Goal: Task Accomplishment & Management: Use online tool/utility

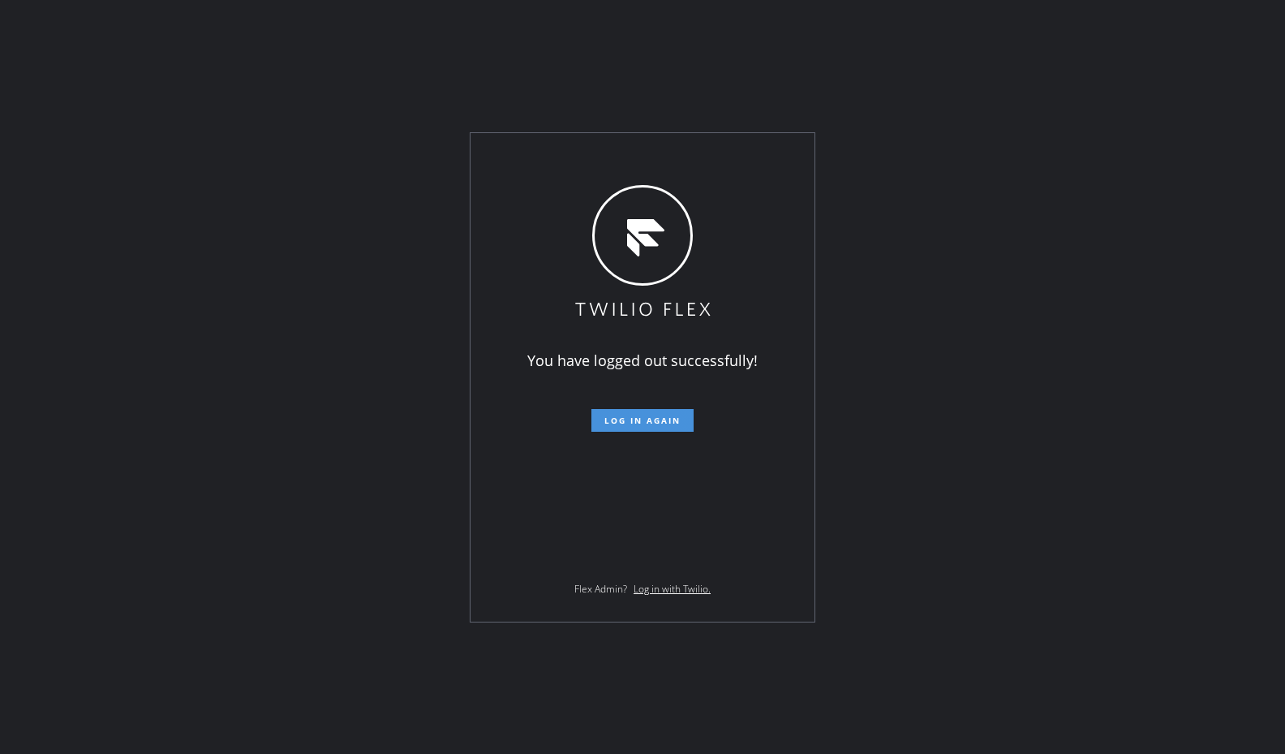
click at [651, 423] on span "Log in again" at bounding box center [642, 420] width 76 height 11
click at [1001, 325] on div "You have logged out successfully! Log in again Flex Admin? Log in with Twilio." at bounding box center [642, 377] width 1285 height 754
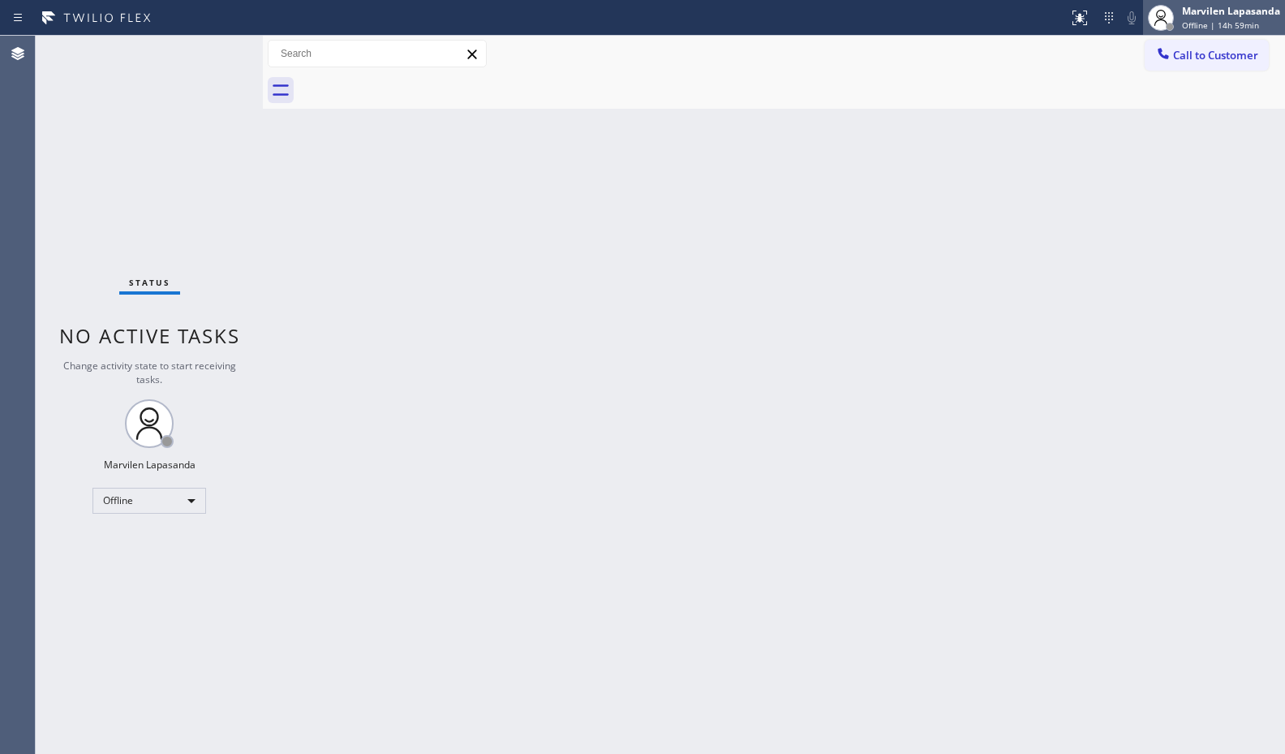
click at [1205, 28] on span "Offline | 14h 59min" at bounding box center [1220, 24] width 77 height 11
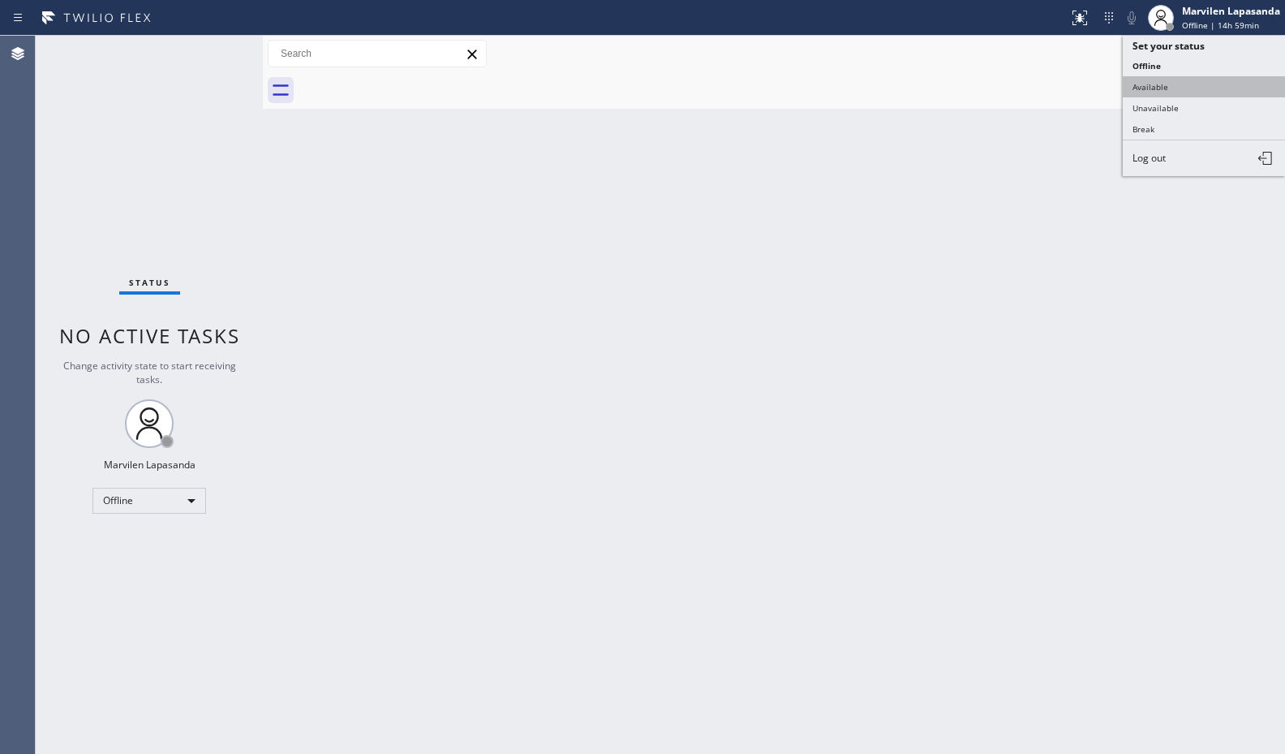
click at [1175, 87] on button "Available" at bounding box center [1204, 86] width 162 height 21
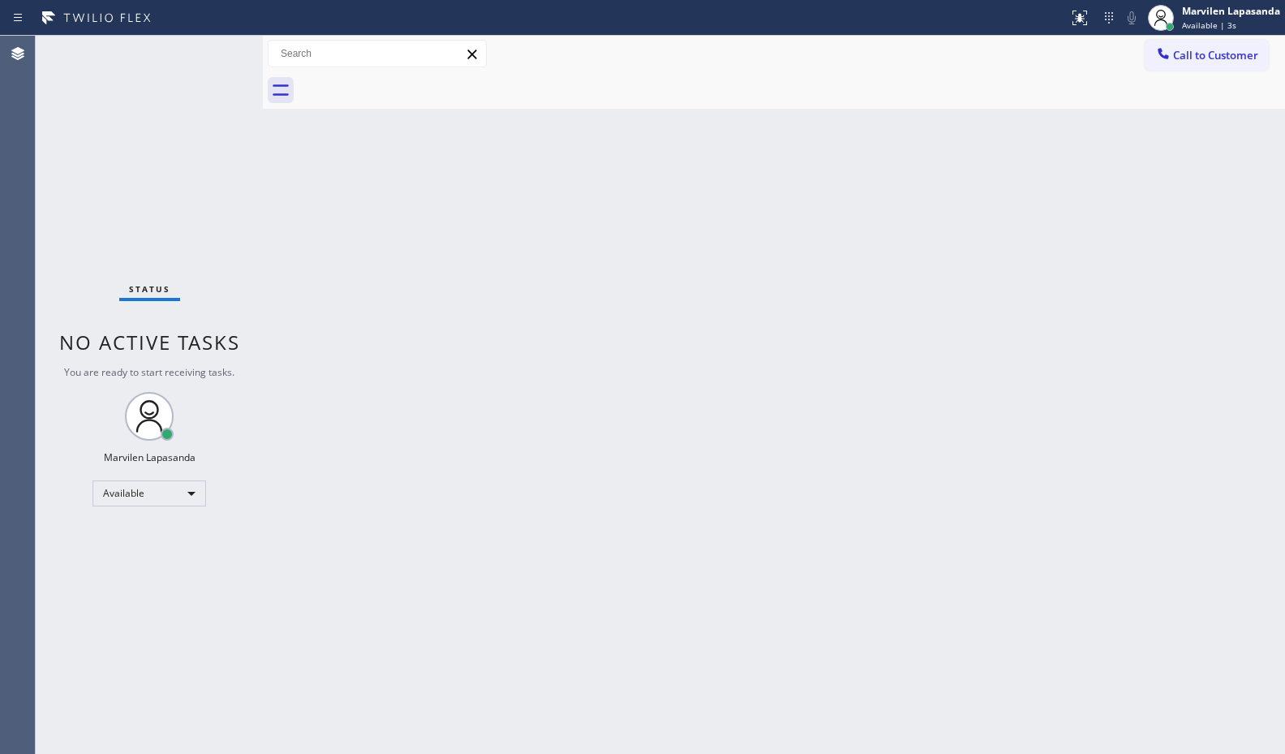
click at [470, 508] on div "Back to Dashboard Change Sender ID Customers Technicians Select a contact Outbo…" at bounding box center [774, 395] width 1022 height 718
click at [967, 171] on div "Back to Dashboard Change Sender ID Customers Technicians Select a contact Outbo…" at bounding box center [774, 395] width 1022 height 718
click at [957, 170] on div "Back to Dashboard Change Sender ID Customers Technicians Select a contact Outbo…" at bounding box center [774, 395] width 1022 height 718
click at [1089, 248] on div "Back to Dashboard Change Sender ID Customers Technicians Select a contact Outbo…" at bounding box center [774, 395] width 1022 height 718
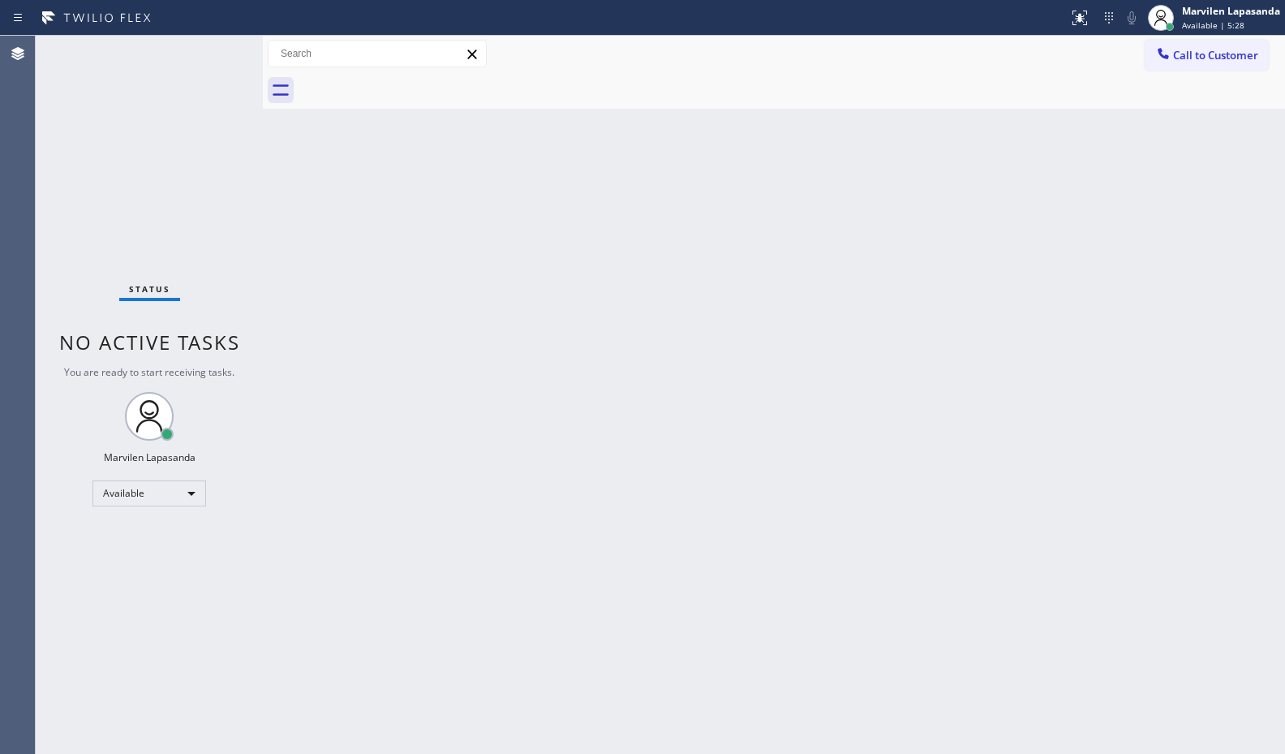
click at [1089, 248] on div "Back to Dashboard Change Sender ID Customers Technicians Select a contact Outbo…" at bounding box center [774, 395] width 1022 height 718
click at [1089, 247] on div "Back to Dashboard Change Sender ID Customers Technicians Select a contact Outbo…" at bounding box center [774, 395] width 1022 height 718
click at [219, 53] on div "Status No active tasks You are ready to start receiving tasks. Marvilen Lapasan…" at bounding box center [149, 395] width 227 height 718
click at [216, 53] on div "Status No active tasks You are ready to start receiving tasks. Marvilen Lapasan…" at bounding box center [149, 395] width 227 height 718
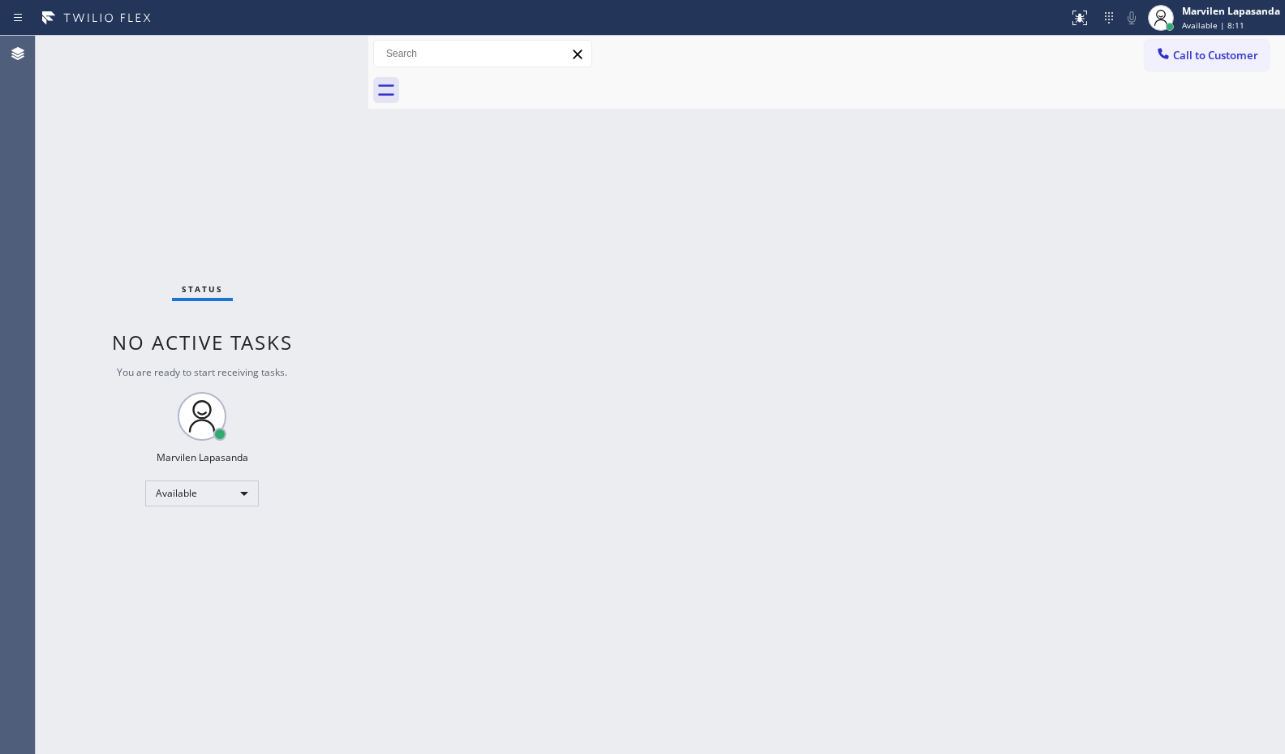
drag, startPoint x: 260, startPoint y: 57, endPoint x: 366, endPoint y: 67, distance: 106.0
click at [368, 67] on div at bounding box center [368, 395] width 0 height 718
click at [303, 52] on div "Status No active tasks You are ready to start receiving tasks. Marvilen Lapasan…" at bounding box center [202, 395] width 333 height 718
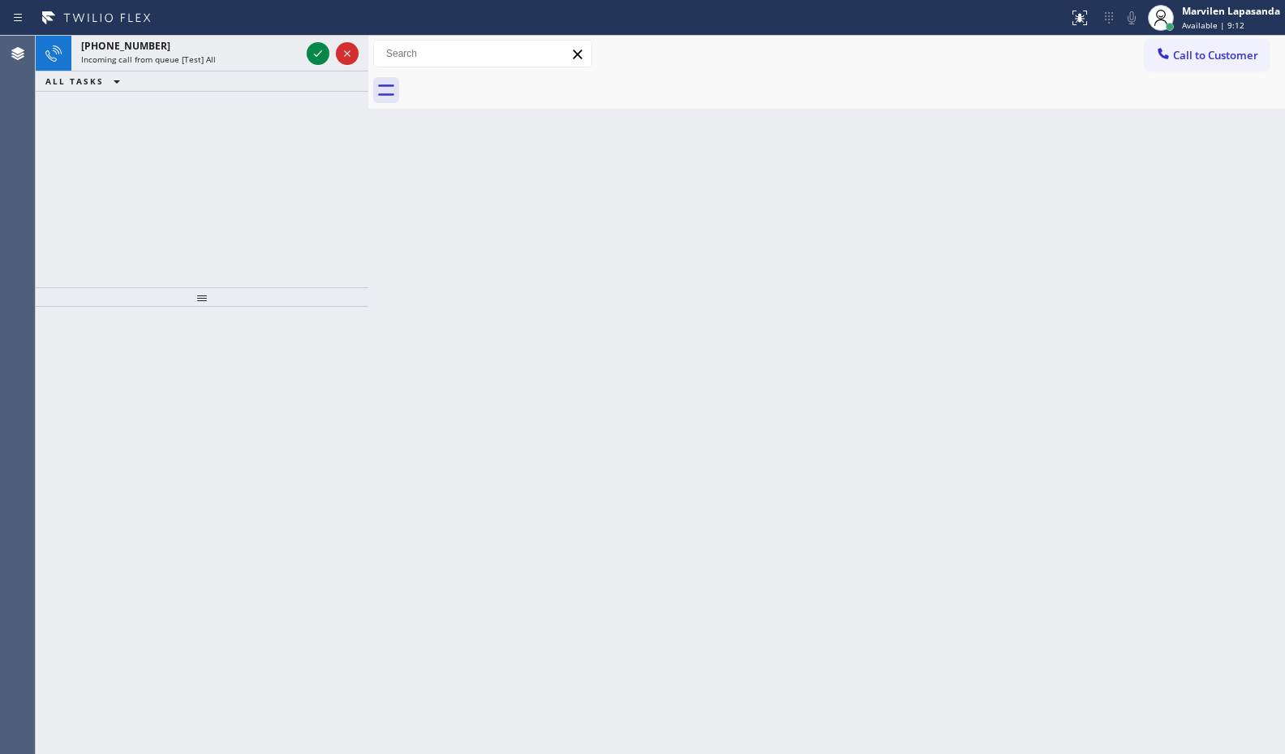
click at [307, 41] on div at bounding box center [332, 54] width 58 height 36
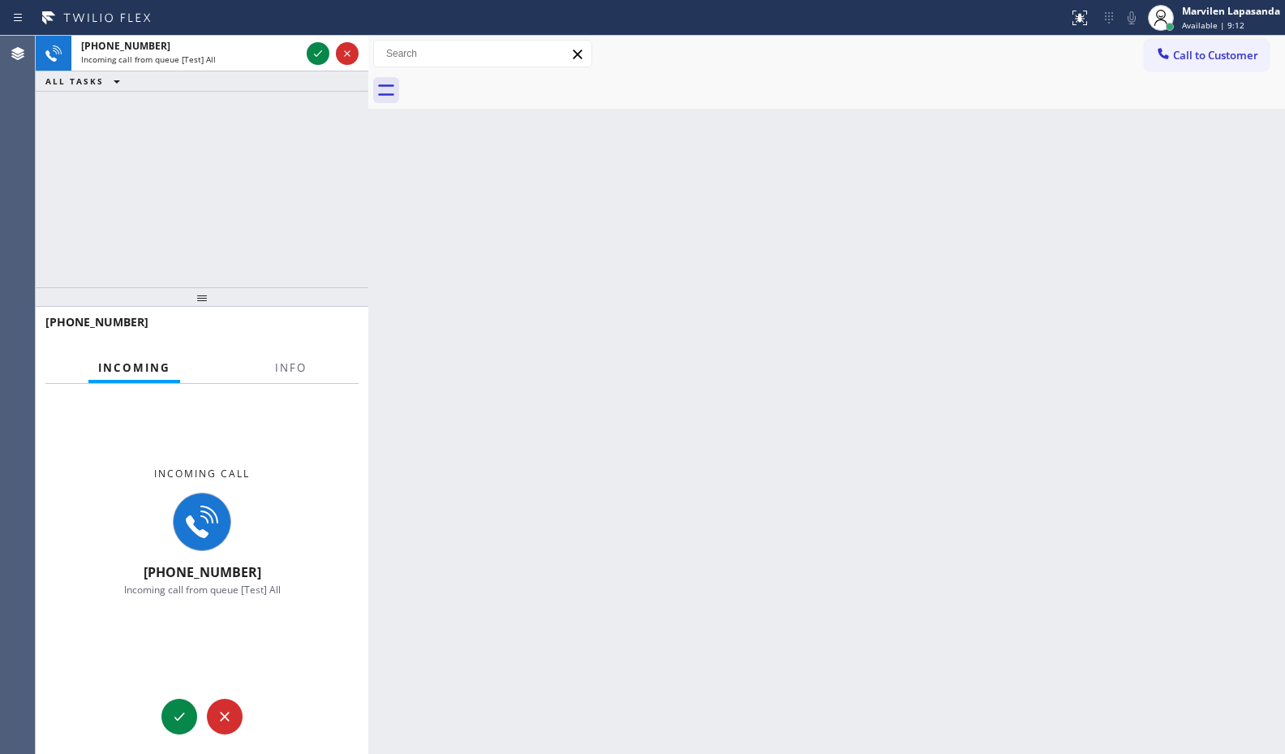
click at [307, 41] on div at bounding box center [332, 54] width 58 height 36
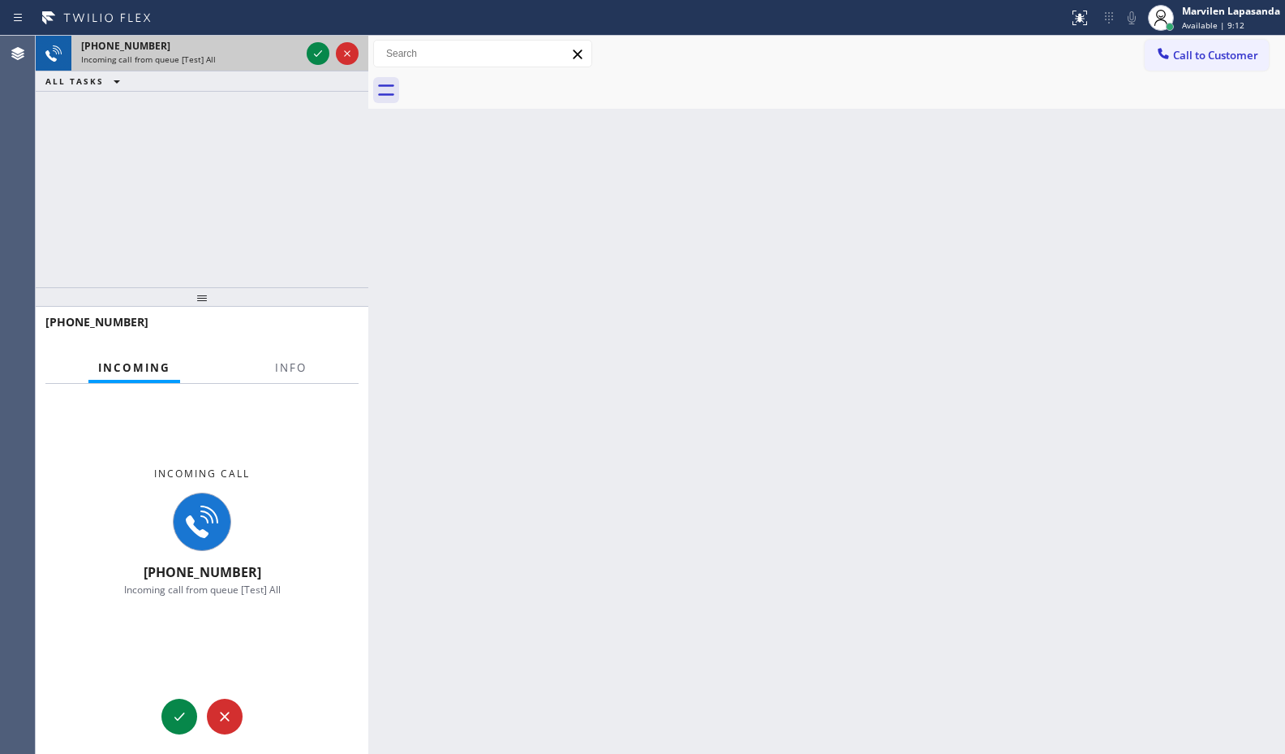
click at [308, 41] on div at bounding box center [332, 54] width 58 height 36
click at [324, 49] on icon at bounding box center [317, 53] width 19 height 19
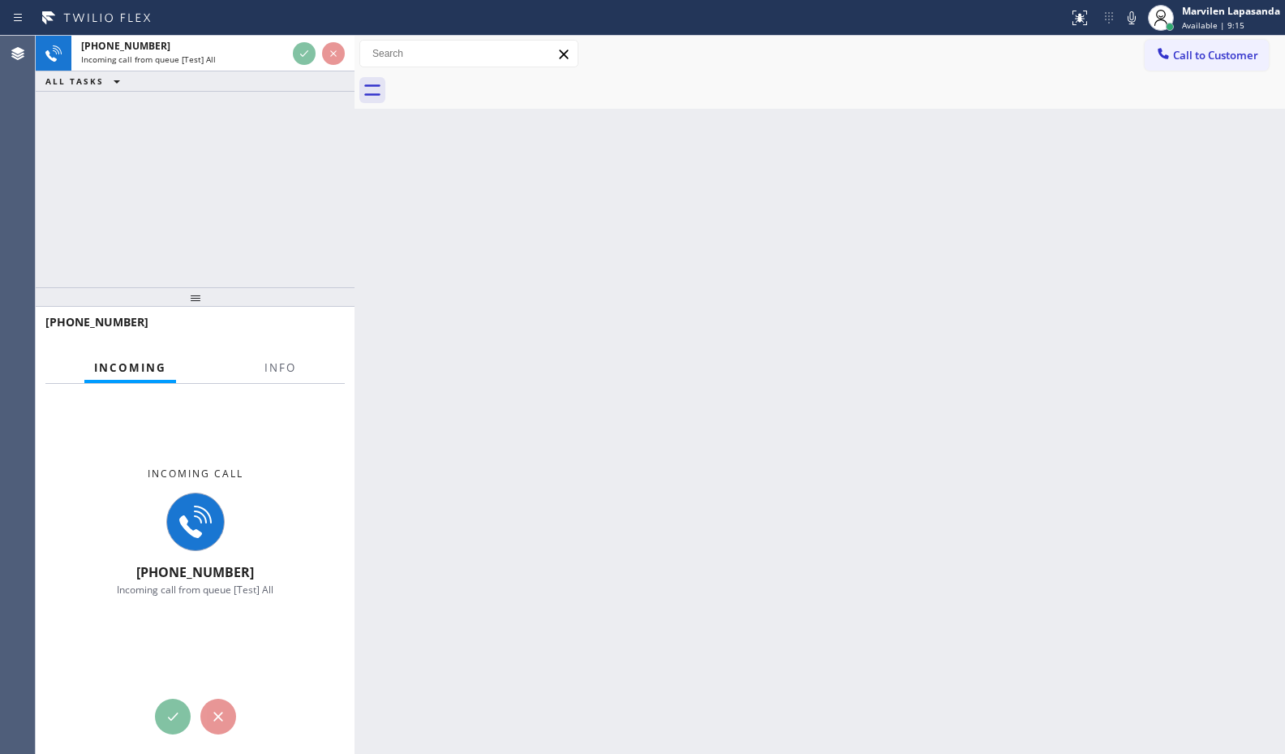
drag, startPoint x: 369, startPoint y: 62, endPoint x: 355, endPoint y: 62, distance: 13.8
click at [354, 62] on div at bounding box center [354, 395] width 0 height 718
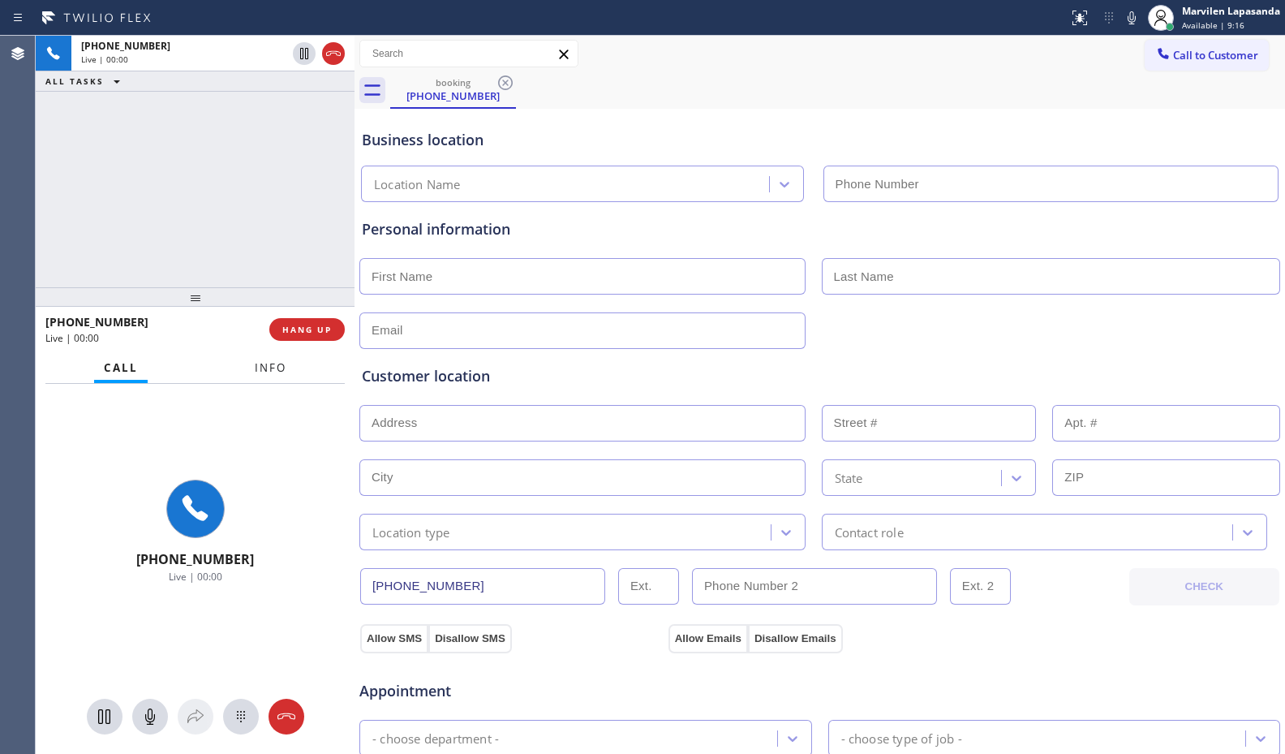
type input "[PHONE_NUMBER]"
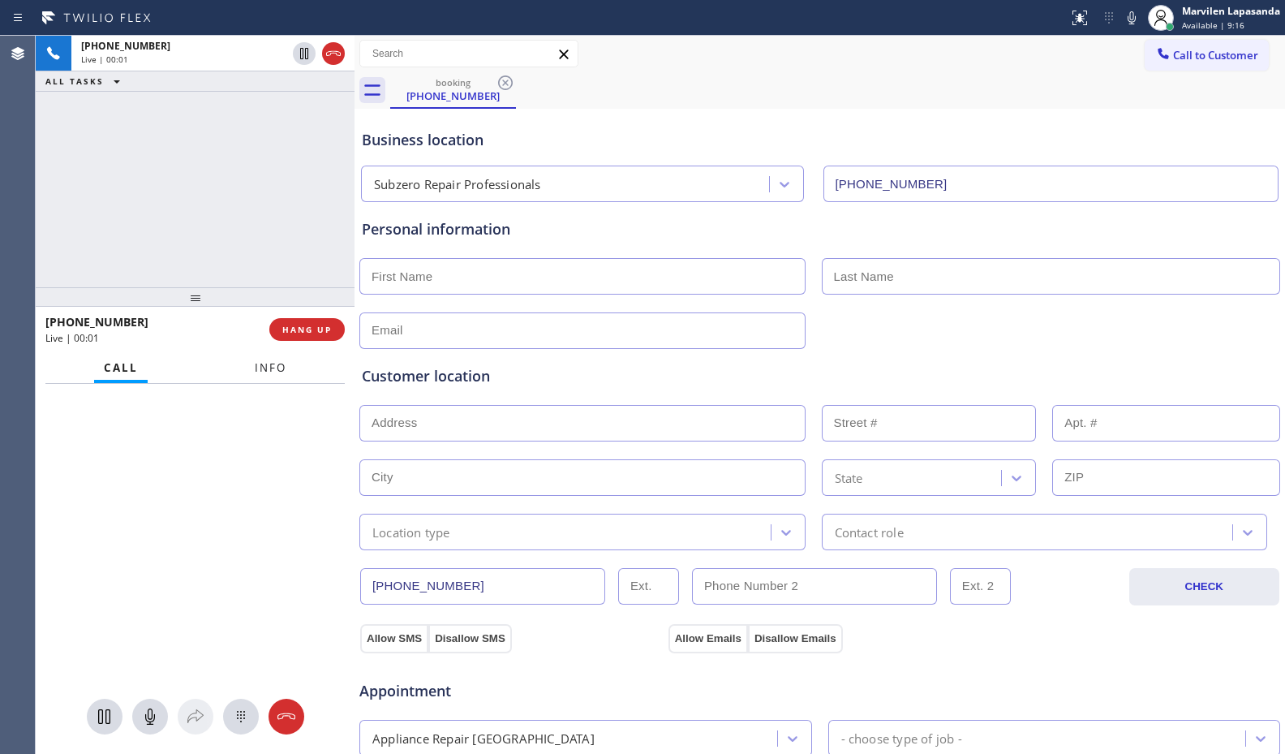
click at [277, 372] on span "Info" at bounding box center [271, 367] width 32 height 15
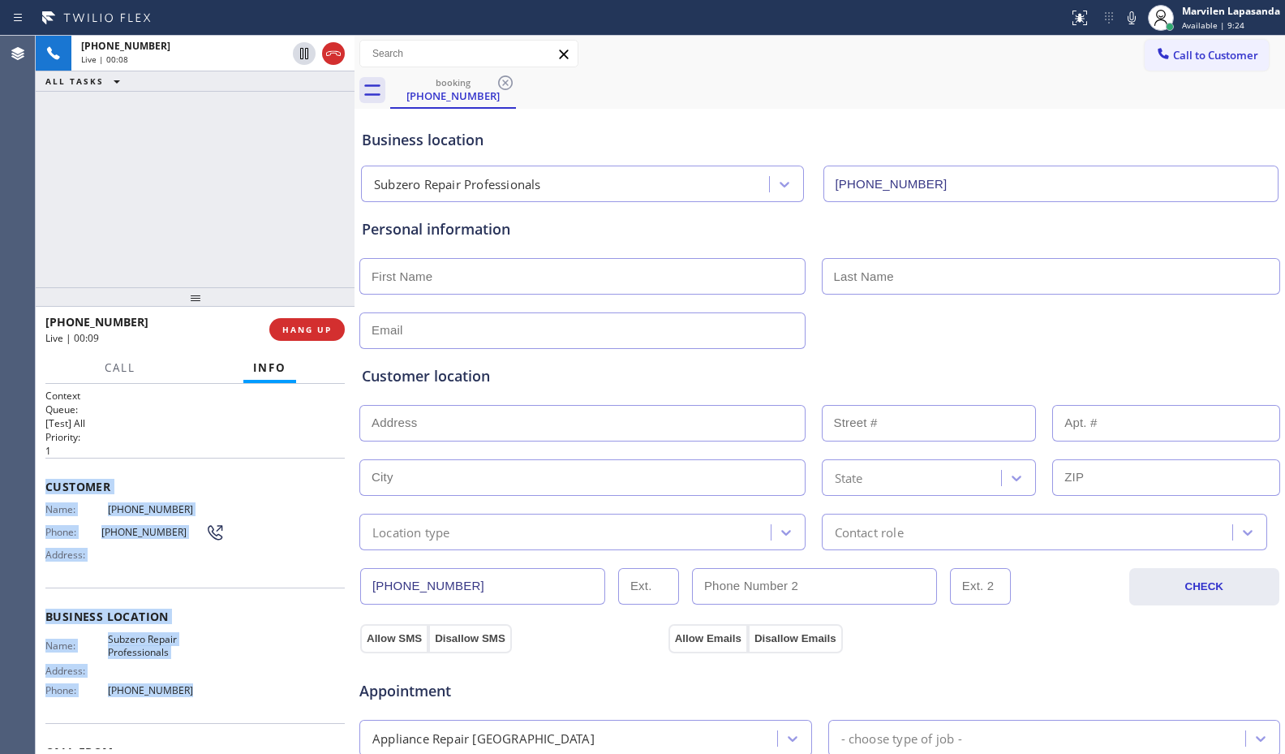
drag, startPoint x: 49, startPoint y: 479, endPoint x: 199, endPoint y: 700, distance: 267.5
click at [199, 700] on div "Context Queue: [Test] All Priority: 1 Customer Name: (815) 719-9107 Phone: (815…" at bounding box center [194, 617] width 299 height 457
copy div "Customer Name: (815) 719-9107 Phone: (815) 719-9107 Address: Business location …"
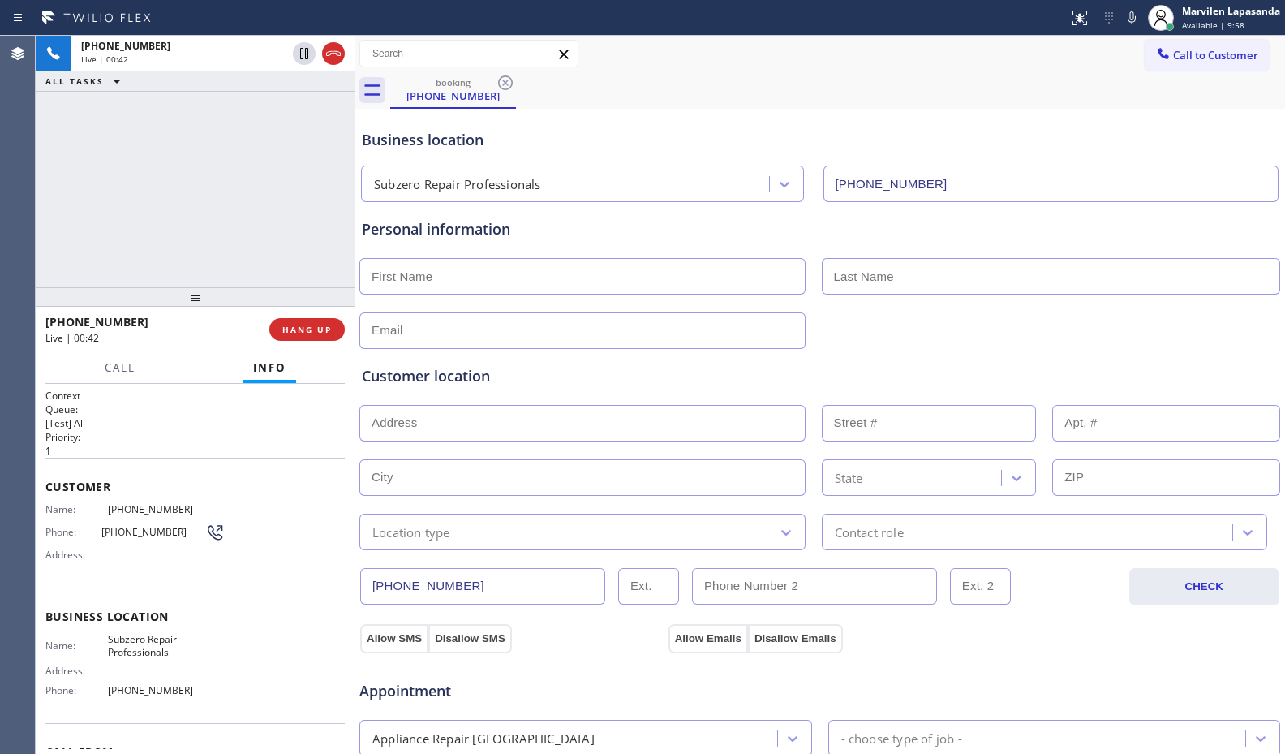
click at [296, 218] on div "+18157199107 Live | 00:42 ALL TASKS ALL TASKS ACTIVE TASKS TASKS IN WRAP UP" at bounding box center [195, 161] width 319 height 251
click at [296, 218] on div "+18157199107 Live | 00:43 ALL TASKS ALL TASKS ACTIVE TASKS TASKS IN WRAP UP" at bounding box center [195, 161] width 319 height 251
click at [305, 329] on span "HANG UP" at bounding box center [306, 329] width 49 height 11
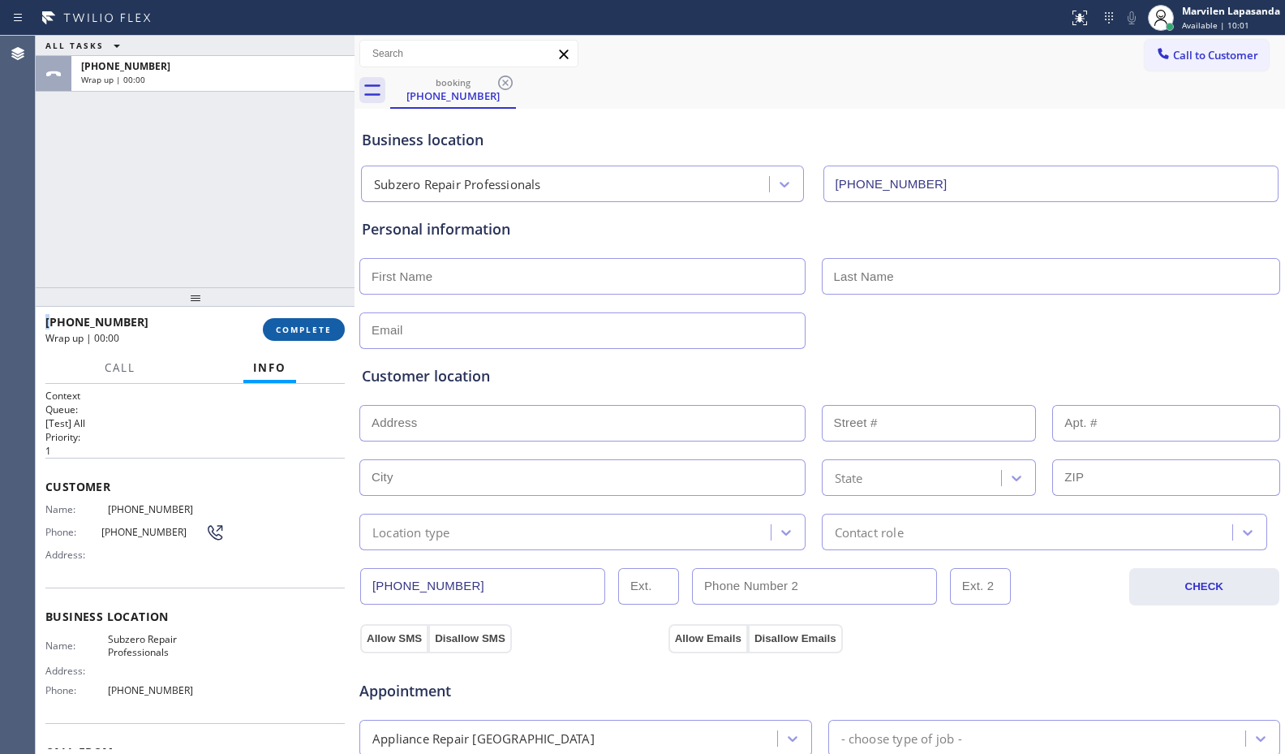
click at [306, 329] on span "COMPLETE" at bounding box center [304, 329] width 56 height 11
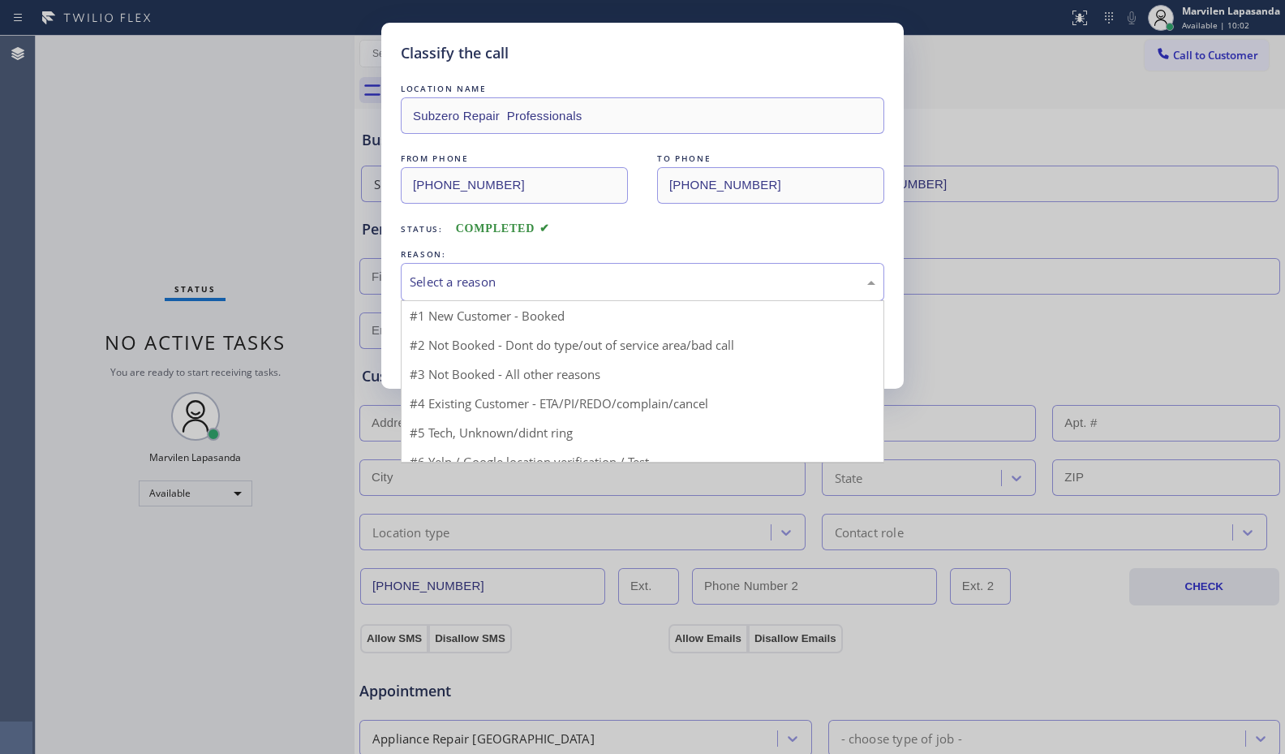
click at [459, 280] on div "Select a reason" at bounding box center [643, 282] width 466 height 19
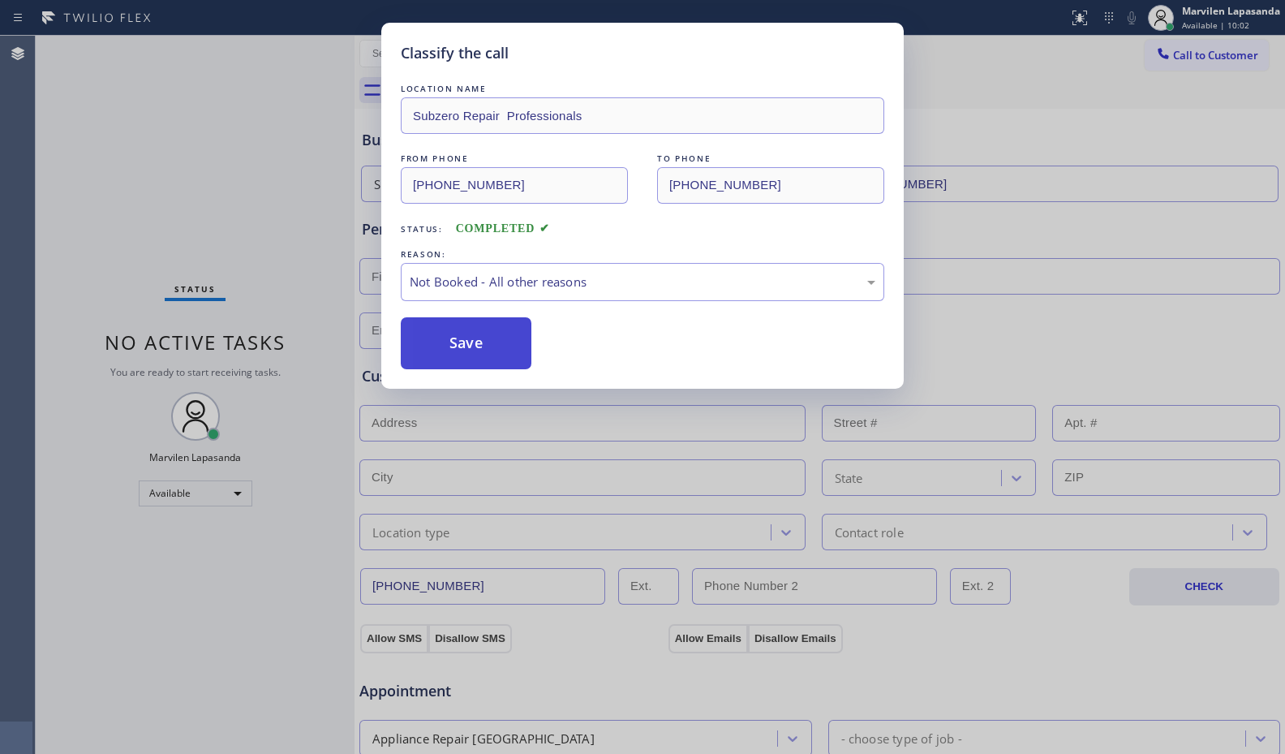
click at [453, 350] on button "Save" at bounding box center [466, 343] width 131 height 52
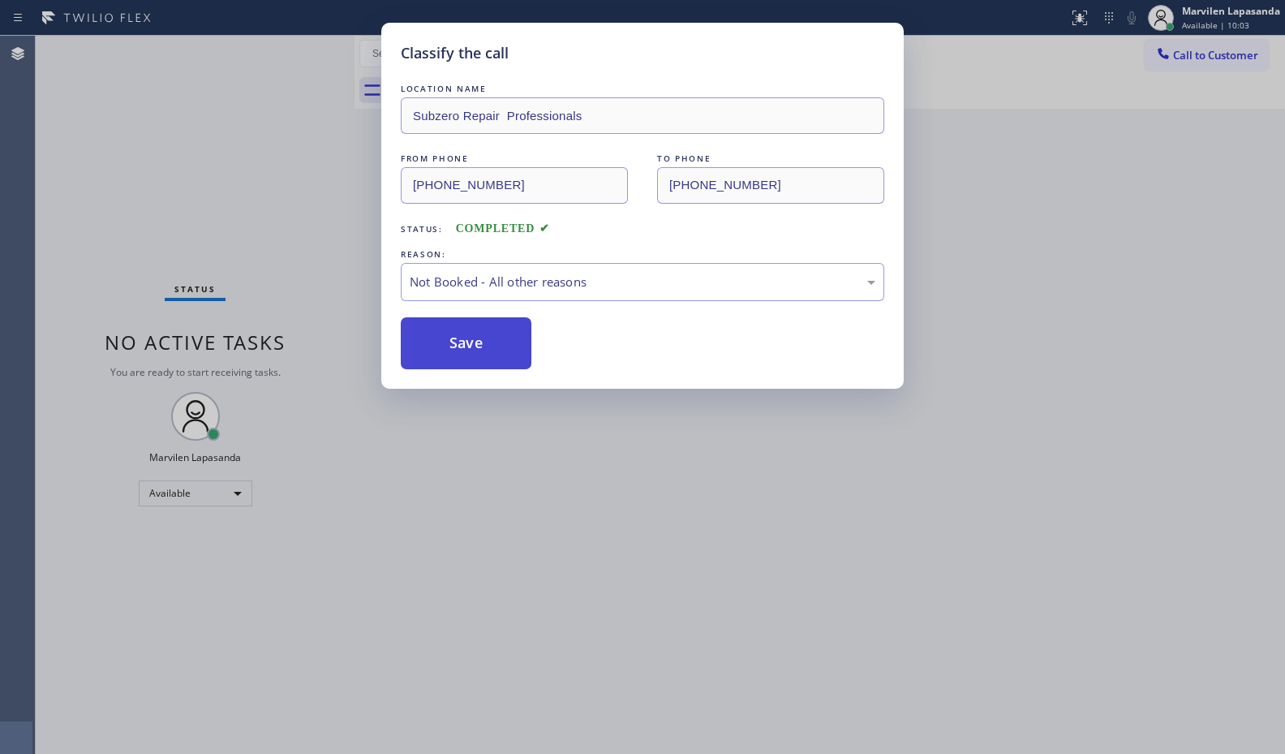
click at [453, 350] on button "Save" at bounding box center [466, 343] width 131 height 52
click at [453, 348] on button "Save" at bounding box center [466, 343] width 131 height 52
drag, startPoint x: 453, startPoint y: 348, endPoint x: 329, endPoint y: 41, distance: 331.5
click at [453, 342] on button "Save" at bounding box center [466, 343] width 131 height 52
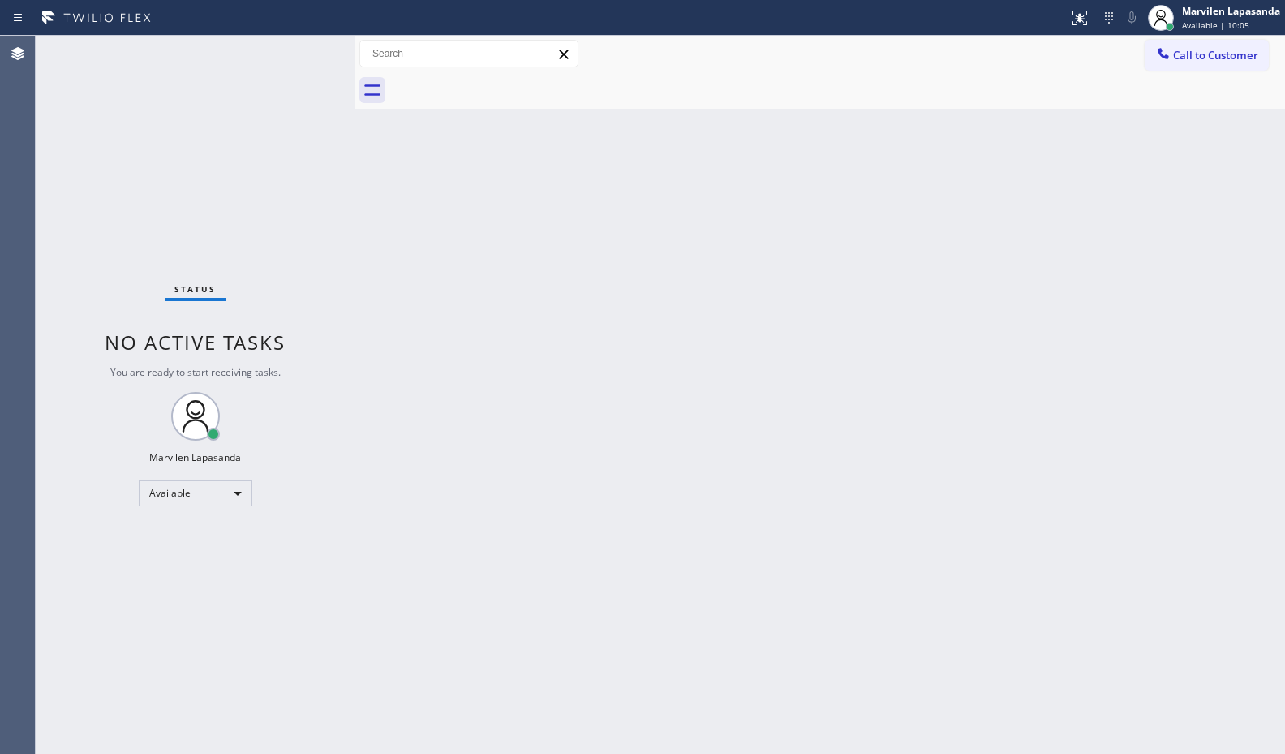
click at [365, 131] on div "Back to Dashboard Change Sender ID Customers Technicians Select a contact Outbo…" at bounding box center [819, 395] width 930 height 718
click at [303, 49] on div "Status No active tasks You are ready to start receiving tasks. Marvilen Lapasan…" at bounding box center [195, 395] width 319 height 718
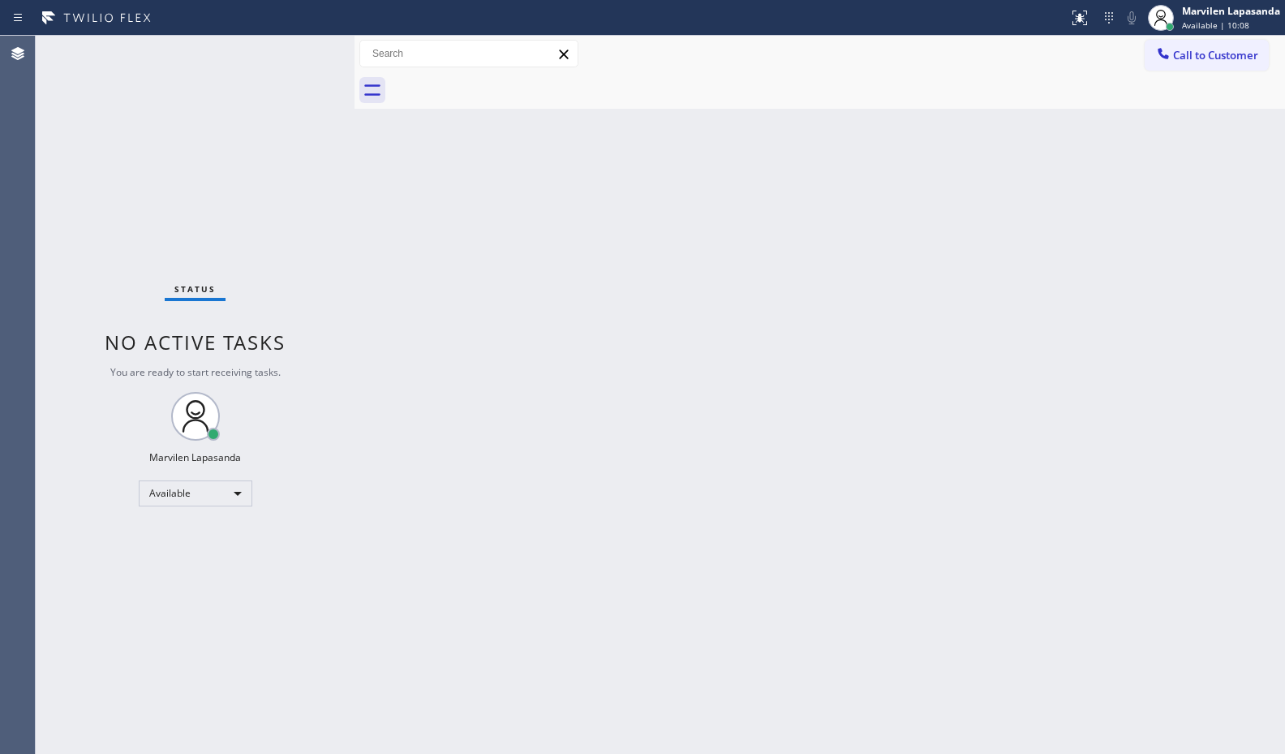
drag, startPoint x: 507, startPoint y: 262, endPoint x: 611, endPoint y: 268, distance: 104.0
click at [531, 267] on div "Back to Dashboard Change Sender ID Customers Technicians Select a contact Outbo…" at bounding box center [819, 395] width 930 height 718
click at [282, 56] on div "Status No active tasks You are ready to start receiving tasks. Marvilen Lapasan…" at bounding box center [195, 395] width 319 height 718
click at [305, 53] on div "Status No active tasks You are ready to start receiving tasks. Marvilen Lapasan…" at bounding box center [195, 395] width 319 height 718
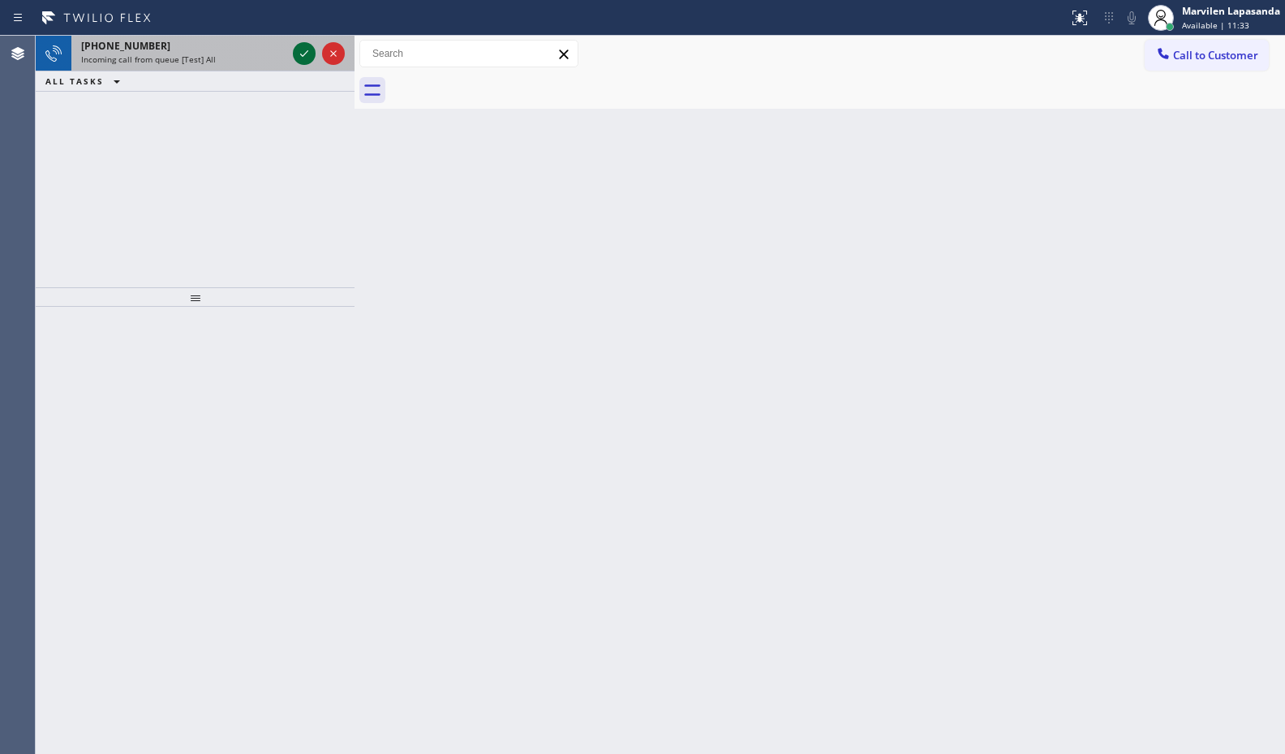
click at [305, 53] on icon at bounding box center [303, 53] width 19 height 19
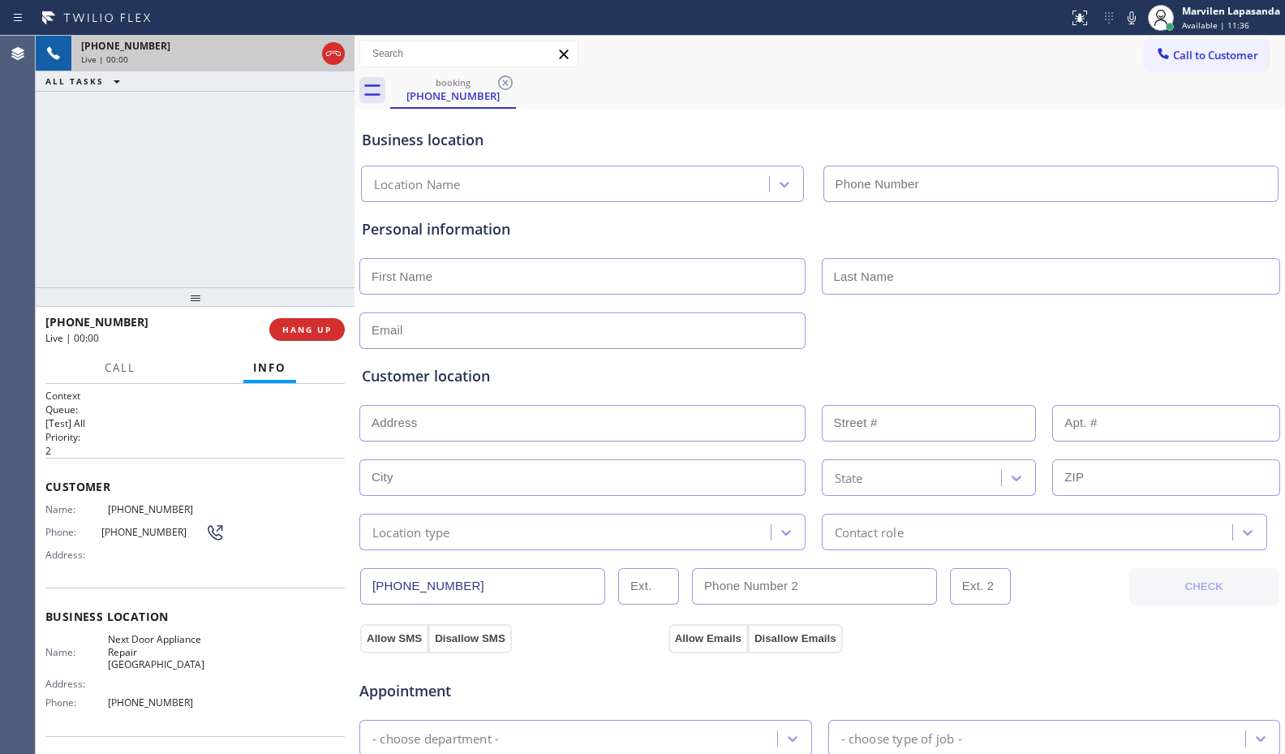
type input "[PHONE_NUMBER]"
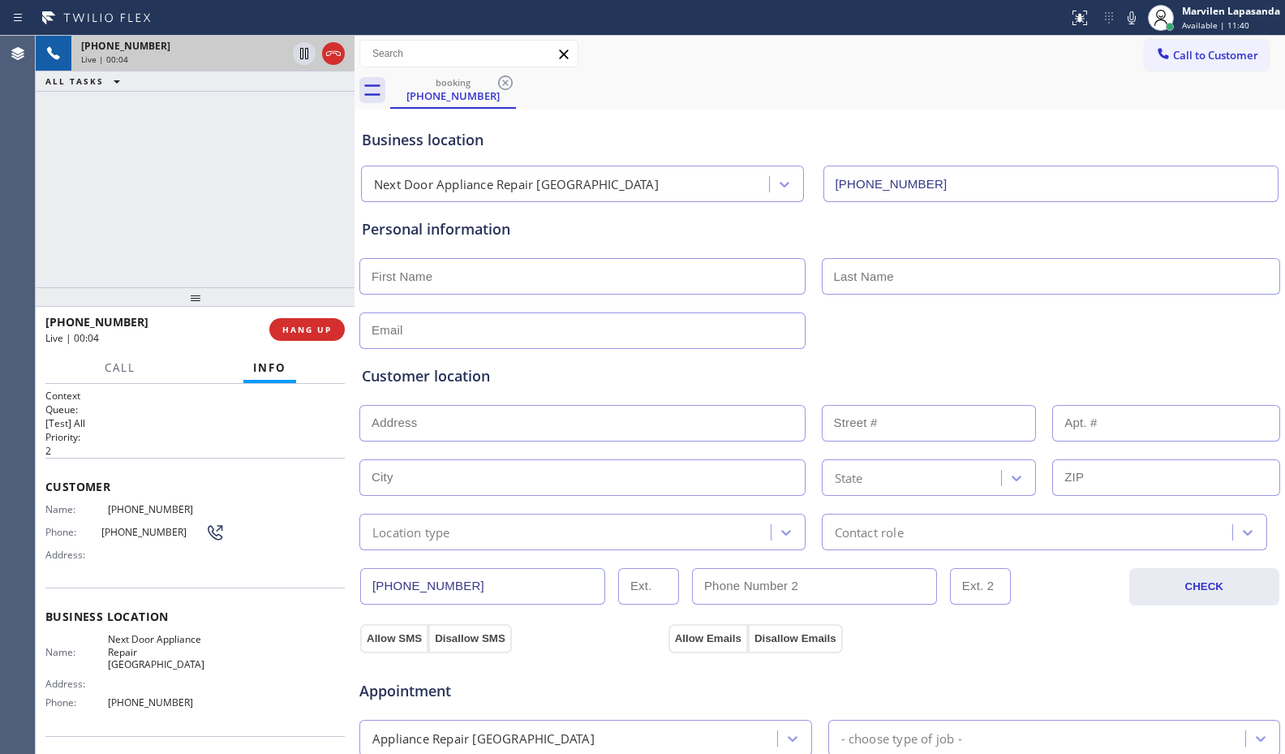
click at [101, 552] on span "Address:" at bounding box center [76, 554] width 62 height 12
click at [65, 494] on span "Customer" at bounding box center [194, 486] width 299 height 15
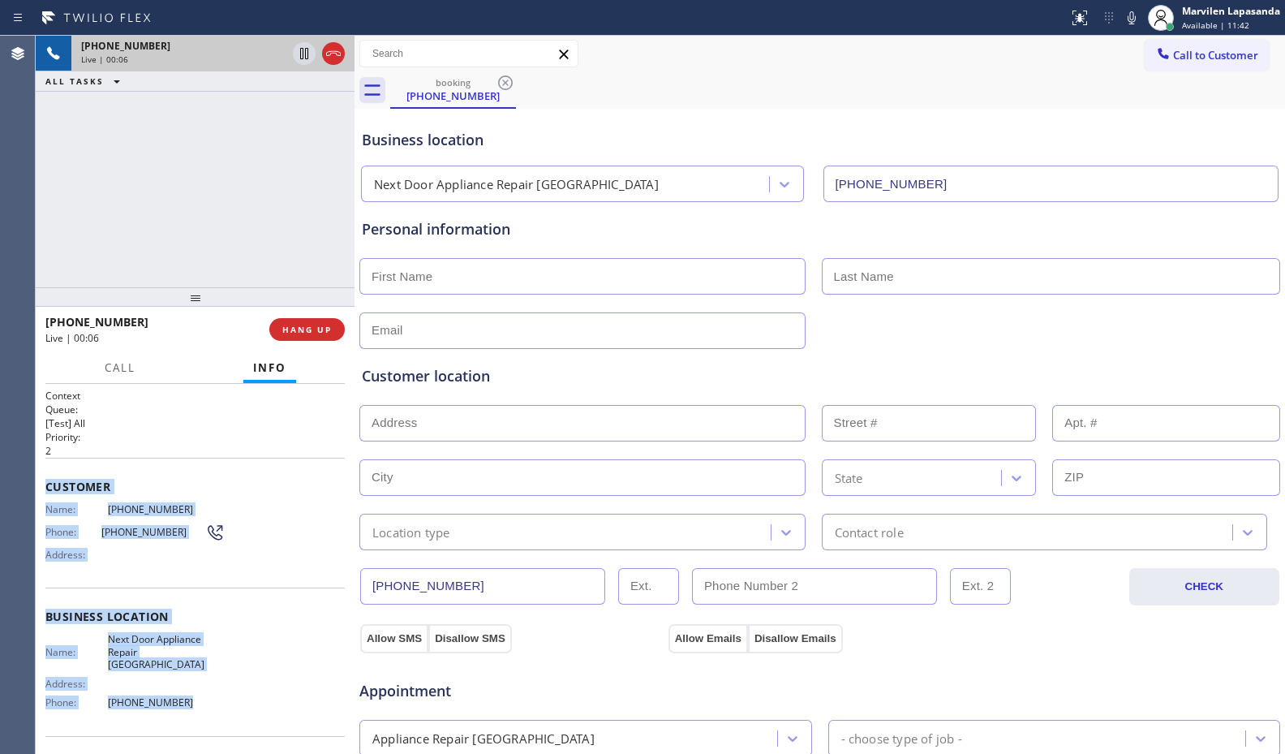
drag, startPoint x: 47, startPoint y: 479, endPoint x: 245, endPoint y: 707, distance: 301.9
click at [245, 707] on div "Context Queue: [Test] All Priority: 2 Customer Name: (609) 851-6825 Phone: (609…" at bounding box center [194, 624] width 299 height 470
copy div "Customer Name: (609) 851-6825 Phone: (609) 851-6825 Address: Business location …"
click at [303, 54] on icon at bounding box center [304, 53] width 8 height 11
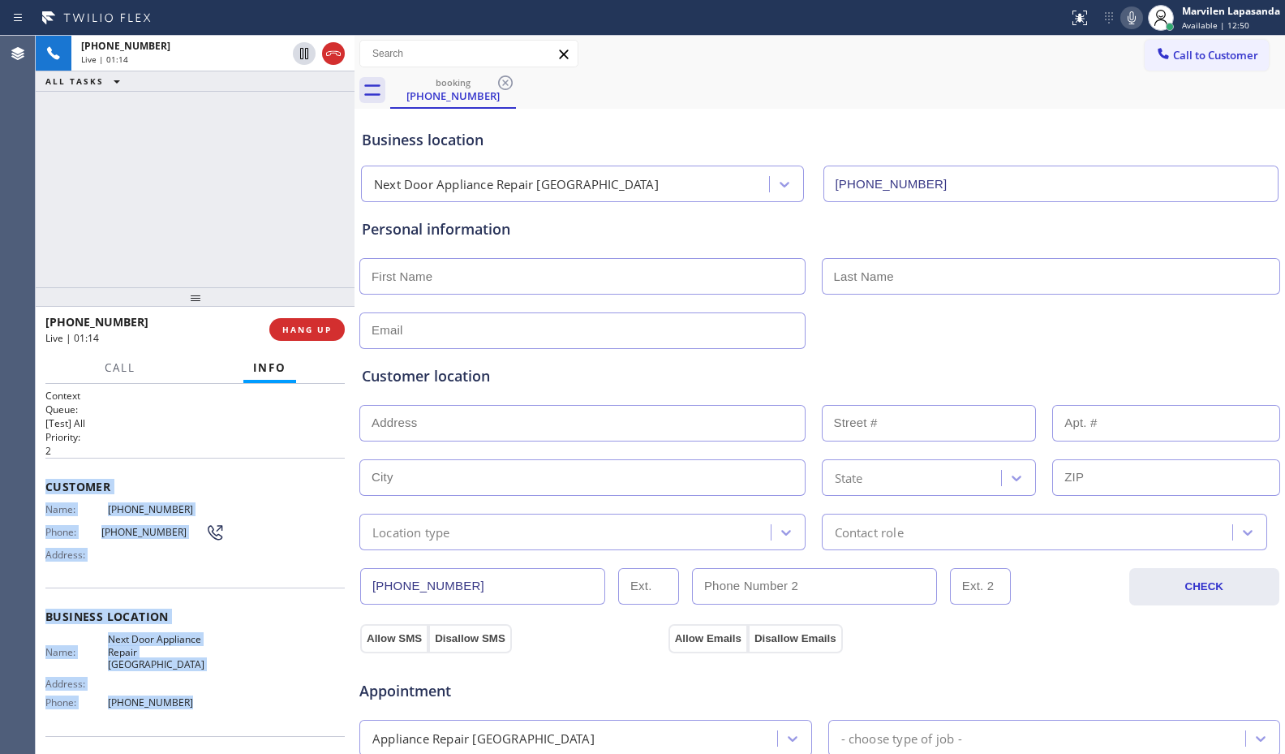
click at [1128, 27] on icon at bounding box center [1131, 17] width 19 height 19
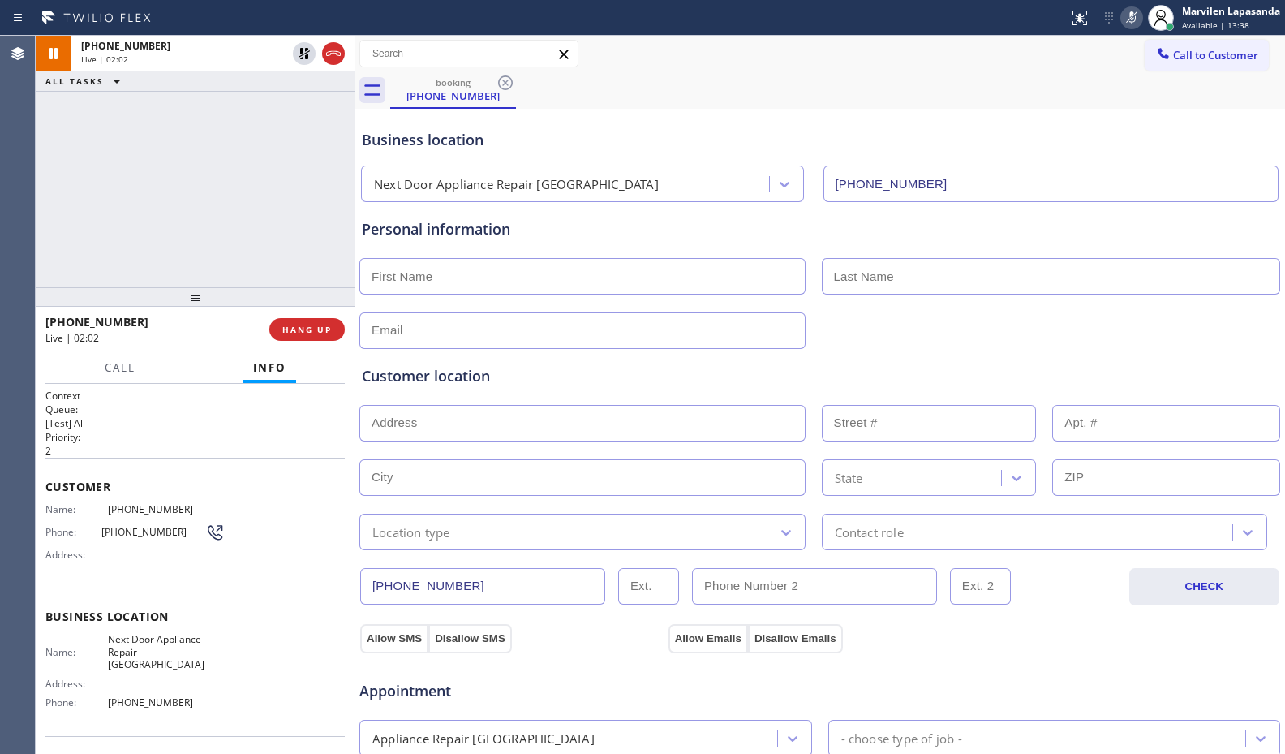
click at [623, 26] on div at bounding box center [533, 18] width 1055 height 26
click at [818, 98] on div "booking (609) 851-6825" at bounding box center [837, 90] width 895 height 37
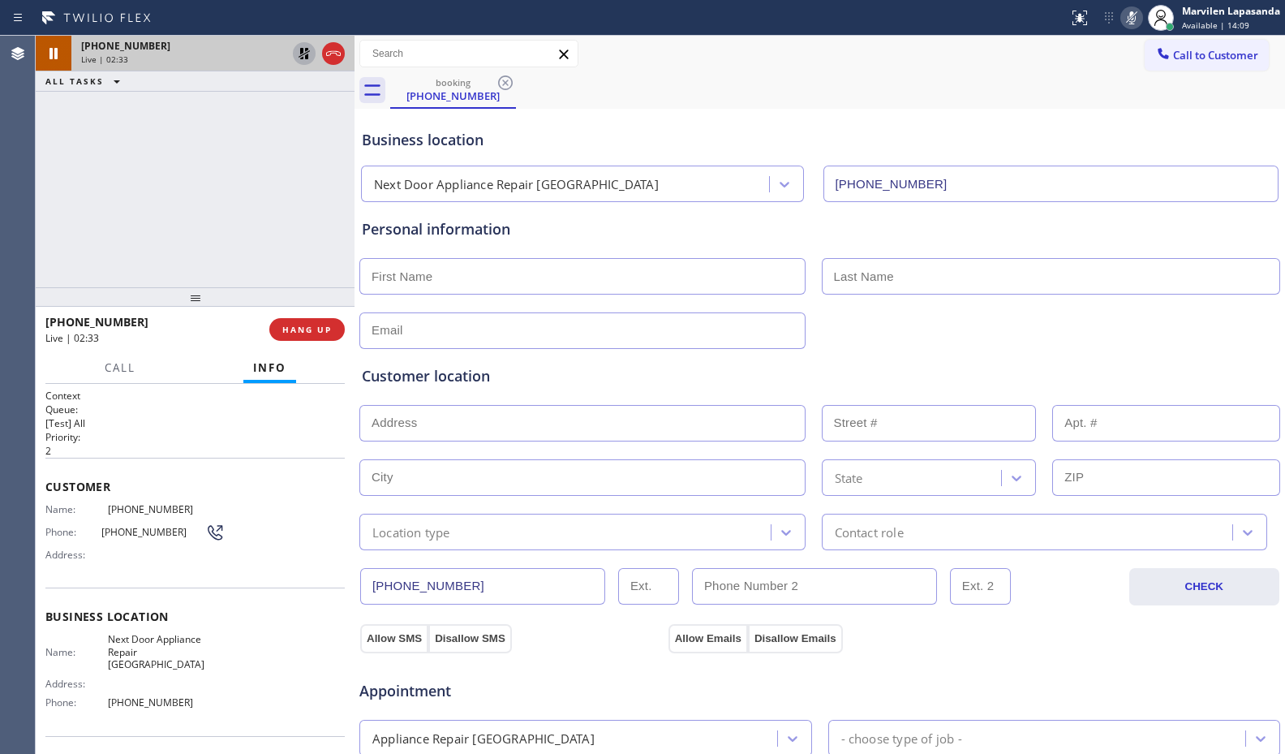
click at [303, 54] on icon at bounding box center [303, 53] width 19 height 19
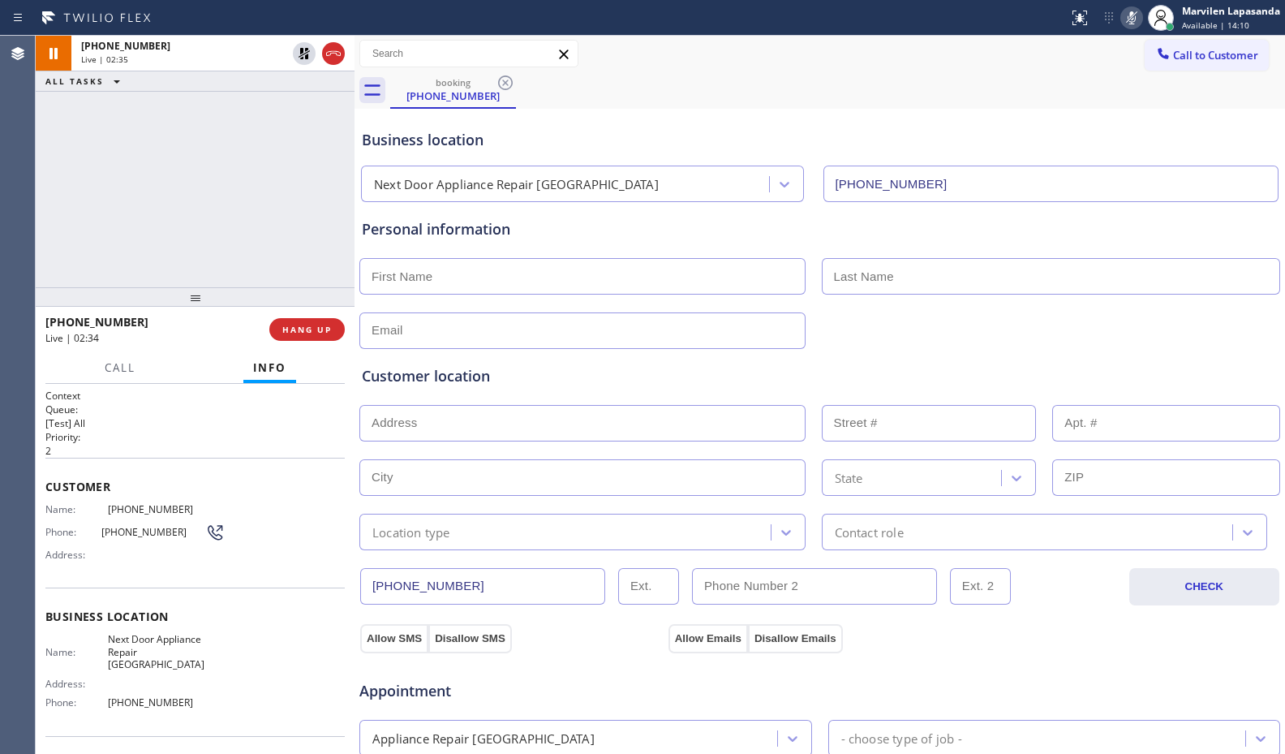
click at [1130, 21] on icon at bounding box center [1132, 17] width 8 height 13
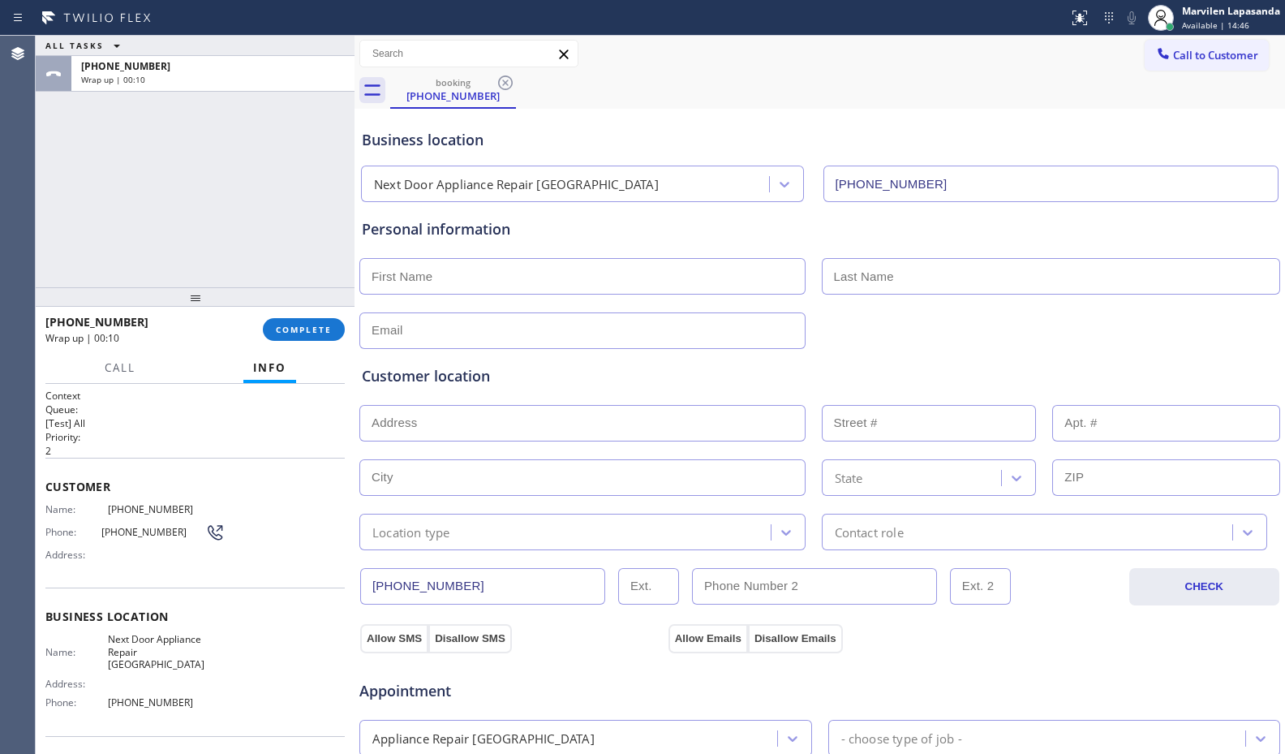
scroll to position [324, 0]
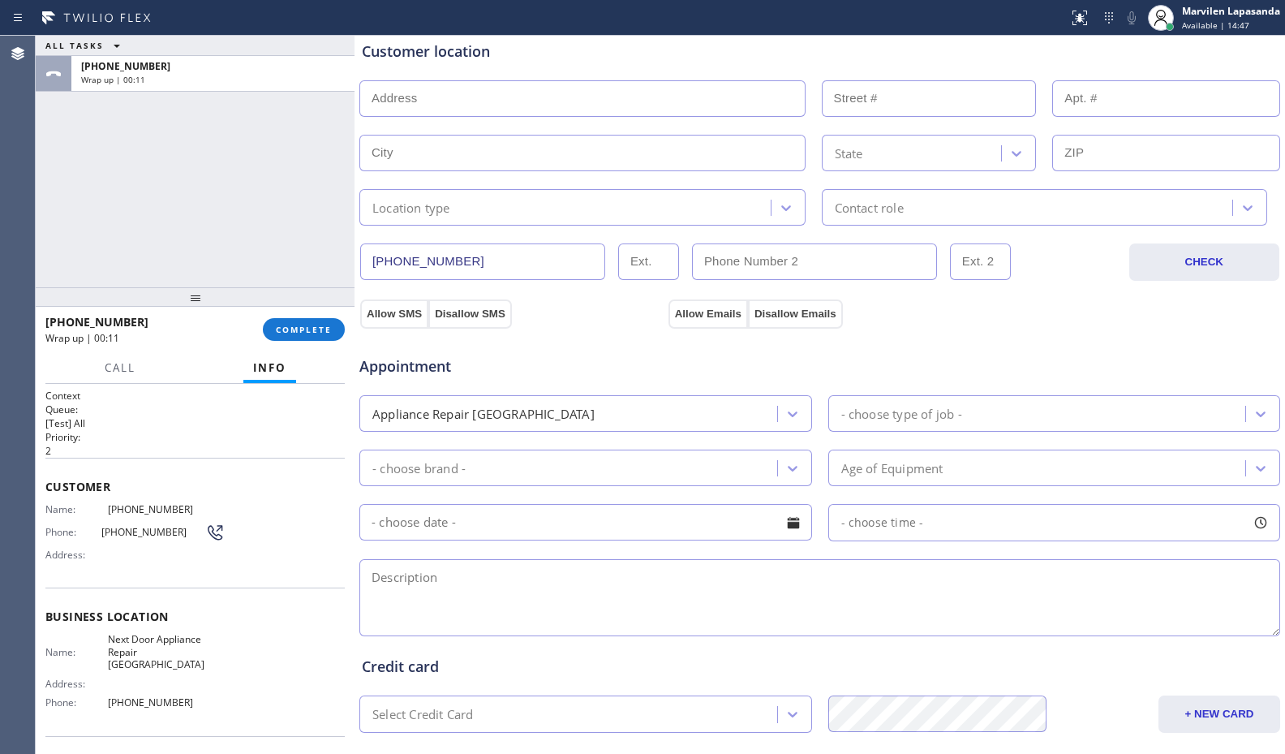
click at [494, 571] on textarea at bounding box center [819, 597] width 921 height 77
paste textarea "GE/ Dryer/ The time knob seems like it's stripped/ 3 yrs/ House-HO/ 08629/ Next…"
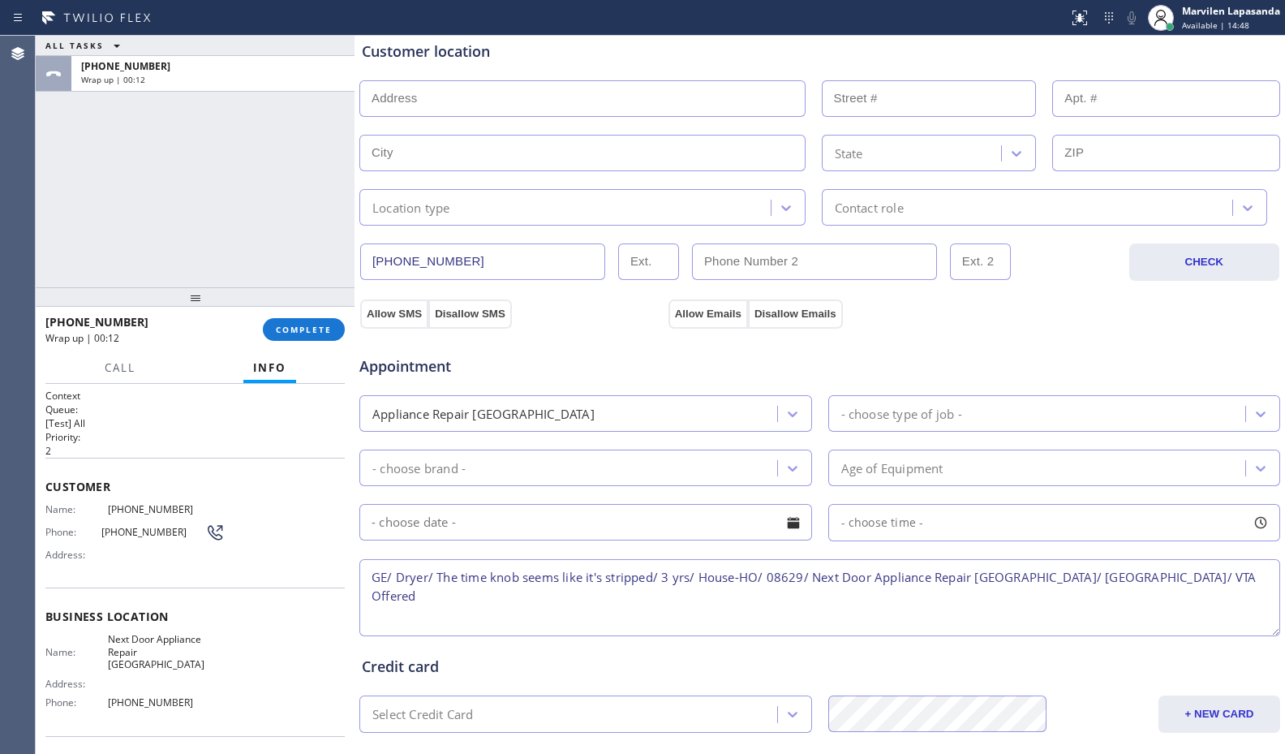
click at [410, 583] on textarea "GE/ Dryer/ The time knob seems like it's stripped/ 3 yrs/ House-HO/ 08629/ Next…" at bounding box center [819, 597] width 921 height 77
drag, startPoint x: 473, startPoint y: 566, endPoint x: 671, endPoint y: 574, distance: 198.1
click at [501, 566] on textarea "GE/ Dryer/ The time knob seems like it's stripped/ 3 yrs/ House-HO/ 08629/ Next…" at bounding box center [819, 597] width 921 height 77
click at [672, 574] on textarea "GE/ Dryer/ The time knob seems like it's stripped/ 3 yrs/ House-HO/ 08629/ Next…" at bounding box center [819, 597] width 921 height 77
click at [715, 575] on textarea "GE/ Dryer/ The time knob seems like it's stripped/ 3 yrs/ House-HO/ 08629/ Next…" at bounding box center [819, 597] width 921 height 77
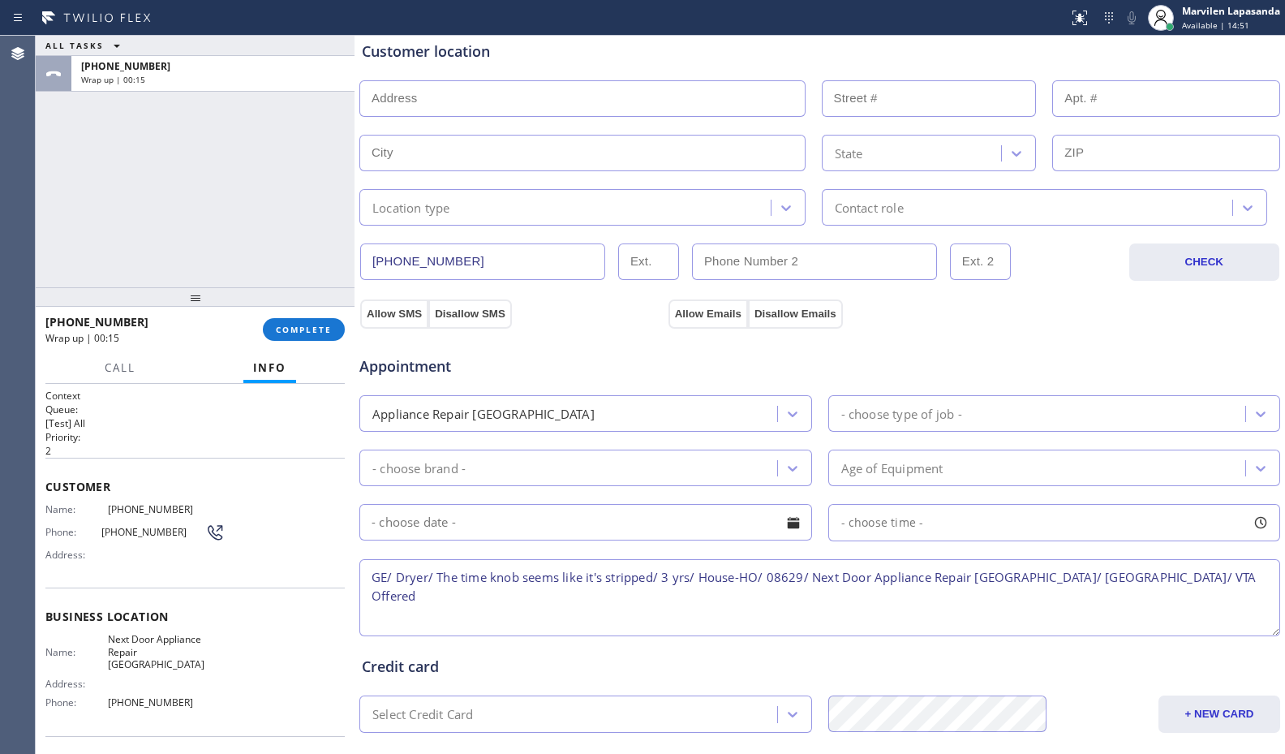
drag, startPoint x: 911, startPoint y: 586, endPoint x: 1265, endPoint y: 594, distance: 354.6
click at [934, 586] on textarea "GE/ Dryer/ The time knob seems like it's stripped/ 3 yrs/ House-HO/ 08629/ Next…" at bounding box center [819, 597] width 921 height 77
click at [909, 580] on textarea "GE/ Dryer/ The time knob seems like it's stripped/ 3 yrs/ House-HO/ 08629/ Next…" at bounding box center [819, 597] width 921 height 77
click at [1115, 569] on textarea "GE/ Dryer/ The time knob seems like it's stripped/ 3 yrs/ House-HO/ 08629/ Next…" at bounding box center [819, 597] width 921 height 77
click at [1181, 579] on textarea "GE/ Dryer/ The time knob seems like it's stripped/ 3 yrs/ House-HO/ 08629/ Next…" at bounding box center [819, 597] width 921 height 77
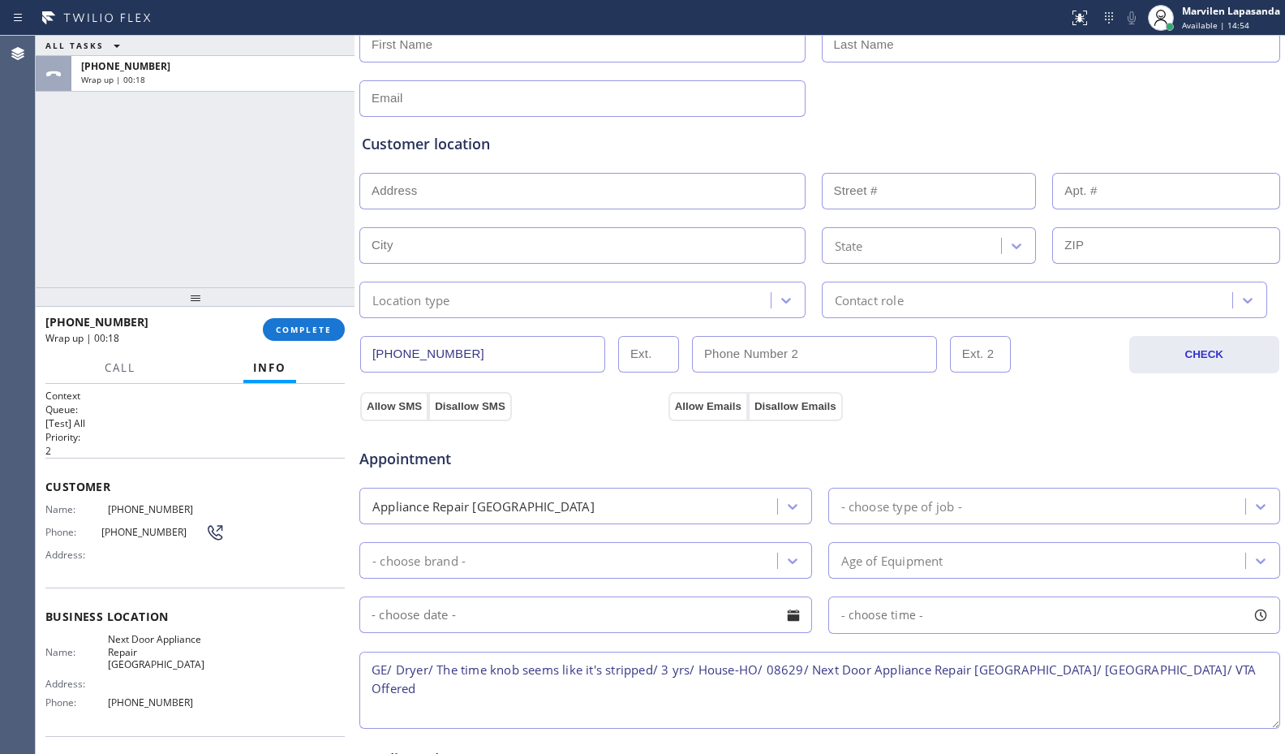
scroll to position [0, 0]
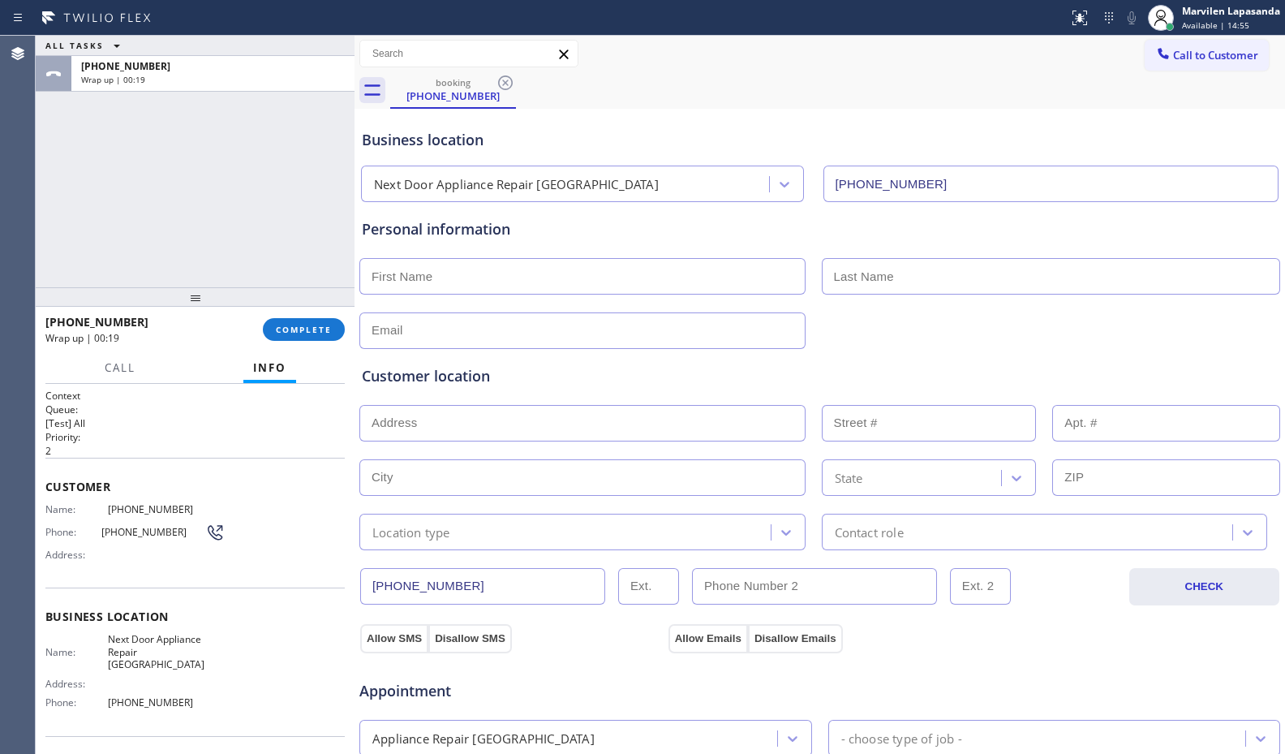
type textarea "GE/ Dryer/ The time knob seems like it's stripped/ 3 yrs/ House-HO/ 08629/ Next…"
click at [461, 273] on input "text" at bounding box center [582, 276] width 446 height 37
type input "David"
type input "Clark"
type input "[EMAIL_ADDRESS][DOMAIN_NAME]"
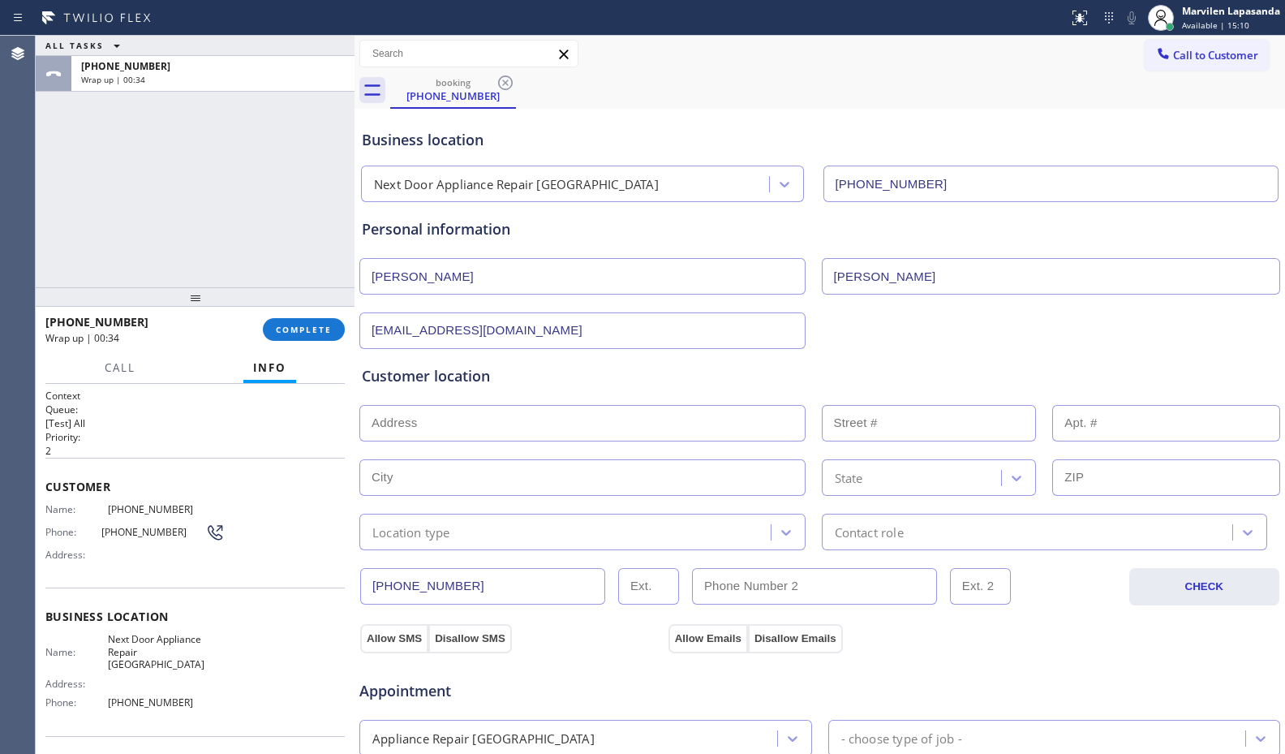
click at [466, 425] on input "text" at bounding box center [582, 423] width 446 height 37
paste input "08629"
type input "Trenton, NJ 08629, USA"
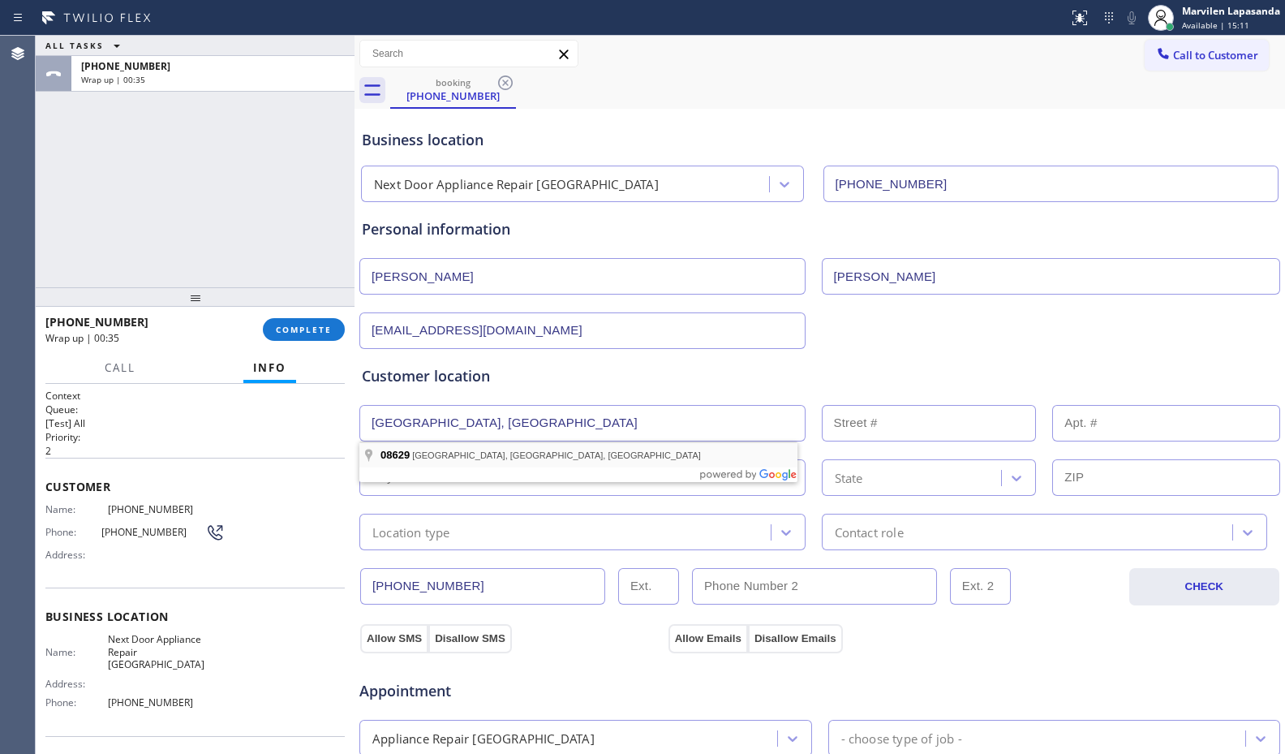
type input "Hamilton Township"
type input "08629"
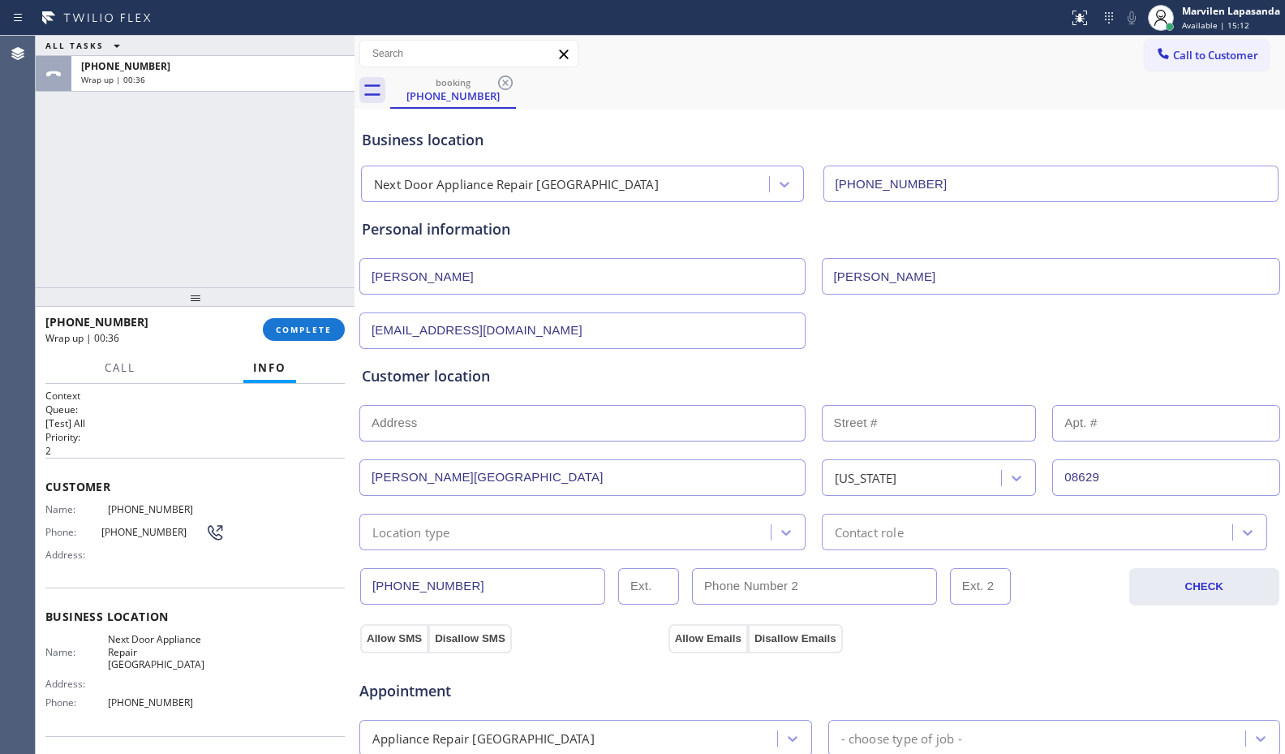
click at [470, 431] on input "text" at bounding box center [582, 423] width 446 height 37
type input ","
click at [866, 422] on input "text" at bounding box center [929, 423] width 215 height 37
type input ","
click at [862, 355] on div "Customer location >> ADD NEW ADDRESS << + NEW ADDRESS , , Hamilton Township New…" at bounding box center [820, 449] width 922 height 201
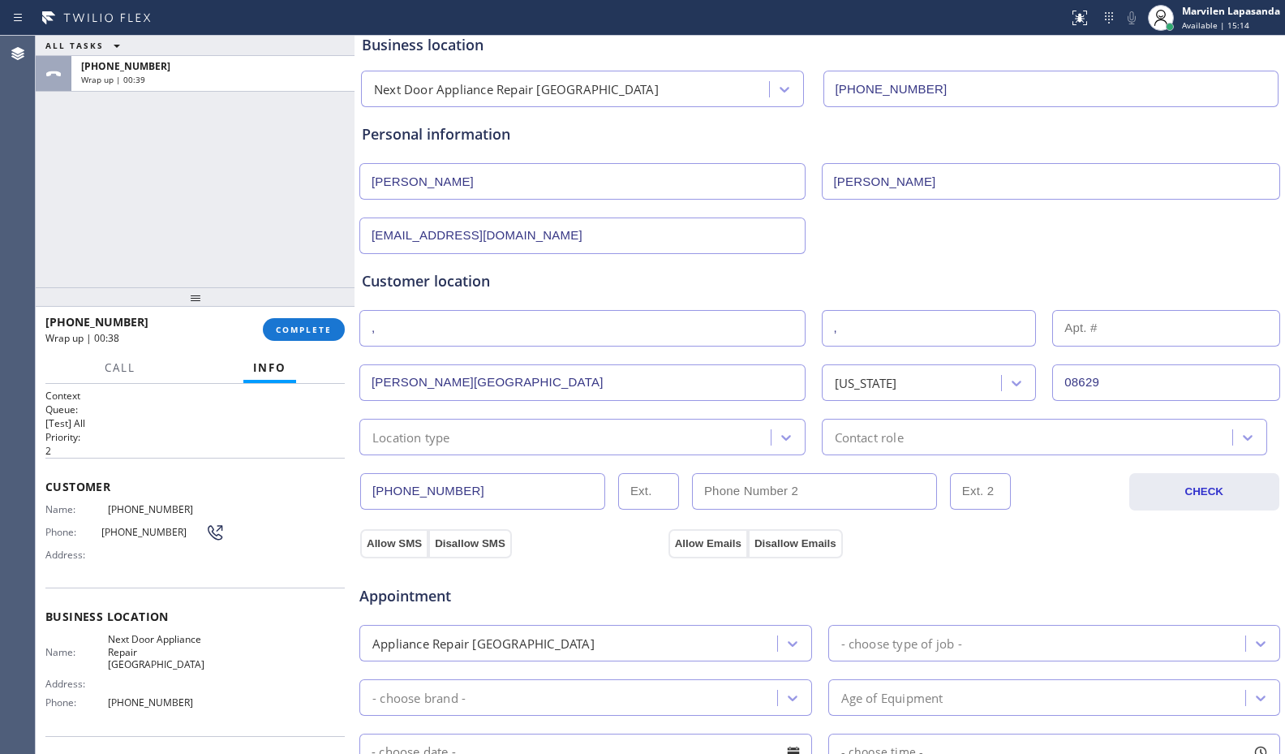
scroll to position [243, 0]
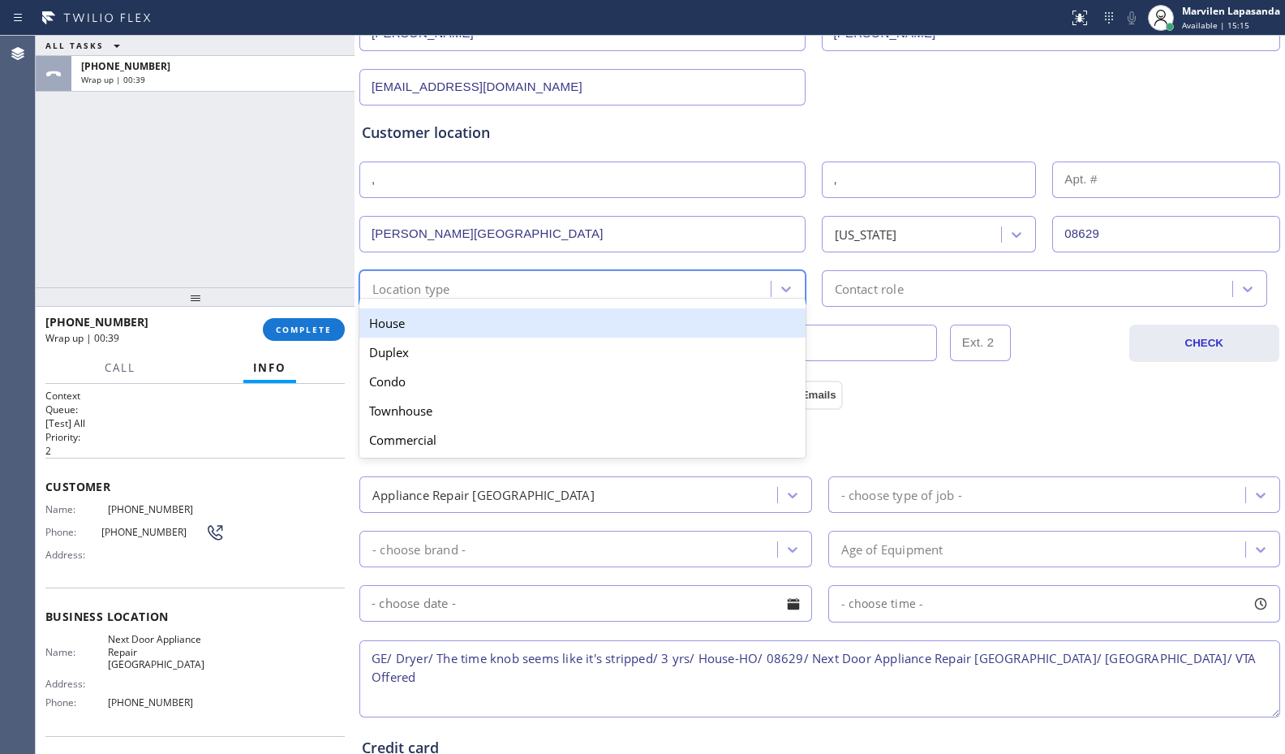
click at [427, 291] on div "Location type" at bounding box center [411, 288] width 78 height 19
drag, startPoint x: 411, startPoint y: 330, endPoint x: 449, endPoint y: 332, distance: 37.3
click at [418, 331] on div "House" at bounding box center [582, 322] width 446 height 29
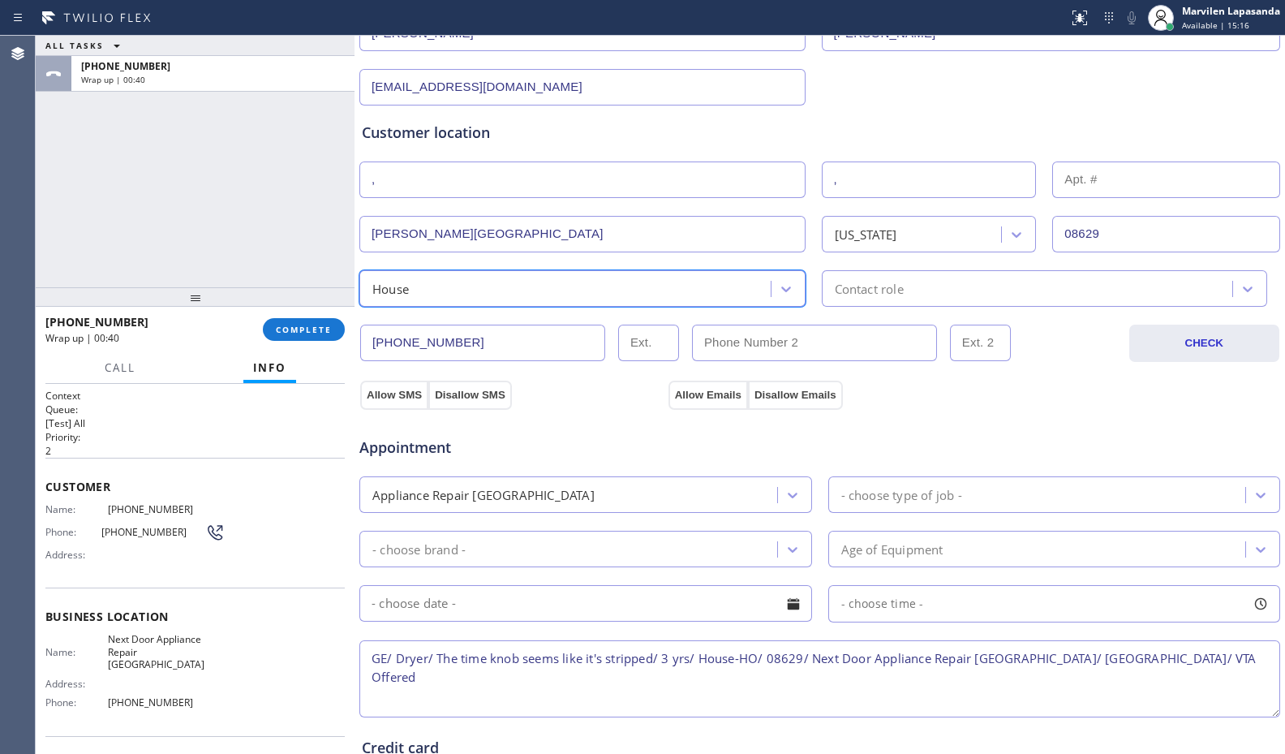
click at [924, 303] on div "Contact role" at bounding box center [1045, 288] width 446 height 37
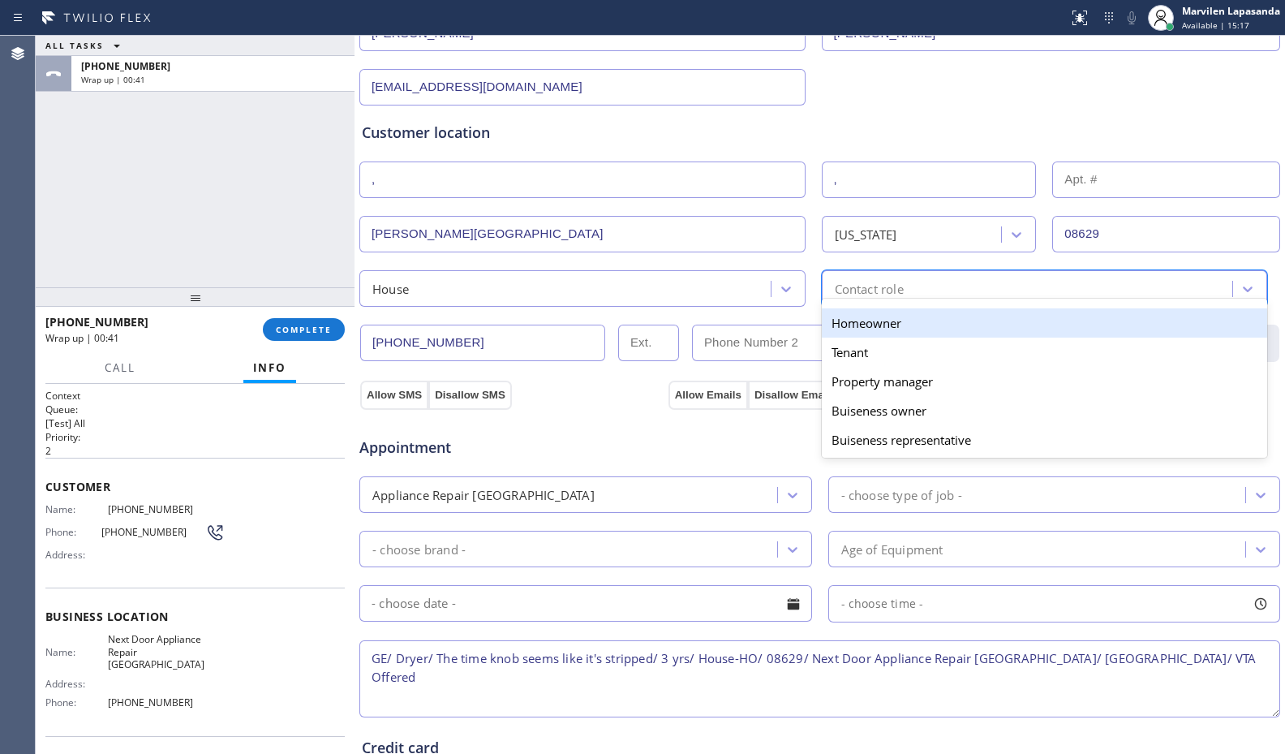
click at [875, 331] on div "Homeowner" at bounding box center [1045, 322] width 446 height 29
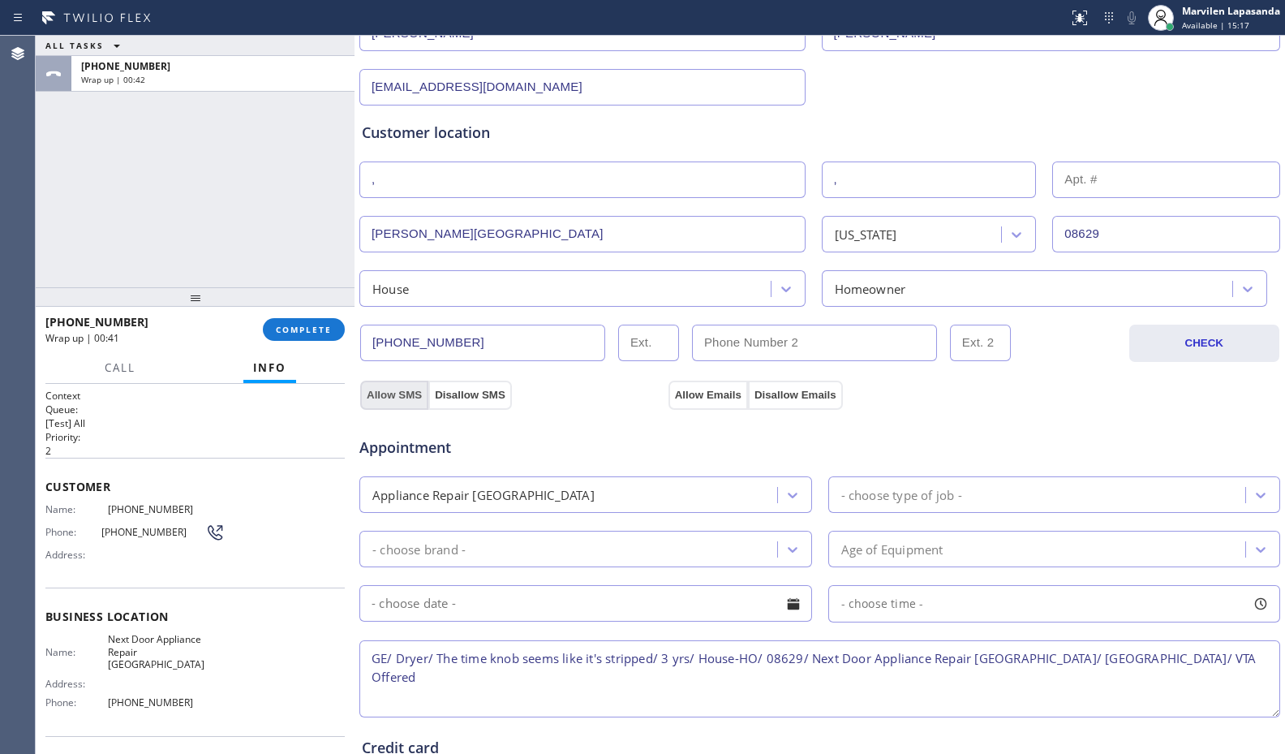
click at [389, 397] on button "Allow SMS" at bounding box center [394, 394] width 68 height 29
click at [392, 397] on button "Allow SMS" at bounding box center [394, 394] width 68 height 29
click at [711, 396] on button "Allow Emails" at bounding box center [707, 394] width 79 height 29
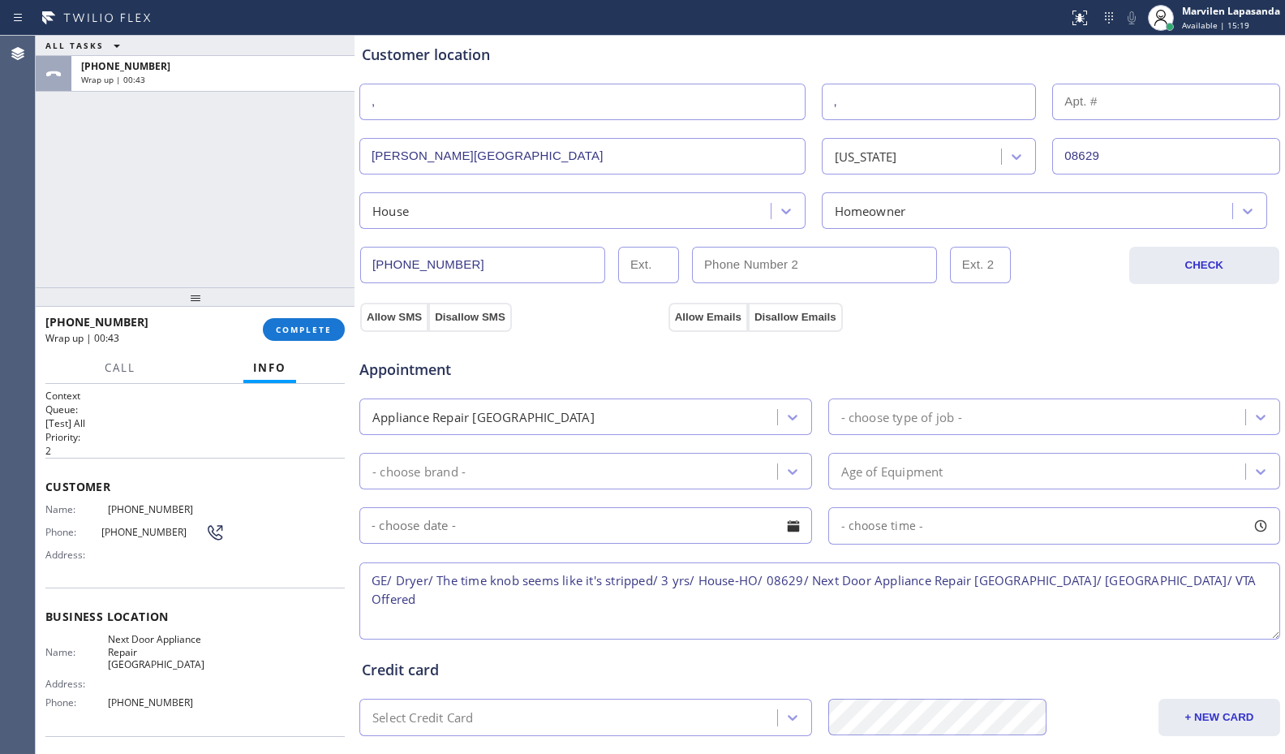
scroll to position [504, 0]
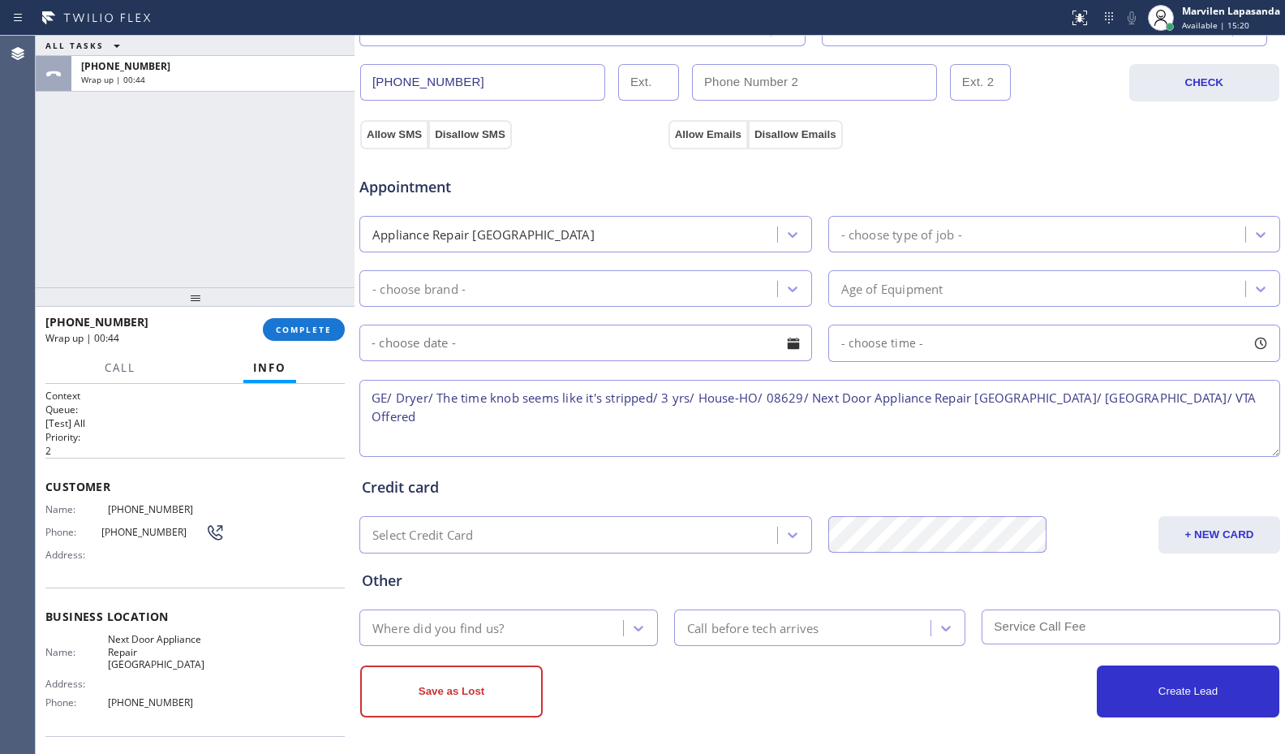
click at [493, 234] on div "Appliance Repair [GEOGRAPHIC_DATA]" at bounding box center [483, 234] width 222 height 19
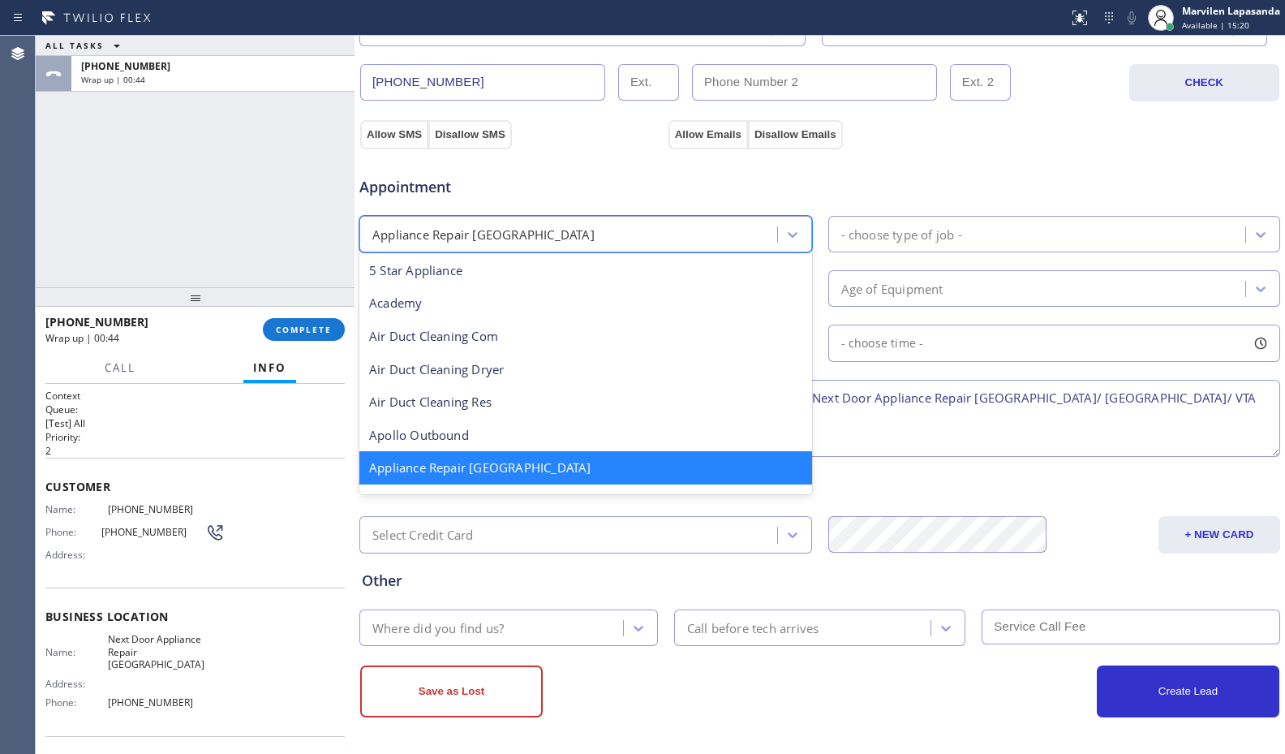
scroll to position [2, 0]
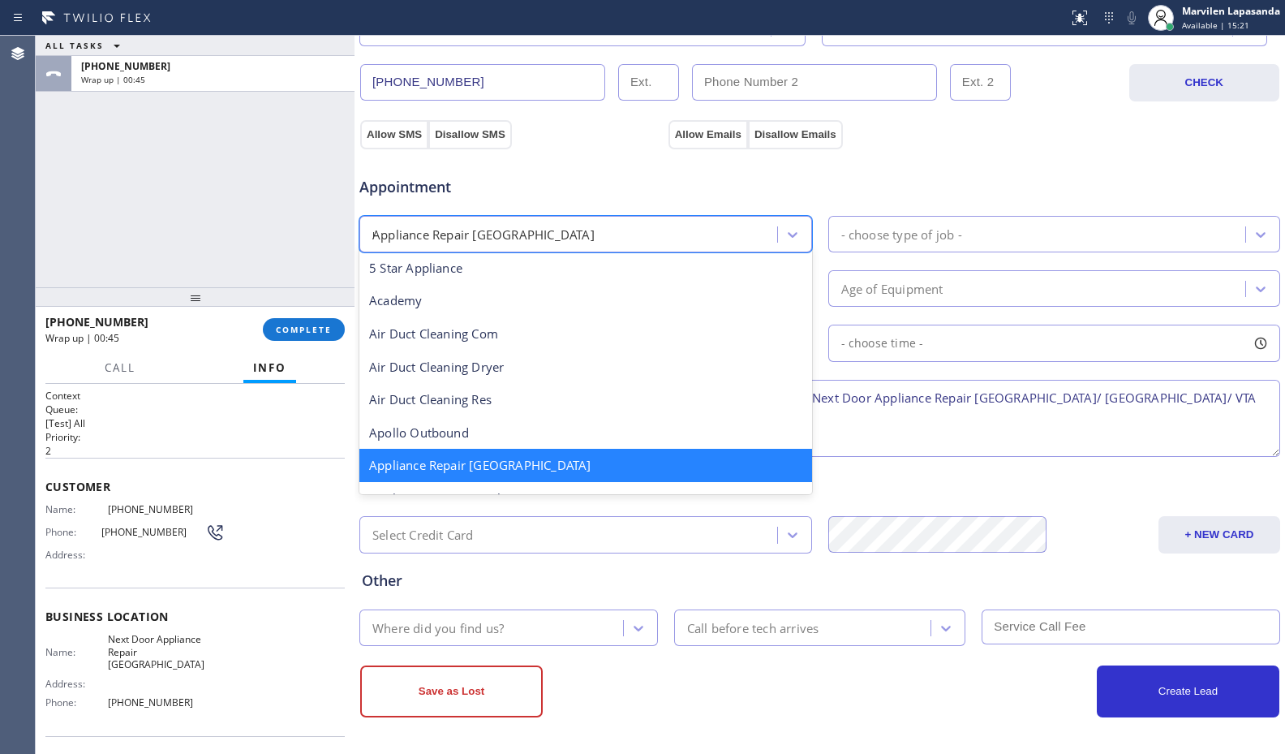
type input "re"
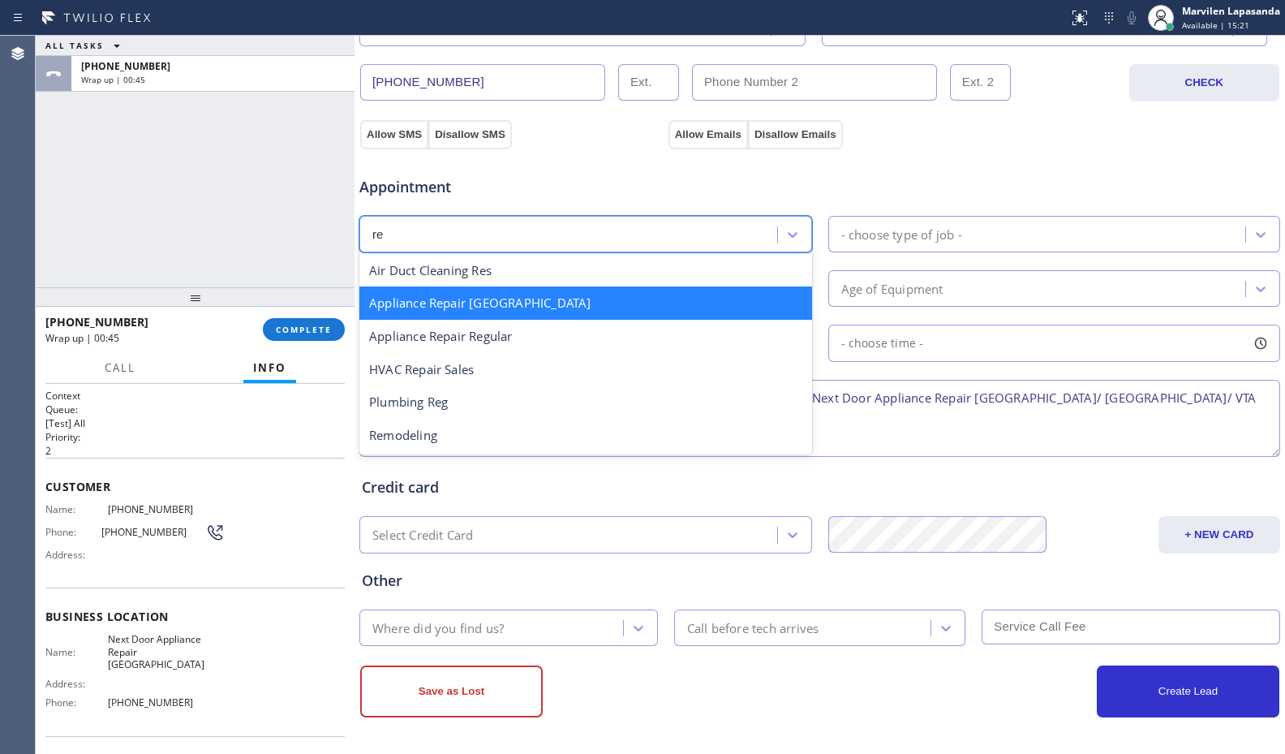
scroll to position [0, 0]
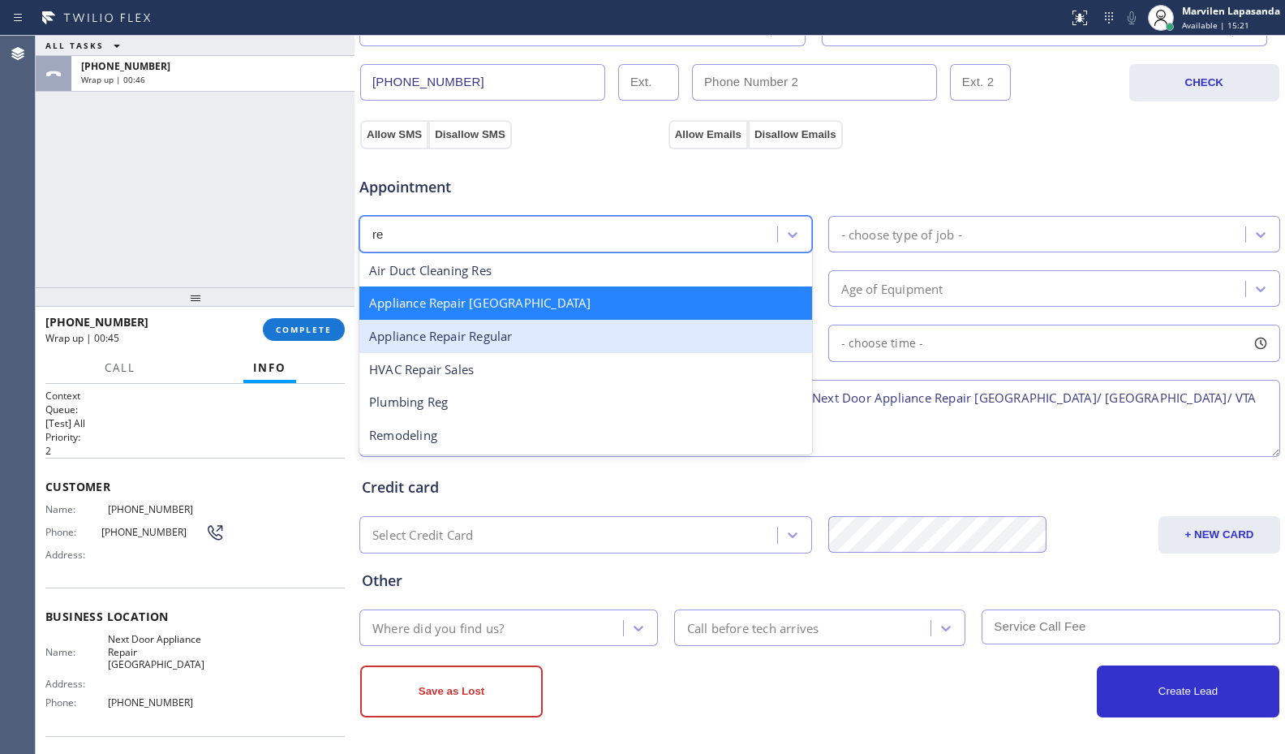
click at [488, 337] on div "Appliance Repair Regular" at bounding box center [585, 336] width 453 height 33
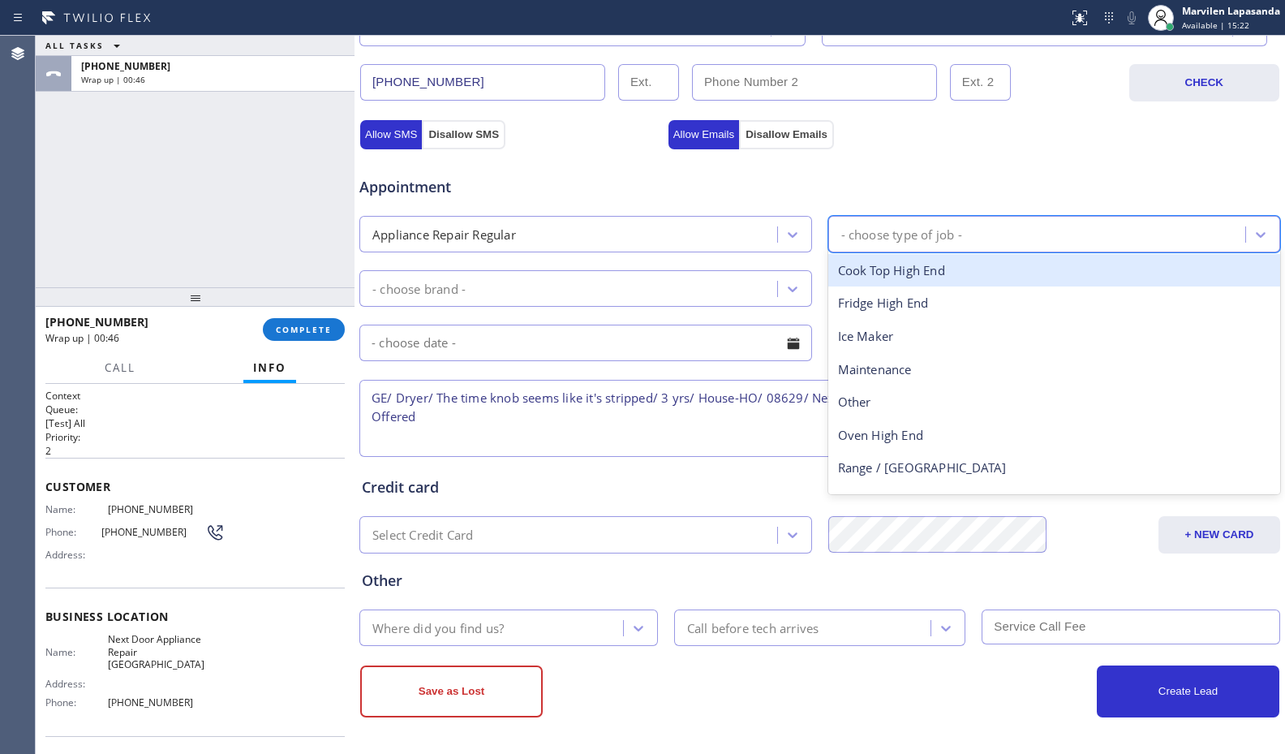
click at [977, 243] on div "- choose type of job -" at bounding box center [1039, 234] width 413 height 28
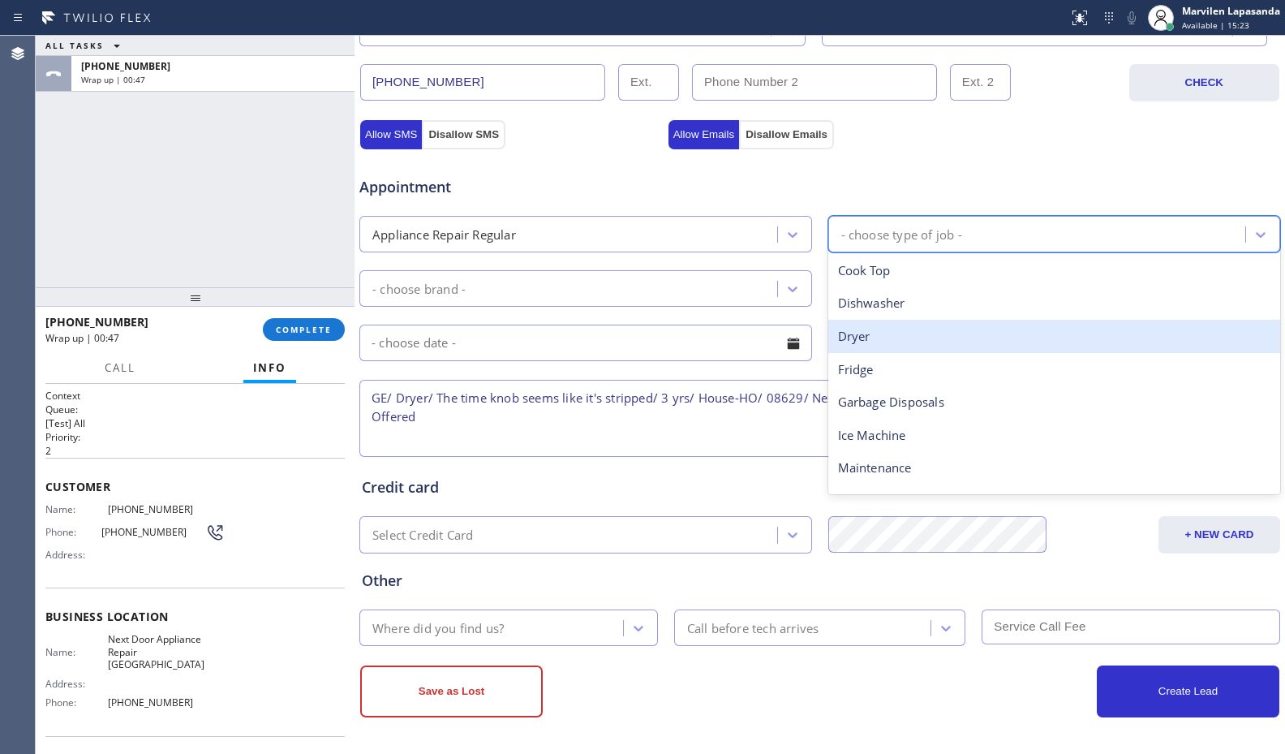
click at [913, 336] on div "Dryer" at bounding box center [1054, 336] width 453 height 33
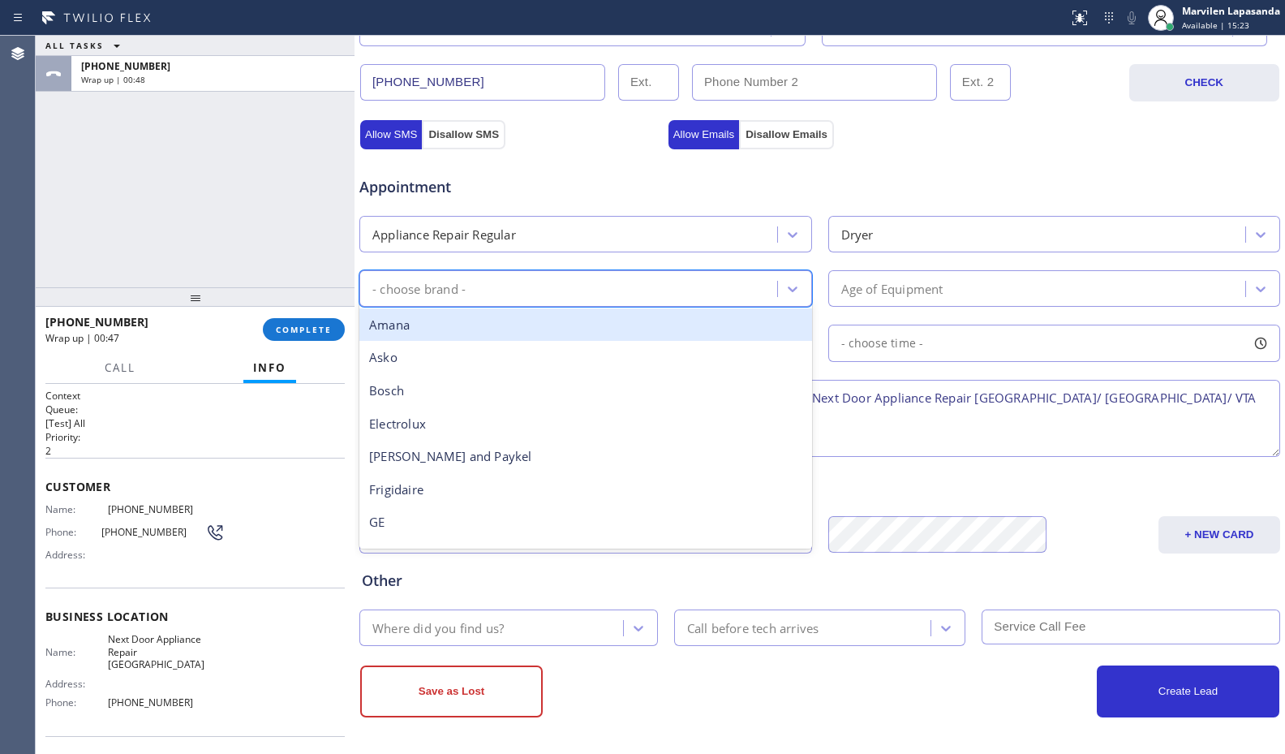
click at [523, 286] on div "- choose brand -" at bounding box center [570, 288] width 413 height 28
type input "ge"
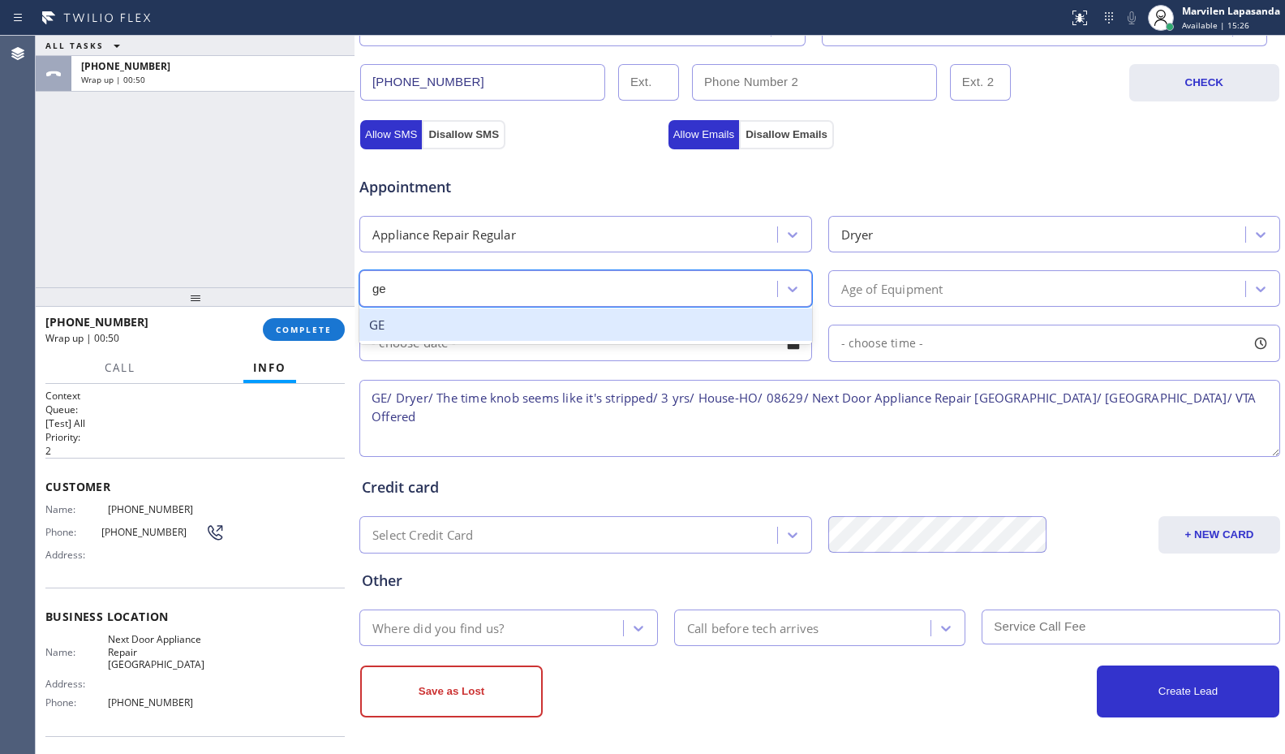
click at [498, 322] on div "GE" at bounding box center [585, 324] width 453 height 33
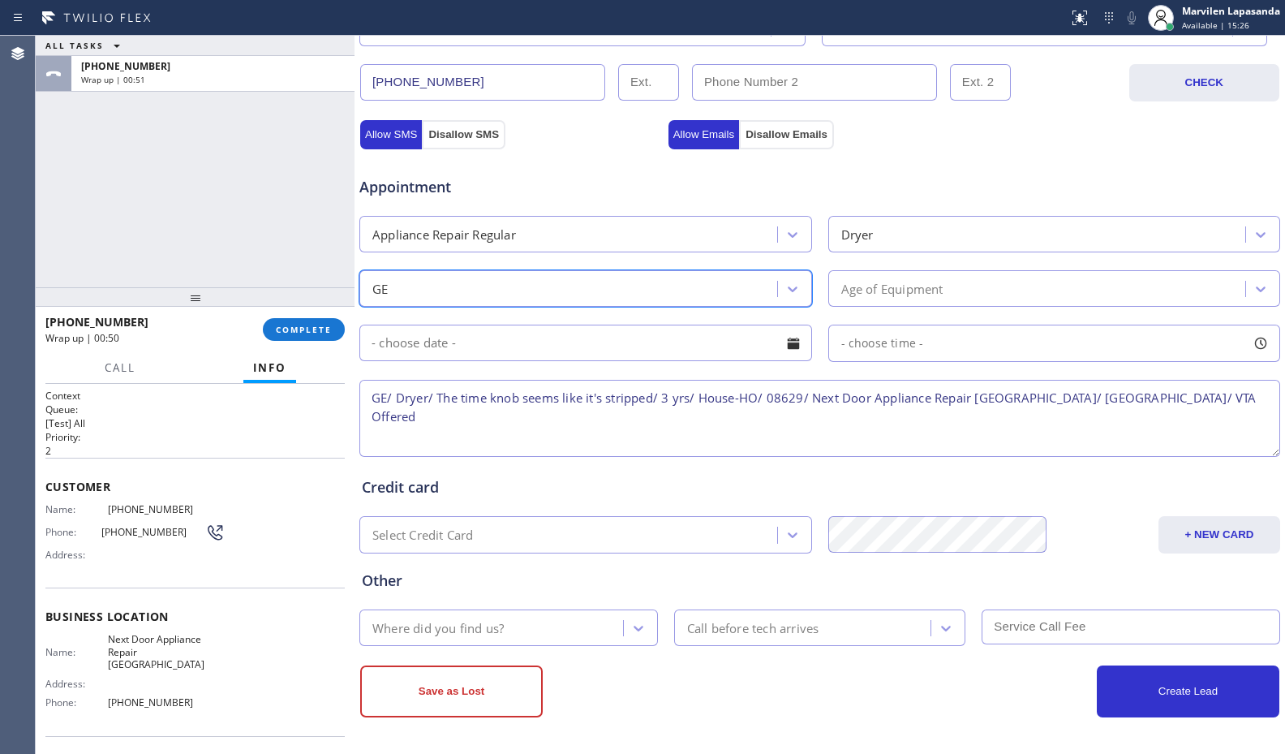
click at [999, 288] on div "Age of Equipment" at bounding box center [1039, 288] width 413 height 28
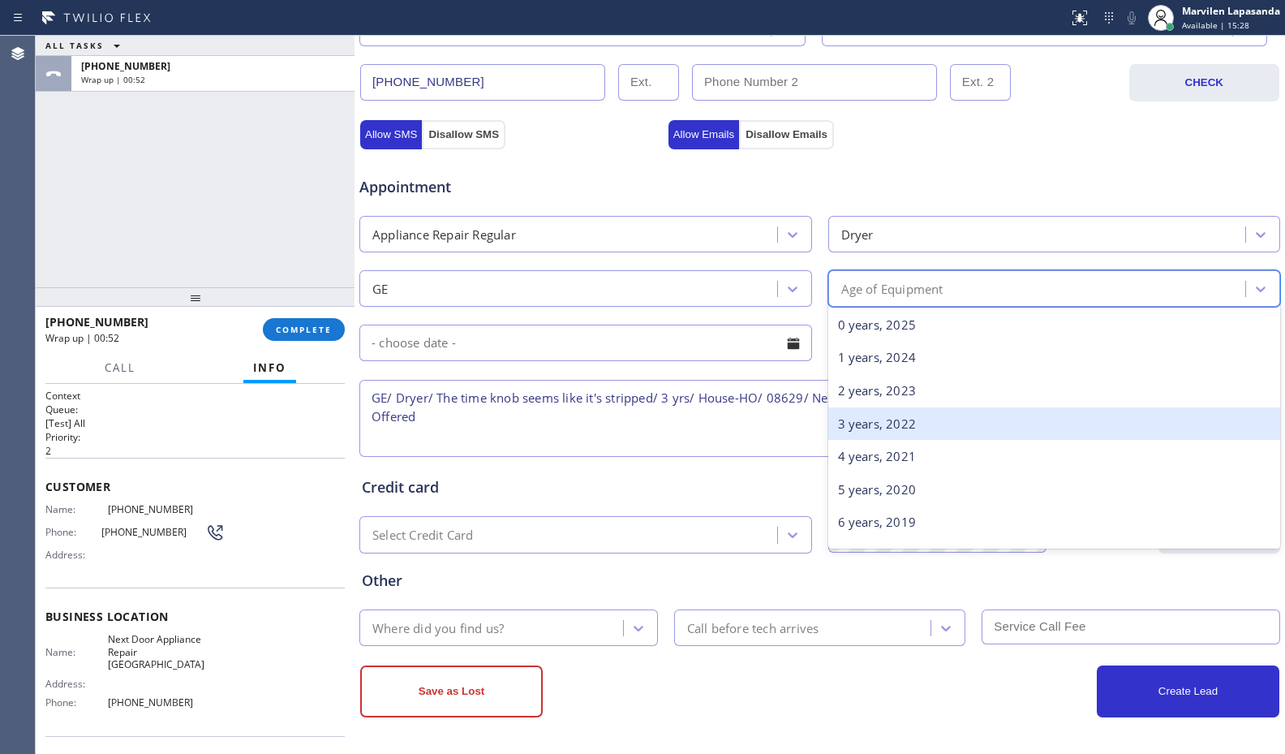
click at [894, 417] on div "3 years, 2022" at bounding box center [1054, 423] width 453 height 33
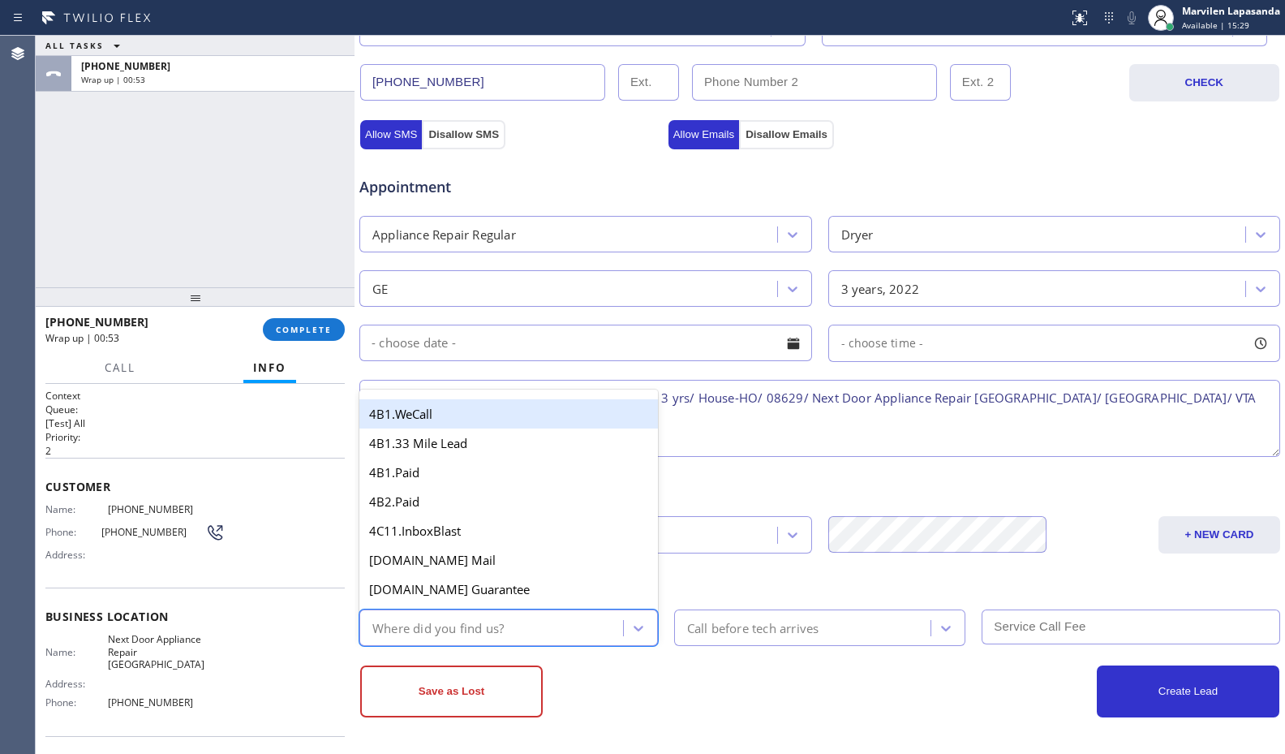
click at [432, 626] on div "Where did you find us?" at bounding box center [437, 627] width 131 height 19
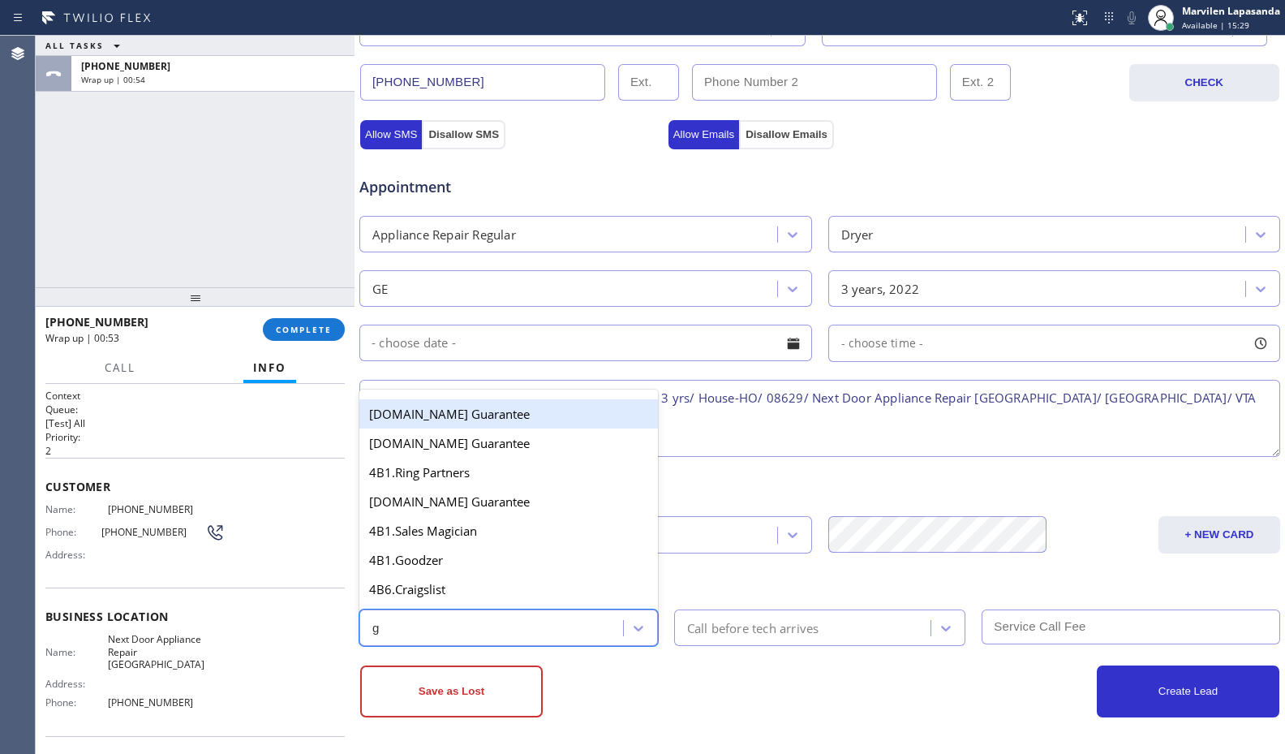
type input "go"
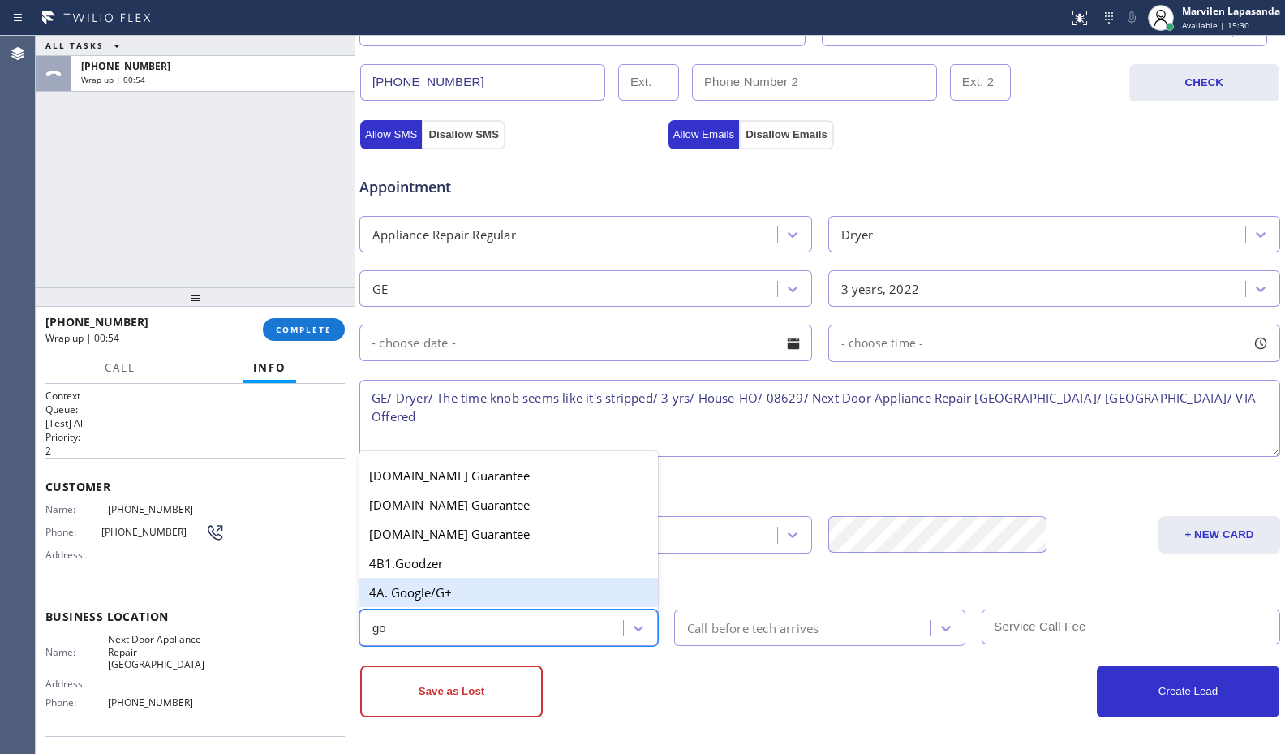
click at [429, 594] on div "4A. Google/G+" at bounding box center [508, 592] width 299 height 29
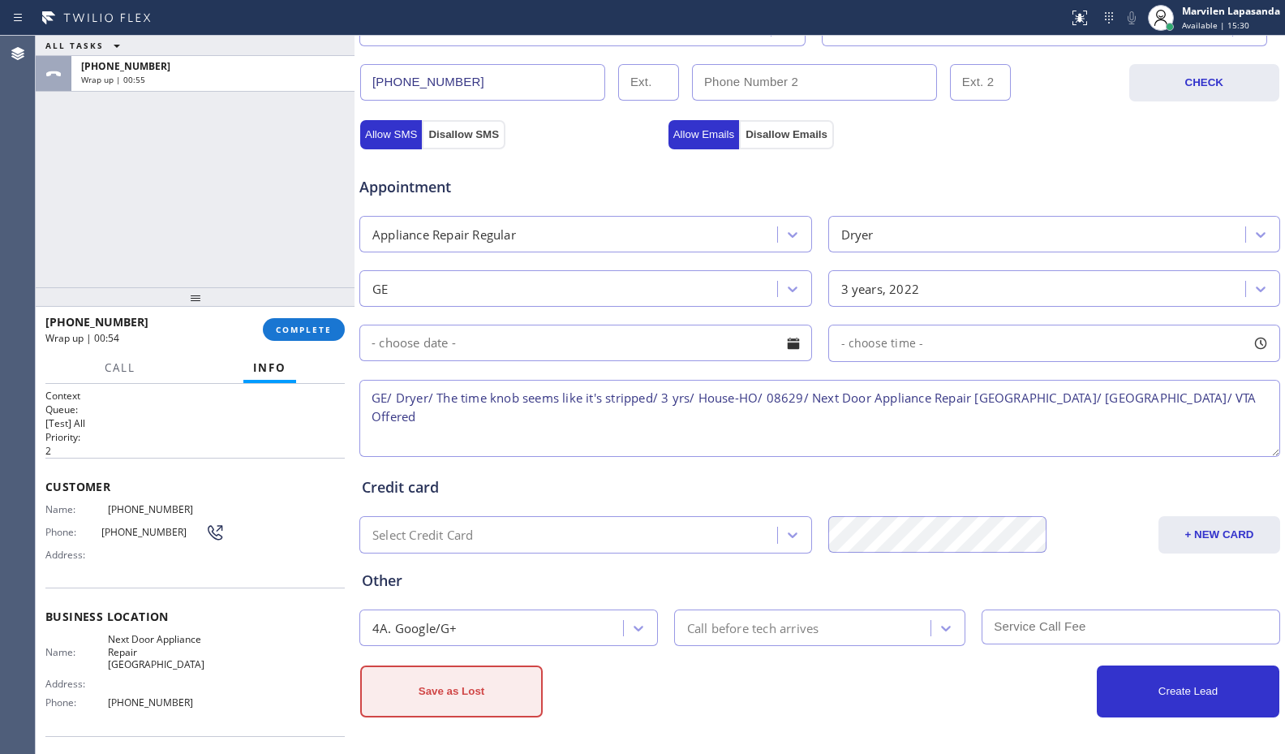
click at [432, 696] on button "Save as Lost" at bounding box center [451, 691] width 183 height 52
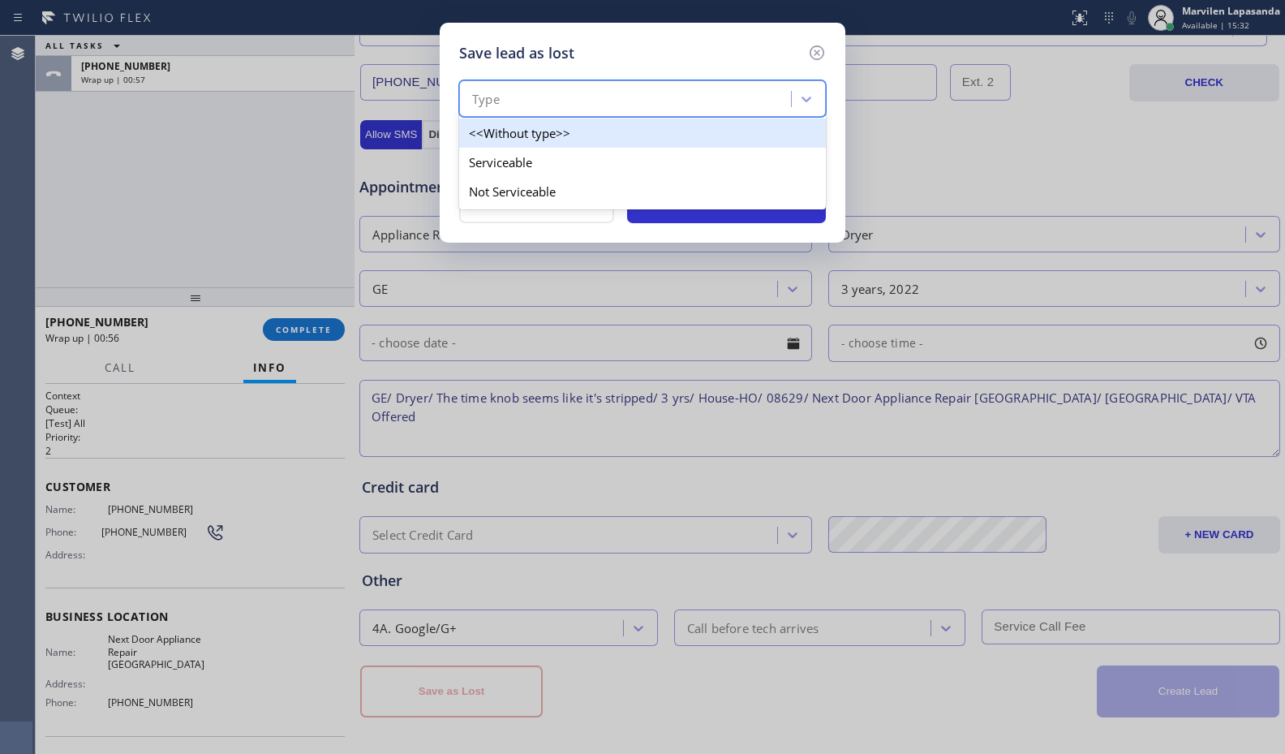
click at [553, 101] on div "Type" at bounding box center [627, 99] width 327 height 28
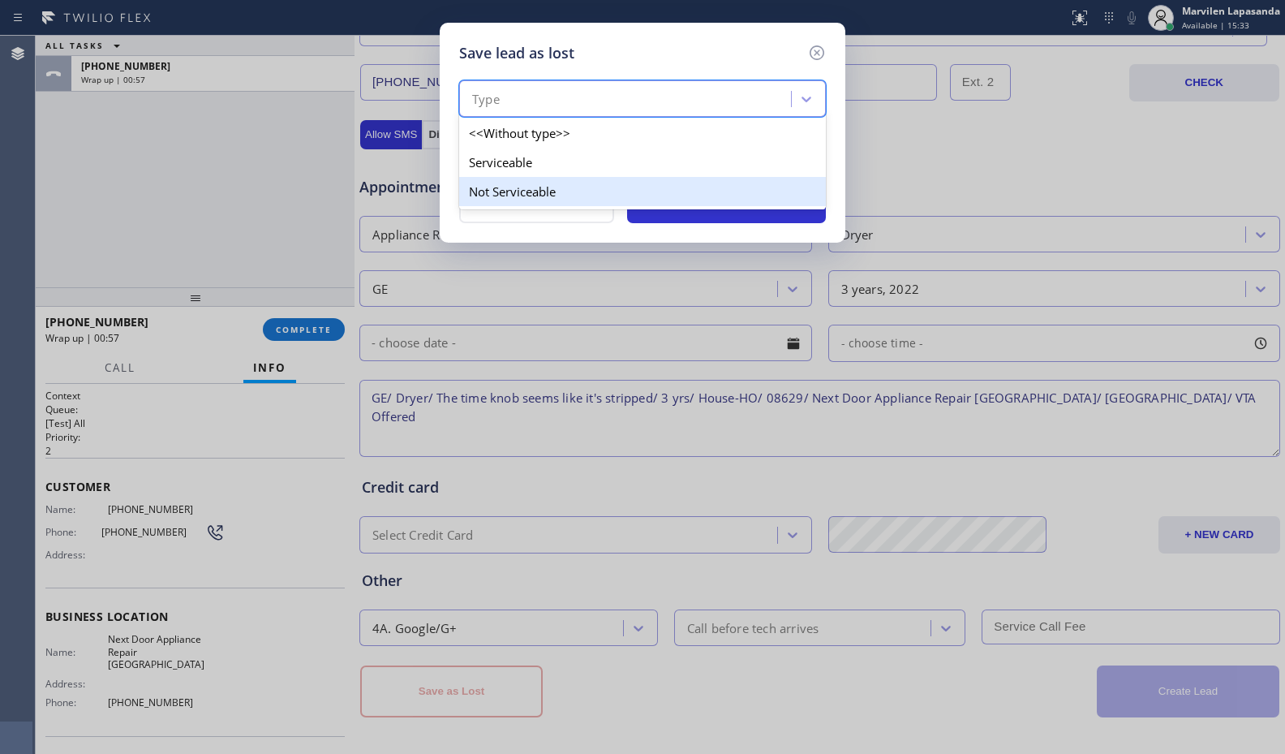
drag, startPoint x: 531, startPoint y: 187, endPoint x: 531, endPoint y: 174, distance: 13.0
click at [531, 186] on div "Not Serviceable" at bounding box center [642, 191] width 367 height 29
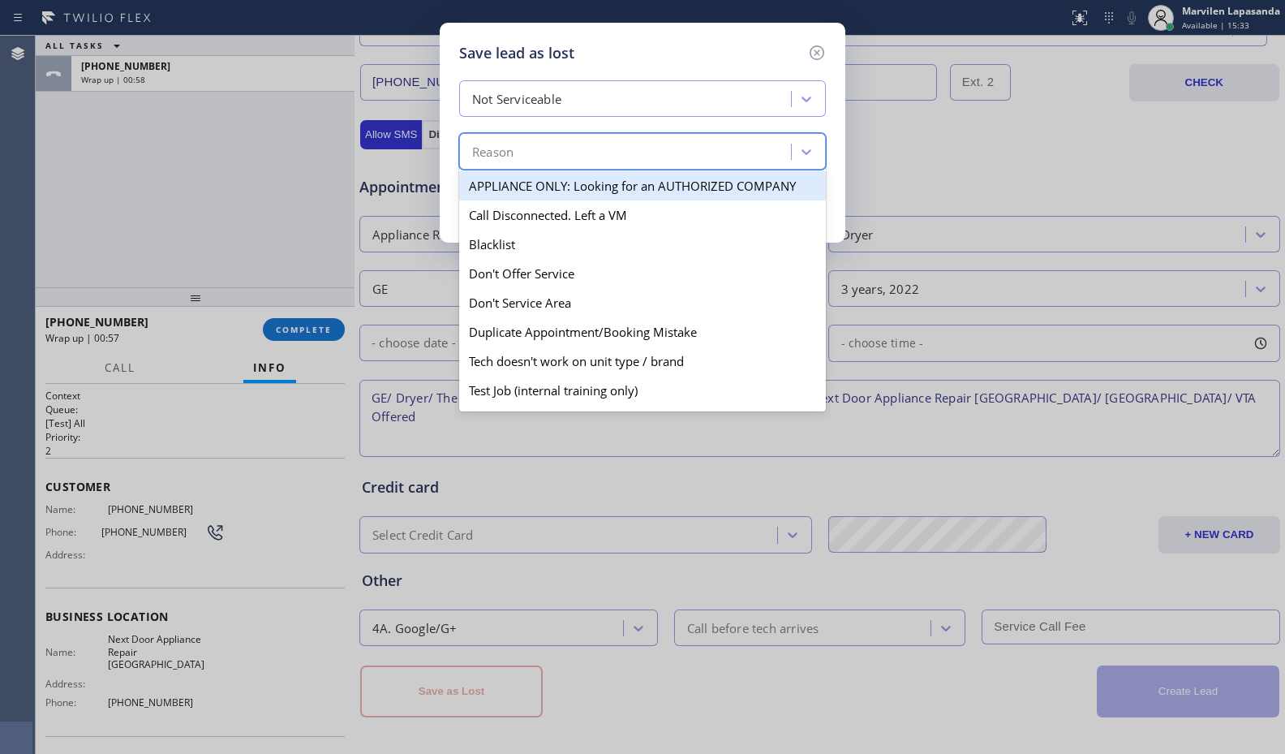
click at [526, 153] on div "Reason" at bounding box center [627, 152] width 327 height 28
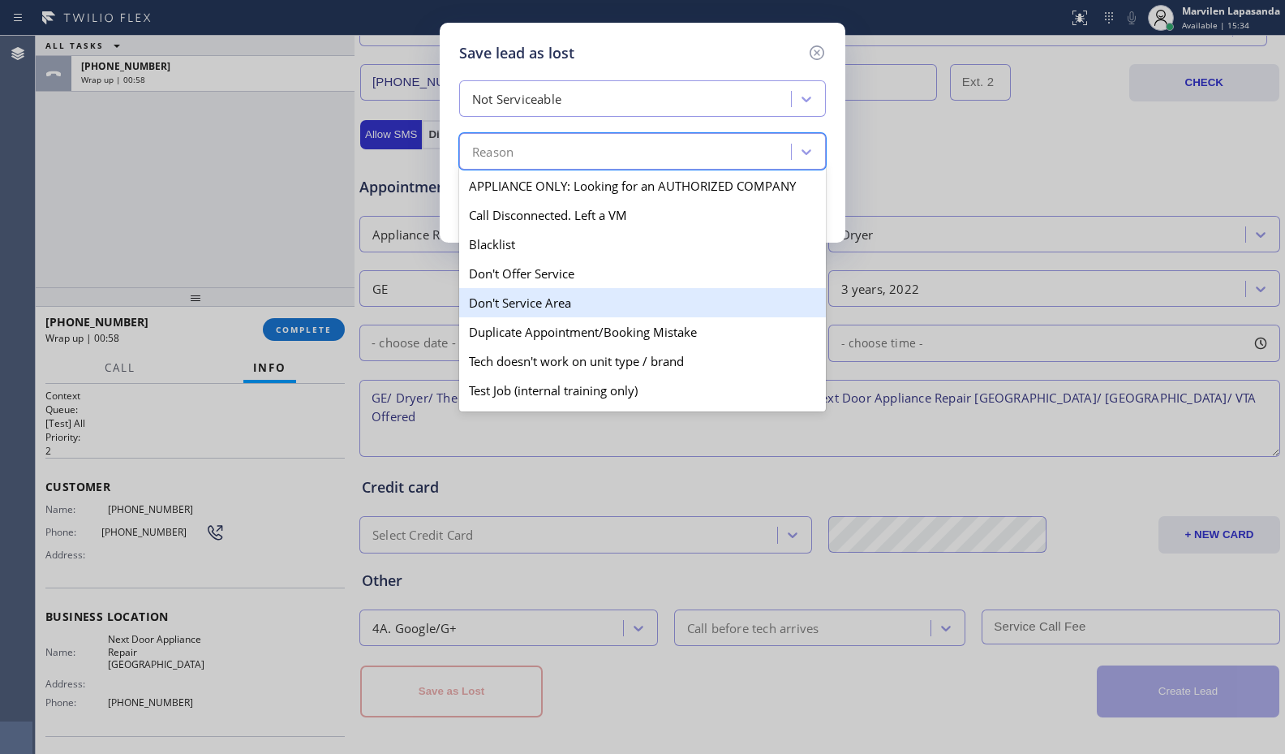
click at [538, 299] on div "Don't Service Area" at bounding box center [642, 302] width 367 height 29
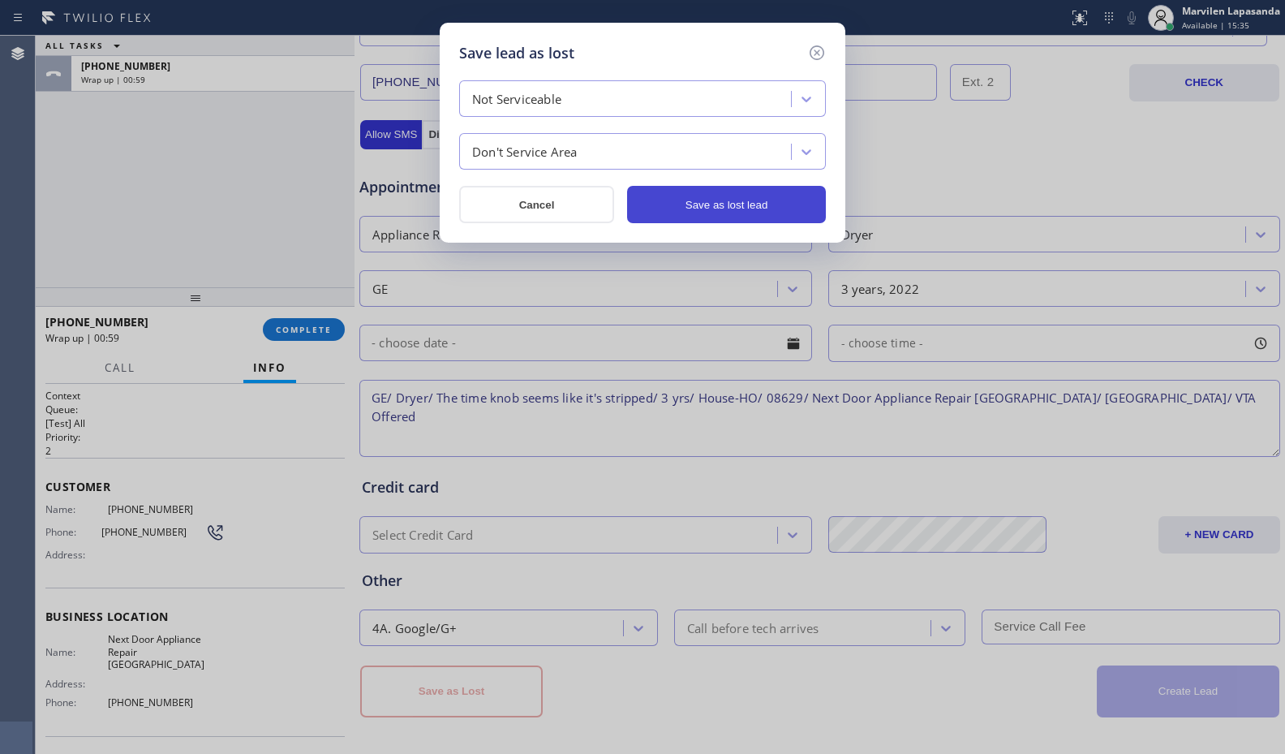
click at [706, 211] on button "Save as lost lead" at bounding box center [726, 204] width 199 height 37
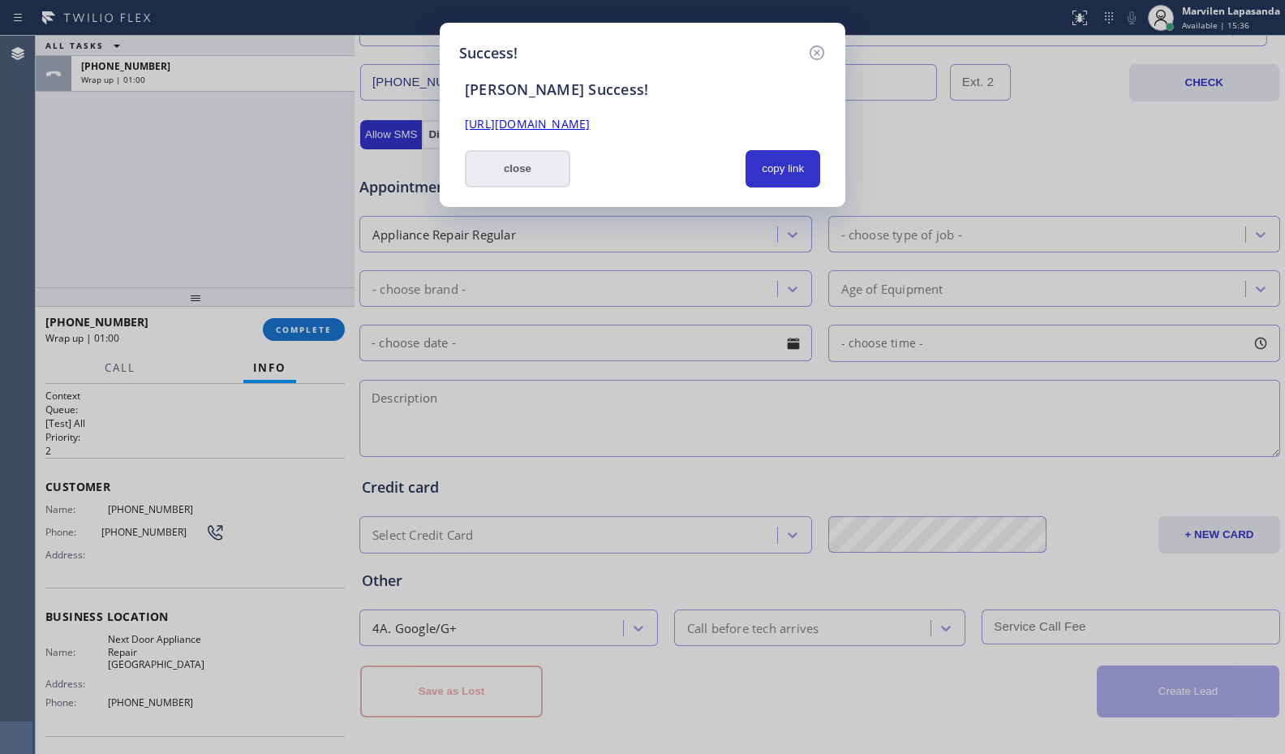
click at [473, 174] on button "close" at bounding box center [517, 168] width 105 height 37
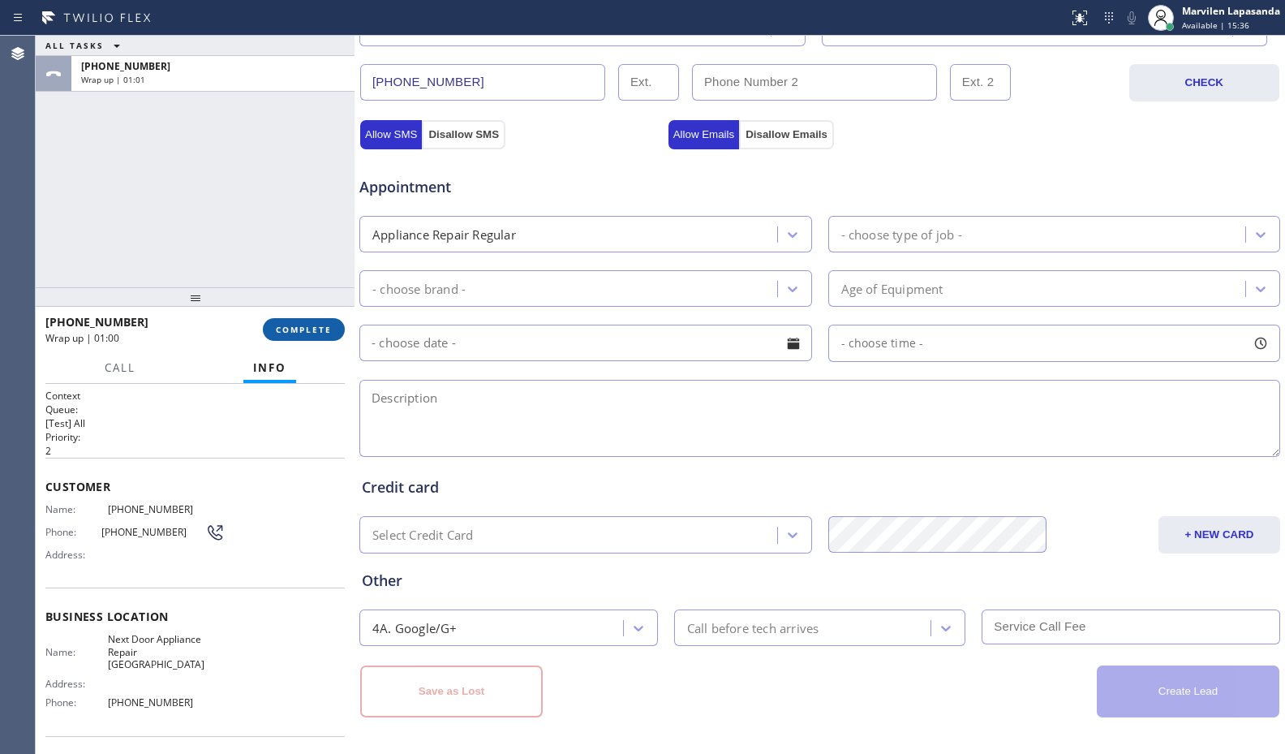
click at [324, 320] on button "COMPLETE" at bounding box center [304, 329] width 82 height 23
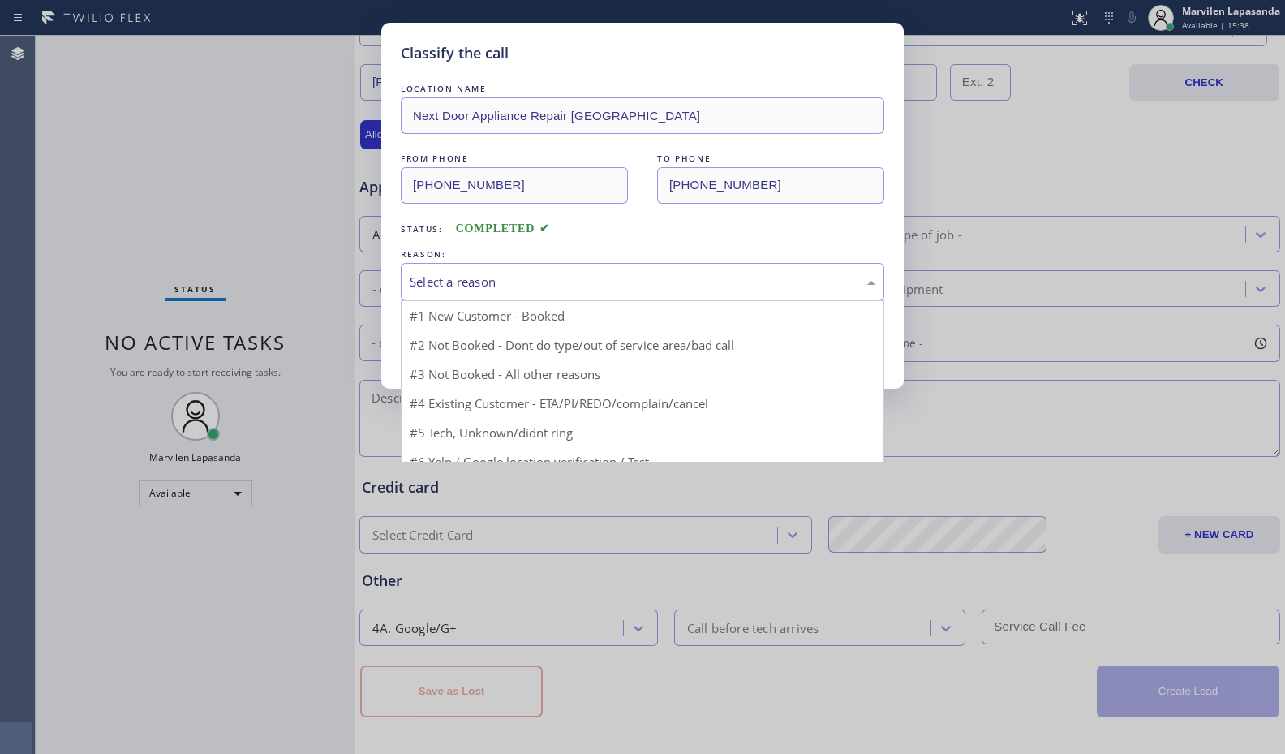
click at [488, 281] on div "Select a reason" at bounding box center [643, 282] width 466 height 19
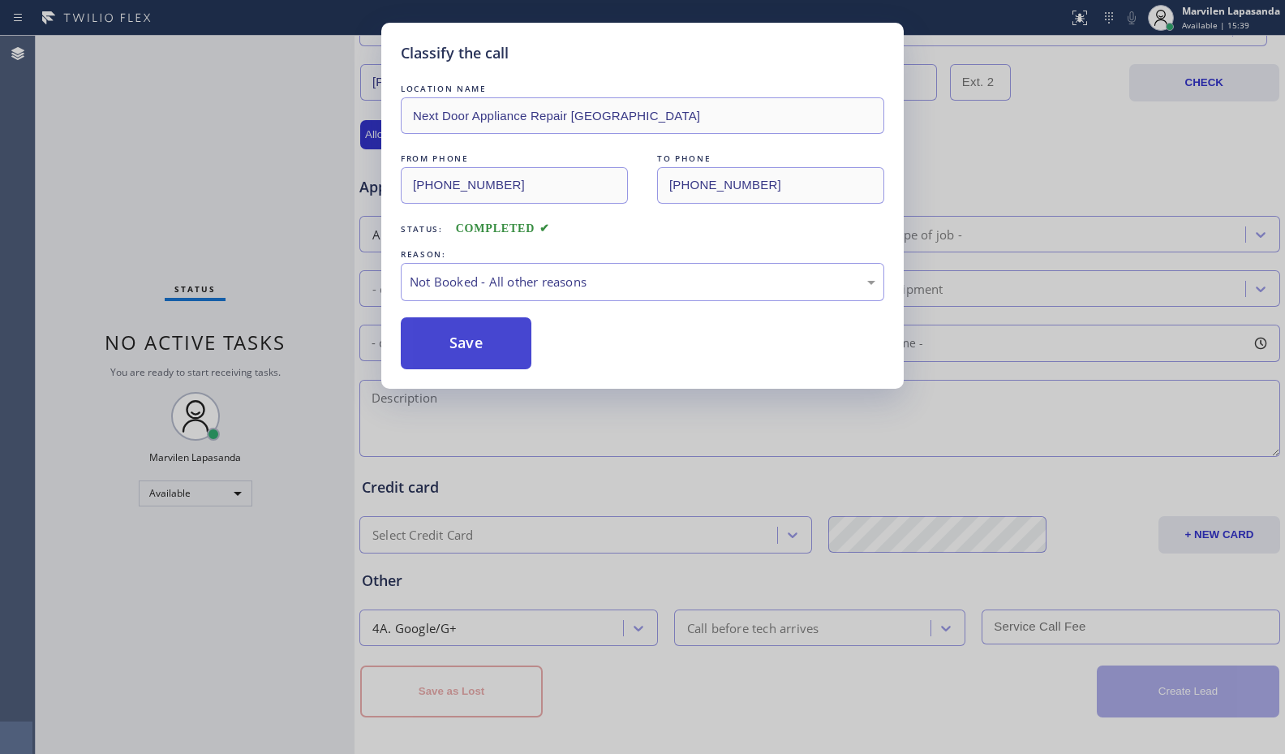
click at [461, 337] on button "Save" at bounding box center [466, 343] width 131 height 52
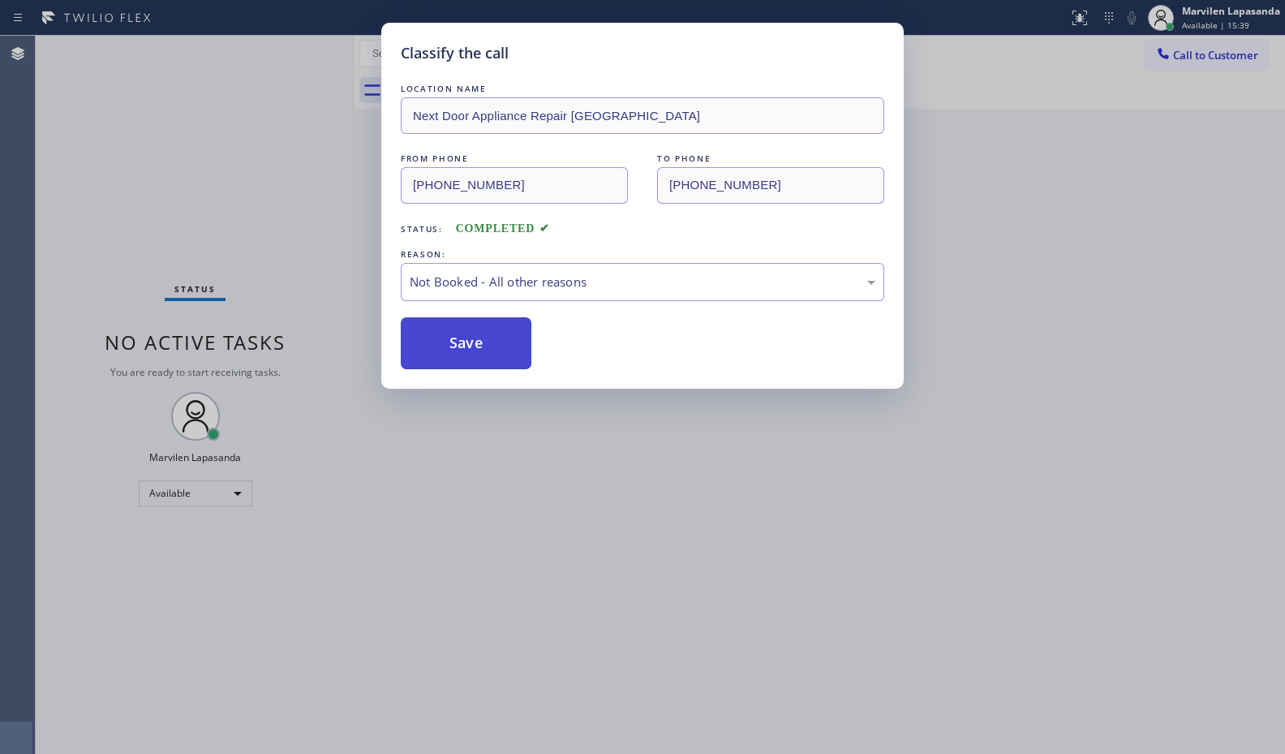
click at [461, 337] on button "Save" at bounding box center [466, 343] width 131 height 52
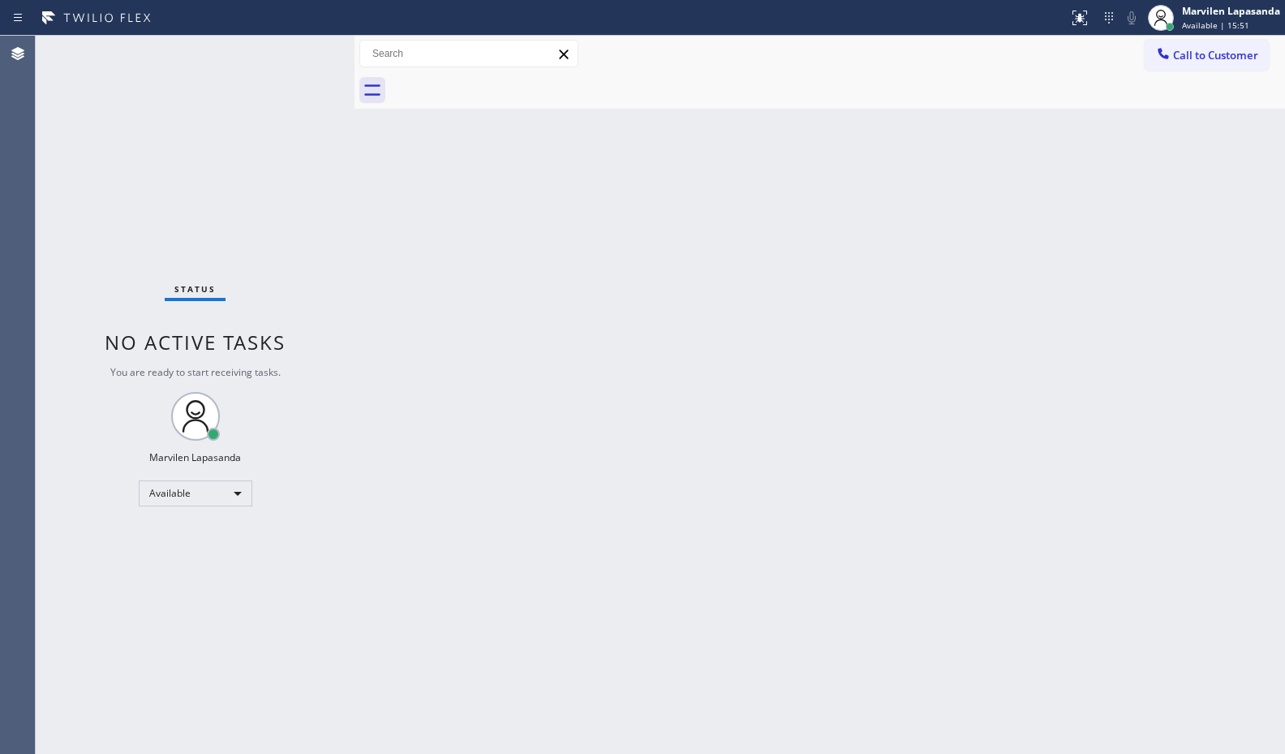
drag, startPoint x: 699, startPoint y: 187, endPoint x: 857, endPoint y: 170, distance: 158.4
click at [699, 187] on div "Back to Dashboard Change Sender ID Customers Technicians Select a contact Outbo…" at bounding box center [819, 395] width 930 height 718
click at [302, 54] on icon at bounding box center [303, 53] width 19 height 19
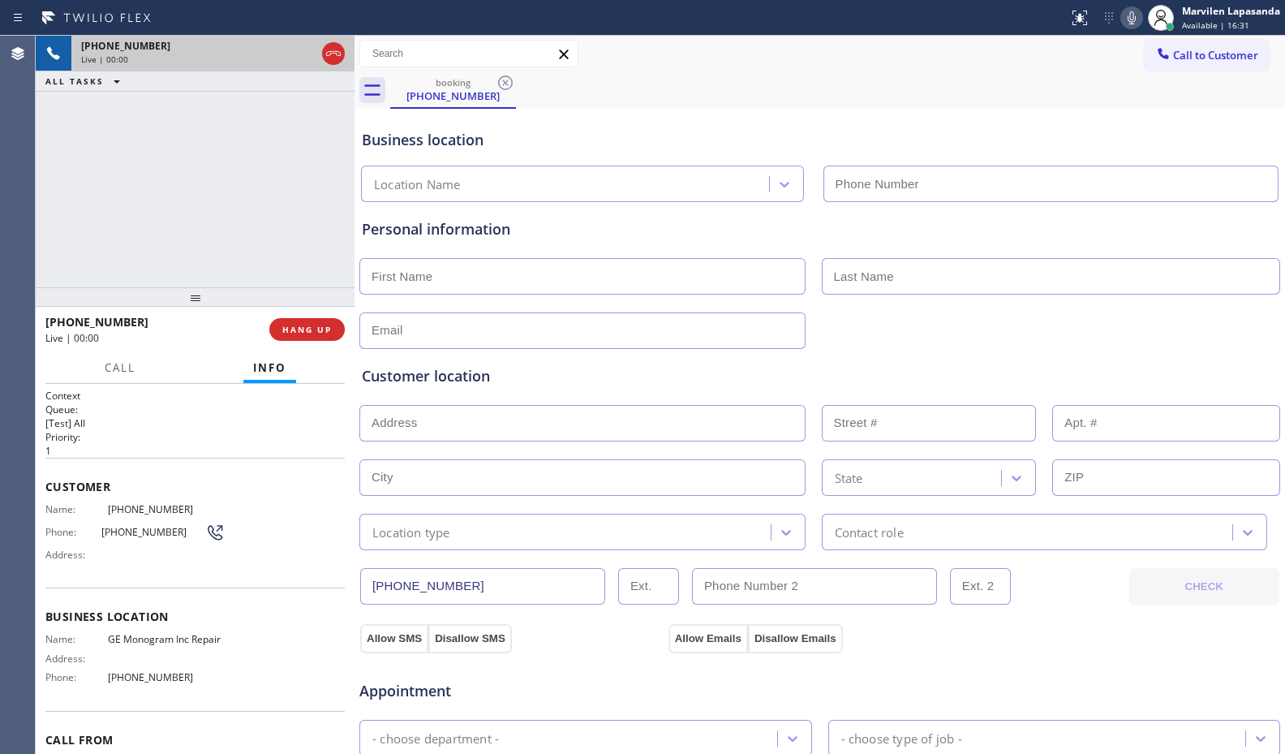
type input "[PHONE_NUMBER]"
click at [149, 545] on div "Name: (847) 529-5192 Phone: (847) 529-5192 Address:" at bounding box center [134, 535] width 179 height 64
click at [97, 532] on span "Phone:" at bounding box center [73, 532] width 56 height 12
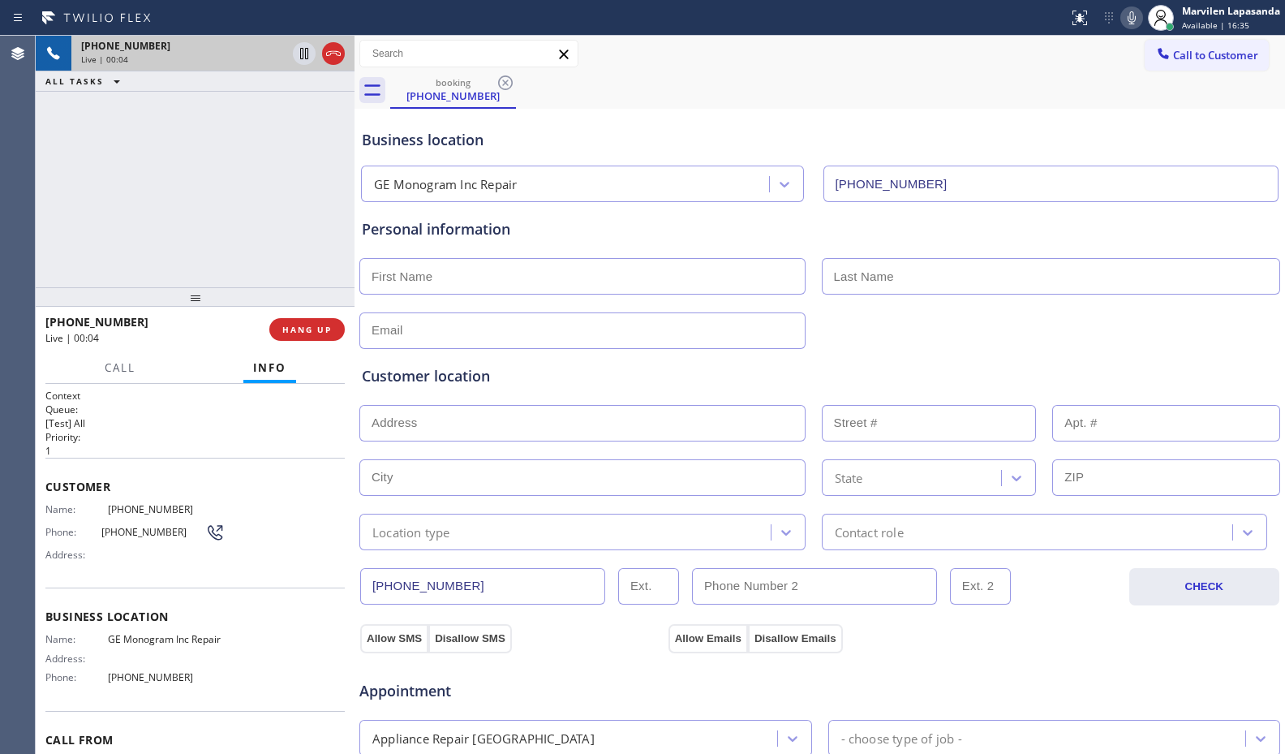
click at [63, 492] on span "Customer" at bounding box center [194, 486] width 299 height 15
click at [57, 500] on div "Customer Name: (847) 529-5192 Phone: (847) 529-5192 Address:" at bounding box center [194, 523] width 299 height 130
click at [51, 488] on span "Customer" at bounding box center [194, 486] width 299 height 15
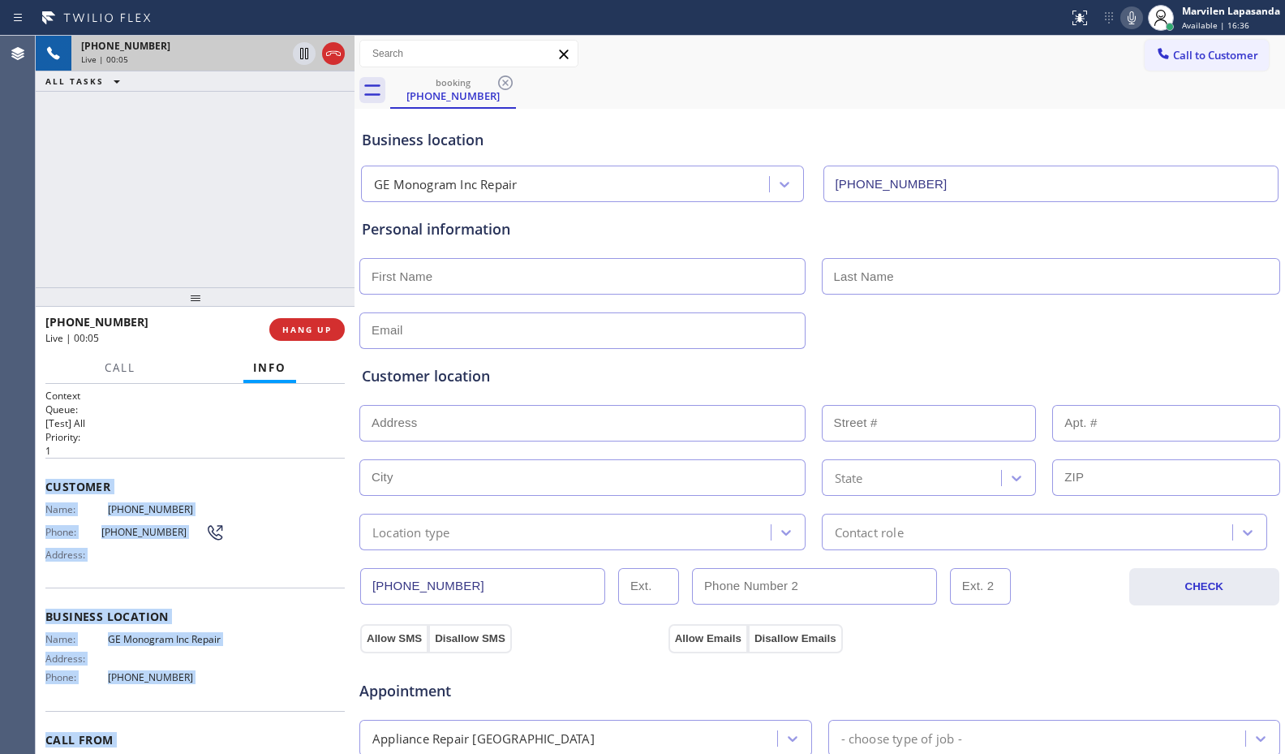
scroll to position [97, 0]
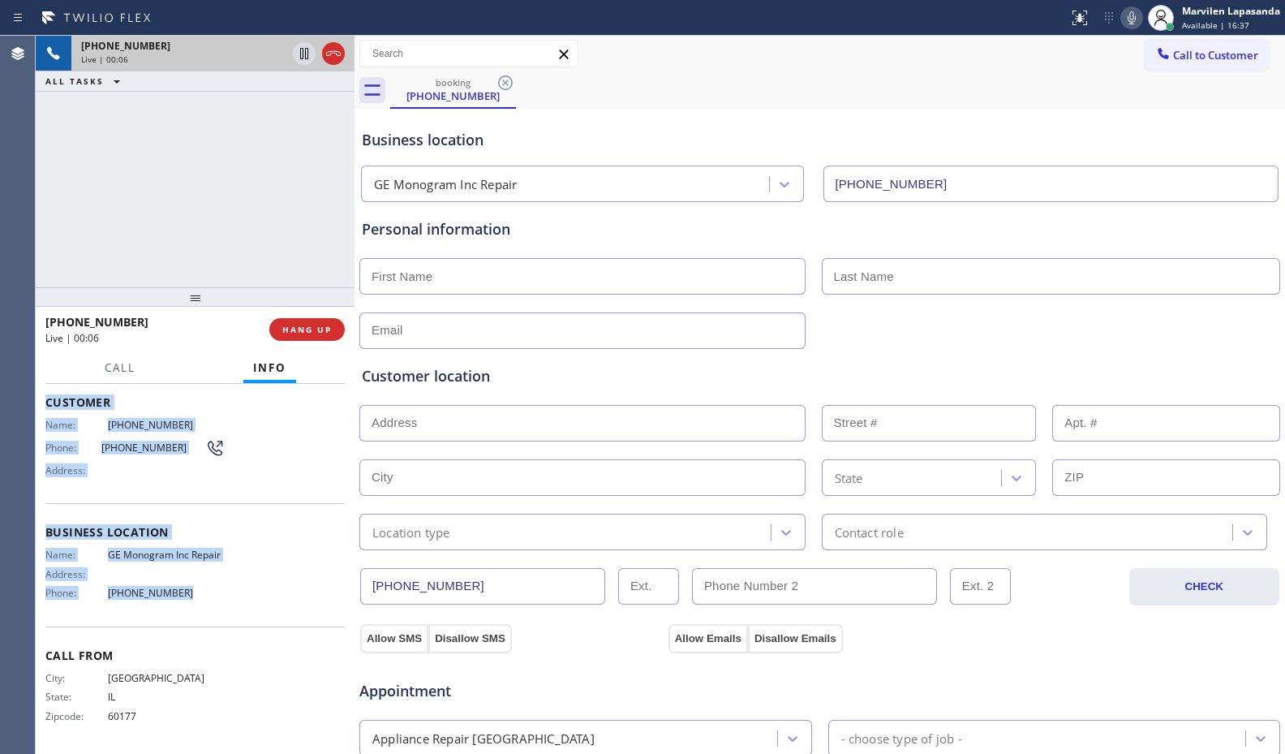
drag, startPoint x: 46, startPoint y: 480, endPoint x: 196, endPoint y: 590, distance: 185.8
click at [196, 590] on div "Context Queue: [Test] All Priority: 1 Customer Name: (847) 529-5192 Phone: (847…" at bounding box center [194, 526] width 299 height 445
copy div "Customer Name: (847) 529-5192 Phone: (847) 529-5192 Address: Business location …"
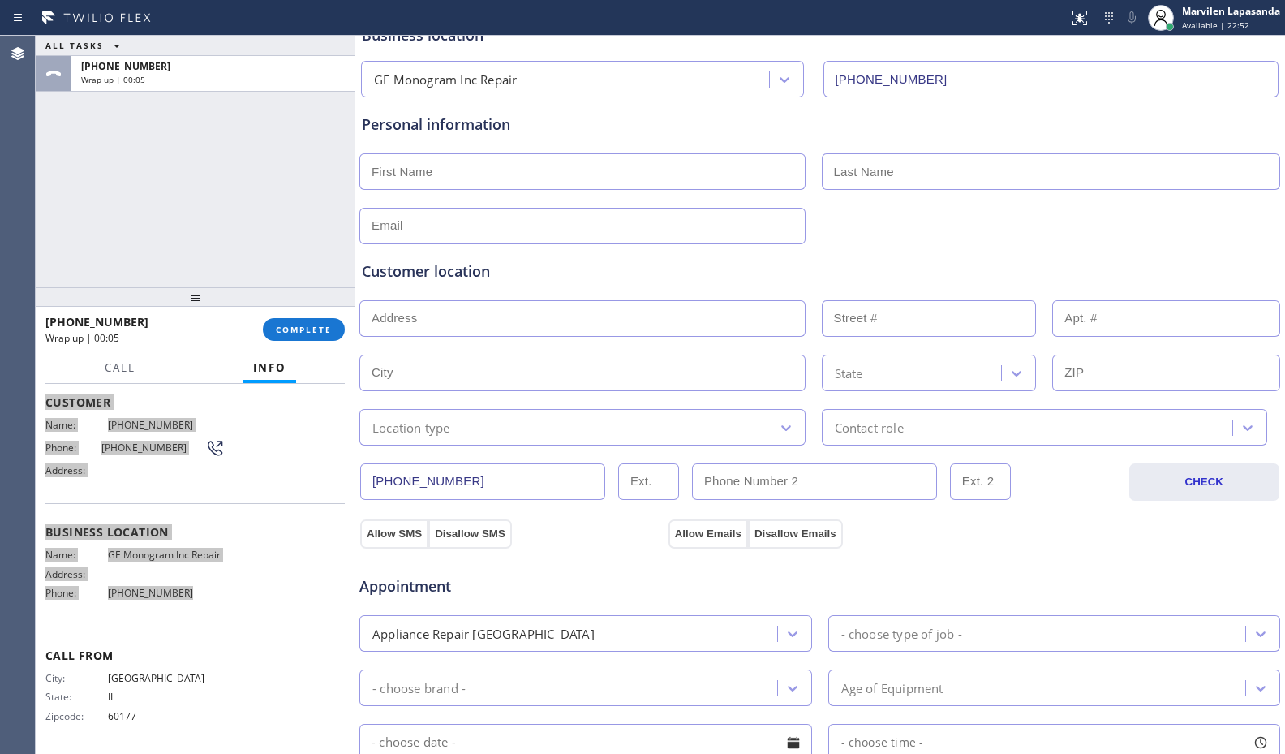
scroll to position [0, 0]
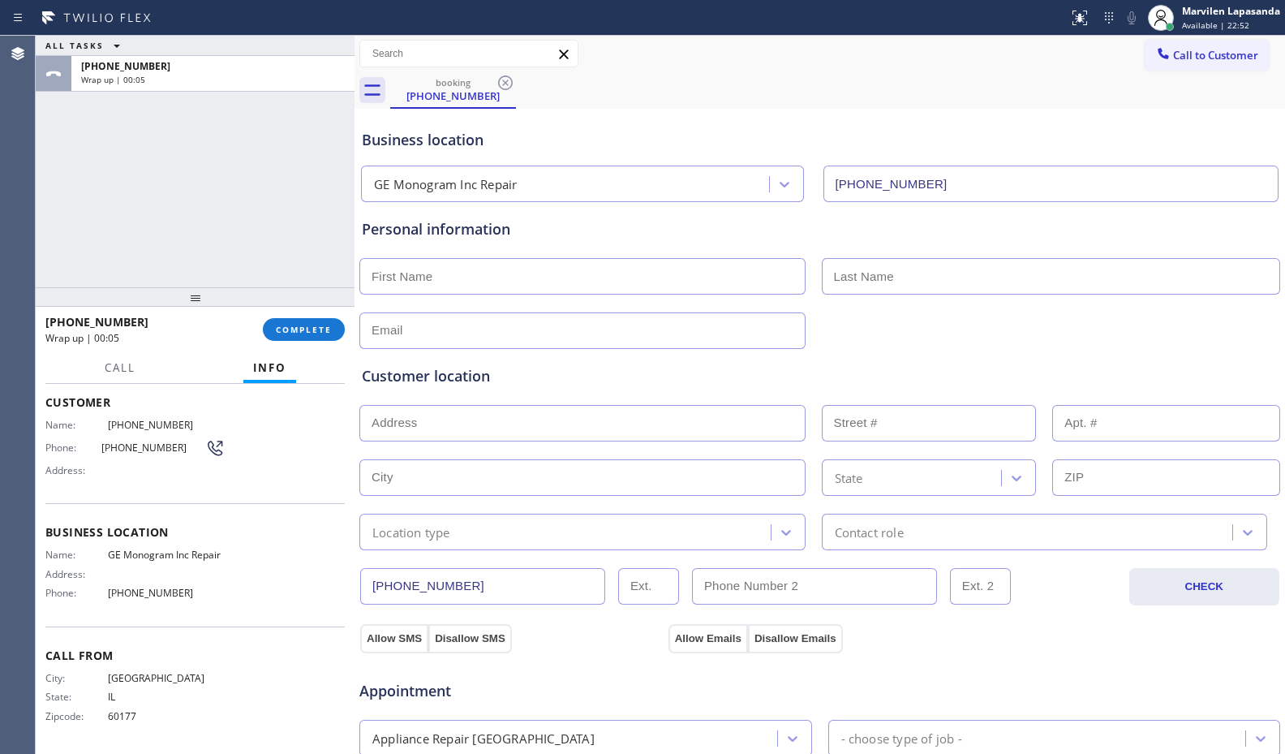
click at [415, 273] on input "text" at bounding box center [582, 276] width 446 height 37
paste input "Susan"
type input "Susan"
click at [939, 293] on input "text" at bounding box center [1051, 276] width 459 height 37
drag, startPoint x: 746, startPoint y: 223, endPoint x: 766, endPoint y: 232, distance: 21.4
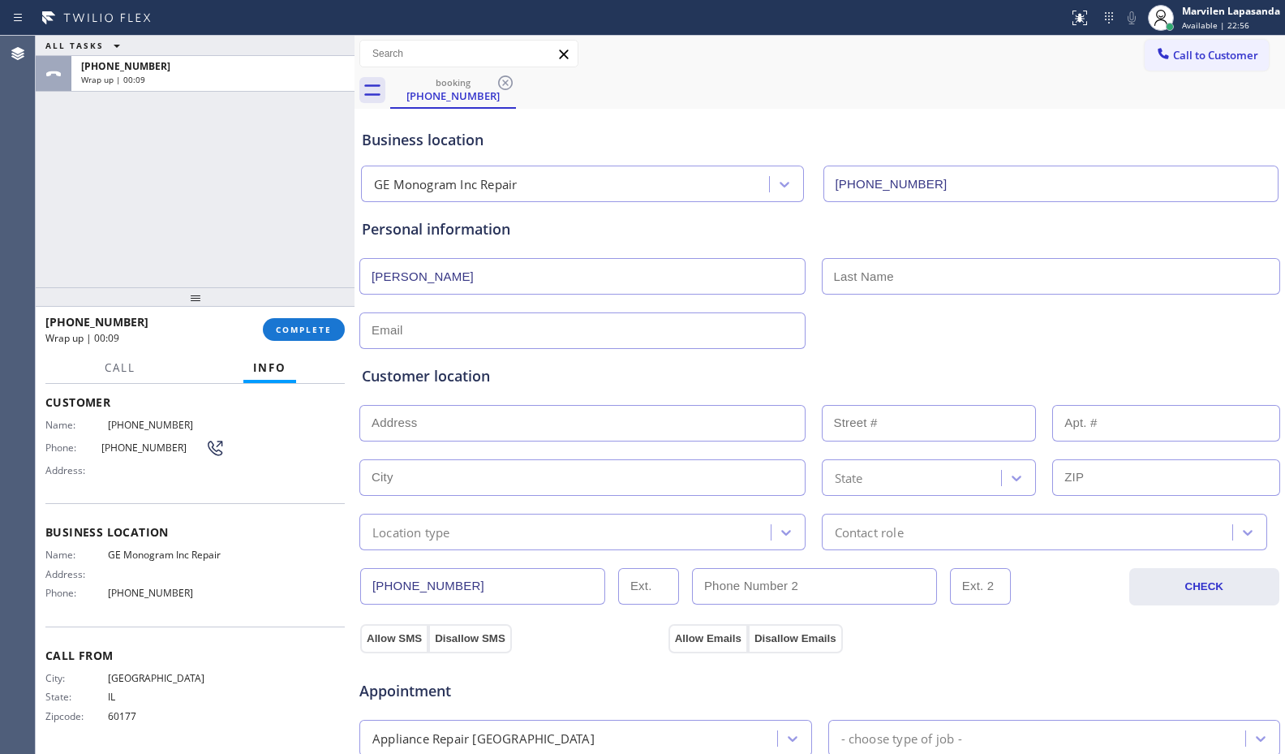
click at [746, 223] on div "Personal information" at bounding box center [820, 229] width 916 height 22
click at [874, 268] on input "text" at bounding box center [1051, 276] width 459 height 37
paste input "Pappas"
type input "Pappas"
click at [770, 87] on div "booking (847) 529-5192" at bounding box center [837, 90] width 895 height 37
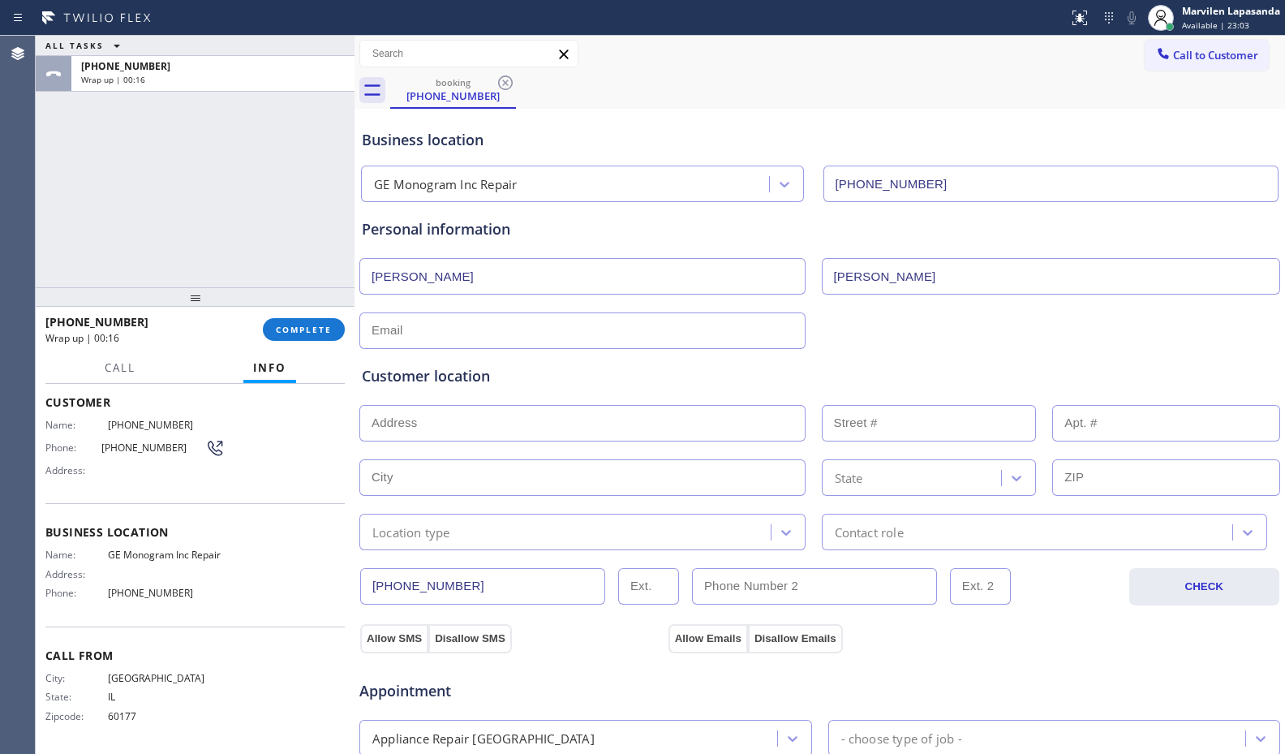
click at [660, 330] on input "text" at bounding box center [582, 330] width 446 height 37
click at [430, 336] on input "text" at bounding box center [582, 330] width 446 height 37
paste input "susancpappas@yahoo.com"
type input "susancpappas@yahoo.com"
click at [453, 387] on div "Customer location >> ADD NEW ADDRESS << + NEW ADDRESS State Location type Conta…" at bounding box center [820, 457] width 916 height 185
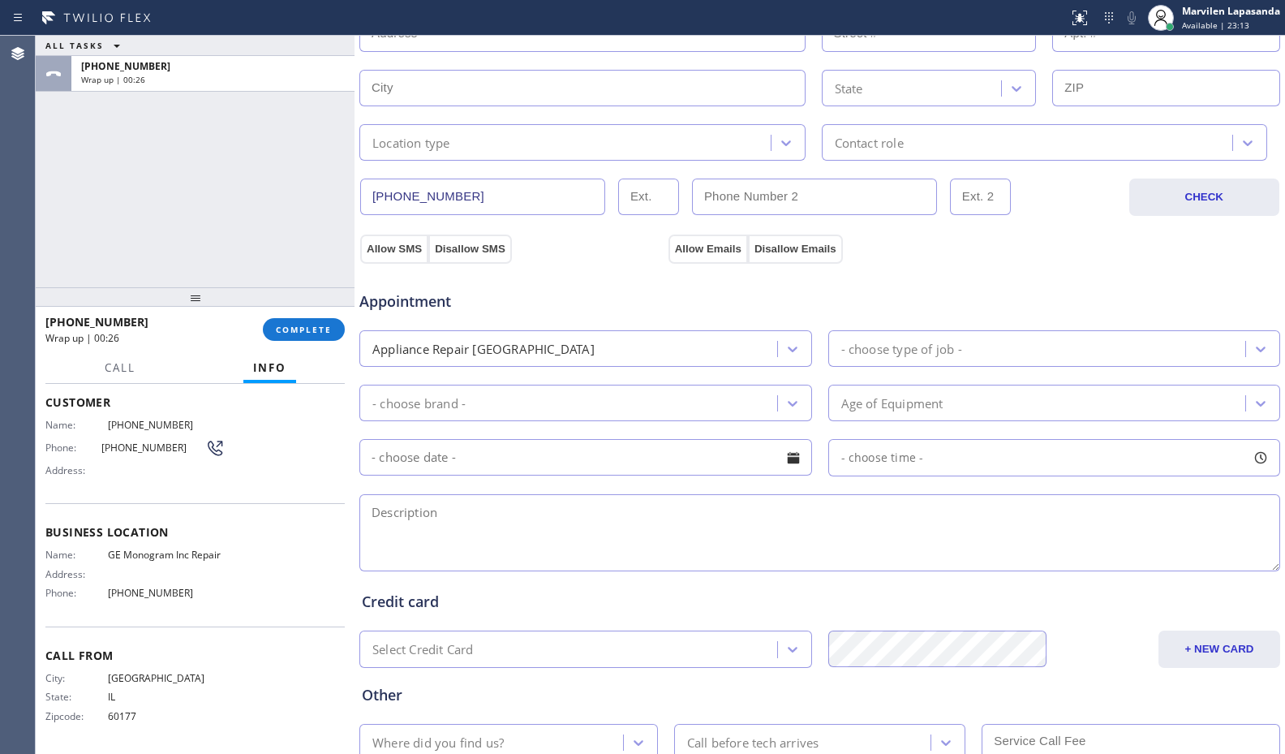
scroll to position [406, 0]
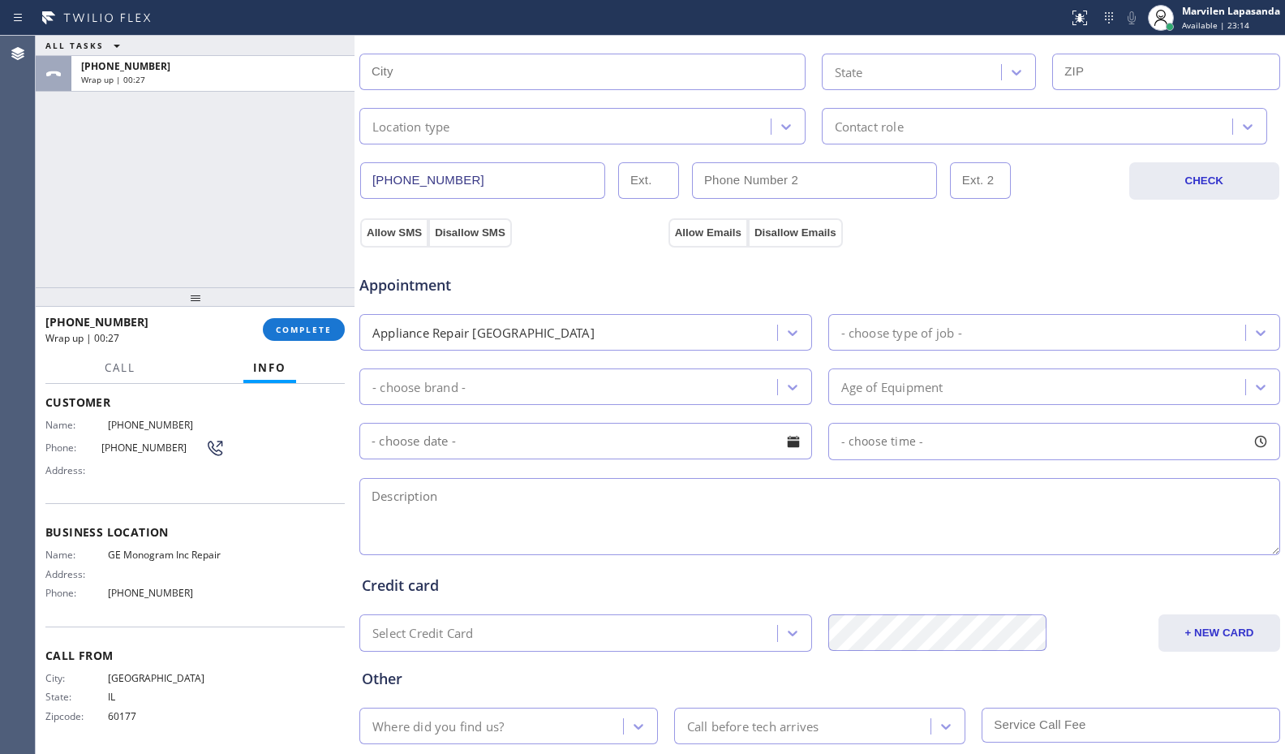
click at [547, 513] on textarea at bounding box center [819, 516] width 921 height 77
paste textarea "3-6/ $75 SCF/ GE Monogram/ BI Fridge/ The freezer has gone out/ 16 yrs/ GE Mono…"
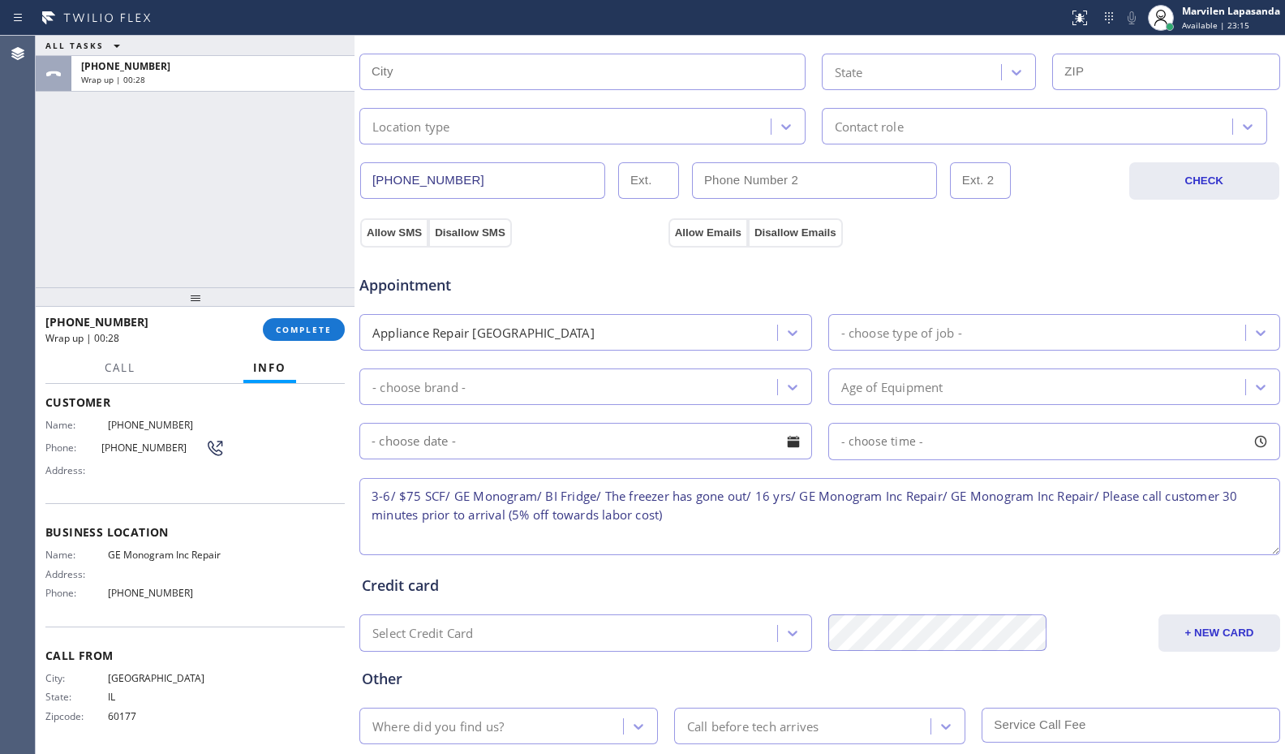
click at [412, 504] on textarea "3-6/ $75 SCF/ GE Monogram/ BI Fridge/ The freezer has gone out/ 16 yrs/ GE Mono…" at bounding box center [819, 516] width 921 height 77
click at [454, 503] on textarea "3-6/ $75 SCF/ GE Monogram/ BI Fridge/ The freezer has gone out/ 16 yrs/ GE Mono…" at bounding box center [819, 516] width 921 height 77
click at [500, 501] on textarea "3-6/ $75 SCF/ GE Monogram/ BI Fridge/ The freezer has gone out/ 16 yrs/ GE Mono…" at bounding box center [819, 516] width 921 height 77
click at [551, 500] on textarea "3-6/ $75 SCF/ GE Monogram/ BI Fridge/ The freezer has gone out/ 16 yrs/ GE Mono…" at bounding box center [819, 516] width 921 height 77
click at [609, 500] on textarea "3-6/ $75 SCF/ GE Monogram/ BI Fridge/ The freezer has gone out/ 16 yrs/ GE Mono…" at bounding box center [819, 516] width 921 height 77
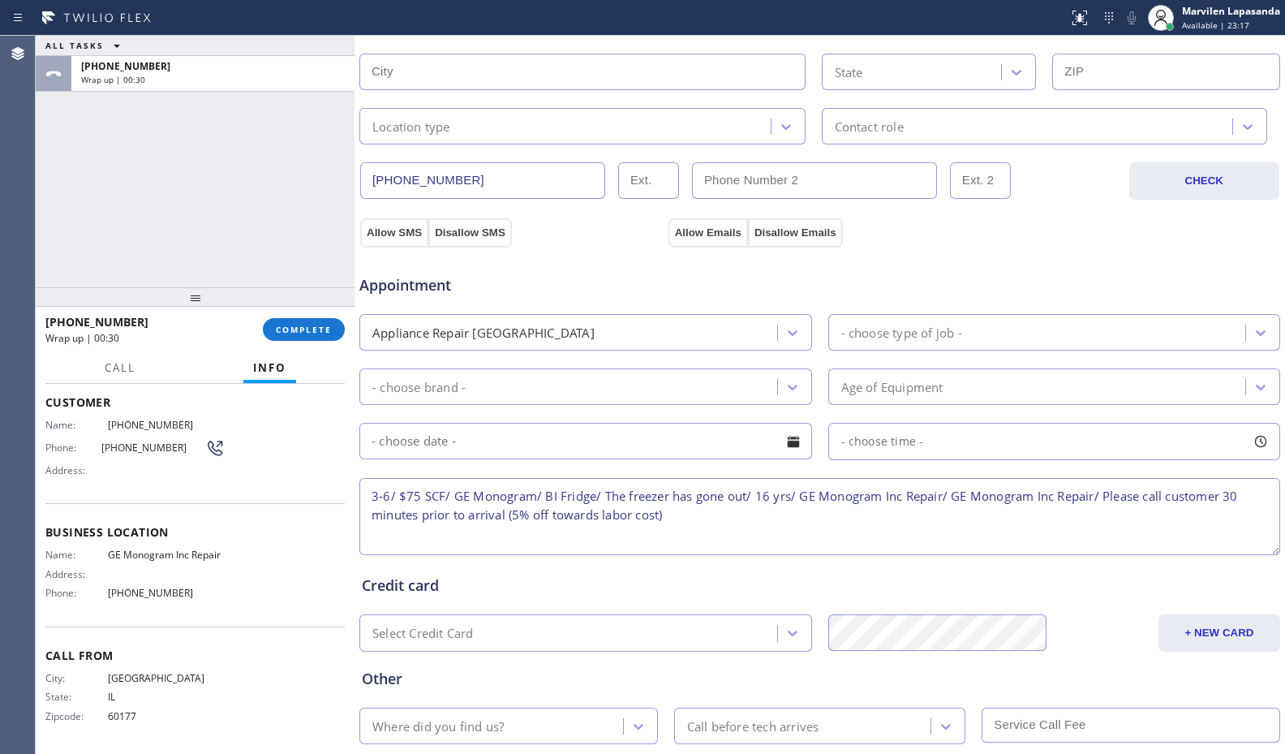
click at [683, 500] on textarea "3-6/ $75 SCF/ GE Monogram/ BI Fridge/ The freezer has gone out/ 16 yrs/ GE Mono…" at bounding box center [819, 516] width 921 height 77
click at [741, 497] on textarea "3-6/ $75 SCF/ GE Monogram/ BI Fridge/ The freezer has gone out/ 16 yrs/ GE Mono…" at bounding box center [819, 516] width 921 height 77
click at [784, 497] on textarea "3-6/ $75 SCF/ GE Monogram/ BI Fridge/ The freezer has gone out/ 16 yrs/ GE Mono…" at bounding box center [819, 516] width 921 height 77
click at [815, 497] on textarea "3-6/ $75 SCF/ GE Monogram/ BI Fridge/ The freezer has gone out/ 16 yrs/ GE Mono…" at bounding box center [819, 516] width 921 height 77
click at [793, 495] on textarea "3-6/ $75 SCF/ GE Monogram/ BI Fridge/ The freezer has gone out/ 16 yrs/ GE Mono…" at bounding box center [819, 516] width 921 height 77
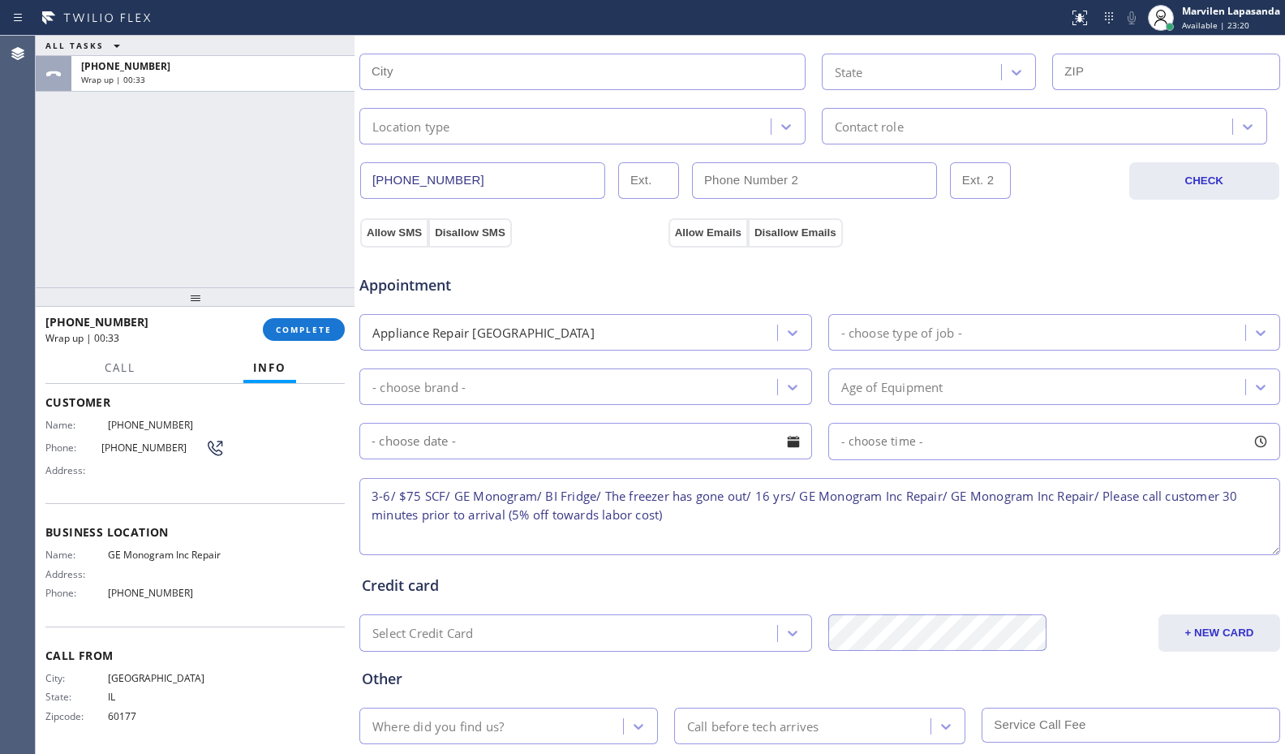
click at [799, 496] on textarea "3-6/ $75 SCF/ GE Monogram/ BI Fridge/ The freezer has gone out/ 16 yrs/ GE Mono…" at bounding box center [819, 516] width 921 height 77
type textarea "3-6/ $75 SCF/ GE Monogram/ BI Fridge/ The freezer has gone out/ 16 yrs/ House-H…"
drag, startPoint x: 152, startPoint y: 413, endPoint x: 180, endPoint y: 413, distance: 28.4
click at [180, 419] on div "Name: (847) 529-5192" at bounding box center [134, 425] width 179 height 12
copy div "[PHONE_NUMBER]"
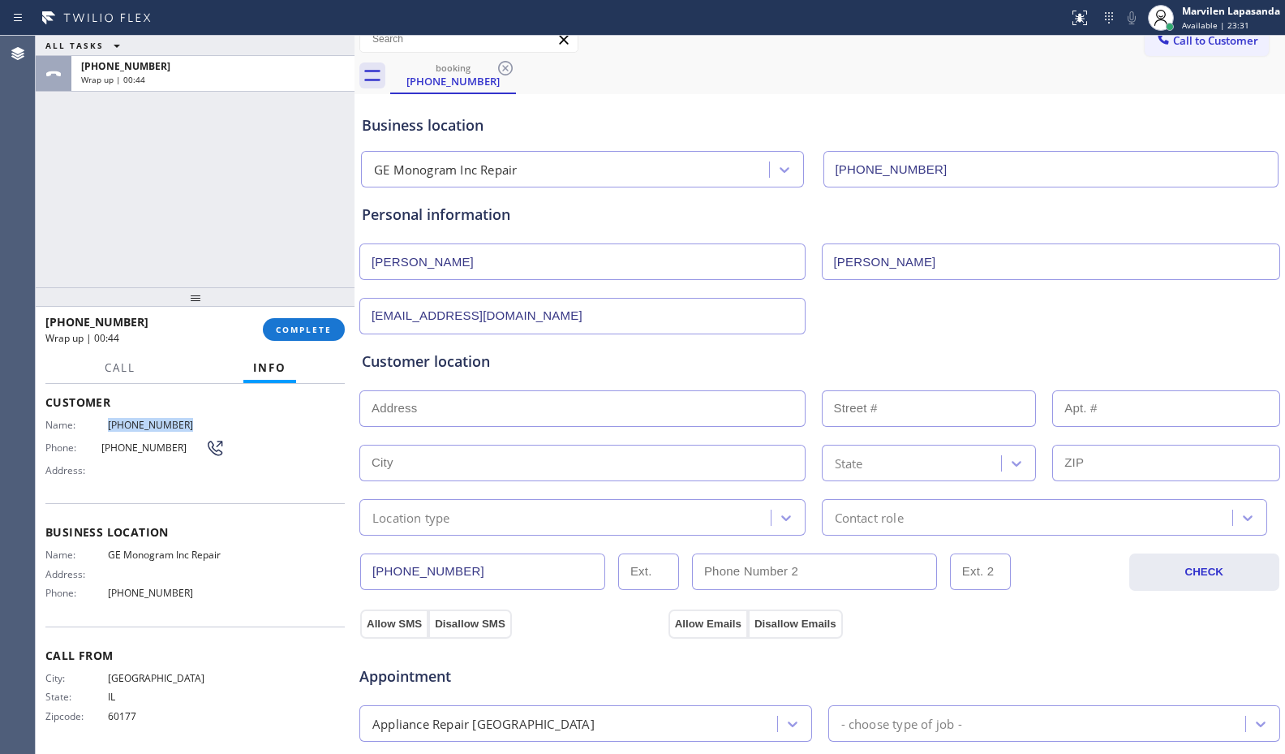
scroll to position [0, 0]
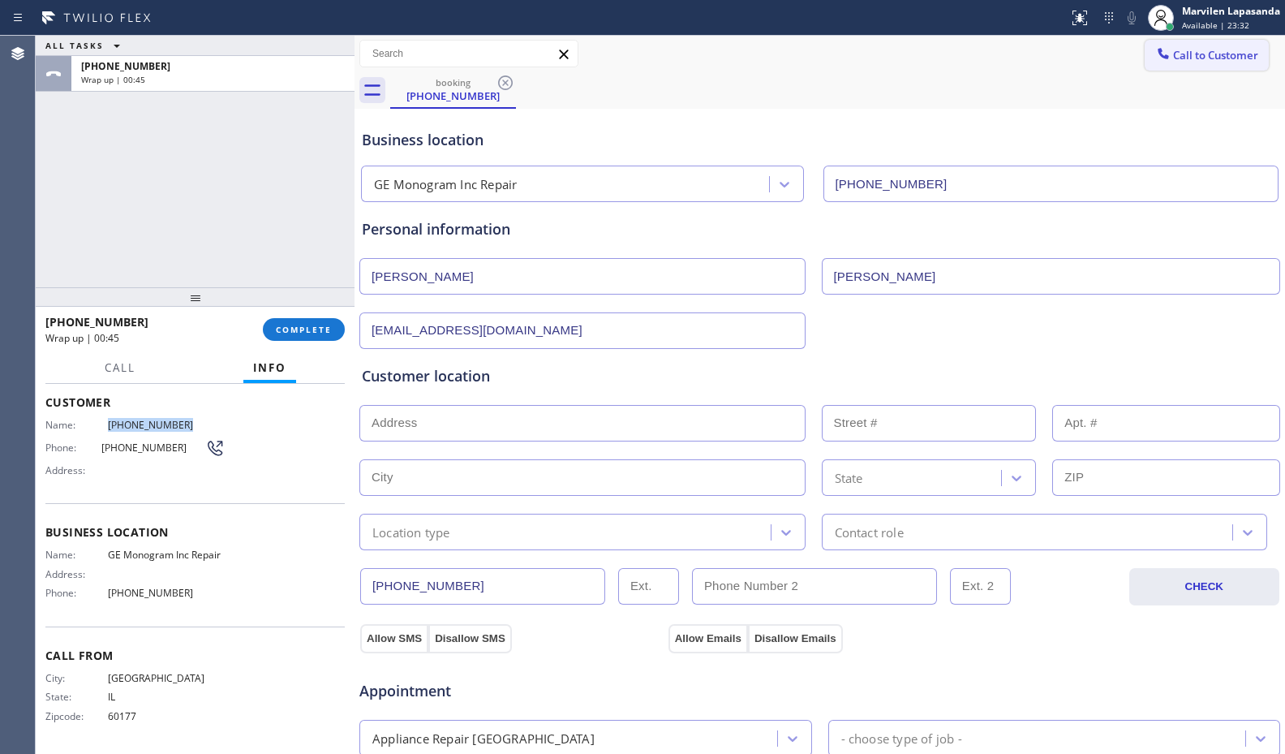
click at [1177, 67] on button "Call to Customer" at bounding box center [1207, 55] width 124 height 31
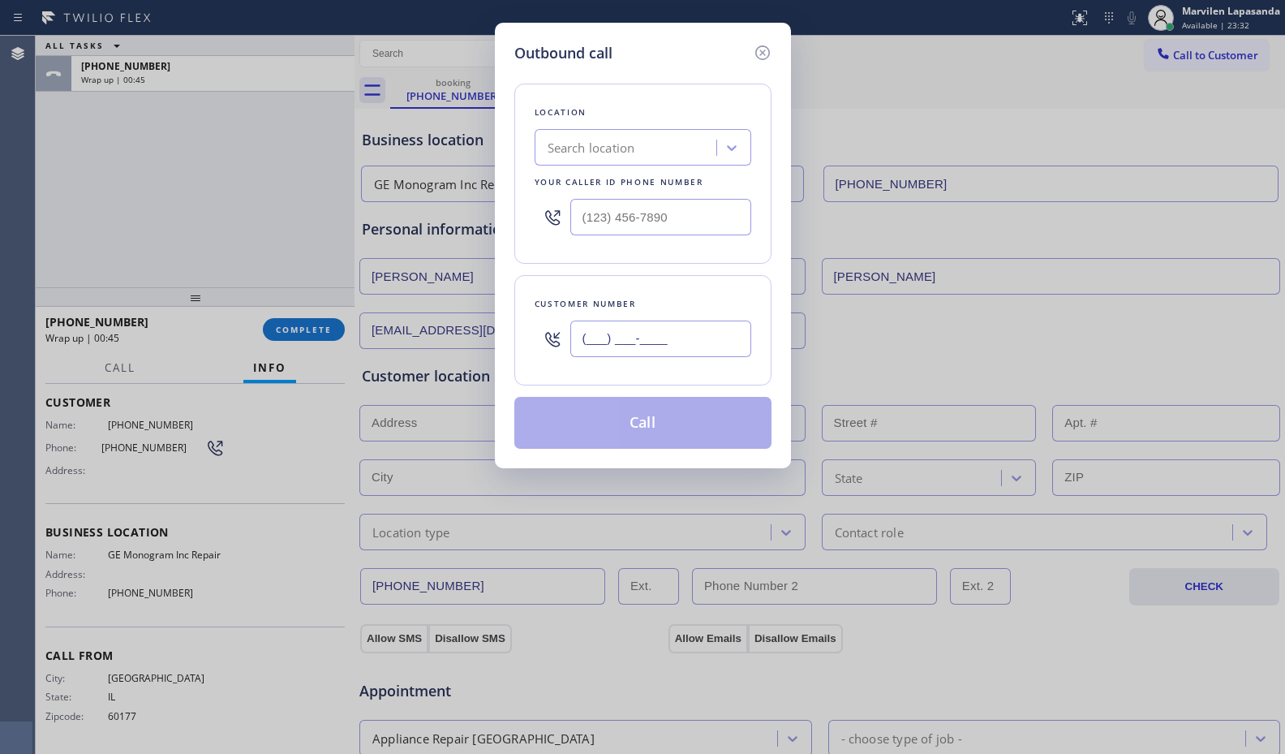
click at [648, 338] on input "(___) ___-____" at bounding box center [660, 338] width 181 height 37
paste input "847) 529-5192"
type input "[PHONE_NUMBER]"
click at [705, 219] on input "(___) ___-____" at bounding box center [660, 217] width 181 height 37
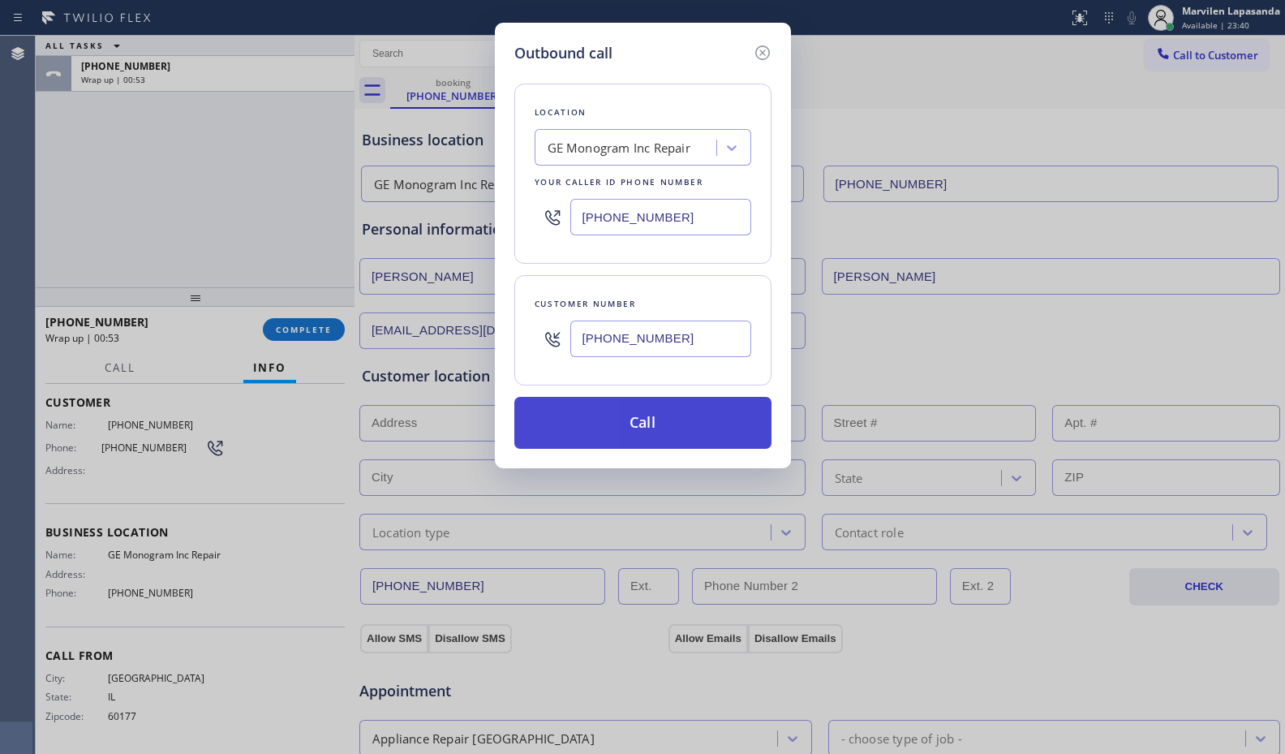
type input "[PHONE_NUMBER]"
click at [654, 420] on button "Call" at bounding box center [642, 423] width 257 height 52
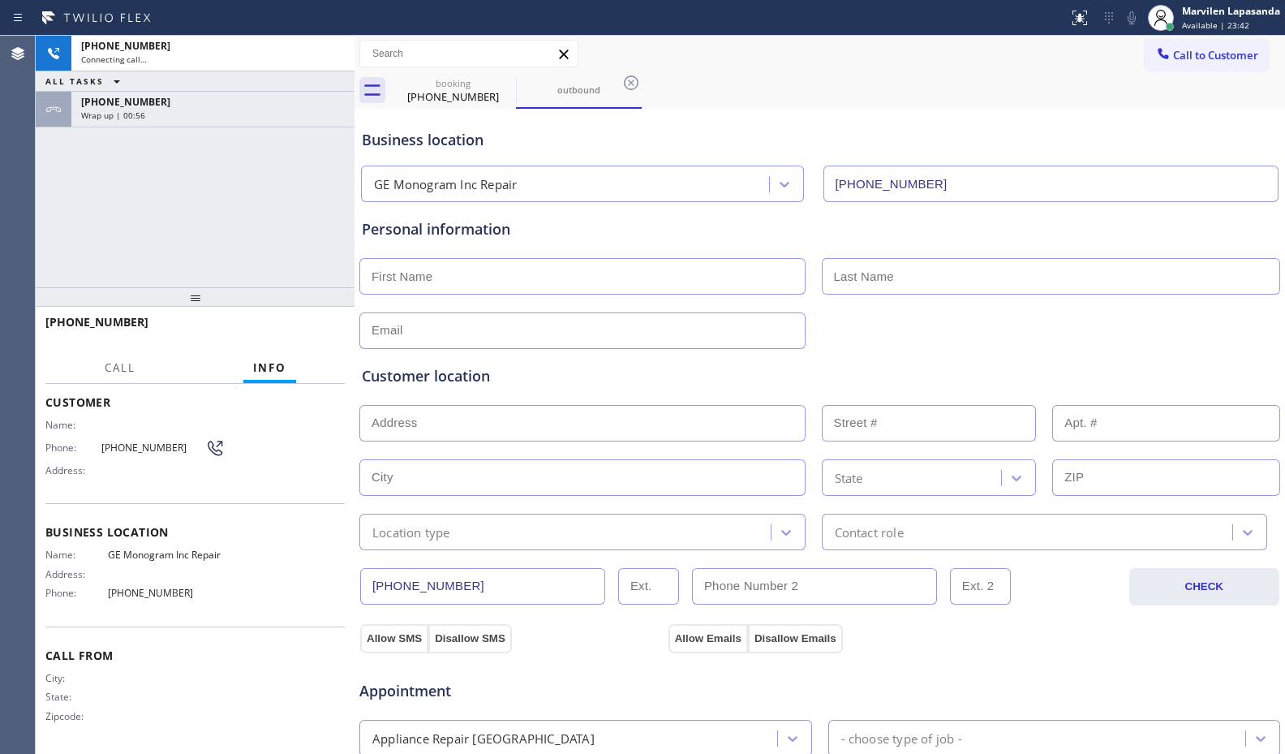
type input "[PHONE_NUMBER]"
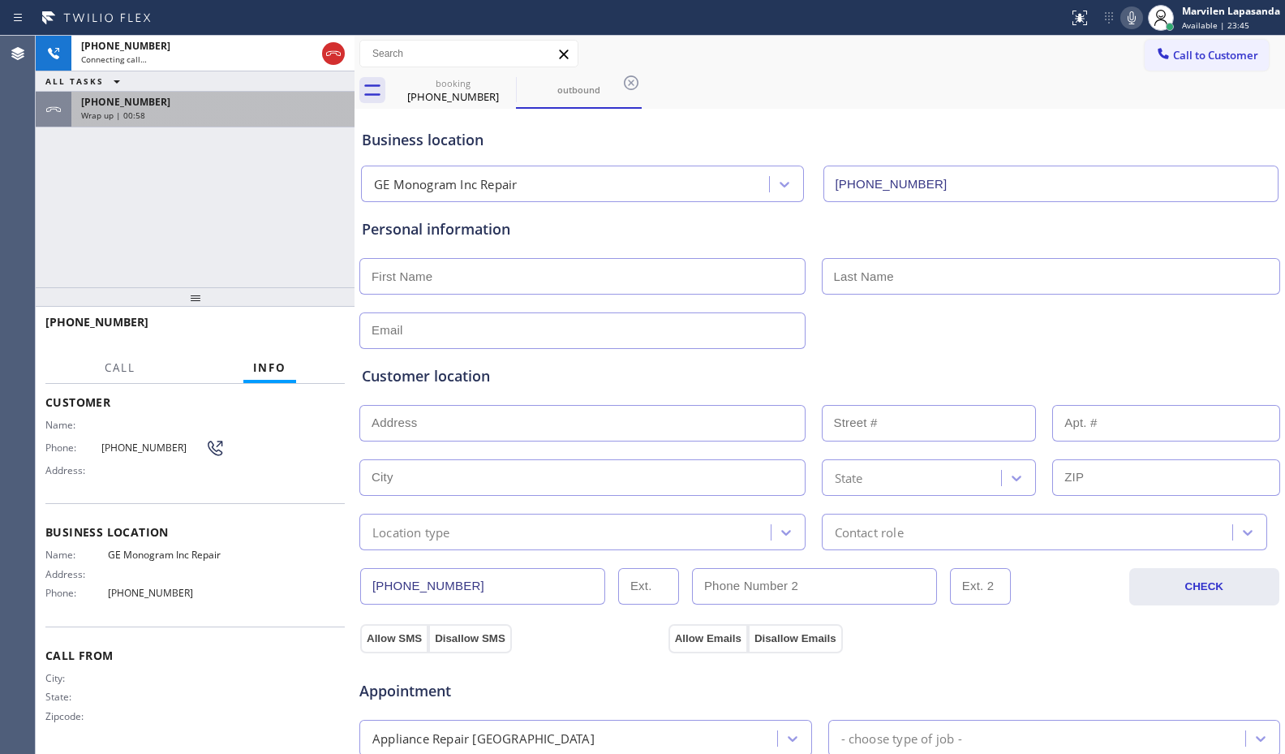
click at [198, 122] on div "+18475295192 Wrap up | 00:58" at bounding box center [209, 110] width 277 height 36
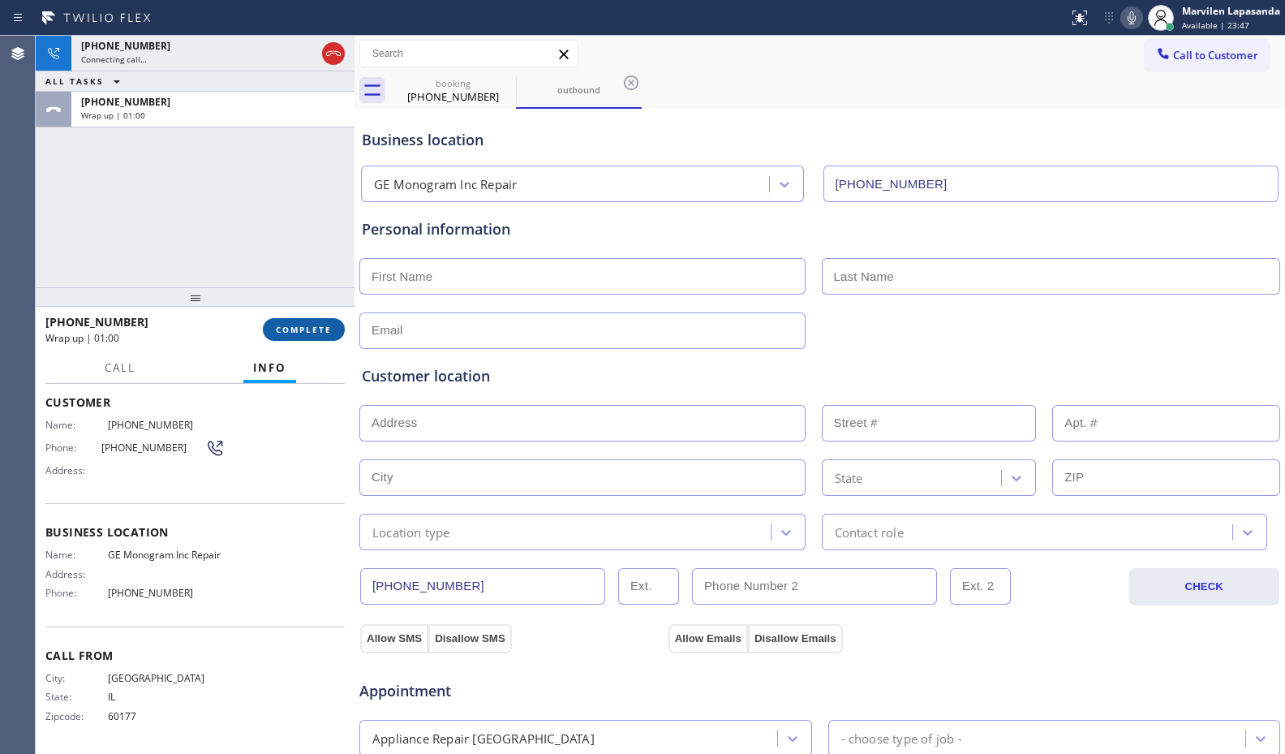
click at [307, 328] on span "COMPLETE" at bounding box center [304, 329] width 56 height 11
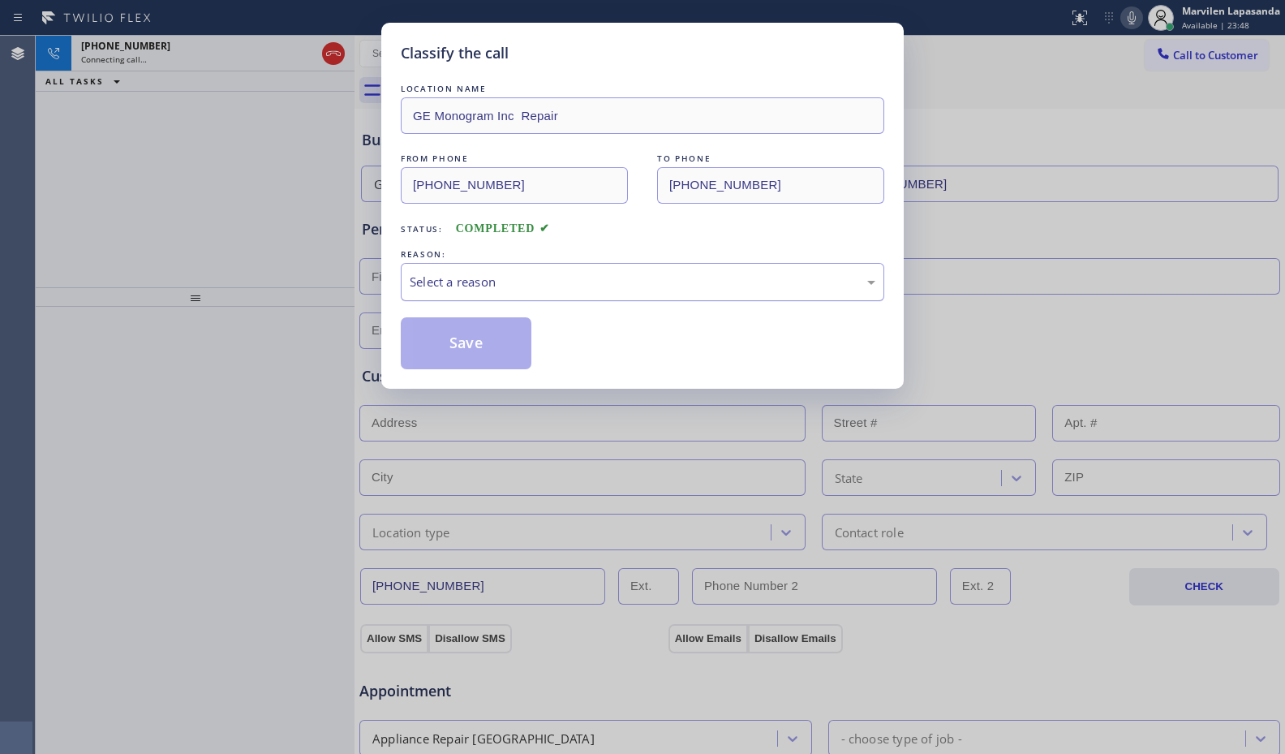
click at [448, 285] on div "Select a reason" at bounding box center [643, 282] width 466 height 19
click at [438, 348] on button "Save" at bounding box center [466, 343] width 131 height 52
click at [338, 280] on div "Classify the call LOCATION NAME Subzero Repair Professionals FROM PHONE (815) 7…" at bounding box center [660, 395] width 1249 height 718
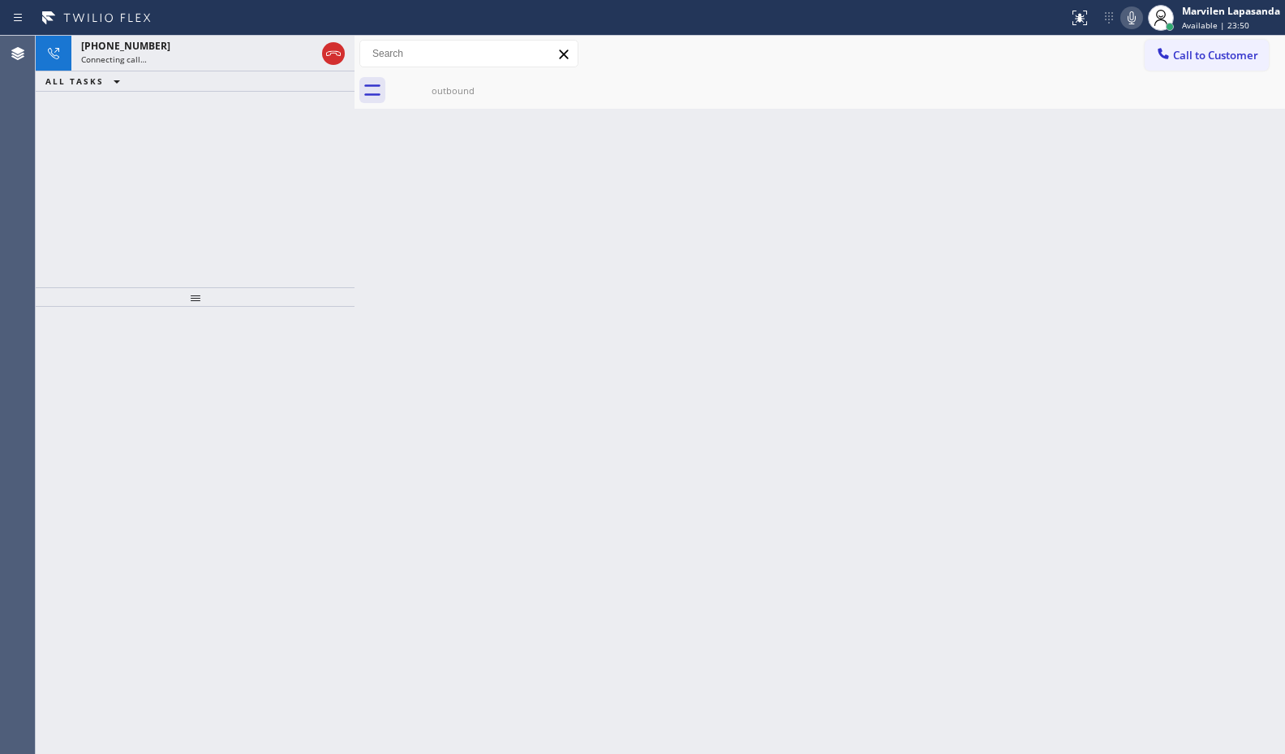
click at [276, 130] on div "+18475295192 Connecting call… ALL TASKS ALL TASKS ACTIVE TASKS TASKS IN WRAP UP" at bounding box center [195, 161] width 319 height 251
click at [474, 93] on div "outbound" at bounding box center [453, 90] width 122 height 12
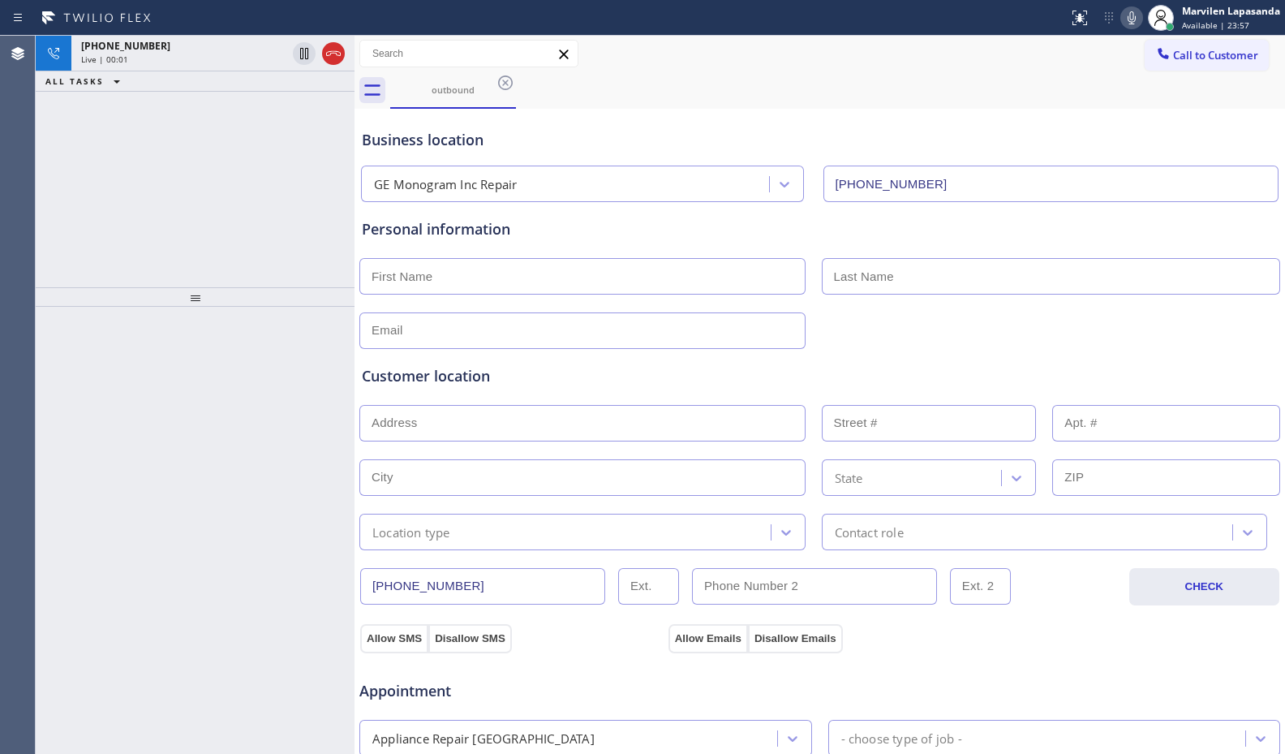
click at [304, 174] on div "+18475295192 Live | 00:01 ALL TASKS ALL TASKS ACTIVE TASKS TASKS IN WRAP UP" at bounding box center [195, 161] width 319 height 251
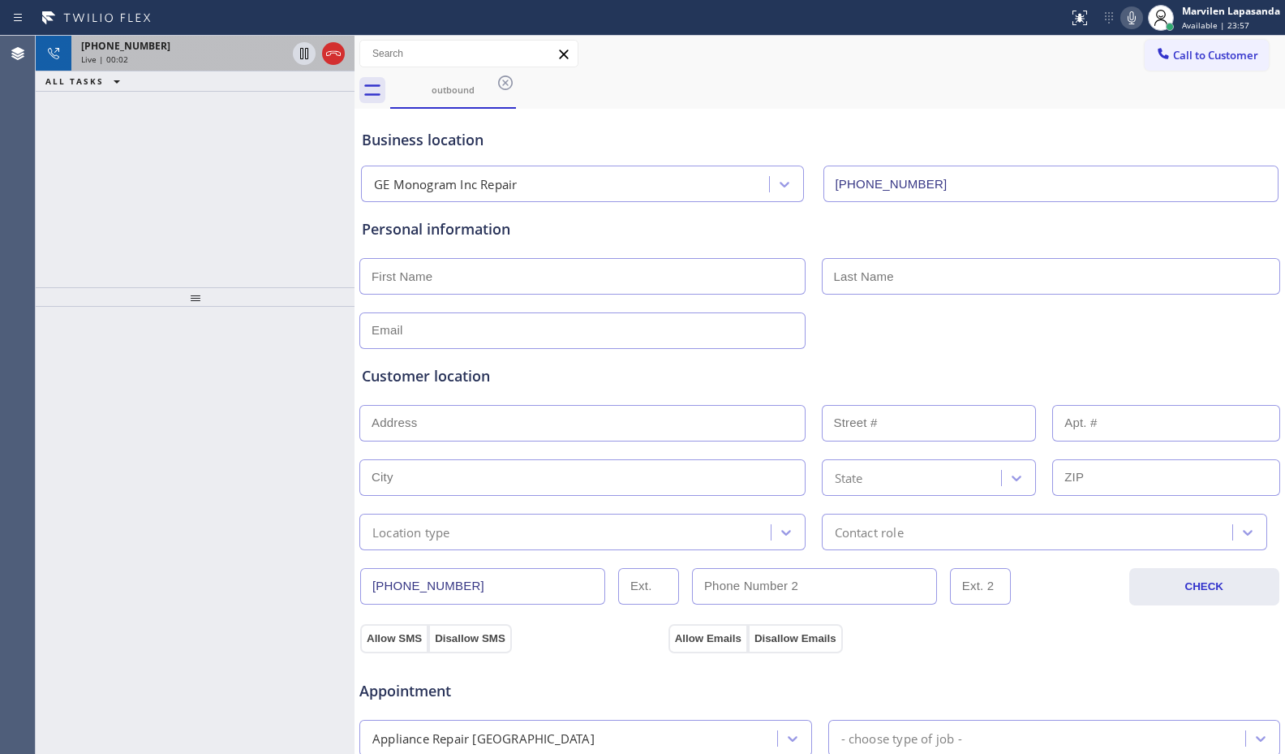
click at [225, 59] on div "Live | 00:02" at bounding box center [183, 59] width 205 height 11
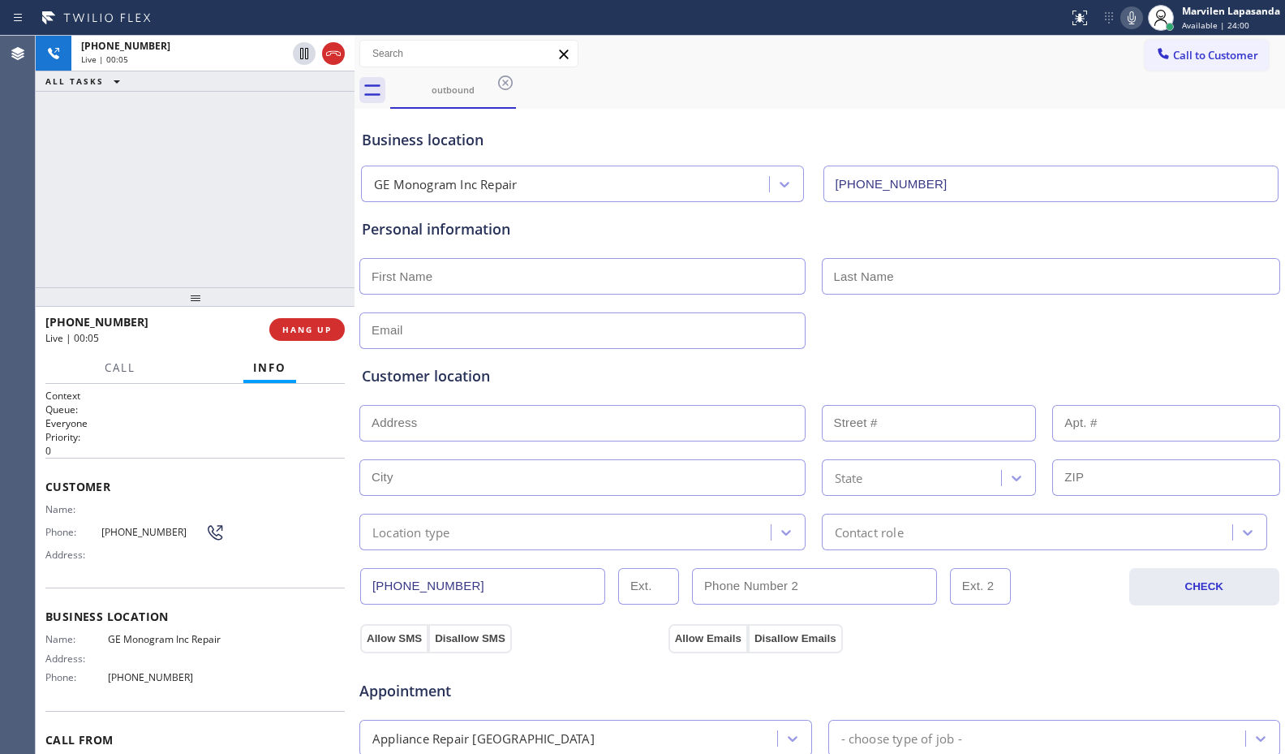
click at [316, 143] on div "+18475295192 Live | 00:05 ALL TASKS ALL TASKS ACTIVE TASKS TASKS IN WRAP UP" at bounding box center [195, 161] width 319 height 251
click at [346, 141] on div "+18475295192 Live | 00:06 ALL TASKS ALL TASKS ACTIVE TASKS TASKS IN WRAP UP" at bounding box center [195, 161] width 319 height 251
click at [348, 141] on div "+18475295192 Live | 00:06 ALL TASKS ALL TASKS ACTIVE TASKS TASKS IN WRAP UP" at bounding box center [195, 161] width 319 height 251
click at [348, 141] on div "+18475295192 Live | 00:07 ALL TASKS ALL TASKS ACTIVE TASKS TASKS IN WRAP UP" at bounding box center [195, 161] width 319 height 251
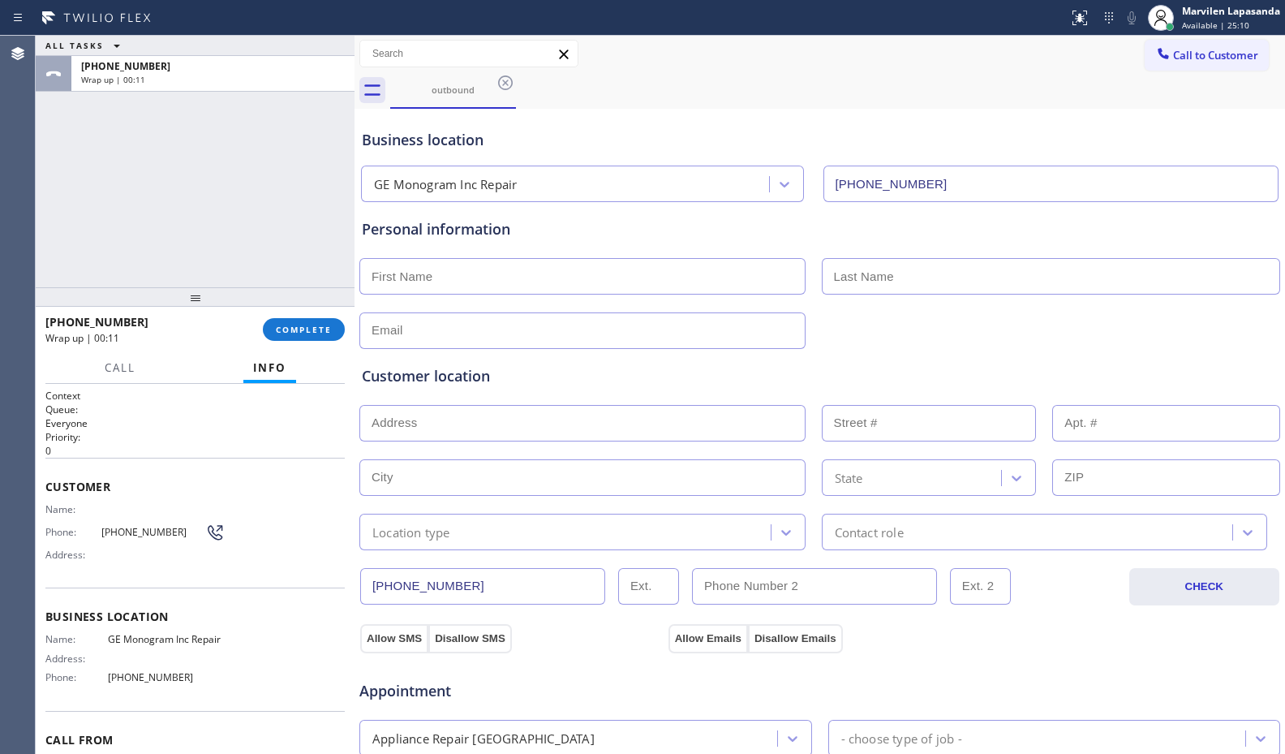
click at [548, 279] on input "text" at bounding box center [582, 276] width 446 height 37
click at [494, 277] on input "text" at bounding box center [582, 276] width 446 height 37
paste input "Susan"
type input "Susan"
click at [931, 281] on input "text" at bounding box center [1051, 276] width 459 height 37
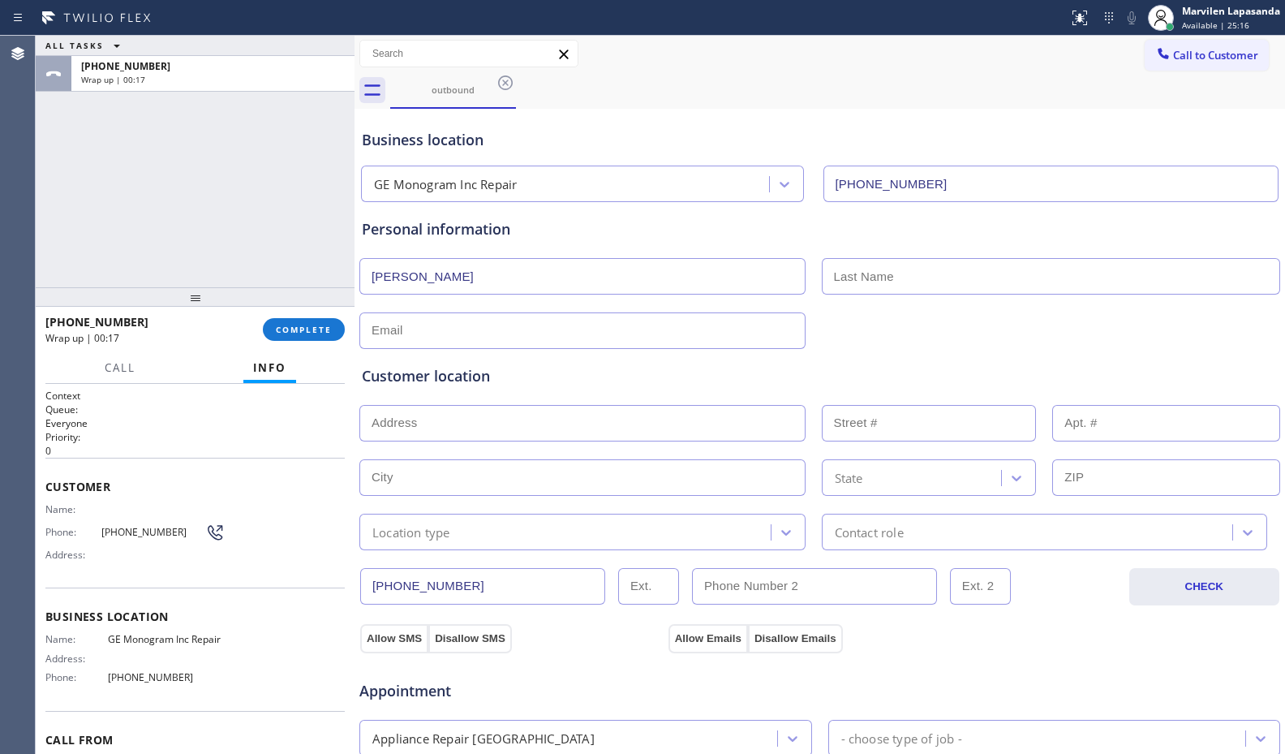
drag, startPoint x: 771, startPoint y: 229, endPoint x: 786, endPoint y: 237, distance: 17.4
click at [771, 230] on div "Personal information" at bounding box center [820, 229] width 916 height 22
click at [882, 281] on input "text" at bounding box center [1051, 276] width 459 height 37
paste input "Pappas"
type input "Pappas"
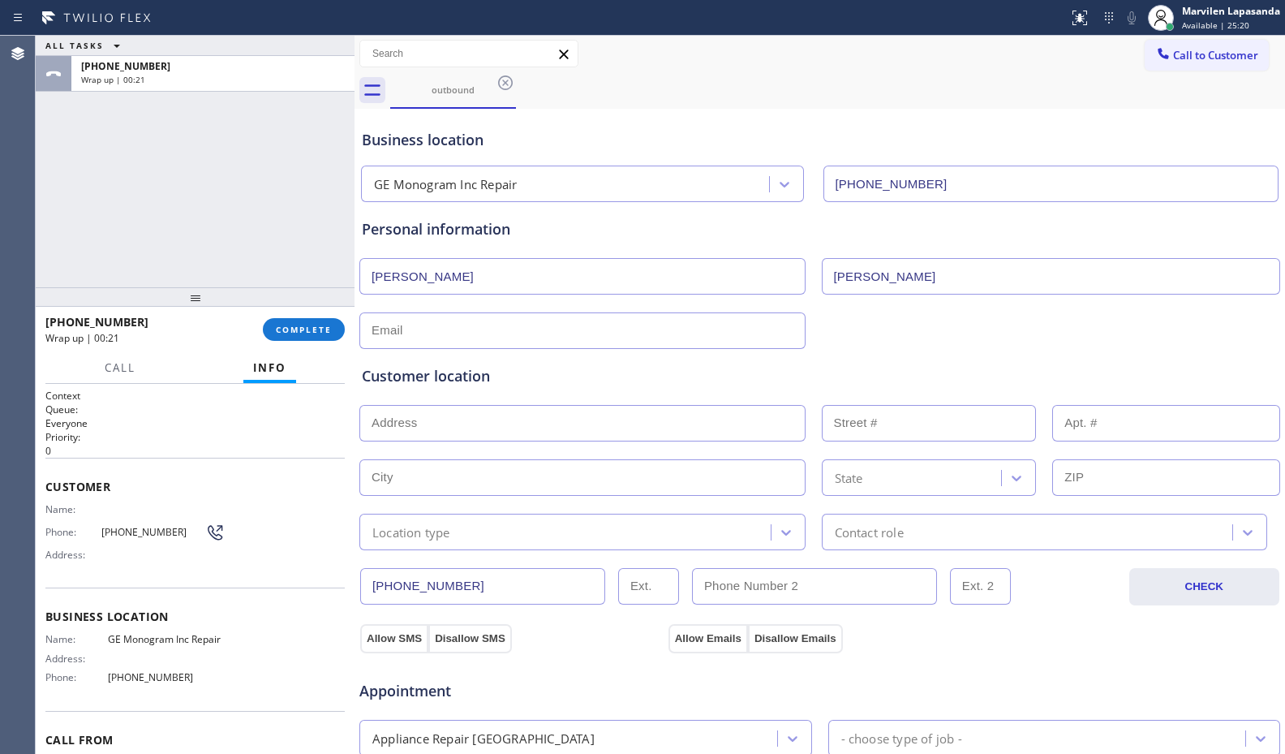
click at [424, 350] on div "Customer location >> ADD NEW ADDRESS << + NEW ADDRESS State Location type Conta…" at bounding box center [820, 449] width 922 height 201
click at [424, 343] on div "Customer location >> ADD NEW ADDRESS << + NEW ADDRESS State Location type Conta…" at bounding box center [820, 446] width 922 height 208
click at [437, 330] on input "text" at bounding box center [582, 330] width 446 height 37
paste input "susancpappas@yahoo.com"
type input "susancpappas@yahoo.com"
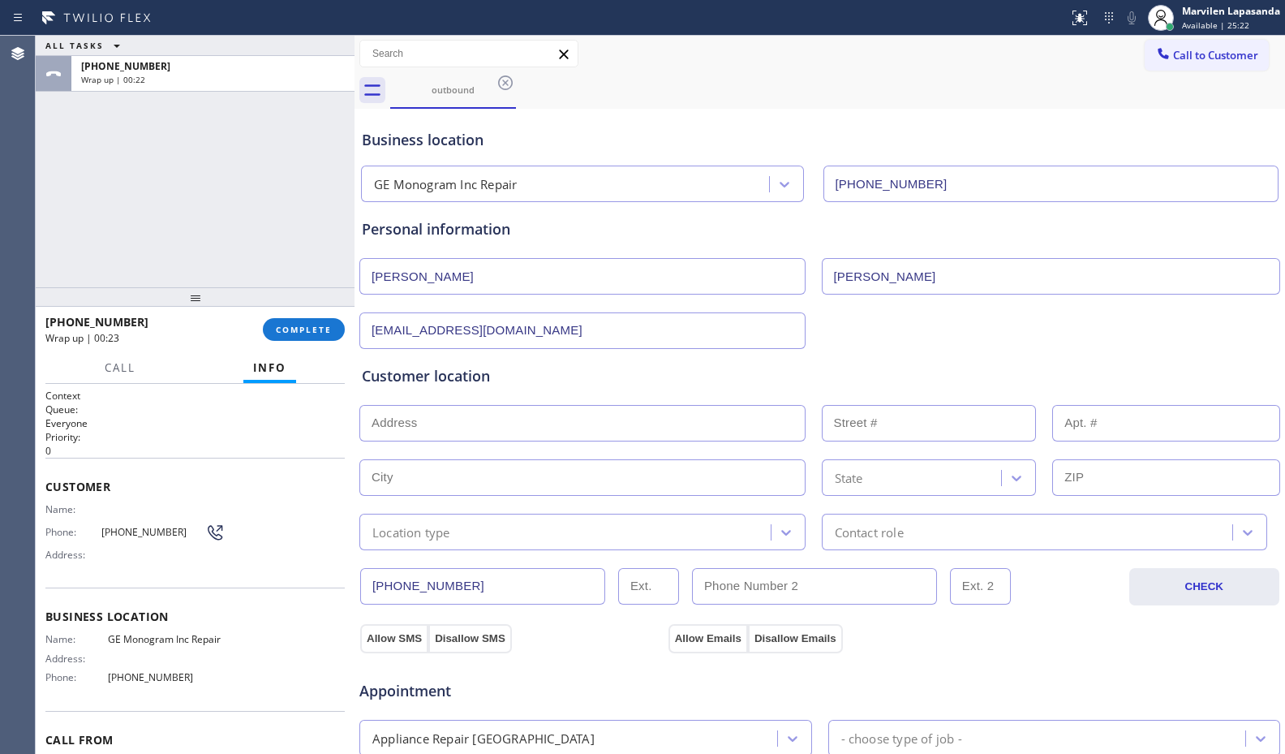
click at [440, 372] on div "Customer location" at bounding box center [820, 376] width 916 height 22
click at [418, 425] on input "text" at bounding box center [582, 423] width 446 height 37
paste input "1024 Cherry St Winnetka, IL 60093, USA"
type input "1024 Cherry St"
type input "1024"
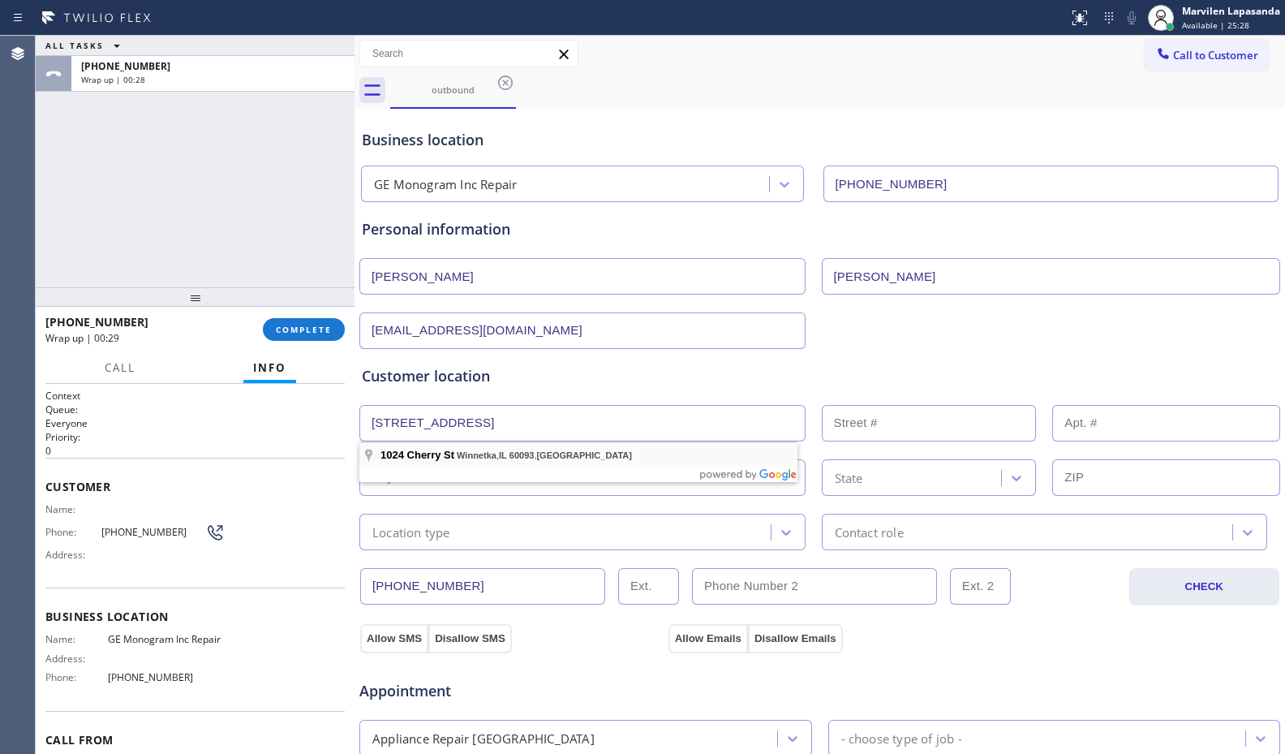
type input "Winnetka"
type input "60093"
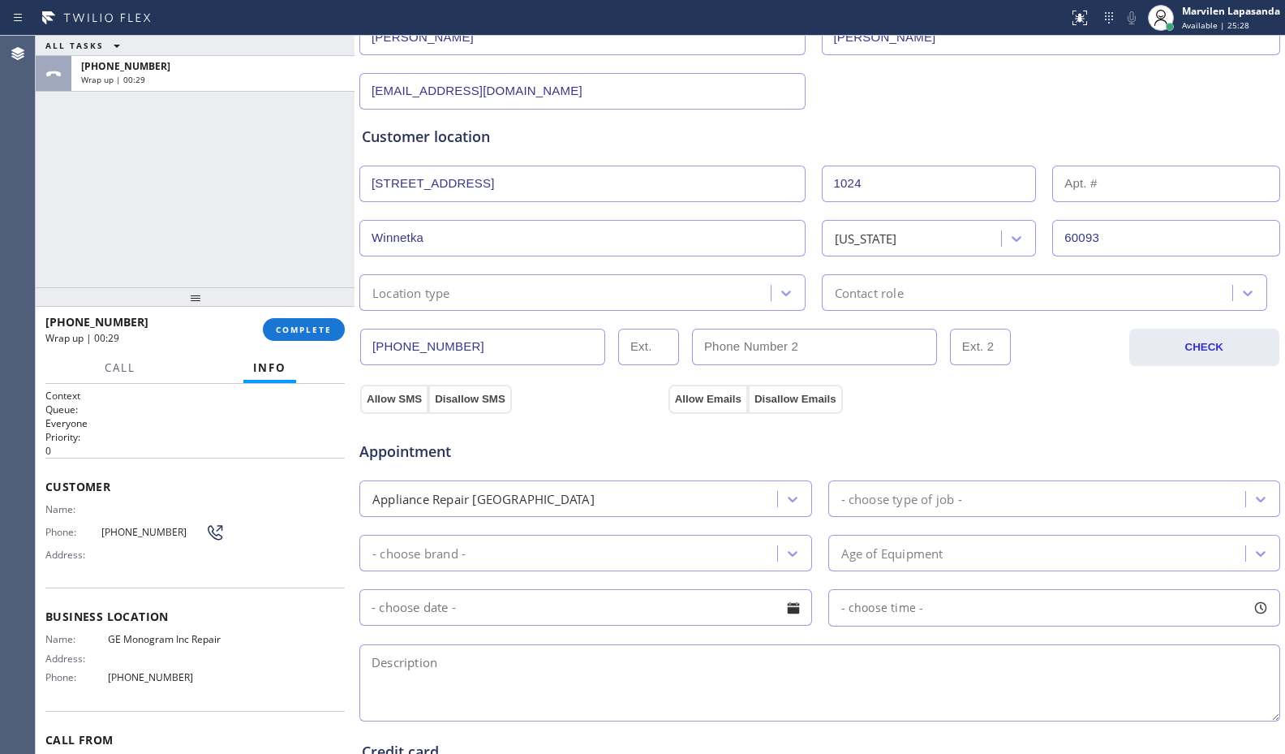
scroll to position [243, 0]
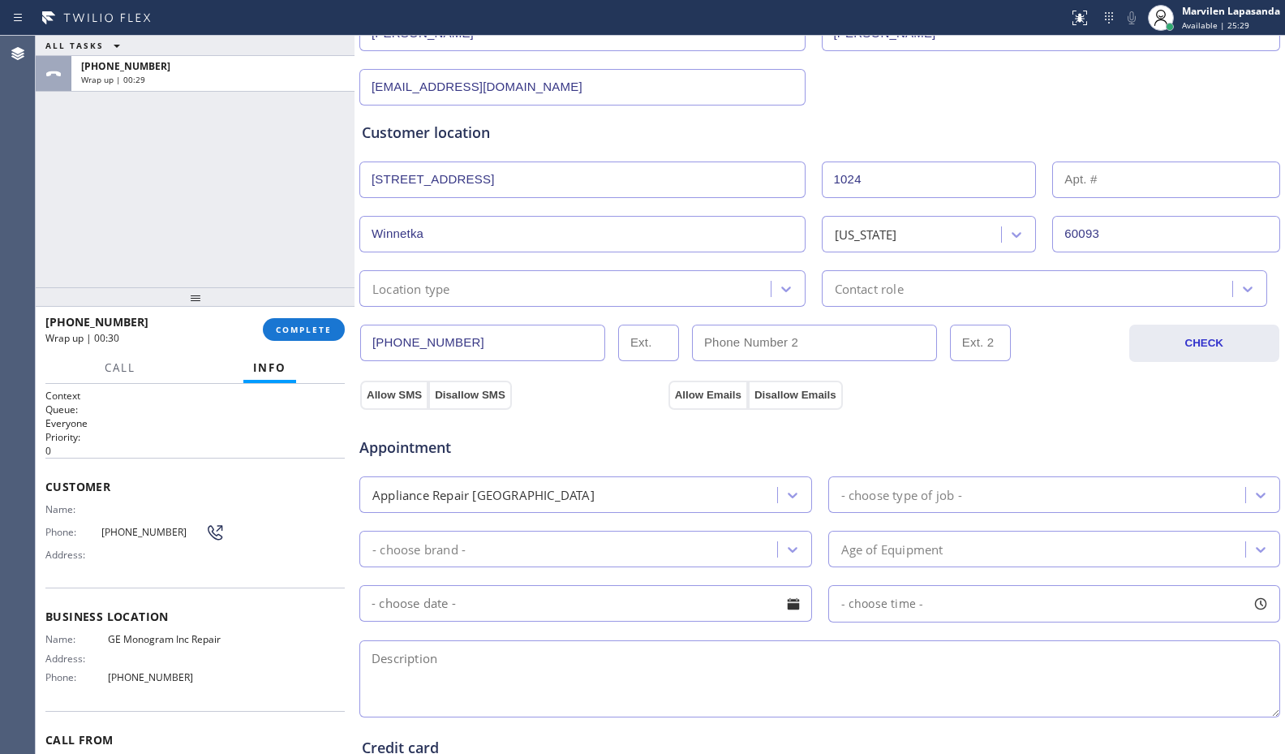
click at [409, 286] on div "Location type" at bounding box center [411, 288] width 78 height 19
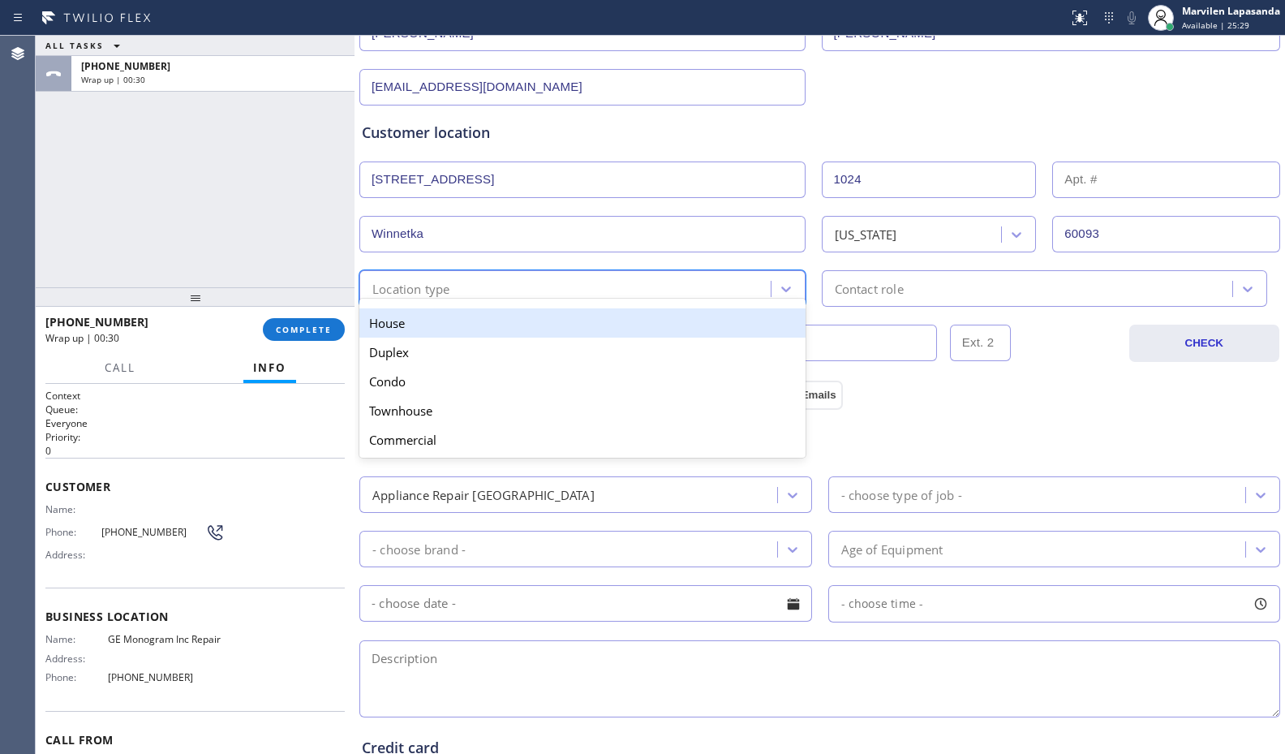
click at [404, 324] on div "House" at bounding box center [582, 322] width 446 height 29
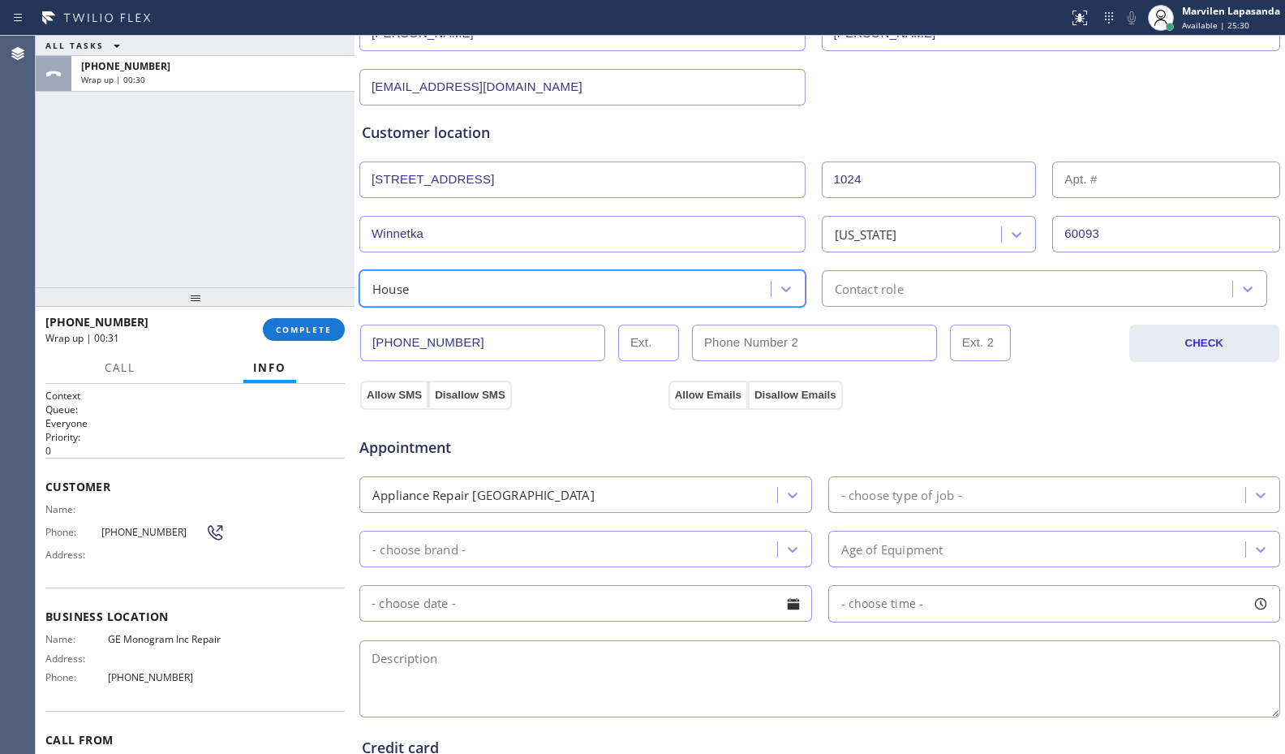
click at [874, 300] on div "Contact role" at bounding box center [1045, 288] width 446 height 37
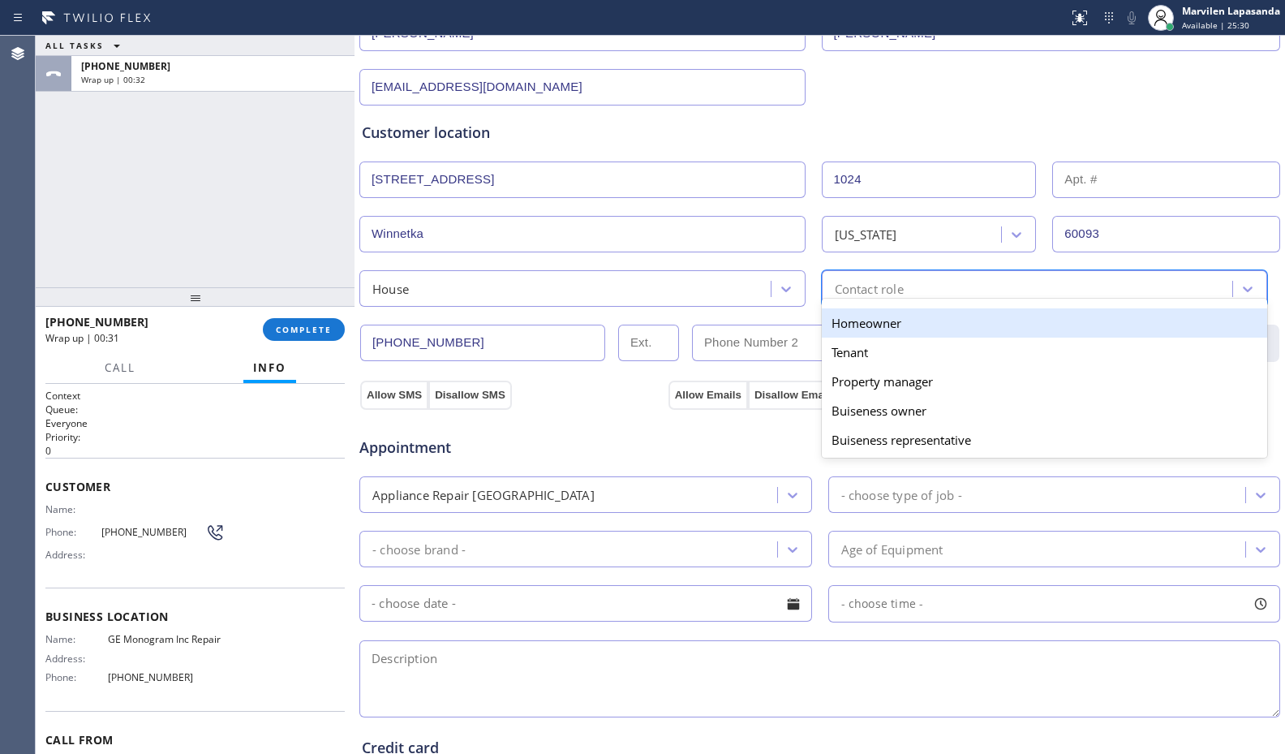
click at [858, 321] on div "Homeowner" at bounding box center [1045, 322] width 446 height 29
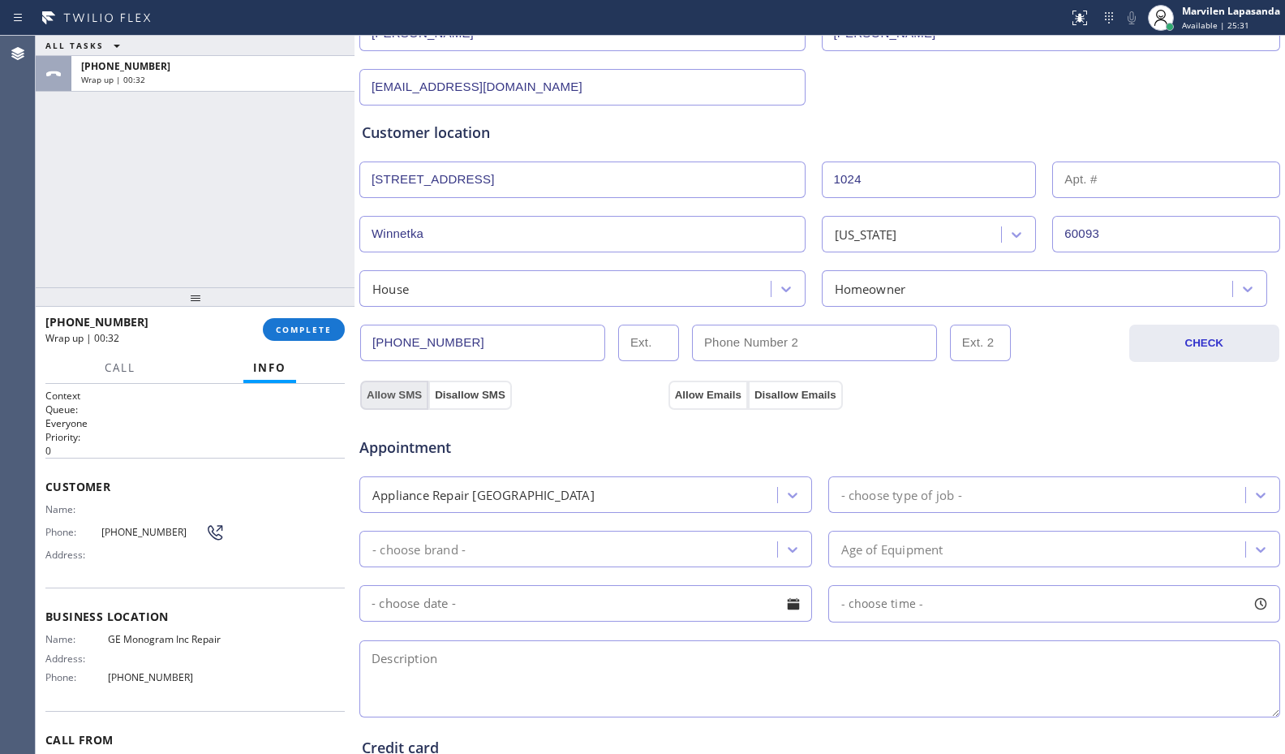
click at [382, 395] on button "Allow SMS" at bounding box center [394, 394] width 68 height 29
click at [708, 394] on button "Allow Emails" at bounding box center [707, 394] width 79 height 29
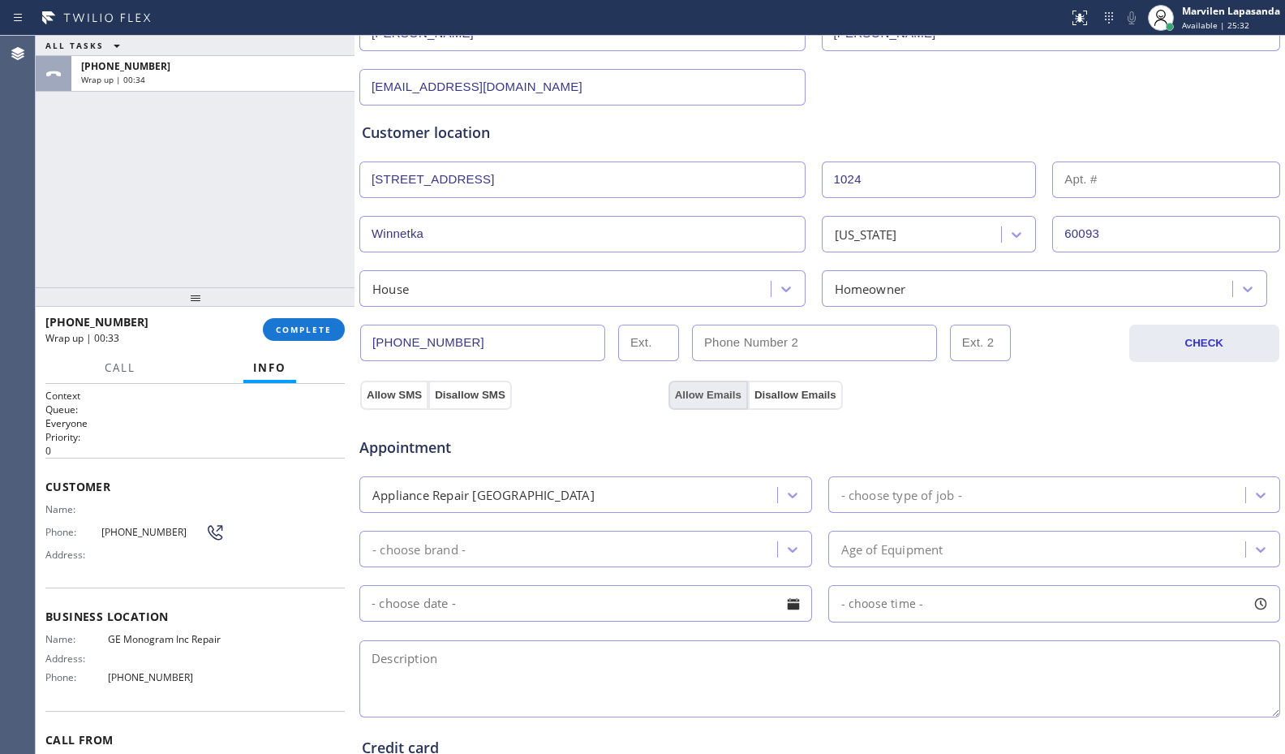
click at [708, 394] on button "Allow Emails" at bounding box center [707, 394] width 79 height 29
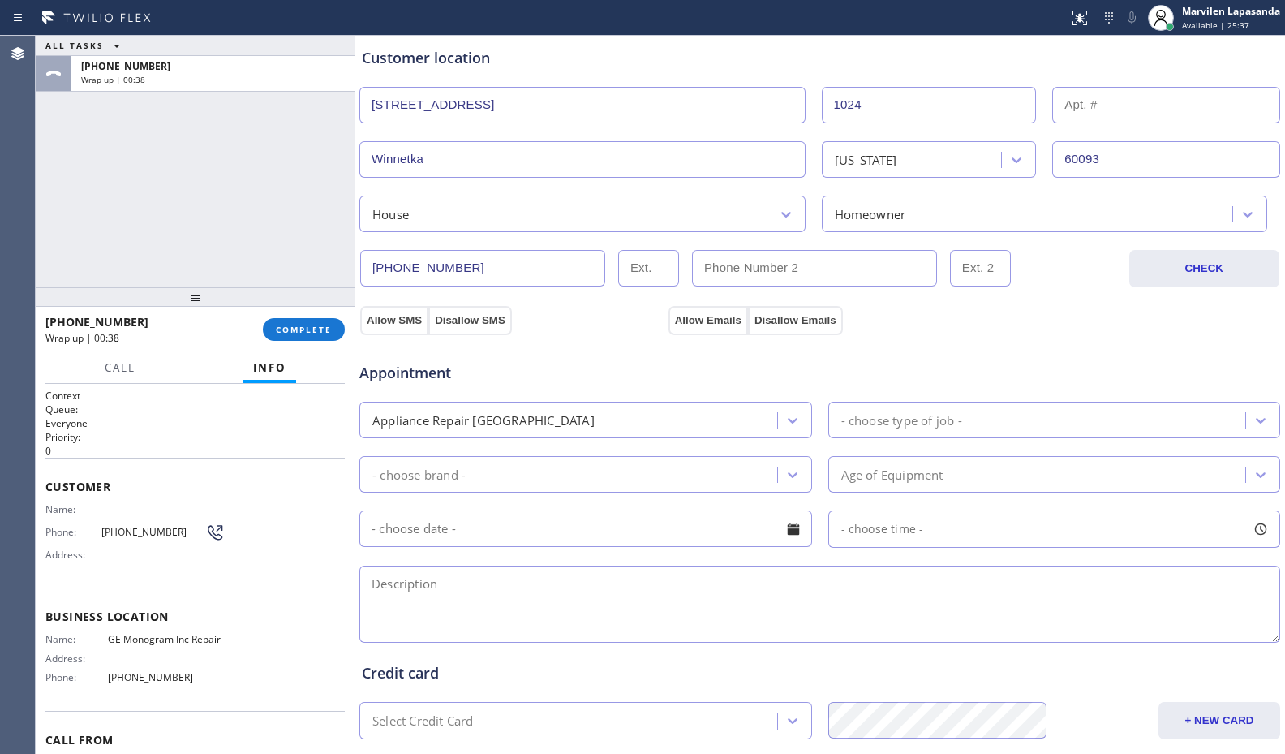
scroll to position [504, 0]
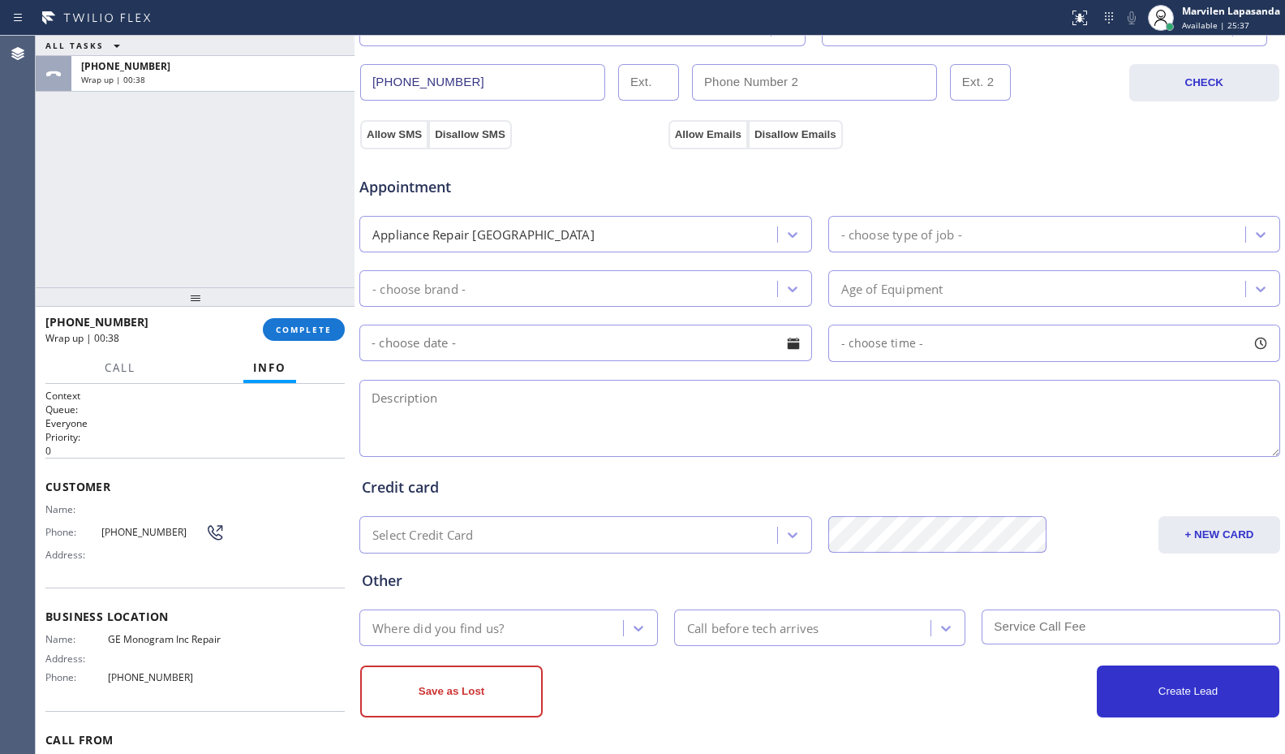
click at [498, 424] on textarea at bounding box center [819, 418] width 921 height 77
paste textarea "3-6/ $75 SCF/ GE Monogram/ BI Fridge/ The freezer has gone out/ 16 yrs/ 1024 Ch…"
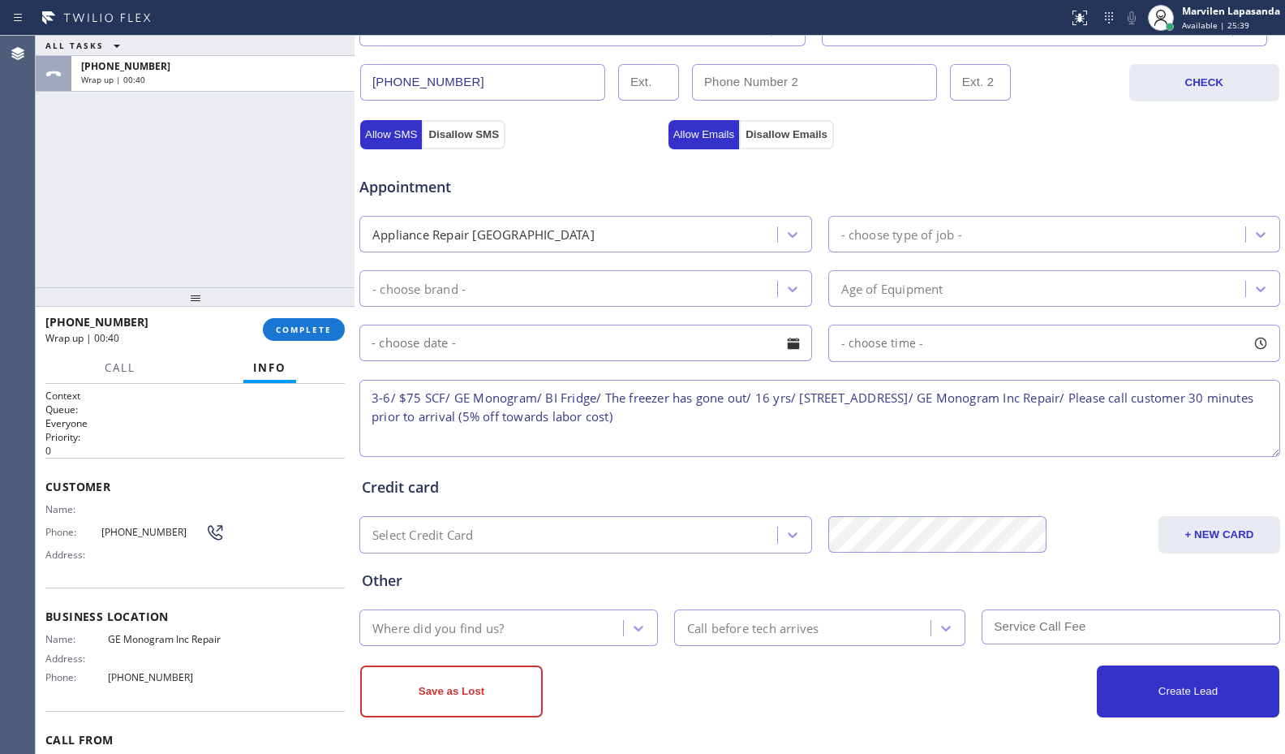
type textarea "3-6/ $75 SCF/ GE Monogram/ BI Fridge/ The freezer has gone out/ 16 yrs/ 1024 Ch…"
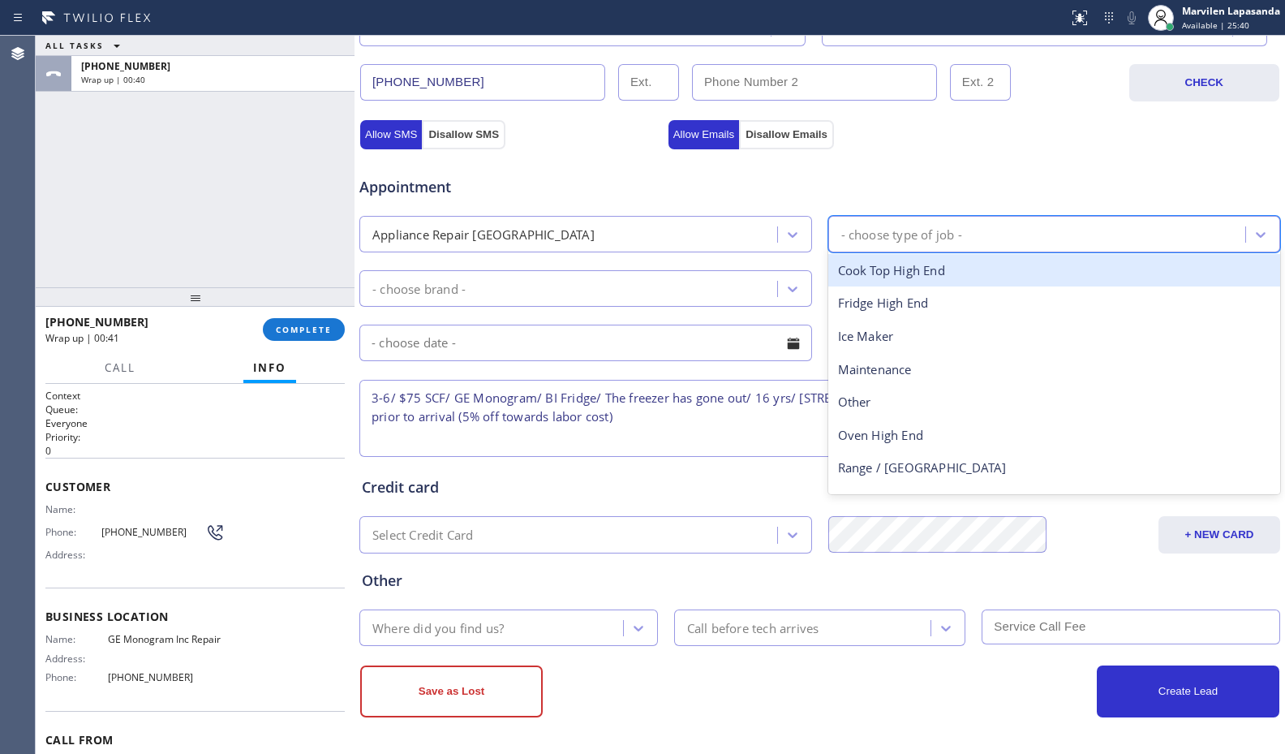
click at [887, 234] on div "- choose type of job -" at bounding box center [901, 234] width 121 height 19
click at [866, 307] on div "Fridge High End" at bounding box center [1054, 302] width 453 height 33
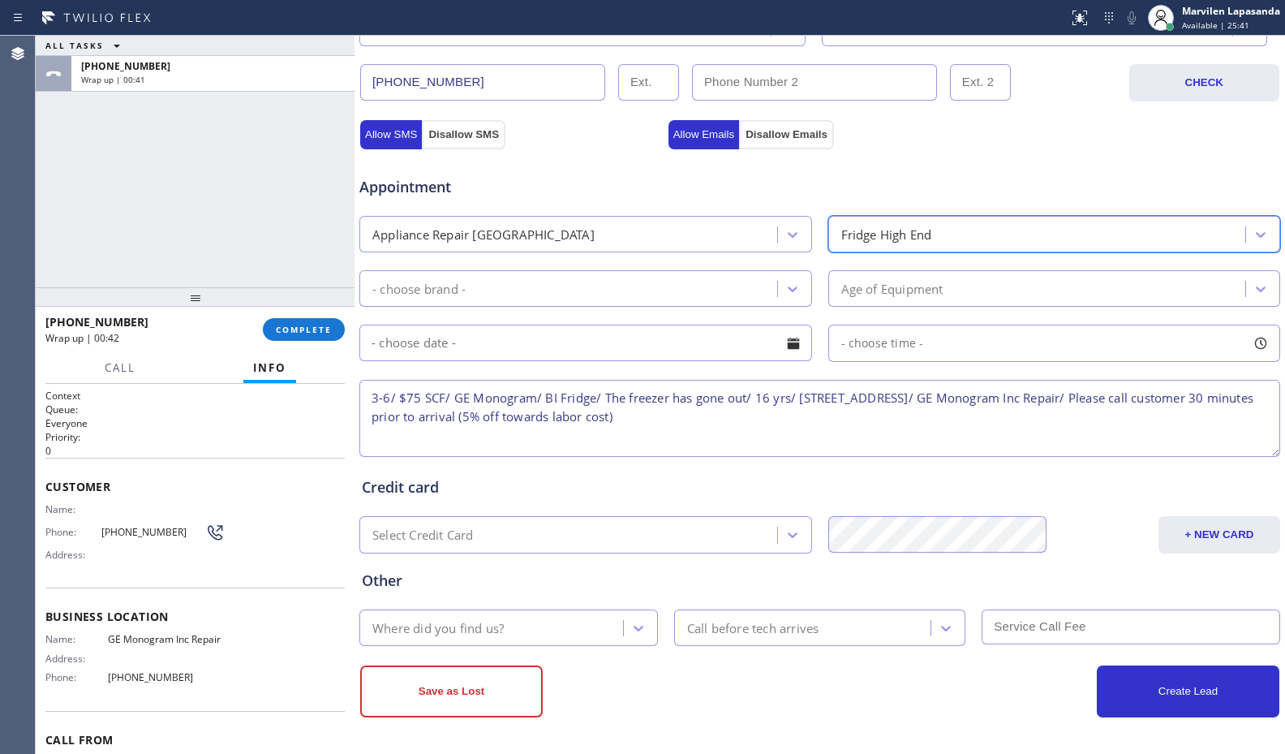
click at [532, 286] on div "- choose brand -" at bounding box center [570, 288] width 413 height 28
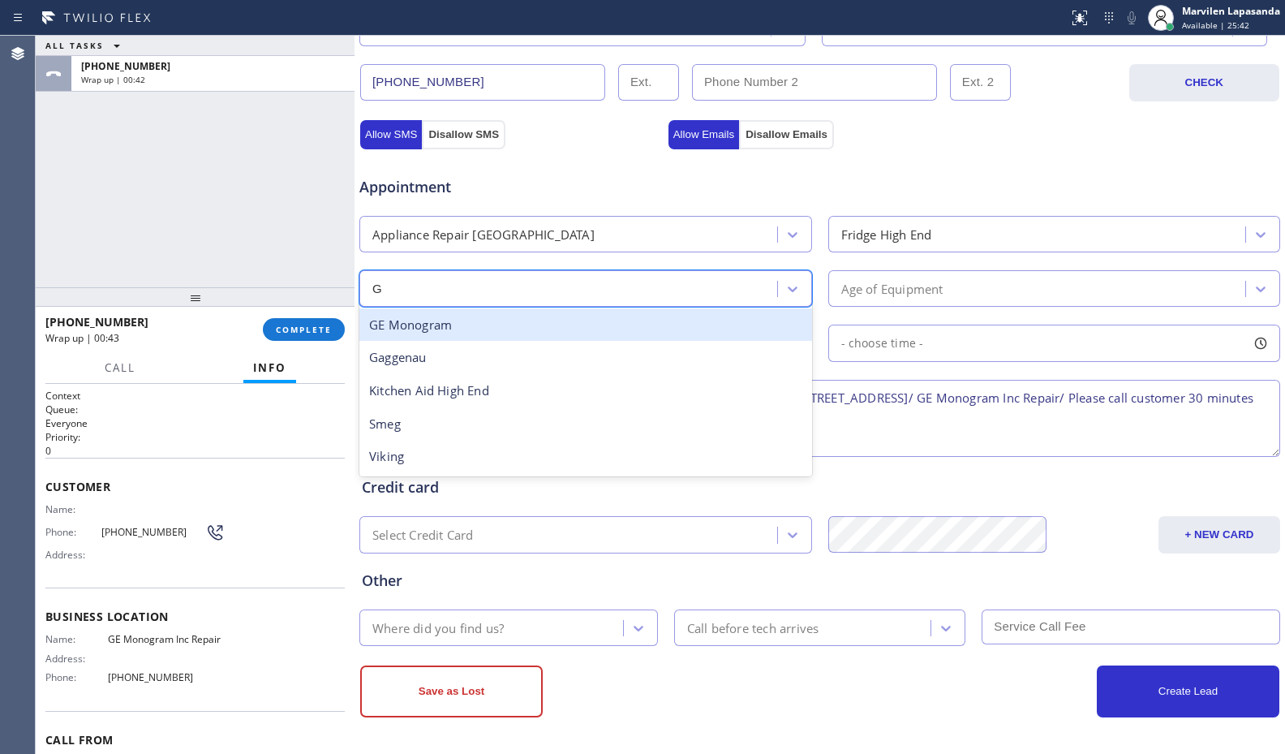
type input "GR"
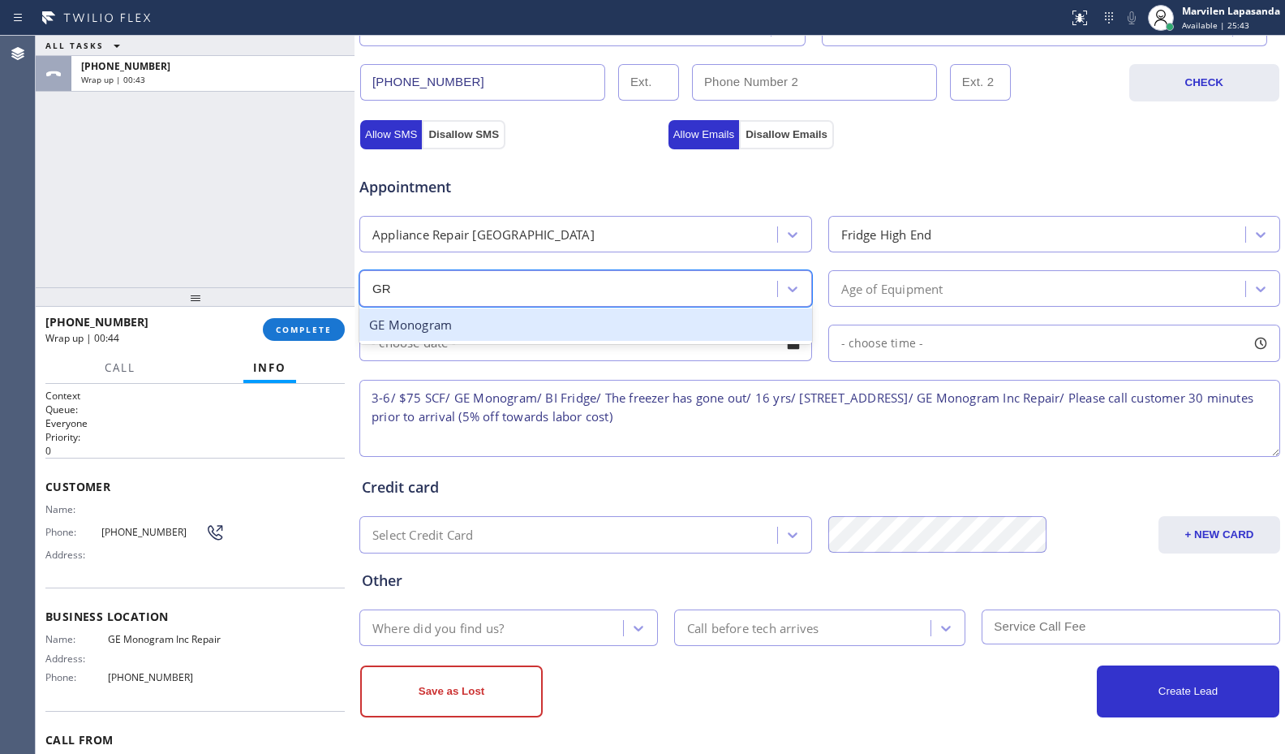
click at [522, 326] on div "GE Monogram" at bounding box center [585, 324] width 453 height 33
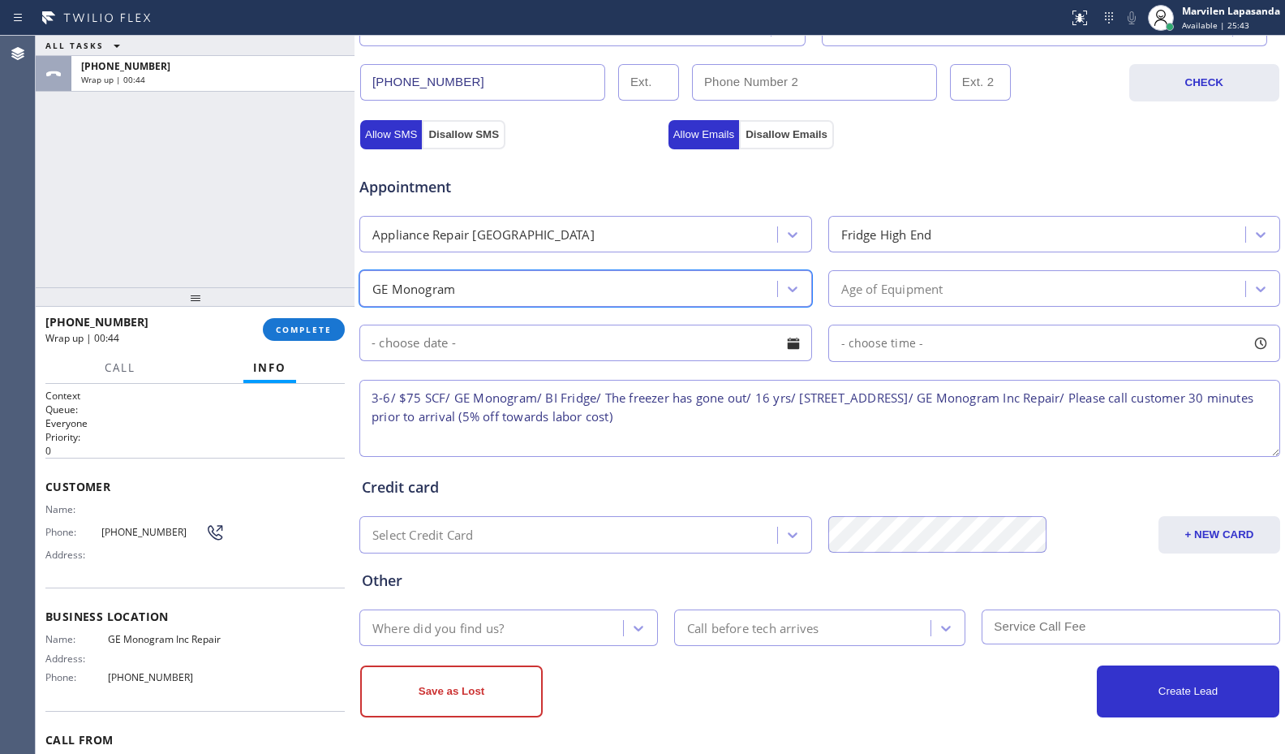
click at [962, 300] on div "Age of Equipment" at bounding box center [1039, 288] width 413 height 28
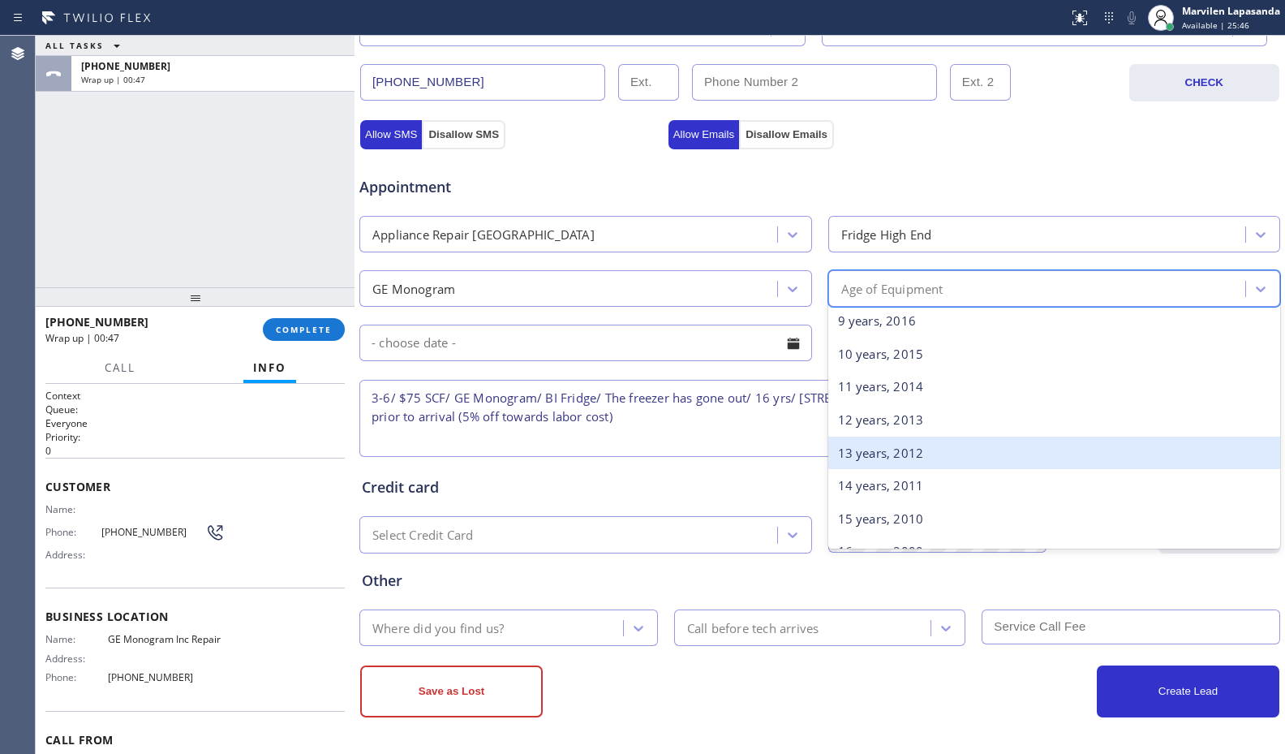
scroll to position [324, 0]
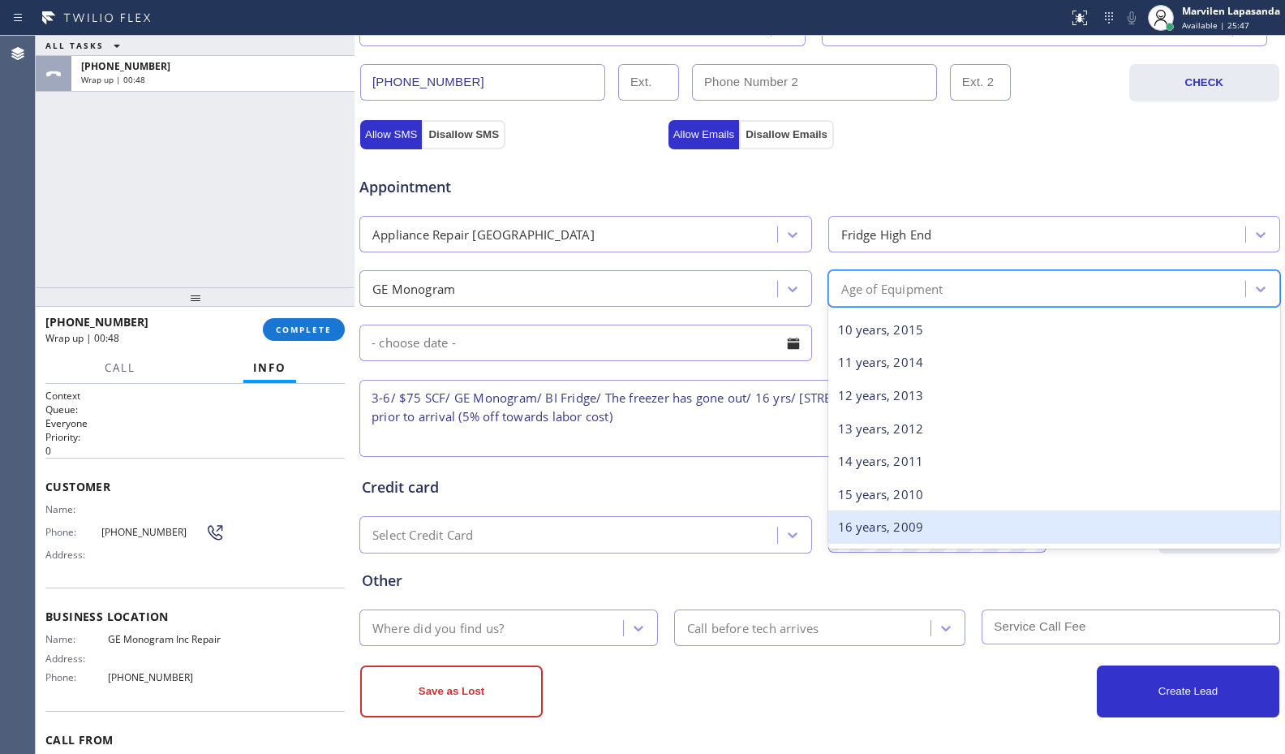
click at [887, 530] on div "16 years, 2009" at bounding box center [1054, 526] width 453 height 33
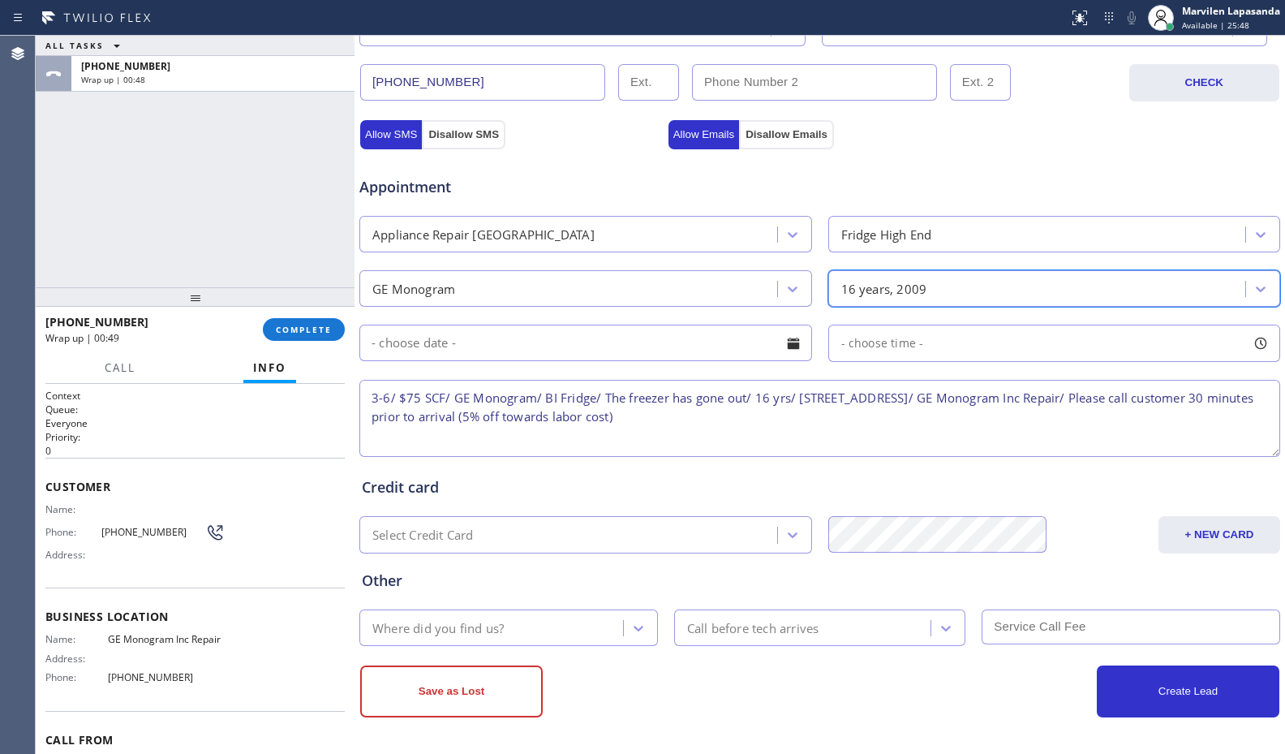
click at [789, 347] on div at bounding box center [794, 343] width 28 height 28
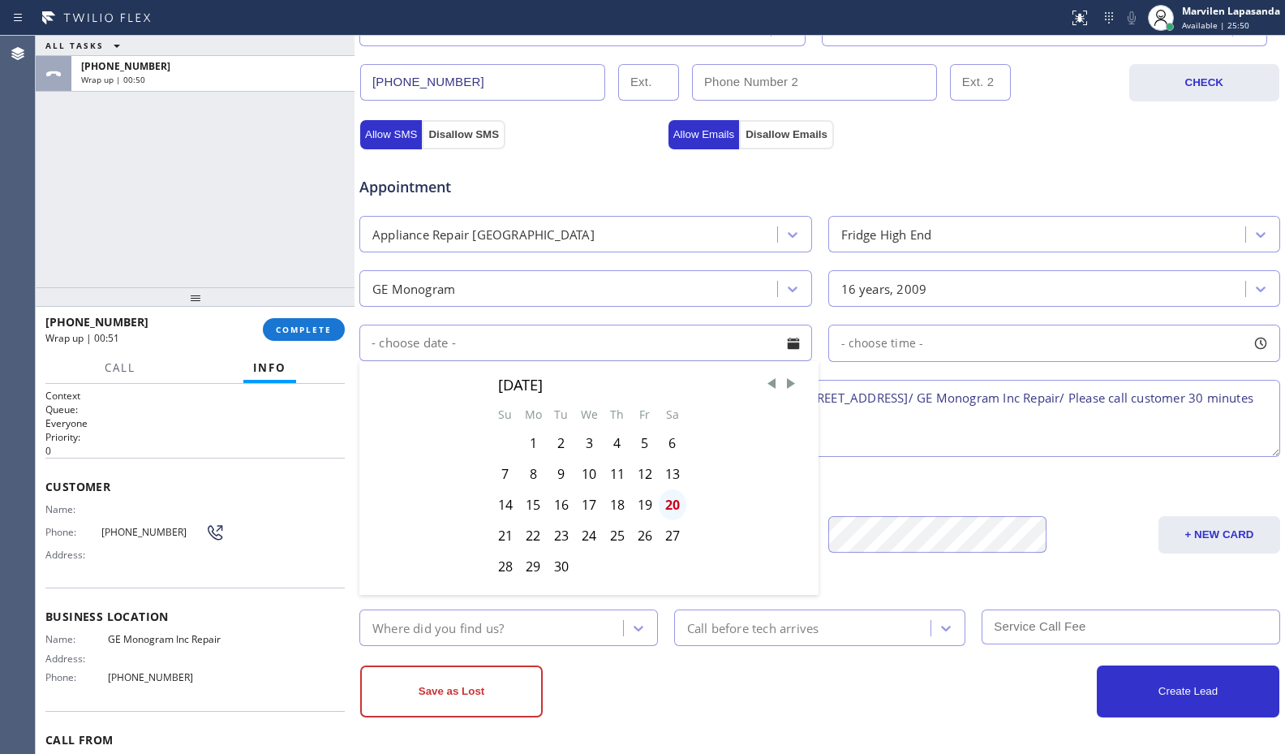
click at [677, 505] on div "20" at bounding box center [673, 504] width 28 height 31
type input "[DATE]"
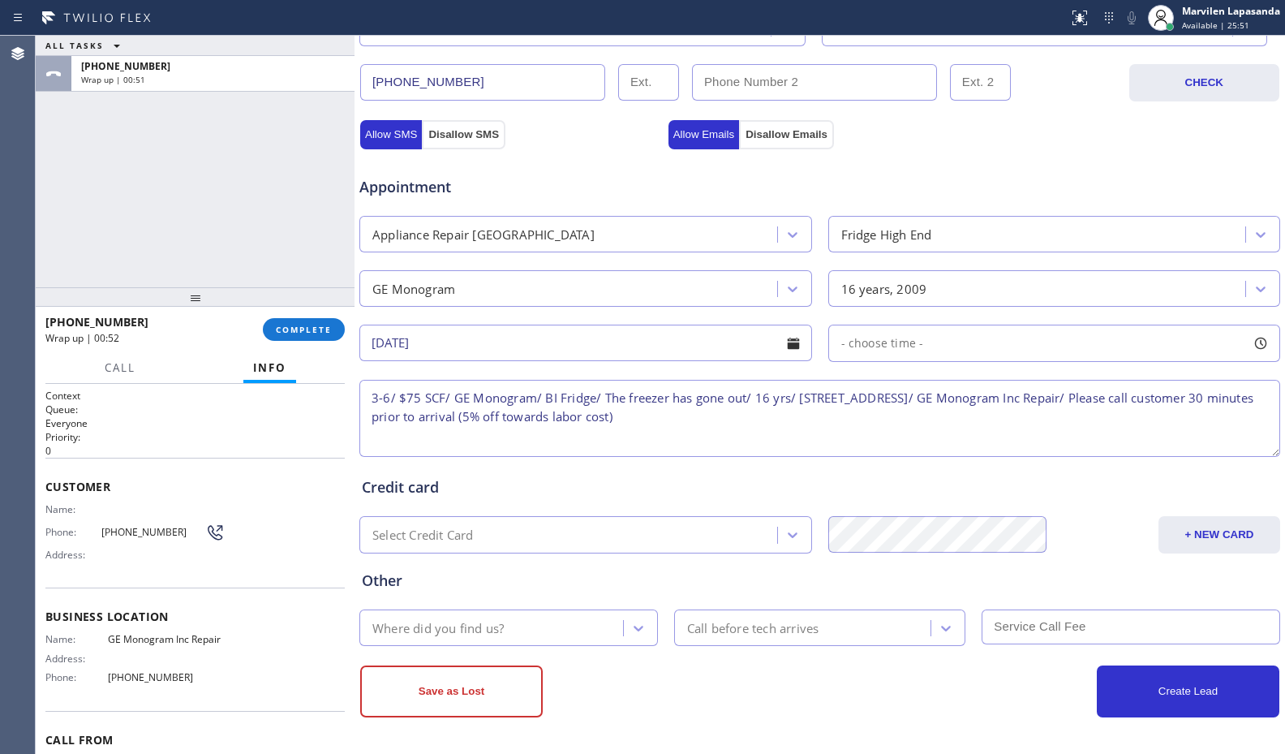
click at [1252, 338] on div at bounding box center [1261, 343] width 28 height 28
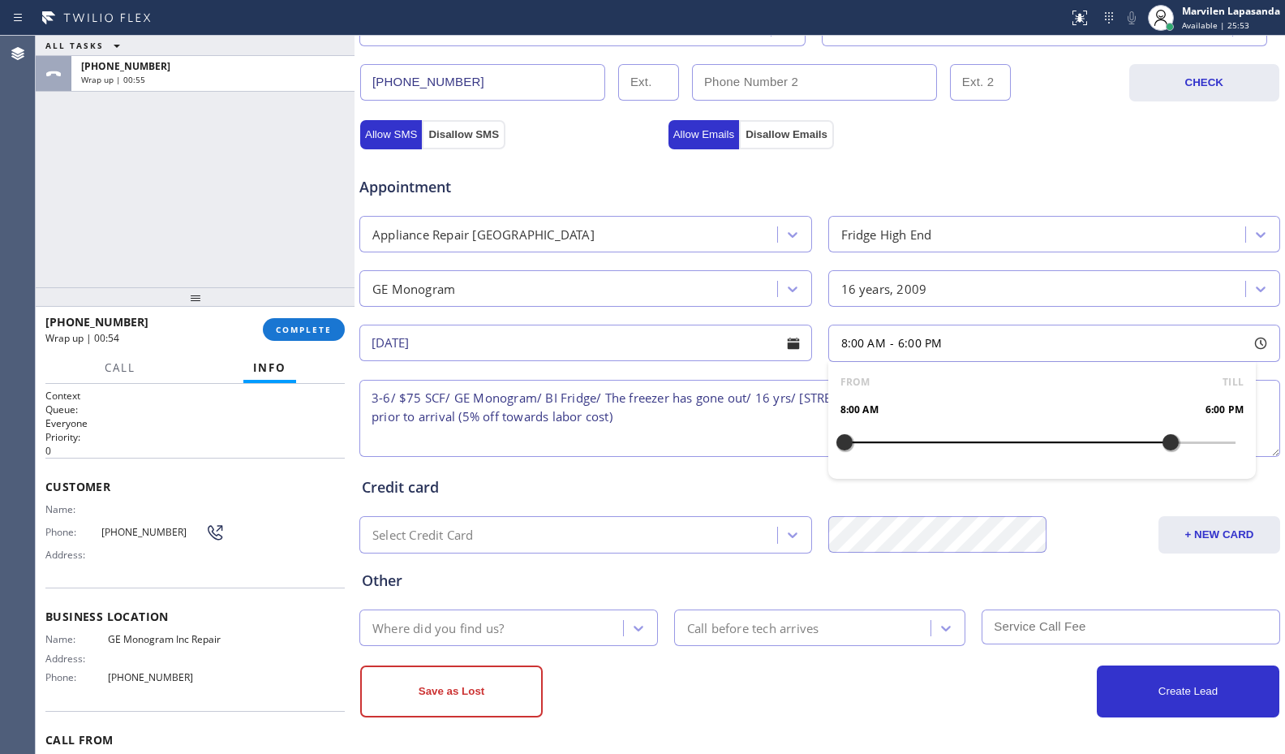
drag, startPoint x: 833, startPoint y: 448, endPoint x: 1160, endPoint y: 449, distance: 326.9
click at [1161, 449] on div at bounding box center [1170, 442] width 19 height 34
drag, startPoint x: 832, startPoint y: 444, endPoint x: 1063, endPoint y: 451, distance: 230.5
click at [1063, 451] on div at bounding box center [1072, 442] width 19 height 34
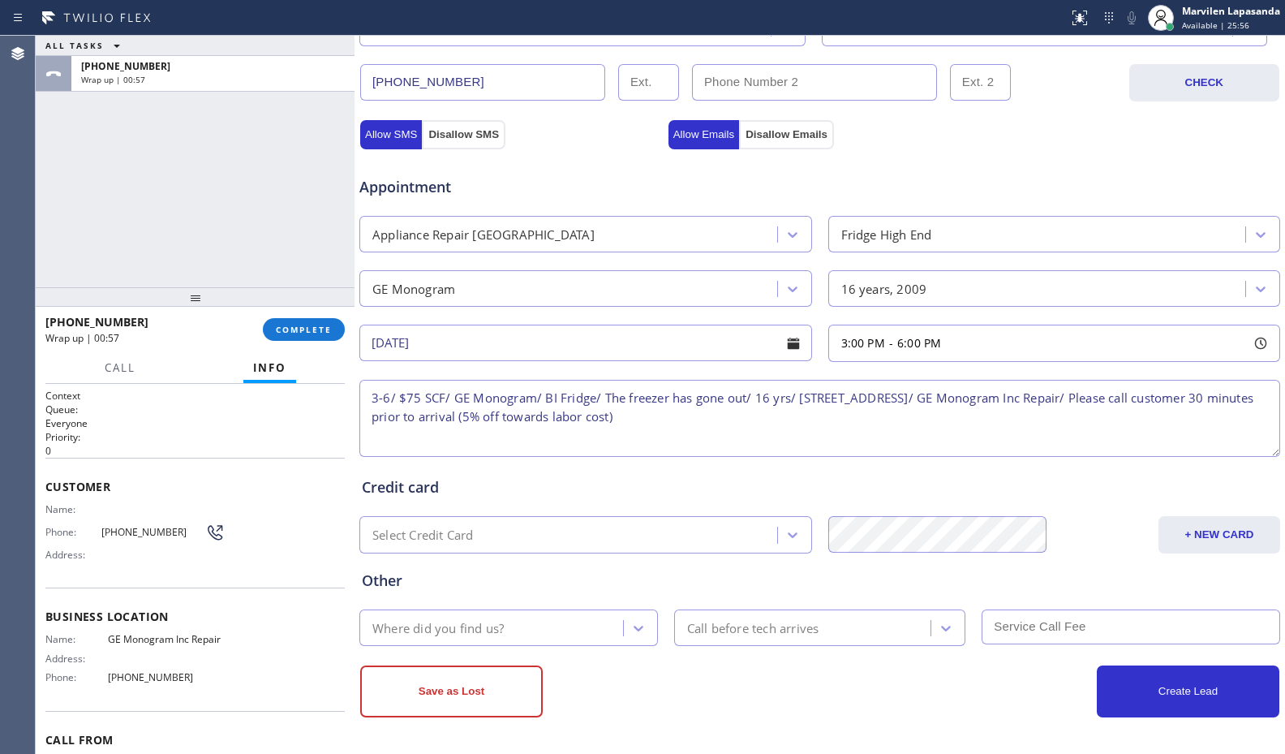
click at [758, 488] on div "Credit card" at bounding box center [820, 487] width 916 height 22
click at [376, 394] on textarea "3-6/ $75 SCF/ GE Monogram/ BI Fridge/ The freezer has gone out/ 16 yrs/ 1024 Ch…" at bounding box center [819, 418] width 921 height 77
click at [406, 396] on textarea "3-6/ $75 SCF/ GE Monogram/ BI Fridge/ The freezer has gone out/ 16 yrs/ 1024 Ch…" at bounding box center [819, 418] width 921 height 77
click at [450, 394] on textarea "3-6/ $75 SCF/ GE Monogram/ BI Fridge/ The freezer has gone out/ 16 yrs/ 1024 Ch…" at bounding box center [819, 418] width 921 height 77
click at [499, 396] on textarea "3-6/ $75 SCF/ GE Monogram/ BI Fridge/ The freezer has gone out/ 16 yrs/ 1024 Ch…" at bounding box center [819, 418] width 921 height 77
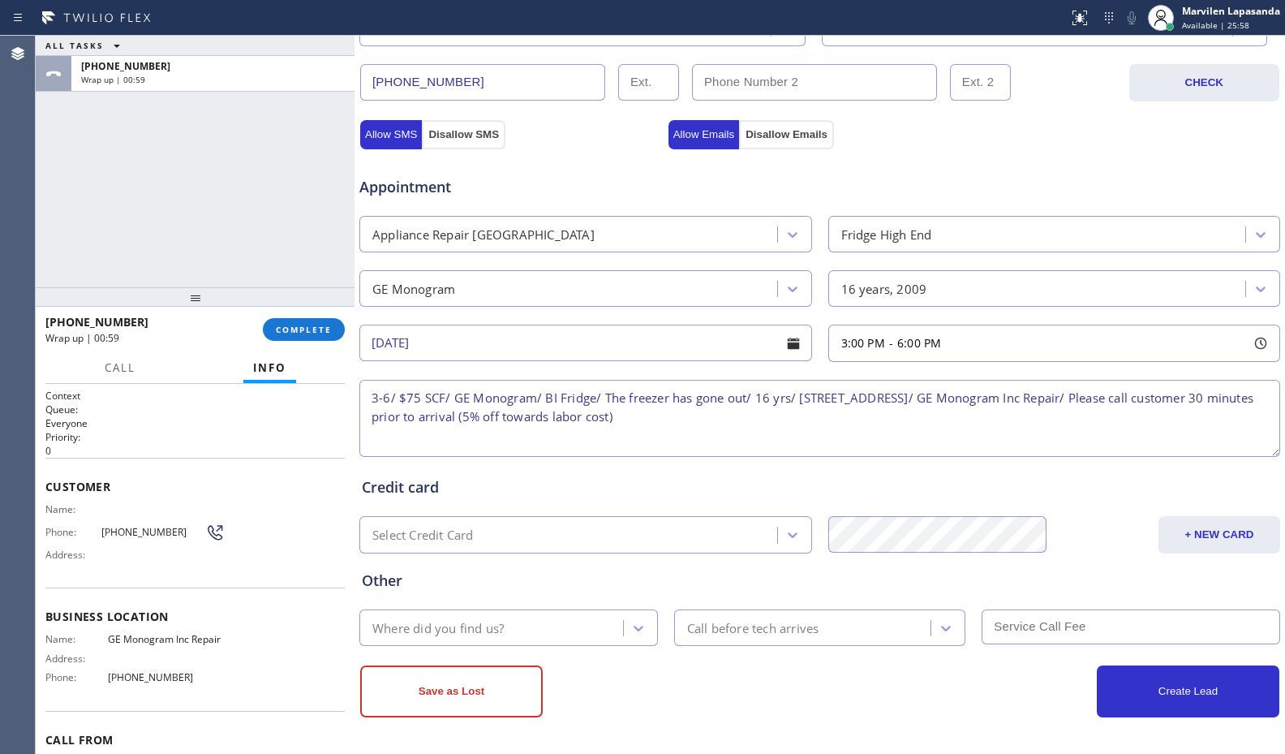
click at [543, 397] on textarea "3-6/ $75 SCF/ GE Monogram/ BI Fridge/ The freezer has gone out/ 16 yrs/ 1024 Ch…" at bounding box center [819, 418] width 921 height 77
drag, startPoint x: 570, startPoint y: 398, endPoint x: 605, endPoint y: 399, distance: 34.9
click at [571, 398] on textarea "3-6/ $75 SCF/ GE Monogram/ BI Fridge/ The freezer has gone out/ 16 yrs/ 1024 Ch…" at bounding box center [819, 418] width 921 height 77
click at [605, 399] on textarea "3-6/ $75 SCF/ GE Monogram/ BI Fridge/ The freezer has gone out/ 16 yrs/ 1024 Ch…" at bounding box center [819, 418] width 921 height 77
click at [648, 399] on textarea "3-6/ $75 SCF/ GE Monogram/ BI Fridge/ The freezer has gone out/ 16 yrs/ 1024 Ch…" at bounding box center [819, 418] width 921 height 77
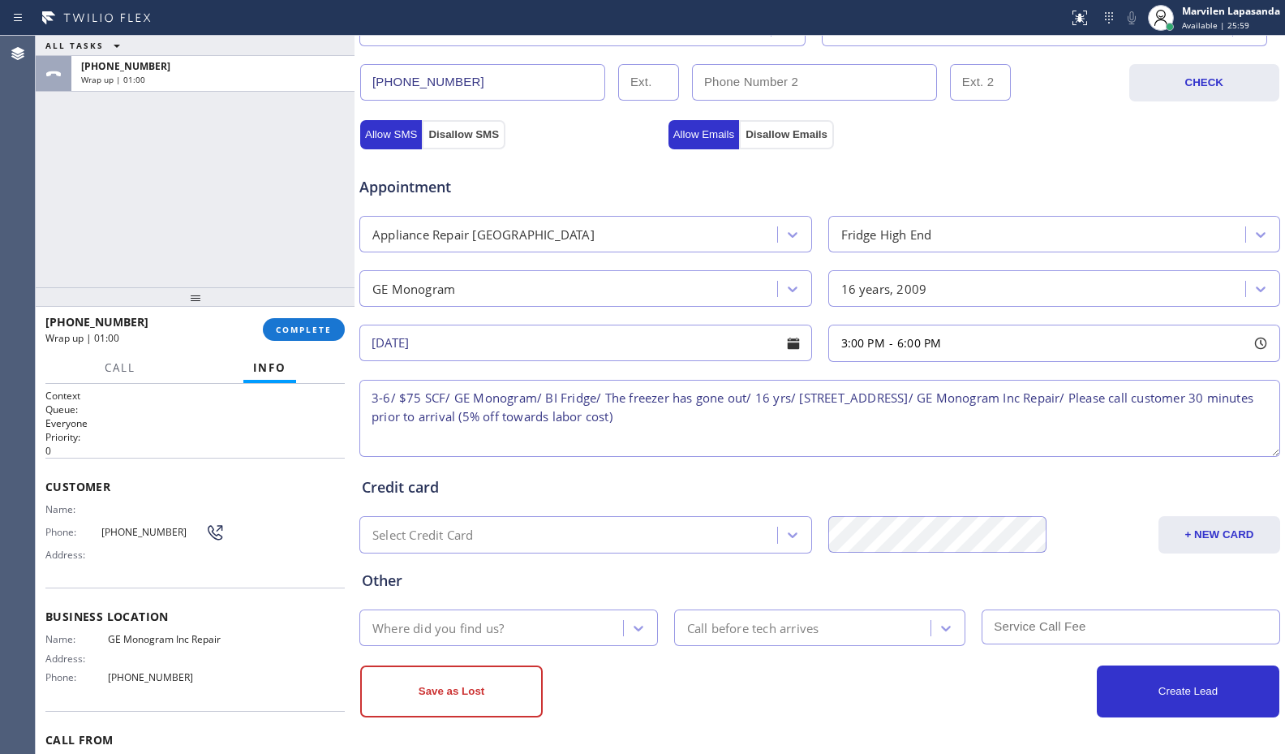
click at [699, 397] on textarea "3-6/ $75 SCF/ GE Monogram/ BI Fridge/ The freezer has gone out/ 16 yrs/ 1024 Ch…" at bounding box center [819, 418] width 921 height 77
click at [760, 397] on textarea "3-6/ $75 SCF/ GE Monogram/ BI Fridge/ The freezer has gone out/ 16 yrs/ 1024 Ch…" at bounding box center [819, 418] width 921 height 77
click at [783, 397] on textarea "3-6/ $75 SCF/ GE Monogram/ BI Fridge/ The freezer has gone out/ 16 yrs/ 1024 Ch…" at bounding box center [819, 418] width 921 height 77
click at [801, 398] on textarea "3-6/ $75 SCF/ GE Monogram/ BI Fridge/ The freezer has gone out/ 16 yrs/ 1024 Ch…" at bounding box center [819, 418] width 921 height 77
click at [867, 419] on textarea "3-6/ $75 SCF/ GE Monogram/ BI Fridge/ The freezer has gone out/ 16 yrs/ House-H…" at bounding box center [819, 418] width 921 height 77
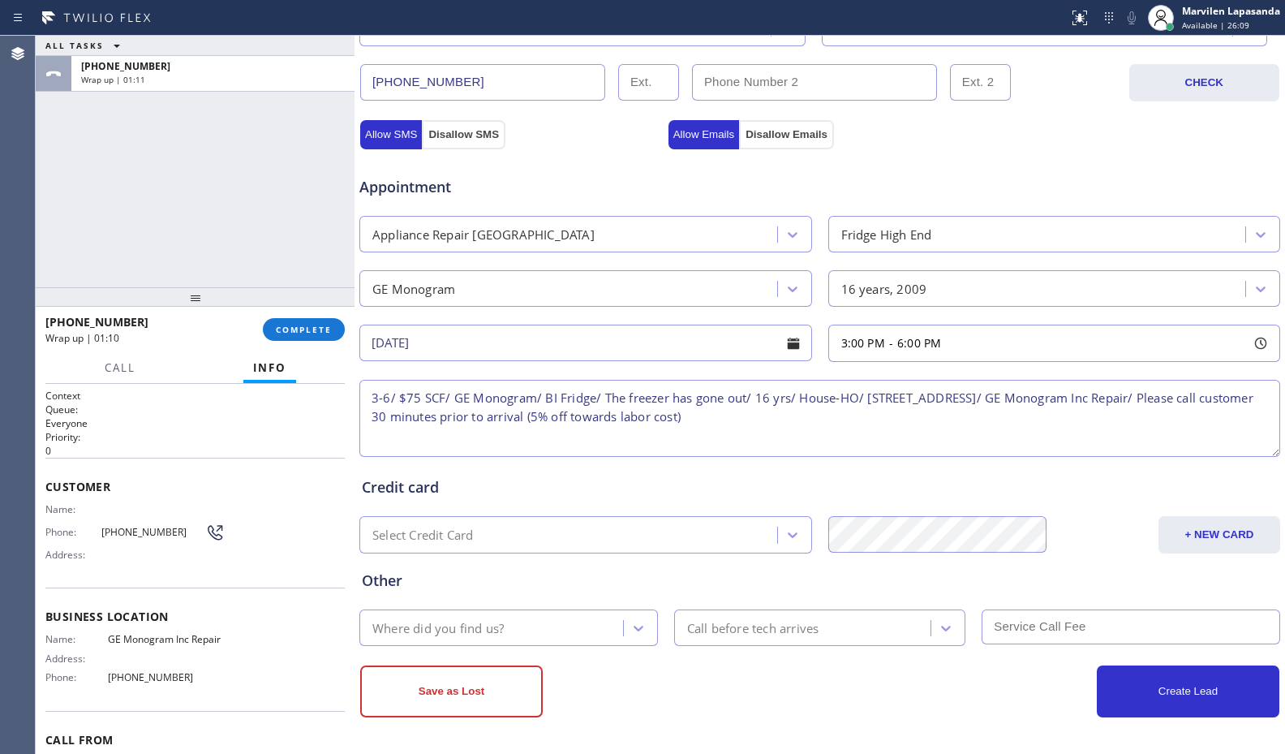
type textarea "3-6/ $75 SCF/ GE Monogram/ BI Fridge/ The freezer has gone out/ 16 yrs/ House-H…"
click at [509, 636] on div "Where did you find us?" at bounding box center [493, 627] width 259 height 28
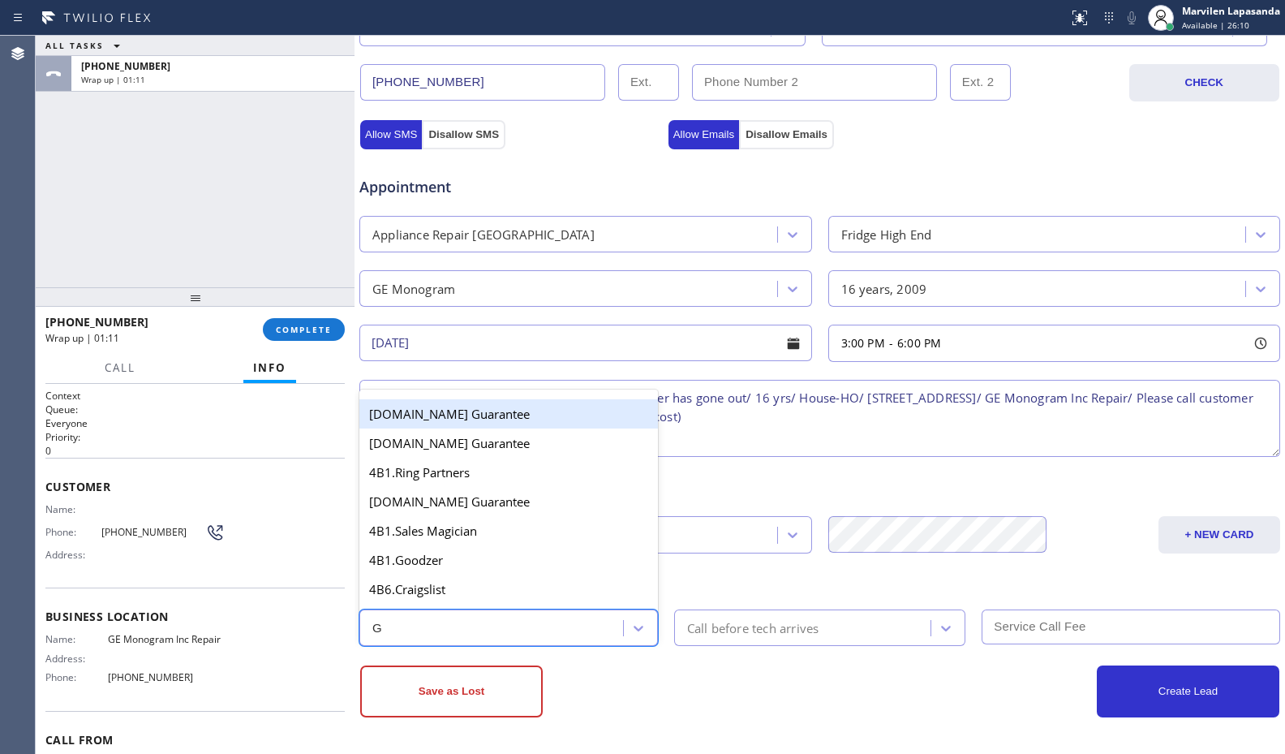
type input "GO"
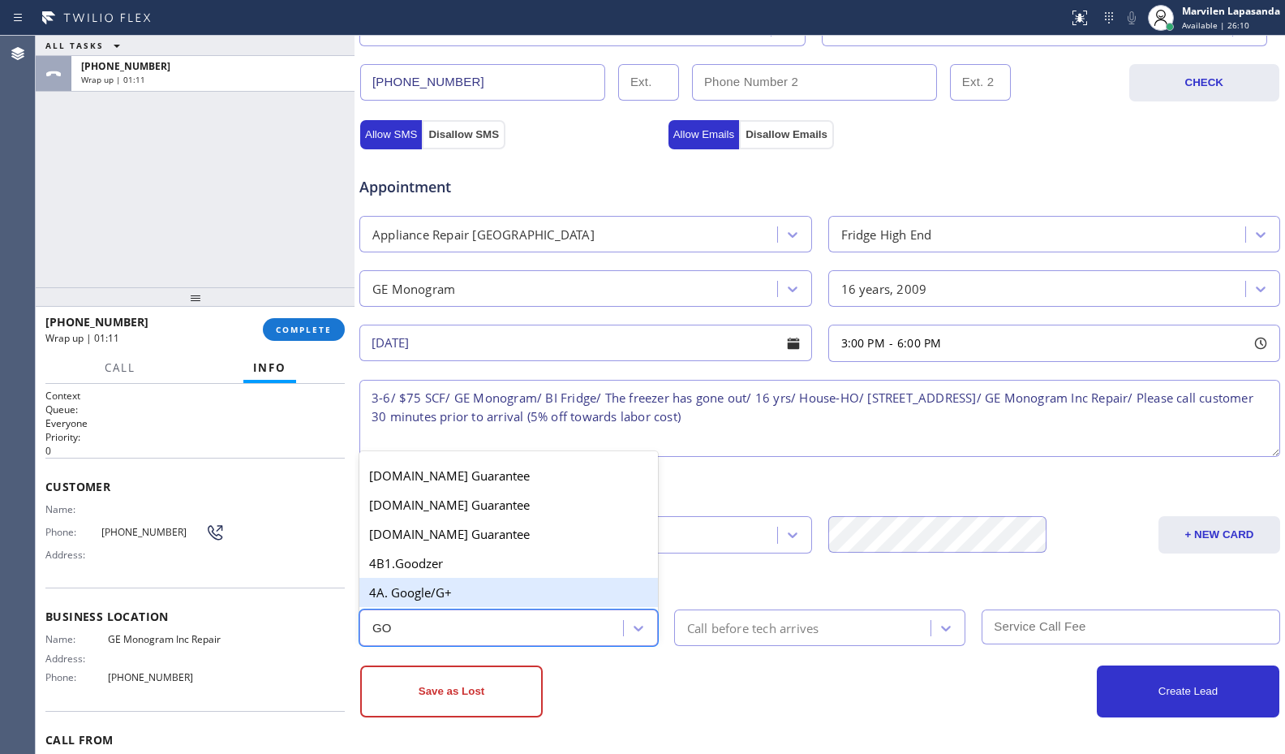
click at [498, 591] on div "4A. Google/G+" at bounding box center [508, 592] width 299 height 29
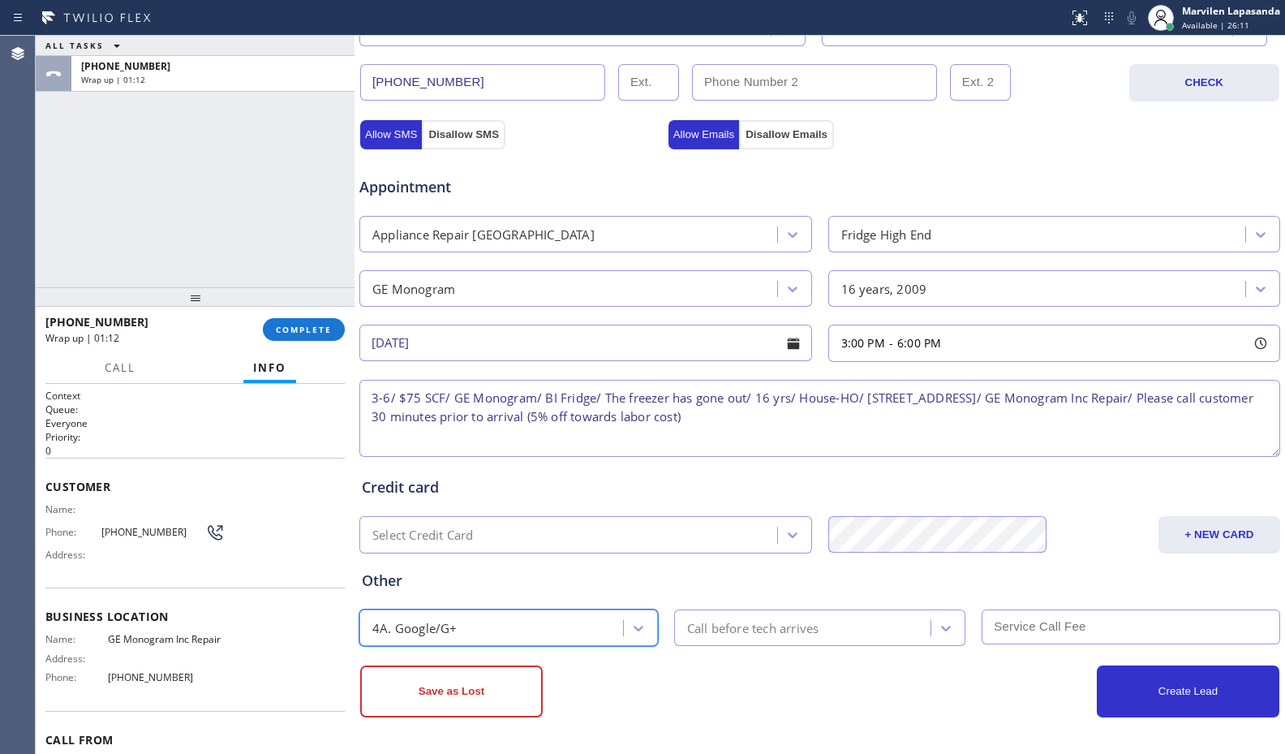
drag, startPoint x: 826, startPoint y: 632, endPoint x: 826, endPoint y: 619, distance: 13.0
click at [826, 622] on div "Call before tech arrives" at bounding box center [805, 627] width 252 height 28
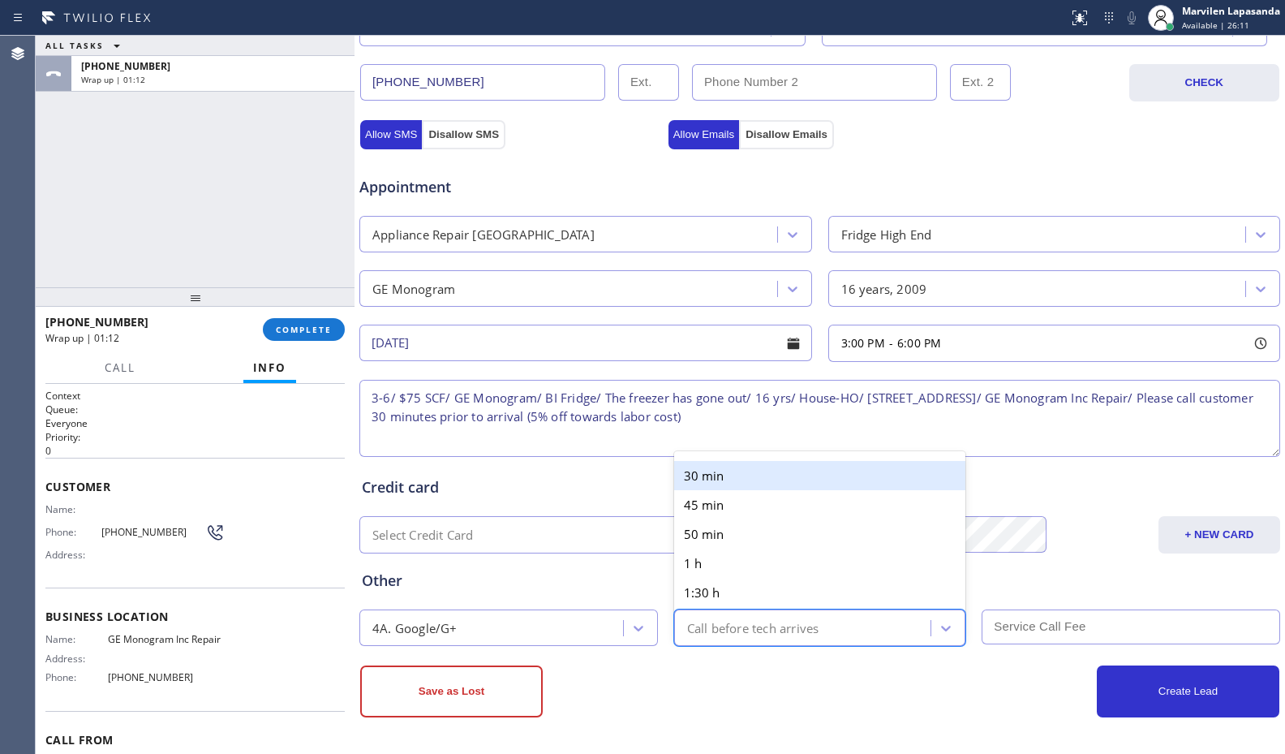
click at [805, 479] on div "30 min" at bounding box center [820, 475] width 292 height 29
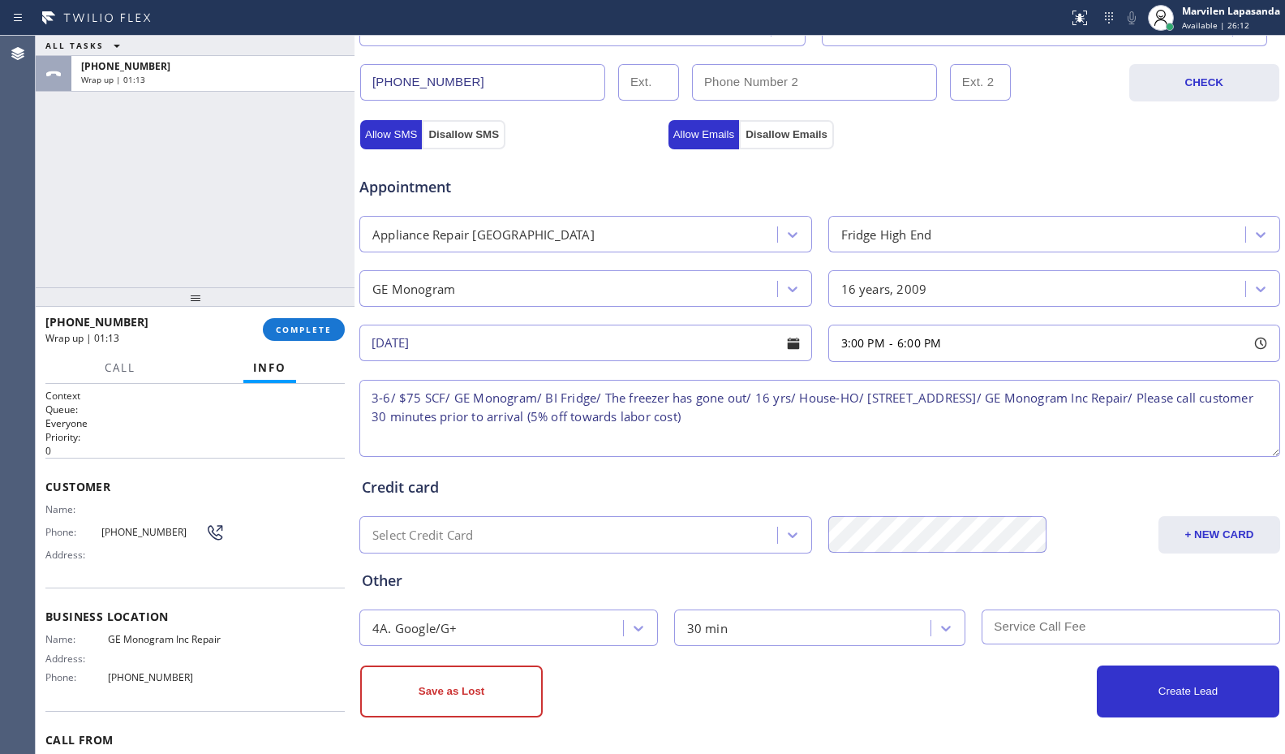
click at [1057, 614] on input "text" at bounding box center [1131, 626] width 299 height 35
type input "75"
drag, startPoint x: 1022, startPoint y: 689, endPoint x: 1045, endPoint y: 693, distance: 23.1
click at [1027, 690] on div "Create Lead" at bounding box center [1050, 691] width 460 height 52
click at [1174, 692] on button "Create Lead" at bounding box center [1188, 691] width 183 height 52
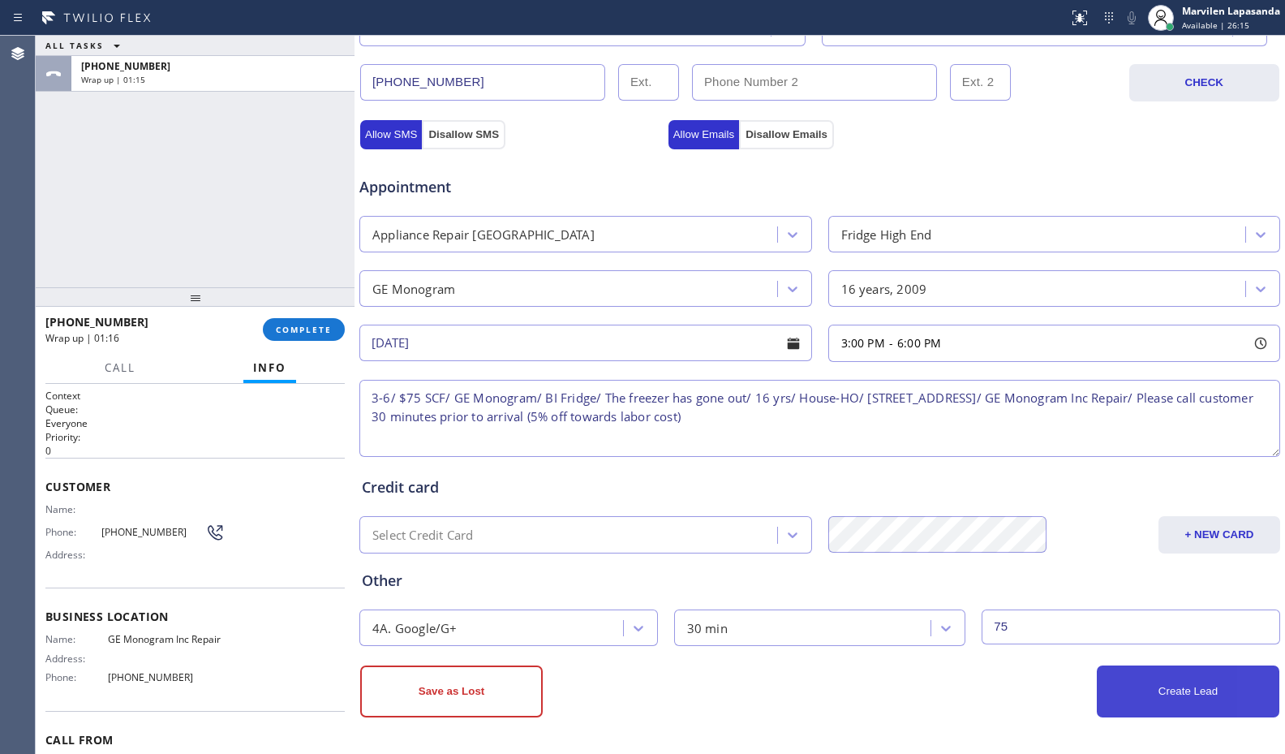
scroll to position [559, 0]
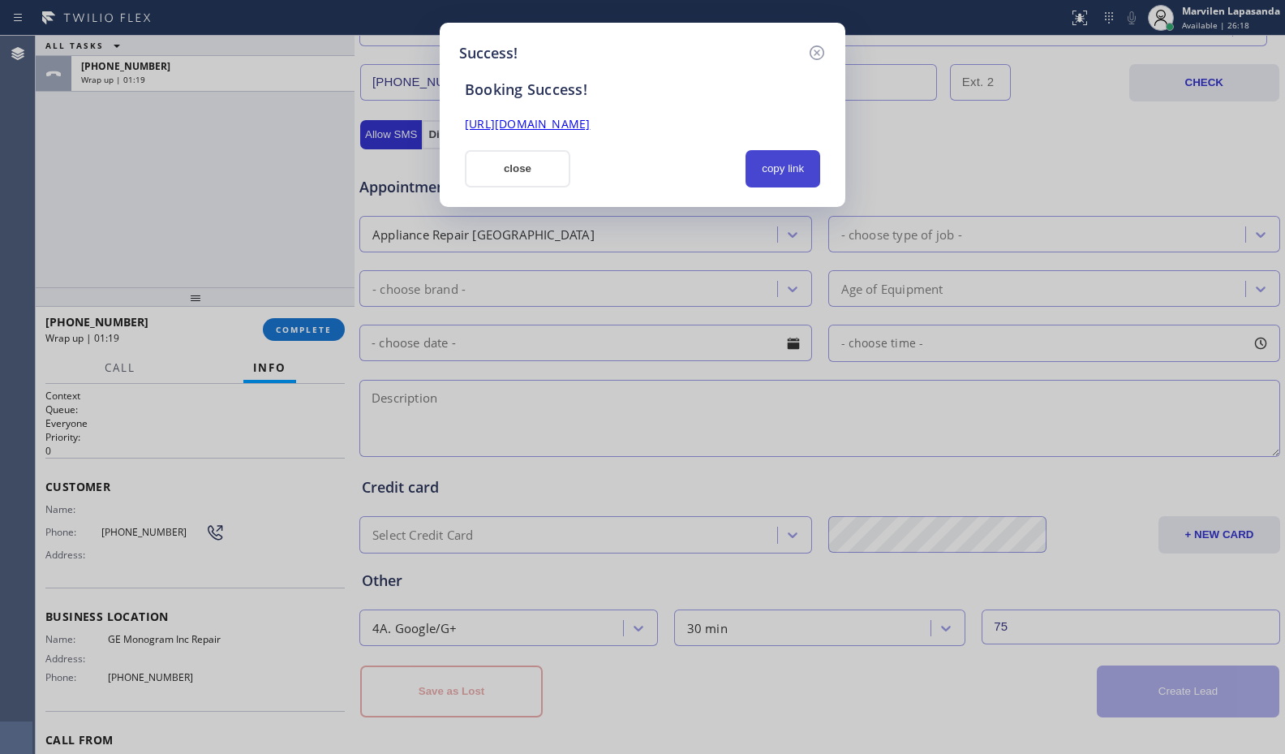
click at [801, 176] on button "copy link" at bounding box center [782, 168] width 75 height 37
click at [590, 119] on link "https://erp.apollosoft.co/customer/763535#portlet_lead" at bounding box center [527, 123] width 125 height 15
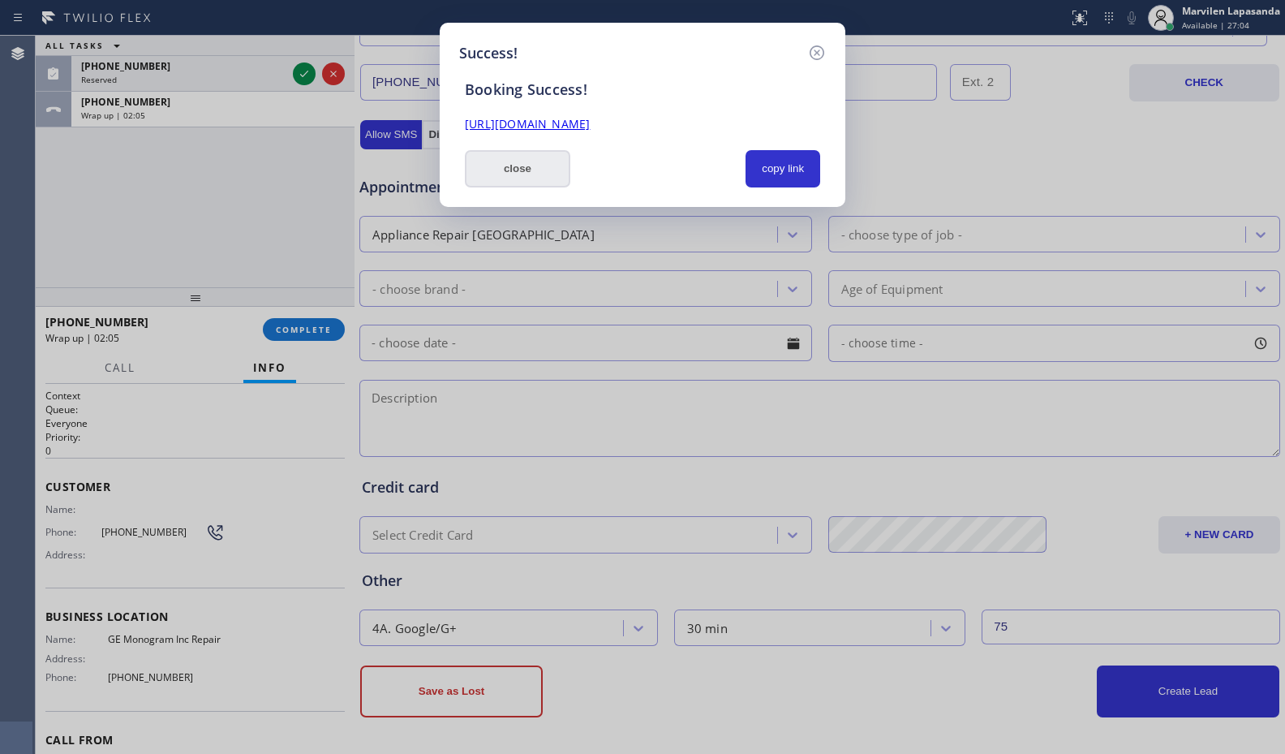
click at [500, 165] on button "close" at bounding box center [517, 168] width 105 height 37
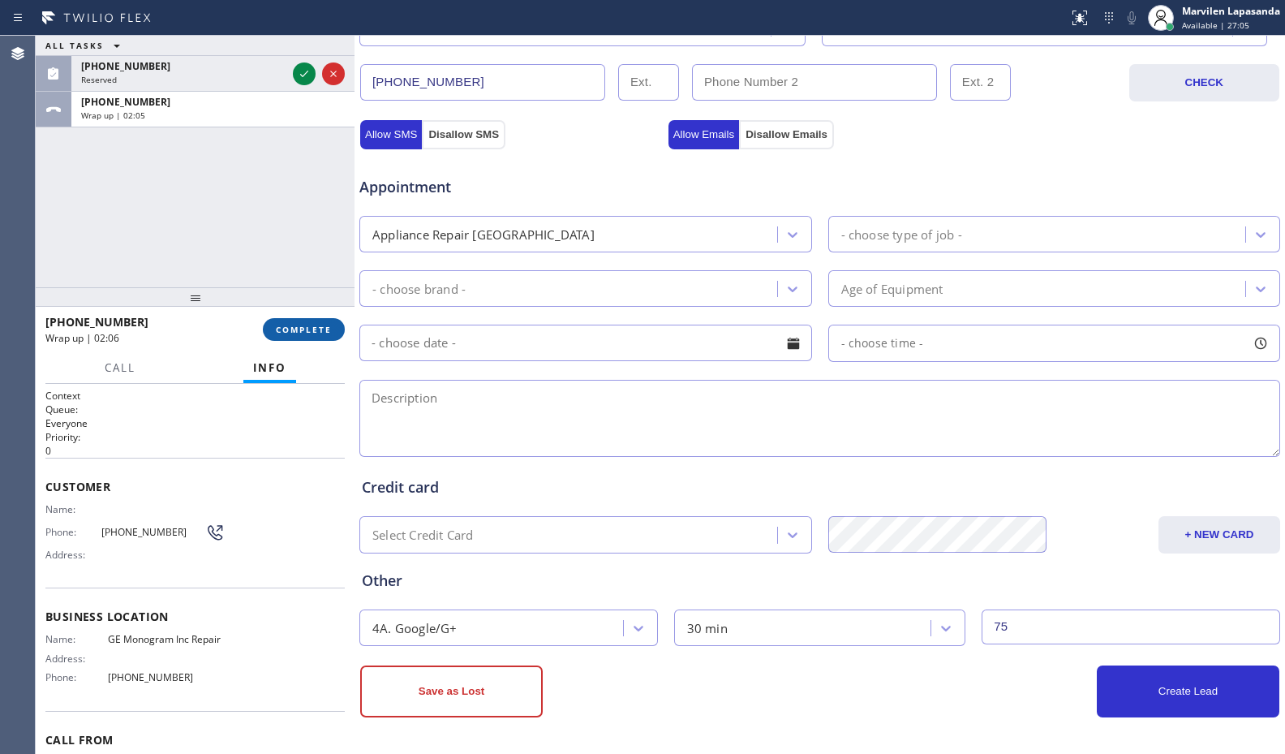
click at [313, 319] on button "COMPLETE" at bounding box center [304, 329] width 82 height 23
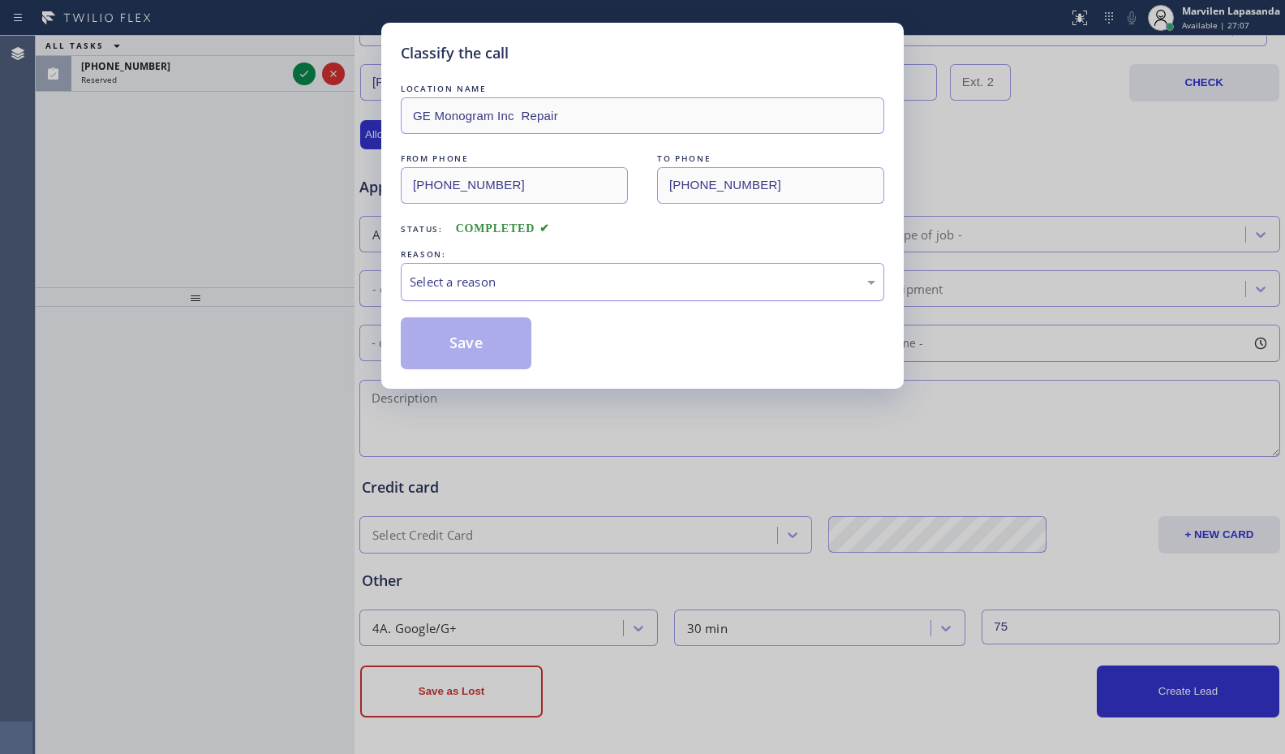
click at [452, 299] on div "Select a reason" at bounding box center [642, 282] width 483 height 38
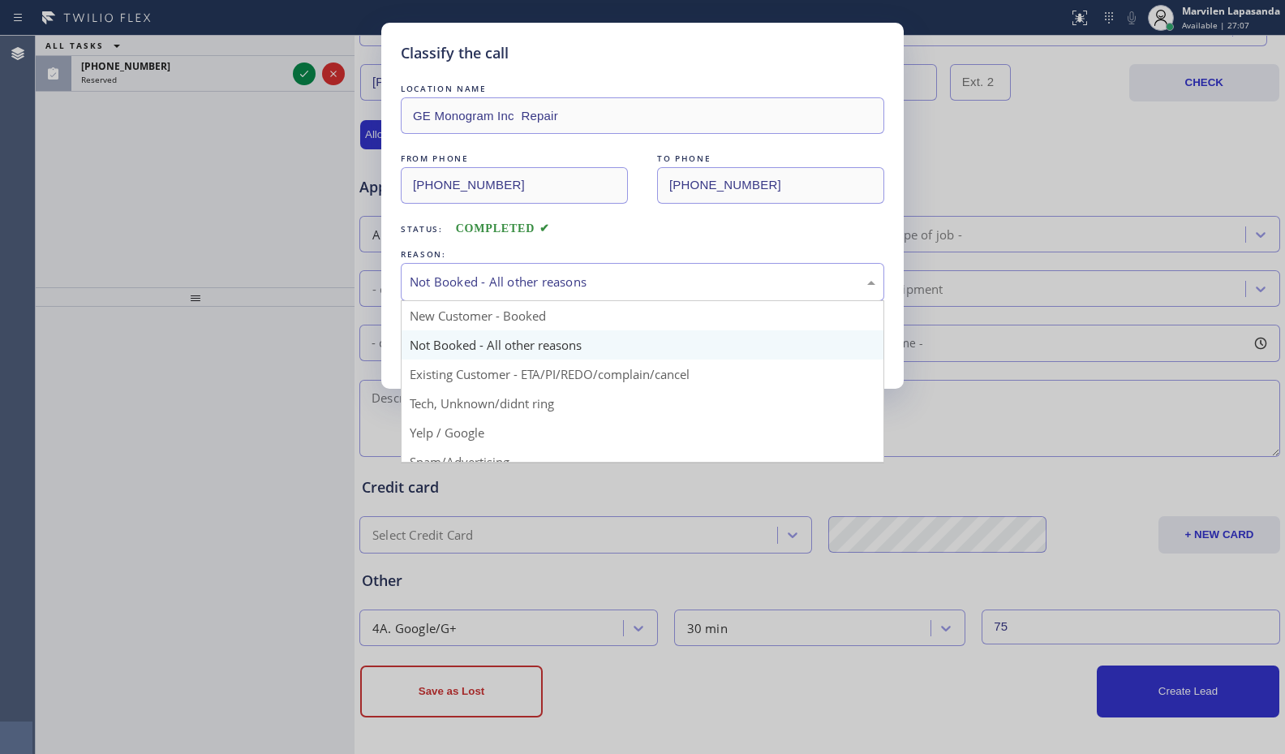
click at [455, 281] on div "Not Booked - All other reasons" at bounding box center [643, 282] width 466 height 19
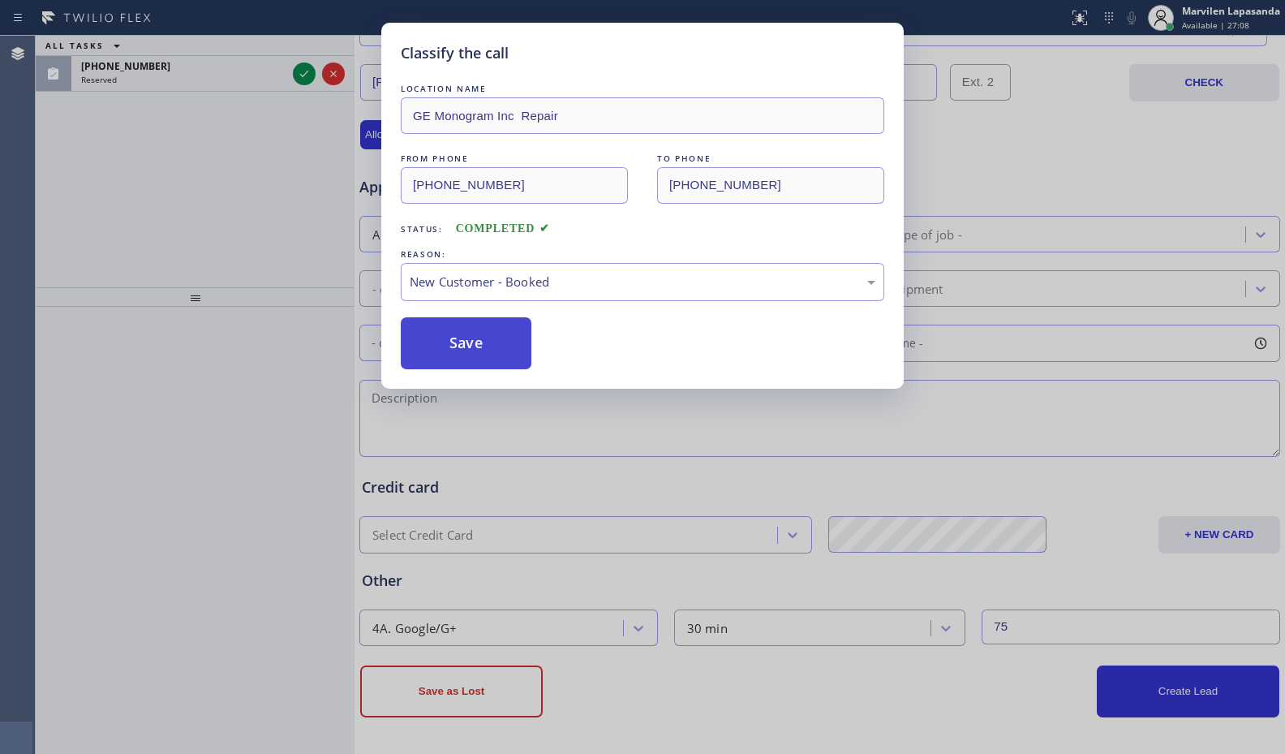
click at [440, 344] on button "Save" at bounding box center [466, 343] width 131 height 52
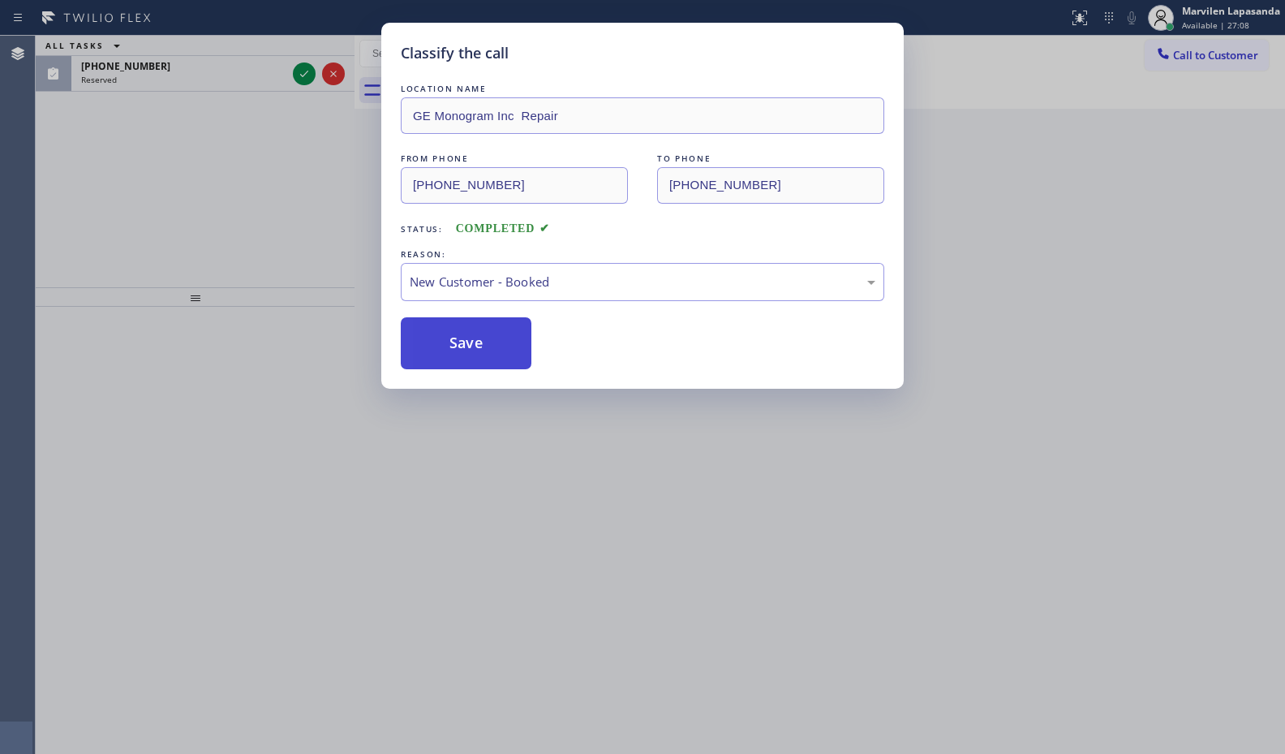
click at [440, 344] on button "Save" at bounding box center [466, 343] width 131 height 52
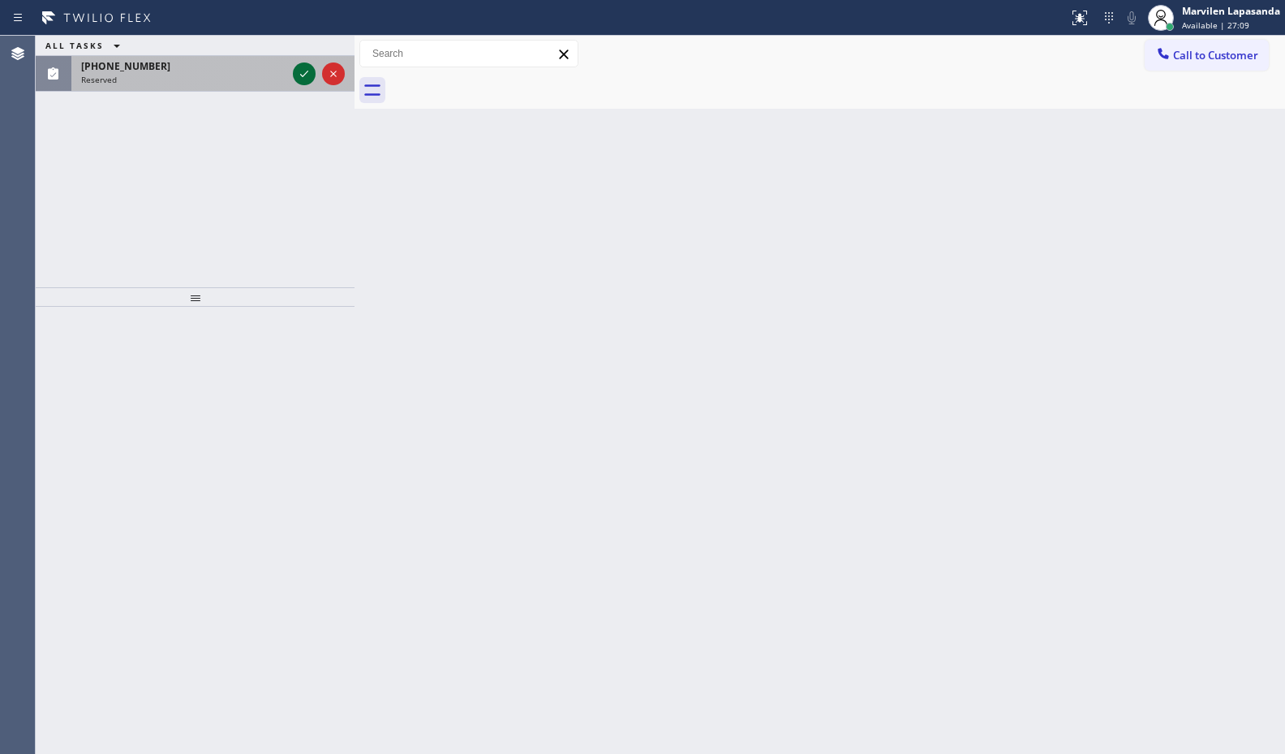
click at [307, 71] on icon at bounding box center [303, 73] width 19 height 19
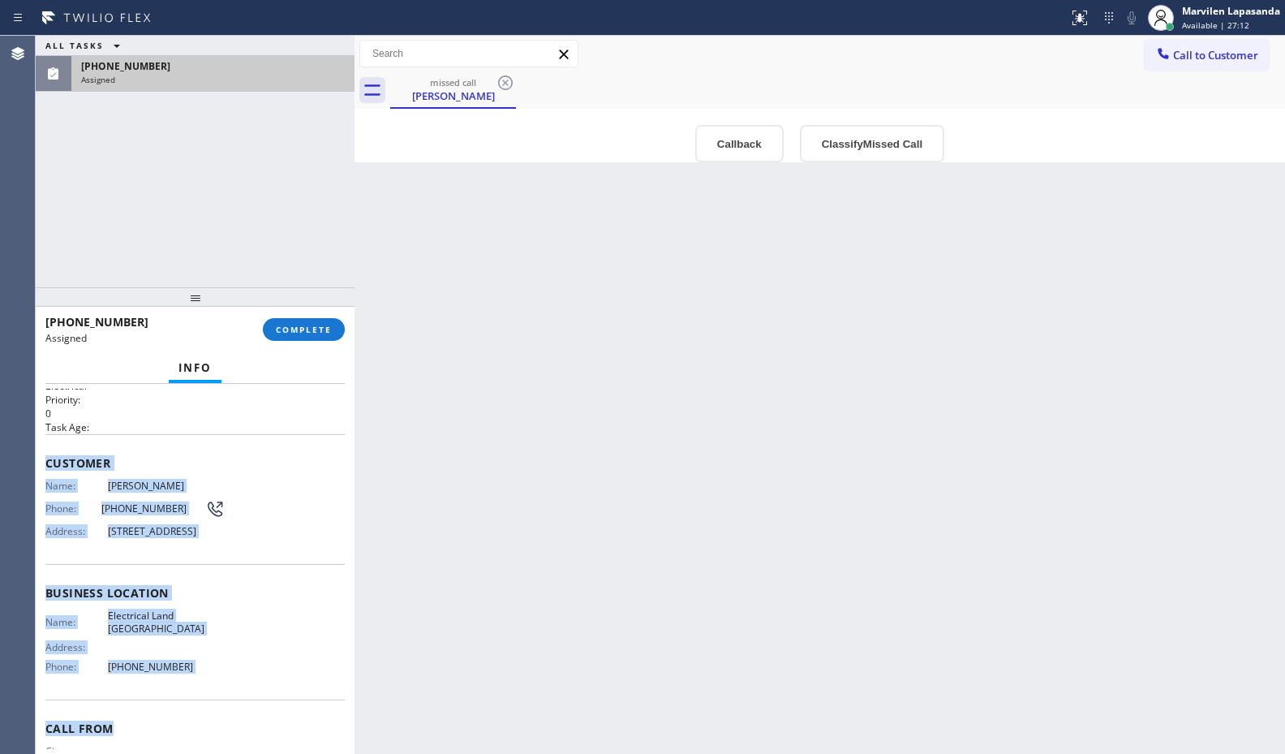
scroll to position [122, 0]
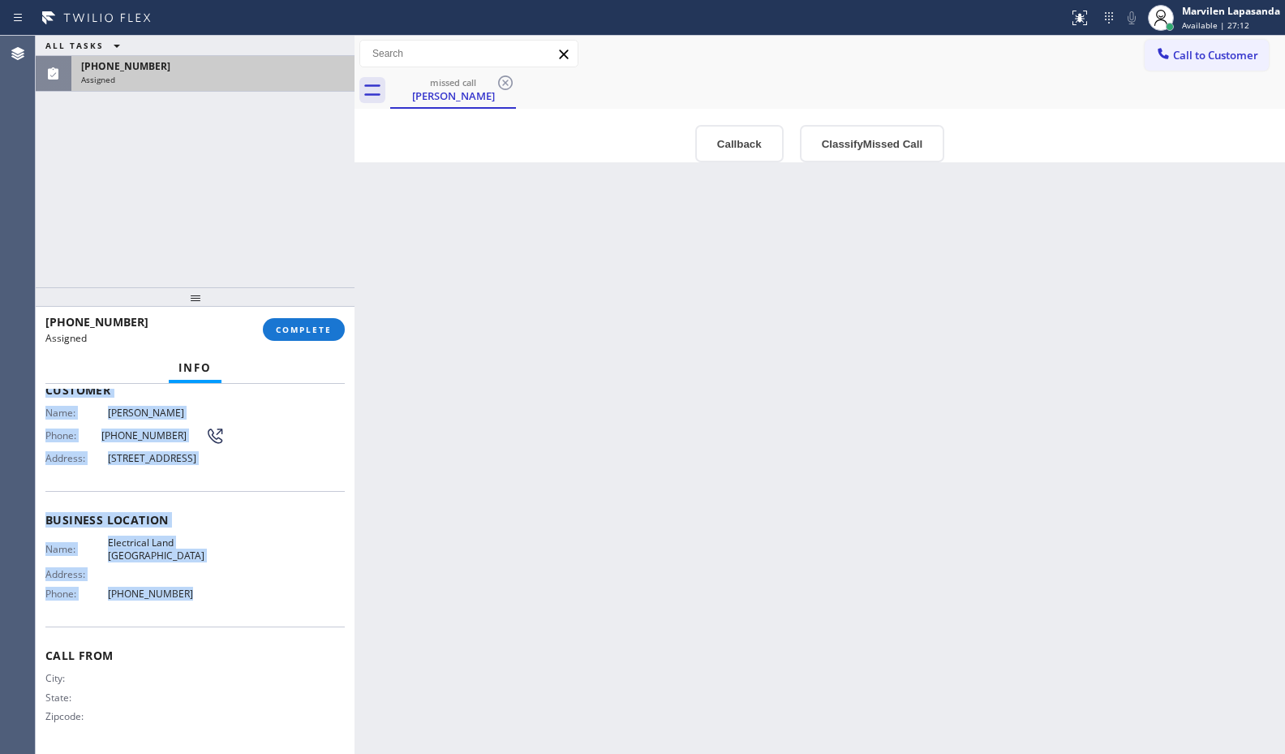
drag, startPoint x: 45, startPoint y: 497, endPoint x: 196, endPoint y: 599, distance: 182.2
click at [196, 599] on div "Context Queue: Electrical Priority: 0 Task Age: Customer Name: Dan Wilkinson Ph…" at bounding box center [194, 513] width 299 height 470
copy div "Customer Name: Dan Wilkinson Phone: (505) 417-6129 Address: 32034 Arya Ct, Unio…"
click at [320, 333] on span "COMPLETE" at bounding box center [304, 329] width 56 height 11
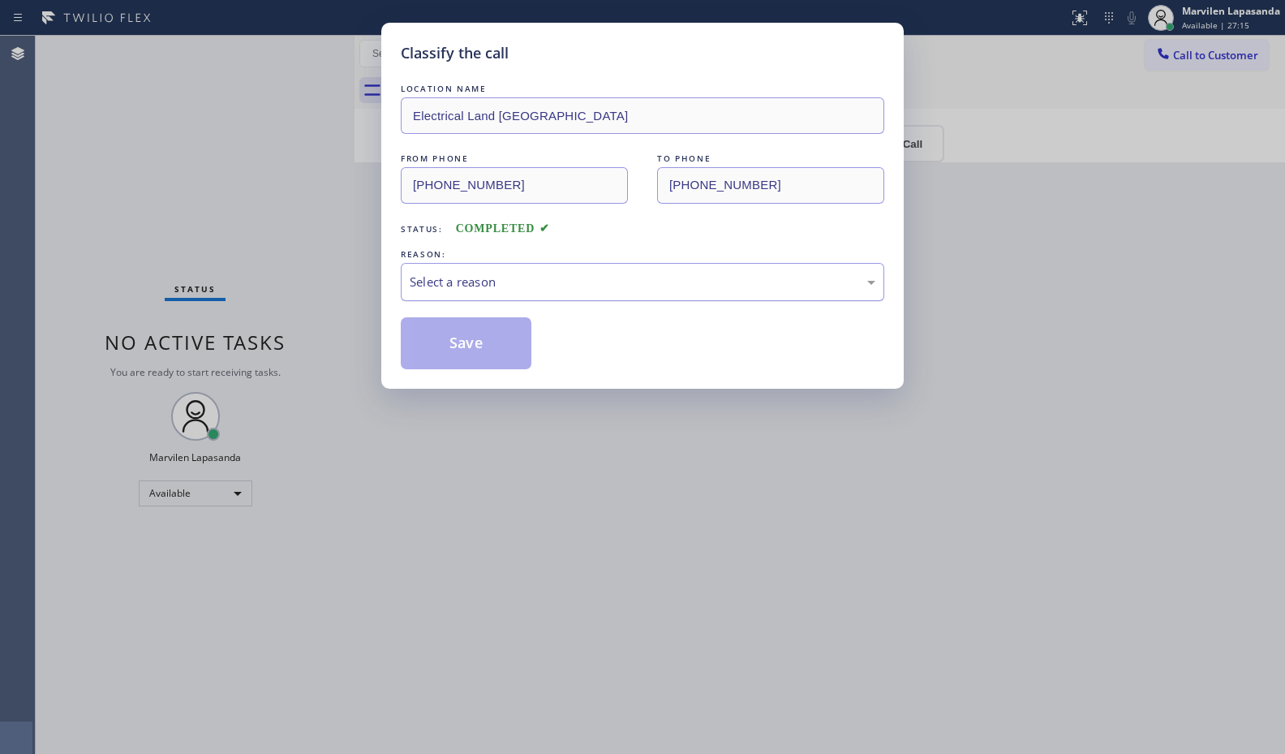
drag, startPoint x: 441, startPoint y: 289, endPoint x: 444, endPoint y: 298, distance: 9.2
click at [442, 290] on div "Select a reason" at bounding box center [643, 282] width 466 height 19
click at [445, 341] on button "Save" at bounding box center [466, 343] width 131 height 52
click at [444, 341] on button "Save" at bounding box center [466, 343] width 131 height 52
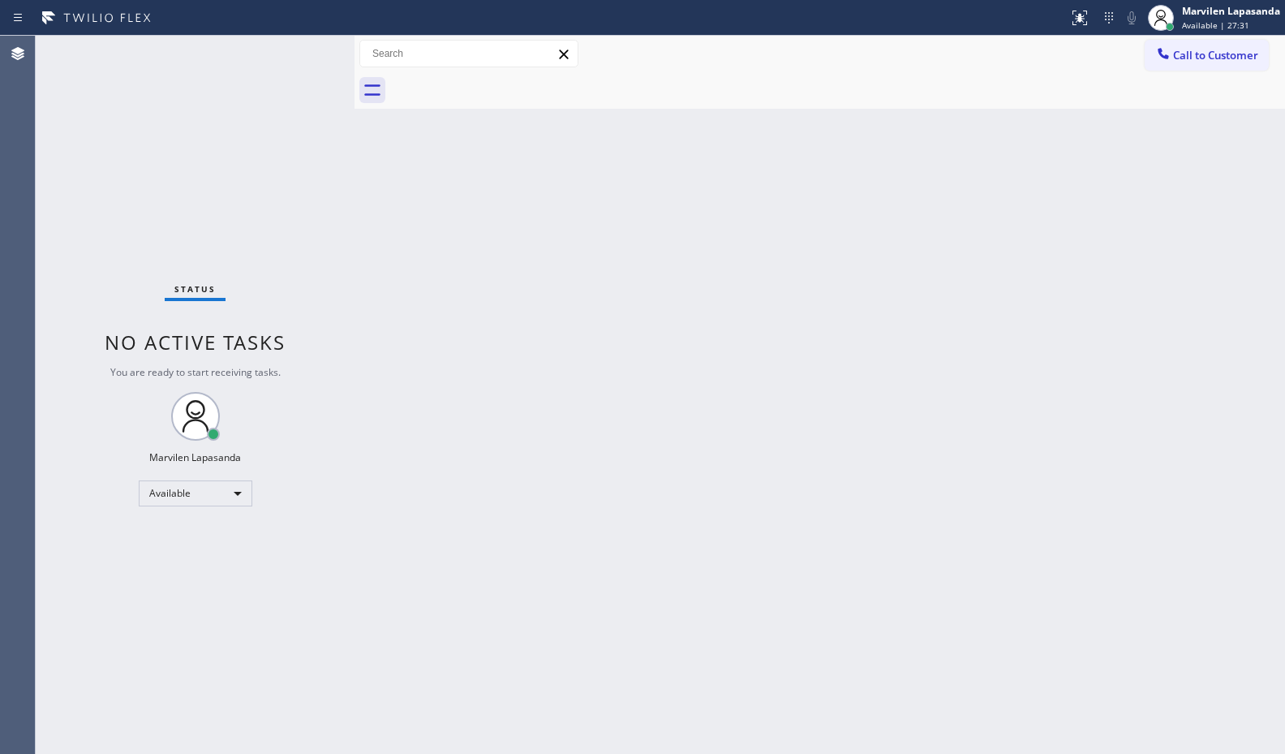
click at [270, 54] on div "Status No active tasks You are ready to start receiving tasks. Marvilen Lapasan…" at bounding box center [195, 395] width 319 height 718
click at [306, 51] on div "Status No active tasks You are ready to start receiving tasks. Marvilen Lapasan…" at bounding box center [195, 395] width 319 height 718
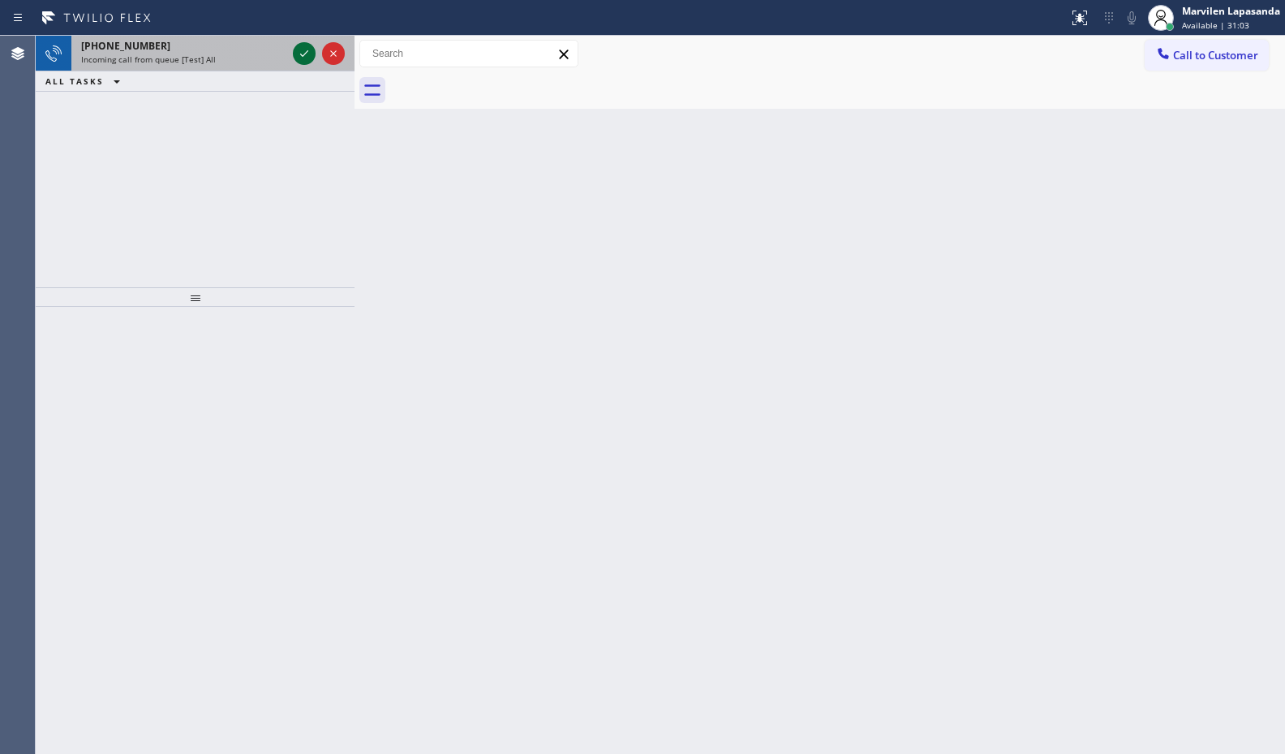
click at [306, 51] on icon at bounding box center [303, 53] width 19 height 19
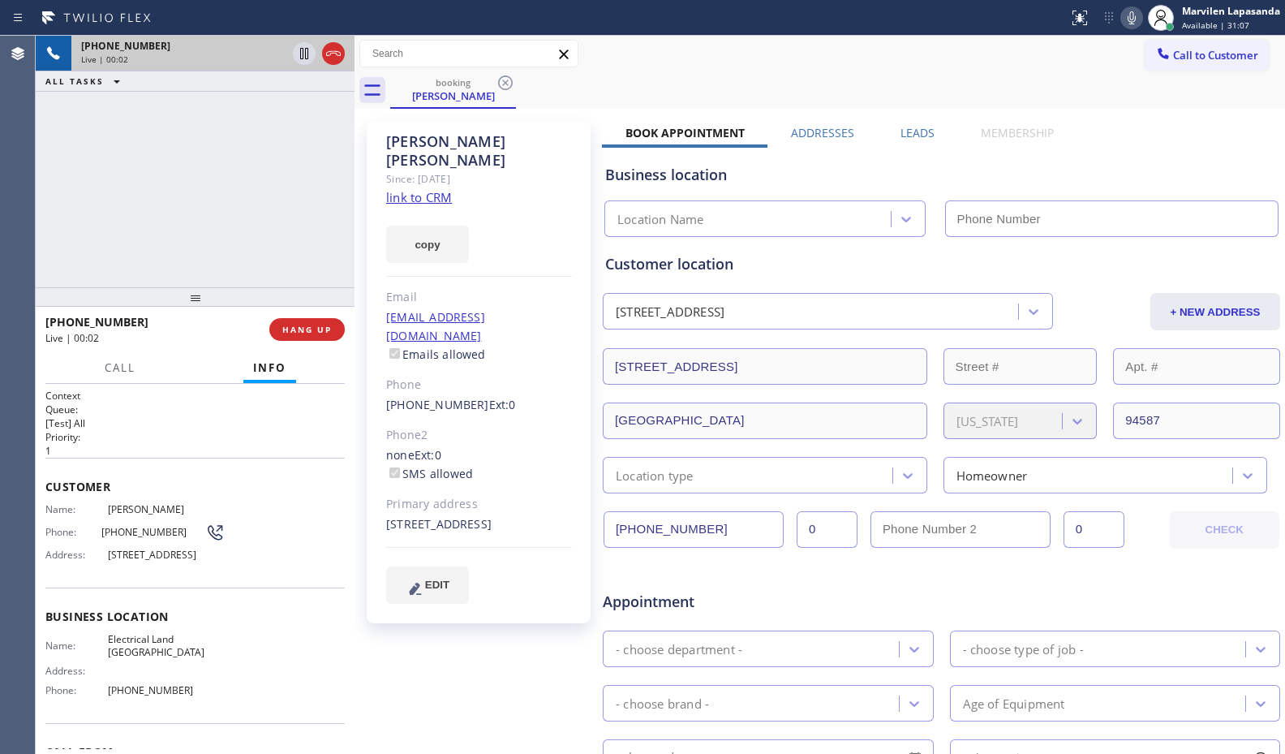
type input "[PHONE_NUMBER]"
click at [416, 189] on link "link to CRM" at bounding box center [419, 197] width 66 height 16
click at [278, 215] on div "+15054176129 Live | 01:59 ALL TASKS ALL TASKS ACTIVE TASKS TASKS IN WRAP UP" at bounding box center [195, 161] width 319 height 251
click at [346, 215] on div "+15054176129 Live | 02:01 ALL TASKS ALL TASKS ACTIVE TASKS TASKS IN WRAP UP" at bounding box center [195, 161] width 319 height 251
click at [346, 215] on div "+15054176129 Live | 02:02 ALL TASKS ALL TASKS ACTIVE TASKS TASKS IN WRAP UP" at bounding box center [195, 161] width 319 height 251
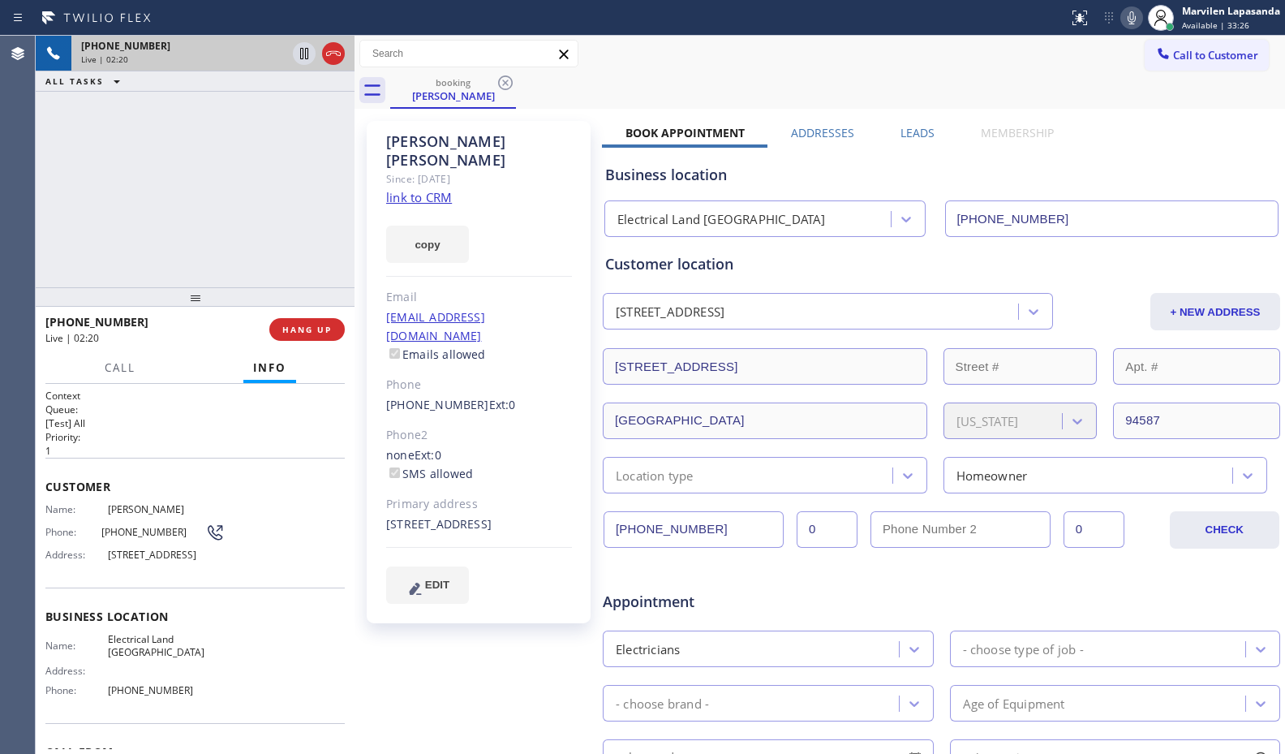
click at [762, 73] on div "booking Dan Wilkinson" at bounding box center [837, 90] width 895 height 37
click at [946, 82] on div "booking Dan Wilkinson" at bounding box center [837, 90] width 895 height 37
click at [1044, 85] on div "booking Dan Wilkinson" at bounding box center [837, 90] width 895 height 37
click at [1093, 86] on div "booking Dan Wilkinson" at bounding box center [837, 90] width 895 height 37
click at [1099, 86] on div "booking Dan Wilkinson" at bounding box center [837, 90] width 895 height 37
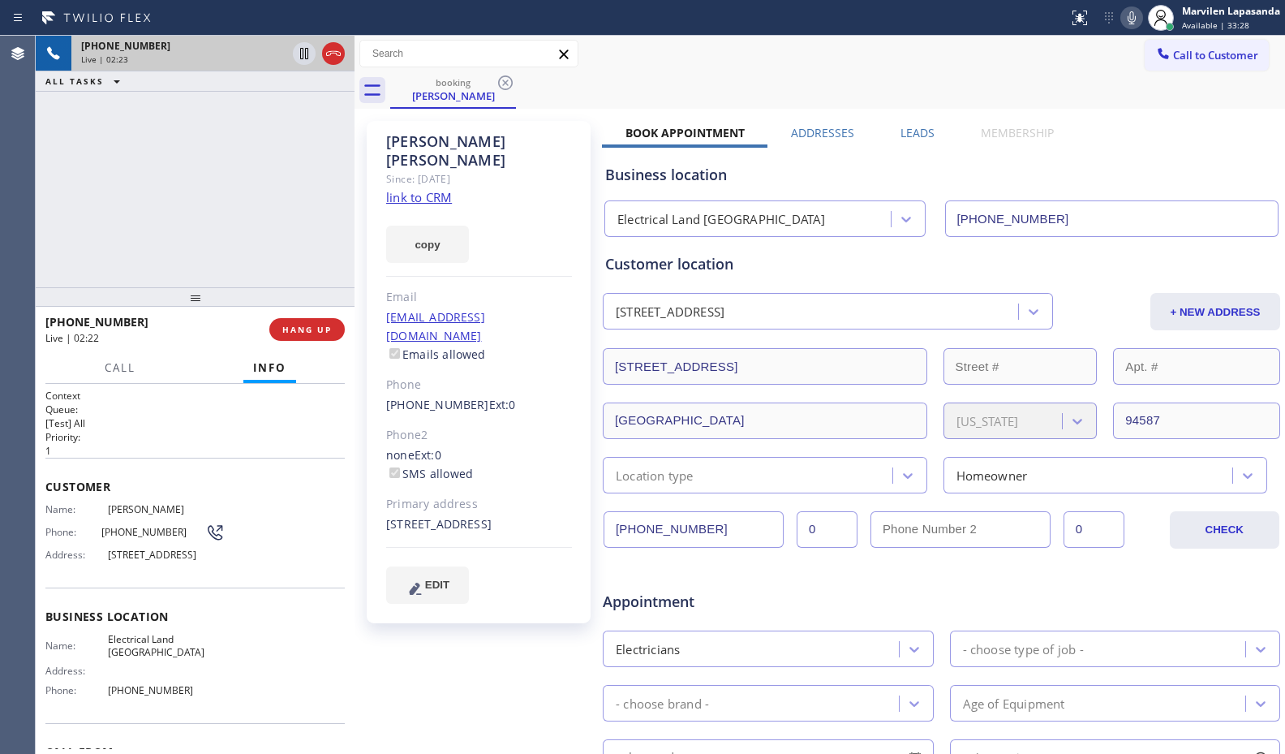
click at [1099, 86] on div "booking Dan Wilkinson" at bounding box center [837, 90] width 895 height 37
click at [1127, 19] on icon at bounding box center [1131, 17] width 19 height 19
click at [304, 59] on icon at bounding box center [303, 53] width 19 height 19
click at [299, 54] on icon at bounding box center [303, 53] width 19 height 19
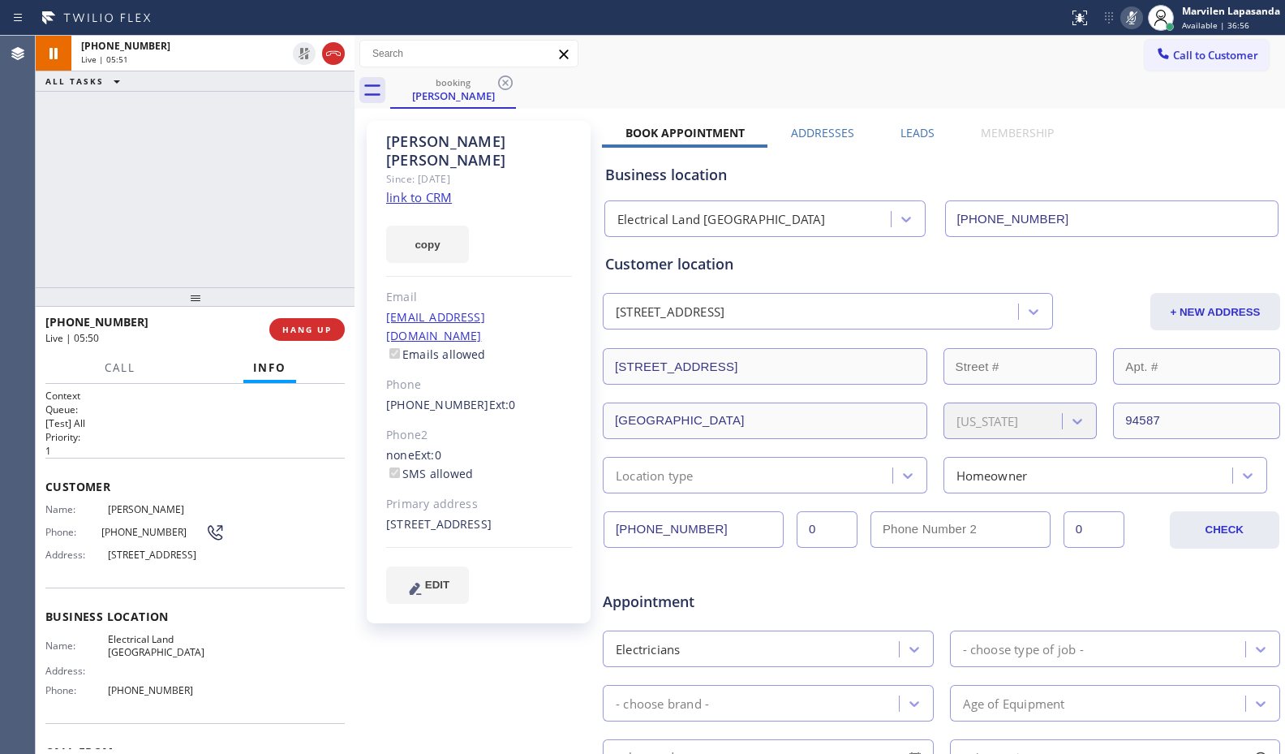
click at [1132, 23] on icon at bounding box center [1132, 17] width 8 height 13
click at [722, 21] on div at bounding box center [533, 18] width 1055 height 26
click at [85, 204] on div "+15054176129 Live | 06:42 ALL TASKS ALL TASKS ACTIVE TASKS TASKS IN WRAP UP" at bounding box center [195, 161] width 319 height 251
click at [267, 216] on div "+15054176129 Live | 06:43 ALL TASKS ALL TASKS ACTIVE TASKS TASKS IN WRAP UP" at bounding box center [195, 161] width 319 height 251
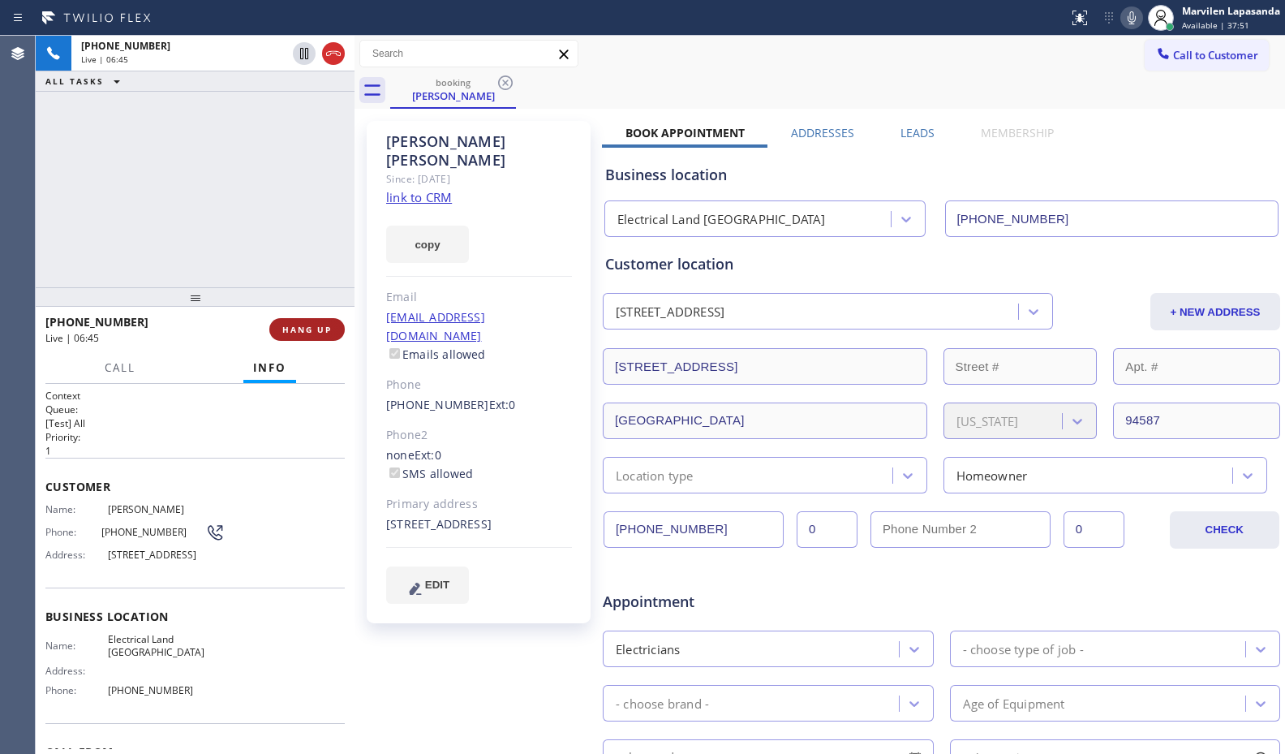
click at [311, 329] on span "HANG UP" at bounding box center [306, 329] width 49 height 11
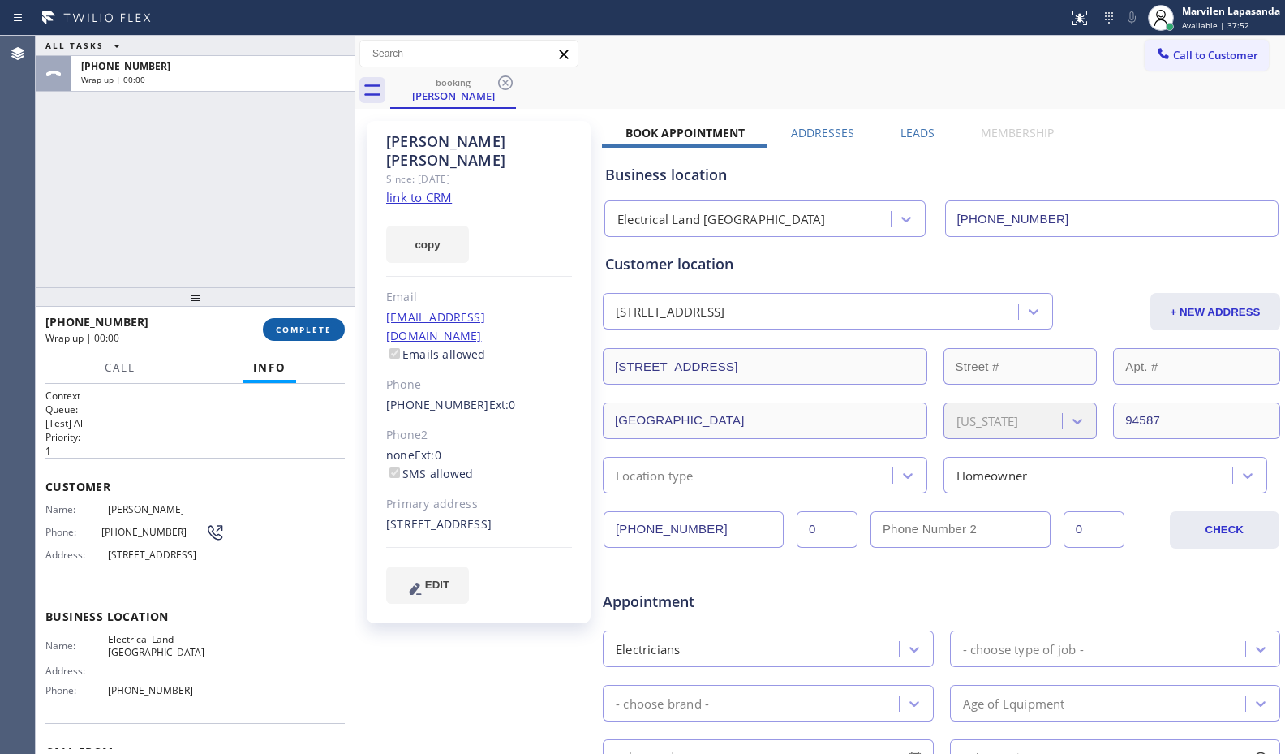
click at [311, 329] on span "COMPLETE" at bounding box center [304, 329] width 56 height 11
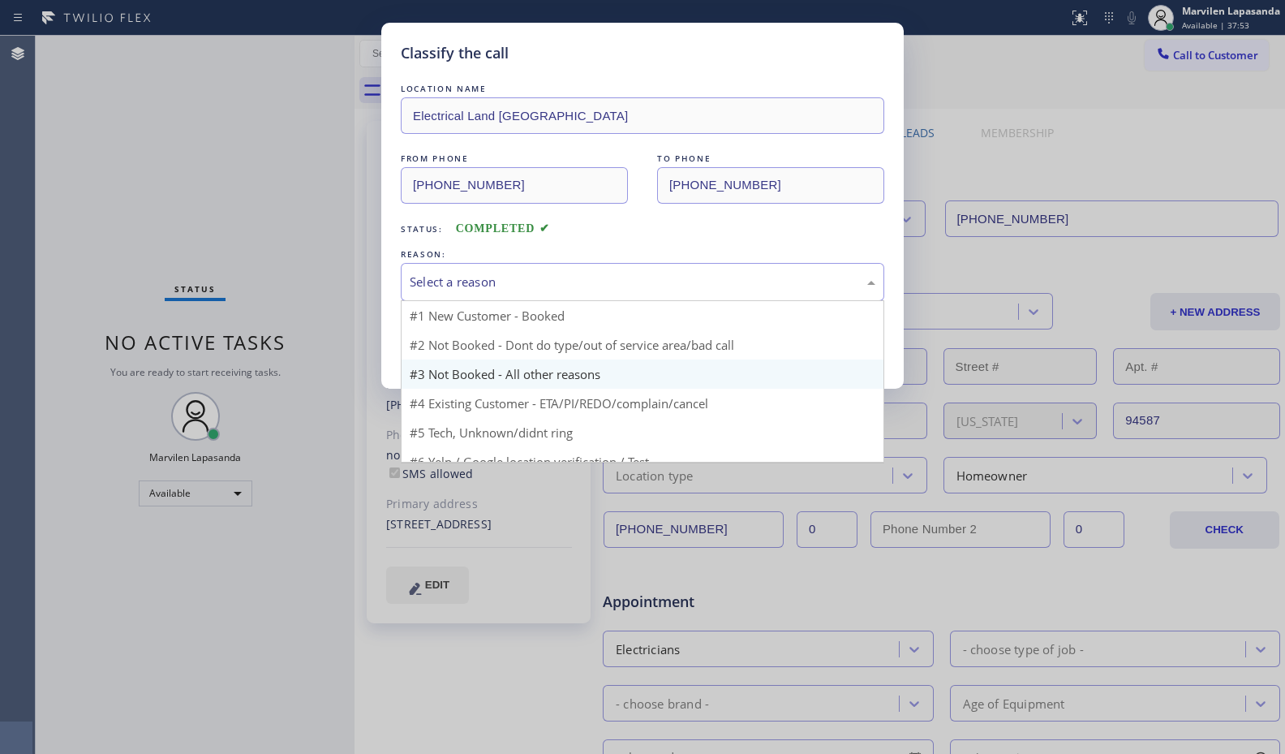
drag, startPoint x: 444, startPoint y: 280, endPoint x: 445, endPoint y: 351, distance: 71.4
click at [444, 281] on div "Select a reason" at bounding box center [643, 282] width 466 height 19
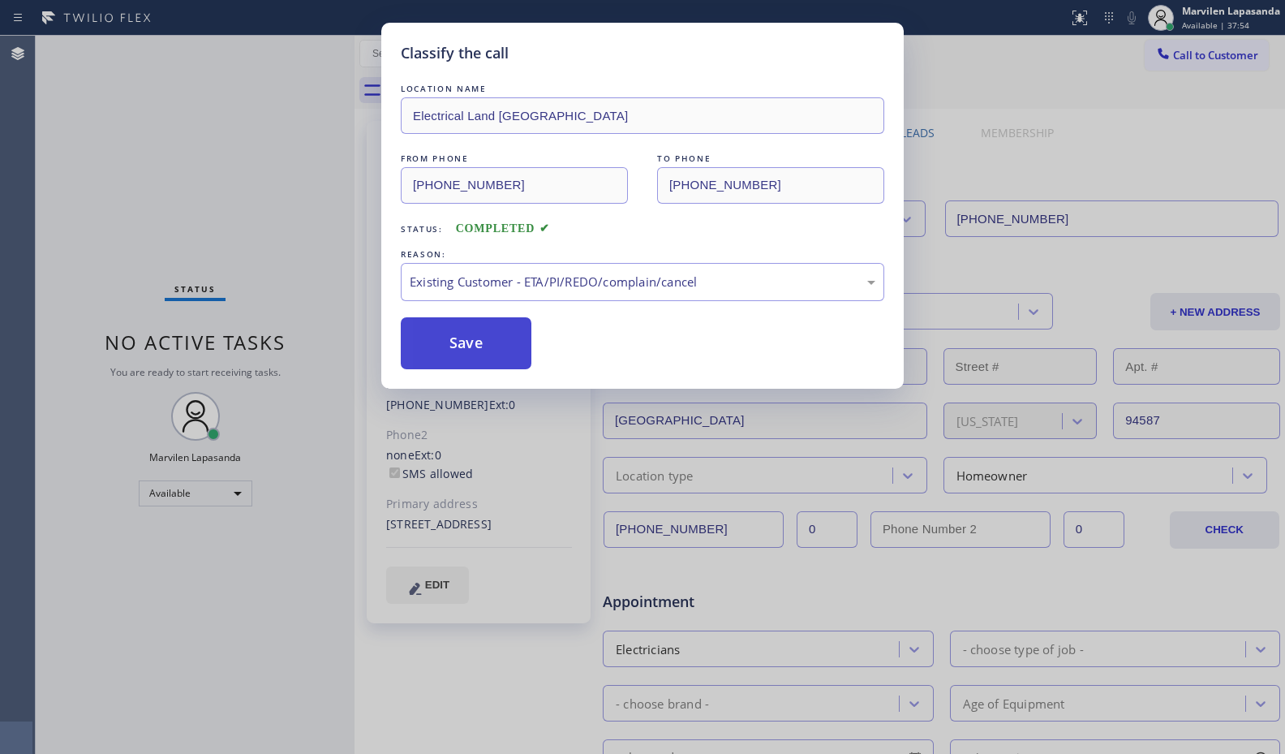
click at [439, 351] on button "Save" at bounding box center [466, 343] width 131 height 52
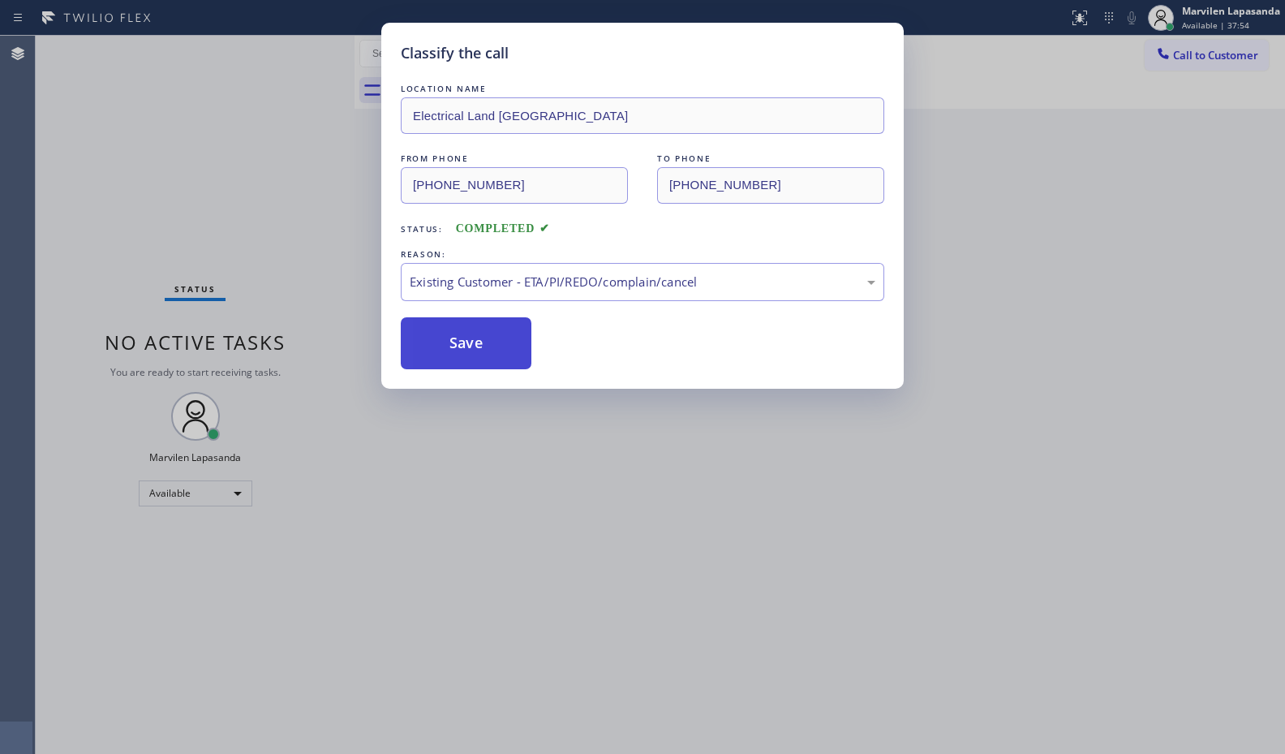
click at [439, 351] on button "Save" at bounding box center [466, 343] width 131 height 52
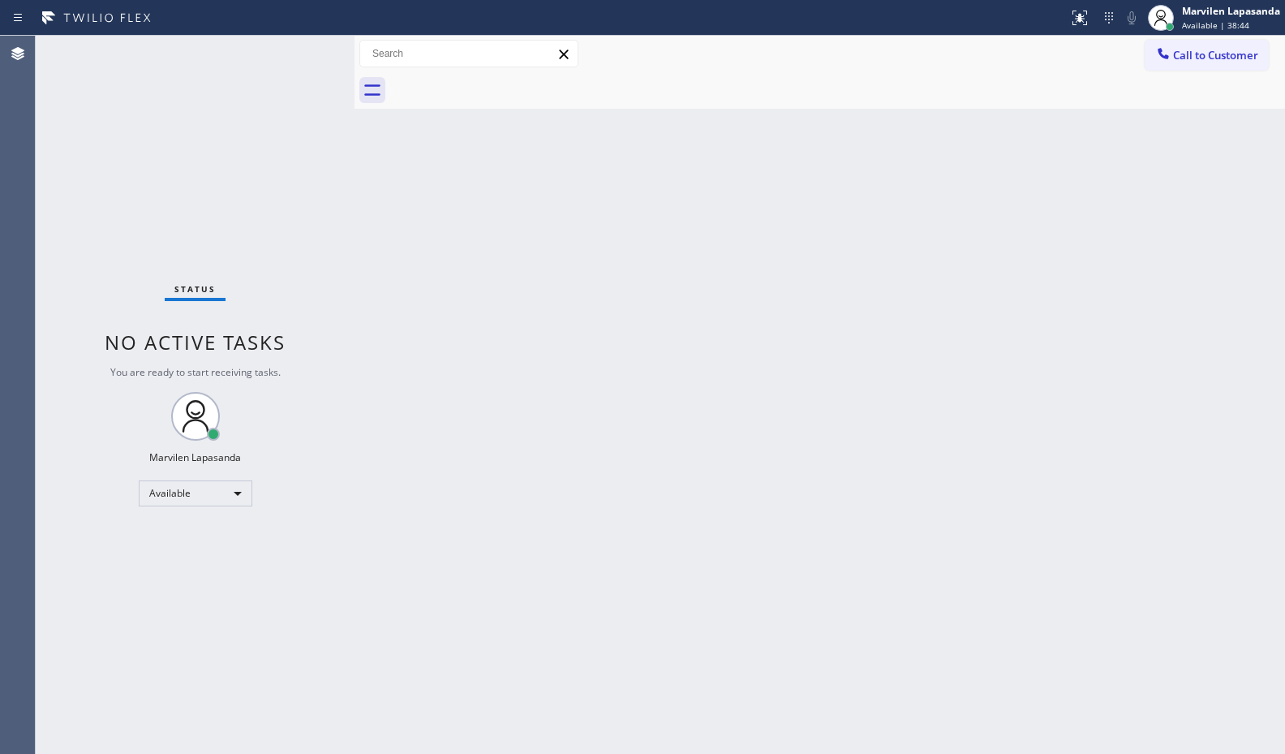
click at [313, 42] on div "Status No active tasks You are ready to start receiving tasks. Marvilen Lapasan…" at bounding box center [195, 395] width 319 height 718
click at [306, 54] on div "Status No active tasks You are ready to start receiving tasks. Marvilen Lapasan…" at bounding box center [195, 395] width 319 height 718
click at [304, 52] on div "Status No active tasks You are ready to start receiving tasks. Marvilen Lapasan…" at bounding box center [195, 395] width 319 height 718
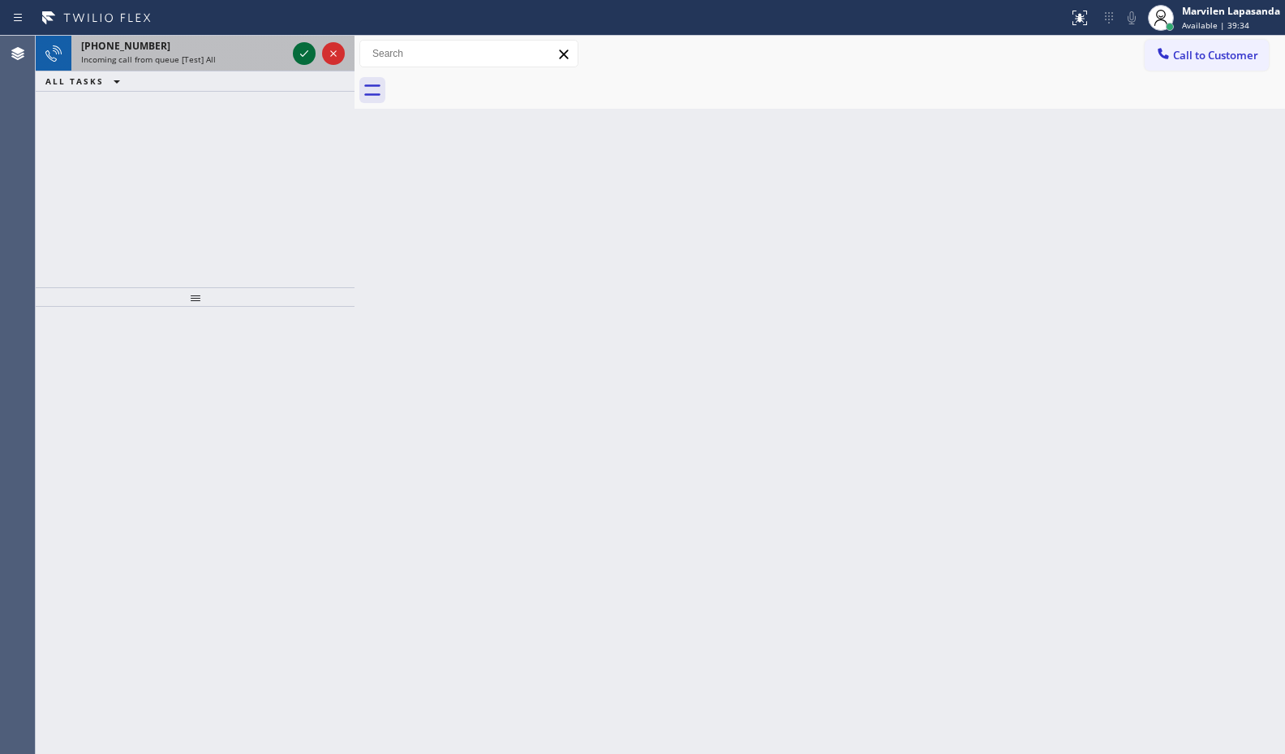
click at [304, 52] on icon at bounding box center [303, 53] width 19 height 19
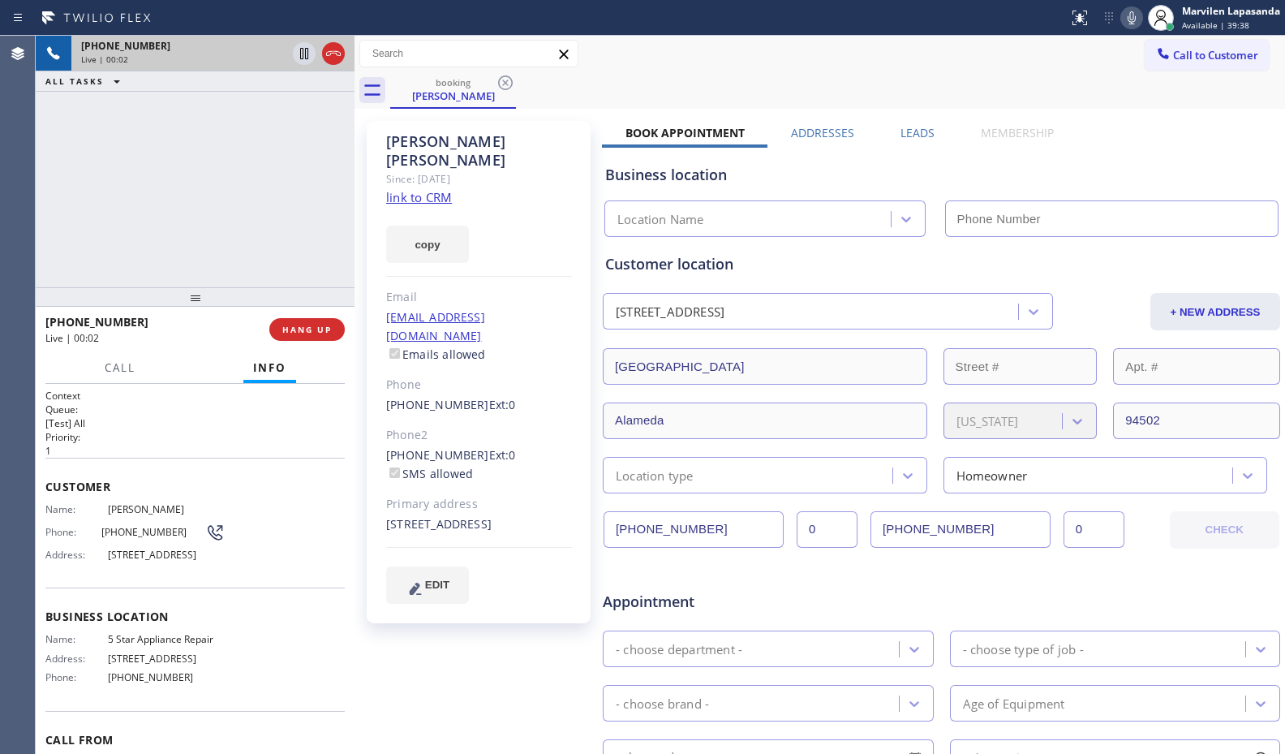
type input "[PHONE_NUMBER]"
click at [120, 250] on div "+15105223331 Live | 00:02 ALL TASKS ALL TASKS ACTIVE TASKS TASKS IN WRAP UP" at bounding box center [195, 161] width 319 height 251
click at [409, 189] on link "link to CRM" at bounding box center [419, 197] width 66 height 16
click at [262, 191] on div "+15105223331 Live | 00:56 ALL TASKS ALL TASKS ACTIVE TASKS TASKS IN WRAP UP" at bounding box center [195, 161] width 319 height 251
click at [300, 56] on icon at bounding box center [304, 53] width 8 height 11
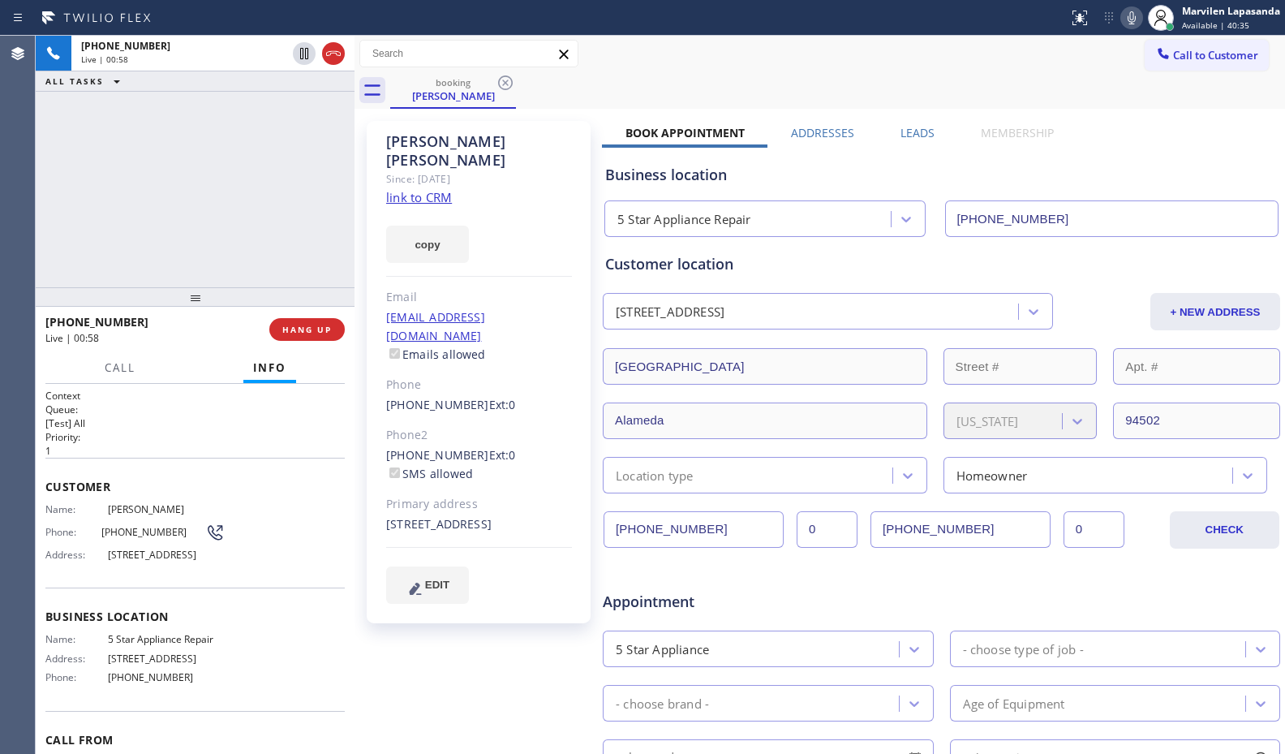
click at [1128, 23] on icon at bounding box center [1131, 17] width 19 height 19
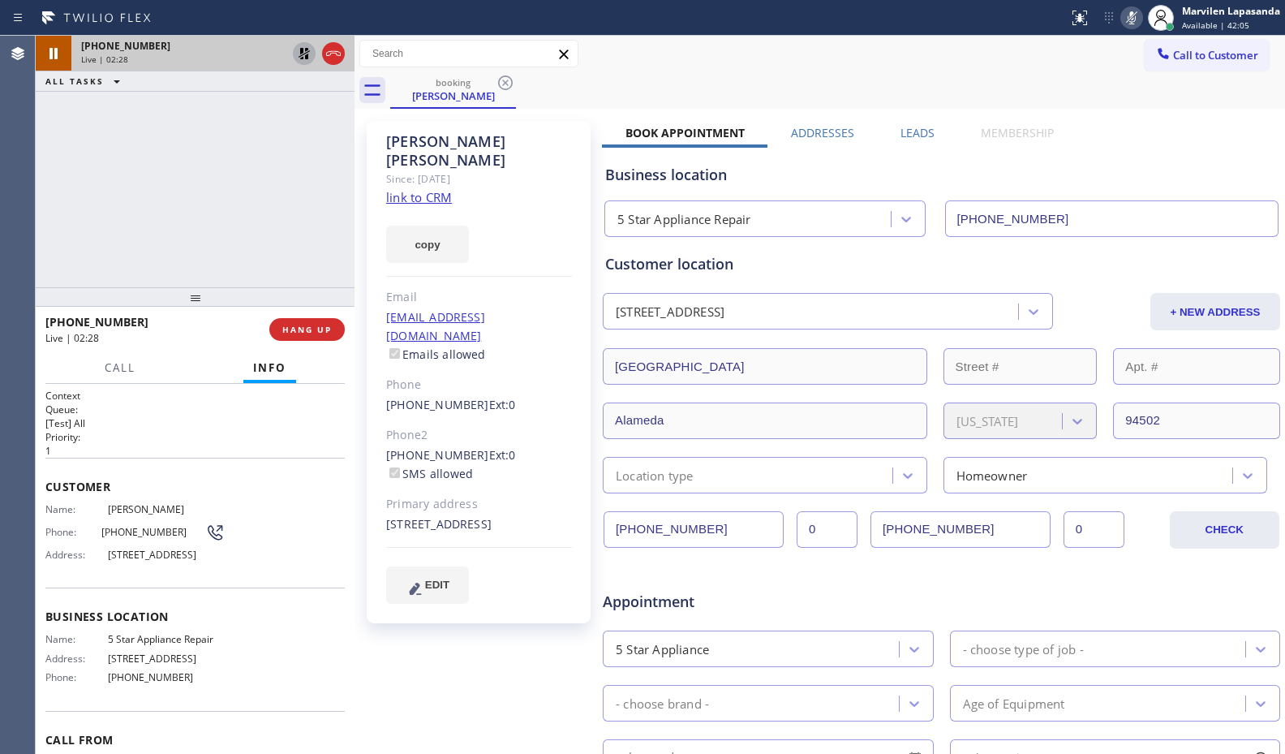
click at [302, 56] on icon at bounding box center [303, 53] width 19 height 19
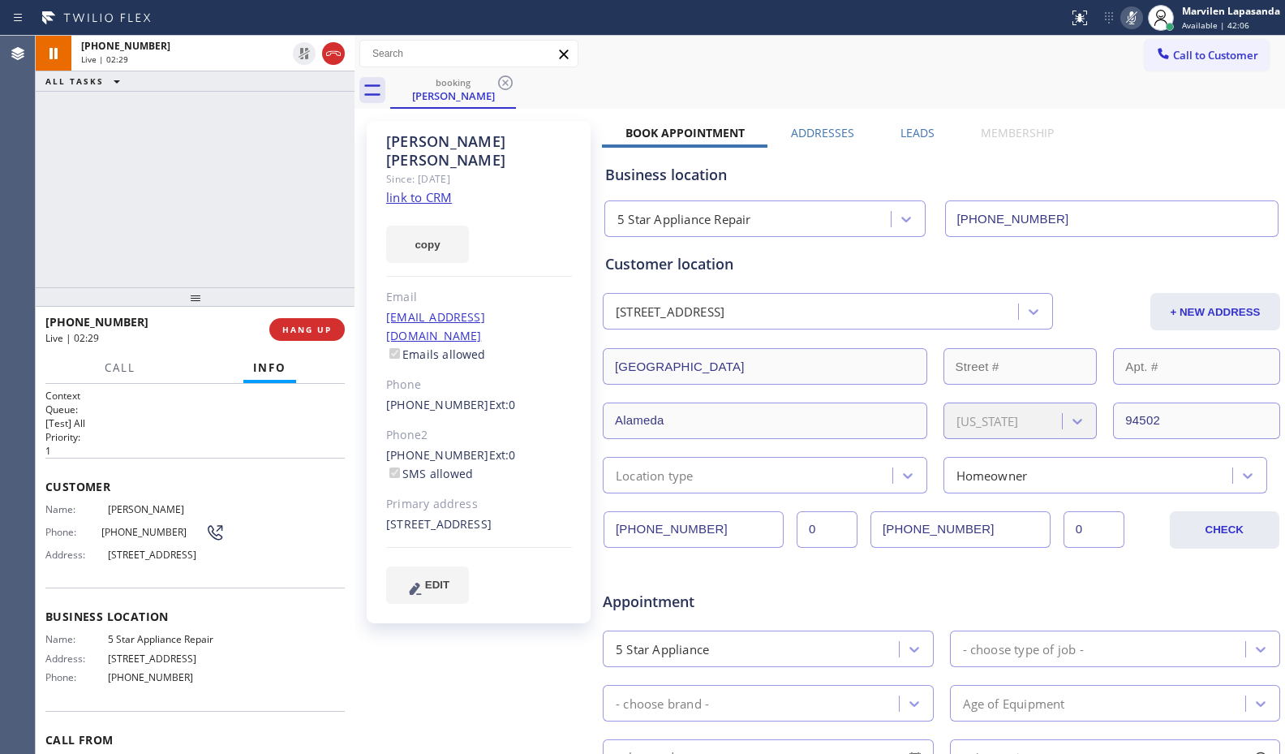
click at [1129, 23] on icon at bounding box center [1131, 17] width 19 height 19
click at [142, 543] on div "Name: Lilian Quinata Phone: (510) 522-3331 Address: 26 Steuben Bay, Alameda, CA…" at bounding box center [134, 535] width 179 height 64
drag, startPoint x: 98, startPoint y: 535, endPoint x: 191, endPoint y: 535, distance: 92.5
click at [191, 535] on span "[PHONE_NUMBER]" at bounding box center [153, 532] width 105 height 12
click at [164, 539] on div "Phone: (510) 522-3331" at bounding box center [134, 531] width 179 height 19
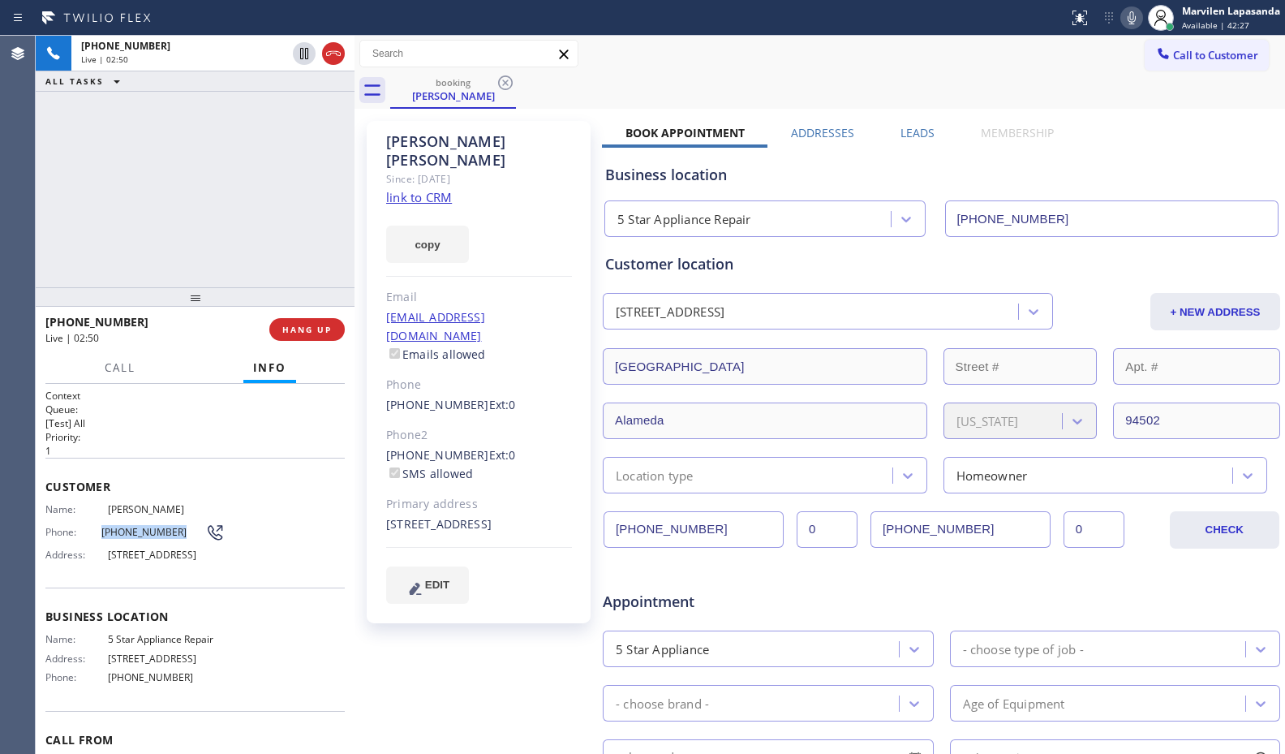
click at [170, 535] on span "[PHONE_NUMBER]" at bounding box center [153, 532] width 105 height 12
drag, startPoint x: 94, startPoint y: 534, endPoint x: 171, endPoint y: 537, distance: 77.1
click at [171, 537] on div "Phone: (510) 522-3331" at bounding box center [134, 531] width 179 height 19
copy div "[PHONE_NUMBER]"
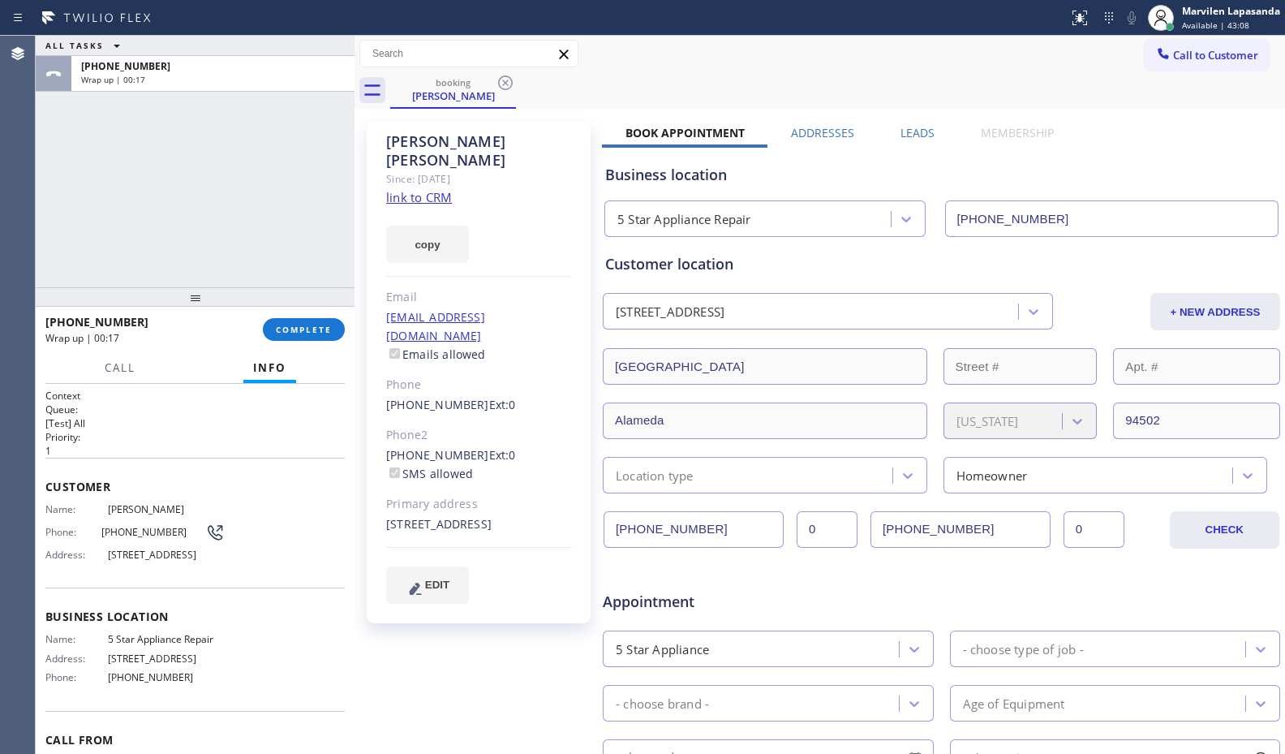
click at [72, 224] on div "ALL TASKS ALL TASKS ACTIVE TASKS TASKS IN WRAP UP +15105223331 Wrap up | 00:17" at bounding box center [195, 161] width 319 height 251
click at [289, 324] on span "COMPLETE" at bounding box center [304, 329] width 56 height 11
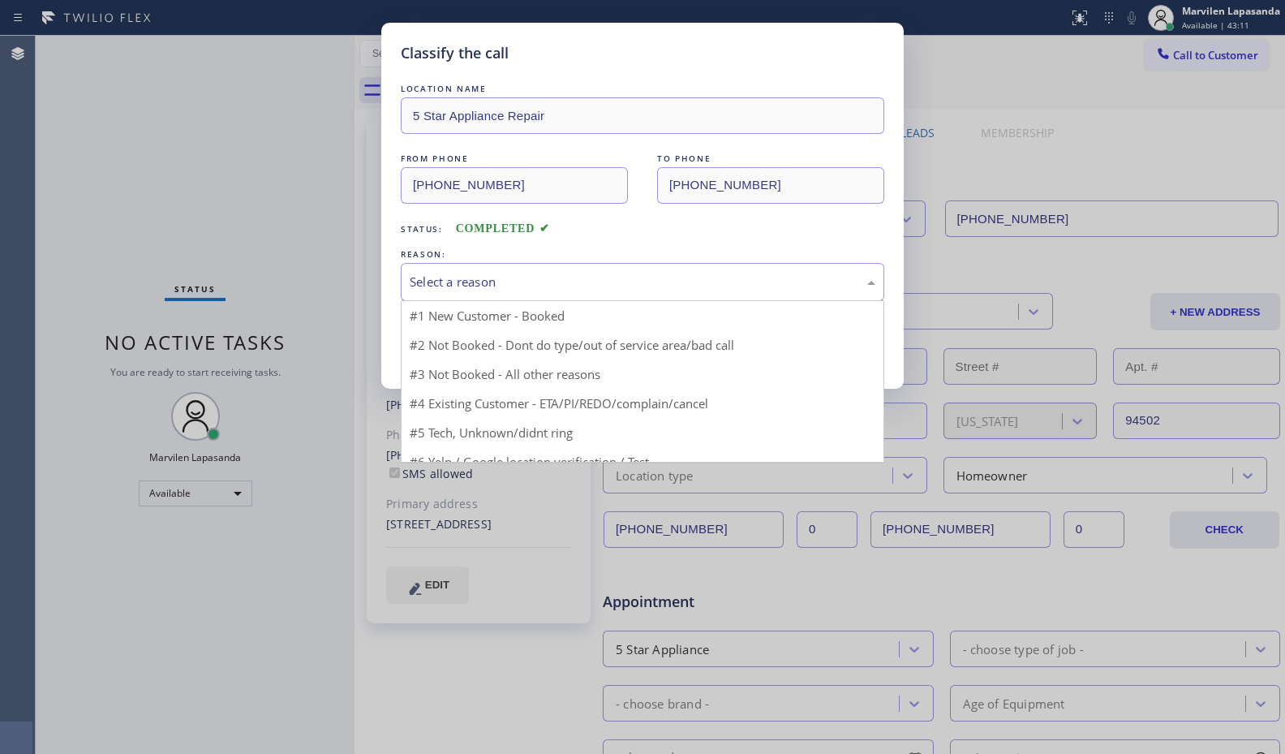
click at [436, 284] on div "Select a reason" at bounding box center [643, 282] width 466 height 19
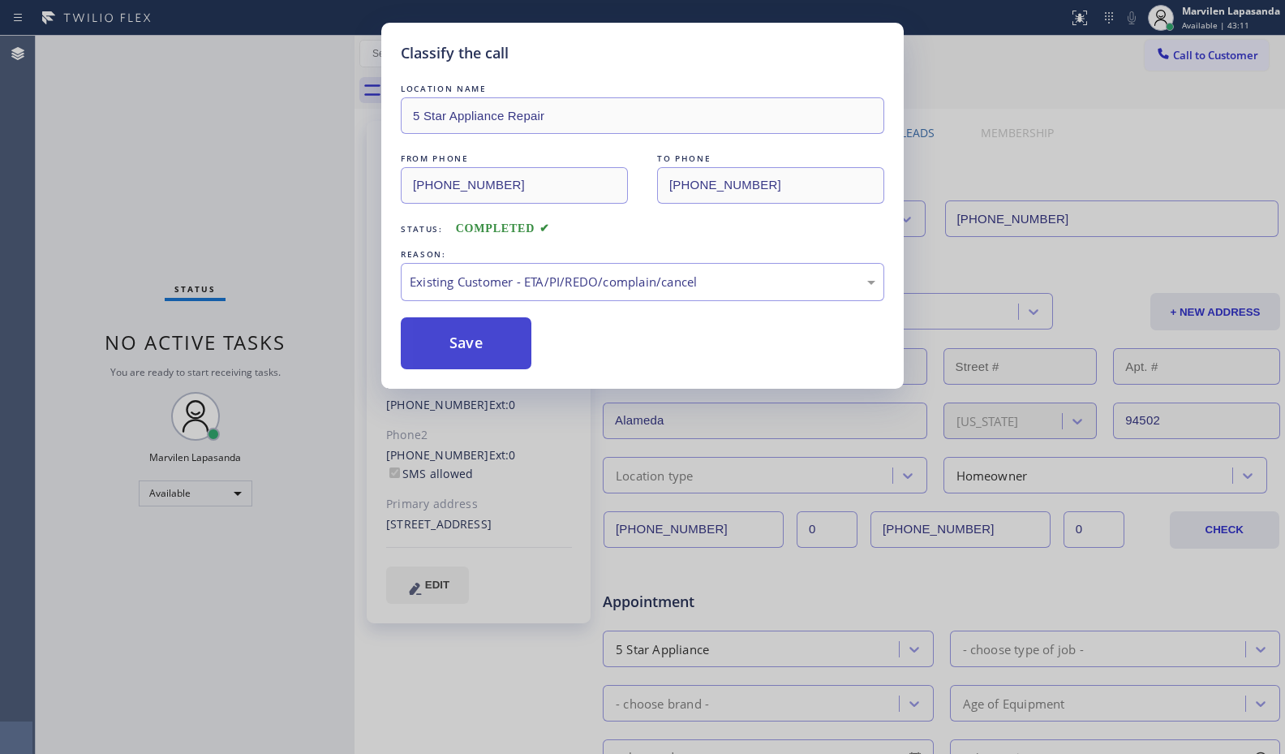
click at [438, 333] on button "Save" at bounding box center [466, 343] width 131 height 52
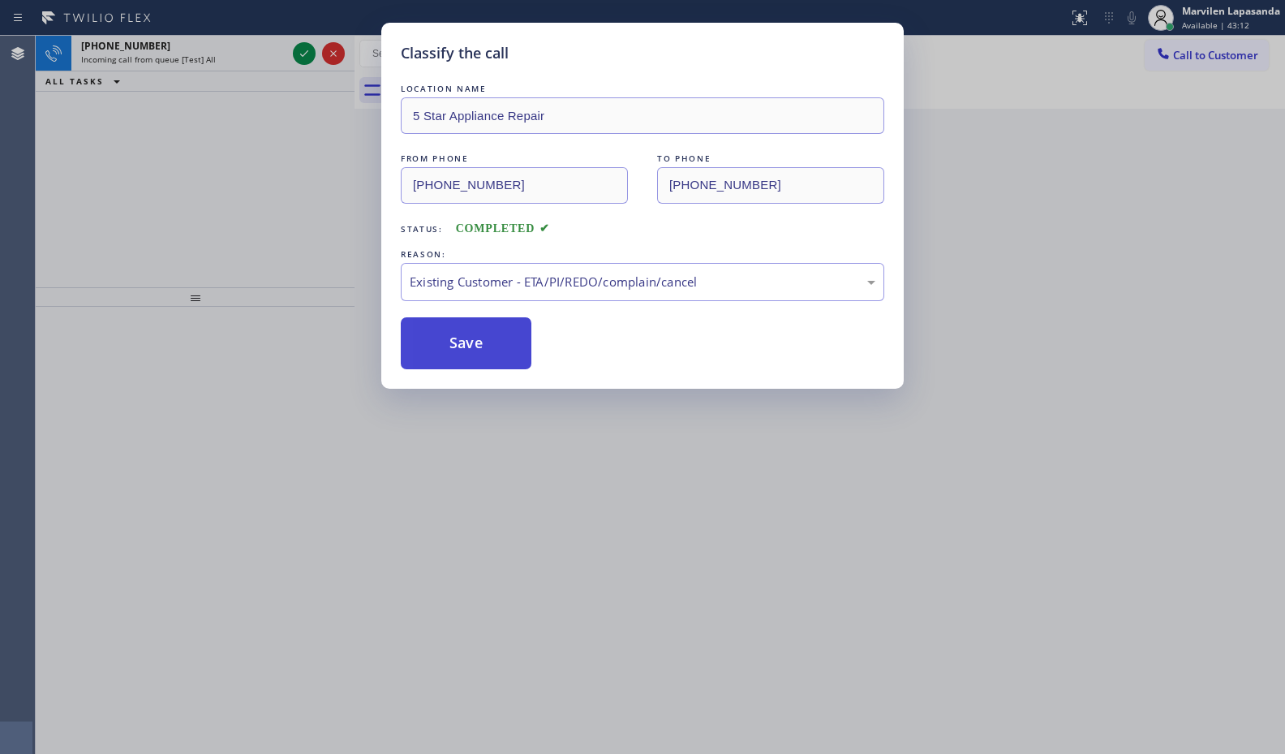
click at [438, 333] on button "Save" at bounding box center [466, 343] width 131 height 52
drag, startPoint x: 438, startPoint y: 333, endPoint x: 398, endPoint y: 196, distance: 142.0
click at [438, 313] on div "LOCATION NAME 5 Star Appliance Repair FROM PHONE (510) 522-3331 TO PHONE (855) …" at bounding box center [642, 224] width 483 height 289
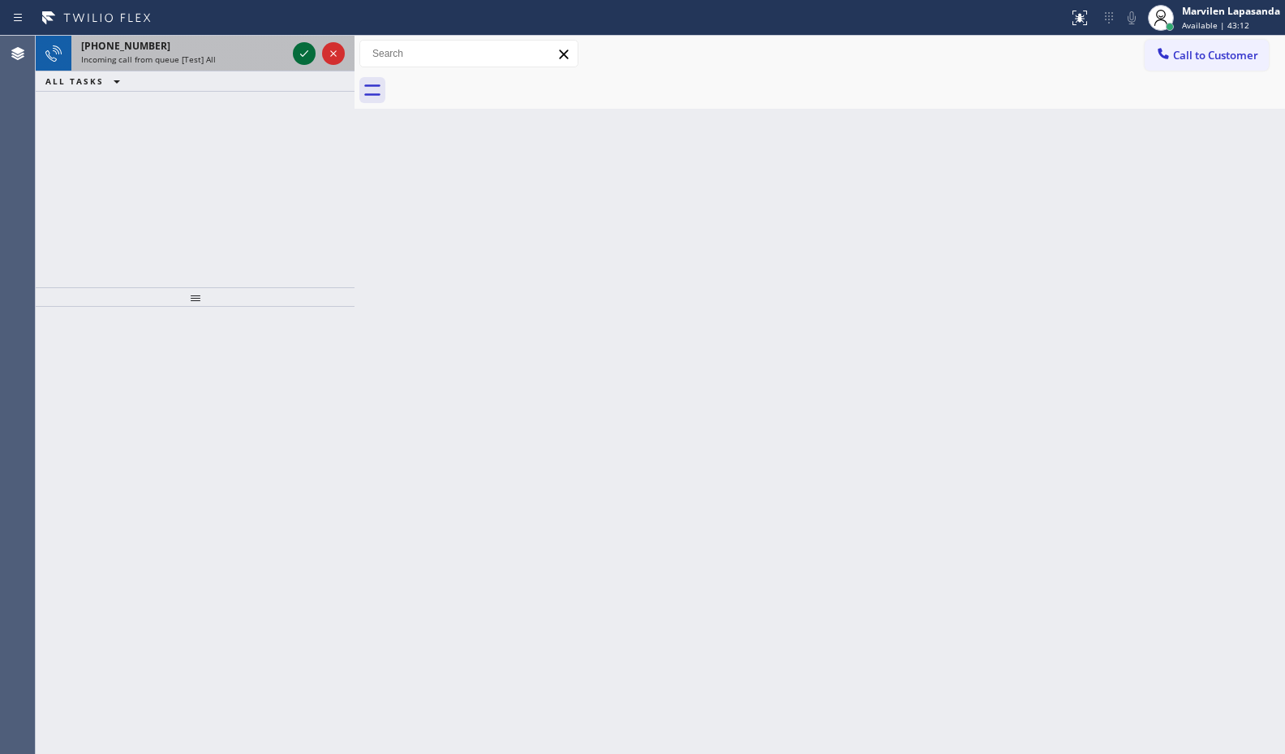
click at [302, 59] on icon at bounding box center [303, 53] width 19 height 19
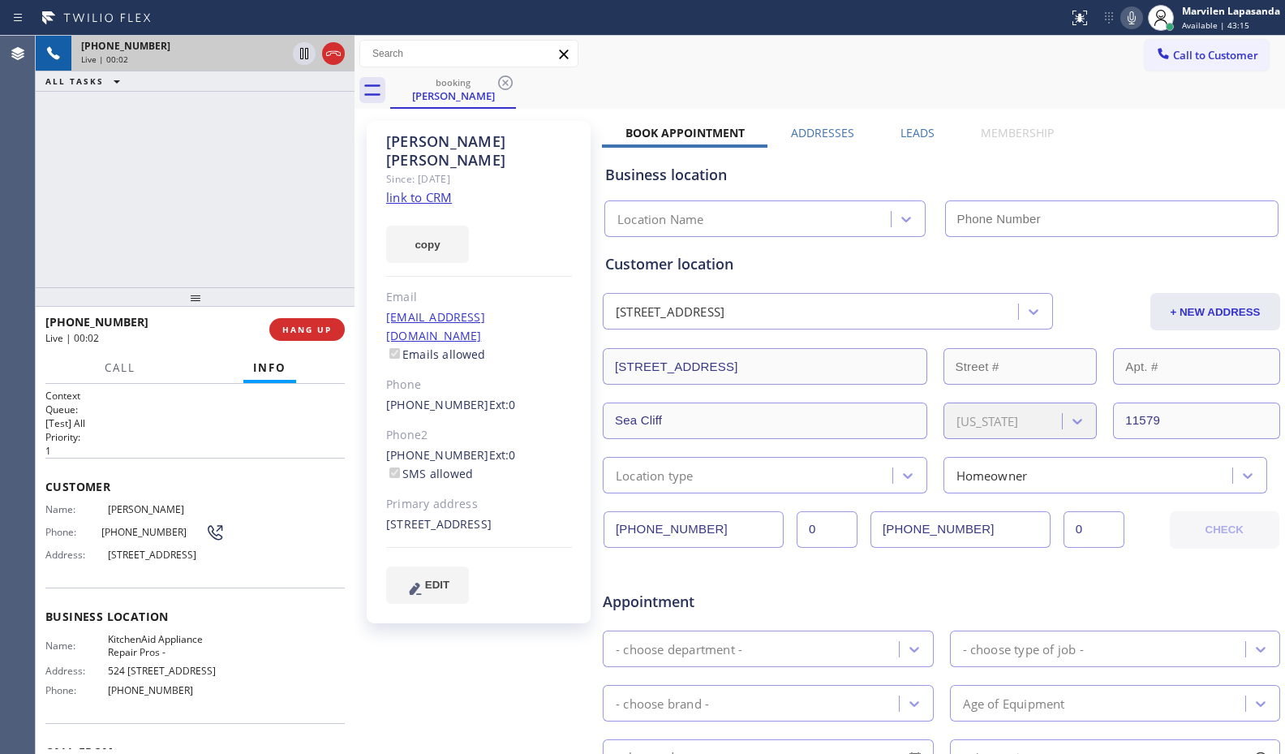
type input "[PHONE_NUMBER]"
click at [178, 158] on div "+13014376258 Live | 00:03 ALL TASKS ALL TASKS ACTIVE TASKS TASKS IN WRAP UP" at bounding box center [195, 161] width 319 height 251
click at [247, 178] on div "+13014376258 Live | 00:03 ALL TASKS ALL TASKS ACTIVE TASKS TASKS IN WRAP UP" at bounding box center [195, 161] width 319 height 251
click at [247, 178] on div "+13014376258 Live | 00:04 ALL TASKS ALL TASKS ACTIVE TASKS TASKS IN WRAP UP" at bounding box center [195, 161] width 319 height 251
click at [409, 189] on link "link to CRM" at bounding box center [419, 197] width 66 height 16
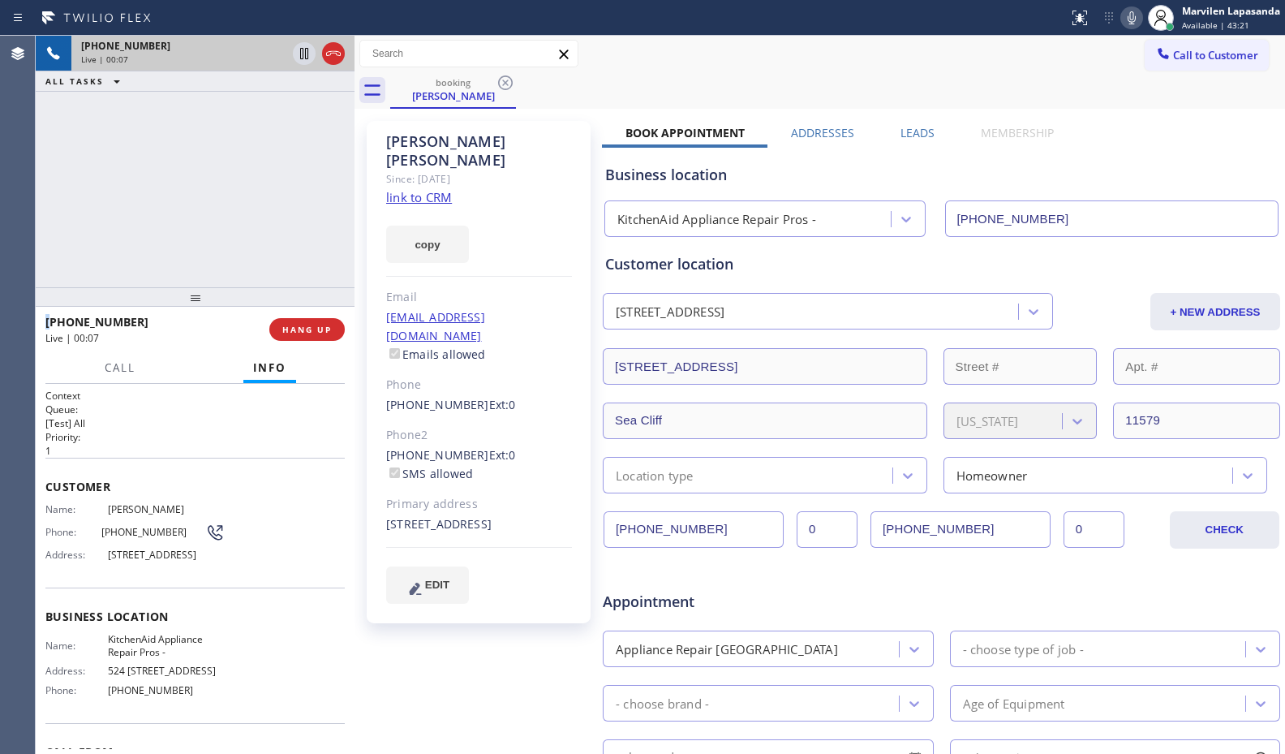
click at [1136, 15] on icon at bounding box center [1131, 17] width 19 height 19
click at [237, 242] on div "+13014376258 Live | 00:12 ALL TASKS ALL TASKS ACTIVE TASKS TASKS IN WRAP UP" at bounding box center [195, 161] width 319 height 251
click at [237, 242] on div "+13014376258 Live | 00:13 ALL TASKS ALL TASKS ACTIVE TASKS TASKS IN WRAP UP" at bounding box center [195, 161] width 319 height 251
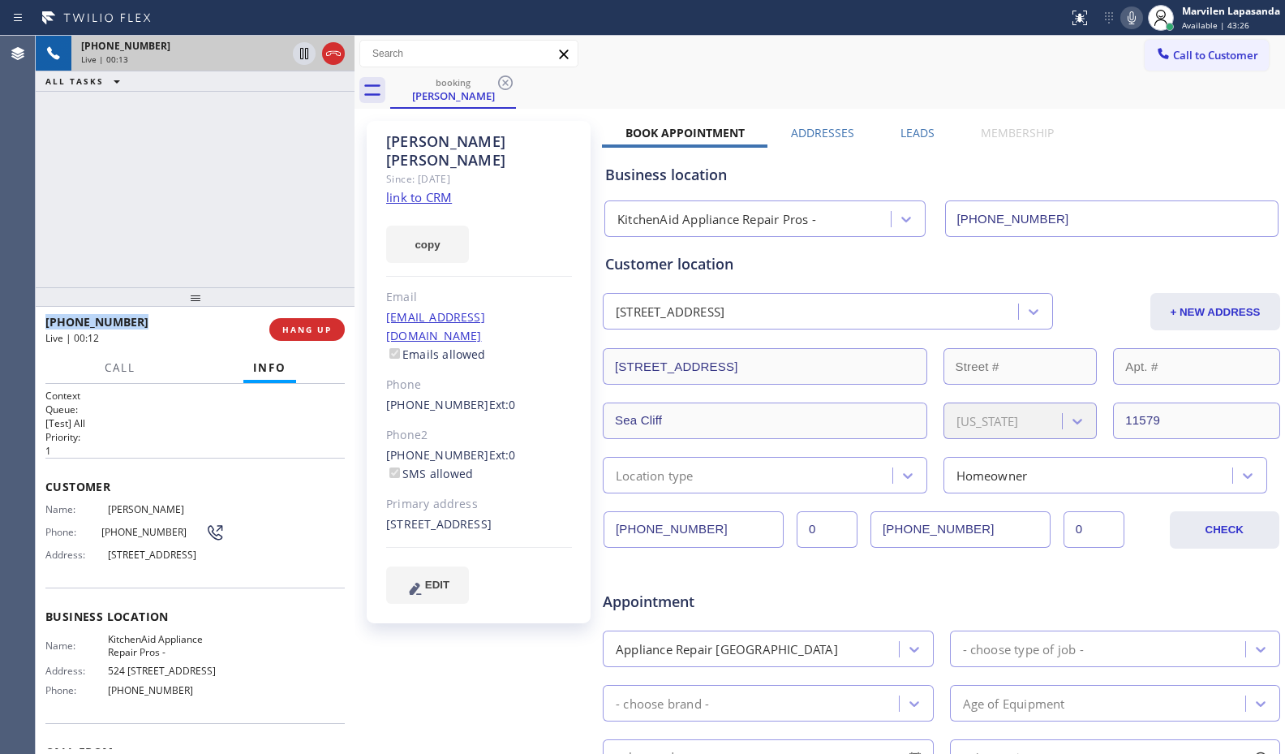
click at [237, 242] on div "+13014376258 Live | 00:13 ALL TASKS ALL TASKS ACTIVE TASKS TASKS IN WRAP UP" at bounding box center [195, 161] width 319 height 251
click at [315, 222] on div "+13014376258 Live | 00:16 ALL TASKS ALL TASKS ACTIVE TASKS TASKS IN WRAP UP" at bounding box center [195, 161] width 319 height 251
click at [316, 336] on button "HANG UP" at bounding box center [306, 329] width 75 height 23
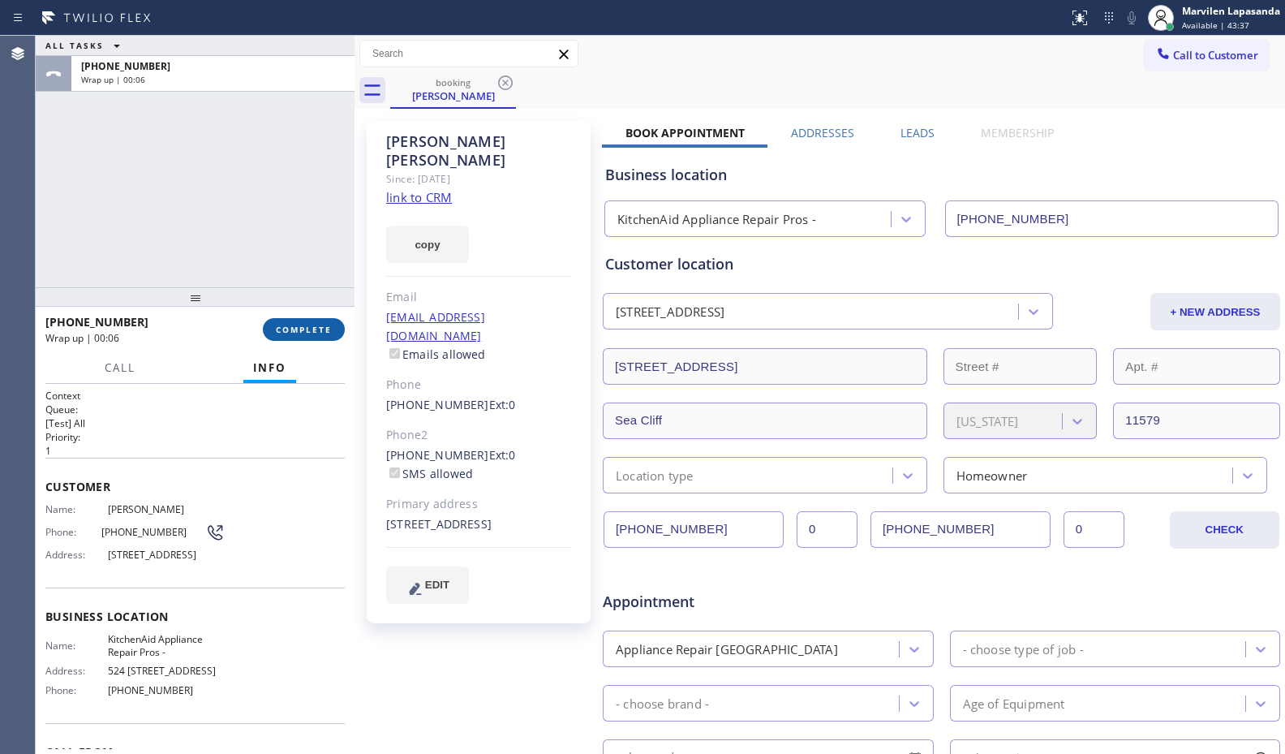
click at [303, 320] on button "COMPLETE" at bounding box center [304, 329] width 82 height 23
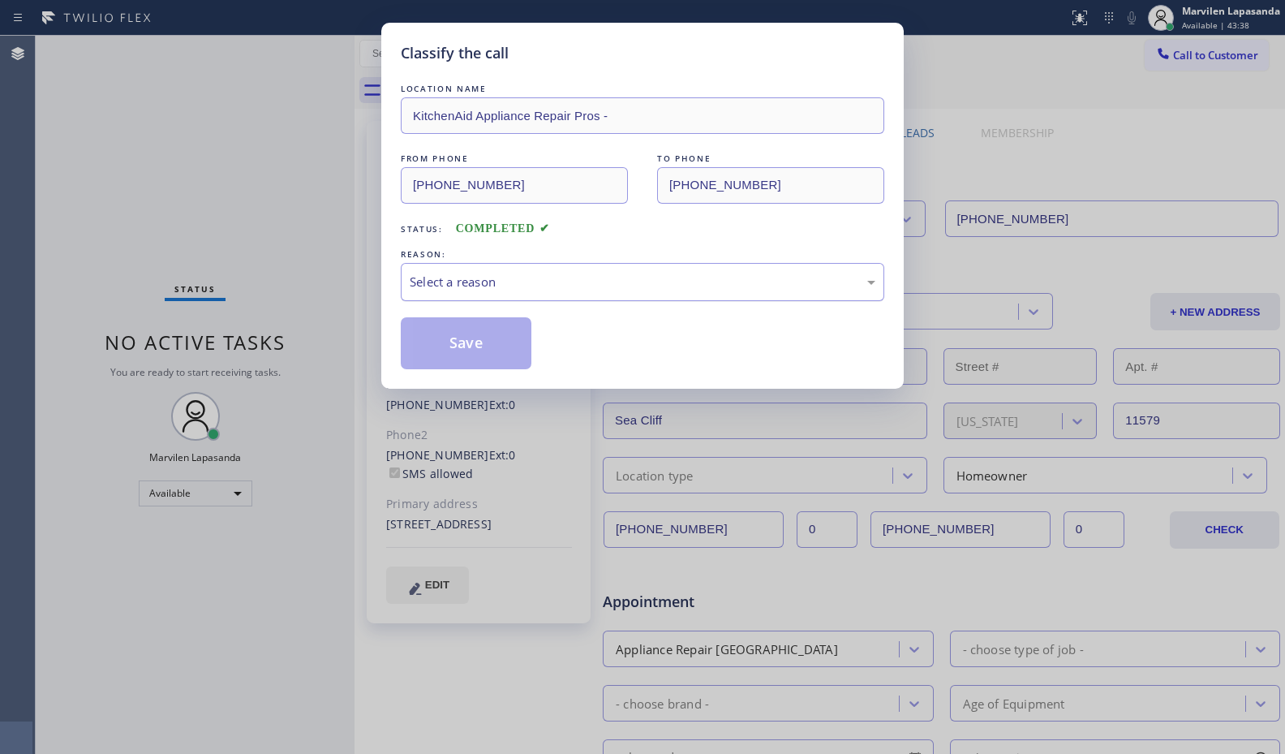
click at [455, 277] on div "Select a reason" at bounding box center [643, 282] width 466 height 19
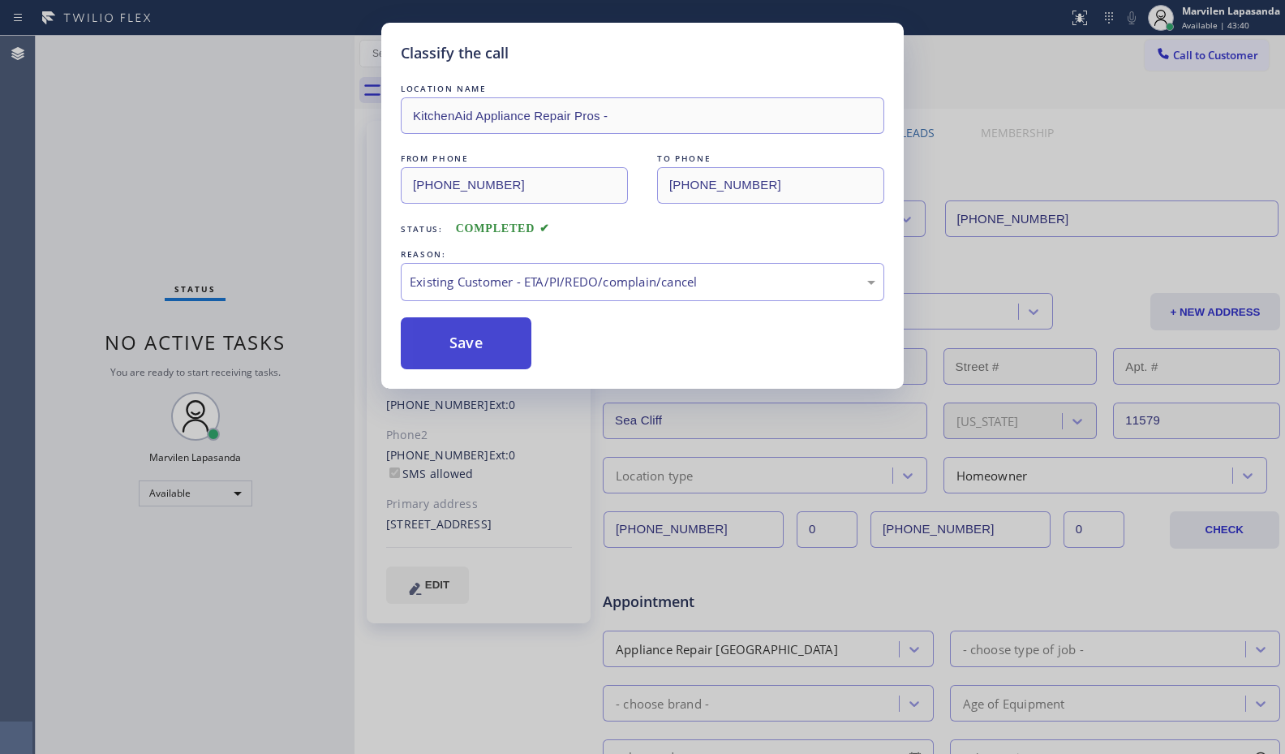
click at [426, 345] on button "Save" at bounding box center [466, 343] width 131 height 52
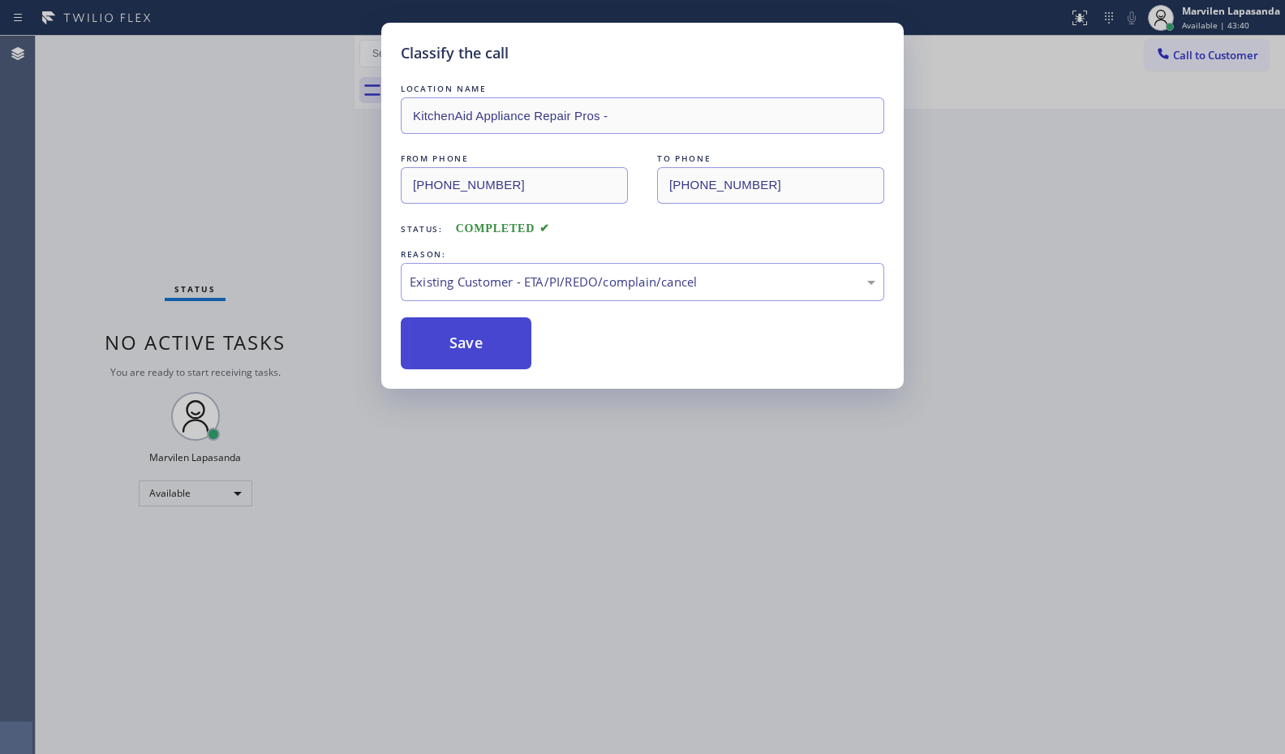
click at [426, 345] on button "Save" at bounding box center [466, 343] width 131 height 52
click at [426, 345] on div "Classify the call LOCATION NAME Subzero Repair Professionals FROM PHONE (815) 7…" at bounding box center [660, 395] width 1249 height 718
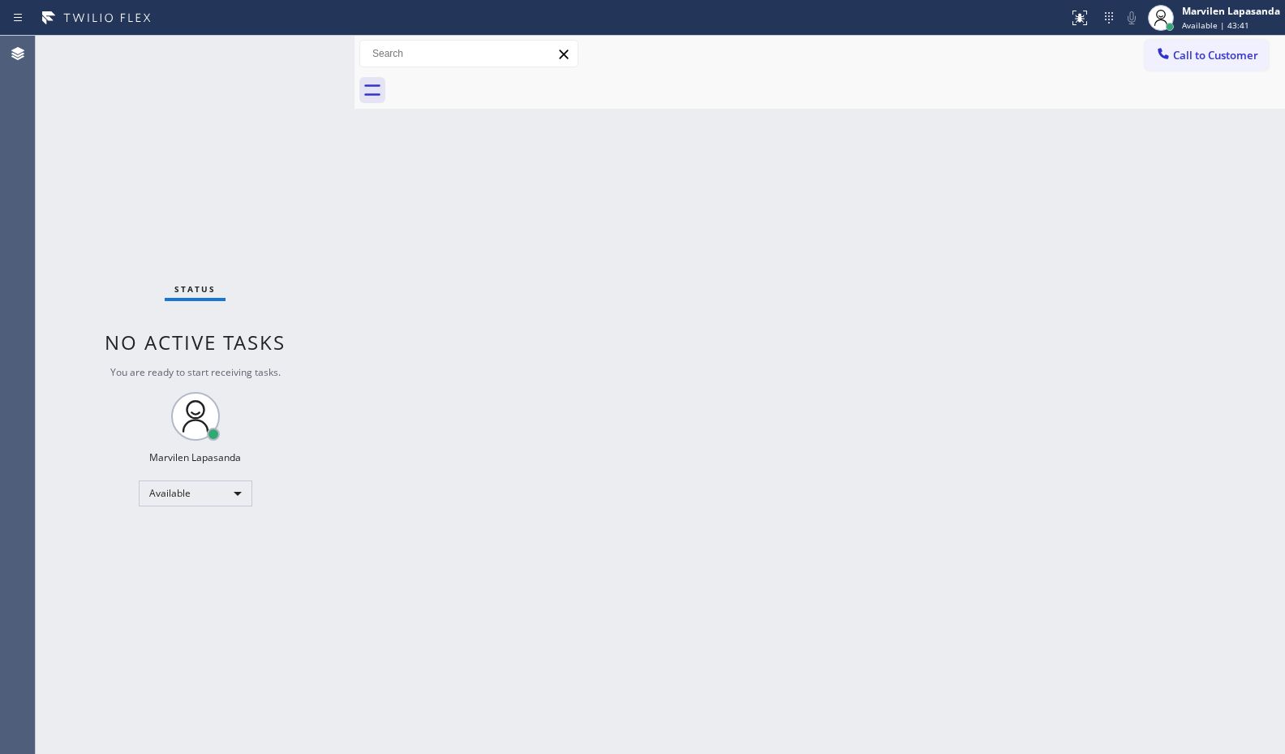
click at [426, 345] on div "Back to Dashboard Change Sender ID Customers Technicians Select a contact Outbo…" at bounding box center [819, 395] width 930 height 718
click at [402, 299] on div "Back to Dashboard Change Sender ID Customers Technicians Select a contact Outbo…" at bounding box center [819, 395] width 930 height 718
click at [286, 11] on div at bounding box center [533, 18] width 1055 height 26
click at [316, 37] on div "Status No active tasks You are ready to start receiving tasks. Marvilen Lapasan…" at bounding box center [195, 395] width 319 height 718
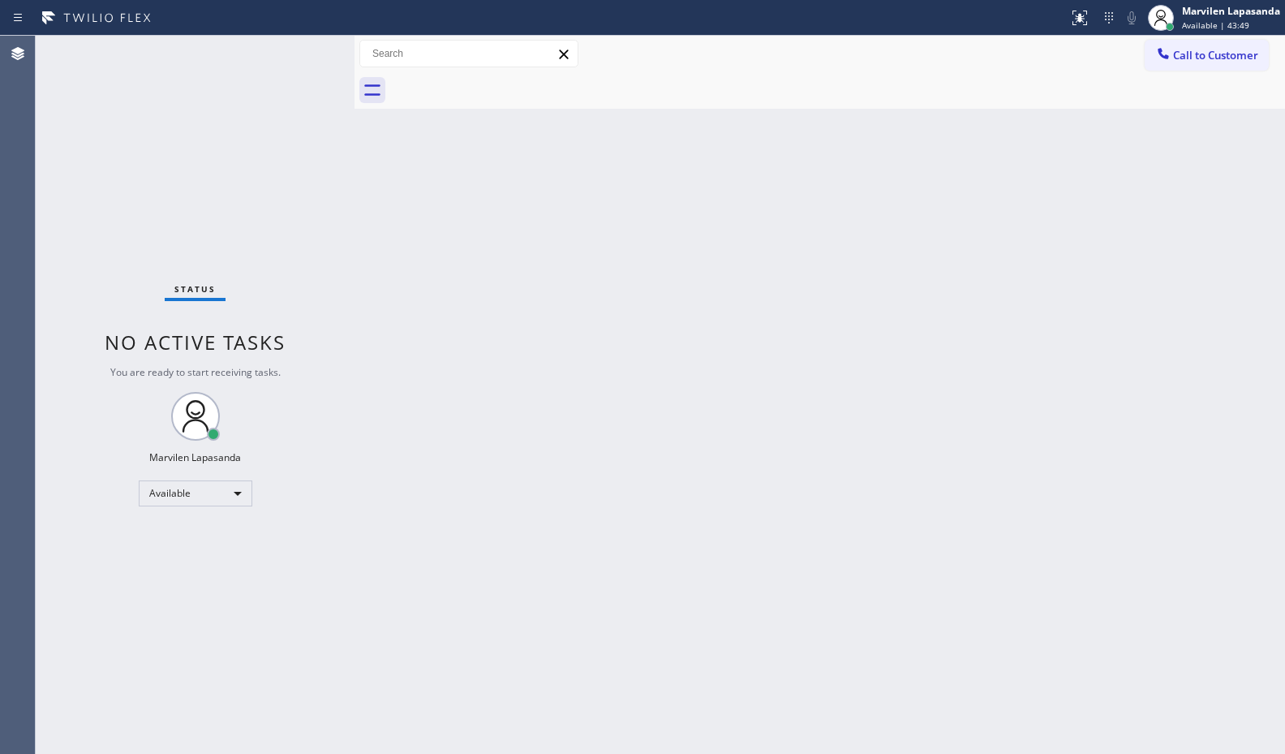
click at [305, 51] on div "Status No active tasks You are ready to start receiving tasks. Marvilen Lapasan…" at bounding box center [195, 395] width 319 height 718
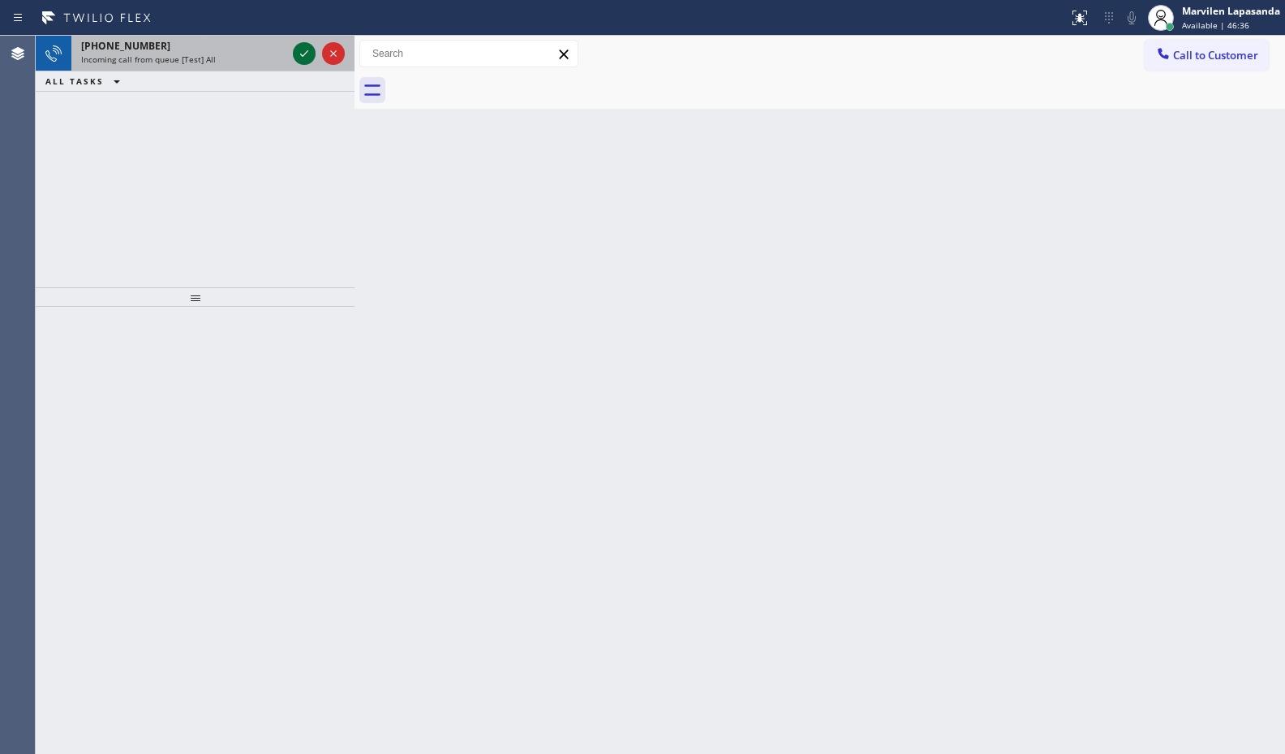
click at [305, 51] on icon at bounding box center [303, 53] width 19 height 19
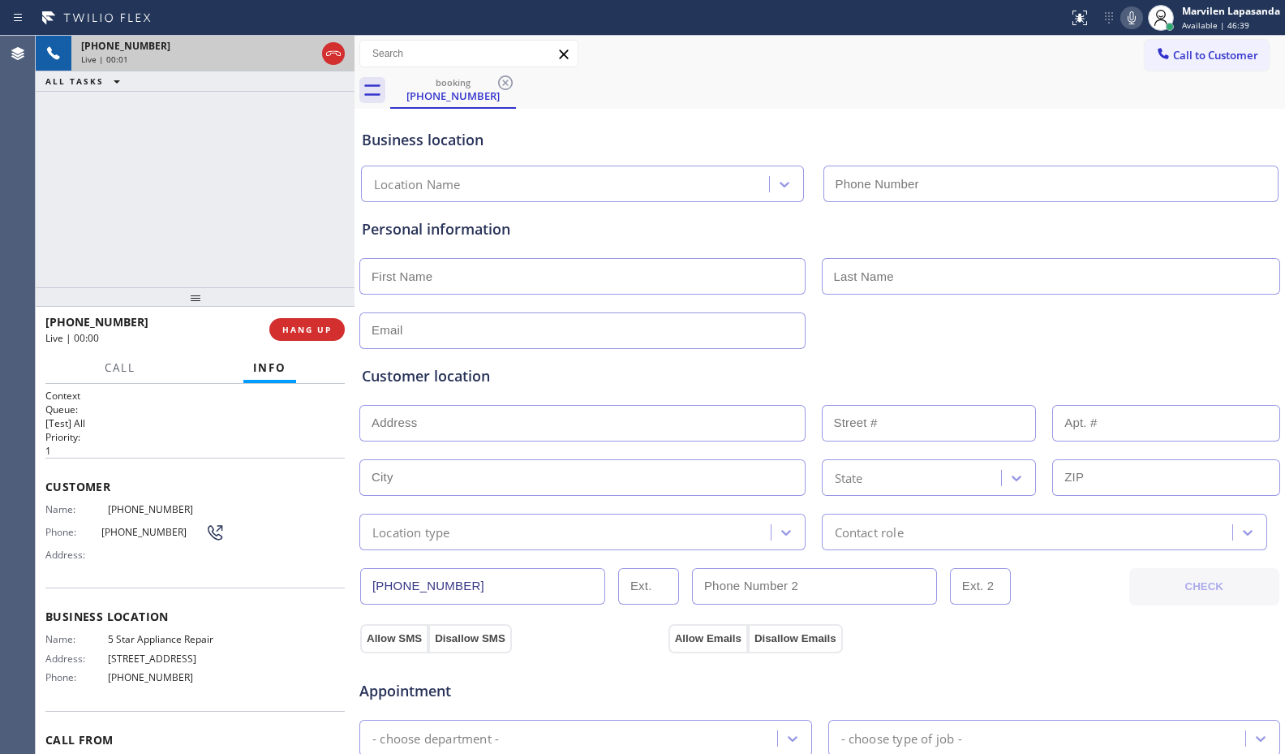
type input "[PHONE_NUMBER]"
drag, startPoint x: 71, startPoint y: 620, endPoint x: 49, endPoint y: 550, distance: 73.4
click at [71, 617] on span "Business location" at bounding box center [194, 615] width 299 height 15
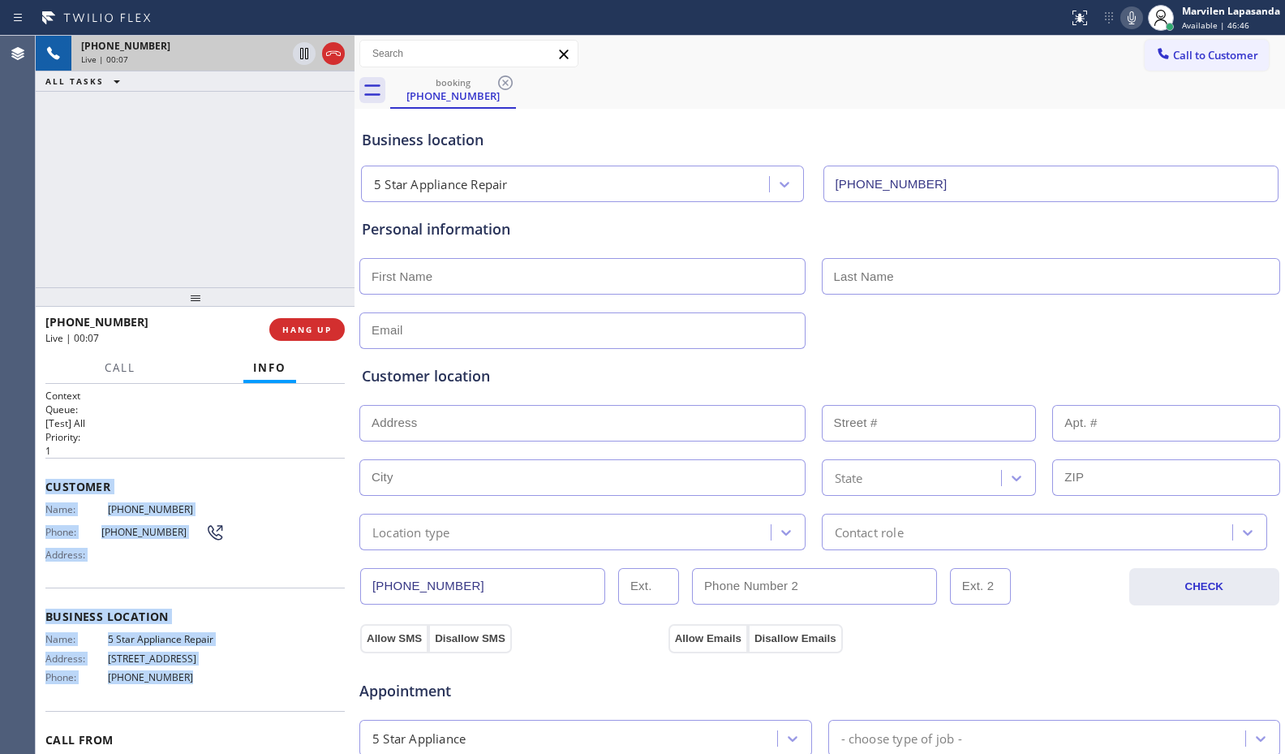
drag, startPoint x: 46, startPoint y: 487, endPoint x: 214, endPoint y: 675, distance: 252.2
click at [214, 675] on div "Context Queue: [Test] All Priority: 1 Customer Name: (951) 201-9761 Phone: (951…" at bounding box center [194, 611] width 299 height 445
copy div "Customer Name: (951) 201-9761 Phone: (951) 201-9761 Address: Business location …"
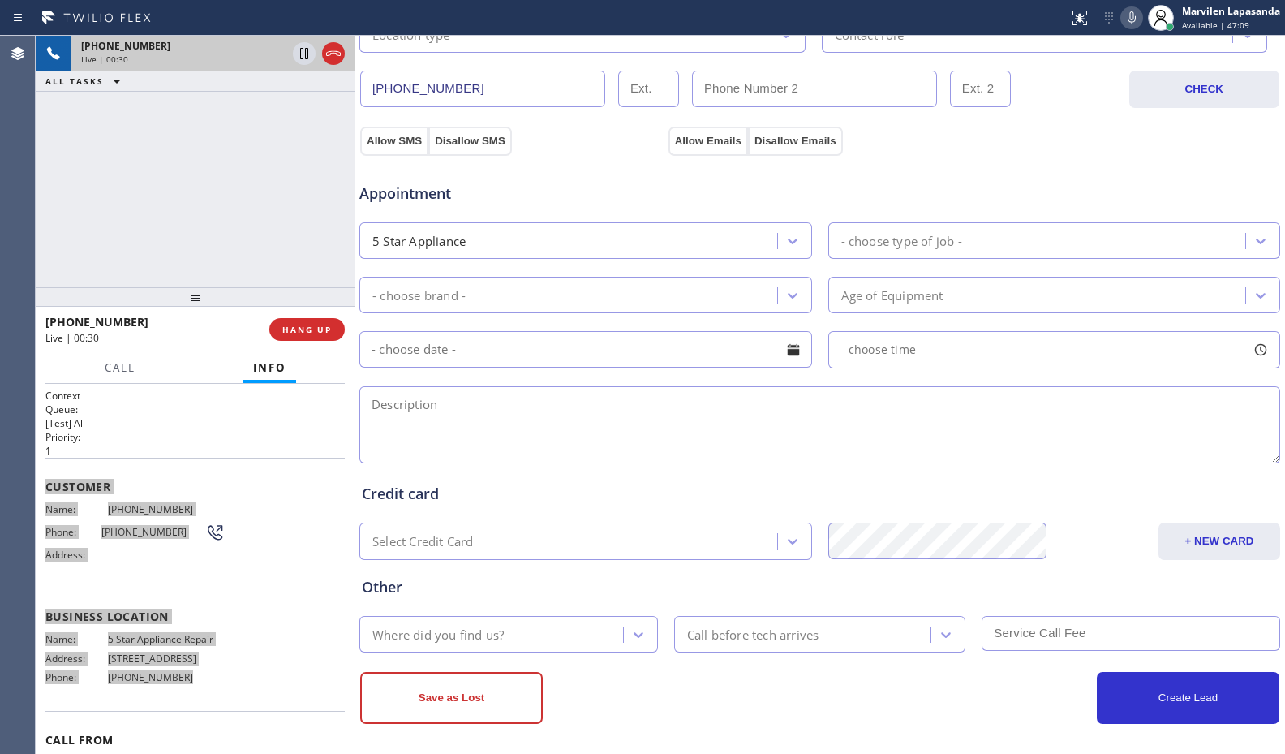
scroll to position [504, 0]
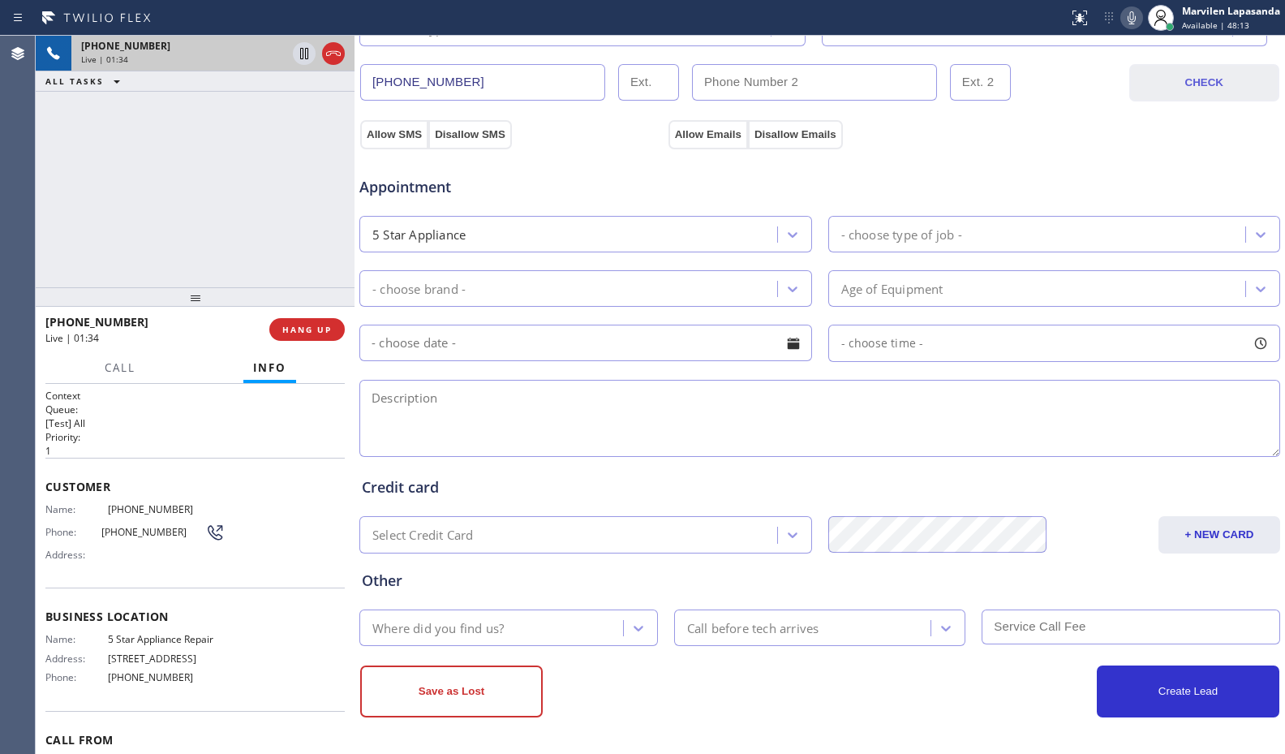
drag, startPoint x: 1104, startPoint y: 141, endPoint x: 1123, endPoint y: 66, distance: 77.7
click at [1105, 139] on div "Business location 5 Star Appliance Repair (855) 731-4952 Personal information C…" at bounding box center [820, 163] width 922 height 1108
click at [1132, 15] on icon at bounding box center [1131, 17] width 19 height 19
click at [308, 54] on icon at bounding box center [304, 53] width 8 height 11
click at [303, 54] on icon at bounding box center [303, 53] width 19 height 19
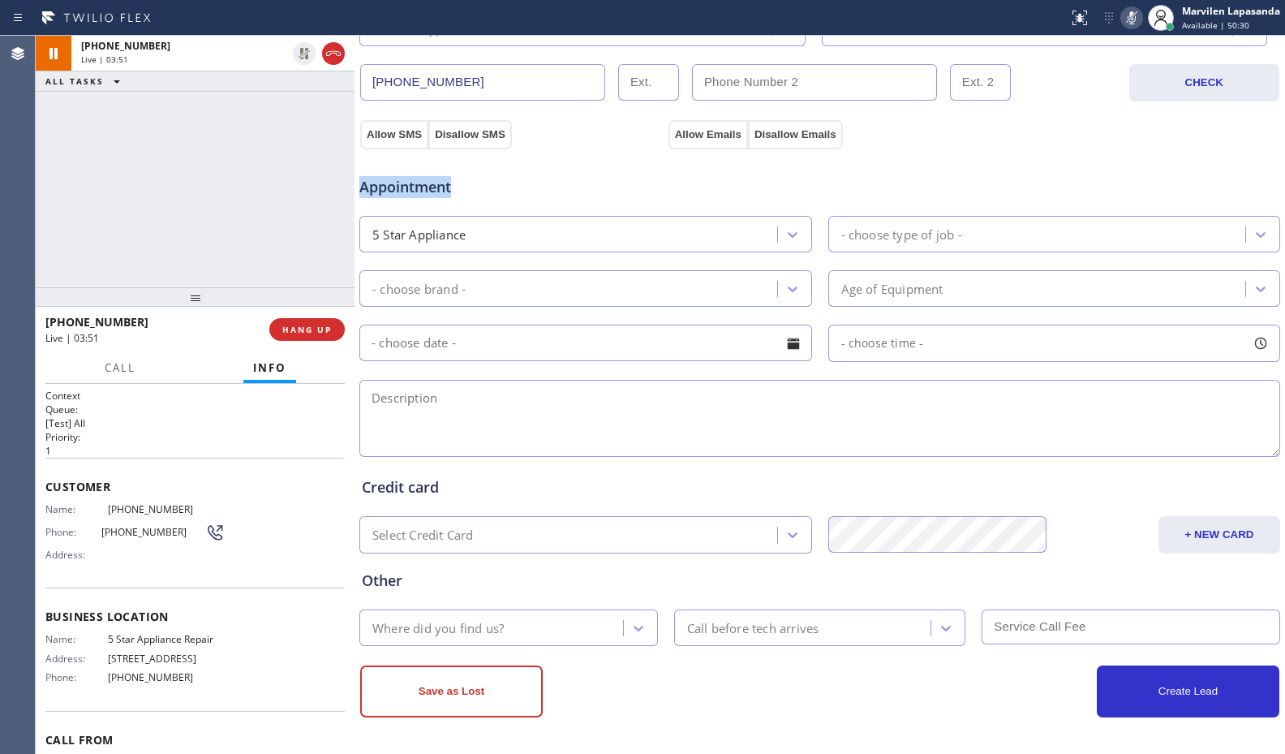
click at [1129, 25] on icon at bounding box center [1131, 17] width 19 height 19
click at [119, 366] on span "Call" at bounding box center [120, 367] width 31 height 15
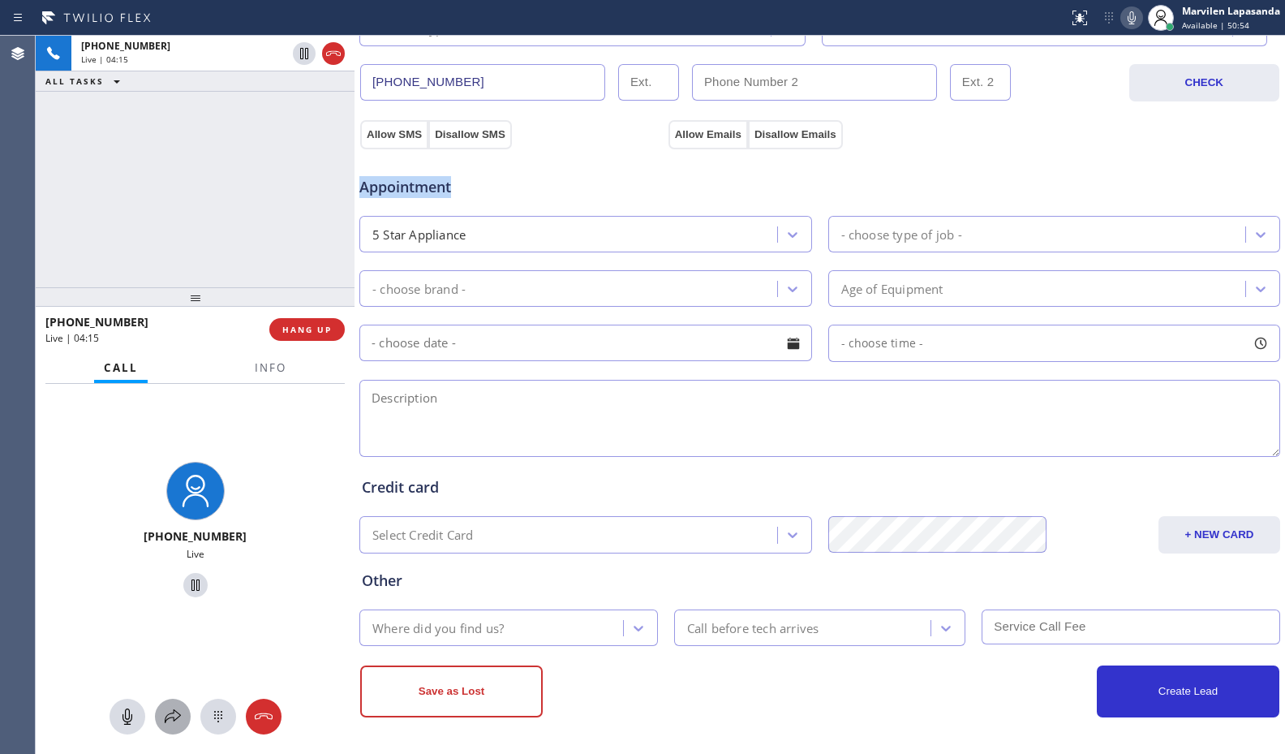
click at [171, 720] on icon at bounding box center [172, 716] width 19 height 19
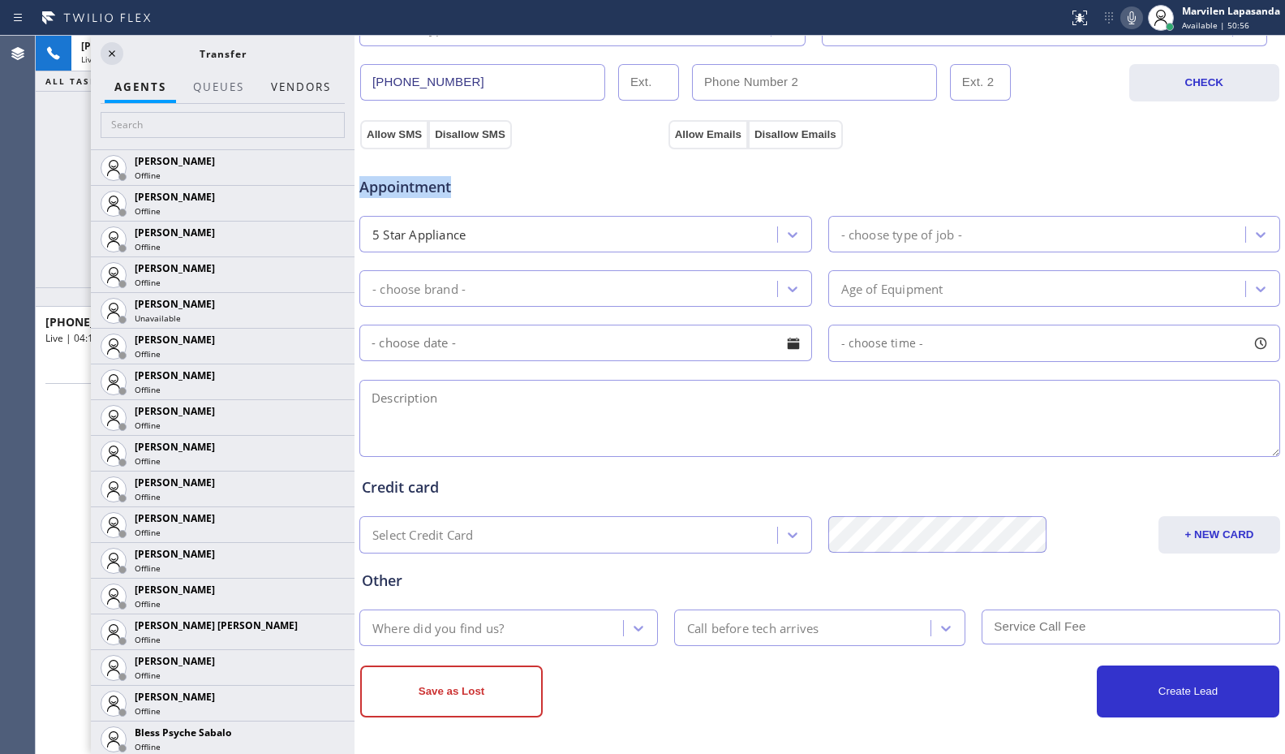
click at [298, 90] on button "Vendors" at bounding box center [300, 87] width 79 height 32
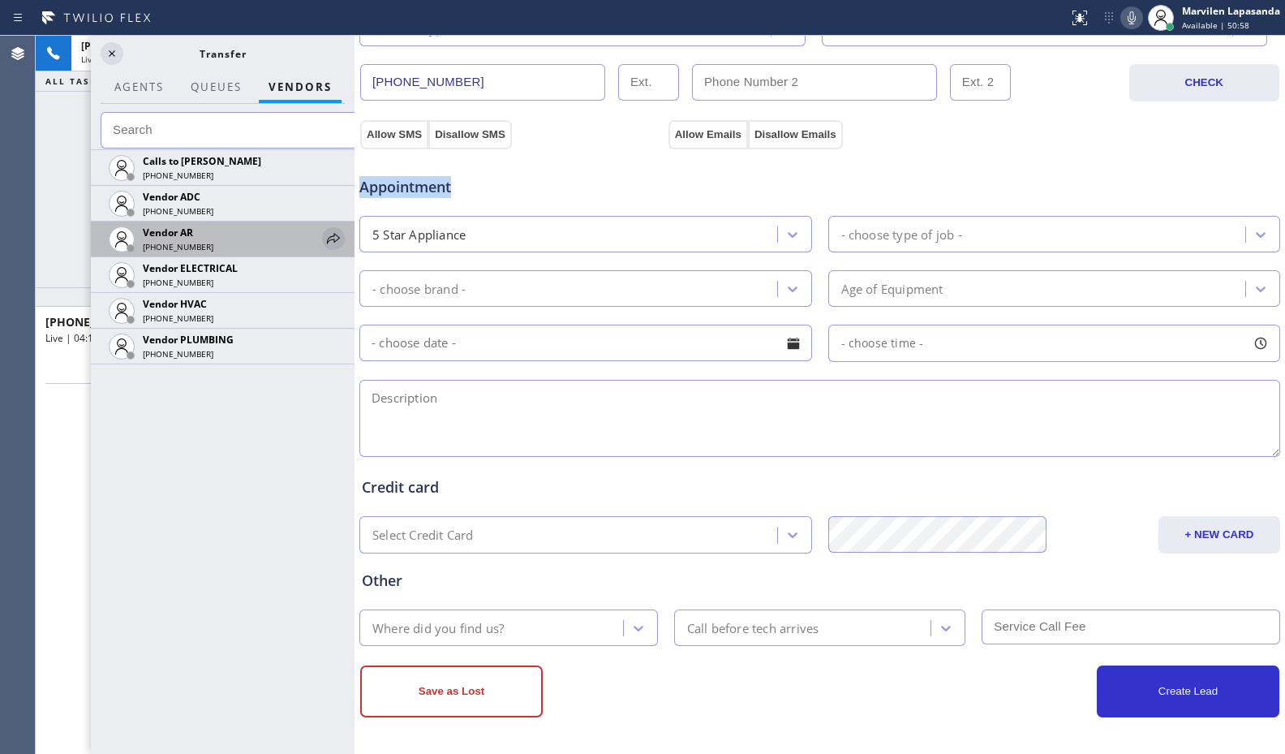
click at [332, 239] on icon at bounding box center [333, 238] width 13 height 11
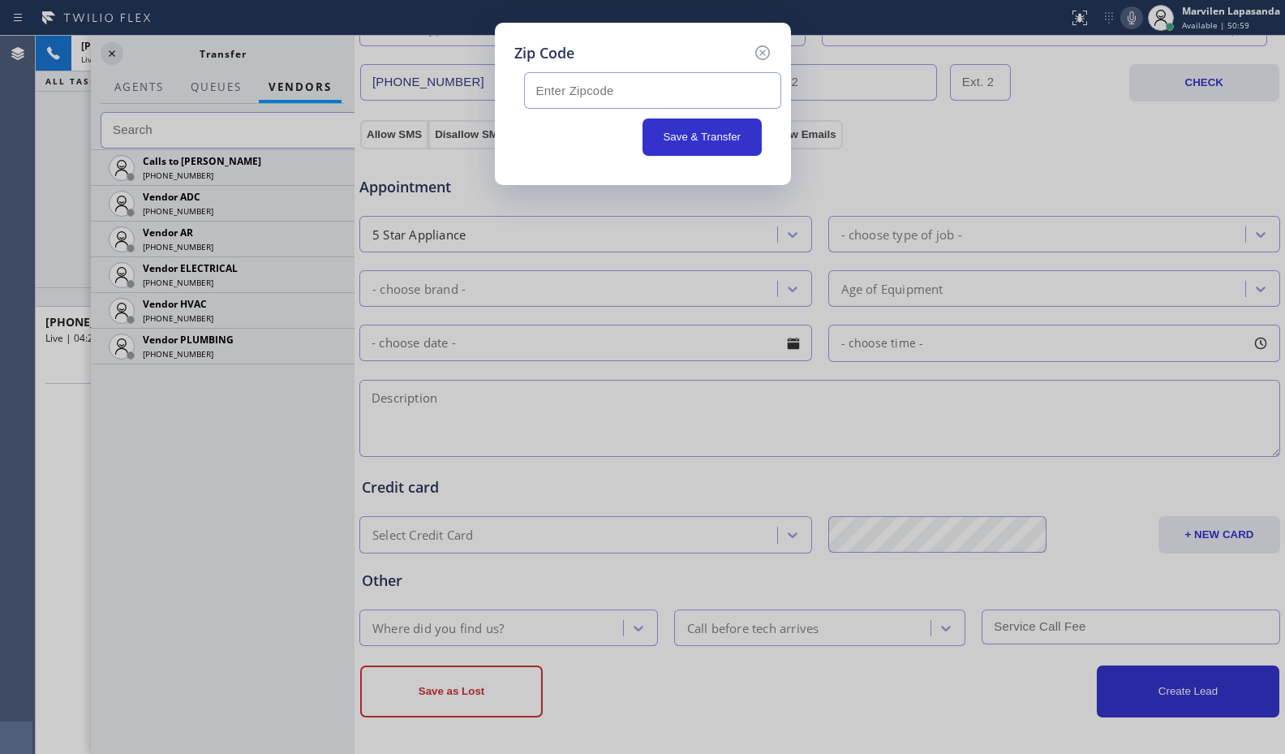
click at [591, 99] on input "text" at bounding box center [652, 90] width 257 height 37
type input "92503"
click at [660, 134] on button "Save & Transfer" at bounding box center [701, 136] width 119 height 37
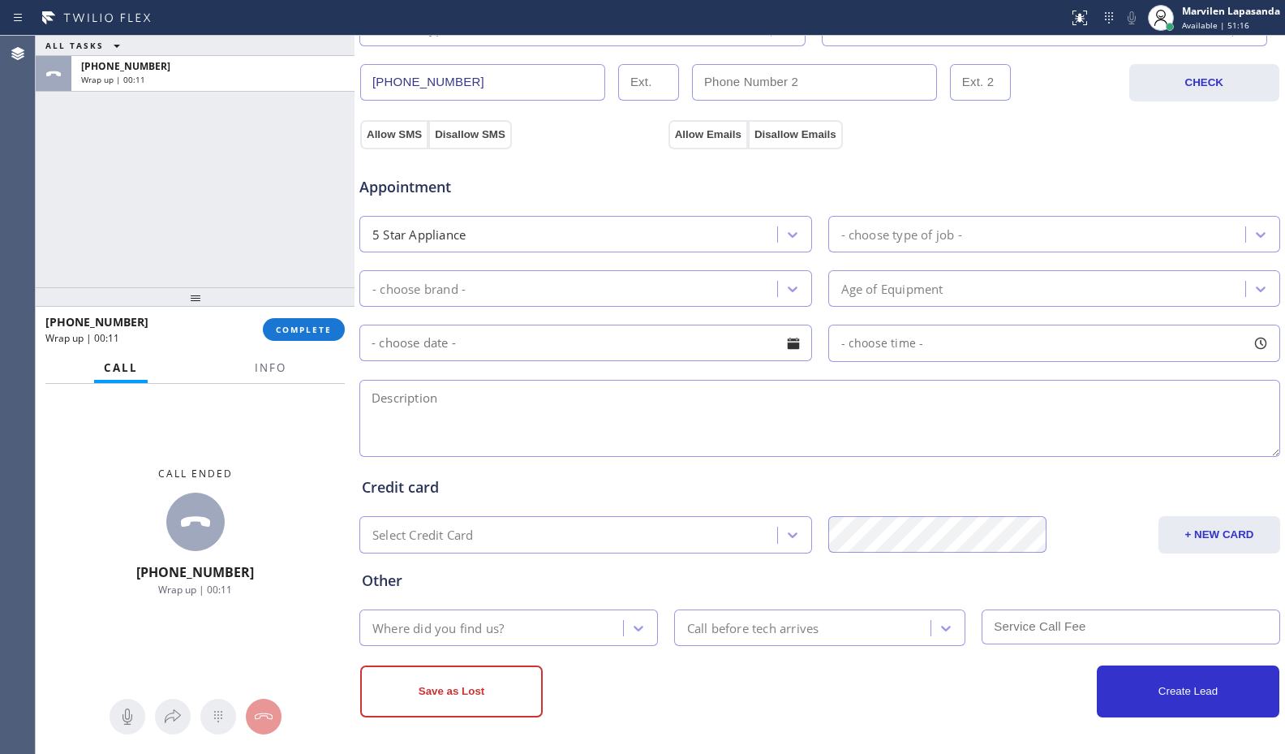
click at [488, 427] on textarea at bounding box center [819, 418] width 921 height 77
paste textarea "LG/ Fridge/ The icemaker is not working/ 3 yrs/ House-HO/ 17008 Spring Canyon P…"
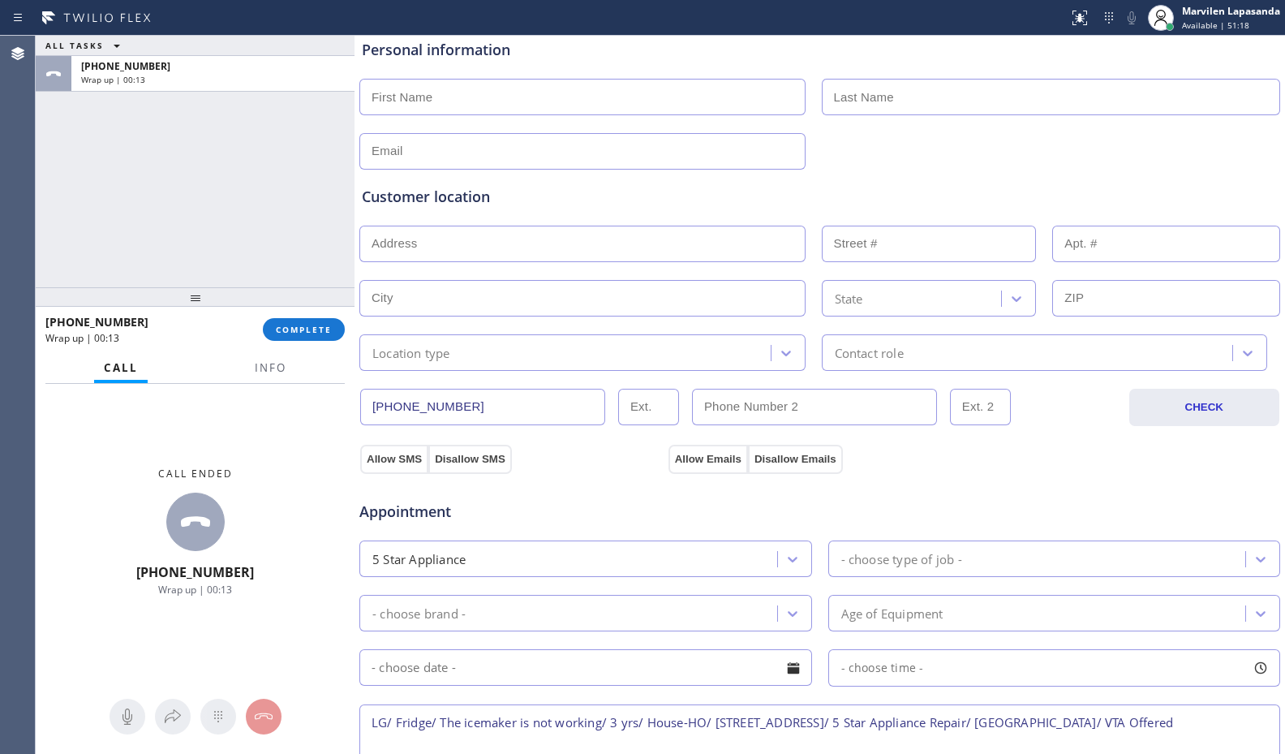
scroll to position [17, 0]
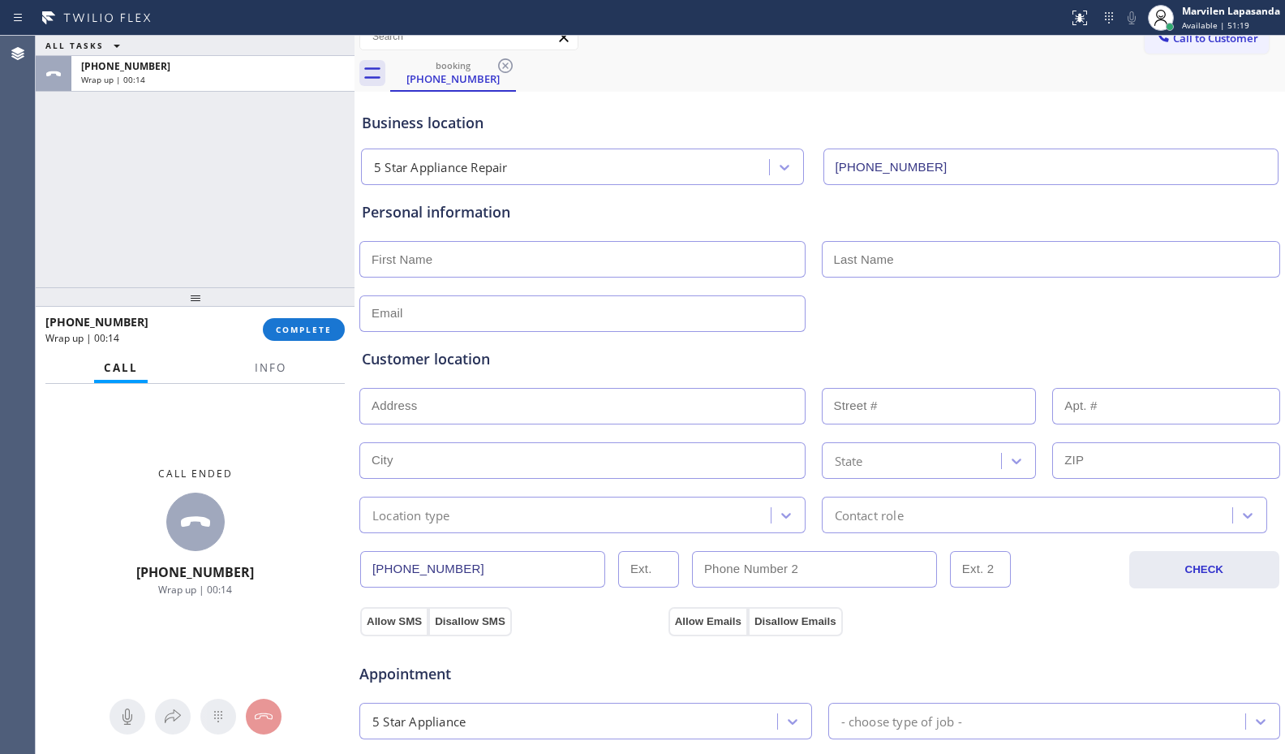
type textarea "LG/ Fridge/ The icemaker is not working/ 3 yrs/ House-HO/ 17008 Spring Canyon P…"
click at [472, 251] on input "text" at bounding box center [582, 259] width 446 height 37
type input "Christian"
type input "..."
type input "[EMAIL_ADDRESS][DOMAIN_NAME]"
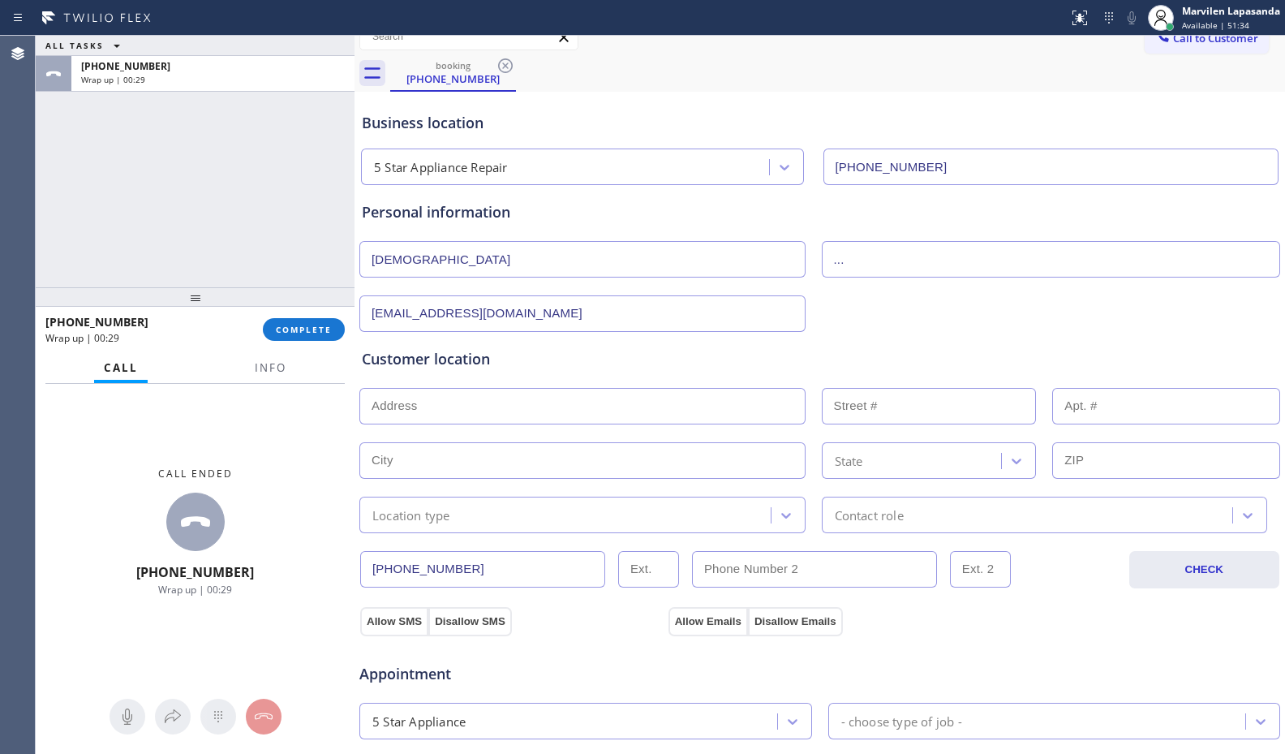
click at [419, 406] on input "text" at bounding box center [582, 406] width 446 height 37
paste input "17008 Spring Canyon Pl Riverside, CA 92503, USA"
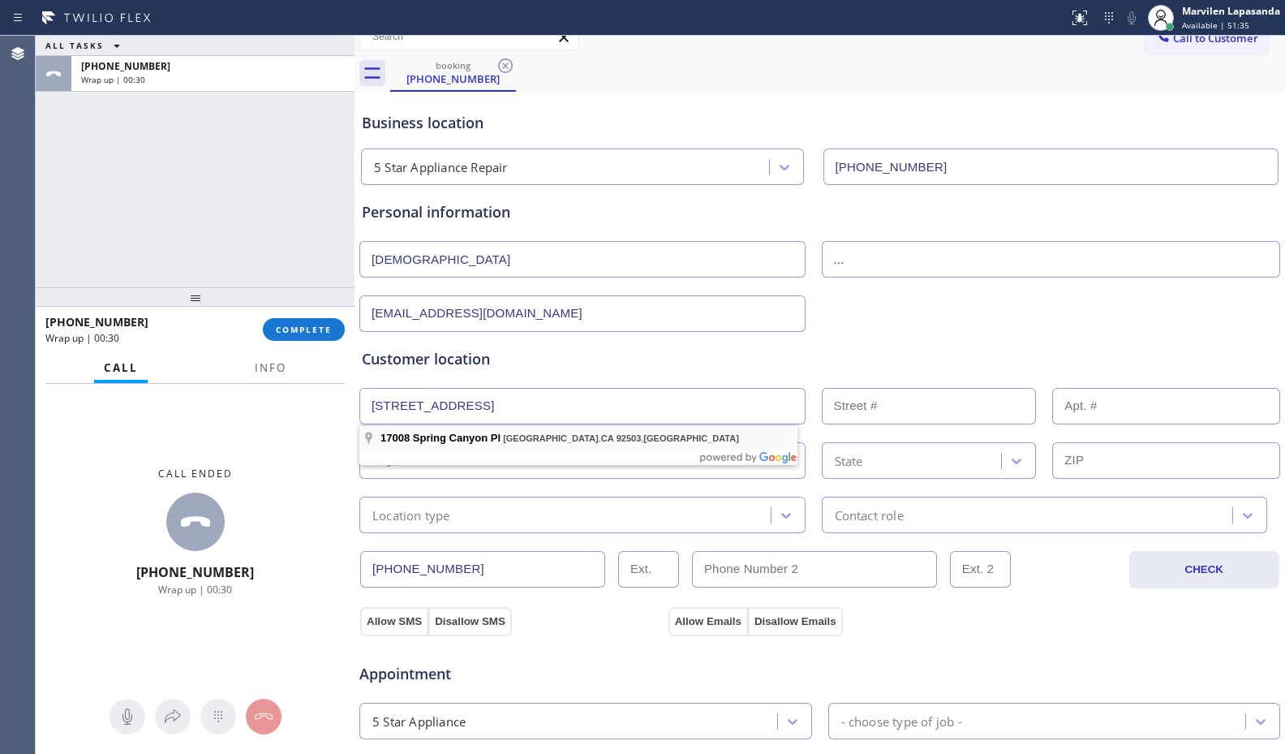
type input "17008 Spring Canyon Pl"
type input "17008"
type input "Riverside"
type input "92503"
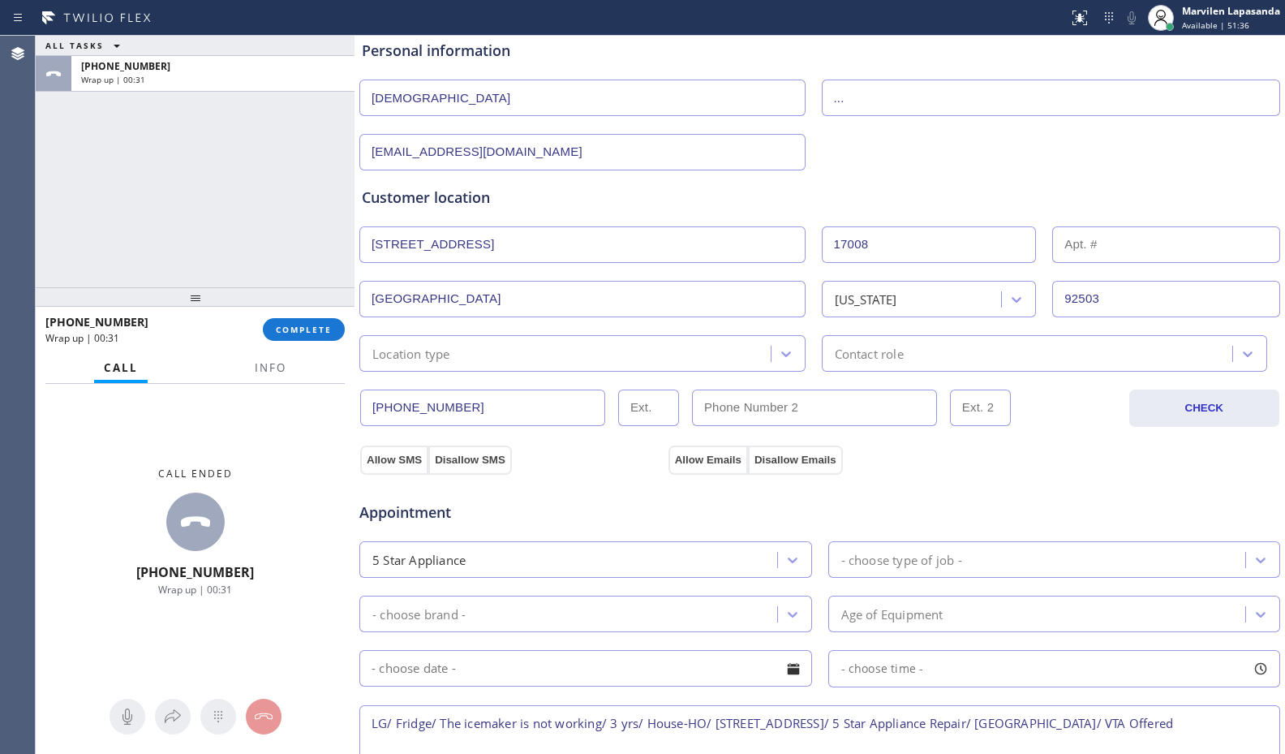
scroll to position [179, 0]
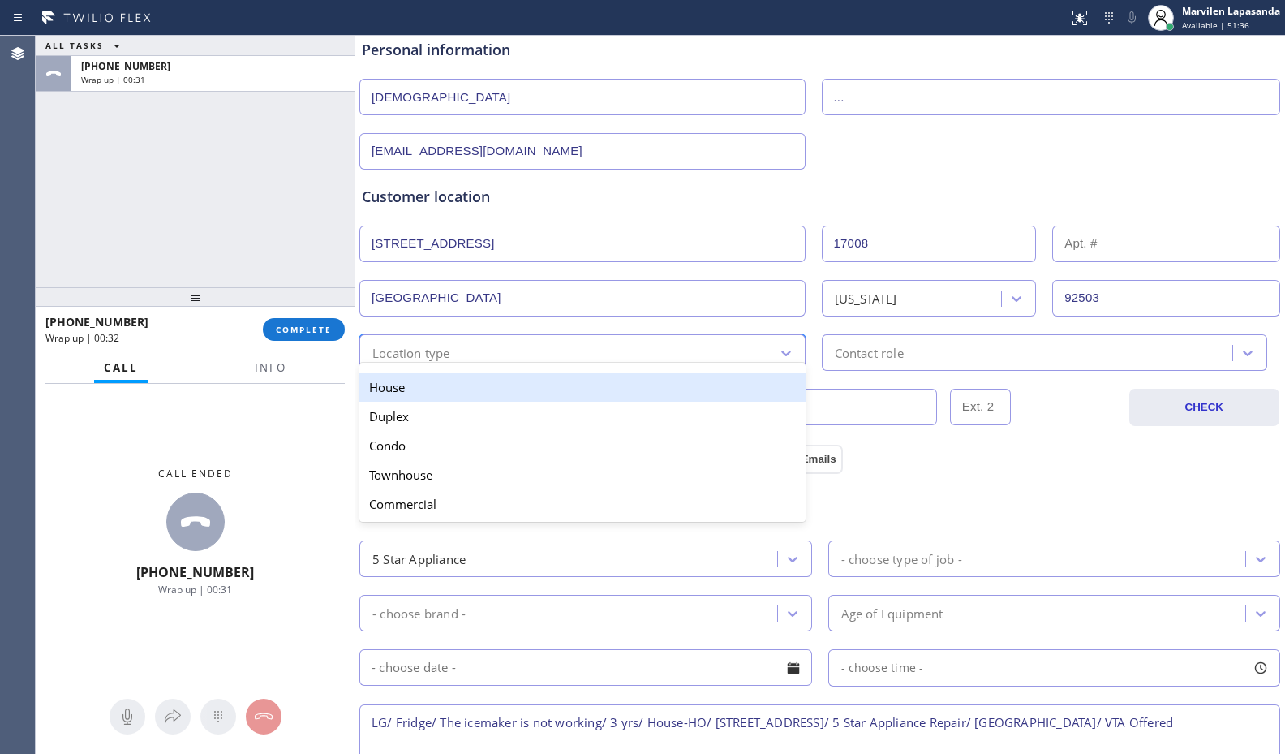
drag, startPoint x: 414, startPoint y: 354, endPoint x: 409, endPoint y: 372, distance: 18.5
click at [412, 354] on div "Location type" at bounding box center [411, 352] width 78 height 19
click at [404, 391] on div "House" at bounding box center [582, 386] width 446 height 29
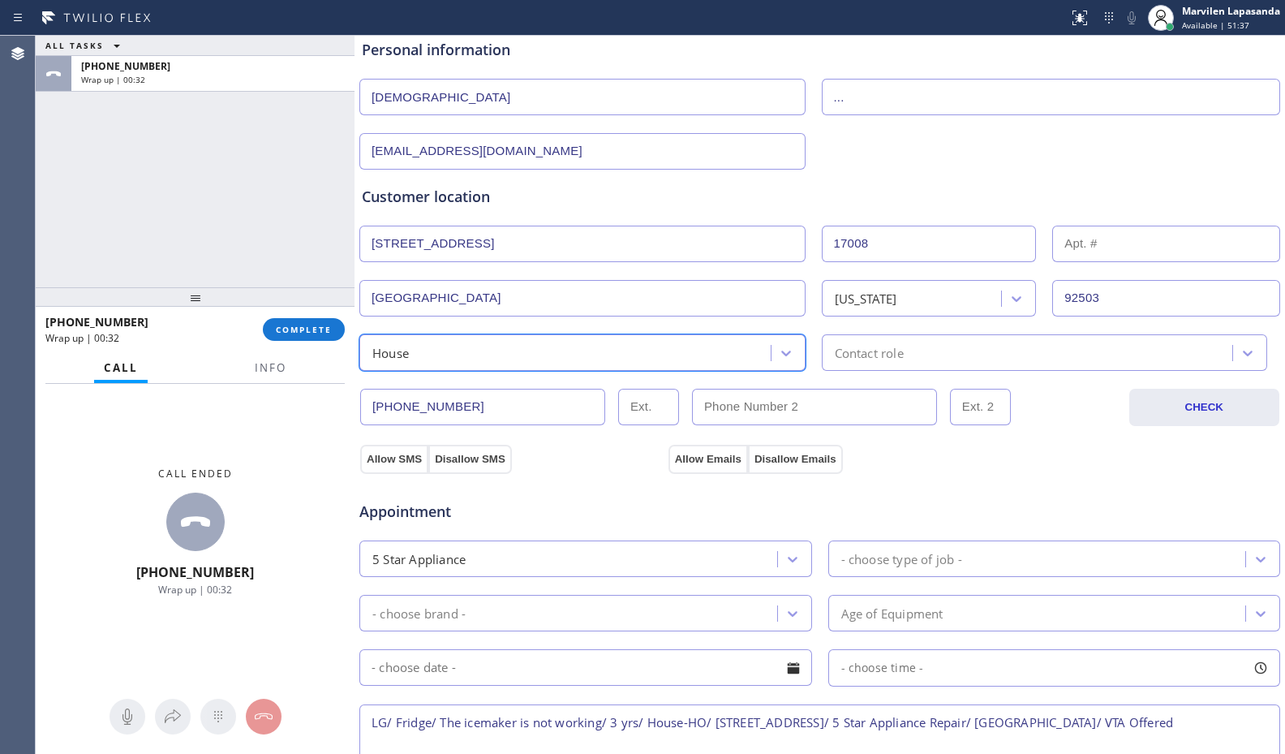
click at [943, 361] on div "Contact role" at bounding box center [1030, 352] width 406 height 28
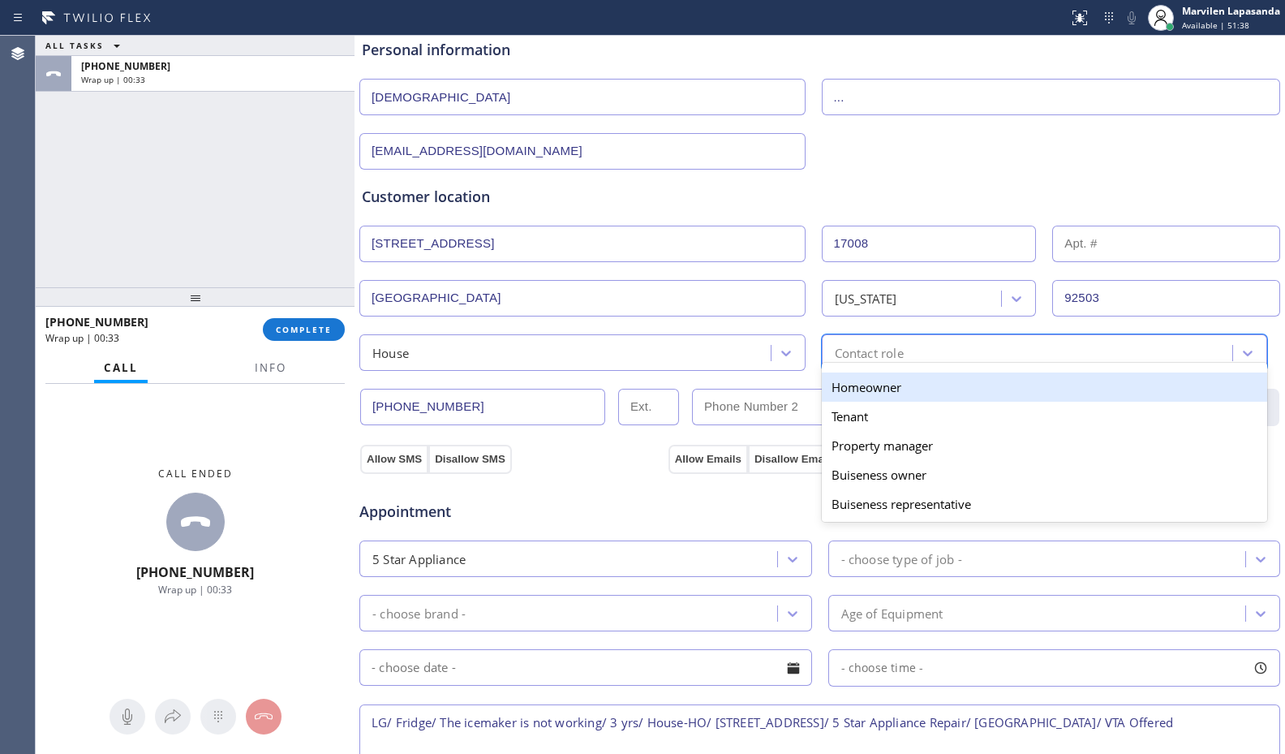
click at [868, 383] on div "Homeowner" at bounding box center [1045, 386] width 446 height 29
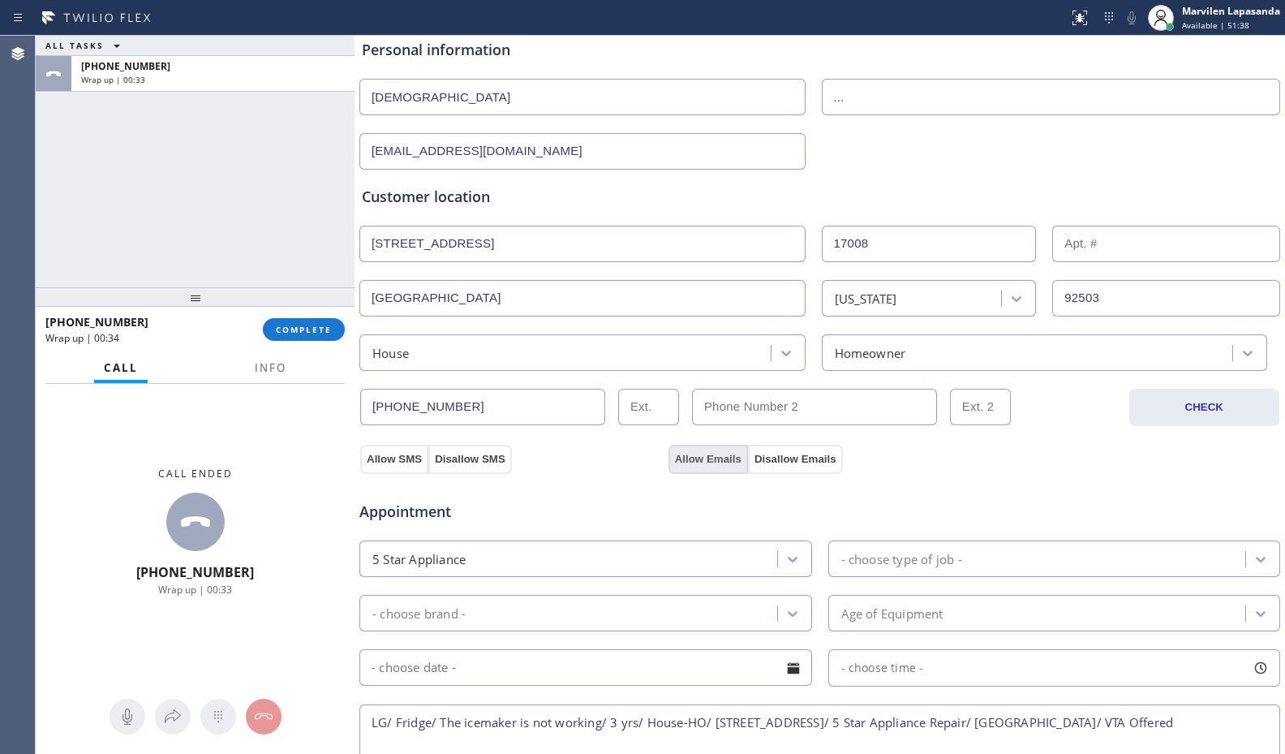
drag, startPoint x: 397, startPoint y: 463, endPoint x: 694, endPoint y: 458, distance: 297.8
click at [403, 463] on button "Allow SMS" at bounding box center [394, 459] width 68 height 29
click at [707, 456] on button "Allow Emails" at bounding box center [707, 459] width 79 height 29
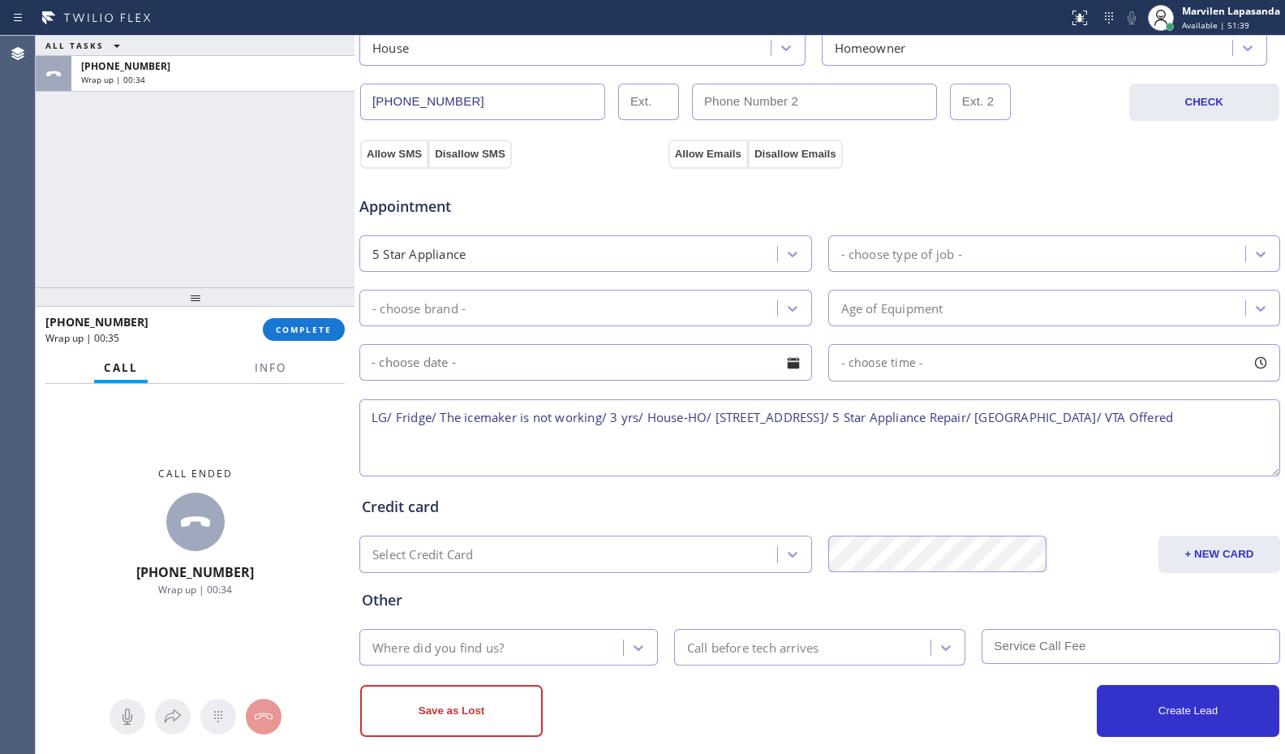
scroll to position [504, 0]
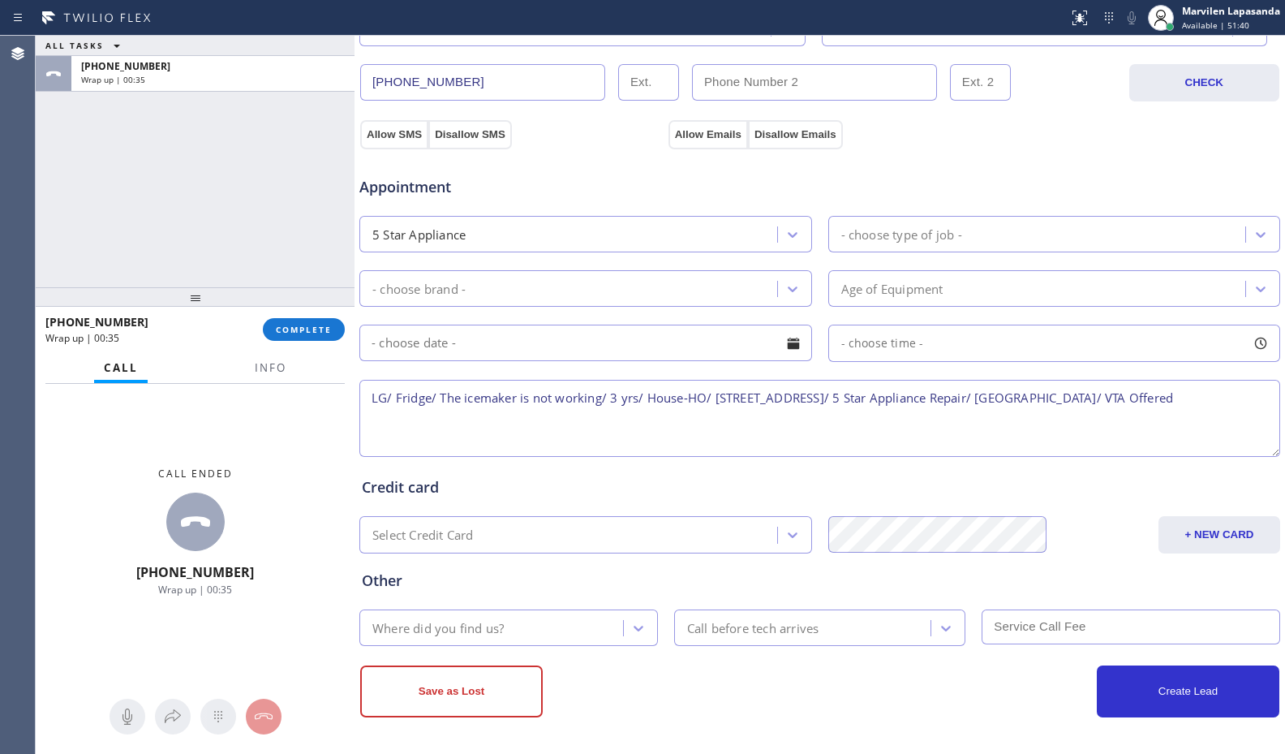
click at [462, 238] on div "5 Star Appliance" at bounding box center [418, 234] width 93 height 19
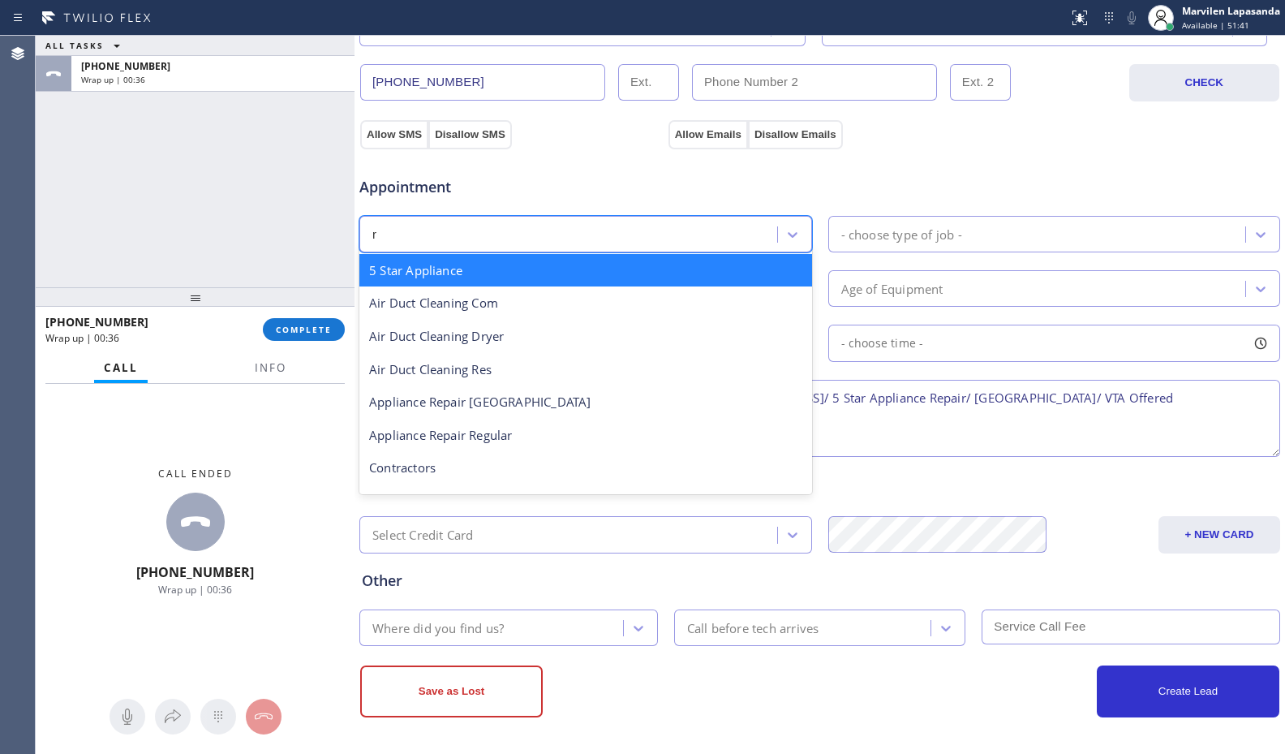
type input "re"
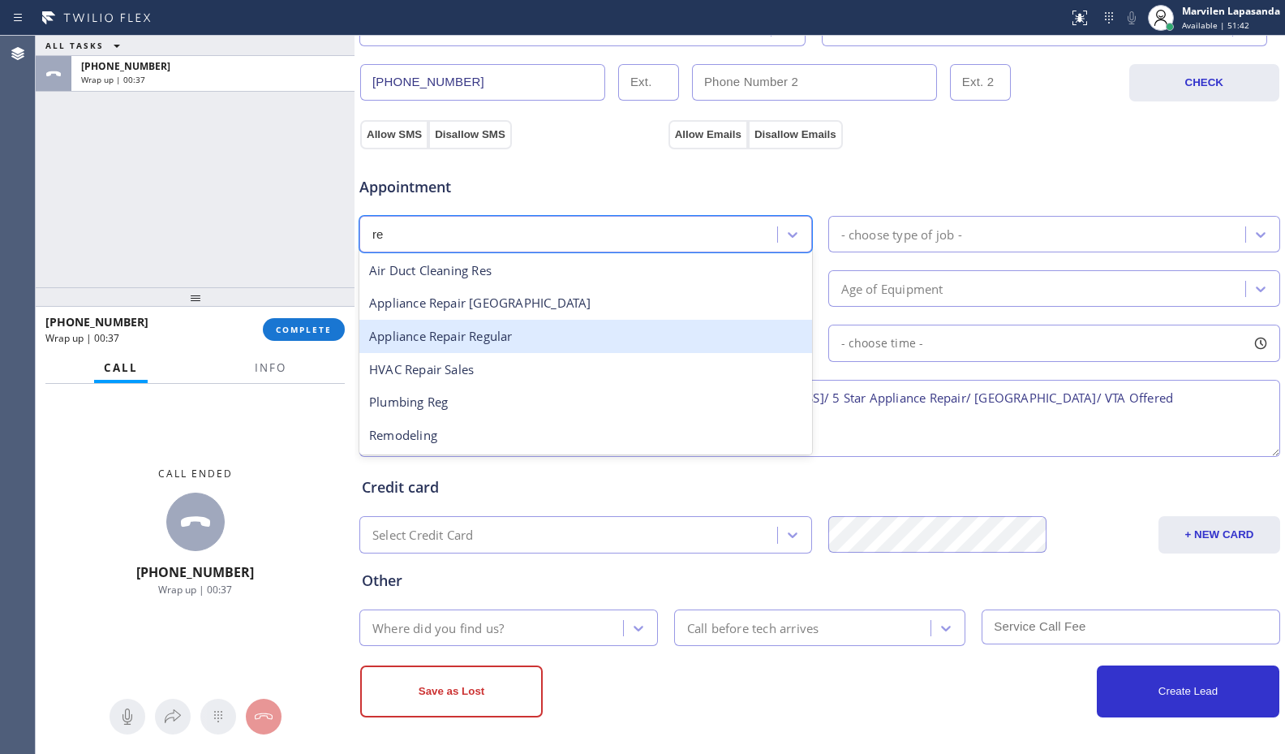
click at [516, 329] on div "Appliance Repair Regular" at bounding box center [585, 336] width 453 height 33
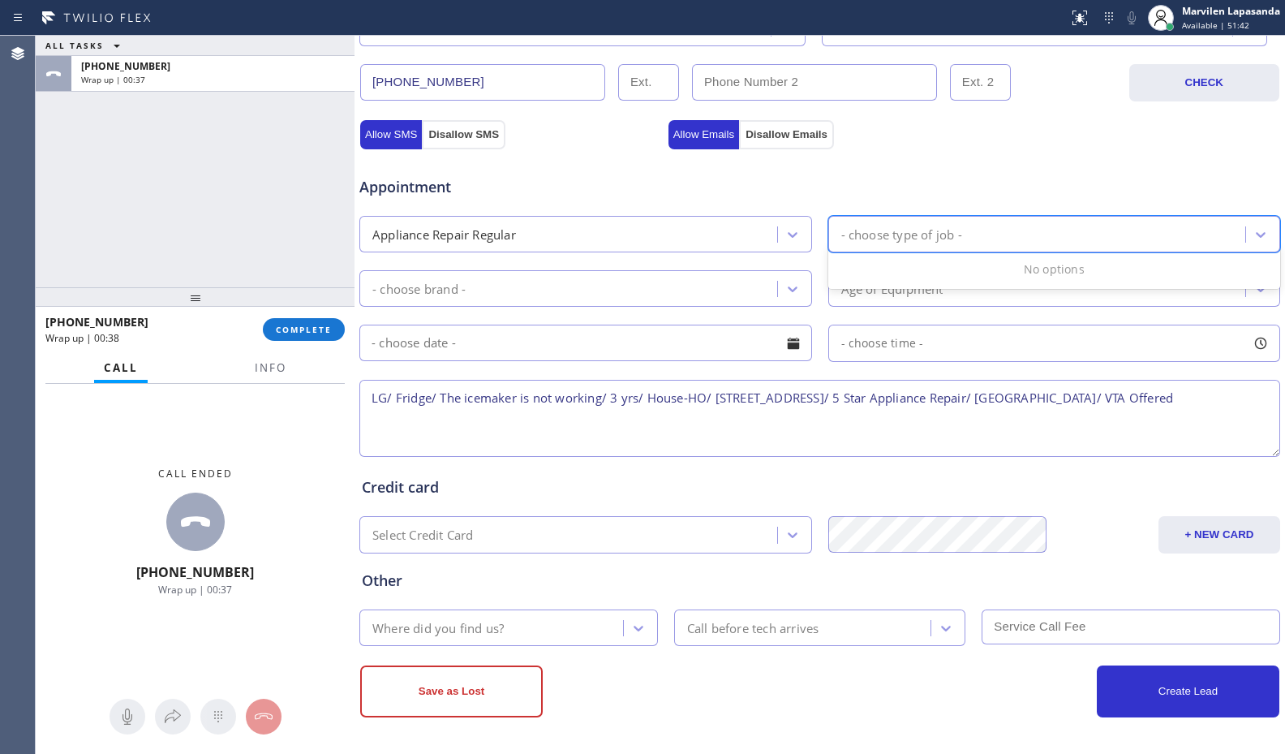
click at [977, 223] on div "- choose type of job -" at bounding box center [1039, 234] width 413 height 28
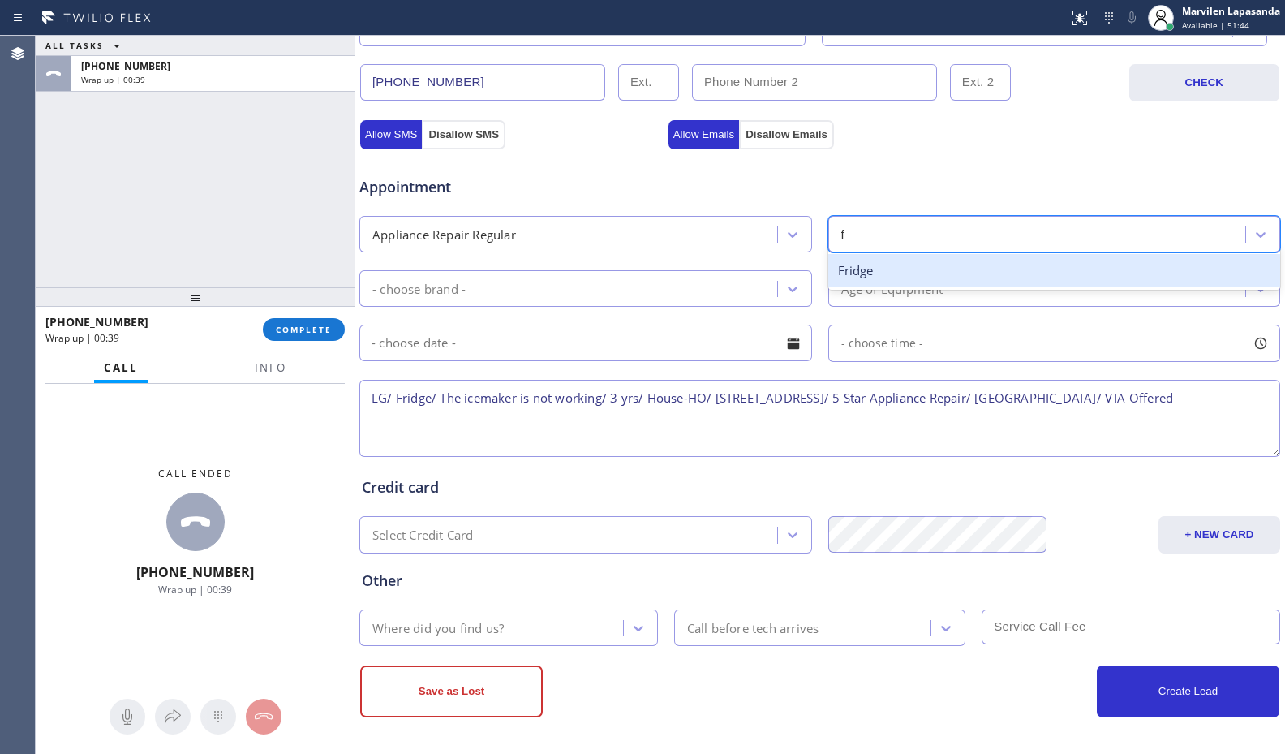
type input "fr"
click at [906, 270] on div "Fridge" at bounding box center [1054, 270] width 453 height 33
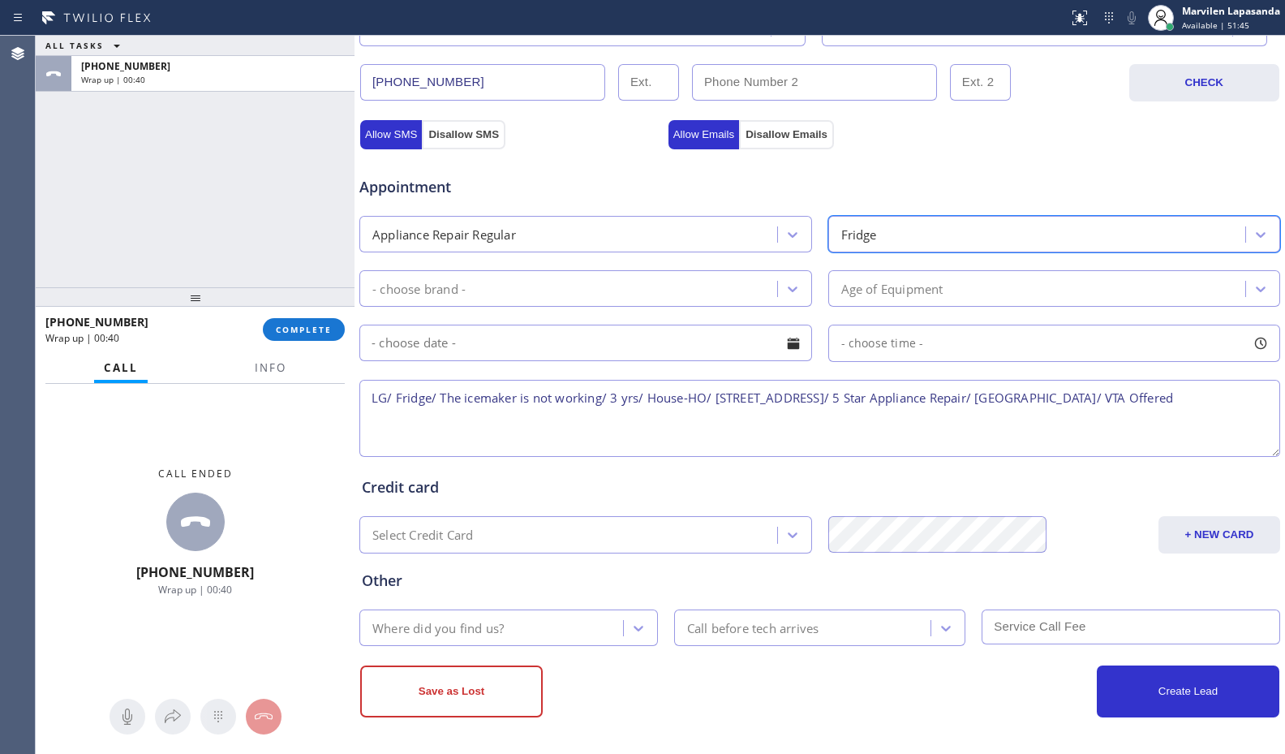
click at [654, 275] on div "- choose brand -" at bounding box center [570, 288] width 413 height 28
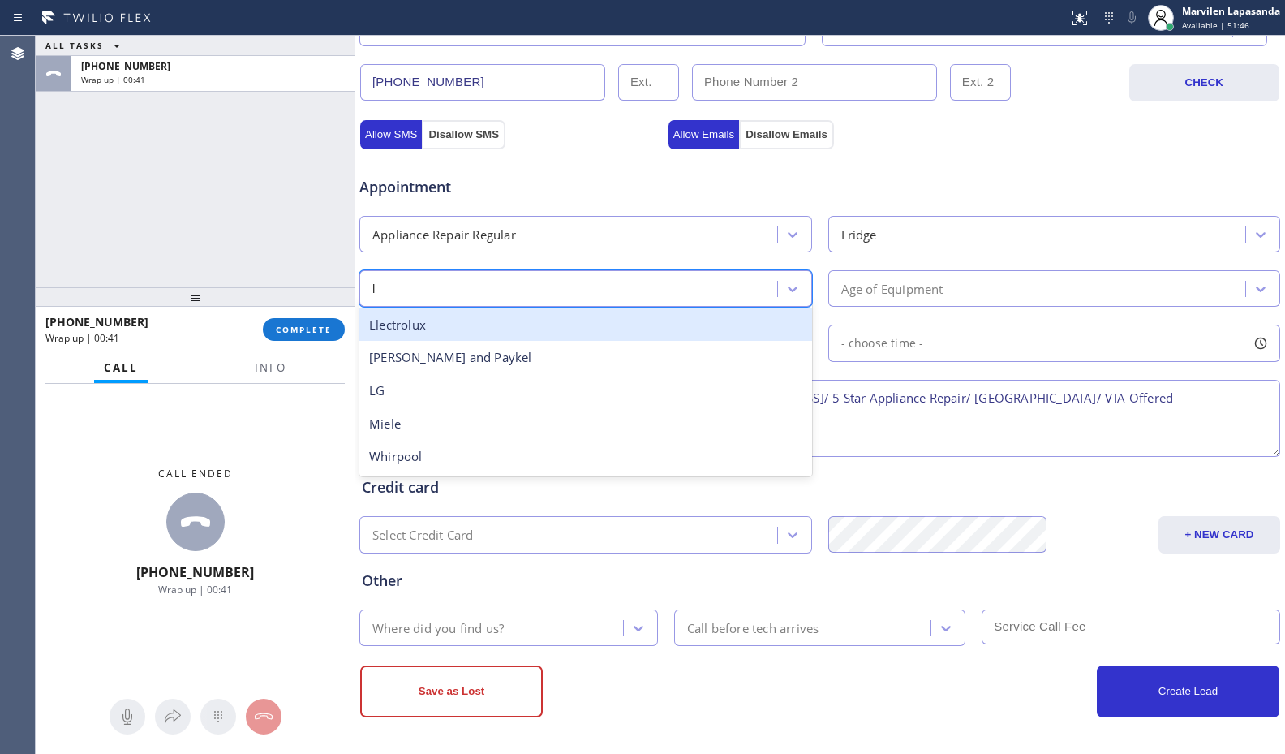
type input "lg"
click at [674, 335] on div "LG" at bounding box center [585, 324] width 453 height 33
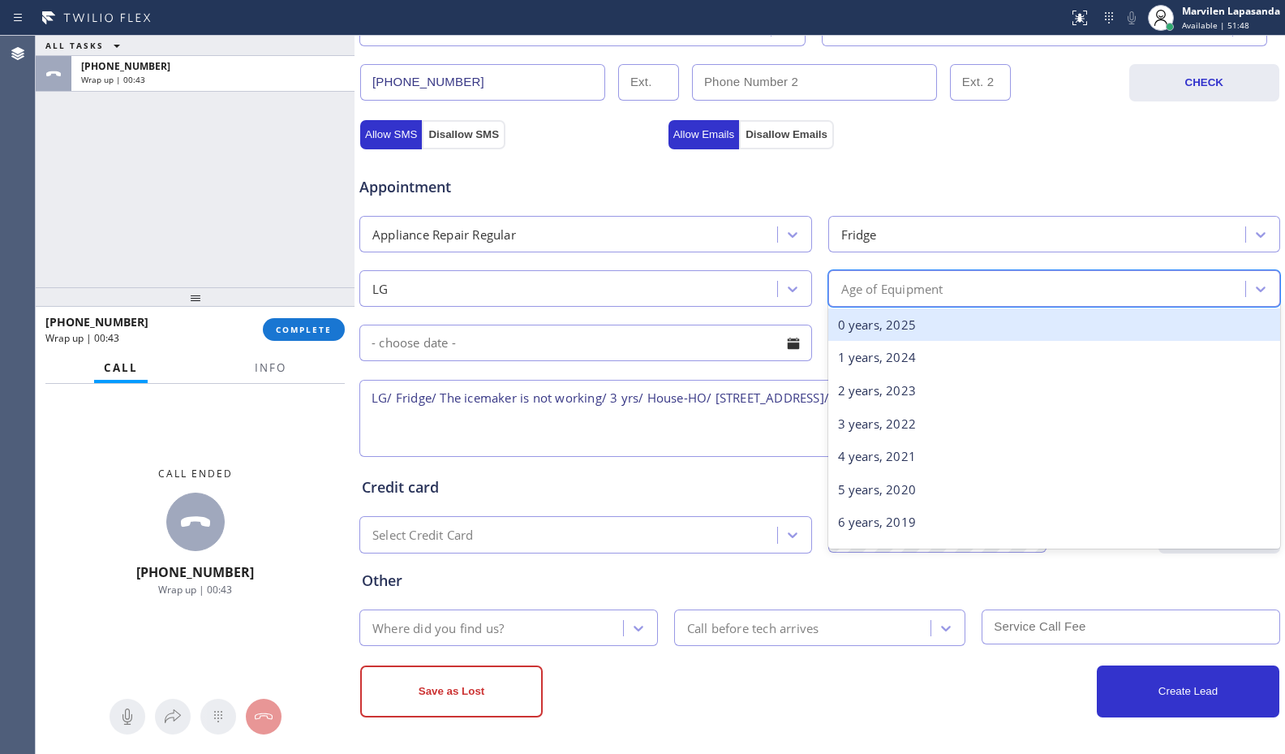
click at [942, 291] on div "Age of Equipment" at bounding box center [1039, 288] width 413 height 28
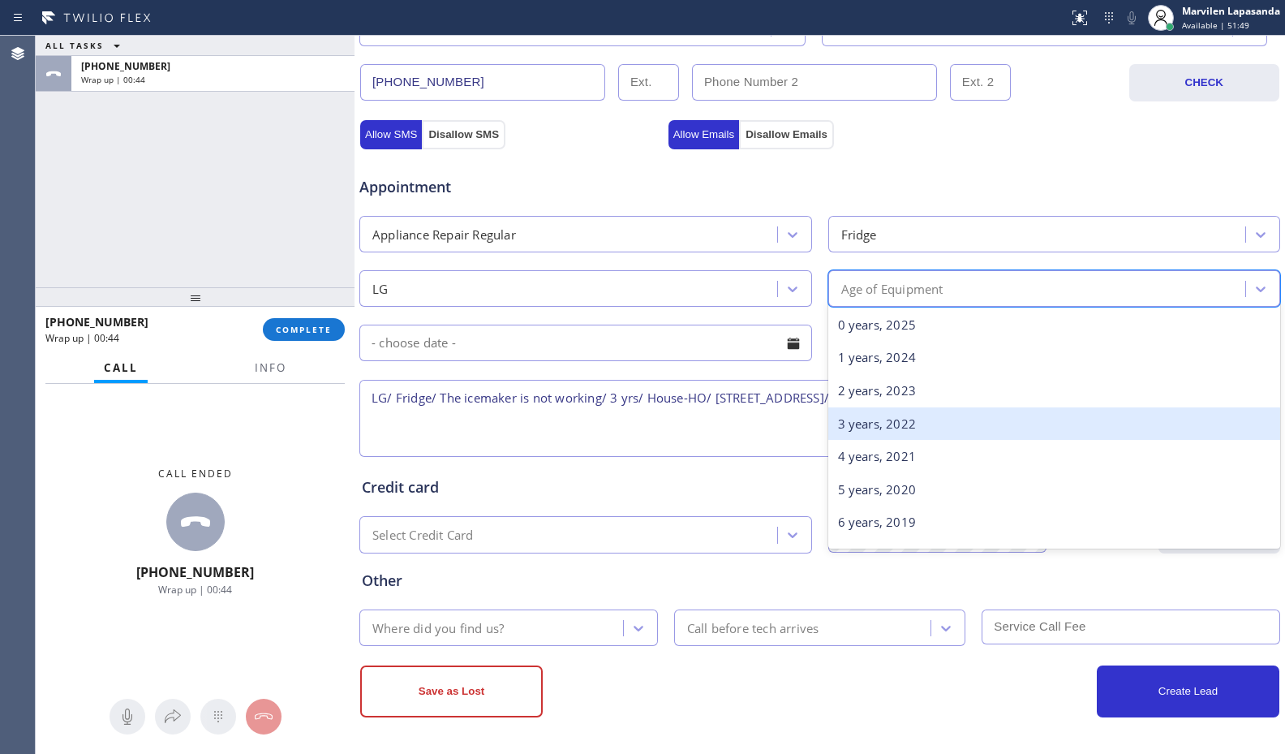
click at [896, 433] on div "3 years, 2022" at bounding box center [1054, 423] width 453 height 33
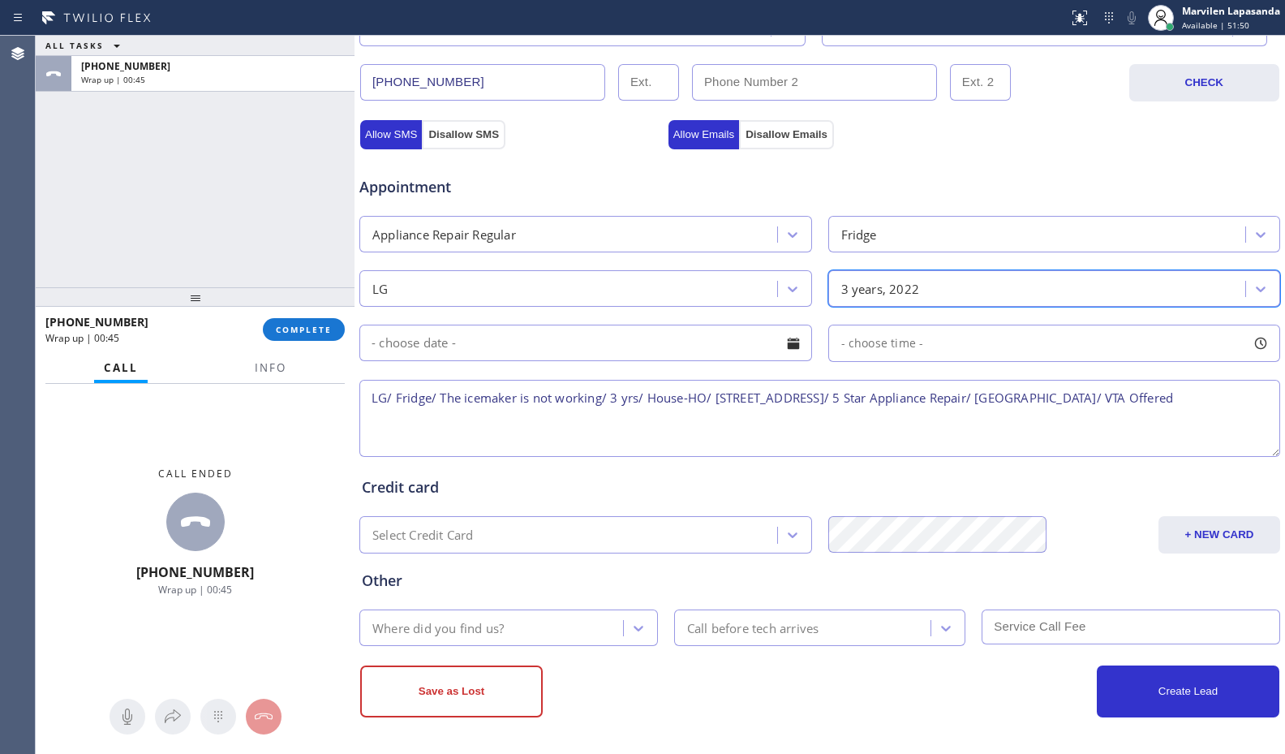
click at [421, 633] on div "Where did you find us?" at bounding box center [437, 627] width 131 height 19
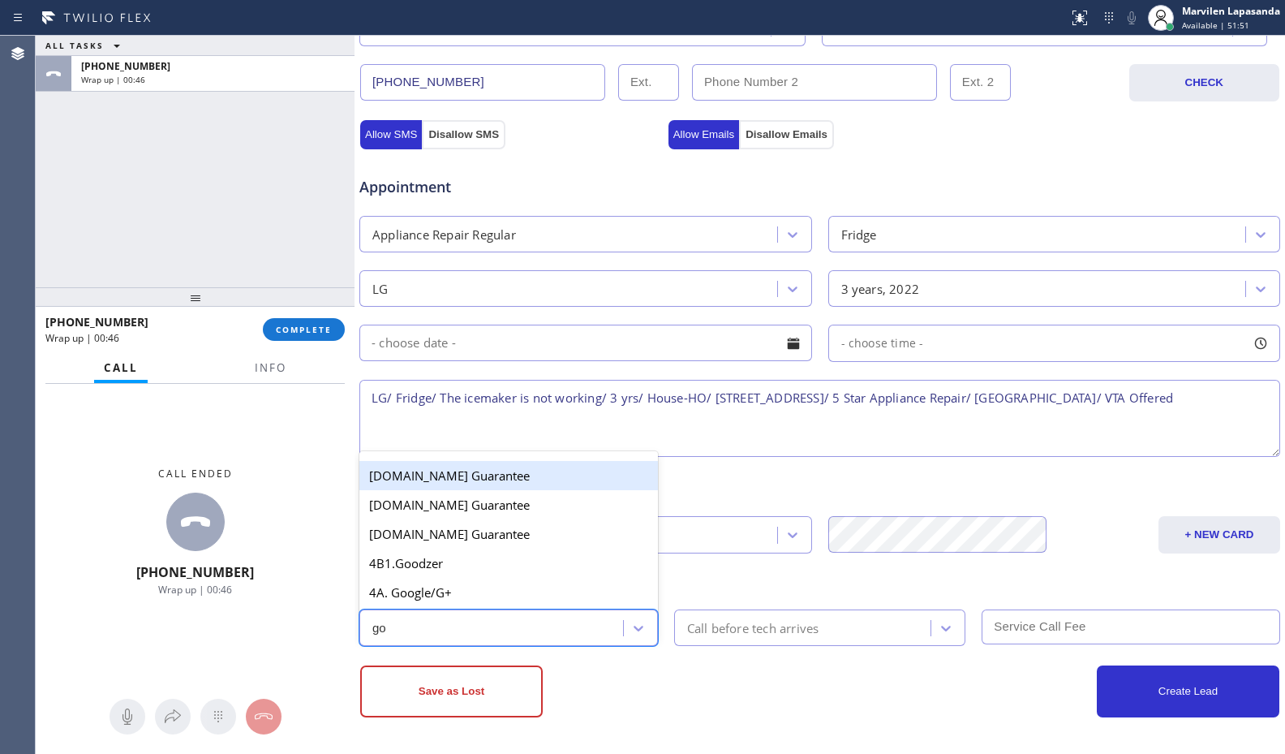
type input "goo"
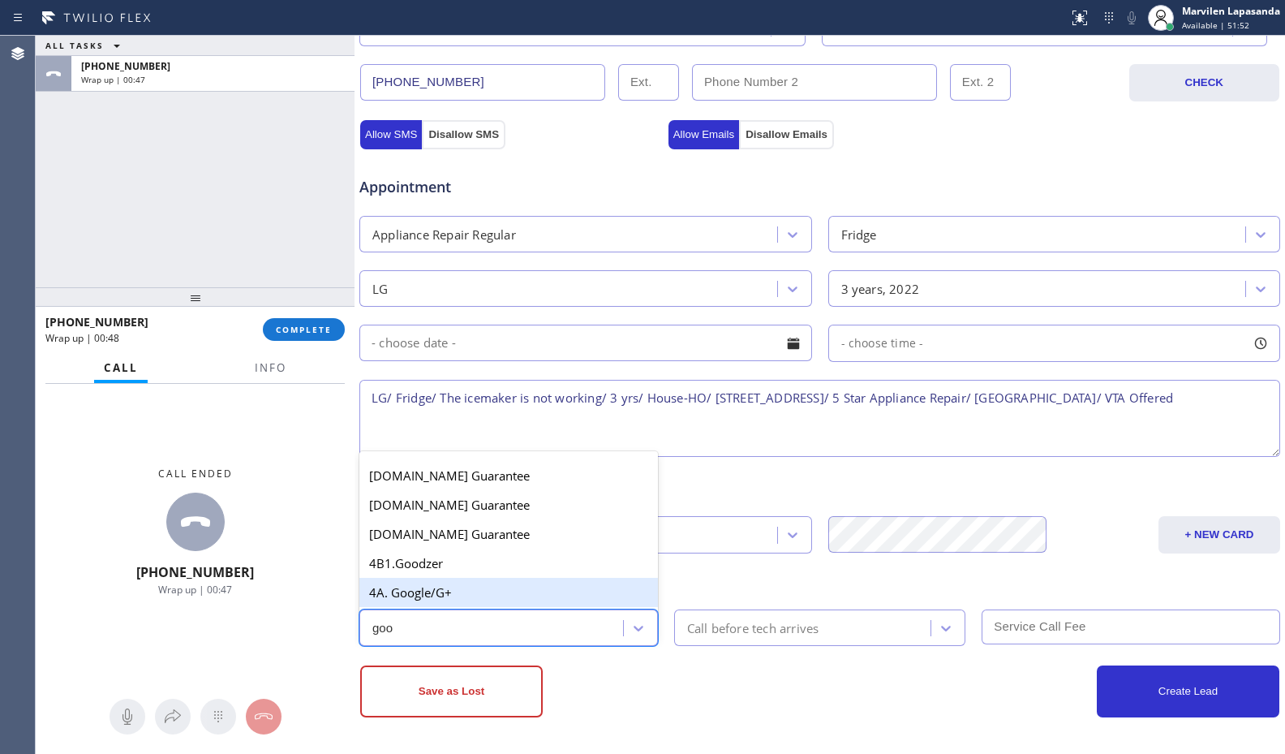
click at [458, 597] on div "4A. Google/G+" at bounding box center [508, 592] width 299 height 29
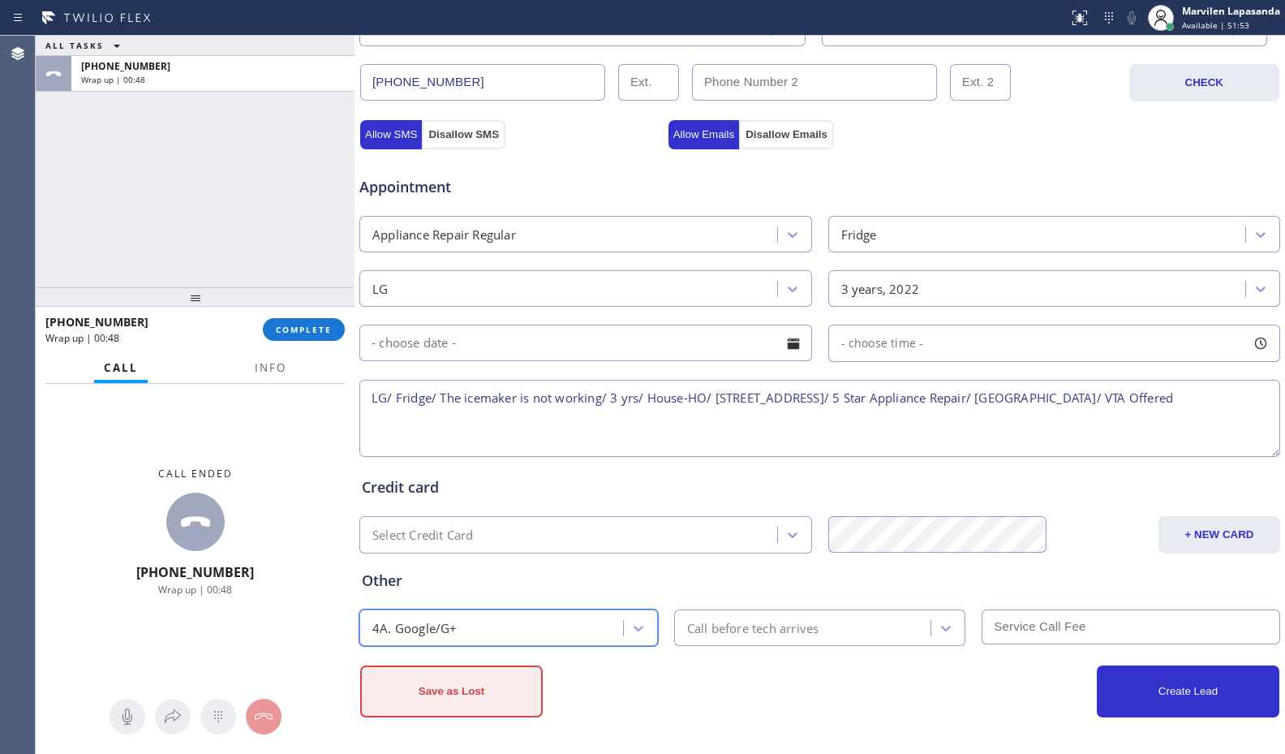
click at [460, 683] on button "Save as Lost" at bounding box center [451, 691] width 183 height 52
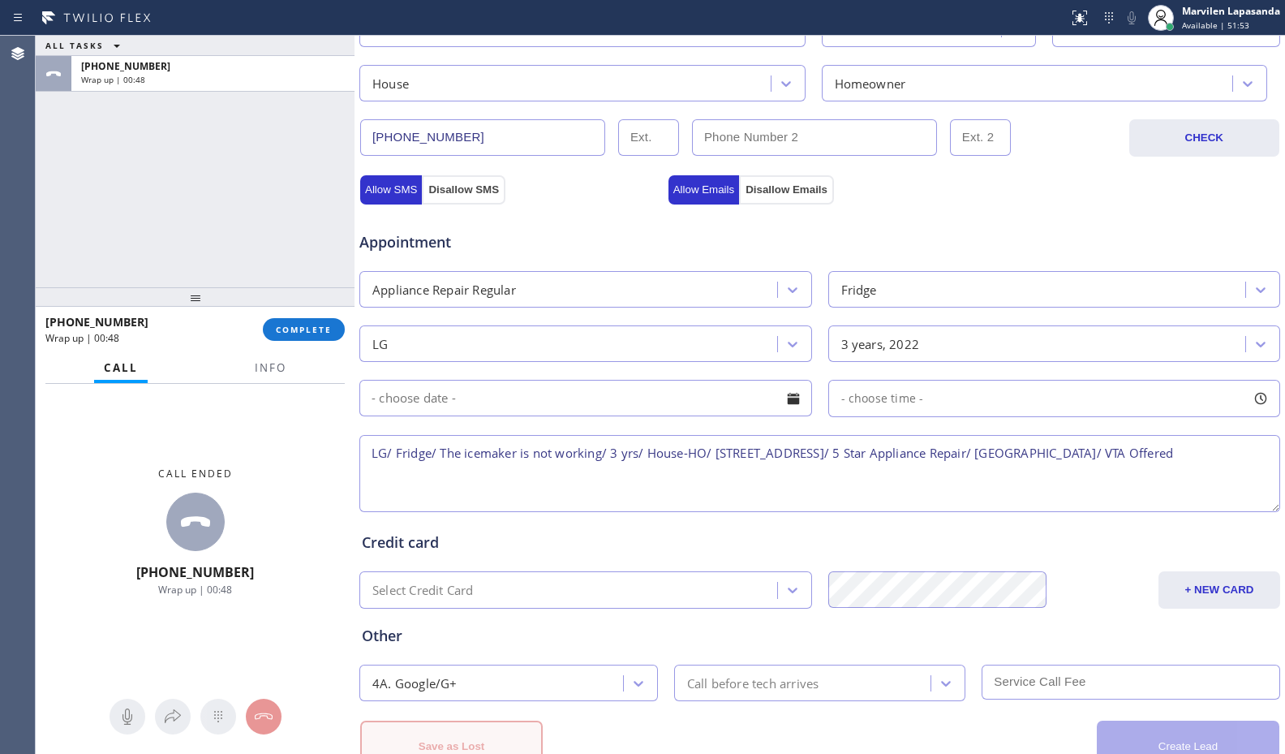
scroll to position [559, 0]
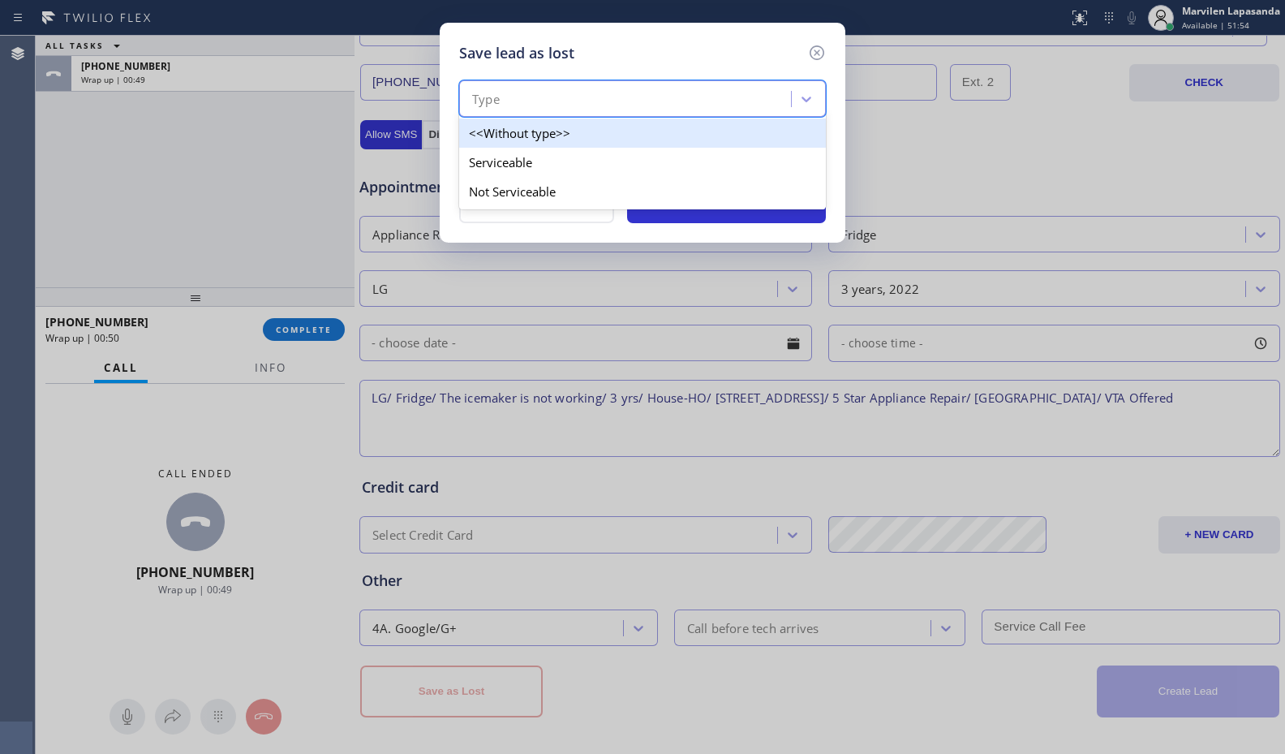
click at [517, 106] on div "Type" at bounding box center [627, 99] width 327 height 28
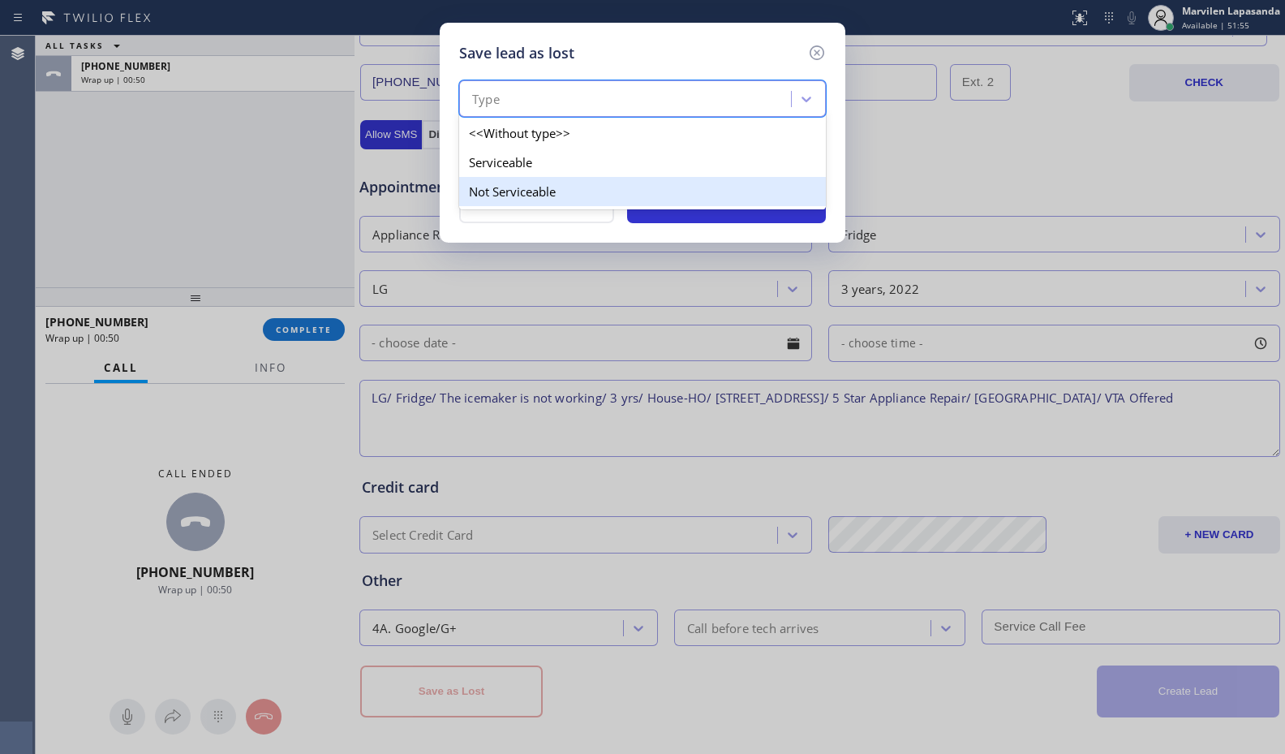
click at [505, 194] on div "Not Serviceable" at bounding box center [642, 191] width 367 height 29
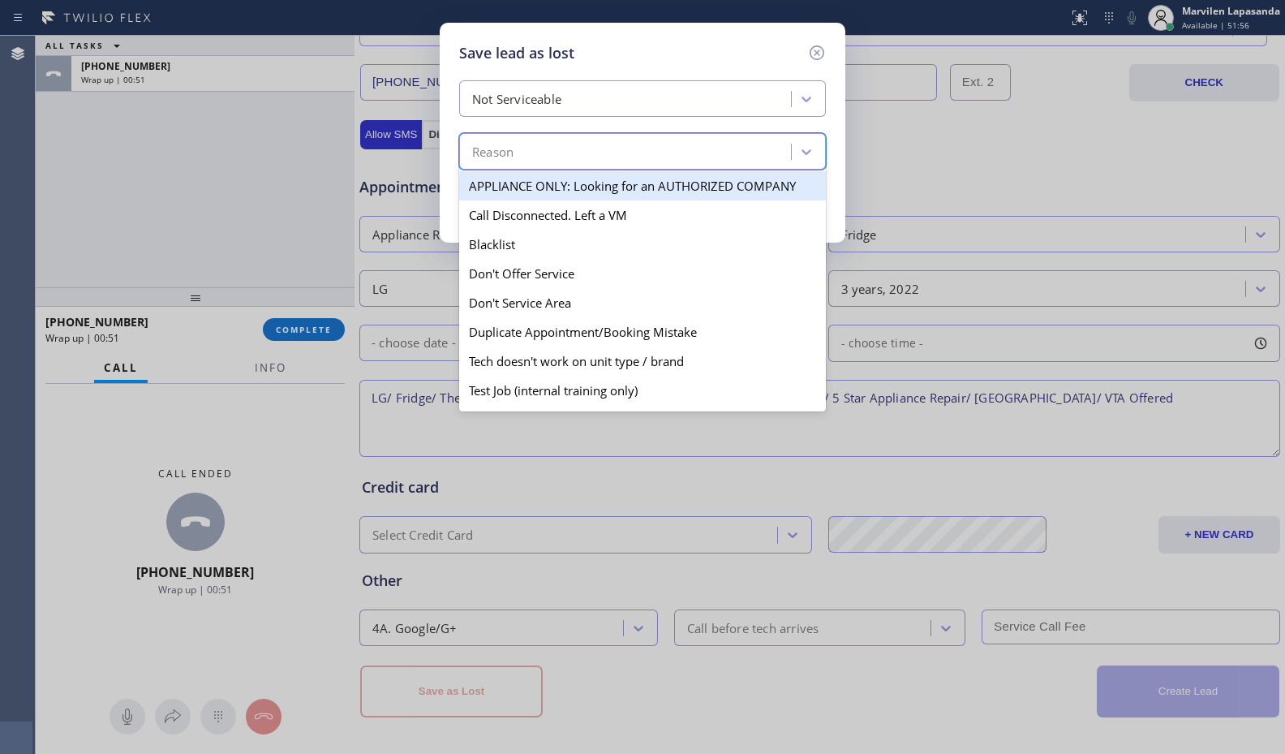
click at [506, 161] on div "Reason" at bounding box center [492, 152] width 41 height 19
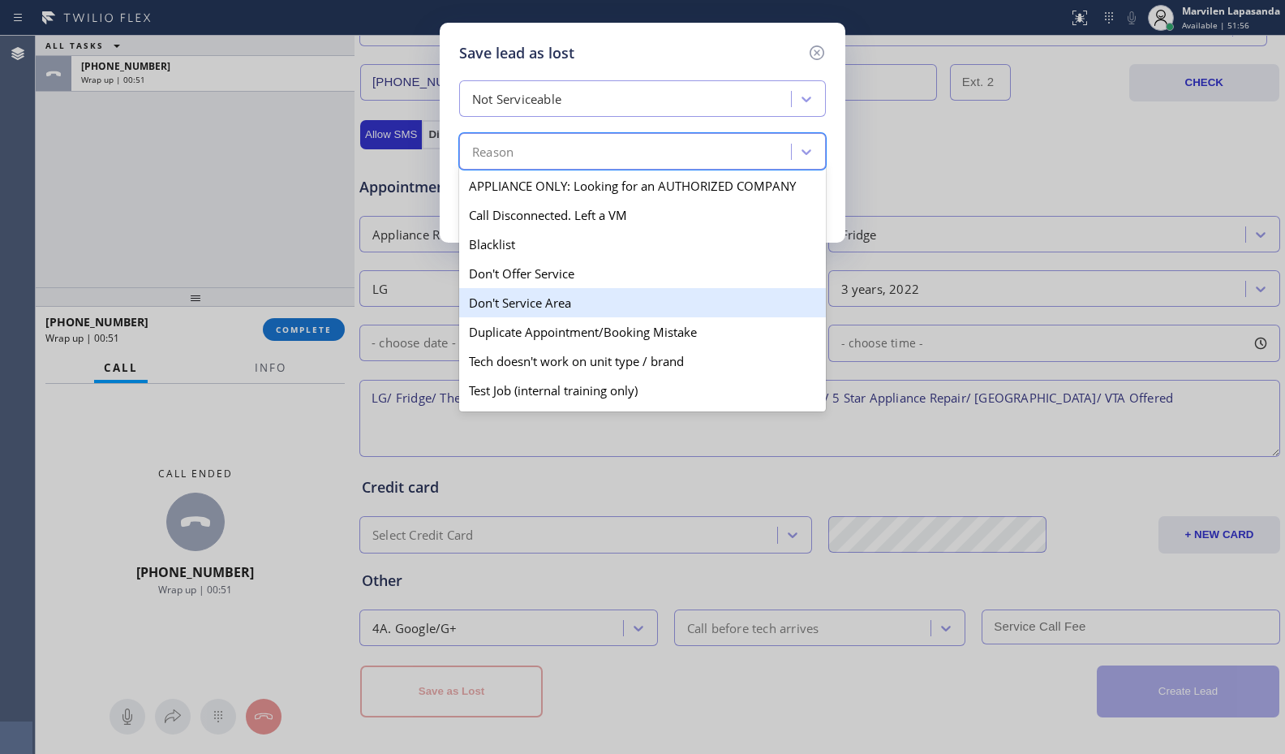
click at [513, 291] on div "Don't Service Area" at bounding box center [642, 302] width 367 height 29
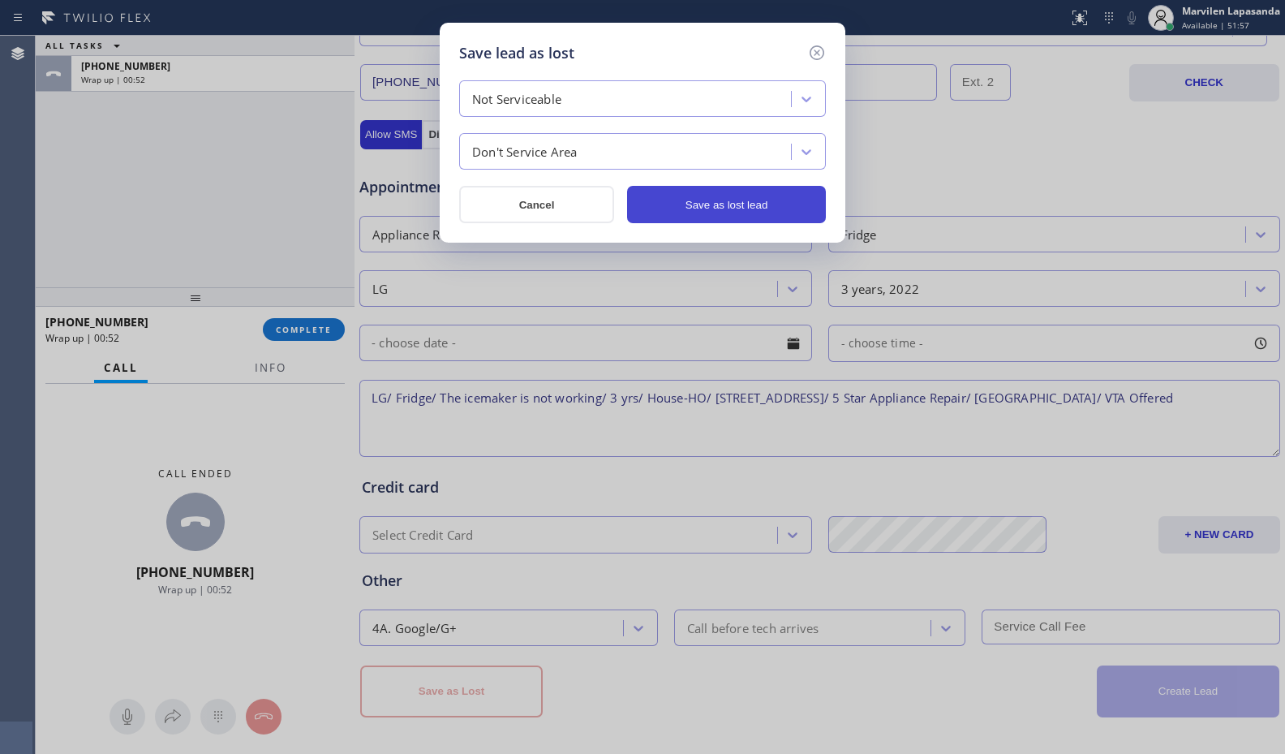
click at [681, 217] on button "Save as lost lead" at bounding box center [726, 204] width 199 height 37
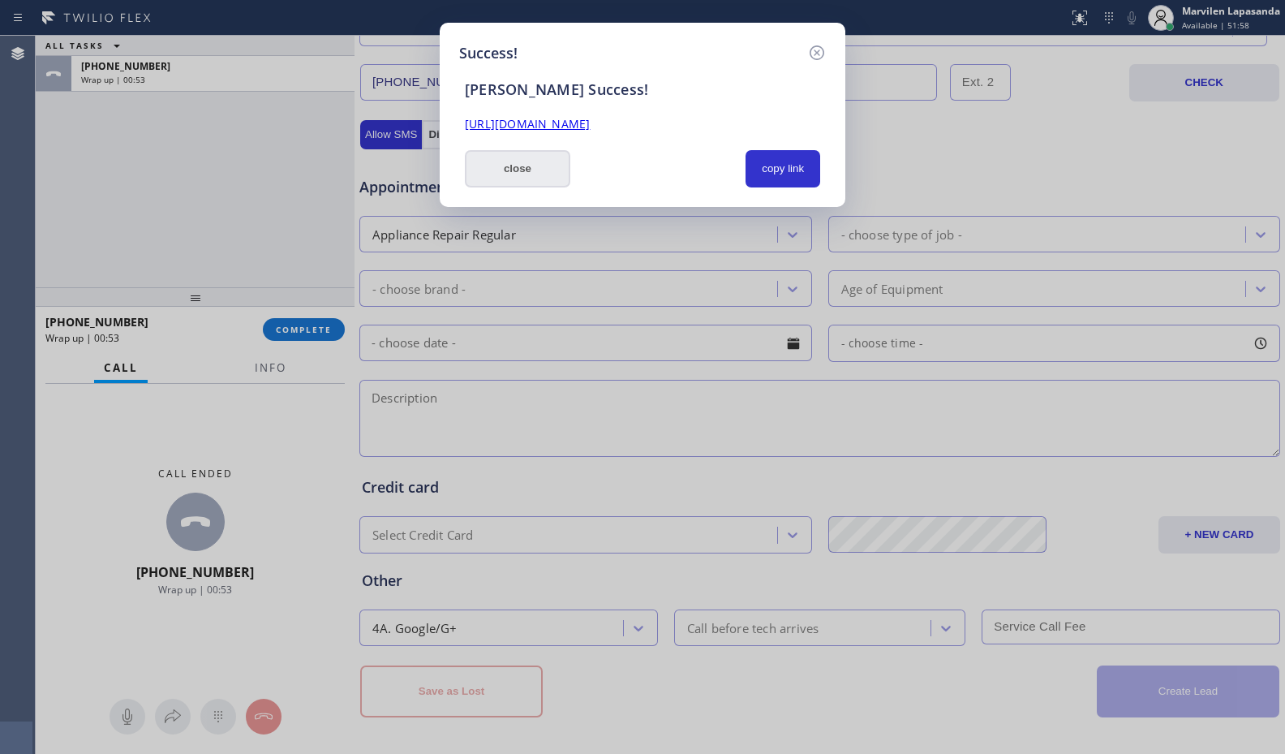
click at [505, 174] on button "close" at bounding box center [517, 168] width 105 height 37
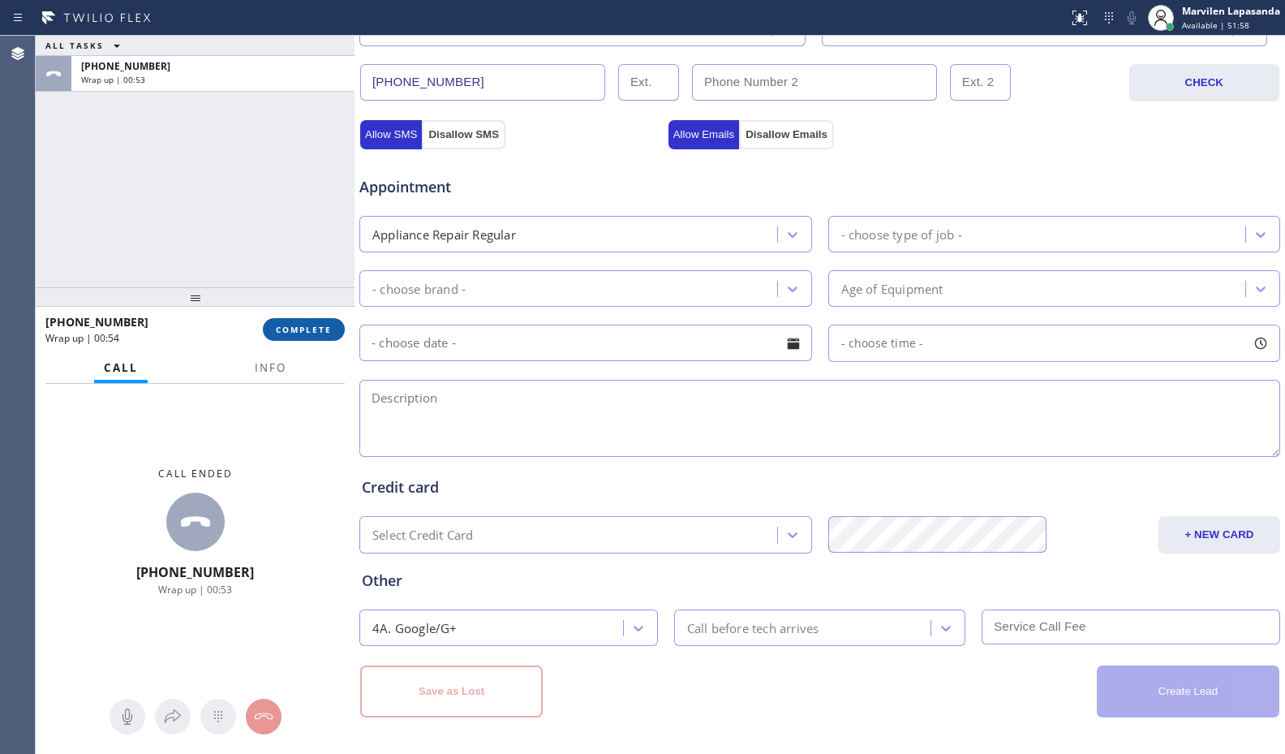
click at [308, 332] on span "COMPLETE" at bounding box center [304, 329] width 56 height 11
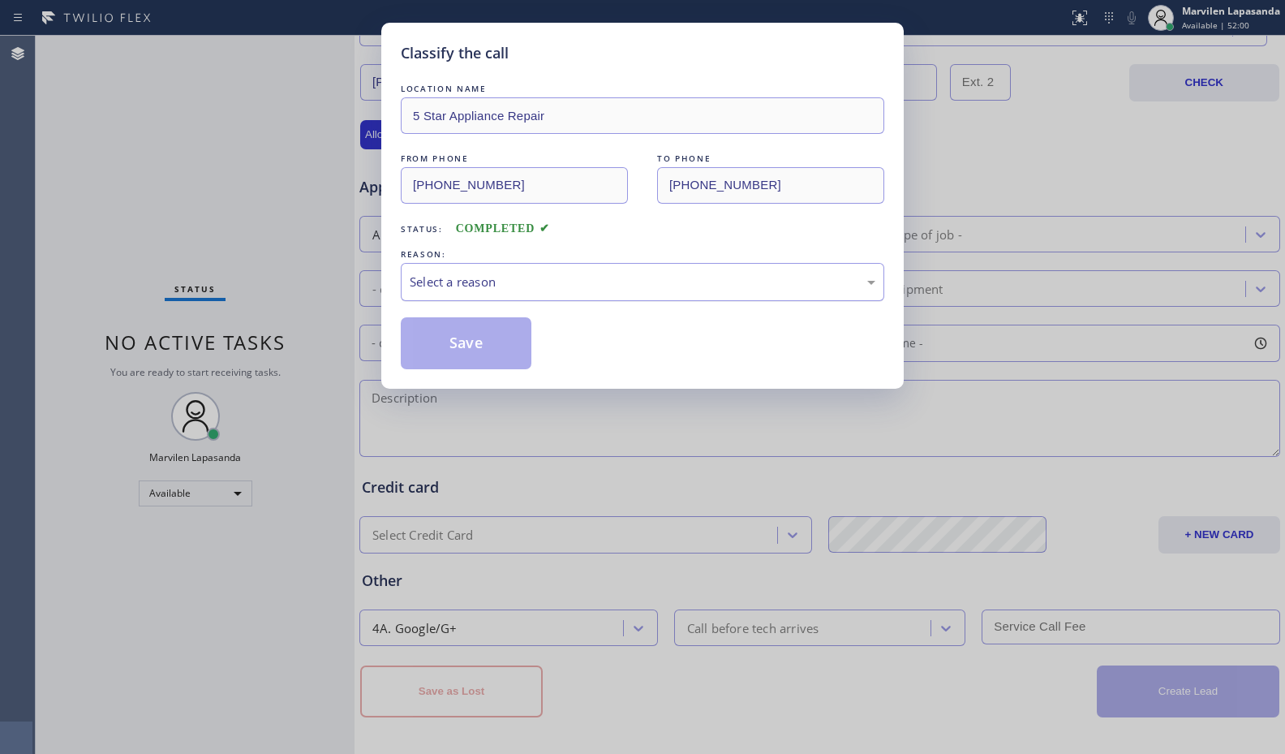
click at [462, 285] on div "Select a reason" at bounding box center [643, 282] width 466 height 19
click at [462, 337] on button "Save" at bounding box center [466, 343] width 131 height 52
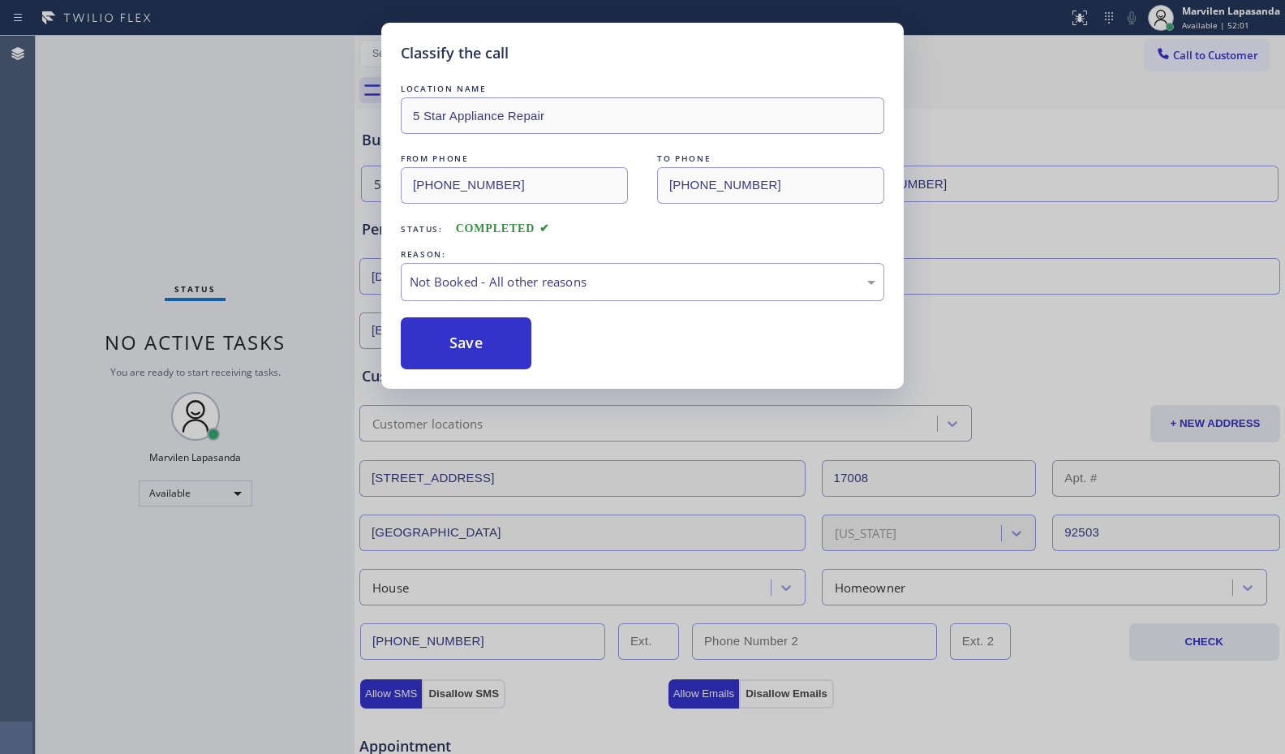
click at [462, 337] on button "Save" at bounding box center [466, 343] width 131 height 52
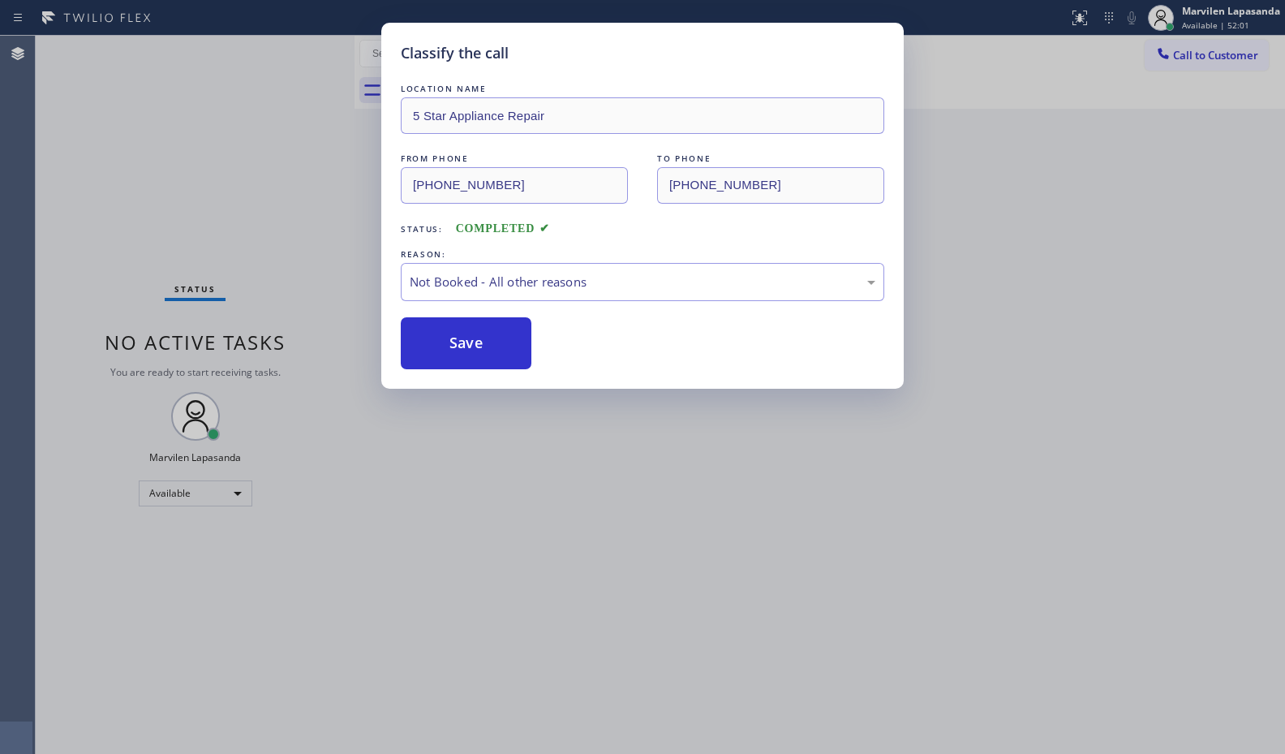
click at [462, 337] on button "Save" at bounding box center [466, 343] width 131 height 52
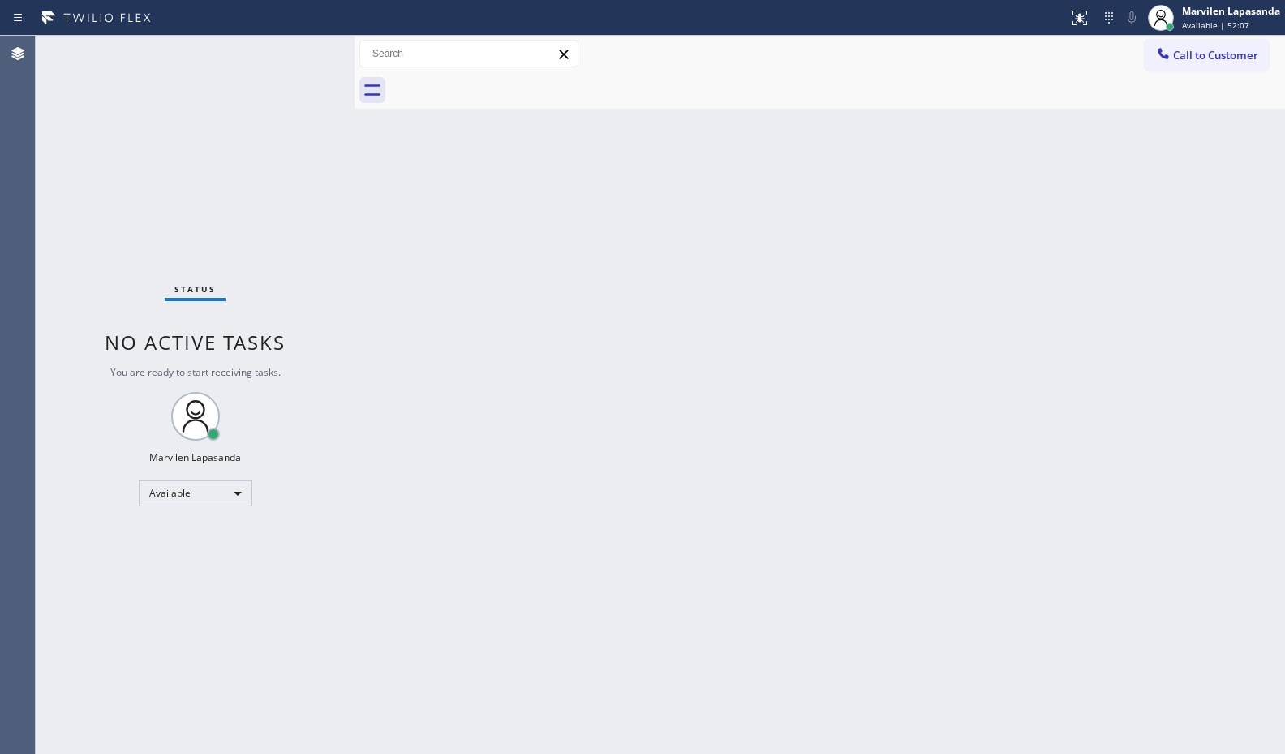
drag, startPoint x: 376, startPoint y: 112, endPoint x: 332, endPoint y: 70, distance: 61.4
click at [376, 112] on div "Back to Dashboard Change Sender ID Customers Technicians Select a contact Outbo…" at bounding box center [819, 395] width 930 height 718
click at [303, 50] on div "Status No active tasks You are ready to start receiving tasks. Marvilen Lapasan…" at bounding box center [195, 395] width 319 height 718
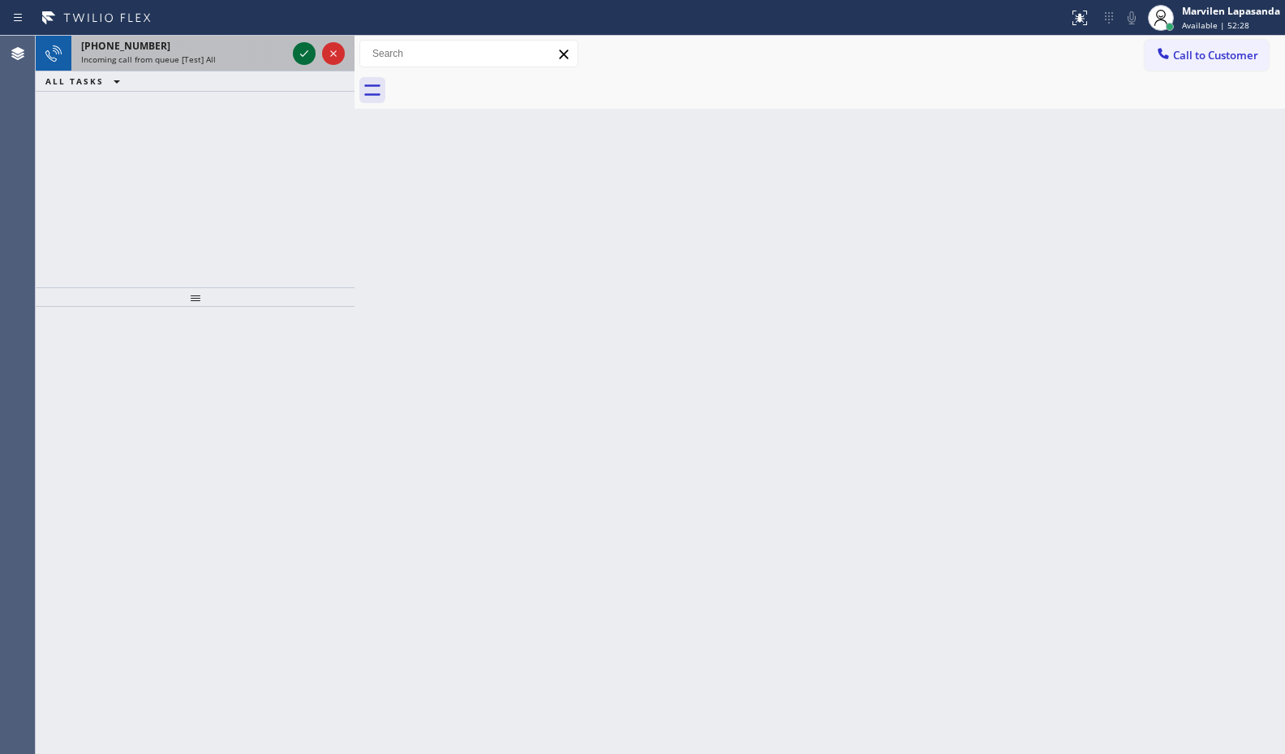
click at [303, 50] on icon at bounding box center [303, 53] width 19 height 19
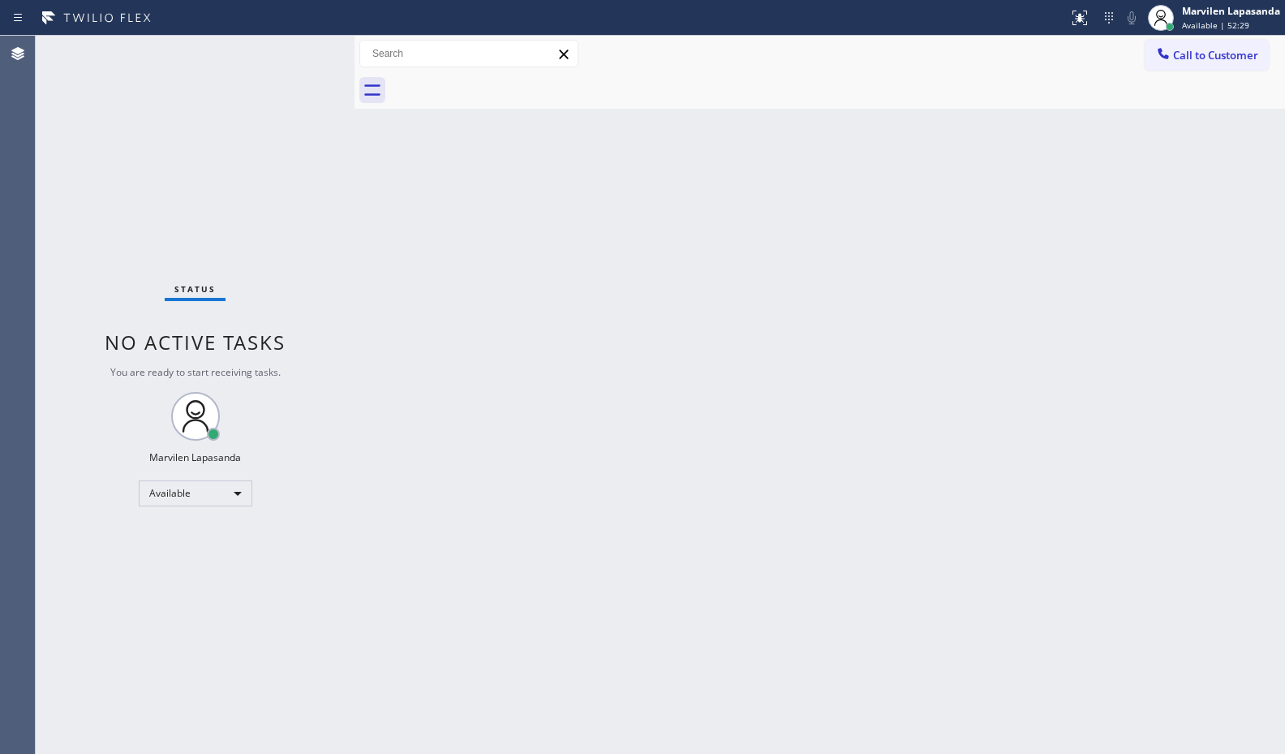
click at [313, 53] on div "Status No active tasks You are ready to start receiving tasks. Marvilen Lapasan…" at bounding box center [195, 395] width 319 height 718
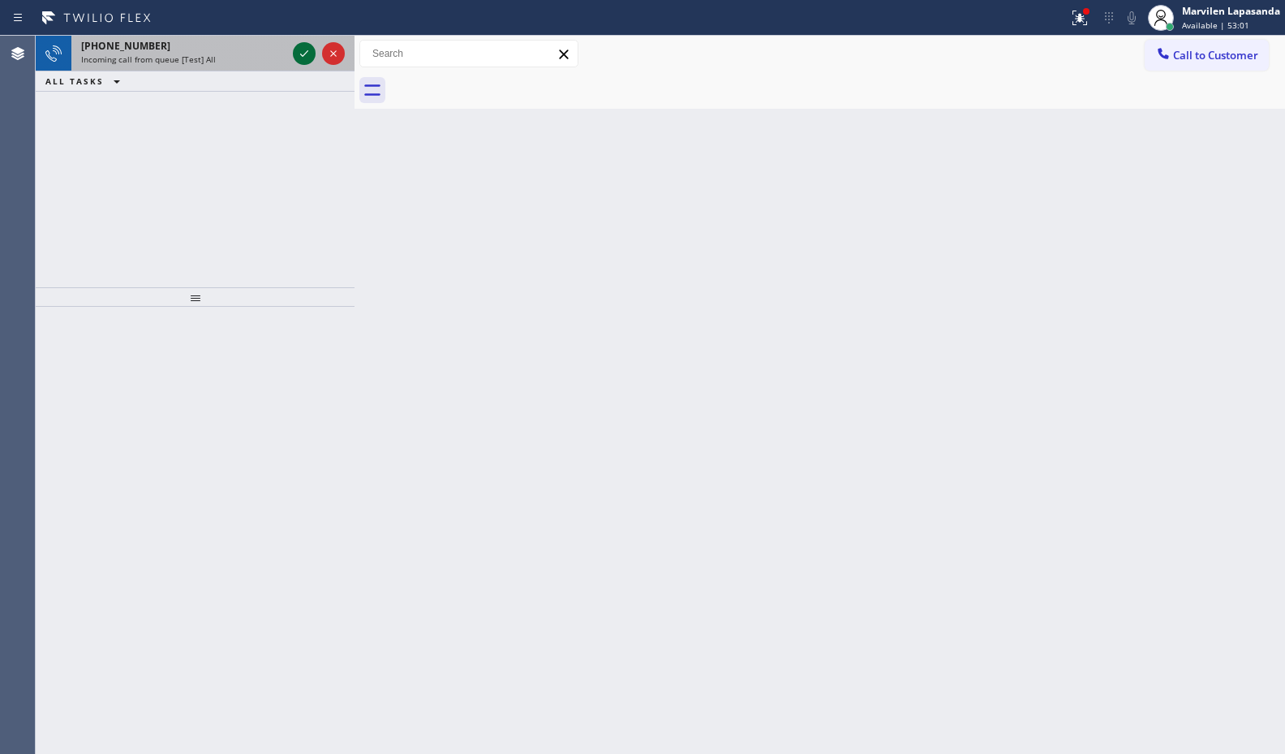
drag, startPoint x: 303, startPoint y: 50, endPoint x: 313, endPoint y: 53, distance: 10.0
click at [313, 53] on icon at bounding box center [303, 53] width 19 height 19
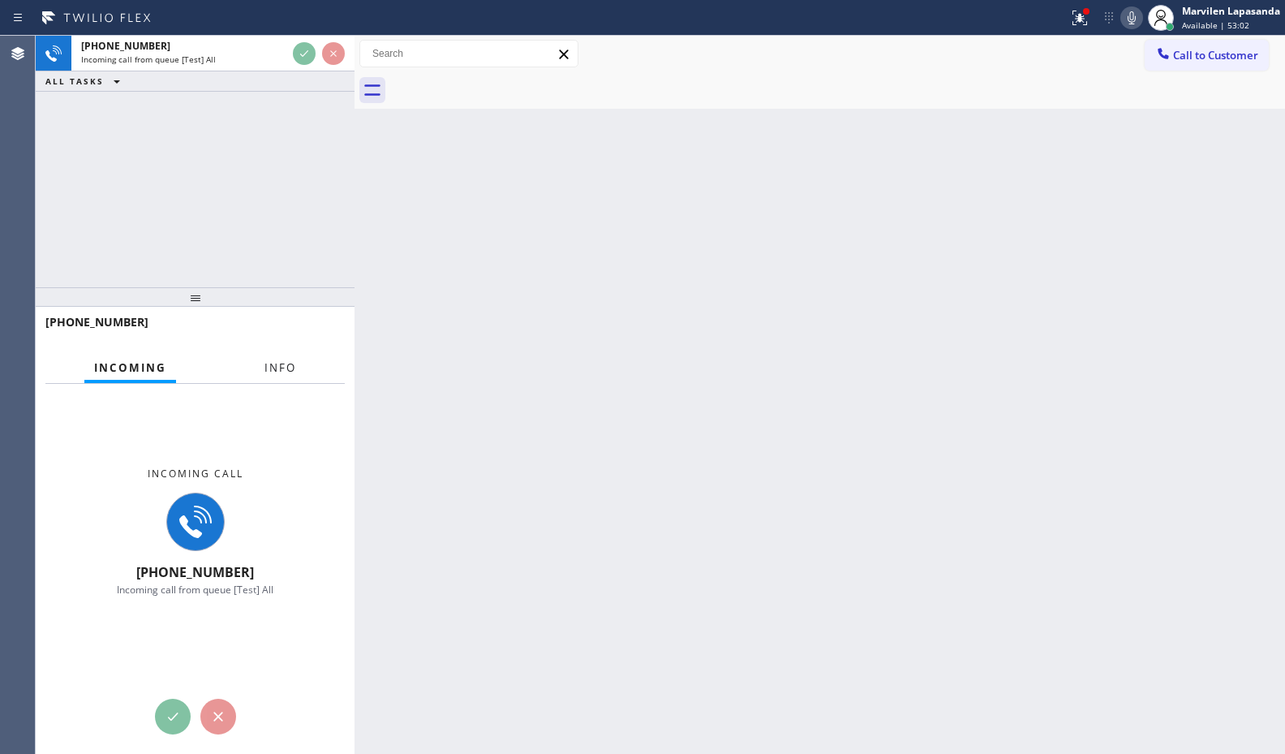
click at [273, 368] on span "Info" at bounding box center [280, 367] width 32 height 15
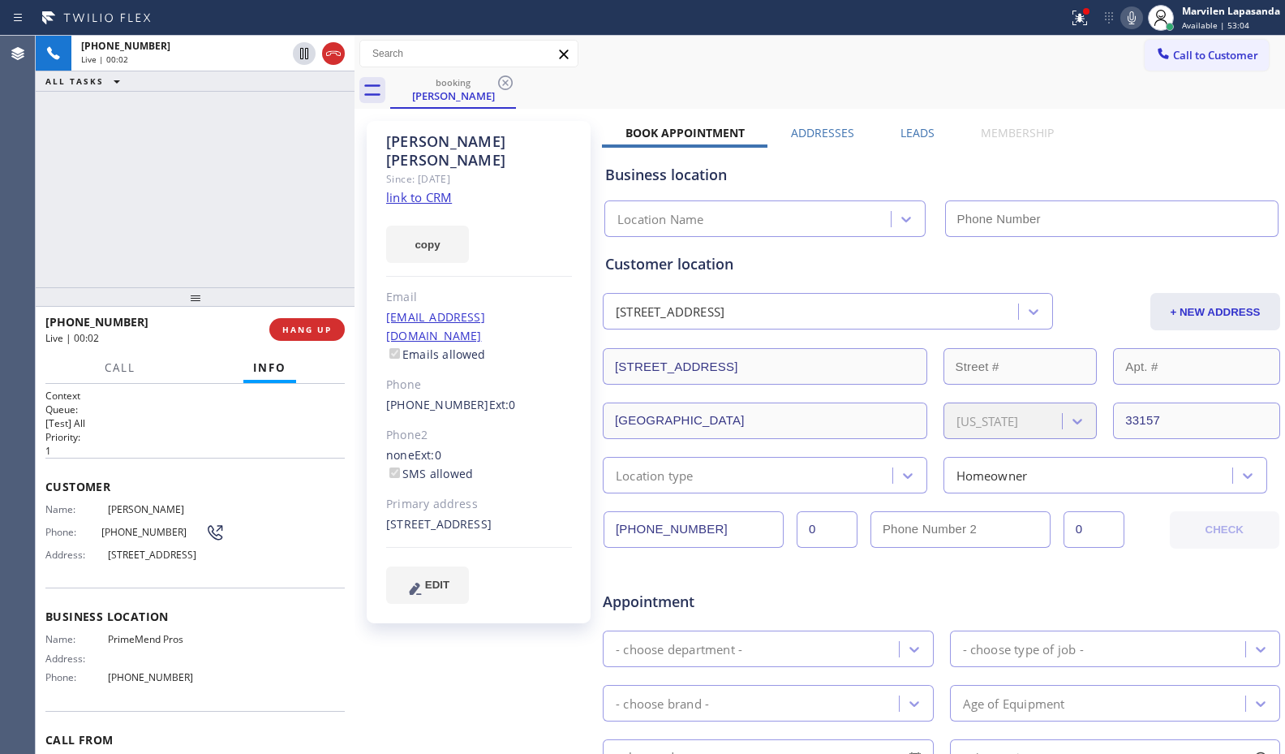
type input "[PHONE_NUMBER]"
click at [239, 235] on div "+13053318126 Live | 00:04 ALL TASKS ALL TASKS ACTIVE TASKS TASKS IN WRAP UP" at bounding box center [195, 161] width 319 height 251
click at [415, 189] on link "link to CRM" at bounding box center [419, 197] width 66 height 16
click at [1126, 20] on icon at bounding box center [1131, 17] width 19 height 19
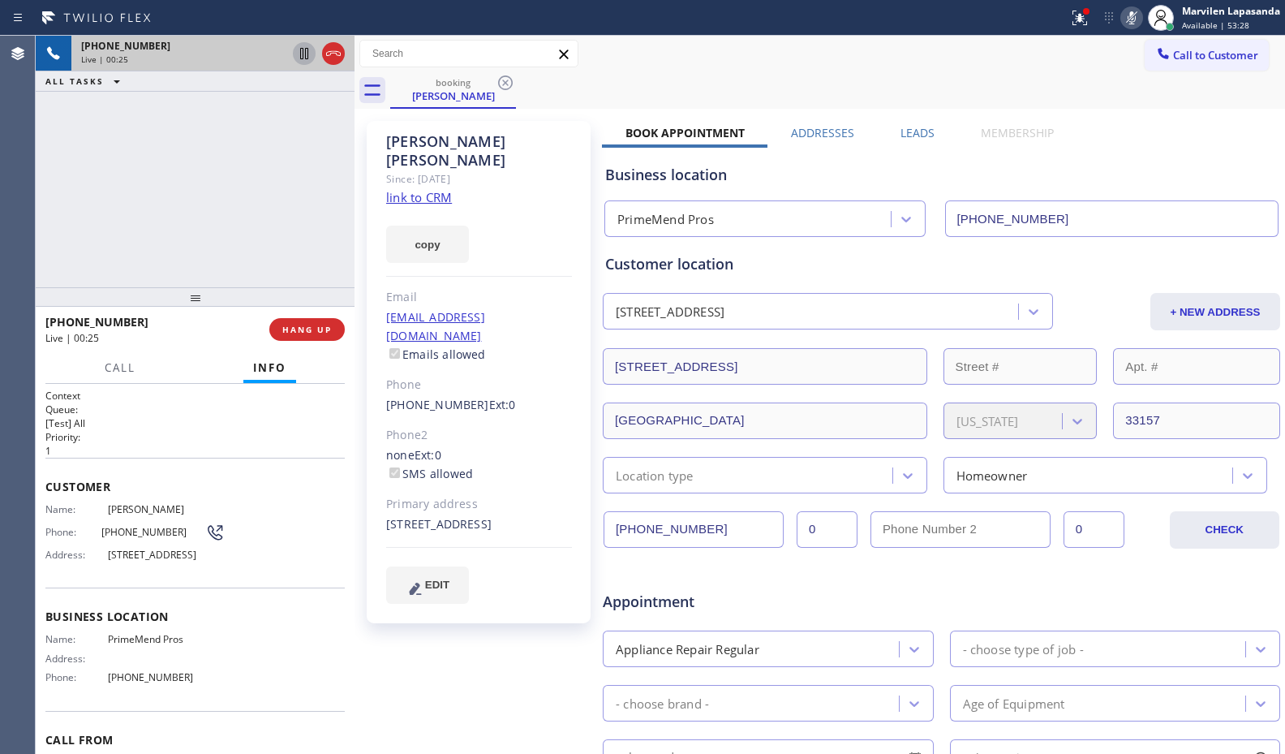
click at [305, 59] on icon at bounding box center [303, 53] width 19 height 19
drag, startPoint x: 178, startPoint y: 532, endPoint x: 147, endPoint y: 532, distance: 30.8
click at [147, 532] on span "[PHONE_NUMBER]" at bounding box center [153, 532] width 105 height 12
click at [182, 561] on span "17304 SW 88th Ave, Palmetto Bay, FL 33157, USA" at bounding box center [166, 554] width 117 height 12
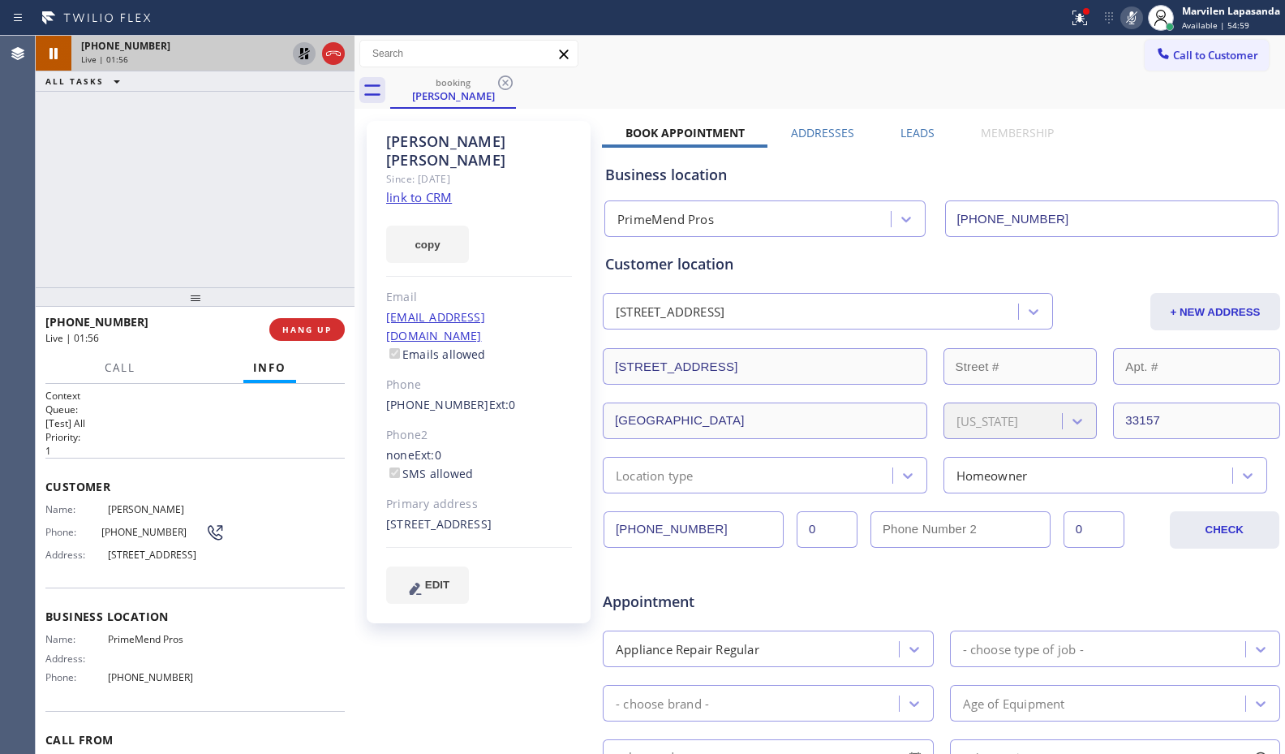
drag, startPoint x: 183, startPoint y: 565, endPoint x: 208, endPoint y: 569, distance: 25.5
click at [208, 561] on span "17304 SW 88th Ave, Palmetto Bay, FL 33157, USA" at bounding box center [166, 554] width 117 height 12
copy span "33157"
click at [304, 54] on icon at bounding box center [304, 53] width 11 height 11
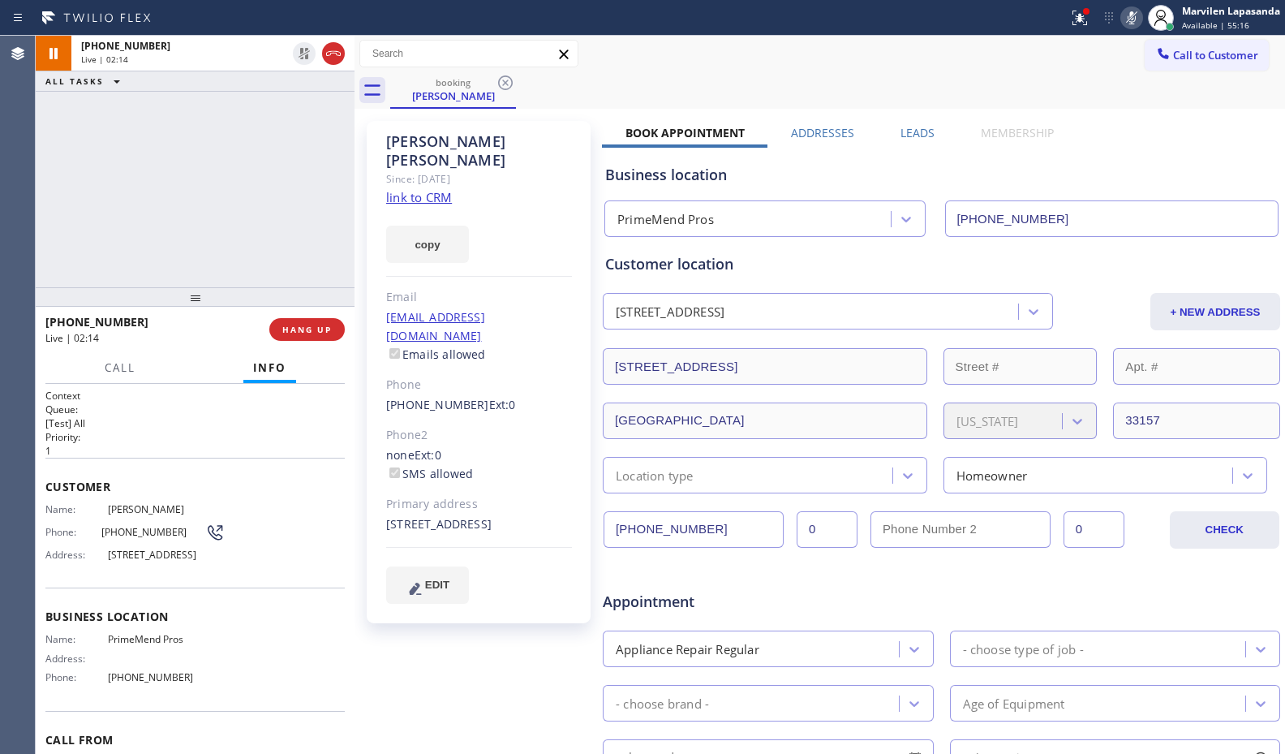
click at [1133, 23] on icon at bounding box center [1131, 17] width 19 height 19
click at [1085, 24] on icon at bounding box center [1079, 18] width 15 height 15
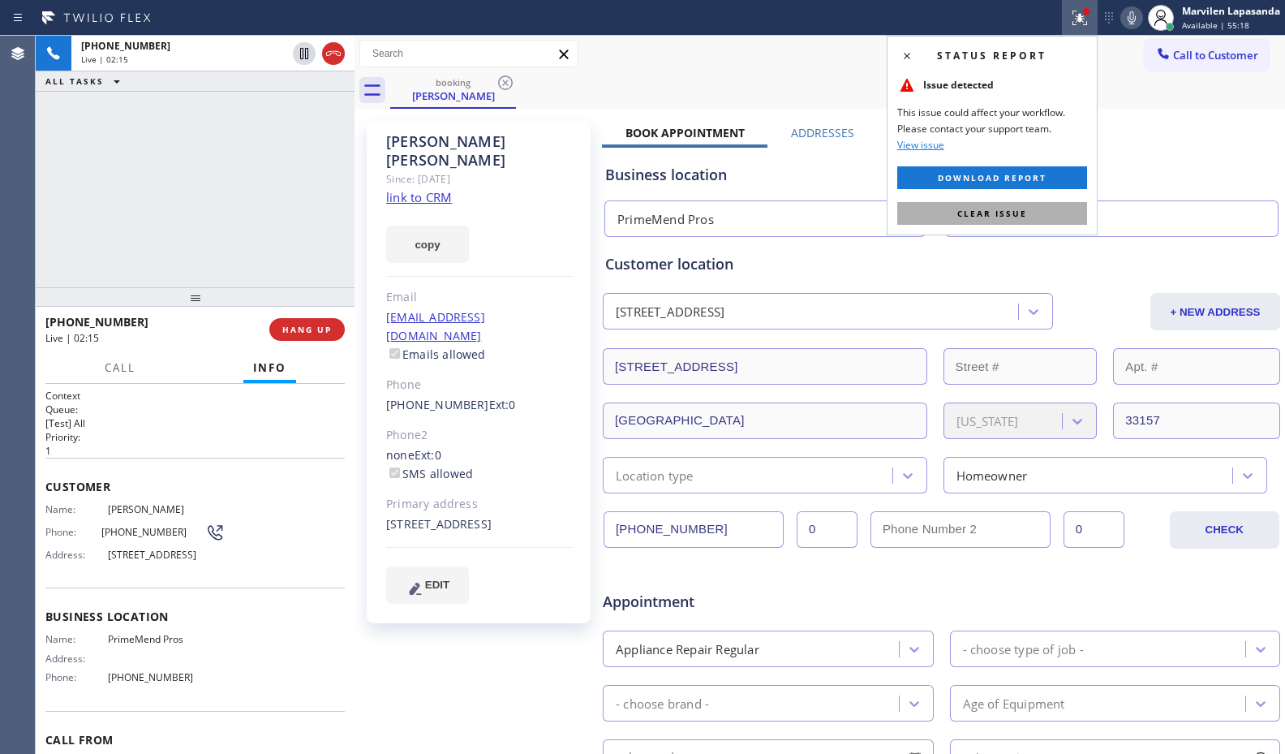
click at [987, 203] on button "Clear issue" at bounding box center [992, 213] width 190 height 23
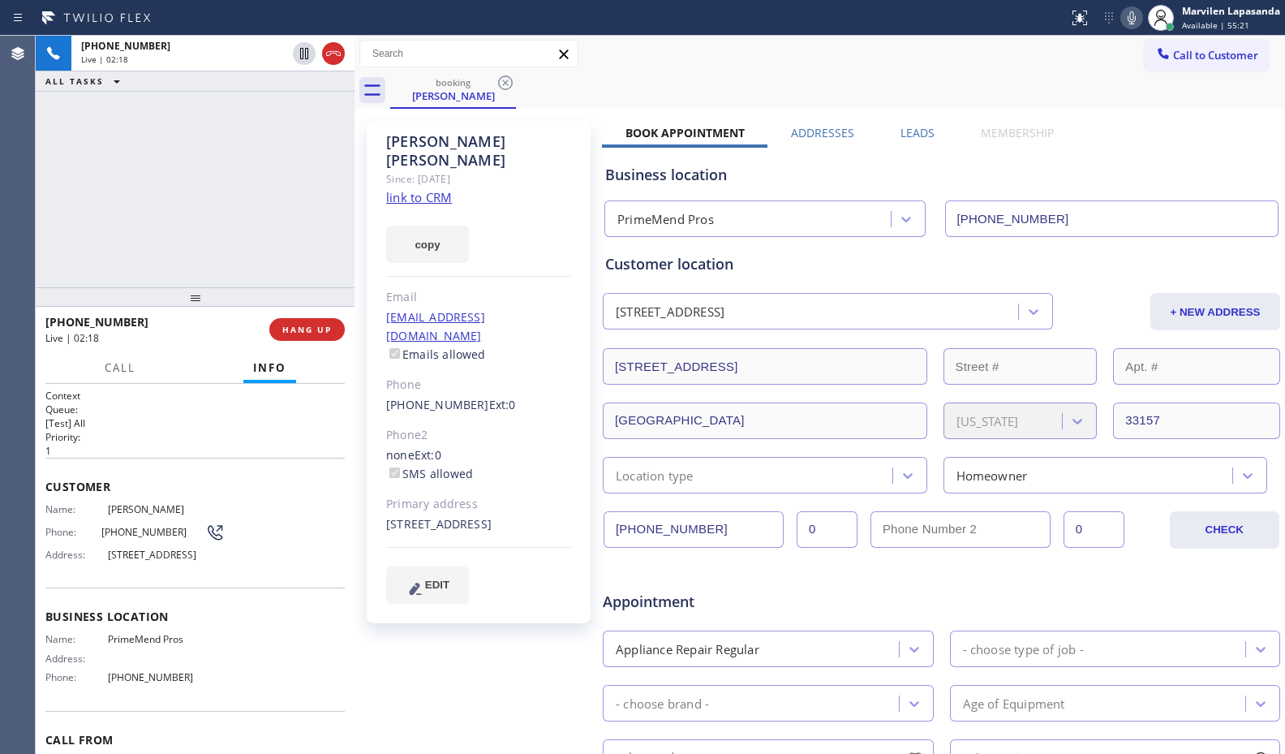
click at [173, 180] on div "+13053318126 Live | 02:18 ALL TASKS ALL TASKS ACTIVE TASKS TASKS IN WRAP UP" at bounding box center [195, 161] width 319 height 251
click at [333, 221] on div "+13053318126 Live | 02:20 ALL TASKS ALL TASKS ACTIVE TASKS TASKS IN WRAP UP" at bounding box center [195, 161] width 319 height 251
click at [354, 225] on div at bounding box center [354, 395] width 0 height 718
click at [363, 225] on div "Alan Latimer Since: 20 may 2020 link to CRM copy Email alanl0123@gmail.com Emai…" at bounding box center [480, 638] width 243 height 1051
click at [371, 225] on div "Alan Latimer Since: 20 may 2020 link to CRM copy Email alanl0123@gmail.com Emai…" at bounding box center [479, 372] width 224 height 502
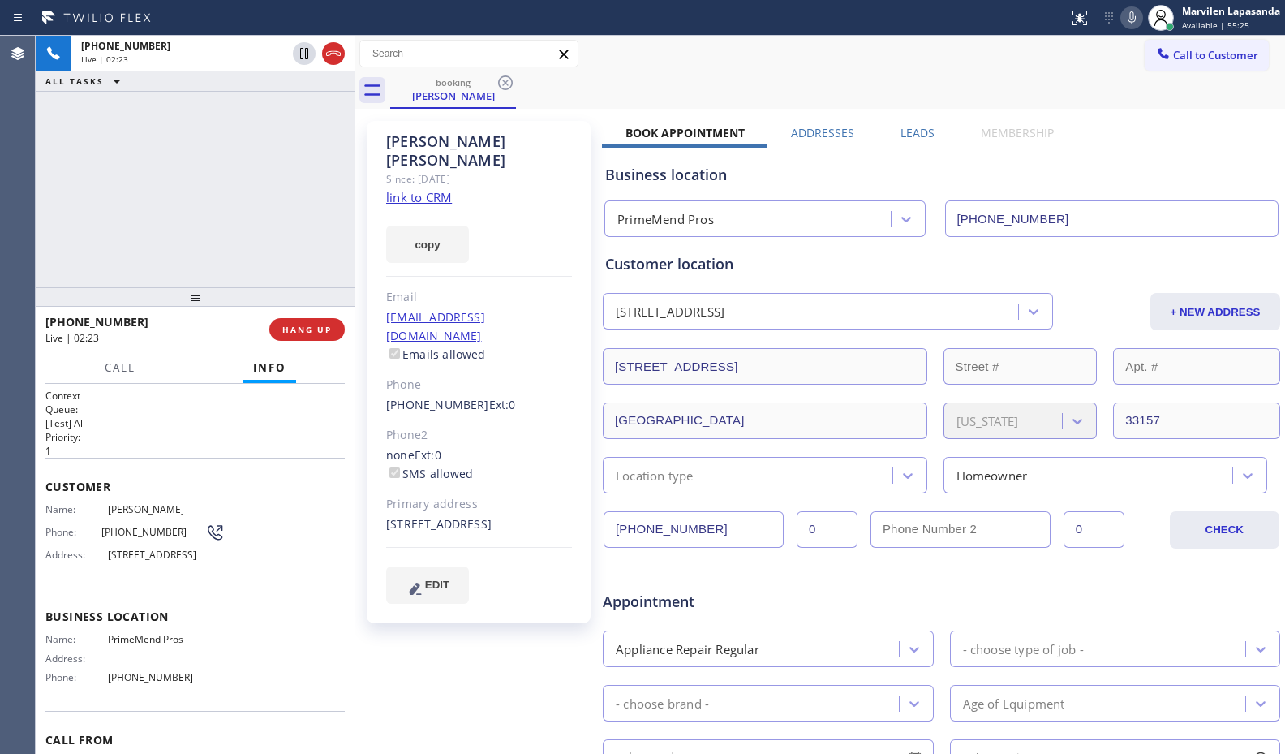
click at [354, 223] on div at bounding box center [354, 395] width 0 height 718
click at [363, 223] on div "Alan Latimer Since: 20 may 2020 link to CRM copy Email alanl0123@gmail.com Emai…" at bounding box center [480, 638] width 243 height 1051
click at [366, 223] on div "Alan Latimer Since: 20 may 2020 link to CRM copy Email alanl0123@gmail.com Emai…" at bounding box center [480, 638] width 243 height 1051
click at [372, 224] on div "Alan Latimer Since: 20 may 2020 link to CRM copy Email alanl0123@gmail.com Emai…" at bounding box center [479, 372] width 224 height 502
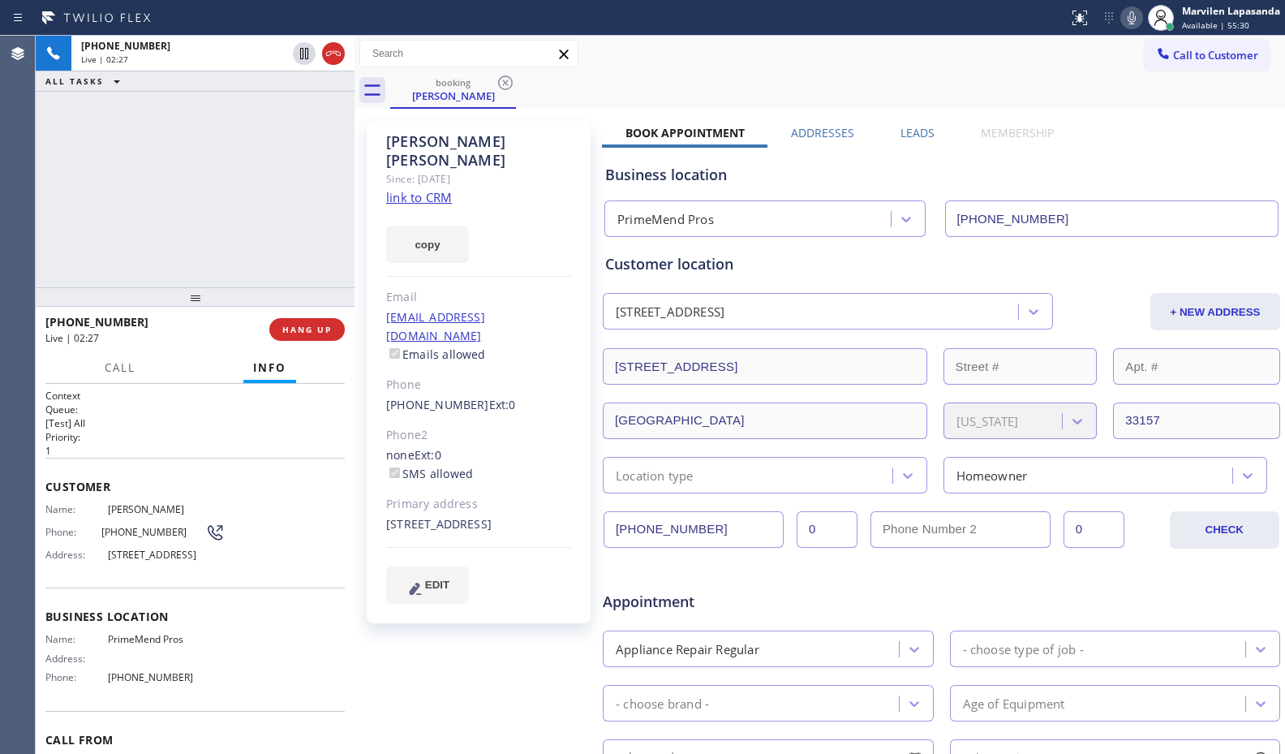
click at [368, 223] on div "Alan Latimer Since: 20 may 2020 link to CRM copy Email alanl0123@gmail.com Emai…" at bounding box center [479, 372] width 224 height 502
click at [359, 221] on div "Alan Latimer Since: 20 may 2020 link to CRM copy Email alanl0123@gmail.com Emai…" at bounding box center [480, 638] width 243 height 1051
click at [371, 221] on div "Alan Latimer Since: 20 may 2020 link to CRM copy Email alanl0123@gmail.com Emai…" at bounding box center [479, 372] width 224 height 502
click at [363, 221] on div "Alan Latimer Since: 20 may 2020 link to CRM copy Email alanl0123@gmail.com Emai…" at bounding box center [480, 638] width 243 height 1051
click at [371, 222] on div "Alan Latimer Since: 20 may 2020 link to CRM copy Email alanl0123@gmail.com Emai…" at bounding box center [479, 372] width 224 height 502
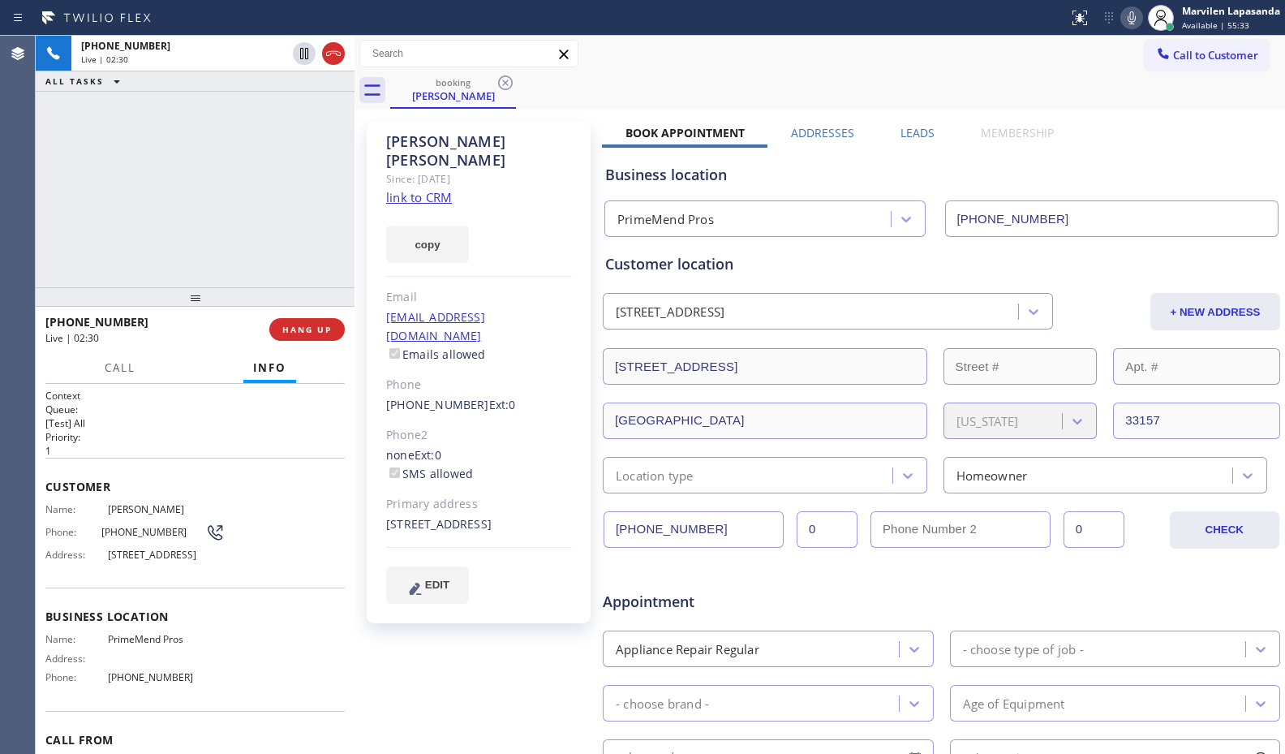
click at [375, 223] on div "Alan Latimer Since: 20 may 2020 link to CRM copy Email alanl0123@gmail.com Emai…" at bounding box center [479, 372] width 224 height 502
click at [363, 222] on div "Alan Latimer Since: 20 may 2020 link to CRM copy Email alanl0123@gmail.com Emai…" at bounding box center [480, 638] width 243 height 1051
click at [372, 223] on div "Alan Latimer Since: 20 may 2020 link to CRM copy Email alanl0123@gmail.com Emai…" at bounding box center [479, 372] width 224 height 502
click at [297, 256] on div "+13053318126 Live | 02:36 ALL TASKS ALL TASKS ACTIVE TASKS TASKS IN WRAP UP" at bounding box center [195, 161] width 319 height 251
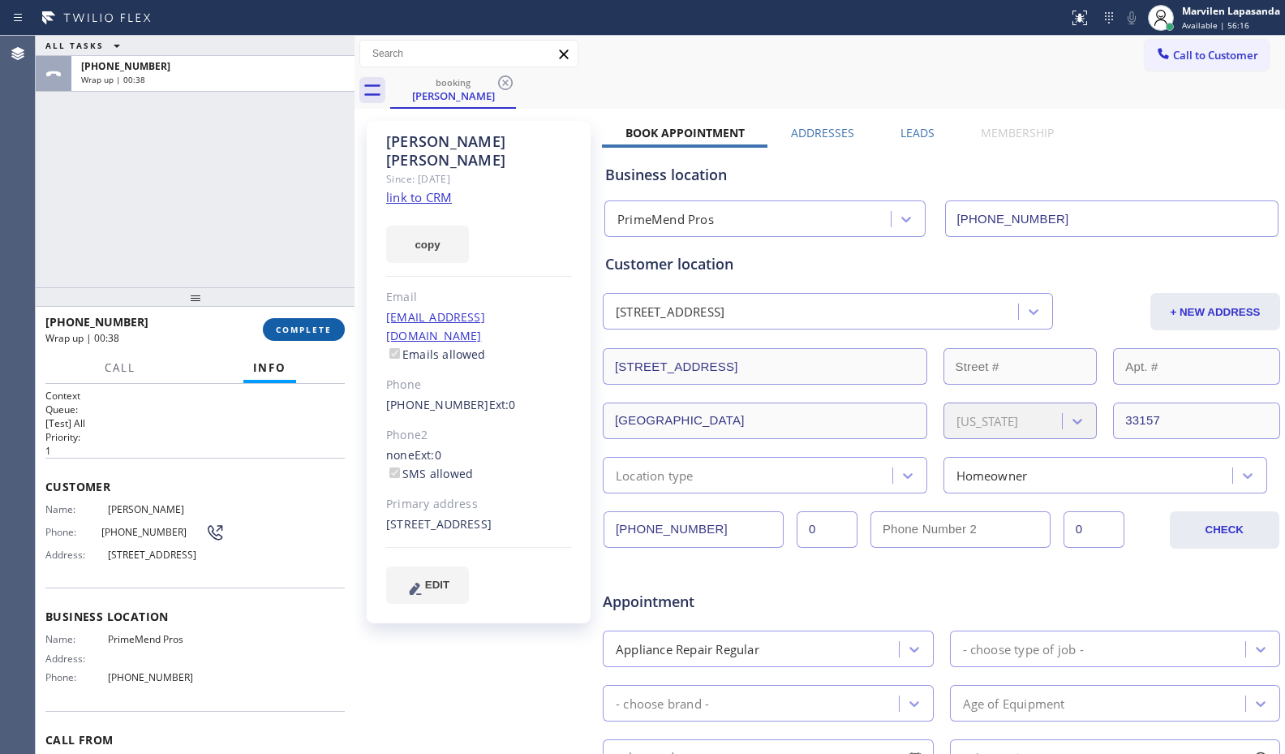
click at [293, 326] on span "COMPLETE" at bounding box center [304, 329] width 56 height 11
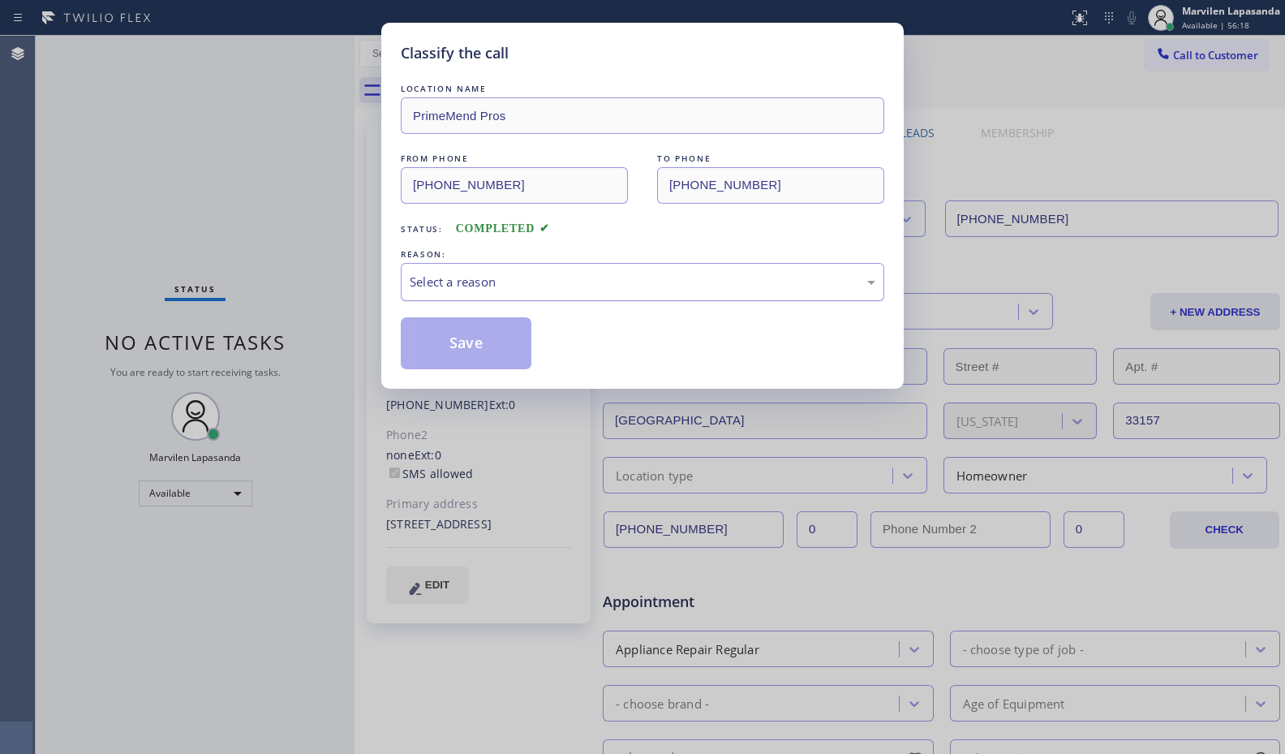
click at [438, 282] on div "Select a reason" at bounding box center [643, 282] width 466 height 19
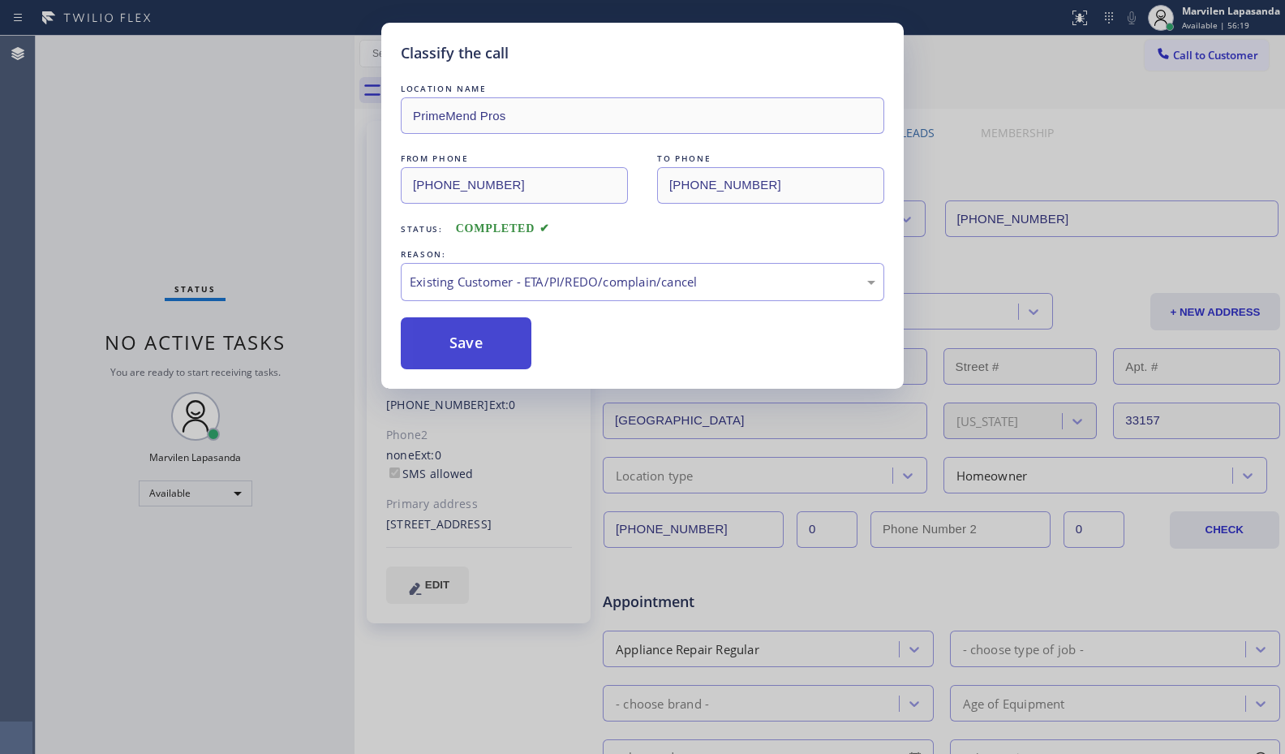
click at [436, 345] on button "Save" at bounding box center [466, 343] width 131 height 52
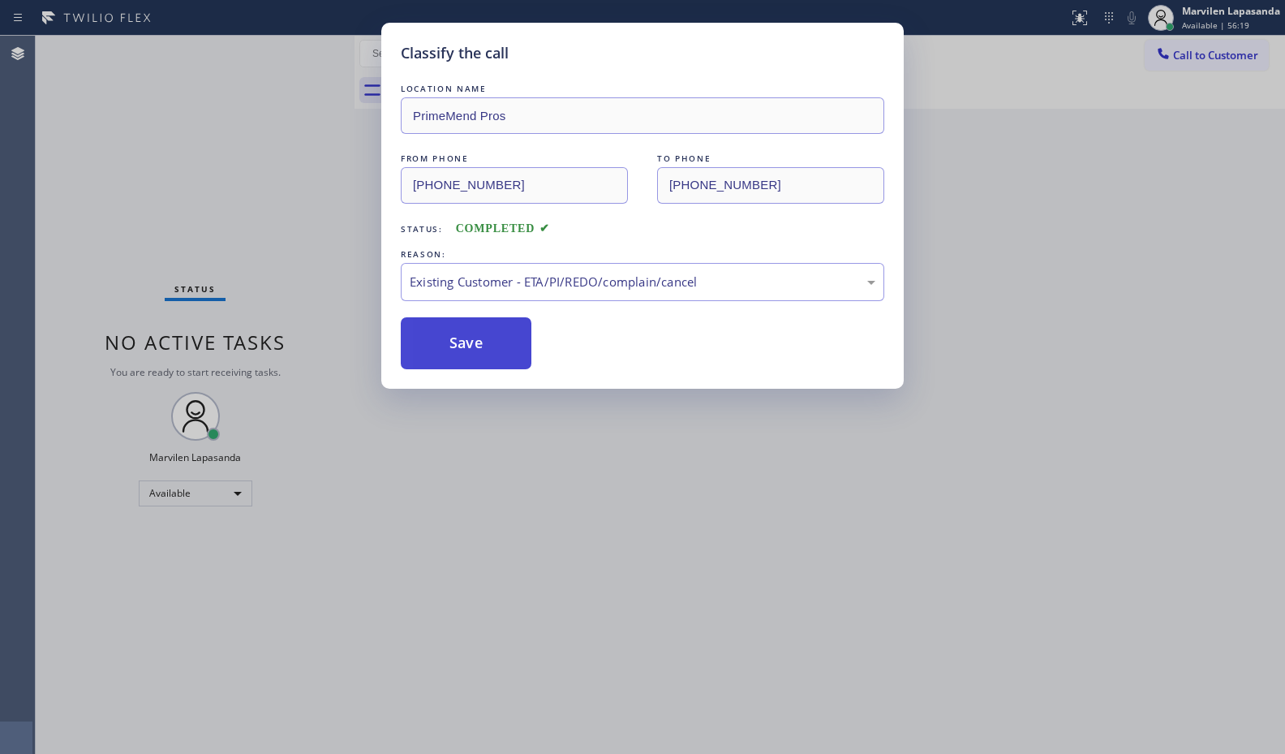
click at [436, 345] on button "Save" at bounding box center [466, 343] width 131 height 52
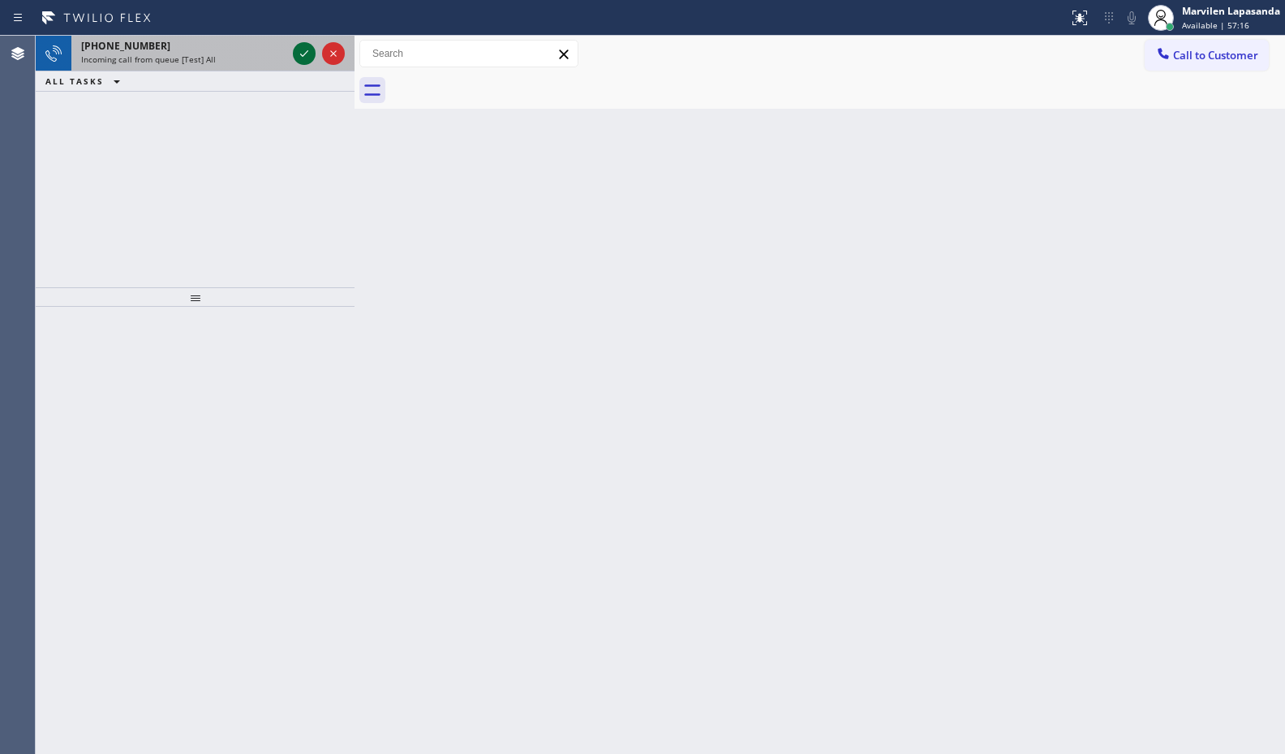
click at [303, 59] on icon at bounding box center [303, 53] width 19 height 19
click at [308, 55] on icon at bounding box center [303, 53] width 19 height 19
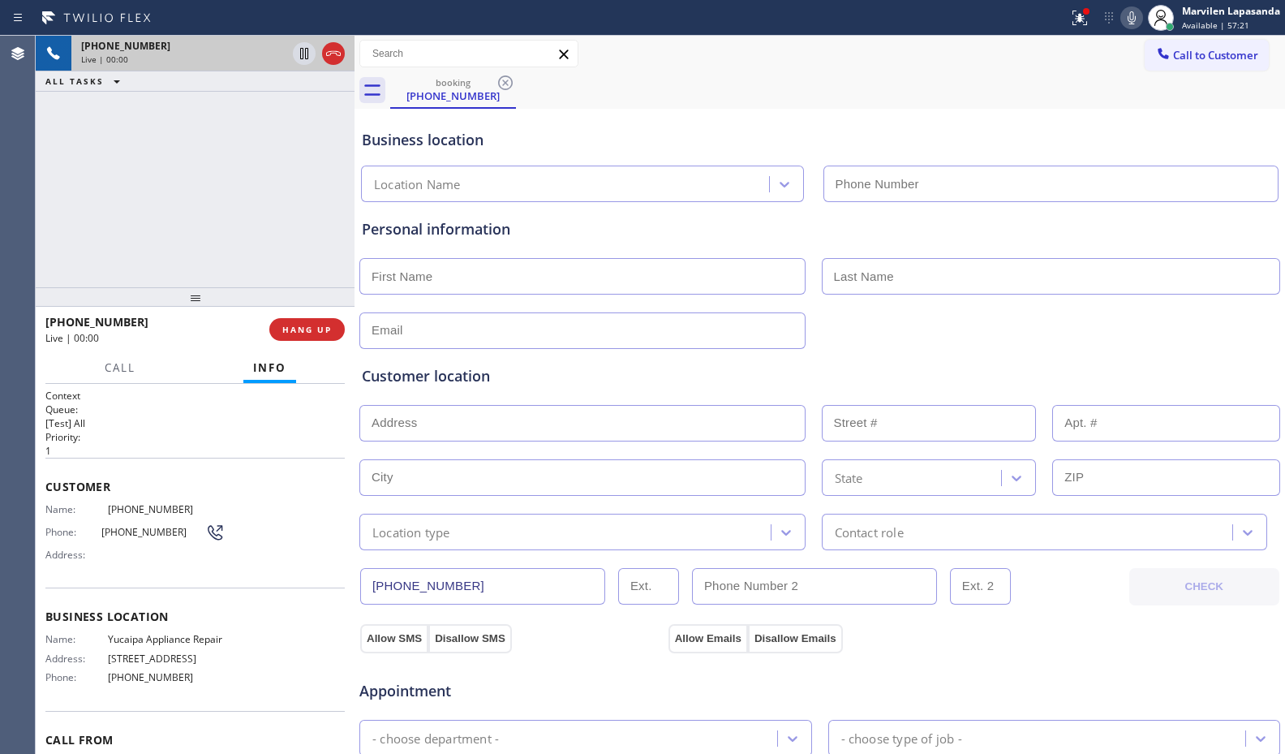
type input "[PHONE_NUMBER]"
click at [81, 234] on div "+16615850301 Live | 00:02 ALL TASKS ALL TASKS ACTIVE TASKS TASKS IN WRAP UP" at bounding box center [195, 161] width 319 height 251
click at [100, 235] on div "+16615850301 Live | 00:03 ALL TASKS ALL TASKS ACTIVE TASKS TASKS IN WRAP UP" at bounding box center [195, 161] width 319 height 251
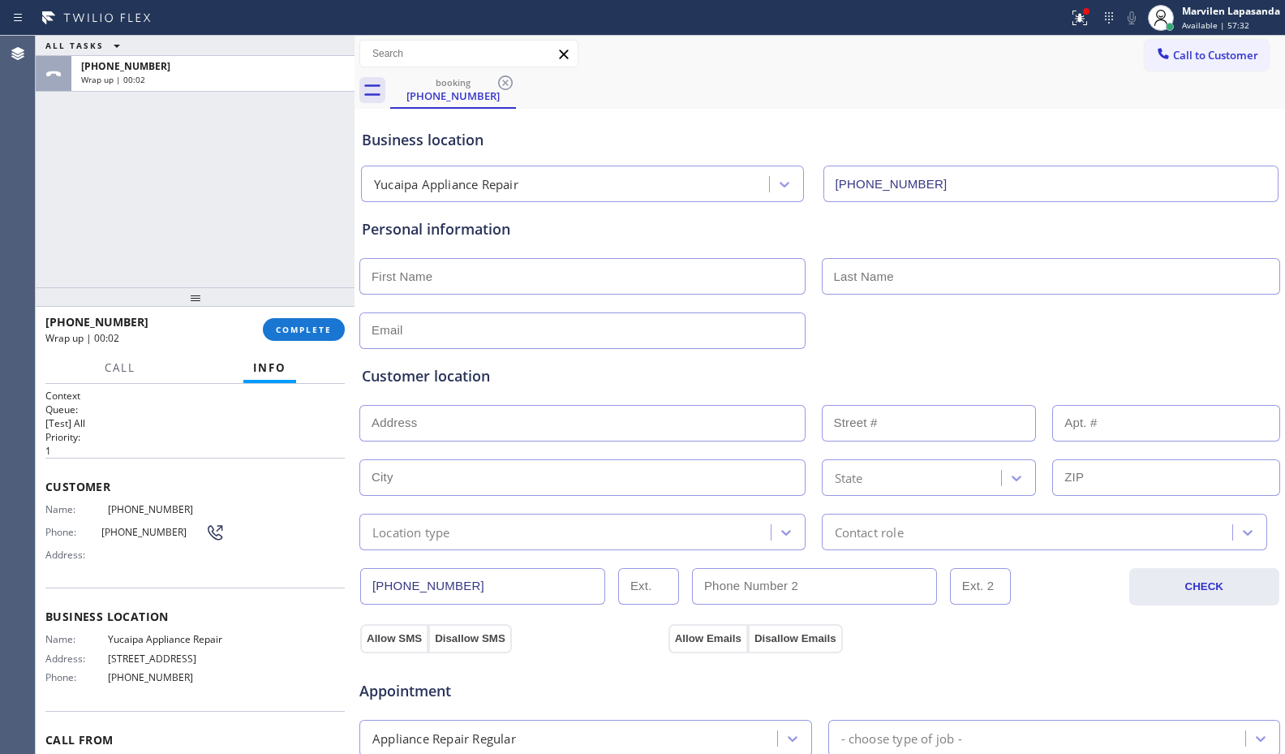
click at [57, 206] on div "ALL TASKS ALL TASKS ACTIVE TASKS TASKS IN WRAP UP +16615850301 Wrap up | 00:02" at bounding box center [195, 161] width 319 height 251
click at [287, 320] on button "COMPLETE" at bounding box center [304, 329] width 82 height 23
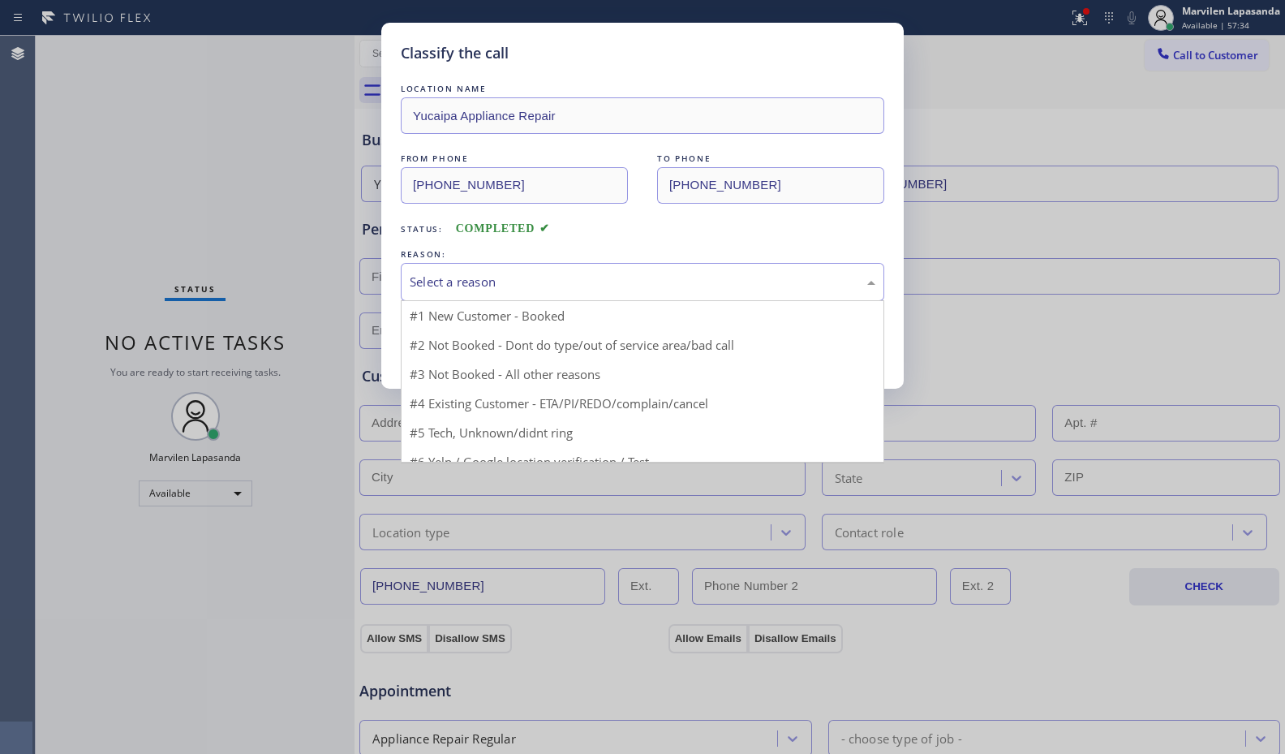
click at [422, 291] on div "Select a reason" at bounding box center [642, 282] width 483 height 38
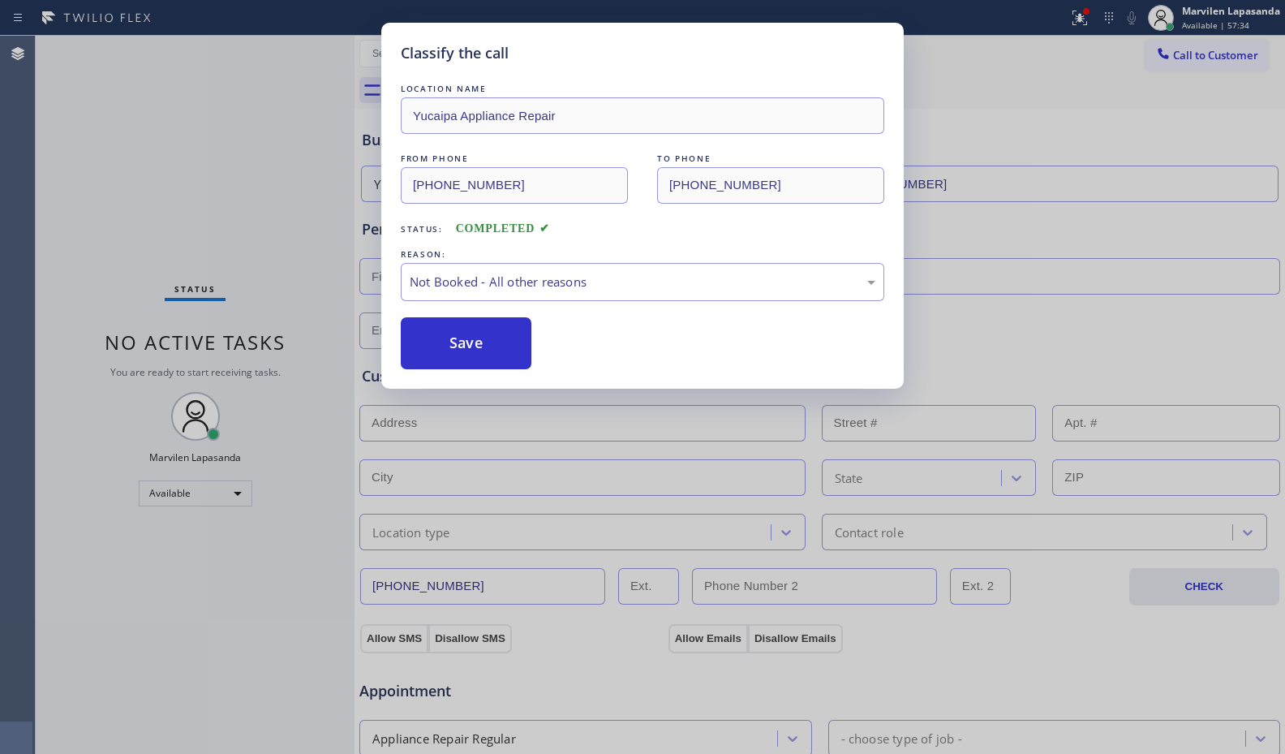
click at [428, 339] on button "Save" at bounding box center [466, 343] width 131 height 52
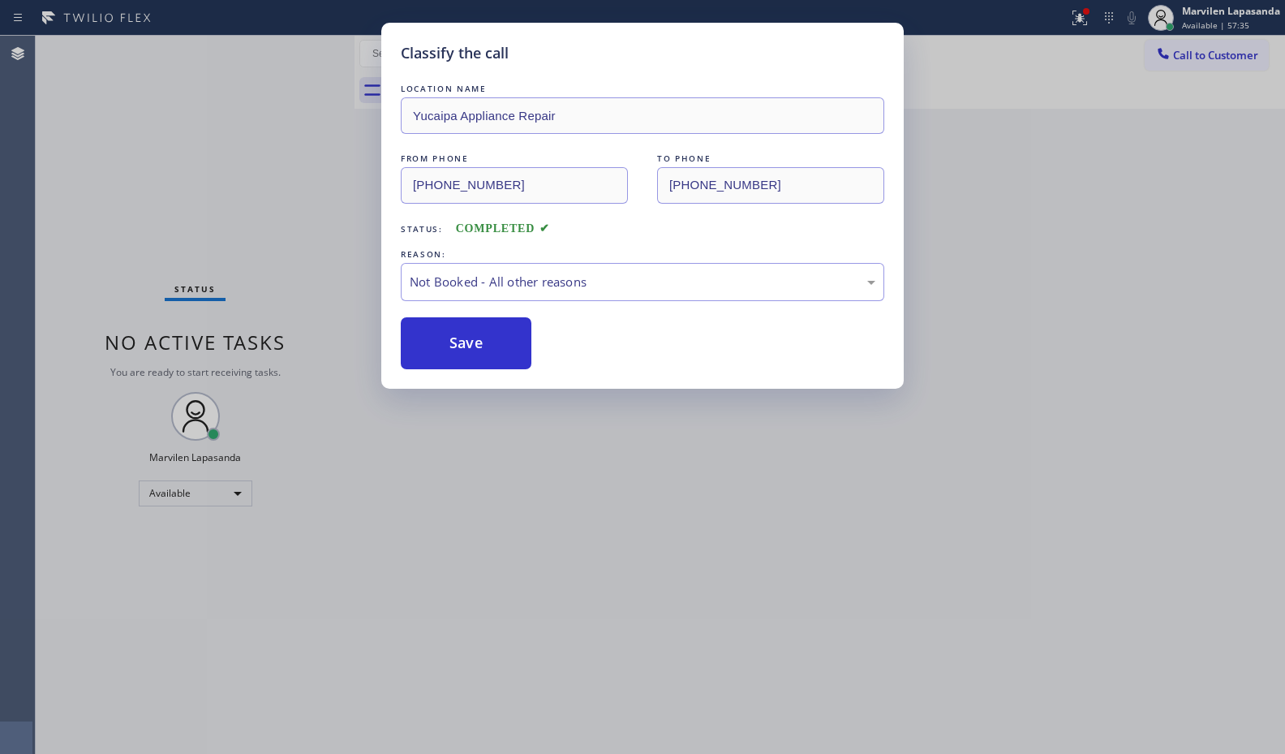
click at [428, 339] on button "Save" at bounding box center [466, 343] width 131 height 52
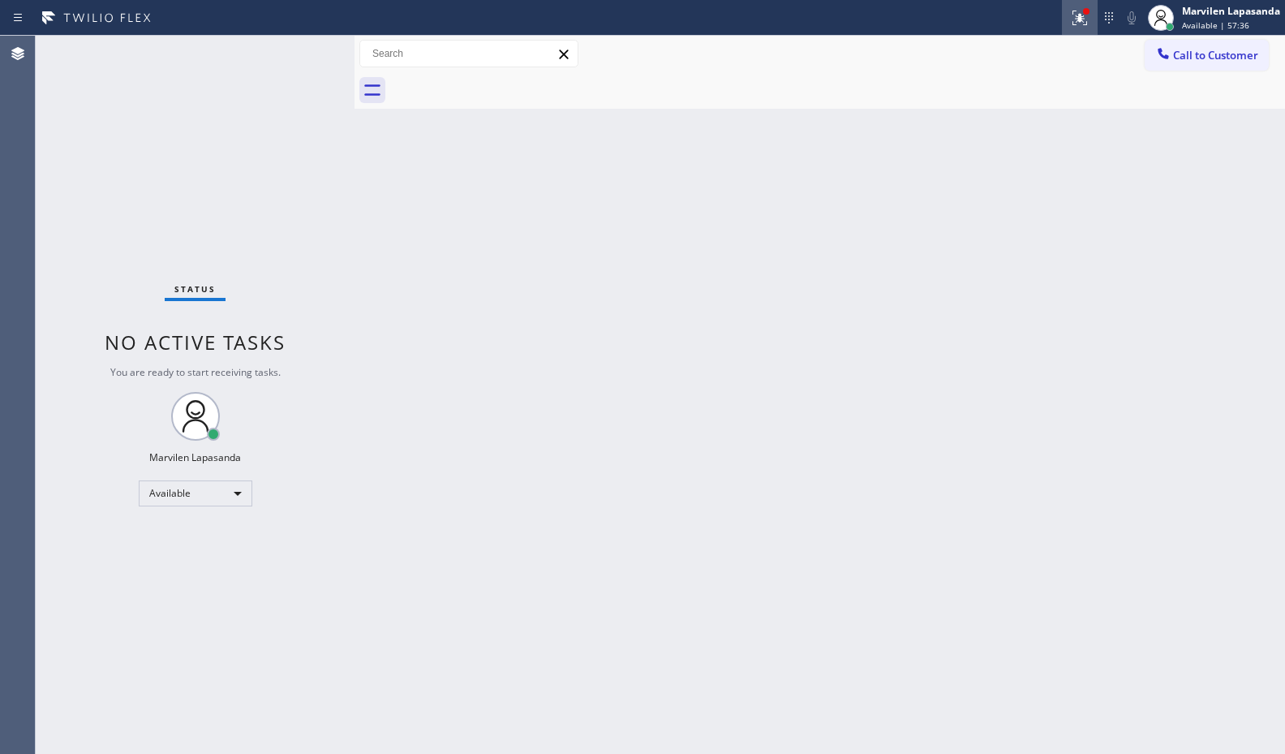
click at [1077, 17] on icon at bounding box center [1079, 17] width 19 height 19
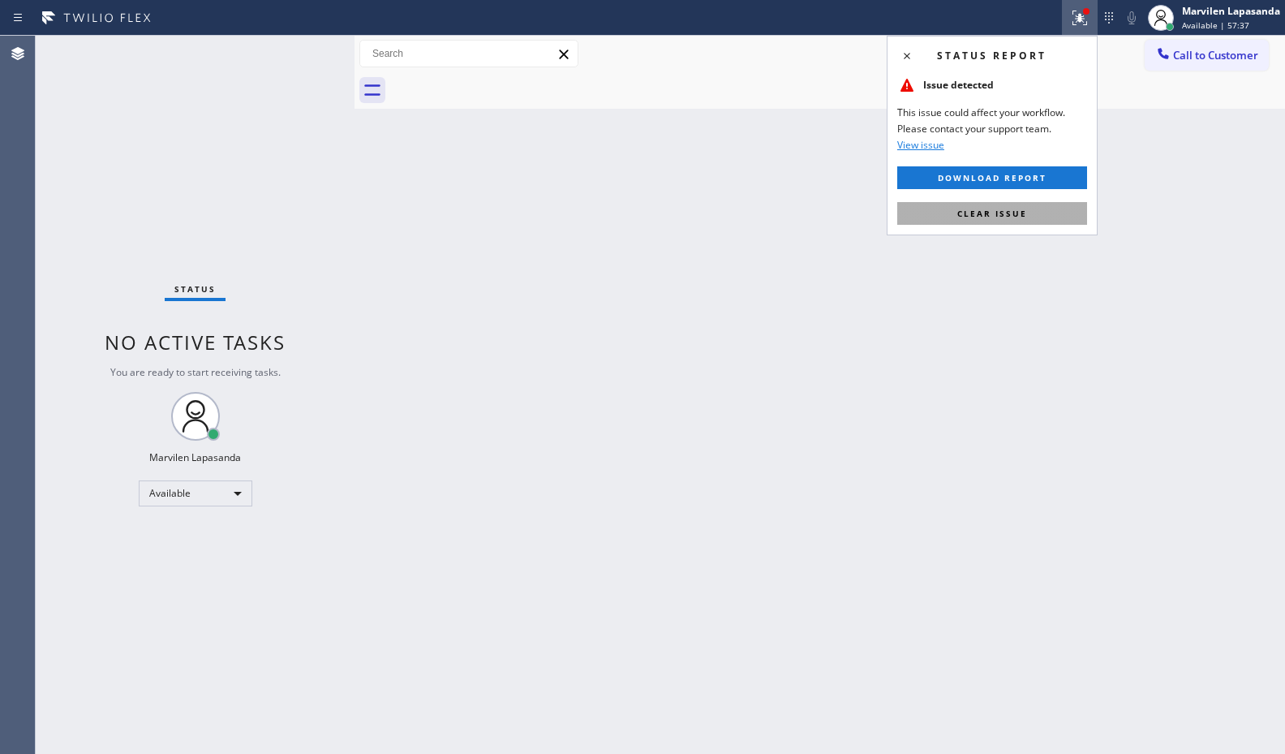
click at [1029, 213] on button "Clear issue" at bounding box center [992, 213] width 190 height 23
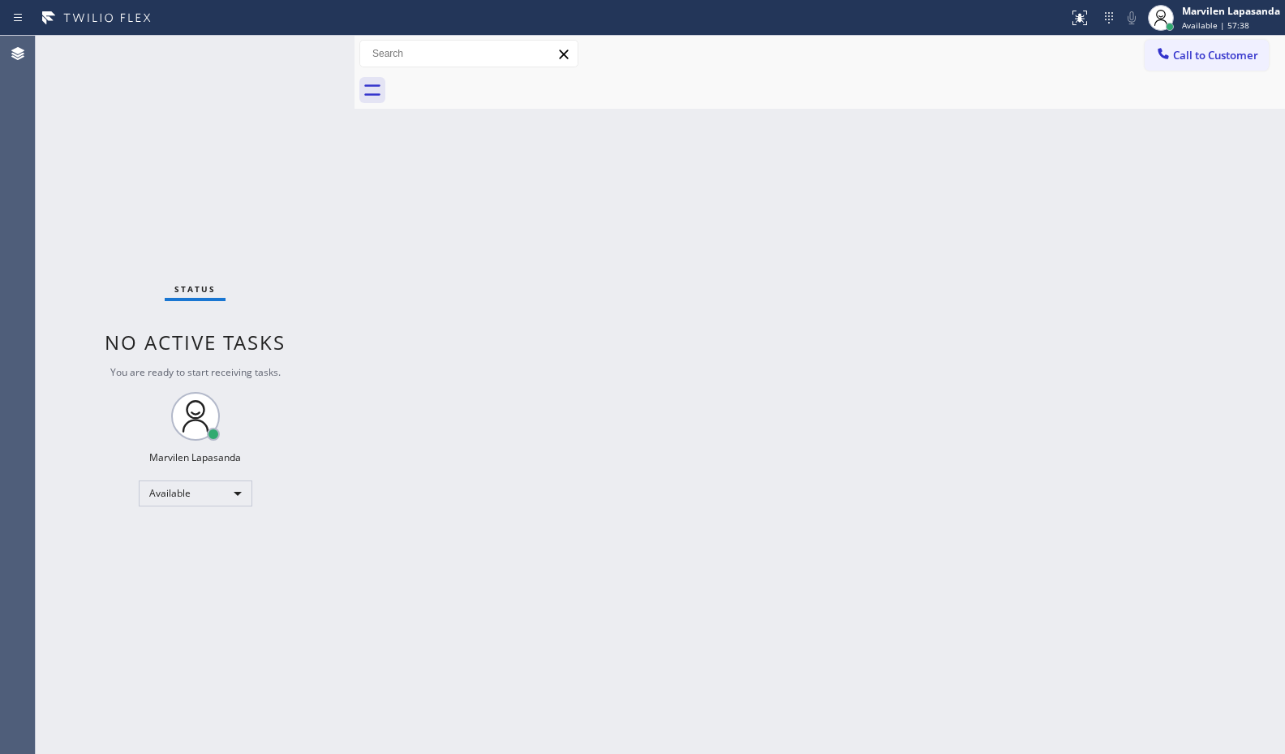
drag, startPoint x: 636, startPoint y: 207, endPoint x: 533, endPoint y: 178, distance: 106.9
click at [634, 207] on div "Back to Dashboard Change Sender ID Customers Technicians Select a contact Outbo…" at bounding box center [819, 395] width 930 height 718
click at [304, 49] on div "Status No active tasks You are ready to start receiving tasks. Marvilen Lapasan…" at bounding box center [195, 395] width 319 height 718
click at [303, 49] on div "Status No active tasks You are ready to start receiving tasks. Marvilen Lapasan…" at bounding box center [195, 395] width 319 height 718
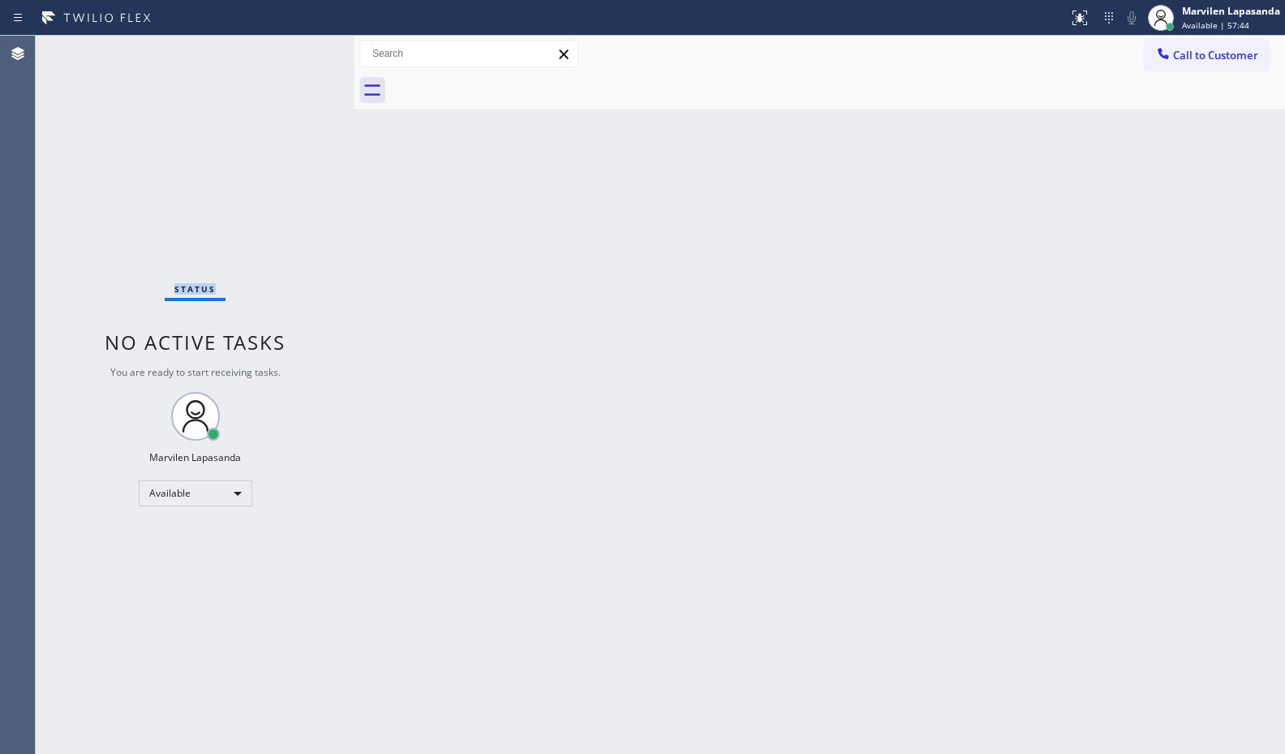
click at [303, 49] on div "Status No active tasks You are ready to start receiving tasks. Marvilen Lapasan…" at bounding box center [195, 395] width 319 height 718
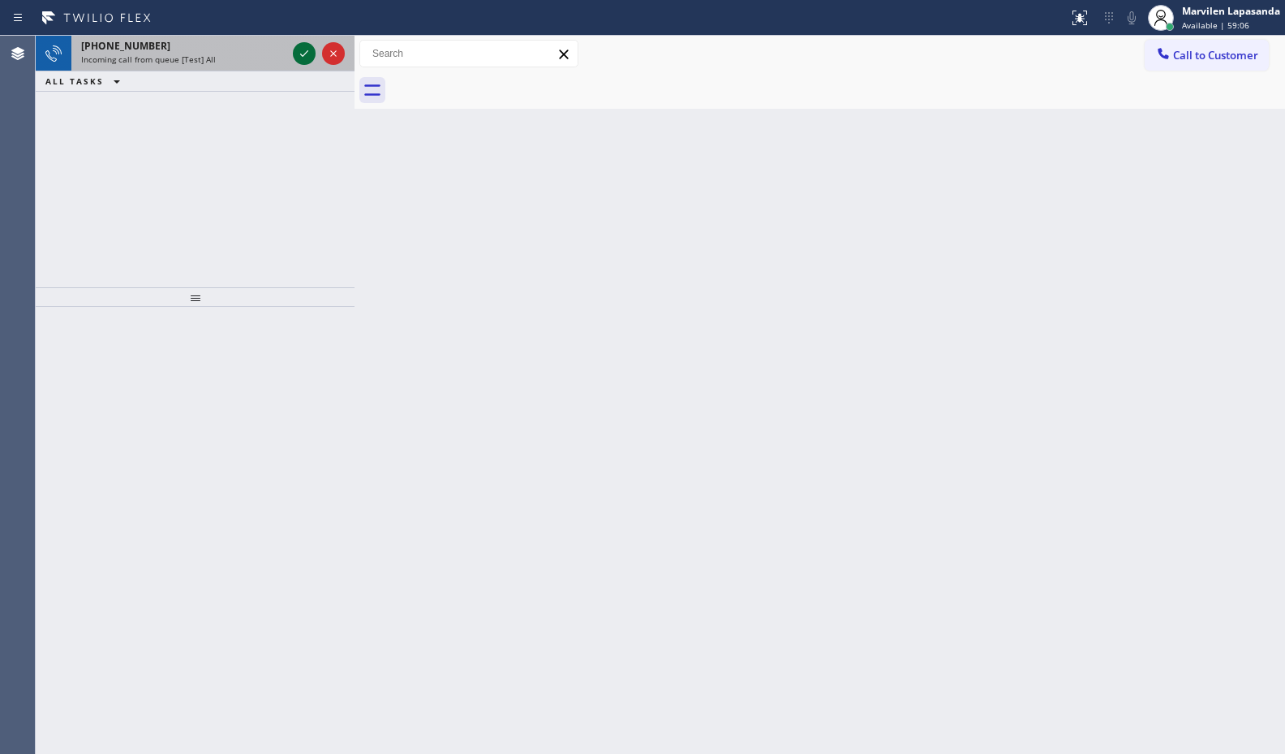
click at [303, 49] on icon at bounding box center [303, 53] width 19 height 19
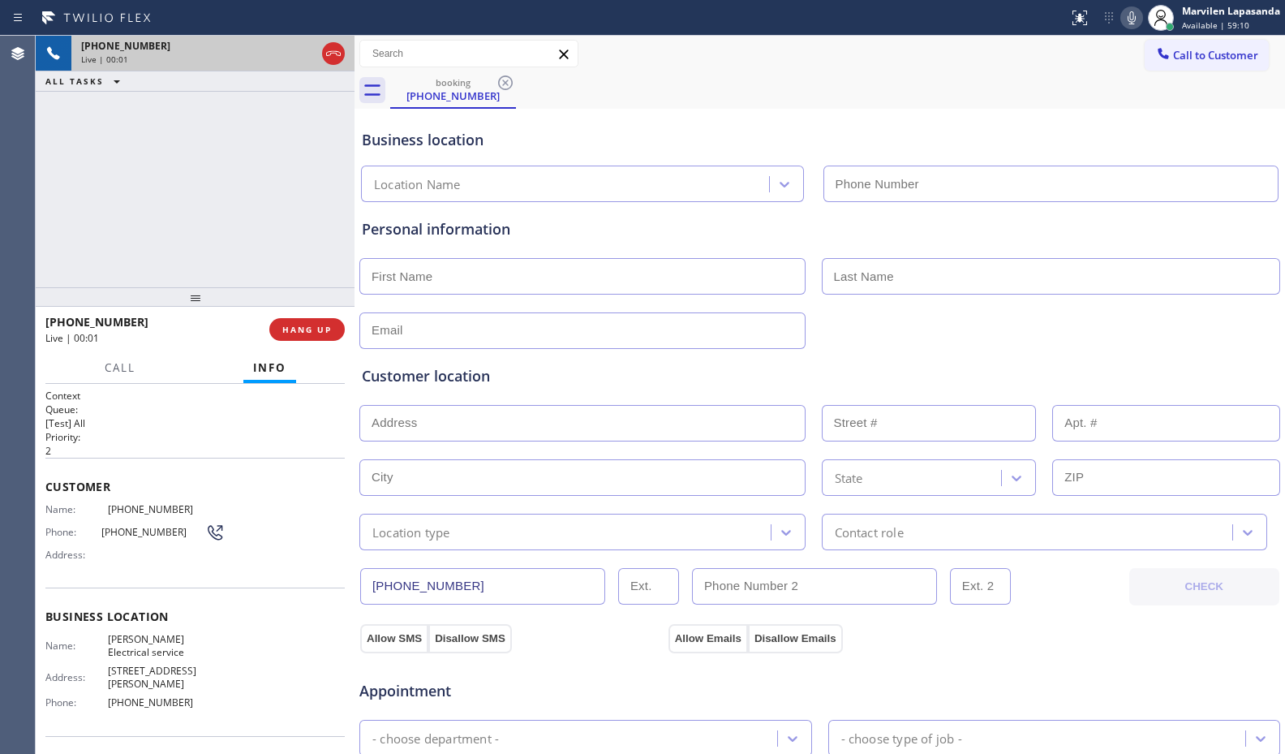
type input "[PHONE_NUMBER]"
click at [130, 556] on div "Address:" at bounding box center [134, 554] width 179 height 12
click at [80, 526] on span "Phone:" at bounding box center [73, 532] width 56 height 12
click at [71, 520] on div "Name: (202) 215-1658 Phone: (202) 215-1658 Address:" at bounding box center [134, 535] width 179 height 64
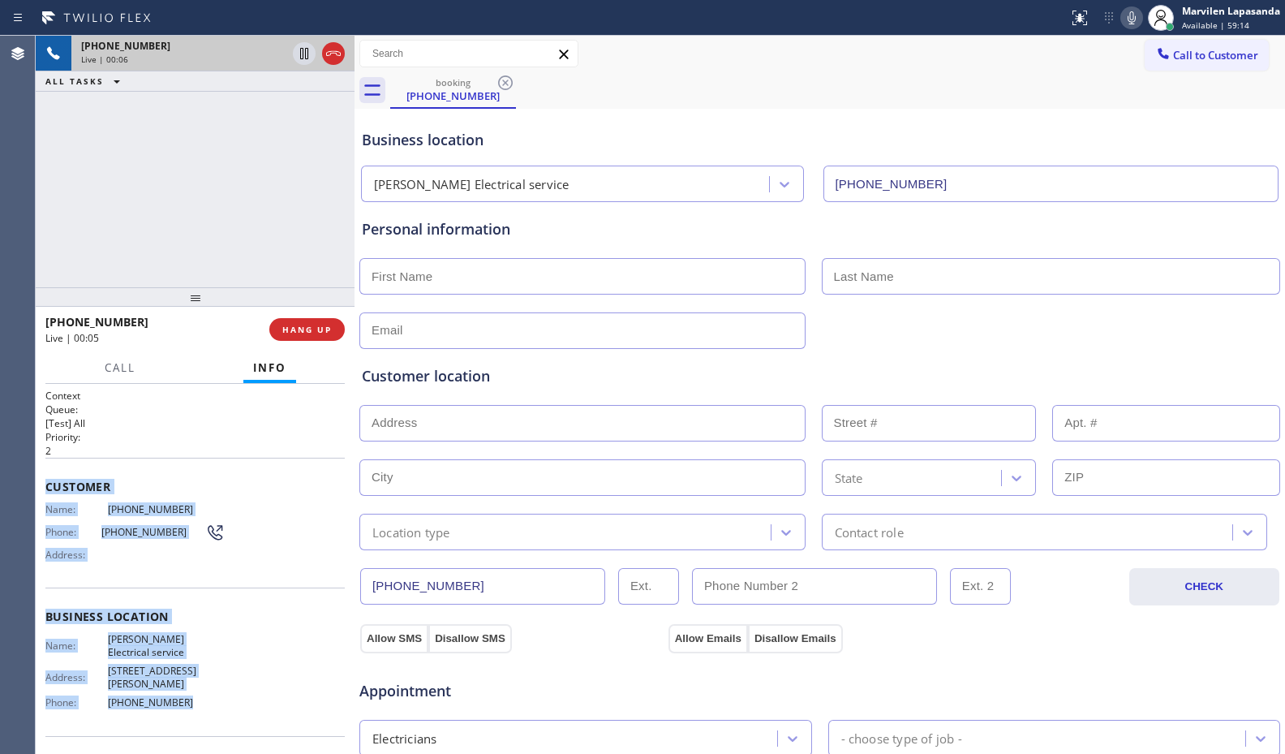
drag, startPoint x: 49, startPoint y: 491, endPoint x: 192, endPoint y: 678, distance: 235.6
click at [192, 678] on div "Context Queue: [Test] All Priority: 2 Customer Name: (202) 215-1658 Phone: (202…" at bounding box center [195, 569] width 319 height 370
copy div "Customer Name: (202) 215-1658 Phone: (202) 215-1658 Address: Business location …"
click at [1131, 28] on button at bounding box center [1131, 17] width 23 height 23
click at [307, 52] on icon at bounding box center [303, 53] width 19 height 19
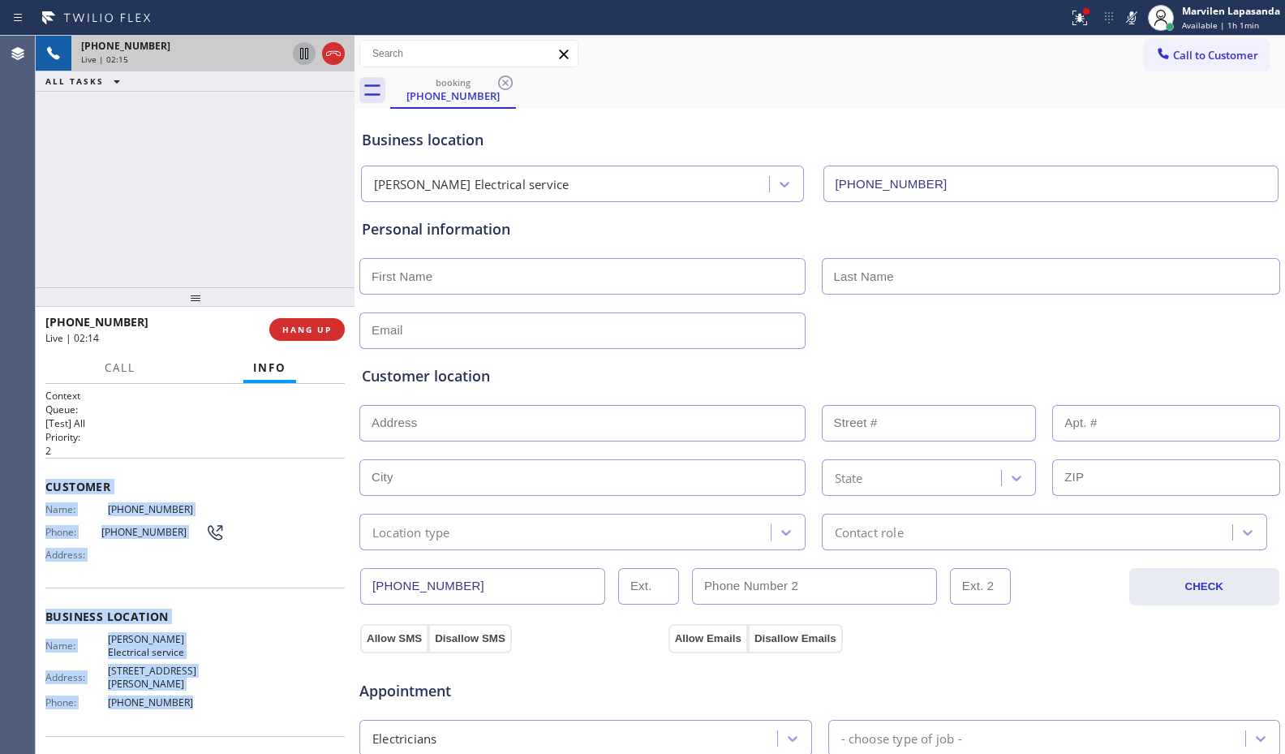
click at [310, 53] on icon at bounding box center [303, 53] width 19 height 19
click at [303, 54] on icon at bounding box center [303, 53] width 19 height 19
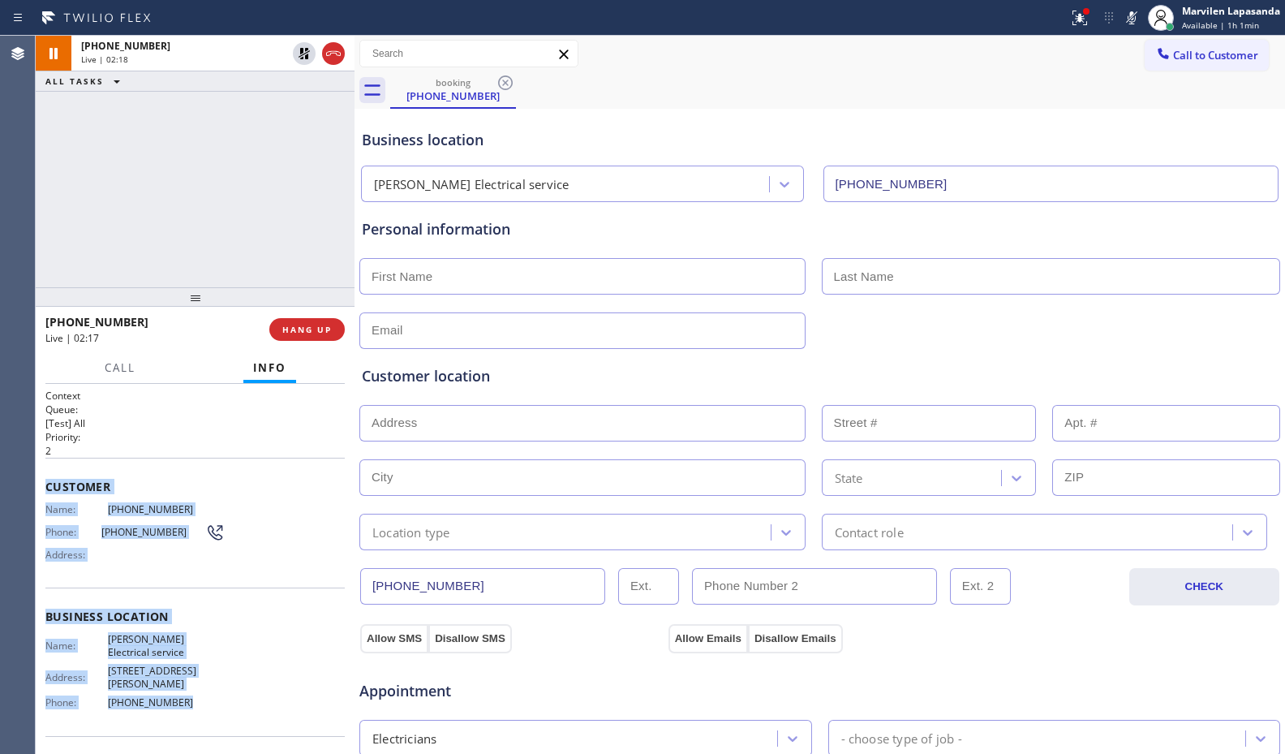
click at [1131, 24] on icon at bounding box center [1132, 17] width 8 height 13
click at [1063, 22] on div at bounding box center [1080, 17] width 36 height 19
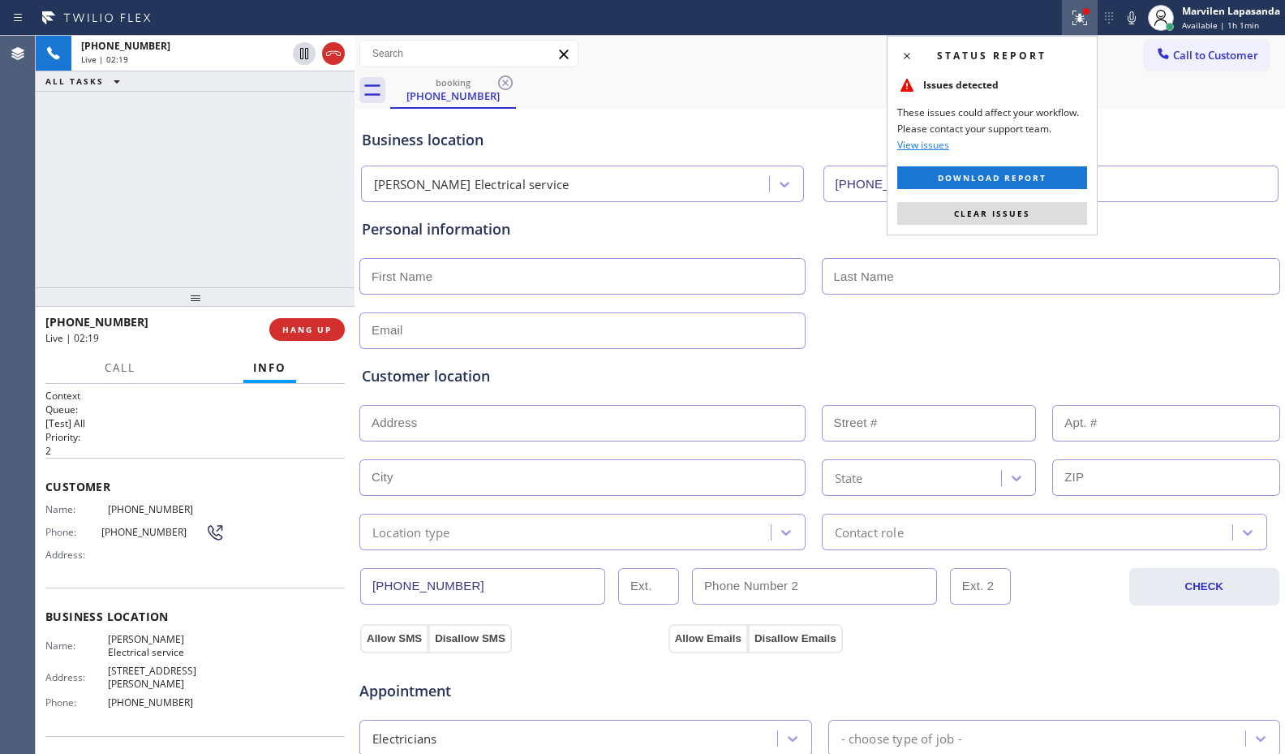
click at [1012, 230] on div "Status report Issues detected These issues could affect your workflow. Please c…" at bounding box center [992, 136] width 211 height 200
click at [1014, 213] on span "Clear issues" at bounding box center [992, 213] width 76 height 11
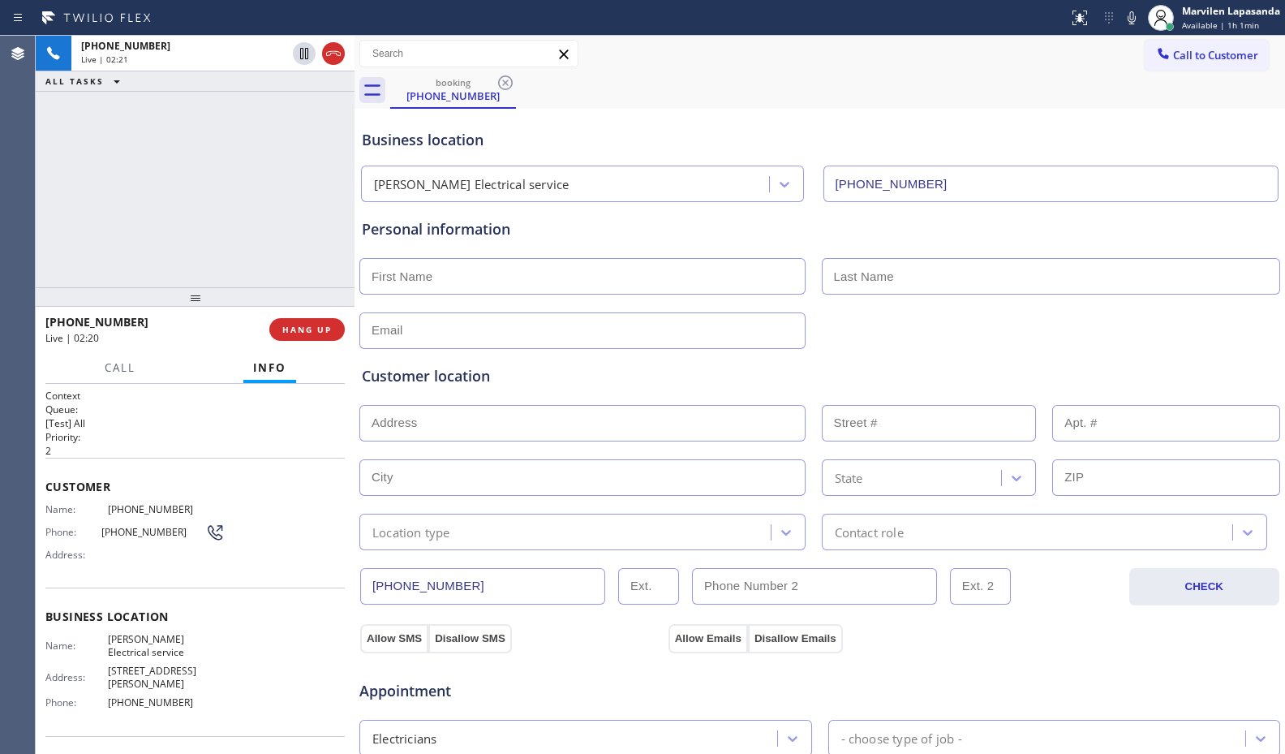
click at [297, 289] on div at bounding box center [195, 296] width 319 height 19
click at [268, 251] on div "+12022151658 Live | 02:21 ALL TASKS ALL TASKS ACTIVE TASKS TASKS IN WRAP UP" at bounding box center [195, 161] width 319 height 251
click at [286, 178] on div "+12022151658 Live | 02:22 ALL TASKS ALL TASKS ACTIVE TASKS TASKS IN WRAP UP" at bounding box center [195, 161] width 319 height 251
click at [330, 248] on div "+12022151658 Live | 02:23 ALL TASKS ALL TASKS ACTIVE TASKS TASKS IN WRAP UP" at bounding box center [195, 161] width 319 height 251
click at [328, 234] on div "+12022151658 Live | 02:23 ALL TASKS ALL TASKS ACTIVE TASKS TASKS IN WRAP UP" at bounding box center [195, 161] width 319 height 251
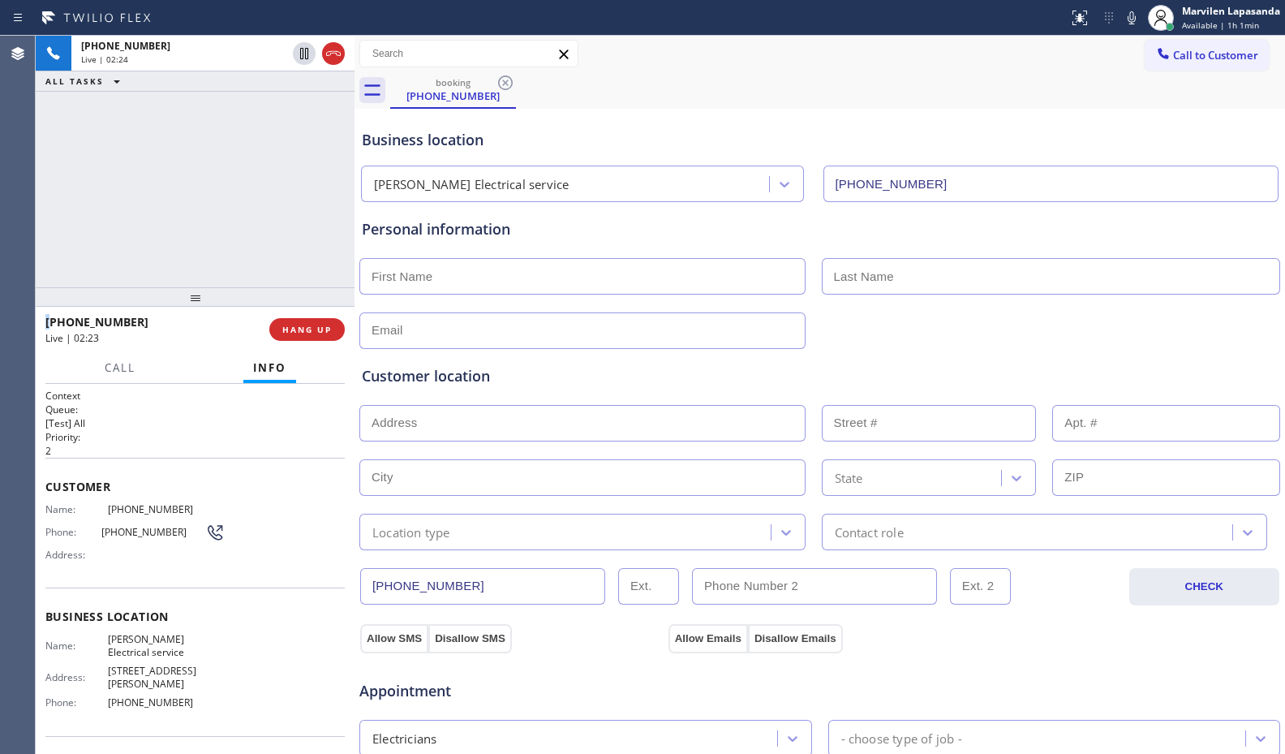
click at [328, 233] on div "+12022151658 Live | 02:24 ALL TASKS ALL TASKS ACTIVE TASKS TASKS IN WRAP UP" at bounding box center [195, 161] width 319 height 251
click at [80, 369] on div "Call Info" at bounding box center [194, 368] width 299 height 32
click at [124, 371] on span "Call" at bounding box center [120, 367] width 31 height 15
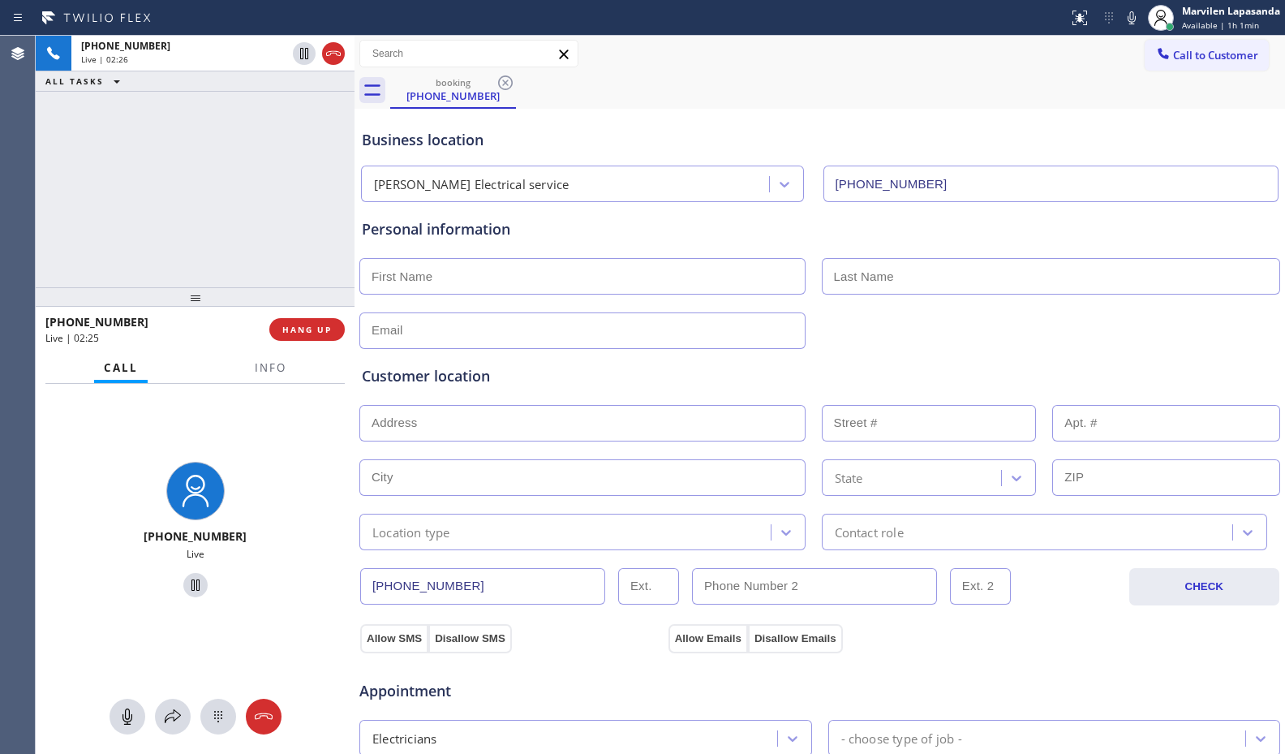
click at [181, 197] on div "+12022151658 Live | 02:26 ALL TASKS ALL TASKS ACTIVE TASKS TASKS IN WRAP UP" at bounding box center [195, 161] width 319 height 251
click at [337, 234] on div "+12022151658 Live | 02:27 ALL TASKS ALL TASKS ACTIVE TASKS TASKS IN WRAP UP" at bounding box center [195, 161] width 319 height 251
click at [318, 226] on div "+12022151658 Live | 02:27 ALL TASKS ALL TASKS ACTIVE TASKS TASKS IN WRAP UP" at bounding box center [195, 161] width 319 height 251
click at [318, 226] on div "+12022151658 Live | 02:28 ALL TASKS ALL TASKS ACTIVE TASKS TASKS IN WRAP UP" at bounding box center [195, 161] width 319 height 251
click at [165, 724] on icon at bounding box center [172, 716] width 19 height 19
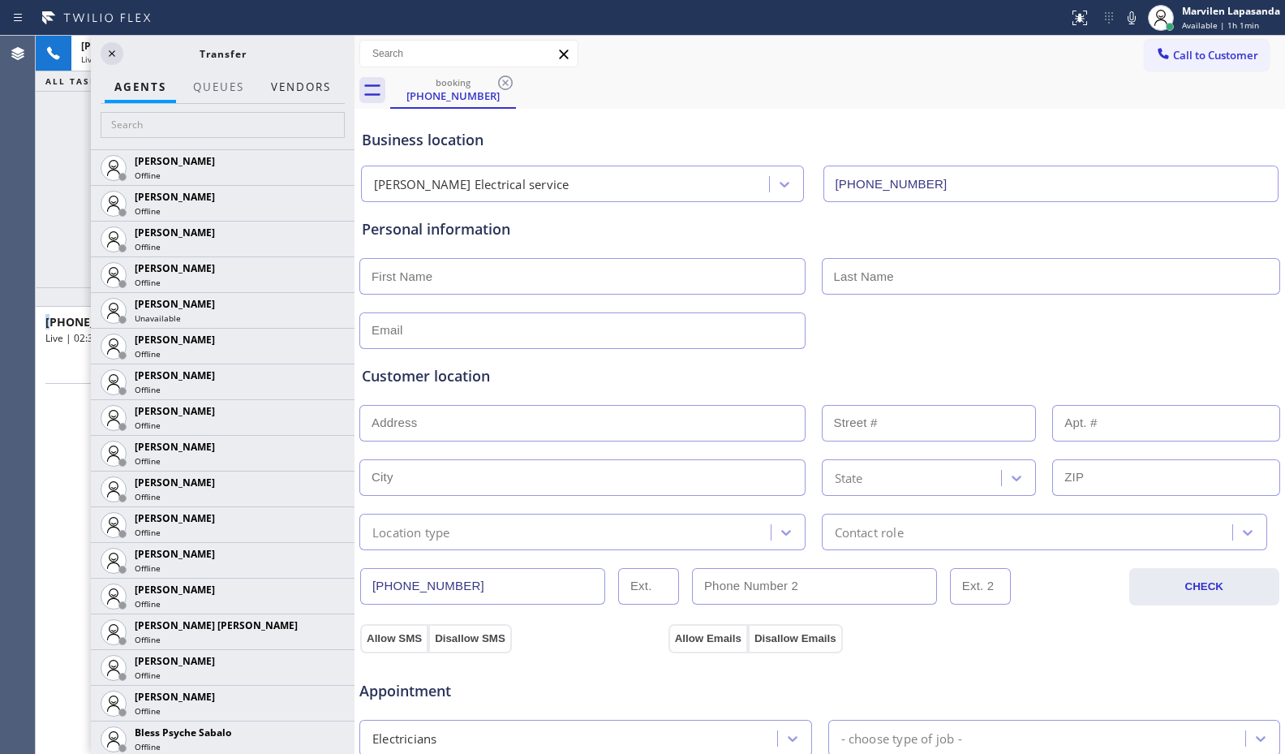
click at [292, 88] on button "Vendors" at bounding box center [300, 87] width 79 height 32
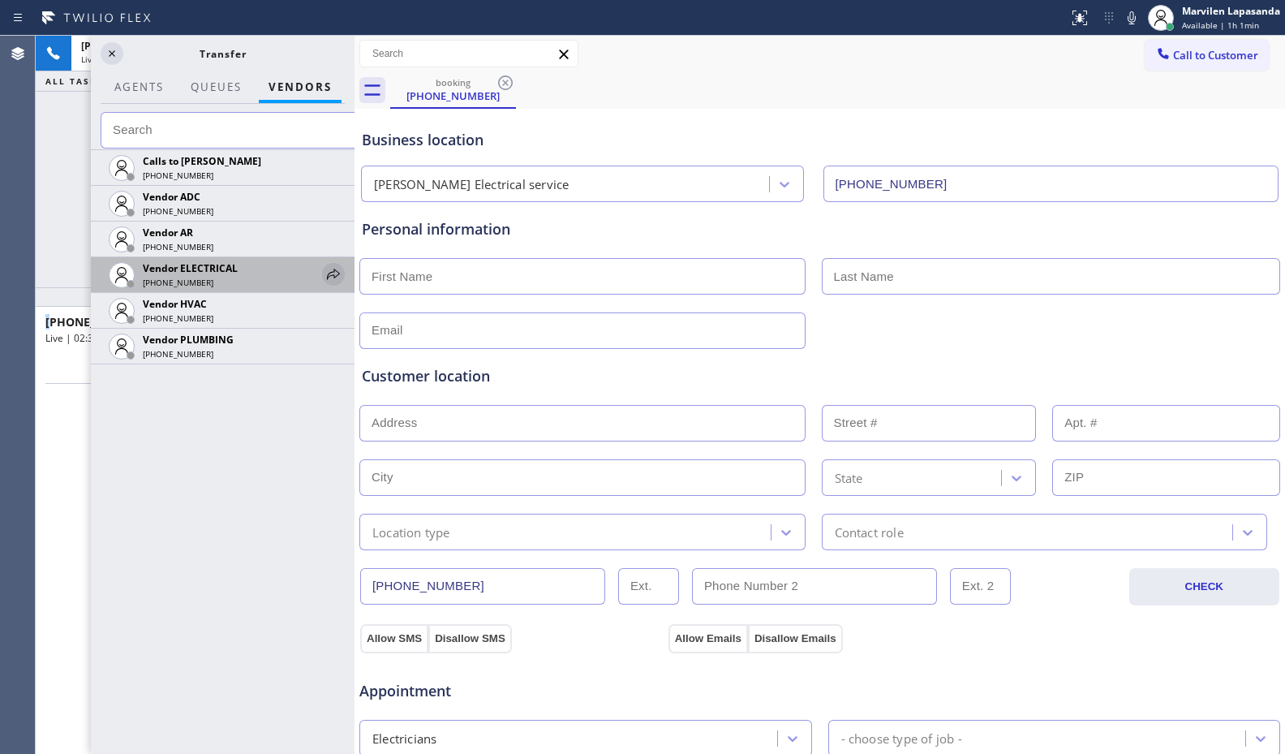
click at [333, 276] on icon at bounding box center [333, 273] width 19 height 19
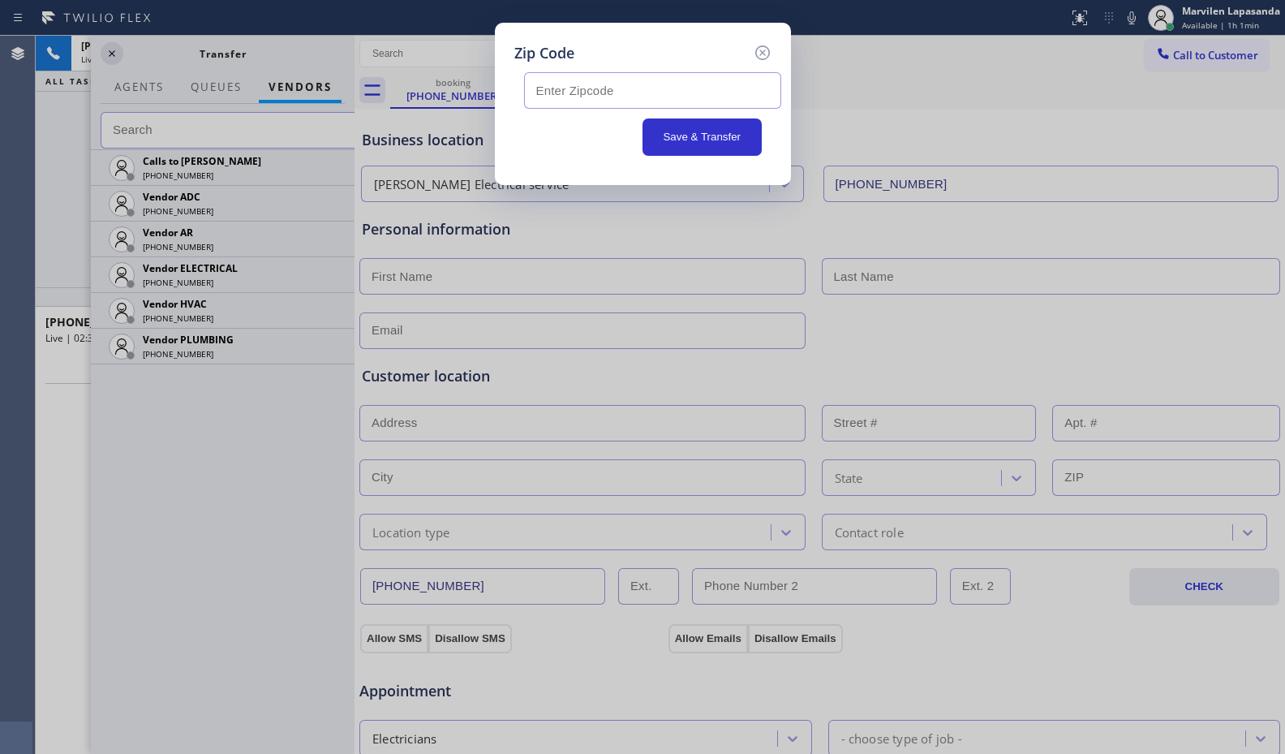
click at [593, 78] on input "text" at bounding box center [652, 90] width 257 height 37
type input "20018"
click at [714, 143] on button "Save & Transfer" at bounding box center [701, 136] width 119 height 37
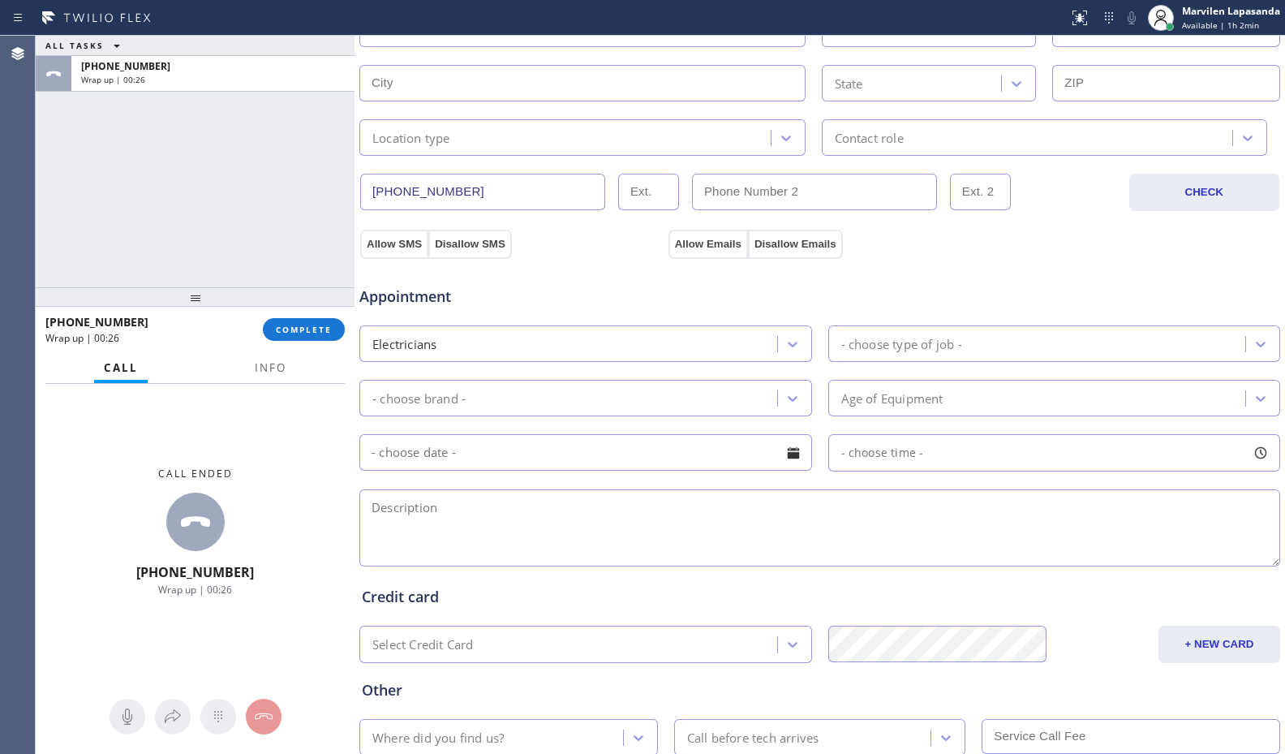
scroll to position [406, 0]
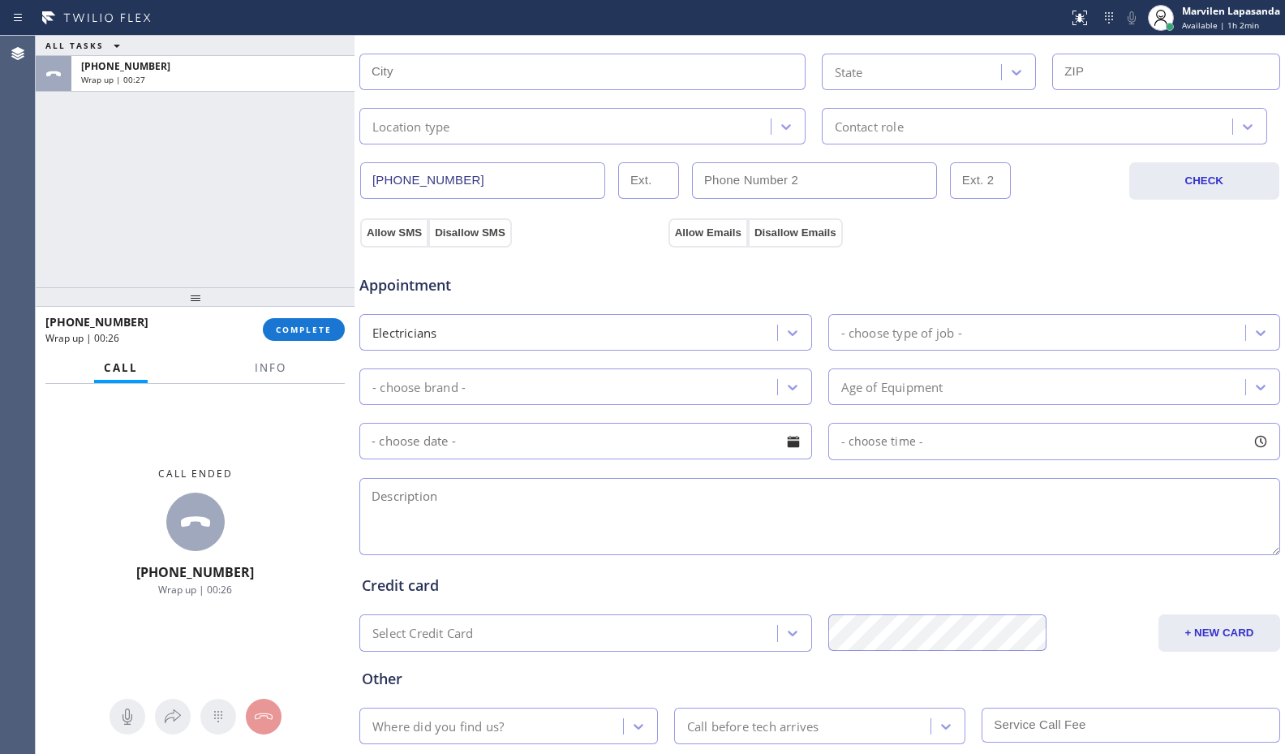
click at [414, 510] on textarea at bounding box center [819, 516] width 921 height 77
paste textarea "Wire exposed at the meter/ 2825 Myrtle Ave NE, Washington, DC 20018/ Montes Ele…"
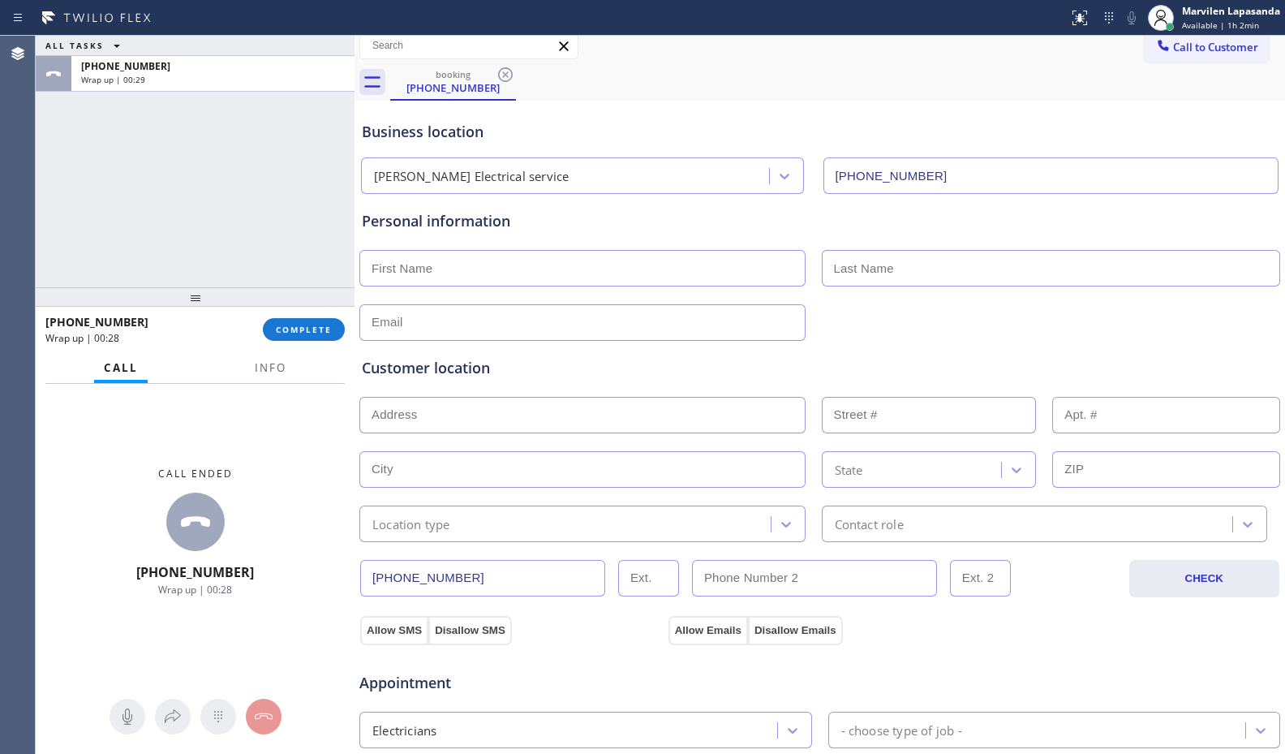
scroll to position [0, 0]
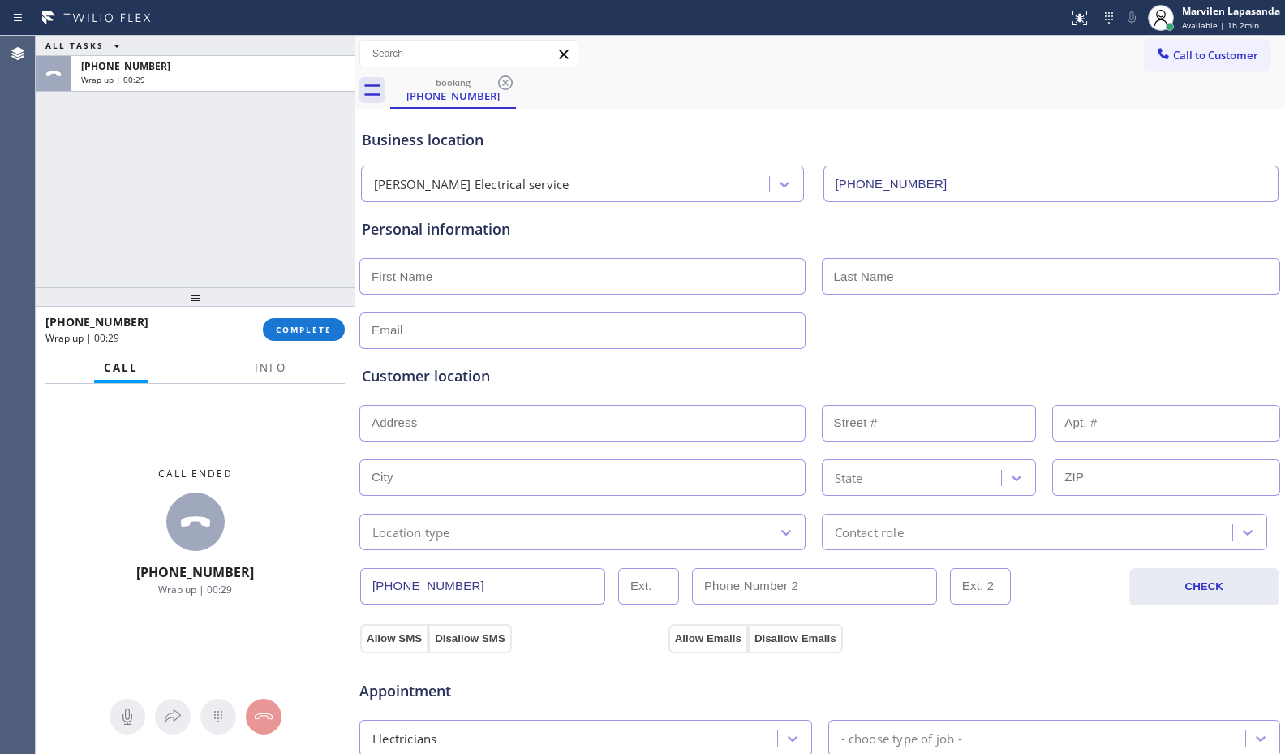
type textarea "Wire exposed at the meter/ 2825 Myrtle Ave NE, Washington, DC 20018/ Montes Ele…"
click at [443, 266] on input "text" at bounding box center [582, 276] width 446 height 37
type input "Mr"
type input "..."
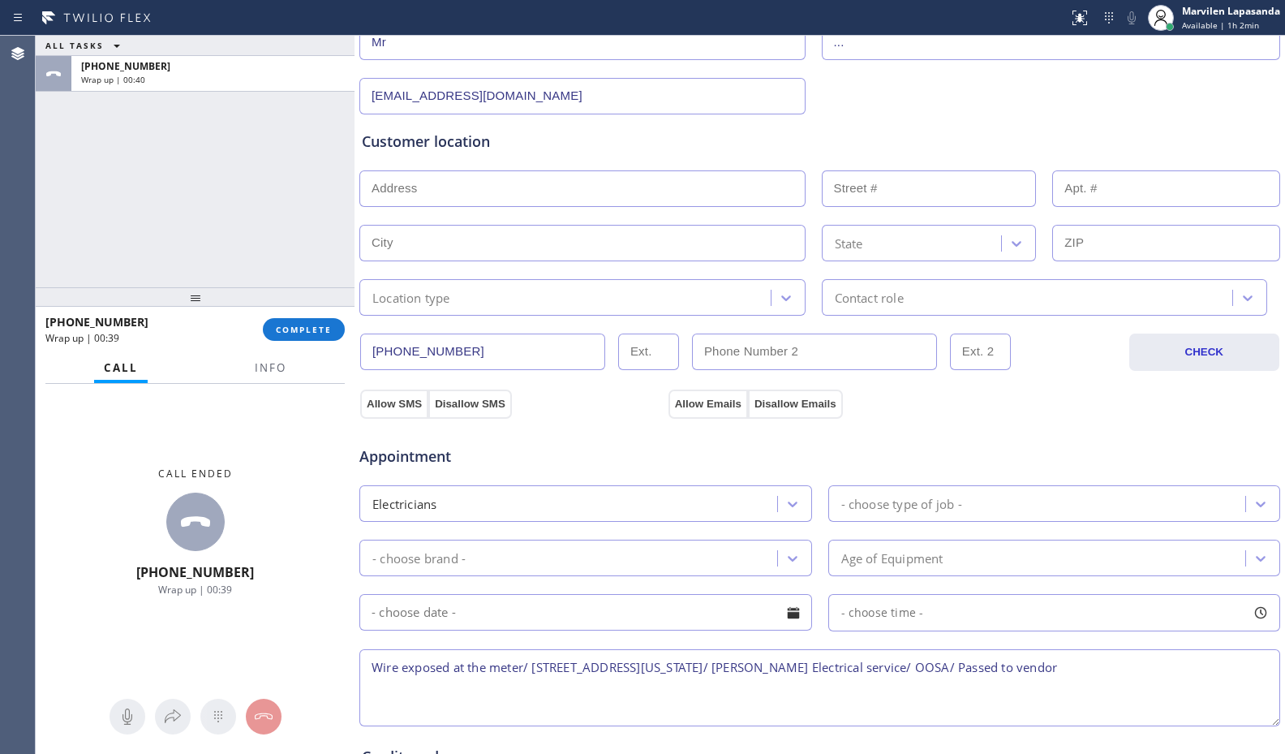
scroll to position [243, 0]
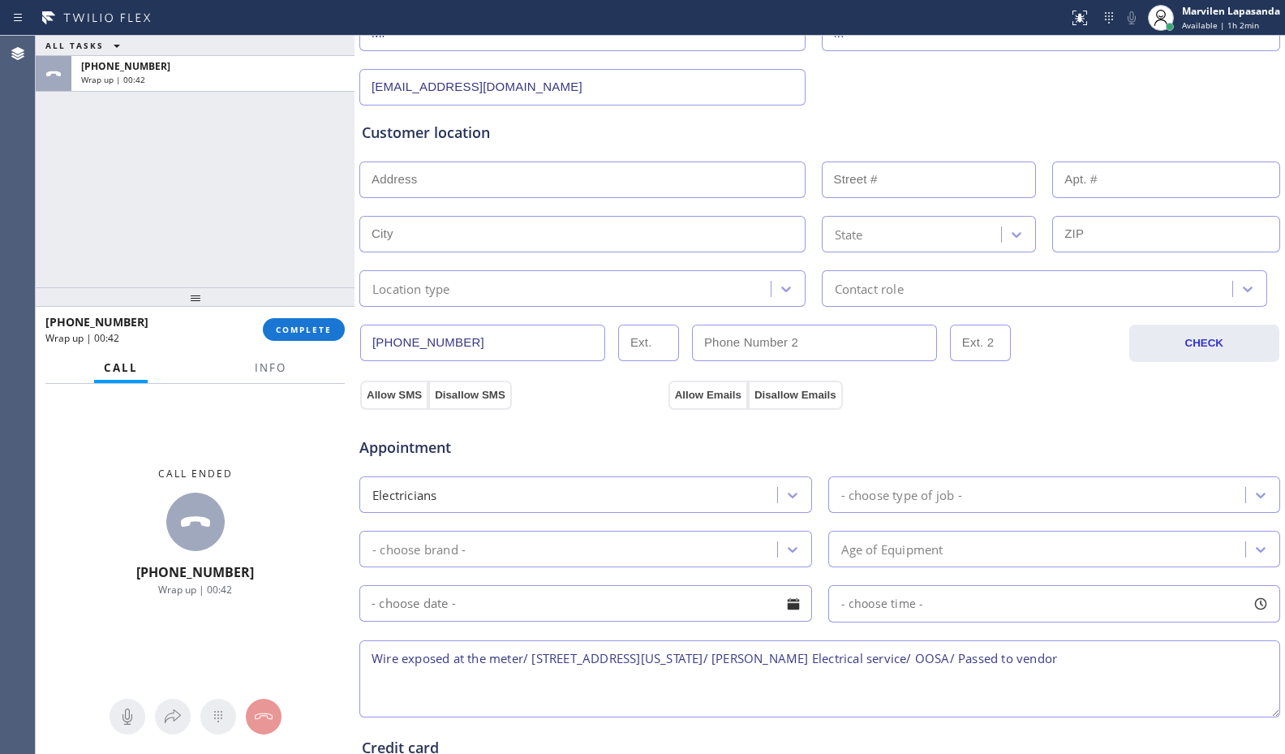
type input "[EMAIL_ADDRESS][DOMAIN_NAME]"
drag, startPoint x: 535, startPoint y: 655, endPoint x: 785, endPoint y: 659, distance: 250.7
click at [785, 659] on textarea "Wire exposed at the meter/ 2825 Myrtle Ave NE, Washington, DC 20018/ Montes Ele…" at bounding box center [819, 678] width 921 height 77
click at [473, 178] on input "text" at bounding box center [582, 179] width 446 height 37
paste input "2825 Myrtle Ave NE, Washington, DC 20018"
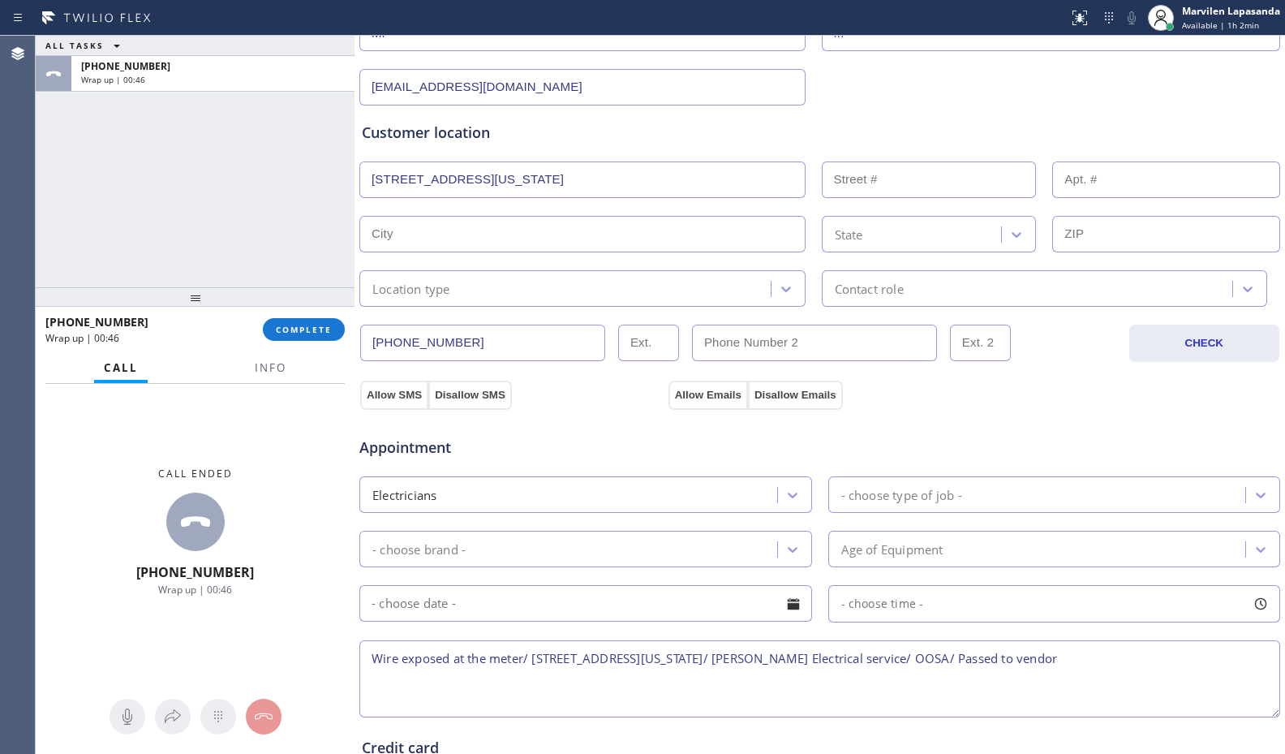
type input "2825 Myrtle Ave NE"
type input "2825"
type input "Washington"
type input "20018"
drag, startPoint x: 453, startPoint y: 284, endPoint x: 451, endPoint y: 294, distance: 10.8
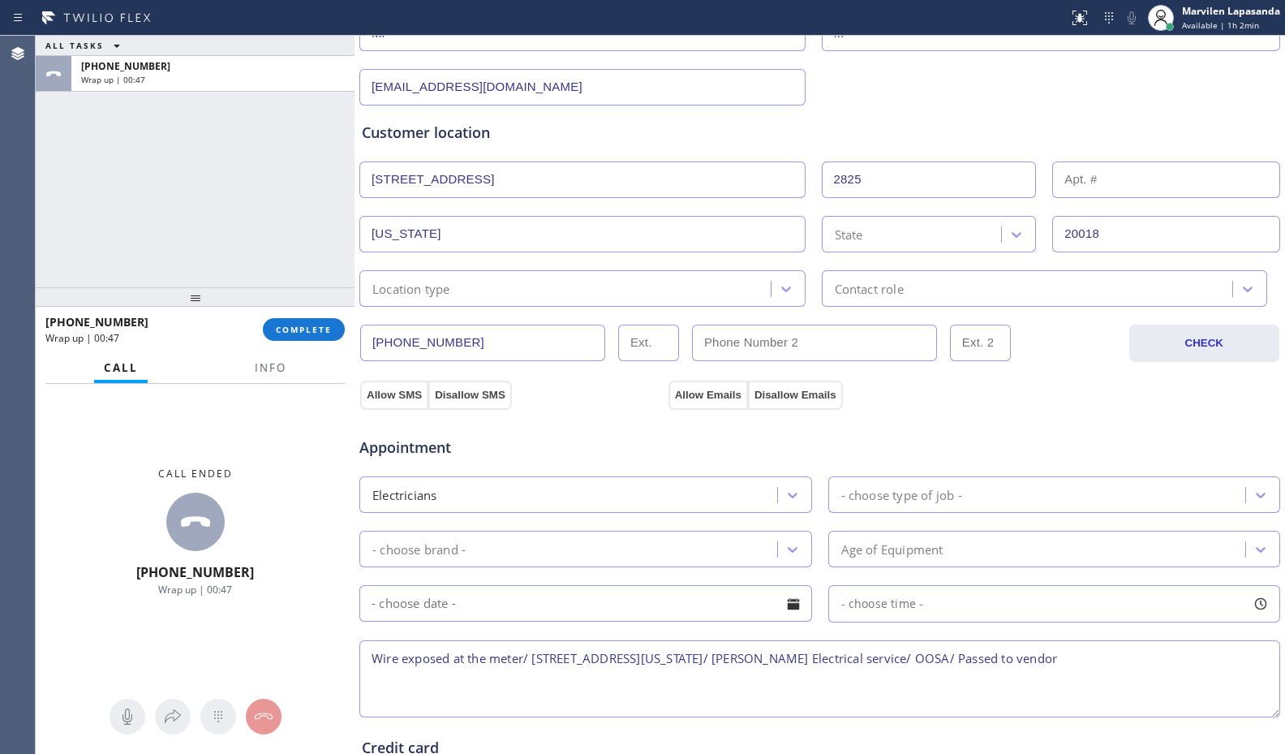
click at [453, 285] on div "Location type" at bounding box center [567, 288] width 406 height 28
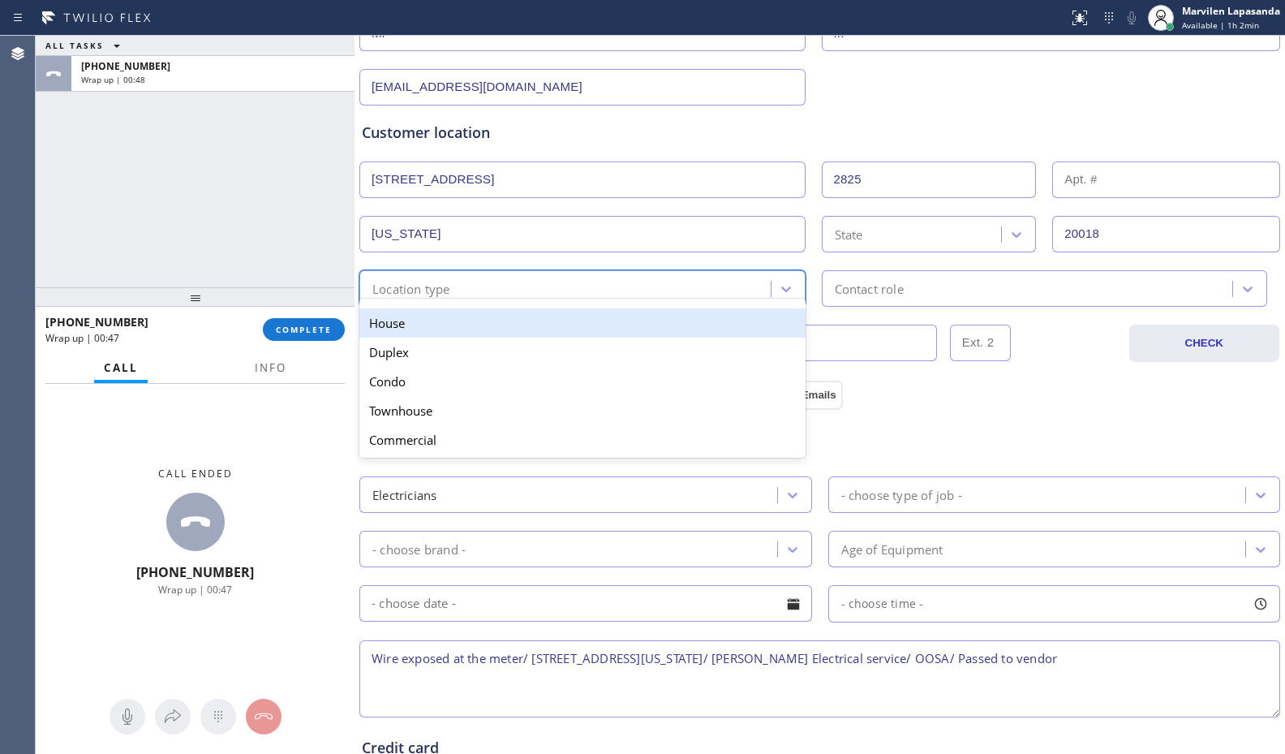
drag, startPoint x: 436, startPoint y: 330, endPoint x: 507, endPoint y: 326, distance: 71.5
click at [438, 331] on div "House" at bounding box center [582, 322] width 446 height 29
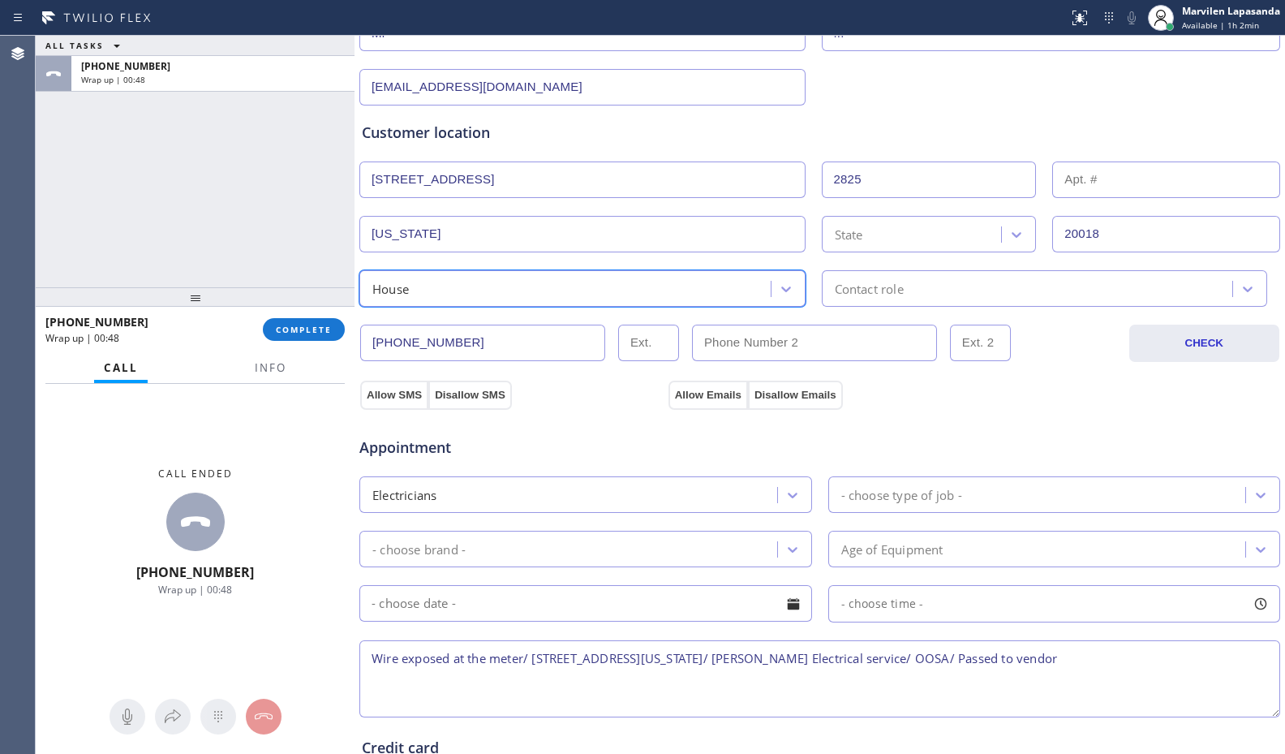
click at [864, 298] on div "Contact role" at bounding box center [1045, 288] width 446 height 37
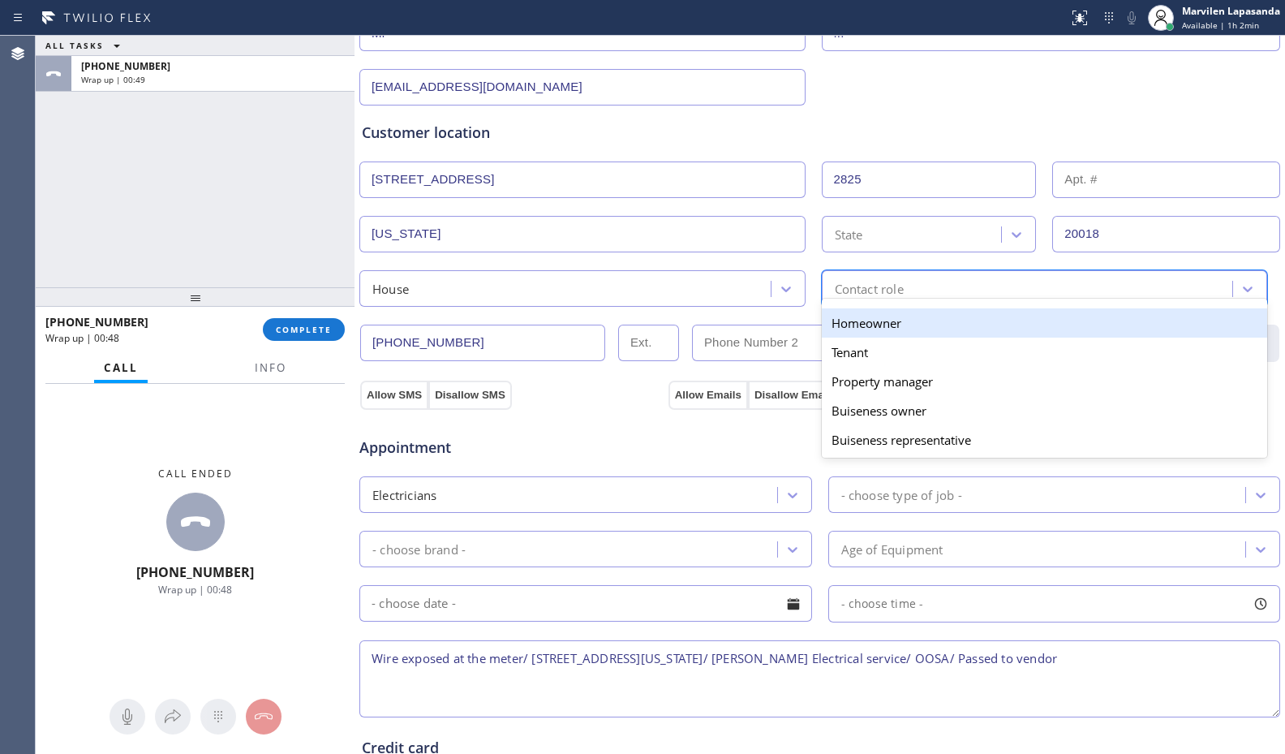
click at [847, 326] on div "Homeowner" at bounding box center [1045, 322] width 446 height 29
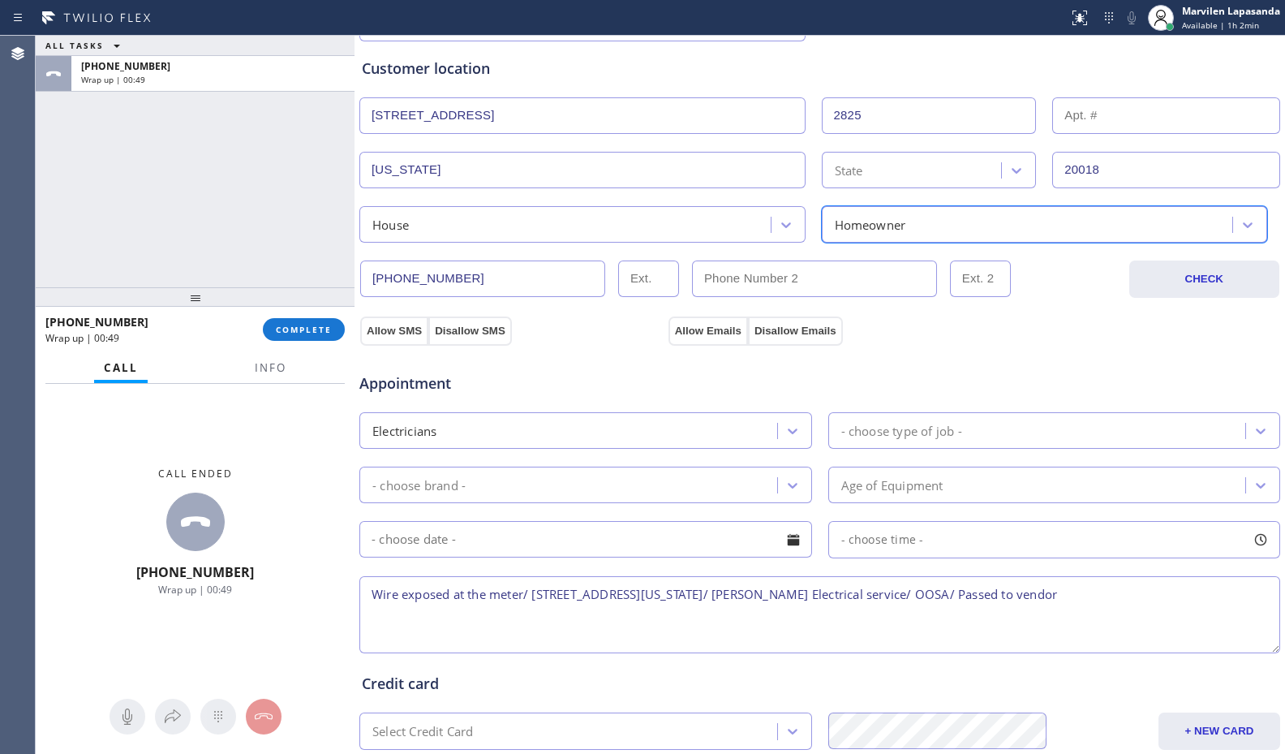
scroll to position [487, 0]
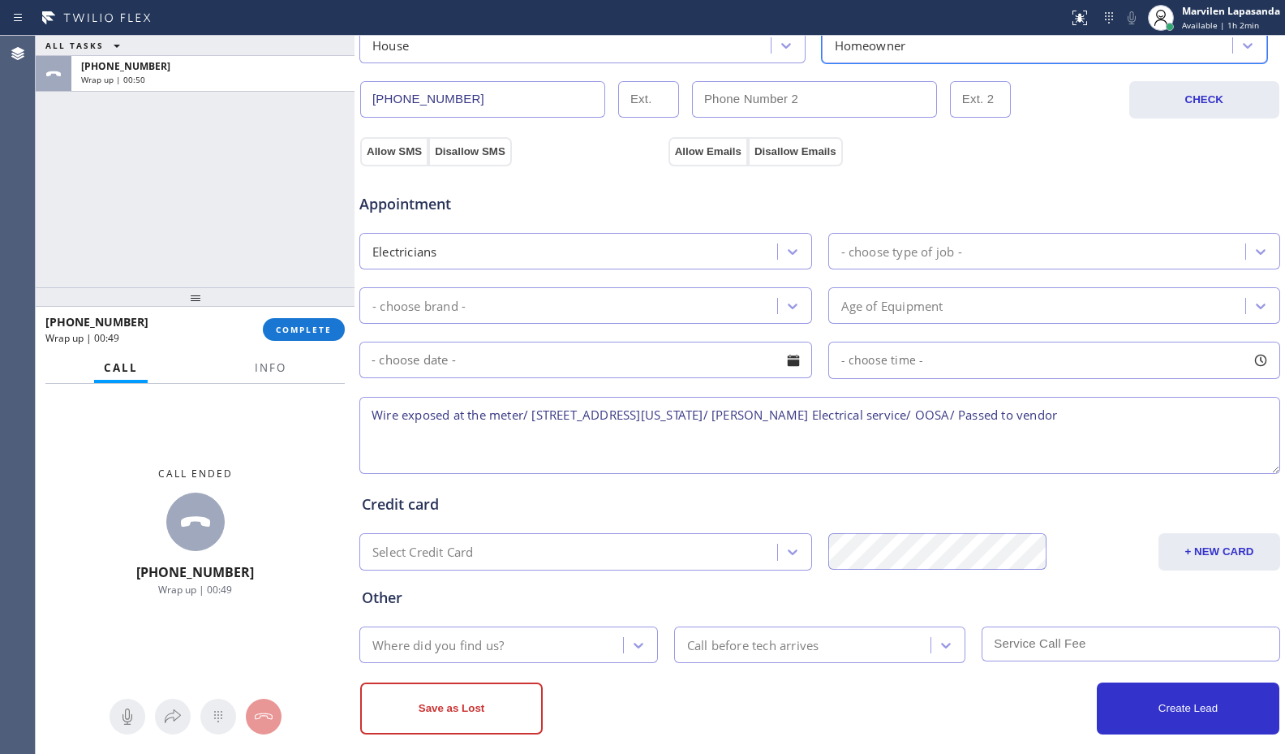
click at [909, 239] on div "- choose type of job -" at bounding box center [1039, 251] width 413 height 28
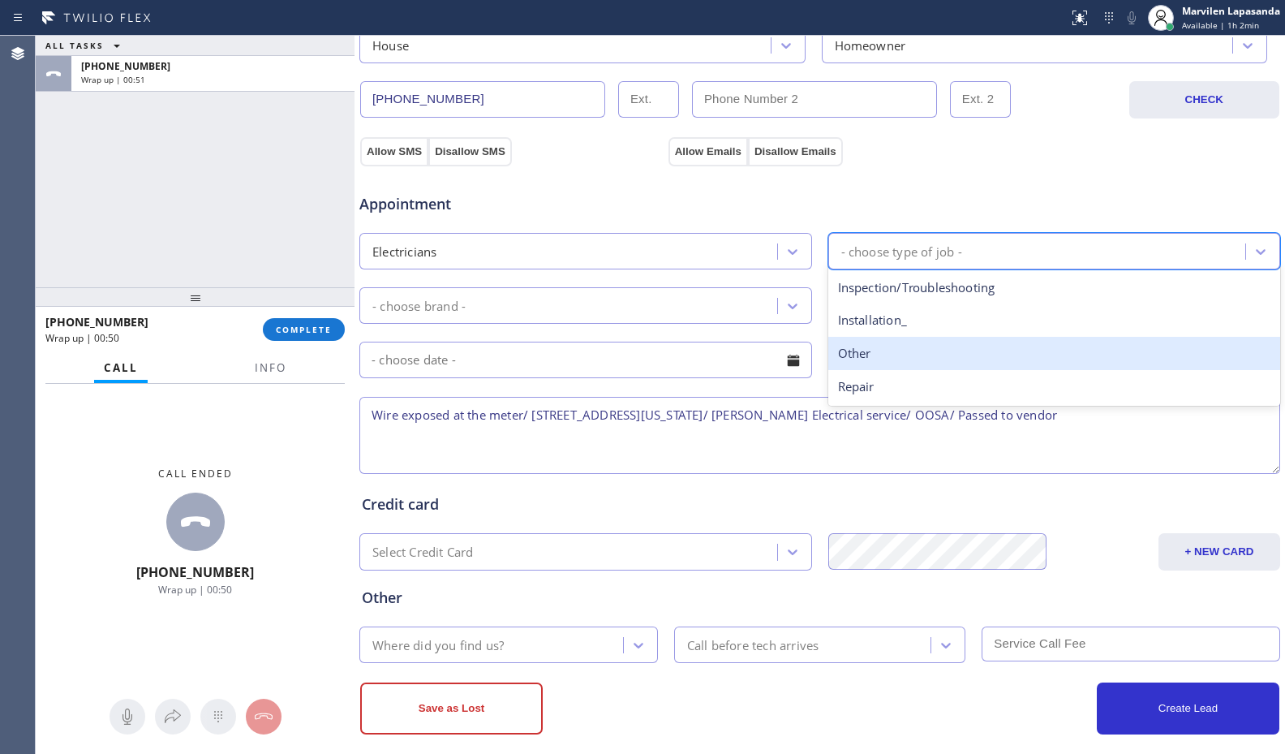
click at [881, 361] on div "Other" at bounding box center [1054, 353] width 453 height 33
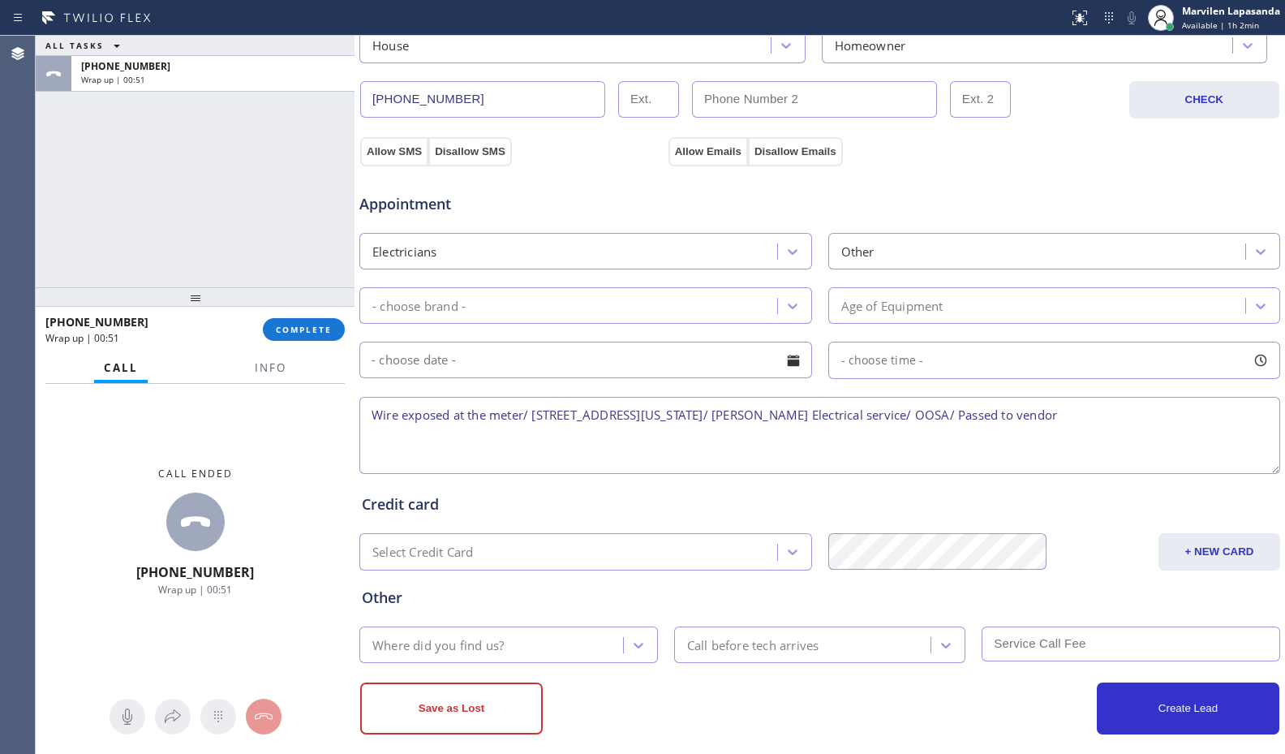
click at [655, 324] on div "Appointment Electricians Other - choose brand - Age of Equipment - choose time …" at bounding box center [820, 325] width 916 height 303
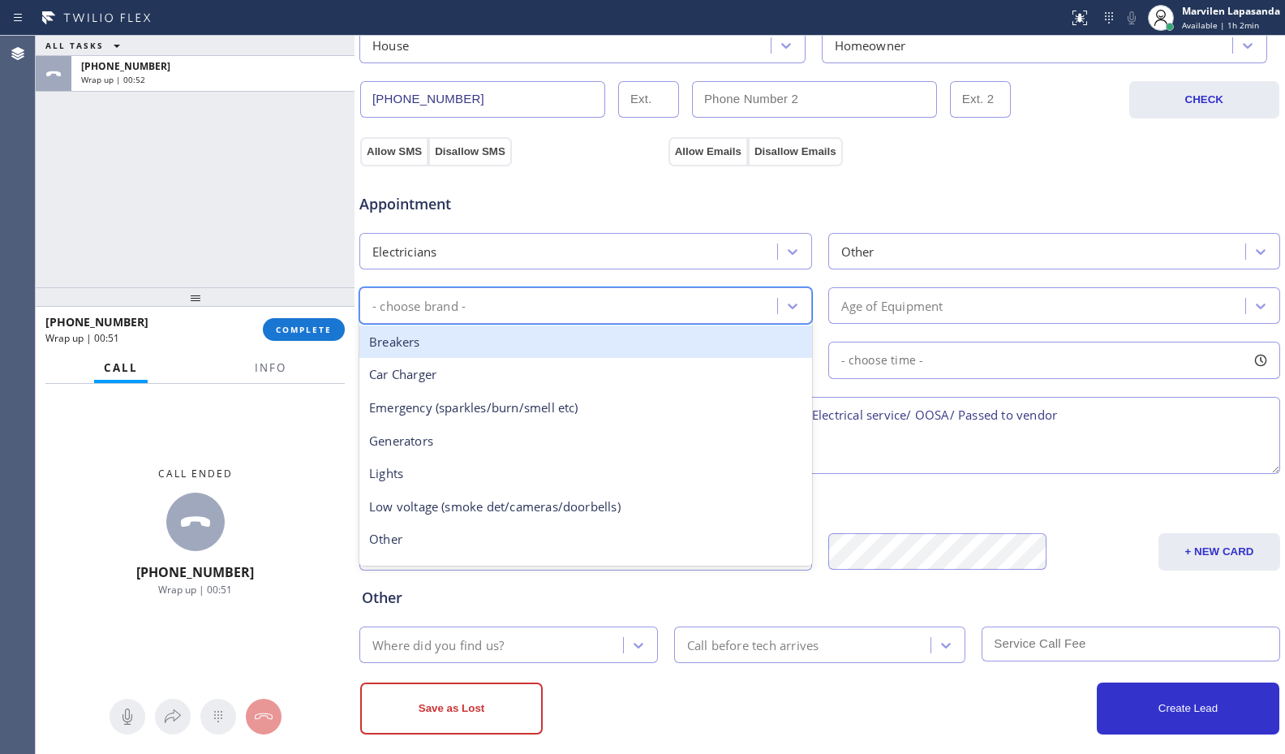
click at [633, 309] on div "- choose brand -" at bounding box center [570, 305] width 413 height 28
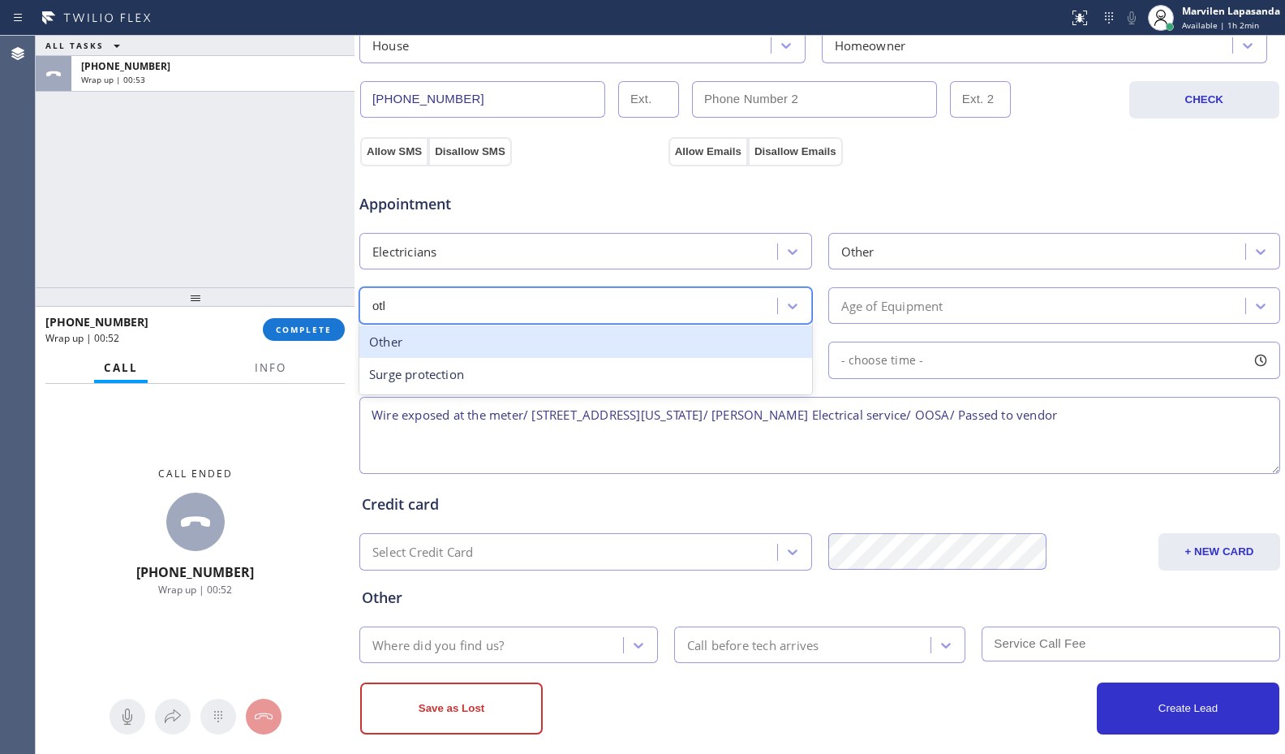
type input "othe"
click at [624, 331] on div "Other" at bounding box center [585, 341] width 453 height 33
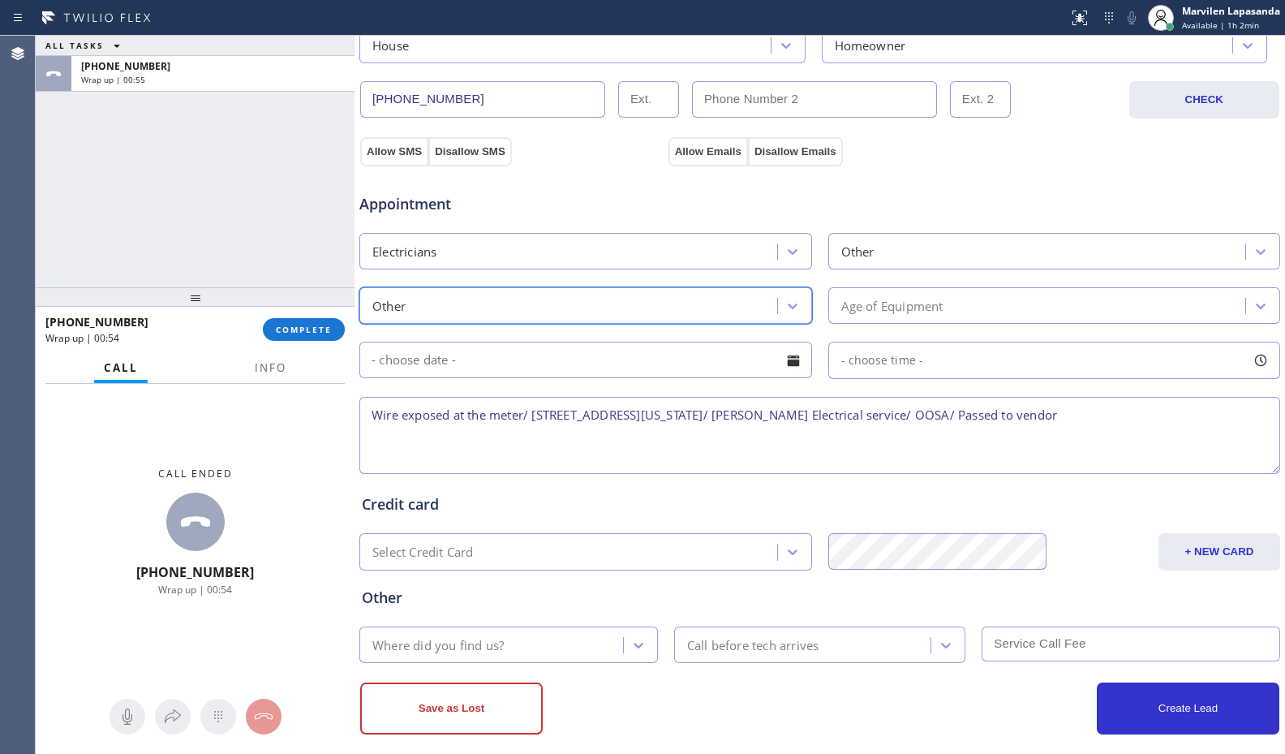
click at [854, 314] on div "Age of Equipment" at bounding box center [892, 305] width 102 height 19
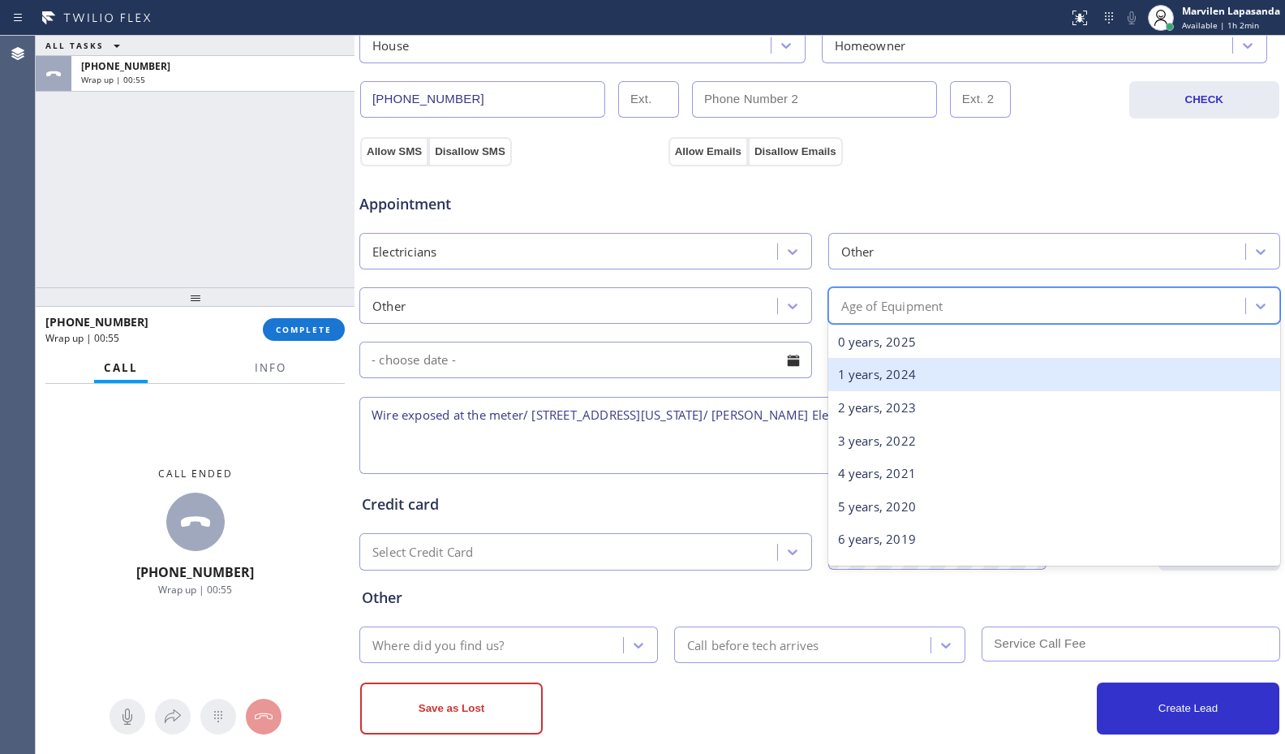
click at [852, 371] on div "1 years, 2024" at bounding box center [1054, 374] width 453 height 33
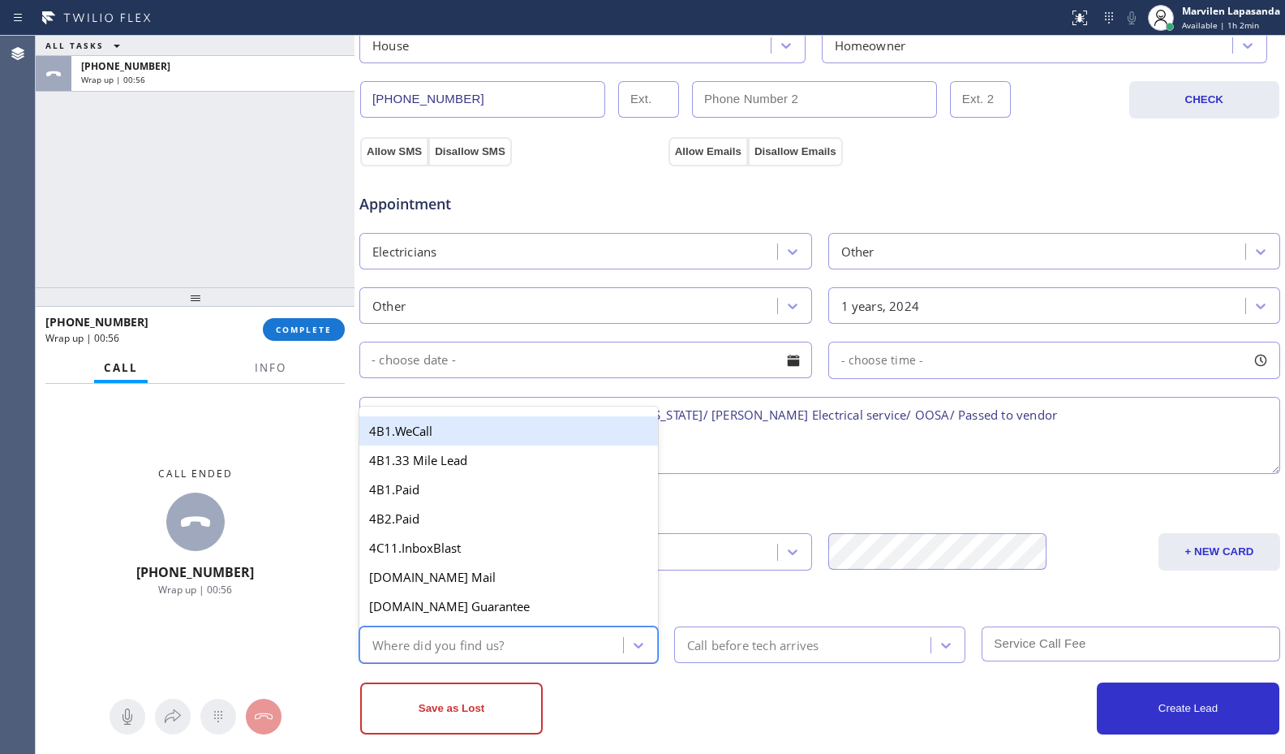
click at [453, 649] on div "Where did you find us?" at bounding box center [437, 644] width 131 height 19
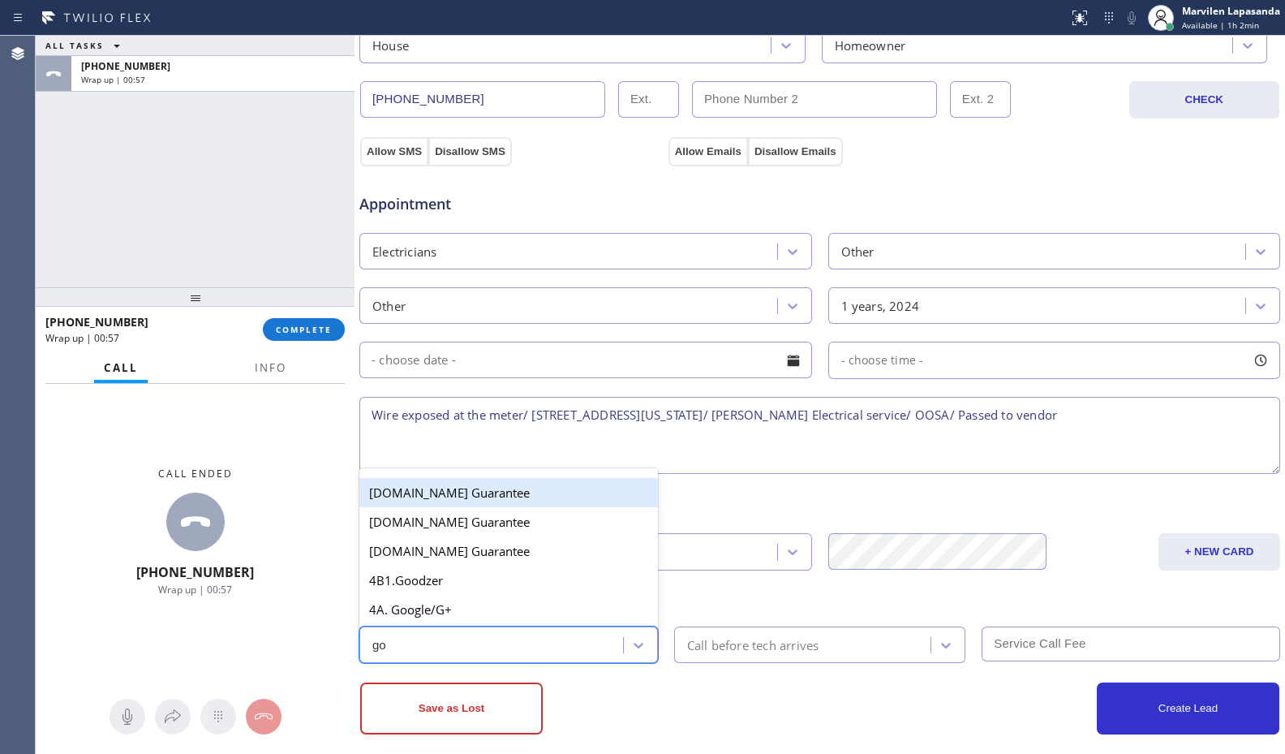
type input "goo"
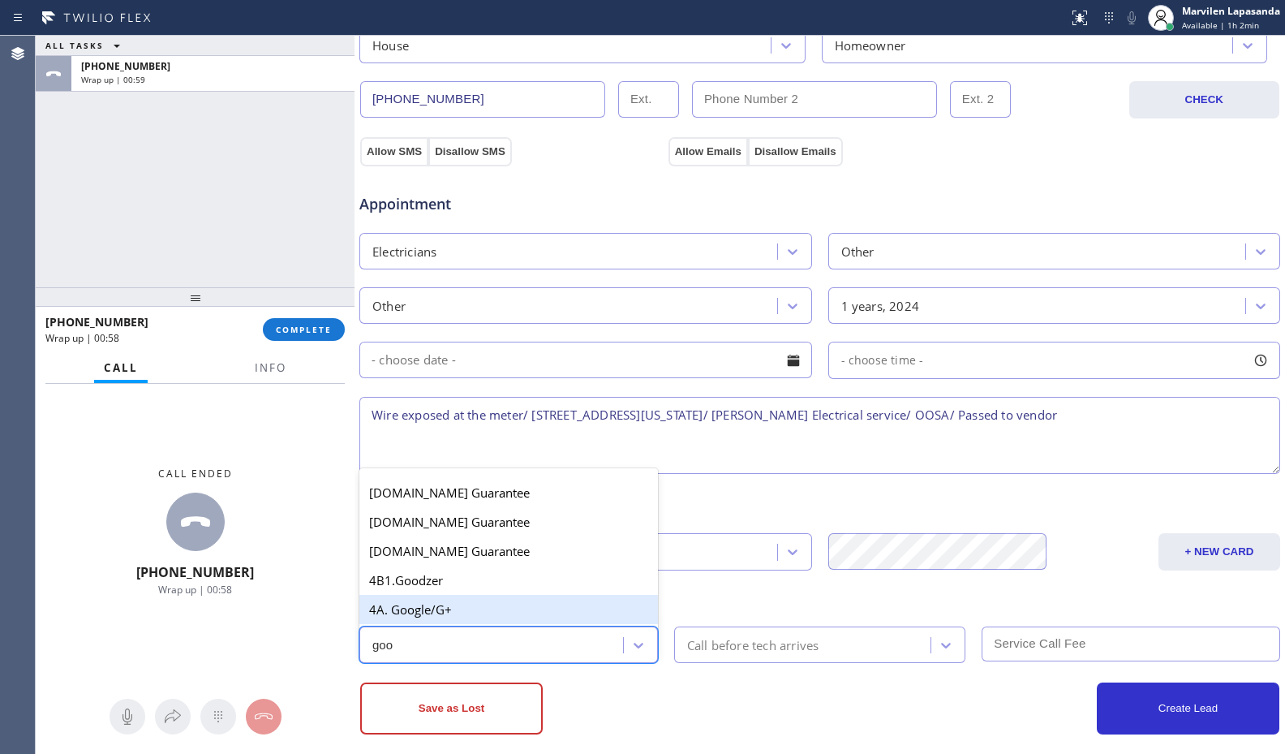
drag, startPoint x: 453, startPoint y: 611, endPoint x: 432, endPoint y: 699, distance: 91.1
click at [453, 612] on div "4A. Google/G+" at bounding box center [508, 609] width 299 height 29
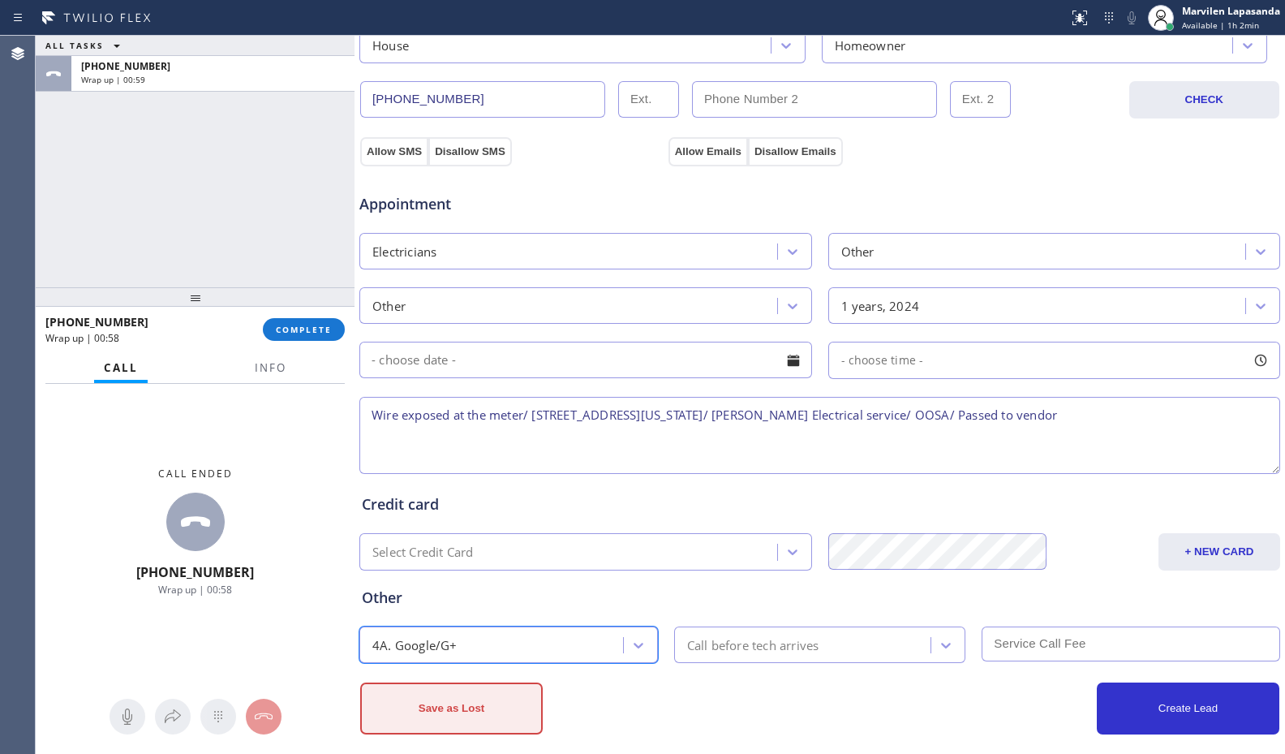
click at [430, 718] on button "Save as Lost" at bounding box center [451, 708] width 183 height 52
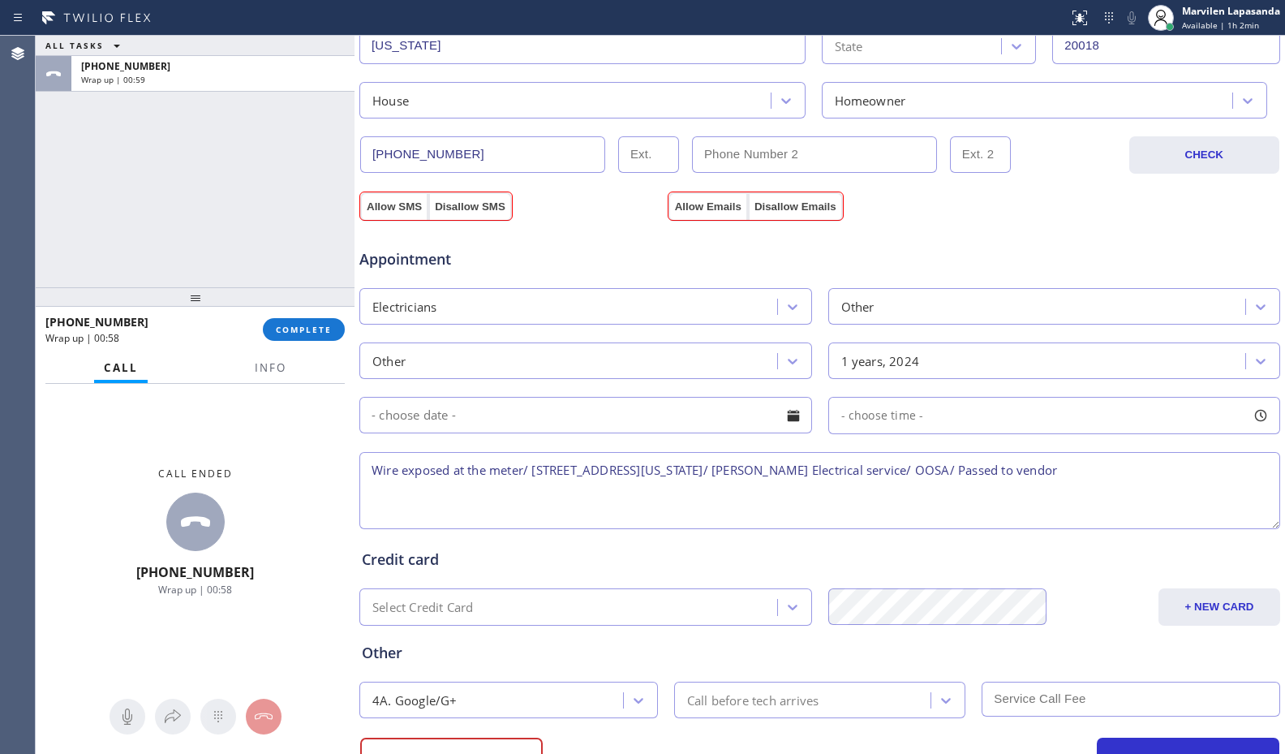
scroll to position [542, 0]
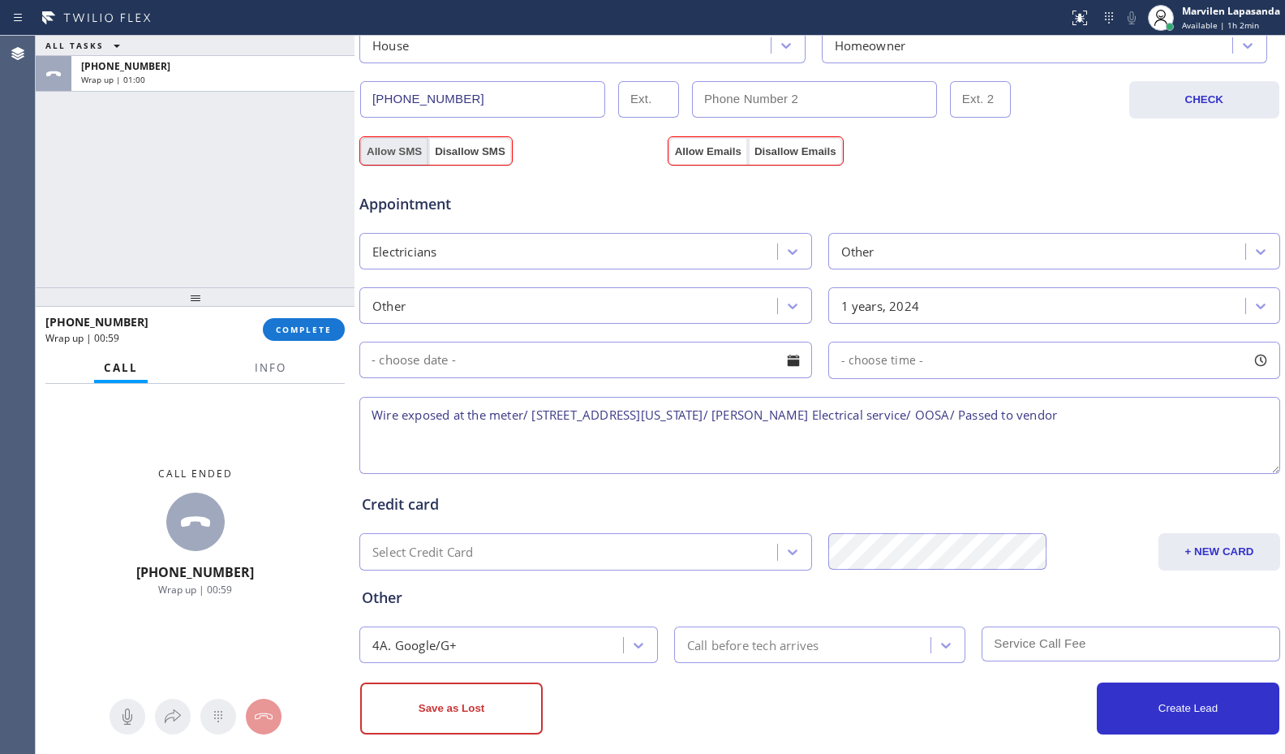
click at [402, 156] on button "Allow SMS" at bounding box center [394, 151] width 68 height 29
click at [702, 145] on button "Allow Emails" at bounding box center [707, 151] width 79 height 29
click at [431, 711] on button "Save as Lost" at bounding box center [451, 708] width 183 height 52
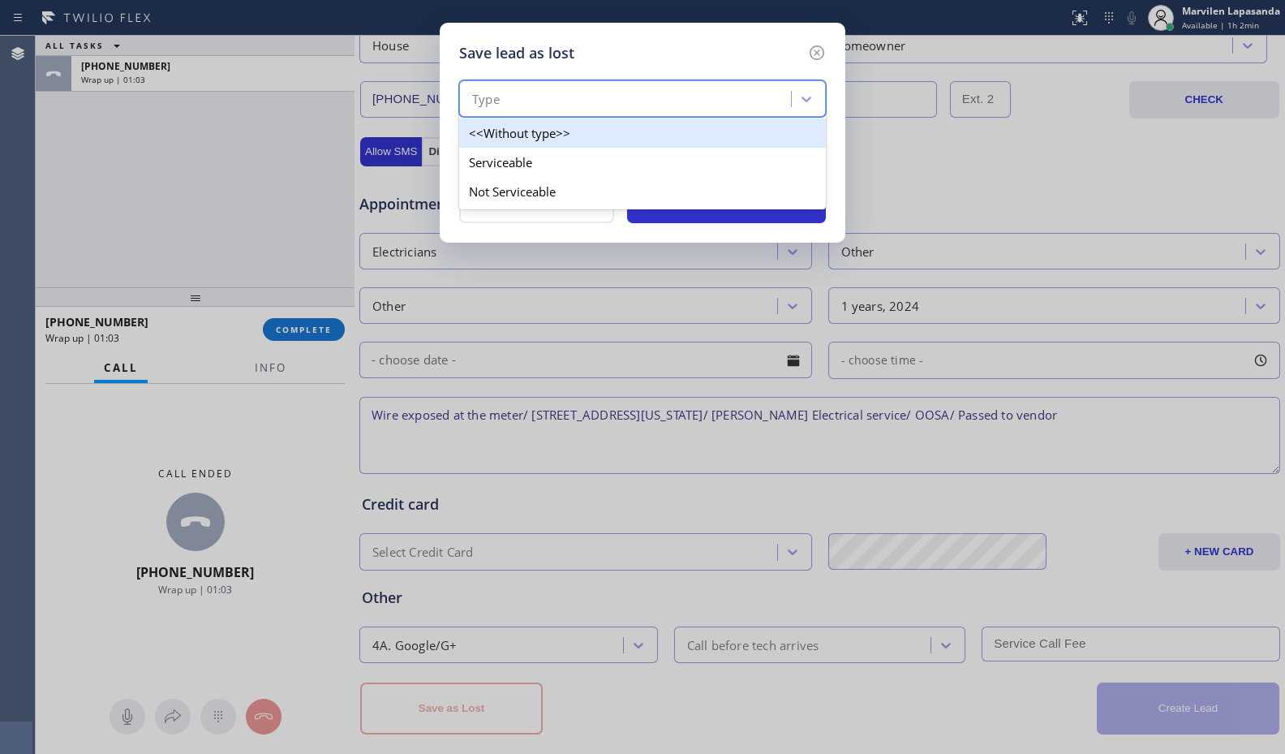
click at [513, 104] on div "Type" at bounding box center [627, 99] width 327 height 28
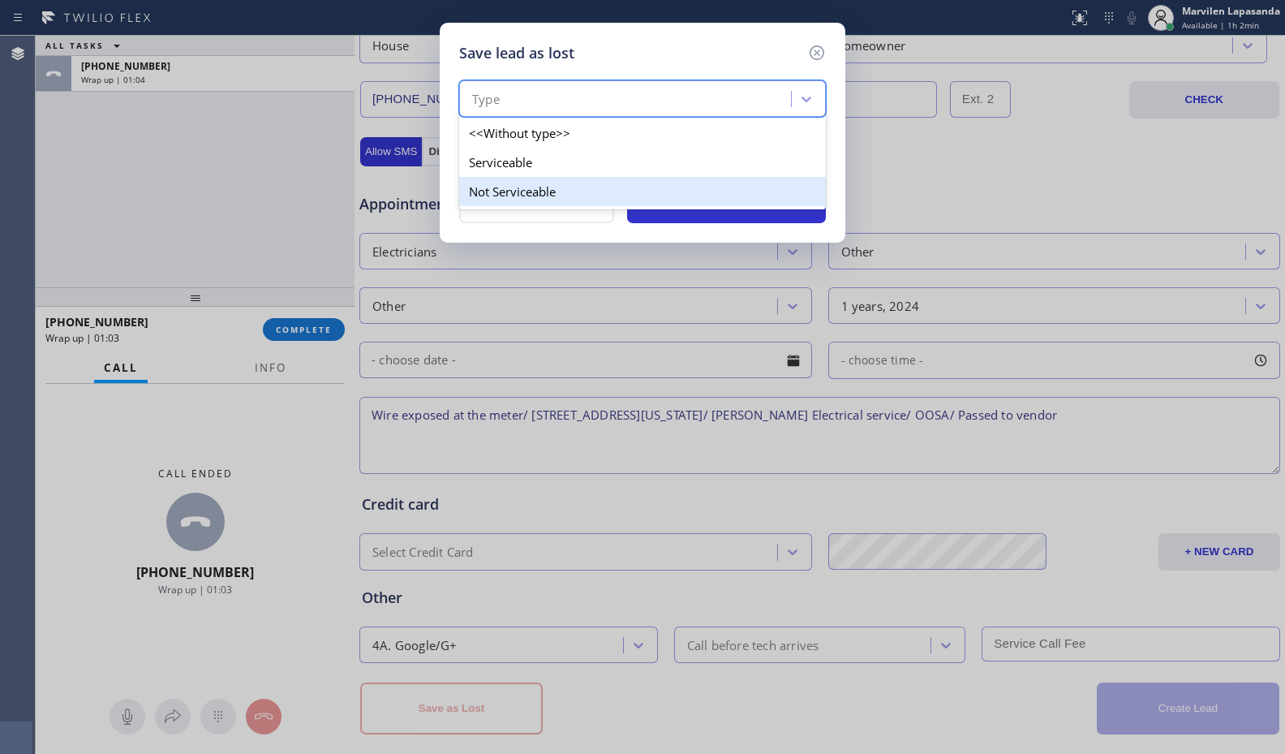
click at [513, 182] on div "Not Serviceable" at bounding box center [642, 191] width 367 height 29
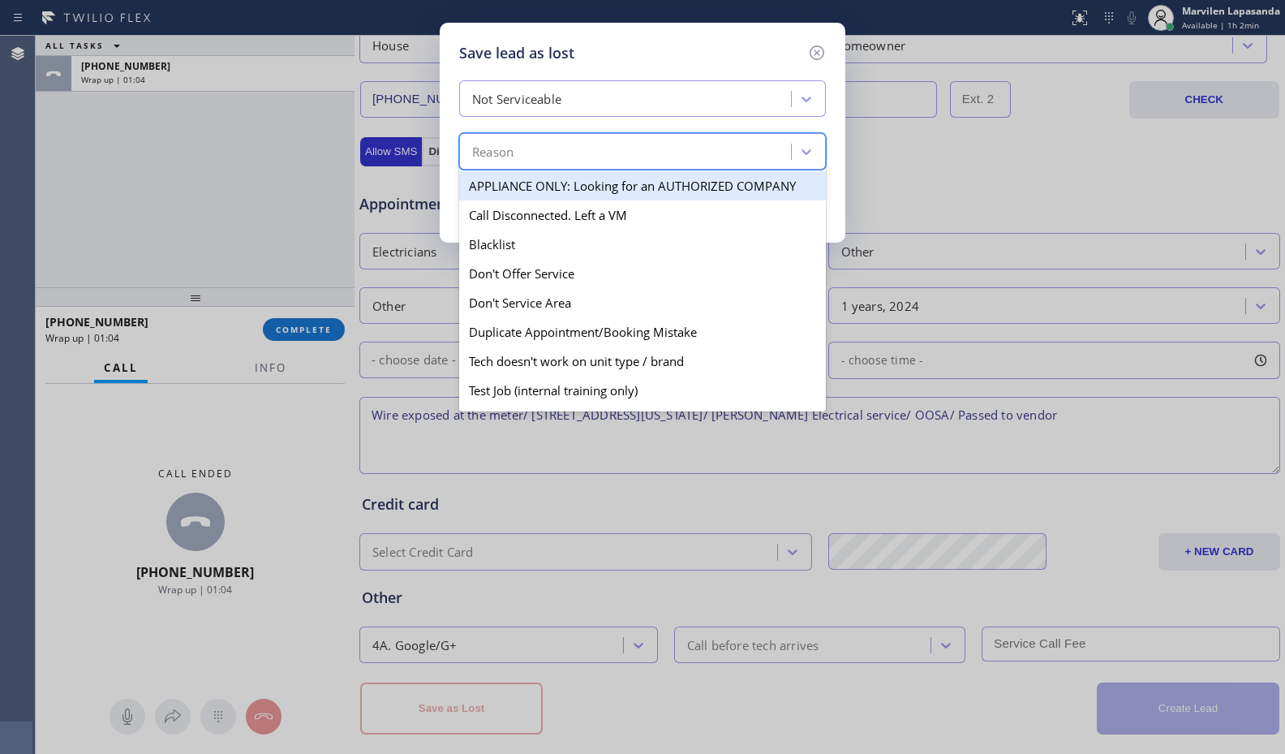
click at [509, 157] on div "Reason" at bounding box center [492, 152] width 41 height 19
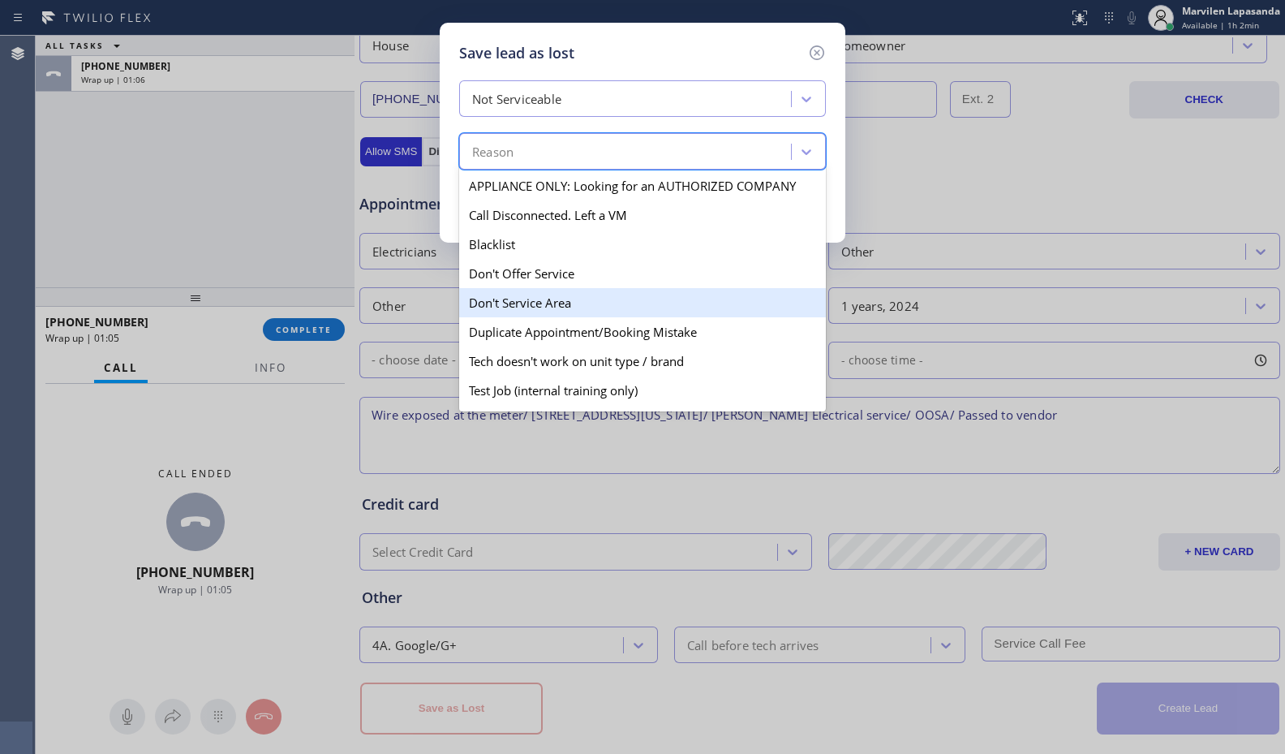
click at [532, 305] on div "Don't Service Area" at bounding box center [642, 302] width 367 height 29
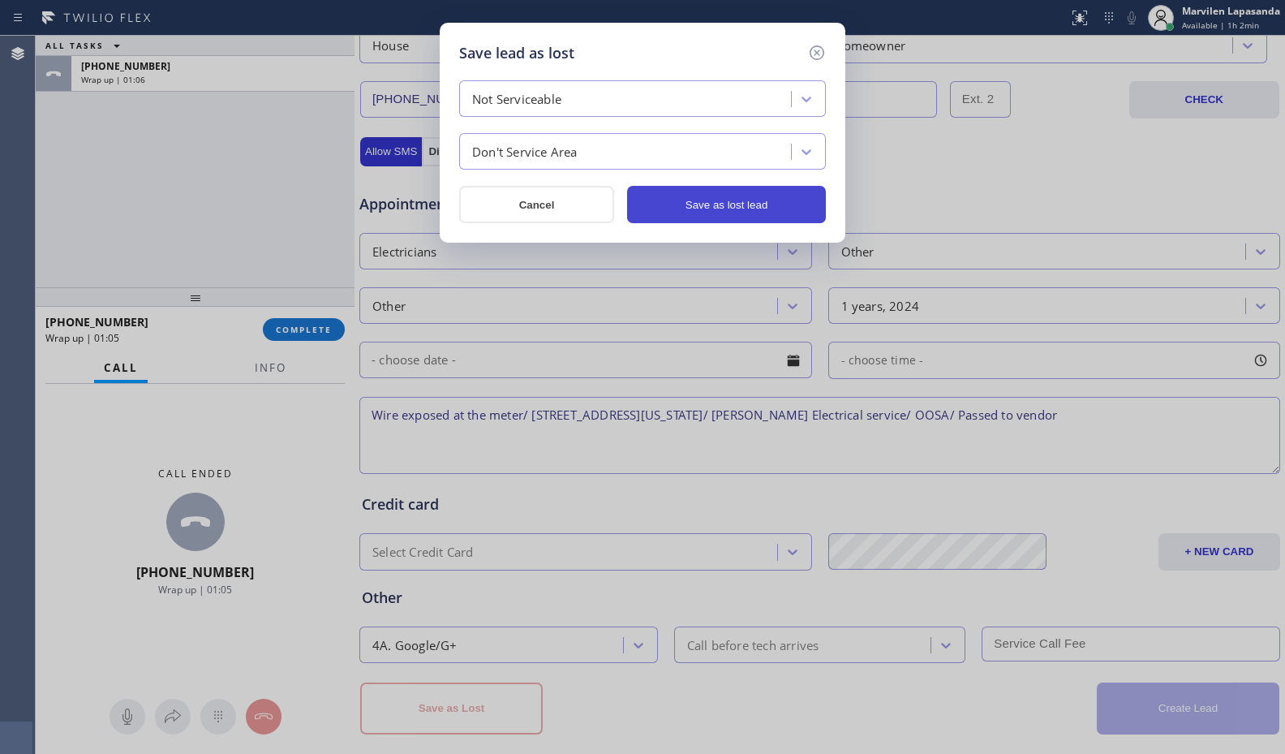
click at [750, 200] on button "Save as lost lead" at bounding box center [726, 204] width 199 height 37
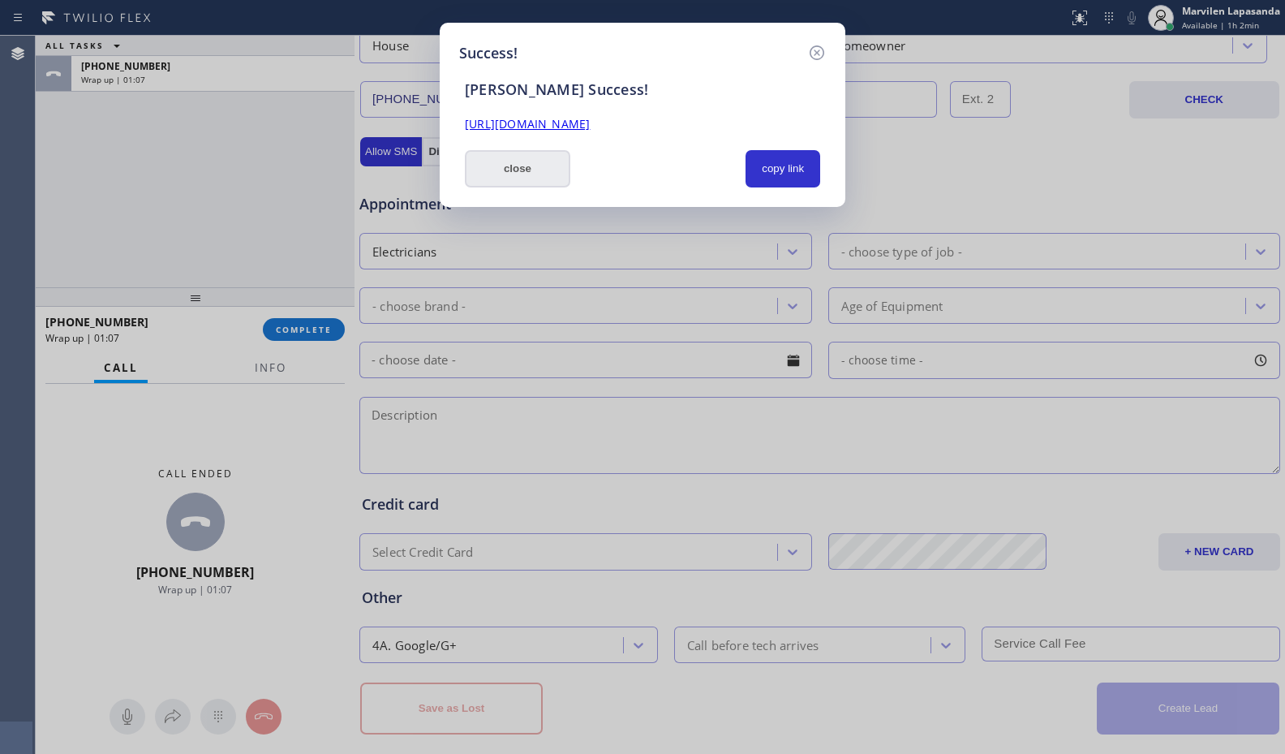
click at [538, 173] on button "close" at bounding box center [517, 168] width 105 height 37
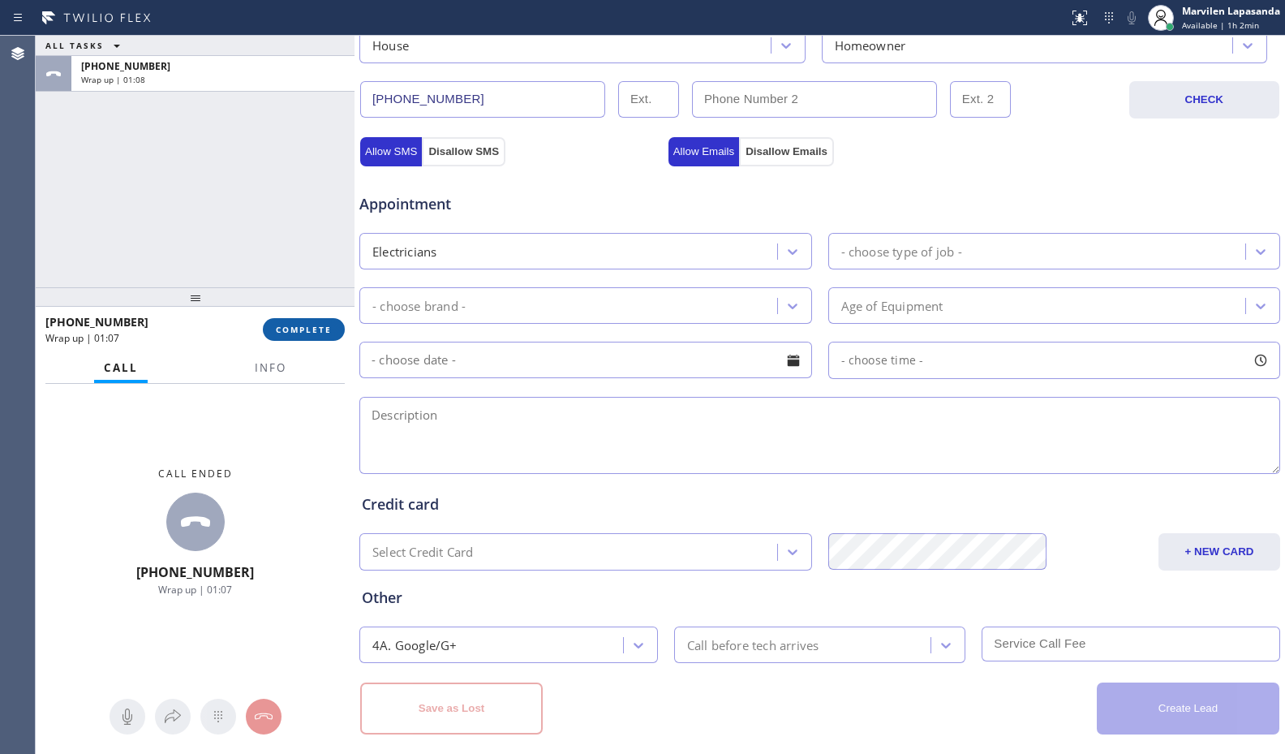
click at [301, 324] on span "COMPLETE" at bounding box center [304, 329] width 56 height 11
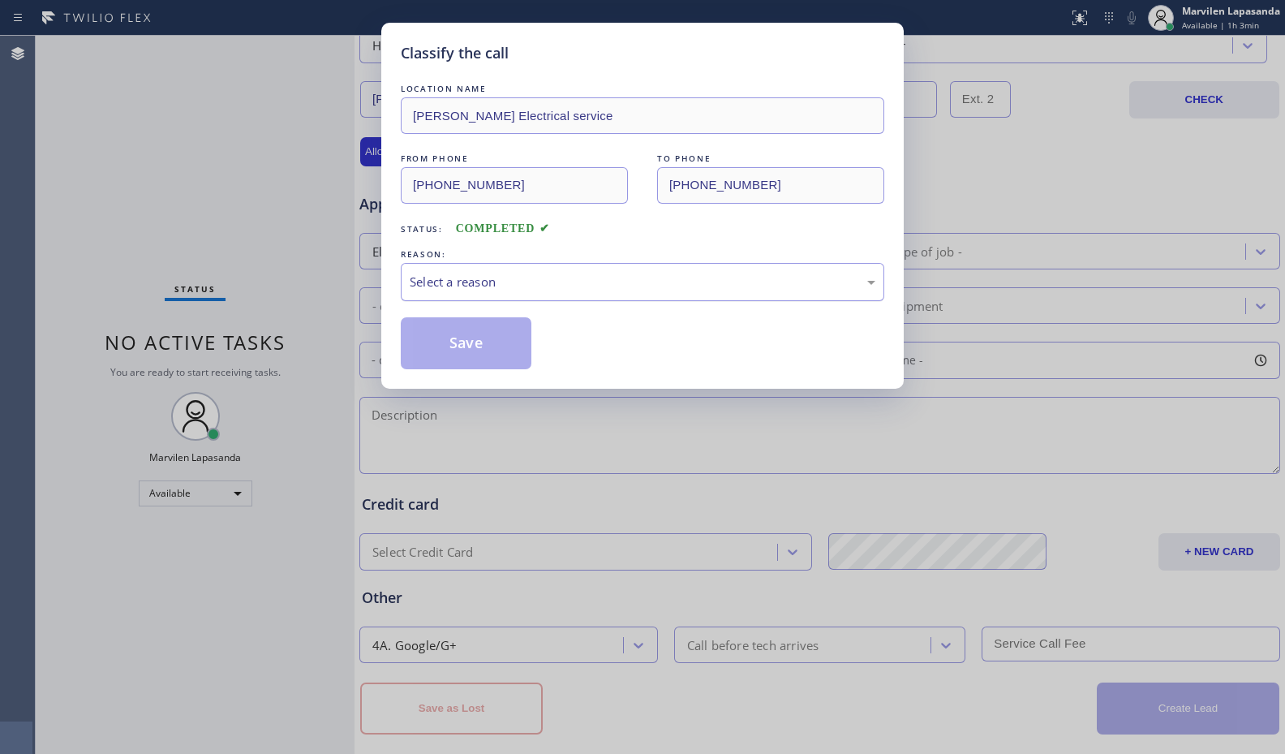
click at [427, 290] on div "Select a reason" at bounding box center [643, 282] width 466 height 19
click at [435, 343] on button "Save" at bounding box center [466, 343] width 131 height 52
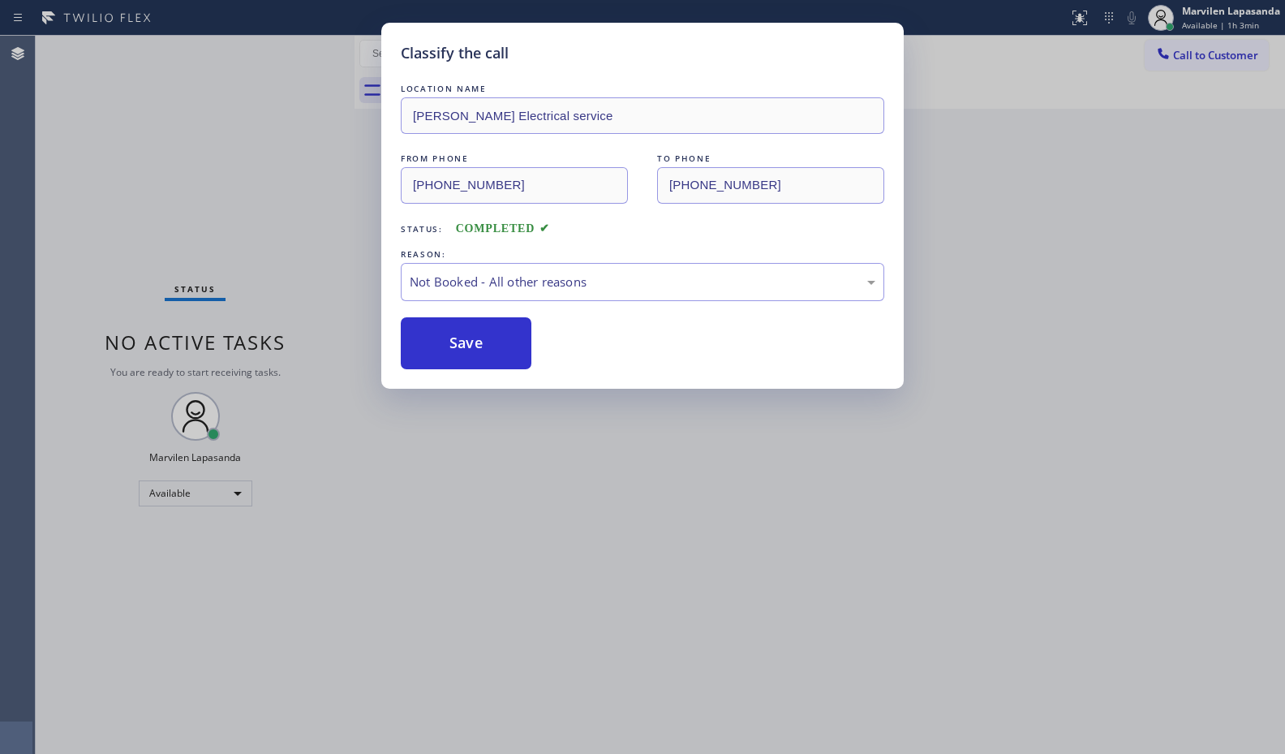
click at [435, 343] on button "Save" at bounding box center [466, 343] width 131 height 52
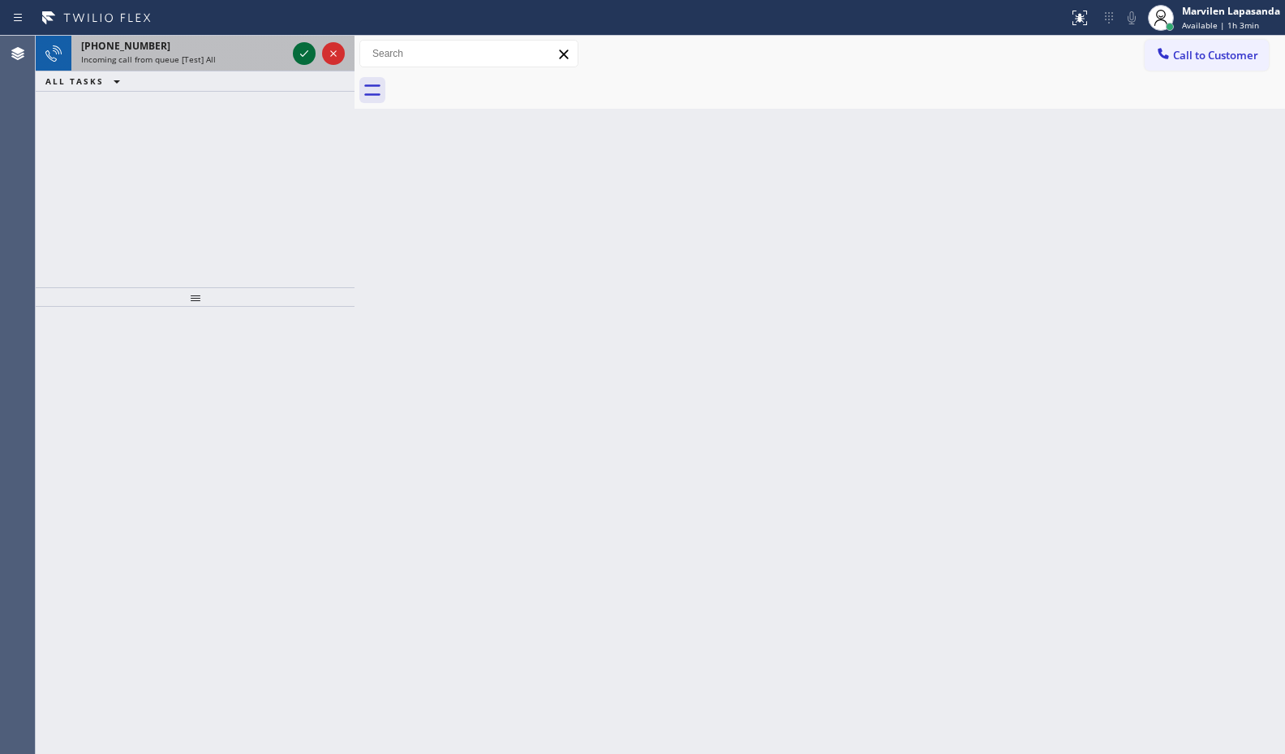
click at [304, 55] on icon at bounding box center [303, 53] width 19 height 19
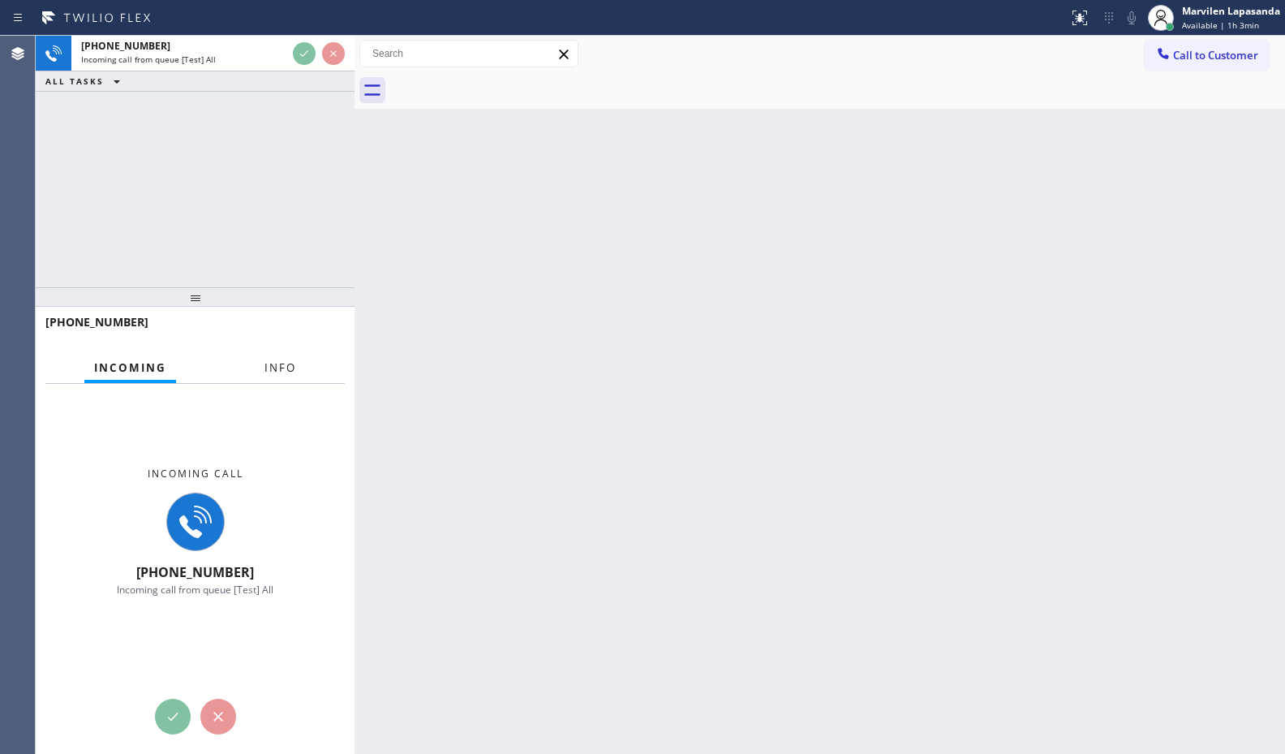
click at [276, 363] on span "Info" at bounding box center [280, 367] width 32 height 15
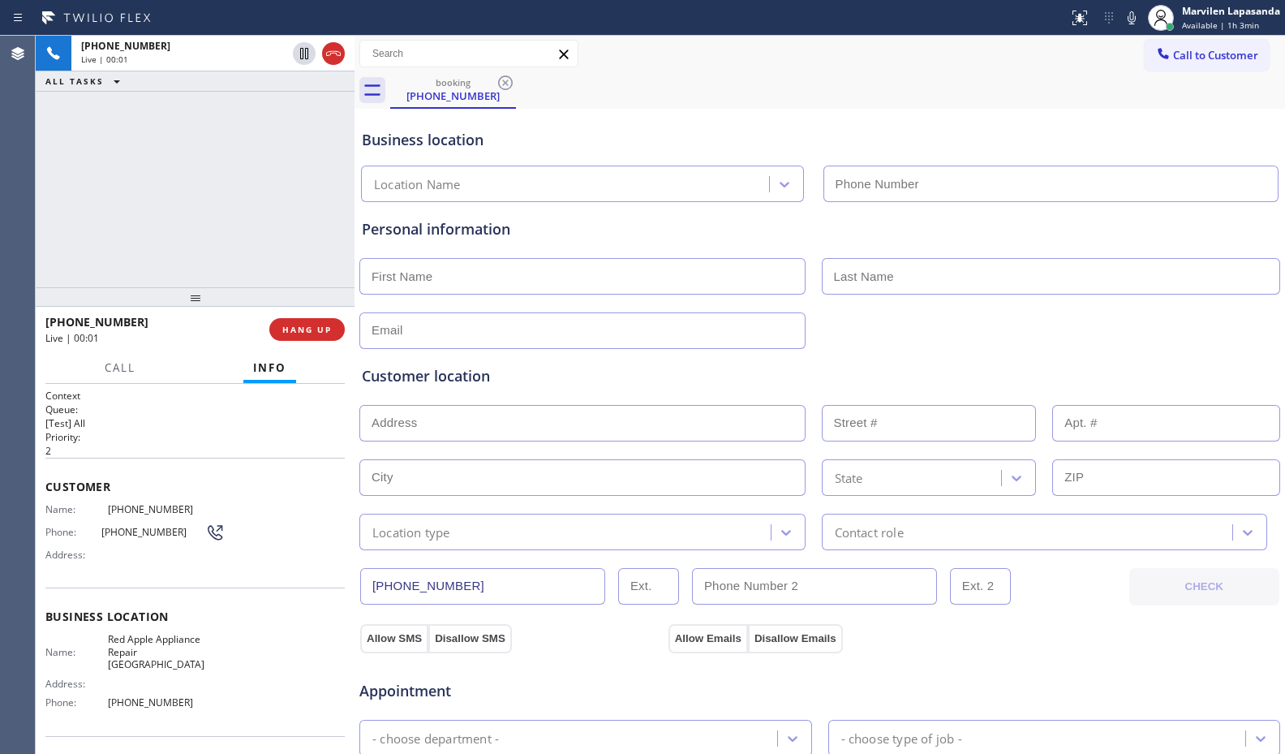
type input "[PHONE_NUMBER]"
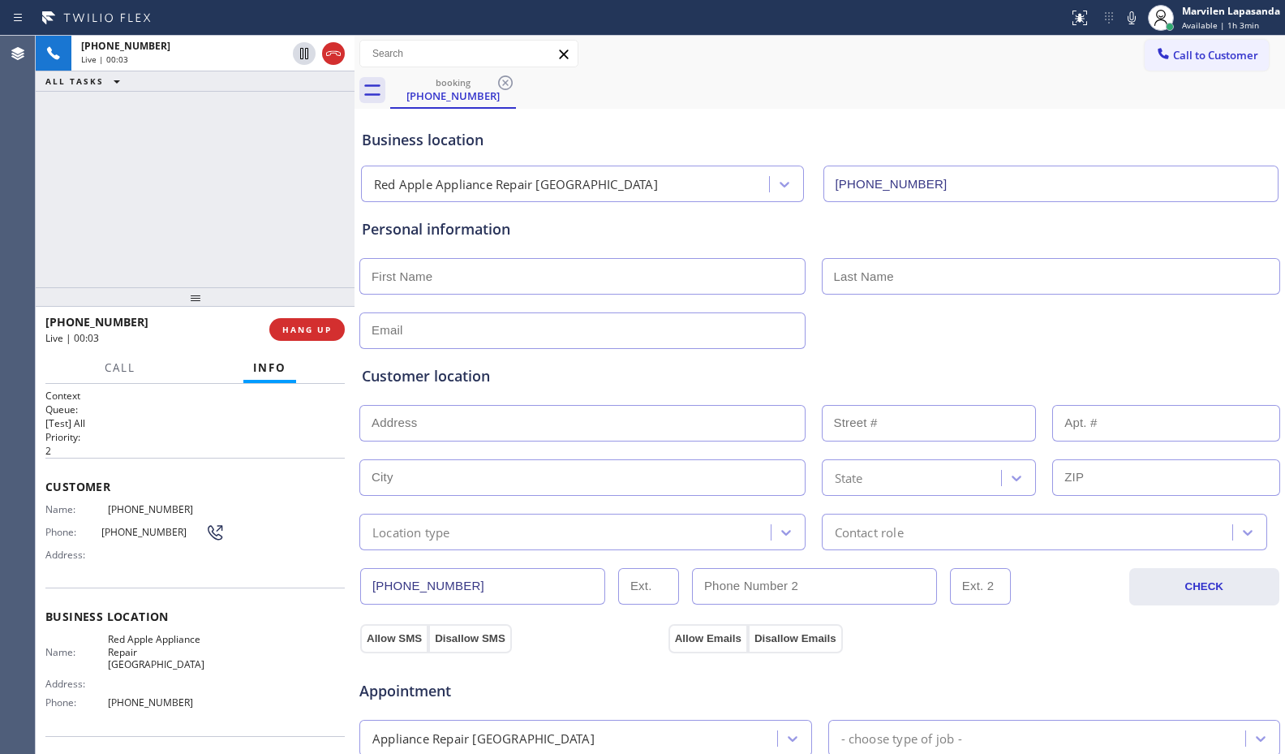
click at [152, 395] on h1 "Context" at bounding box center [194, 396] width 299 height 14
click at [46, 488] on span "Customer" at bounding box center [194, 486] width 299 height 15
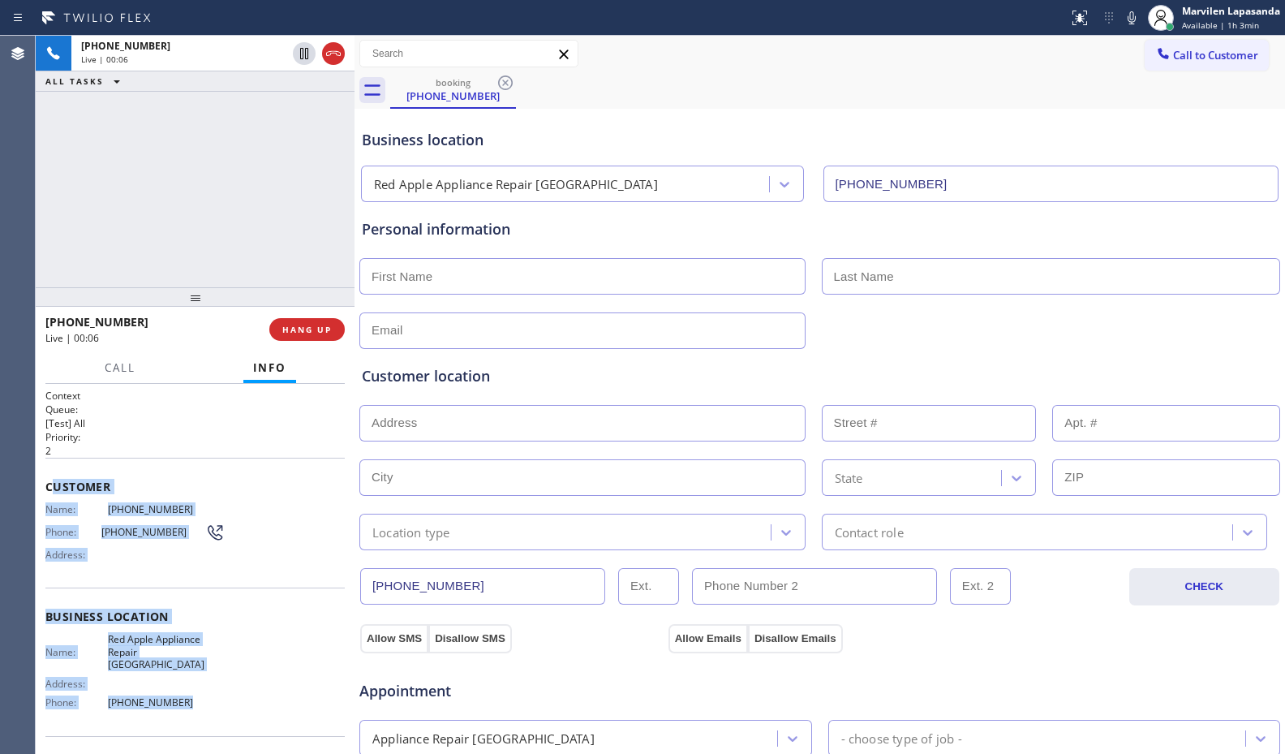
drag, startPoint x: 54, startPoint y: 491, endPoint x: 195, endPoint y: 697, distance: 249.7
click at [195, 697] on div "Context Queue: [Test] All Priority: 2 Customer Name: (714) 272-1142 Phone: (714…" at bounding box center [194, 624] width 299 height 470
click at [152, 654] on span "Red Apple Appliance Repair [GEOGRAPHIC_DATA]" at bounding box center [166, 651] width 117 height 37
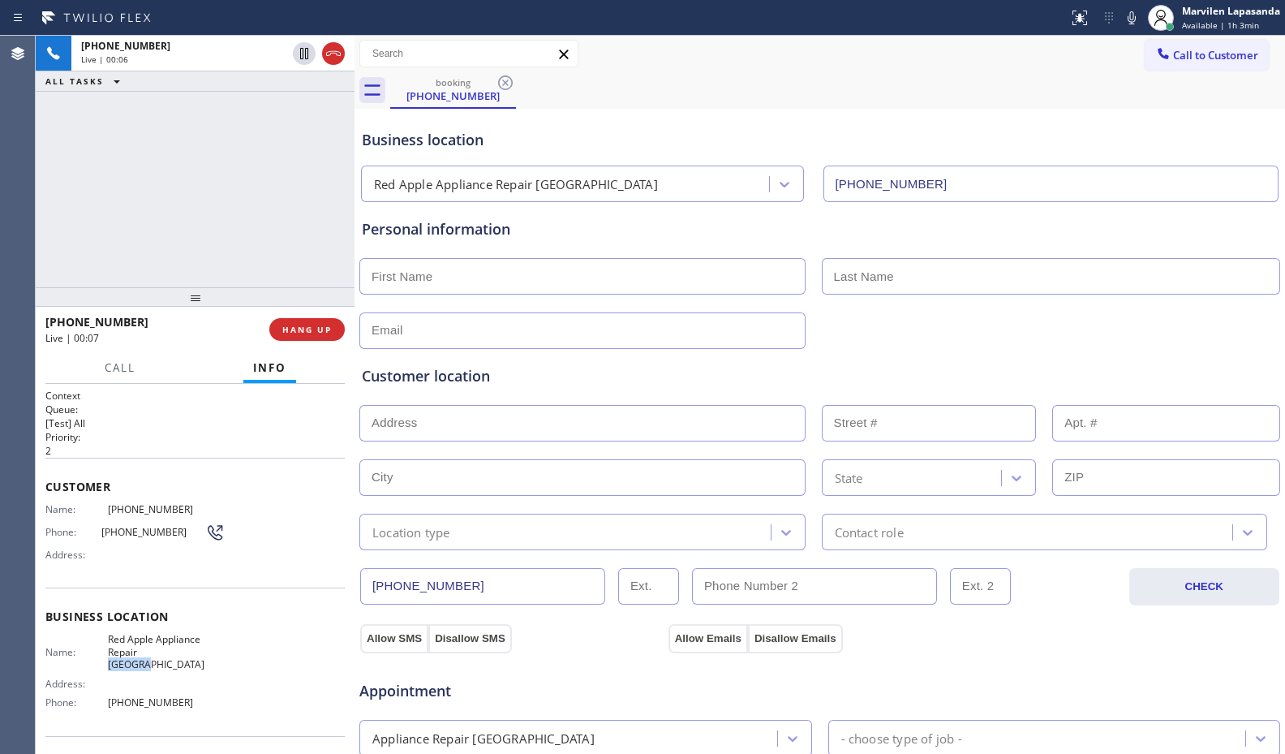
drag, startPoint x: 152, startPoint y: 654, endPoint x: 102, endPoint y: 581, distance: 88.2
click at [148, 649] on span "Red Apple Appliance Repair [GEOGRAPHIC_DATA]" at bounding box center [166, 651] width 117 height 37
click at [74, 522] on div "Phone: (714) 272-1142" at bounding box center [134, 531] width 179 height 19
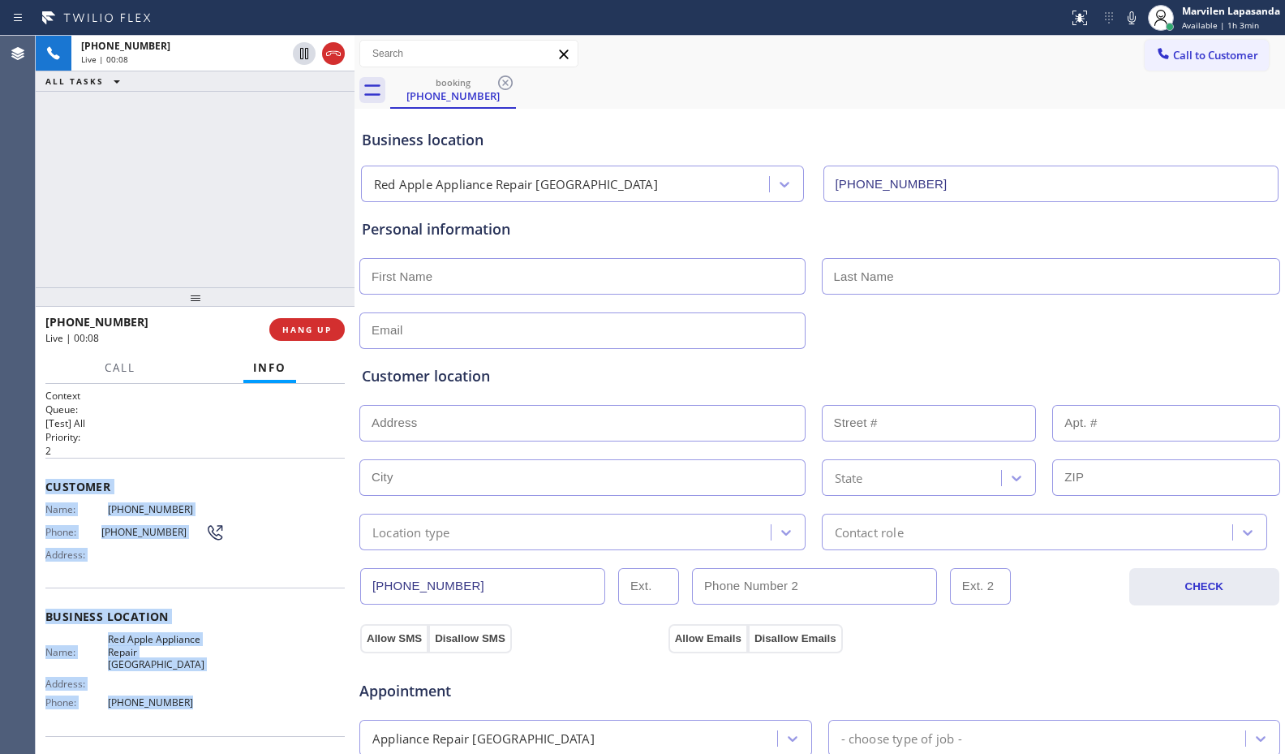
drag, startPoint x: 59, startPoint y: 498, endPoint x: 238, endPoint y: 713, distance: 279.4
click at [238, 713] on div "Context Queue: [Test] All Priority: 2 Customer Name: (714) 272-1142 Phone: (714…" at bounding box center [194, 624] width 299 height 470
copy div "Customer Name: (714) 272-1142 Phone: (714) 272-1142 Address: Business location …"
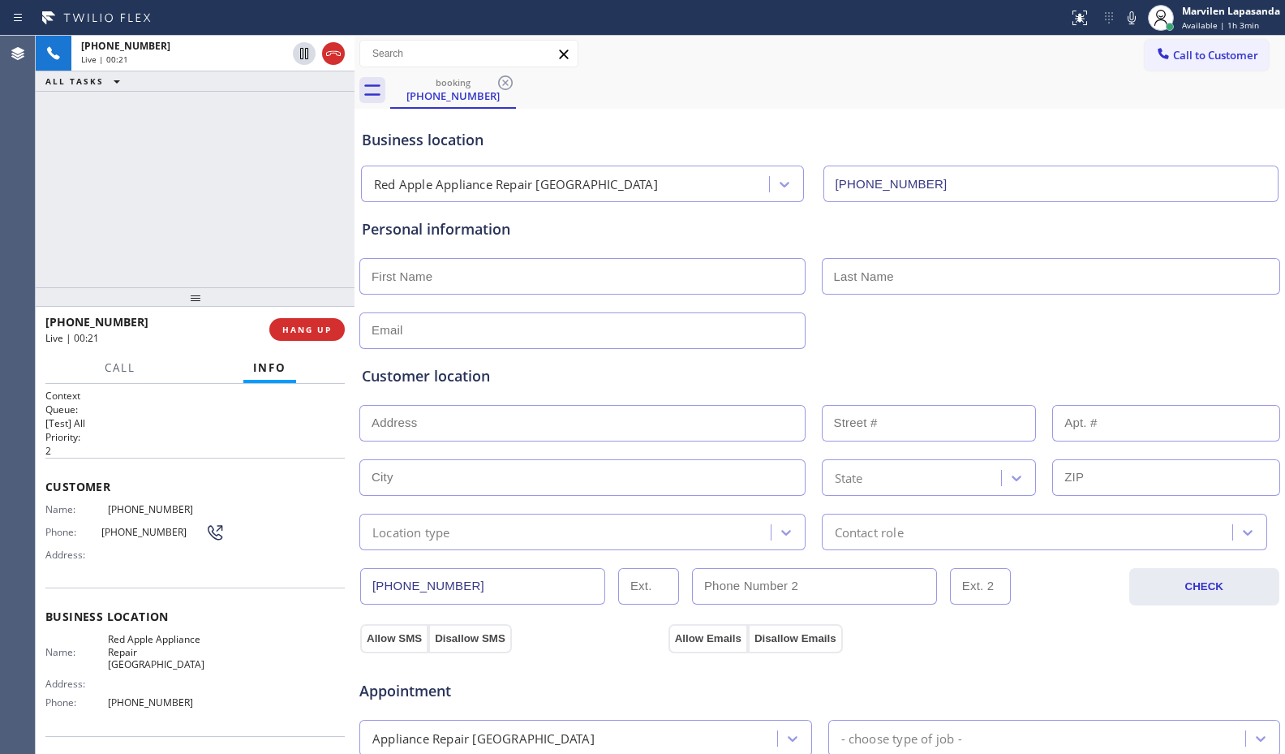
click at [252, 168] on div "+17142721142 Live | 00:21 ALL TASKS ALL TASKS ACTIVE TASKS TASKS IN WRAP UP" at bounding box center [195, 161] width 319 height 251
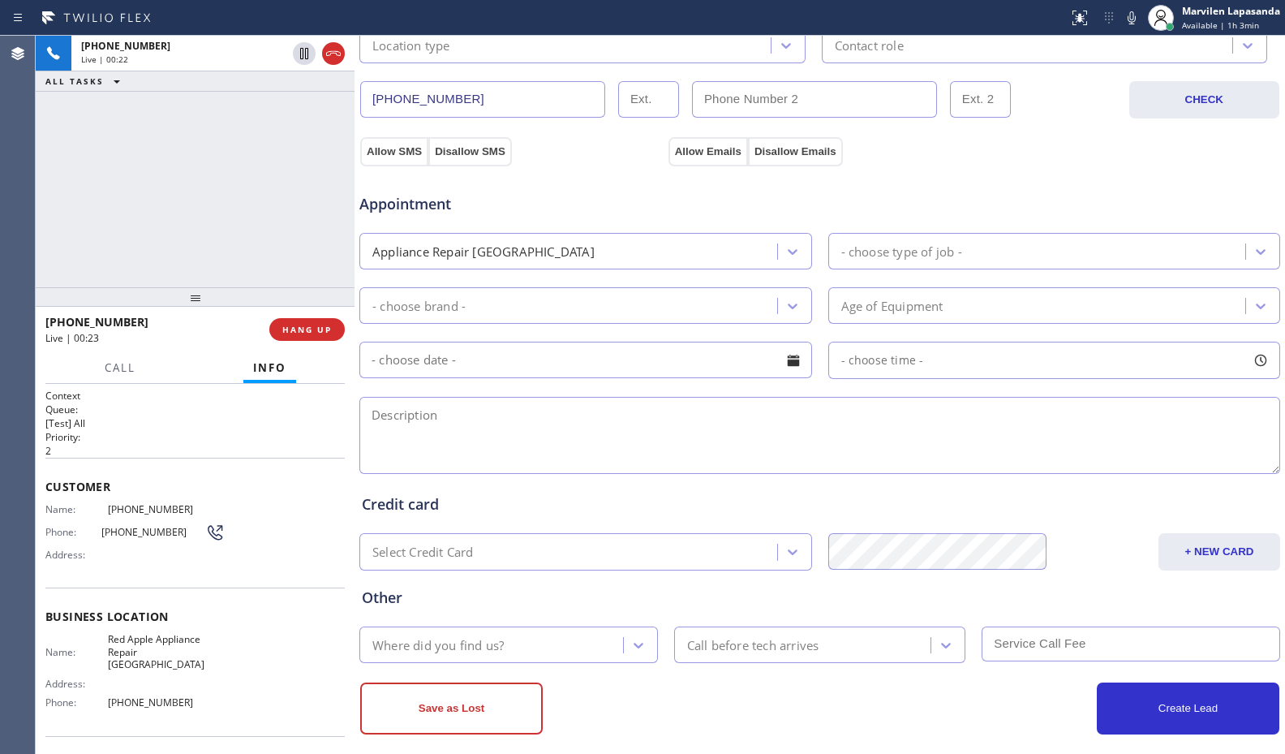
scroll to position [504, 0]
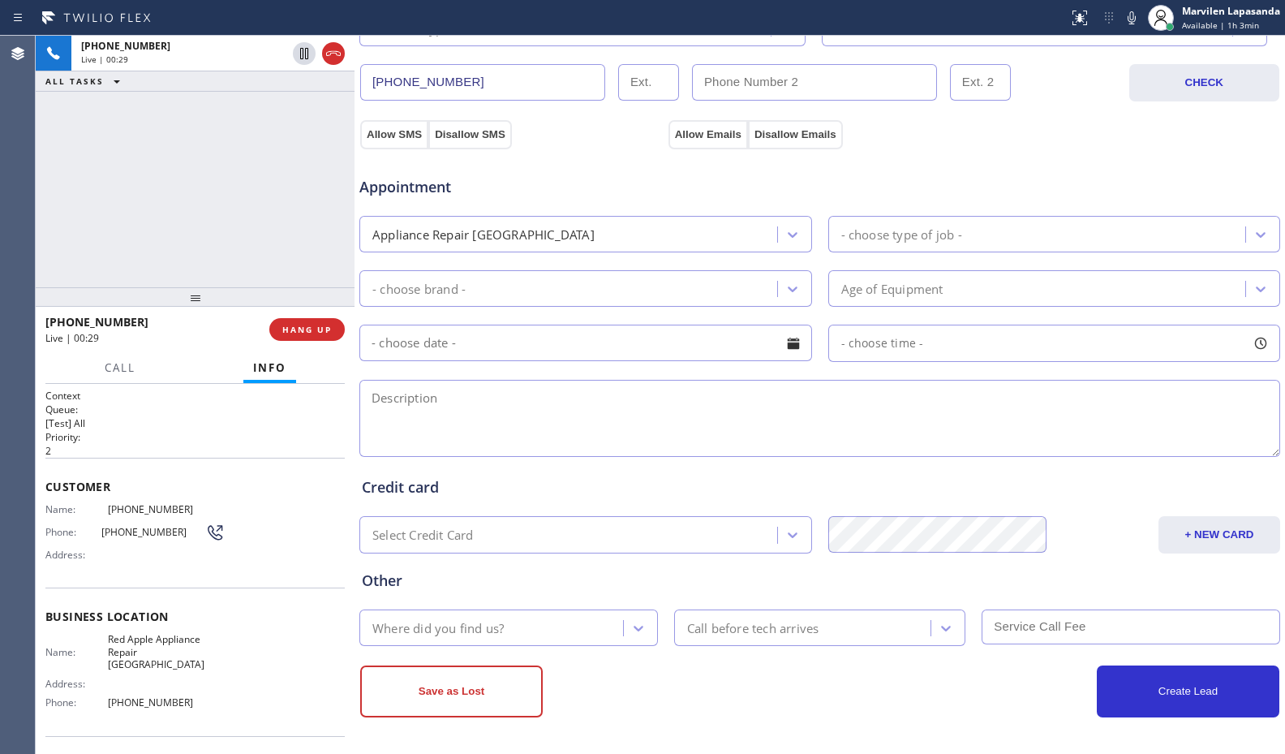
click at [217, 174] on div "+17142721142 Live | 00:29 ALL TASKS ALL TASKS ACTIVE TASKS TASKS IN WRAP UP" at bounding box center [195, 161] width 319 height 251
click at [218, 171] on div "+17142721142 Live | 00:32 ALL TASKS ALL TASKS ACTIVE TASKS TASKS IN WRAP UP" at bounding box center [195, 161] width 319 height 251
click at [218, 171] on div "+17142721142 Live | 00:34 ALL TASKS ALL TASKS ACTIVE TASKS TASKS IN WRAP UP" at bounding box center [195, 161] width 319 height 251
click at [218, 171] on div "+17142721142 Live | 00:35 ALL TASKS ALL TASKS ACTIVE TASKS TASKS IN WRAP UP" at bounding box center [195, 161] width 319 height 251
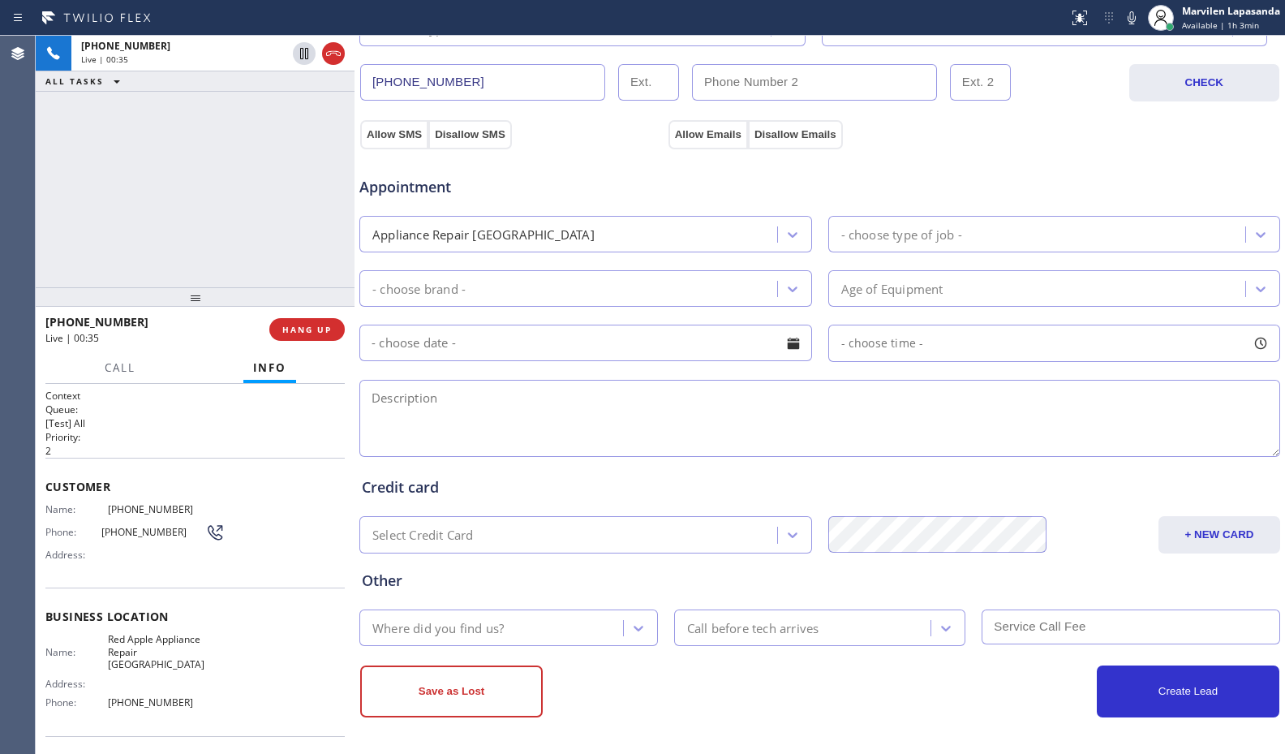
click at [290, 191] on div "+17142721142 Live | 00:35 ALL TASKS ALL TASKS ACTIVE TASKS TASKS IN WRAP UP" at bounding box center [195, 161] width 319 height 251
click at [290, 330] on span "HANG UP" at bounding box center [306, 329] width 49 height 11
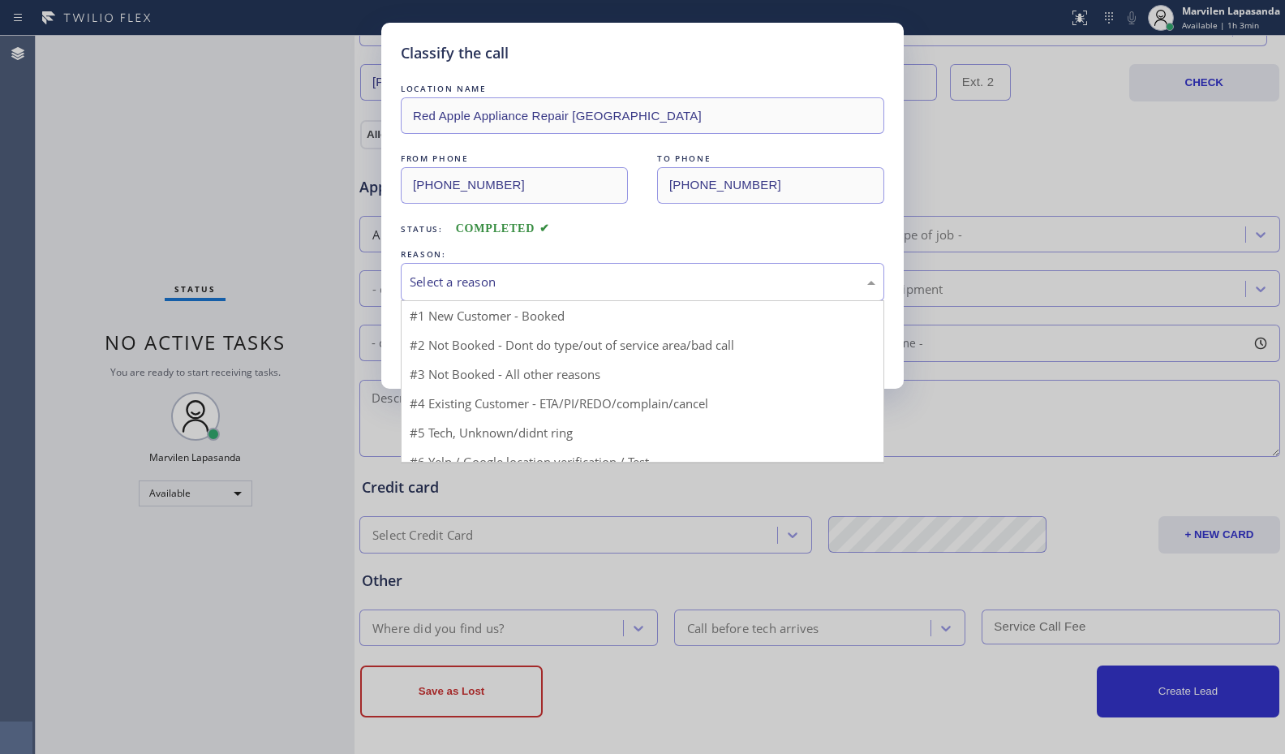
click at [502, 292] on div "Select a reason" at bounding box center [642, 282] width 483 height 38
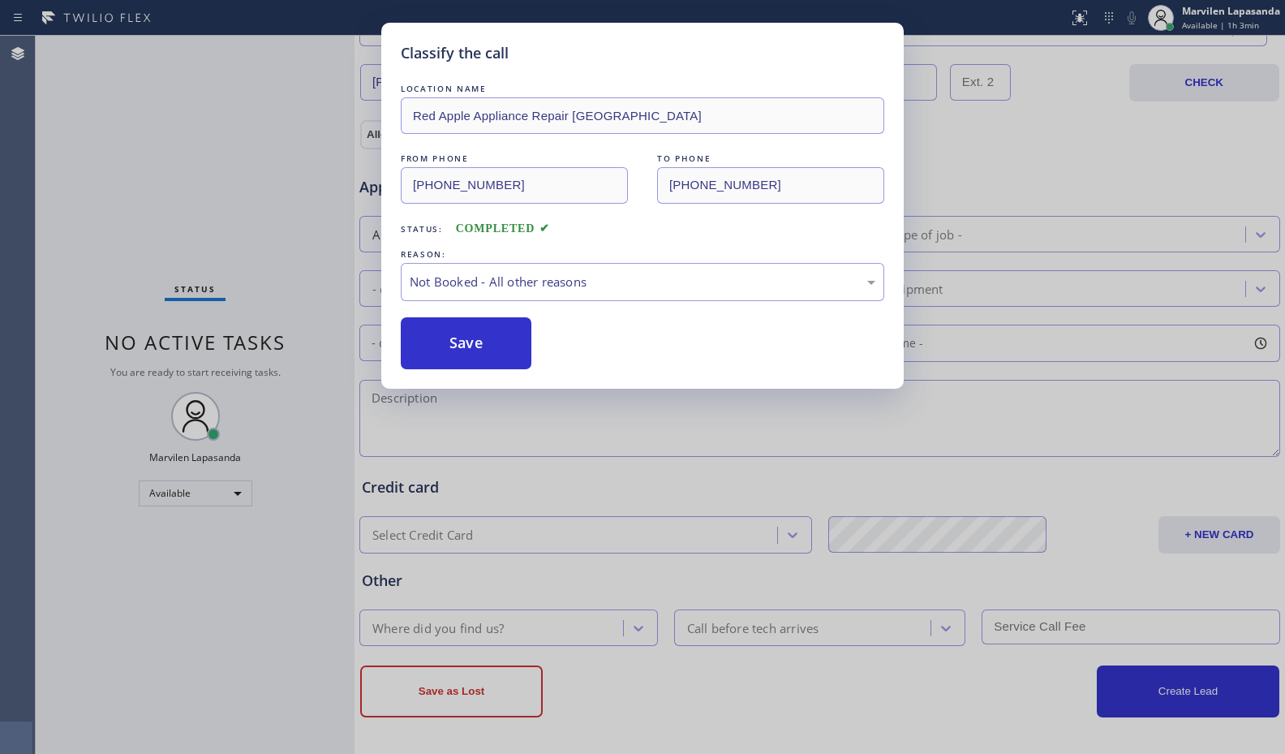
click at [475, 347] on button "Save" at bounding box center [466, 343] width 131 height 52
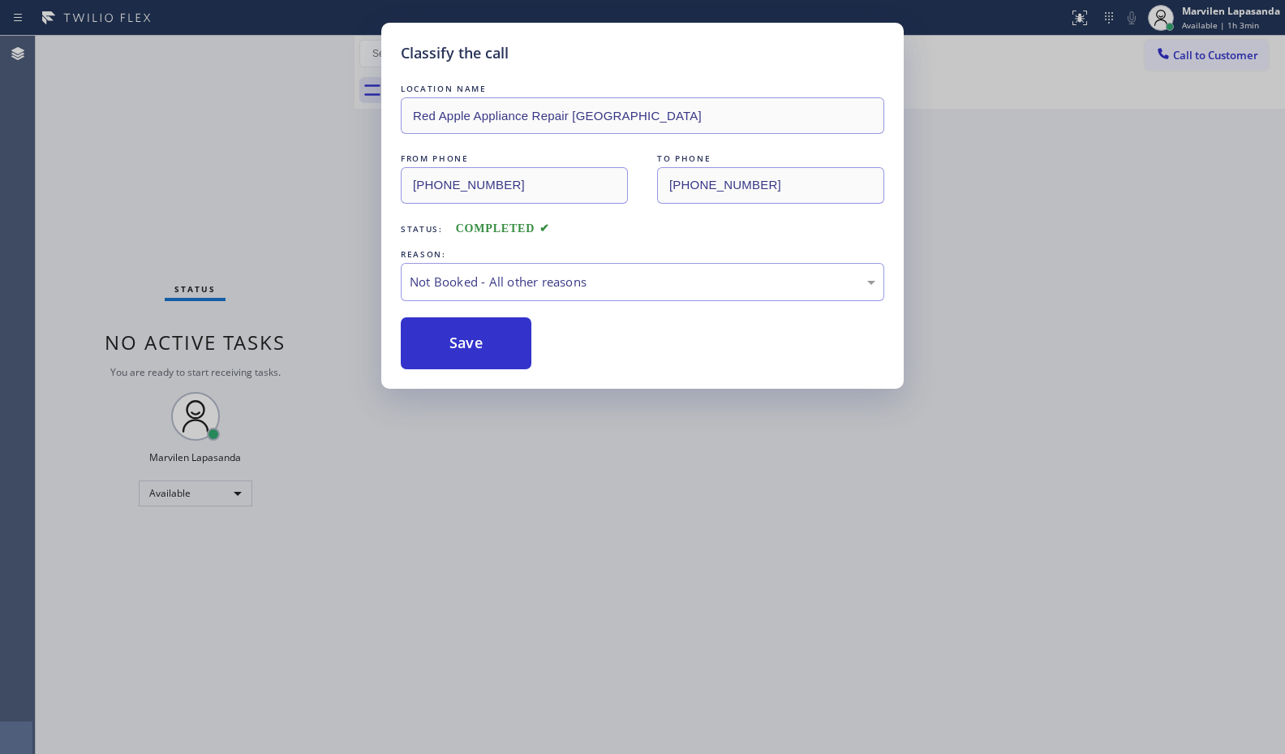
click at [475, 347] on button "Save" at bounding box center [466, 343] width 131 height 52
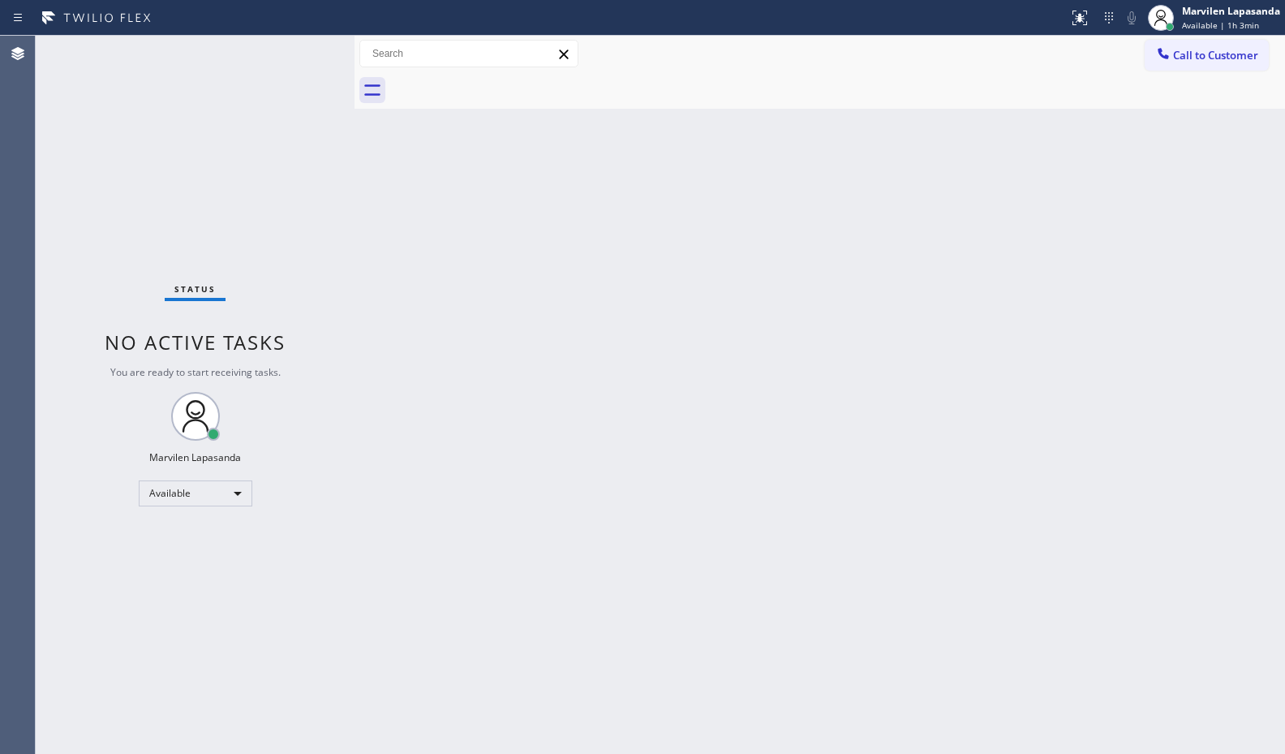
click at [308, 52] on div "Status No active tasks You are ready to start receiving tasks. Marvilen Lapasan…" at bounding box center [195, 395] width 319 height 718
click at [305, 52] on div "Status No active tasks You are ready to start receiving tasks. Marvilen Lapasan…" at bounding box center [195, 395] width 319 height 718
click at [1218, 186] on div "Back to Dashboard Change Sender ID Customers Technicians Select a contact Outbo…" at bounding box center [819, 395] width 930 height 718
click at [304, 48] on div "Status No active tasks You are ready to start receiving tasks. Marvilen Lapasan…" at bounding box center [195, 395] width 319 height 718
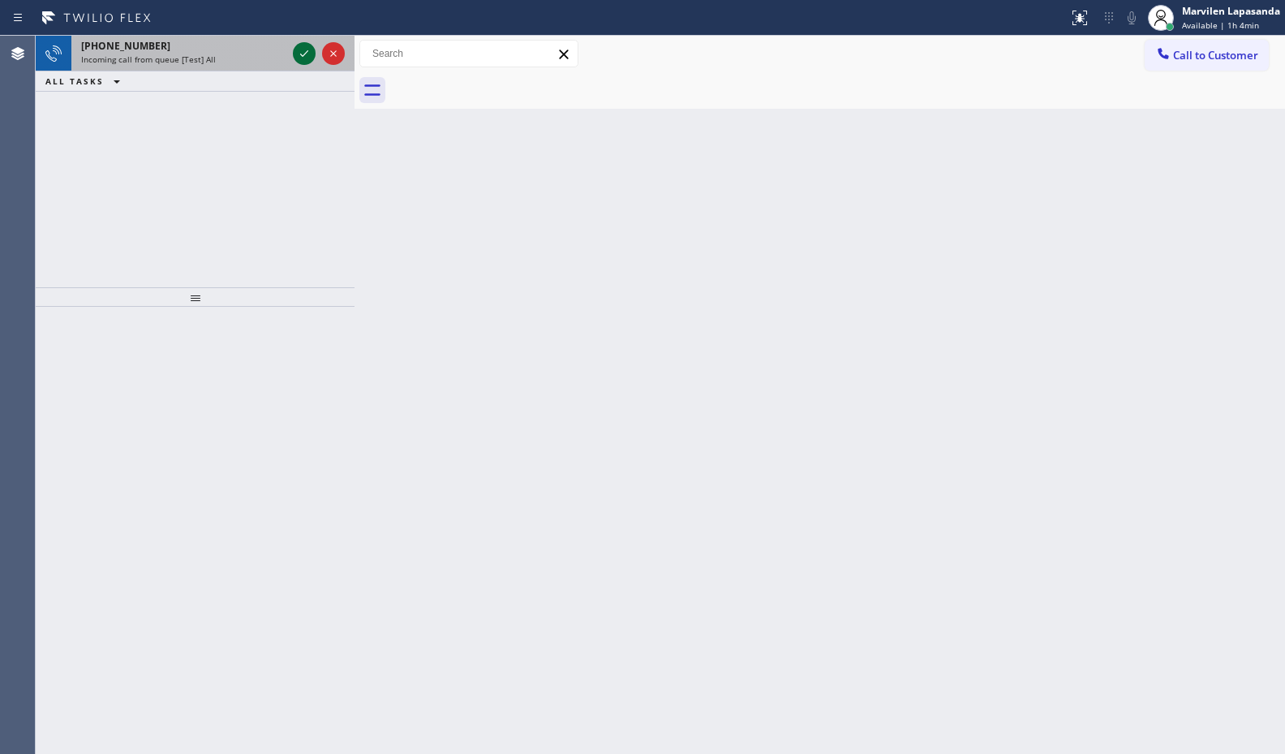
click at [299, 53] on icon at bounding box center [303, 53] width 19 height 19
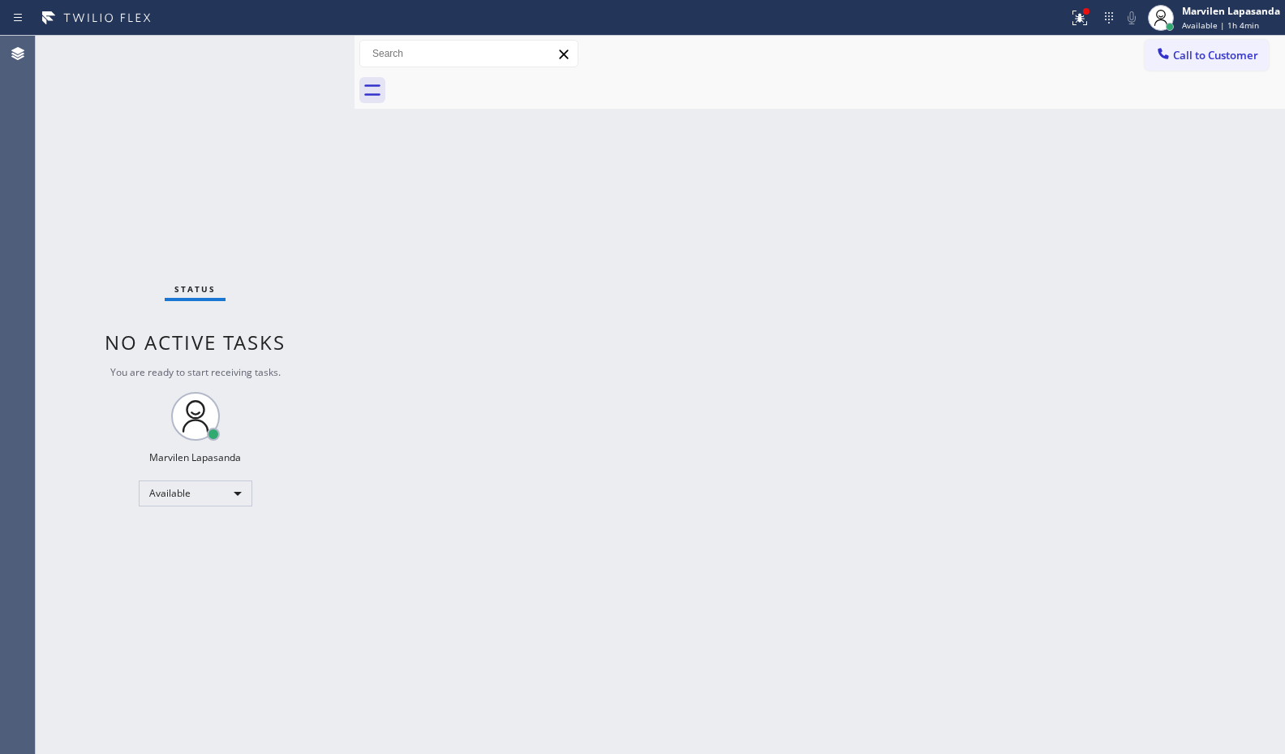
click at [303, 52] on div "Status No active tasks You are ready to start receiving tasks. Marvilen Lapasan…" at bounding box center [195, 395] width 319 height 718
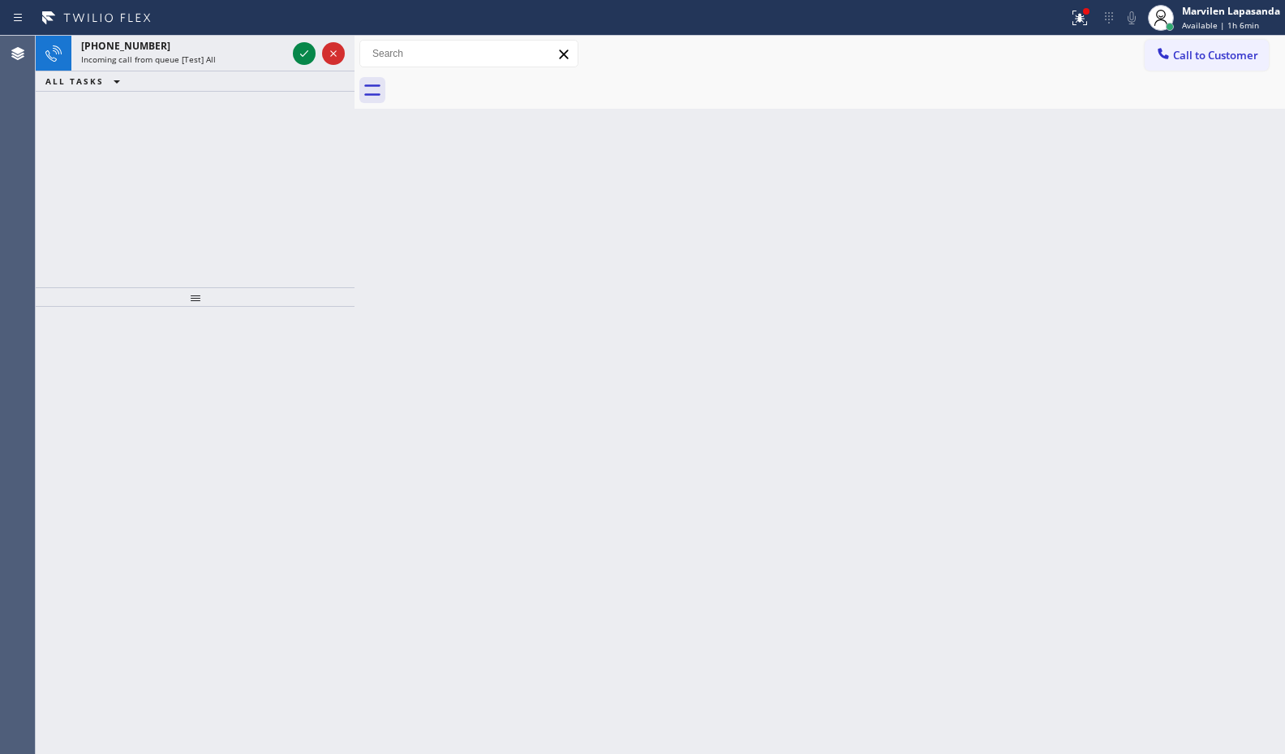
click at [354, 49] on div at bounding box center [354, 395] width 0 height 718
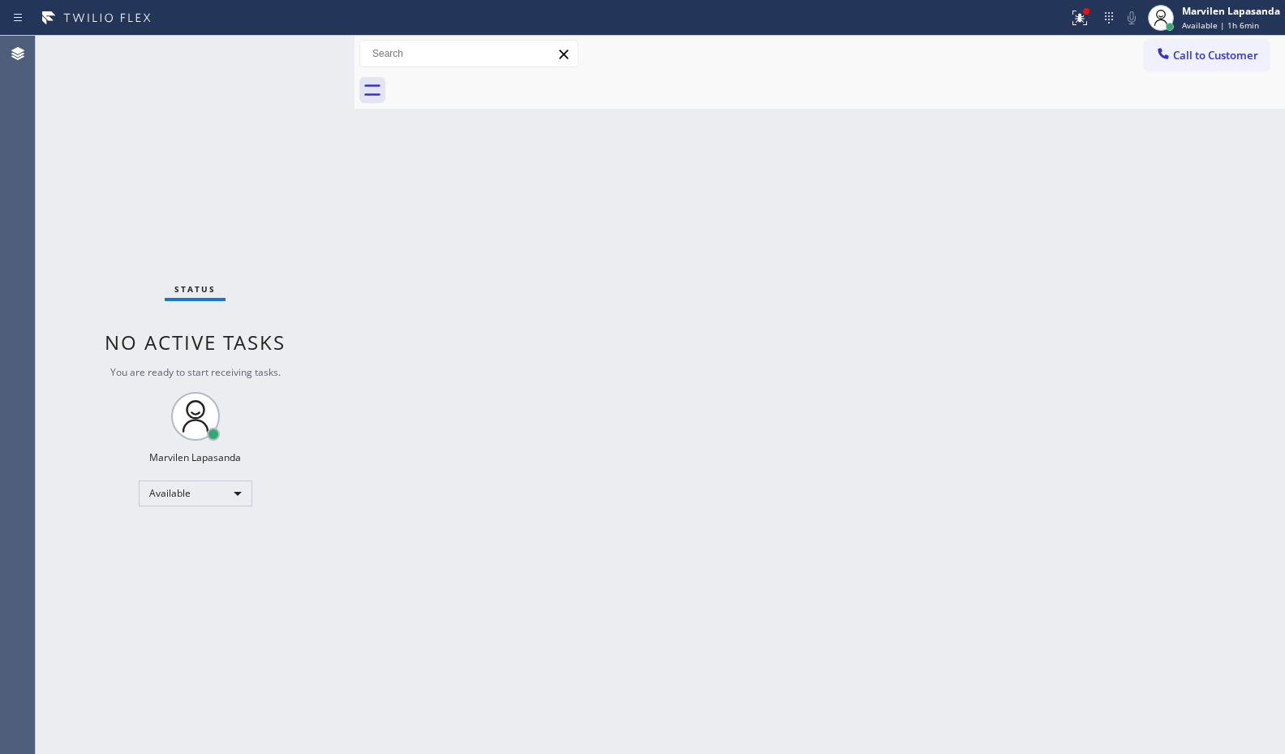
click at [307, 51] on div "Status No active tasks You are ready to start receiving tasks. Marvilen Lapasan…" at bounding box center [195, 395] width 319 height 718
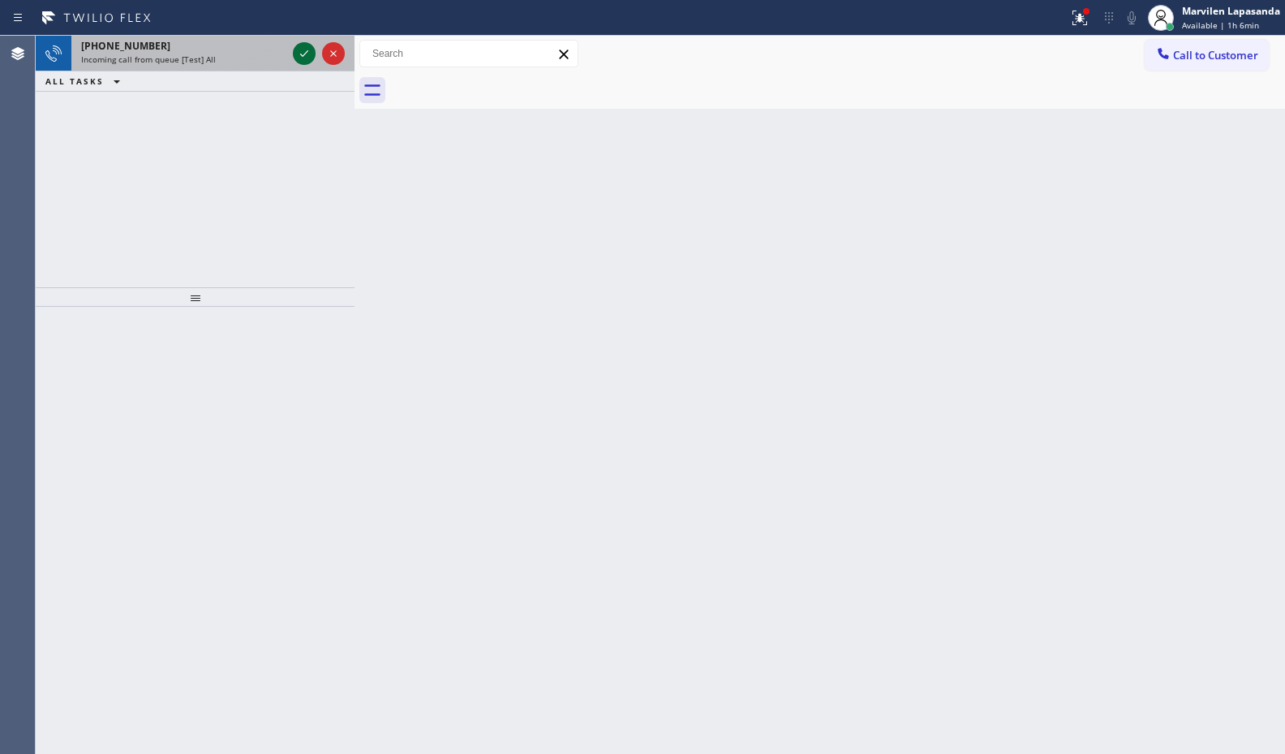
click at [294, 52] on div at bounding box center [304, 53] width 23 height 19
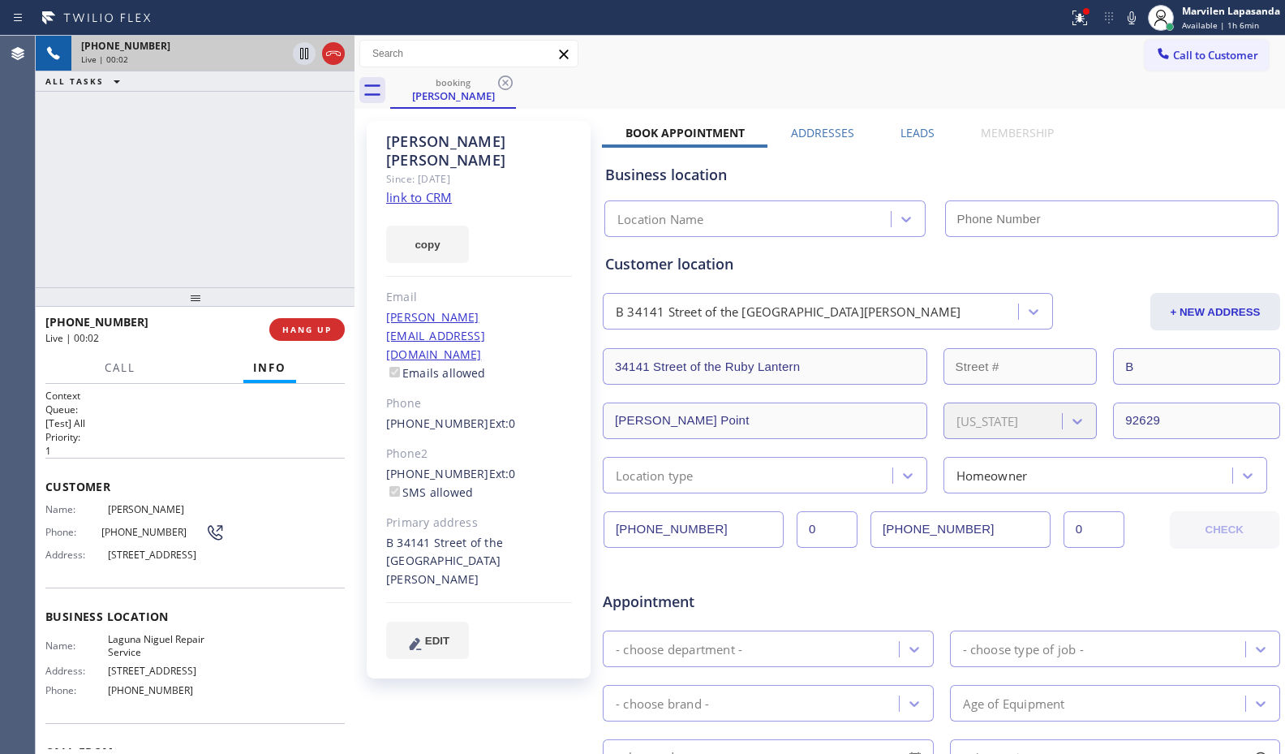
type input "[PHONE_NUMBER]"
click at [251, 229] on div "+19492952695 Live | 00:02 ALL TASKS ALL TASKS ACTIVE TASKS TASKS IN WRAP UP" at bounding box center [195, 161] width 319 height 251
click at [414, 189] on link "link to CRM" at bounding box center [419, 197] width 66 height 16
click at [288, 352] on button "Info" at bounding box center [269, 368] width 53 height 32
click at [290, 335] on button "HANG UP" at bounding box center [306, 329] width 75 height 23
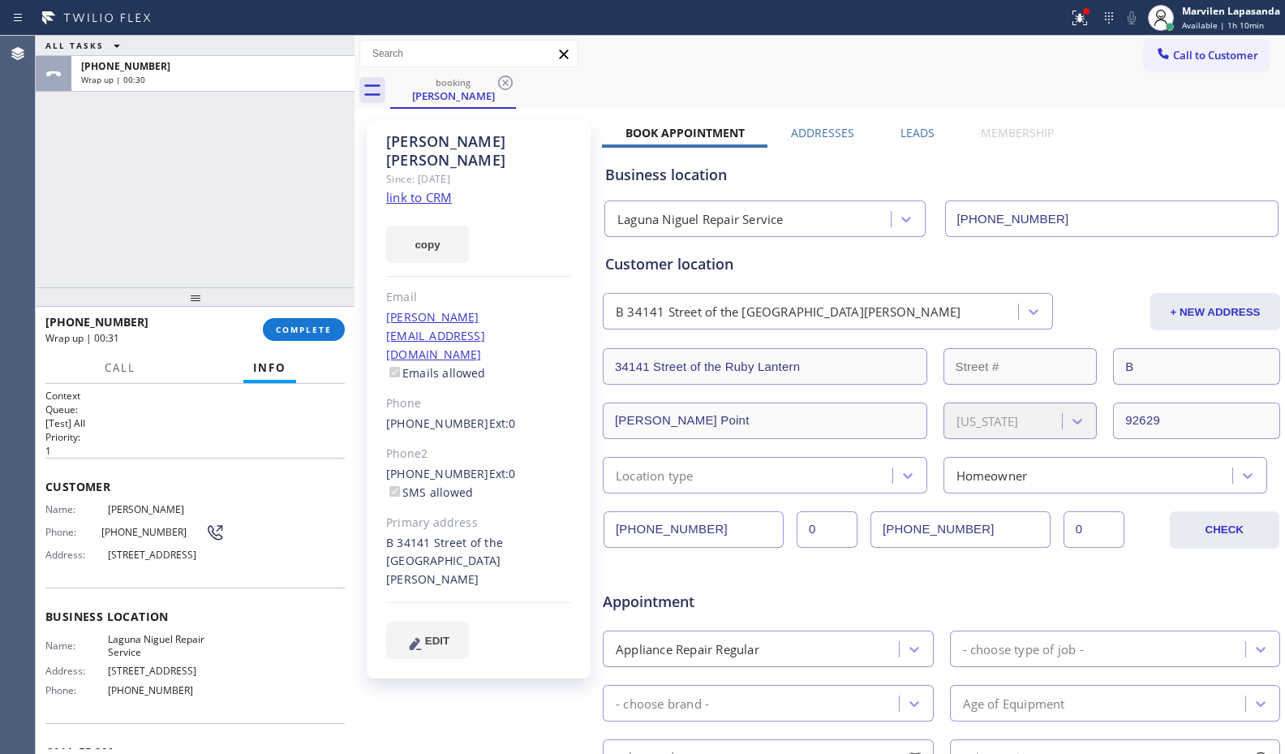
click at [55, 191] on div "ALL TASKS ALL TASKS ACTIVE TASKS TASKS IN WRAP UP +19492952695 Wrap up | 00:30" at bounding box center [195, 161] width 319 height 251
click at [307, 330] on span "COMPLETE" at bounding box center [304, 329] width 56 height 11
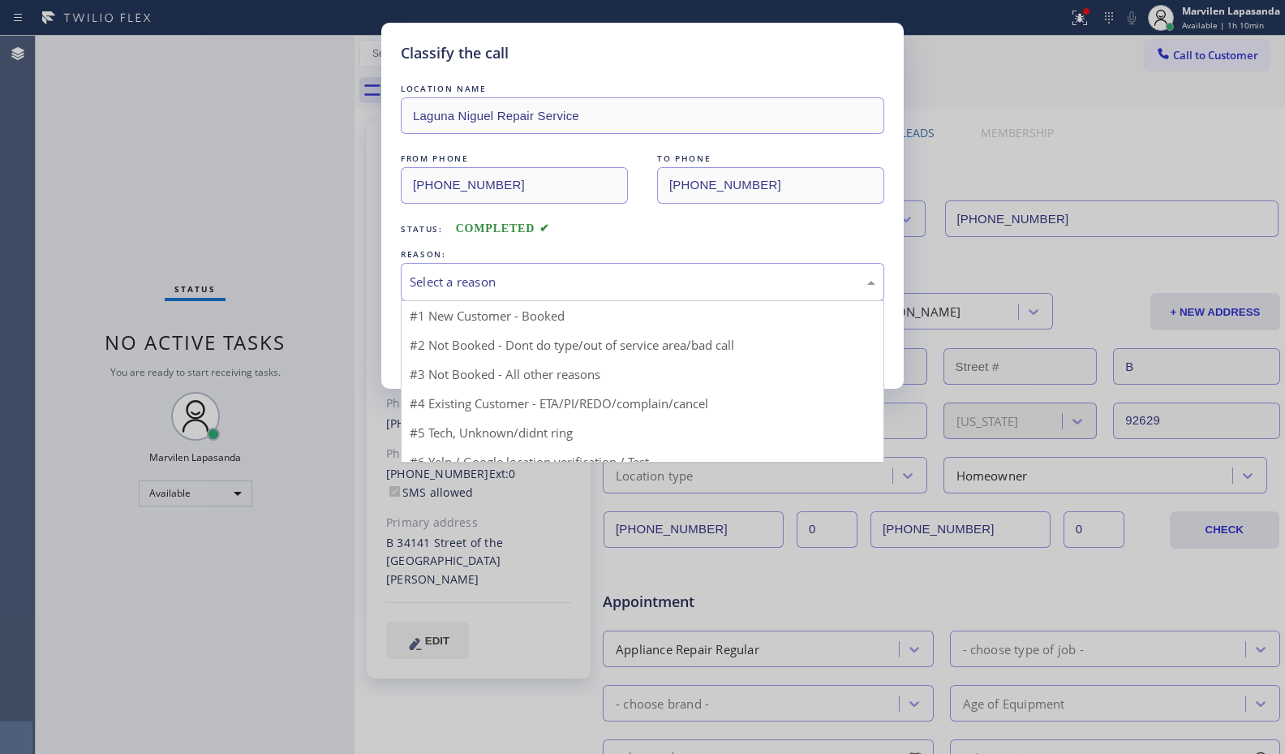
click at [440, 288] on div "Select a reason" at bounding box center [643, 282] width 466 height 19
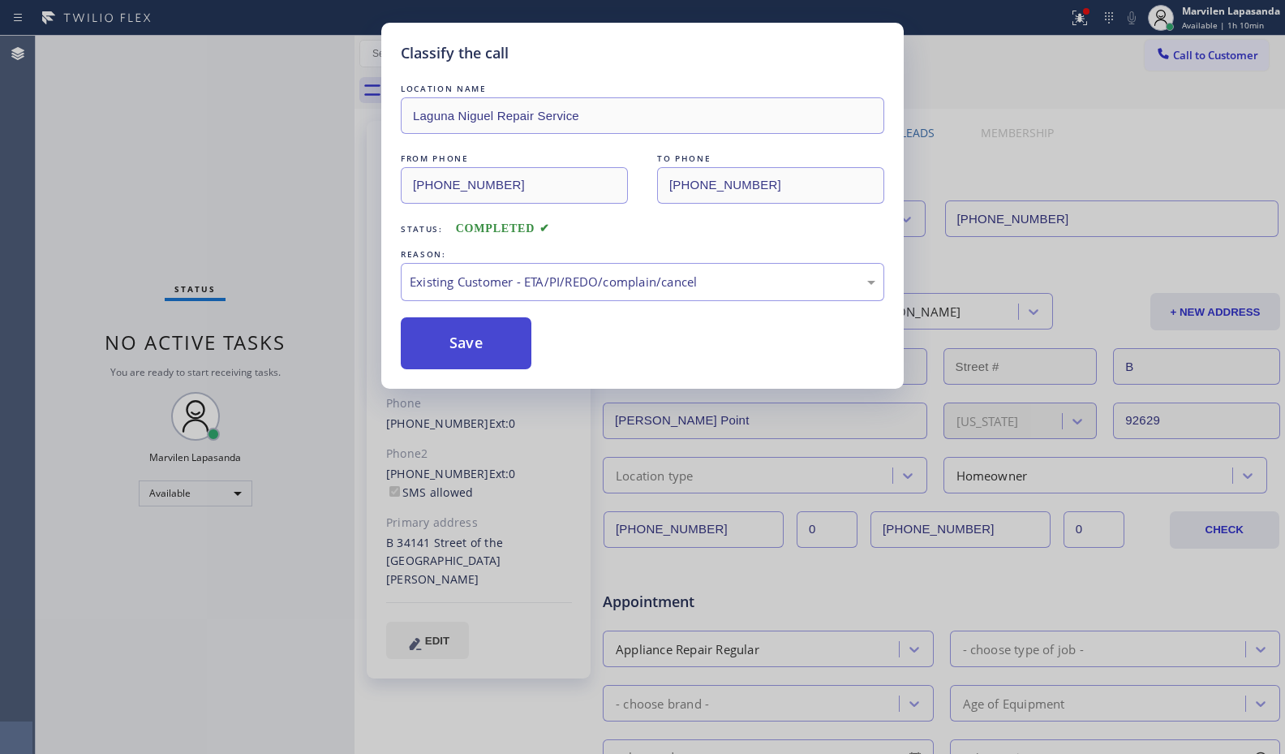
drag, startPoint x: 445, startPoint y: 382, endPoint x: 445, endPoint y: 350, distance: 31.6
click at [444, 343] on button "Save" at bounding box center [466, 343] width 131 height 52
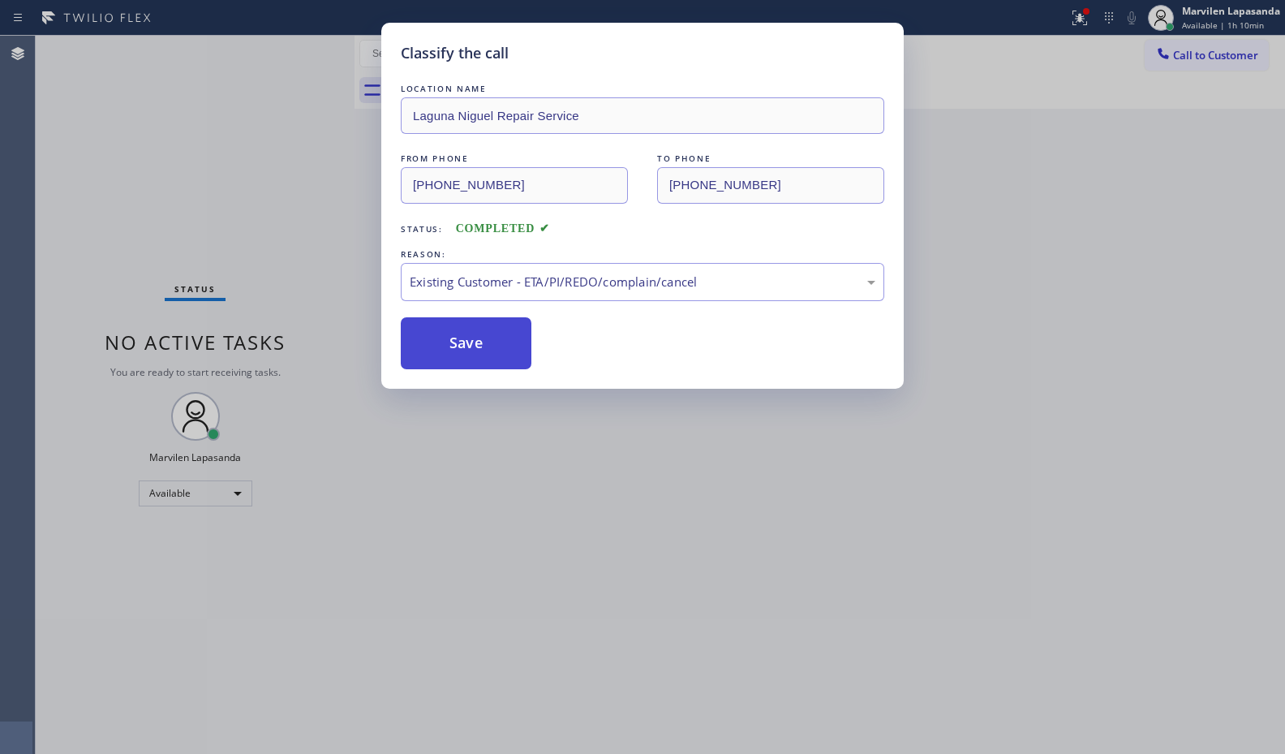
click at [444, 343] on button "Save" at bounding box center [466, 343] width 131 height 52
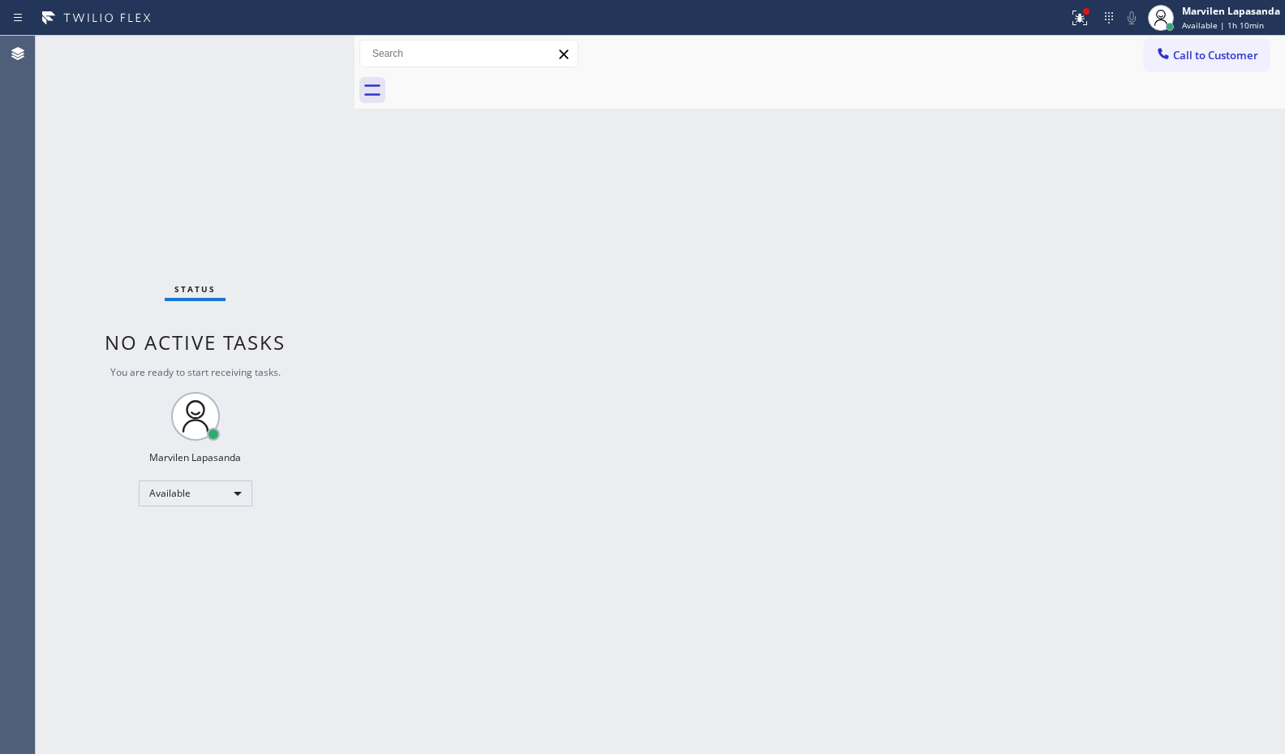
click at [303, 51] on div "Status No active tasks You are ready to start receiving tasks. Marvilen Lapasan…" at bounding box center [195, 395] width 319 height 718
click at [307, 47] on div "Status No active tasks You are ready to start receiving tasks. Marvilen Lapasan…" at bounding box center [195, 395] width 319 height 718
drag, startPoint x: 1079, startPoint y: 22, endPoint x: 1051, endPoint y: 99, distance: 81.8
click at [1078, 23] on icon at bounding box center [1079, 17] width 19 height 19
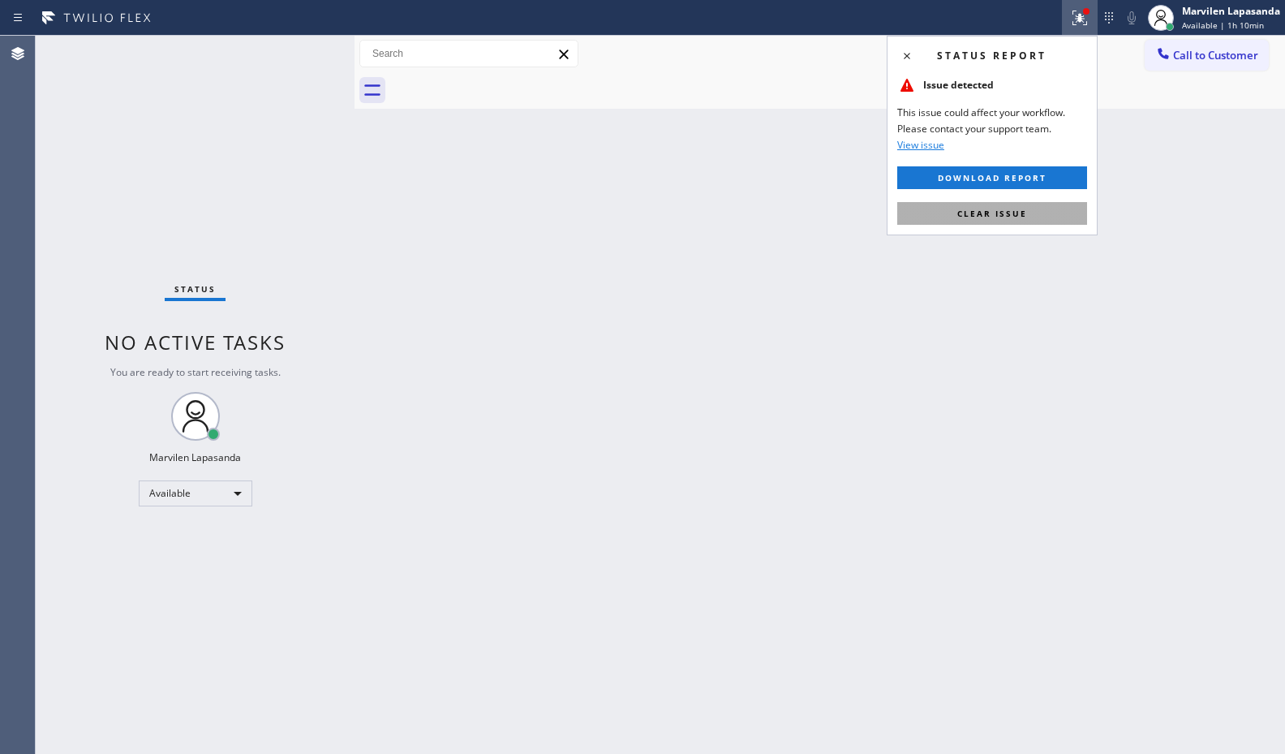
click at [1027, 202] on button "Clear issue" at bounding box center [992, 213] width 190 height 23
click at [1027, 201] on div "Back to Dashboard Change Sender ID Customers Technicians Select a contact Outbo…" at bounding box center [819, 395] width 930 height 718
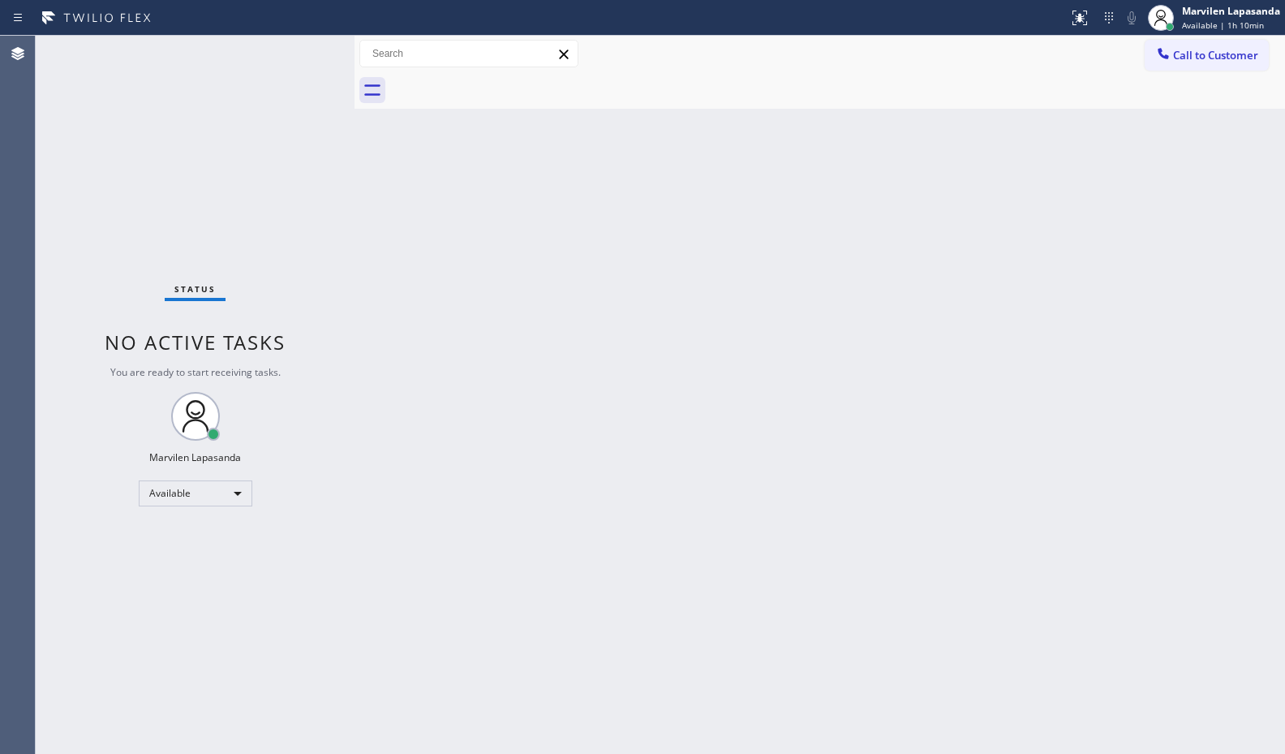
click at [1027, 201] on div "Back to Dashboard Change Sender ID Customers Technicians Select a contact Outbo…" at bounding box center [819, 395] width 930 height 718
click at [368, 266] on div "Back to Dashboard Change Sender ID Customers Technicians Select a contact Outbo…" at bounding box center [819, 395] width 930 height 718
click at [303, 49] on div "Status No active tasks You are ready to start receiving tasks. Marvilen Lapasan…" at bounding box center [195, 395] width 319 height 718
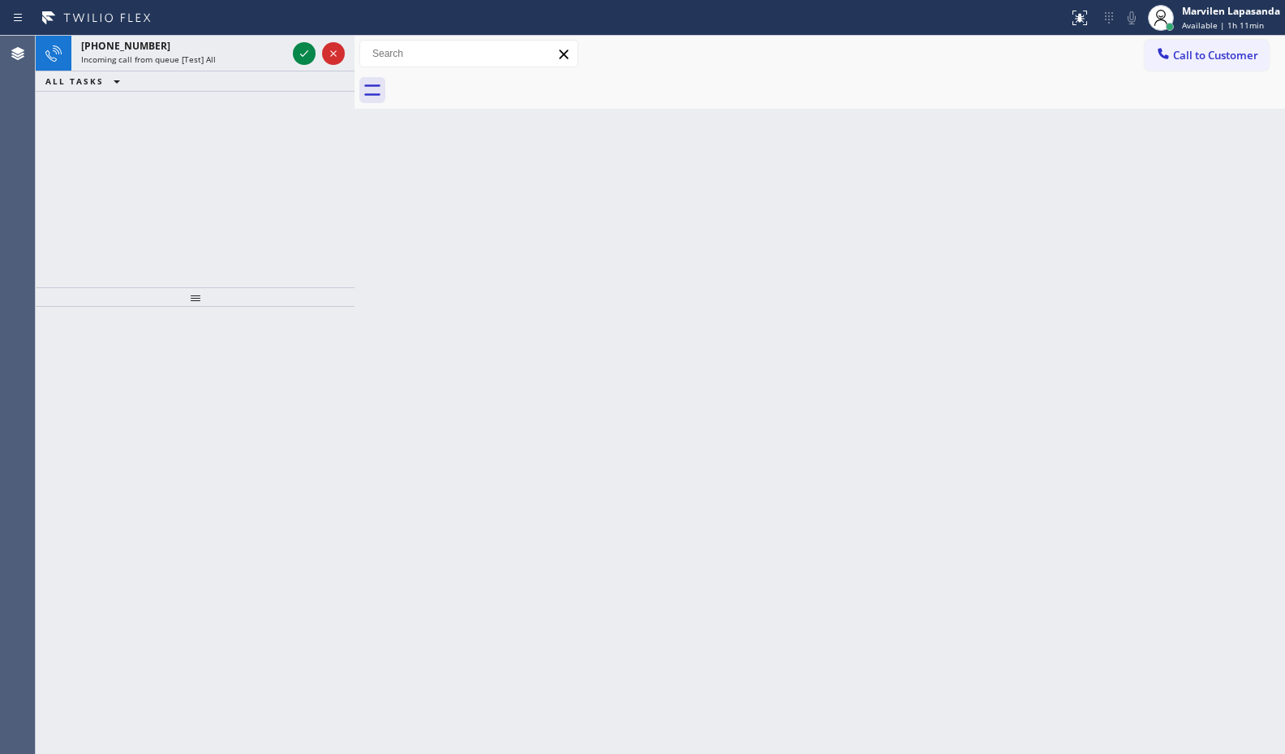
click at [303, 49] on icon at bounding box center [303, 53] width 19 height 19
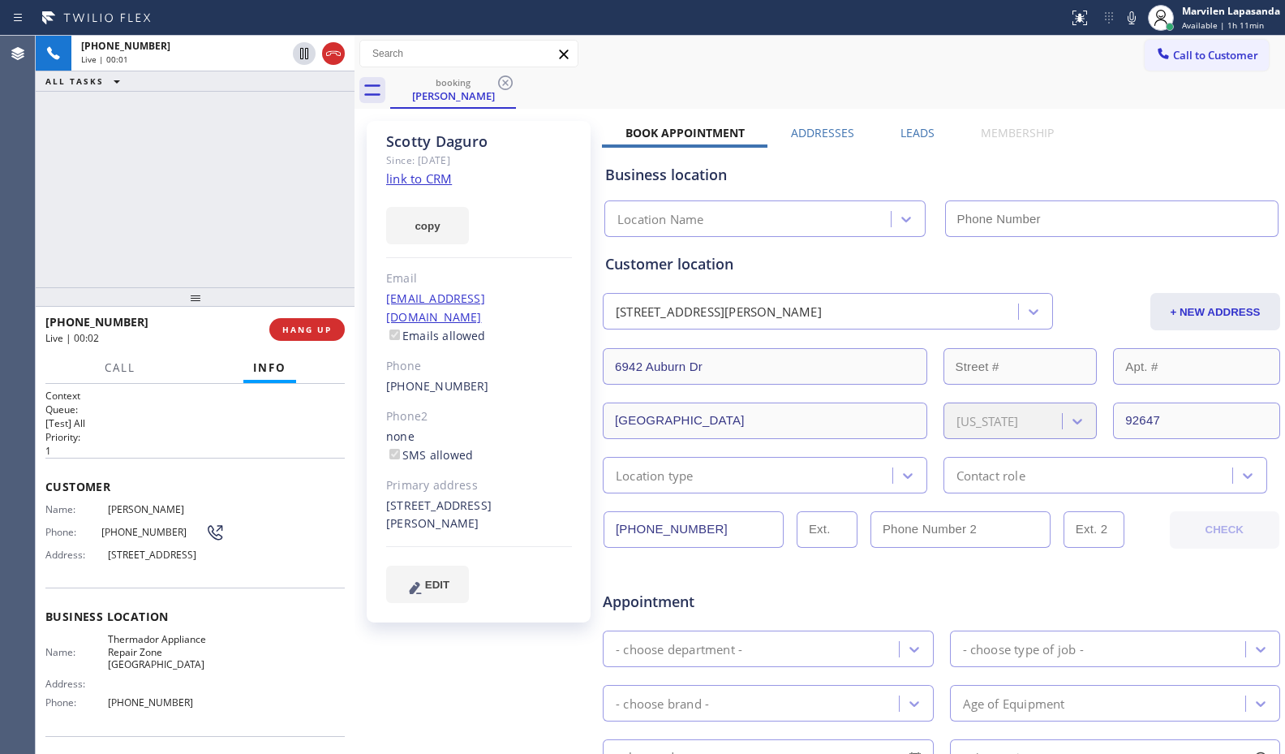
type input "[PHONE_NUMBER]"
click at [185, 616] on div "Business location Name: Thermador Appliance Repair Zone Huntington Beach Addres…" at bounding box center [194, 661] width 299 height 148
click at [282, 150] on div "+15628891161 Live | 00:04 ALL TASKS ALL TASKS ACTIVE TASKS TASKS IN WRAP UP" at bounding box center [195, 161] width 319 height 251
click at [413, 183] on link "link to CRM" at bounding box center [419, 178] width 66 height 16
click at [265, 160] on div "+15628891161 Live | 00:30 ALL TASKS ALL TASKS ACTIVE TASKS TASKS IN WRAP UP" at bounding box center [195, 161] width 319 height 251
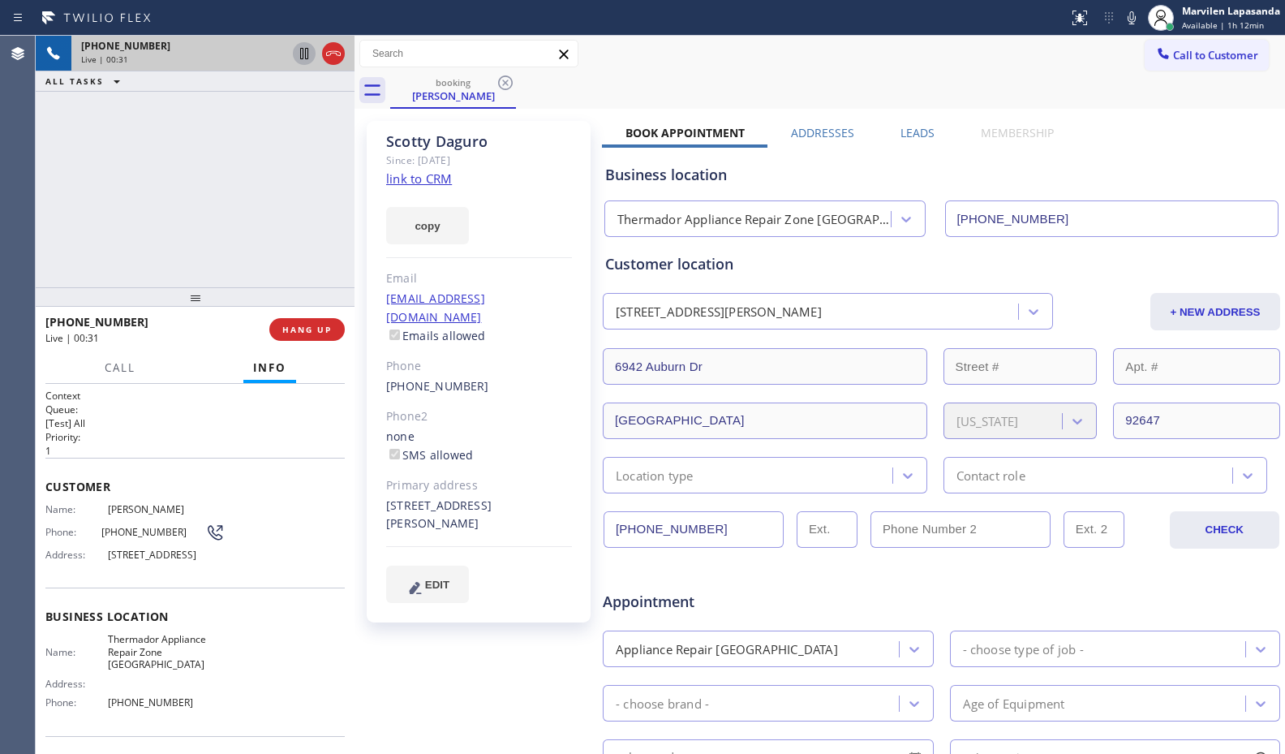
click at [303, 54] on icon at bounding box center [304, 53] width 8 height 11
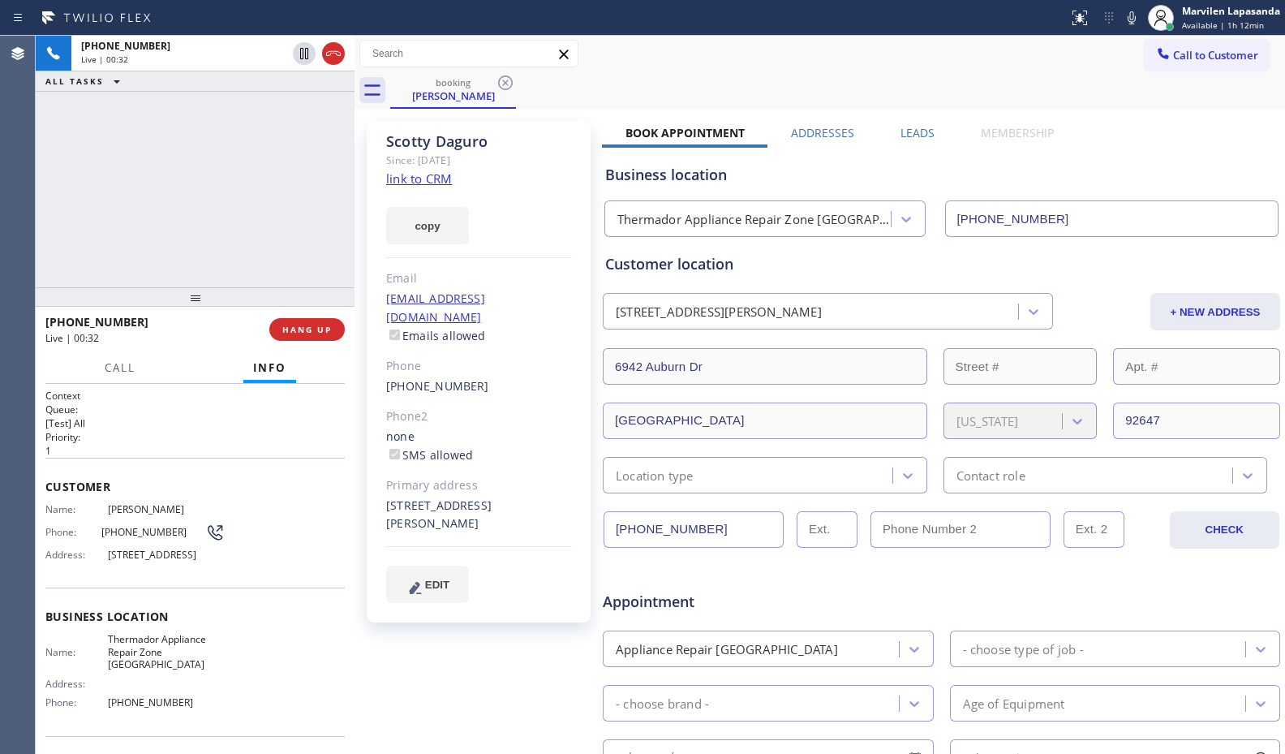
click at [1119, 15] on div "Status report No issues detected If you experience an issue, please download th…" at bounding box center [1173, 18] width 223 height 36
click at [1136, 25] on icon at bounding box center [1131, 17] width 19 height 19
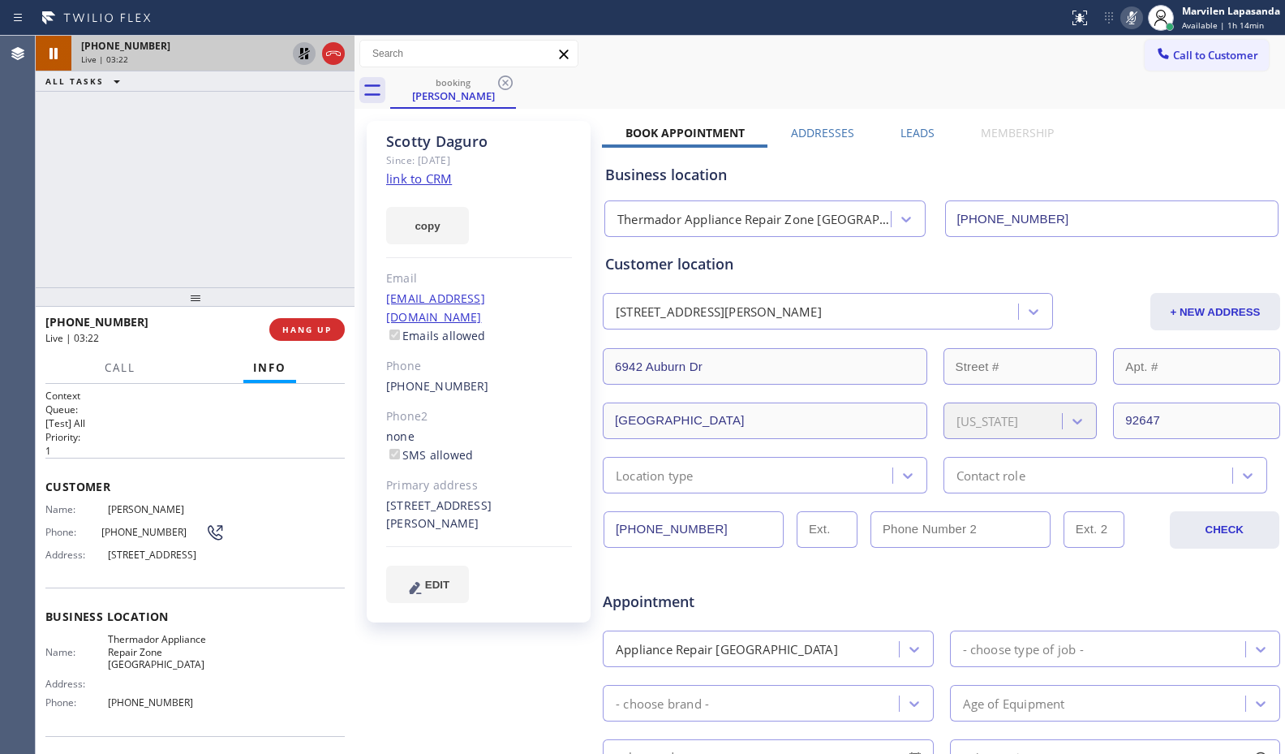
click at [304, 58] on icon at bounding box center [303, 53] width 19 height 19
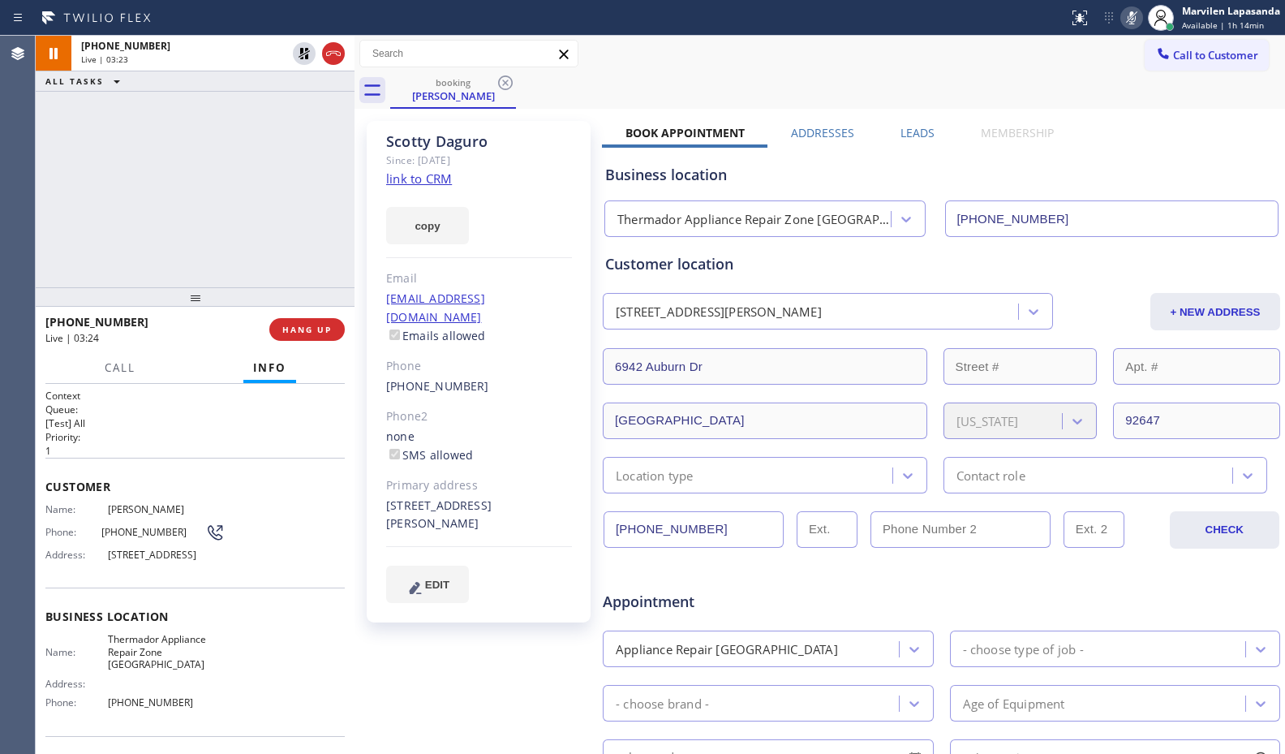
click at [1128, 22] on icon at bounding box center [1131, 17] width 19 height 19
click at [547, 166] on div "Since: [DATE]" at bounding box center [479, 160] width 186 height 19
click at [544, 160] on div "Since: [DATE]" at bounding box center [479, 160] width 186 height 19
click at [543, 163] on div "Since: [DATE]" at bounding box center [479, 160] width 186 height 19
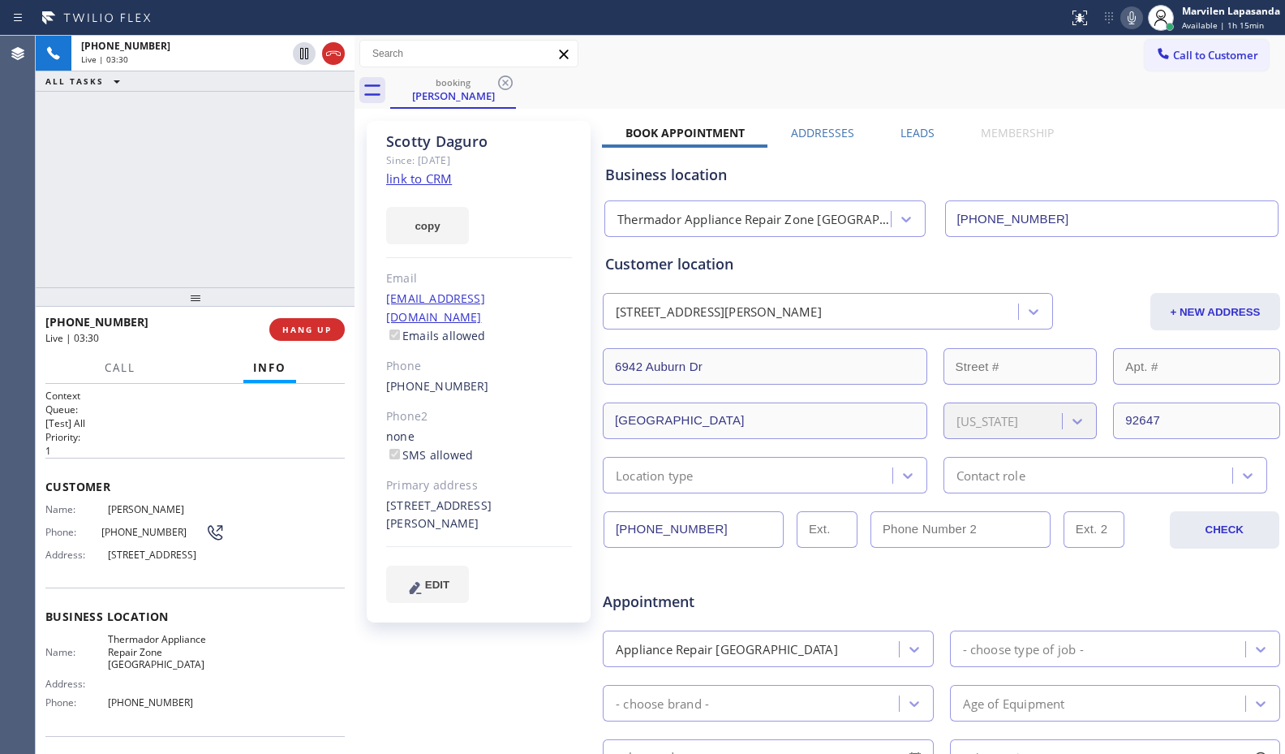
click at [548, 196] on div "copy" at bounding box center [479, 216] width 186 height 56
click at [548, 204] on div "copy" at bounding box center [479, 216] width 186 height 56
click at [532, 204] on div "copy" at bounding box center [479, 216] width 186 height 56
click at [368, 199] on div "Scotty Daguro Since: 20 may 2020 link to CRM copy Email sdaguro@gmail.com Email…" at bounding box center [479, 371] width 224 height 501
click at [368, 198] on div "Scotty Daguro Since: 20 may 2020 link to CRM copy Email sdaguro@gmail.com Email…" at bounding box center [479, 371] width 224 height 501
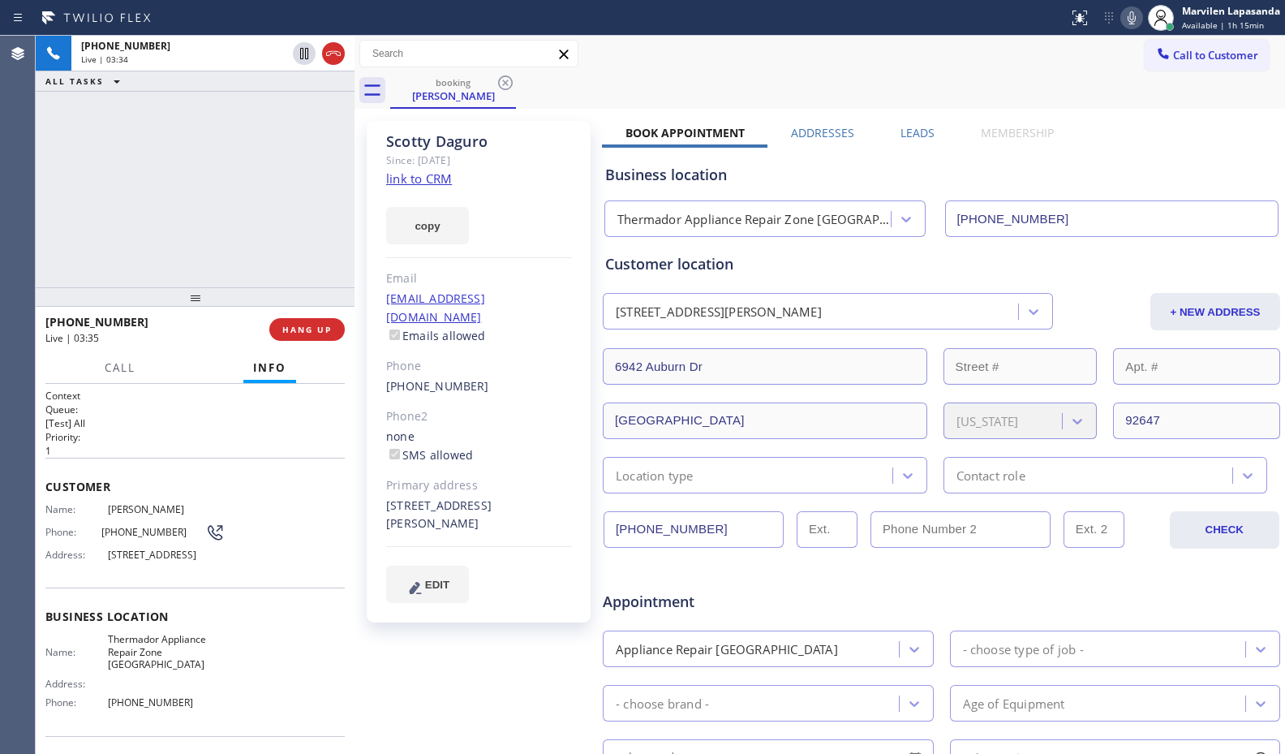
click at [368, 198] on div "Scotty Daguro Since: 20 may 2020 link to CRM copy Email sdaguro@gmail.com Email…" at bounding box center [479, 371] width 224 height 501
click at [363, 198] on div "Scotty Daguro Since: 20 may 2020 link to CRM copy Email sdaguro@gmail.com Email…" at bounding box center [480, 638] width 243 height 1051
click at [361, 195] on div "Scotty Daguro Since: 20 may 2020 link to CRM copy Email sdaguro@gmail.com Email…" at bounding box center [480, 638] width 243 height 1051
click at [364, 195] on div "Scotty Daguro Since: 20 may 2020 link to CRM copy Email sdaguro@gmail.com Email…" at bounding box center [480, 638] width 243 height 1051
click at [367, 195] on div "Scotty Daguro Since: 20 may 2020 link to CRM copy Email sdaguro@gmail.com Email…" at bounding box center [479, 371] width 224 height 501
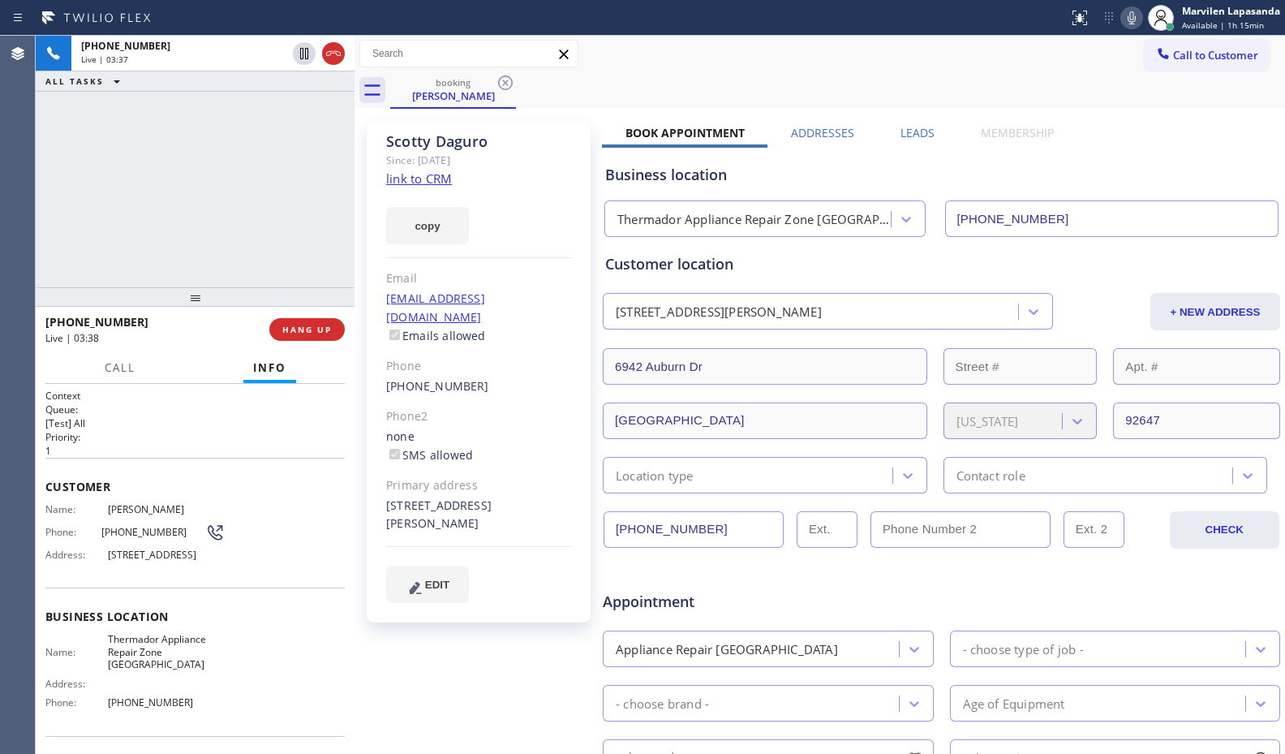
click at [122, 535] on span "[PHONE_NUMBER]" at bounding box center [153, 532] width 105 height 12
click at [149, 535] on span "[PHONE_NUMBER]" at bounding box center [153, 532] width 105 height 12
click at [149, 534] on span "[PHONE_NUMBER]" at bounding box center [153, 532] width 105 height 12
click at [151, 534] on span "[PHONE_NUMBER]" at bounding box center [153, 532] width 105 height 12
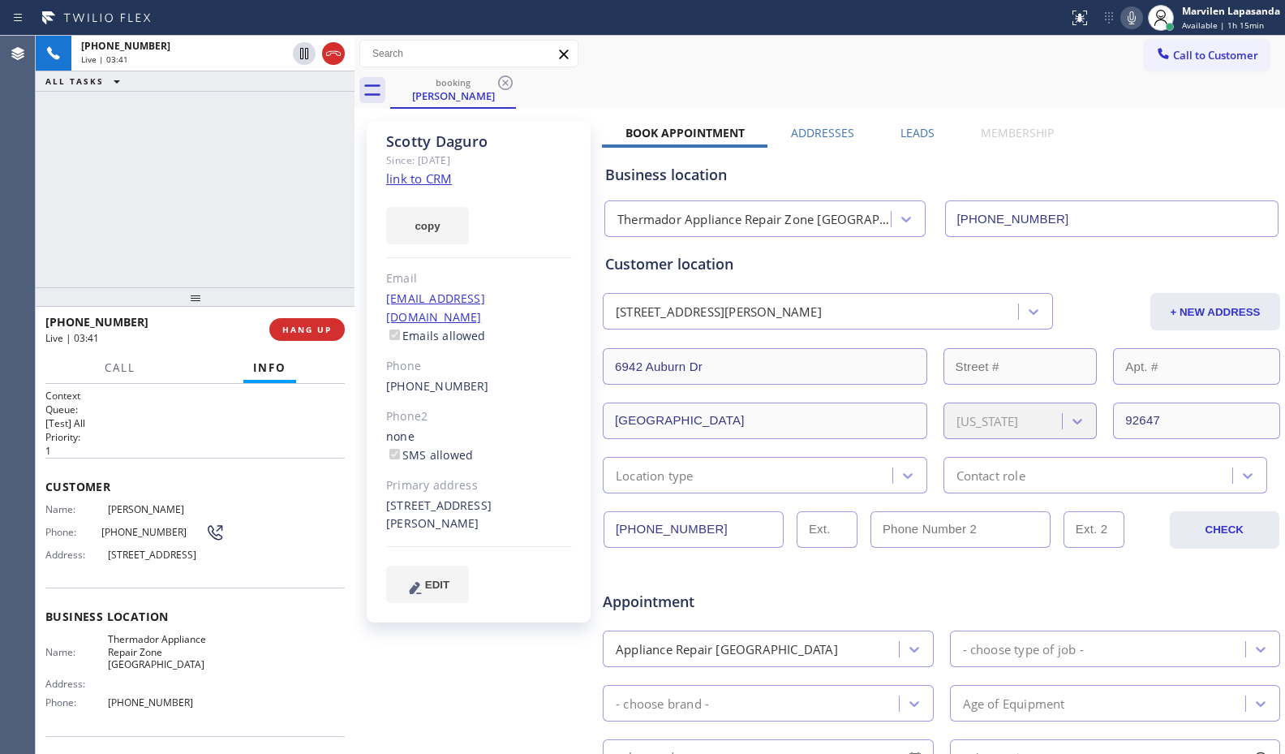
click at [152, 534] on span "[PHONE_NUMBER]" at bounding box center [153, 532] width 105 height 12
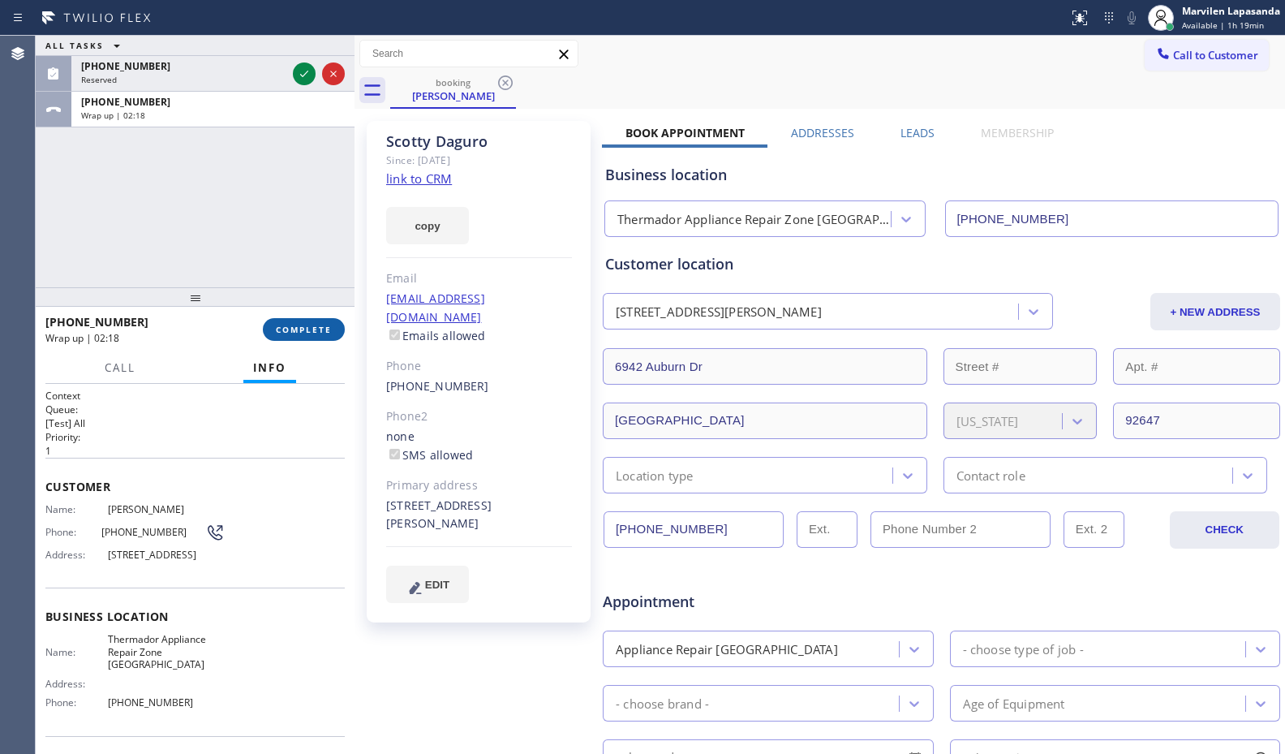
click at [298, 329] on span "COMPLETE" at bounding box center [304, 329] width 56 height 11
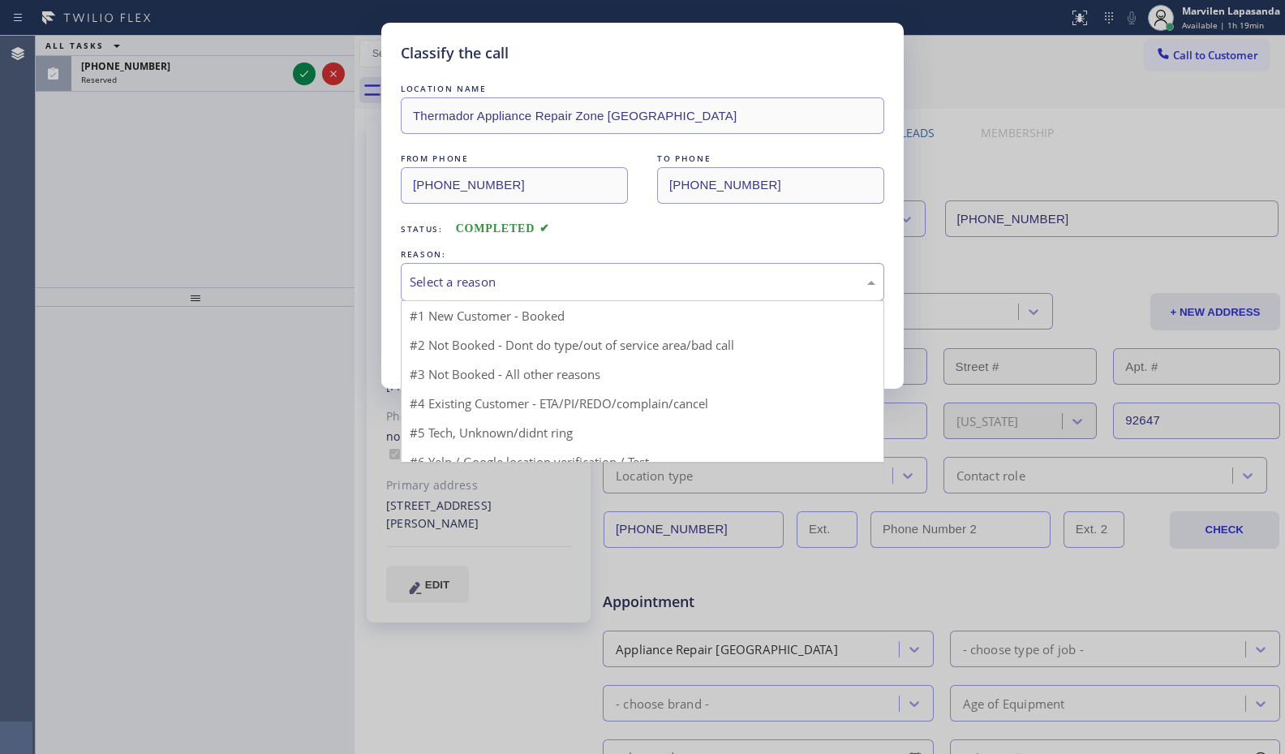
click at [437, 286] on div "Select a reason" at bounding box center [643, 282] width 466 height 19
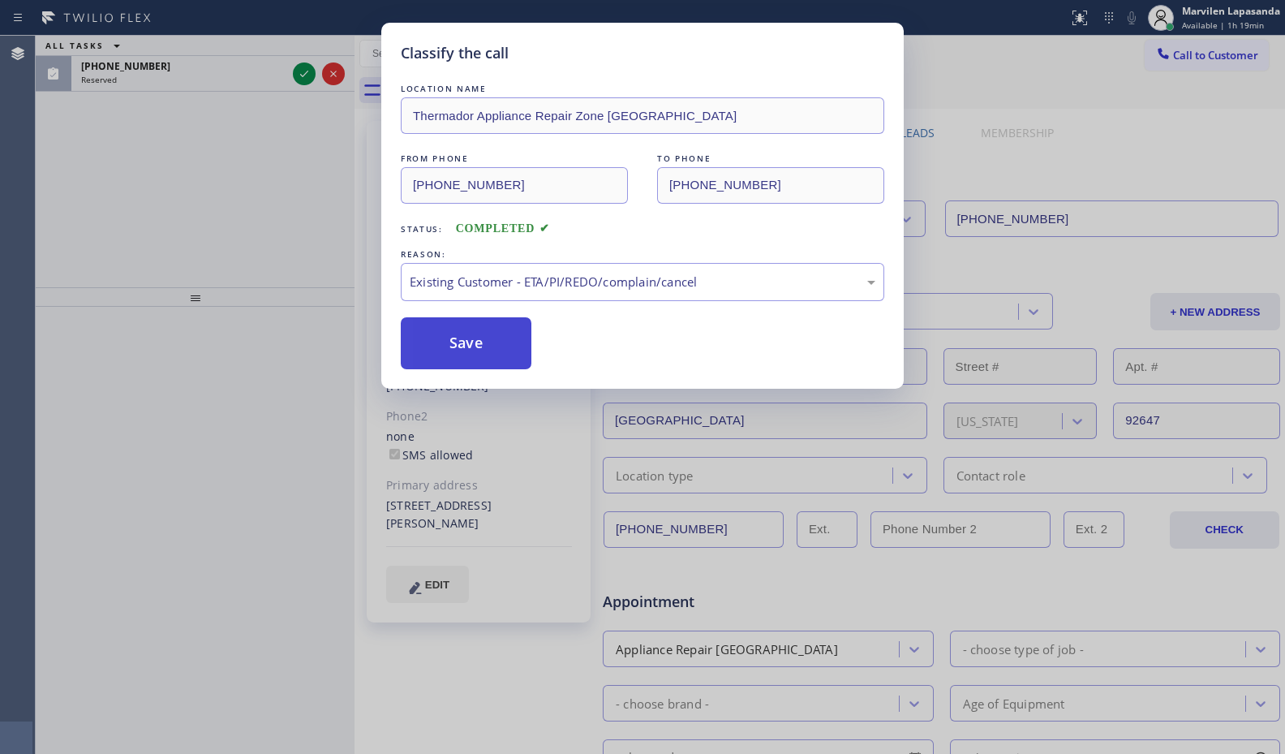
click at [448, 342] on button "Save" at bounding box center [466, 343] width 131 height 52
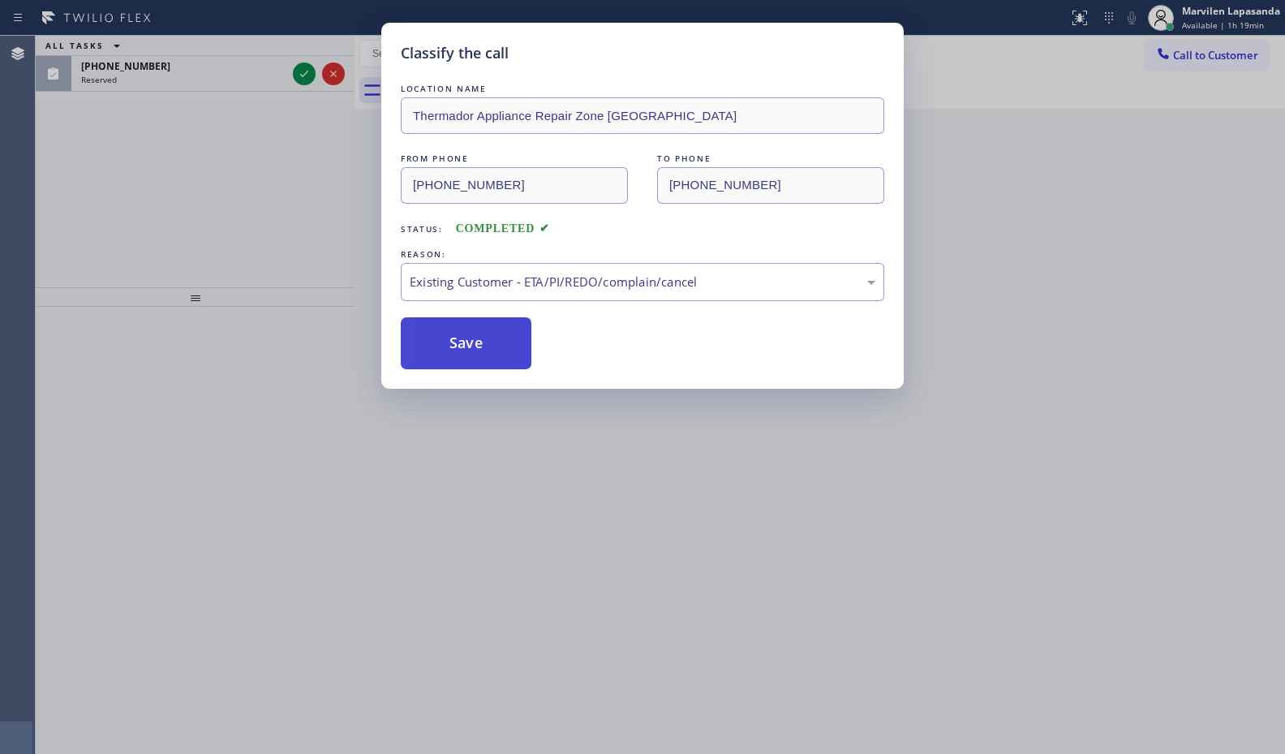
click at [448, 342] on button "Save" at bounding box center [466, 343] width 131 height 52
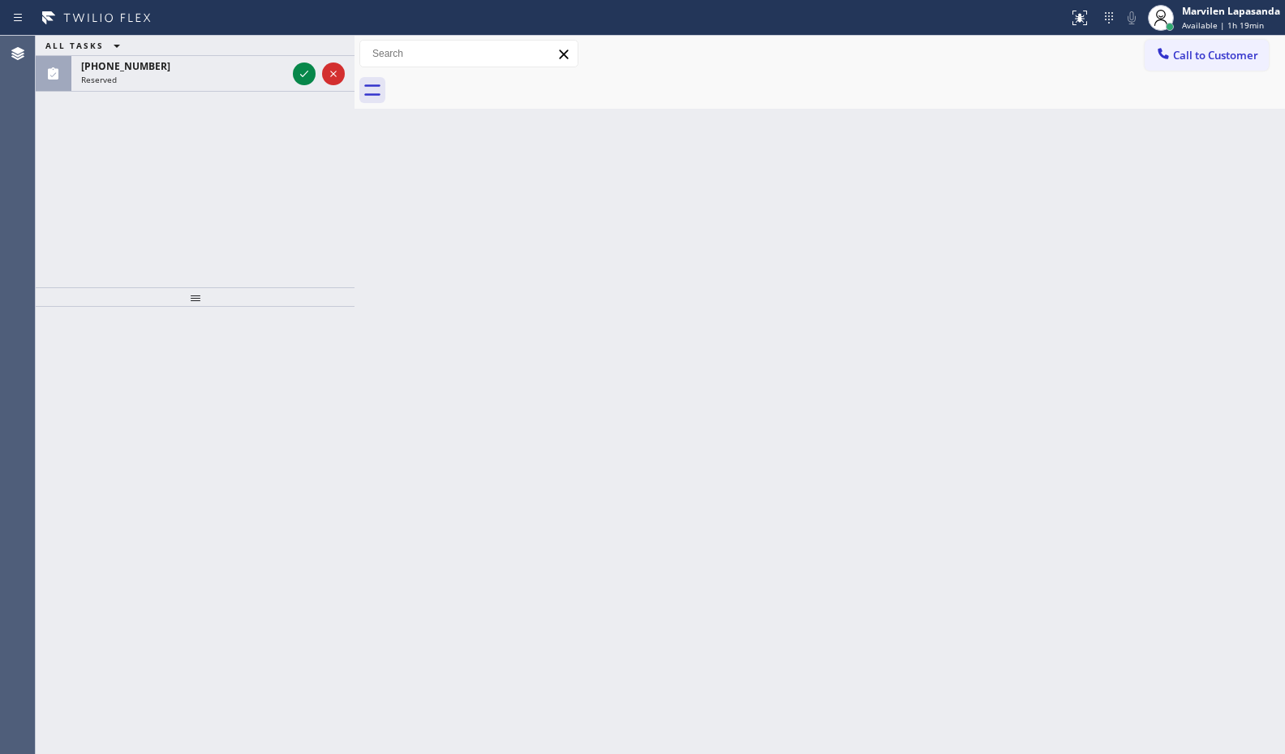
drag, startPoint x: 311, startPoint y: 222, endPoint x: 307, endPoint y: 191, distance: 31.0
click at [309, 204] on div "ALL TASKS ALL TASKS ACTIVE TASKS TASKS IN WRAP UP (805) 296-2564 Reserved" at bounding box center [195, 161] width 319 height 251
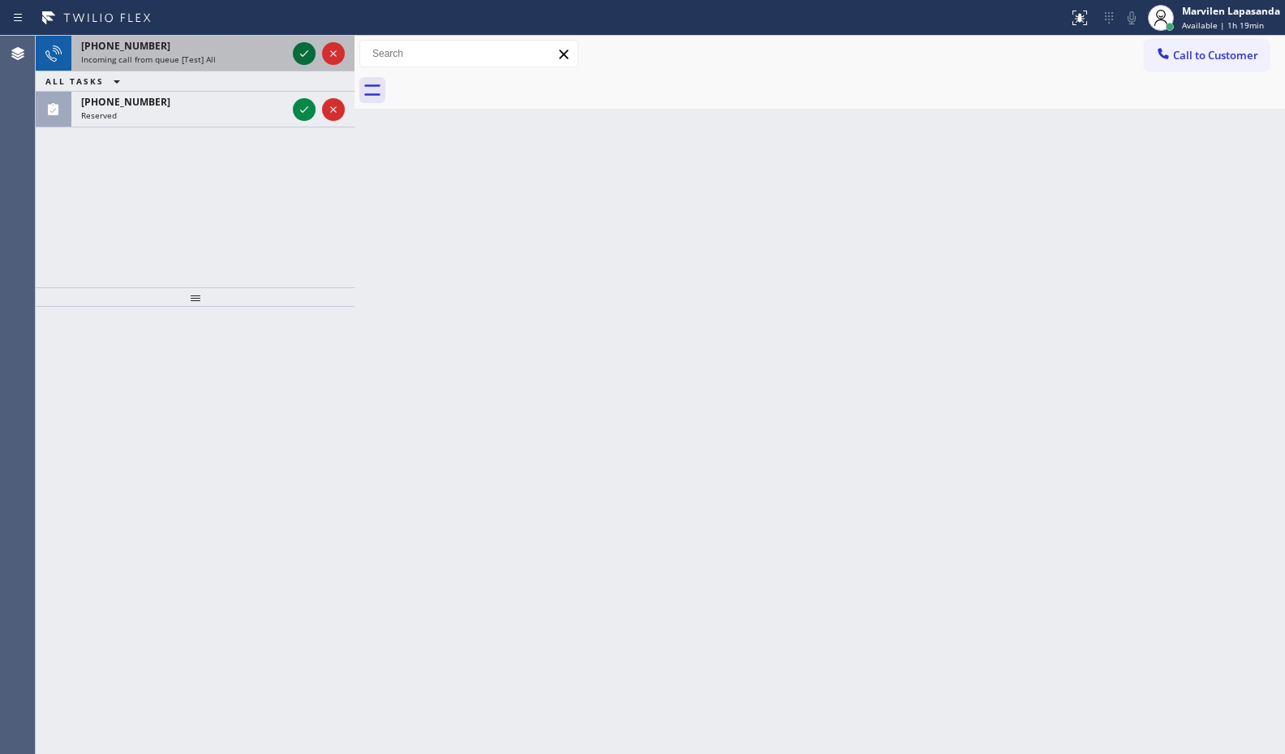
click at [296, 52] on icon at bounding box center [303, 53] width 19 height 19
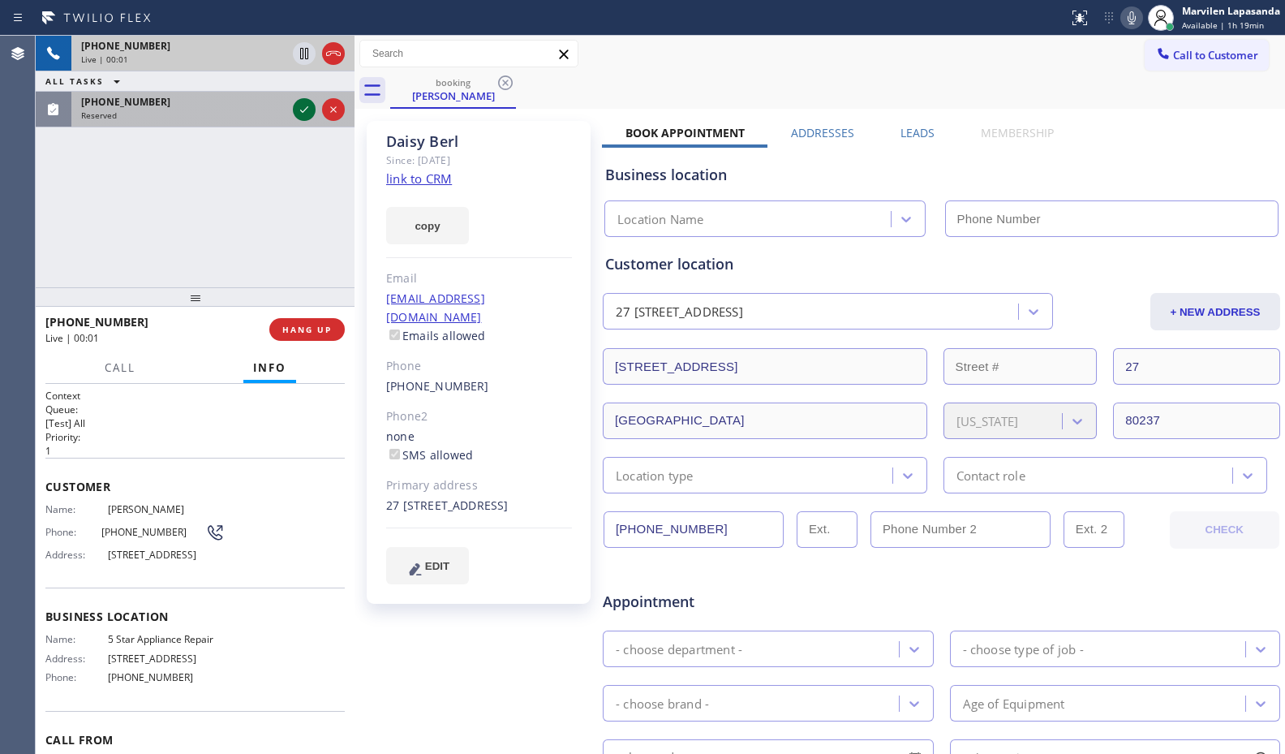
click at [298, 109] on icon at bounding box center [303, 109] width 19 height 19
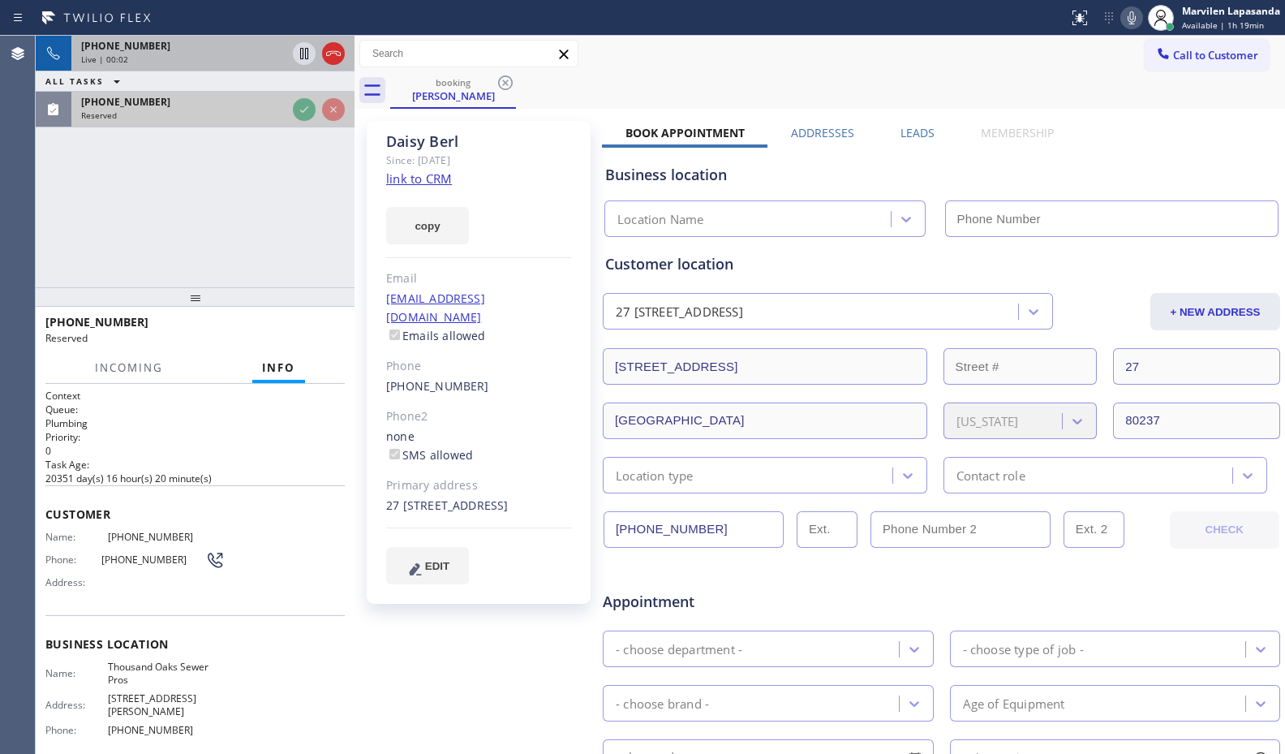
type input "[PHONE_NUMBER]"
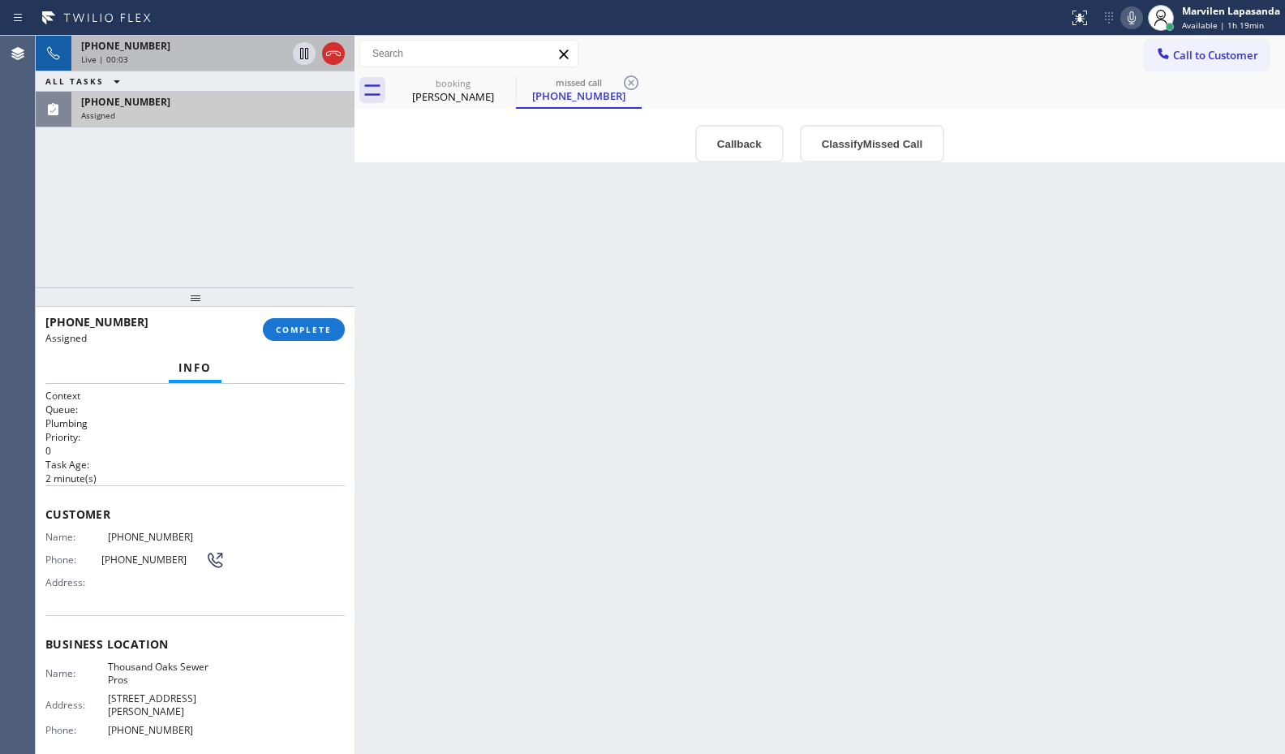
click at [74, 586] on span "Address:" at bounding box center [76, 582] width 62 height 12
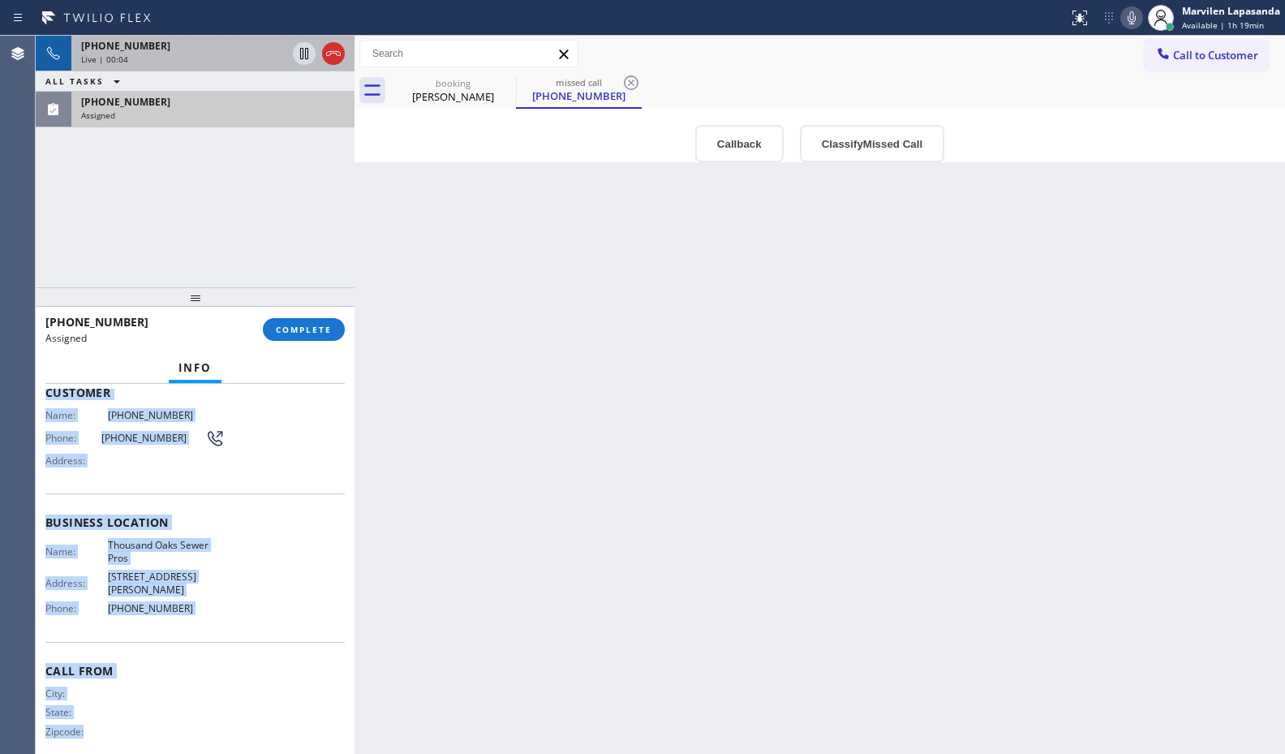
scroll to position [124, 0]
drag, startPoint x: 41, startPoint y: 507, endPoint x: 200, endPoint y: 605, distance: 186.2
click at [200, 605] on div "Context Queue: Plumbing Priority: 0 Task Age: 2 minute(s) Customer Name: (805) …" at bounding box center [195, 569] width 319 height 370
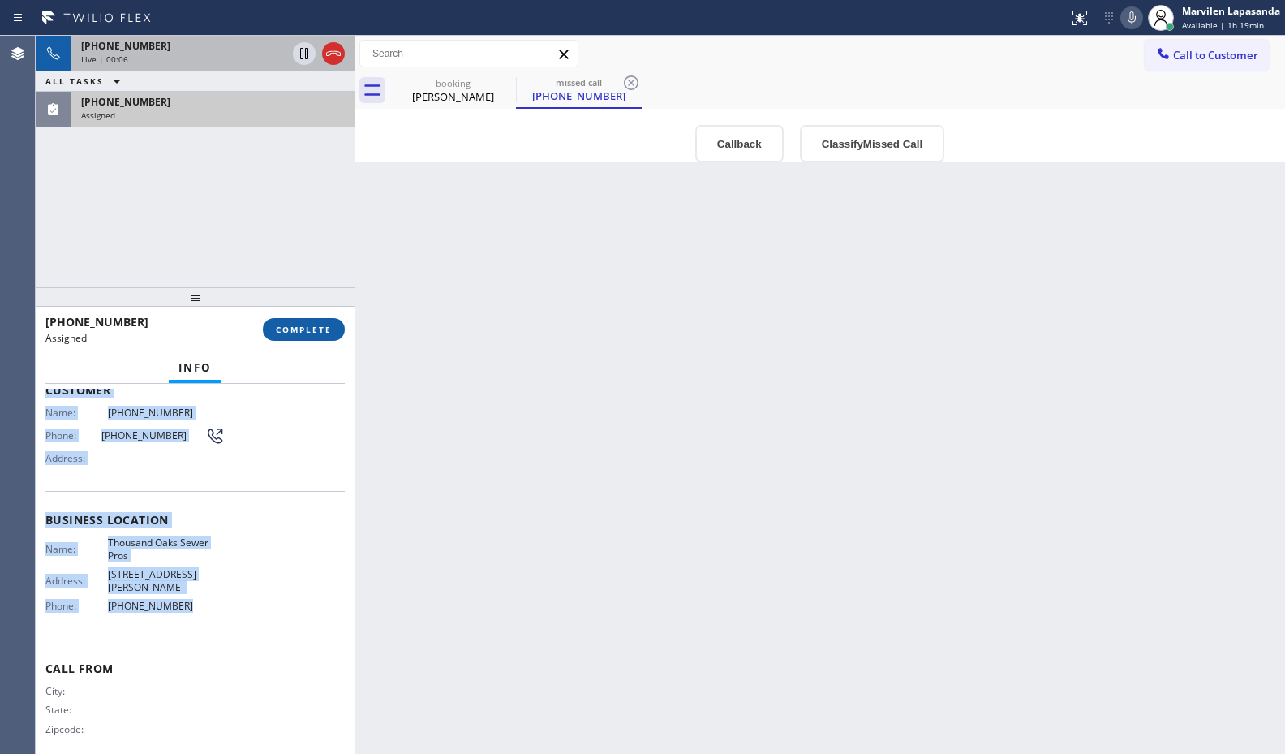
click at [292, 331] on span "COMPLETE" at bounding box center [304, 329] width 56 height 11
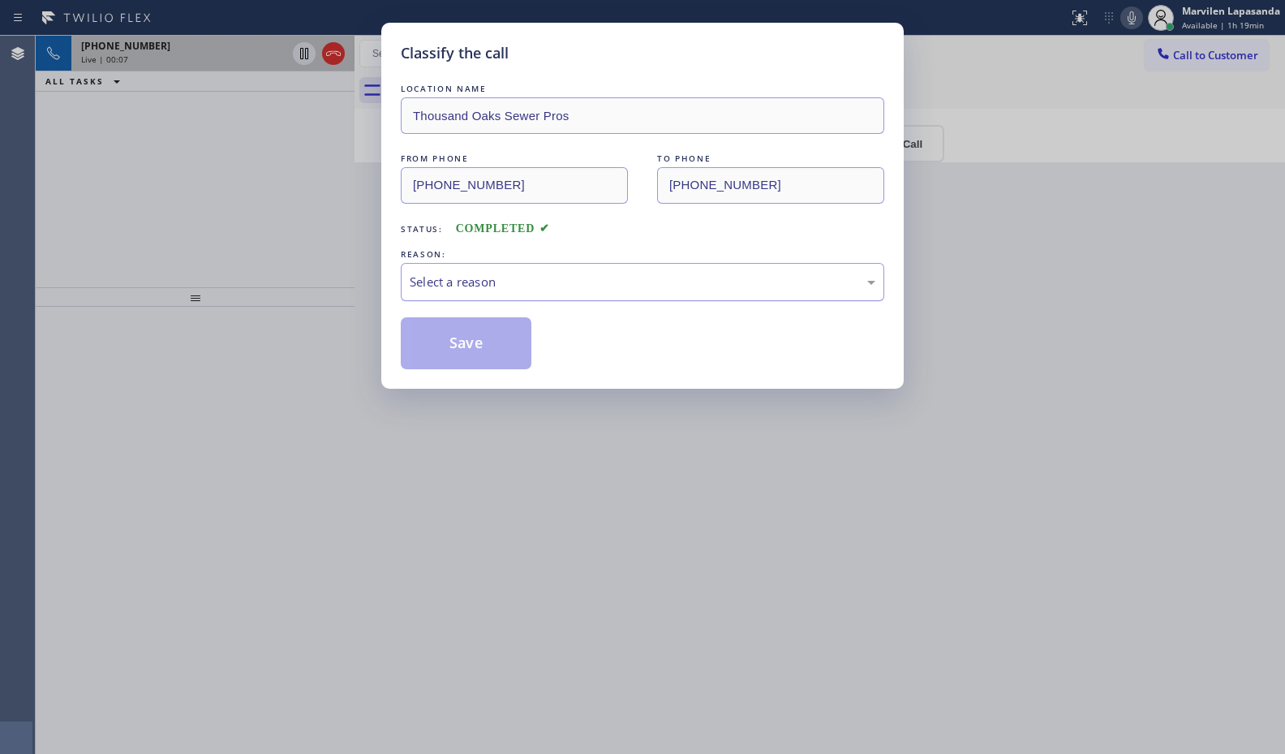
click at [433, 292] on div "Select a reason" at bounding box center [642, 282] width 483 height 38
click at [446, 355] on button "Save" at bounding box center [466, 343] width 131 height 52
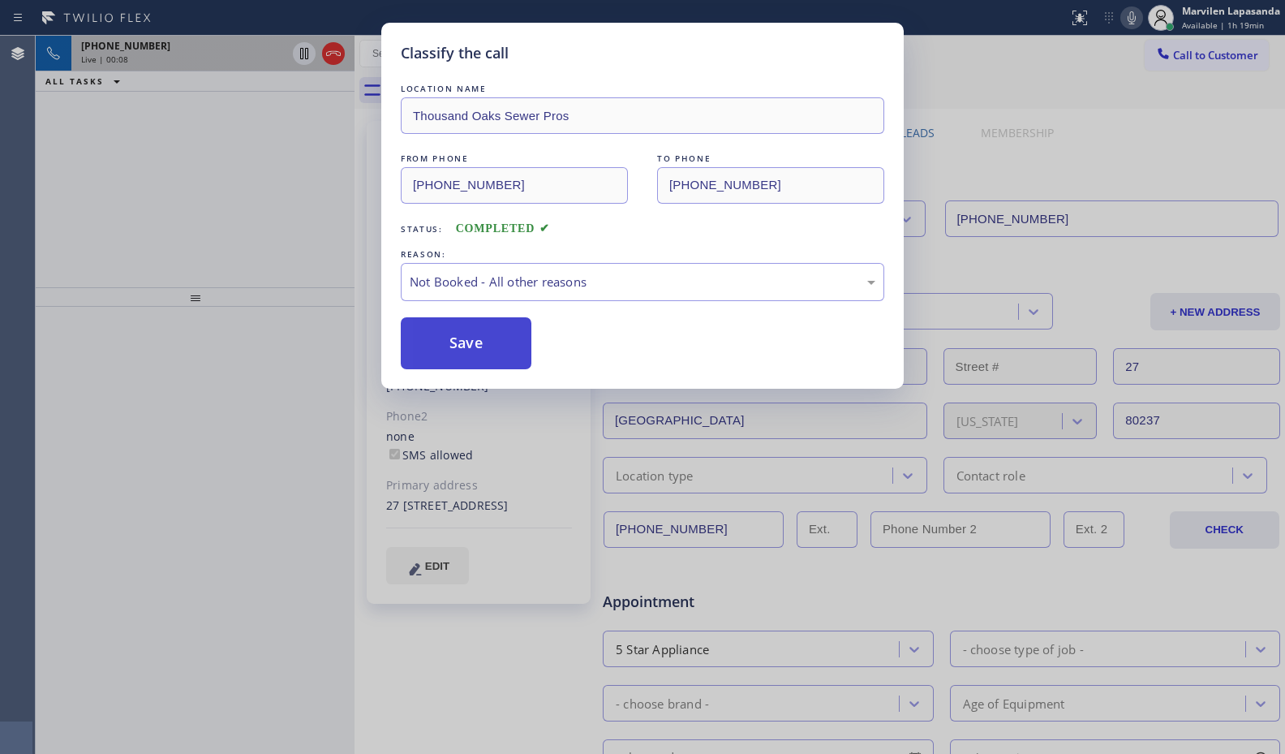
click at [446, 355] on button "Save" at bounding box center [466, 343] width 131 height 52
click at [354, 236] on div at bounding box center [354, 395] width 0 height 718
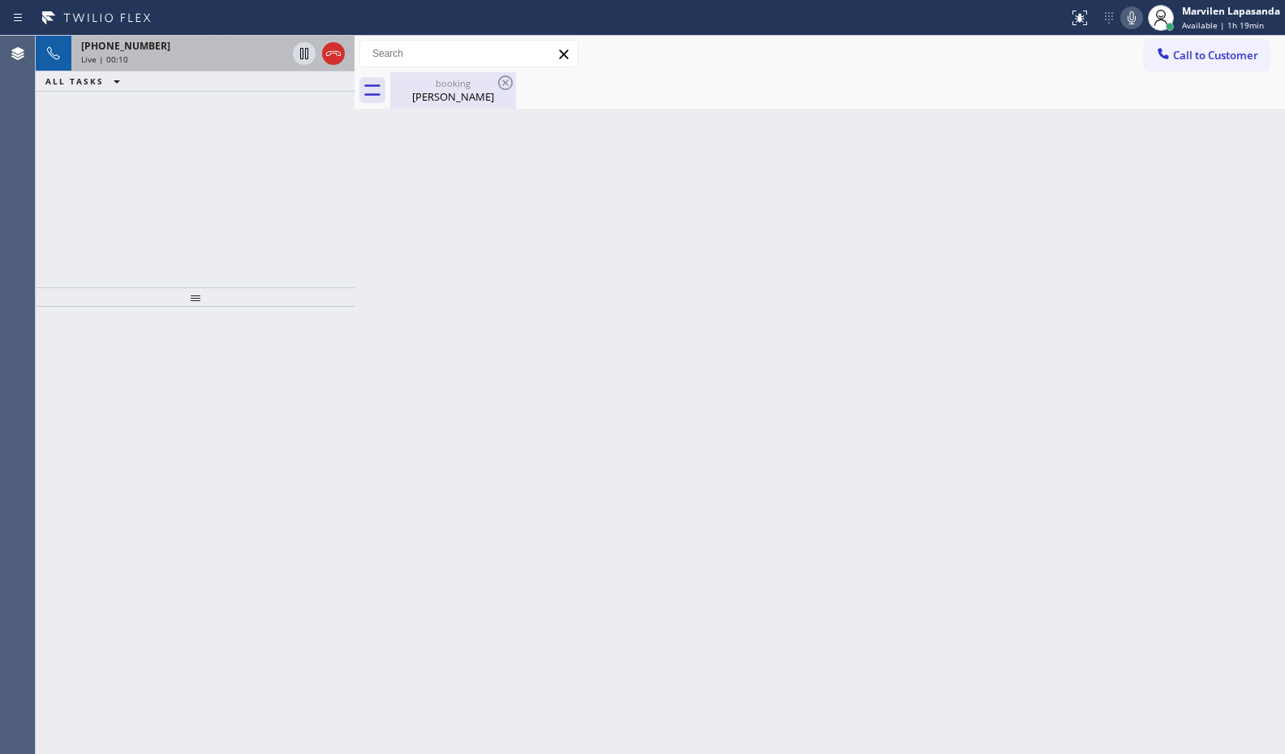
click at [415, 91] on div "Daisy Berl" at bounding box center [453, 96] width 122 height 15
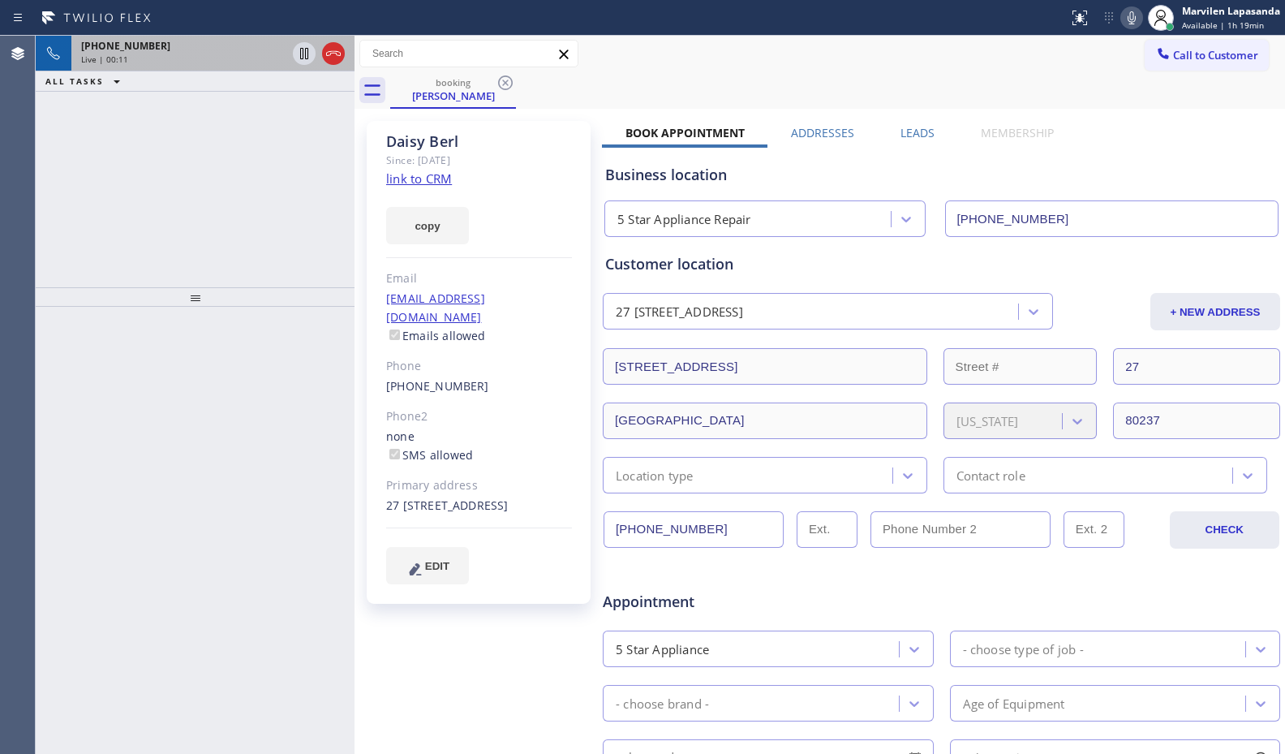
click at [423, 177] on link "link to CRM" at bounding box center [419, 178] width 66 height 16
click at [883, 74] on div "booking Daisy Berl" at bounding box center [837, 90] width 895 height 37
click at [1173, 80] on div "booking Daisy Berl" at bounding box center [837, 90] width 895 height 37
click at [1136, 19] on icon at bounding box center [1131, 17] width 19 height 19
click at [301, 49] on icon at bounding box center [304, 53] width 8 height 11
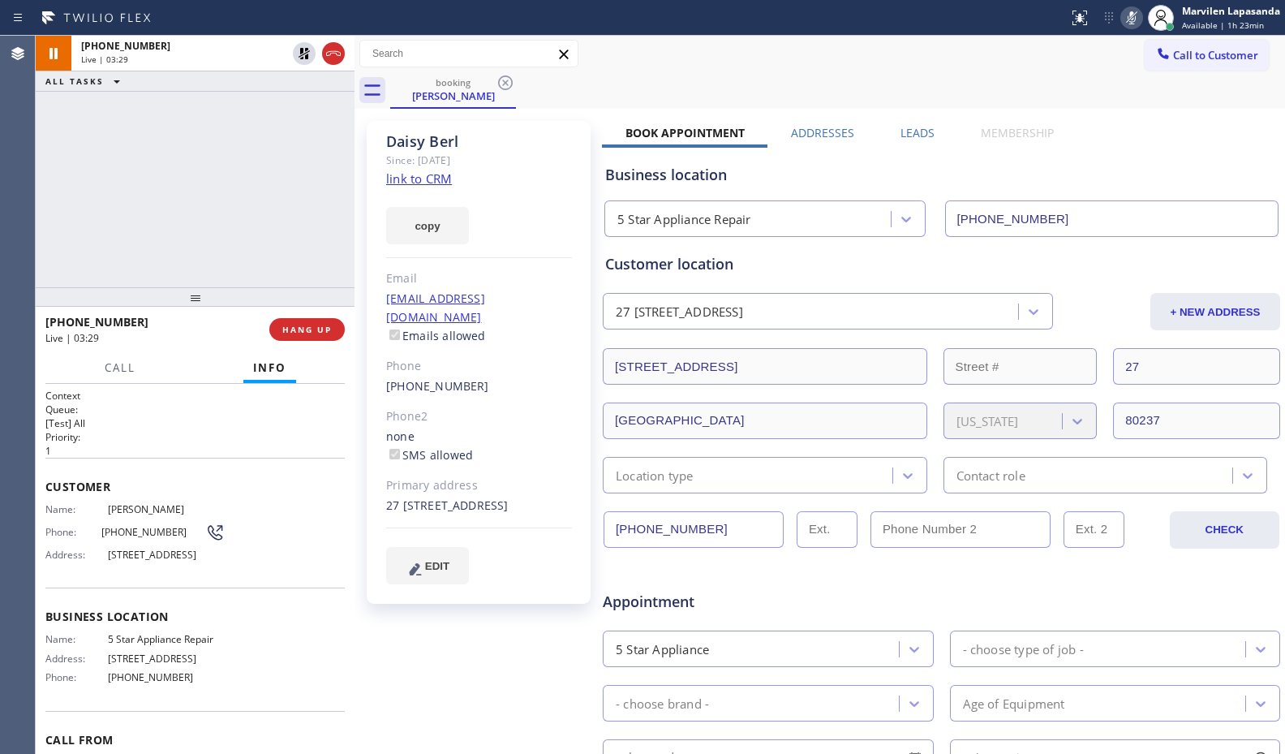
drag, startPoint x: 298, startPoint y: 57, endPoint x: 436, endPoint y: 37, distance: 140.2
click at [301, 58] on icon at bounding box center [303, 53] width 19 height 19
click at [1136, 21] on icon at bounding box center [1131, 17] width 19 height 19
click at [610, 43] on div "Call to Customer Outbound call Location GE Monogram Inc Repair Your caller id p…" at bounding box center [819, 54] width 930 height 28
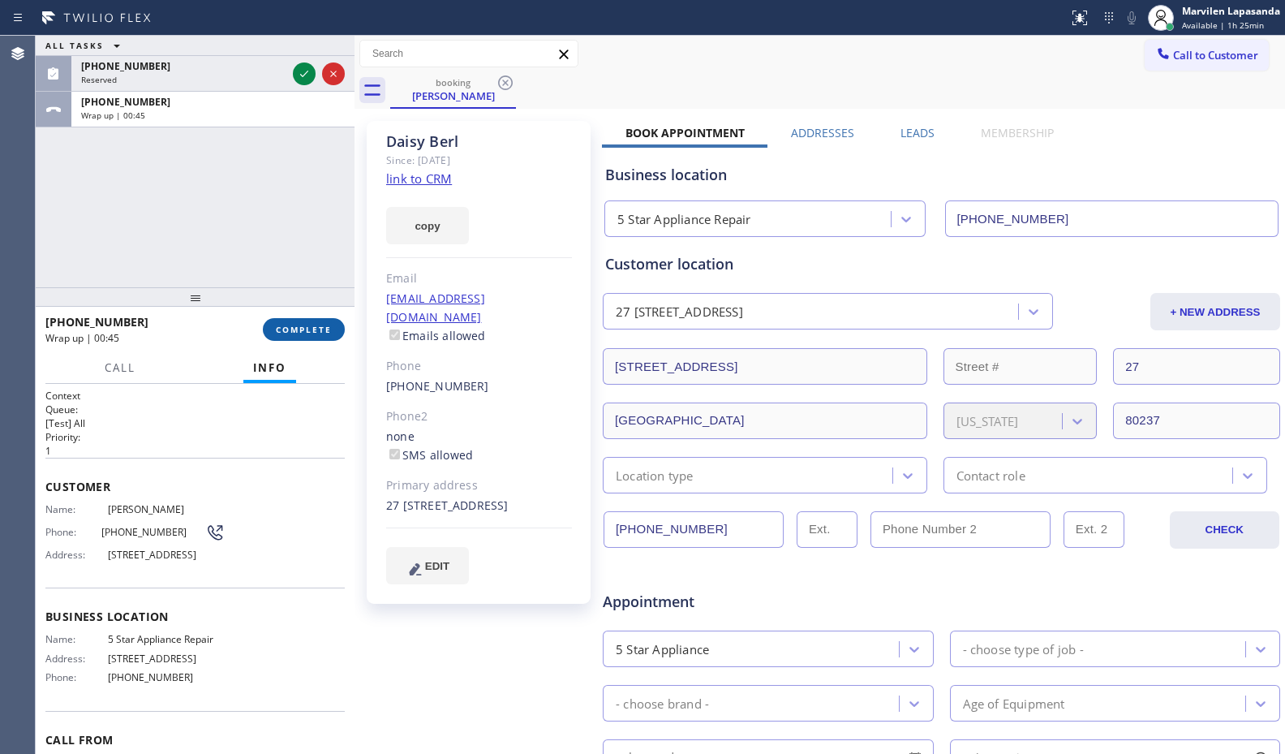
click at [307, 339] on button "COMPLETE" at bounding box center [304, 329] width 82 height 23
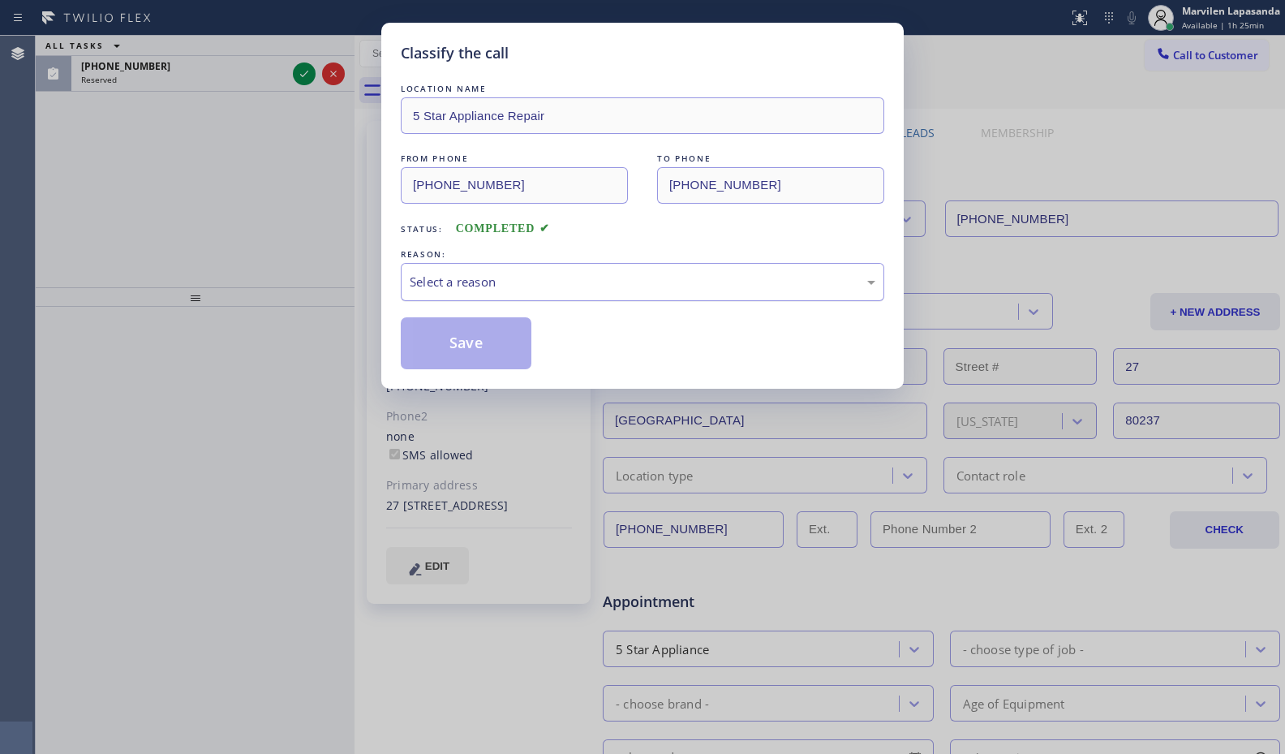
click at [447, 288] on div "Select a reason" at bounding box center [643, 282] width 466 height 19
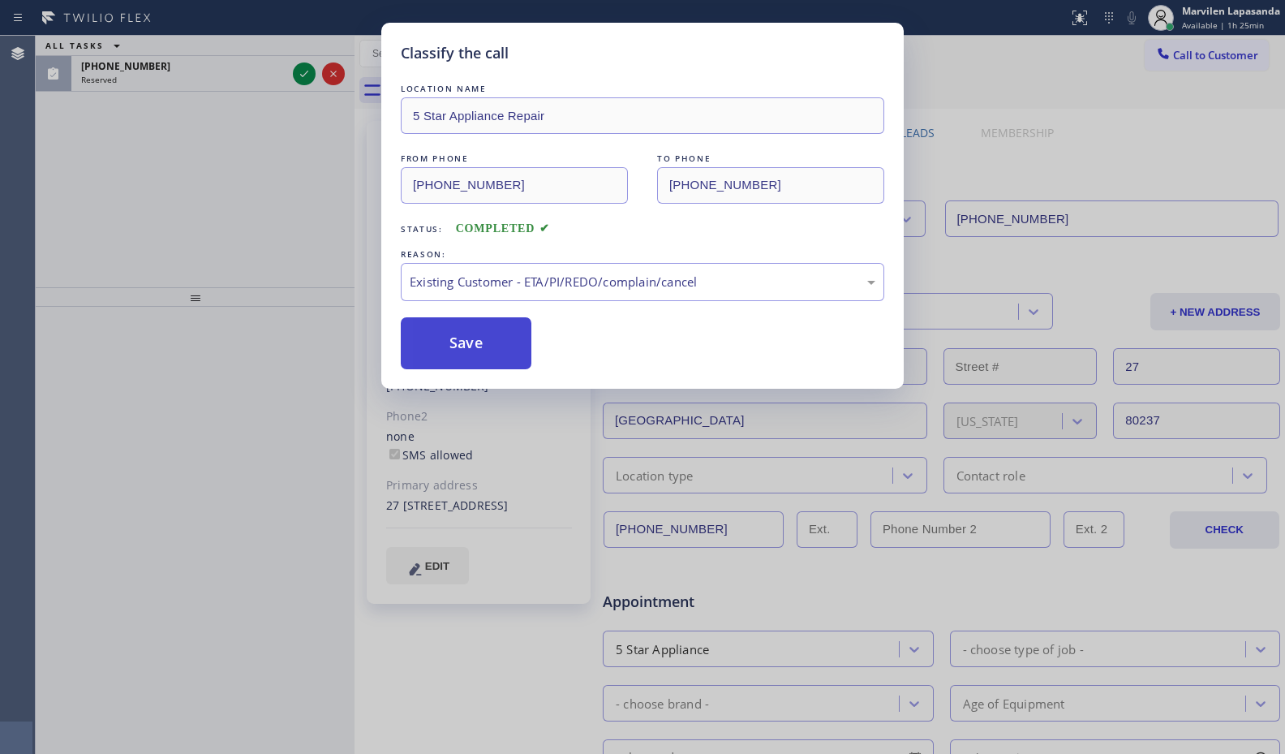
click at [437, 353] on button "Save" at bounding box center [466, 343] width 131 height 52
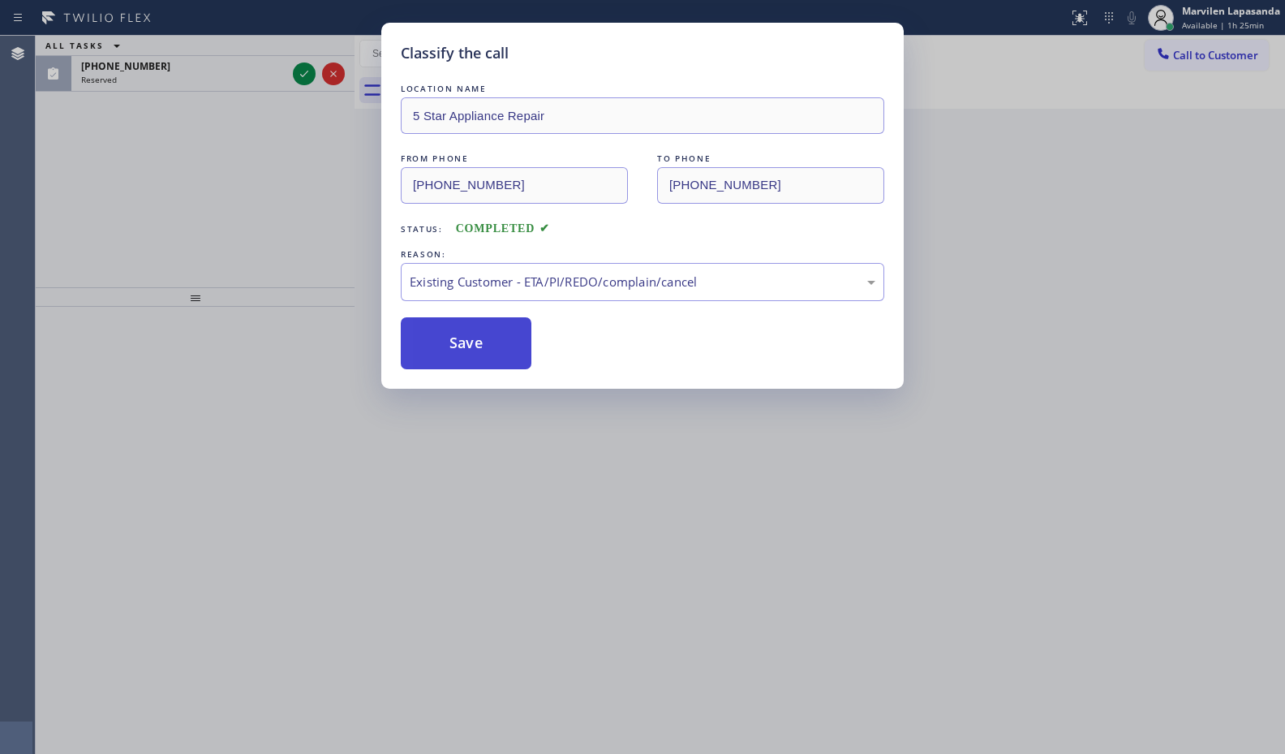
click at [437, 353] on button "Save" at bounding box center [466, 343] width 131 height 52
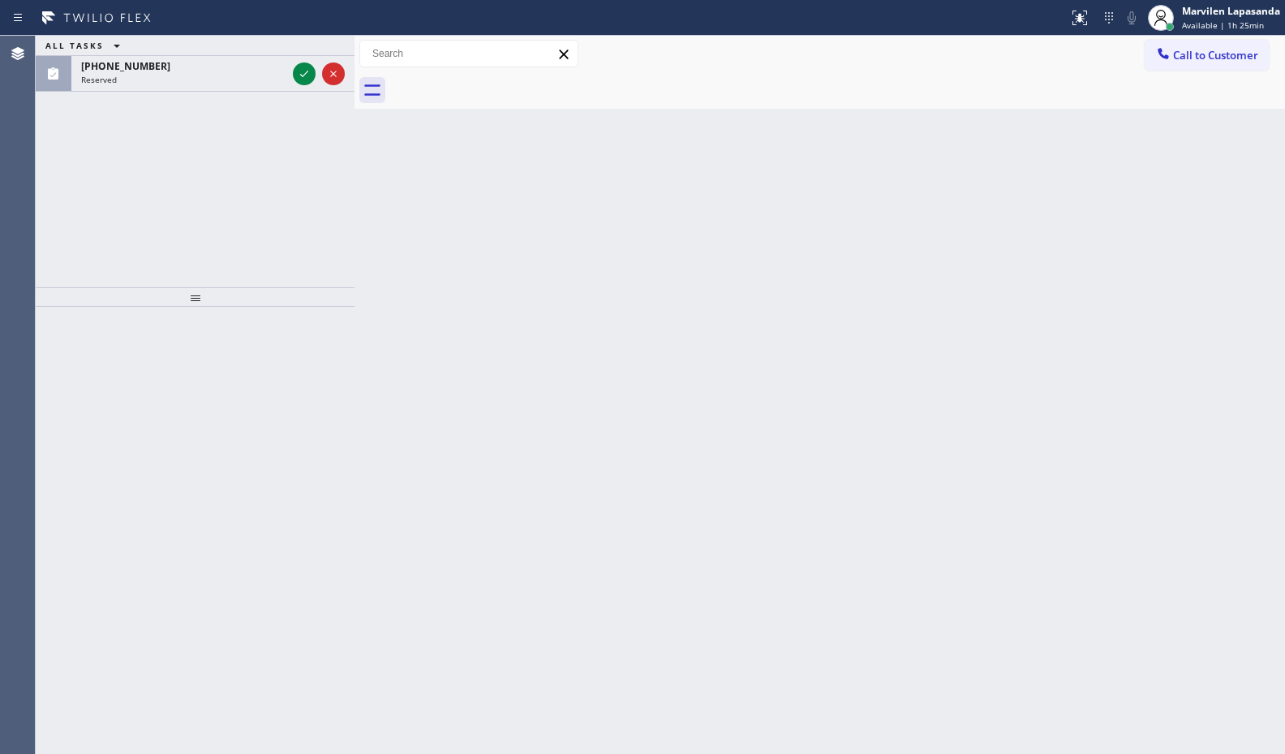
drag, startPoint x: 297, startPoint y: 246, endPoint x: 284, endPoint y: 149, distance: 97.4
click at [294, 234] on div "ALL TASKS ALL TASKS ACTIVE TASKS TASKS IN WRAP UP (858) 204-7761 Reserved" at bounding box center [195, 161] width 319 height 251
click at [299, 79] on icon at bounding box center [303, 73] width 19 height 19
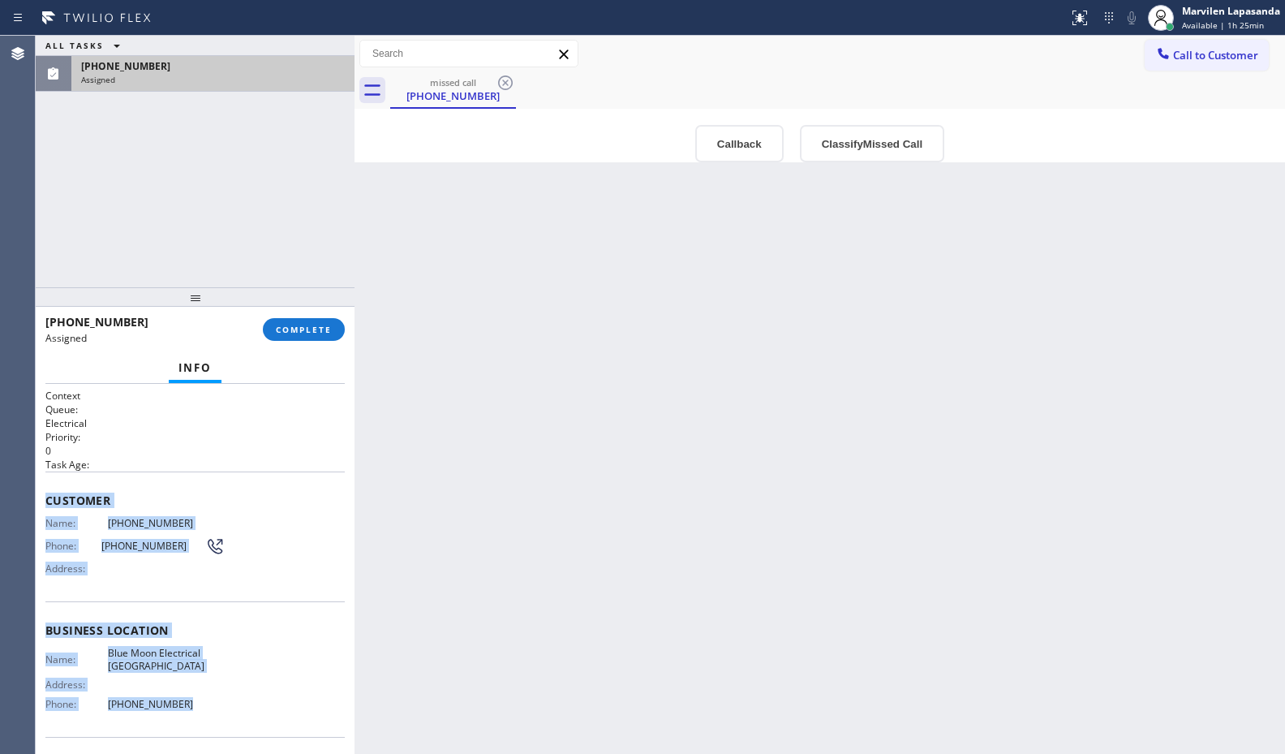
drag, startPoint x: 49, startPoint y: 498, endPoint x: 192, endPoint y: 707, distance: 253.1
click at [192, 707] on div "Context Queue: Electrical Priority: 0 Task Age: Customer Name: (858) 204-7761 P…" at bounding box center [194, 624] width 299 height 470
click at [310, 335] on button "COMPLETE" at bounding box center [304, 329] width 82 height 23
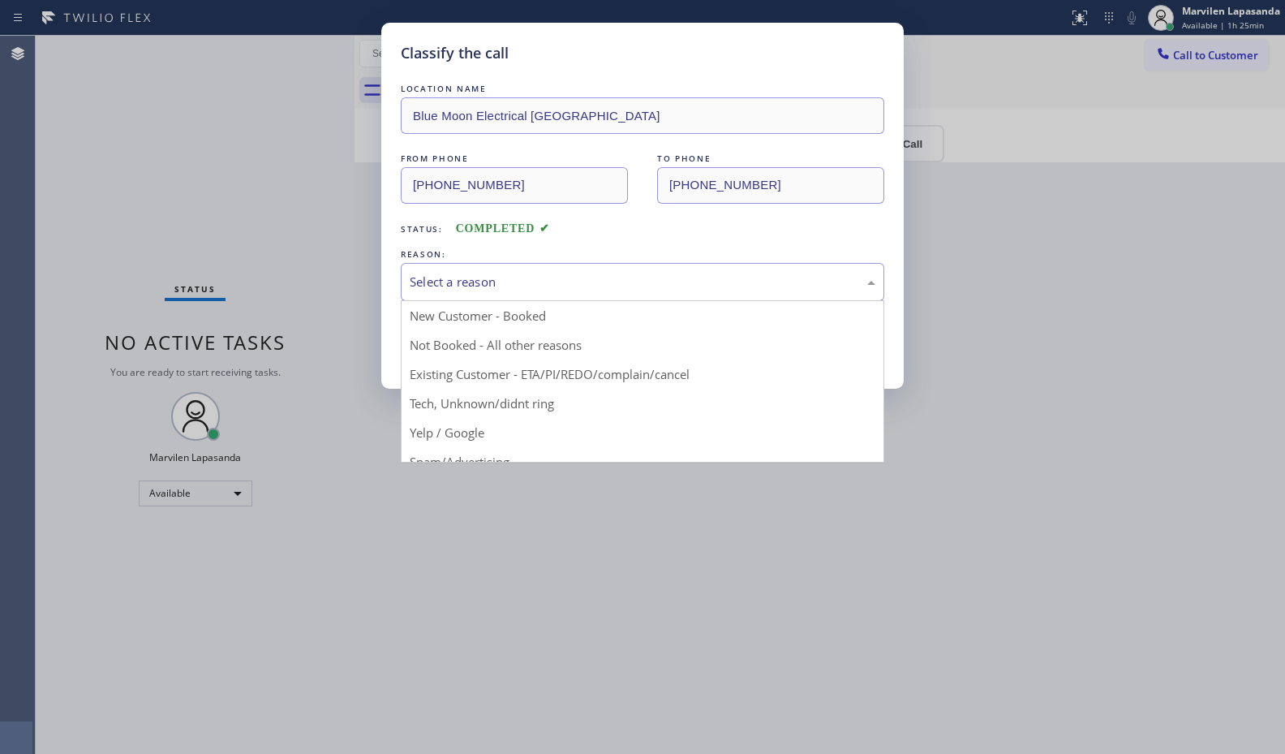
click at [438, 282] on div "Select a reason" at bounding box center [643, 282] width 466 height 19
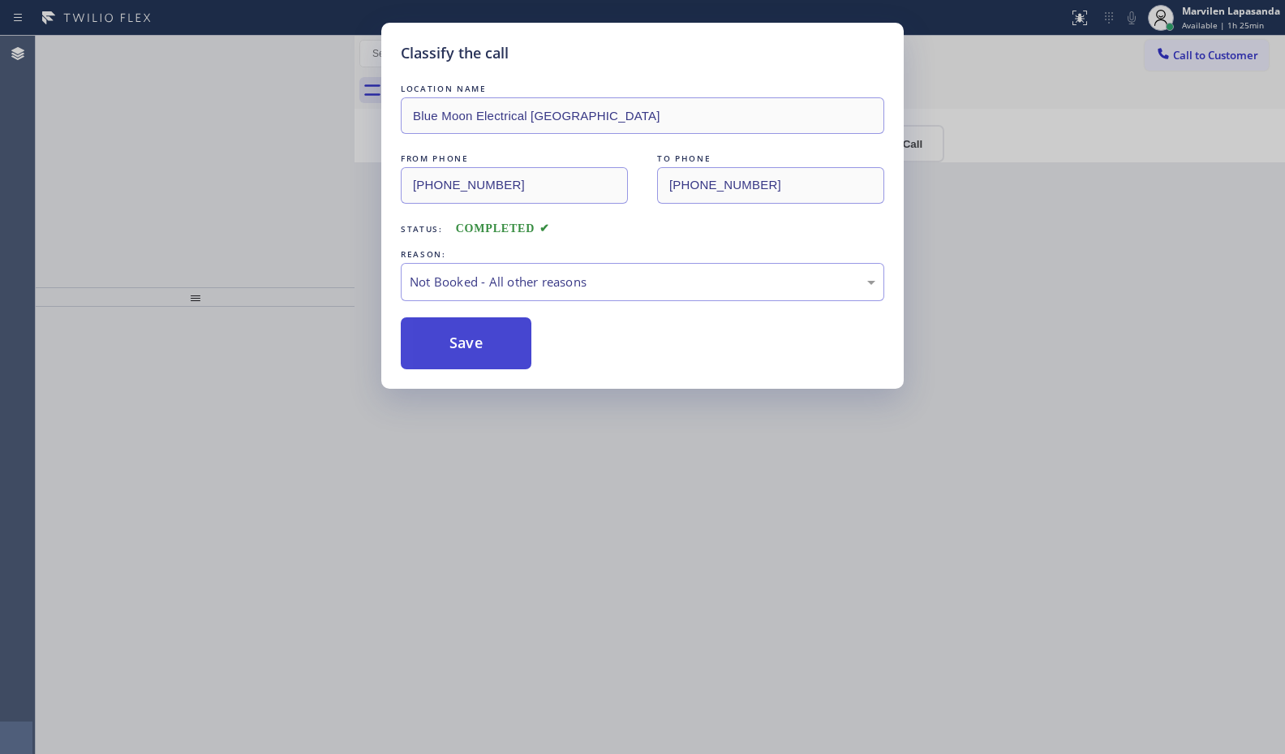
click at [449, 347] on button "Save" at bounding box center [466, 343] width 131 height 52
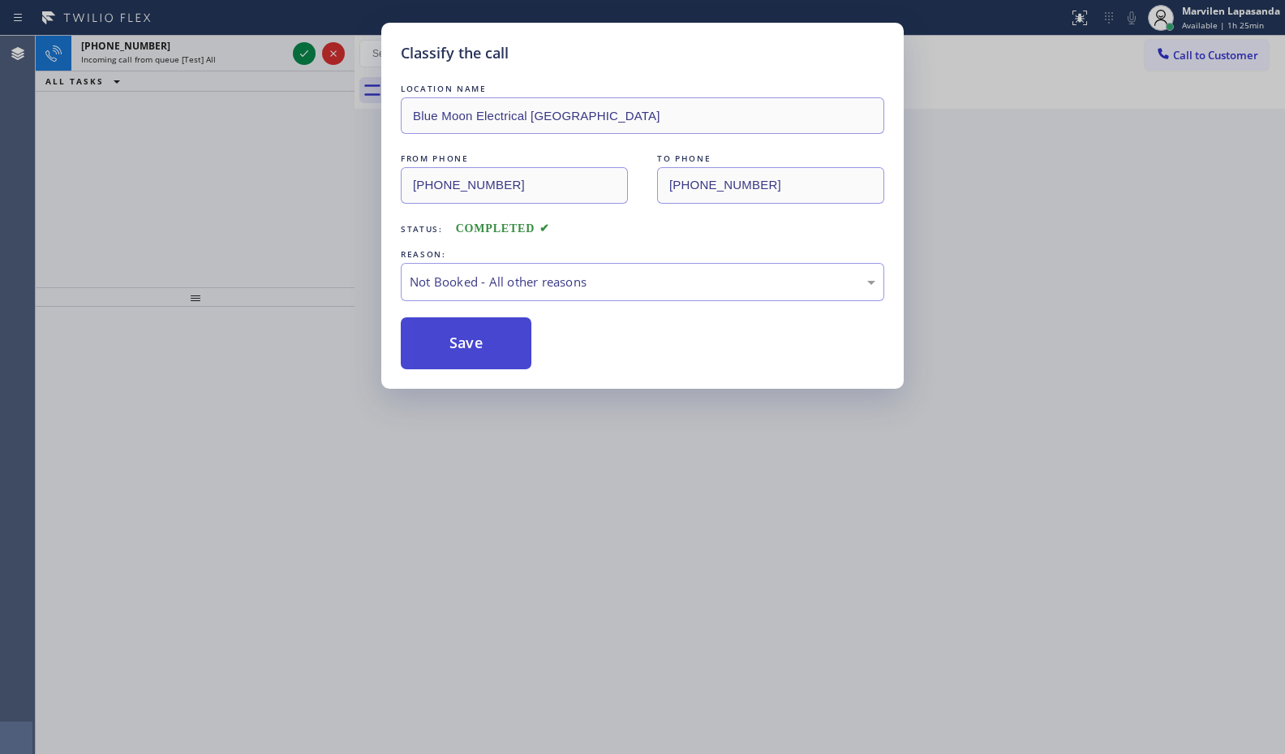
click at [449, 347] on button "Save" at bounding box center [466, 343] width 131 height 52
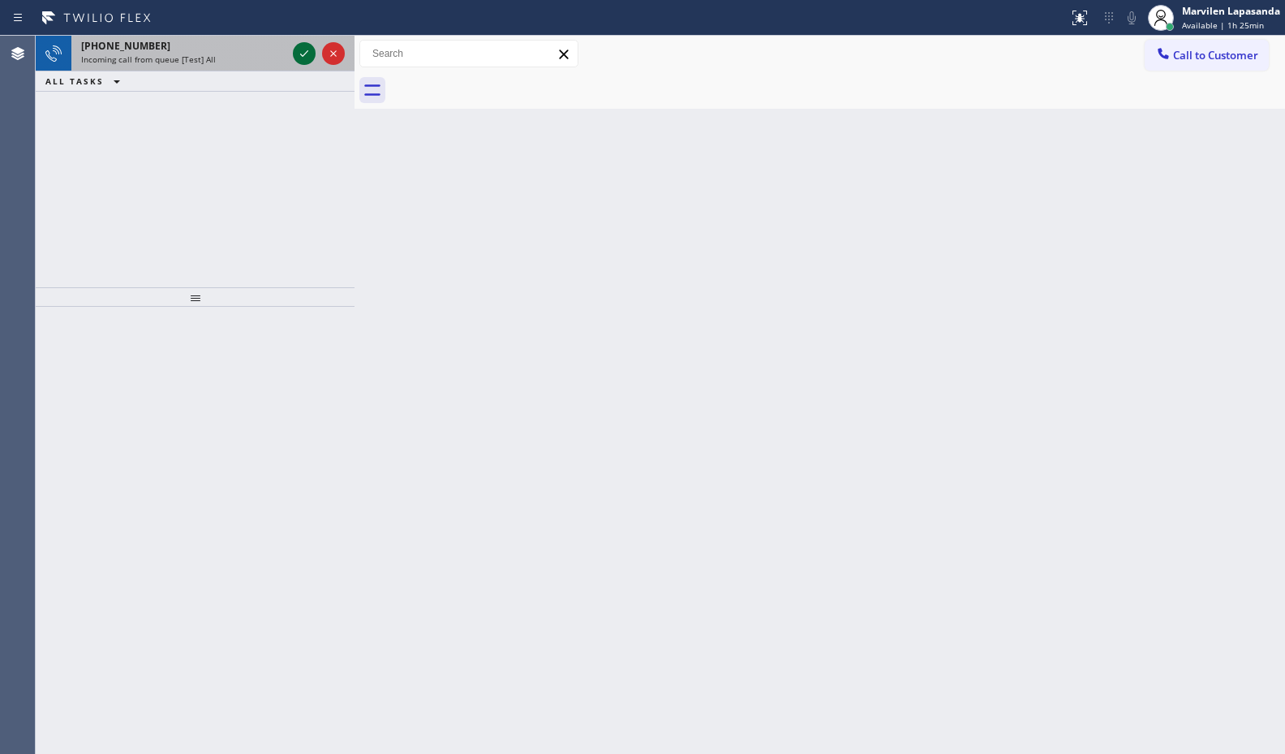
click at [302, 53] on icon at bounding box center [303, 53] width 19 height 19
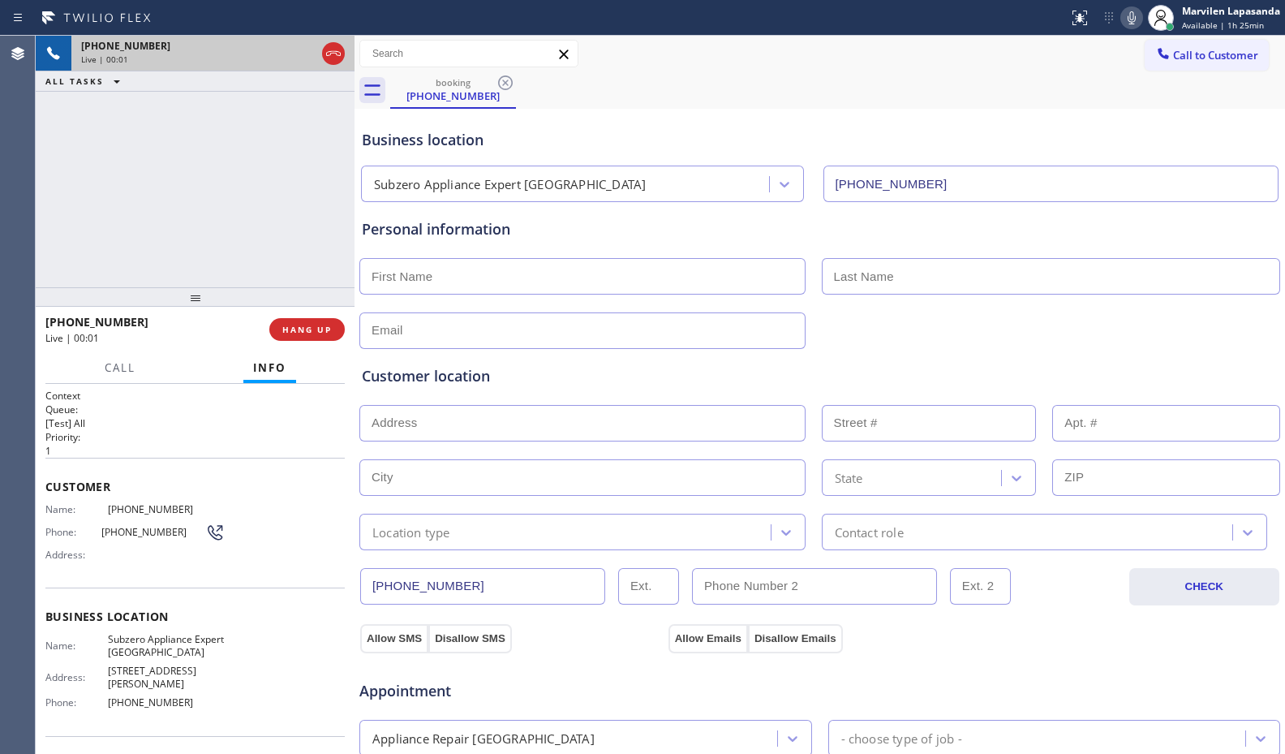
type input "[PHONE_NUMBER]"
click at [85, 215] on div "+17073010980 Live | 00:02 ALL TASKS ALL TASKS ACTIVE TASKS TASKS IN WRAP UP" at bounding box center [195, 161] width 319 height 251
click at [85, 215] on div "+17073010980 Live | 00:03 ALL TASKS ALL TASKS ACTIVE TASKS TASKS IN WRAP UP" at bounding box center [195, 161] width 319 height 251
click at [51, 254] on div "+17073010980 Live | 00:11 ALL TASKS ALL TASKS ACTIVE TASKS TASKS IN WRAP UP" at bounding box center [195, 161] width 319 height 251
click at [755, 133] on div "Business location" at bounding box center [820, 140] width 916 height 22
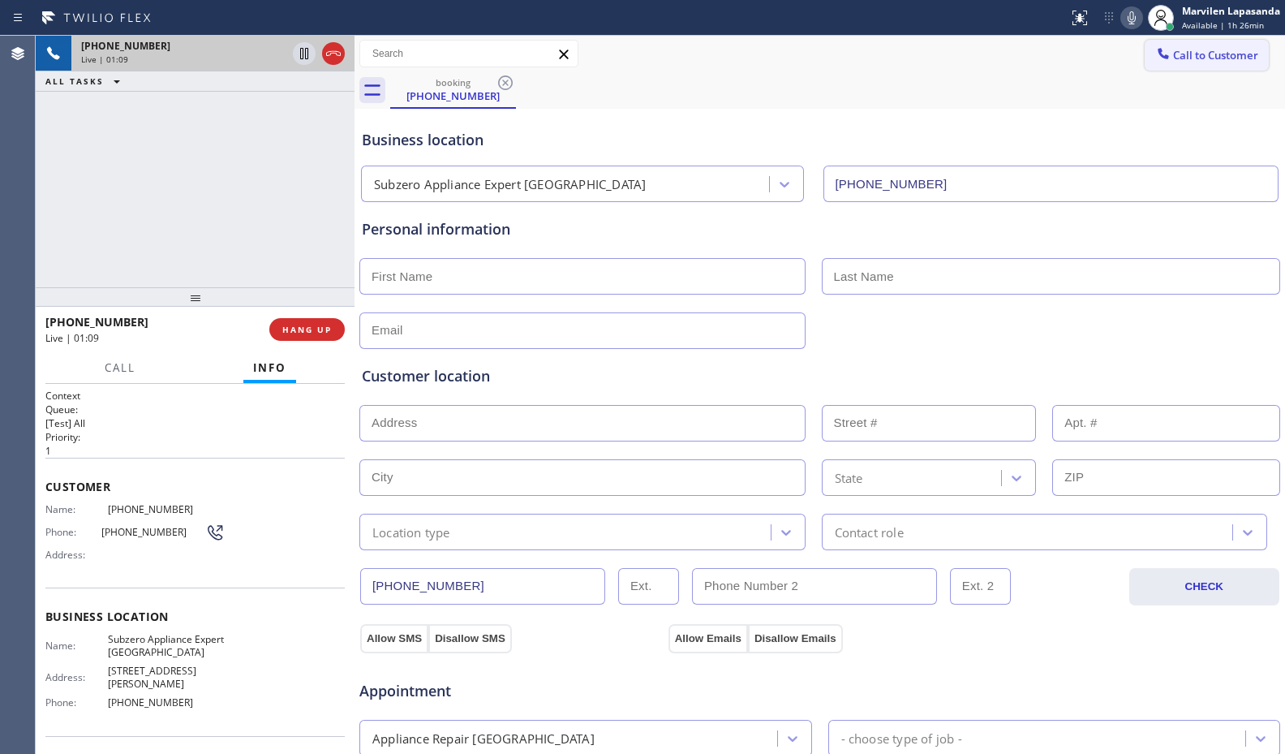
drag, startPoint x: 781, startPoint y: 96, endPoint x: 1170, endPoint y: 58, distance: 390.4
click at [900, 93] on div "booking (707) 301-0980" at bounding box center [837, 90] width 895 height 37
click at [1126, 21] on icon at bounding box center [1131, 17] width 19 height 19
click at [307, 55] on icon at bounding box center [303, 53] width 19 height 19
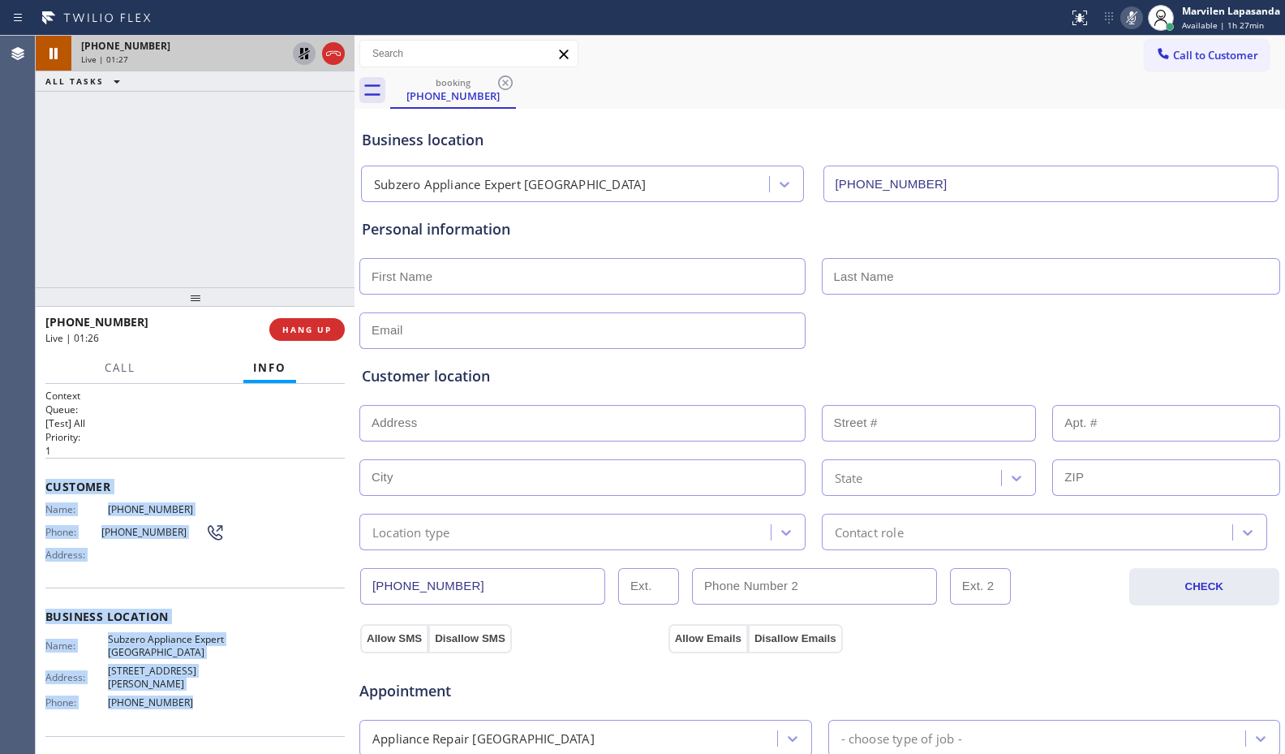
drag, startPoint x: 41, startPoint y: 484, endPoint x: 209, endPoint y: 695, distance: 269.6
click at [209, 695] on div "Context Queue: [Test] All Priority: 1 Customer Name: (707) 301-0980 Phone: (707…" at bounding box center [195, 569] width 319 height 370
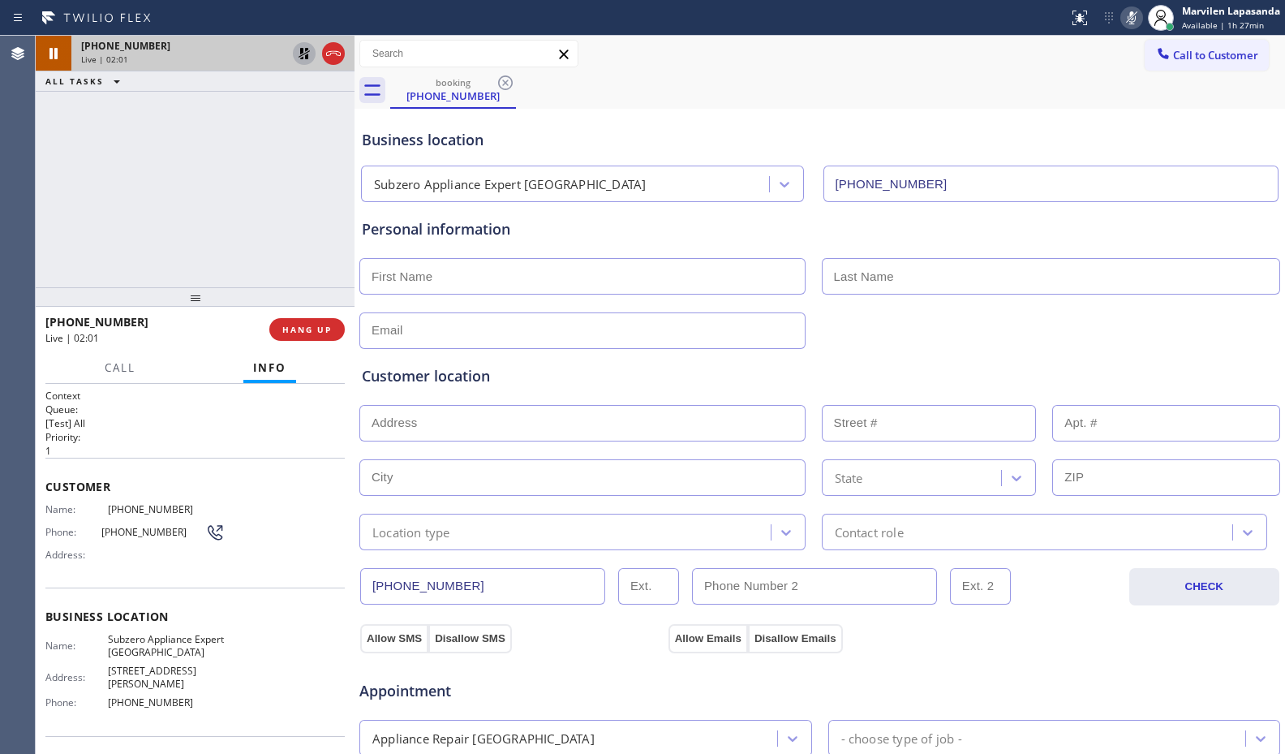
click at [243, 200] on div "+17073010980 Live | 02:01 ALL TASKS ALL TASKS ACTIVE TASKS TASKS IN WRAP UP" at bounding box center [195, 161] width 319 height 251
click at [301, 55] on icon at bounding box center [303, 53] width 19 height 19
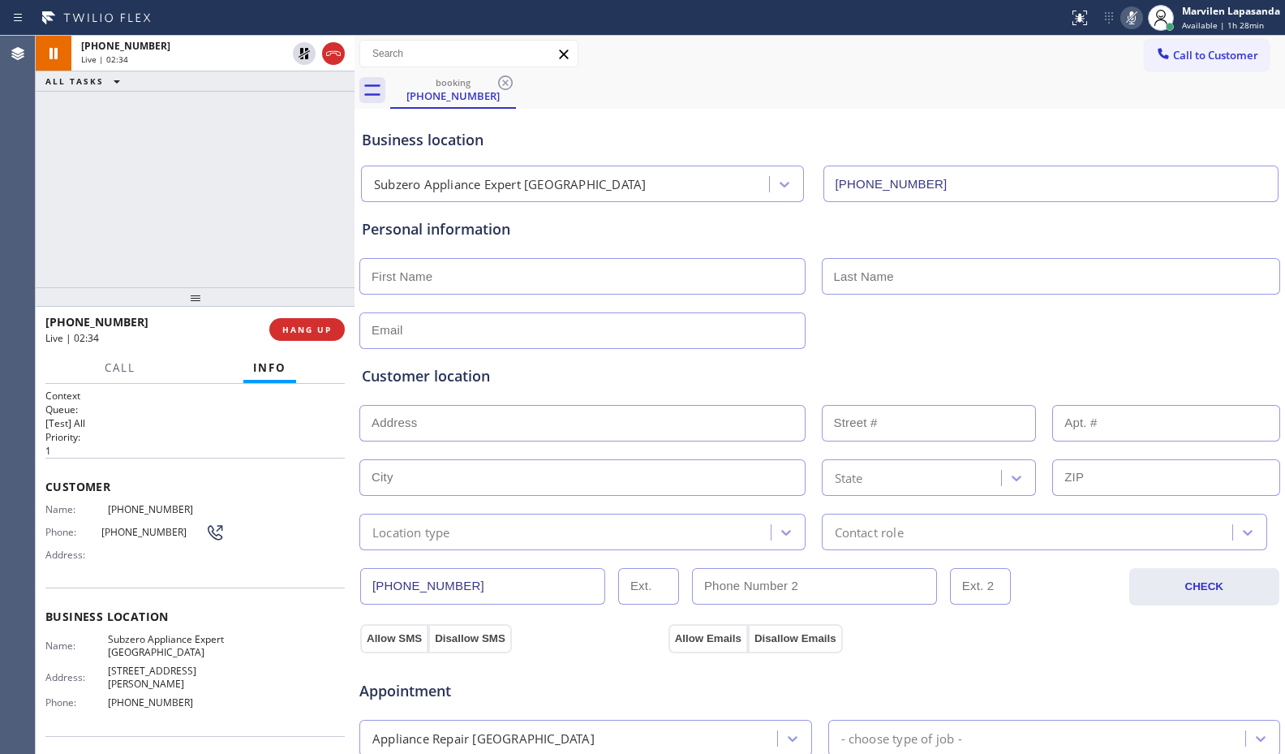
click at [1122, 16] on icon at bounding box center [1131, 17] width 19 height 19
click at [309, 230] on div "+17073010980 Live | 02:39 ALL TASKS ALL TASKS ACTIVE TASKS TASKS IN WRAP UP" at bounding box center [195, 161] width 319 height 251
click at [333, 223] on div "+17073010980 Live | 02:40 ALL TASKS ALL TASKS ACTIVE TASKS TASKS IN WRAP UP" at bounding box center [195, 161] width 319 height 251
click at [360, 226] on div "Personal information" at bounding box center [820, 275] width 922 height 147
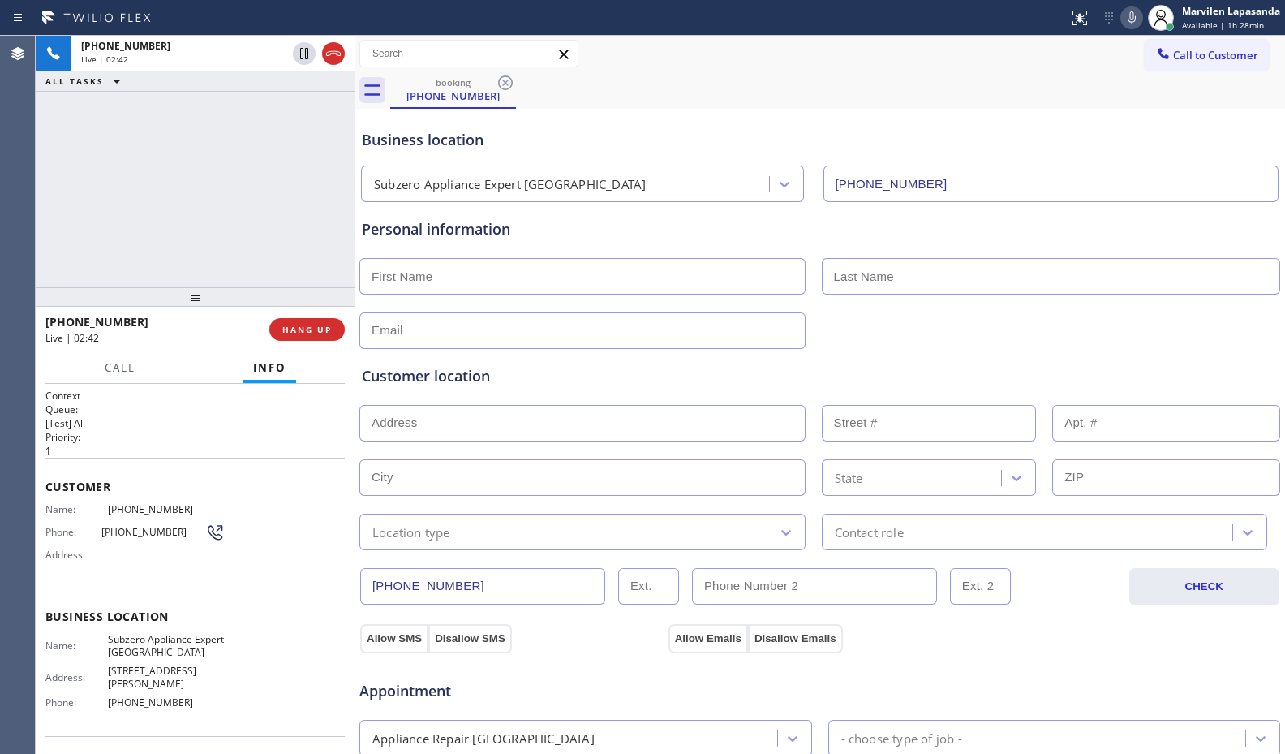
click at [347, 223] on div "+17073010980 Live | 02:42 ALL TASKS ALL TASKS ACTIVE TASKS TASKS IN WRAP UP" at bounding box center [195, 161] width 319 height 251
click at [575, 109] on div "Business location Subzero Appliance Expert Brooklyn (917) 382-8240" at bounding box center [820, 154] width 922 height 96
click at [617, 75] on div "booking (707) 301-0980" at bounding box center [837, 90] width 895 height 37
click at [727, 73] on div "booking (707) 301-0980" at bounding box center [837, 90] width 895 height 37
click at [112, 366] on span "Call" at bounding box center [120, 367] width 31 height 15
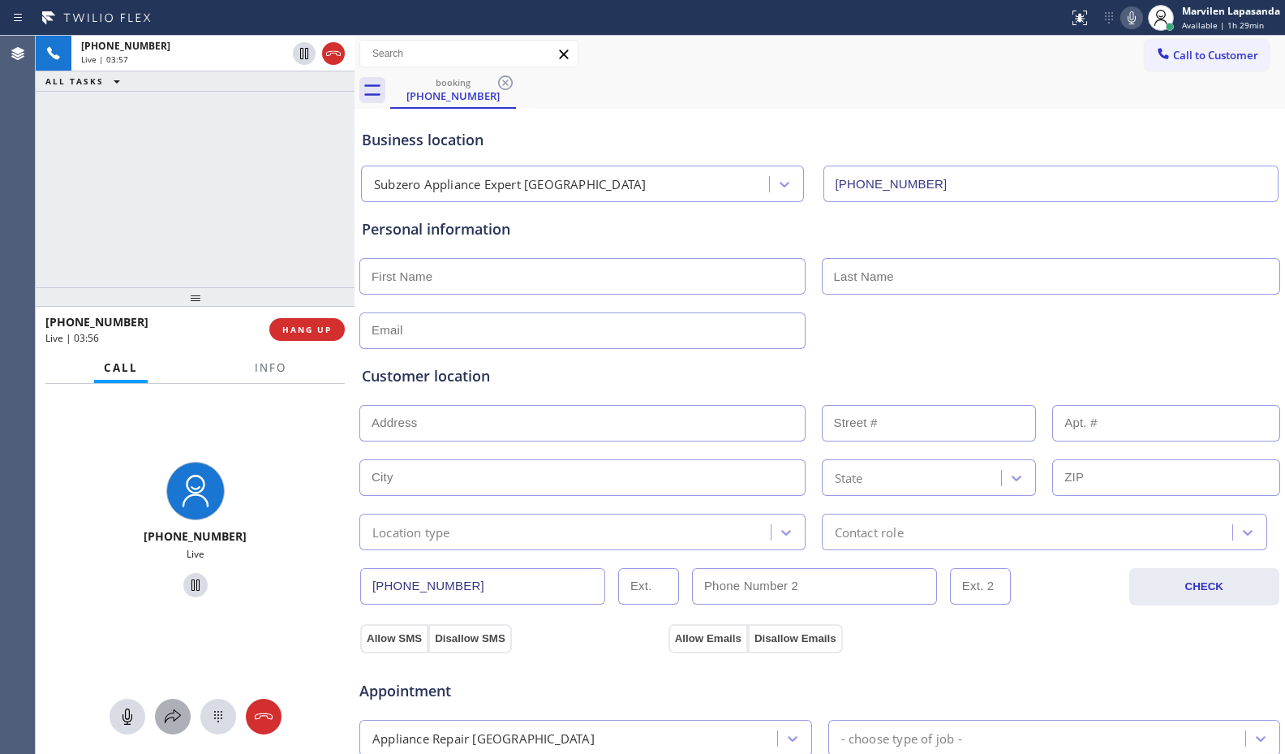
click at [173, 717] on icon at bounding box center [173, 716] width 16 height 14
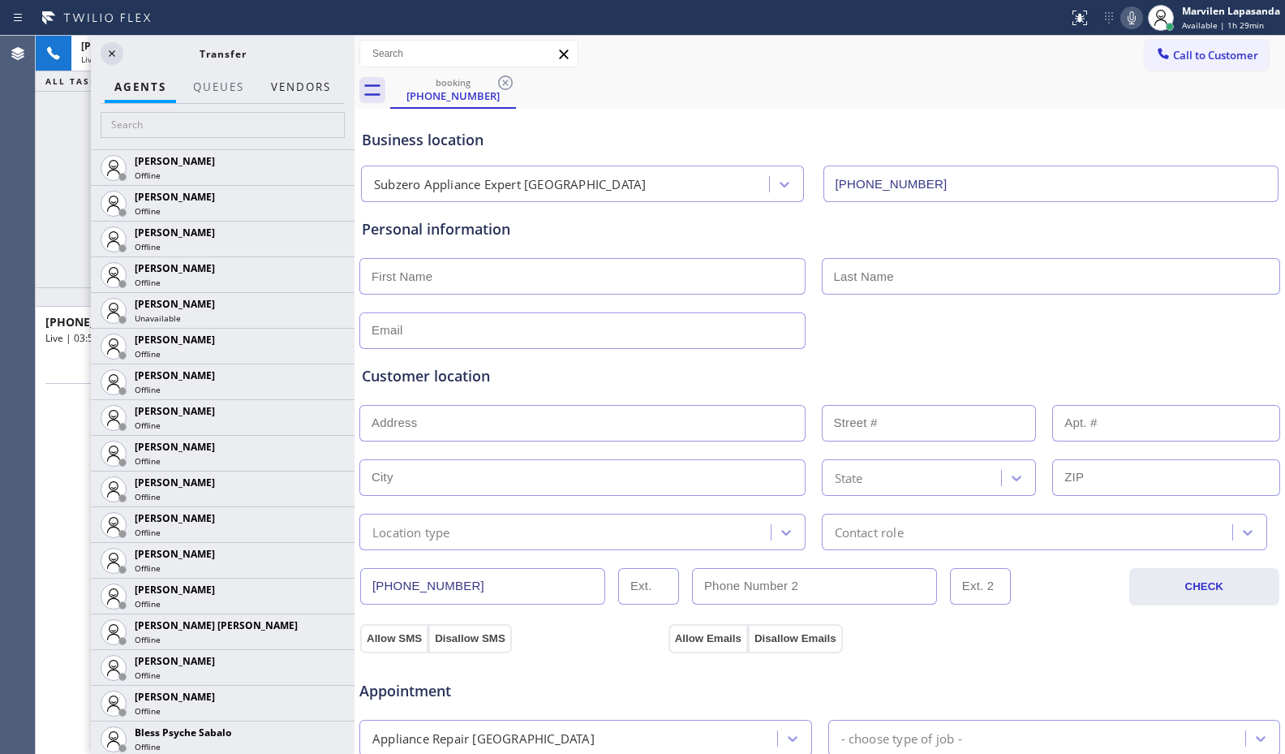
click at [310, 89] on button "Vendors" at bounding box center [300, 87] width 79 height 32
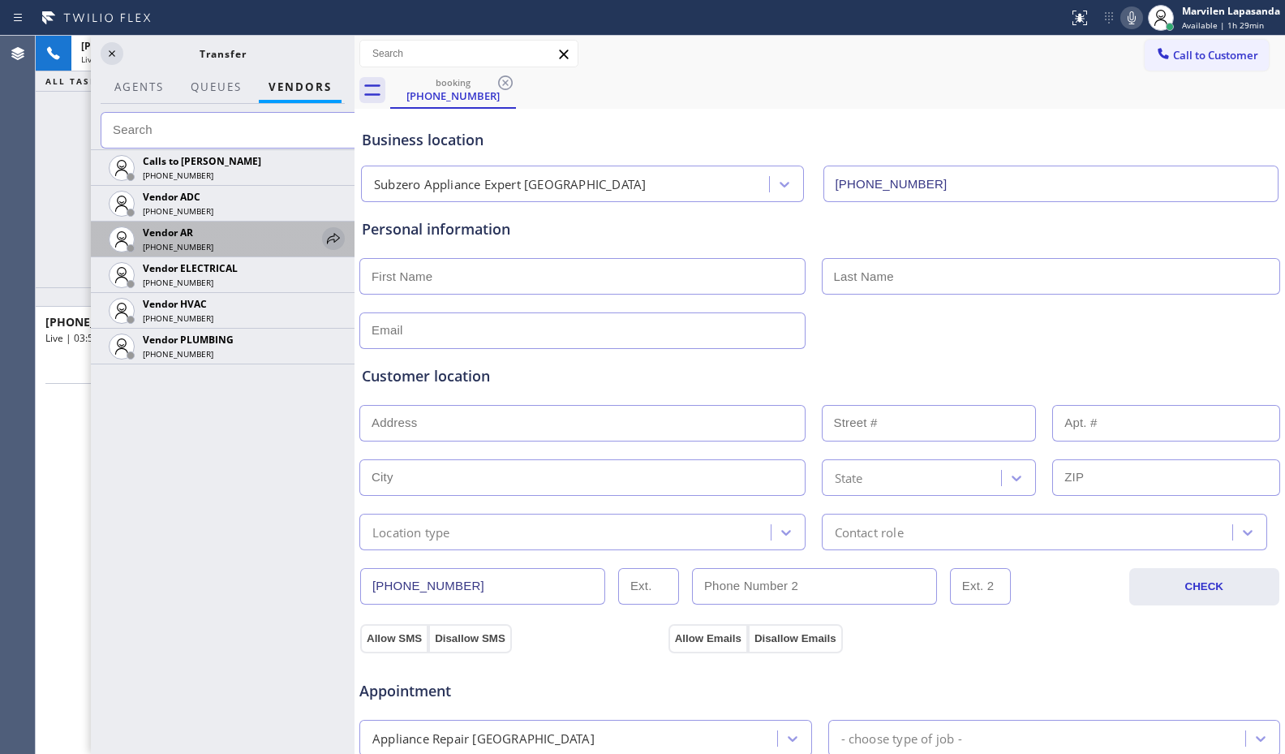
click at [331, 236] on icon at bounding box center [333, 238] width 19 height 19
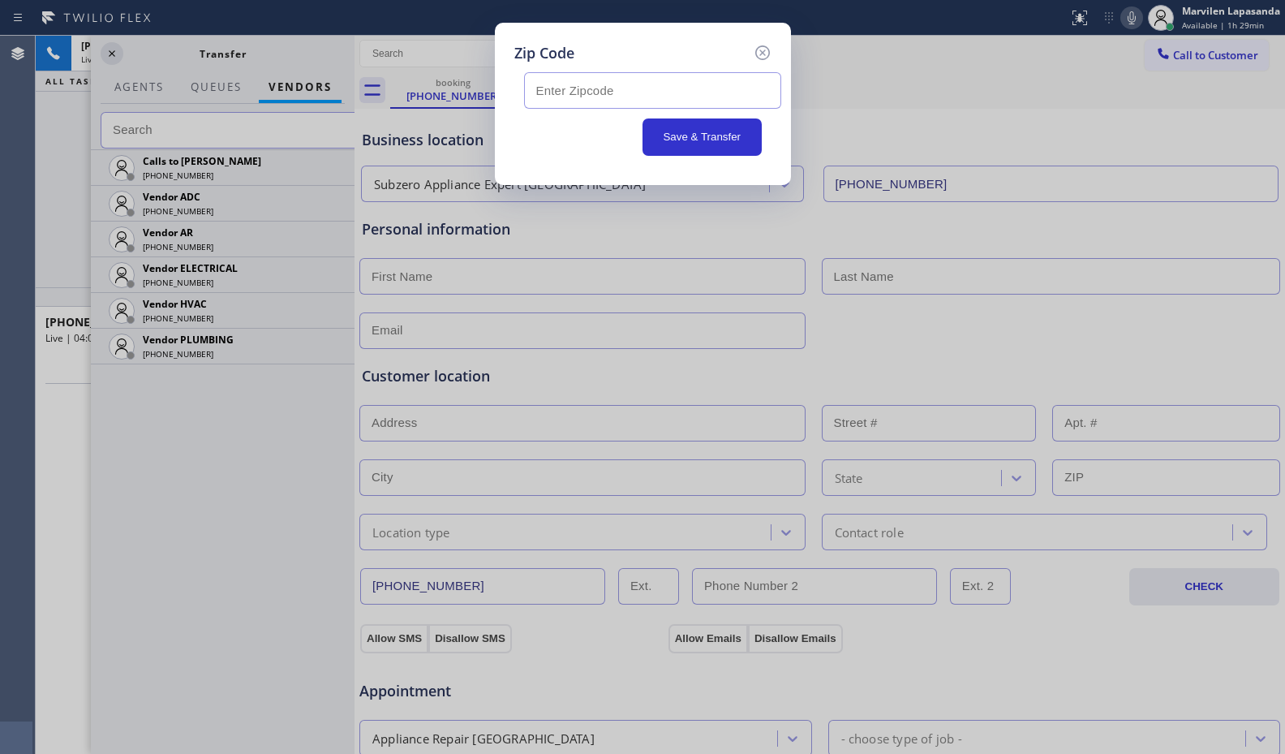
click at [588, 114] on div "Save & Transfer" at bounding box center [642, 110] width 257 height 92
click at [592, 95] on input "text" at bounding box center [652, 90] width 257 height 37
type input "95688"
click at [711, 145] on button "Save & Transfer" at bounding box center [701, 136] width 119 height 37
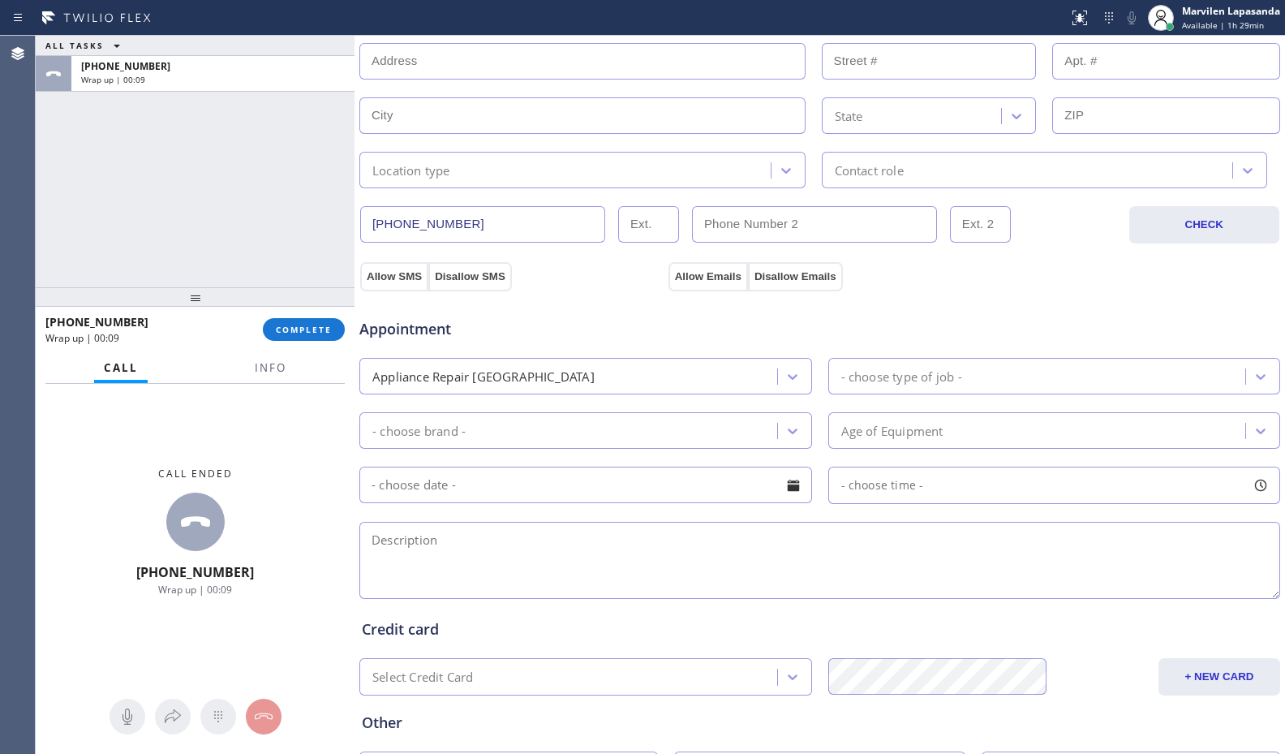
scroll to position [406, 0]
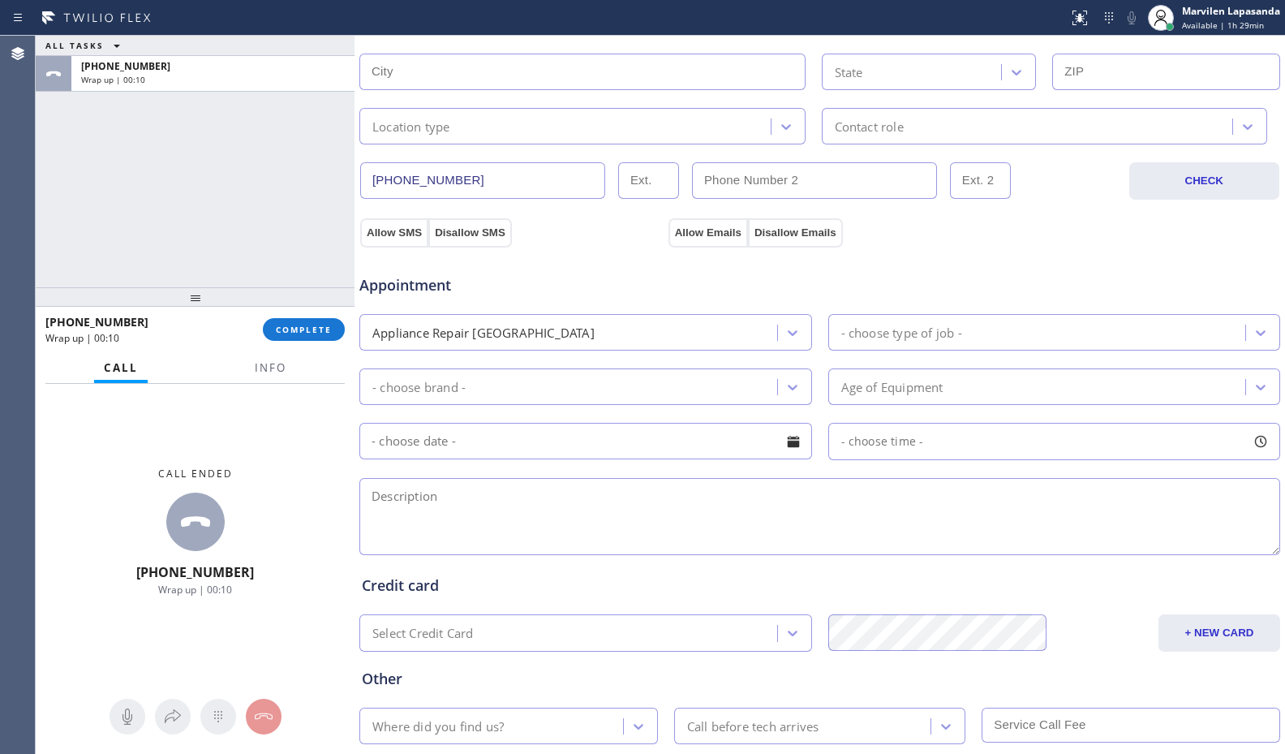
click at [464, 526] on textarea at bounding box center [819, 516] width 921 height 77
paste textarea "Intertech/ Beverage cooler/ It is not cooling/ 95688/ Subzero Appliance Expert …"
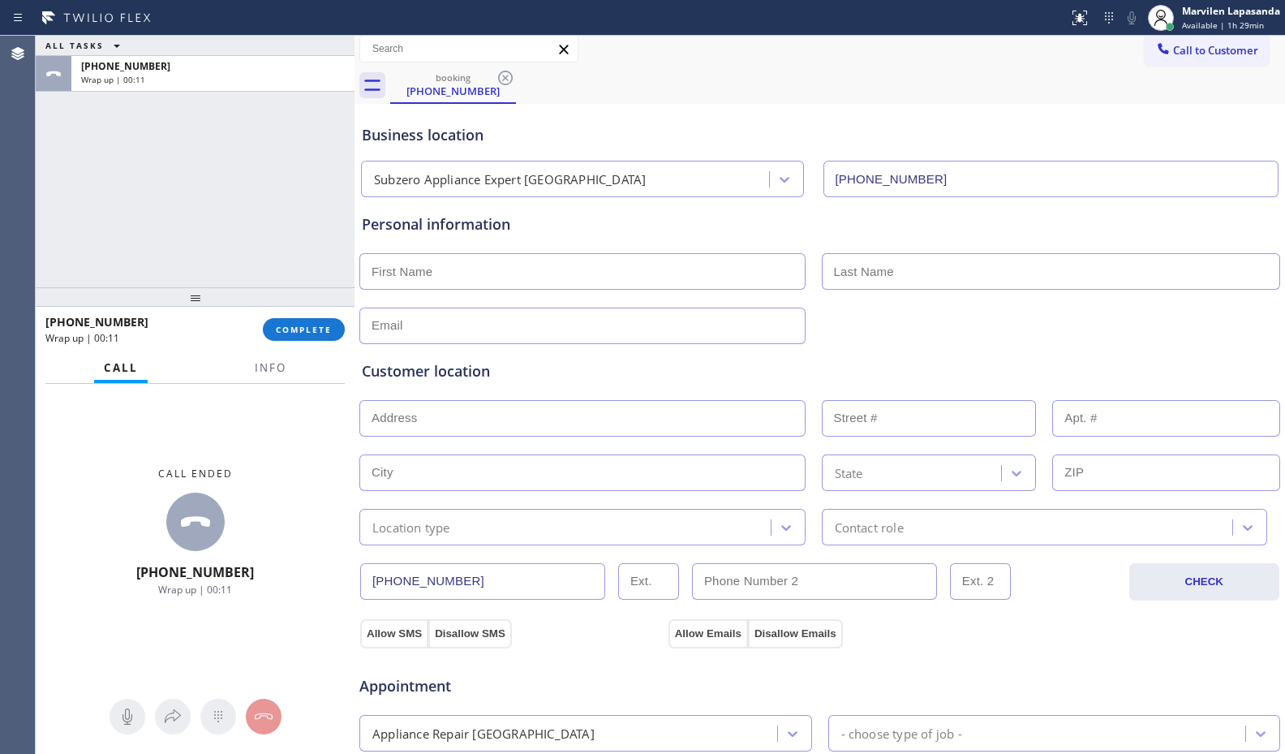
scroll to position [0, 0]
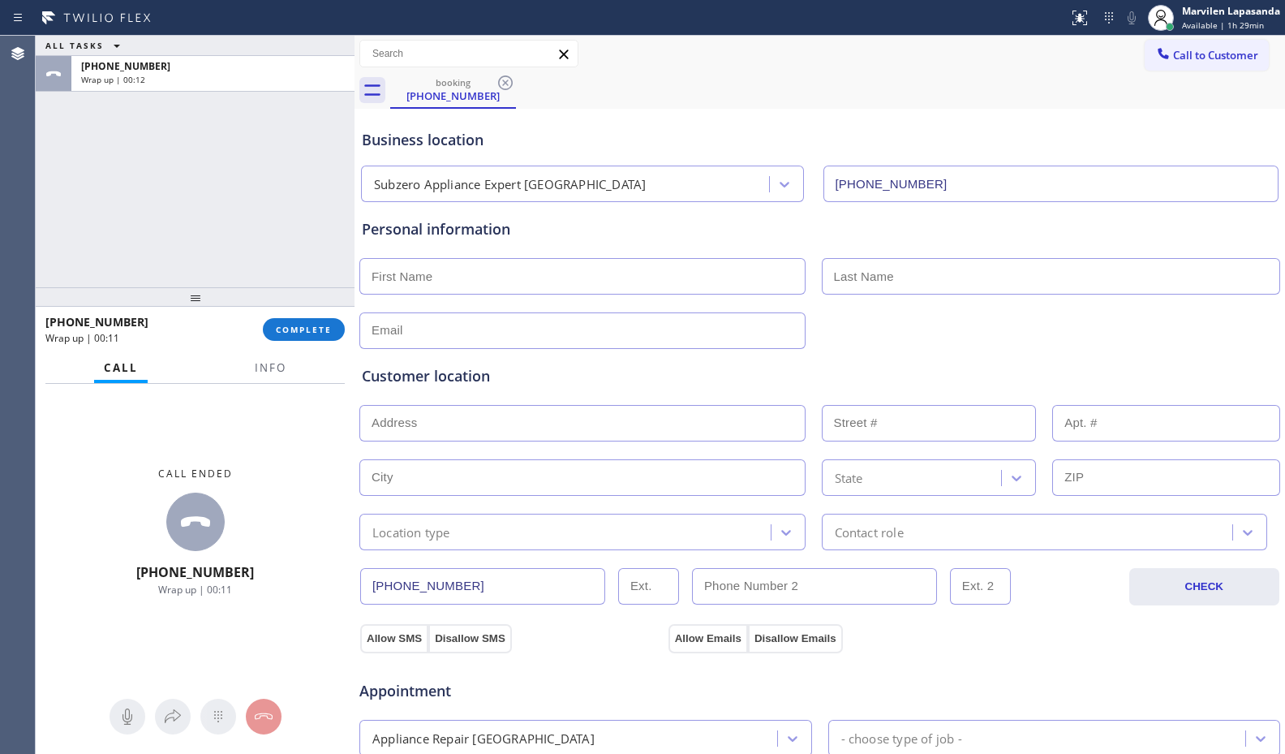
type textarea "Intertech/ Beverage cooler/ It is not cooling/ 95688/ Subzero Appliance Expert …"
click at [440, 273] on input "text" at bounding box center [582, 276] width 446 height 37
type input "Marty"
type input "..."
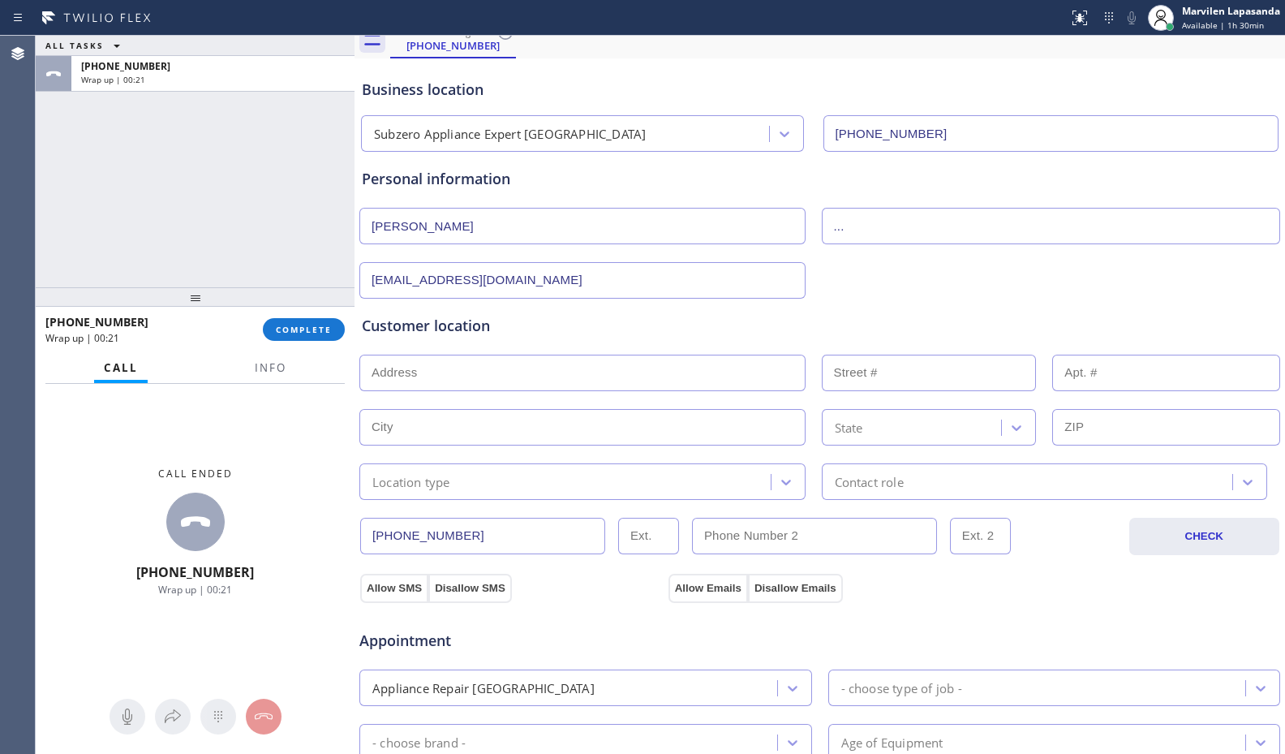
scroll to position [162, 0]
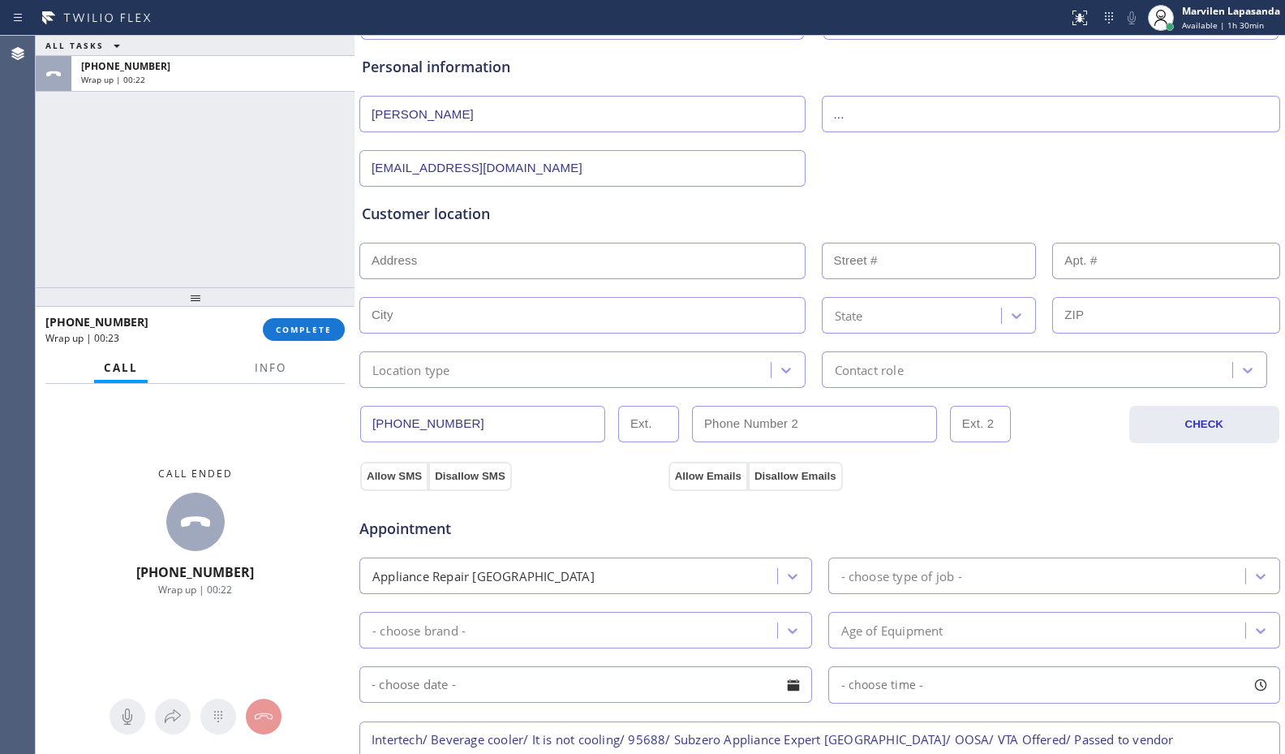
type input "[EMAIL_ADDRESS][DOMAIN_NAME]"
click at [491, 255] on input "text" at bounding box center [582, 261] width 446 height 37
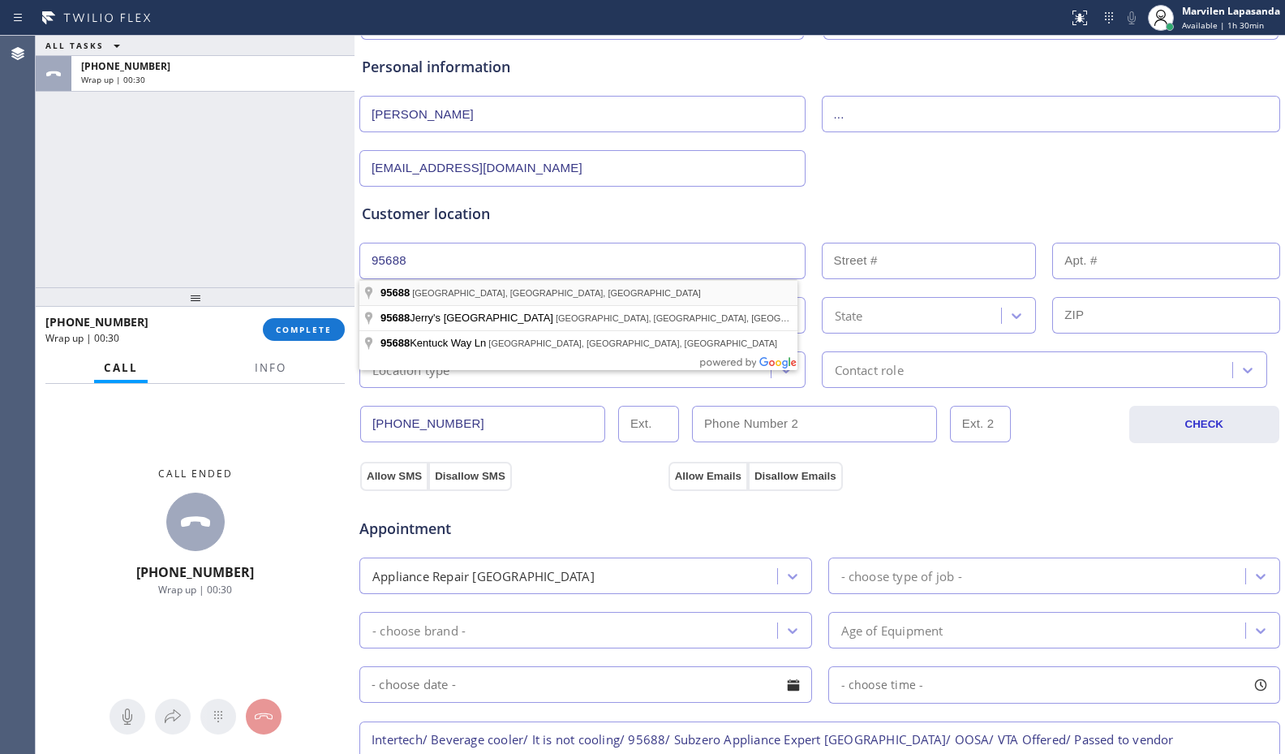
type input "Vacaville, CA 95688, USA"
type input "Vacaville"
type input "95688"
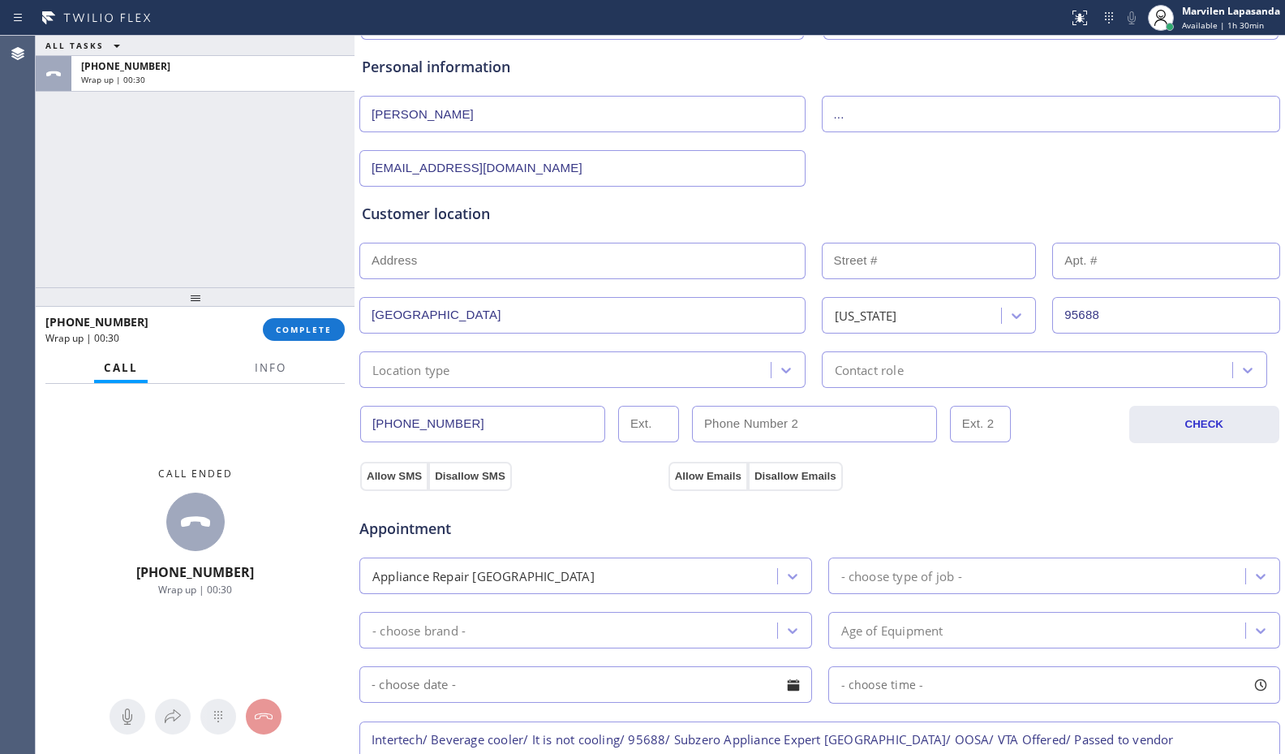
click at [487, 270] on input "text" at bounding box center [582, 261] width 446 height 37
type input ","
click at [971, 273] on input "text" at bounding box center [929, 261] width 215 height 37
type input ","
click at [931, 203] on div "Customer location" at bounding box center [820, 214] width 916 height 22
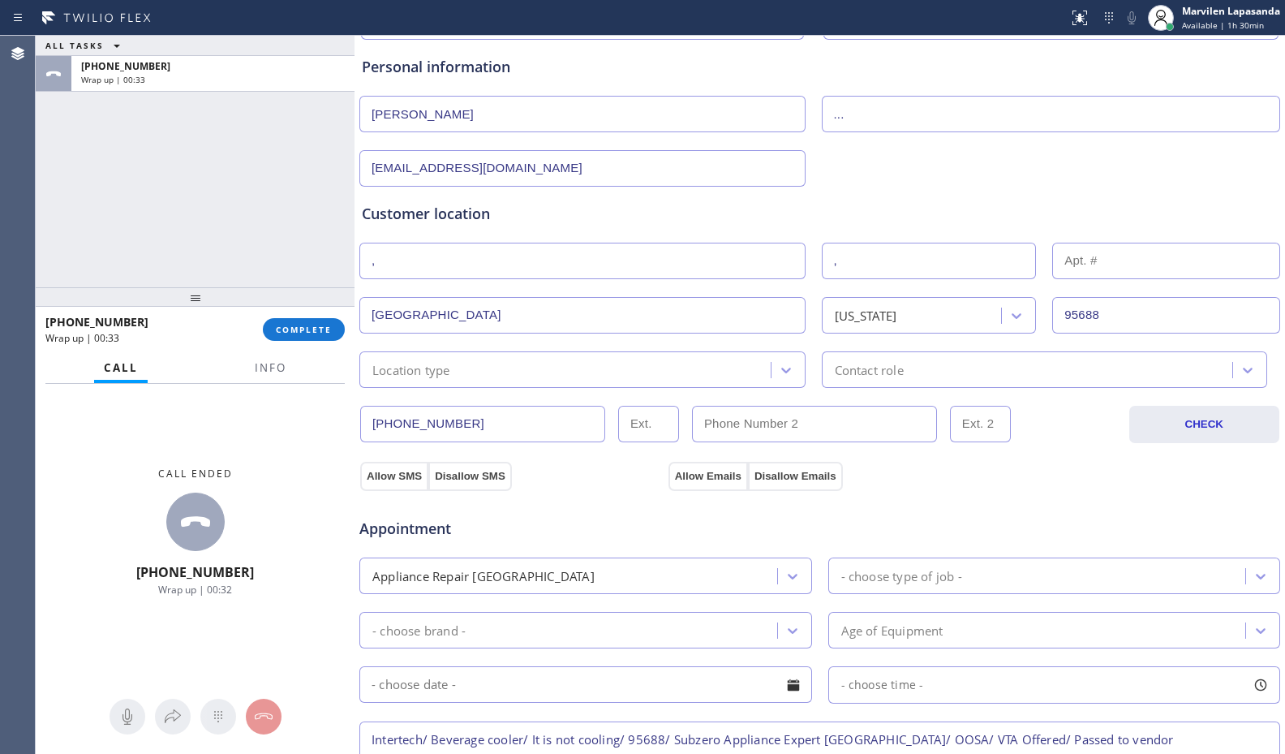
click at [512, 369] on div "Location type" at bounding box center [567, 369] width 406 height 28
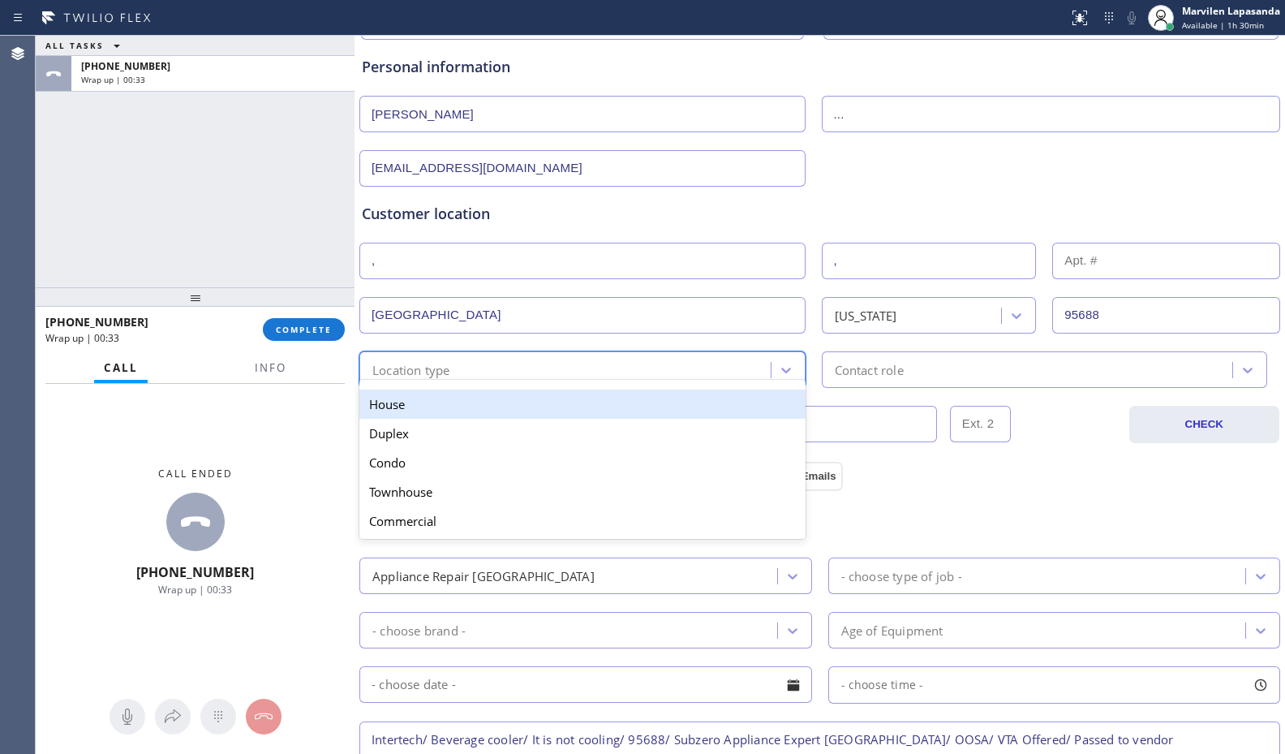
drag, startPoint x: 466, startPoint y: 407, endPoint x: 639, endPoint y: 388, distance: 173.9
click at [473, 407] on div "House" at bounding box center [582, 403] width 446 height 29
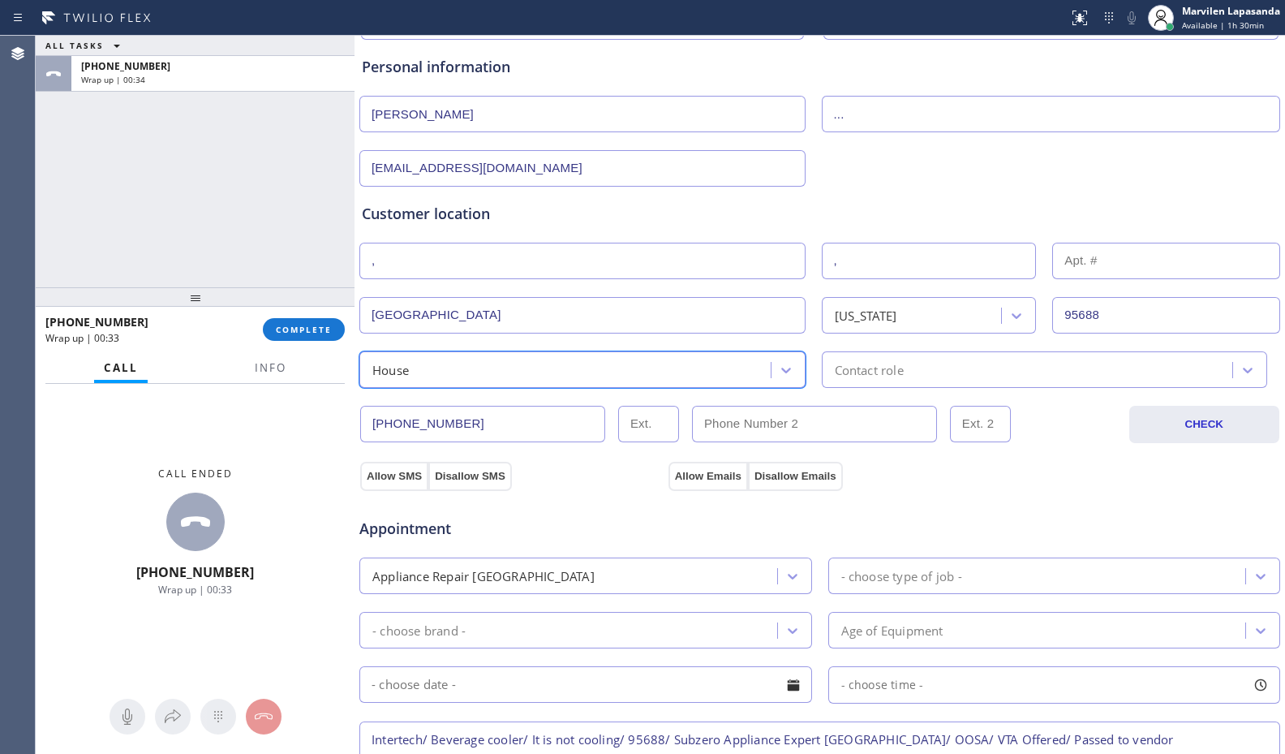
click at [883, 357] on div "Contact role" at bounding box center [1030, 369] width 406 height 28
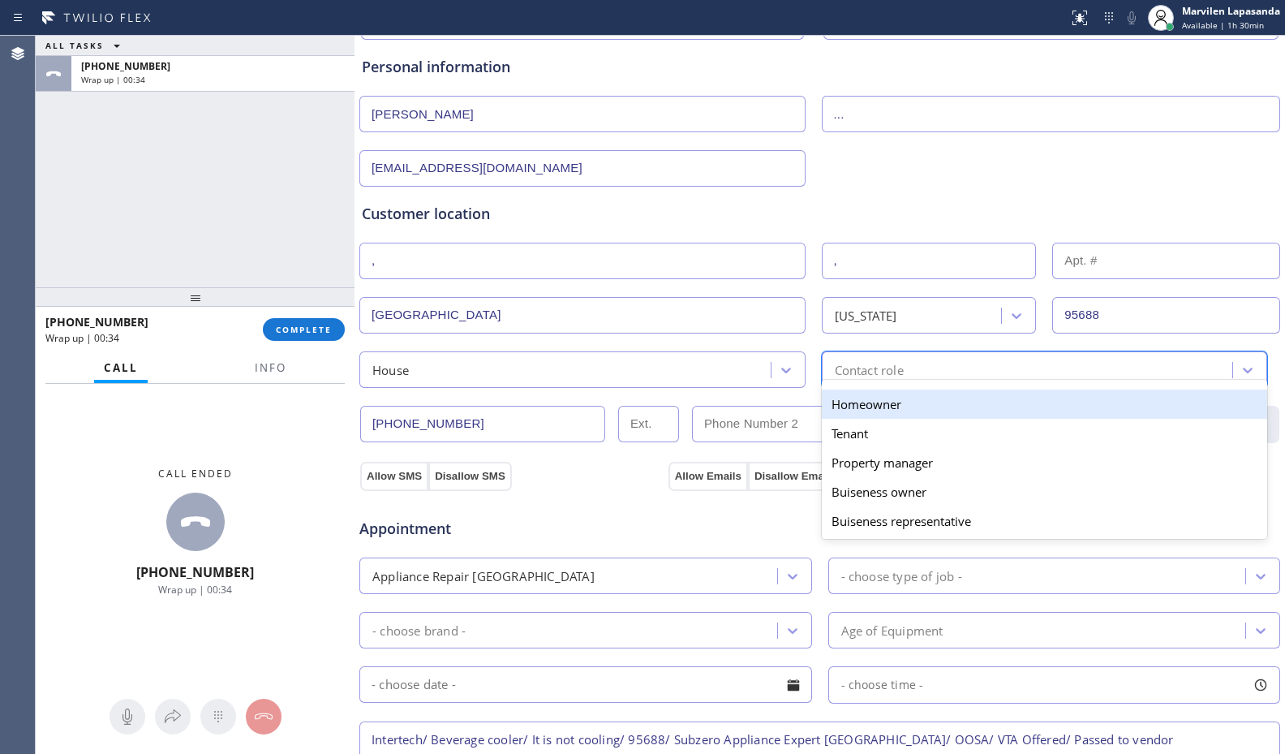
click at [856, 390] on div "Homeowner" at bounding box center [1045, 403] width 446 height 29
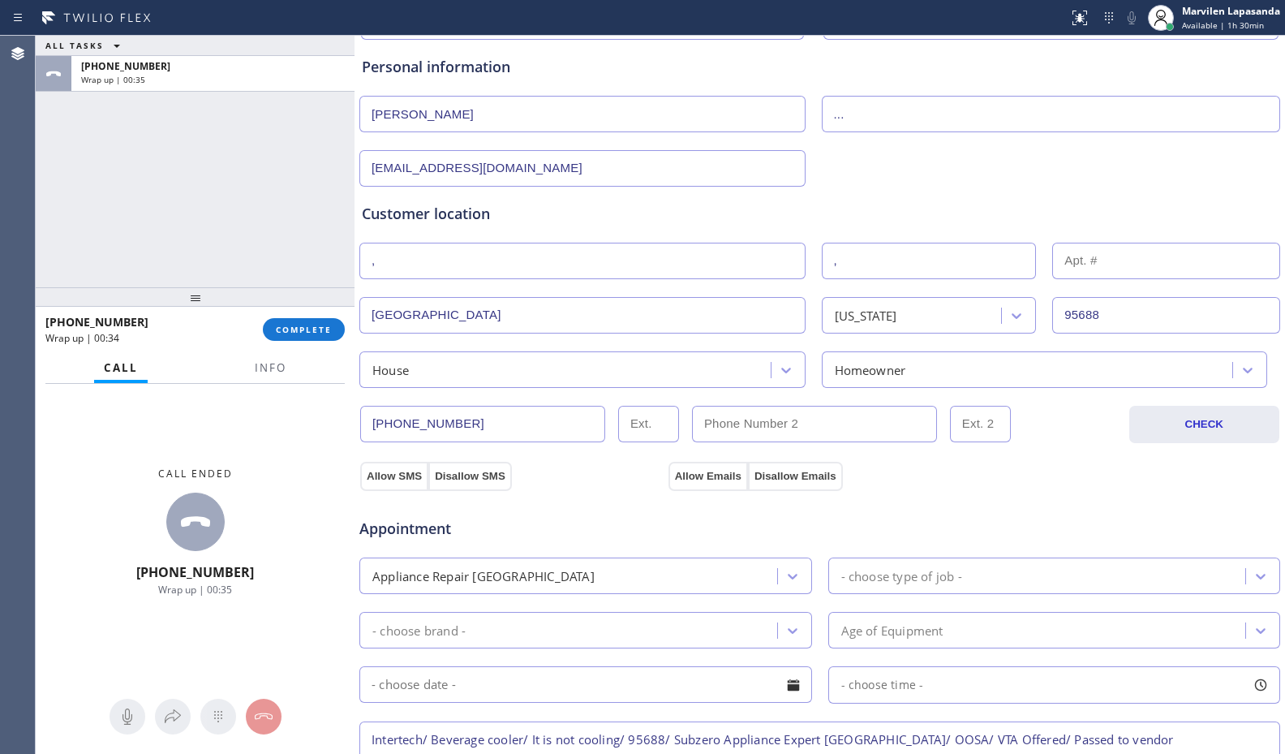
drag, startPoint x: 402, startPoint y: 477, endPoint x: 539, endPoint y: 473, distance: 137.1
click at [402, 477] on button "Allow SMS" at bounding box center [394, 476] width 68 height 29
click at [707, 472] on button "Allow Emails" at bounding box center [707, 476] width 79 height 29
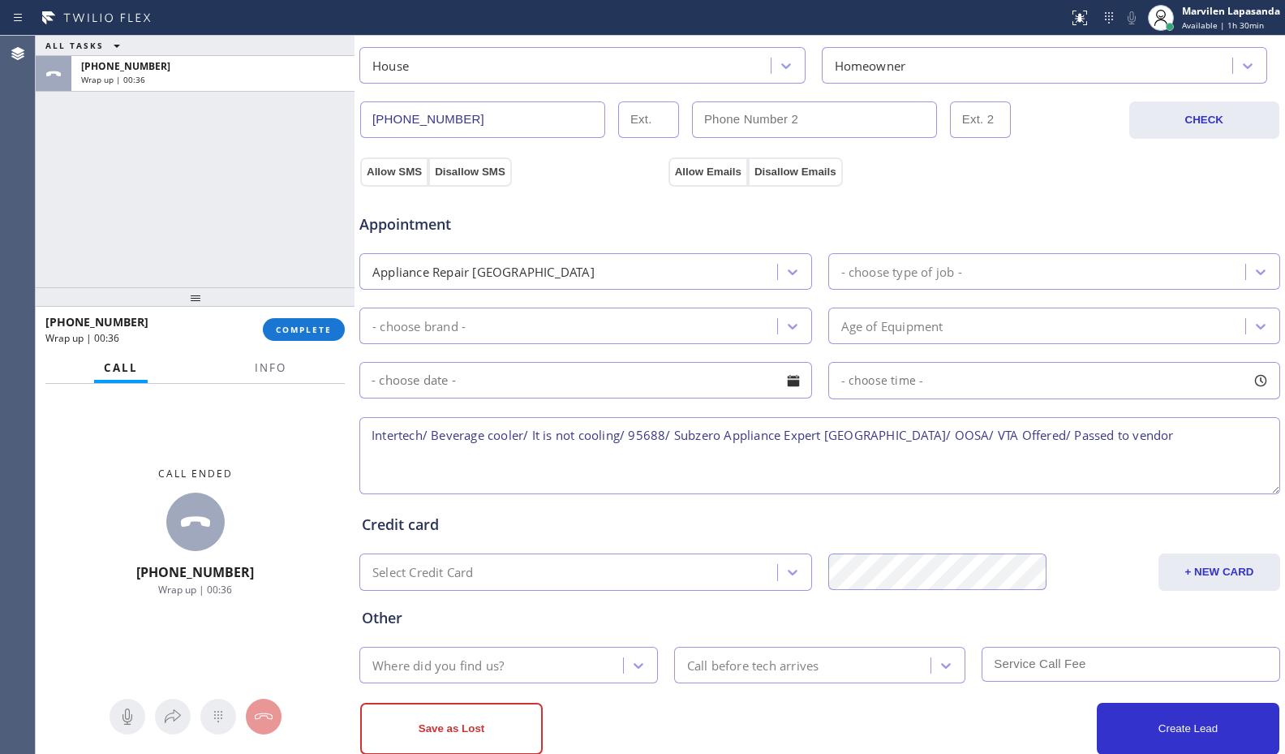
scroll to position [504, 0]
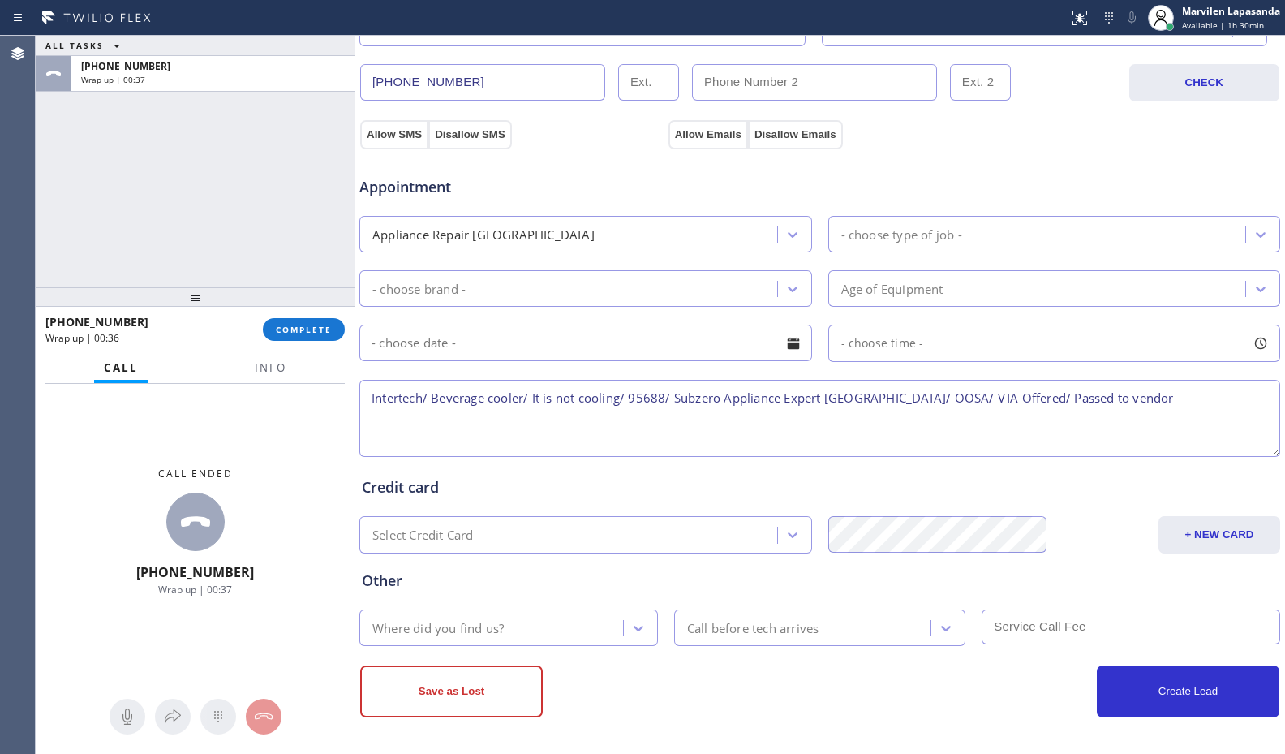
click at [664, 226] on div "Appliance Repair [GEOGRAPHIC_DATA]" at bounding box center [570, 234] width 413 height 28
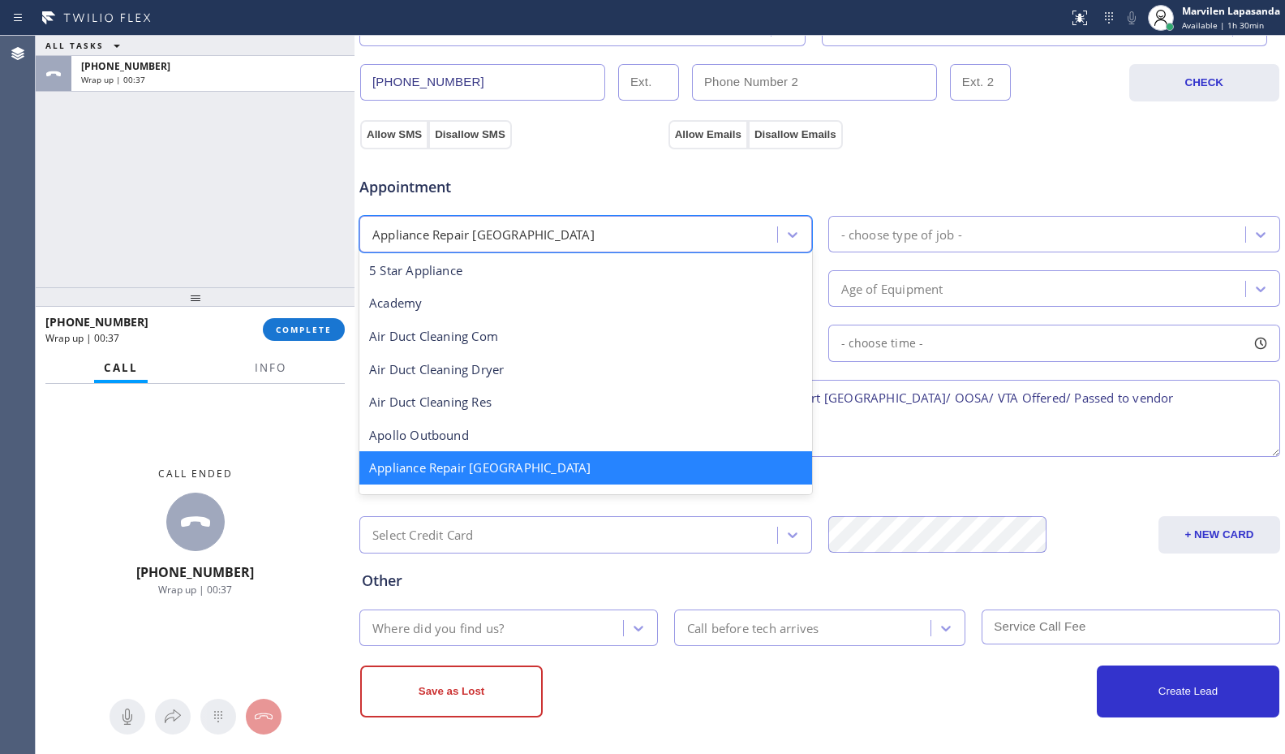
scroll to position [2, 0]
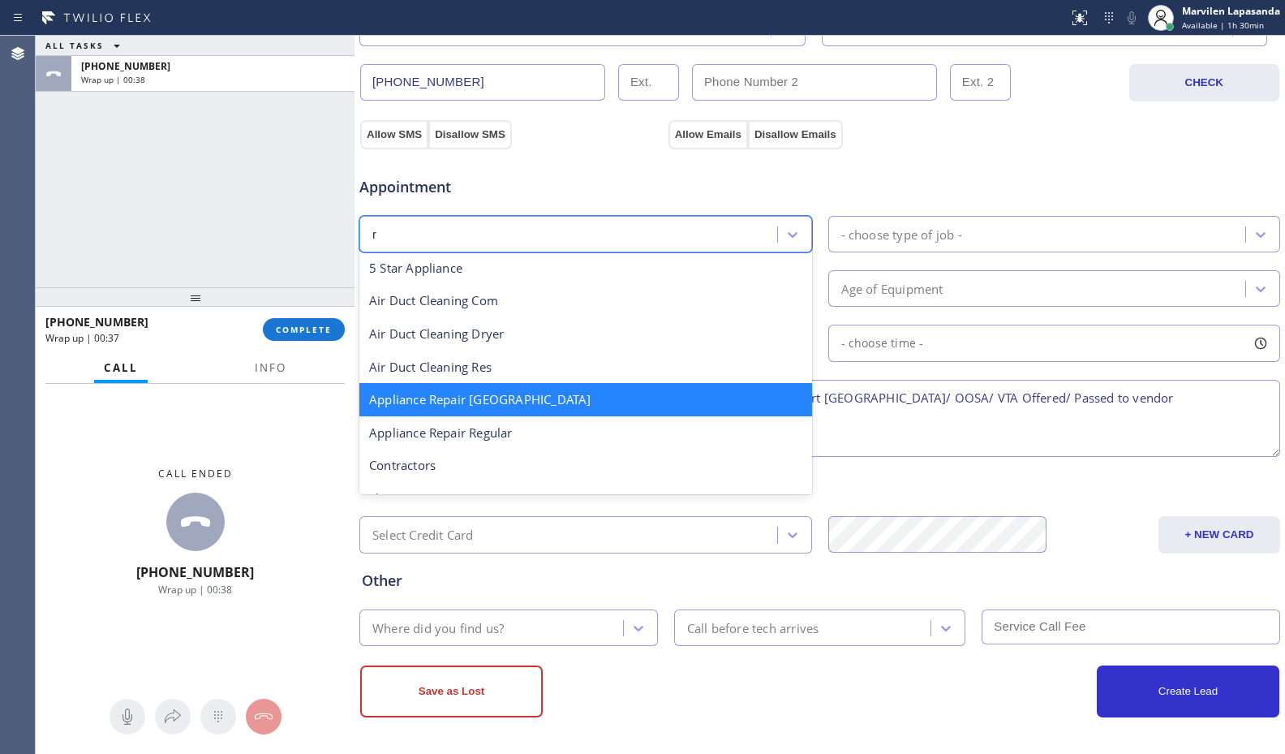
type input "re"
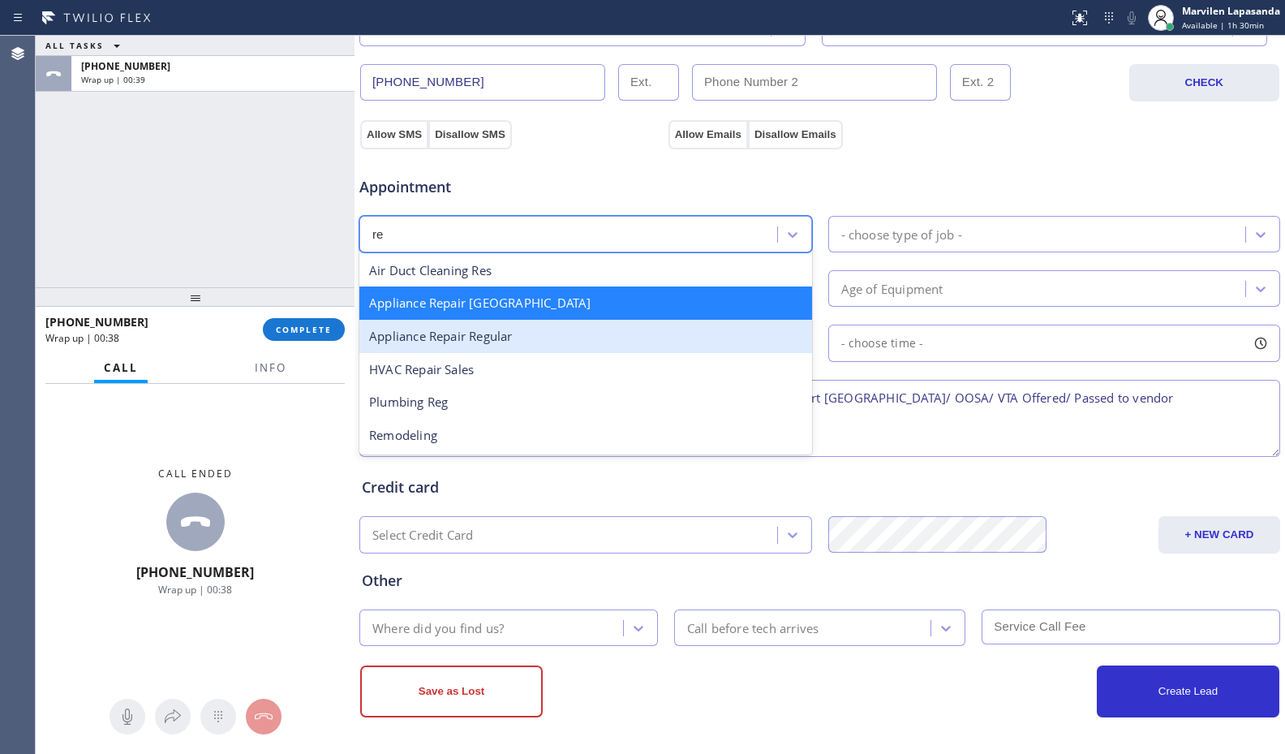
drag, startPoint x: 541, startPoint y: 342, endPoint x: 786, endPoint y: 287, distance: 251.1
click at [562, 343] on div "Appliance Repair Regular" at bounding box center [585, 336] width 453 height 33
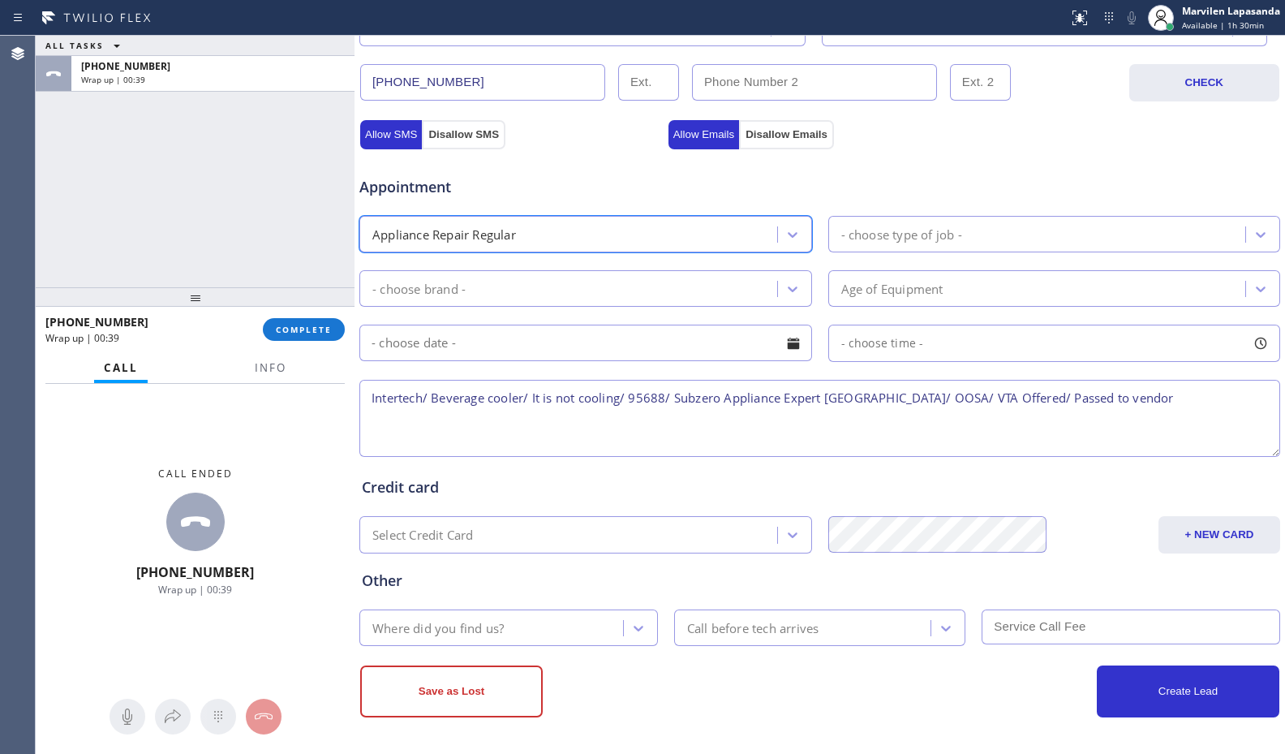
click at [913, 242] on div "- choose type of job -" at bounding box center [901, 234] width 121 height 19
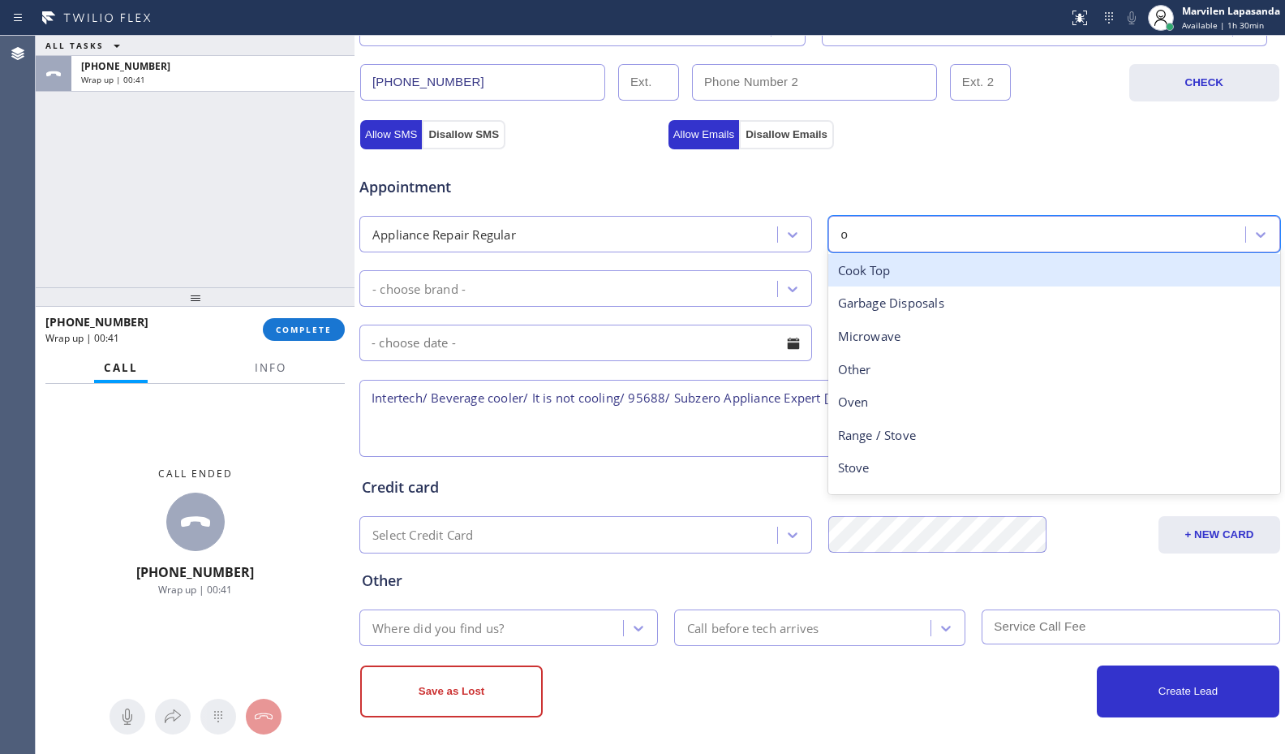
type input "ot"
drag, startPoint x: 877, startPoint y: 273, endPoint x: 638, endPoint y: 275, distance: 238.5
click at [876, 273] on div "Other" at bounding box center [1054, 270] width 453 height 33
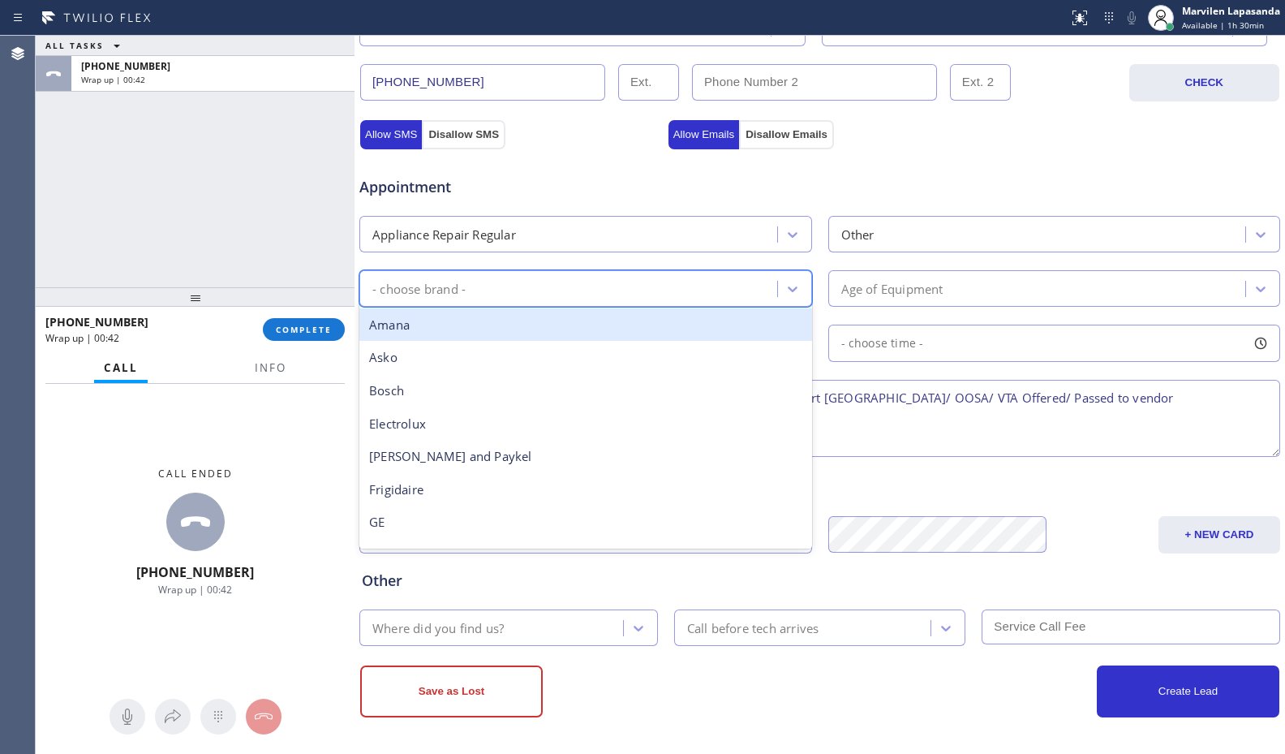
click at [624, 283] on div "- choose brand -" at bounding box center [570, 288] width 413 height 28
type input "ot"
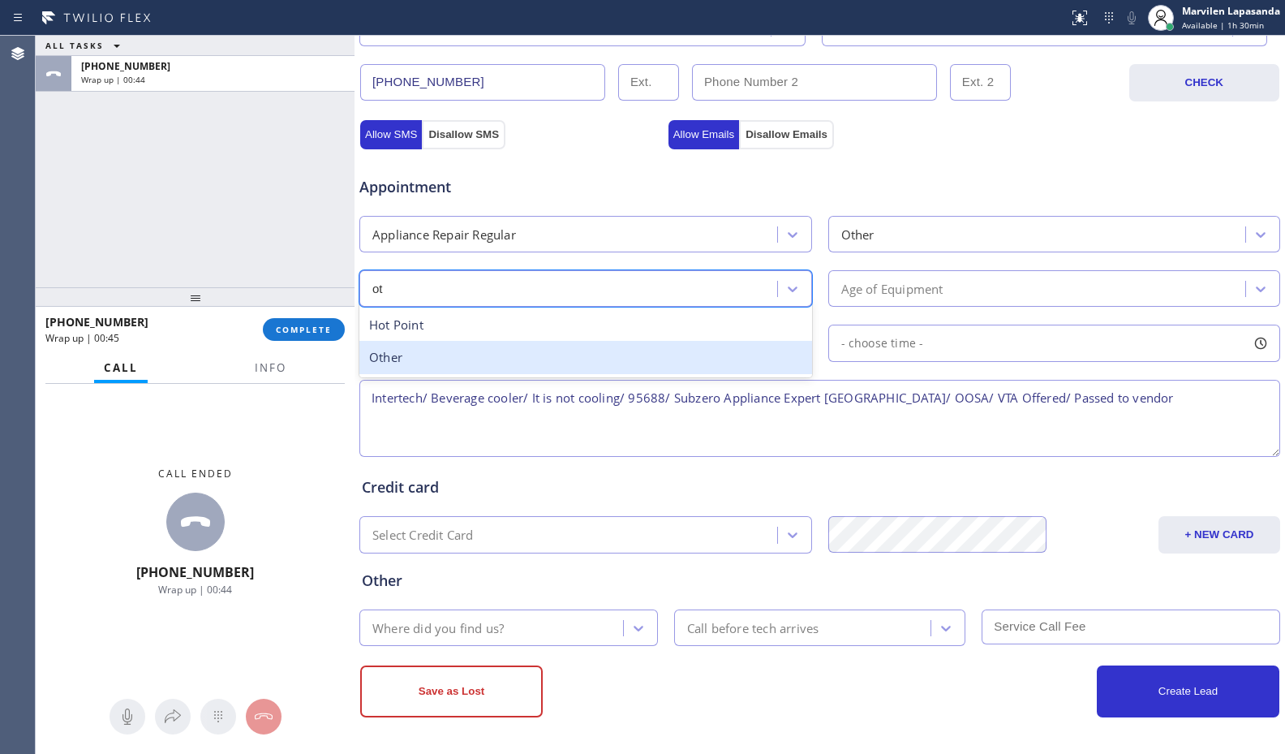
click at [461, 349] on div "Other" at bounding box center [585, 357] width 453 height 33
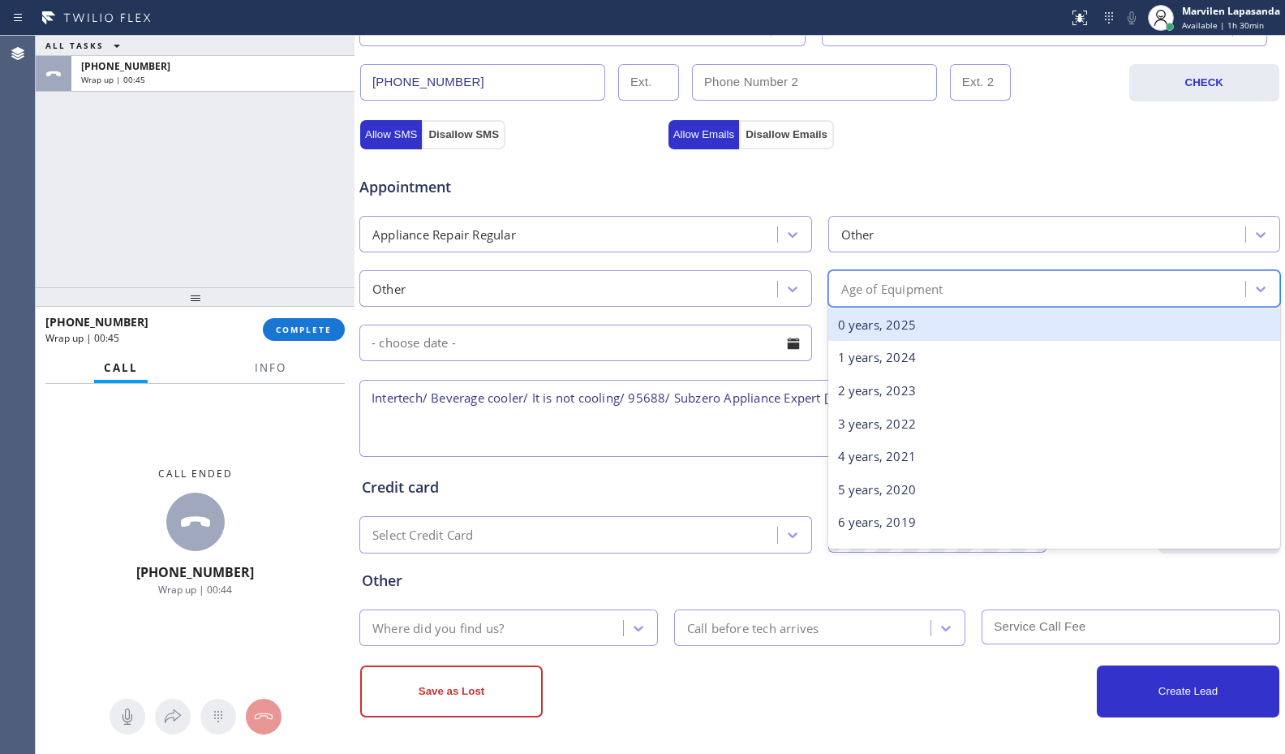
drag, startPoint x: 890, startPoint y: 283, endPoint x: 874, endPoint y: 335, distance: 54.4
click at [890, 284] on div "Age of Equipment" at bounding box center [892, 288] width 102 height 19
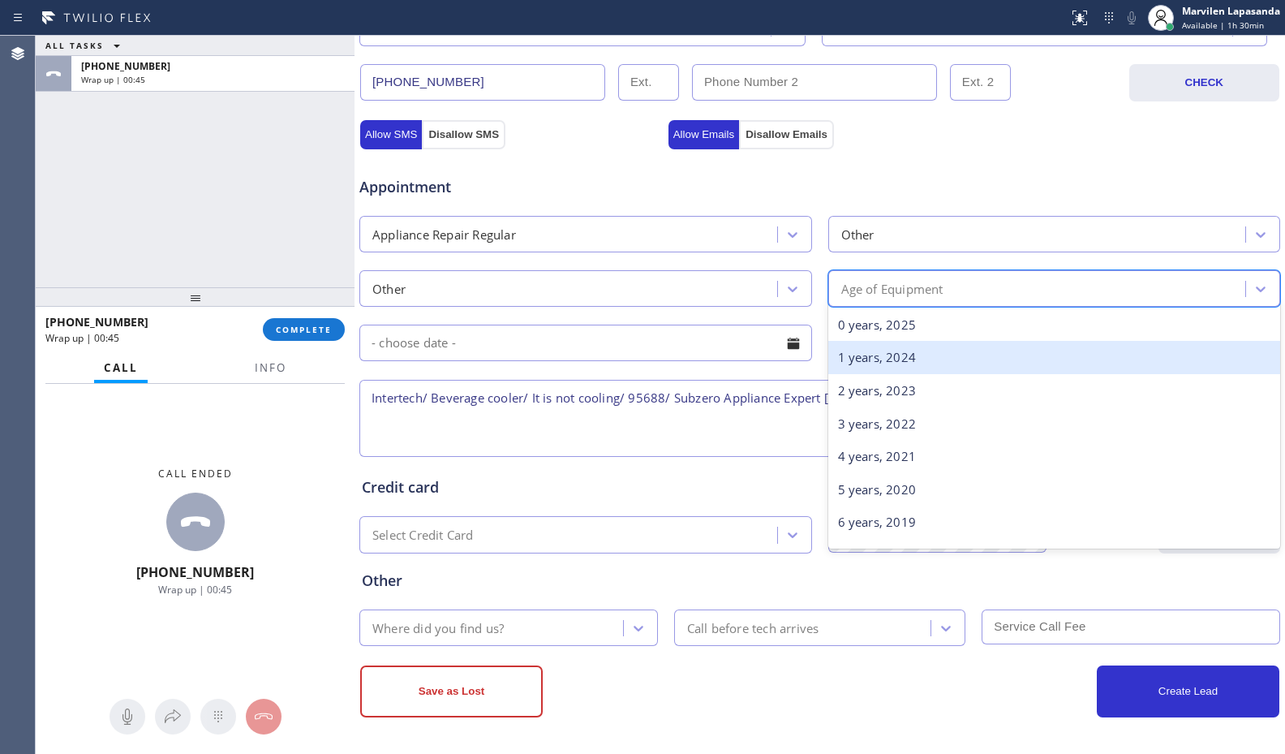
click at [865, 357] on div "1 years, 2024" at bounding box center [1054, 357] width 453 height 33
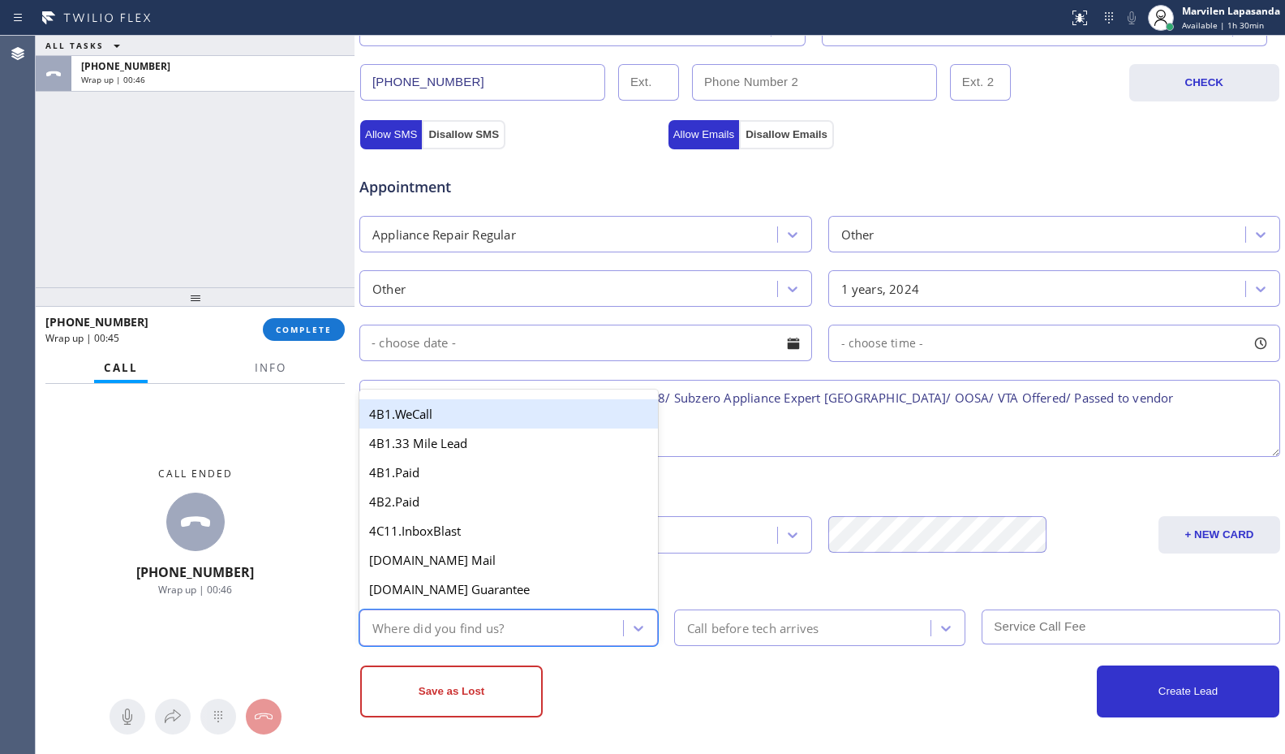
click at [435, 627] on div "Where did you find us?" at bounding box center [437, 627] width 131 height 19
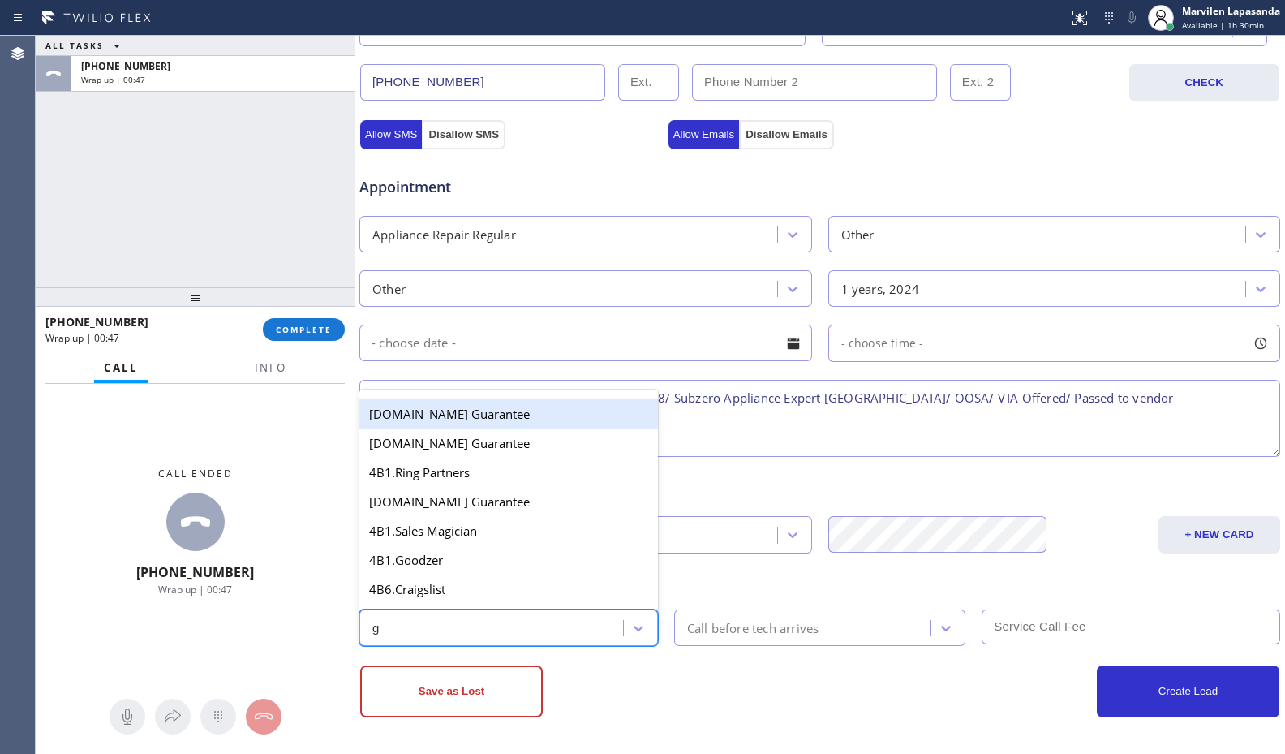
type input "go"
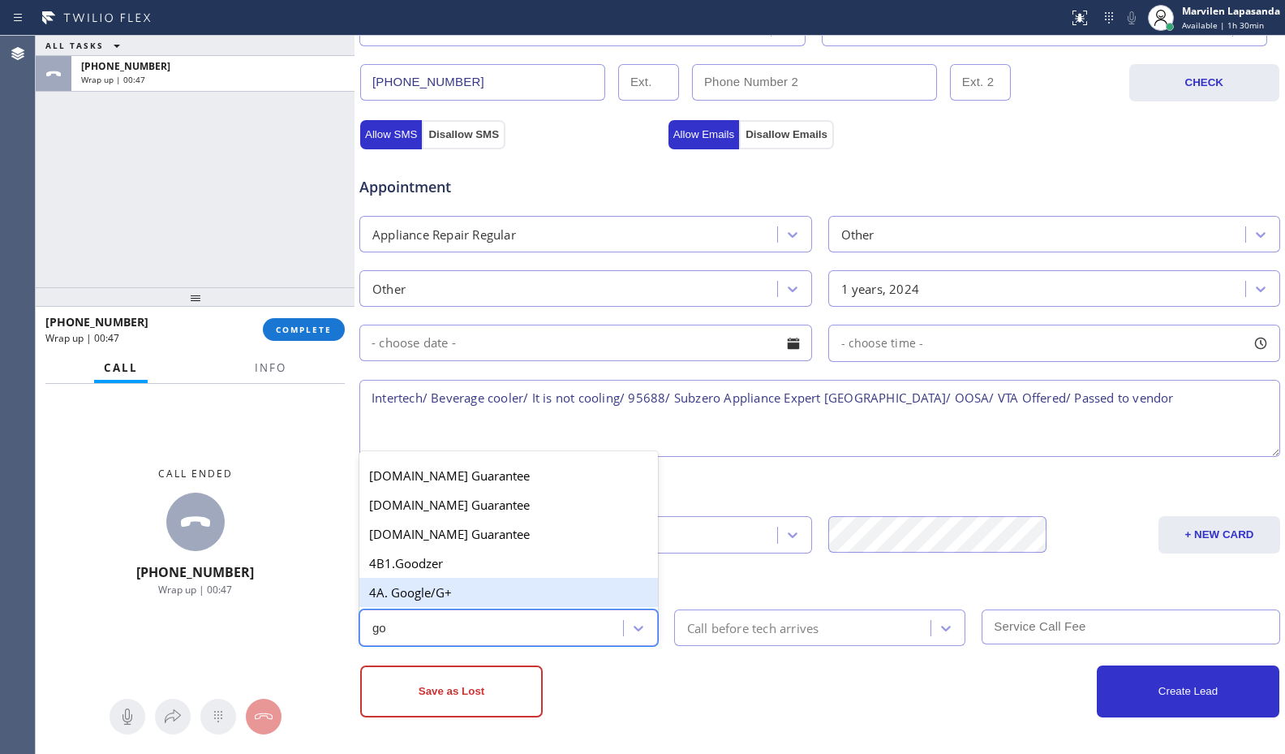
drag, startPoint x: 434, startPoint y: 598, endPoint x: 452, endPoint y: 641, distance: 46.5
click at [436, 601] on div "4A. Google/G+" at bounding box center [508, 592] width 299 height 29
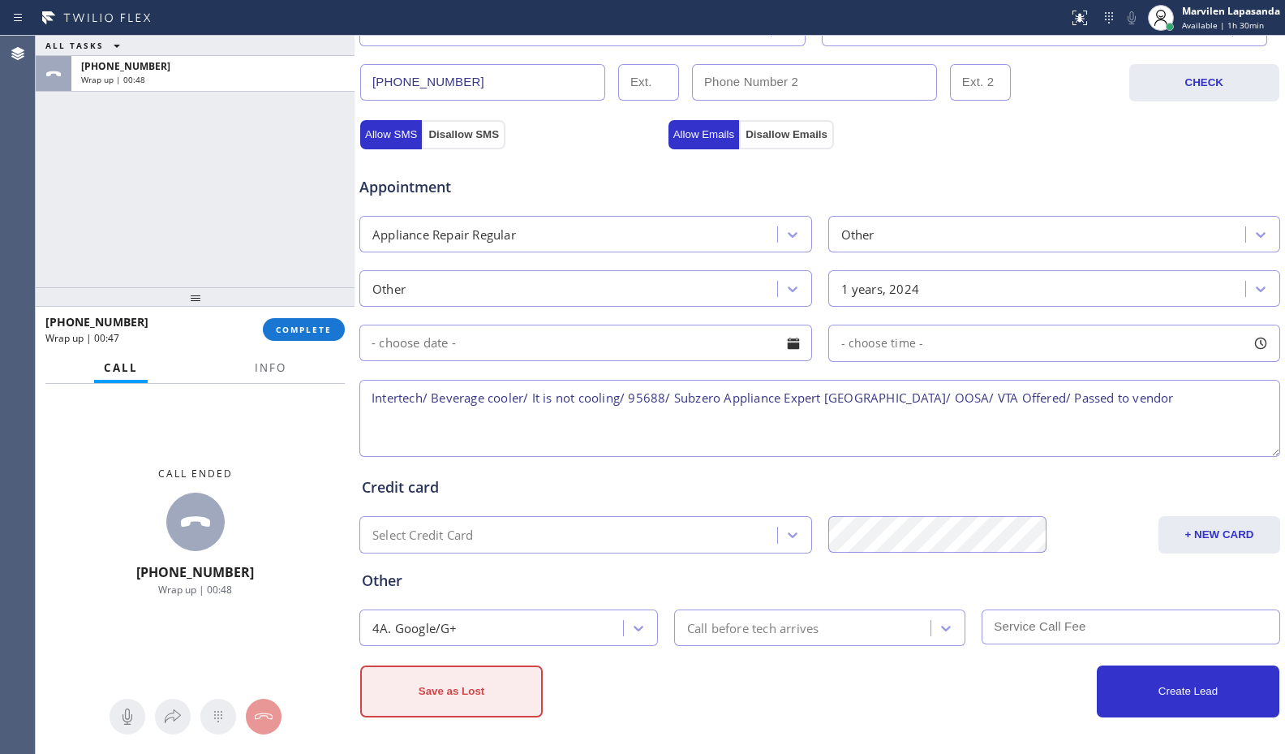
click at [462, 692] on button "Save as Lost" at bounding box center [451, 691] width 183 height 52
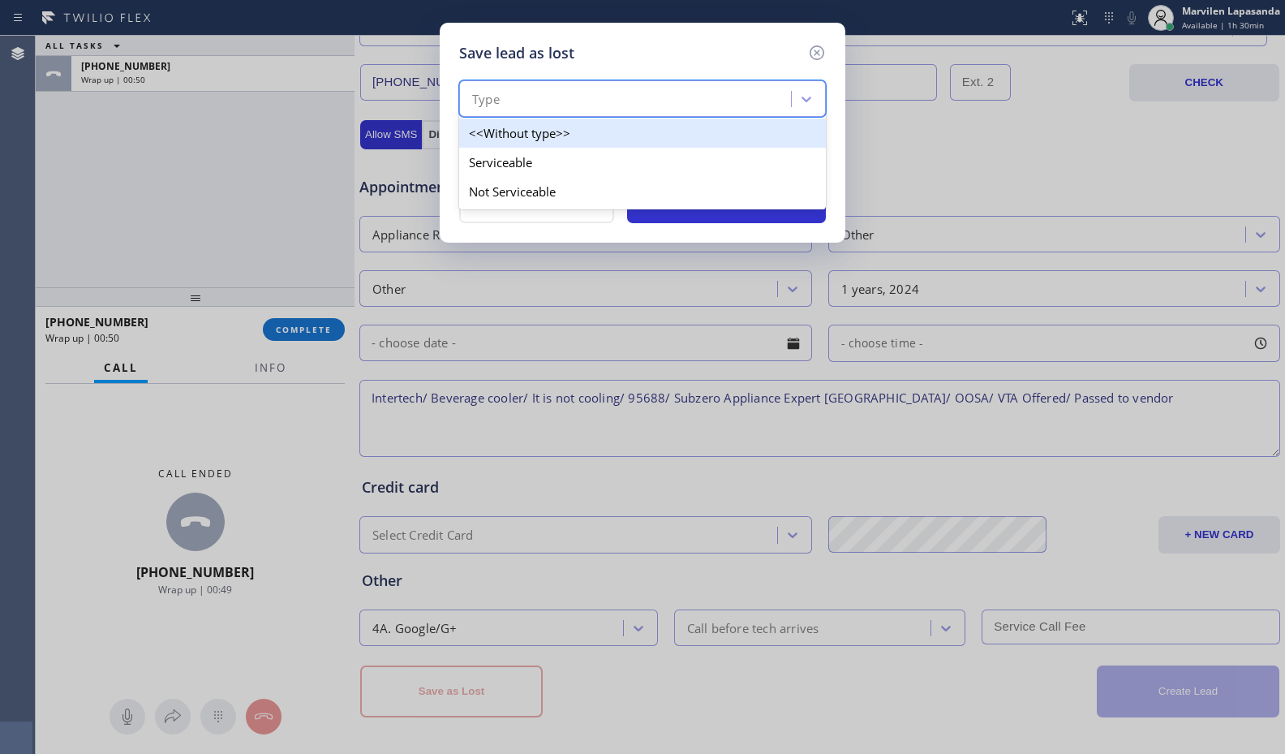
click at [496, 100] on div "Type" at bounding box center [486, 99] width 28 height 19
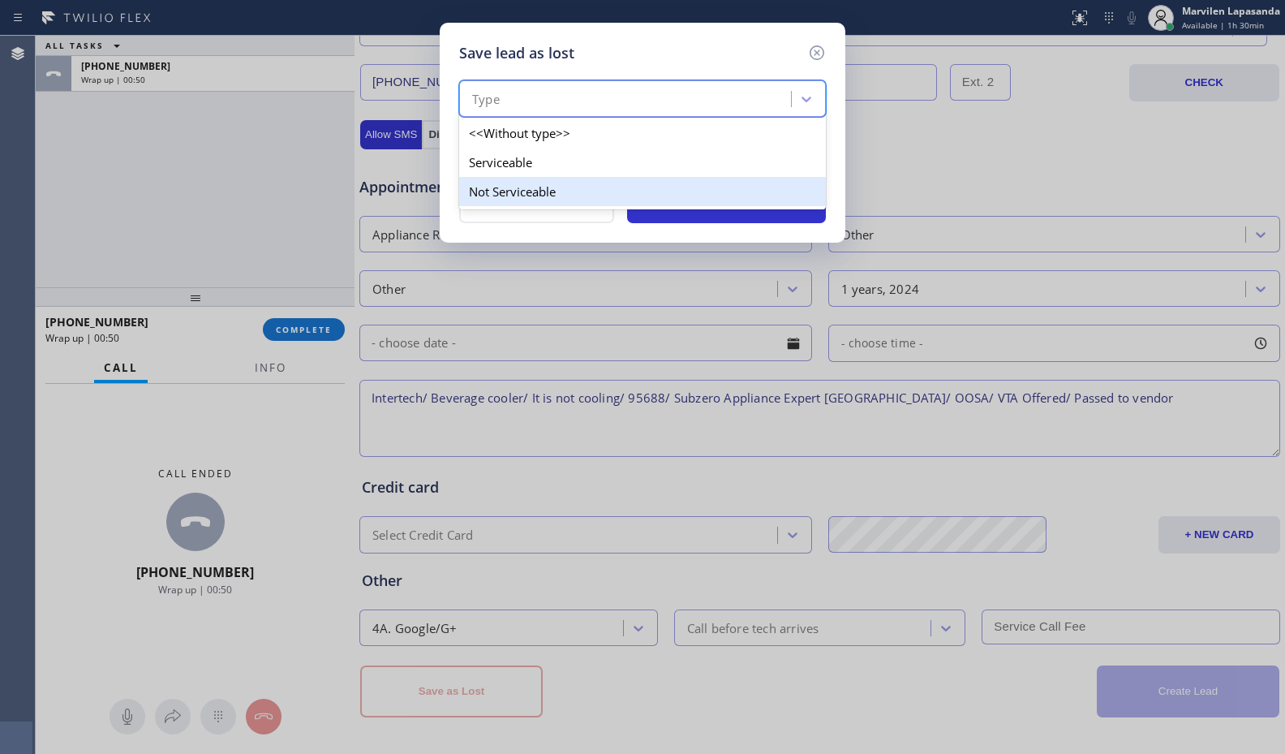
click at [505, 190] on div "Not Serviceable" at bounding box center [642, 191] width 367 height 29
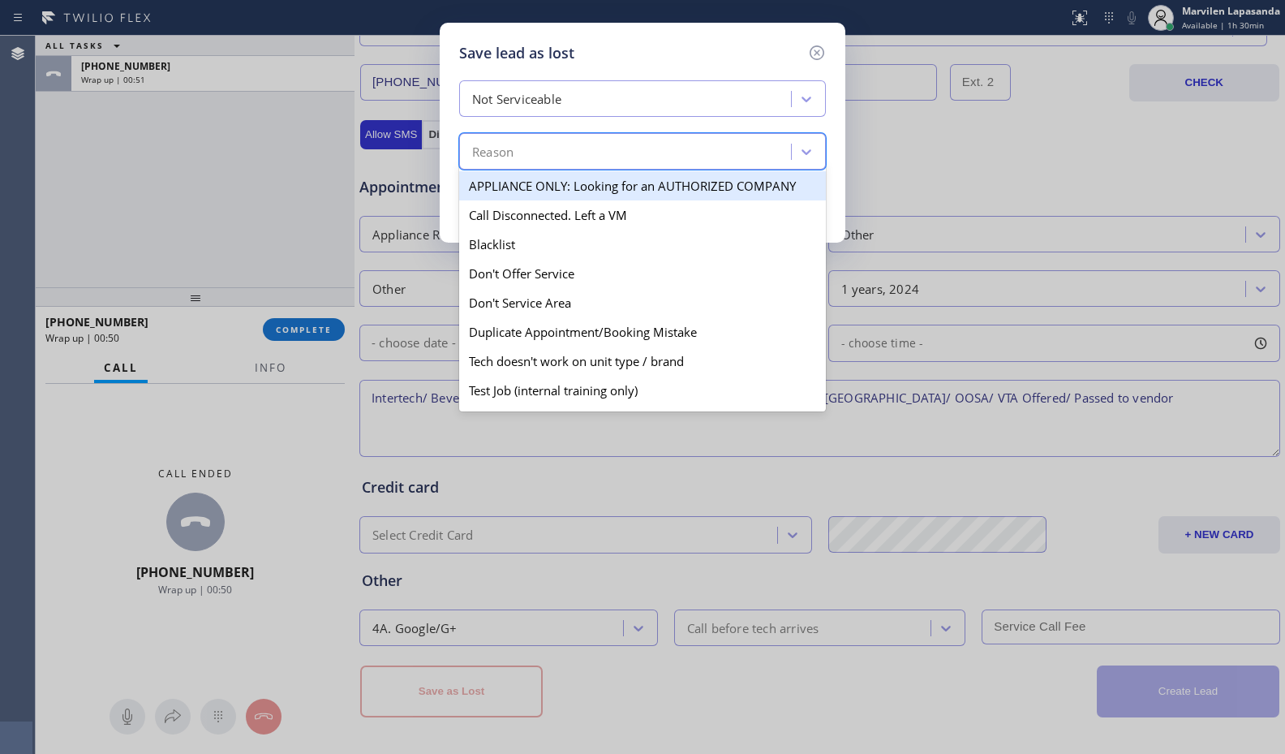
click at [515, 147] on div "Reason" at bounding box center [627, 152] width 327 height 28
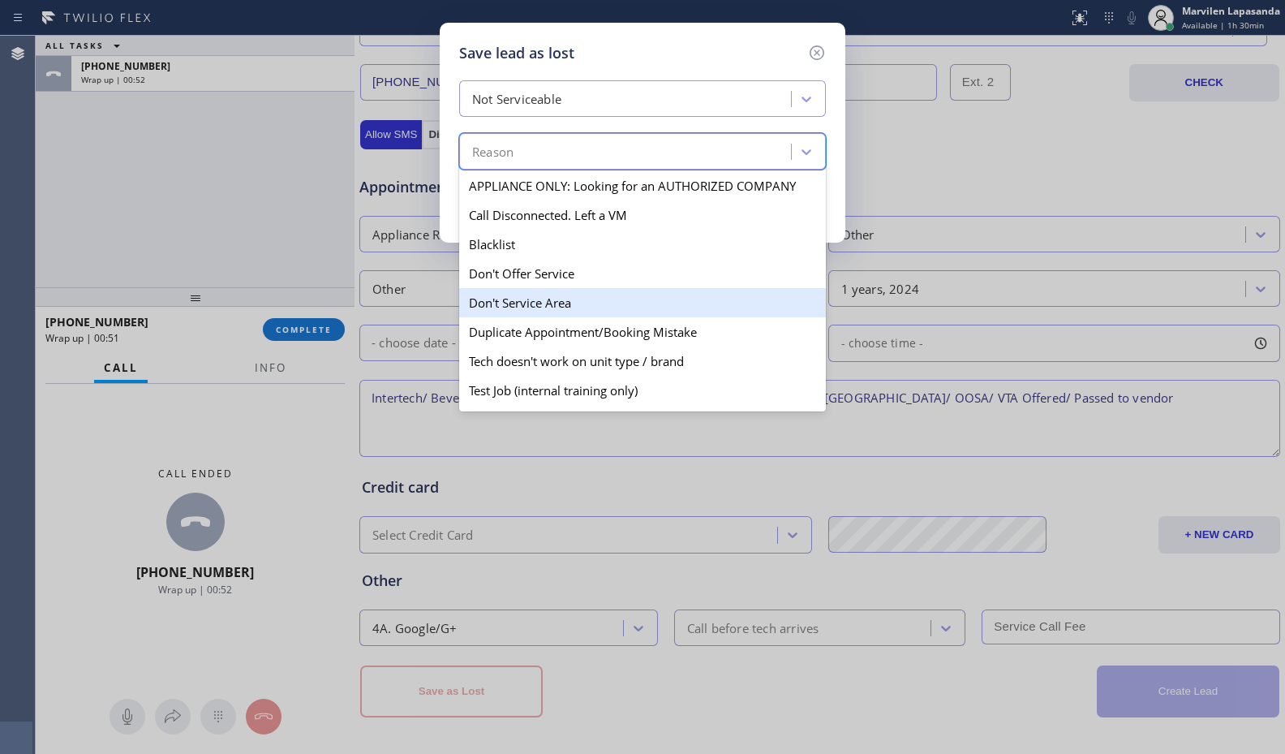
click at [531, 309] on div "Don't Service Area" at bounding box center [642, 302] width 367 height 29
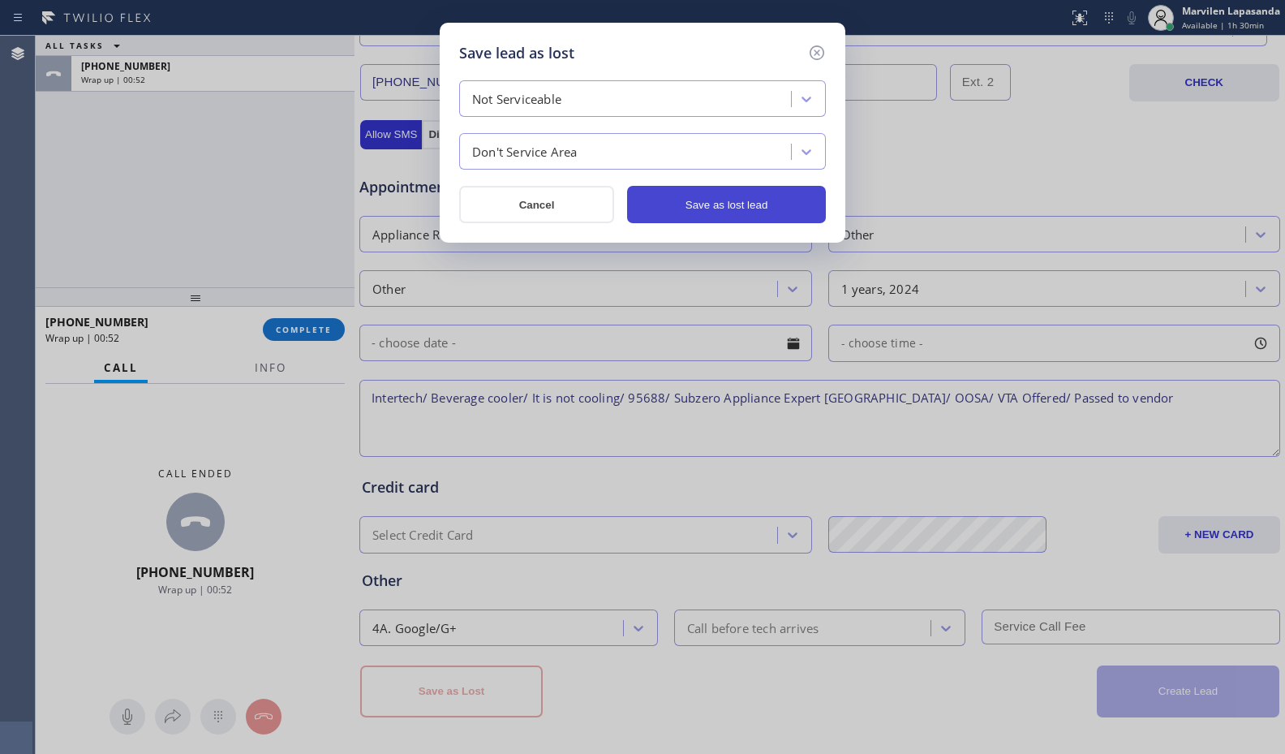
click at [751, 200] on button "Save as lost lead" at bounding box center [726, 204] width 199 height 37
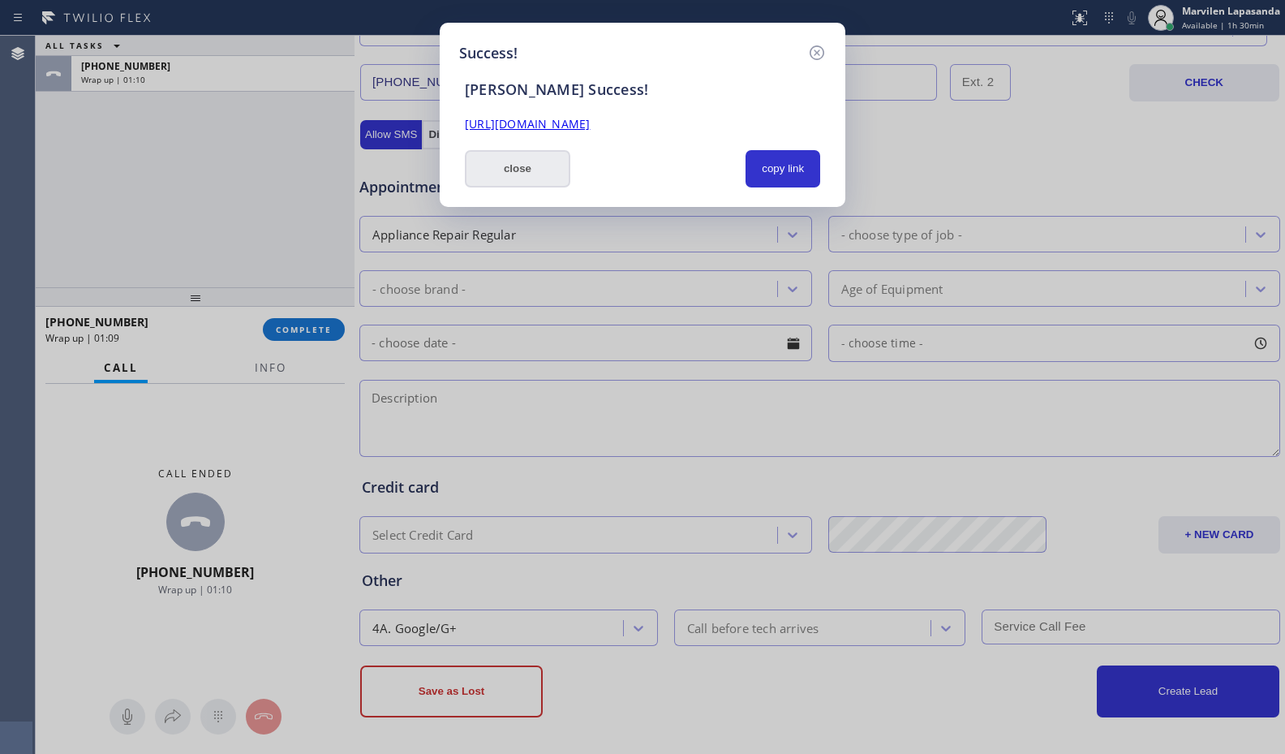
click at [530, 174] on button "close" at bounding box center [517, 168] width 105 height 37
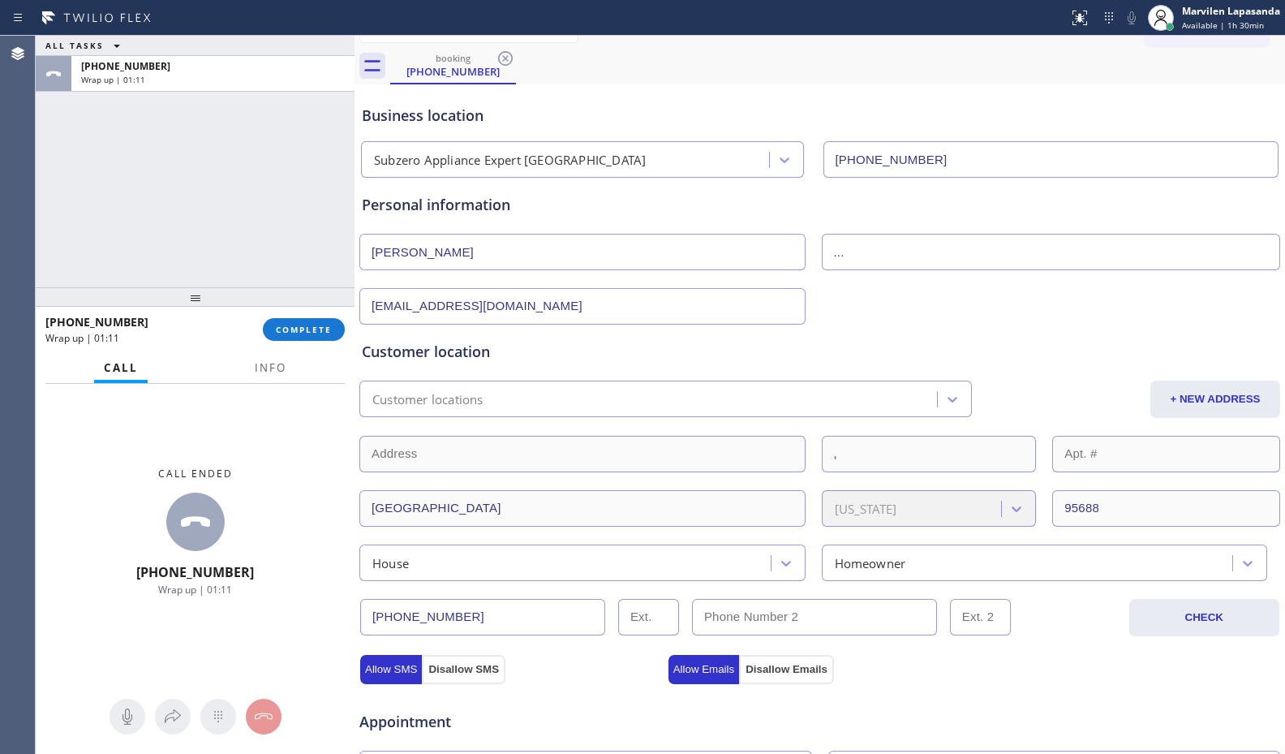
scroll to position [0, 0]
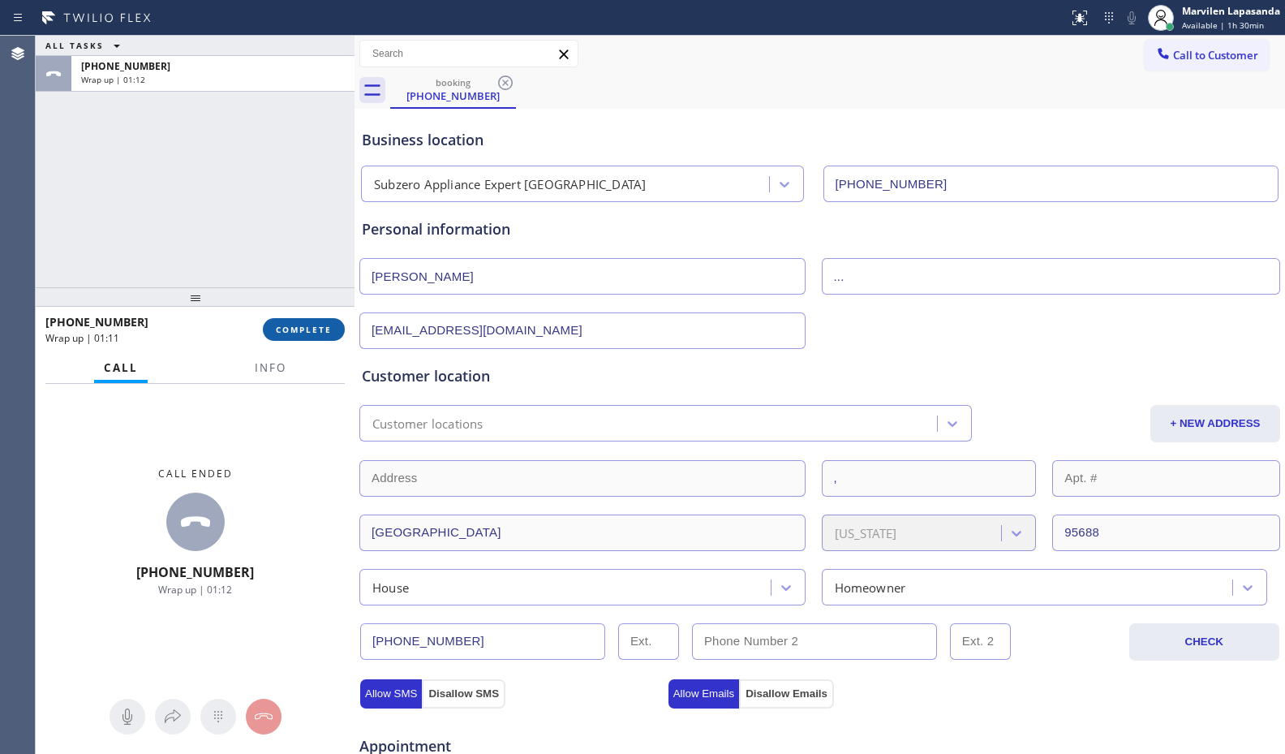
click at [319, 327] on span "COMPLETE" at bounding box center [304, 329] width 56 height 11
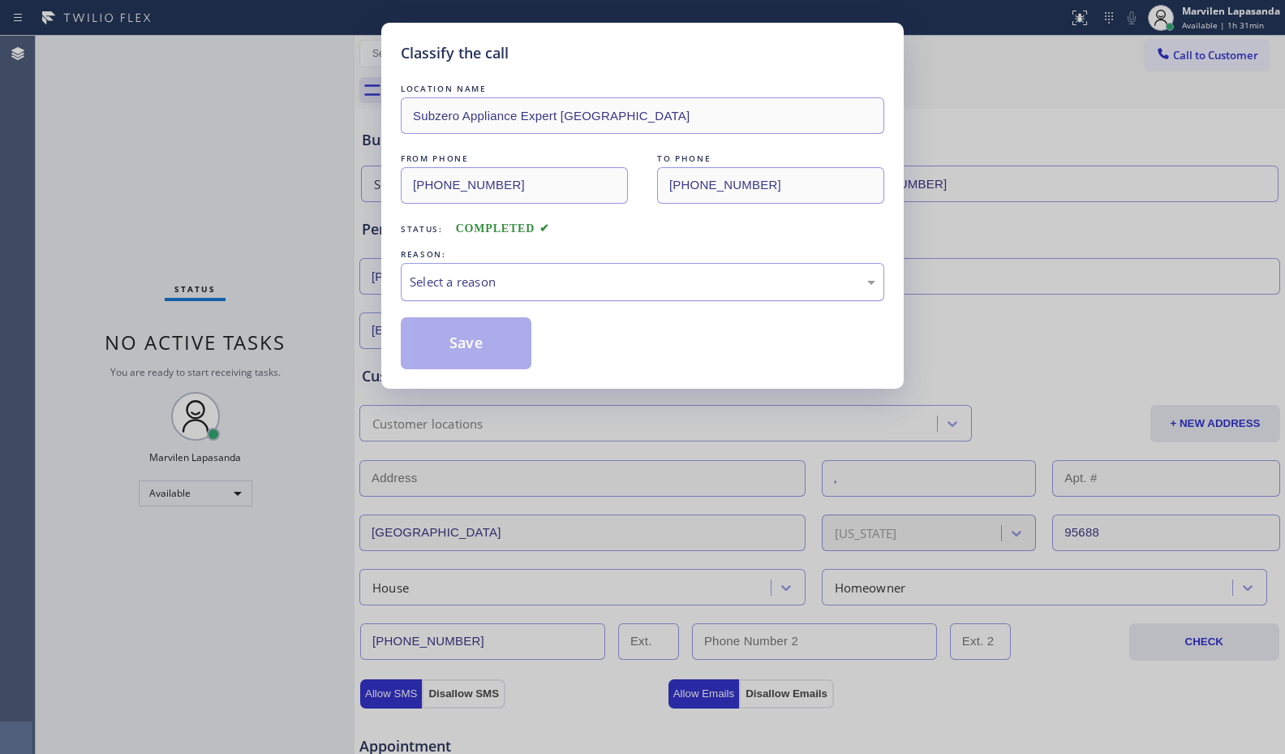
click at [450, 281] on div "Select a reason" at bounding box center [643, 282] width 466 height 19
click at [446, 337] on button "Save" at bounding box center [466, 343] width 131 height 52
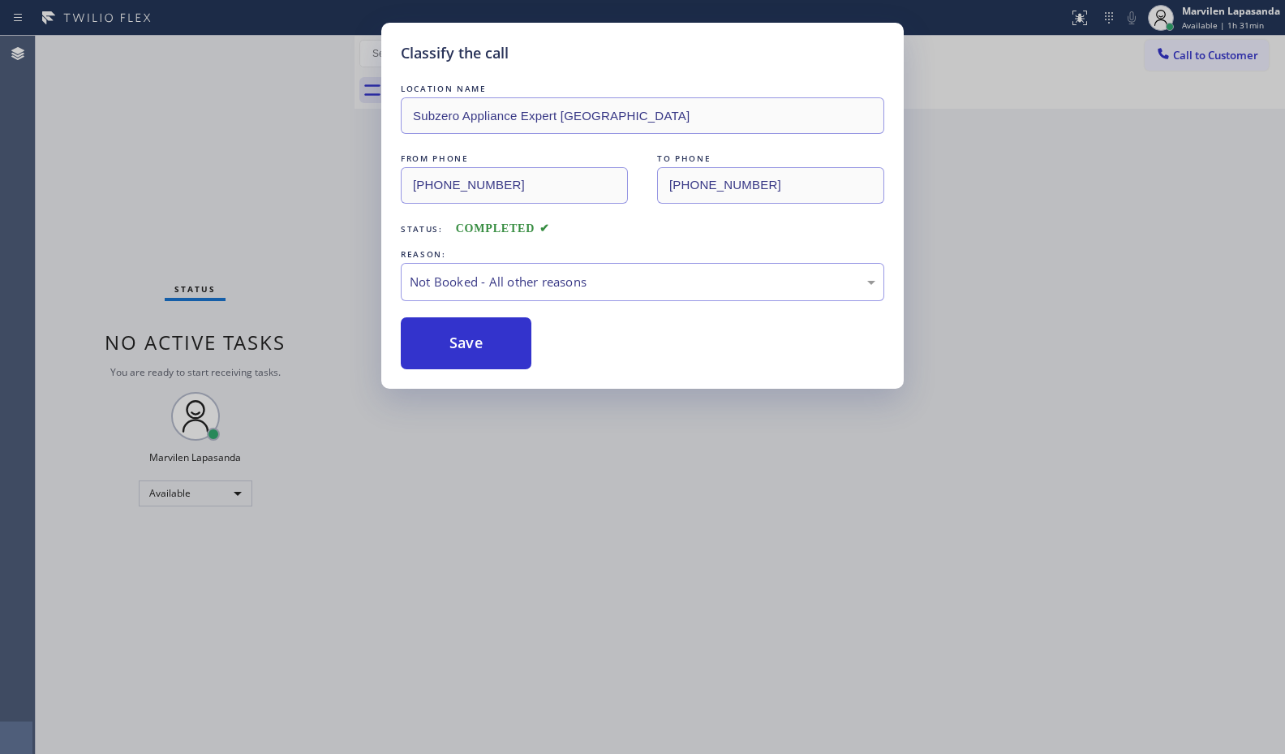
click at [446, 337] on button "Save" at bounding box center [466, 343] width 131 height 52
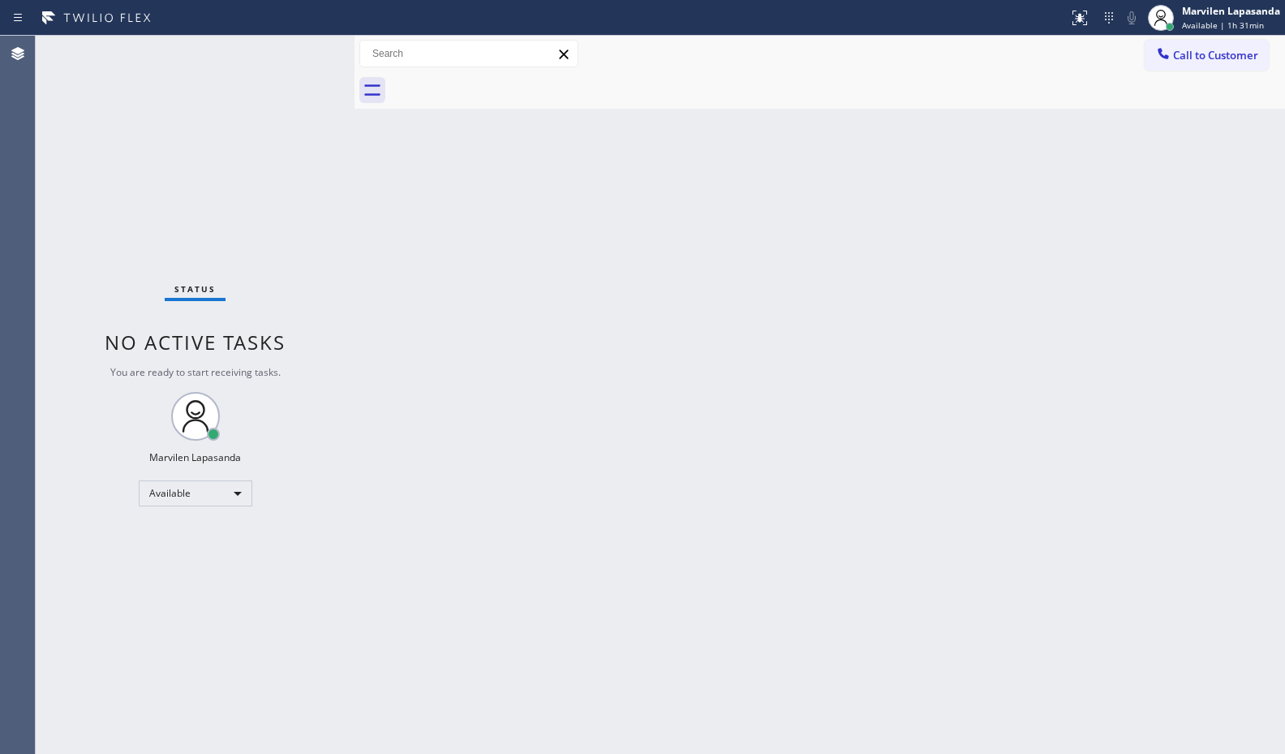
drag, startPoint x: 492, startPoint y: 196, endPoint x: 792, endPoint y: 127, distance: 308.1
click at [505, 200] on div "Back to Dashboard Change Sender ID Customers Technicians Select a contact Outbo…" at bounding box center [819, 395] width 930 height 718
click at [704, 201] on div "Back to Dashboard Change Sender ID Customers Technicians Select a contact Outbo…" at bounding box center [819, 395] width 930 height 718
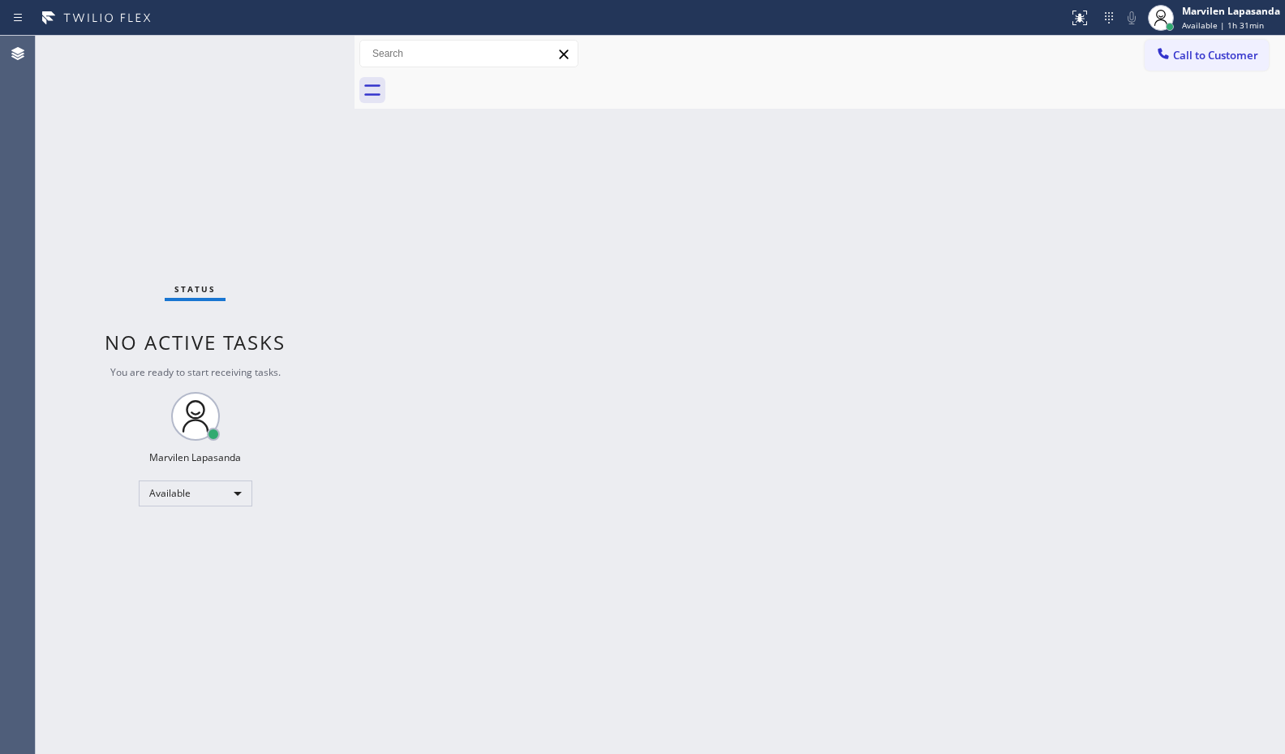
click at [709, 205] on div "Back to Dashboard Change Sender ID Customers Technicians Select a contact Outbo…" at bounding box center [819, 395] width 930 height 718
click at [306, 51] on div "Status No active tasks You are ready to start receiving tasks. Marvilen Lapasan…" at bounding box center [195, 395] width 319 height 718
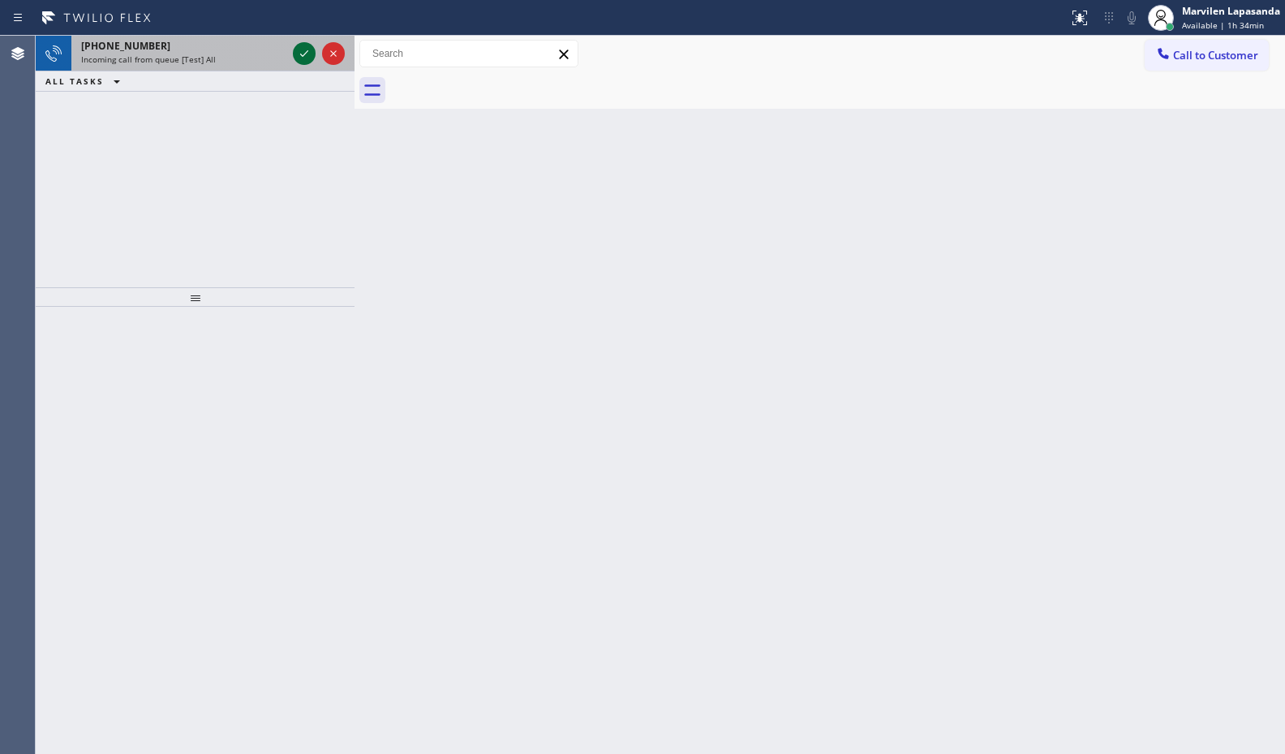
click at [306, 51] on icon at bounding box center [303, 53] width 19 height 19
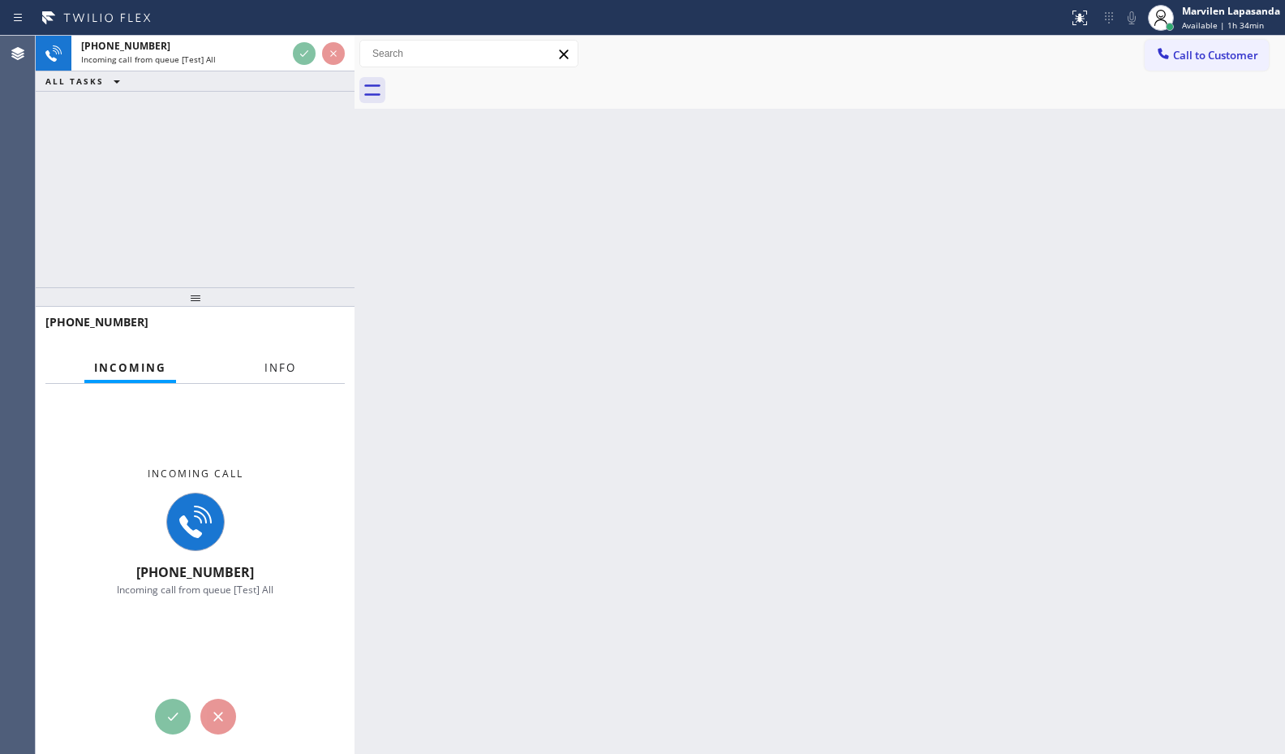
click at [268, 368] on span "Info" at bounding box center [280, 367] width 32 height 15
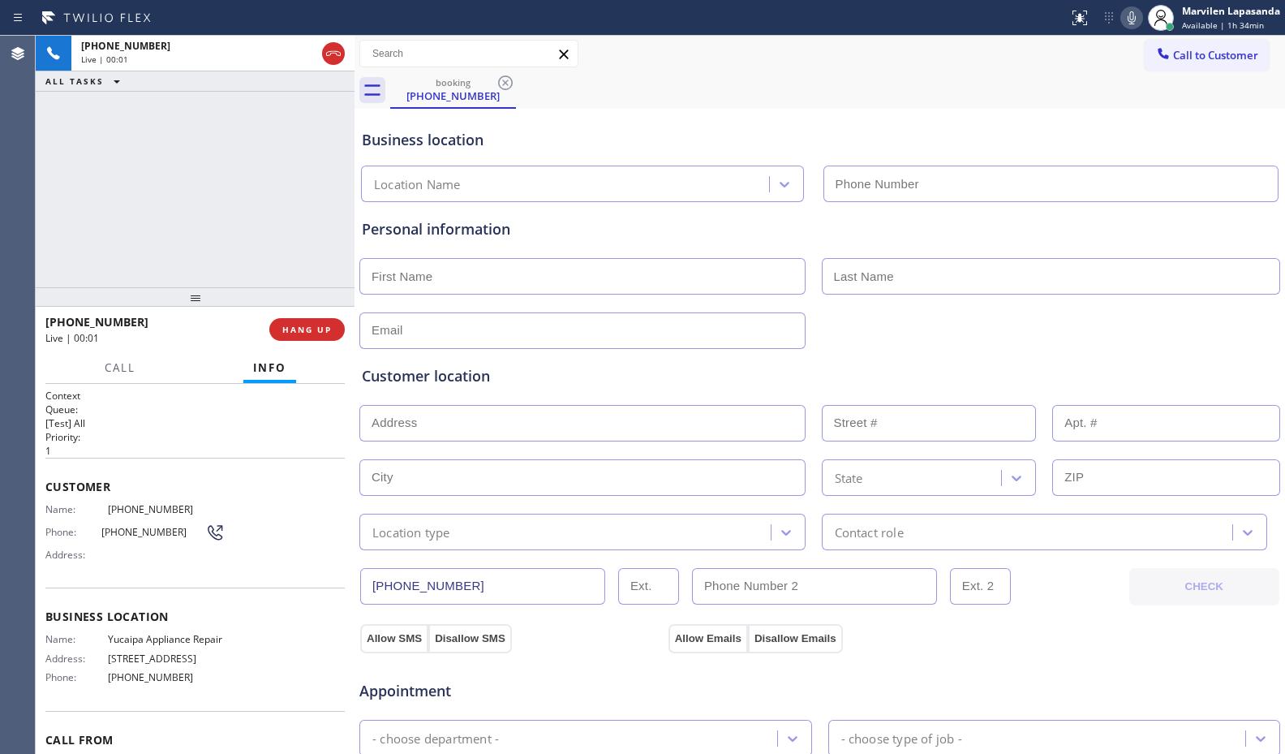
type input "[PHONE_NUMBER]"
click at [139, 582] on div "Customer Name: (402) 594-1579 Phone: (402) 594-1579 Address:" at bounding box center [194, 523] width 299 height 130
click at [114, 561] on div "Name: (402) 594-1579 Phone: (402) 594-1579 Address:" at bounding box center [134, 535] width 179 height 64
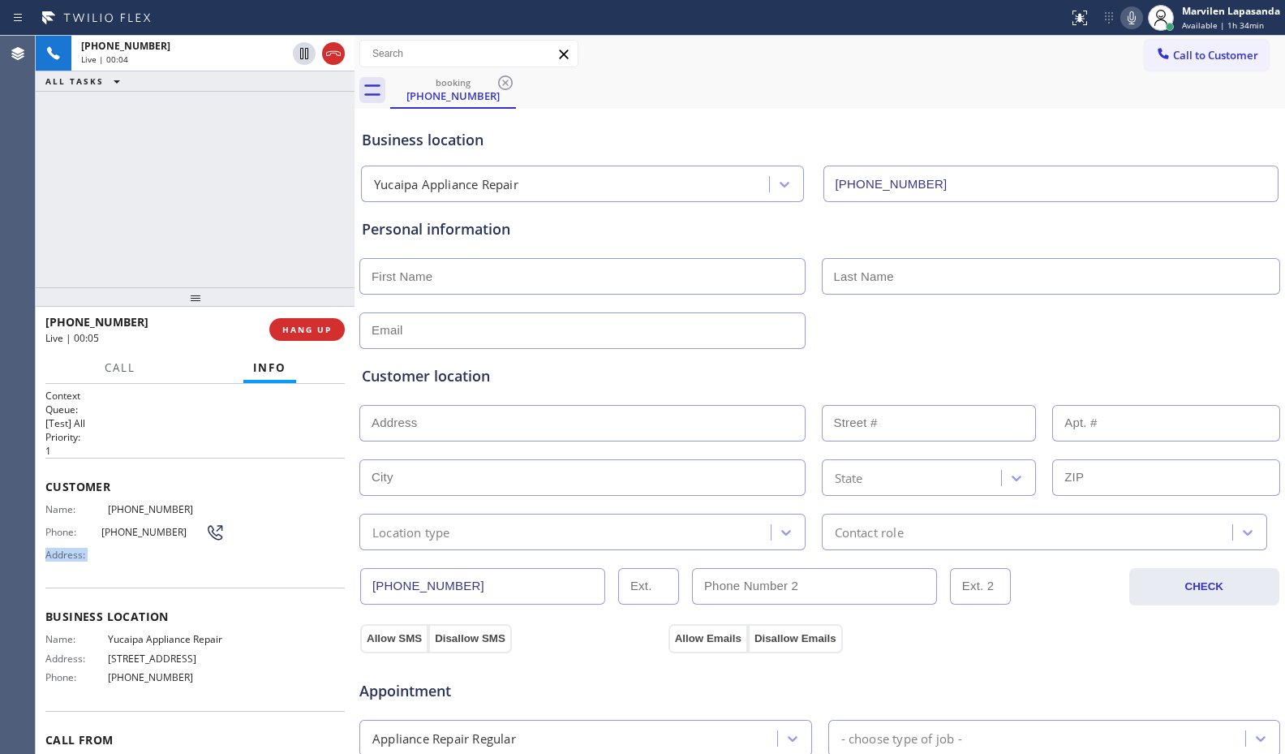
click at [114, 561] on div "Name: (402) 594-1579 Phone: (402) 594-1579 Address:" at bounding box center [134, 535] width 179 height 64
click at [47, 556] on span "Address:" at bounding box center [76, 554] width 62 height 12
click at [45, 533] on span "Phone:" at bounding box center [73, 532] width 56 height 12
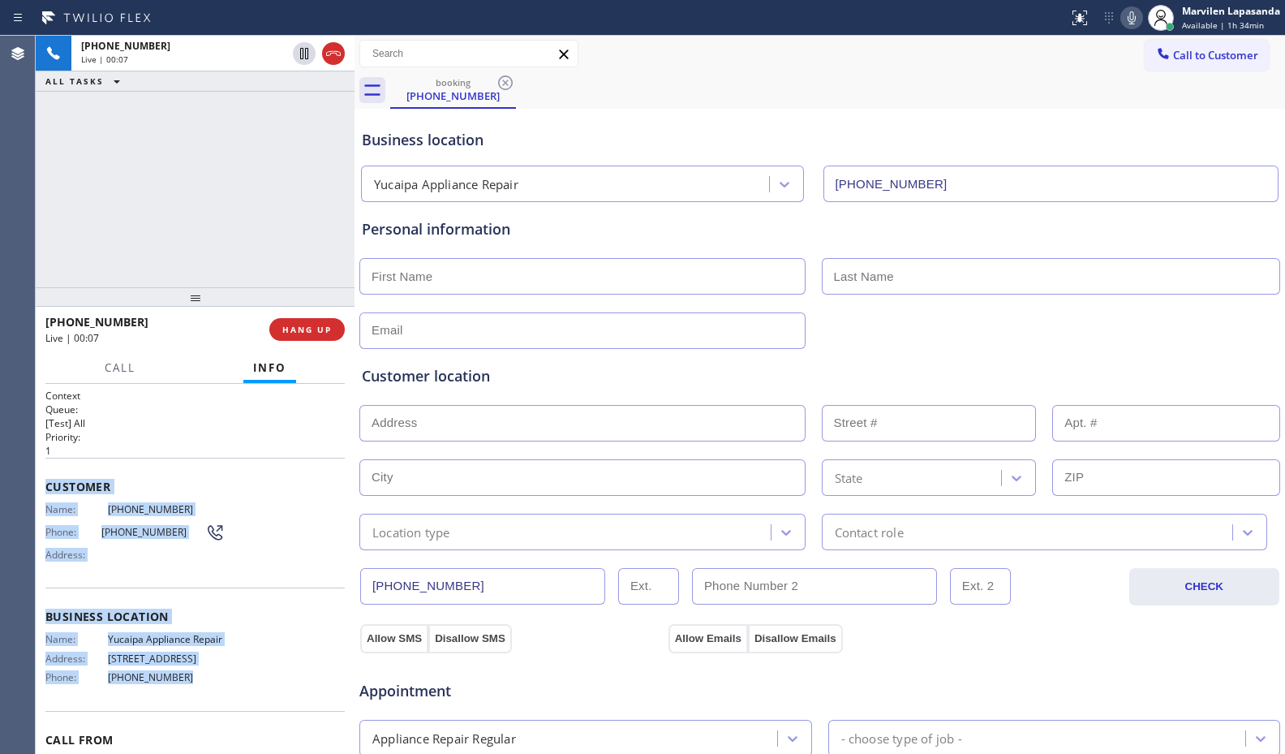
drag, startPoint x: 44, startPoint y: 480, endPoint x: 191, endPoint y: 683, distance: 250.4
click at [191, 683] on div "Context Queue: [Test] All Priority: 1 Customer Name: (402) 594-1579 Phone: (402…" at bounding box center [195, 569] width 319 height 370
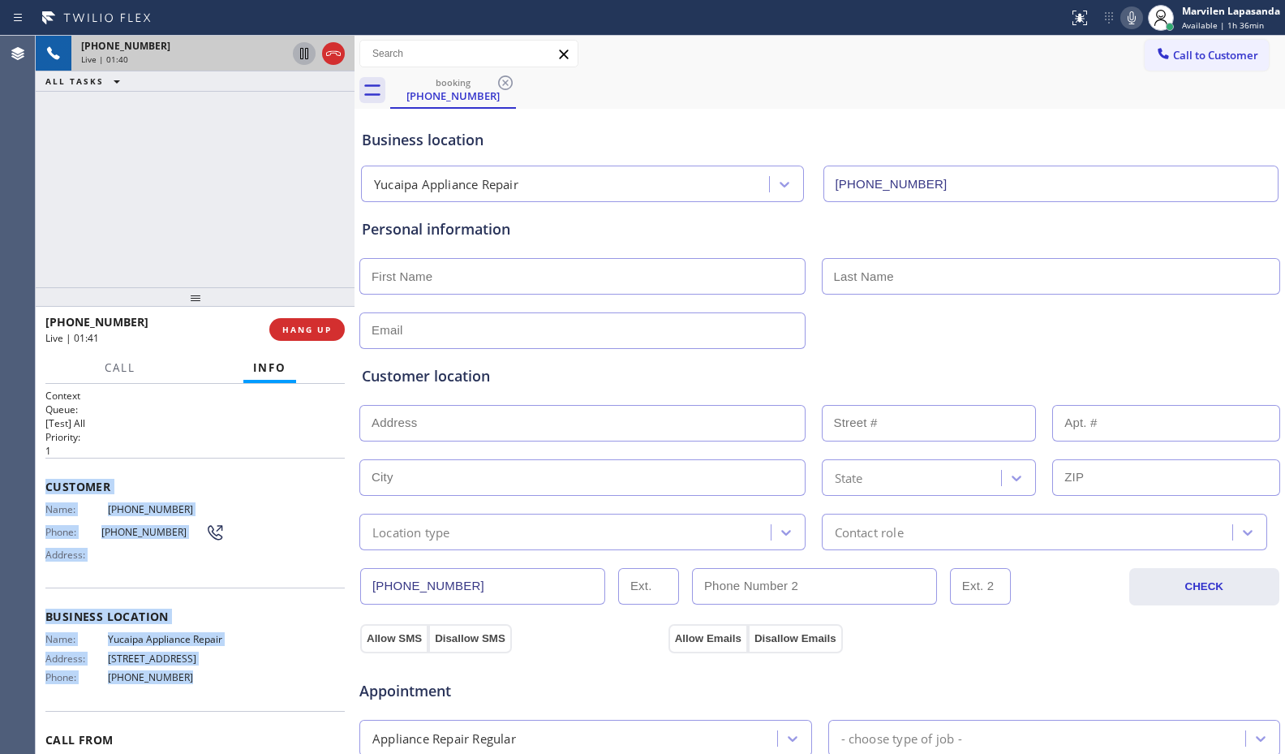
click at [303, 56] on icon at bounding box center [304, 53] width 8 height 11
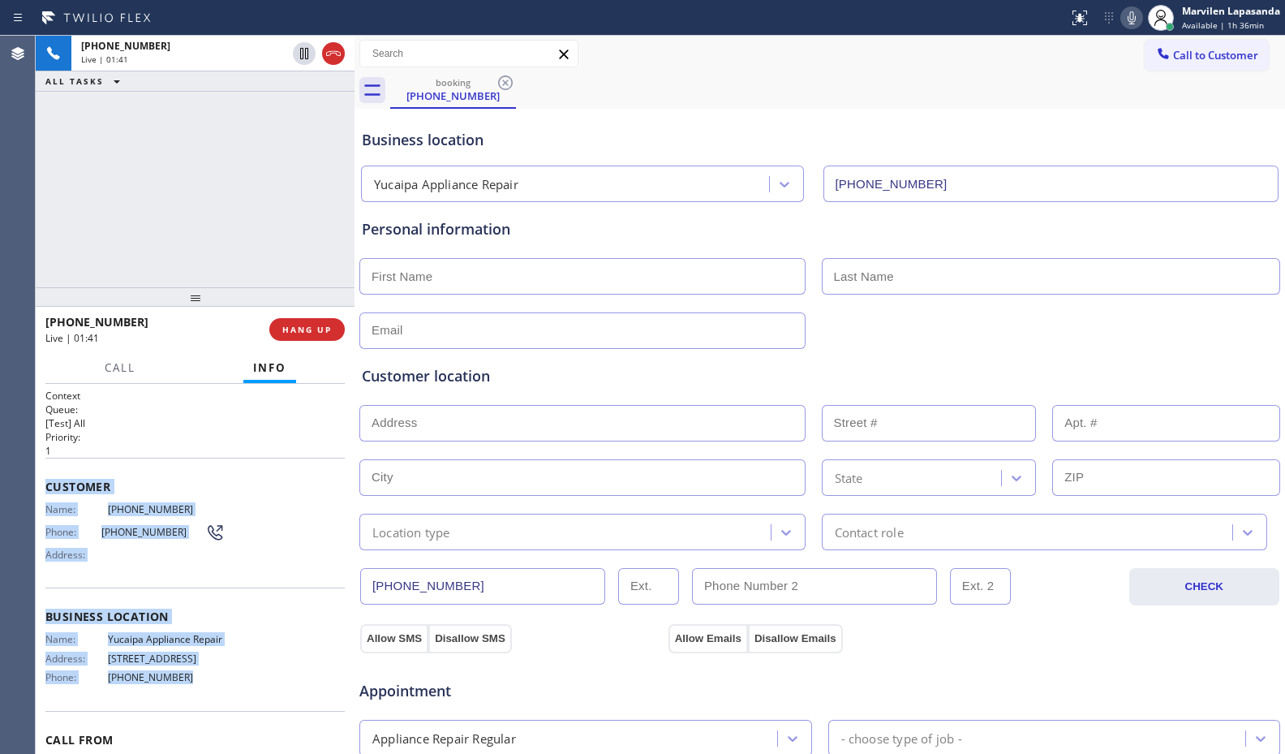
click at [1127, 24] on icon at bounding box center [1131, 17] width 19 height 19
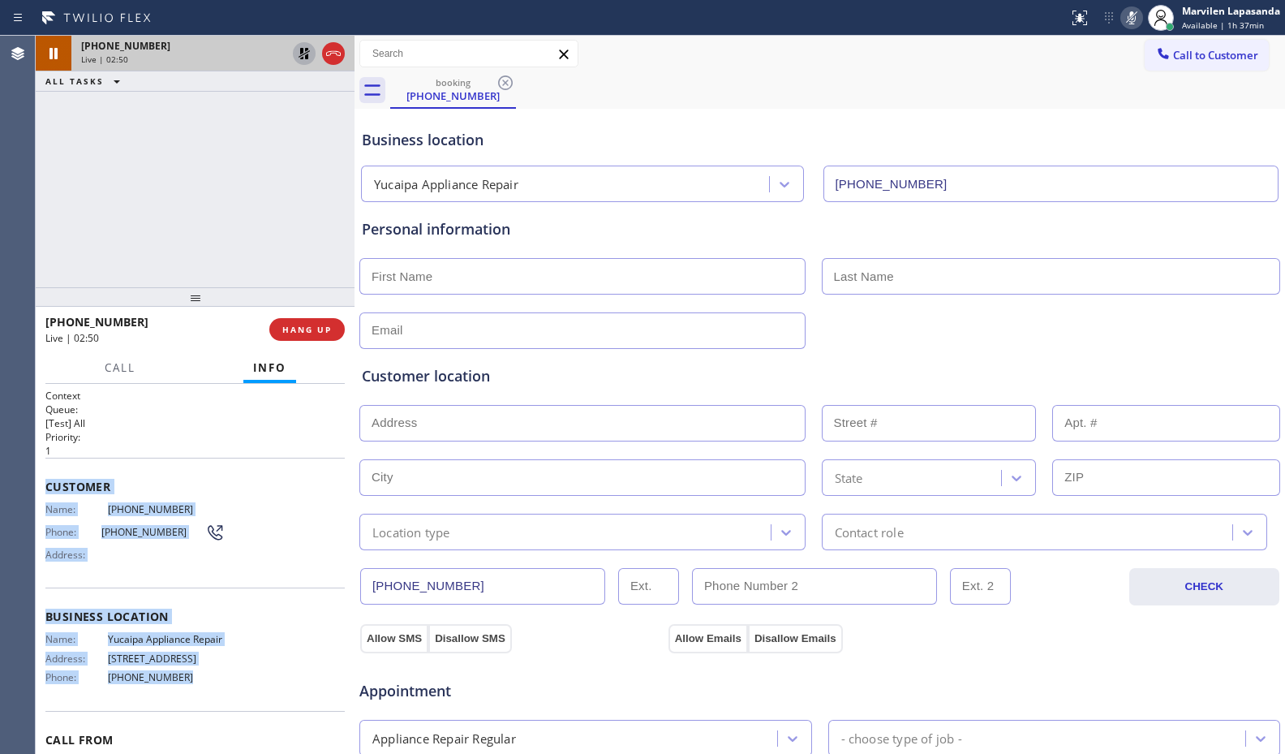
click at [306, 55] on icon at bounding box center [304, 53] width 11 height 11
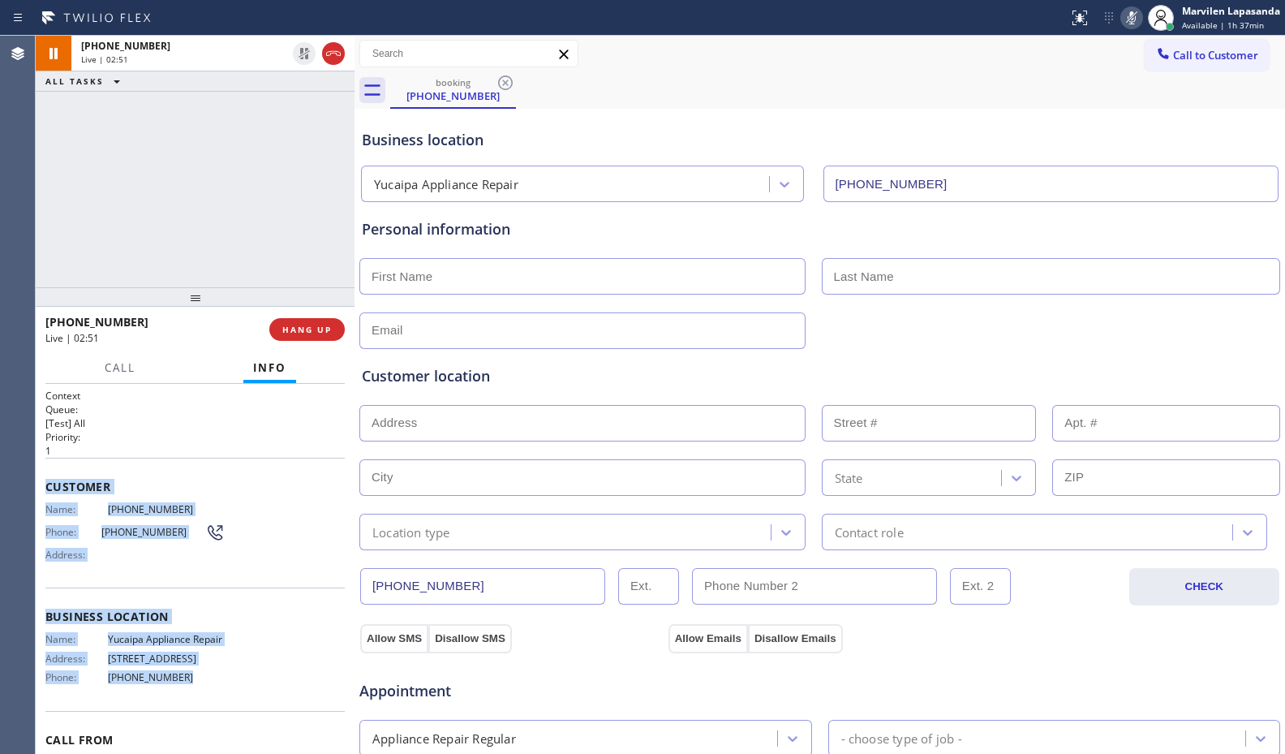
click at [1133, 13] on icon at bounding box center [1132, 17] width 8 height 13
click at [123, 361] on span "Call" at bounding box center [120, 367] width 31 height 15
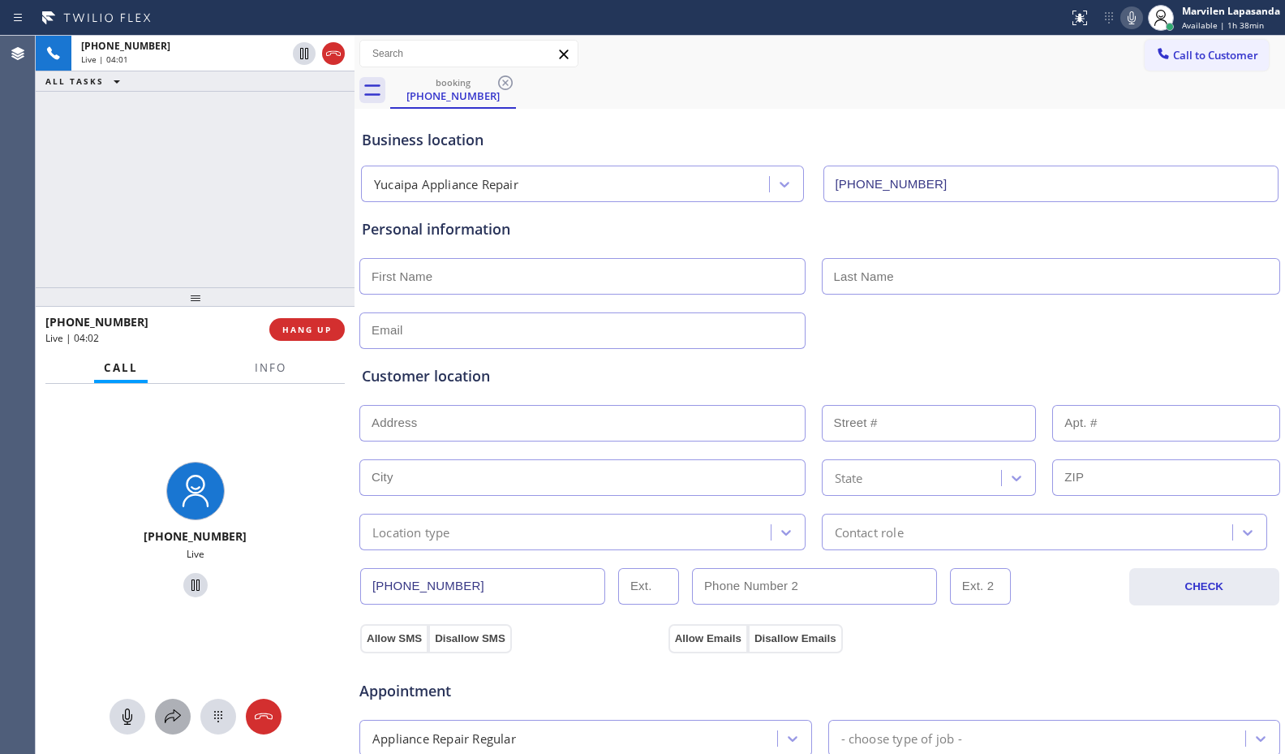
click at [174, 708] on icon at bounding box center [172, 716] width 19 height 19
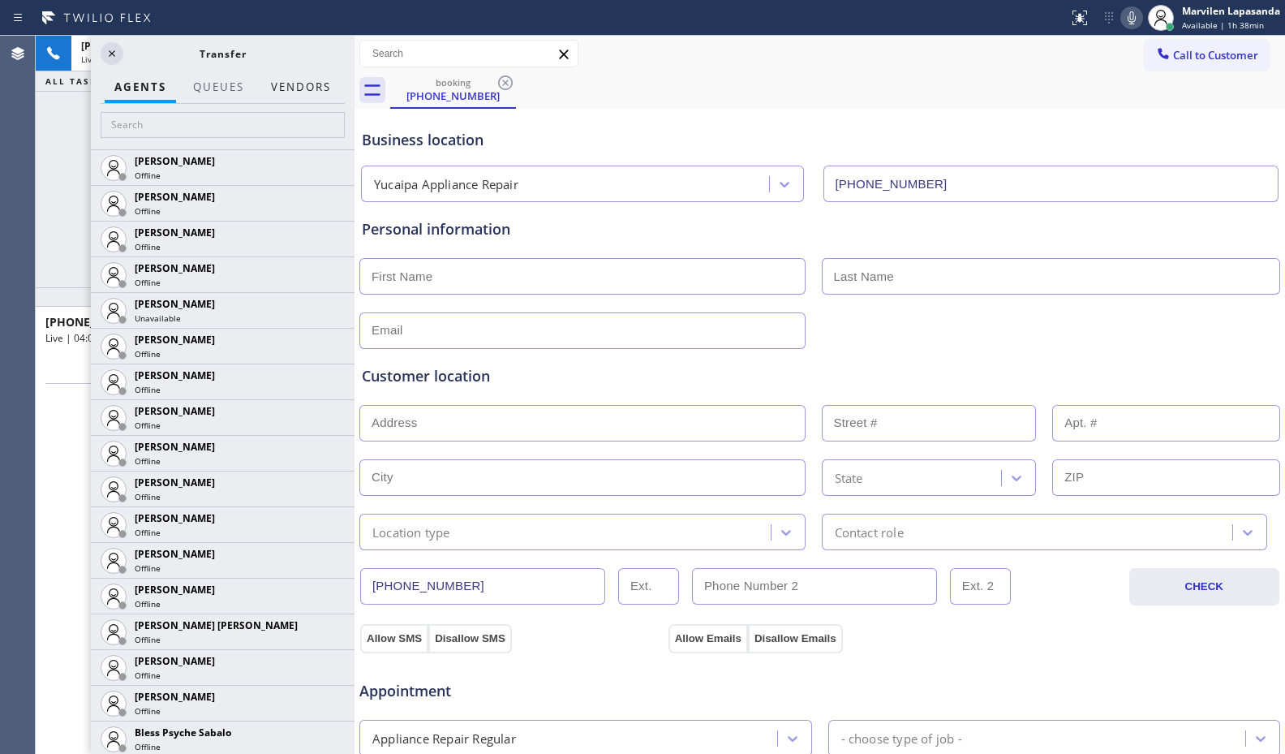
click at [309, 92] on button "Vendors" at bounding box center [300, 87] width 79 height 32
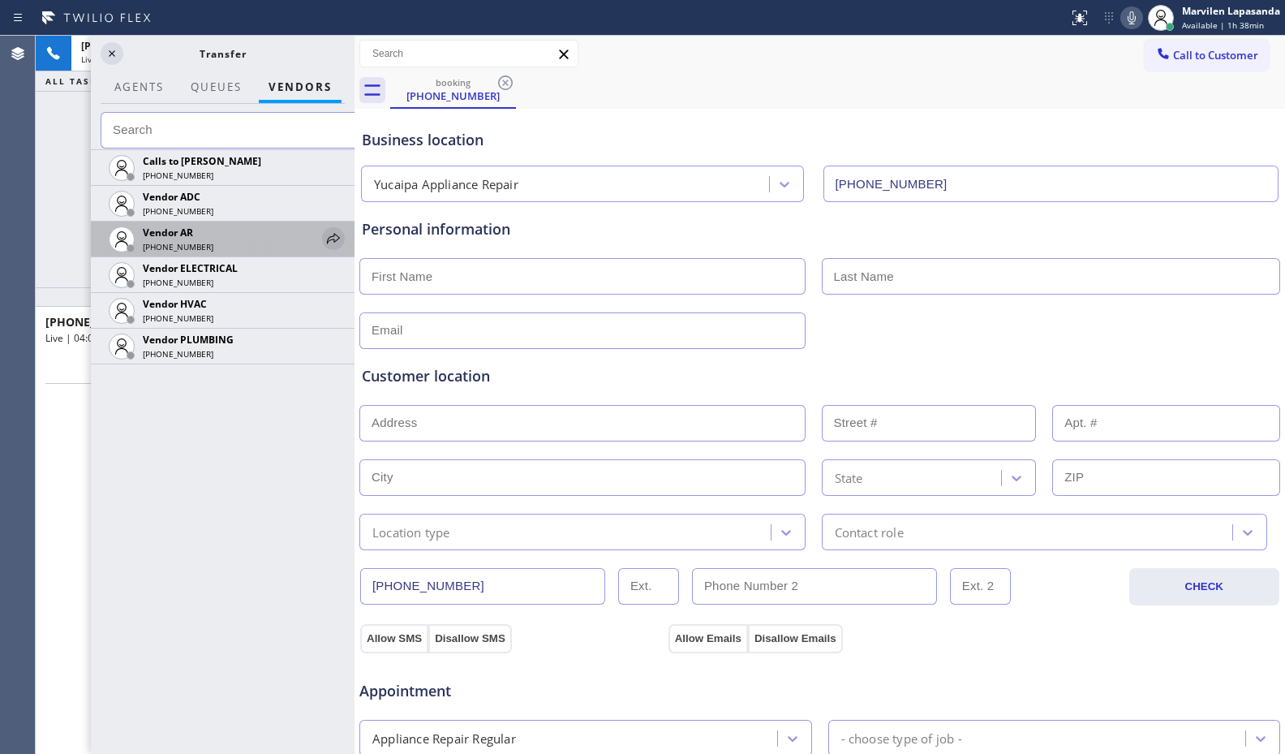
click at [333, 241] on icon at bounding box center [333, 238] width 19 height 19
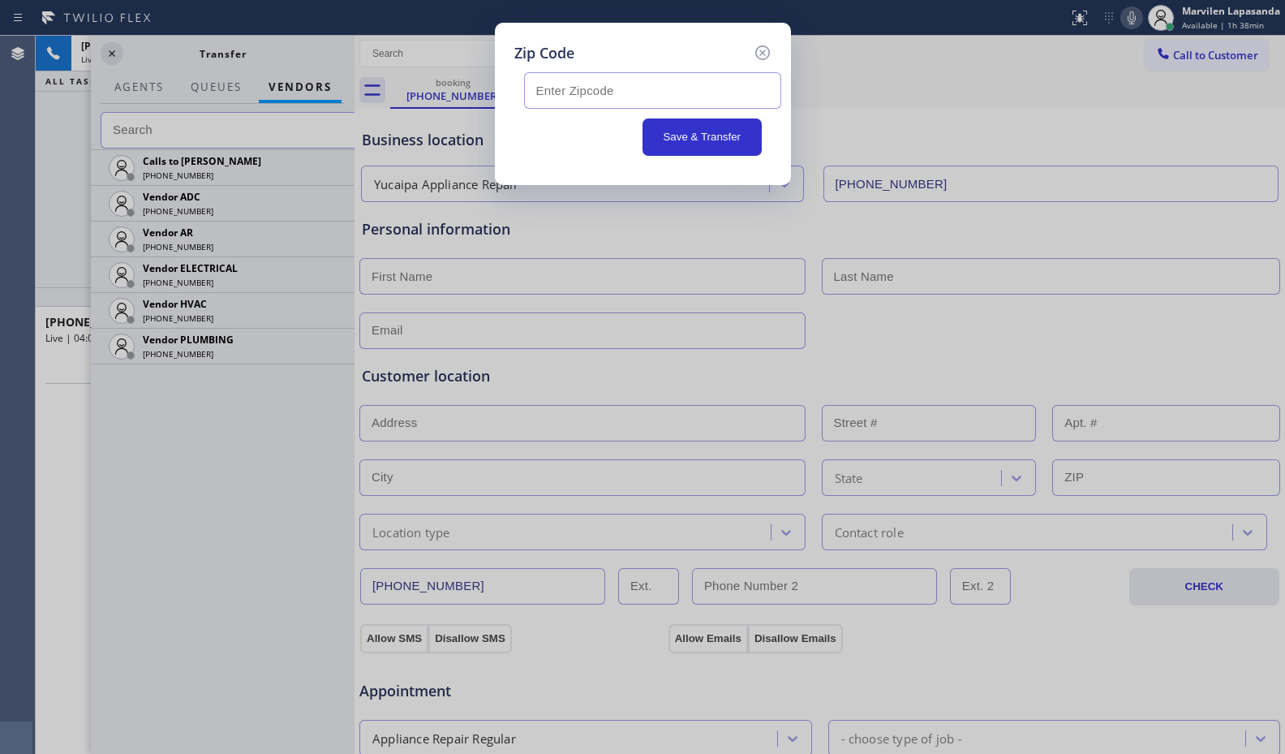
click at [610, 92] on input "text" at bounding box center [652, 90] width 257 height 37
paste input "93536"
type input "93536"
click at [582, 128] on div "Save & Transfer" at bounding box center [643, 136] width 238 height 37
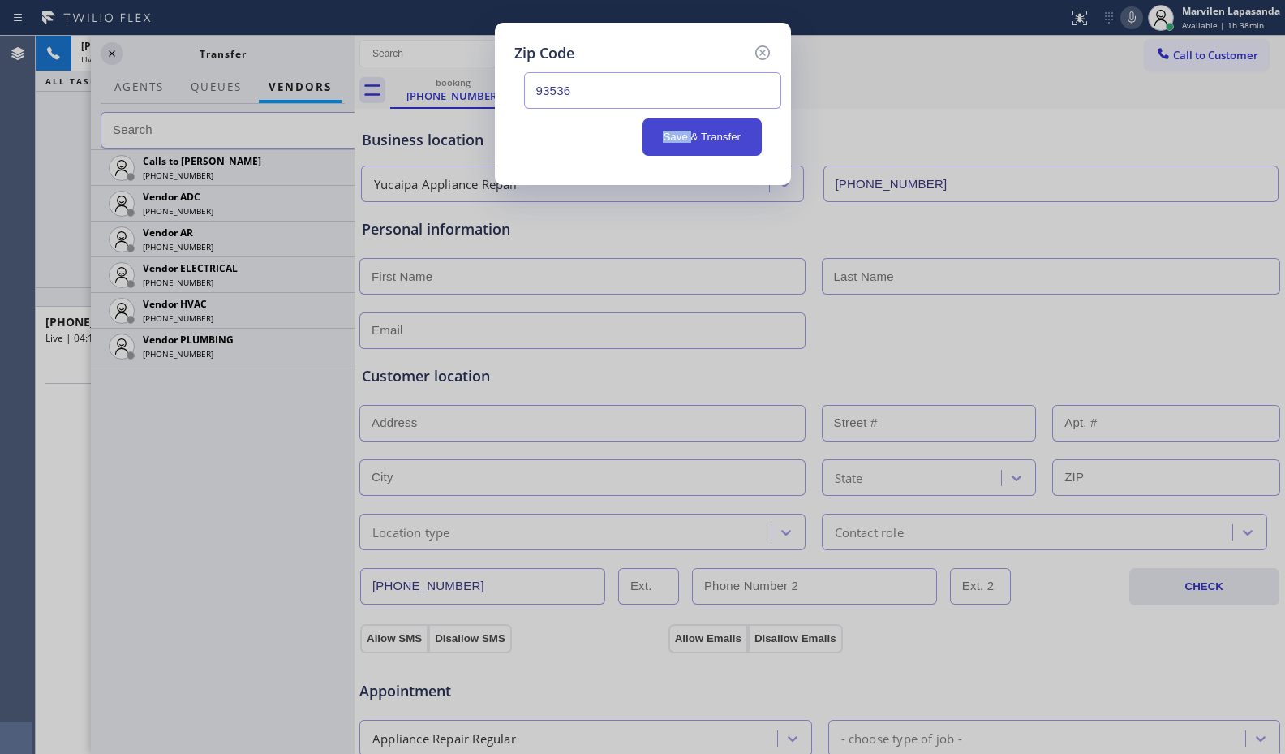
click at [685, 142] on button "Save & Transfer" at bounding box center [701, 136] width 119 height 37
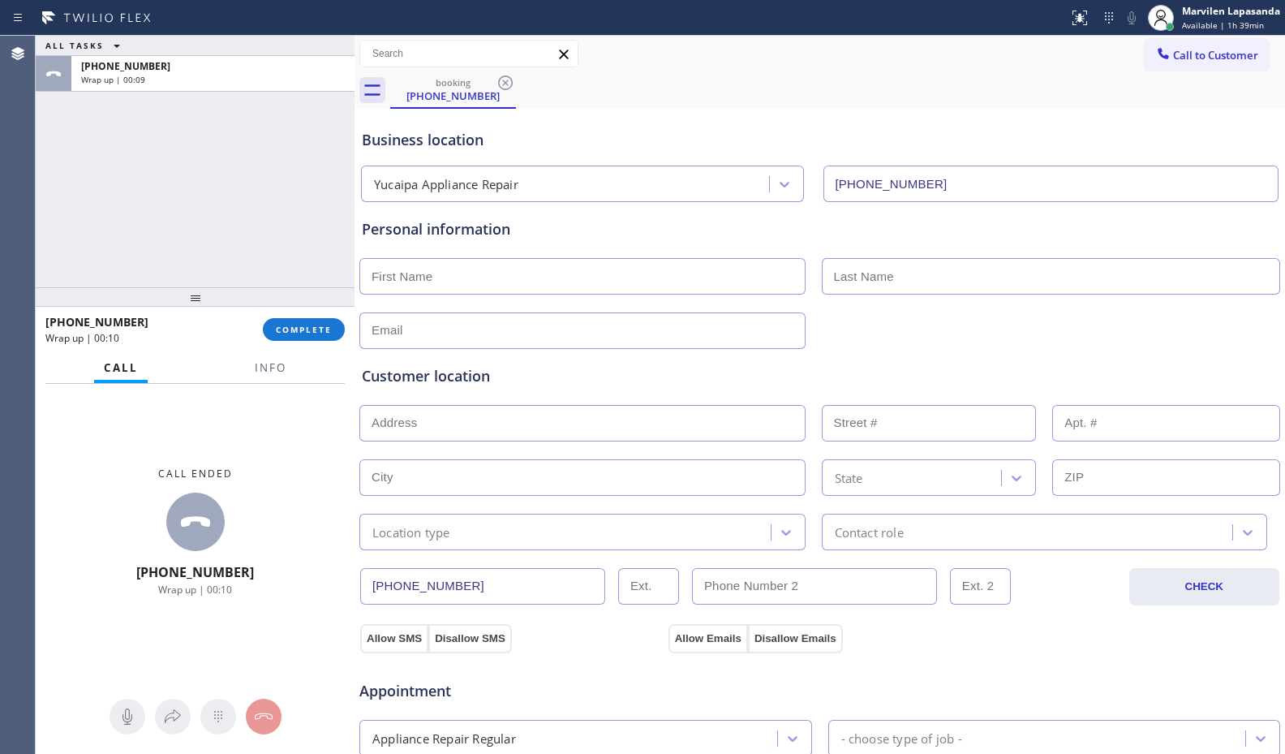
click at [420, 275] on input "text" at bounding box center [582, 276] width 446 height 37
type input "Nick"
type input "..."
type input "[EMAIL_ADDRESS][DOMAIN_NAME]"
click at [414, 431] on input "text" at bounding box center [582, 423] width 446 height 37
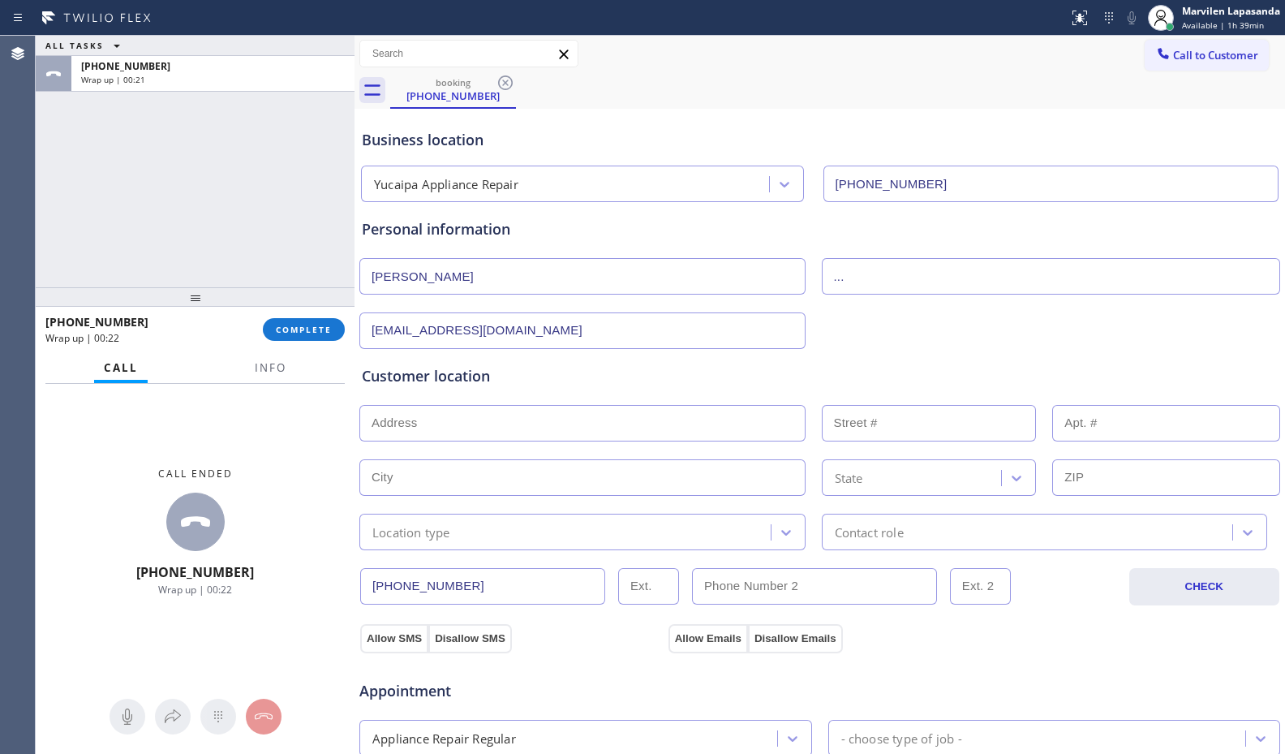
paste input "4106 W Avenue J1, Lancaster, CA 93536"
type input "W Ave J 1"
type input "Lancaster"
type input "93534"
click at [416, 483] on input "Lancaster" at bounding box center [582, 477] width 446 height 37
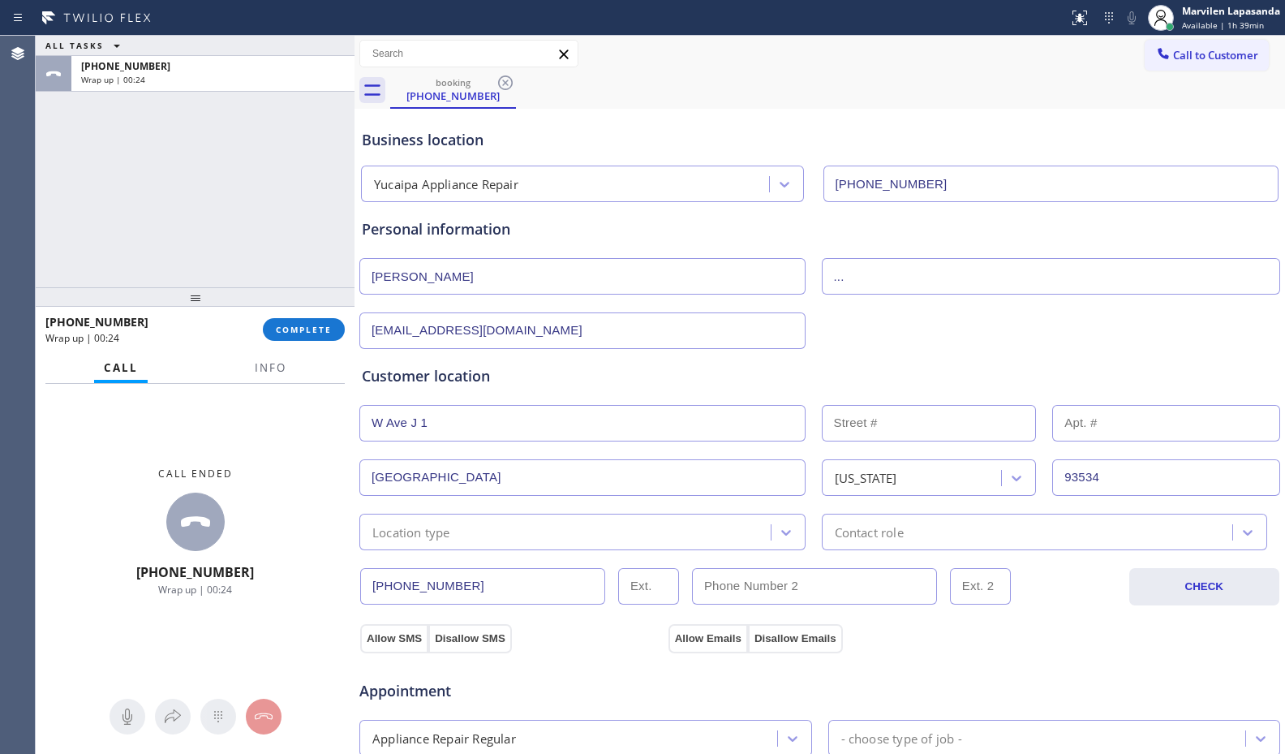
scroll to position [162, 0]
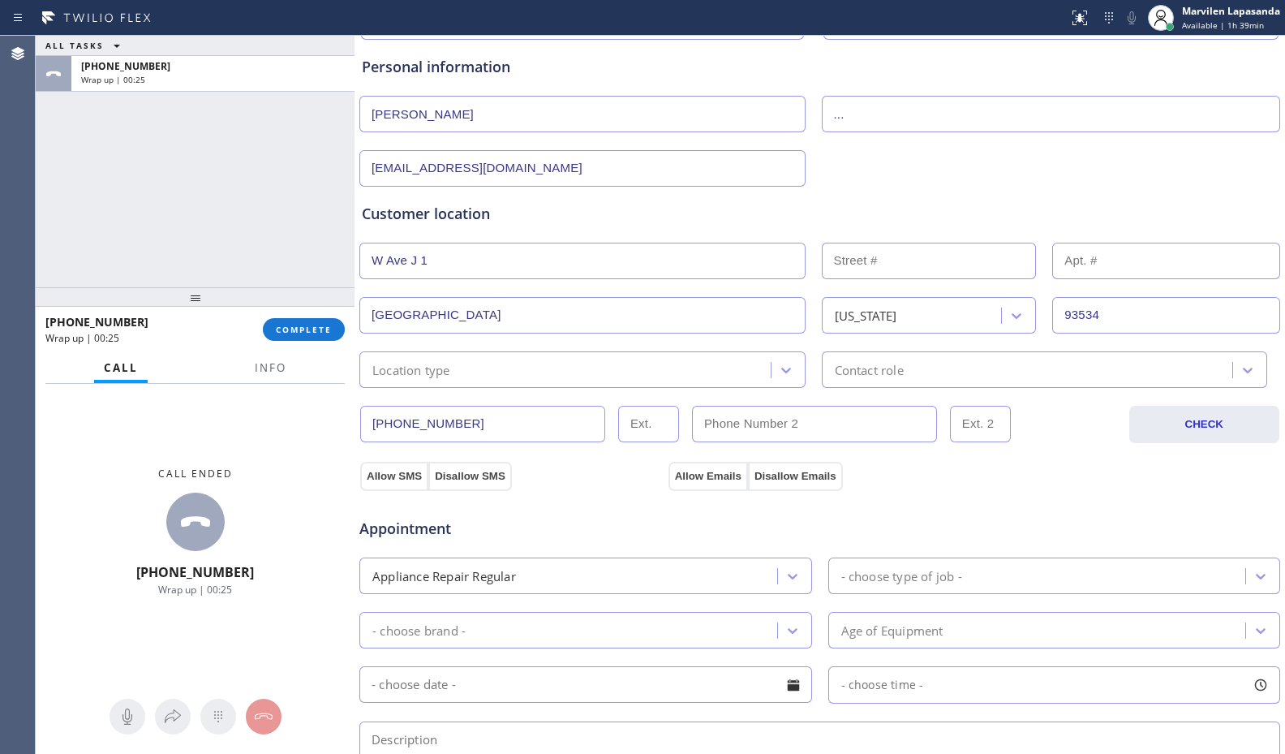
click at [910, 270] on input "text" at bounding box center [929, 261] width 215 height 37
click at [934, 269] on input "text" at bounding box center [929, 261] width 215 height 37
type input "4106"
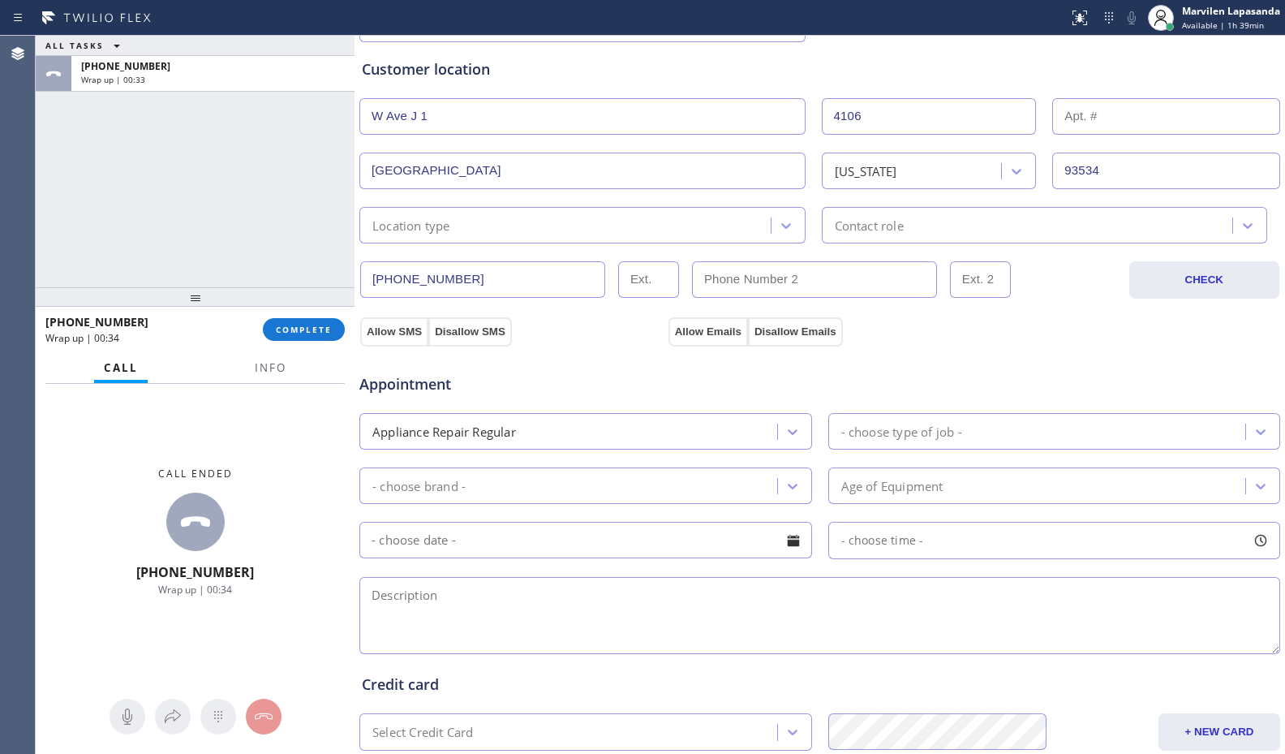
scroll to position [324, 0]
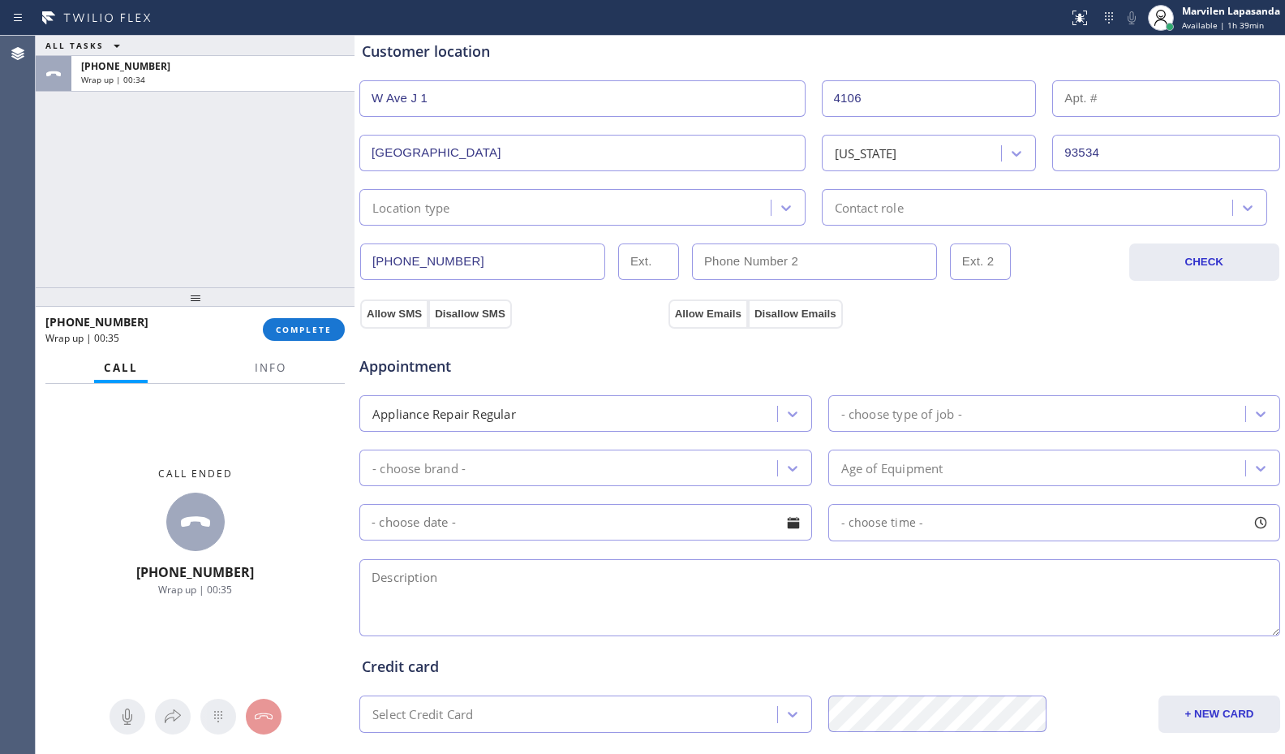
click at [514, 218] on div "Location type" at bounding box center [582, 207] width 446 height 37
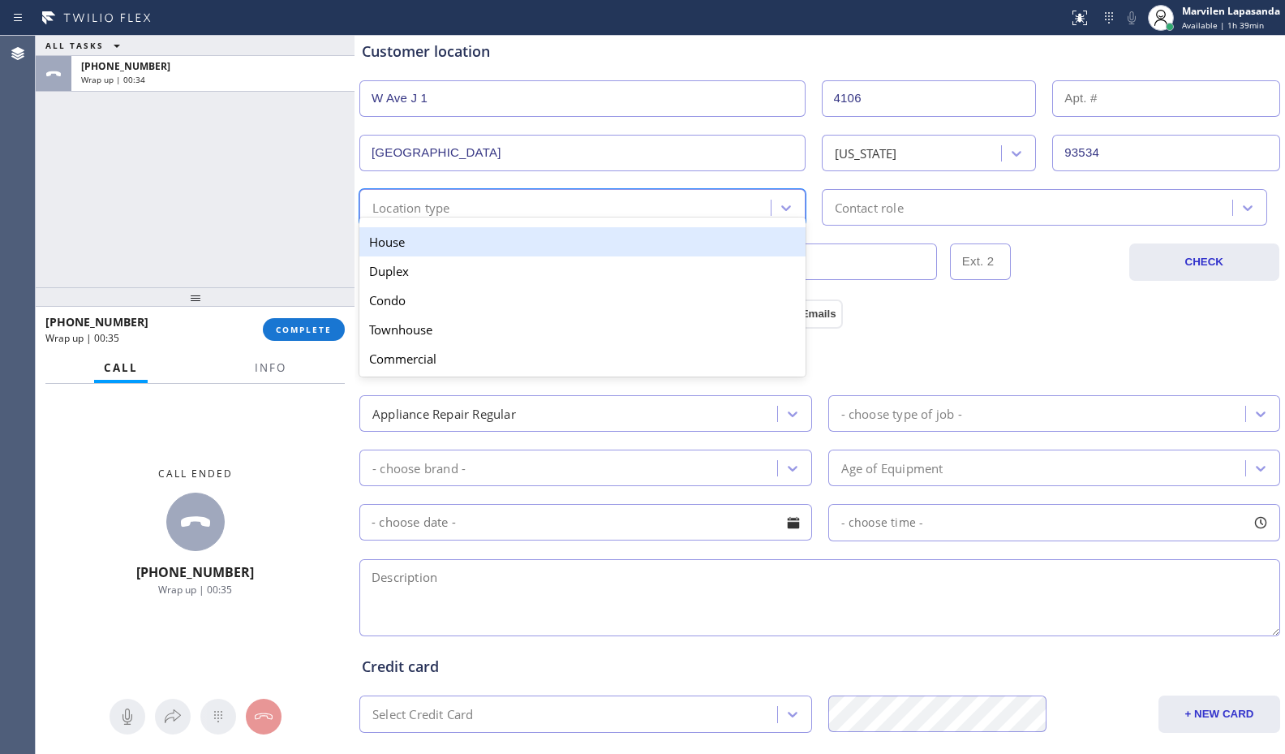
drag, startPoint x: 460, startPoint y: 238, endPoint x: 517, endPoint y: 252, distance: 58.4
click at [483, 247] on div "House" at bounding box center [582, 241] width 446 height 29
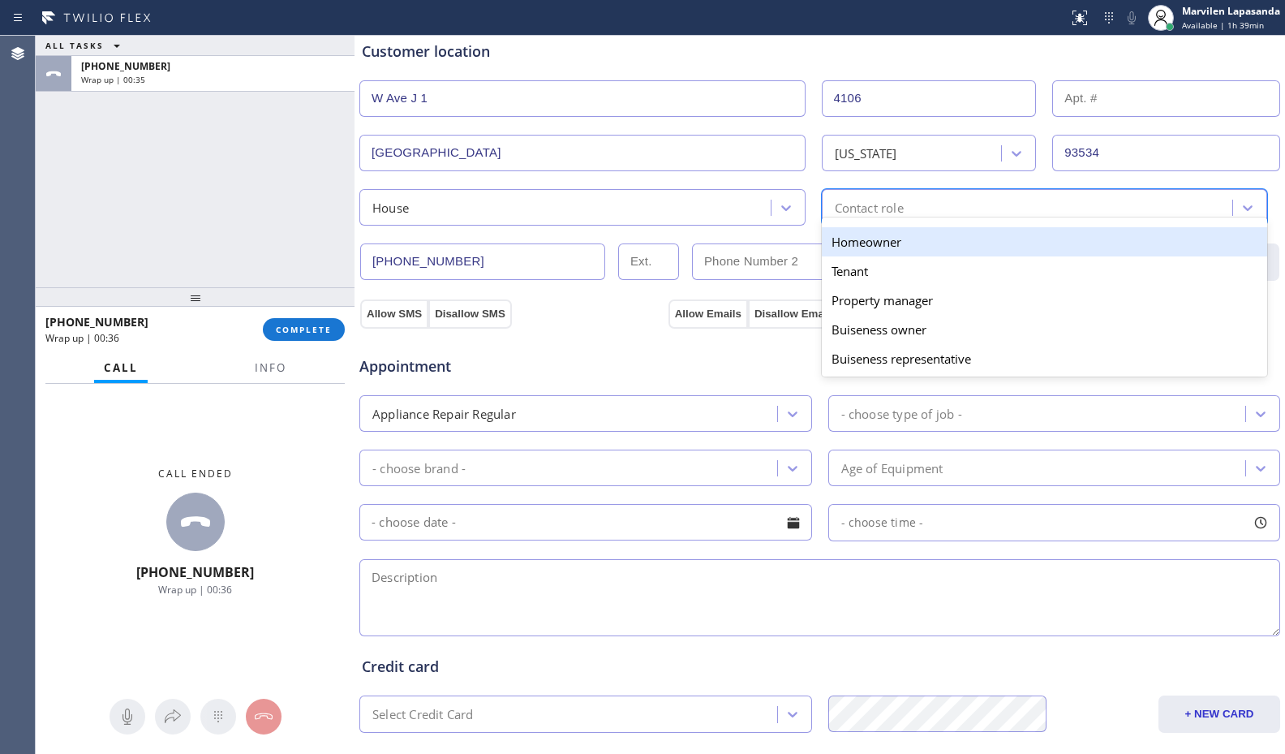
drag, startPoint x: 912, startPoint y: 211, endPoint x: 877, endPoint y: 249, distance: 51.7
click at [911, 214] on div "Contact role" at bounding box center [1030, 207] width 406 height 28
click at [876, 249] on div "Homeowner" at bounding box center [1045, 241] width 446 height 29
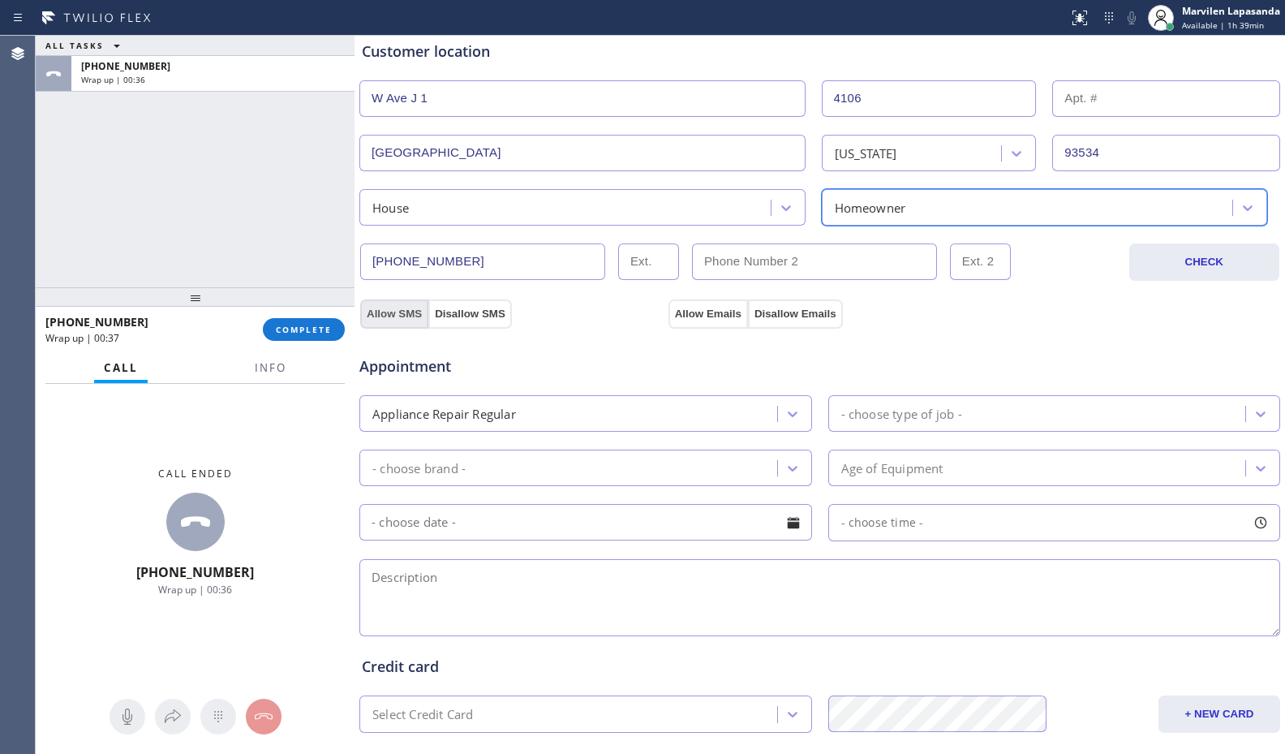
click at [402, 311] on button "Allow SMS" at bounding box center [394, 313] width 68 height 29
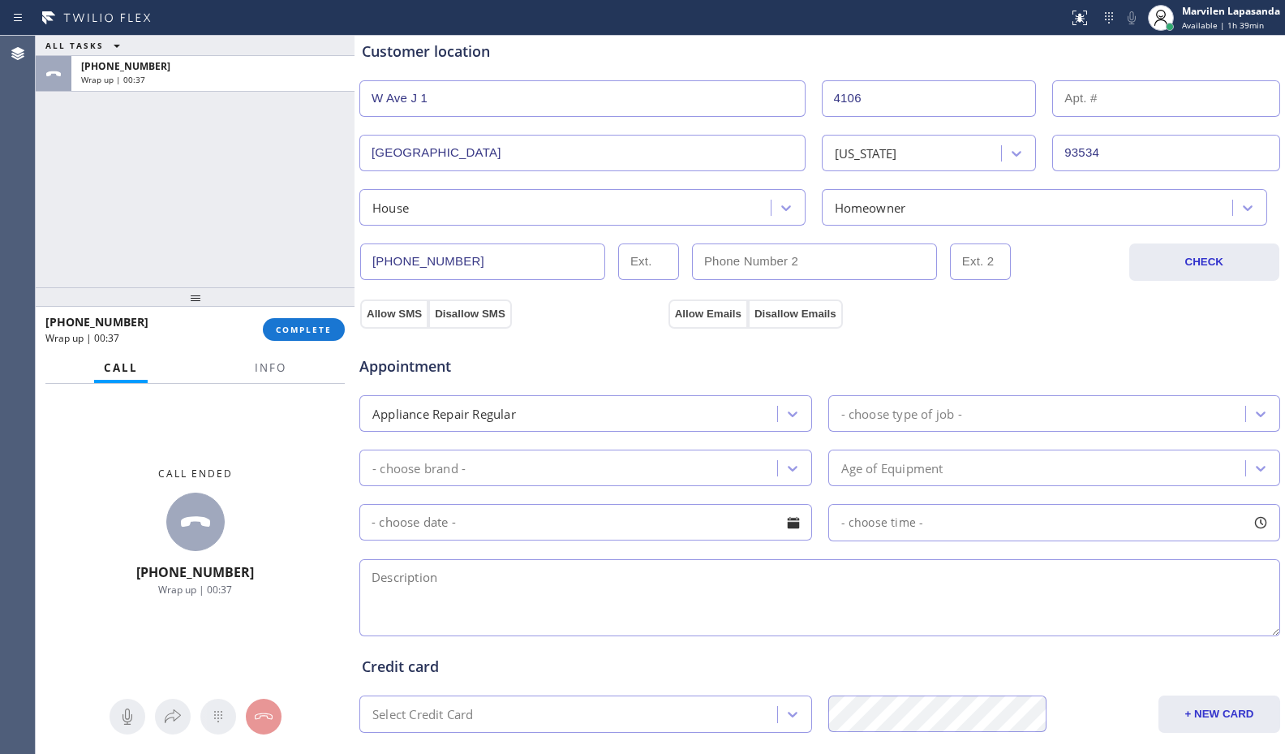
click at [730, 322] on div "Appointment Appliance Repair Regular - choose type of job - - choose brand - Ag…" at bounding box center [820, 480] width 922 height 318
click at [719, 310] on button "Allow Emails" at bounding box center [707, 313] width 79 height 29
click at [458, 586] on textarea at bounding box center [819, 597] width 921 height 77
paste textarea "Samsung/ Range/ It smells gas when he turns on the burner but it does not when …"
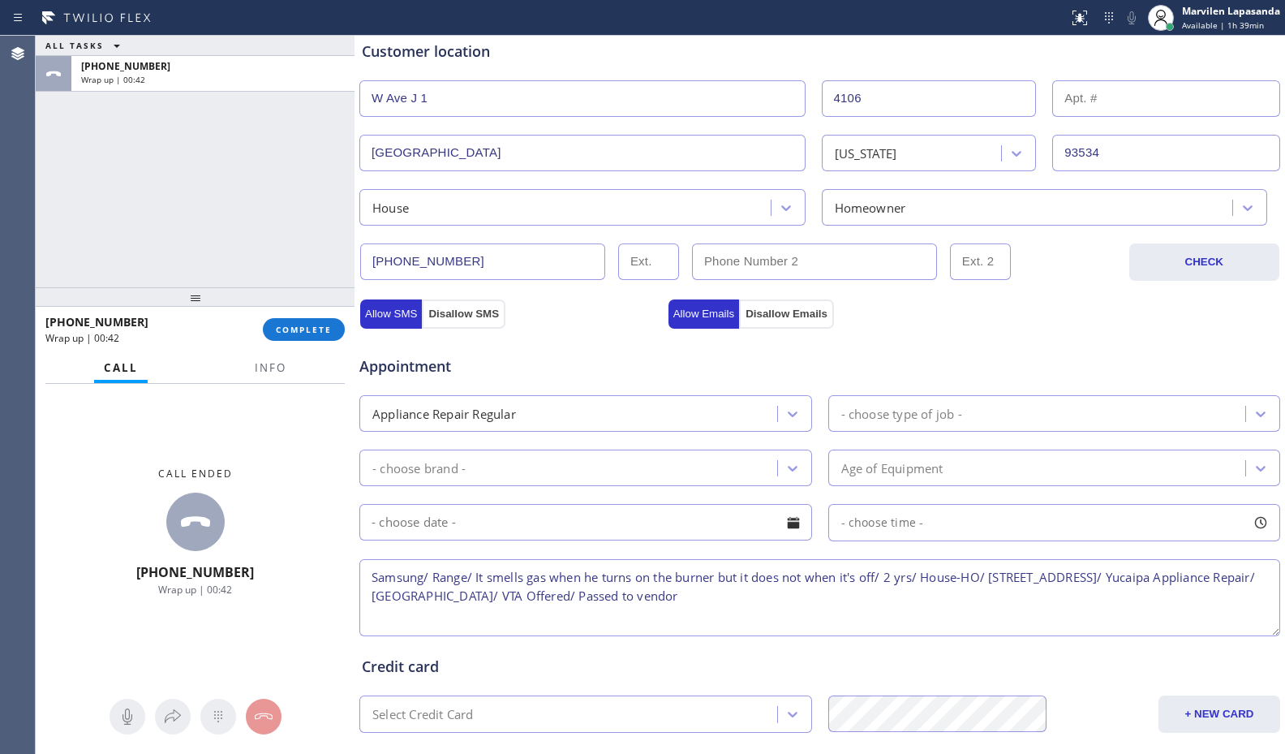
type textarea "Samsung/ Range/ It smells gas when he turns on the burner but it does not when …"
click at [902, 398] on div "- choose type of job -" at bounding box center [1054, 413] width 453 height 37
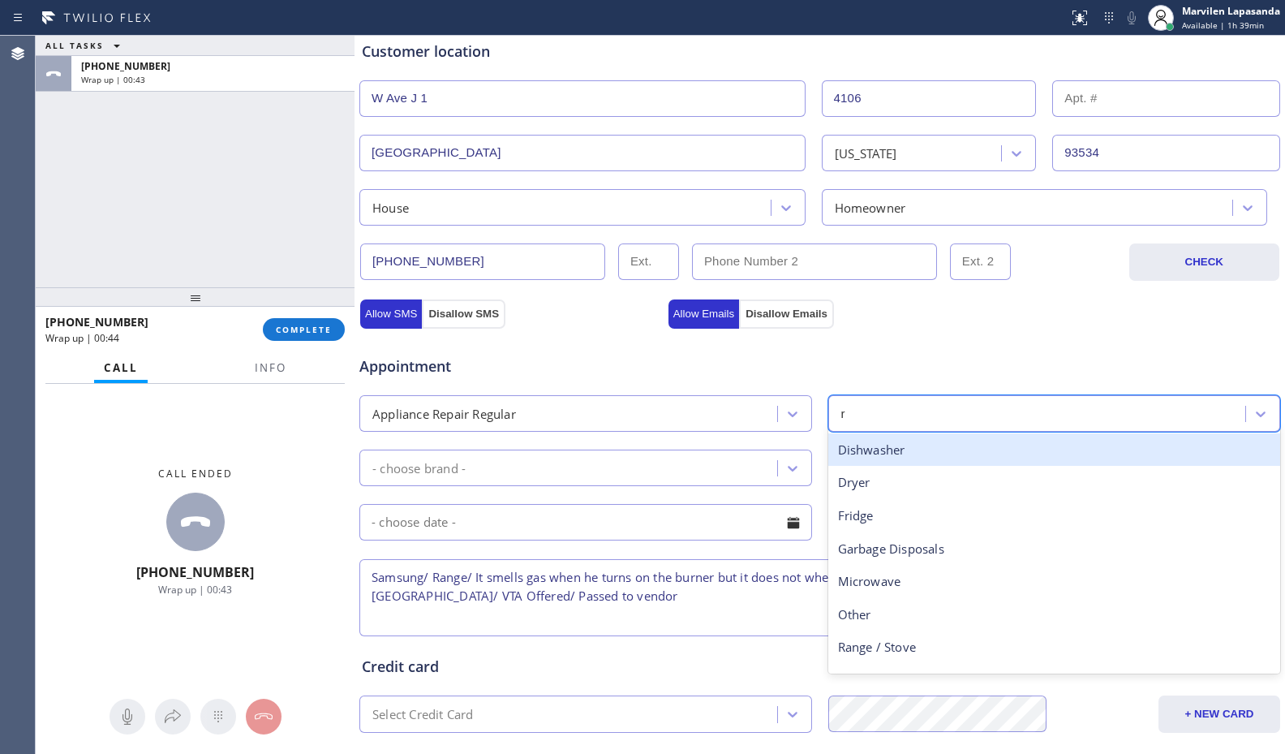
type input "ra"
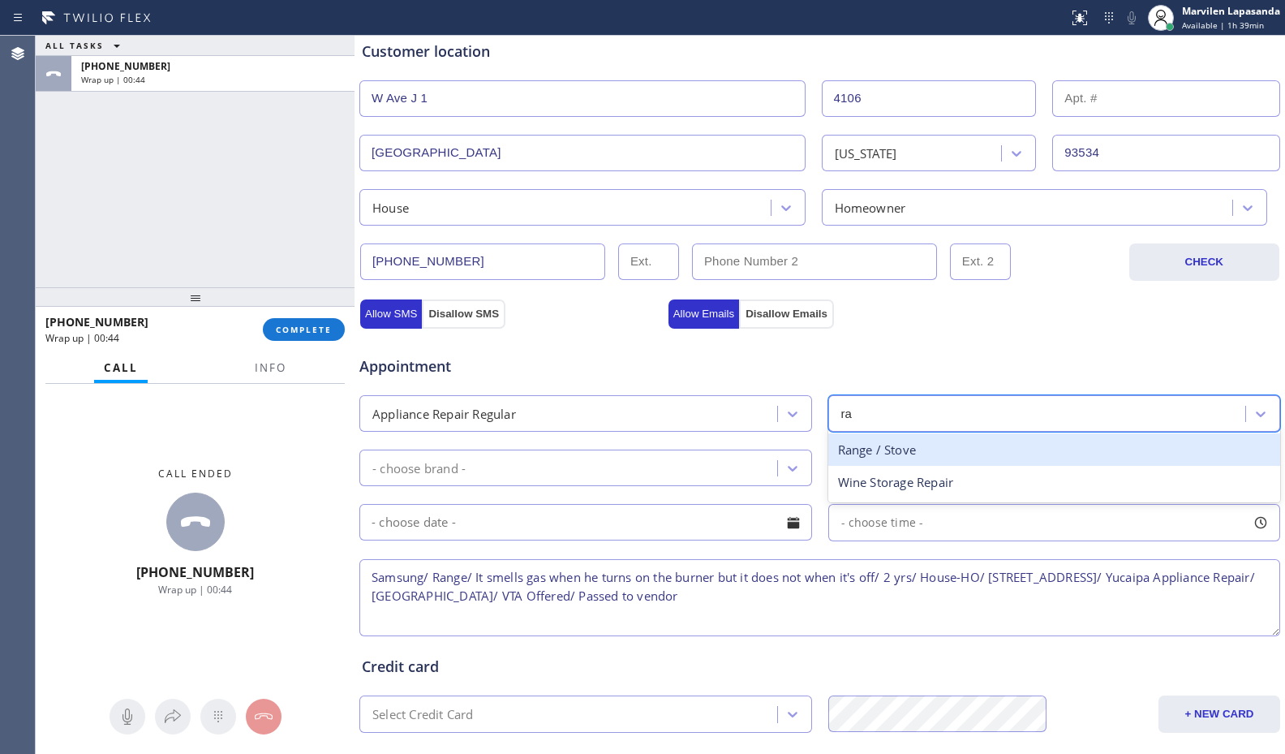
drag, startPoint x: 883, startPoint y: 451, endPoint x: 753, endPoint y: 471, distance: 131.4
click at [879, 453] on div "Range / Stove" at bounding box center [1054, 449] width 453 height 33
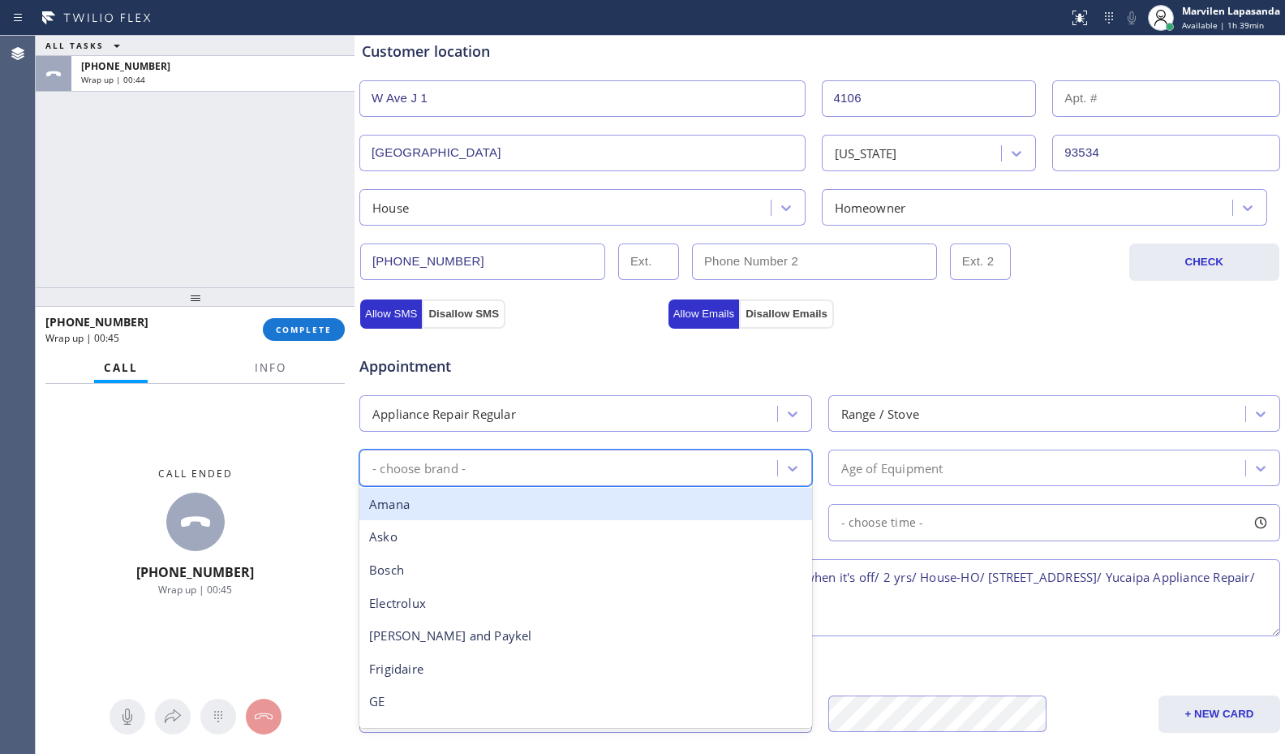
click at [526, 483] on div "- choose brand -" at bounding box center [585, 467] width 453 height 37
click at [506, 466] on div "- choose brand -" at bounding box center [570, 467] width 413 height 28
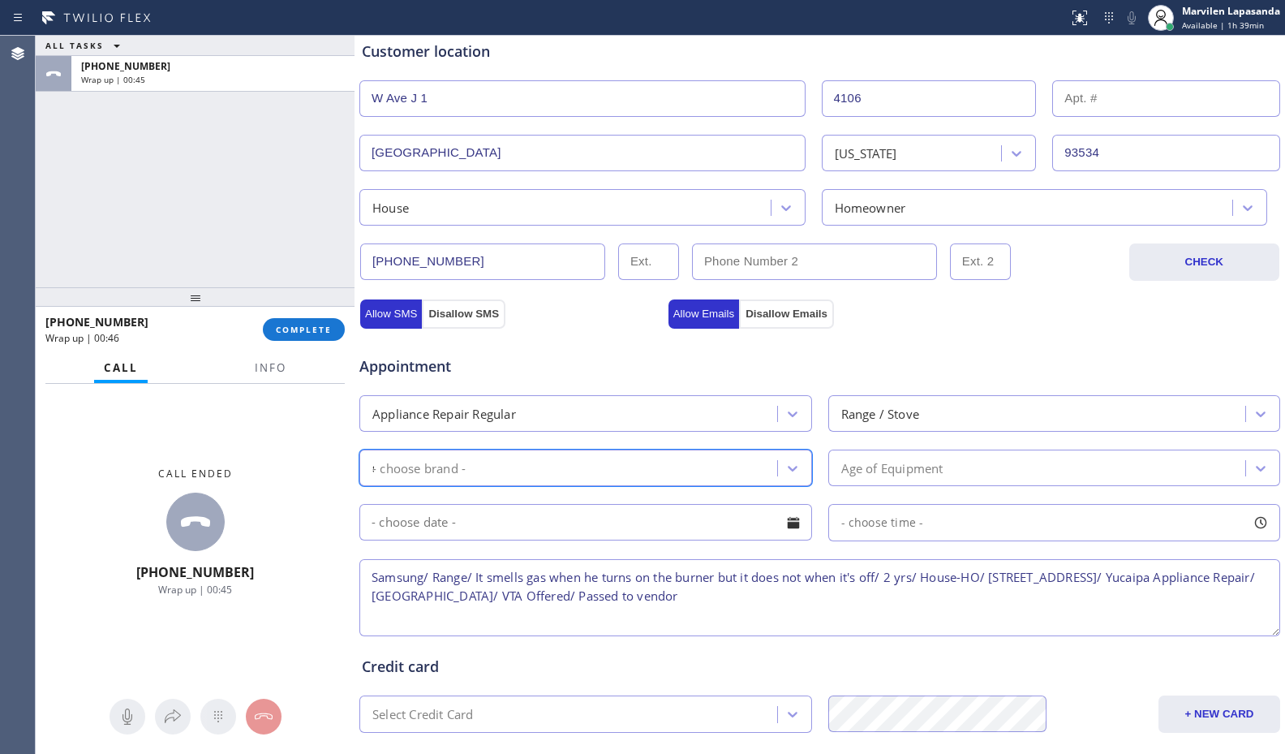
type input "sa"
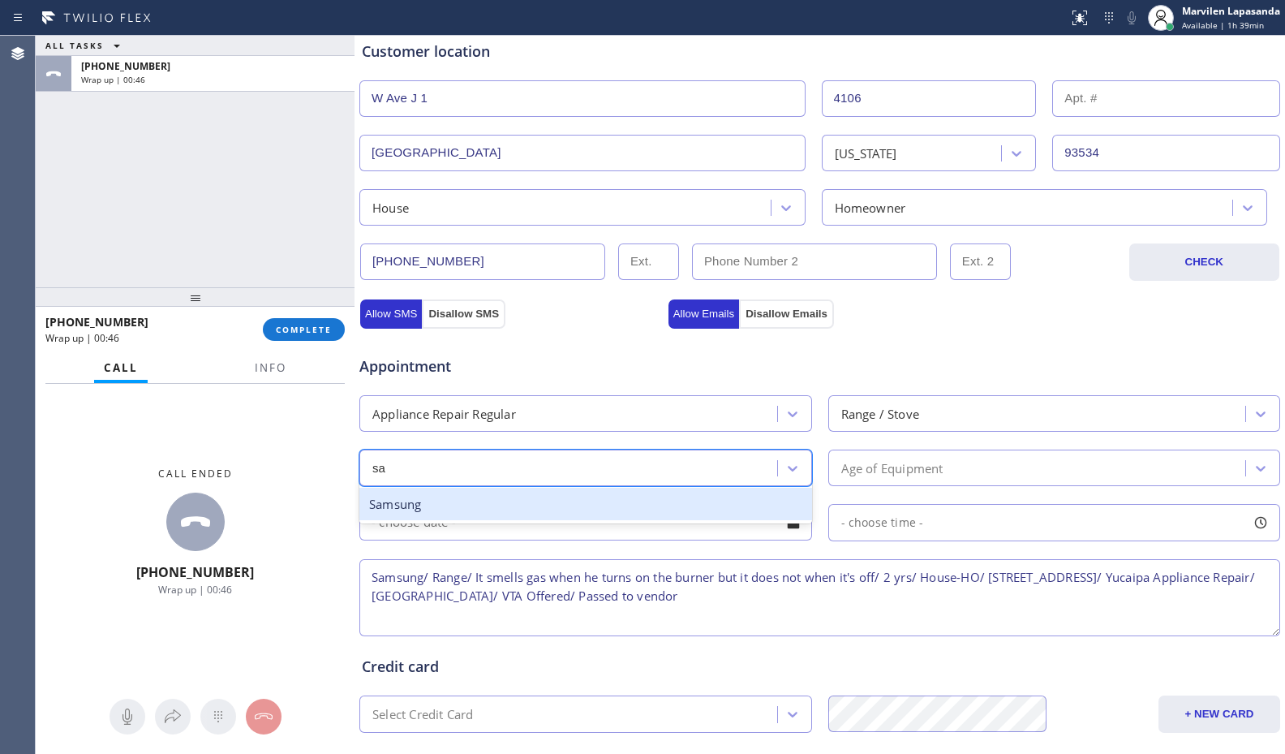
drag, startPoint x: 494, startPoint y: 516, endPoint x: 800, endPoint y: 498, distance: 306.3
click at [502, 517] on div "Samsung" at bounding box center [585, 504] width 453 height 33
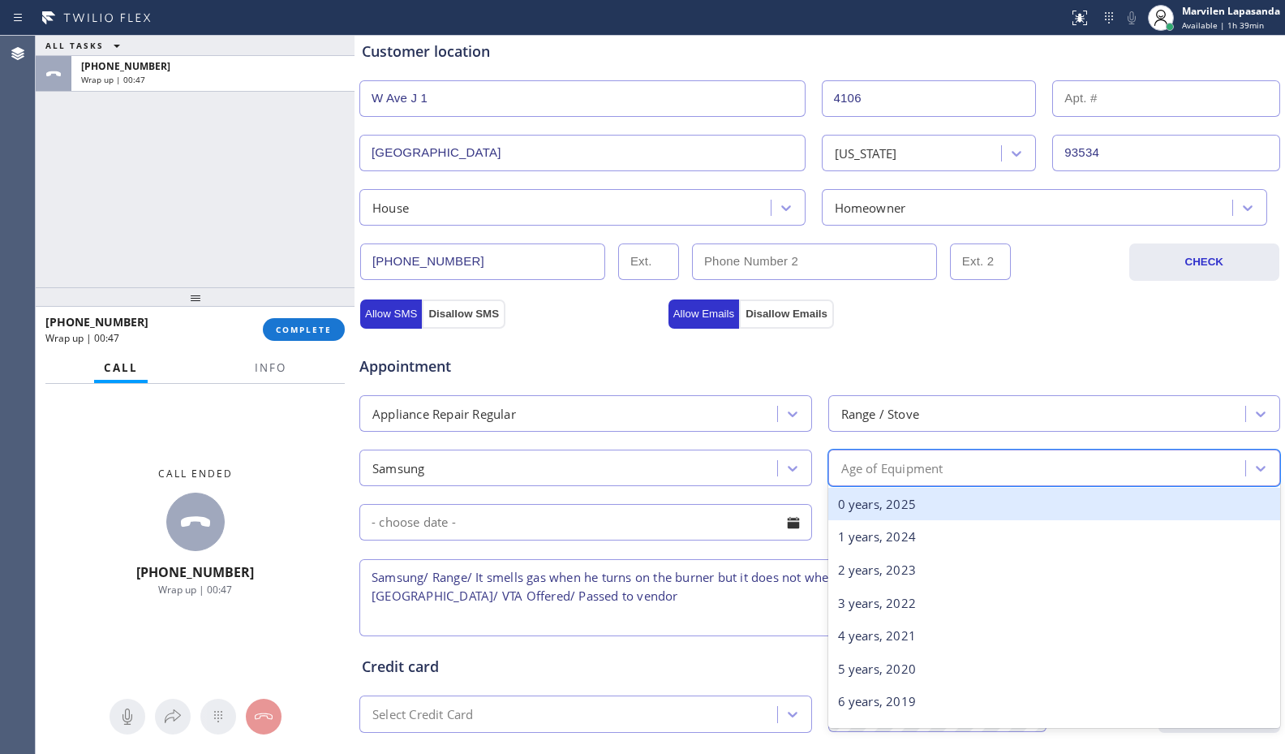
click at [909, 474] on div "Age of Equipment" at bounding box center [892, 467] width 102 height 19
type input "2"
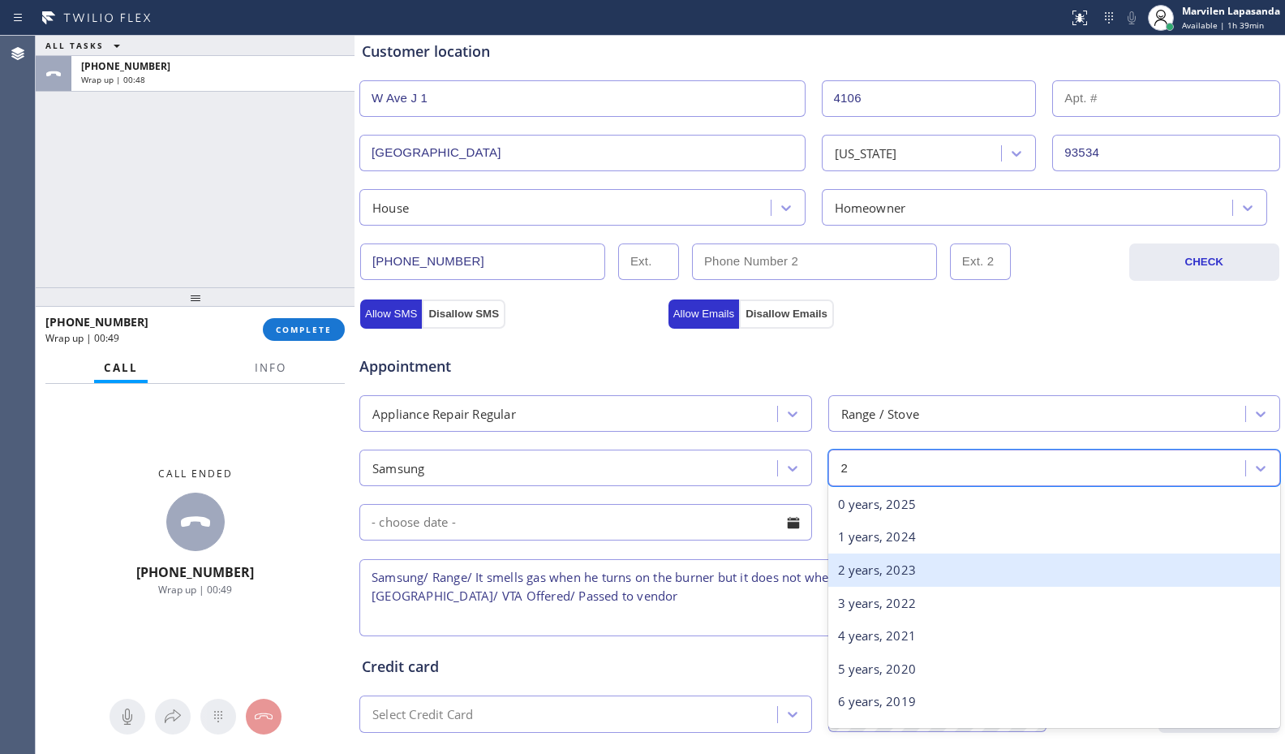
click at [879, 572] on div "2 years, 2023" at bounding box center [1054, 569] width 453 height 33
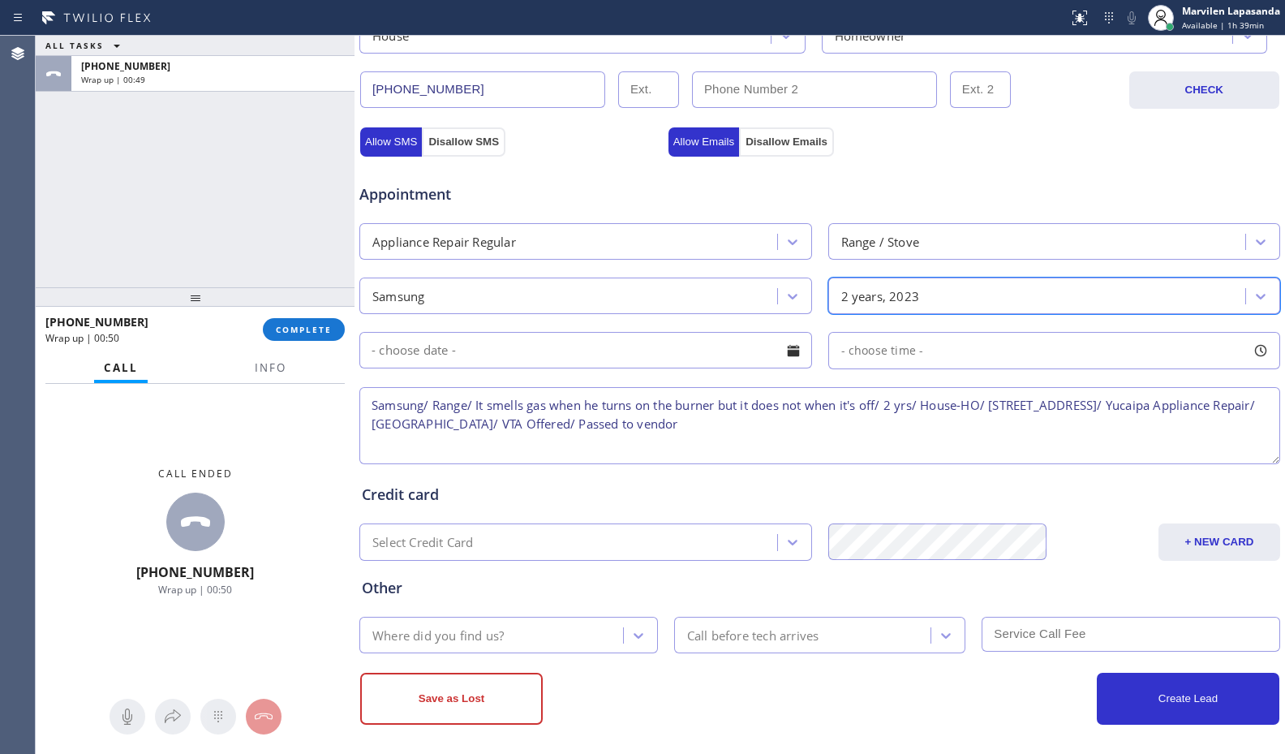
scroll to position [504, 0]
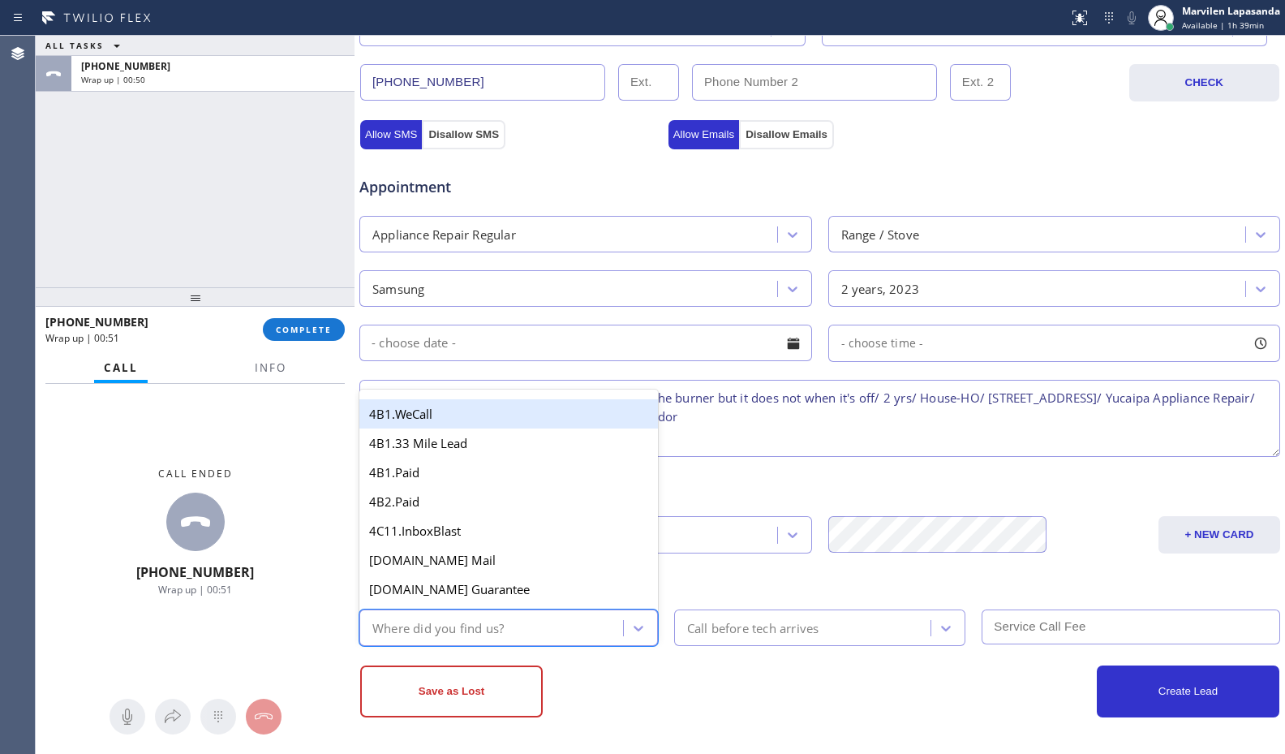
click at [413, 624] on div "Where did you find us?" at bounding box center [437, 627] width 131 height 19
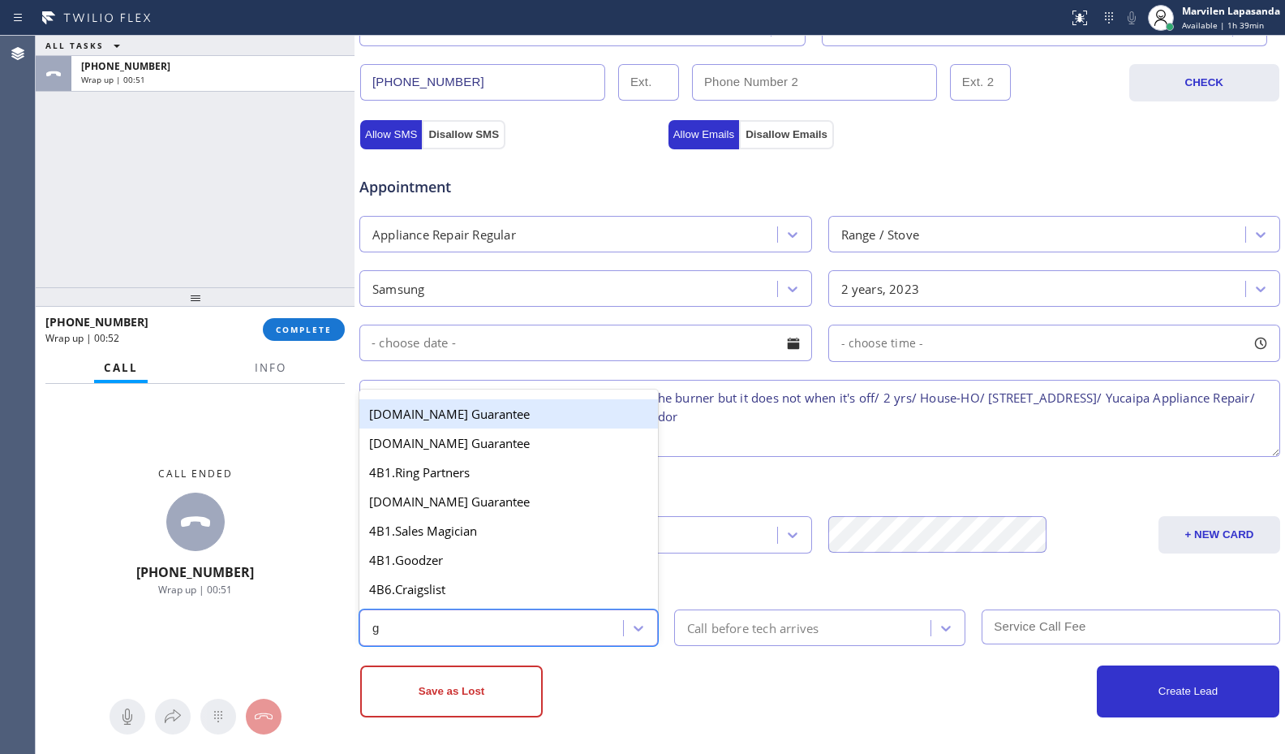
type input "go"
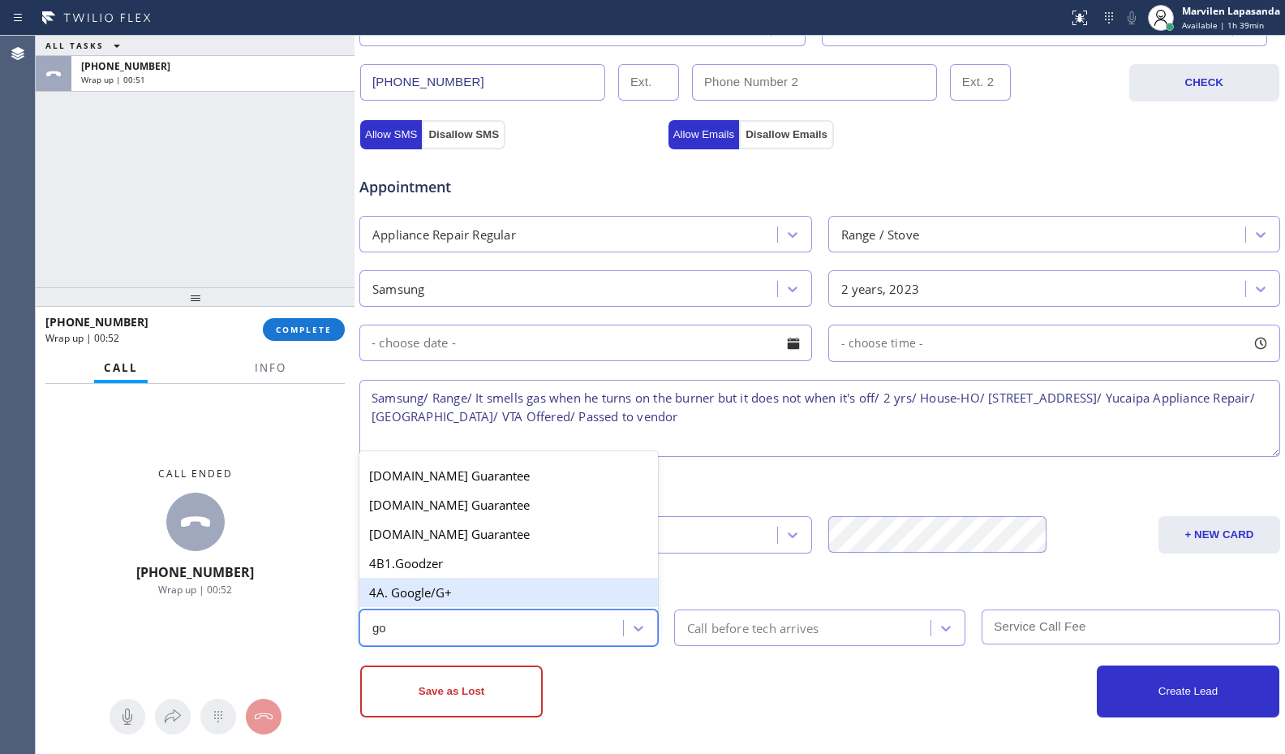
click at [427, 600] on div "4A. Google/G+" at bounding box center [508, 592] width 299 height 29
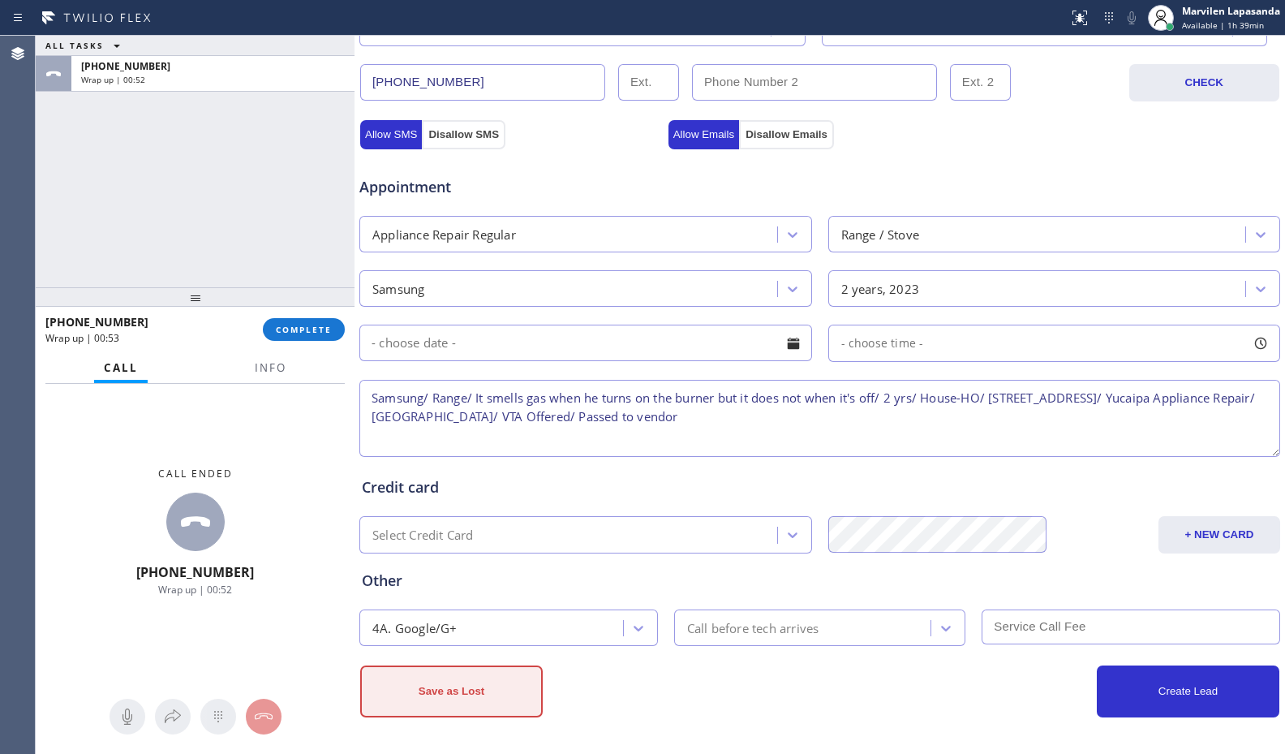
click at [439, 686] on button "Save as Lost" at bounding box center [451, 691] width 183 height 52
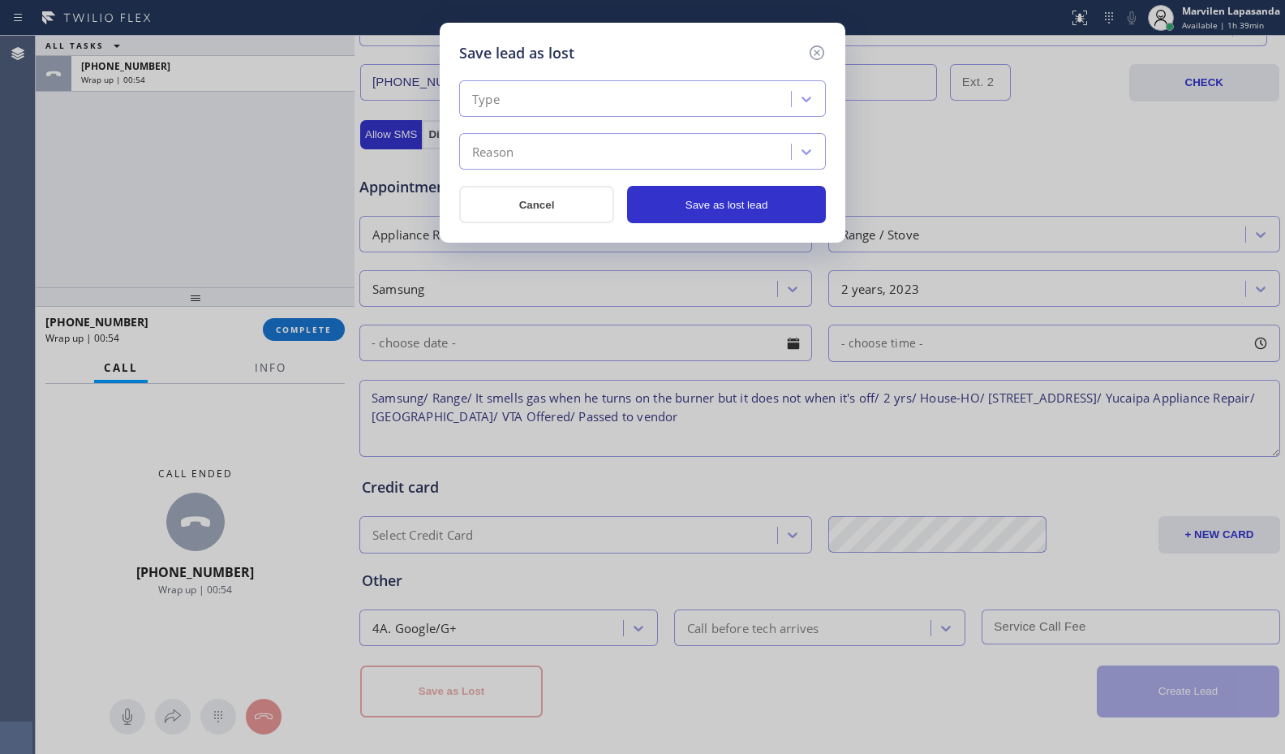
click at [519, 101] on div "Type" at bounding box center [627, 99] width 327 height 28
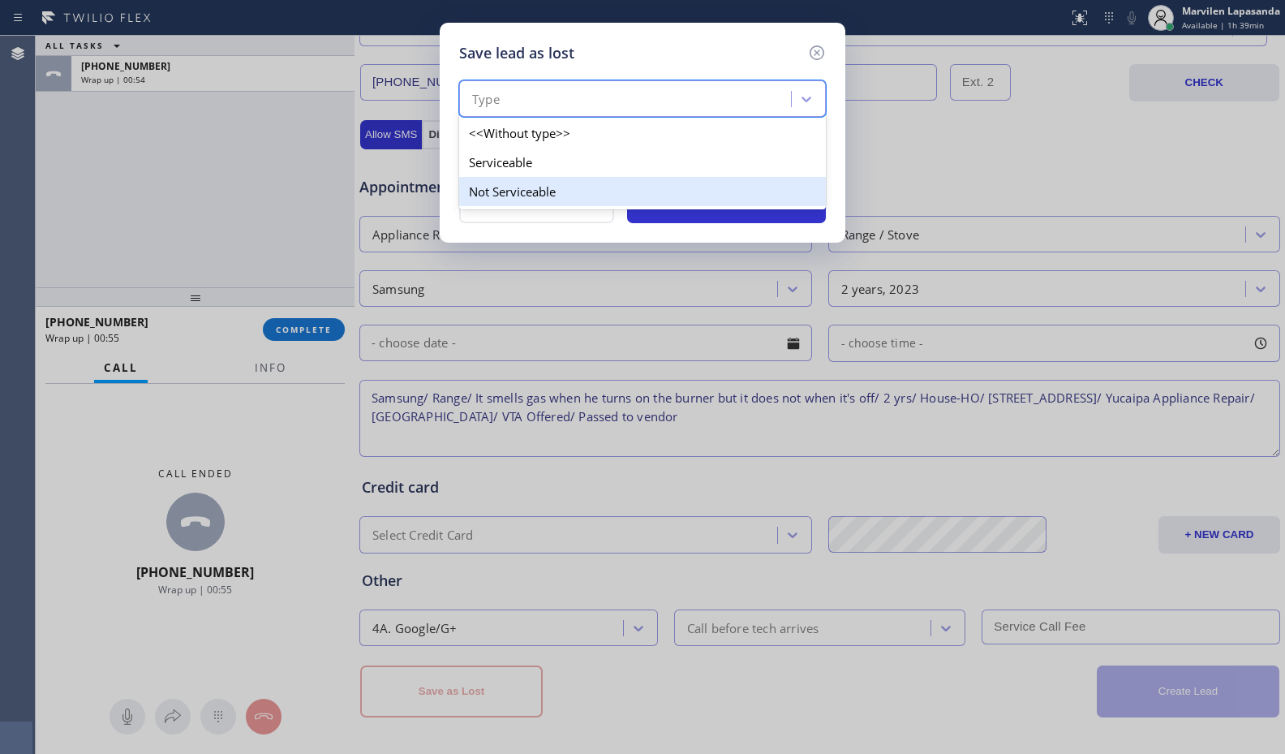
click at [502, 185] on div "Not Serviceable" at bounding box center [642, 191] width 367 height 29
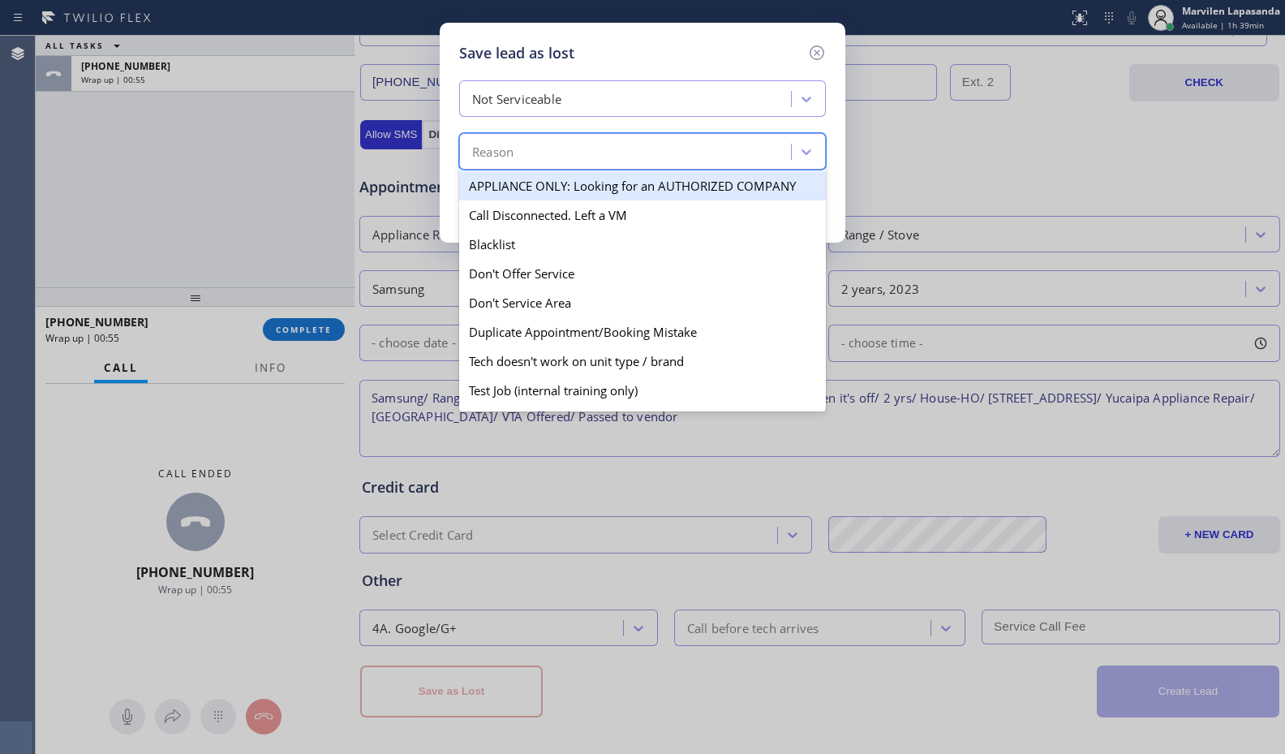
click at [500, 153] on div "Reason" at bounding box center [492, 152] width 41 height 19
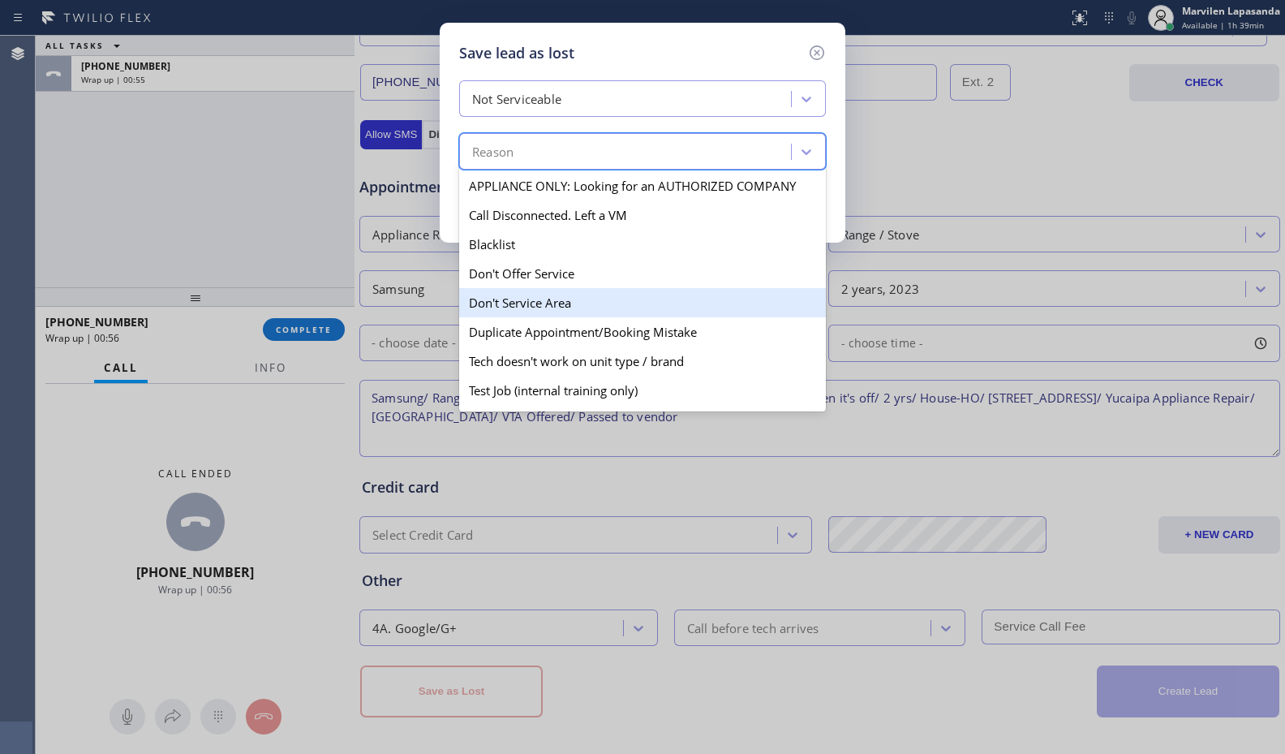
click at [503, 306] on div "Don't Service Area" at bounding box center [642, 302] width 367 height 29
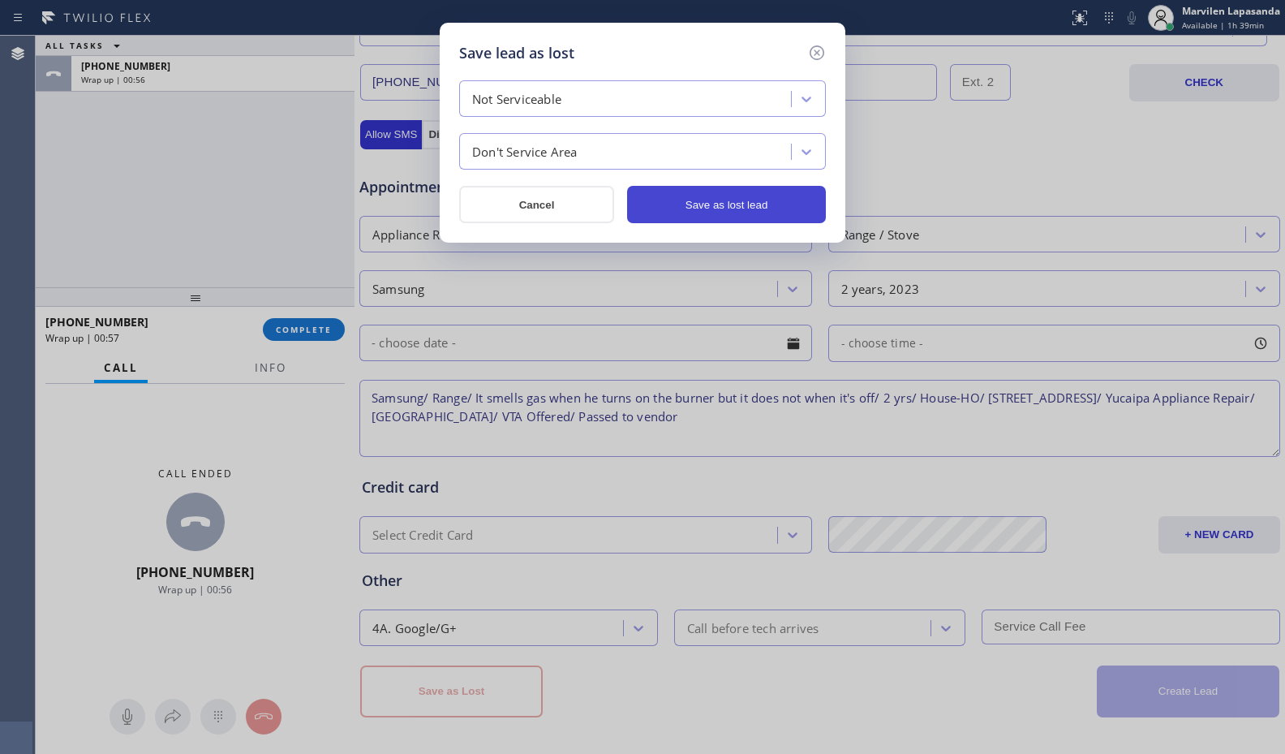
click at [724, 207] on button "Save as lost lead" at bounding box center [726, 204] width 199 height 37
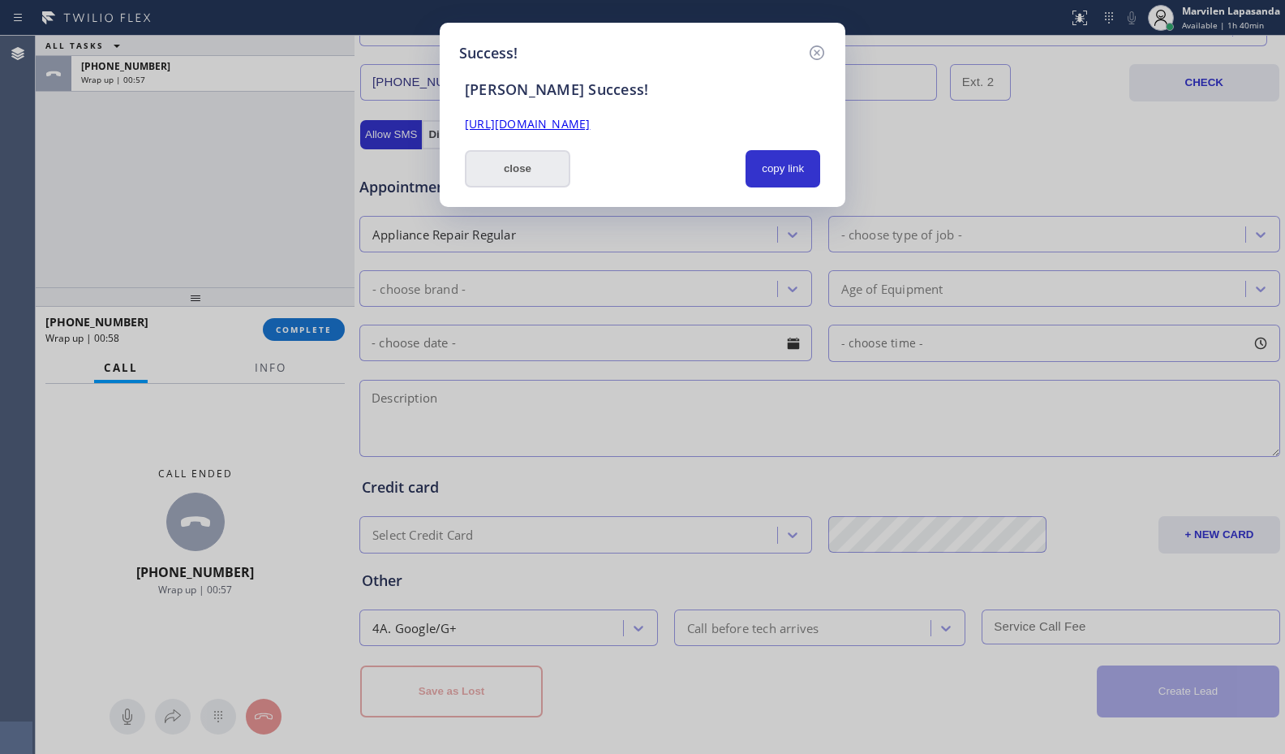
click at [502, 165] on button "close" at bounding box center [517, 168] width 105 height 37
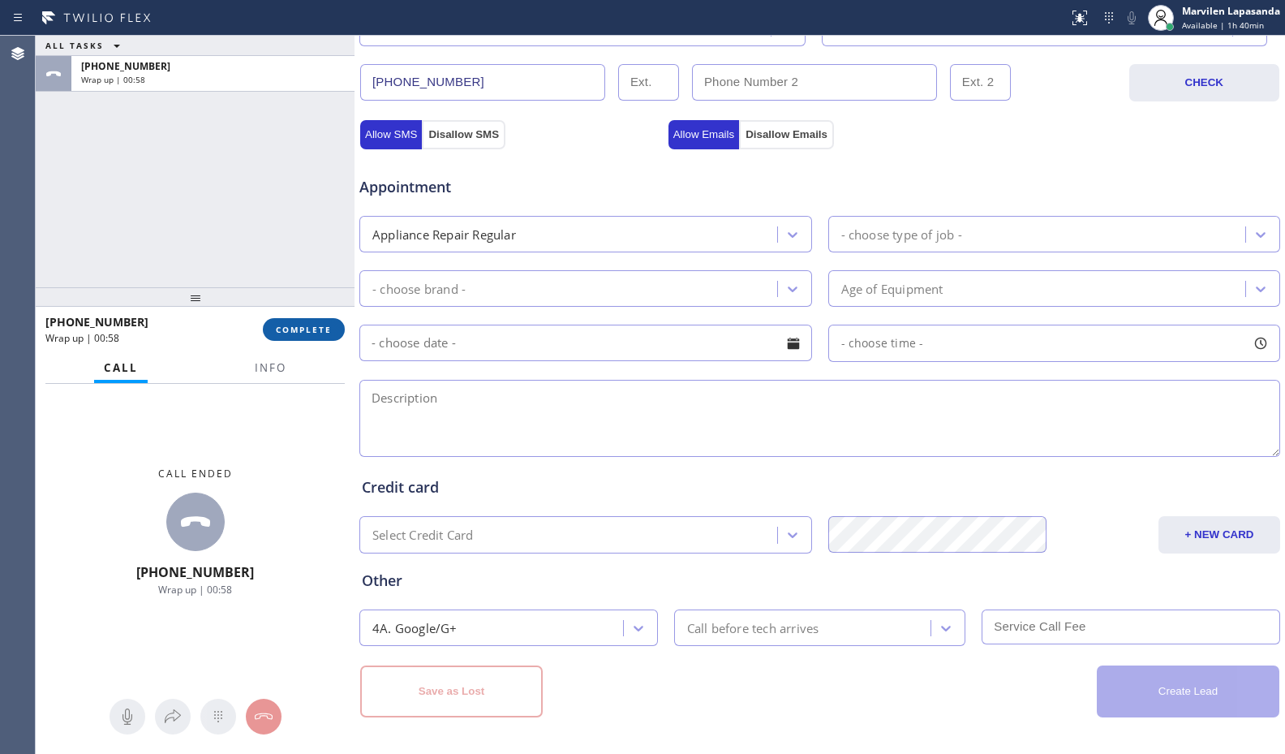
click at [304, 324] on span "COMPLETE" at bounding box center [304, 329] width 56 height 11
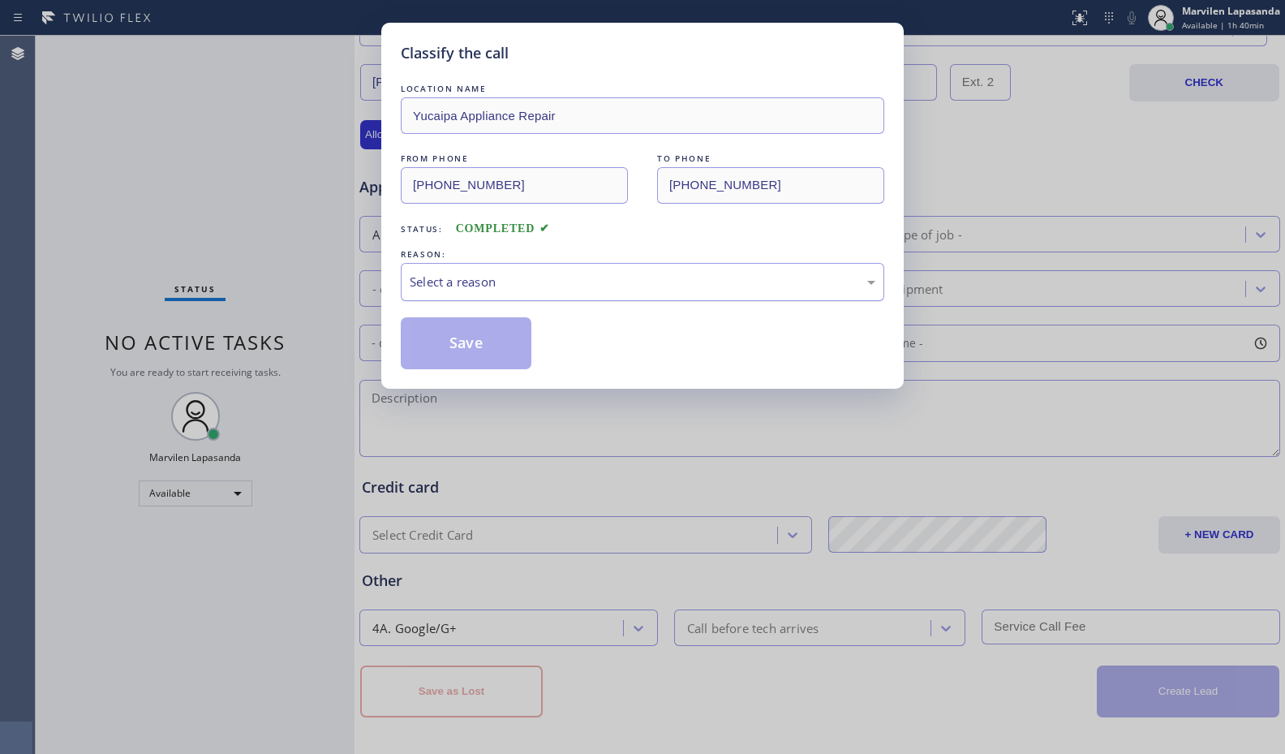
drag, startPoint x: 449, startPoint y: 274, endPoint x: 453, endPoint y: 291, distance: 17.7
click at [450, 277] on div "Select a reason" at bounding box center [643, 282] width 466 height 19
click at [447, 345] on button "Save" at bounding box center [466, 343] width 131 height 52
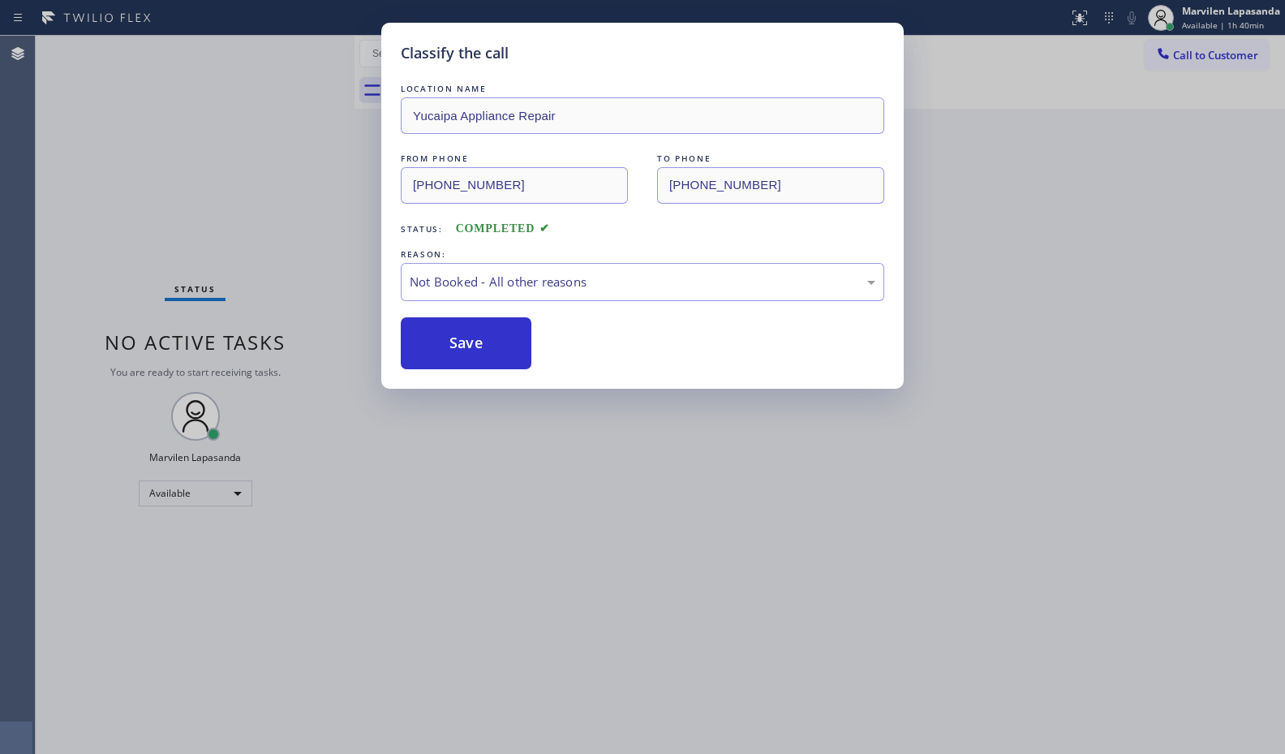
click at [447, 345] on button "Save" at bounding box center [466, 343] width 131 height 52
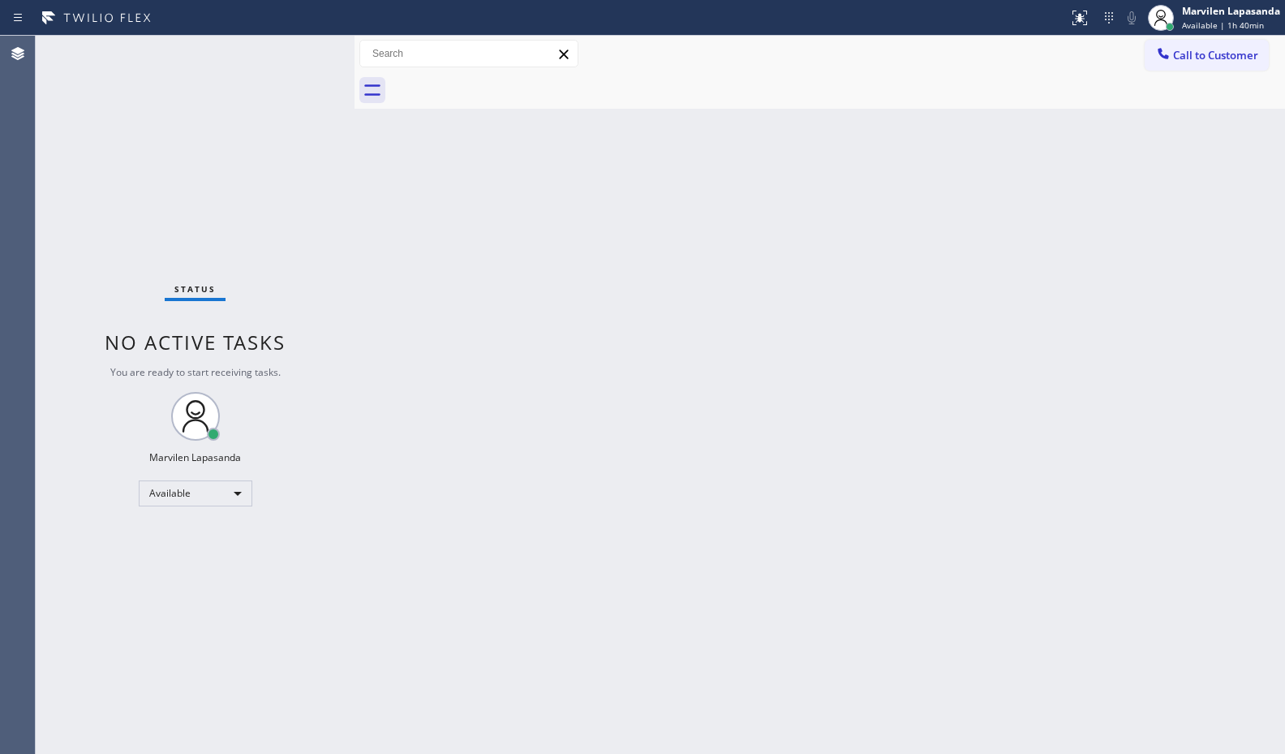
click at [972, 163] on div "Back to Dashboard Change Sender ID Customers Technicians Select a contact Outbo…" at bounding box center [819, 395] width 930 height 718
click at [545, 244] on div "Back to Dashboard Change Sender ID Customers Technicians Select a contact Outbo…" at bounding box center [819, 395] width 930 height 718
click at [575, 226] on div "Back to Dashboard Change Sender ID Customers Technicians Select a contact Outbo…" at bounding box center [819, 395] width 930 height 718
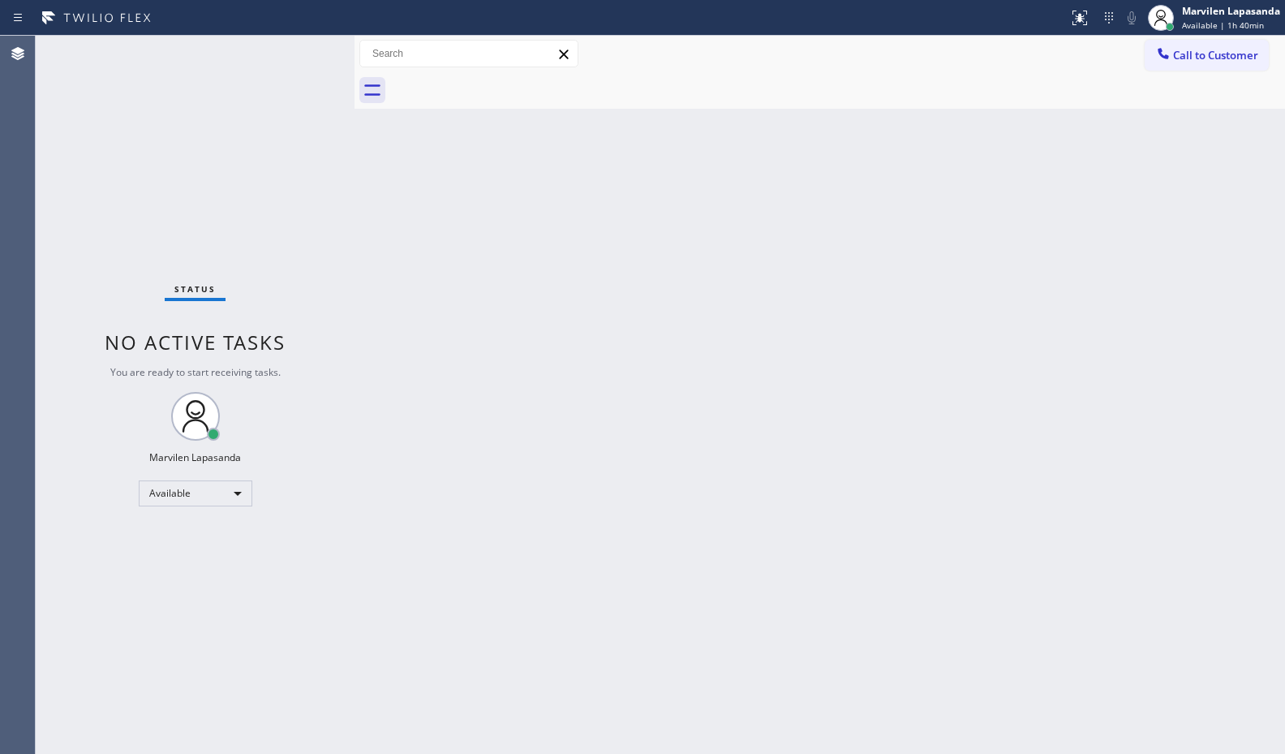
click at [502, 205] on div "Back to Dashboard Change Sender ID Customers Technicians Select a contact Outbo…" at bounding box center [819, 395] width 930 height 718
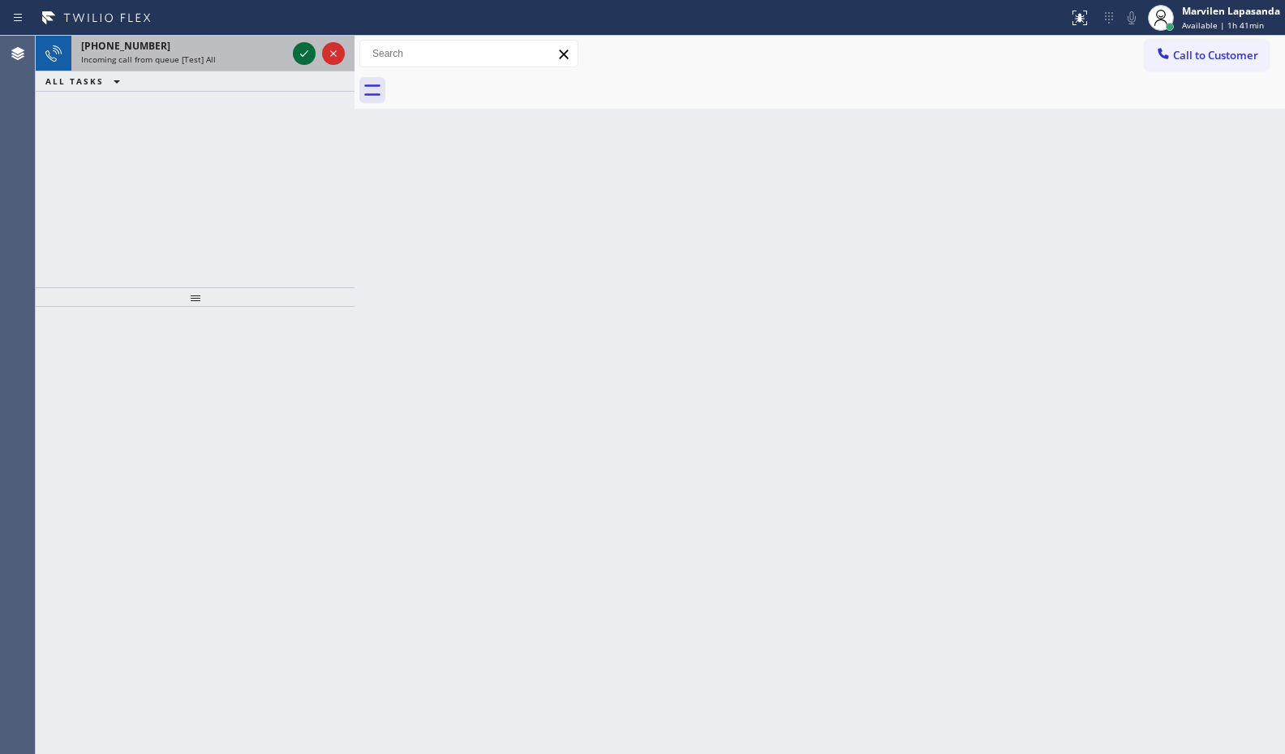
click at [299, 50] on icon at bounding box center [303, 53] width 19 height 19
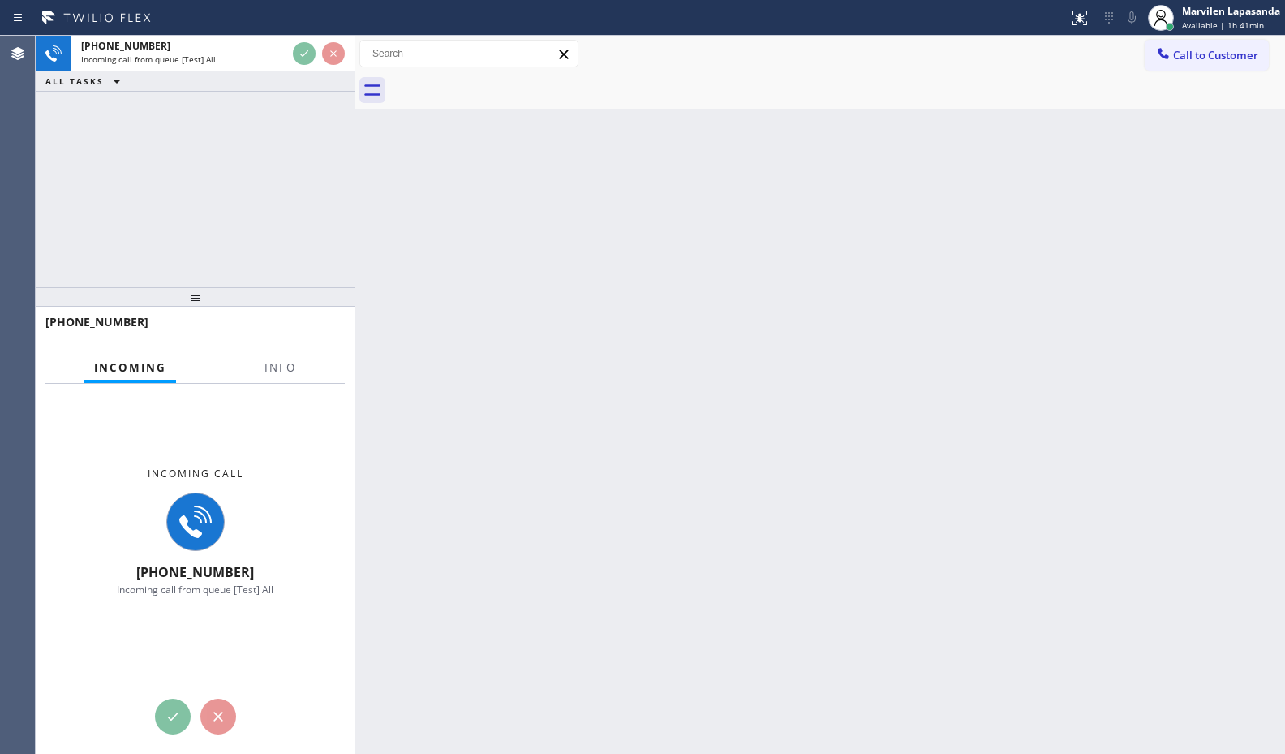
click at [252, 368] on div "Incoming Info" at bounding box center [194, 368] width 299 height 32
click at [273, 367] on span "Info" at bounding box center [280, 367] width 32 height 15
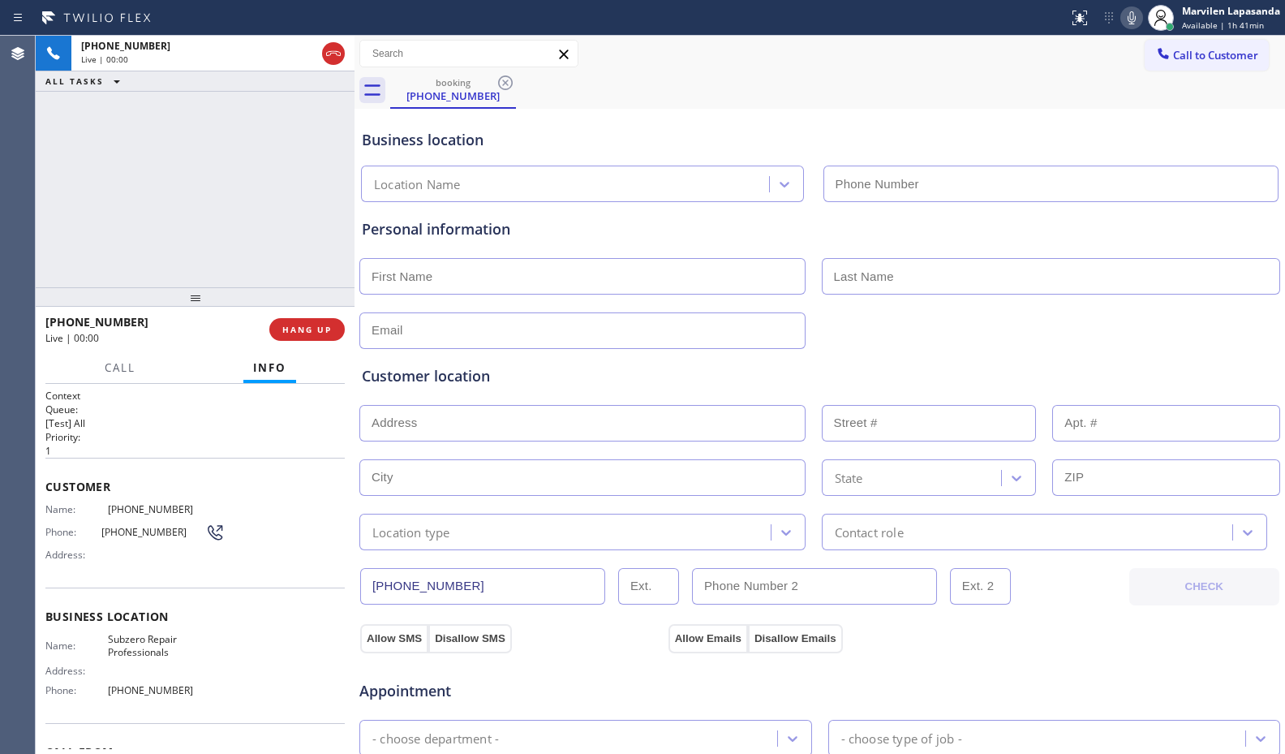
type input "[PHONE_NUMBER]"
click at [114, 530] on span "[PHONE_NUMBER]" at bounding box center [153, 532] width 105 height 12
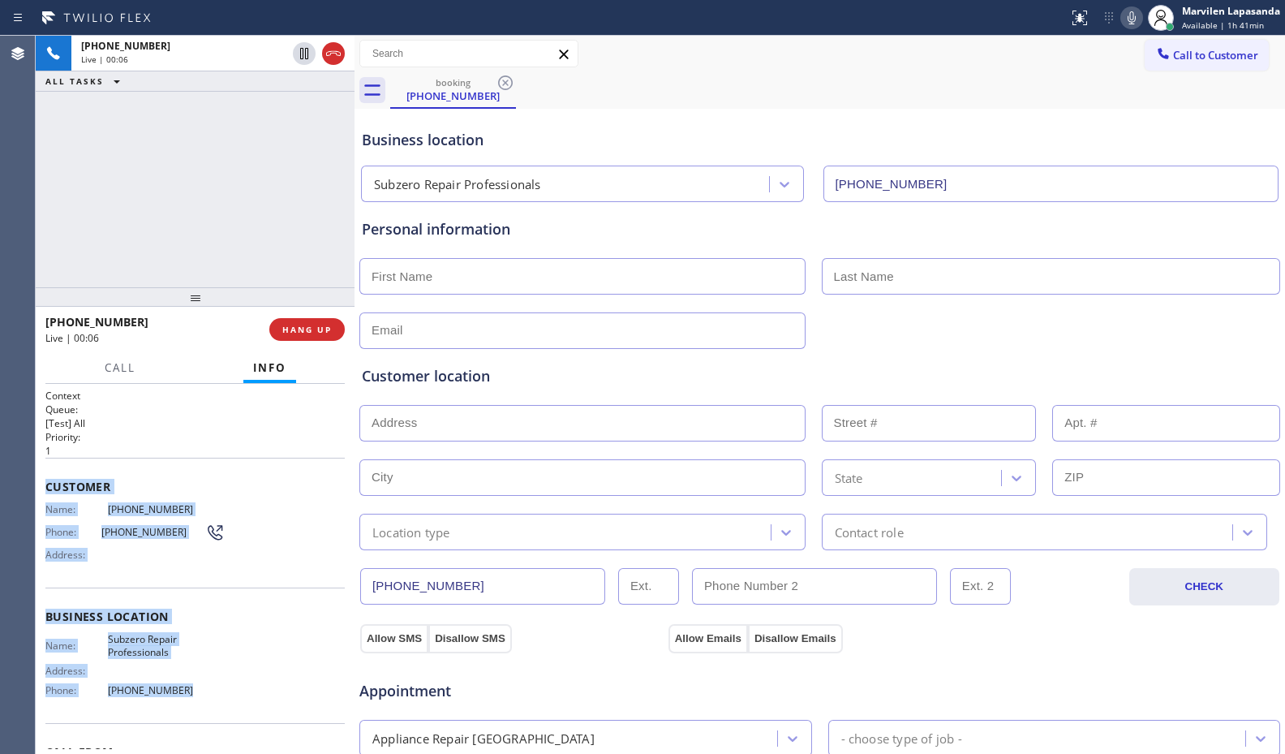
drag, startPoint x: 44, startPoint y: 482, endPoint x: 219, endPoint y: 688, distance: 270.5
click at [219, 688] on div "Context Queue: [Test] All Priority: 1 Customer Name: (310) 422-0012 Phone: (310…" at bounding box center [195, 569] width 319 height 370
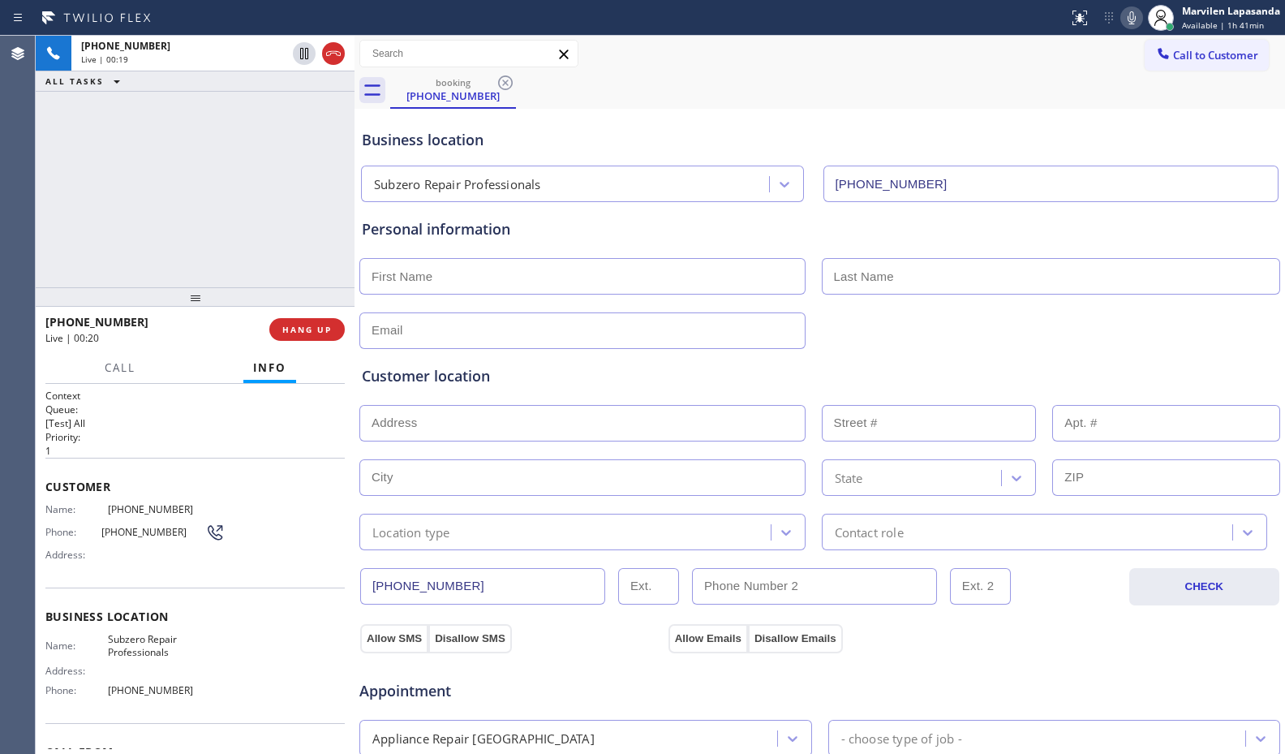
drag, startPoint x: 782, startPoint y: 112, endPoint x: 800, endPoint y: 104, distance: 19.6
click at [788, 109] on div "Business location Subzero Repair Professionals (805) 303-5865" at bounding box center [820, 154] width 922 height 96
click at [1131, 22] on icon at bounding box center [1131, 17] width 19 height 19
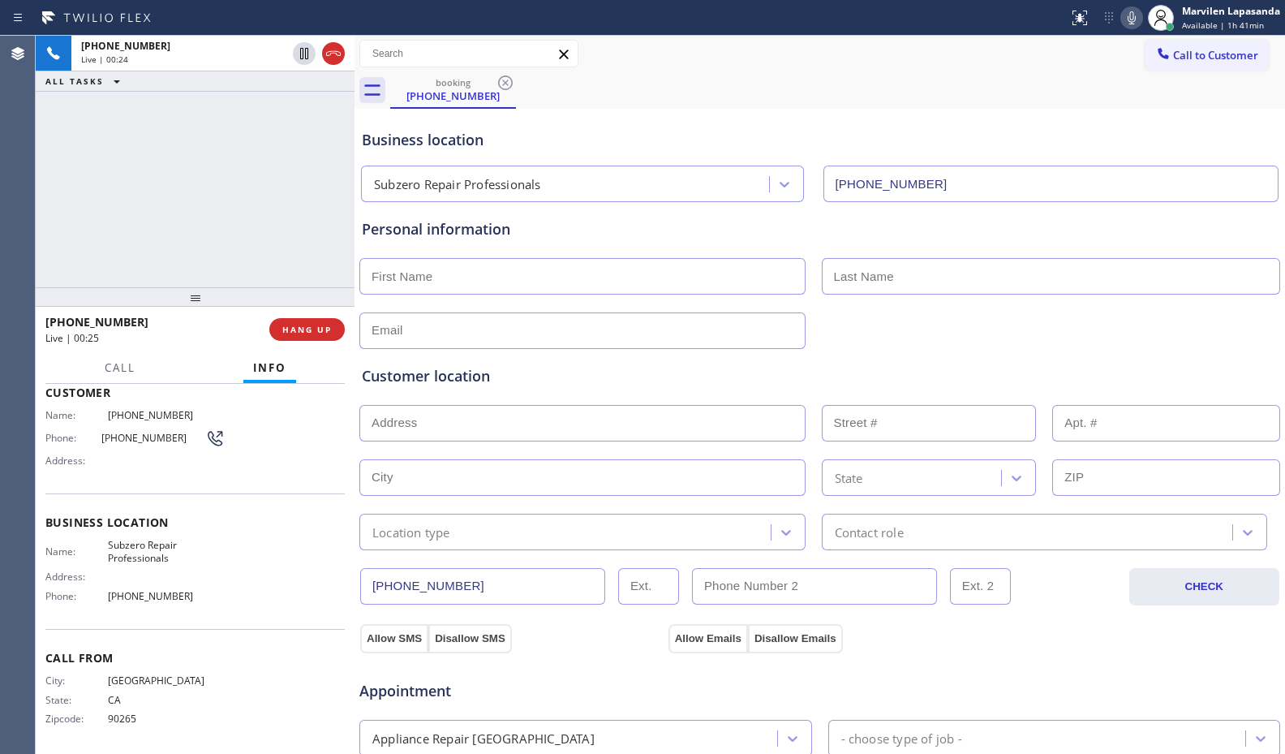
scroll to position [97, 0]
click at [194, 612] on div "Business location Name: Subzero Repair Professionals Address: Phone: (805) 303-…" at bounding box center [194, 558] width 299 height 135
click at [244, 616] on div "Business location Name: Subzero Repair Professionals Address: Phone: (805) 303-…" at bounding box center [194, 558] width 299 height 135
click at [221, 615] on div "Business location Name: Subzero Repair Professionals Address: Phone: (805) 303-…" at bounding box center [194, 558] width 299 height 135
click at [222, 591] on div "Name: Subzero Repair Professionals Address: Phone: (805) 303-5865" at bounding box center [194, 571] width 299 height 70
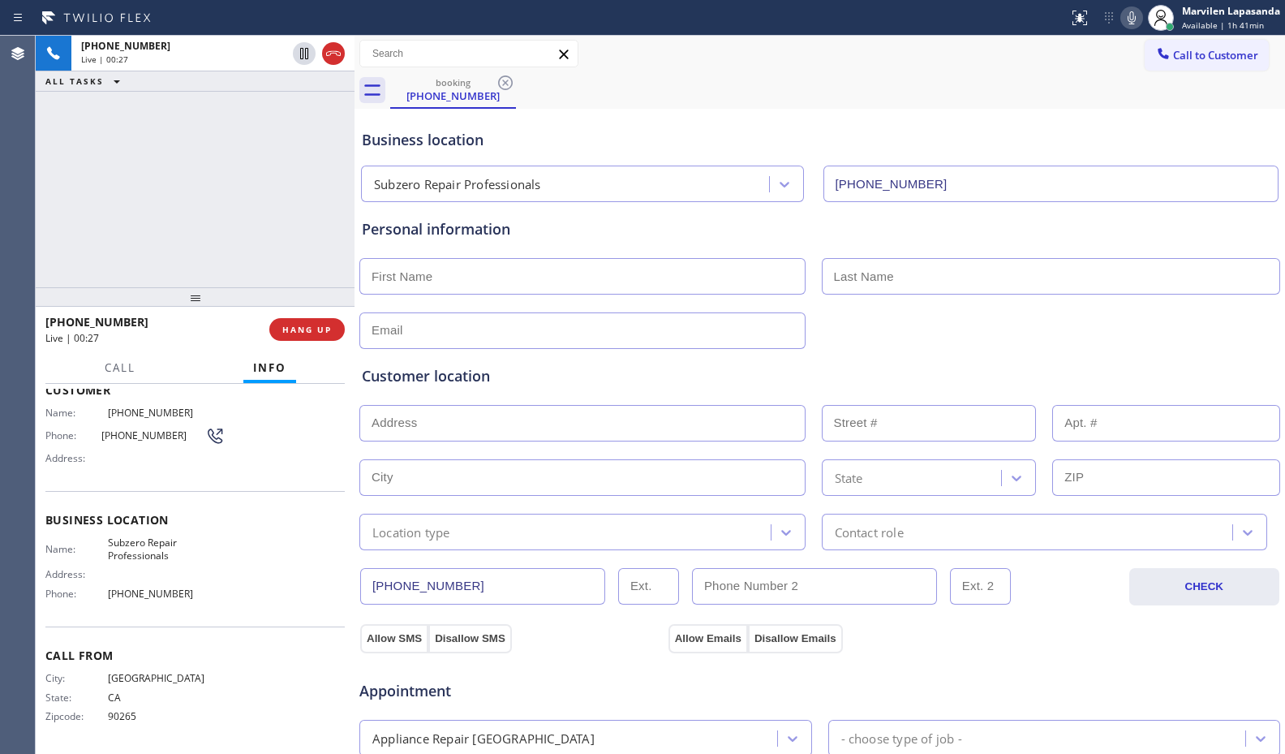
click at [221, 556] on div "Name: Subzero Repair Professionals Address: Phone: (805) 303-5865" at bounding box center [194, 571] width 299 height 70
click at [227, 520] on span "Business location" at bounding box center [194, 519] width 299 height 15
click at [228, 500] on div "Business location Name: Subzero Repair Professionals Address: Phone: (805) 303-…" at bounding box center [194, 558] width 299 height 135
click at [207, 174] on div "+13104220012 Live | 00:35 ALL TASKS ALL TASKS ACTIVE TASKS TASKS IN WRAP UP" at bounding box center [195, 161] width 319 height 251
click at [207, 174] on div "+13104220012 Live | 00:36 ALL TASKS ALL TASKS ACTIVE TASKS TASKS IN WRAP UP" at bounding box center [195, 161] width 319 height 251
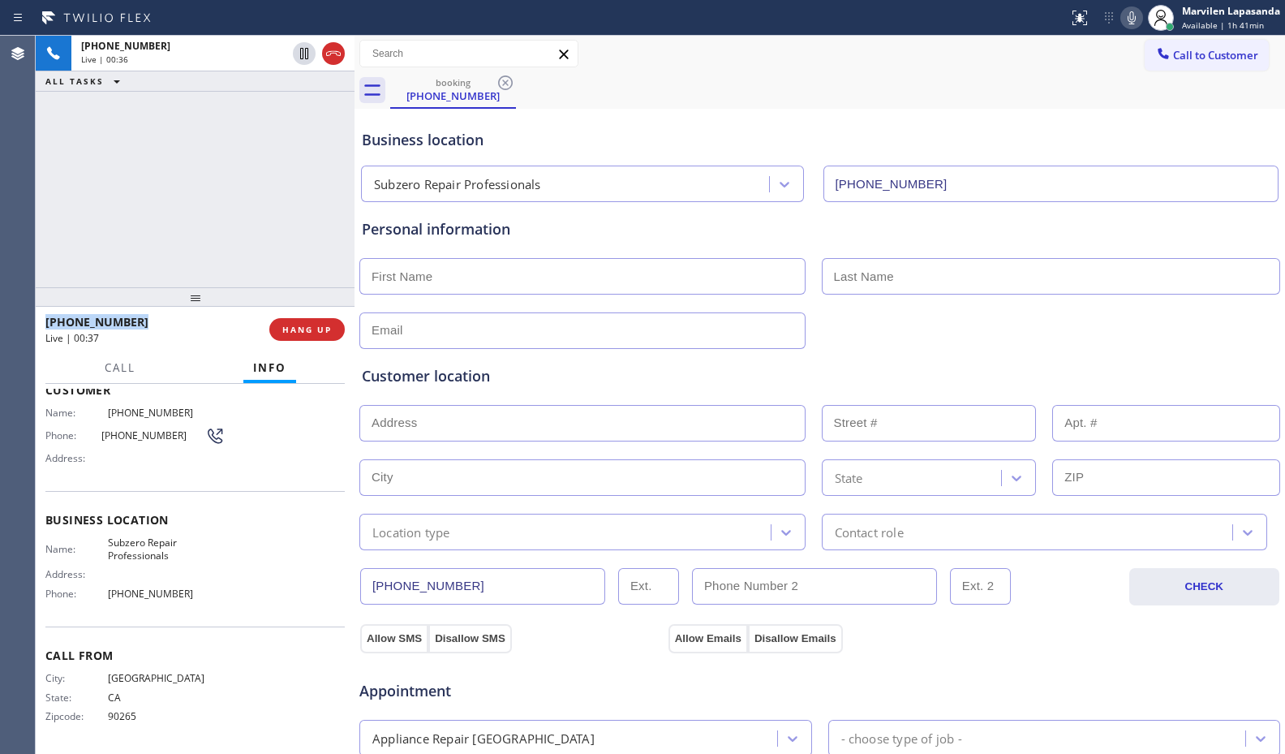
click at [207, 174] on div "+13104220012 Live | 00:36 ALL TASKS ALL TASKS ACTIVE TASKS TASKS IN WRAP UP" at bounding box center [195, 161] width 319 height 251
click at [297, 336] on button "HANG UP" at bounding box center [306, 329] width 75 height 23
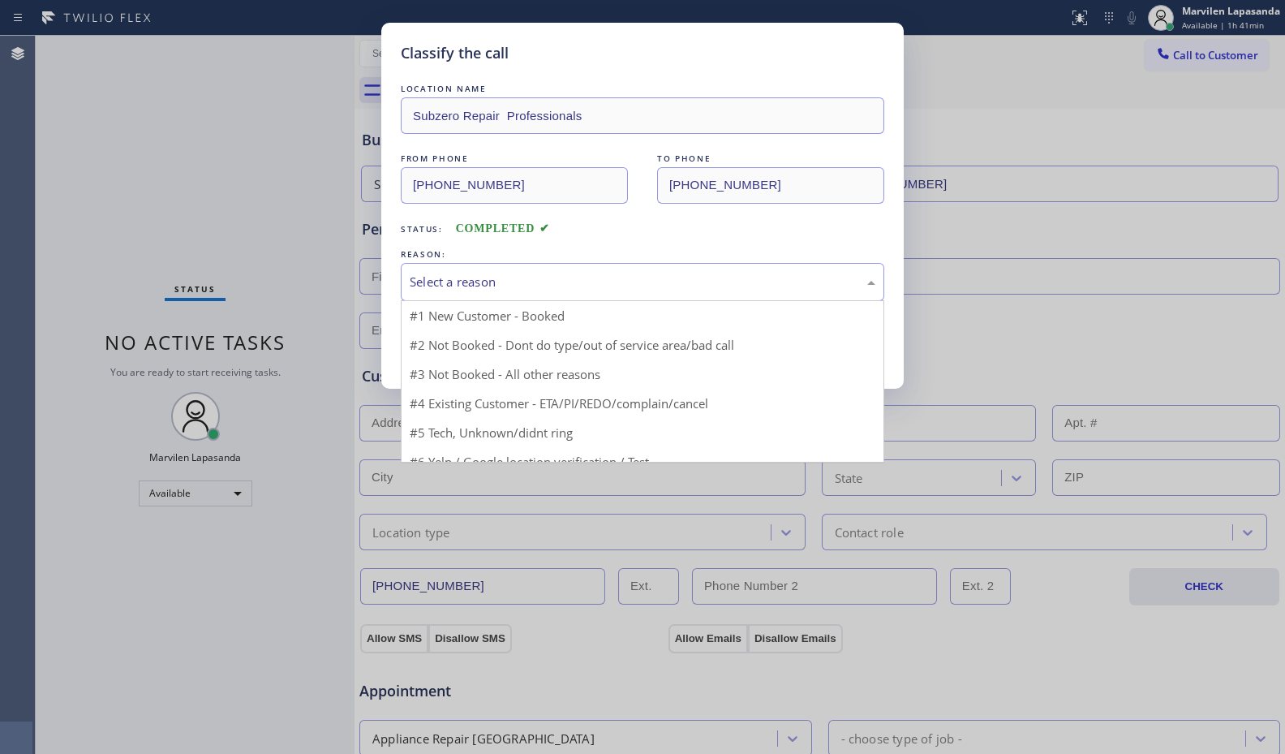
click at [442, 277] on div "Select a reason" at bounding box center [643, 282] width 466 height 19
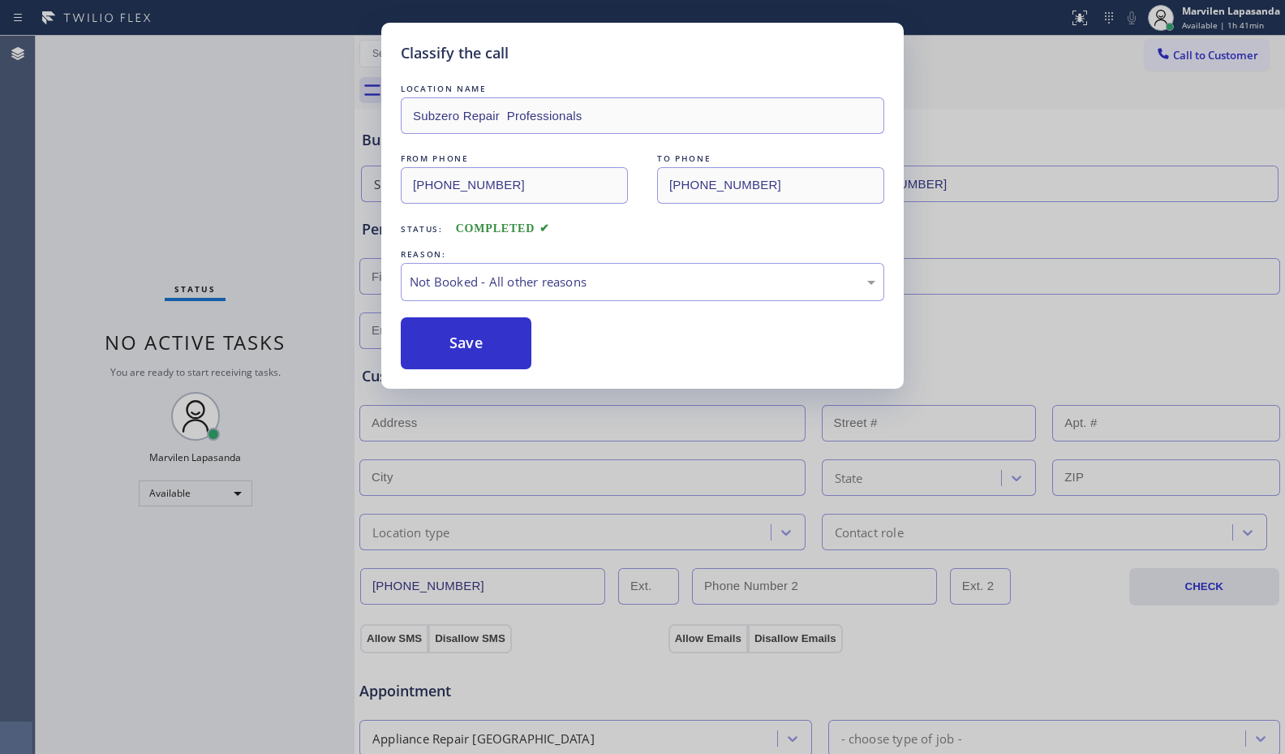
click at [437, 332] on button "Save" at bounding box center [466, 343] width 131 height 52
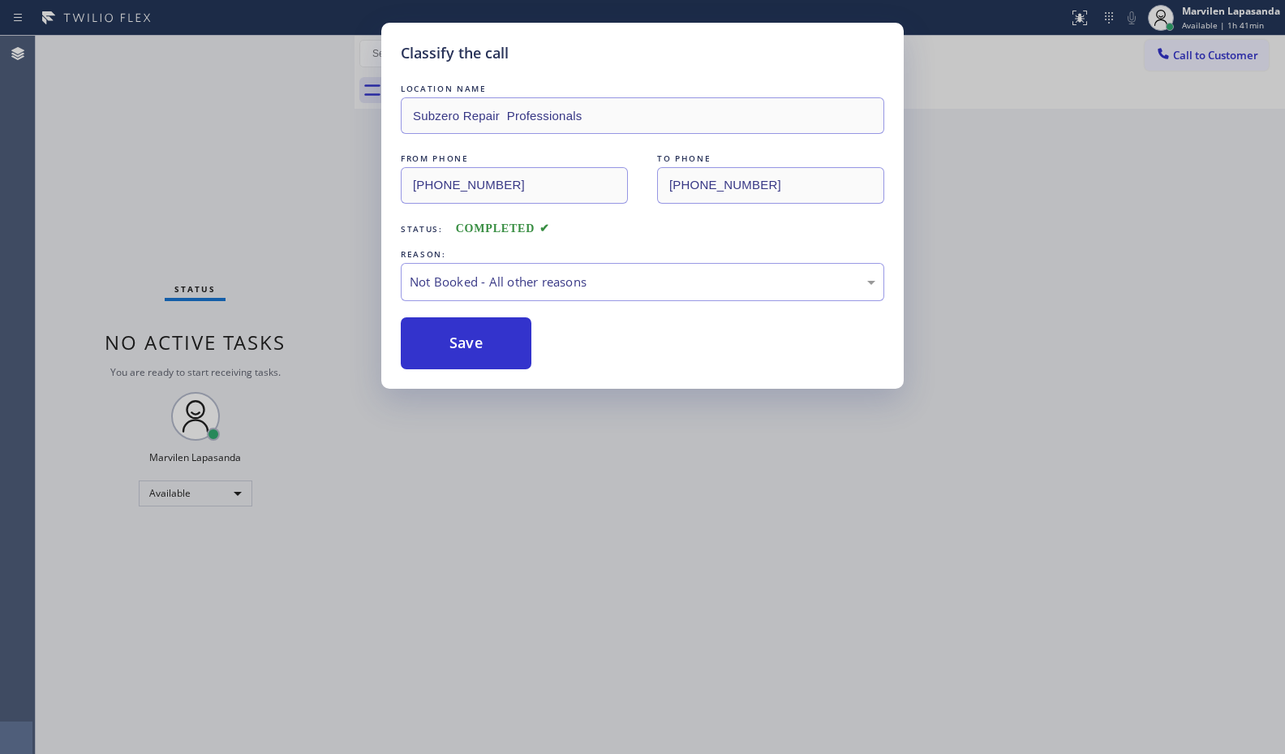
click at [437, 332] on button "Save" at bounding box center [466, 343] width 131 height 52
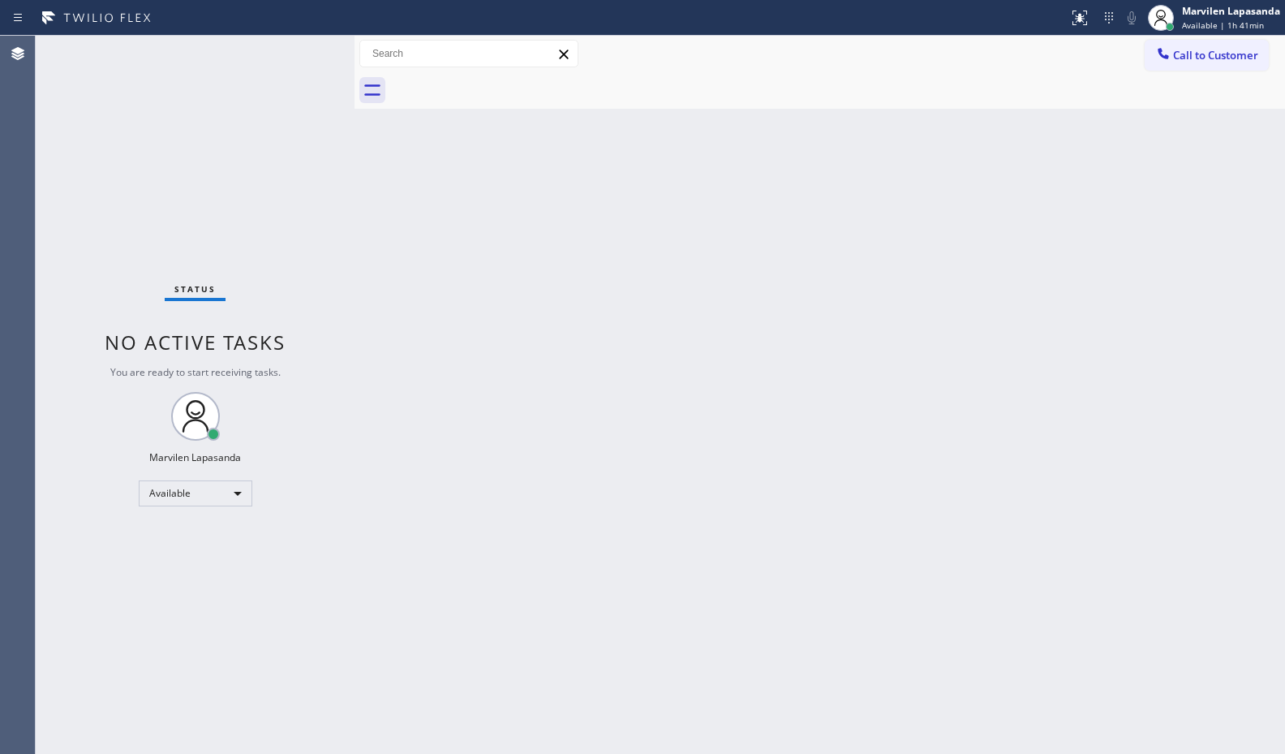
click at [345, 133] on div "Status No active tasks You are ready to start receiving tasks. Marvilen Lapasan…" at bounding box center [195, 395] width 319 height 718
click at [322, 48] on div "Status No active tasks You are ready to start receiving tasks. Marvilen Lapasan…" at bounding box center [195, 395] width 319 height 718
click at [322, 48] on div at bounding box center [333, 53] width 23 height 19
click at [309, 48] on div "Status No active tasks You are ready to start receiving tasks. Marvilen Lapasan…" at bounding box center [195, 395] width 319 height 718
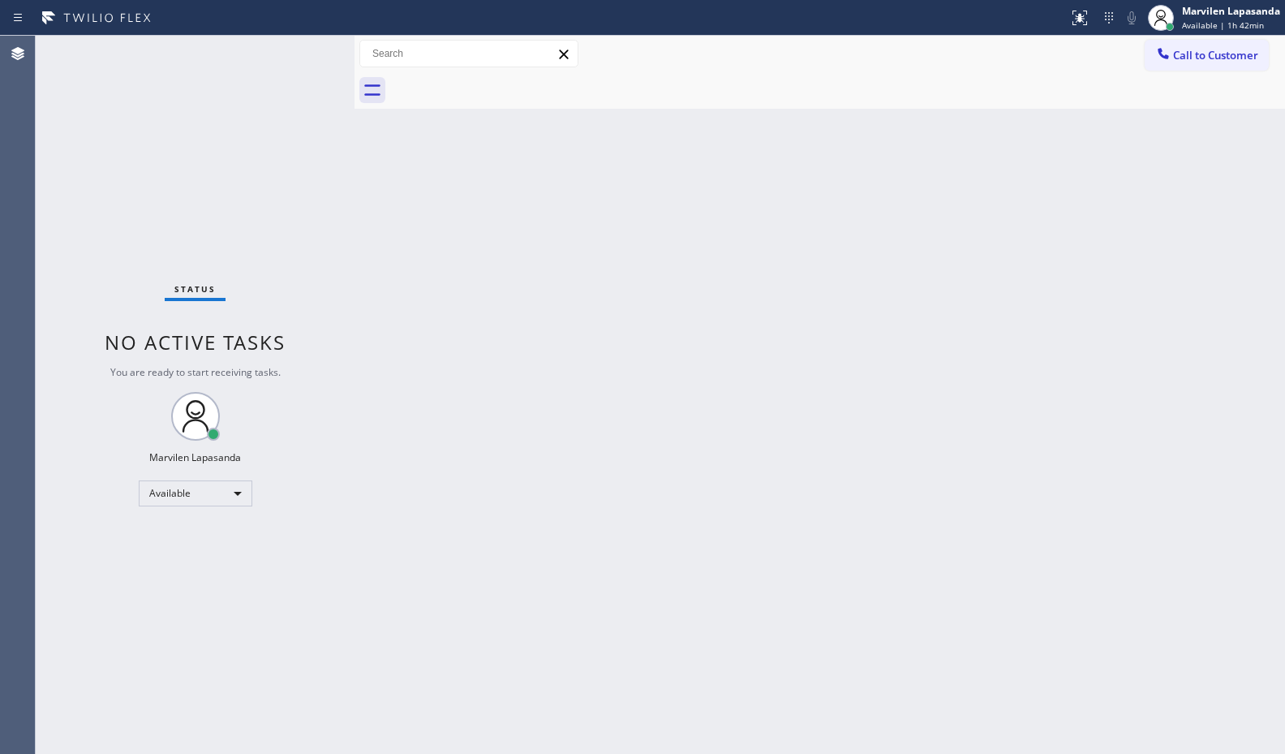
click at [309, 48] on div "Status No active tasks You are ready to start receiving tasks. Marvilen Lapasan…" at bounding box center [195, 395] width 319 height 718
drag, startPoint x: 811, startPoint y: 170, endPoint x: 848, endPoint y: 165, distance: 36.8
click at [815, 168] on div "Back to Dashboard Change Sender ID Customers Technicians Select a contact Outbo…" at bounding box center [819, 395] width 930 height 718
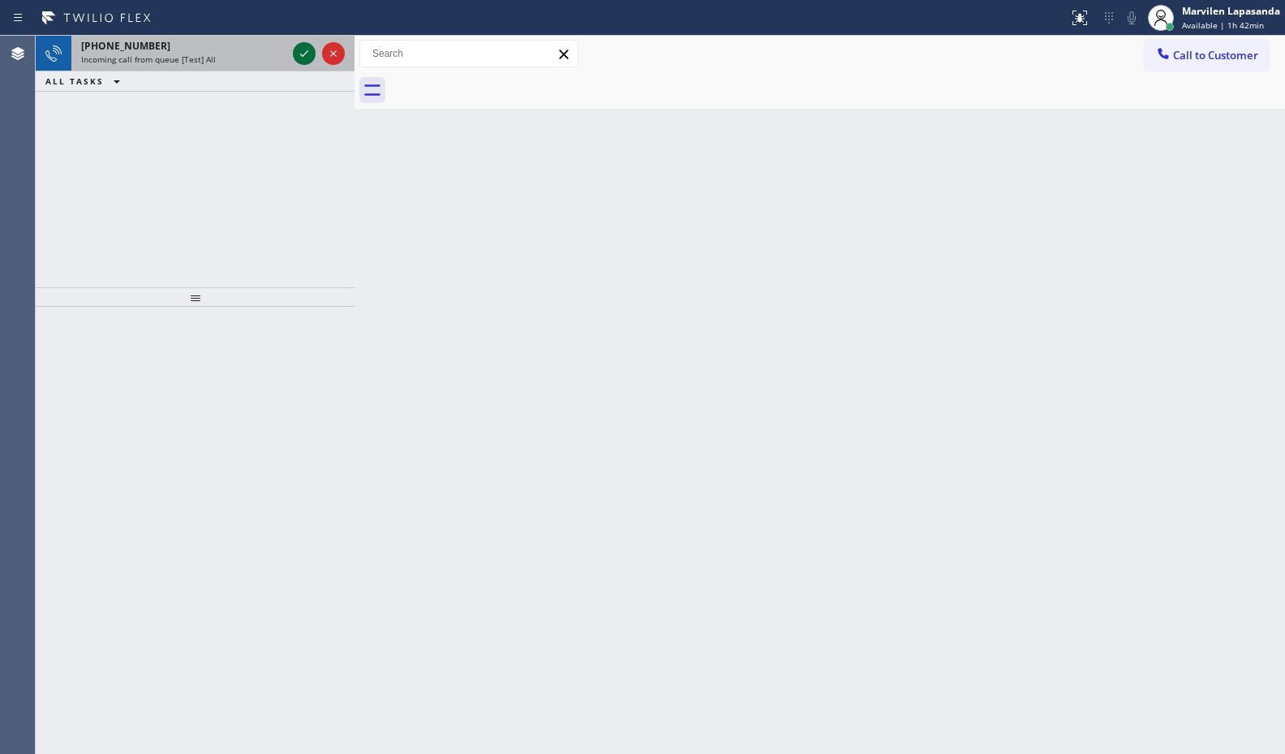
click at [308, 62] on icon at bounding box center [303, 53] width 19 height 19
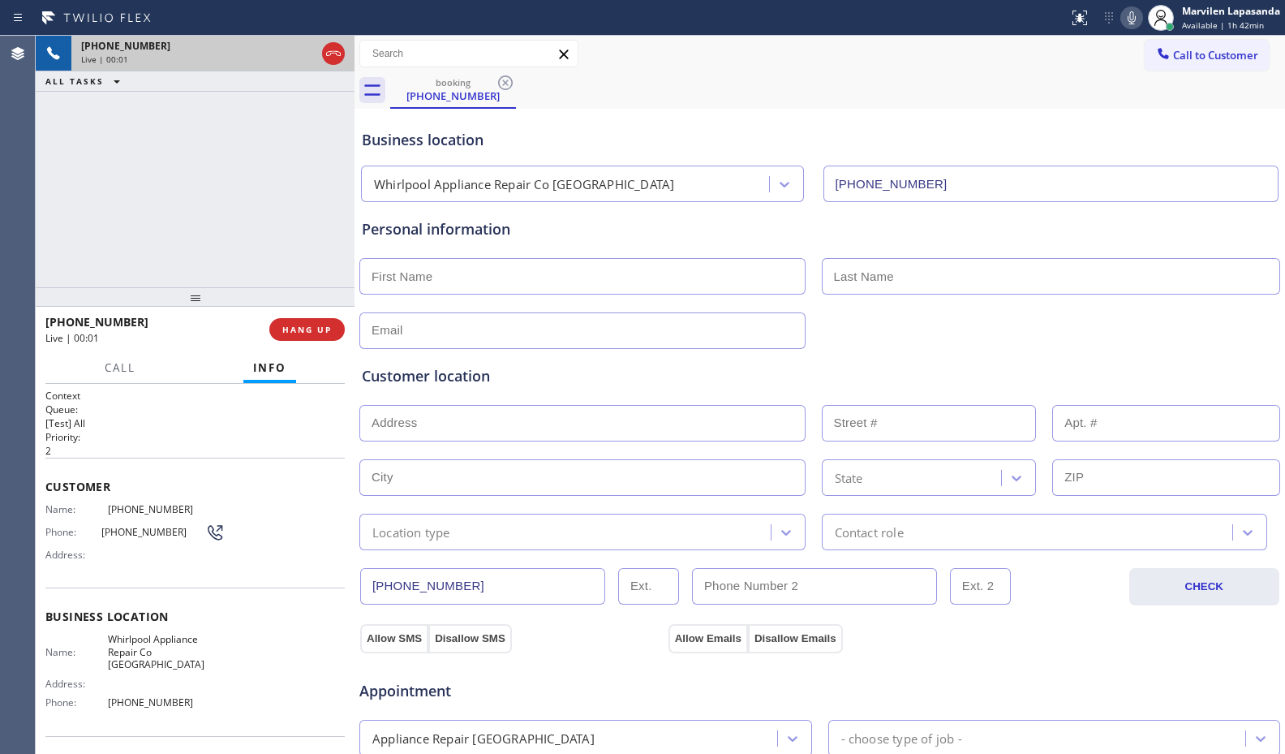
type input "(720) 802-5872"
click at [90, 575] on div "Customer Name: (720) 206-6366 Phone: (720) 206-6366 Address:" at bounding box center [194, 523] width 299 height 130
click at [91, 575] on div "Customer Name: (720) 206-6366 Phone: (720) 206-6366 Address:" at bounding box center [194, 523] width 299 height 130
click at [78, 538] on span "Phone:" at bounding box center [73, 532] width 56 height 12
click at [48, 479] on span "Customer" at bounding box center [194, 486] width 299 height 15
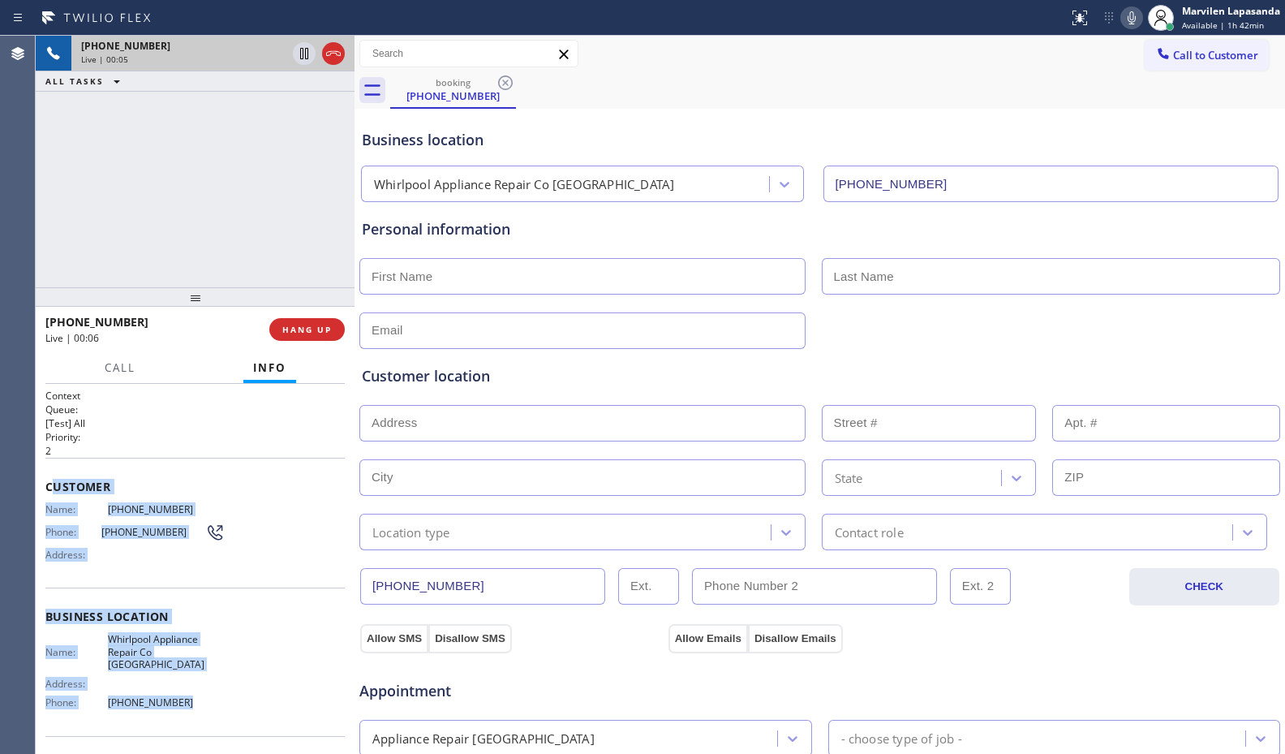
drag, startPoint x: 179, startPoint y: 632, endPoint x: 240, endPoint y: 720, distance: 106.7
click at [240, 720] on div "Context Queue: [Test] All Priority: 2 Customer Name: (720) 206-6366 Phone: (720…" at bounding box center [194, 624] width 299 height 470
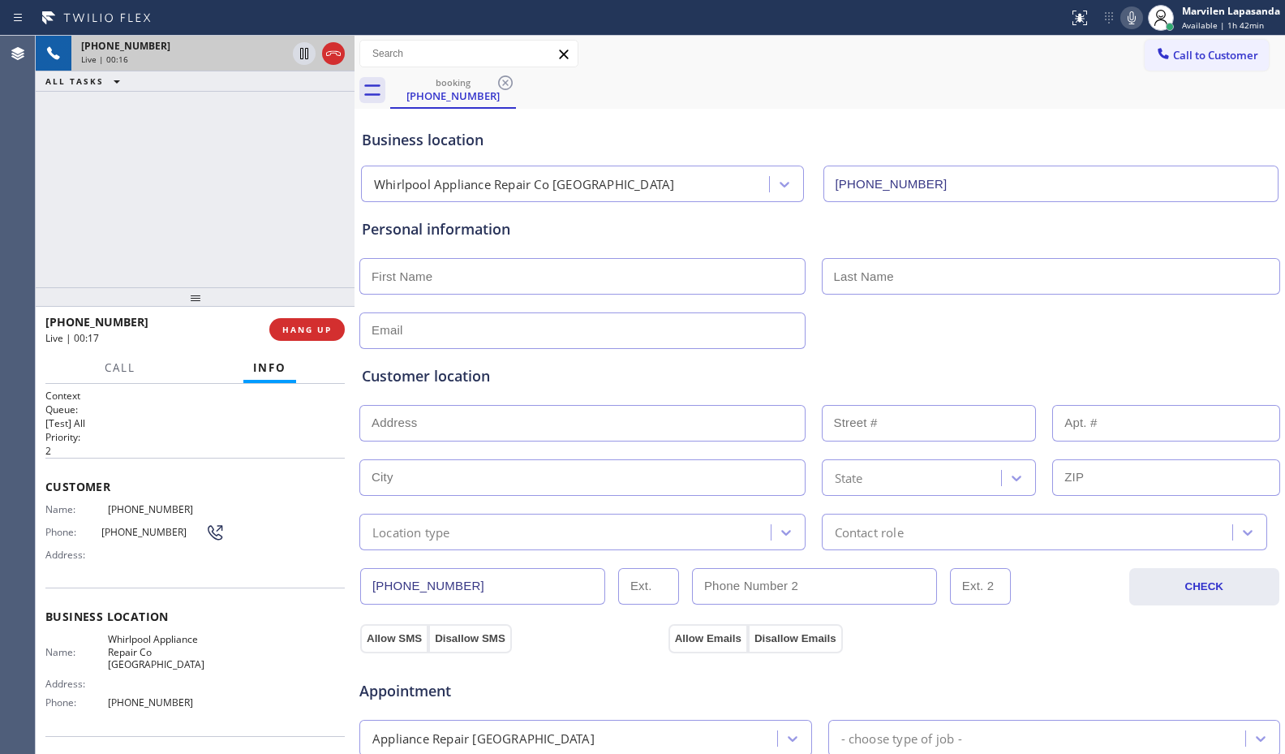
click at [322, 203] on div "+17202066366 Live | 00:16 ALL TASKS ALL TASKS ACTIVE TASKS TASKS IN WRAP UP" at bounding box center [195, 161] width 319 height 251
click at [329, 144] on div "+17202066366 Live | 00:17 ALL TASKS ALL TASKS ACTIVE TASKS TASKS IN WRAP UP" at bounding box center [195, 161] width 319 height 251
click at [329, 135] on div "+17202066366 Live | 00:18 ALL TASKS ALL TASKS ACTIVE TASKS TASKS IN WRAP UP" at bounding box center [195, 161] width 319 height 251
click at [329, 135] on div "+17202066366 Live | 00:19 ALL TASKS ALL TASKS ACTIVE TASKS TASKS IN WRAP UP" at bounding box center [195, 161] width 319 height 251
click at [164, 250] on div "+17202066366 Live | 00:19 ALL TASKS ALL TASKS ACTIVE TASKS TASKS IN WRAP UP" at bounding box center [195, 161] width 319 height 251
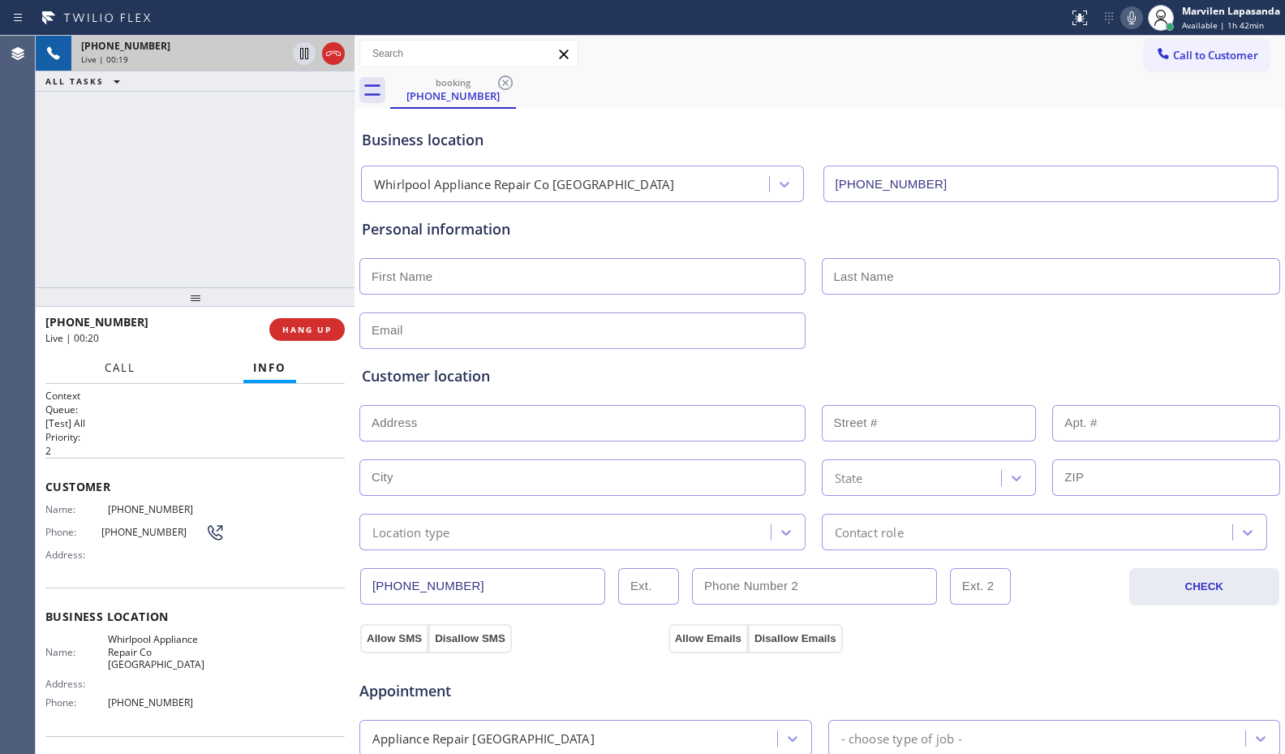
click at [114, 352] on button "Call" at bounding box center [120, 368] width 50 height 32
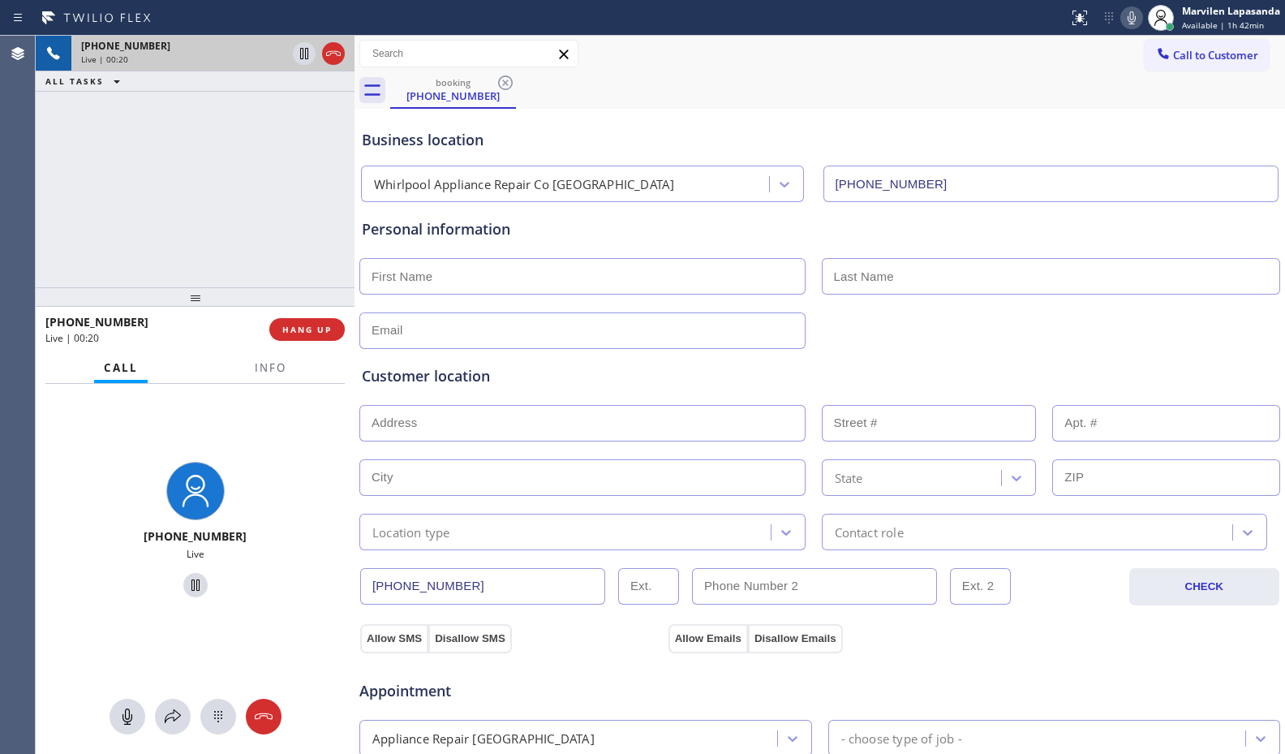
click at [115, 373] on span "Call" at bounding box center [121, 367] width 34 height 15
drag, startPoint x: 994, startPoint y: 76, endPoint x: 1058, endPoint y: 53, distance: 68.3
click at [1000, 76] on div "booking (720) 206-6366" at bounding box center [837, 90] width 895 height 37
click at [1132, 16] on icon at bounding box center [1131, 17] width 19 height 19
click at [303, 57] on icon at bounding box center [304, 53] width 8 height 11
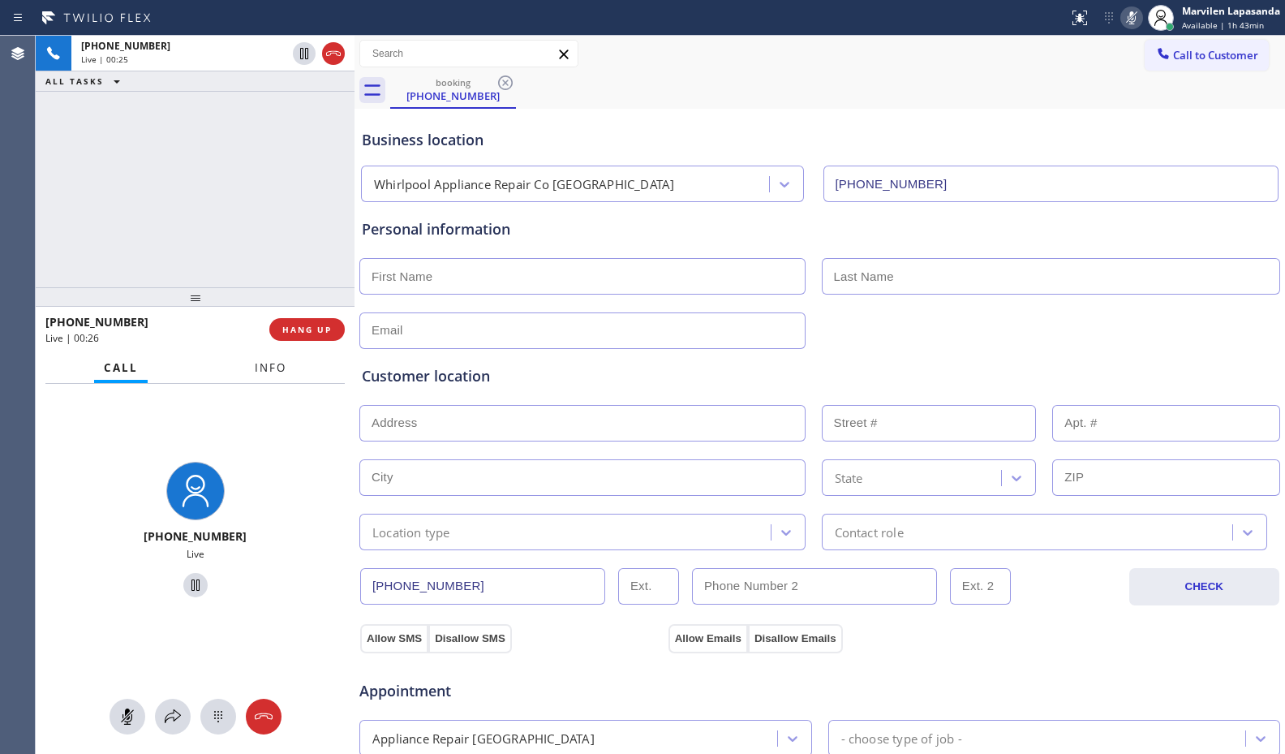
click at [290, 371] on button "Info" at bounding box center [270, 368] width 51 height 32
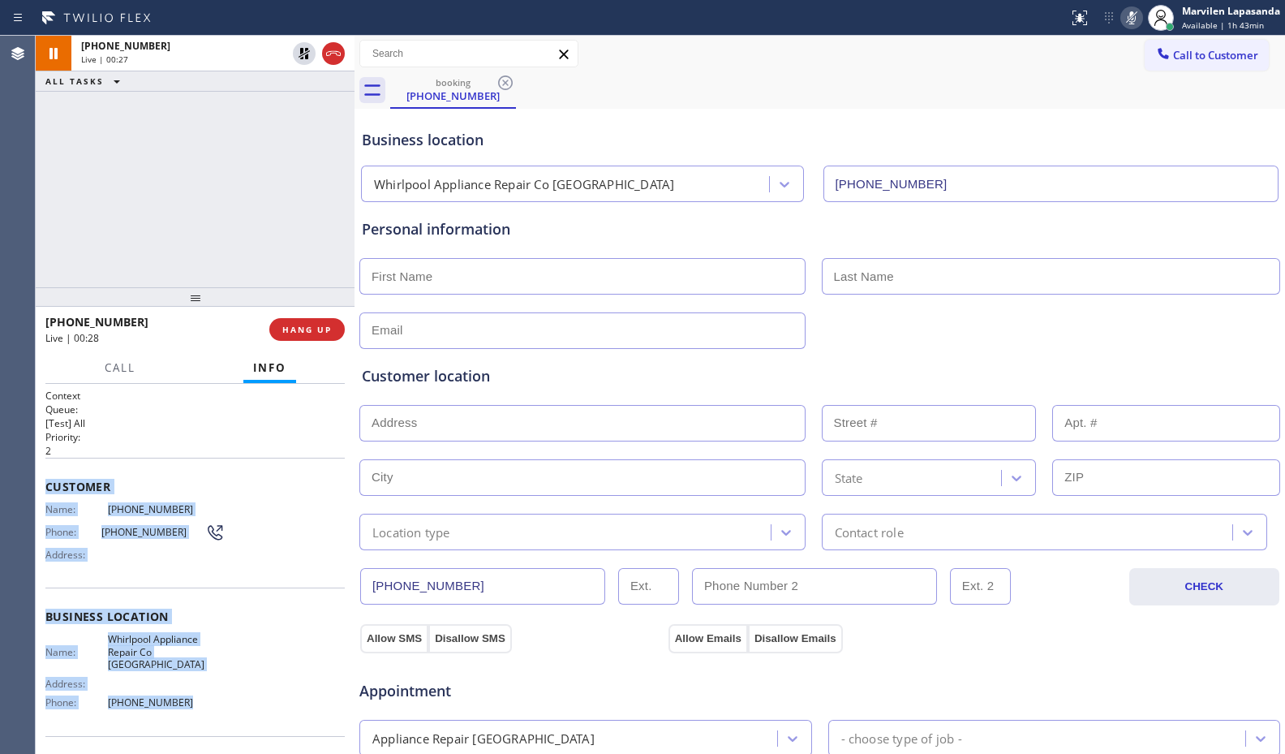
drag, startPoint x: 43, startPoint y: 482, endPoint x: 229, endPoint y: 691, distance: 279.8
click at [229, 691] on div "Context Queue: [Test] All Priority: 2 Customer Name: (720) 206-6366 Phone: (720…" at bounding box center [195, 569] width 319 height 370
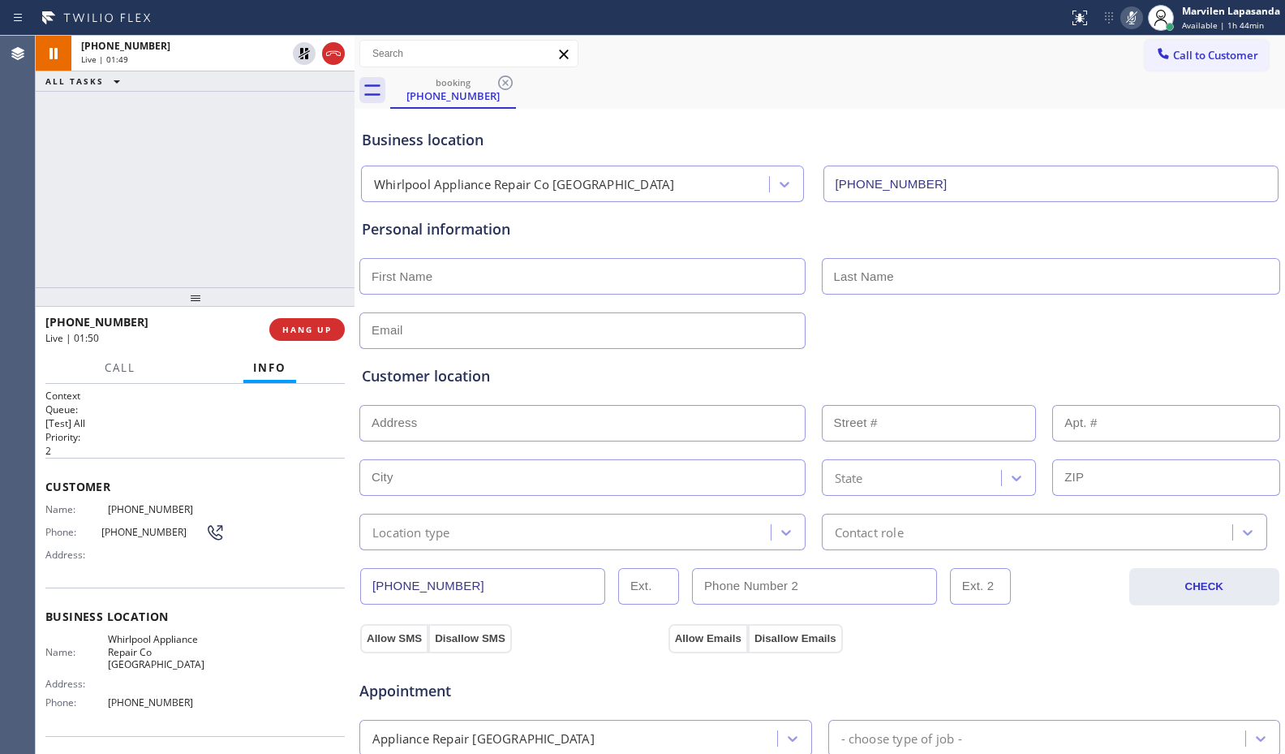
click at [78, 209] on div "+17202066366 Live | 01:49 ALL TASKS ALL TASKS ACTIVE TASKS TASKS IN WRAP UP" at bounding box center [195, 161] width 319 height 251
click at [124, 365] on span "Call" at bounding box center [120, 367] width 31 height 15
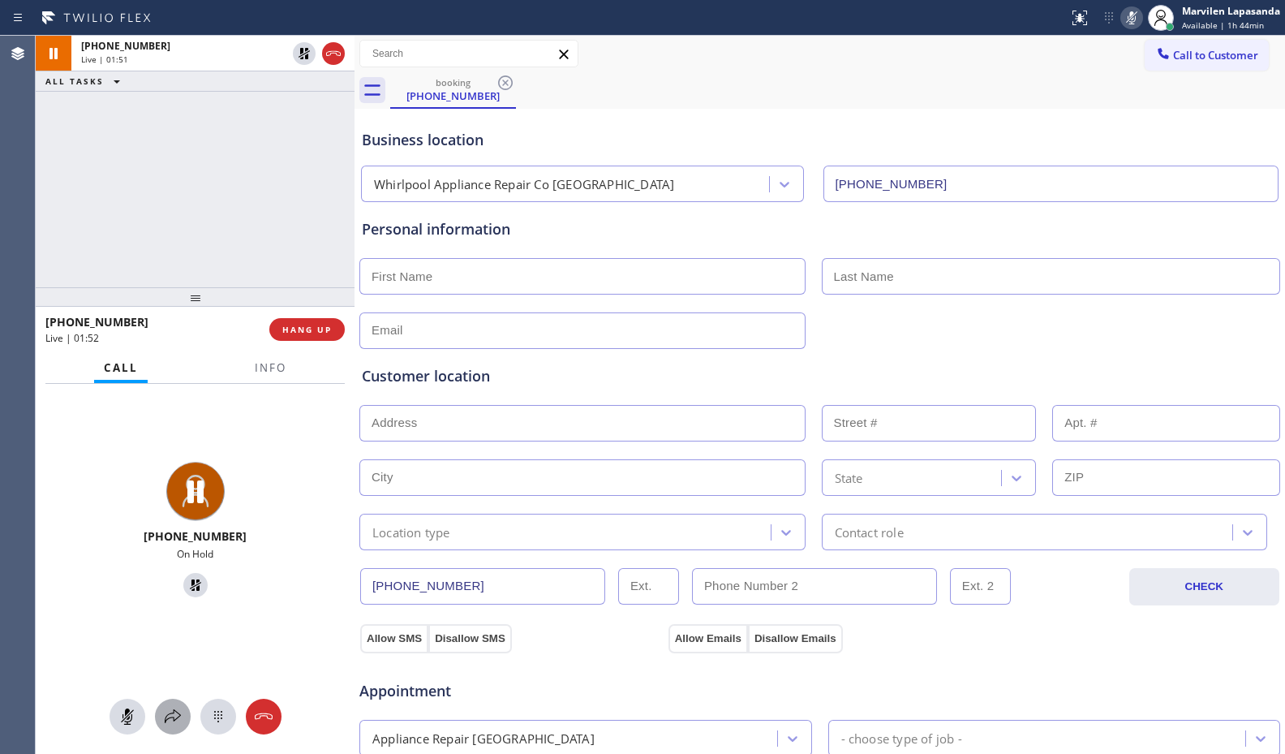
click at [180, 715] on icon at bounding box center [172, 716] width 19 height 19
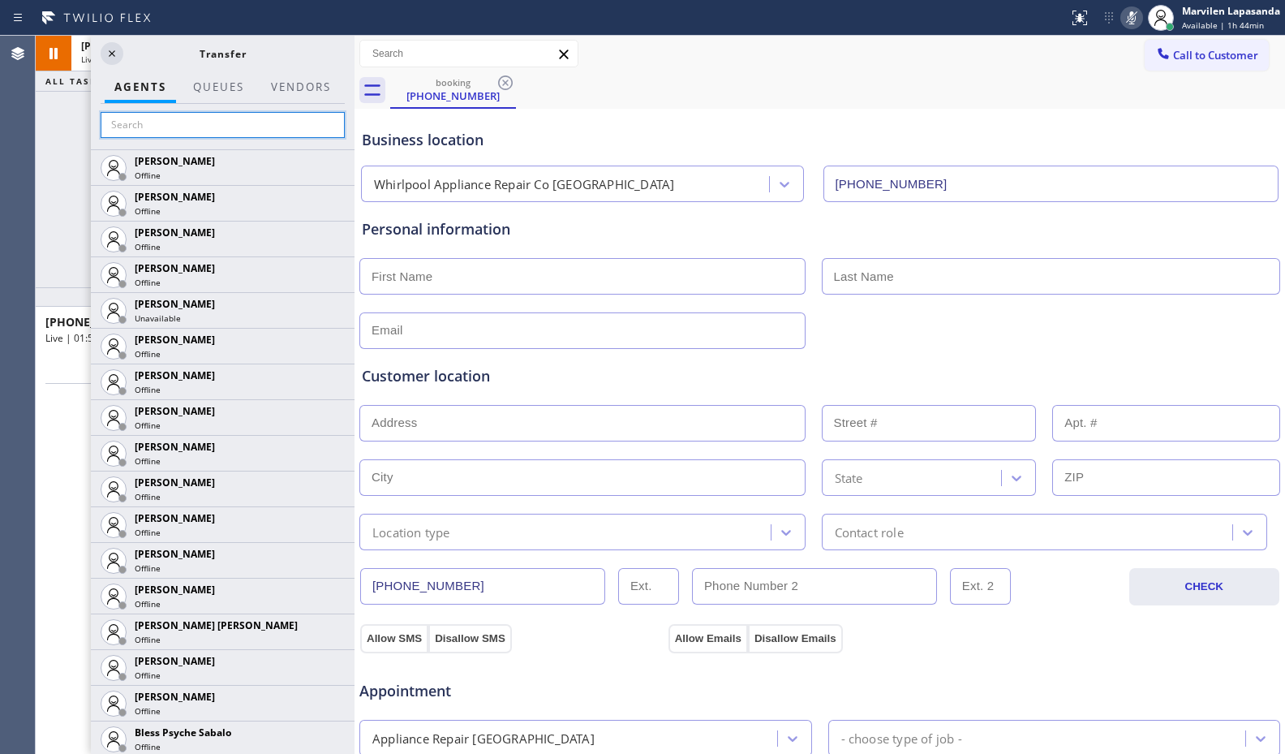
click at [185, 120] on input "text" at bounding box center [223, 125] width 244 height 26
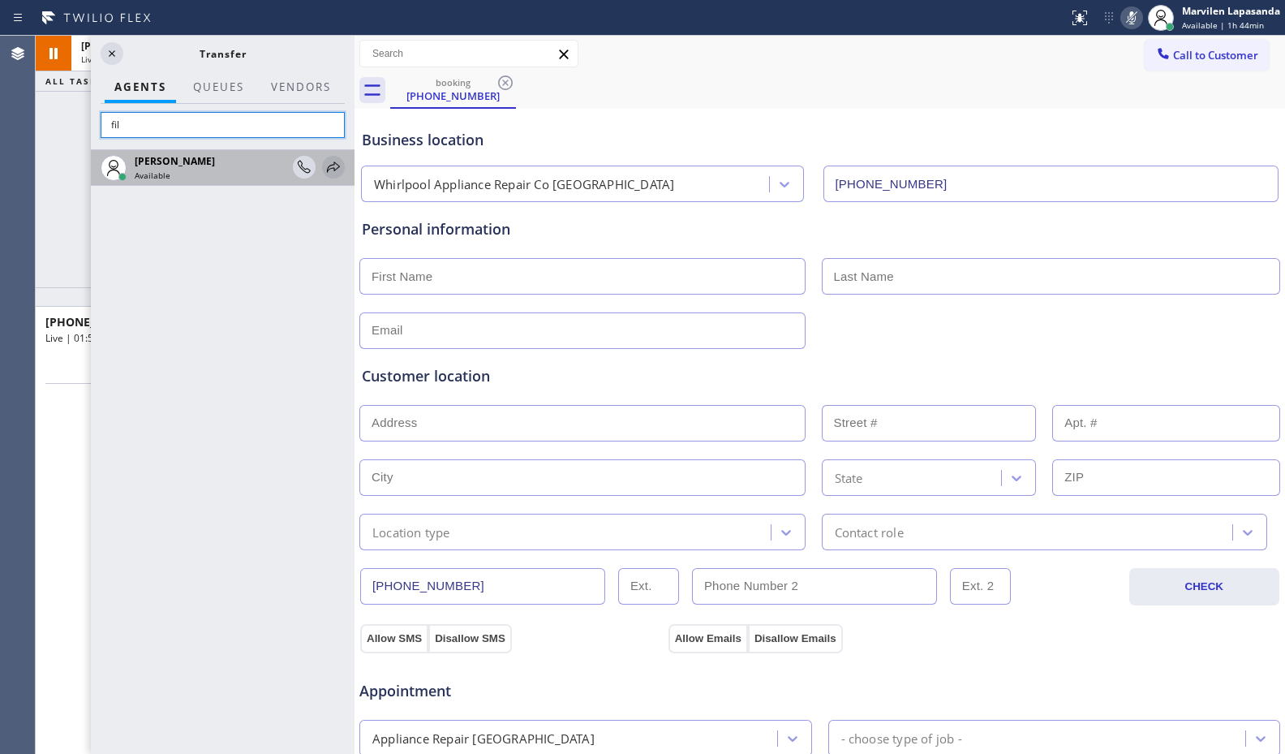
type input "fil"
click at [337, 165] on icon at bounding box center [333, 166] width 13 height 11
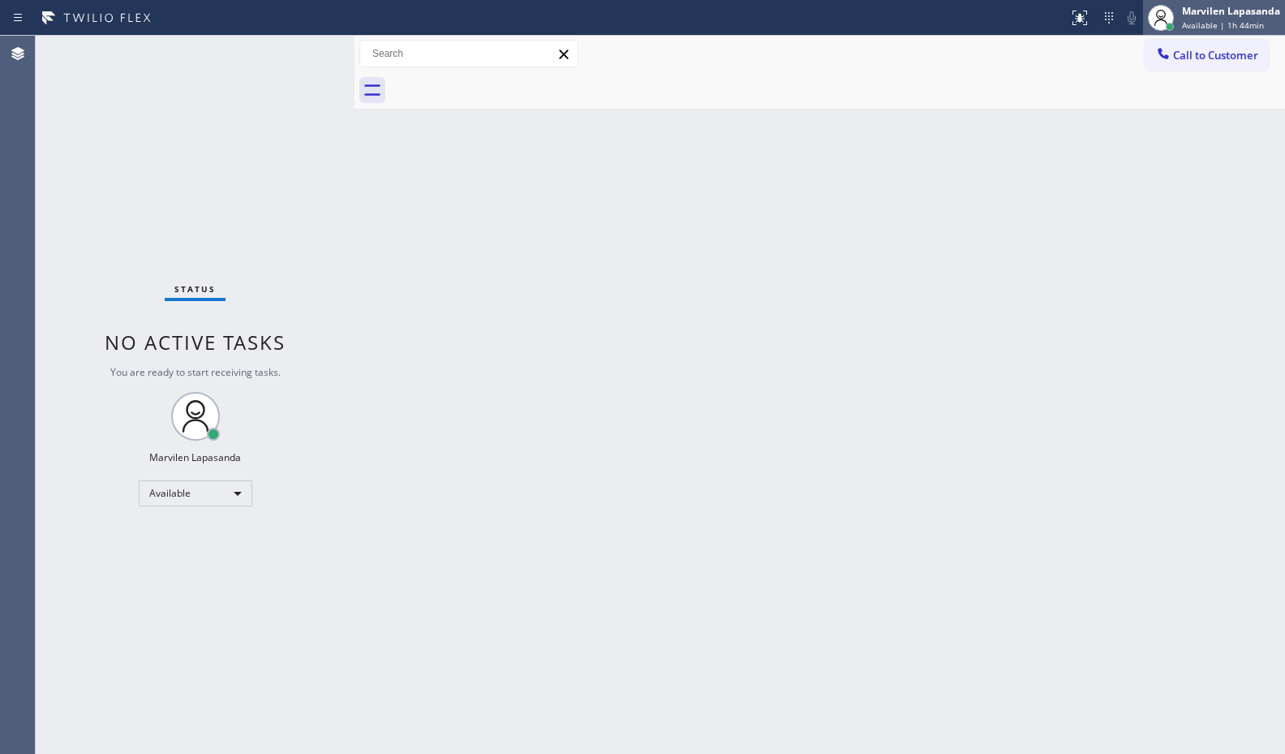
click at [1215, 2] on div "Marvilen Lapasanda Available | 1h 44min" at bounding box center [1214, 18] width 142 height 36
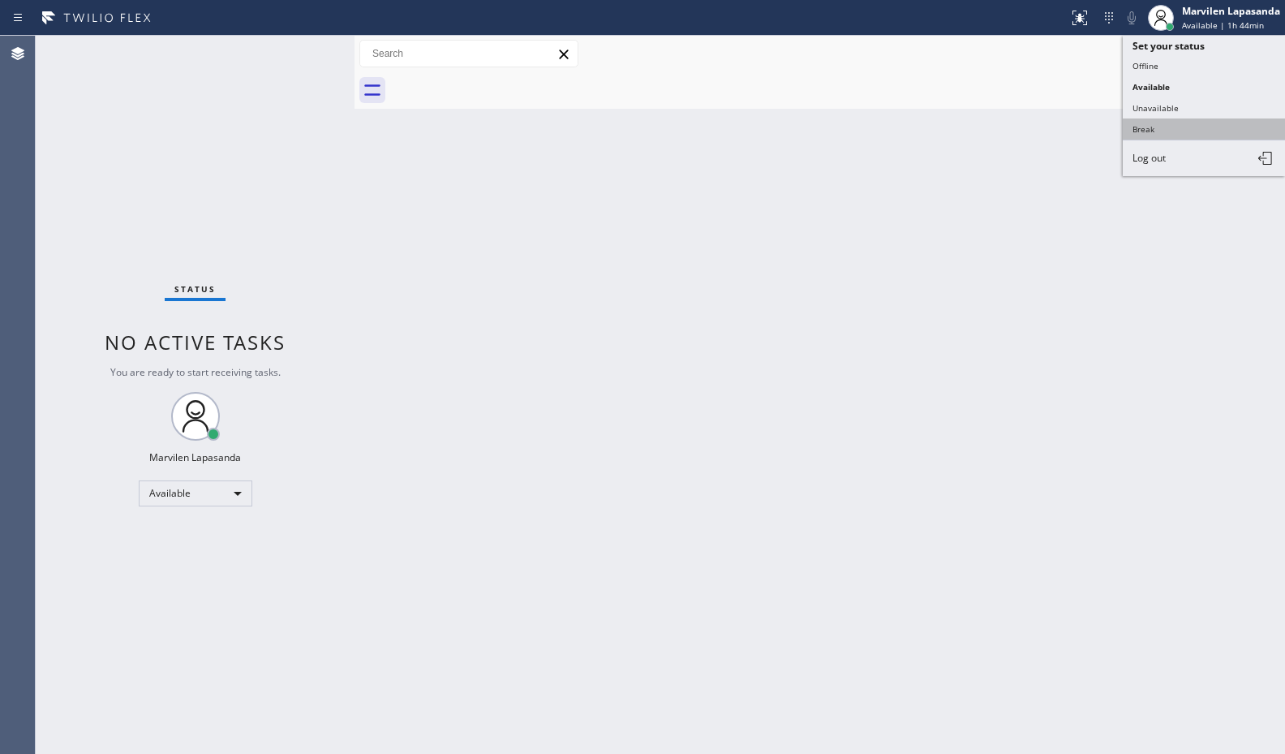
click at [1171, 131] on button "Break" at bounding box center [1204, 128] width 162 height 21
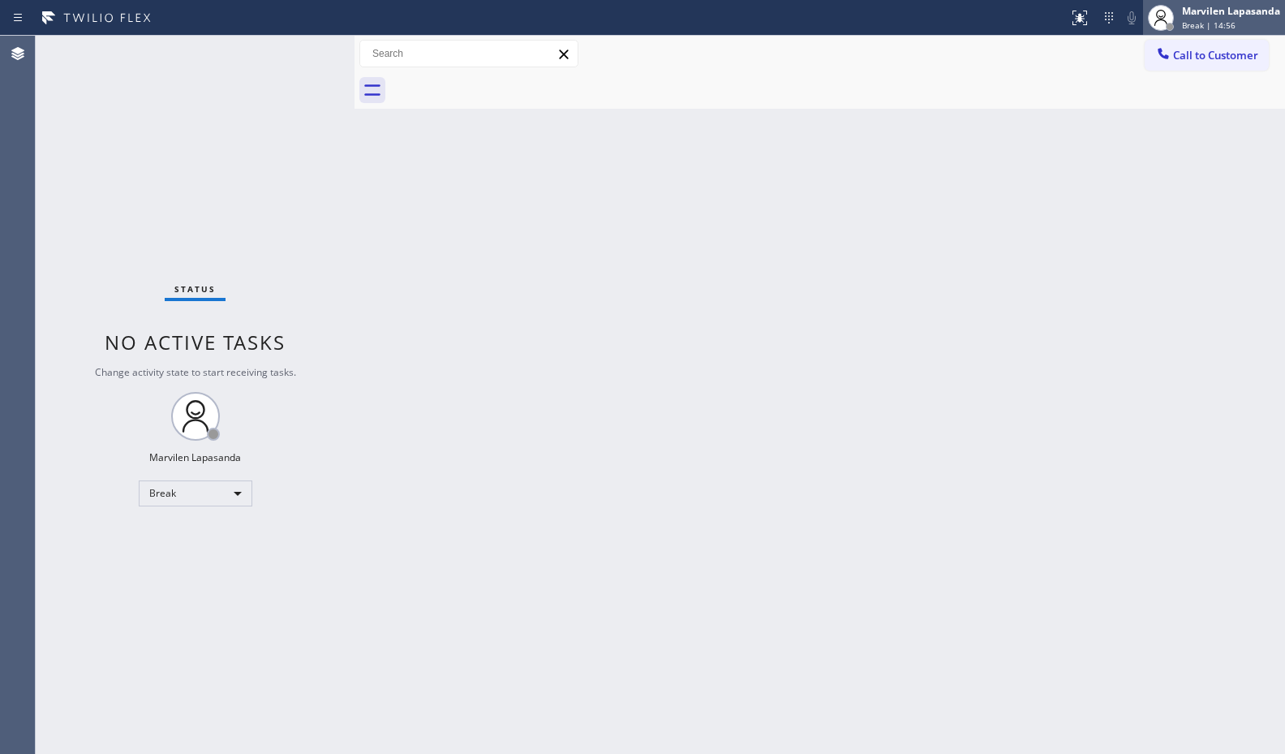
click at [1204, 32] on div "Marvilen Lapasanda Break | 14:56" at bounding box center [1214, 18] width 142 height 36
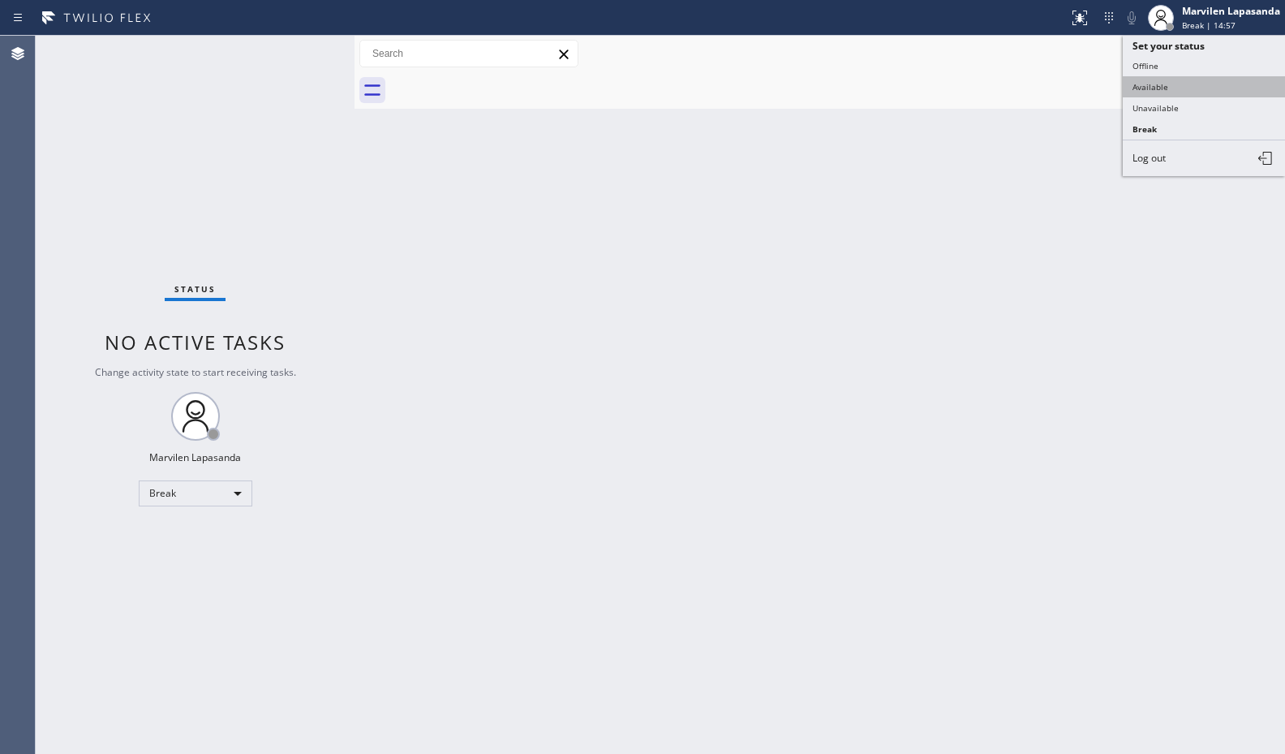
click at [1181, 92] on button "Available" at bounding box center [1204, 86] width 162 height 21
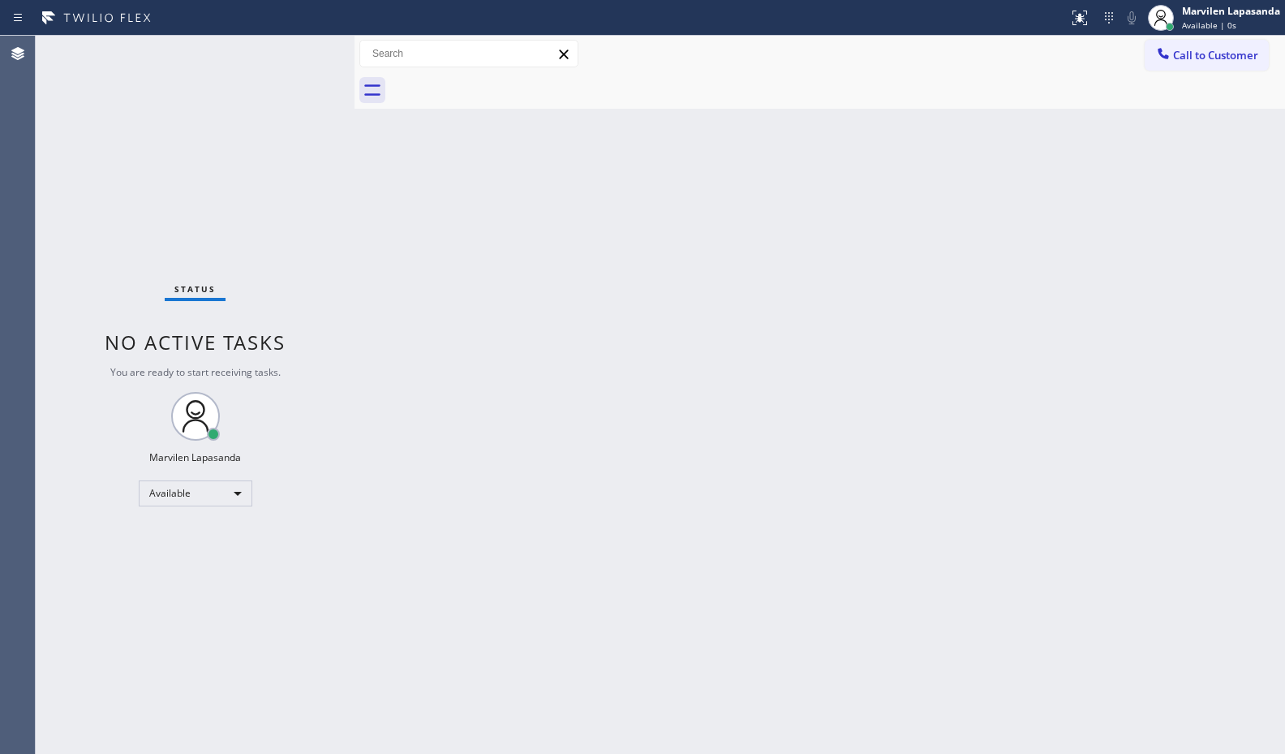
click at [591, 260] on div "Back to Dashboard Change Sender ID Customers Technicians Select a contact Outbo…" at bounding box center [819, 395] width 930 height 718
click at [307, 53] on div "Status No active tasks You are ready to start receiving tasks. Marvilen Lapasan…" at bounding box center [195, 395] width 319 height 718
click at [306, 49] on div "Status No active tasks You are ready to start receiving tasks. Marvilen Lapasan…" at bounding box center [195, 395] width 319 height 718
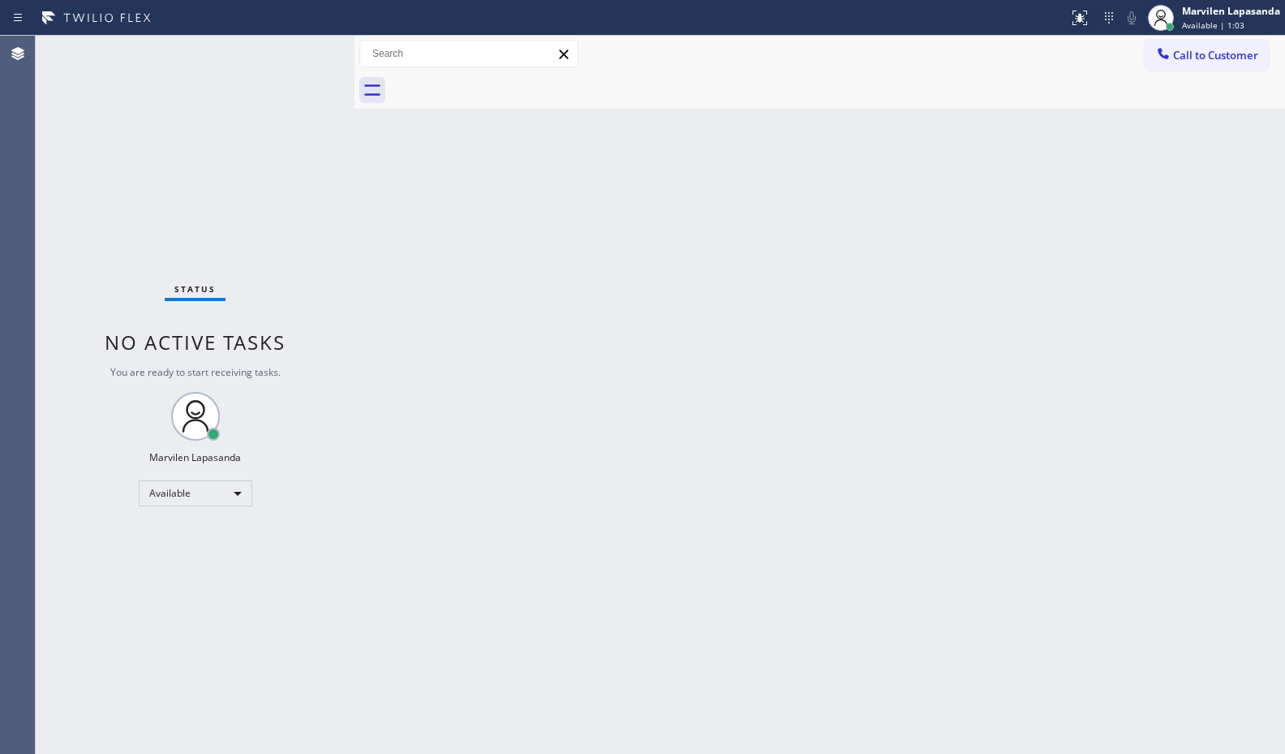
click at [868, 199] on div "Back to Dashboard Change Sender ID Customers Technicians Select a contact Outbo…" at bounding box center [819, 395] width 930 height 718
click at [871, 200] on div "Back to Dashboard Change Sender ID Customers Technicians Select a contact Outbo…" at bounding box center [819, 395] width 930 height 718
click at [306, 46] on div "Status No active tasks You are ready to start receiving tasks. Marvilen Lapasan…" at bounding box center [195, 395] width 319 height 718
click at [389, 180] on div "Back to Dashboard Change Sender ID Customers Technicians Select a contact Outbo…" at bounding box center [819, 395] width 930 height 718
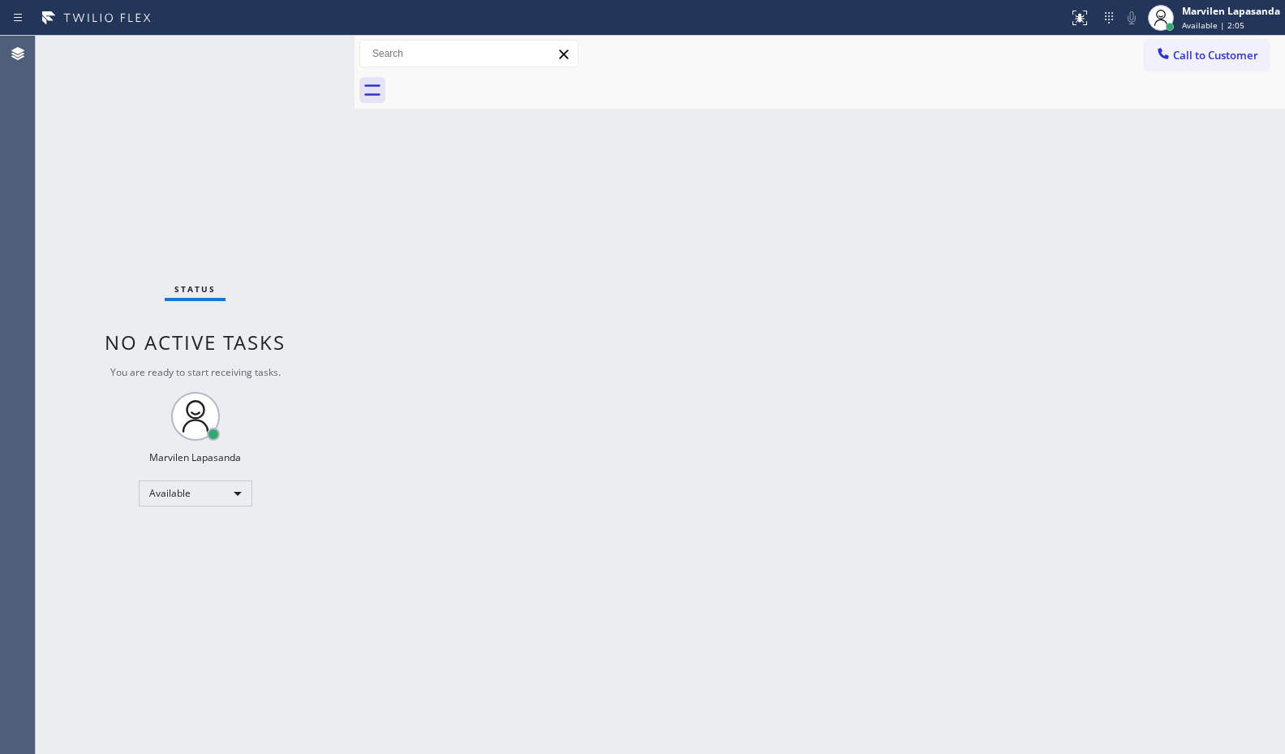
click at [389, 178] on div "Back to Dashboard Change Sender ID Customers Technicians Select a contact Outbo…" at bounding box center [819, 395] width 930 height 718
click at [306, 51] on div "Status No active tasks You are ready to start receiving tasks. Marvilen Lapasan…" at bounding box center [195, 395] width 319 height 718
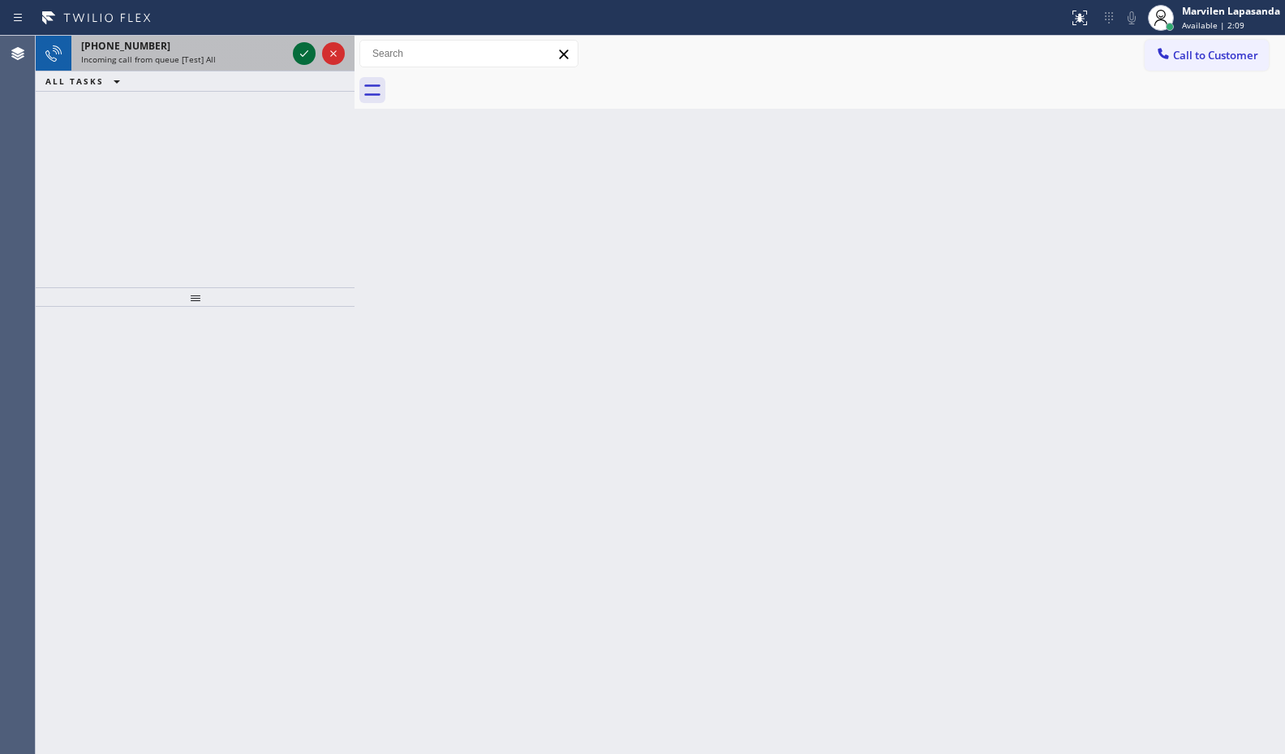
click at [315, 53] on div at bounding box center [304, 53] width 23 height 19
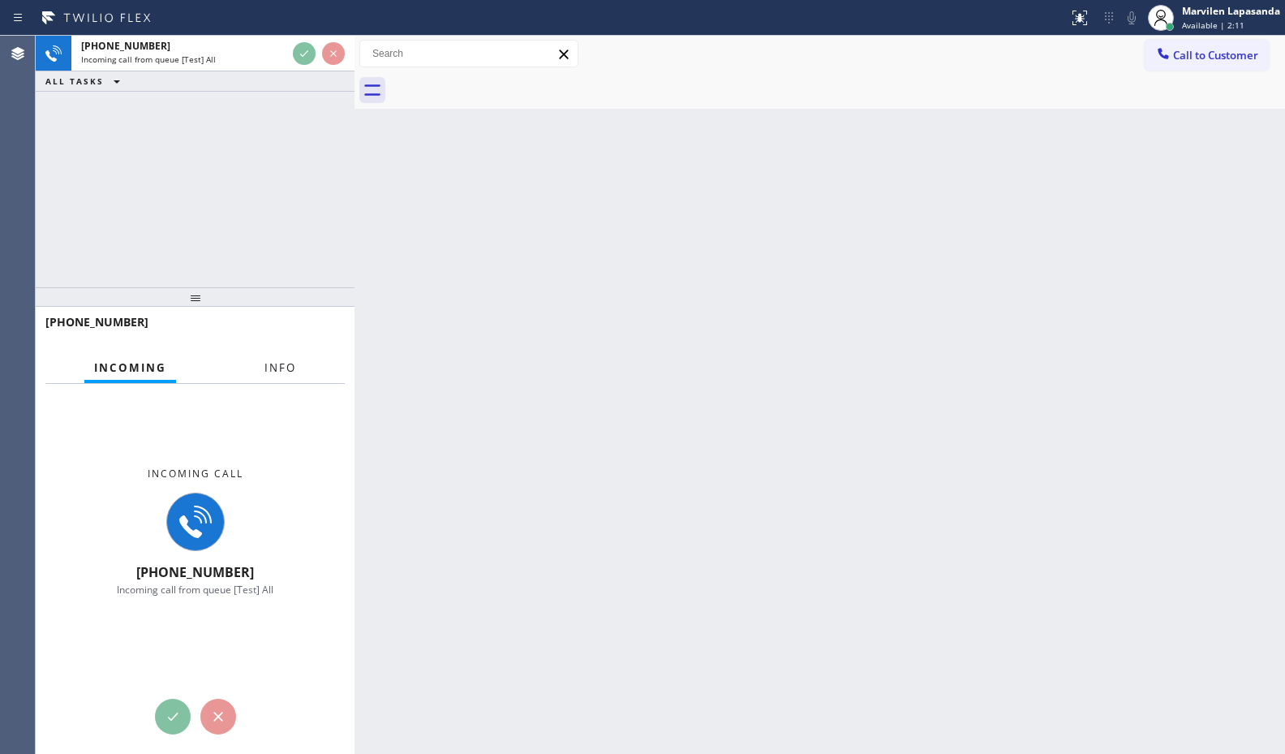
click at [277, 367] on span "Info" at bounding box center [280, 367] width 32 height 15
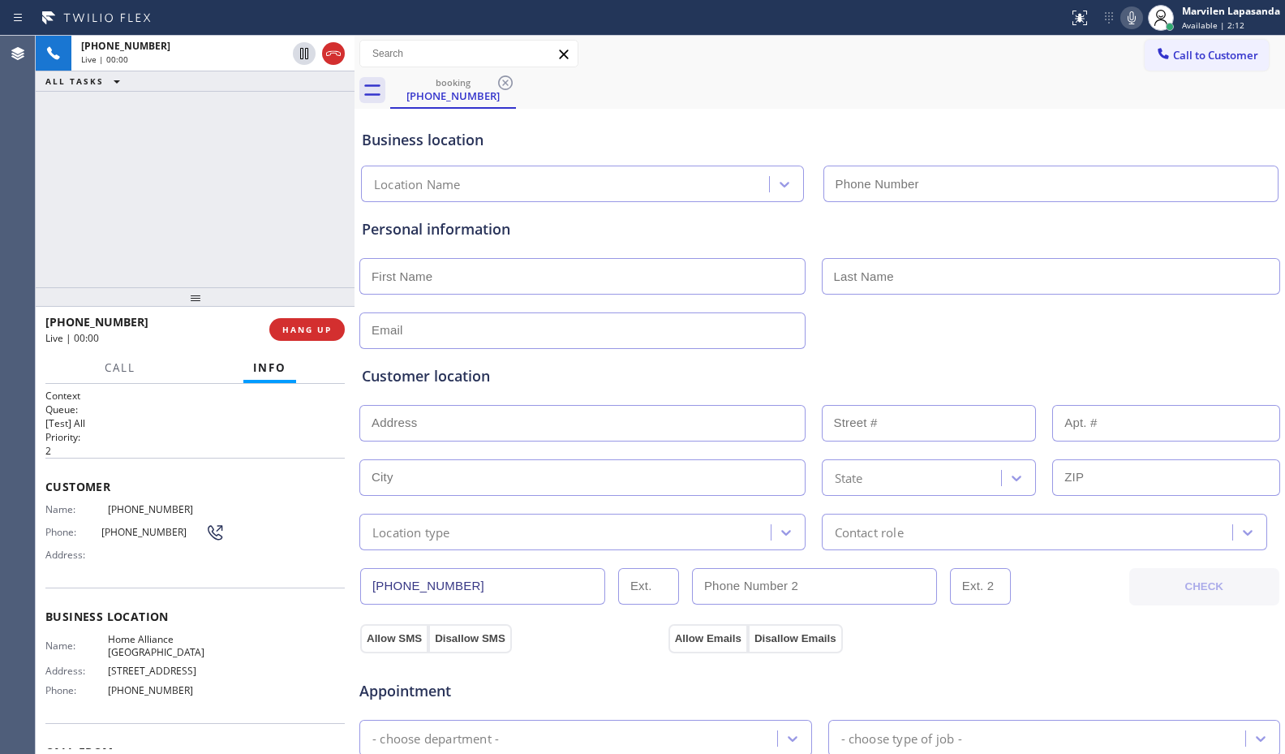
type input "[PHONE_NUMBER]"
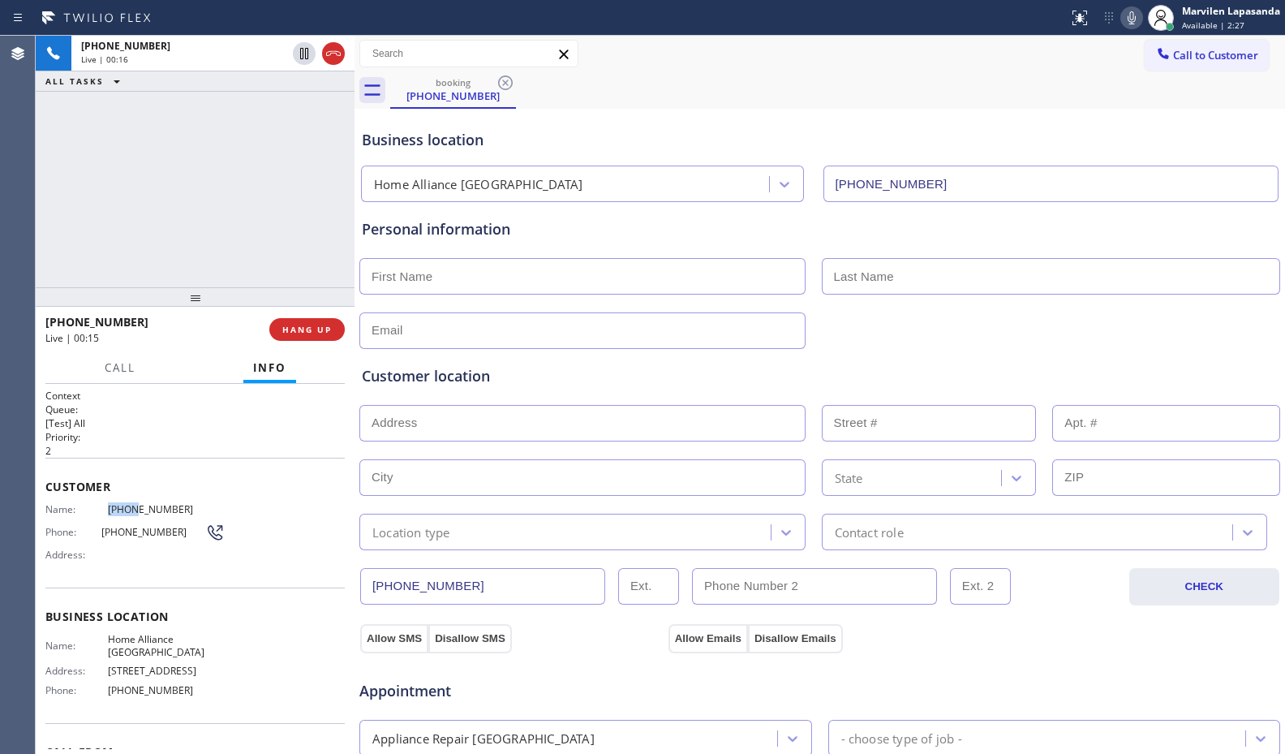
drag, startPoint x: 105, startPoint y: 509, endPoint x: 128, endPoint y: 510, distance: 23.5
click at [128, 510] on span "[PHONE_NUMBER]" at bounding box center [166, 509] width 117 height 12
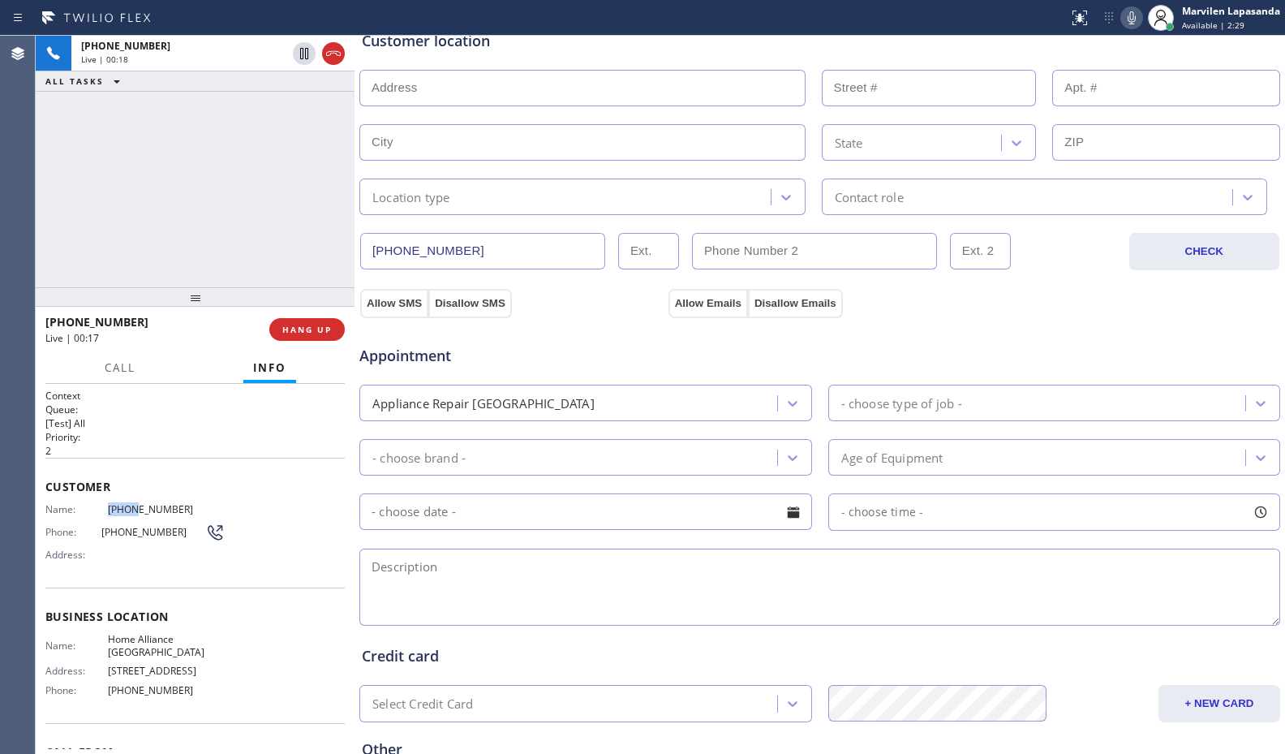
scroll to position [406, 0]
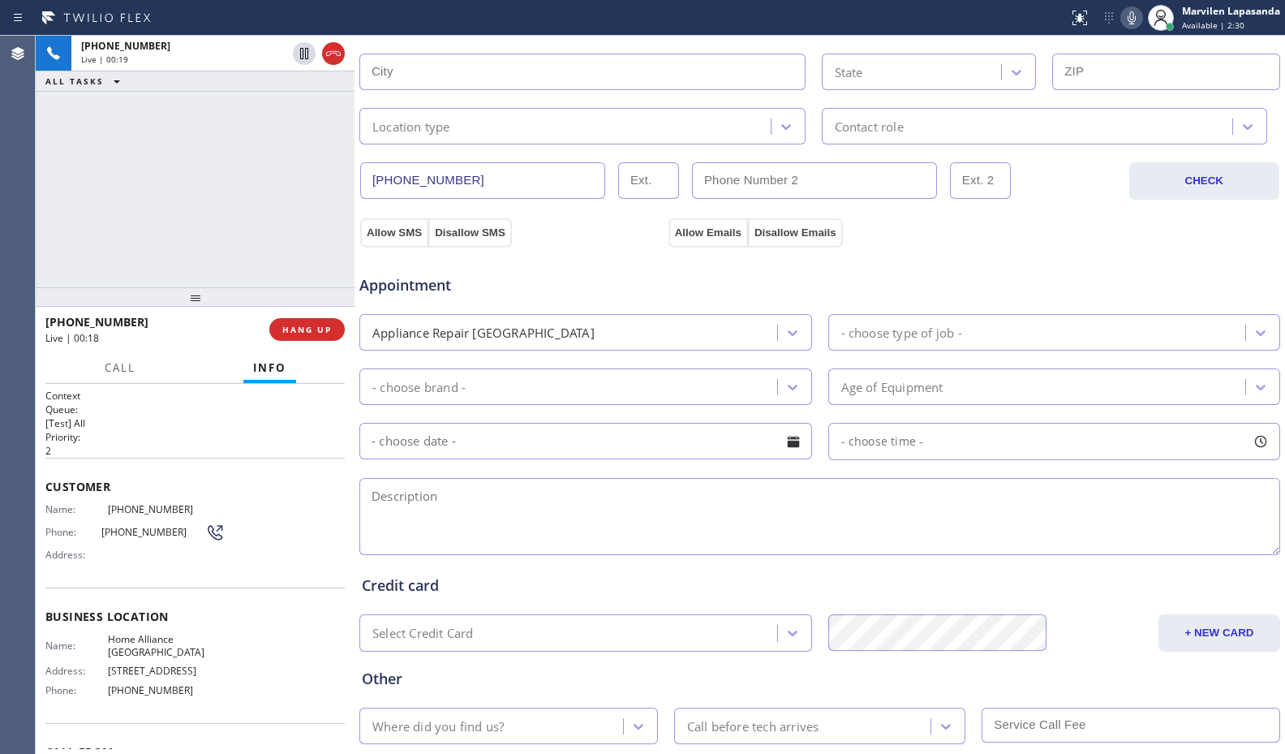
click at [447, 516] on textarea at bounding box center [819, 516] width 921 height 77
drag, startPoint x: 432, startPoint y: 494, endPoint x: 359, endPoint y: 494, distance: 73.8
click at [359, 494] on div "60438" at bounding box center [820, 518] width 924 height 80
click at [372, 495] on textarea "60438" at bounding box center [819, 516] width 921 height 77
drag, startPoint x: 386, startPoint y: 495, endPoint x: 416, endPoint y: 495, distance: 30.0
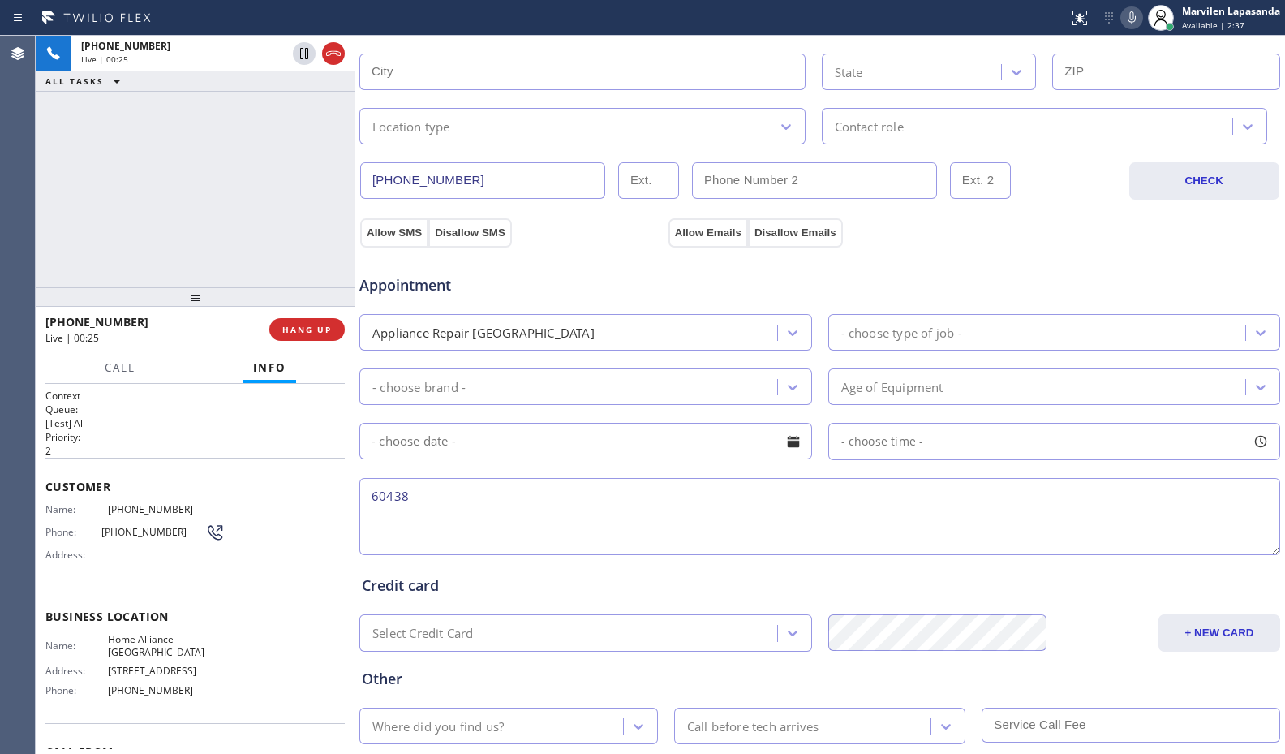
click at [389, 495] on textarea "60438" at bounding box center [819, 516] width 921 height 77
drag, startPoint x: 422, startPoint y: 495, endPoint x: 369, endPoint y: 493, distance: 52.8
click at [369, 493] on textarea "60438" at bounding box center [819, 516] width 921 height 77
click at [373, 496] on textarea "60438" at bounding box center [819, 516] width 921 height 77
drag, startPoint x: 371, startPoint y: 497, endPoint x: 428, endPoint y: 500, distance: 57.7
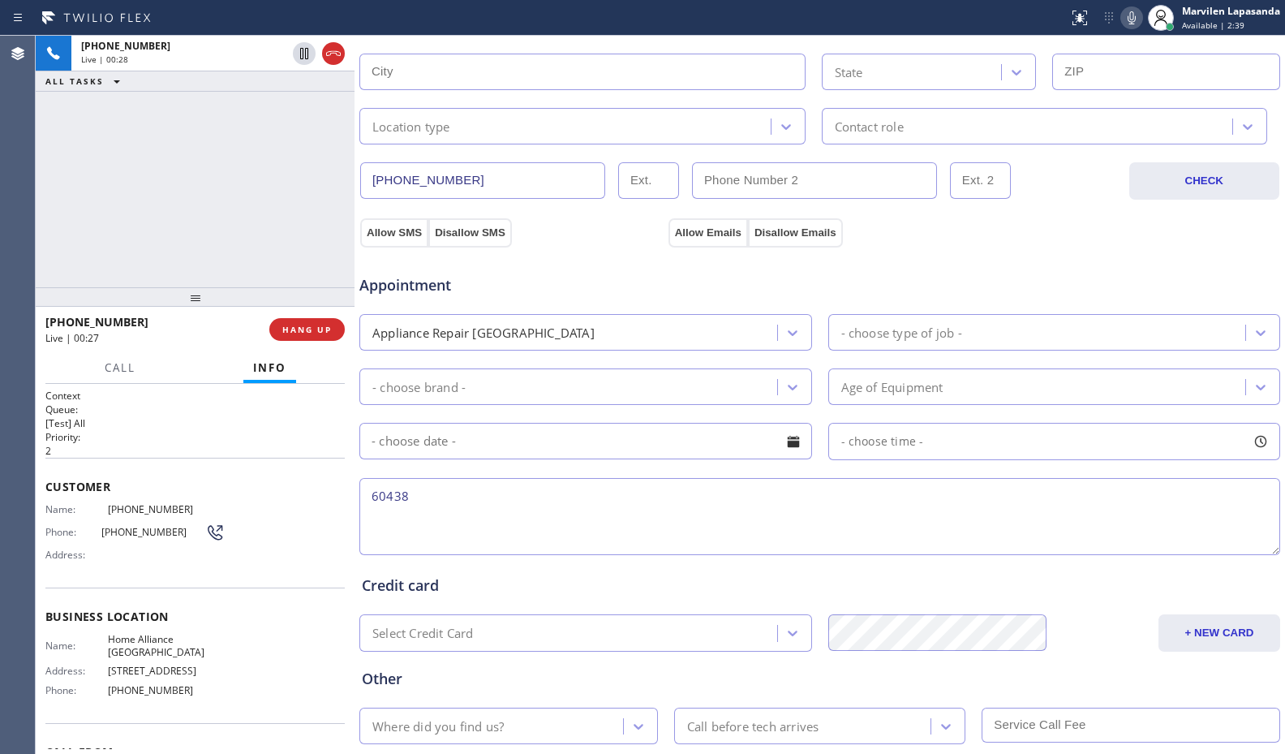
click at [428, 500] on textarea "60438" at bounding box center [819, 516] width 921 height 77
click at [424, 498] on textarea "60438" at bounding box center [819, 516] width 921 height 77
drag, startPoint x: 424, startPoint y: 498, endPoint x: 372, endPoint y: 500, distance: 52.8
click at [372, 500] on textarea "60438" at bounding box center [819, 516] width 921 height 77
click at [384, 499] on textarea "60438" at bounding box center [819, 516] width 921 height 77
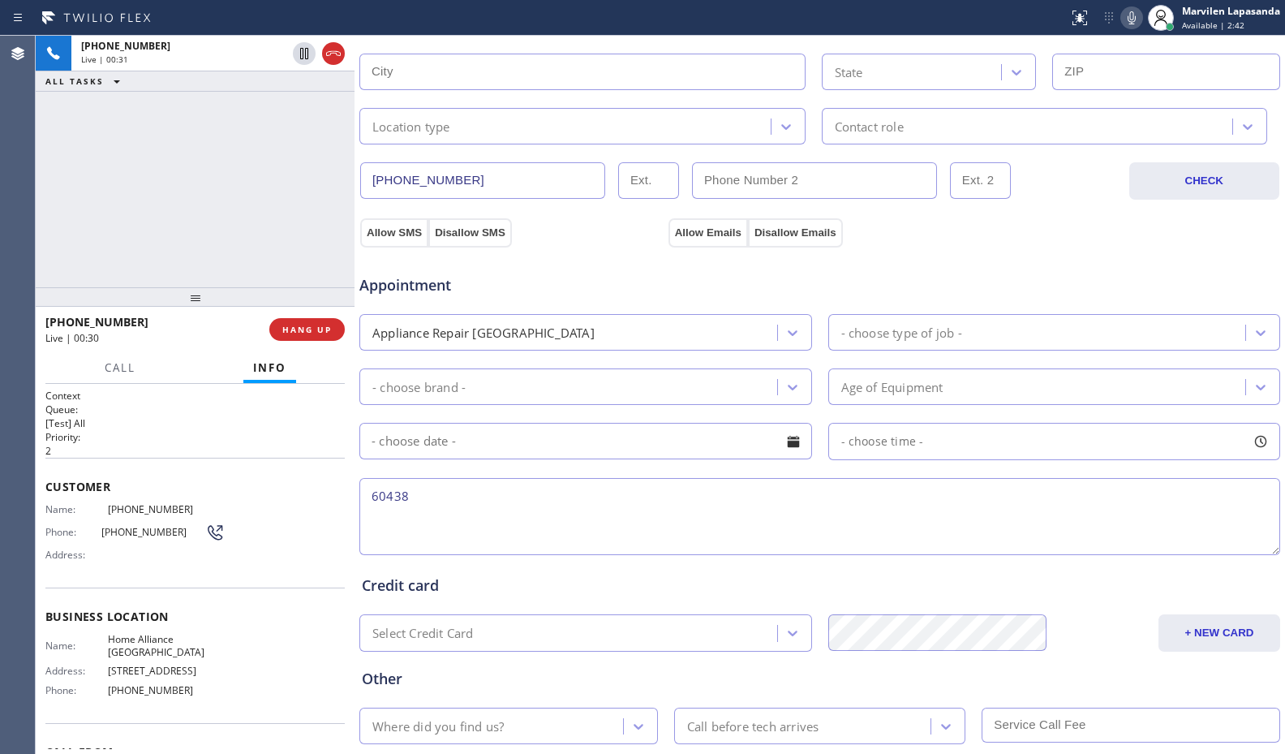
click at [404, 496] on textarea "60438" at bounding box center [819, 516] width 921 height 77
drag, startPoint x: 418, startPoint y: 498, endPoint x: 320, endPoint y: 494, distance: 97.4
click at [320, 494] on div "+17733688942 Live | 00:31 ALL TASKS ALL TASKS ACTIVE TASKS TASKS IN WRAP UP +17…" at bounding box center [660, 395] width 1249 height 718
click at [320, 494] on span "Customer" at bounding box center [194, 486] width 299 height 15
click at [364, 497] on textarea "60438" at bounding box center [819, 516] width 921 height 77
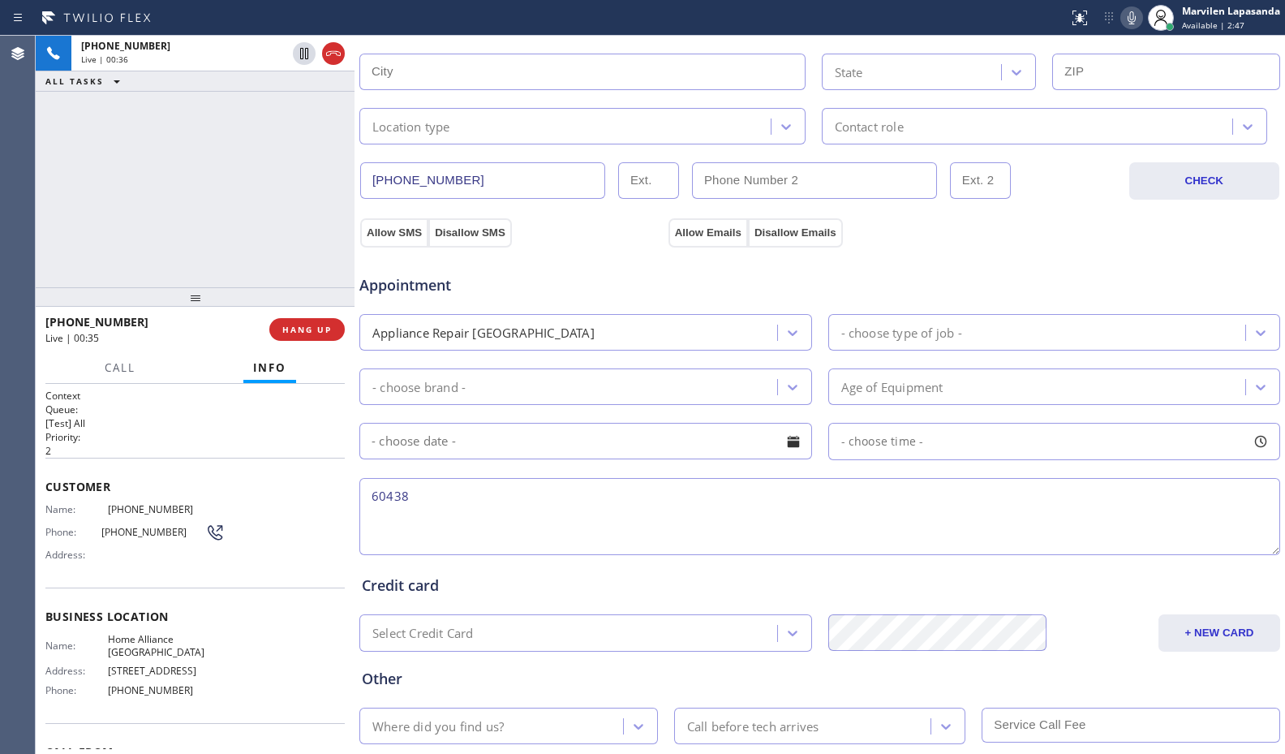
drag, startPoint x: 306, startPoint y: 474, endPoint x: 307, endPoint y: 432, distance: 41.4
click at [306, 472] on div "Customer Name: (773) 368-8942 Phone: (773) 368-8942 Address:" at bounding box center [194, 523] width 299 height 130
click at [307, 432] on h2 "Priority:" at bounding box center [194, 437] width 299 height 14
click at [307, 431] on h2 "Priority:" at bounding box center [194, 437] width 299 height 14
click at [304, 324] on span "HANG UP" at bounding box center [306, 329] width 49 height 11
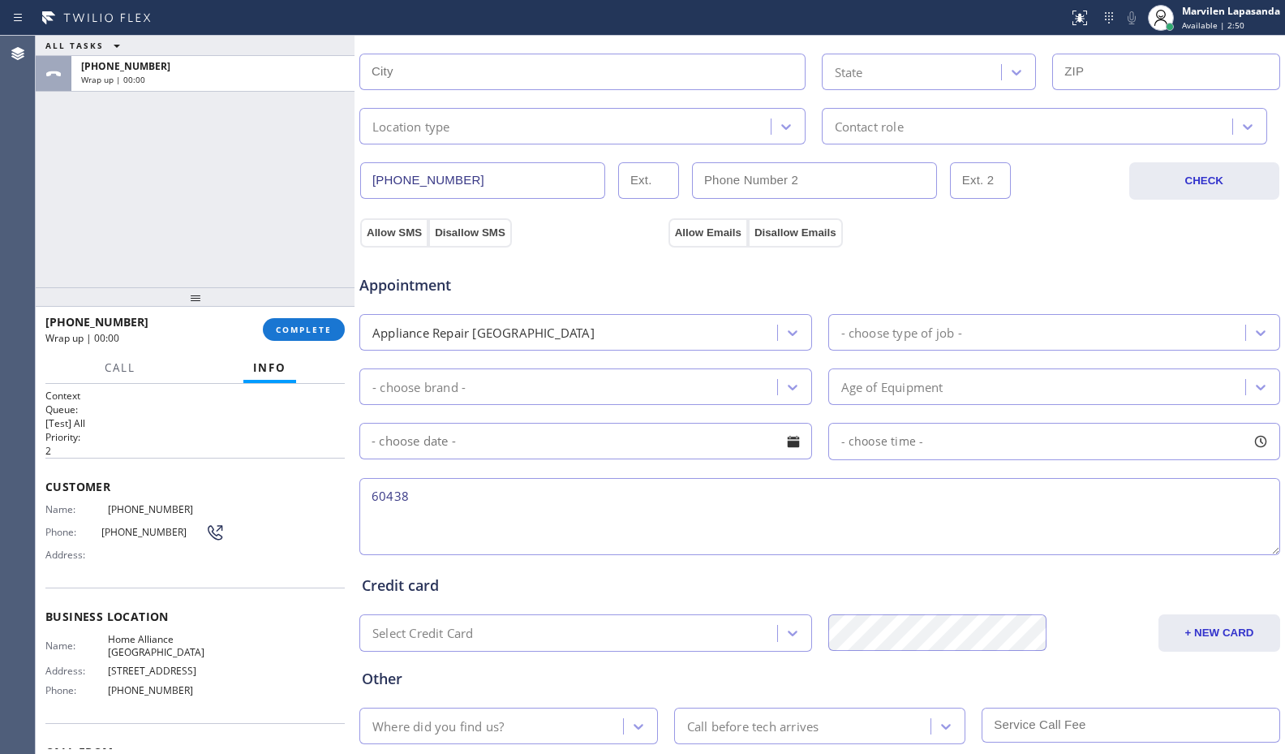
click at [372, 496] on textarea "60438" at bounding box center [819, 516] width 921 height 77
click at [512, 499] on textarea "Washer/ 60438" at bounding box center [819, 516] width 921 height 77
drag, startPoint x: 101, startPoint y: 636, endPoint x: 218, endPoint y: 638, distance: 117.6
click at [218, 638] on div "Name: Home Alliance Chicago Address: 2071 N Southport Ave Phone: (312) 241-1219" at bounding box center [194, 668] width 299 height 70
click at [502, 498] on textarea "Washer/ 60438/" at bounding box center [819, 516] width 921 height 77
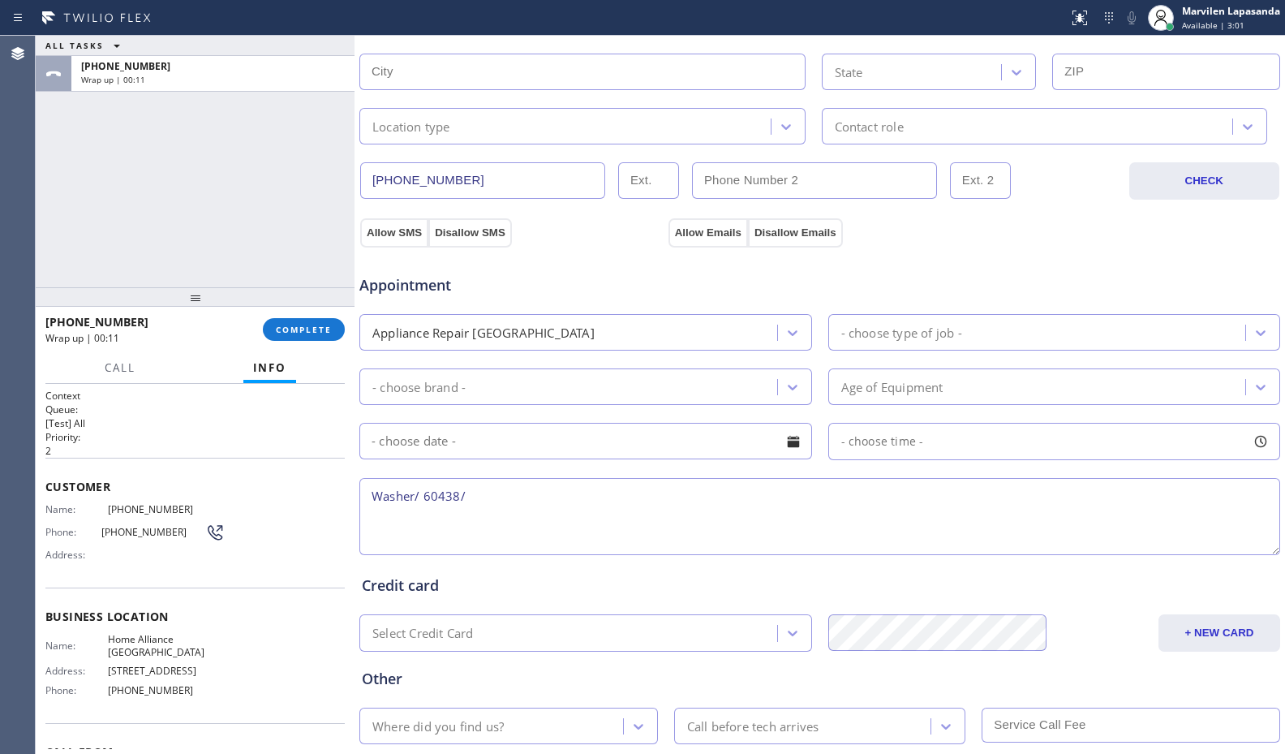
paste textarea "Home Alliance [GEOGRAPHIC_DATA]"
click at [366, 513] on textarea "Washer/ 60438/ Home Alliance Chicago" at bounding box center [819, 516] width 921 height 77
click at [461, 500] on textarea "Washer/ 60438/ Home Alliance Chicago" at bounding box center [819, 516] width 921 height 77
click at [504, 499] on textarea "Washer/ 60438/ Home Alliance Chicago" at bounding box center [819, 516] width 921 height 77
click at [525, 497] on textarea "Washer/ 60438/ Home Alliance Chicago" at bounding box center [819, 516] width 921 height 77
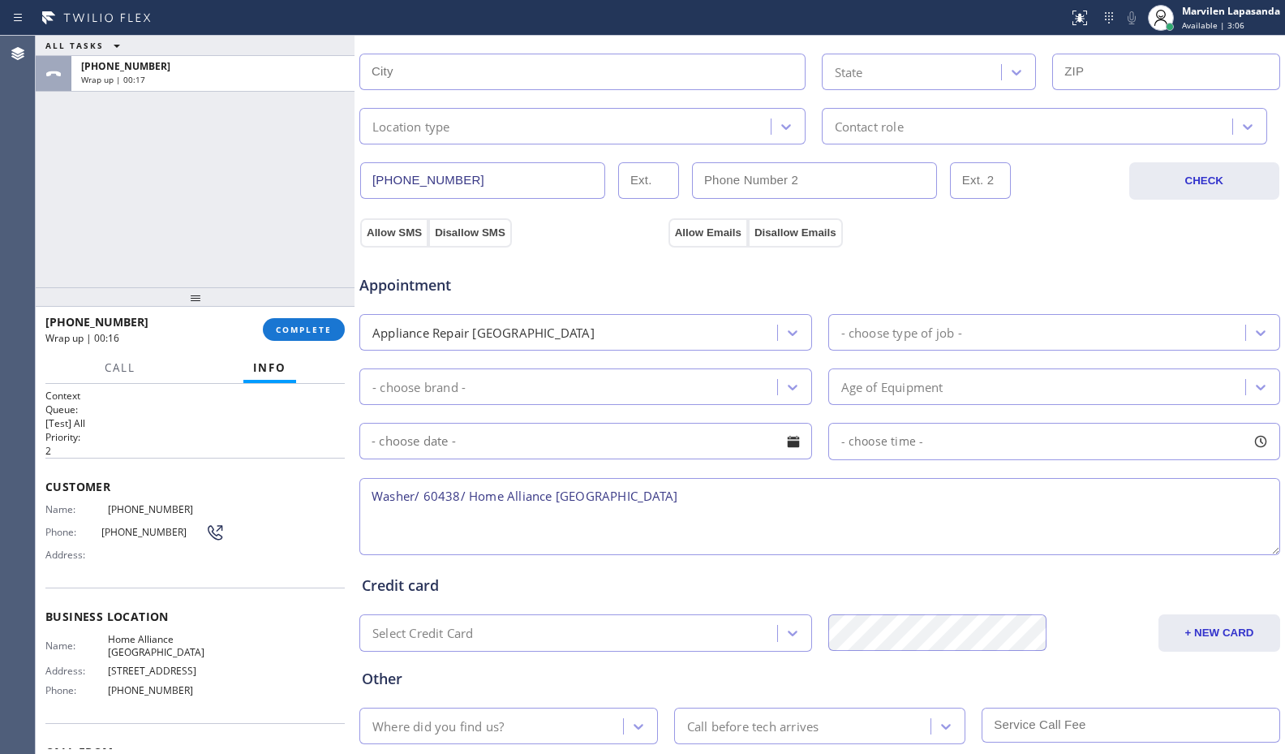
click at [578, 496] on textarea "Washer/ 60438/ Home Alliance Chicago" at bounding box center [819, 516] width 921 height 77
click at [625, 497] on textarea "Washer/ 60438/ Home Alliance Chicago" at bounding box center [819, 516] width 921 height 77
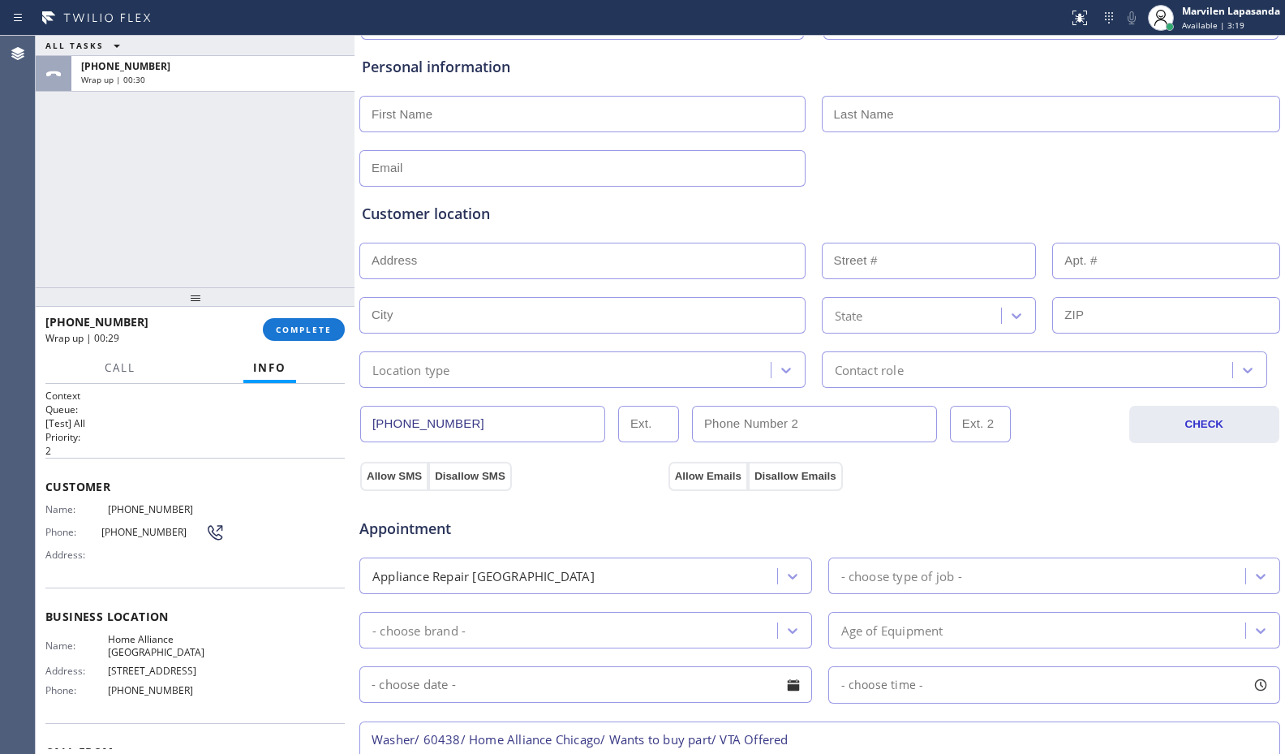
scroll to position [0, 0]
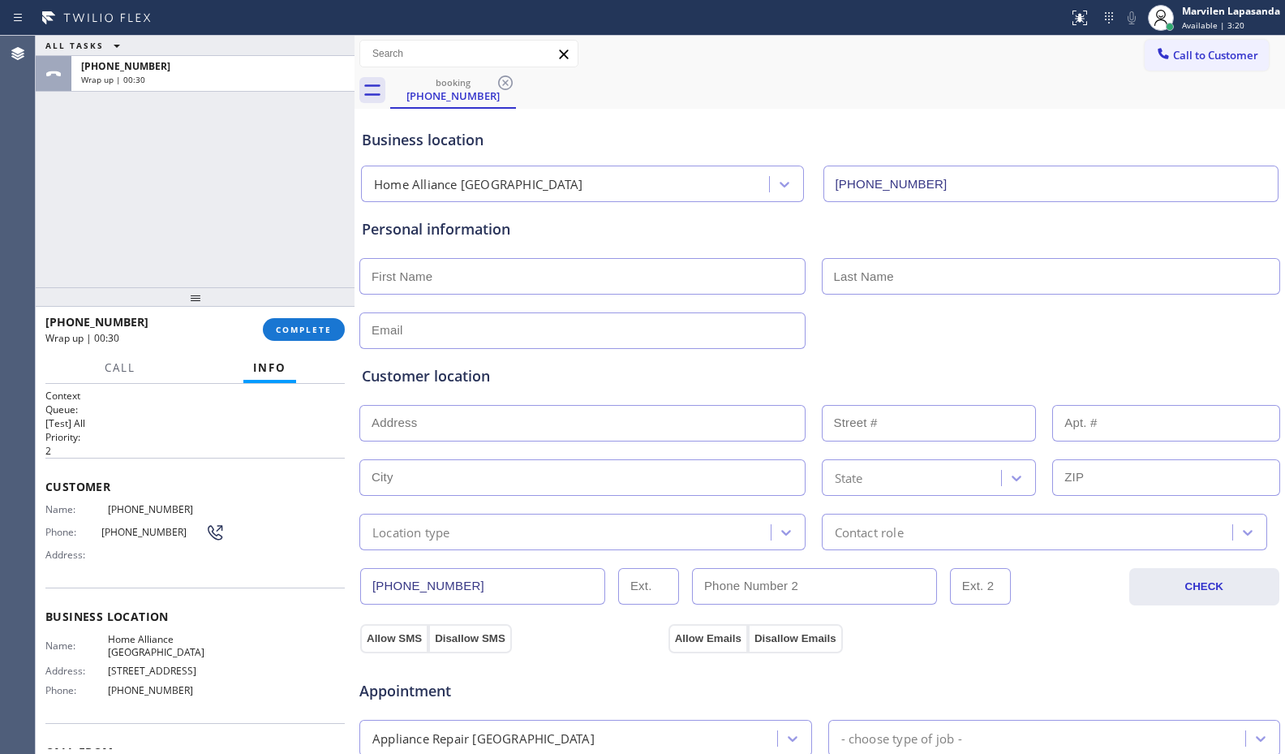
type textarea "Washer/ 60438/ Home Alliance Chicago/ Wants to buy part/ VTA Offered"
click at [449, 278] on input "text" at bounding box center [582, 276] width 446 height 37
type input "Ms"
type input "..."
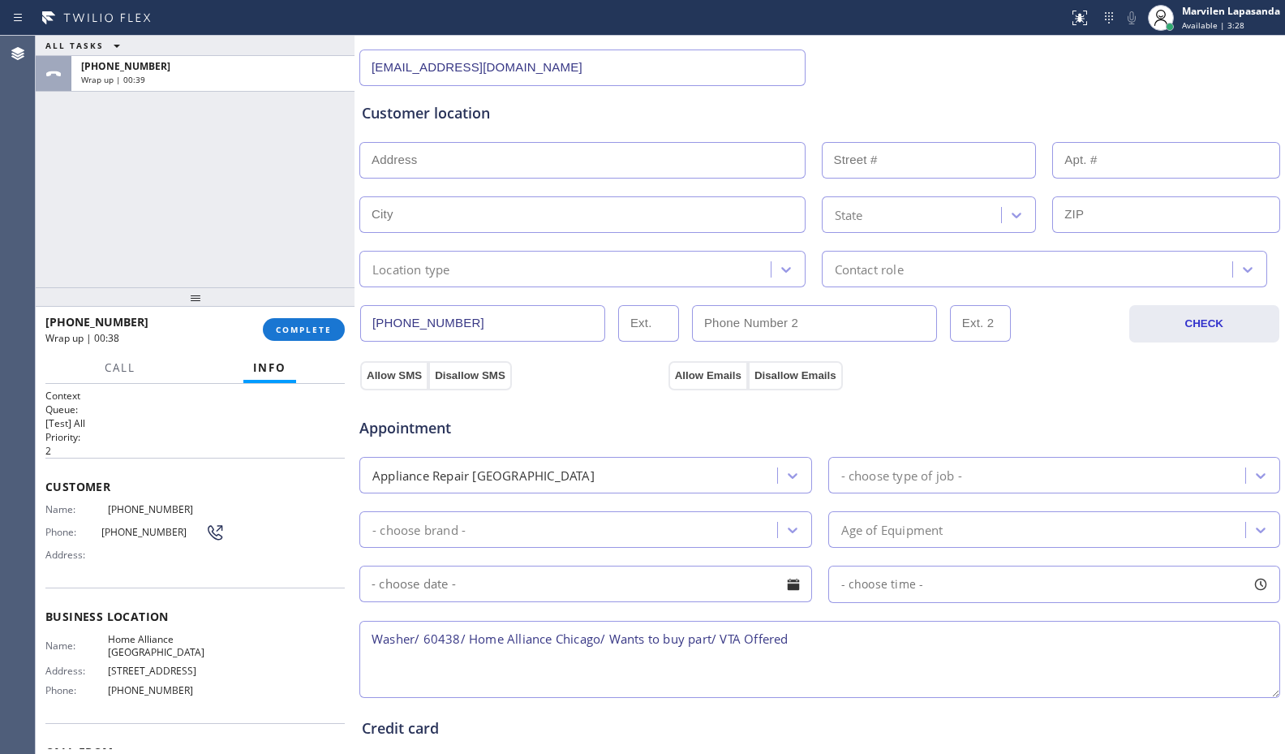
scroll to position [324, 0]
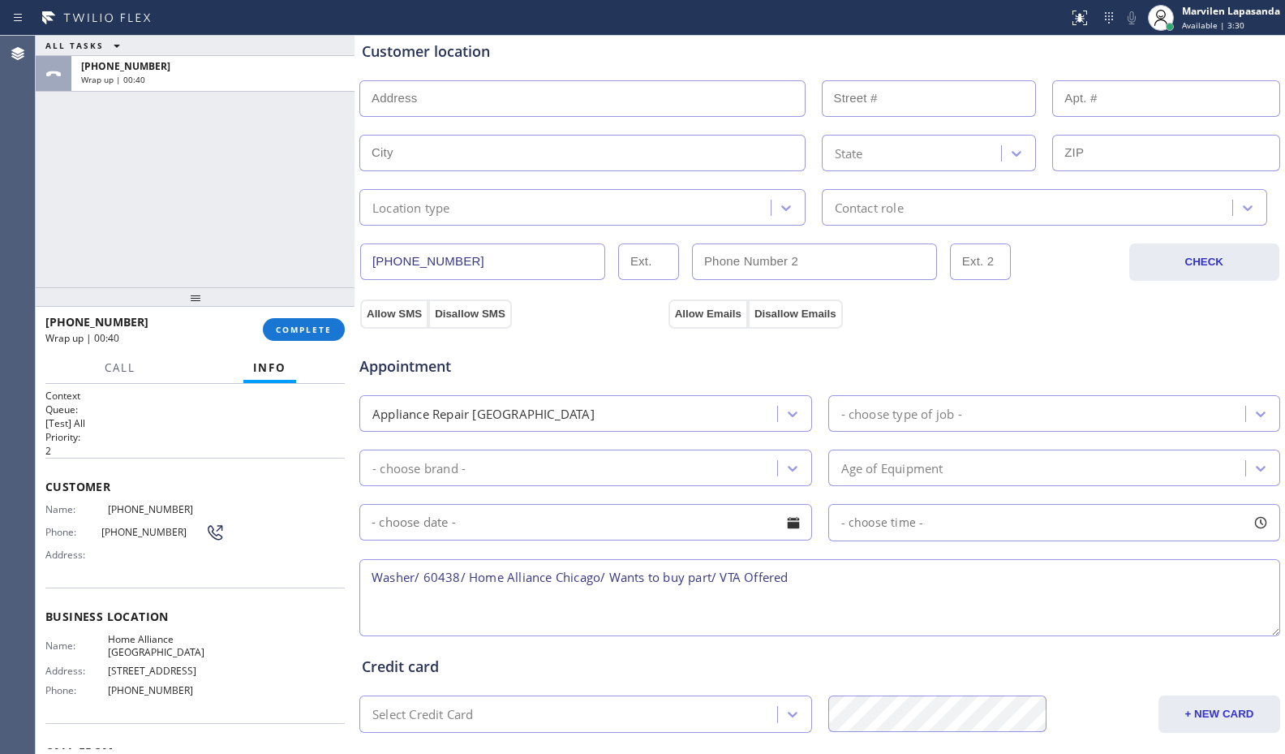
type input "[EMAIL_ADDRESS][DOMAIN_NAME]"
click at [441, 113] on input "text" at bounding box center [582, 98] width 446 height 37
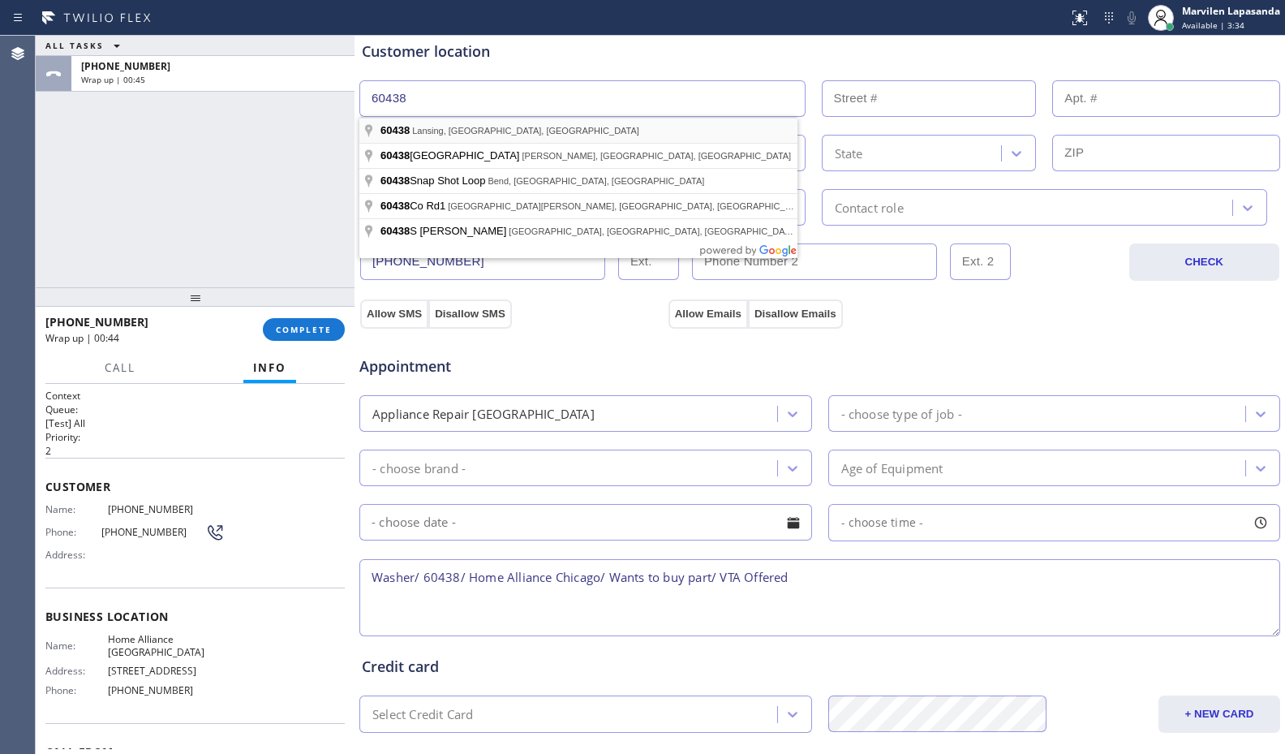
type input "Lansing, IL 60438, USA"
type input "Lansing"
type input "60438"
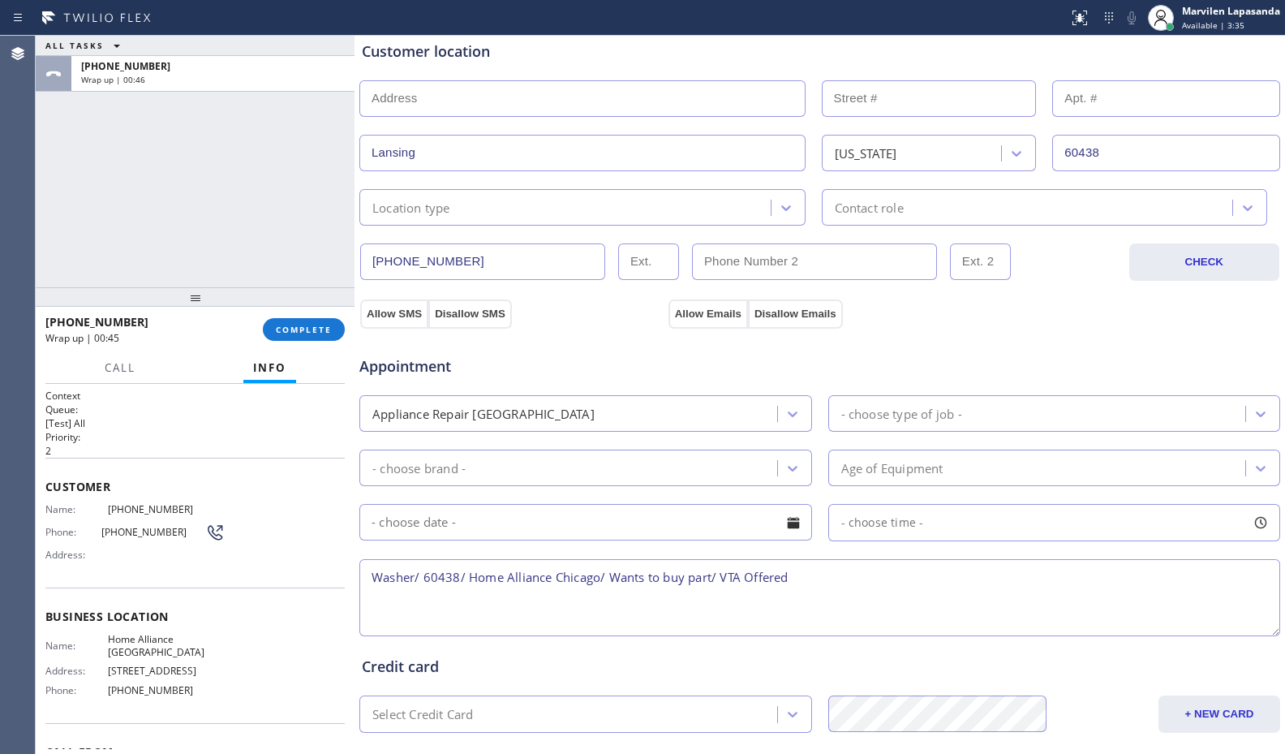
click at [420, 105] on input "text" at bounding box center [582, 98] width 446 height 37
type input ","
click at [876, 93] on input "text" at bounding box center [929, 98] width 215 height 37
type input ","
click at [528, 211] on div "Location type" at bounding box center [567, 207] width 406 height 28
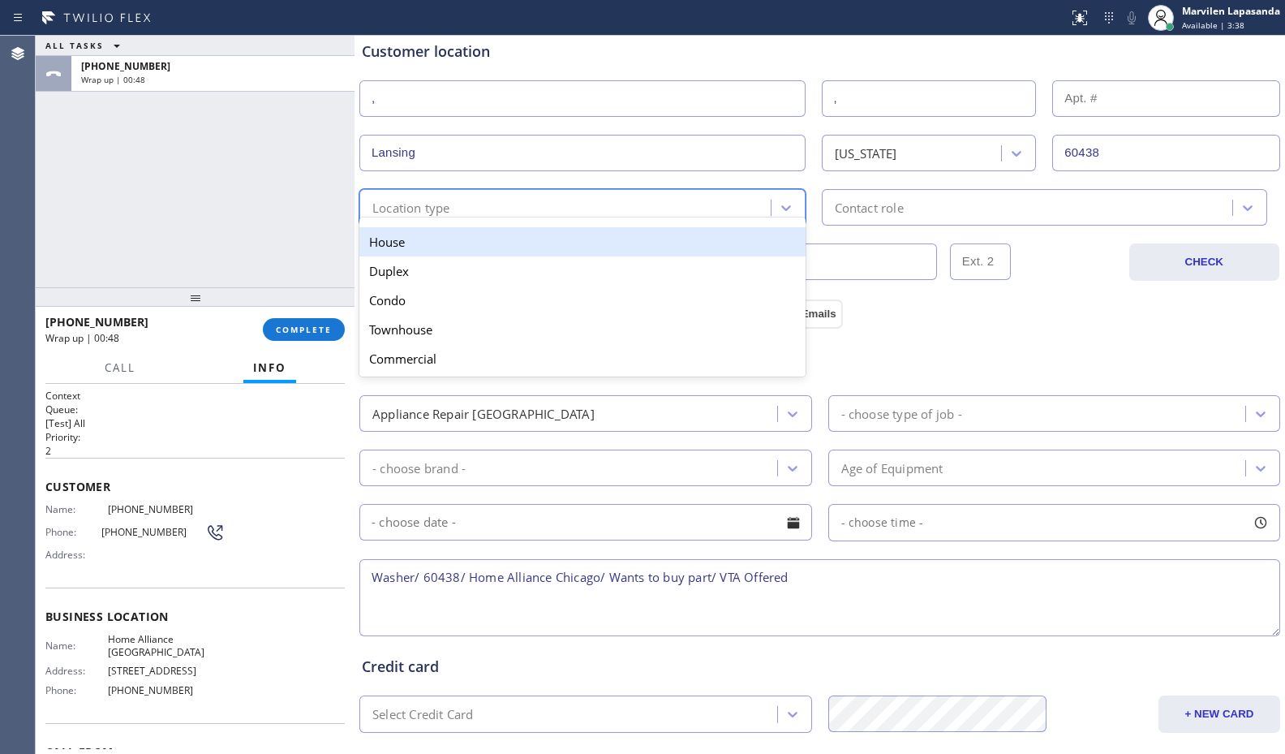
click at [470, 238] on div "House" at bounding box center [582, 241] width 446 height 29
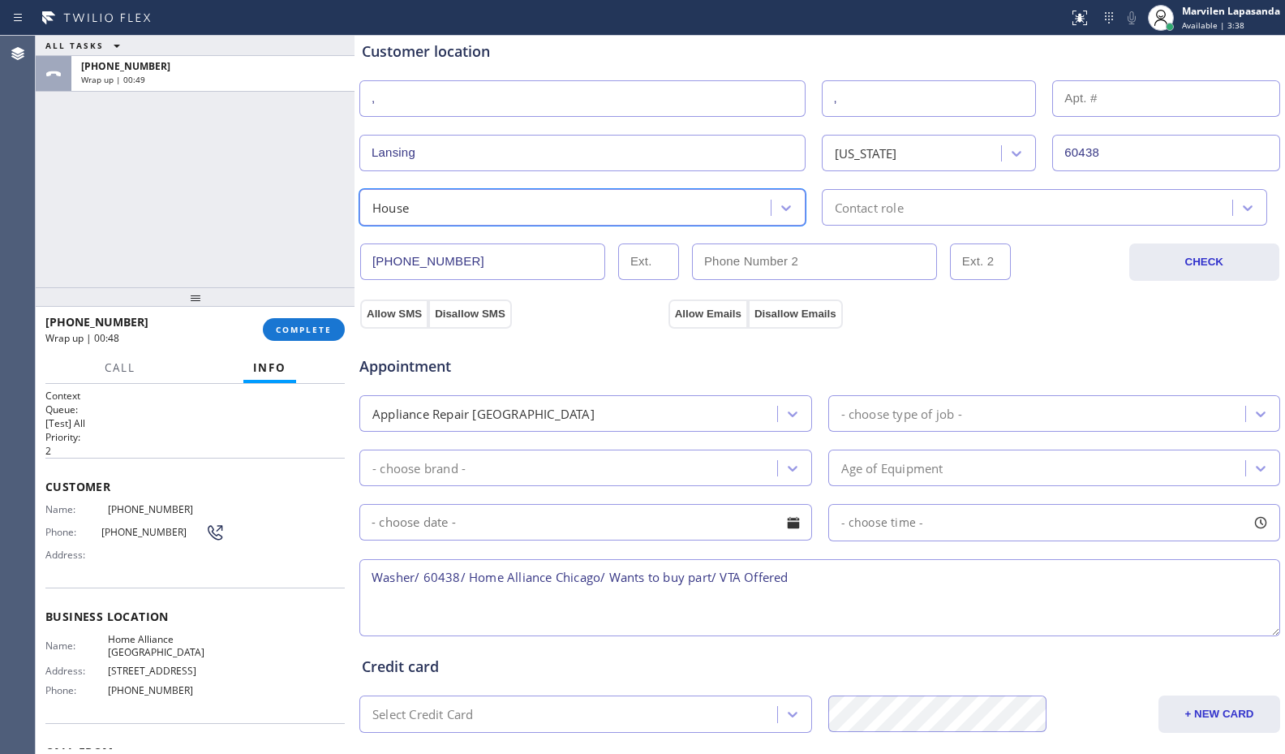
click at [930, 205] on div "Contact role" at bounding box center [1030, 207] width 406 height 28
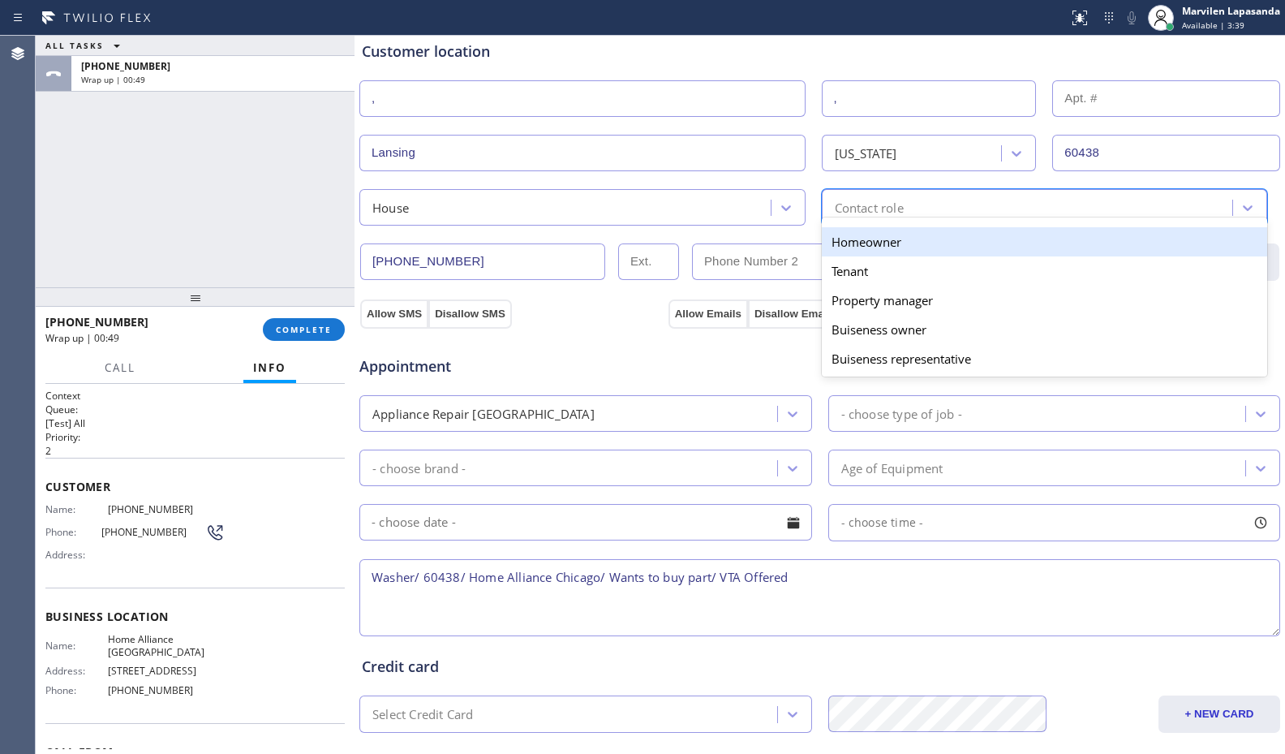
click at [861, 243] on div "Homeowner" at bounding box center [1045, 241] width 446 height 29
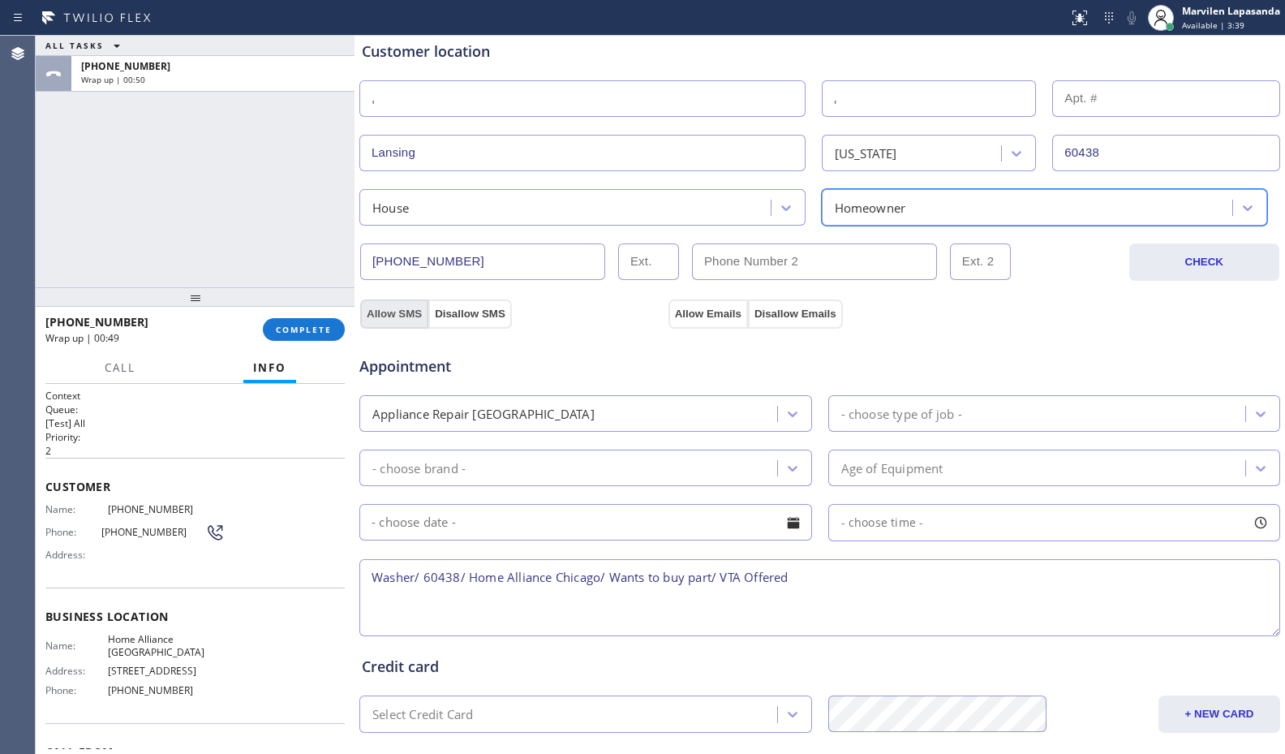
click at [390, 312] on button "Allow SMS" at bounding box center [394, 313] width 68 height 29
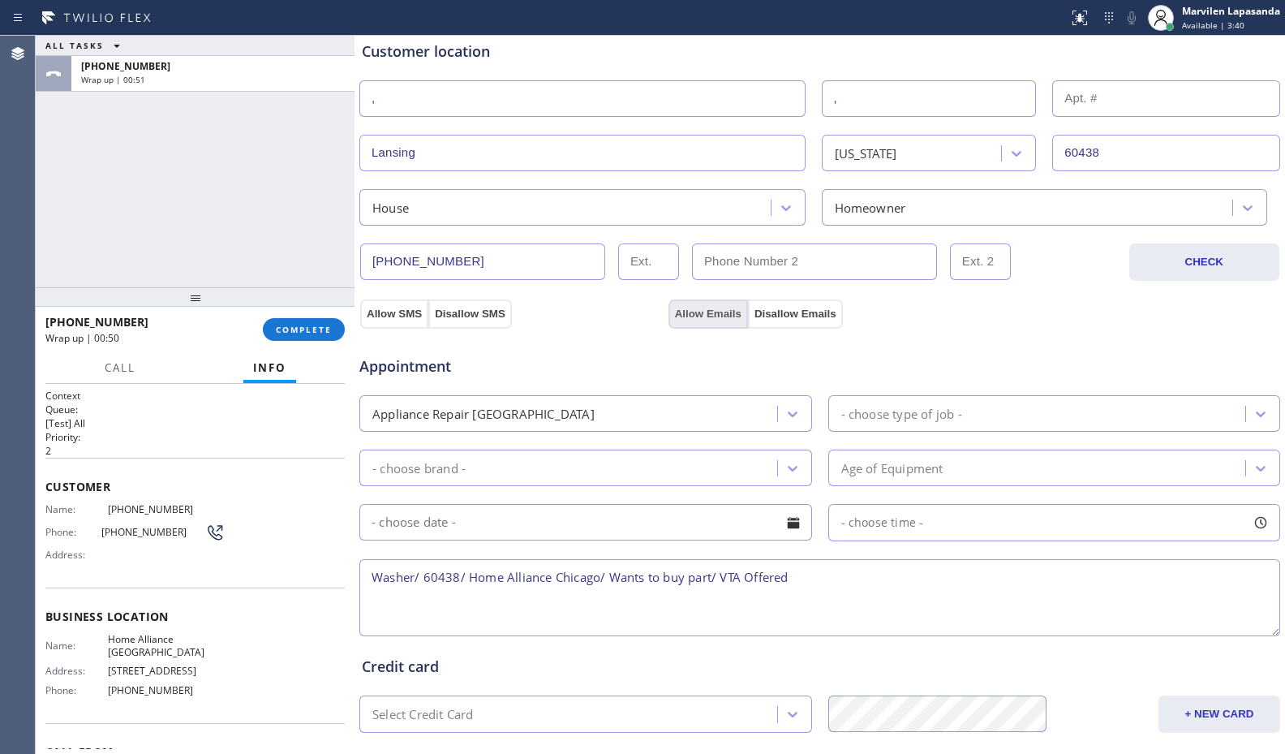
click at [705, 307] on button "Allow Emails" at bounding box center [707, 313] width 79 height 29
click at [619, 418] on div "Appliance Repair [GEOGRAPHIC_DATA]" at bounding box center [570, 413] width 413 height 28
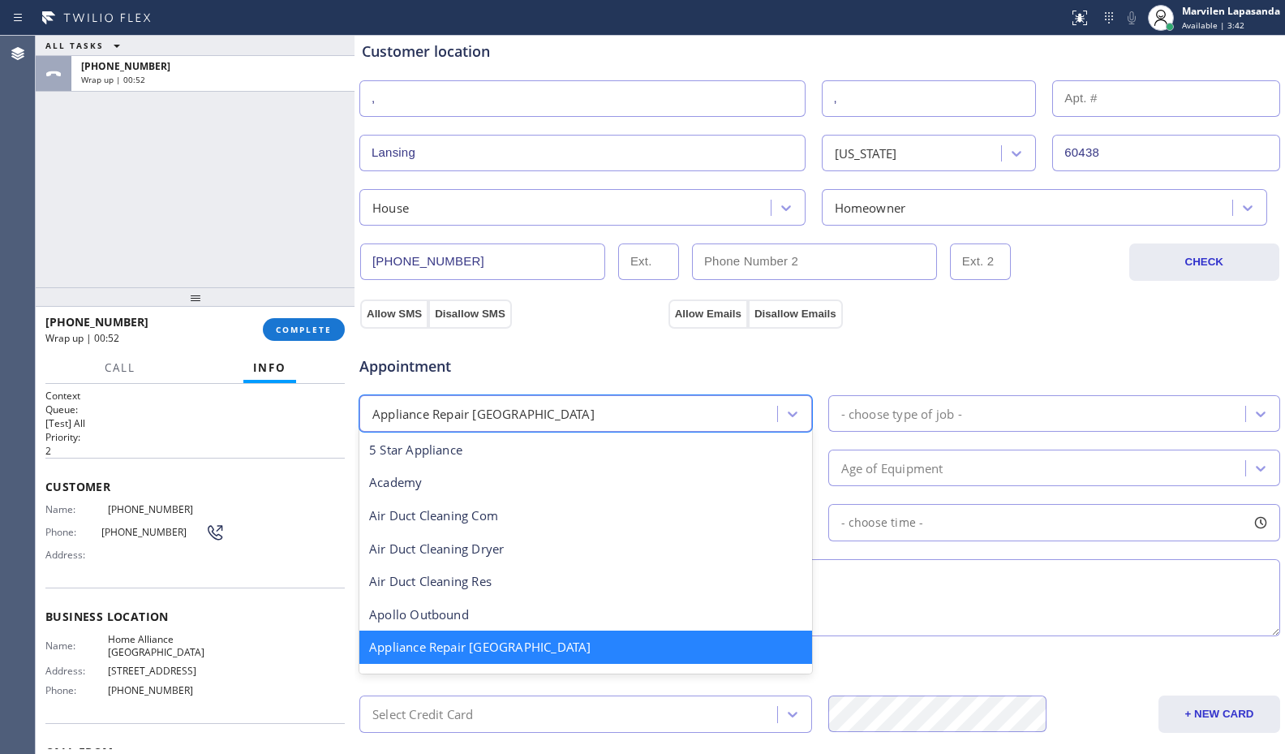
scroll to position [2, 0]
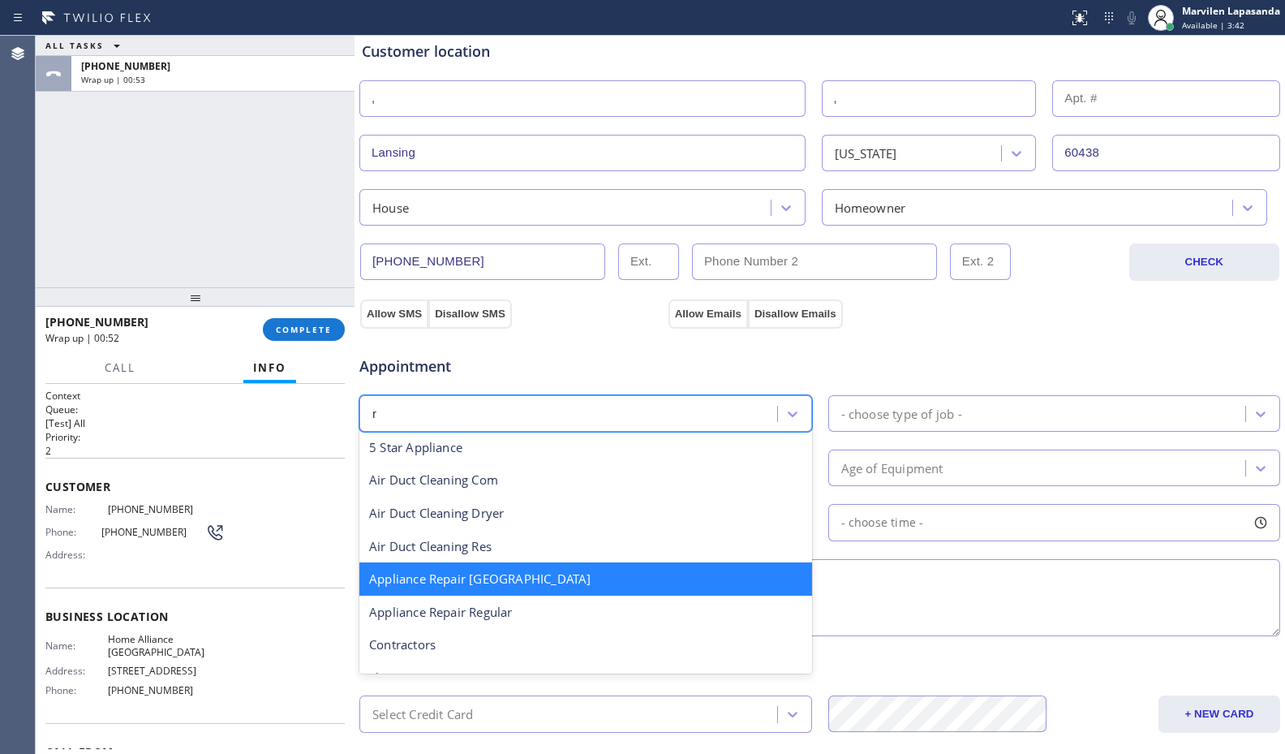
type input "re"
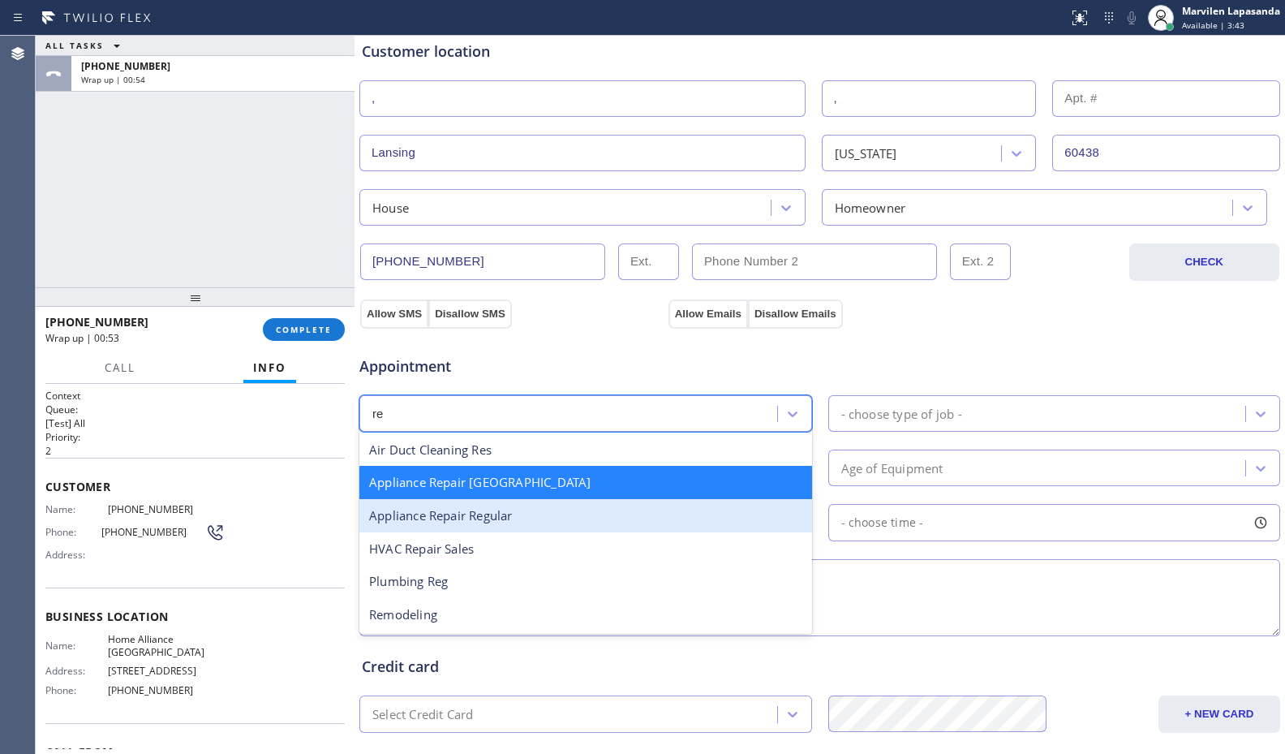
click at [561, 503] on div "Appliance Repair Regular" at bounding box center [585, 515] width 453 height 33
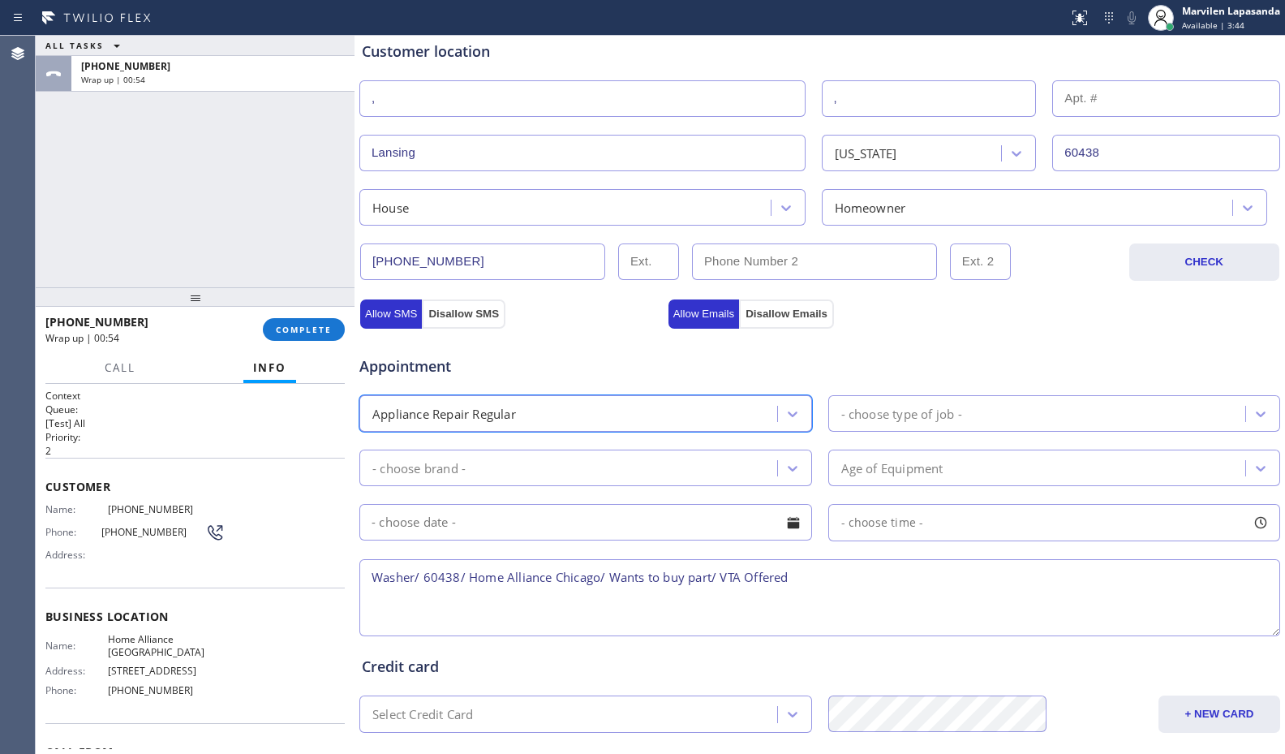
click at [880, 415] on div "- choose type of job -" at bounding box center [901, 413] width 121 height 19
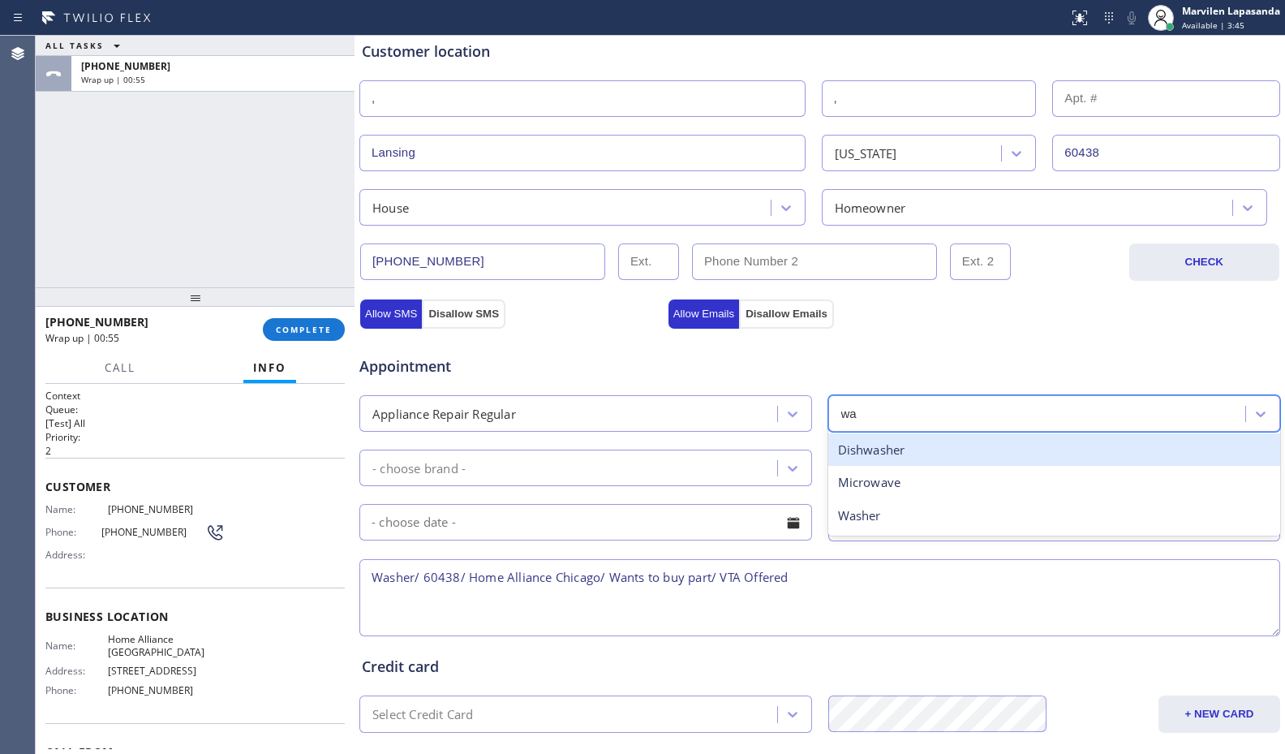
type input "was"
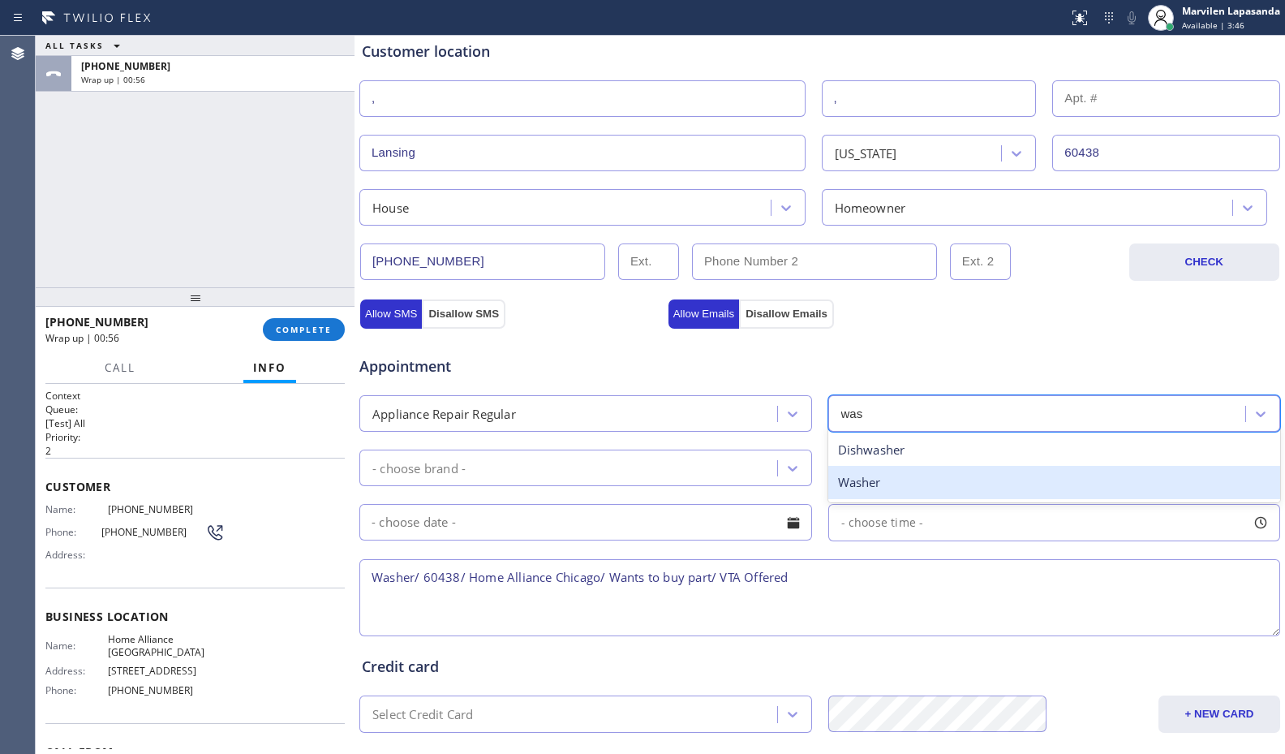
click at [844, 479] on div "Washer" at bounding box center [1054, 482] width 453 height 33
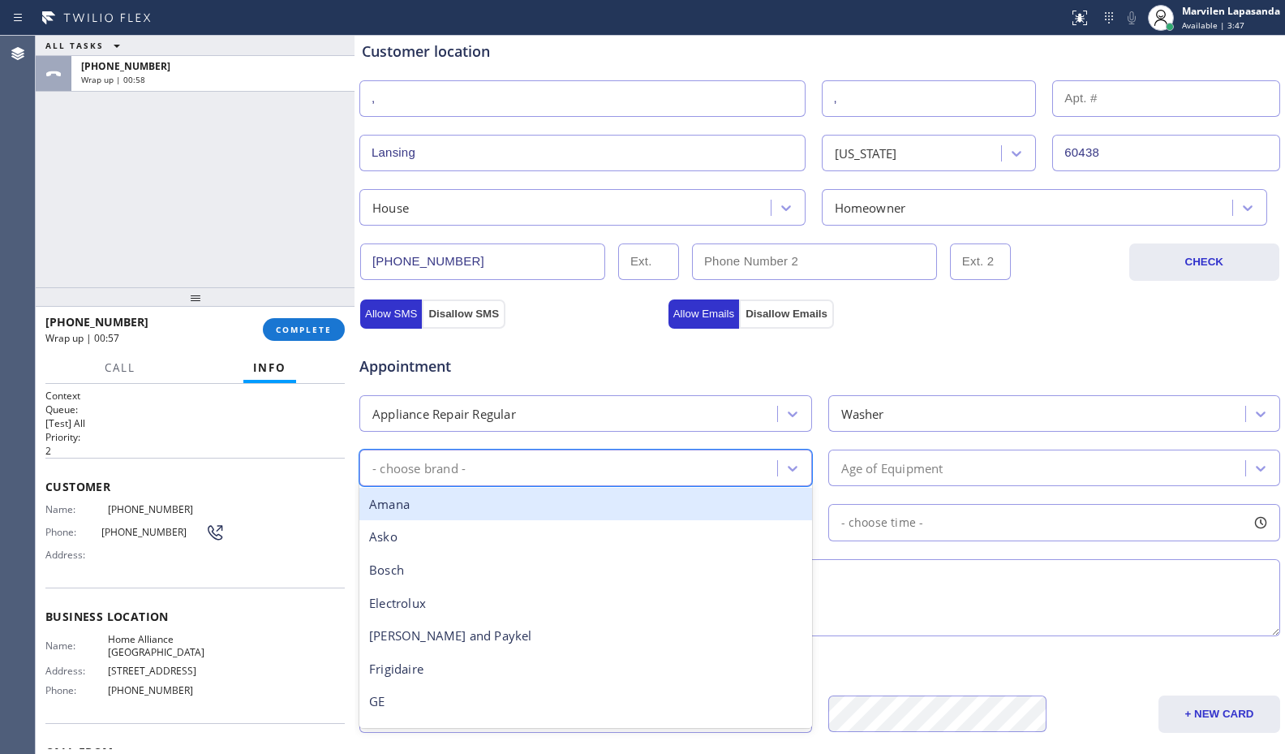
click at [479, 466] on div "- choose brand -" at bounding box center [570, 467] width 413 height 28
type input "ot"
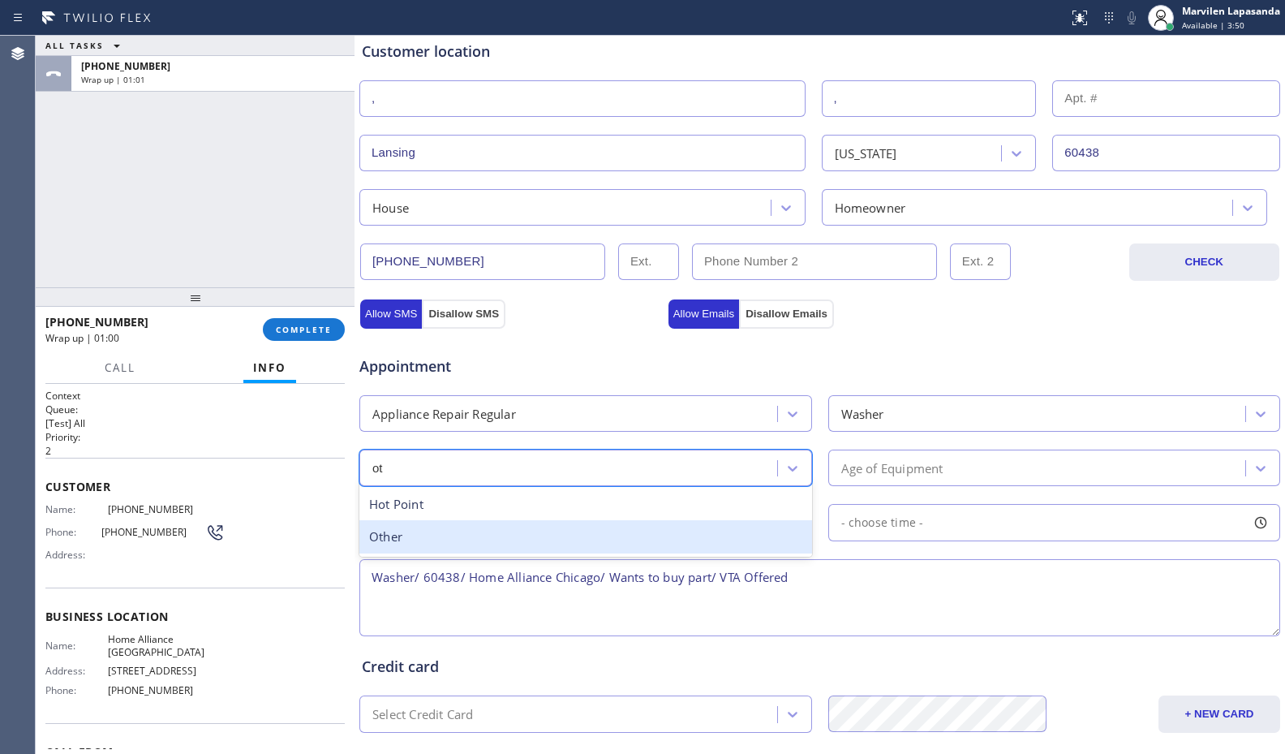
click at [484, 533] on div "Other" at bounding box center [585, 536] width 453 height 33
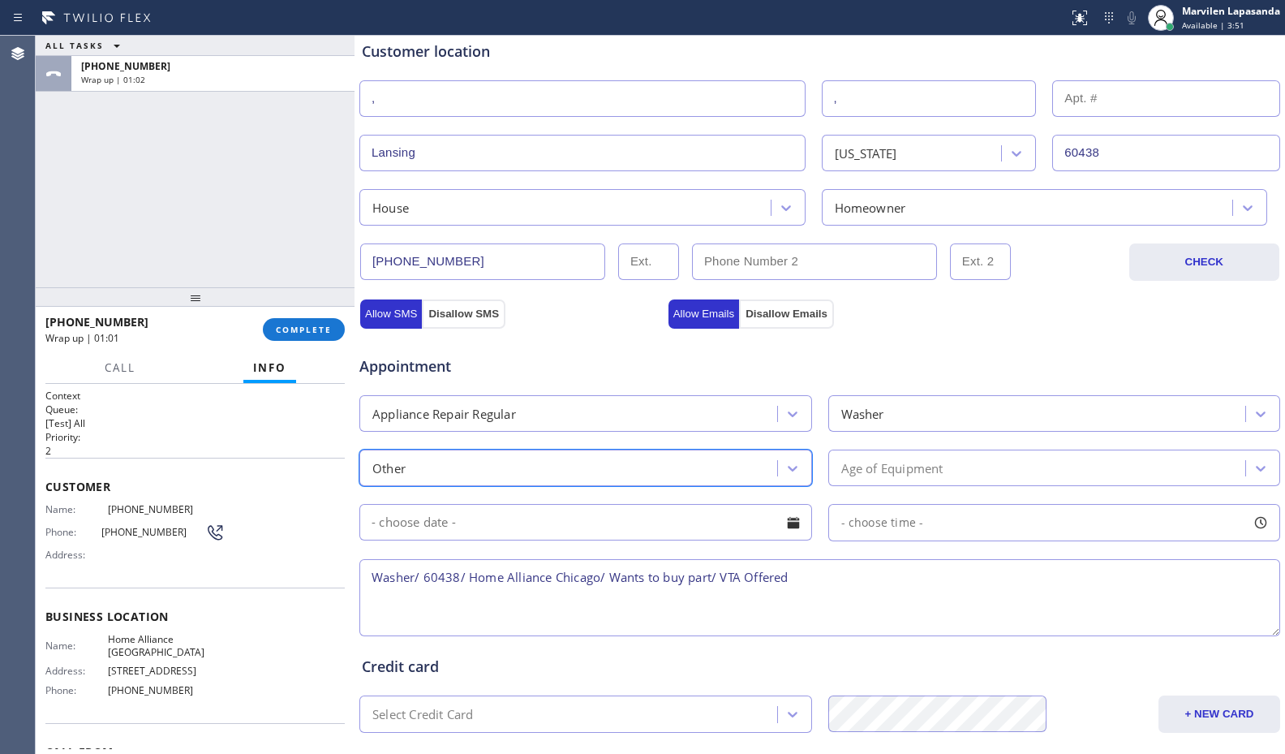
click at [909, 475] on div "Age of Equipment" at bounding box center [892, 467] width 102 height 19
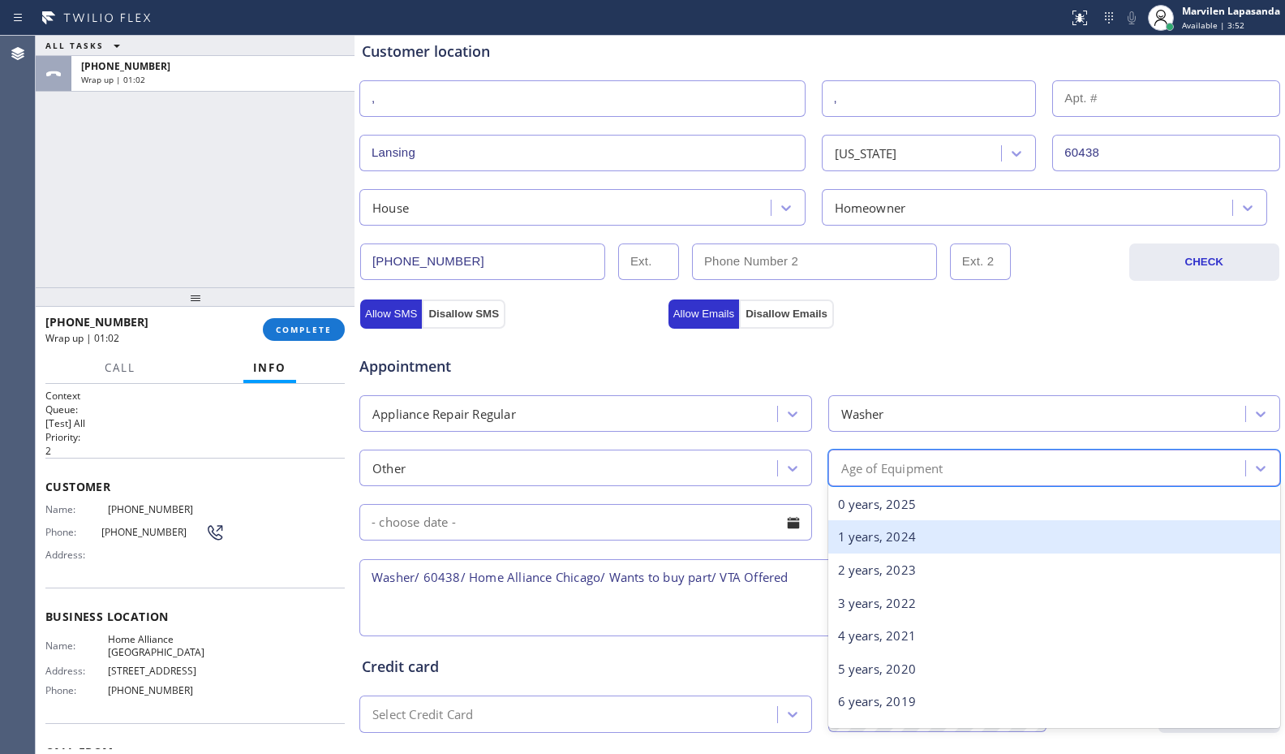
drag, startPoint x: 888, startPoint y: 531, endPoint x: 683, endPoint y: 550, distance: 206.1
click at [887, 532] on div "1 years, 2024" at bounding box center [1054, 536] width 453 height 33
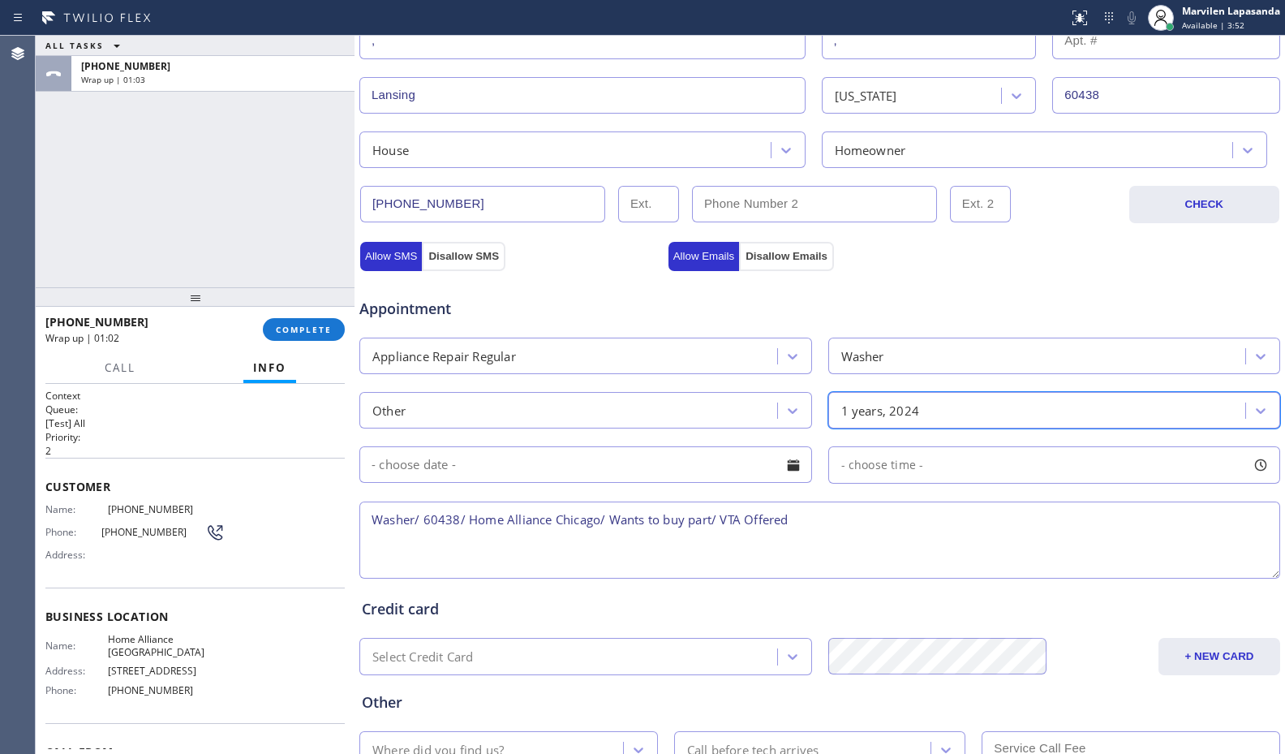
scroll to position [504, 0]
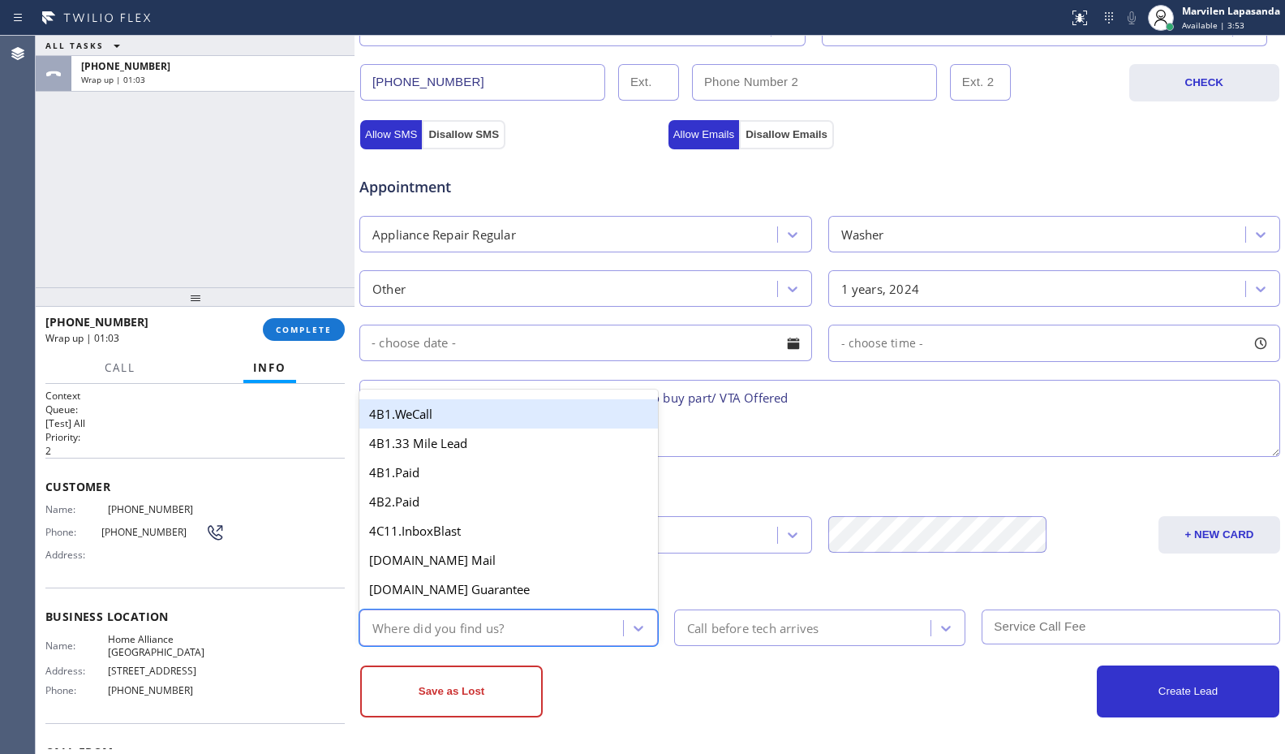
click at [477, 621] on div "Where did you find us?" at bounding box center [437, 627] width 131 height 19
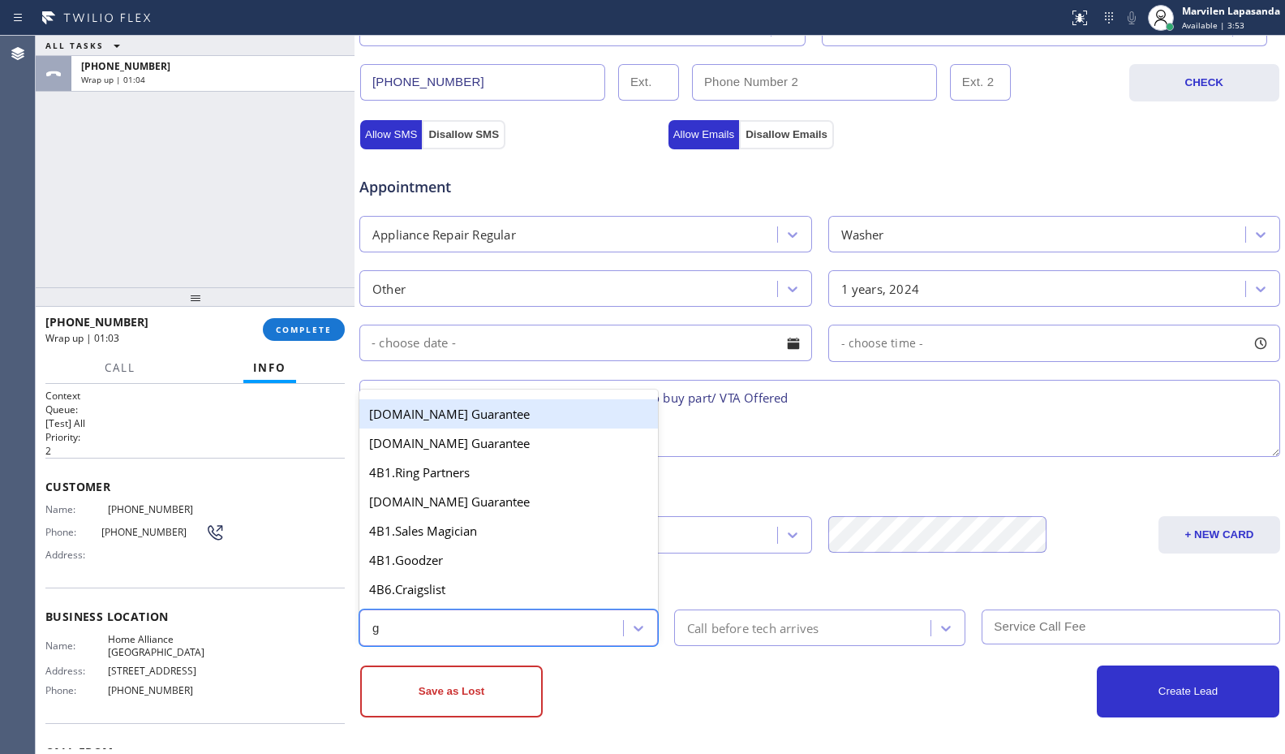
type input "go"
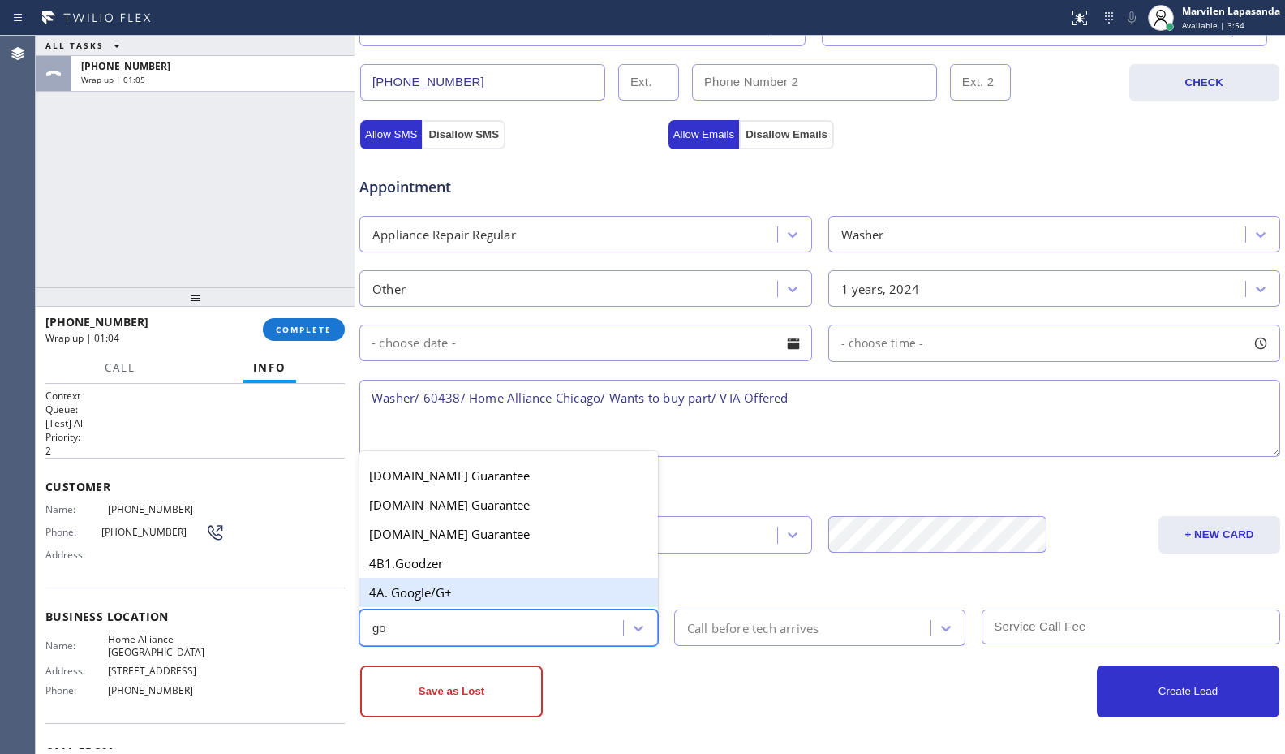
click at [472, 595] on div "4A. Google/G+" at bounding box center [508, 592] width 299 height 29
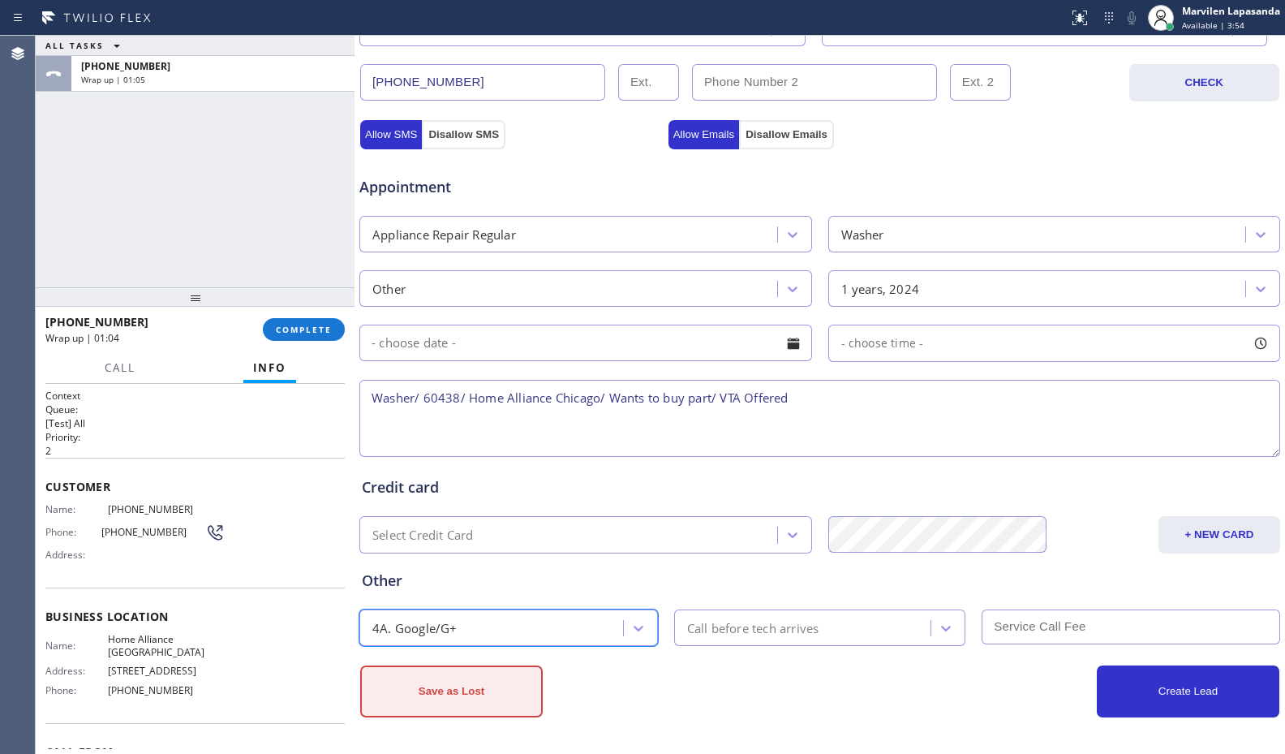
click at [483, 702] on button "Save as Lost" at bounding box center [451, 691] width 183 height 52
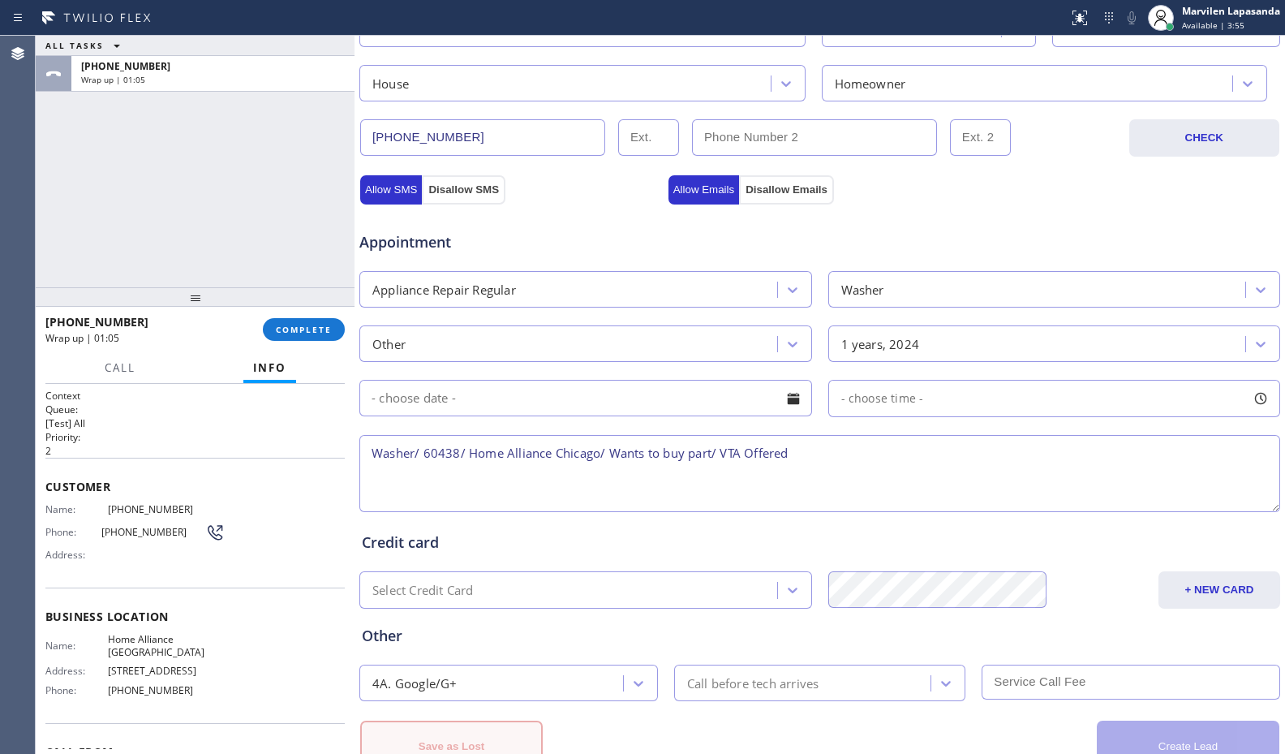
scroll to position [559, 0]
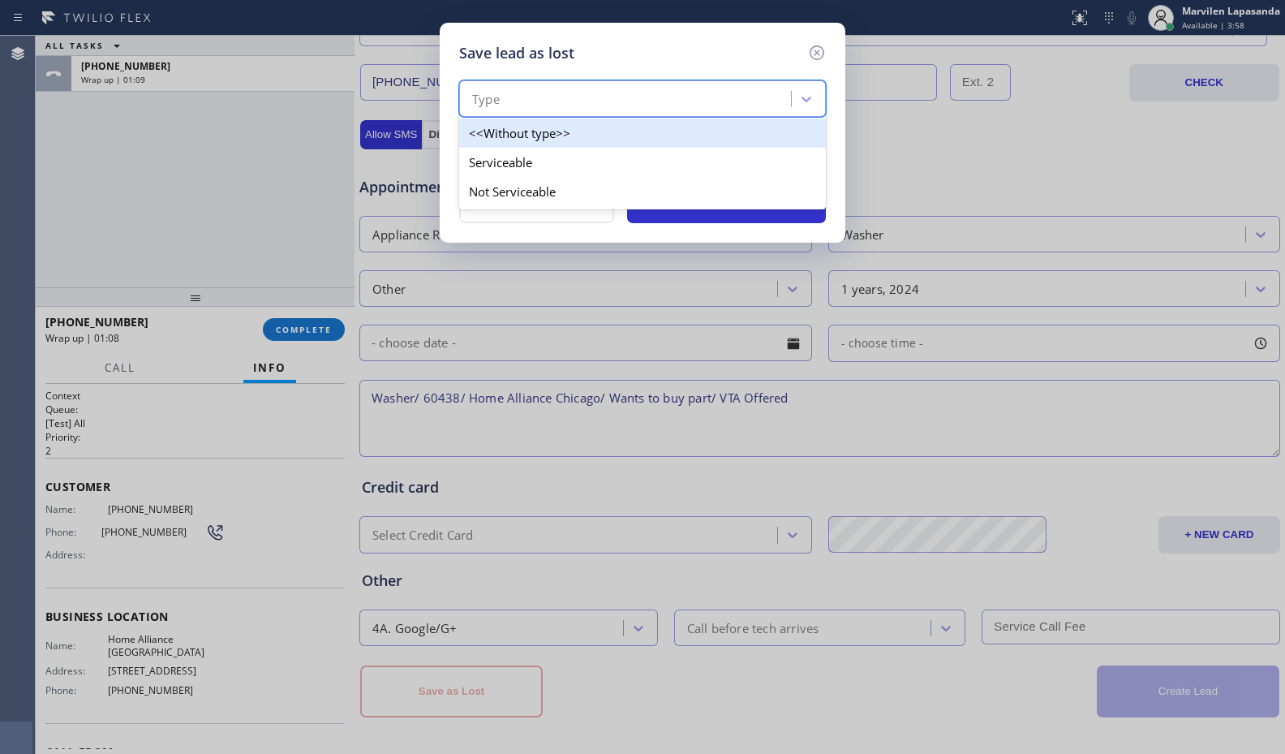
click at [500, 110] on div "Type" at bounding box center [627, 99] width 327 height 28
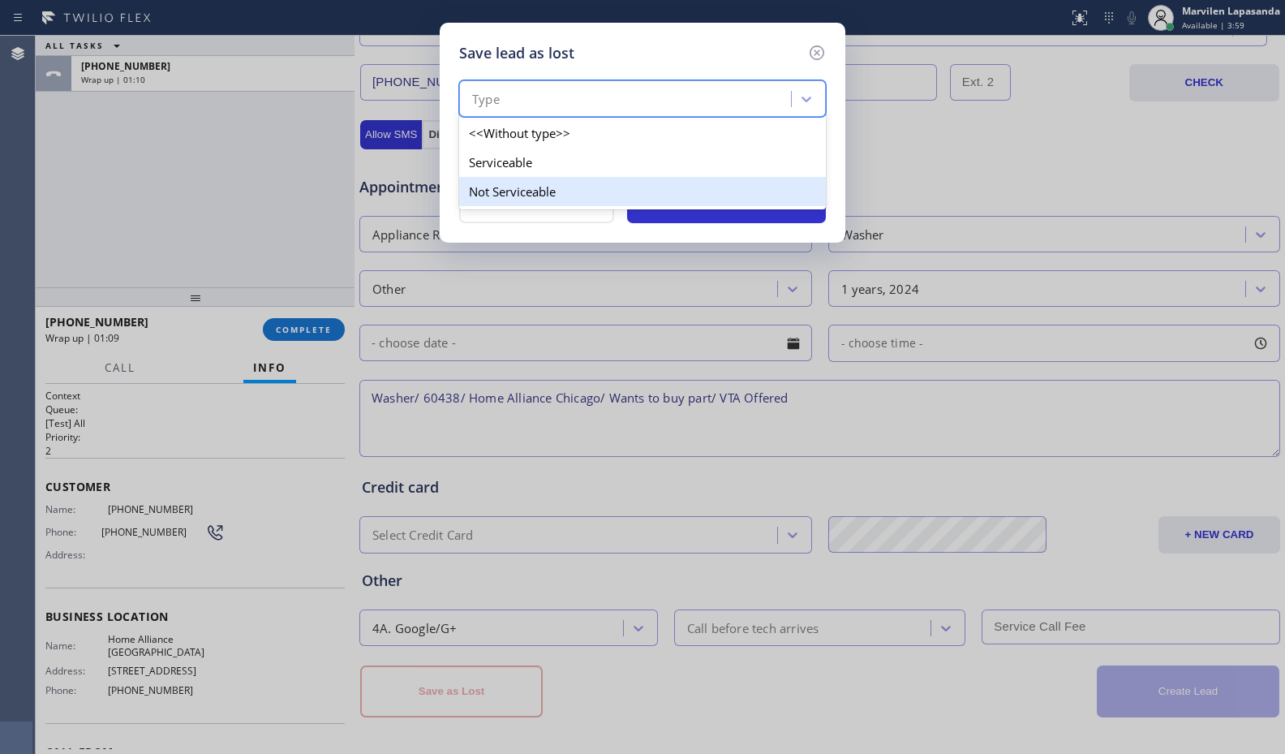
click at [522, 187] on div "Not Serviceable" at bounding box center [642, 191] width 367 height 29
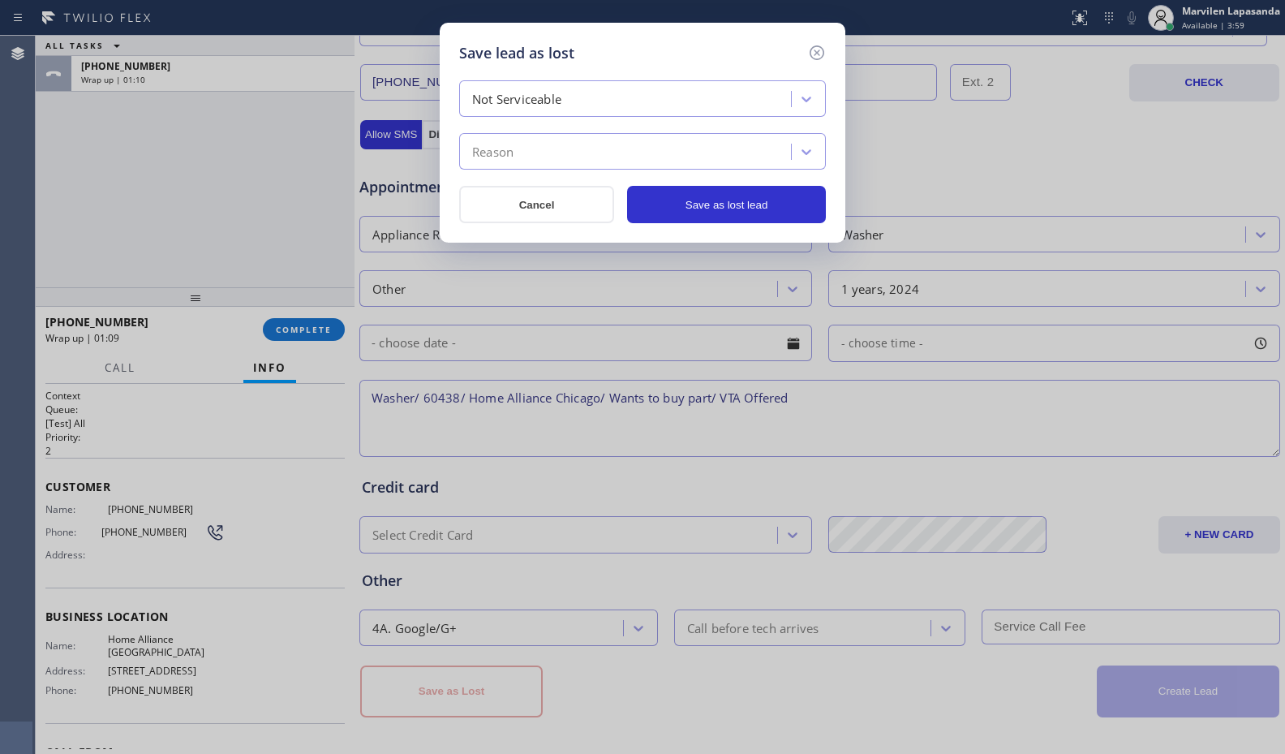
click at [513, 156] on div "Reason" at bounding box center [492, 152] width 41 height 19
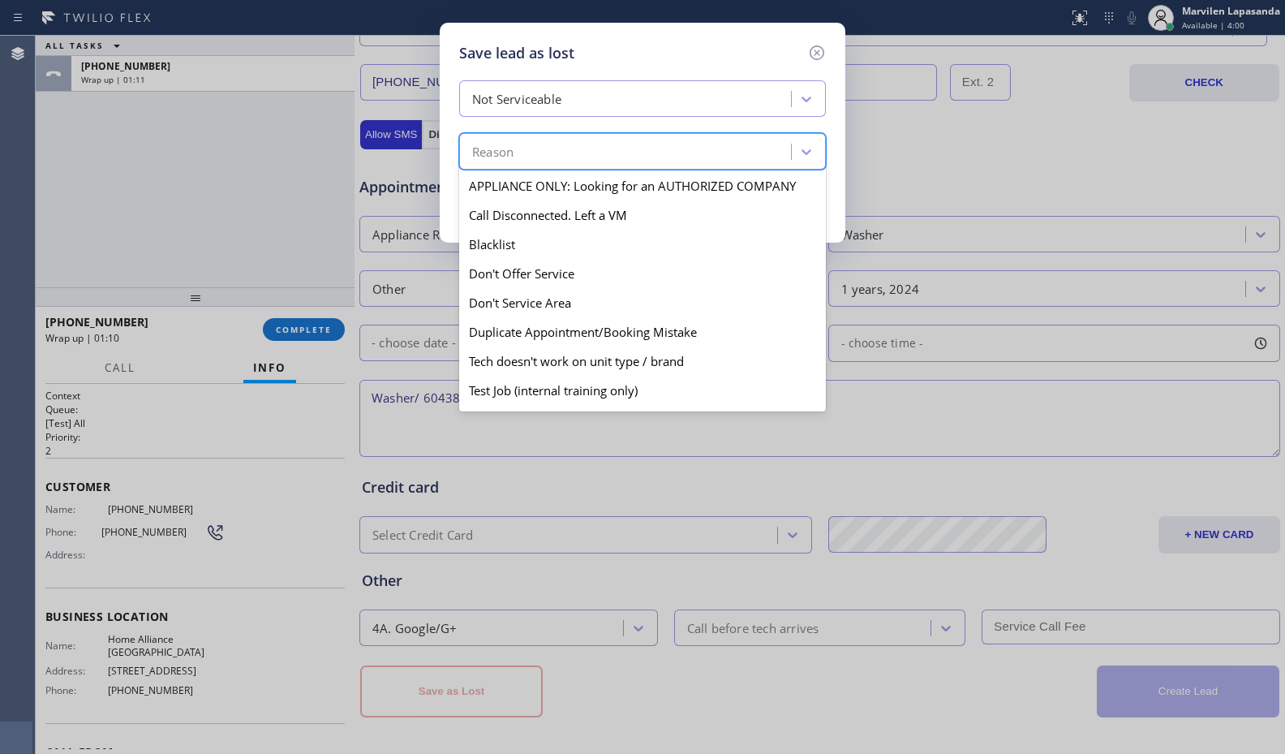
scroll to position [143, 0]
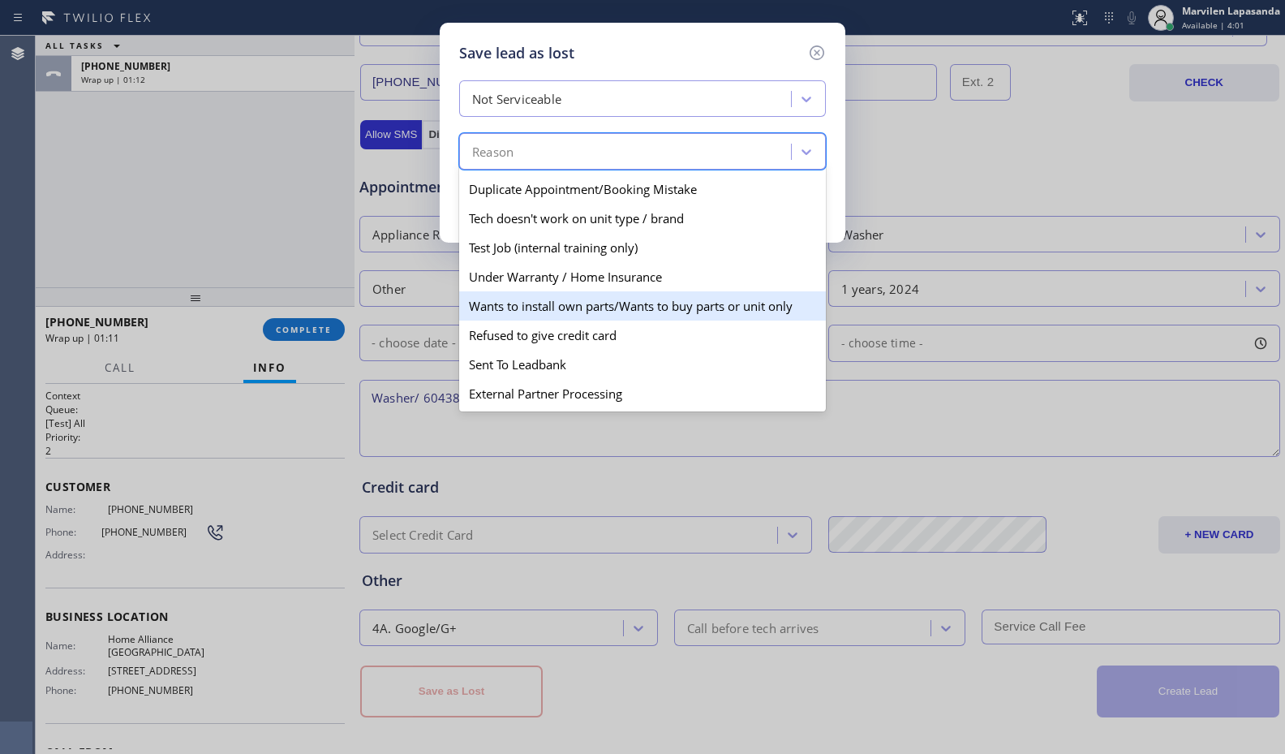
click at [562, 309] on div "Wants to install own parts/Wants to buy parts or unit only" at bounding box center [642, 305] width 367 height 29
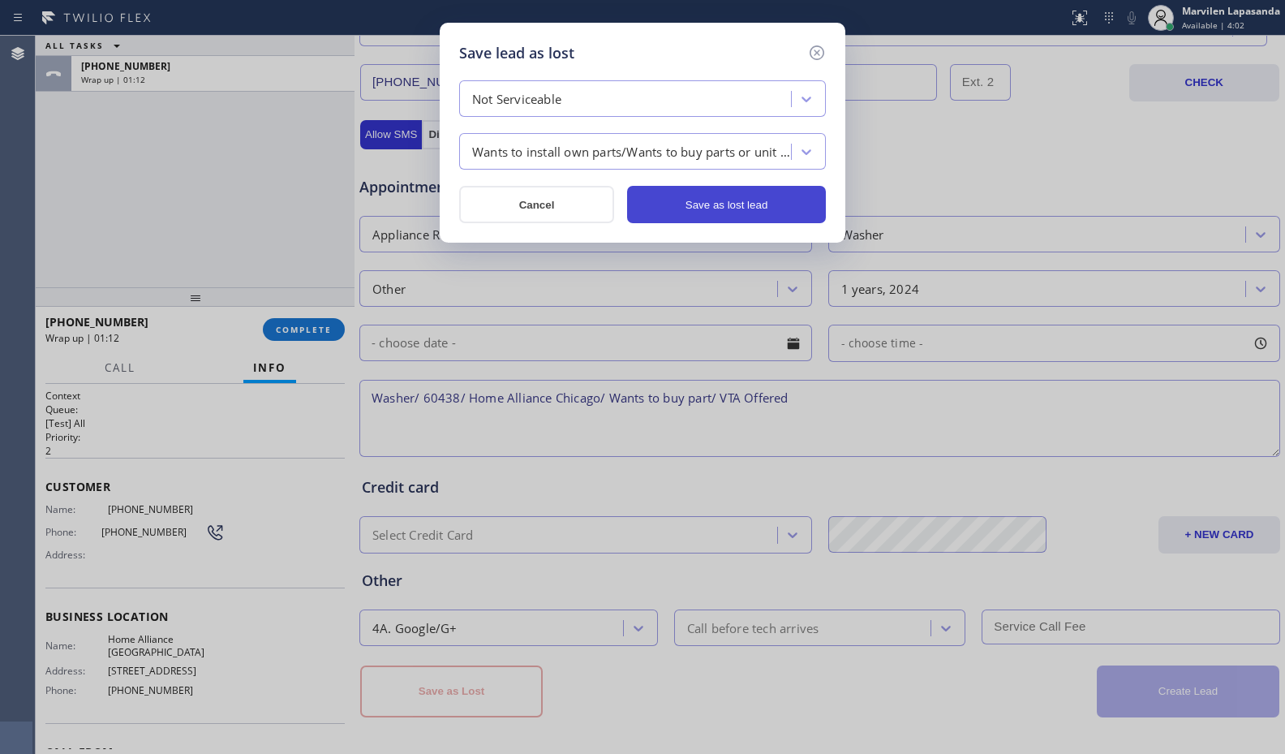
click at [712, 190] on button "Save as lost lead" at bounding box center [726, 204] width 199 height 37
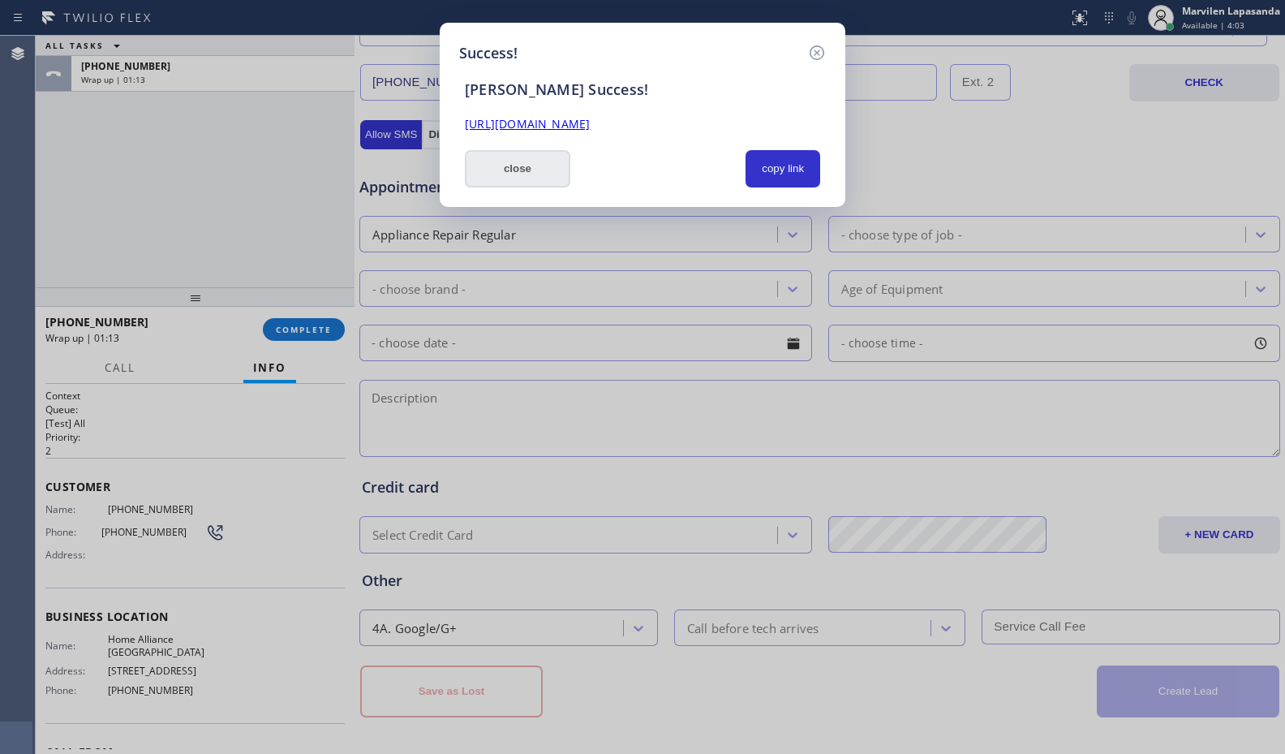
click at [519, 165] on button "close" at bounding box center [517, 168] width 105 height 37
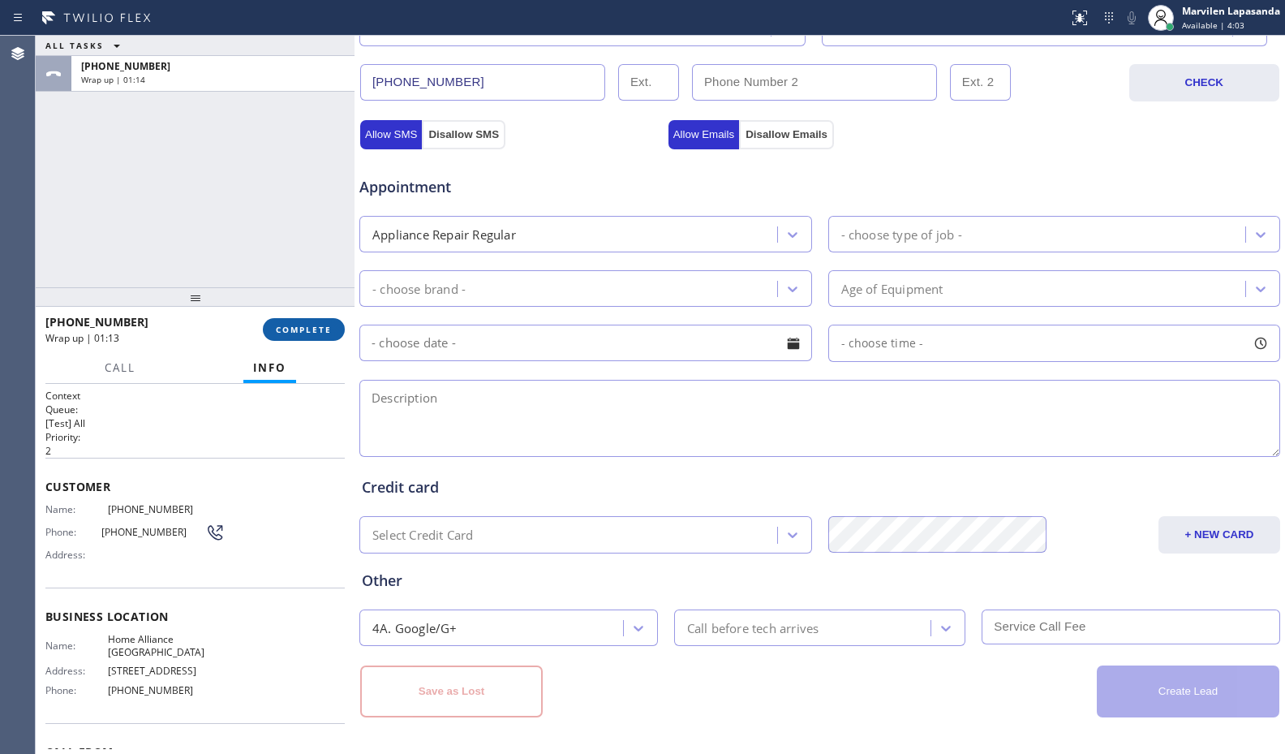
click at [308, 322] on button "COMPLETE" at bounding box center [304, 329] width 82 height 23
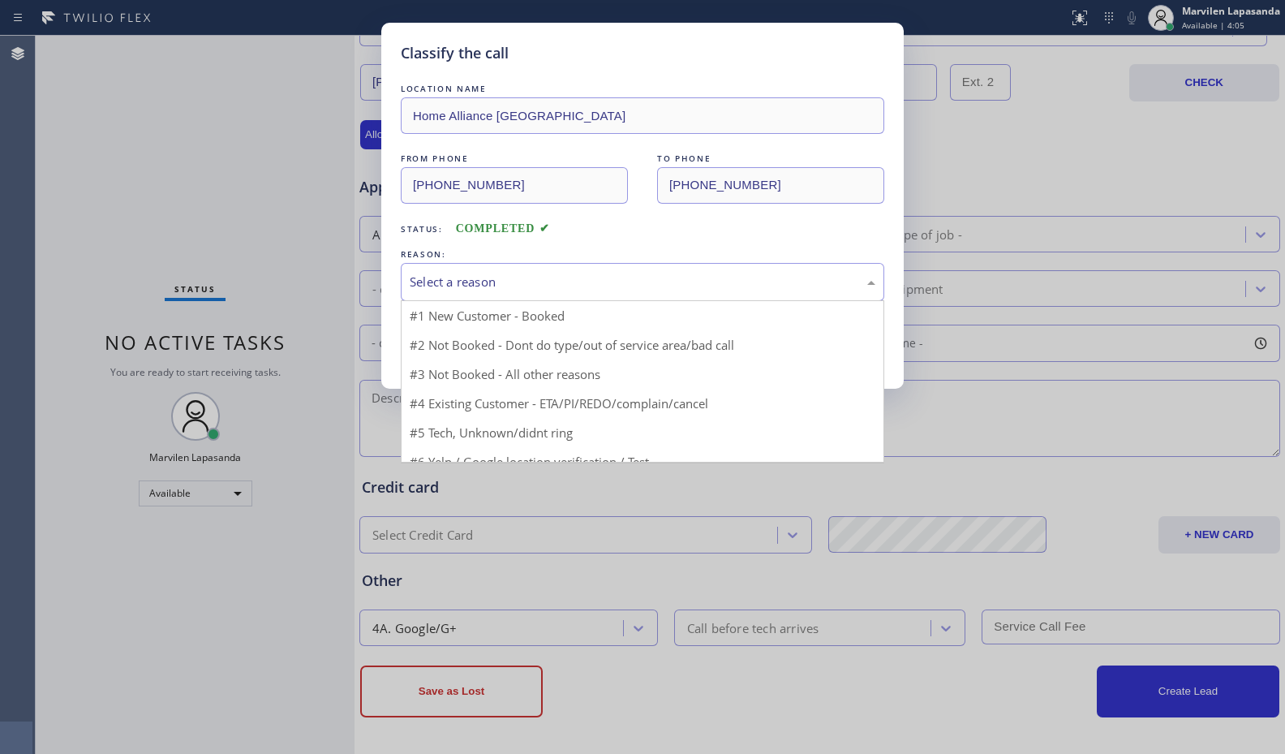
click at [466, 286] on div "Select a reason" at bounding box center [643, 282] width 466 height 19
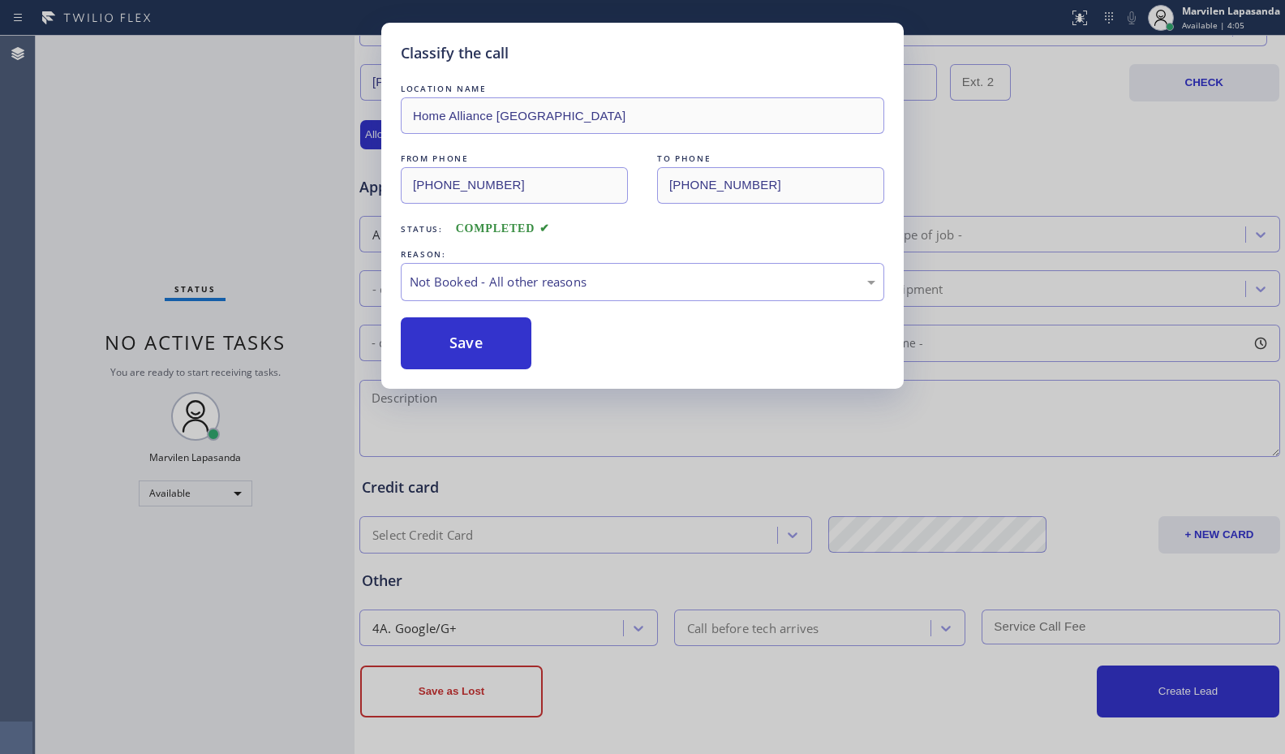
click at [448, 340] on button "Save" at bounding box center [466, 343] width 131 height 52
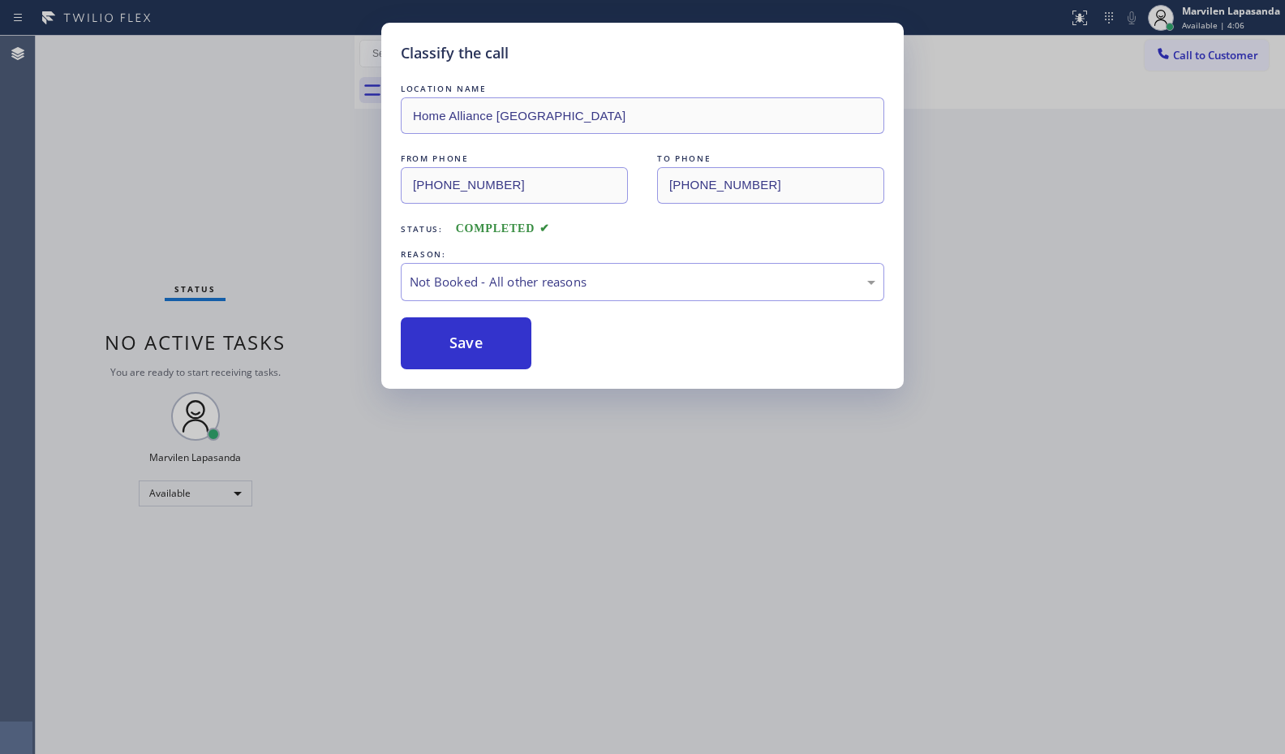
click at [448, 340] on button "Save" at bounding box center [466, 343] width 131 height 52
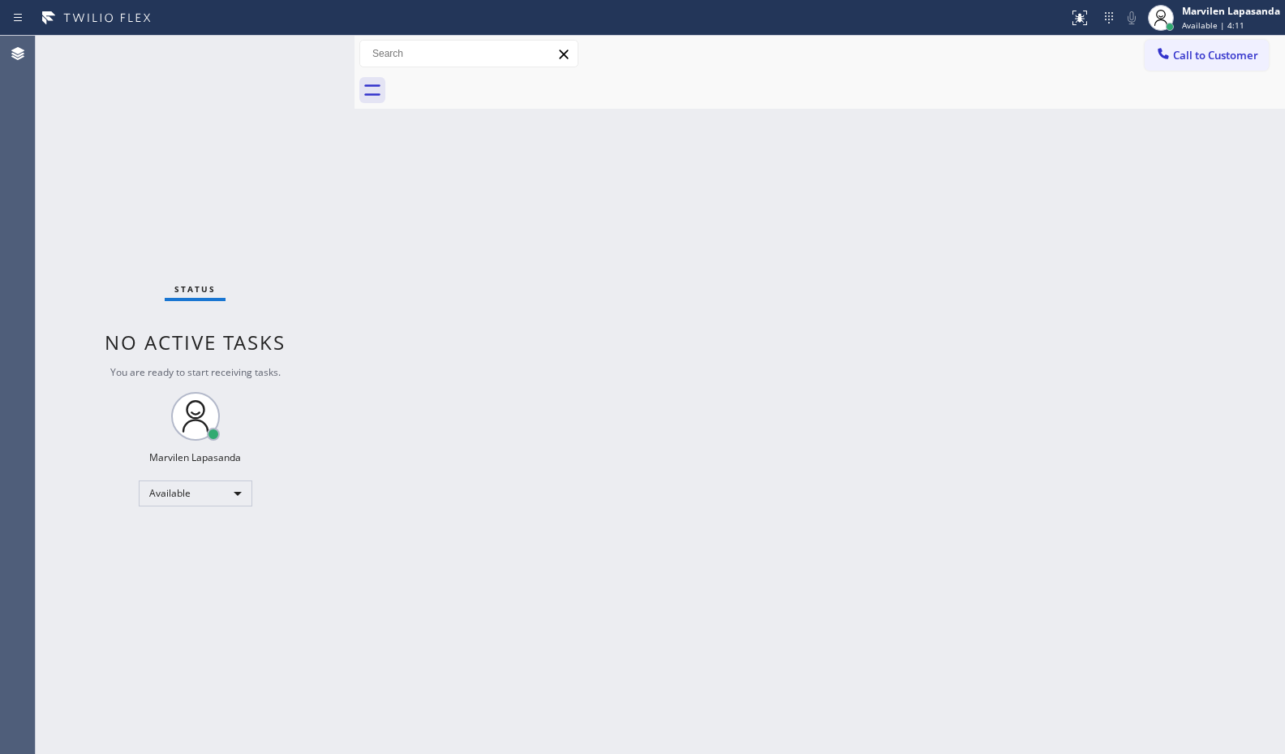
click at [307, 49] on div "Status No active tasks You are ready to start receiving tasks. Marvilen Lapasan…" at bounding box center [195, 395] width 319 height 718
click at [308, 51] on div "Status No active tasks You are ready to start receiving tasks. Marvilen Lapasan…" at bounding box center [195, 395] width 319 height 718
click at [308, 50] on div "Status No active tasks You are ready to start receiving tasks. Marvilen Lapasan…" at bounding box center [195, 395] width 319 height 718
click at [1218, 158] on div "Back to Dashboard Change Sender ID Customers Technicians Select a contact Outbo…" at bounding box center [819, 395] width 930 height 718
click at [302, 49] on div "Status No active tasks You are ready to start receiving tasks. Marvilen Lapasan…" at bounding box center [195, 395] width 319 height 718
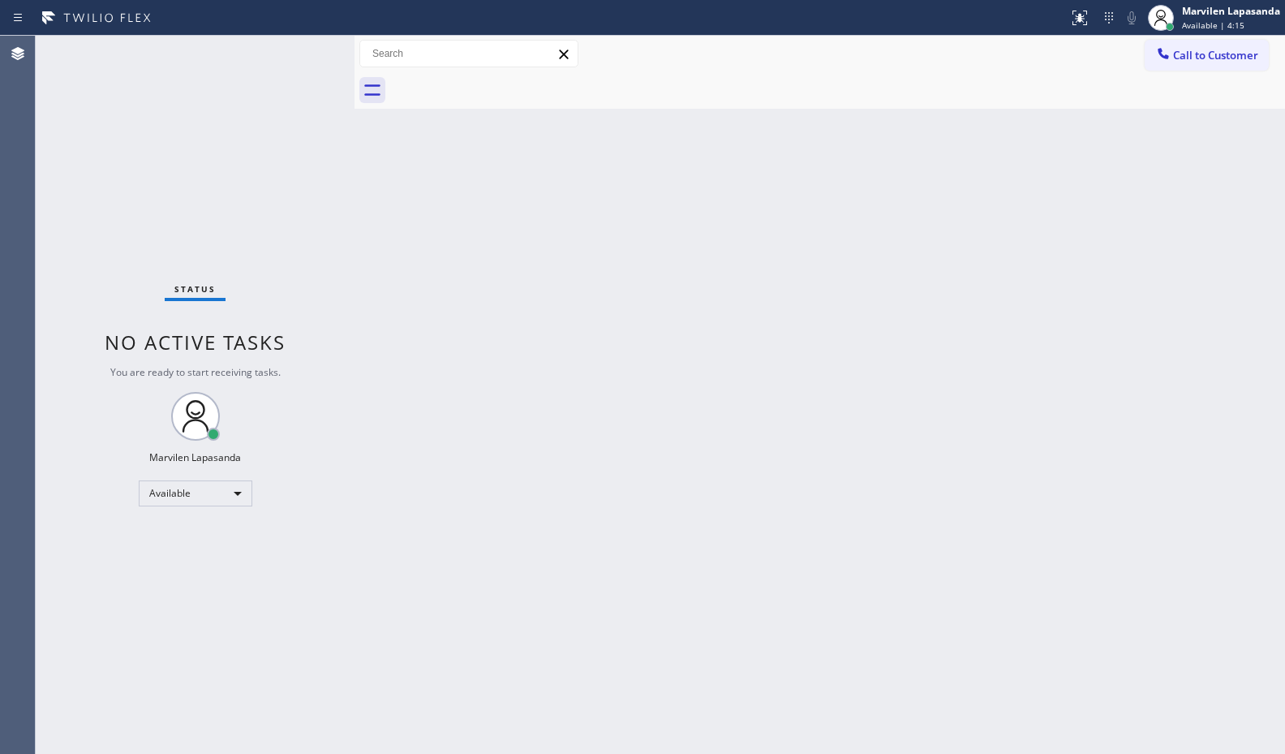
click at [302, 49] on div "Status No active tasks You are ready to start receiving tasks. Marvilen Lapasan…" at bounding box center [195, 395] width 319 height 718
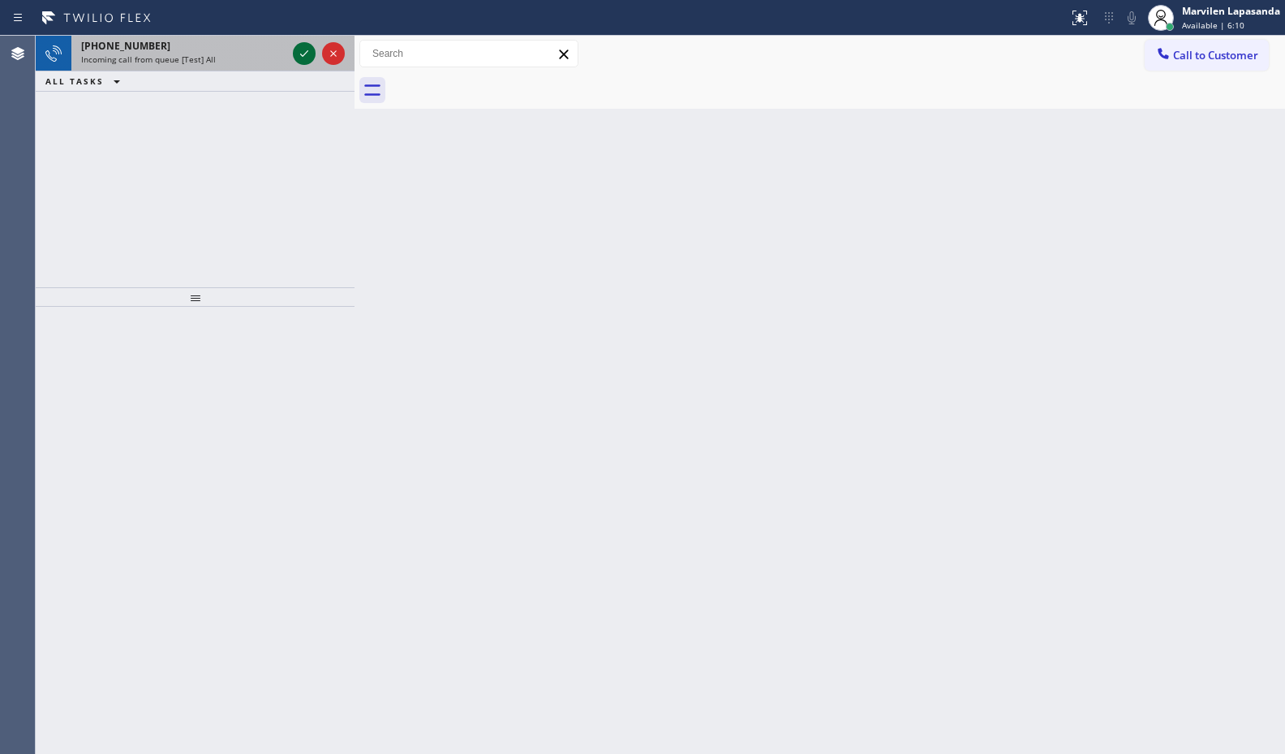
drag, startPoint x: 298, startPoint y: 50, endPoint x: 305, endPoint y: 60, distance: 12.2
click at [300, 53] on icon at bounding box center [303, 53] width 19 height 19
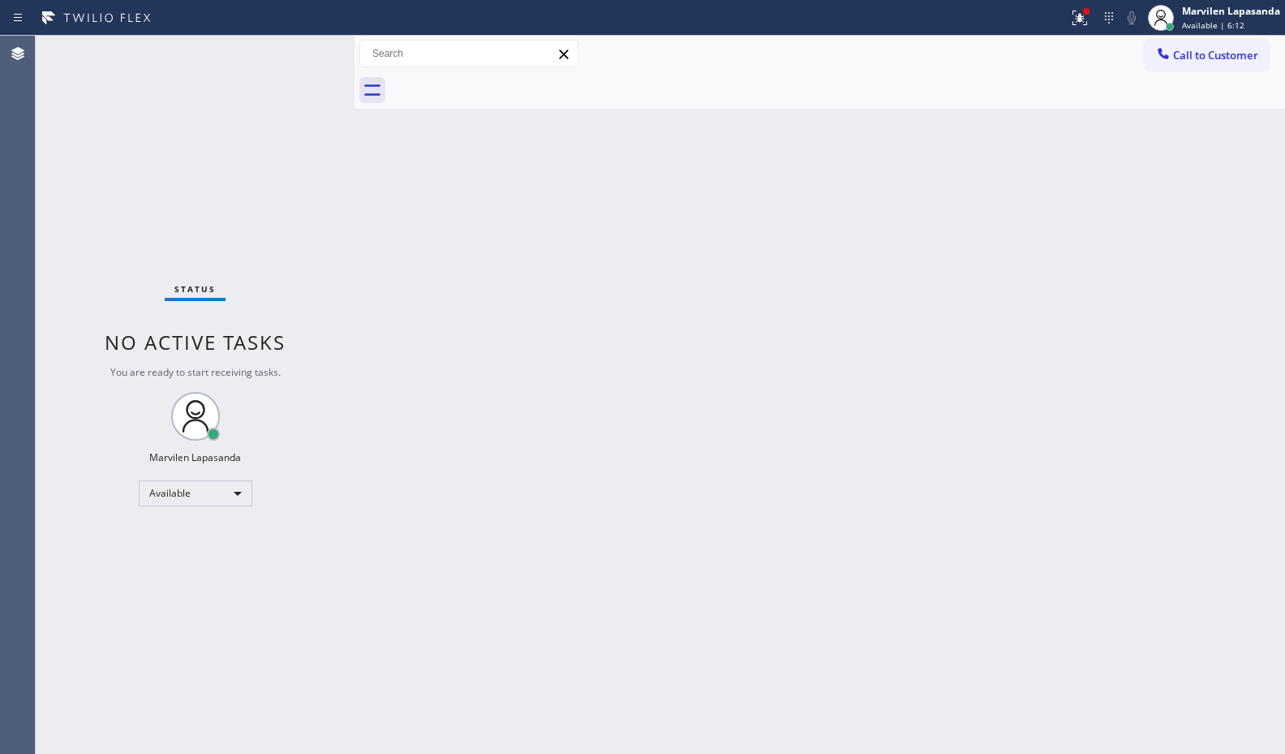
click at [307, 50] on div "Status No active tasks You are ready to start receiving tasks. Marvilen Lapasan…" at bounding box center [195, 395] width 319 height 718
click at [1093, 36] on div "Call to Customer Outbound call Location GE Monogram Inc Repair Your caller id p…" at bounding box center [819, 54] width 930 height 37
click at [1083, 30] on button at bounding box center [1080, 18] width 36 height 36
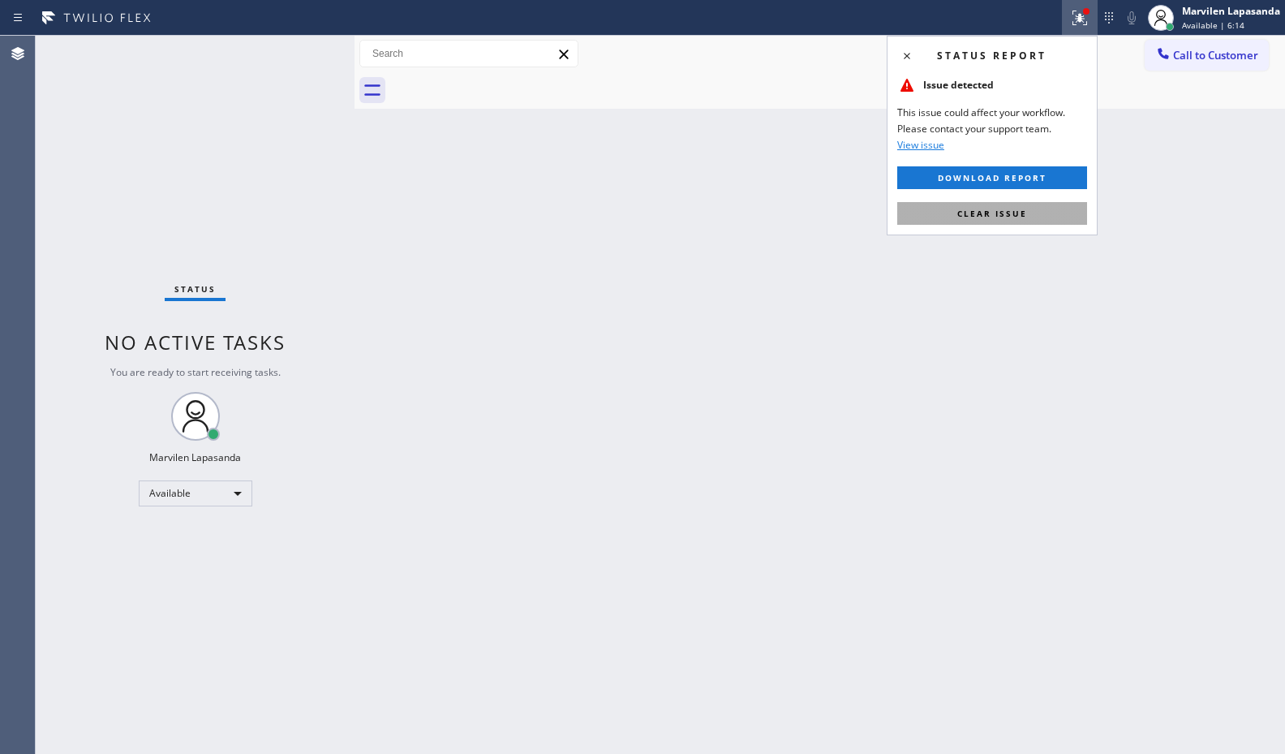
click at [1002, 217] on span "Clear issue" at bounding box center [992, 213] width 70 height 11
click at [1002, 217] on div "Back to Dashboard Change Sender ID Customers Technicians Select a contact Outbo…" at bounding box center [819, 395] width 930 height 718
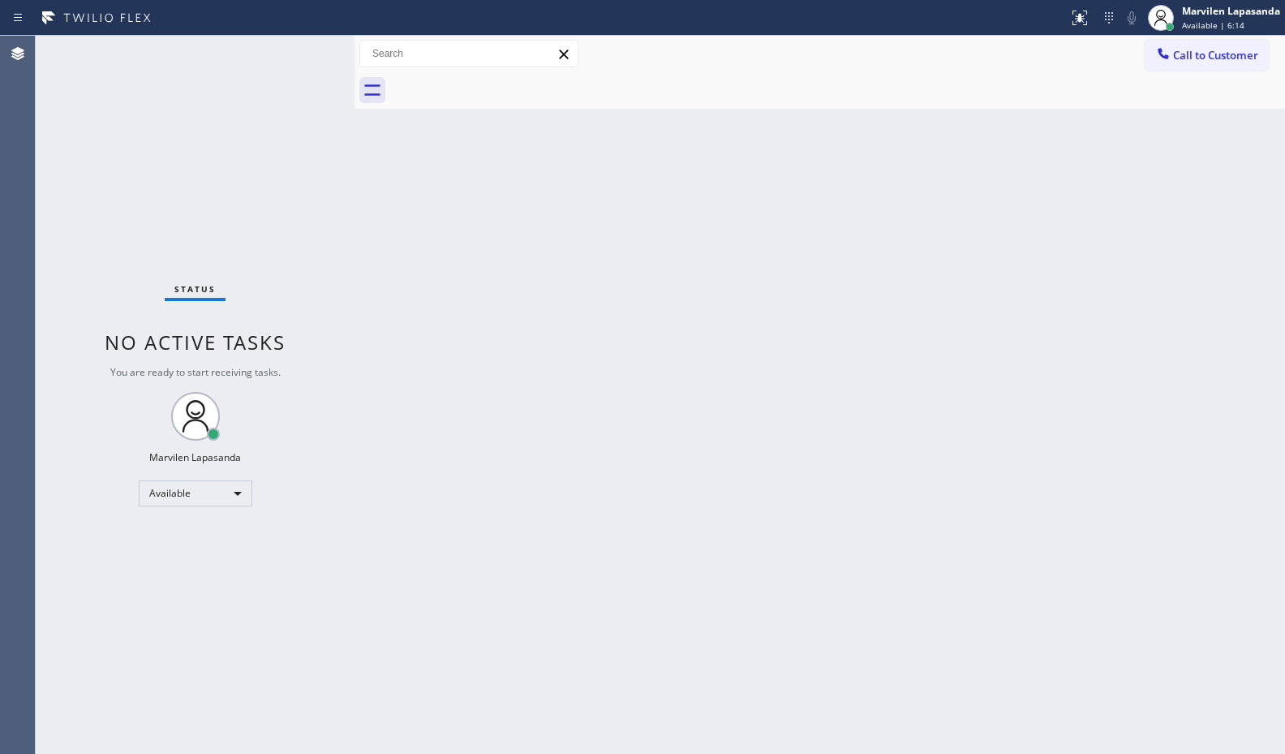
click at [1002, 217] on div "Back to Dashboard Change Sender ID Customers Technicians Select a contact Outbo…" at bounding box center [819, 395] width 930 height 718
click at [307, 49] on div "Status No active tasks You are ready to start receiving tasks. Marvilen Lapasan…" at bounding box center [195, 395] width 319 height 718
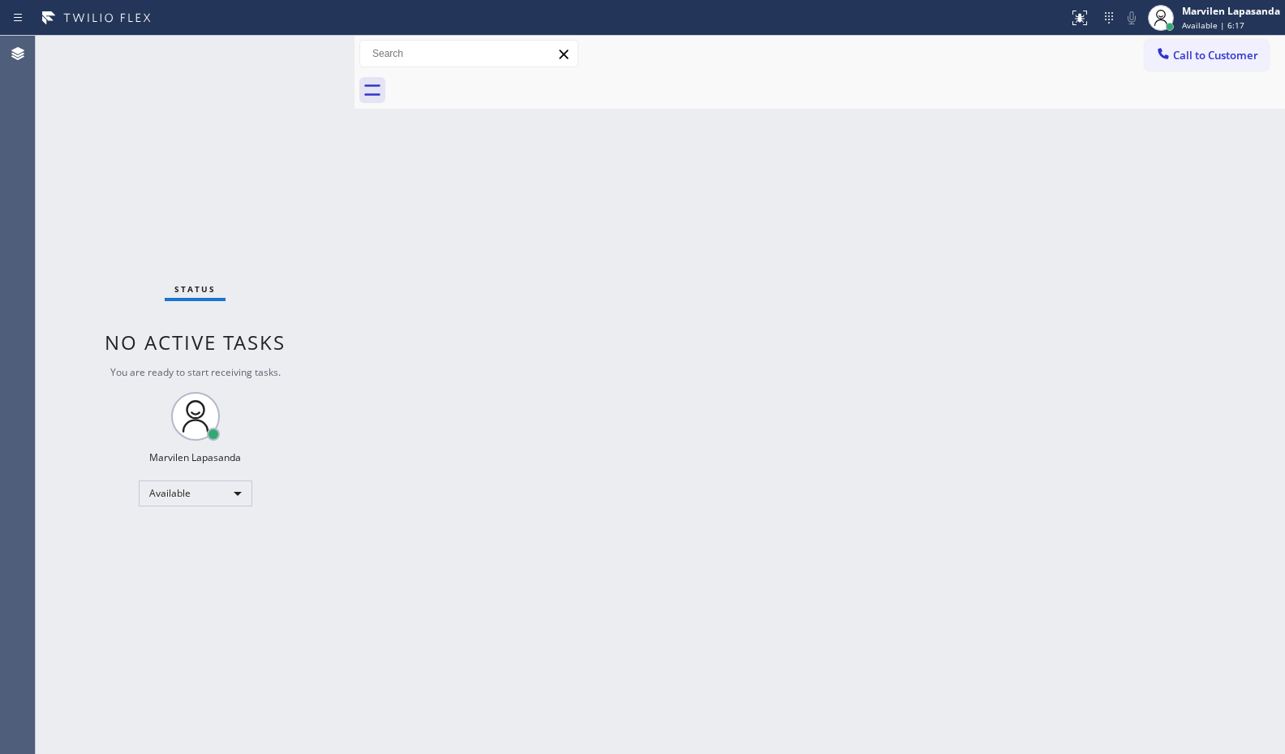
drag, startPoint x: 333, startPoint y: 193, endPoint x: 893, endPoint y: 254, distance: 563.0
click at [334, 195] on div "Status No active tasks You are ready to start receiving tasks. Marvilen Lapasan…" at bounding box center [195, 395] width 319 height 718
click at [973, 268] on div "Back to Dashboard Change Sender ID Customers Technicians Select a contact Outbo…" at bounding box center [819, 395] width 930 height 718
click at [1020, 288] on div "Back to Dashboard Change Sender ID Customers Technicians Select a contact Outbo…" at bounding box center [819, 395] width 930 height 718
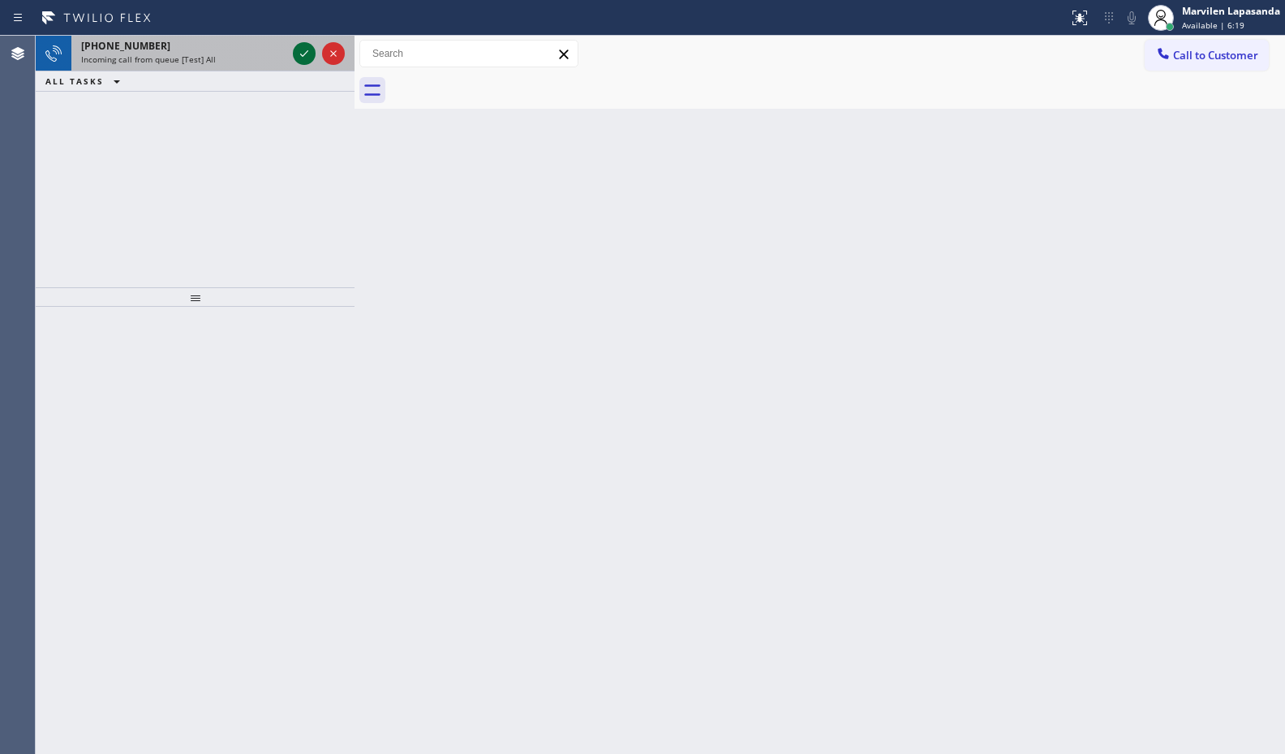
drag, startPoint x: 247, startPoint y: 61, endPoint x: 295, endPoint y: 55, distance: 48.2
click at [270, 60] on div "Incoming call from queue [Test] All" at bounding box center [183, 59] width 205 height 11
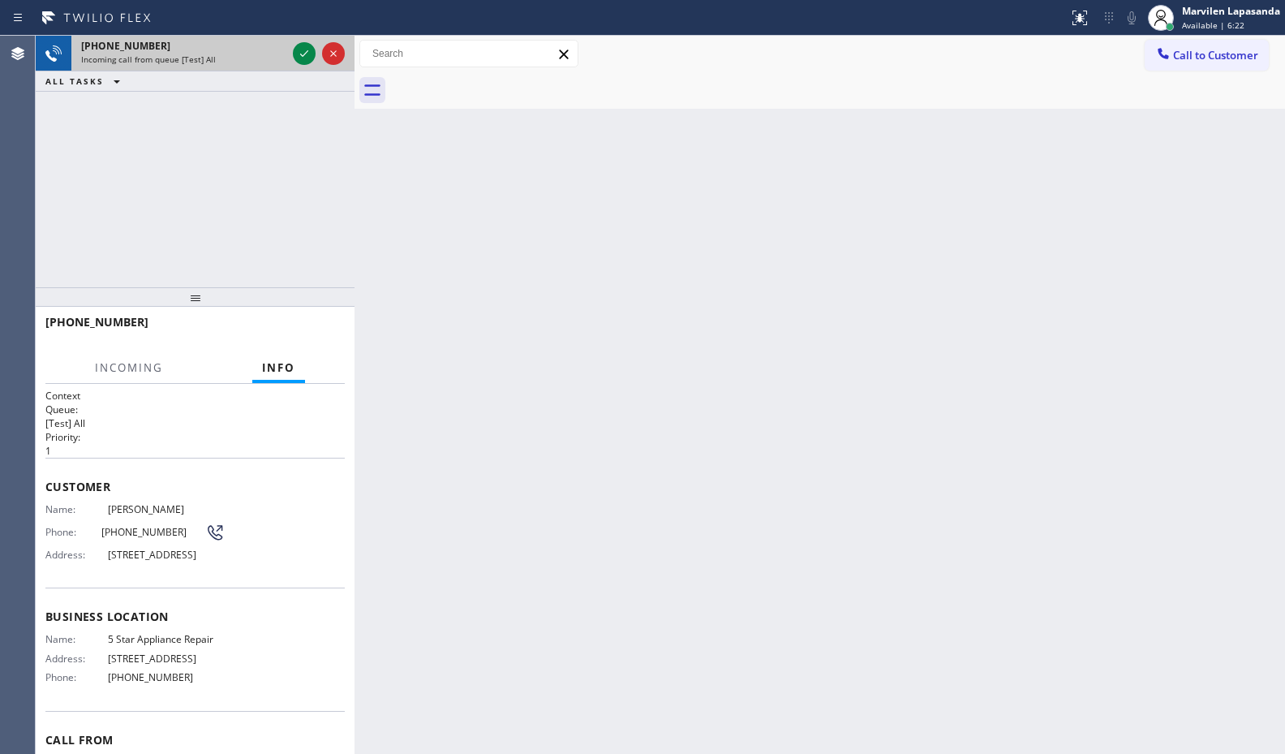
click at [261, 63] on div "Incoming call from queue [Test] All" at bounding box center [183, 59] width 205 height 11
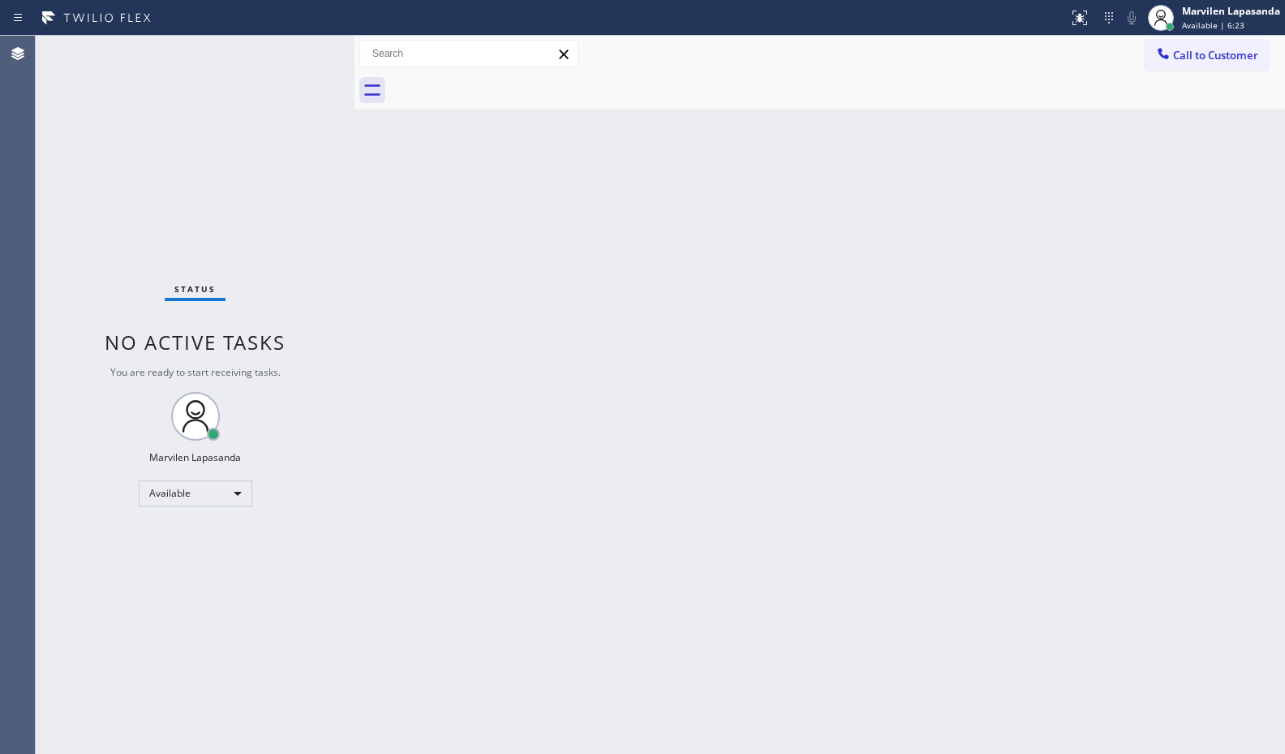
click at [590, 212] on div "Back to Dashboard Change Sender ID Customers Technicians Select a contact Outbo…" at bounding box center [819, 395] width 930 height 718
click at [300, 52] on div "Status No active tasks You are ready to start receiving tasks. Marvilen Lapasan…" at bounding box center [195, 395] width 319 height 718
click at [306, 52] on div "Status No active tasks You are ready to start receiving tasks. Marvilen Lapasan…" at bounding box center [195, 395] width 319 height 718
click at [308, 50] on div "Status No active tasks You are ready to start receiving tasks. Marvilen Lapasan…" at bounding box center [195, 395] width 319 height 718
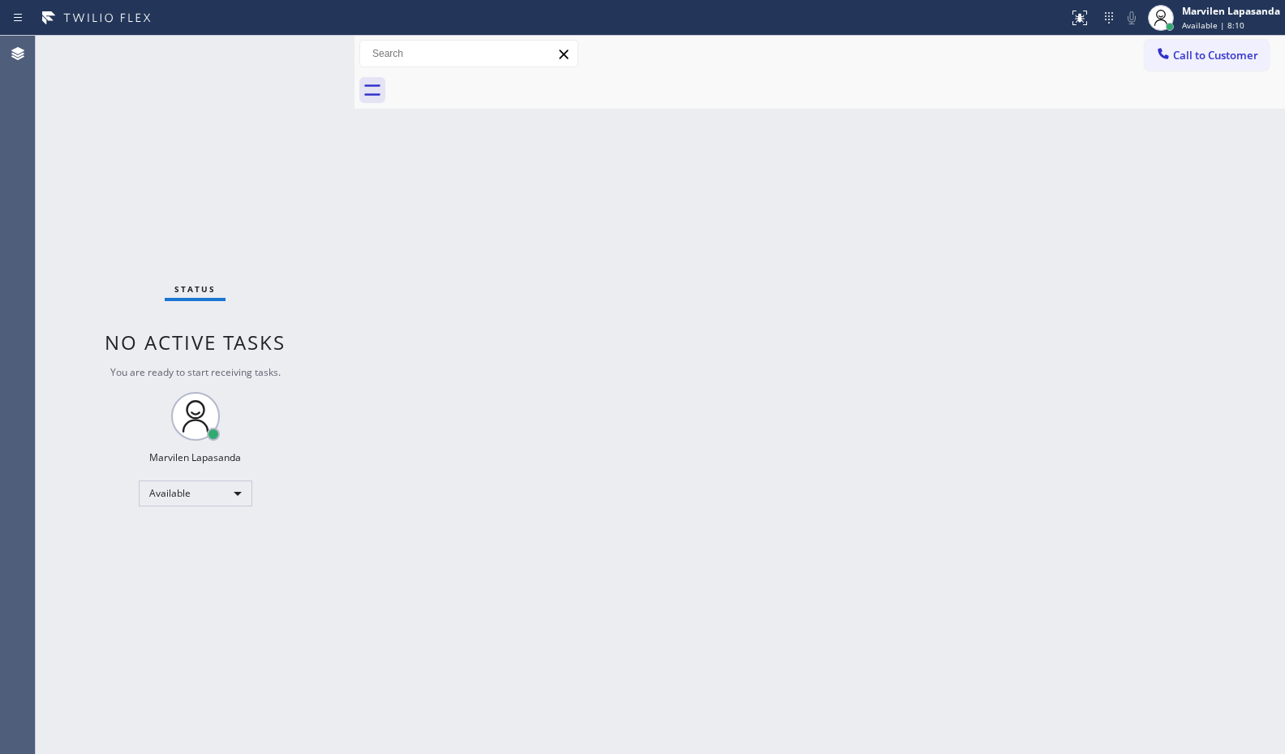
click at [305, 48] on div "Status No active tasks You are ready to start receiving tasks. Marvilen Lapasan…" at bounding box center [195, 395] width 319 height 718
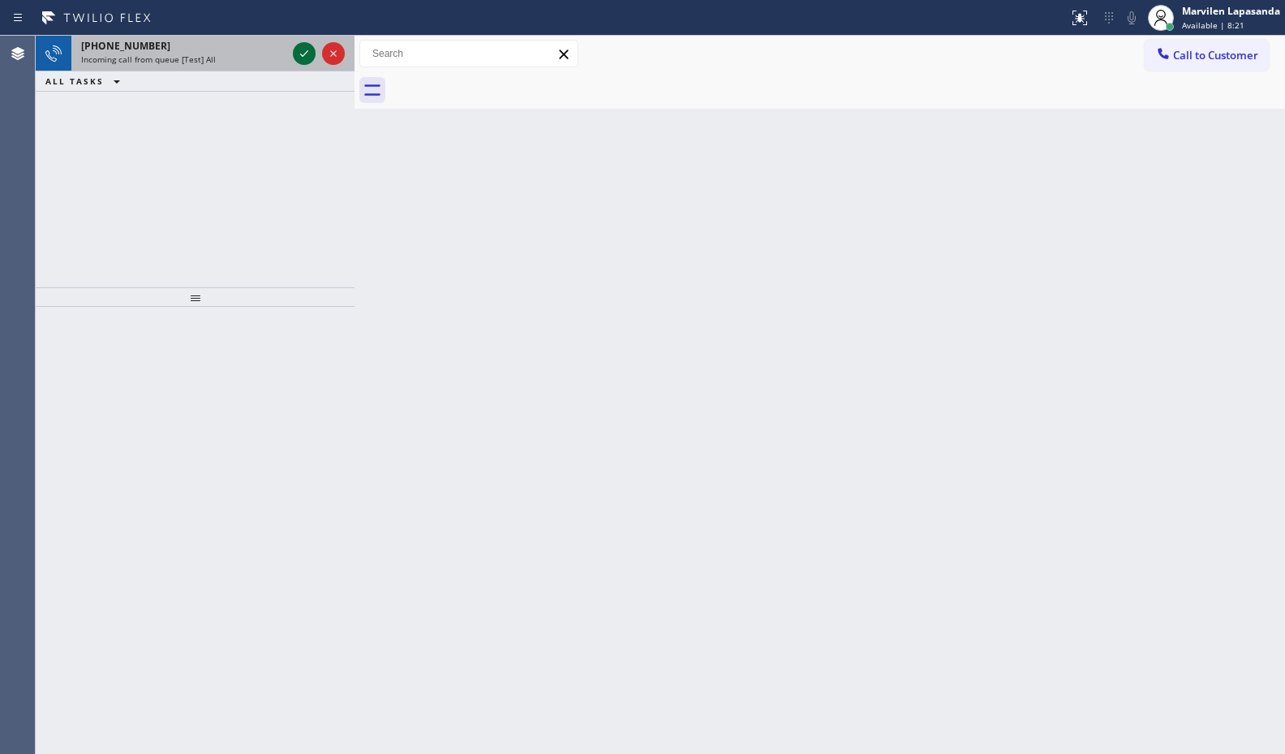
click at [305, 48] on icon at bounding box center [303, 53] width 19 height 19
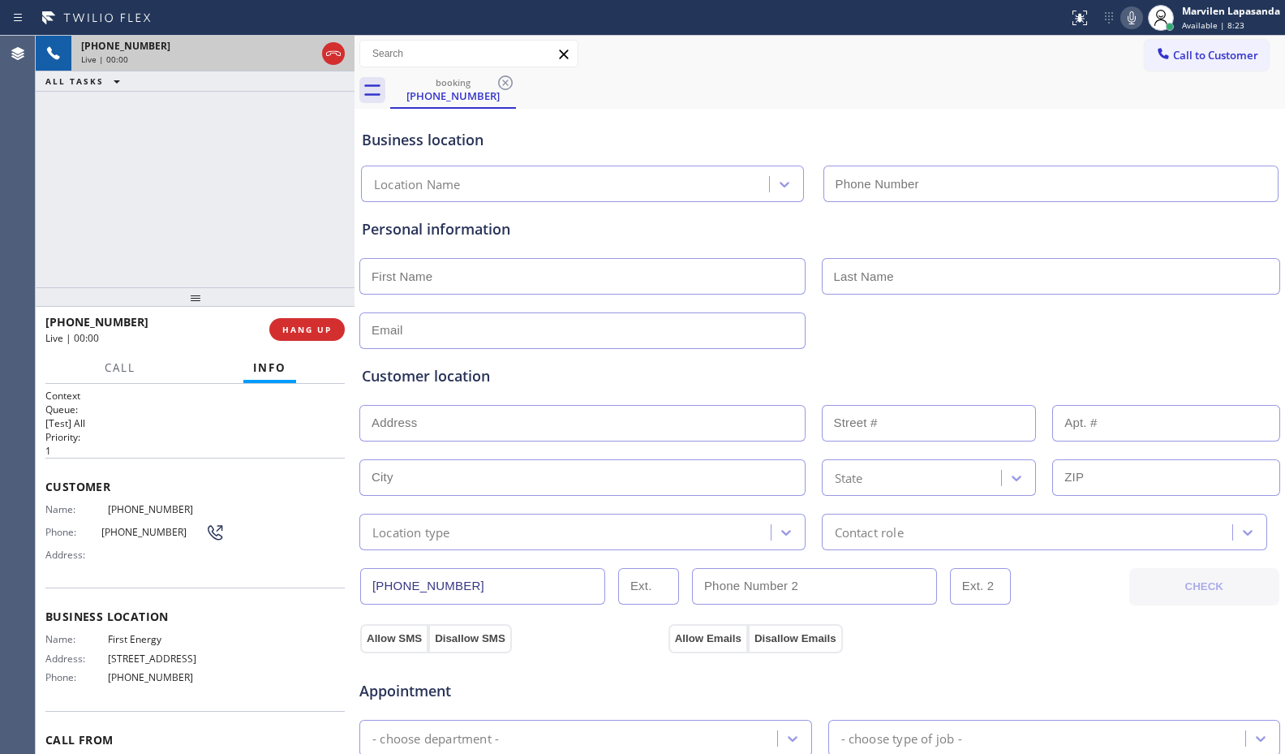
type input "[PHONE_NUMBER]"
click at [303, 322] on button "HANG UP" at bounding box center [306, 329] width 75 height 23
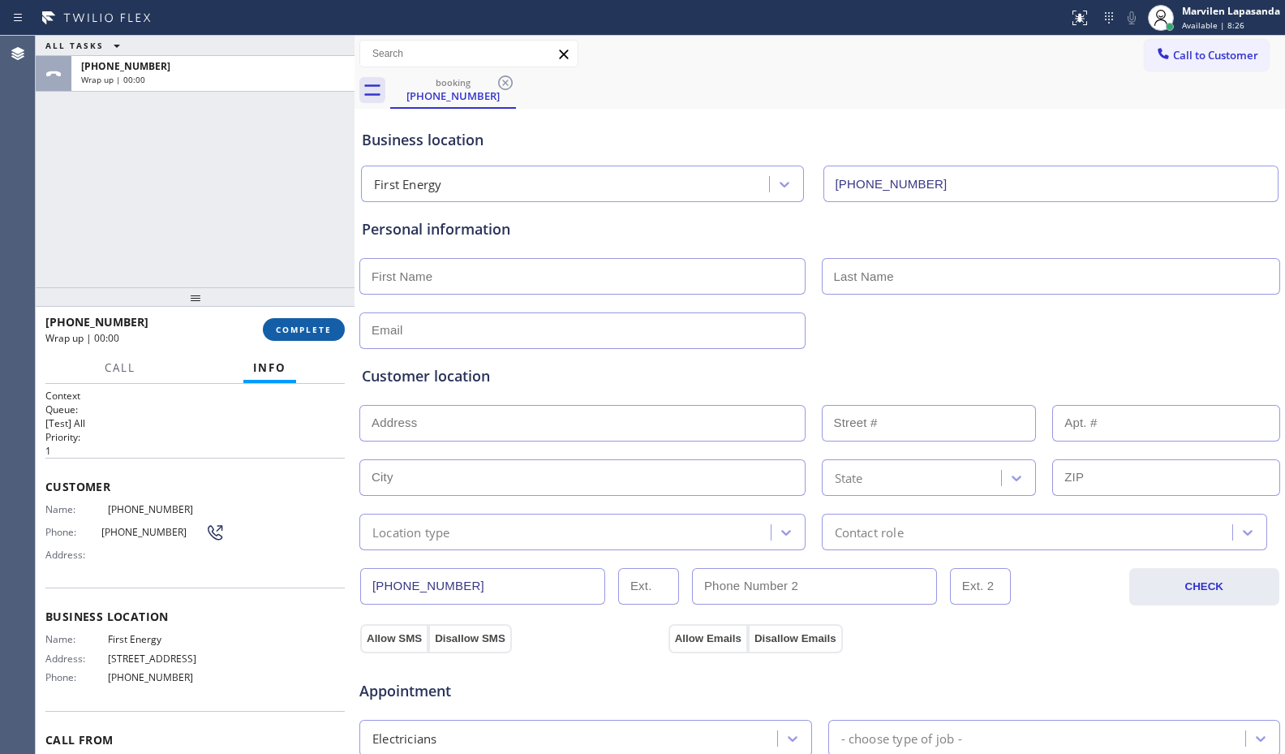
click at [303, 322] on button "COMPLETE" at bounding box center [304, 329] width 82 height 23
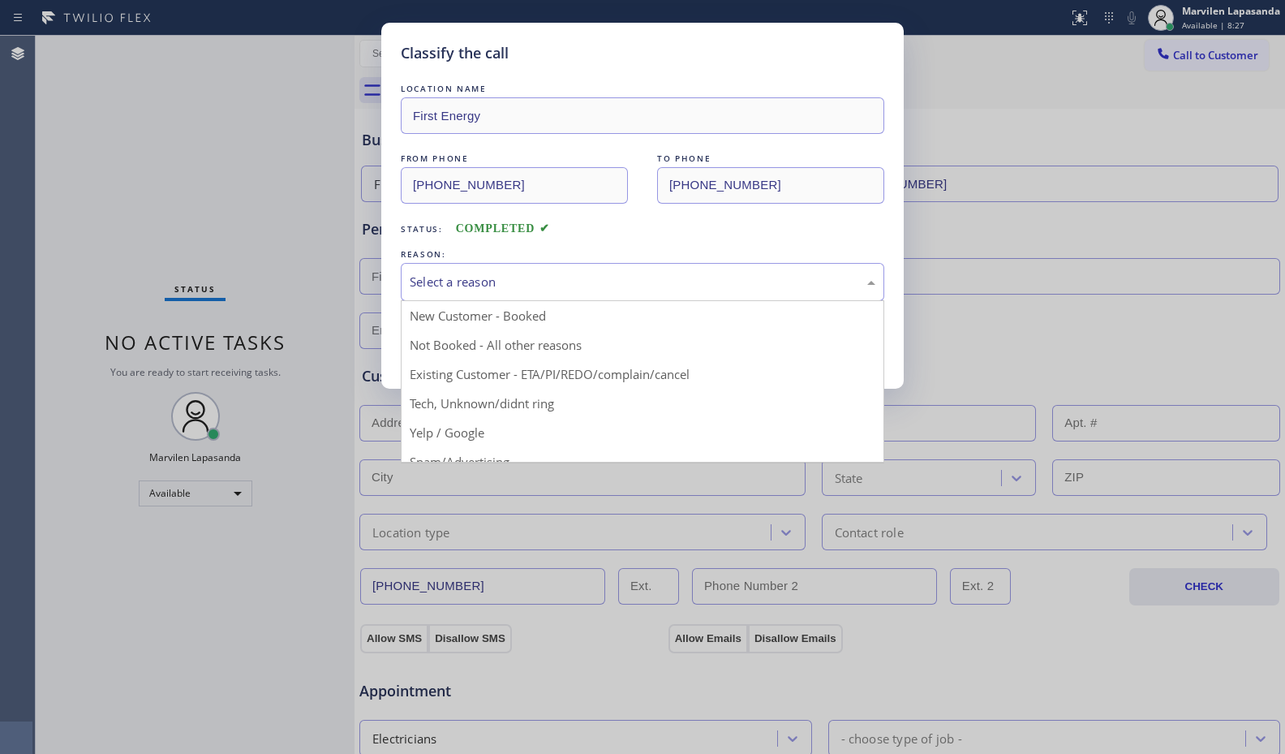
click at [466, 281] on div "Select a reason" at bounding box center [643, 282] width 466 height 19
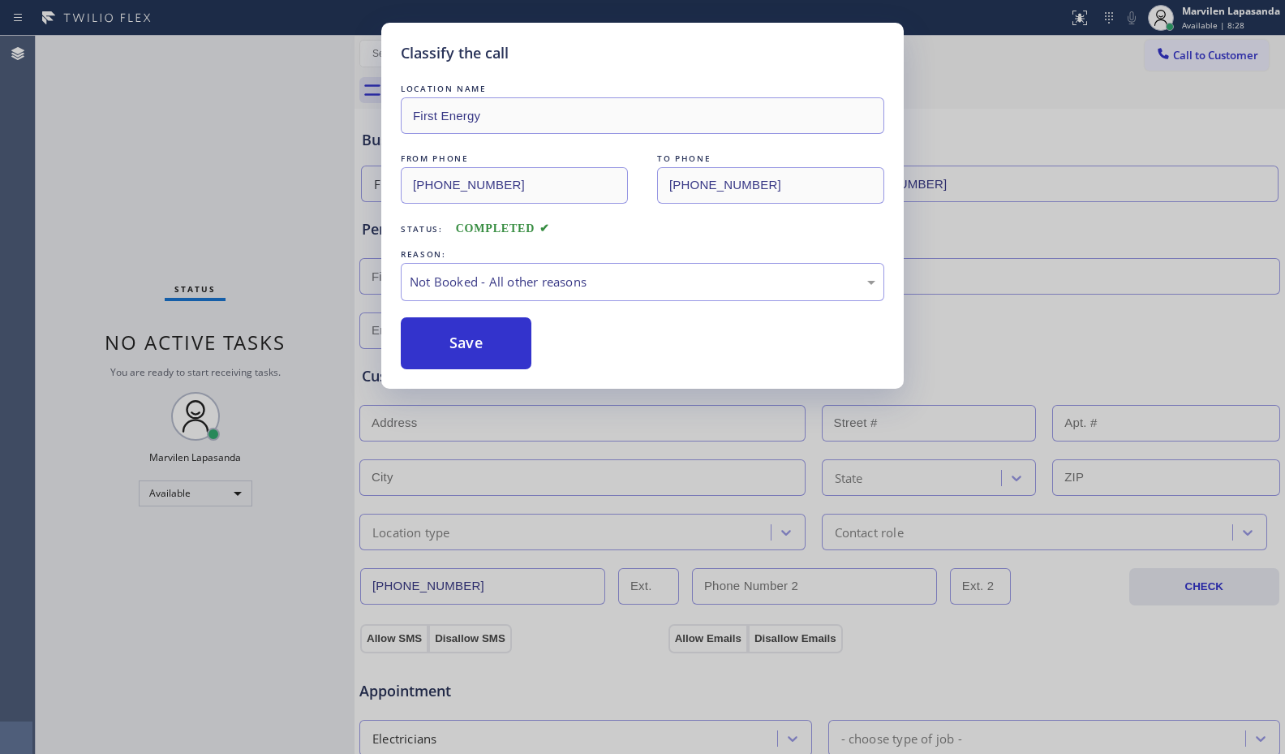
click at [467, 336] on button "Save" at bounding box center [466, 343] width 131 height 52
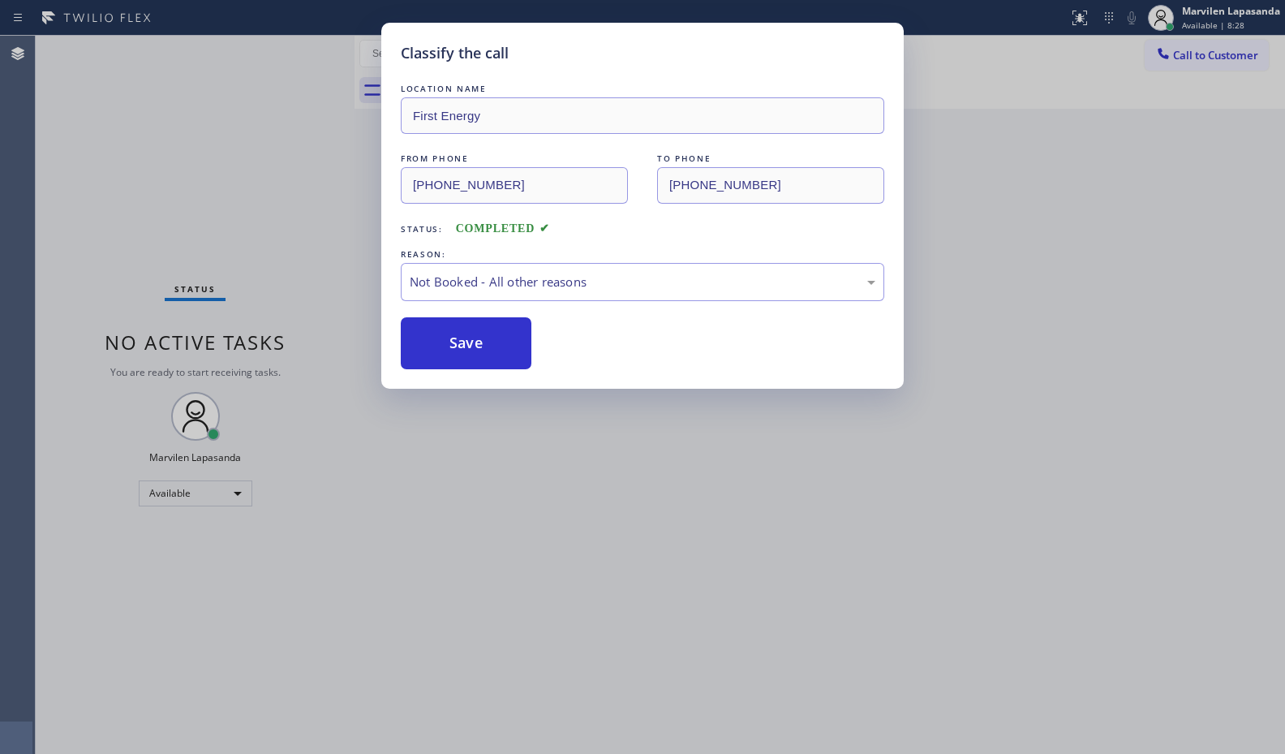
click at [467, 336] on button "Save" at bounding box center [466, 343] width 131 height 52
click at [467, 335] on button "Save" at bounding box center [466, 343] width 131 height 52
click at [468, 333] on div "Classify the call LOCATION NAME Subzero Repair Professionals FROM PHONE (815) 7…" at bounding box center [660, 395] width 1249 height 718
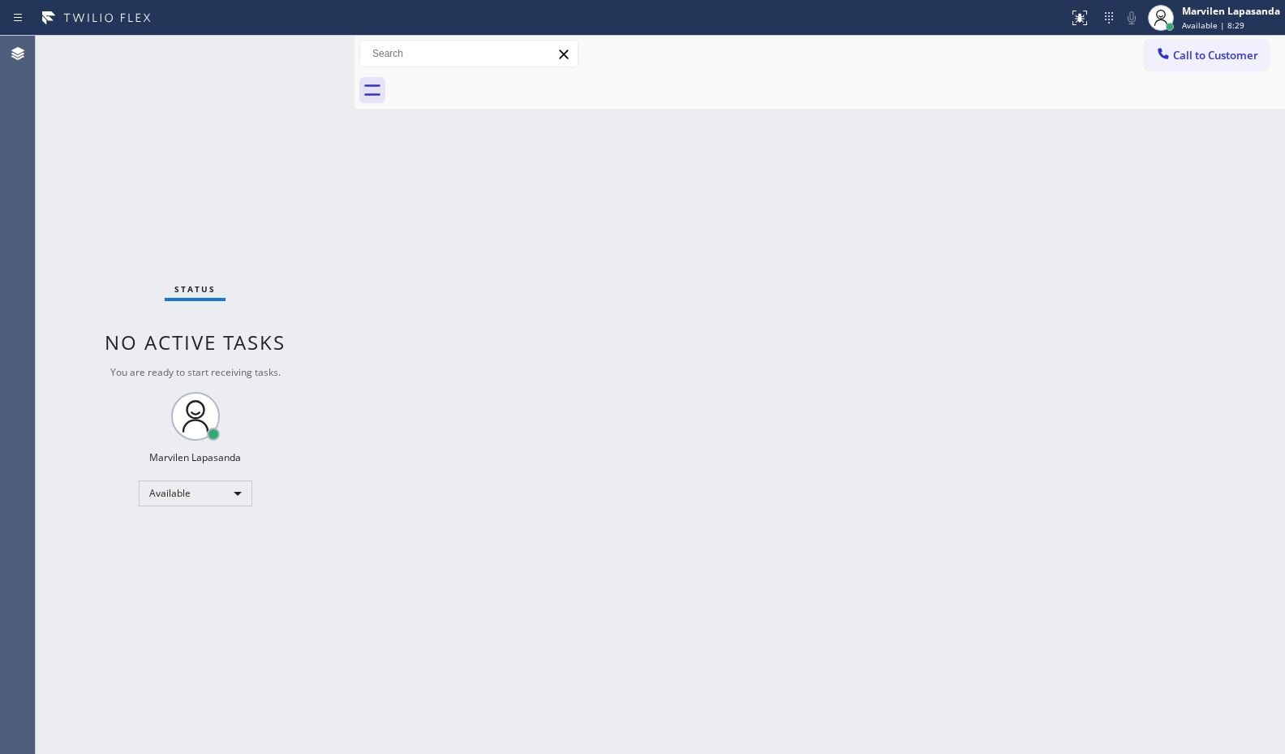
click at [468, 333] on div "Back to Dashboard Change Sender ID Customers Technicians Select a contact Outbo…" at bounding box center [819, 395] width 930 height 718
click at [304, 48] on div "Status No active tasks You are ready to start receiving tasks. Marvilen Lapasan…" at bounding box center [195, 395] width 319 height 718
click at [303, 50] on div "Status No active tasks You are ready to start receiving tasks. Marvilen Lapasan…" at bounding box center [195, 395] width 319 height 718
click at [305, 51] on div "Status No active tasks You are ready to start receiving tasks. Marvilen Lapasan…" at bounding box center [195, 395] width 319 height 718
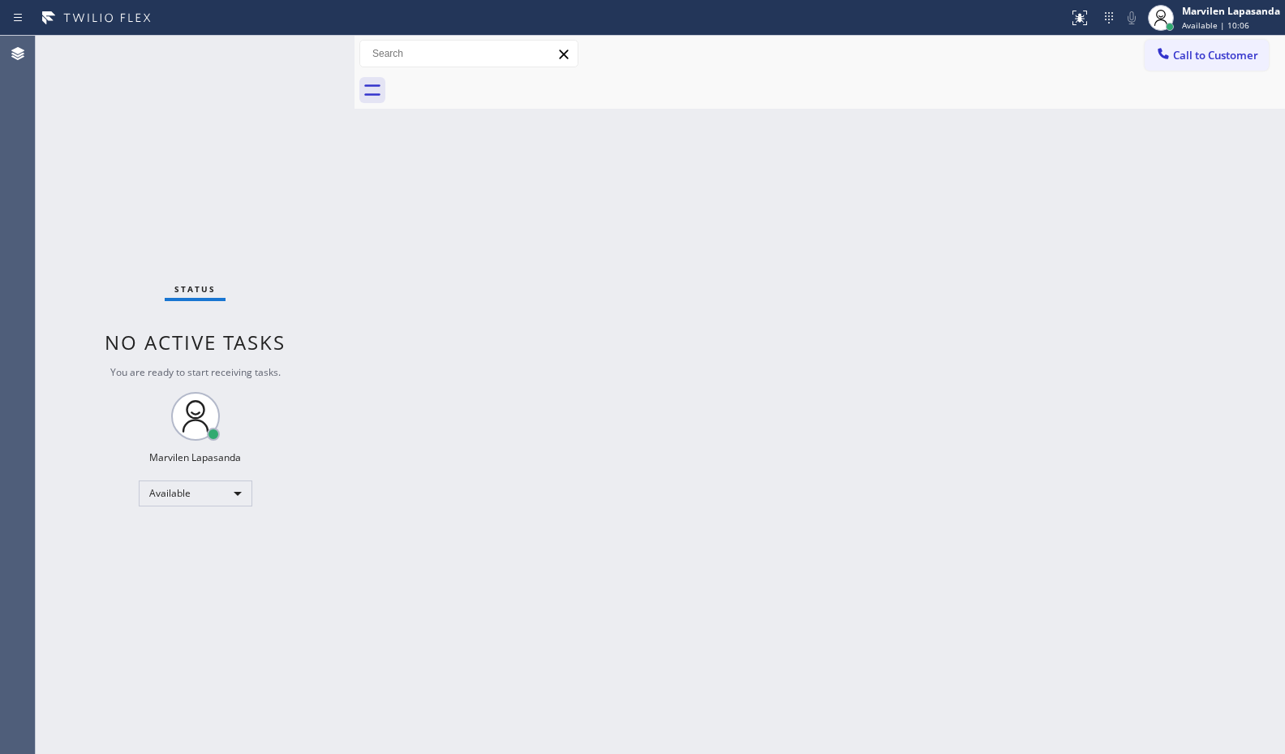
click at [393, 208] on div "Back to Dashboard Change Sender ID Customers Technicians Select a contact Outbo…" at bounding box center [819, 395] width 930 height 718
click at [303, 54] on div "Status No active tasks You are ready to start receiving tasks. Marvilen Lapasan…" at bounding box center [195, 395] width 319 height 718
click at [301, 51] on div "Status No active tasks You are ready to start receiving tasks. Marvilen Lapasan…" at bounding box center [195, 395] width 319 height 718
click at [307, 53] on div "Status No active tasks You are ready to start receiving tasks. Marvilen Lapasan…" at bounding box center [195, 395] width 319 height 718
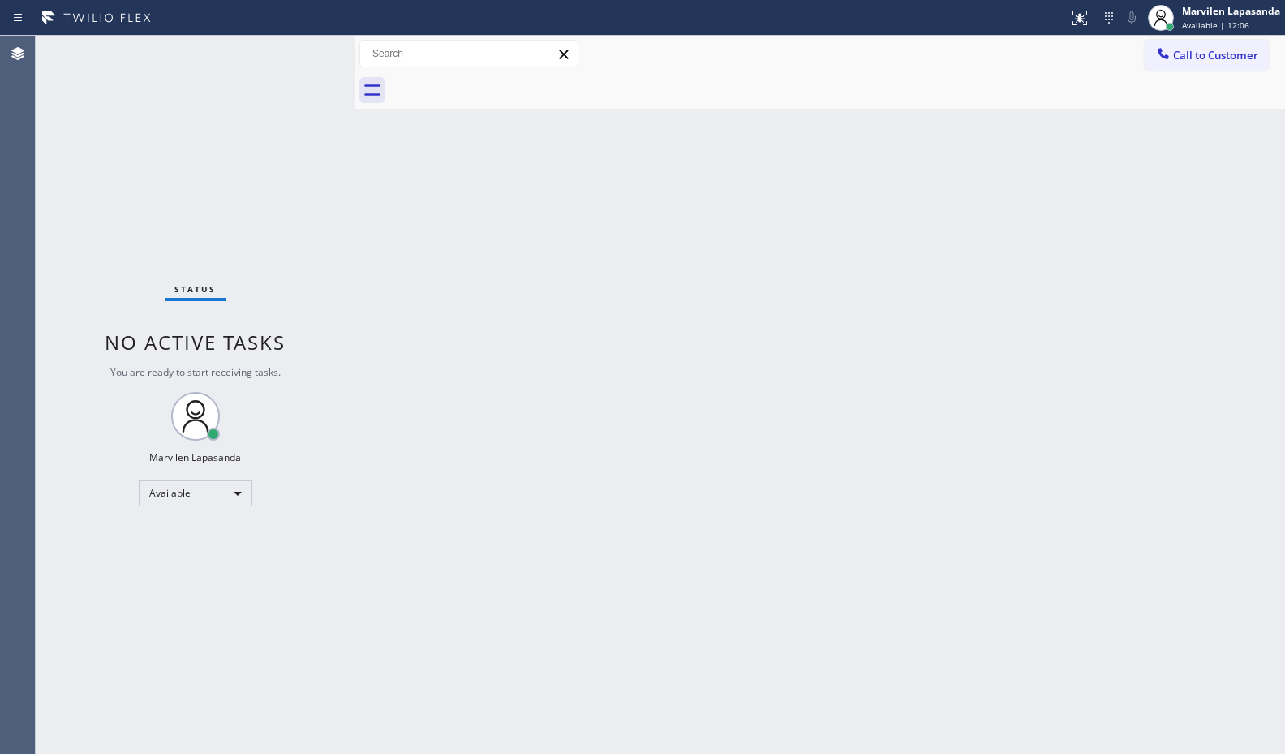
click at [304, 52] on div "Status No active tasks You are ready to start receiving tasks. Marvilen Lapasan…" at bounding box center [195, 395] width 319 height 718
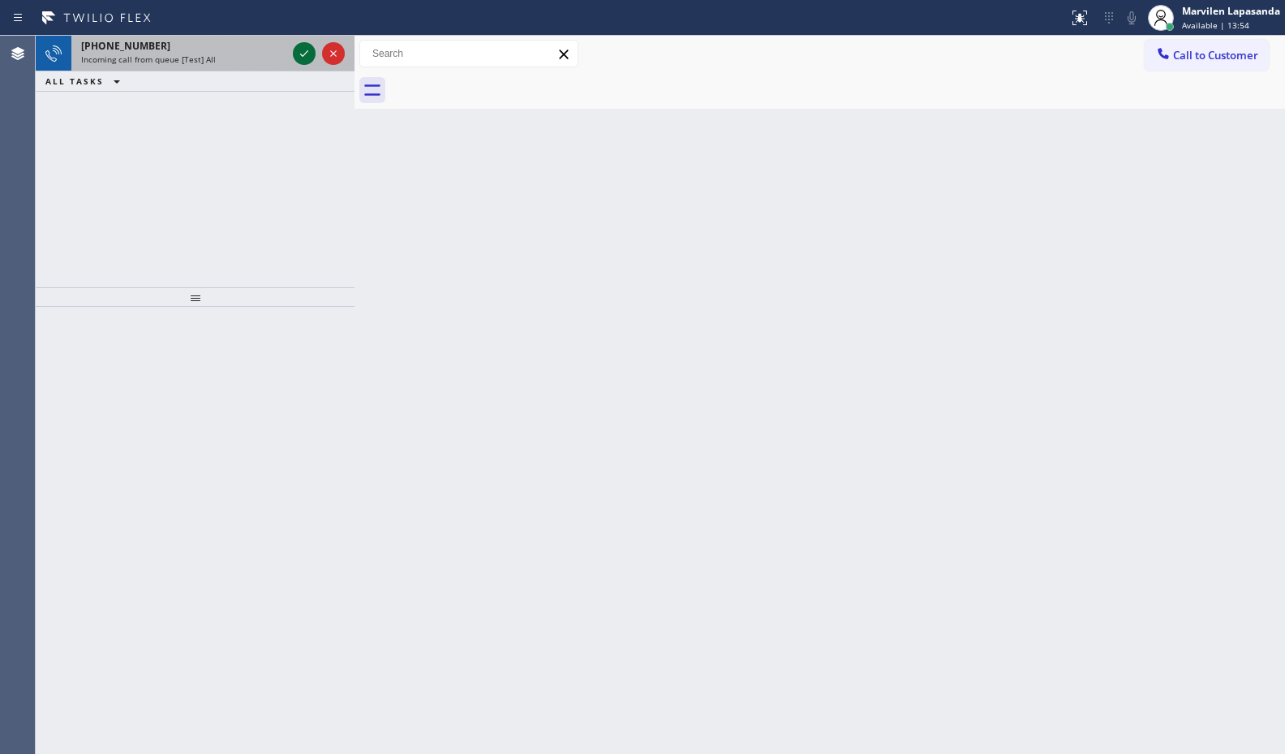
click at [304, 52] on icon at bounding box center [303, 53] width 19 height 19
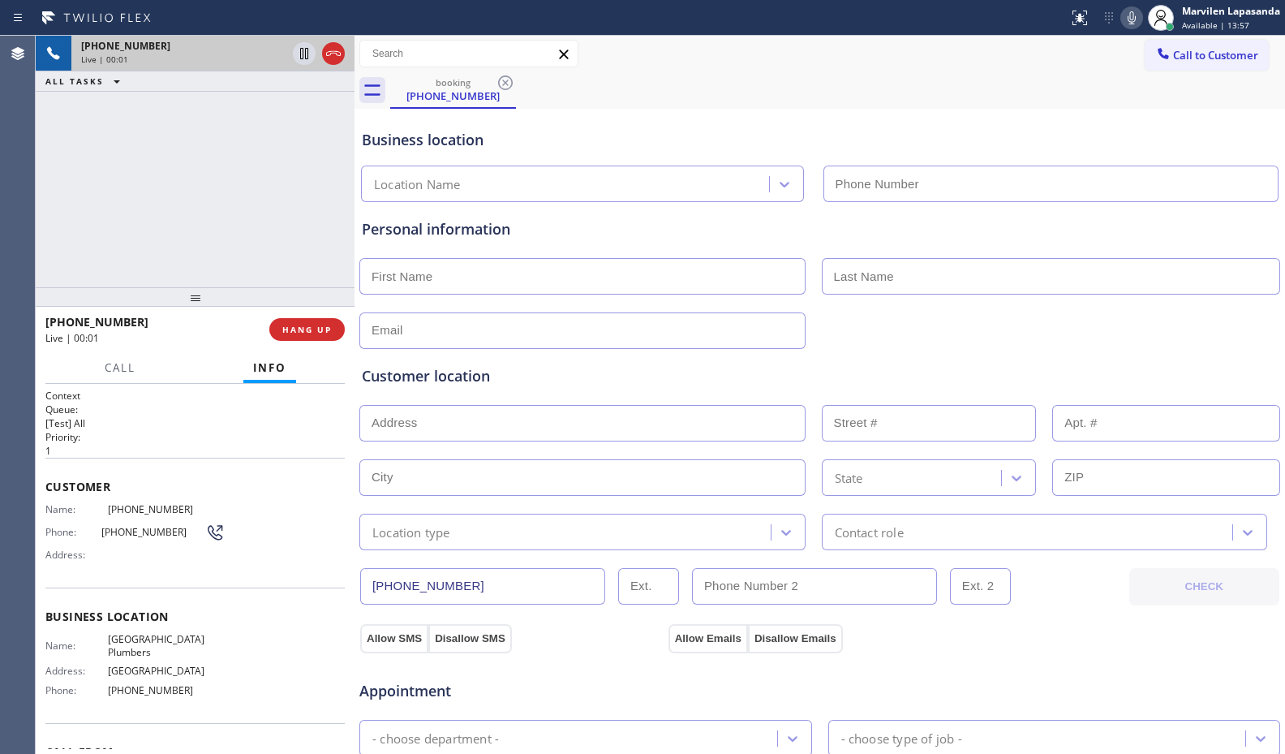
type input "[PHONE_NUMBER]"
click at [274, 227] on div "+18623661520 Live | 00:12 ALL TASKS ALL TASKS ACTIVE TASKS TASKS IN WRAP UP" at bounding box center [195, 161] width 319 height 251
click at [274, 227] on div "+18623661520 Live | 00:13 ALL TASKS ALL TASKS ACTIVE TASKS TASKS IN WRAP UP" at bounding box center [195, 161] width 319 height 251
click at [280, 332] on button "HANG UP" at bounding box center [306, 329] width 75 height 23
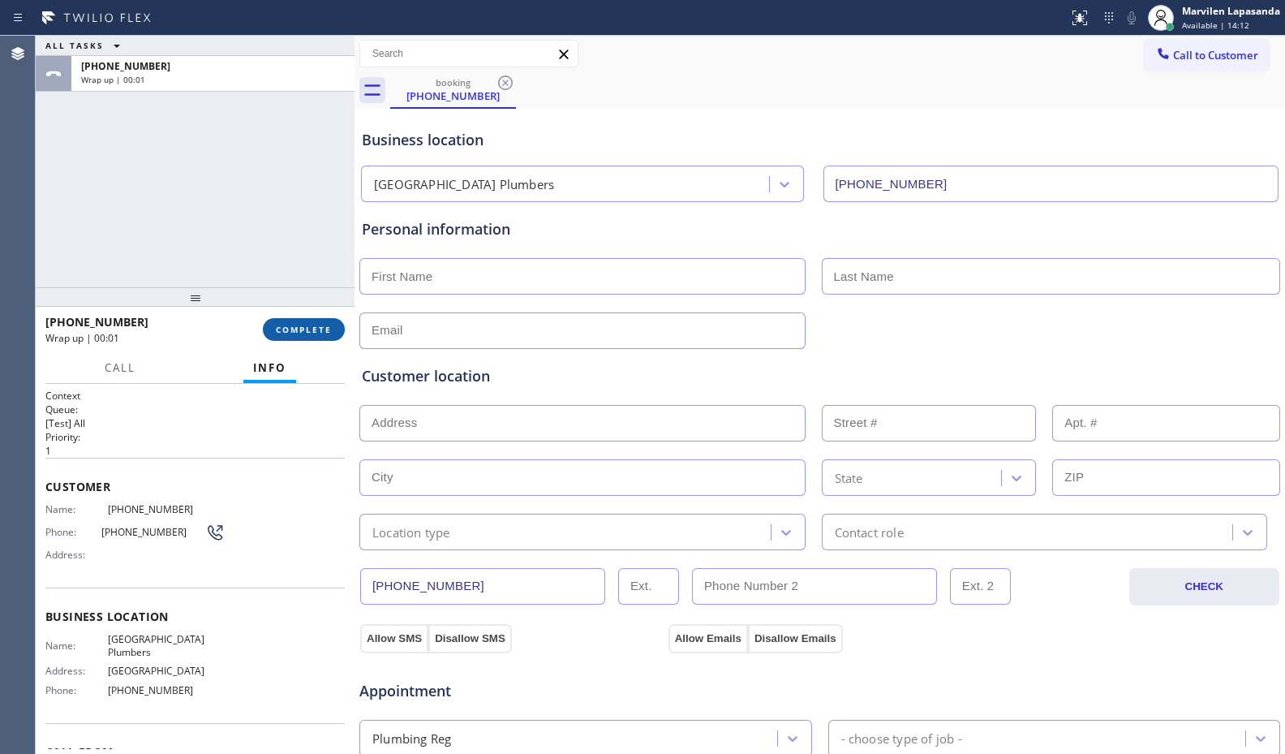
click at [280, 332] on span "COMPLETE" at bounding box center [304, 329] width 56 height 11
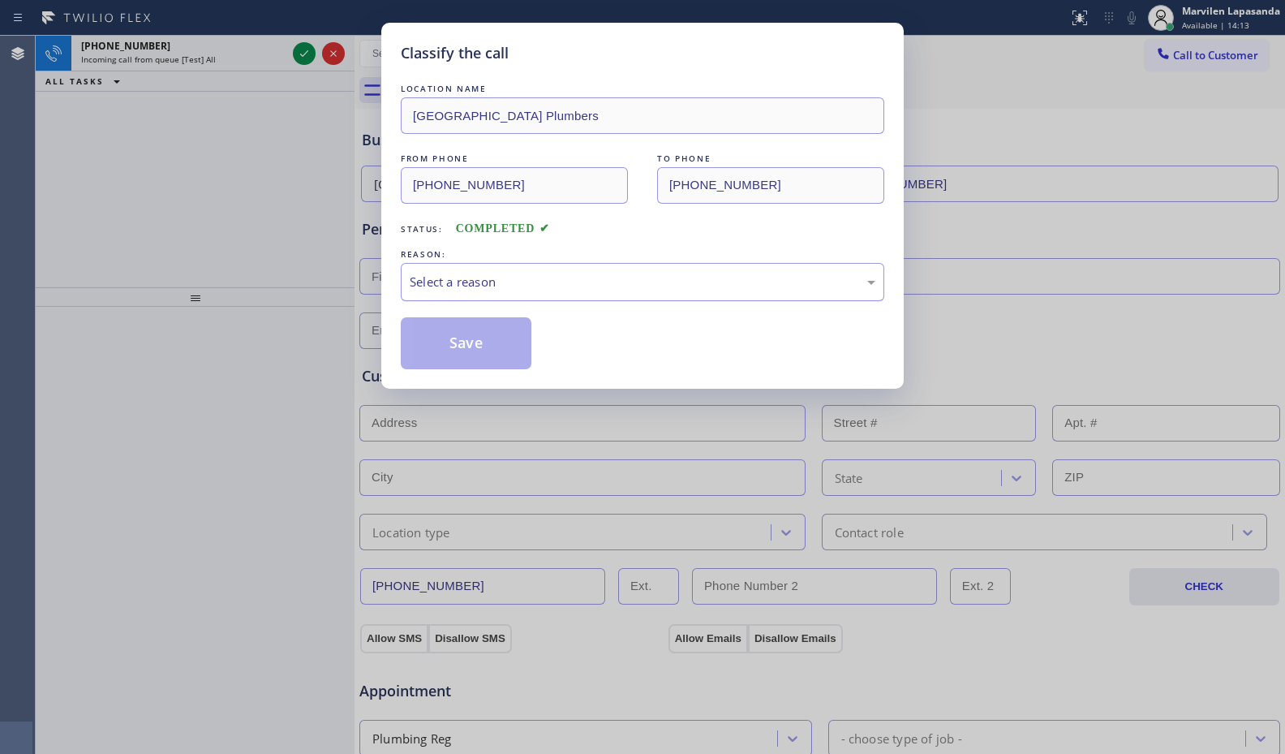
click at [454, 284] on div "Select a reason" at bounding box center [643, 282] width 466 height 19
click at [445, 347] on button "Save" at bounding box center [466, 343] width 131 height 52
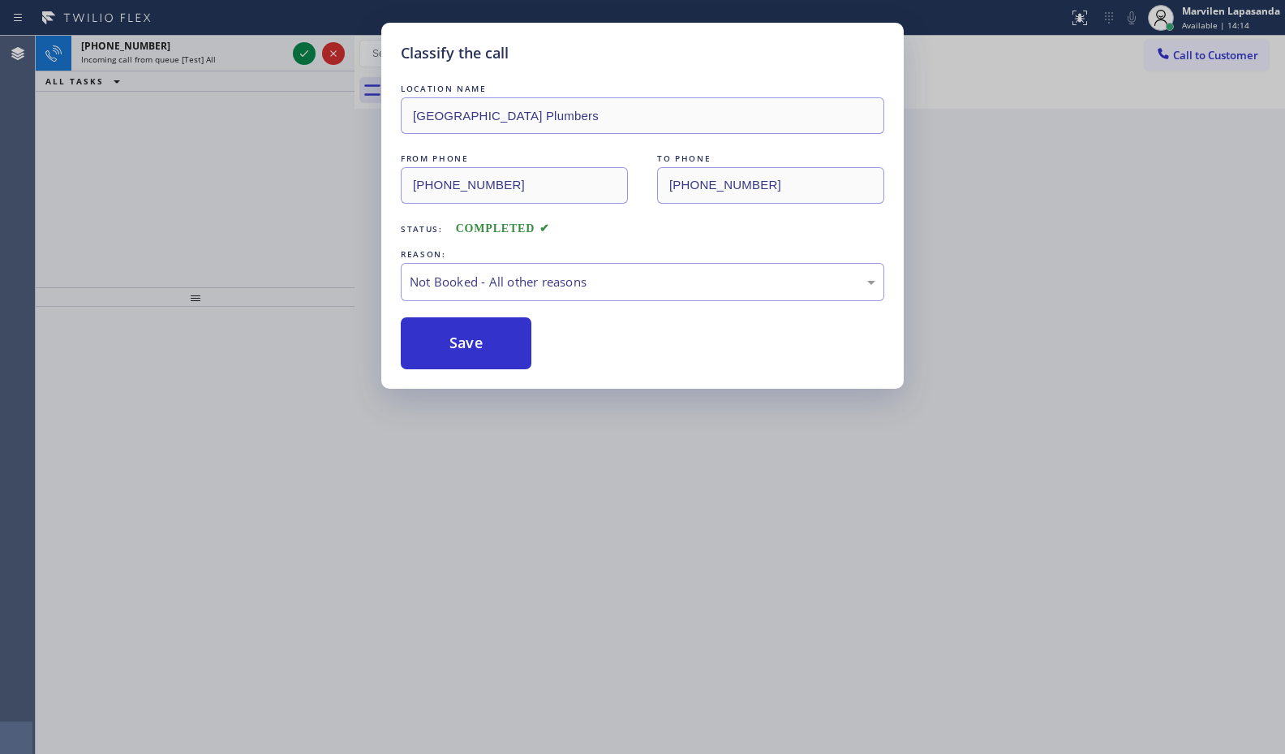
click at [445, 347] on button "Save" at bounding box center [466, 343] width 131 height 52
click at [300, 57] on div "Classify the call LOCATION NAME Subzero Repair Professionals FROM PHONE (815) 7…" at bounding box center [660, 395] width 1249 height 718
click at [300, 57] on icon at bounding box center [303, 53] width 19 height 19
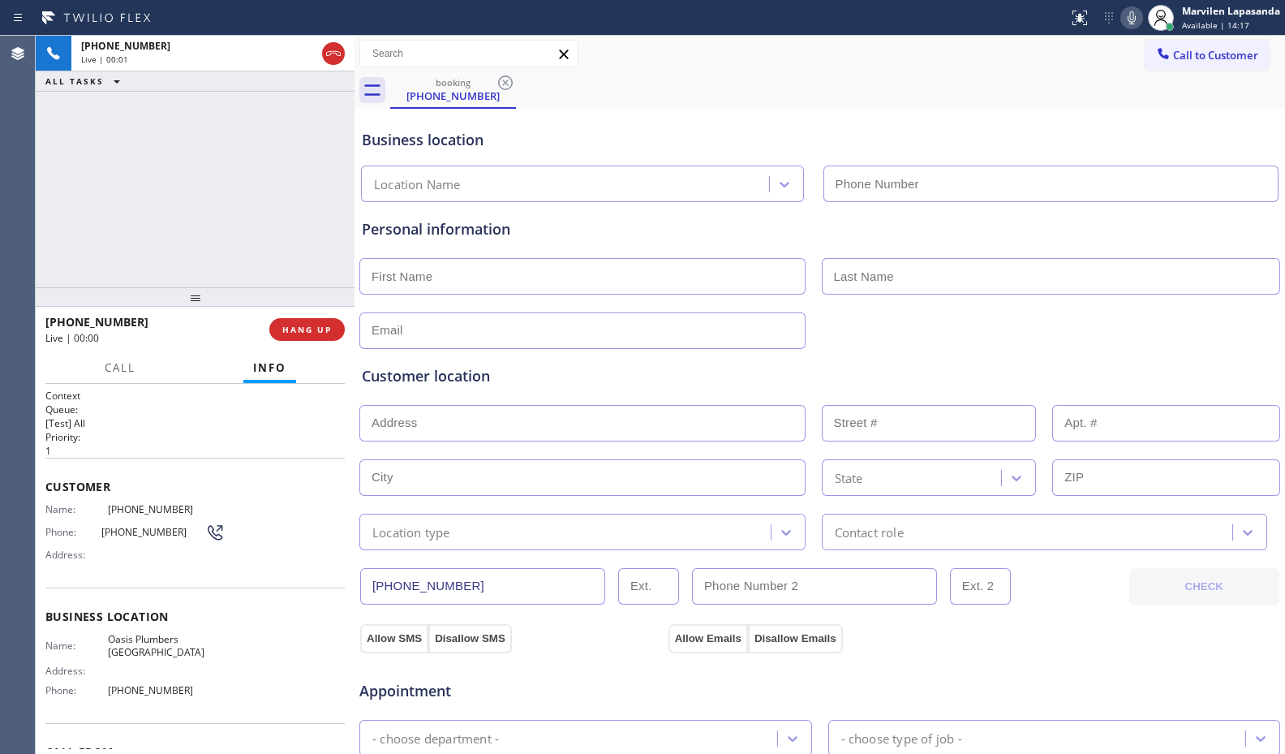
type input "[PHONE_NUMBER]"
click at [101, 573] on div "Customer Name: (814) 298-7486 Phone: (814) 298-7486 Address:" at bounding box center [194, 523] width 299 height 130
click at [84, 548] on span "Address:" at bounding box center [76, 554] width 62 height 12
click at [81, 545] on div "Name: (814) 298-7486 Phone: (814) 298-7486 Address:" at bounding box center [134, 535] width 179 height 64
click at [81, 544] on div "Name: (814) 298-7486 Phone: (814) 298-7486 Address:" at bounding box center [134, 535] width 179 height 64
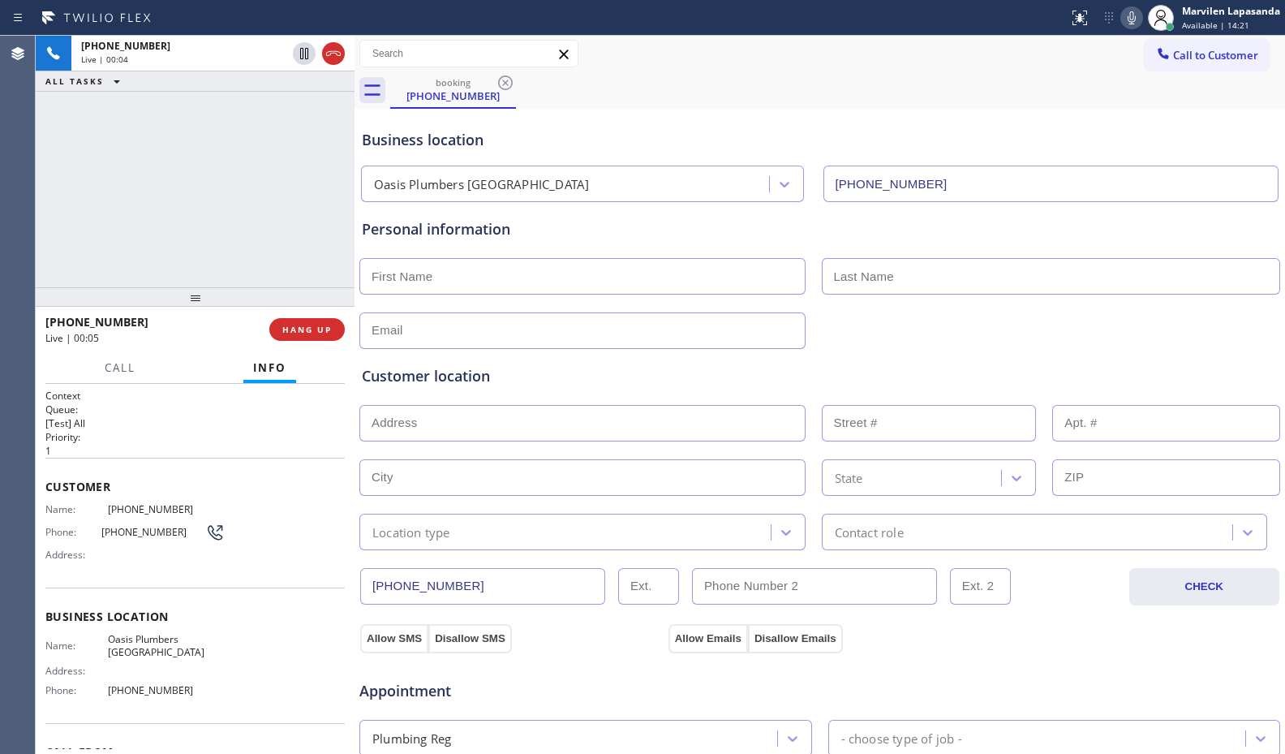
click at [81, 543] on div "Name: (814) 298-7486 Phone: (814) 298-7486 Address:" at bounding box center [134, 535] width 179 height 64
click at [48, 492] on span "Customer" at bounding box center [194, 486] width 299 height 15
click at [48, 483] on span "Customer" at bounding box center [194, 486] width 299 height 15
click at [62, 508] on span "Name:" at bounding box center [76, 509] width 62 height 12
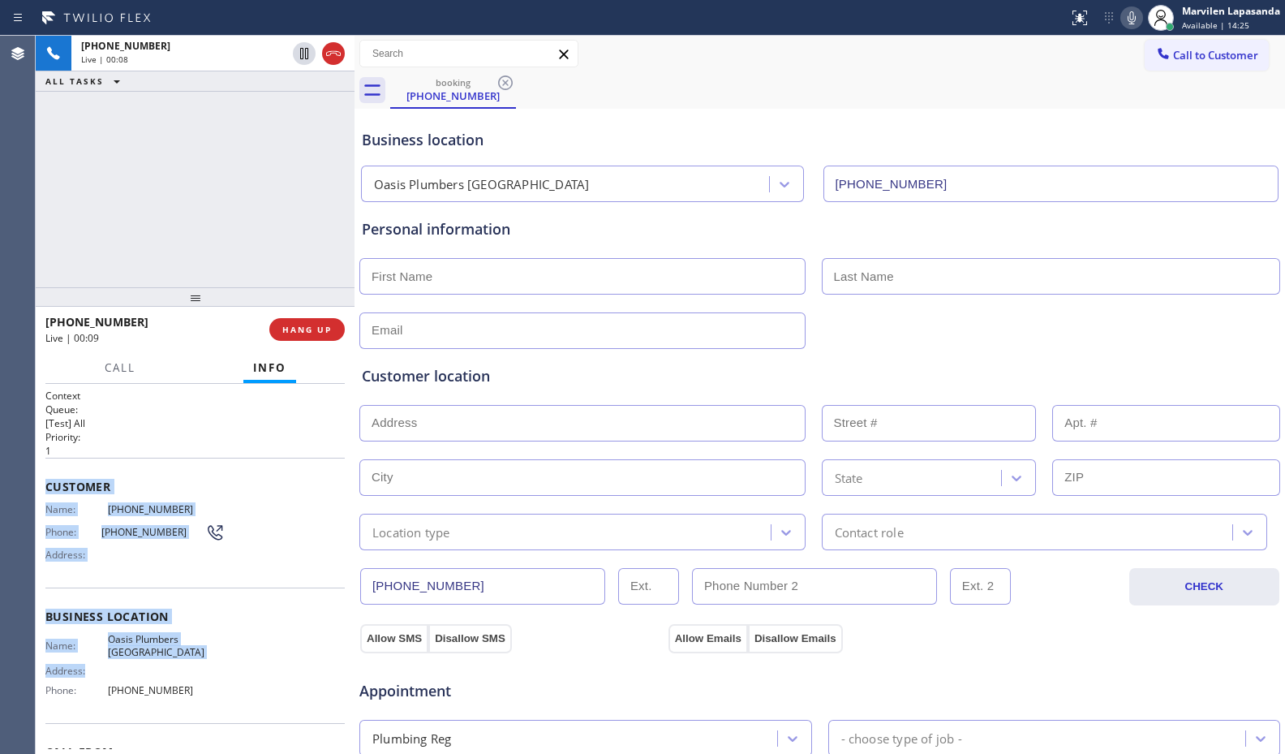
drag, startPoint x: 40, startPoint y: 479, endPoint x: 273, endPoint y: 673, distance: 303.5
click at [273, 673] on div "Context Queue: [Test] All Priority: 1 Customer Name: (814) 298-7486 Phone: (814…" at bounding box center [195, 569] width 319 height 370
click at [227, 504] on div "Name: (814) 298-7486 Phone: (814) 298-7486 Address:" at bounding box center [194, 535] width 299 height 64
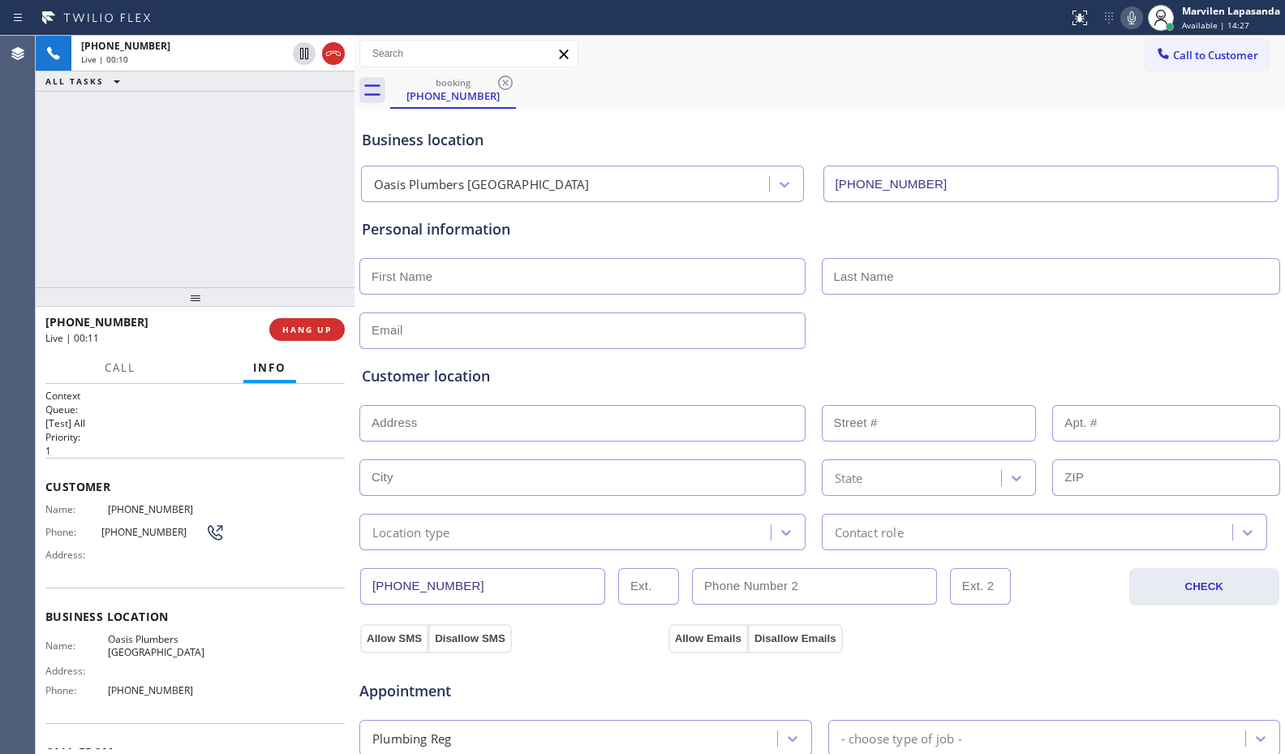
click at [227, 504] on div "Name: (814) 298-7486 Phone: (814) 298-7486 Address:" at bounding box center [194, 535] width 299 height 64
click at [306, 328] on span "HANG UP" at bounding box center [306, 329] width 49 height 11
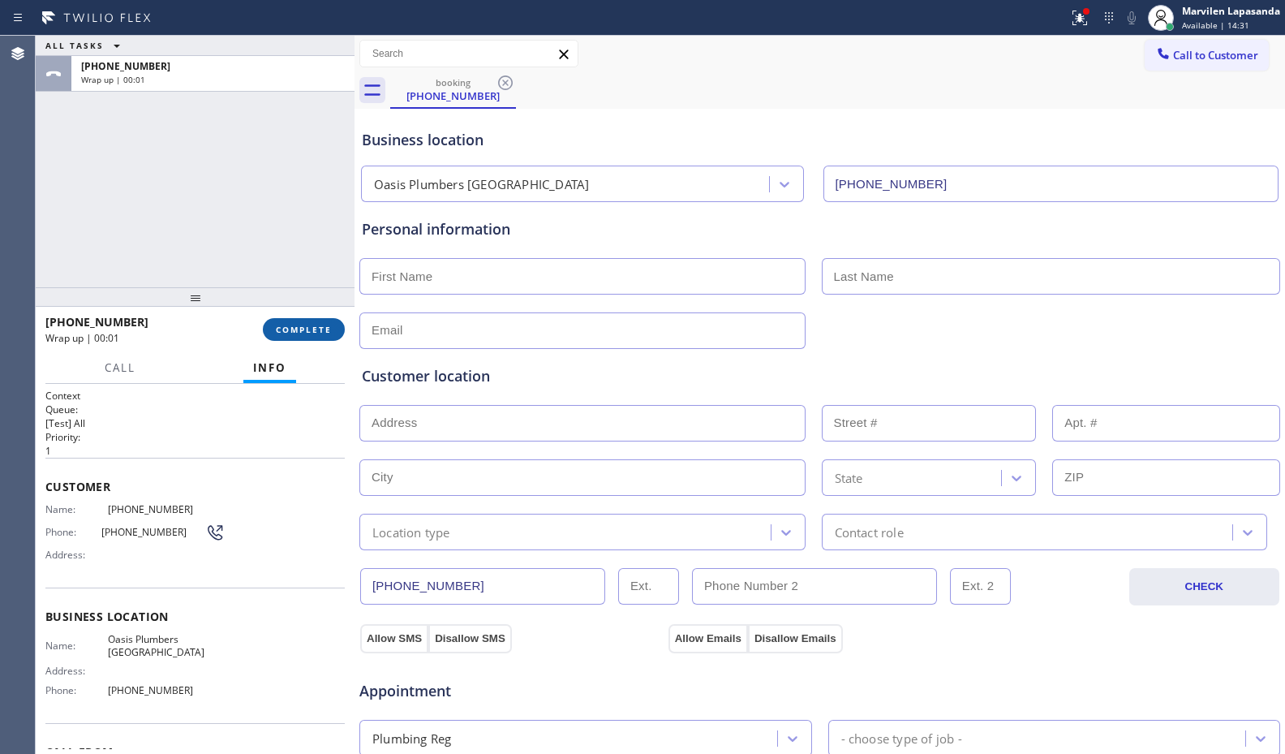
click at [313, 325] on span "COMPLETE" at bounding box center [304, 329] width 56 height 11
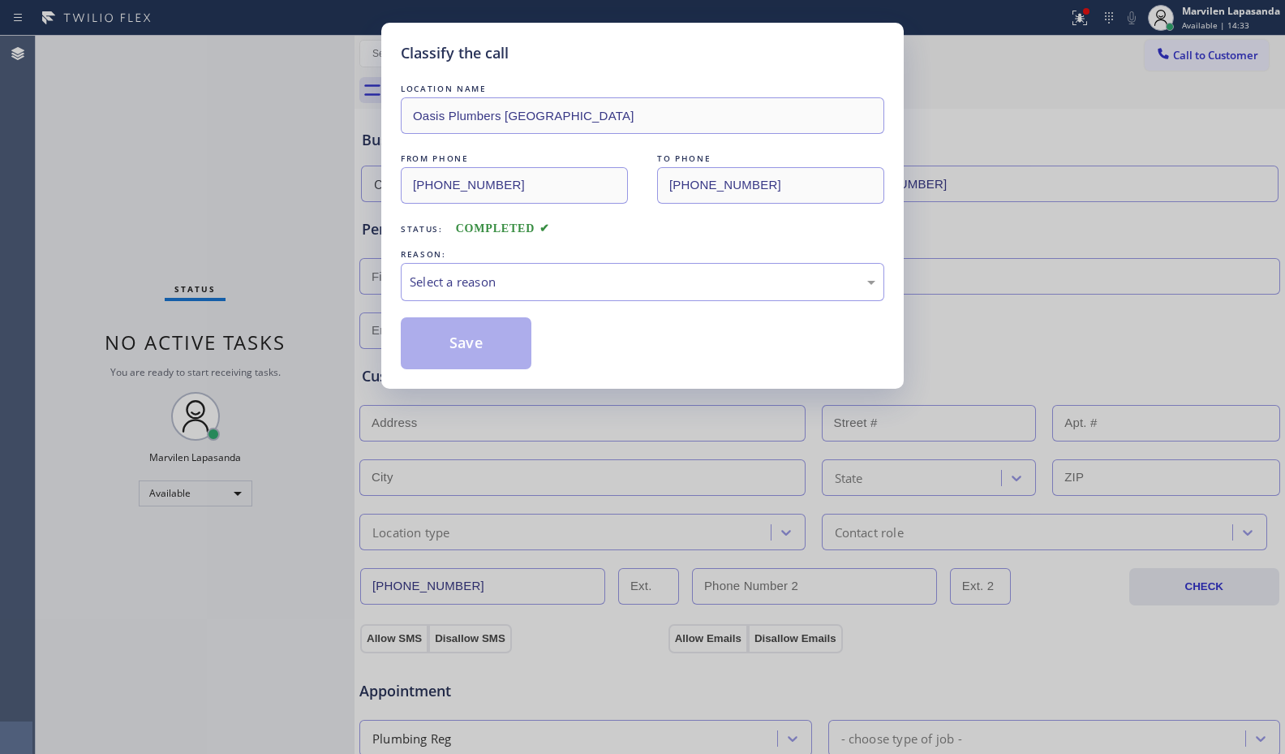
click at [450, 278] on div "Select a reason" at bounding box center [643, 282] width 466 height 19
click at [447, 337] on button "Save" at bounding box center [466, 343] width 131 height 52
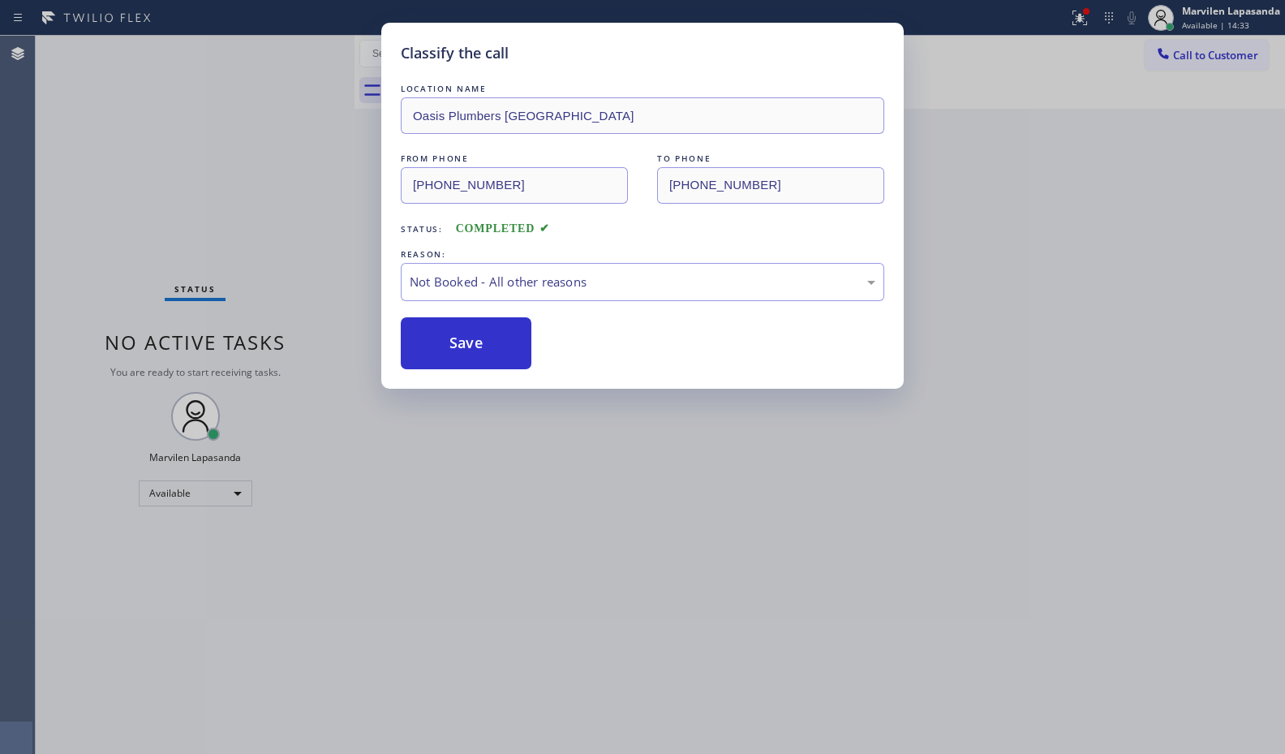
click at [447, 337] on button "Save" at bounding box center [466, 343] width 131 height 52
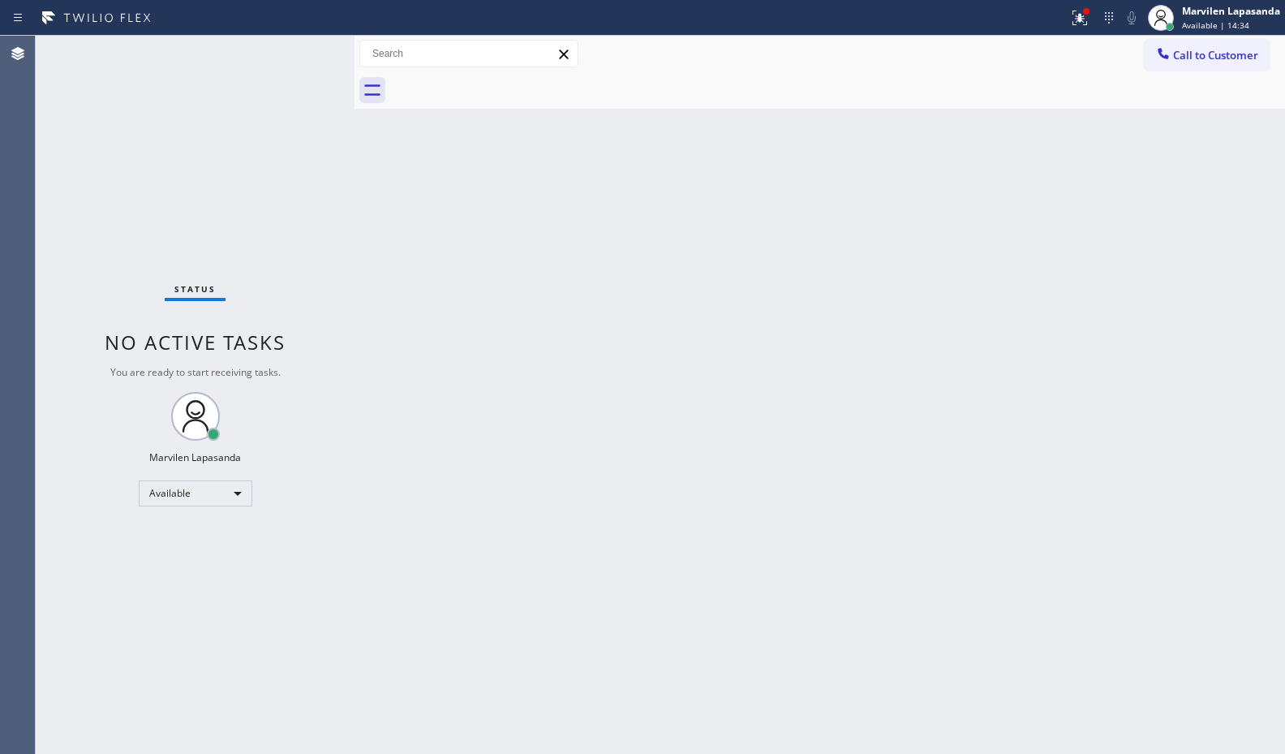
click at [306, 53] on div "Status No active tasks You are ready to start receiving tasks. Marvilen Lapasan…" at bounding box center [195, 395] width 319 height 718
click at [1068, 18] on div at bounding box center [1080, 17] width 36 height 19
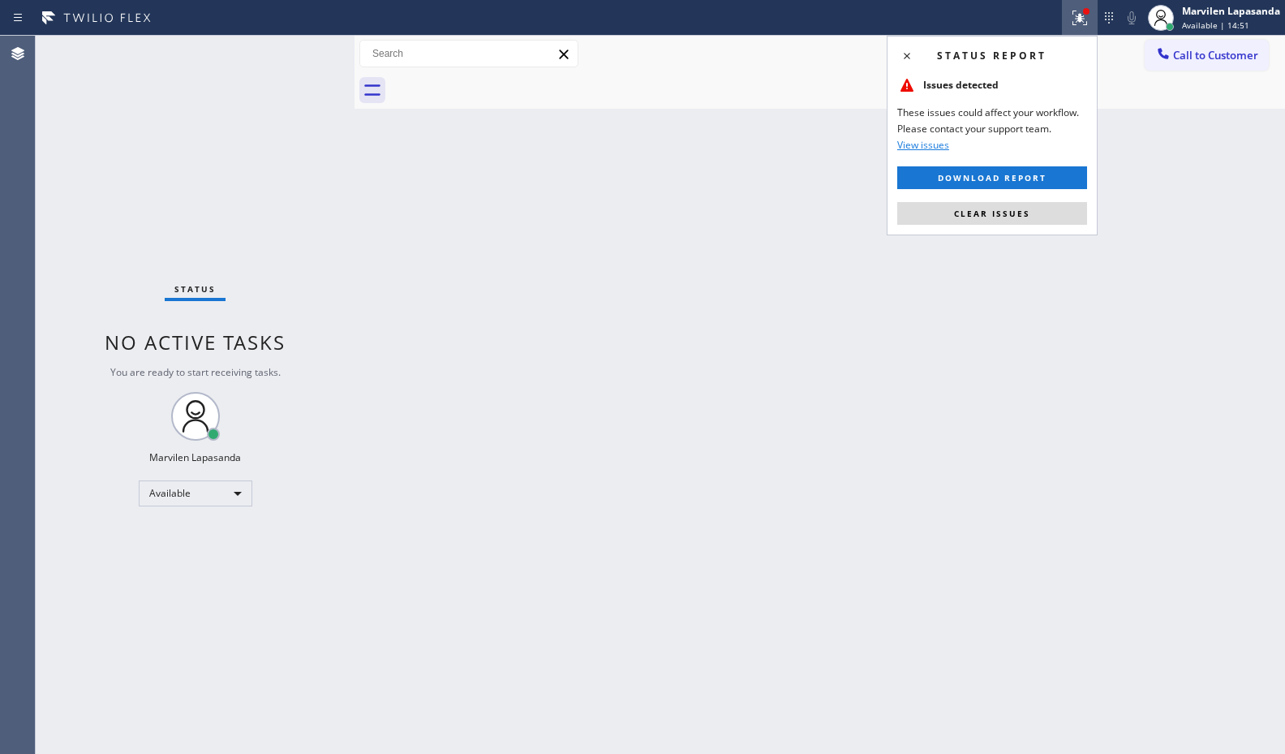
click at [989, 212] on span "Clear issues" at bounding box center [992, 213] width 76 height 11
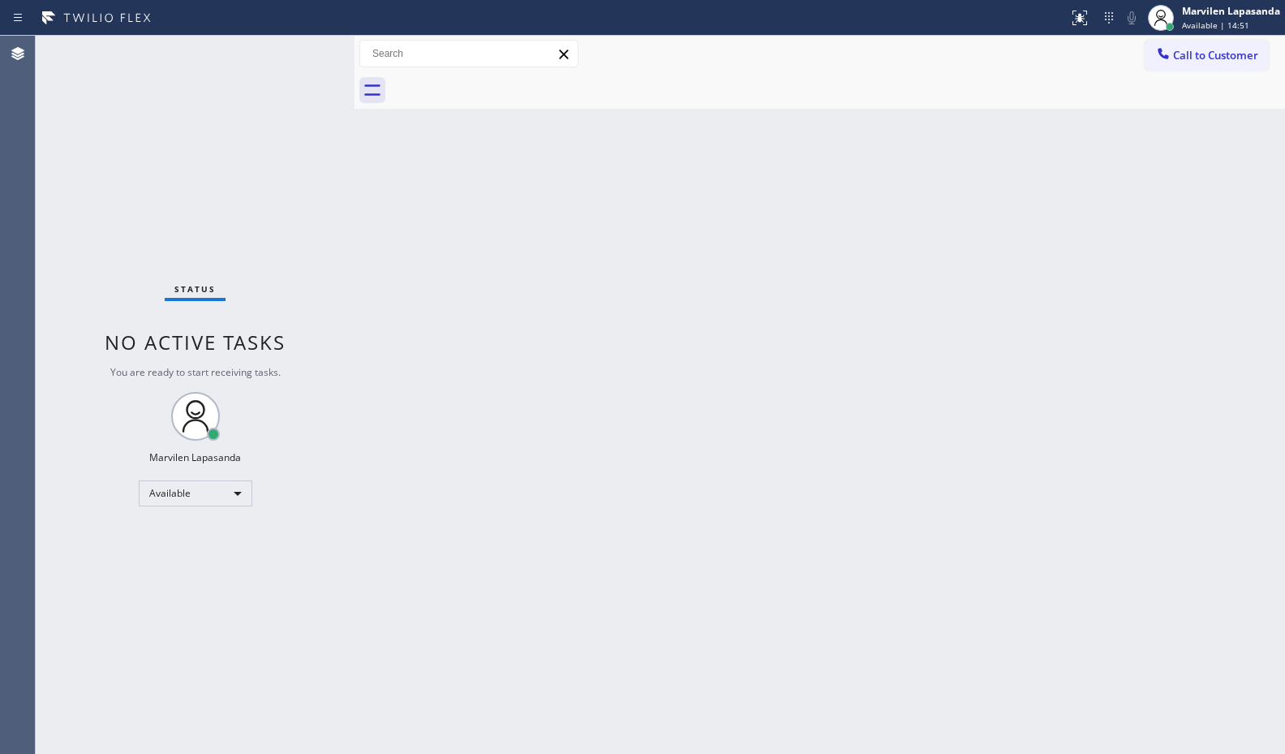
click at [989, 212] on div "Back to Dashboard Change Sender ID Customers Technicians Select a contact Outbo…" at bounding box center [819, 395] width 930 height 718
drag, startPoint x: 989, startPoint y: 212, endPoint x: 1046, endPoint y: 212, distance: 57.6
click at [1009, 216] on div "Back to Dashboard Change Sender ID Customers Technicians Select a contact Outbo…" at bounding box center [819, 395] width 930 height 718
drag, startPoint x: 1093, startPoint y: 71, endPoint x: 1175, endPoint y: 40, distance: 88.6
click at [1097, 70] on div "Call to Customer Outbound call Location GE Monogram Inc Repair Your caller id p…" at bounding box center [819, 54] width 930 height 37
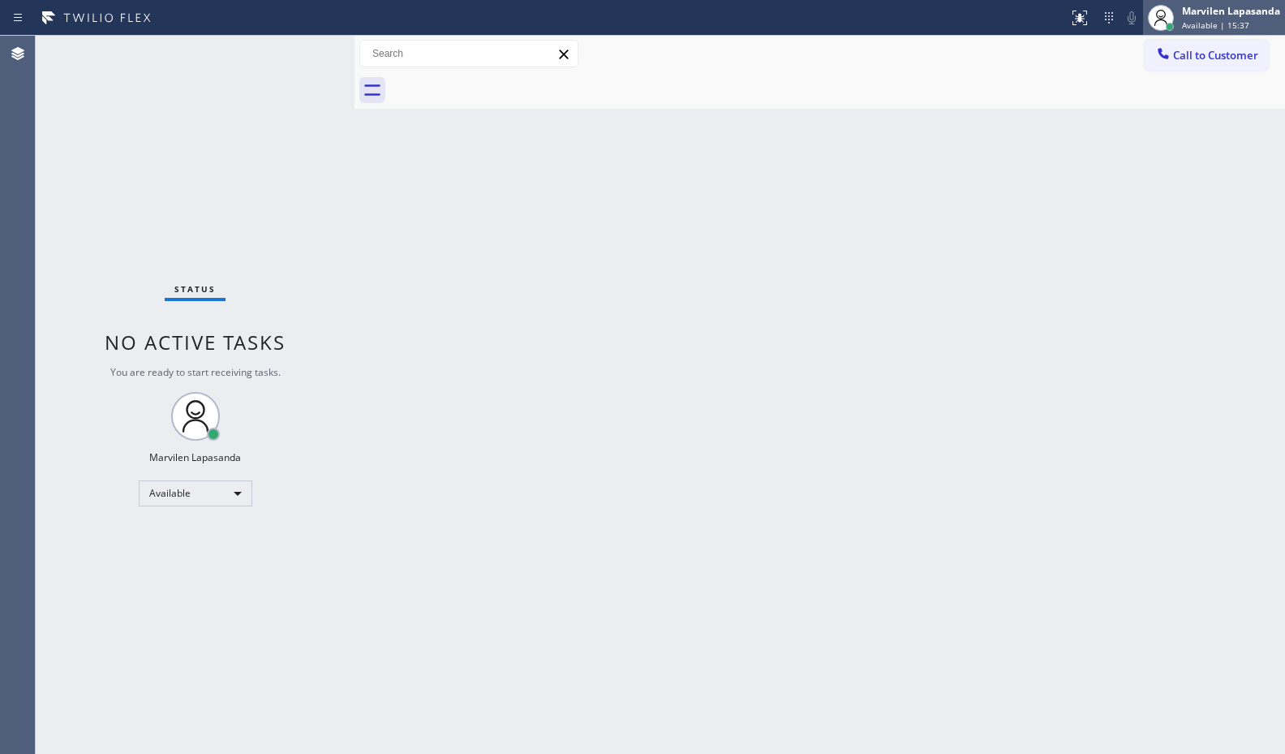
click at [1198, 25] on span "Available | 15:37" at bounding box center [1215, 24] width 67 height 11
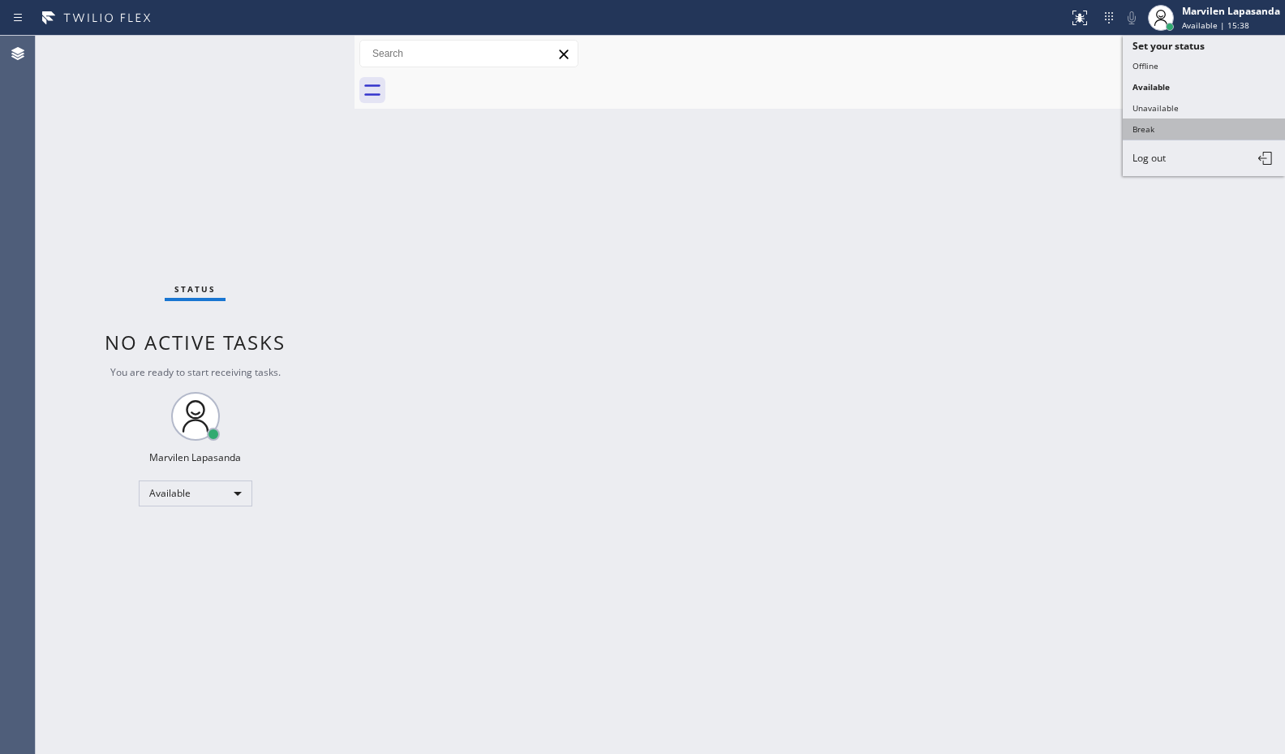
click at [1142, 134] on button "Break" at bounding box center [1204, 128] width 162 height 21
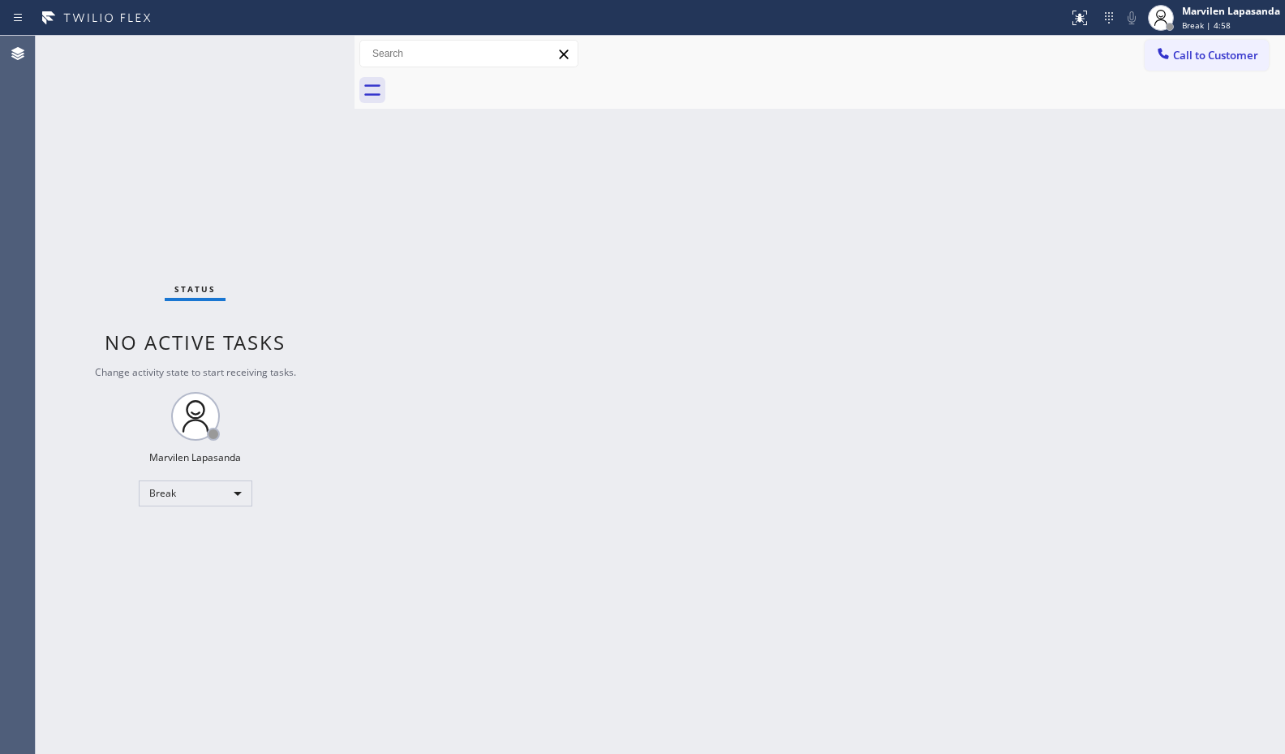
click at [1015, 39] on div "Call to Customer Outbound call Location GE Monogram Inc Repair Your caller id p…" at bounding box center [819, 54] width 930 height 37
click at [1188, 28] on span "Break | 4:58" at bounding box center [1206, 24] width 49 height 11
click at [1171, 89] on button "Available" at bounding box center [1204, 86] width 162 height 21
click at [305, 48] on div "Status No active tasks Change activity state to start receiving tasks. Marvilen…" at bounding box center [195, 395] width 319 height 718
click at [305, 48] on div "Status No active tasks You are ready to start receiving tasks. Marvilen Lapasan…" at bounding box center [195, 395] width 319 height 718
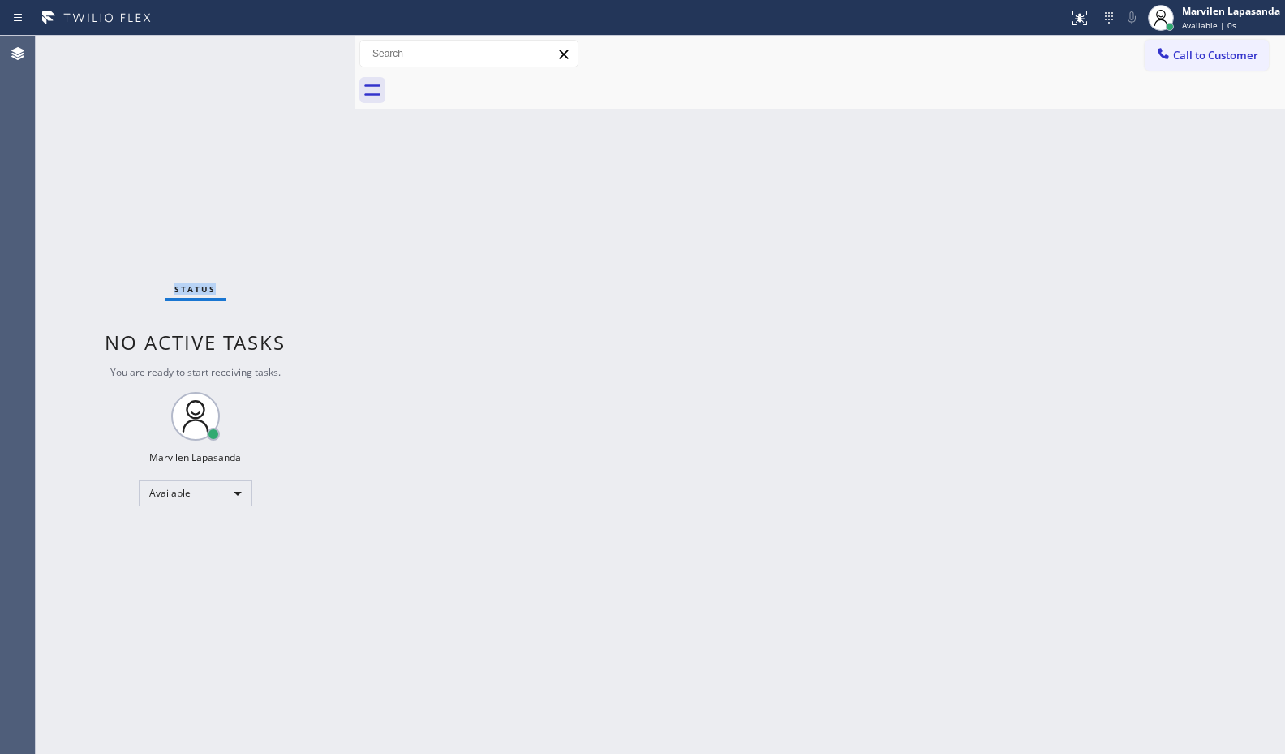
click at [305, 49] on div "Status No active tasks You are ready to start receiving tasks. Marvilen Lapasan…" at bounding box center [195, 395] width 319 height 718
click at [324, 45] on div "Status No active tasks You are ready to start receiving tasks. Marvilen Lapasan…" at bounding box center [195, 395] width 319 height 718
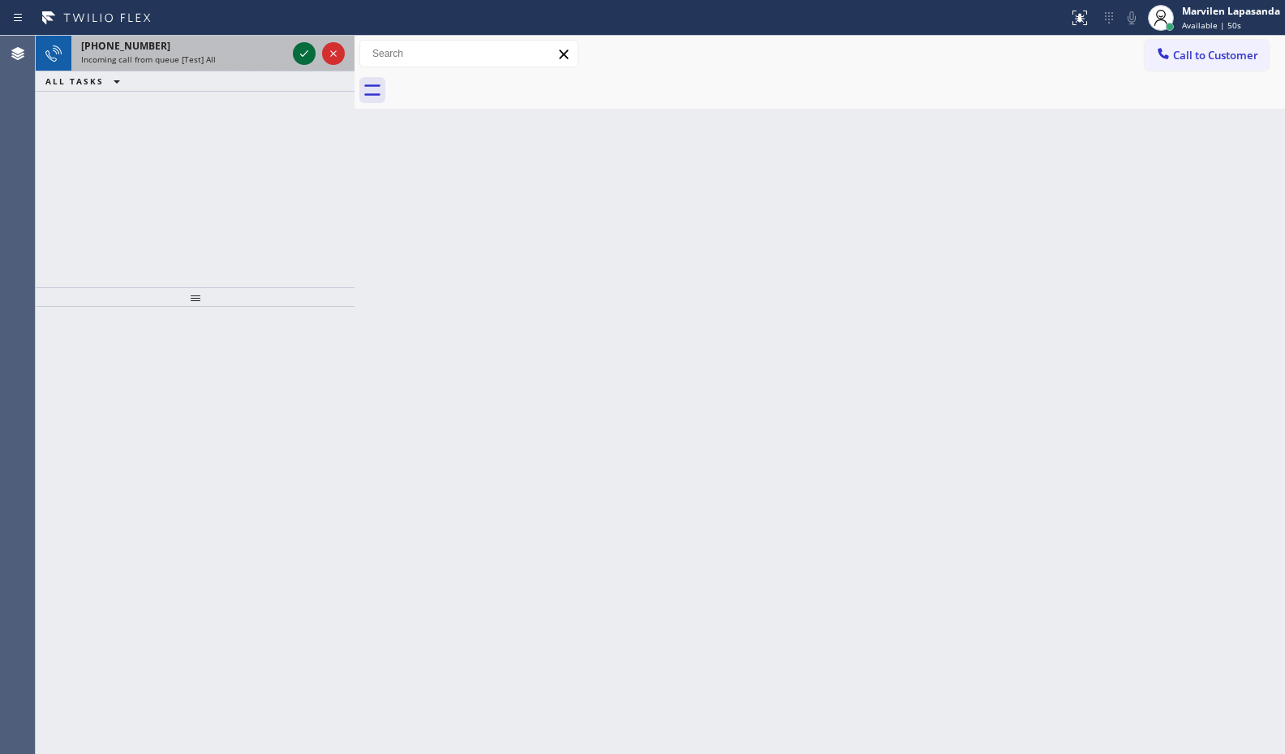
click at [307, 54] on icon at bounding box center [303, 53] width 19 height 19
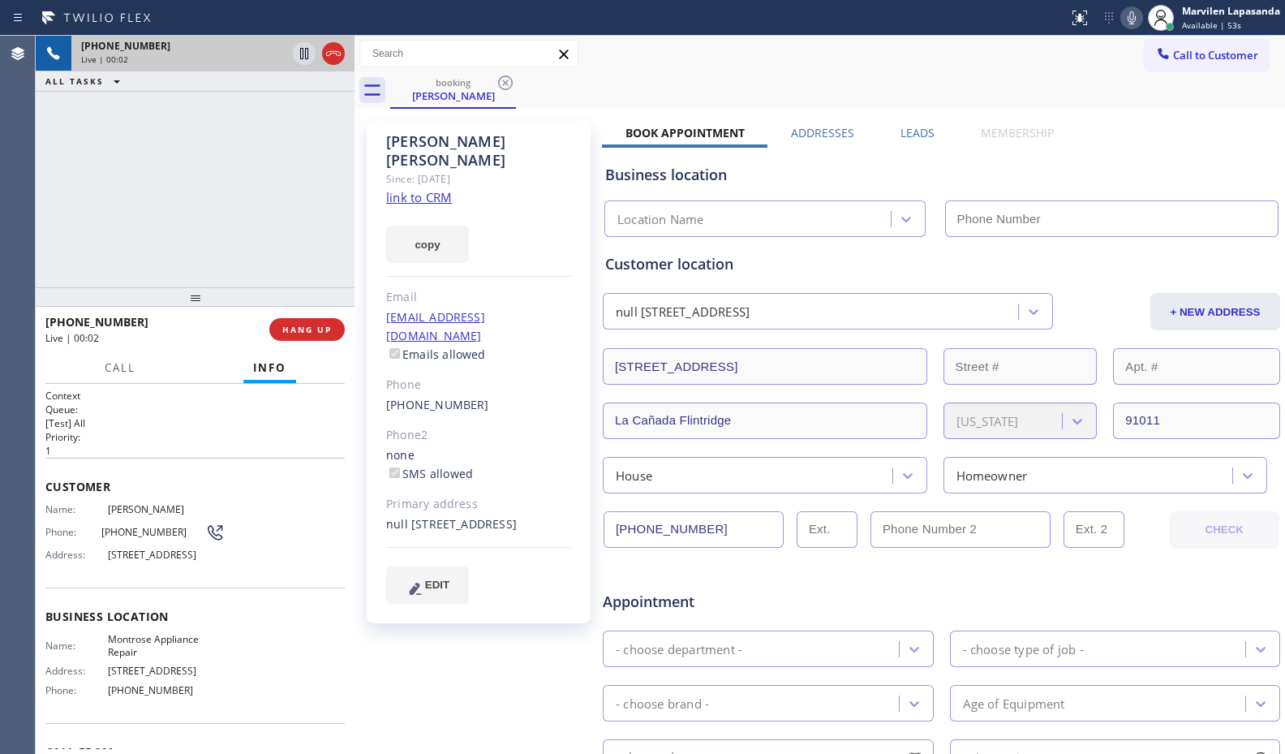
type input "[PHONE_NUMBER]"
click at [178, 165] on div "+18187906095 Live | 00:04 ALL TASKS ALL TASKS ACTIVE TASKS TASKS IN WRAP UP" at bounding box center [195, 161] width 319 height 251
click at [406, 189] on link "link to CRM" at bounding box center [419, 197] width 66 height 16
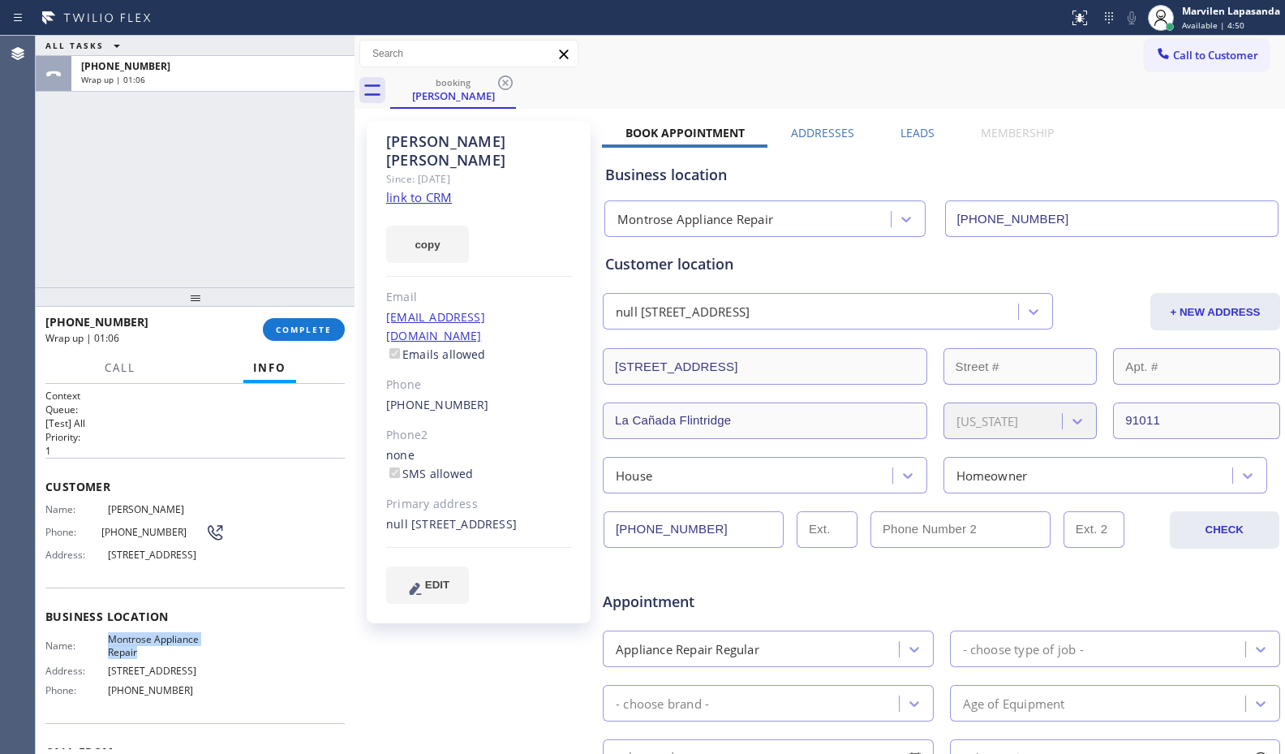
drag, startPoint x: 105, startPoint y: 657, endPoint x: 154, endPoint y: 681, distance: 54.4
click at [154, 658] on span "Montrose Appliance Repair" at bounding box center [166, 645] width 117 height 25
click at [85, 550] on div "Address: 744 Lynnhaven Ln, La Cañada Flintridge, CA 91011" at bounding box center [134, 554] width 179 height 12
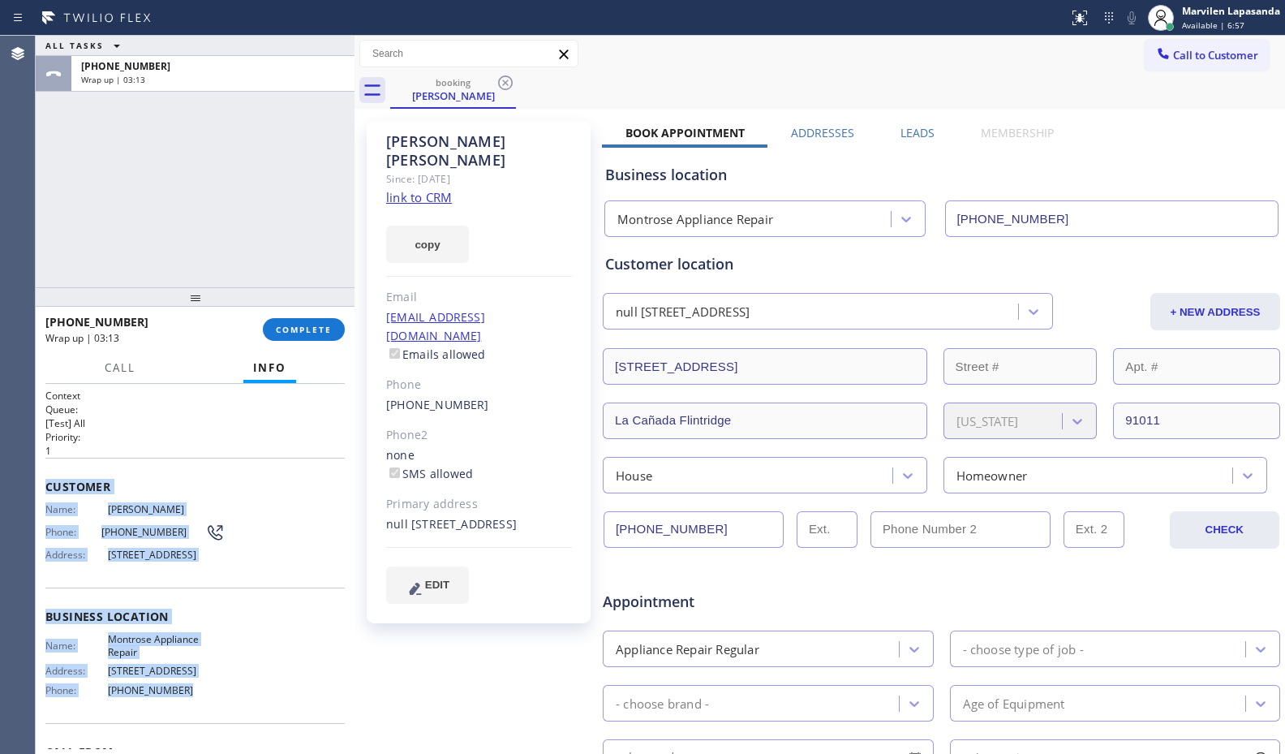
drag, startPoint x: 38, startPoint y: 476, endPoint x: 277, endPoint y: 724, distance: 344.2
click at [277, 724] on div "Context Queue: [Test] All Priority: 1 Customer Name: Nancy Abbott Phone: (818) …" at bounding box center [195, 569] width 319 height 370
click at [287, 326] on span "COMPLETE" at bounding box center [304, 329] width 56 height 11
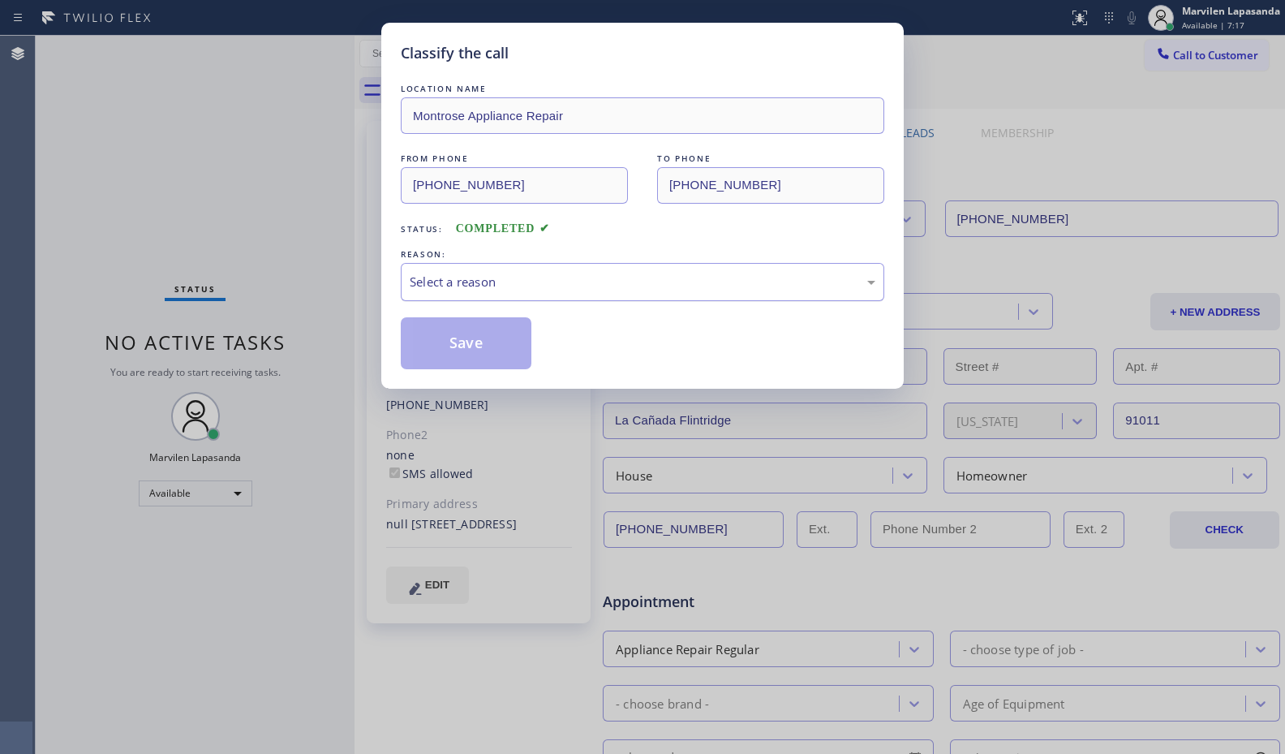
click at [468, 281] on div "Select a reason" at bounding box center [643, 282] width 466 height 19
click at [451, 343] on button "Save" at bounding box center [466, 343] width 131 height 52
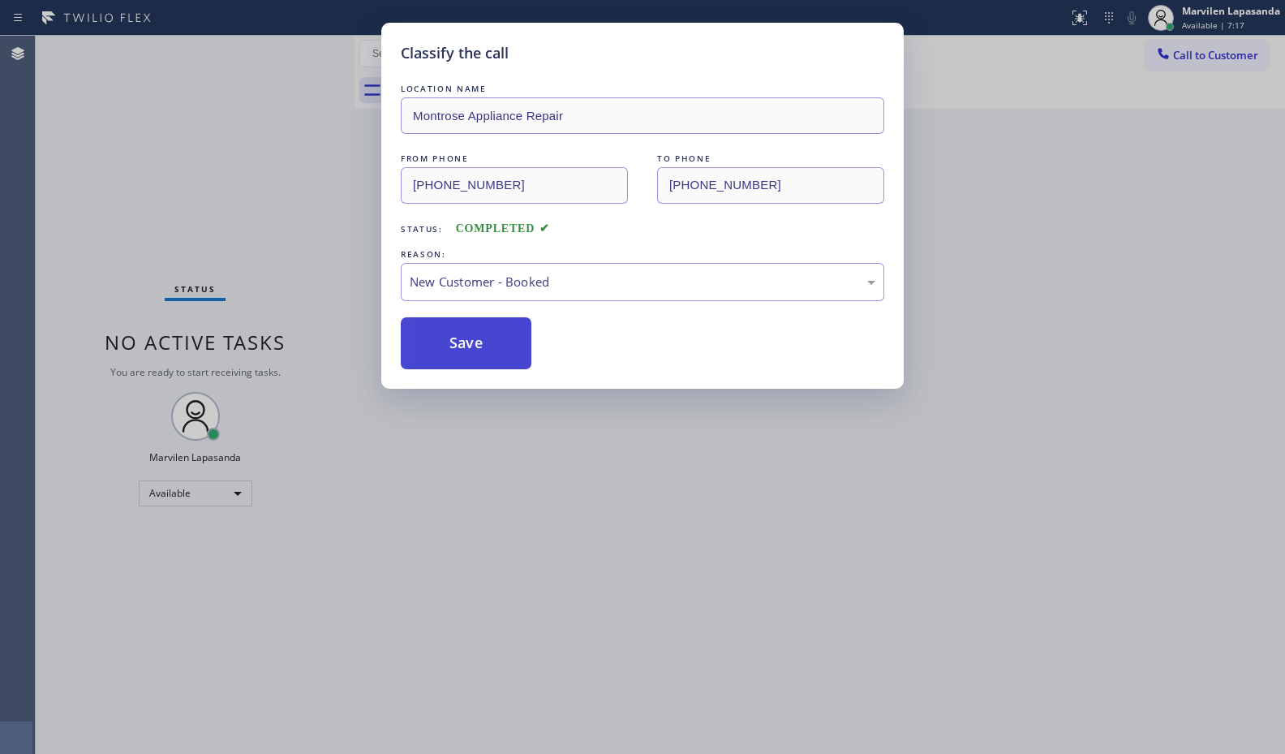
click at [451, 343] on button "Save" at bounding box center [466, 343] width 131 height 52
click at [451, 343] on div "Classify the call LOCATION NAME Subzero Repair Professionals FROM PHONE (815) 7…" at bounding box center [660, 395] width 1249 height 718
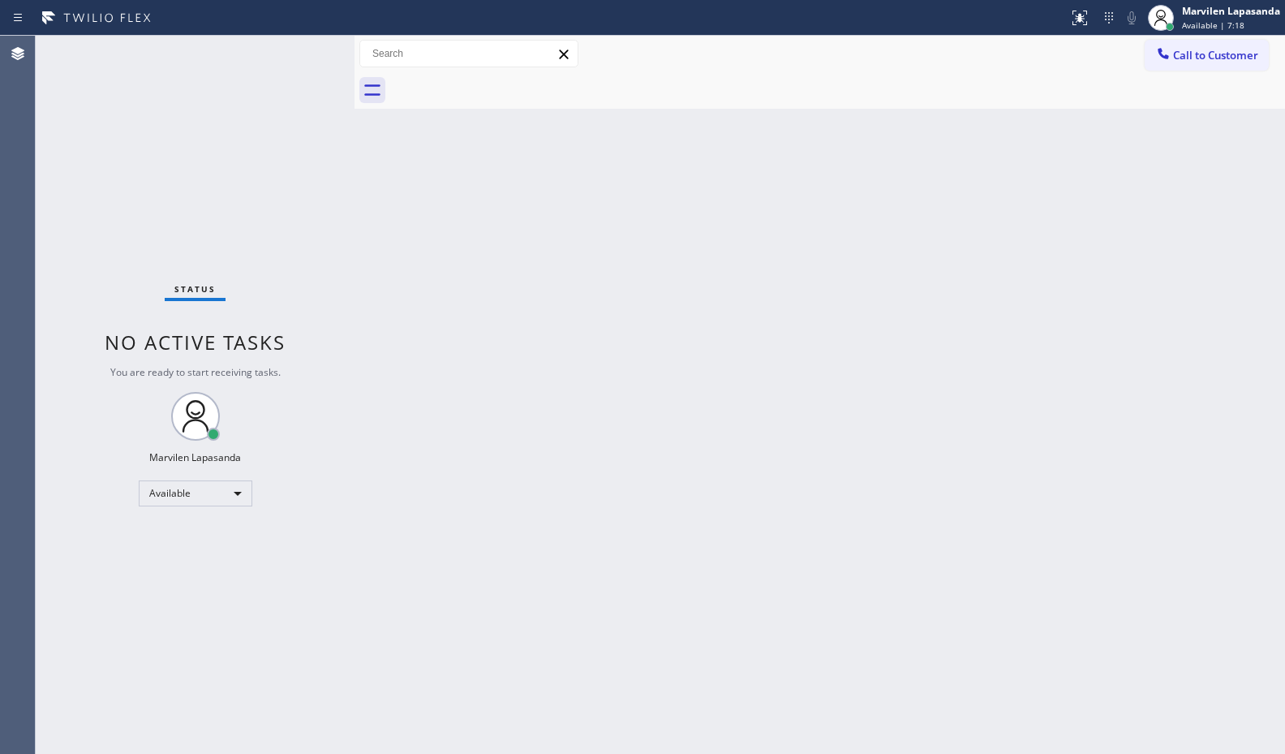
click at [320, 162] on div "Status No active tasks You are ready to start receiving tasks. Marvilen Lapasan…" at bounding box center [195, 395] width 319 height 718
drag, startPoint x: 505, startPoint y: 218, endPoint x: 572, endPoint y: 205, distance: 67.8
click at [546, 209] on div "Back to Dashboard Change Sender ID Customers Technicians Select a contact Outbo…" at bounding box center [819, 395] width 930 height 718
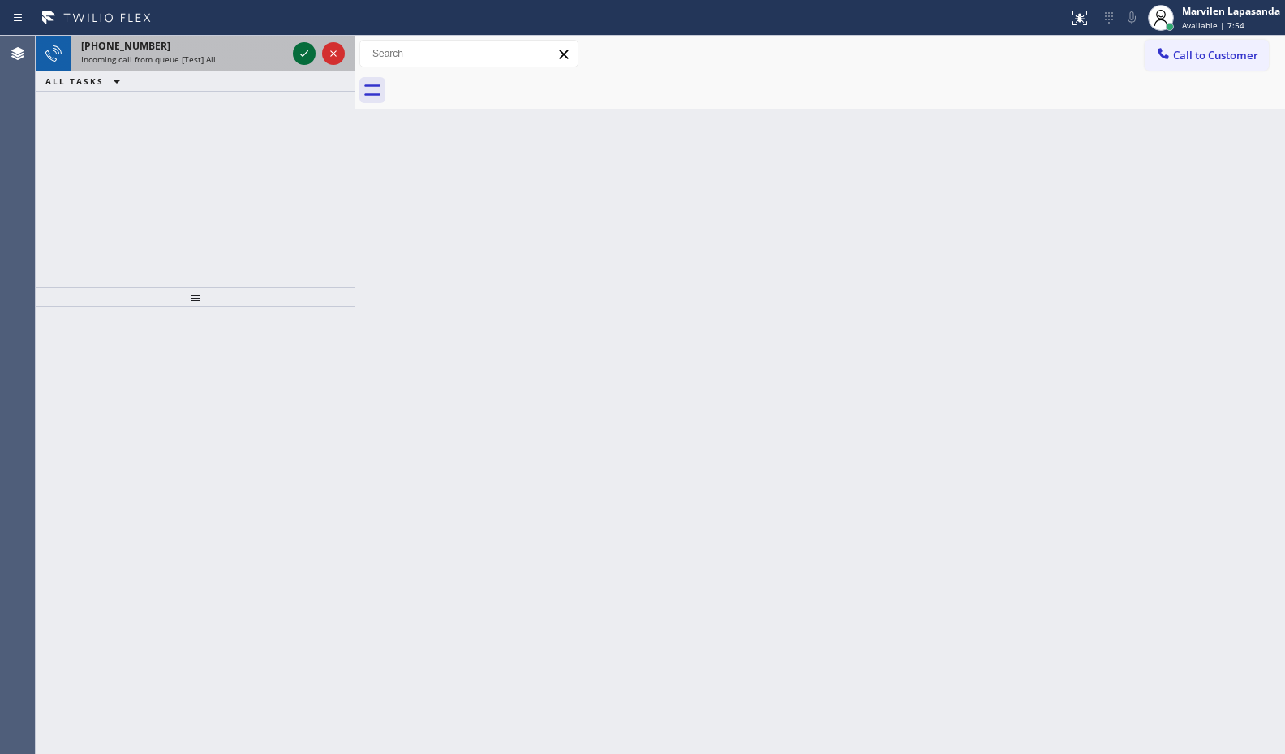
click at [304, 46] on icon at bounding box center [303, 53] width 19 height 19
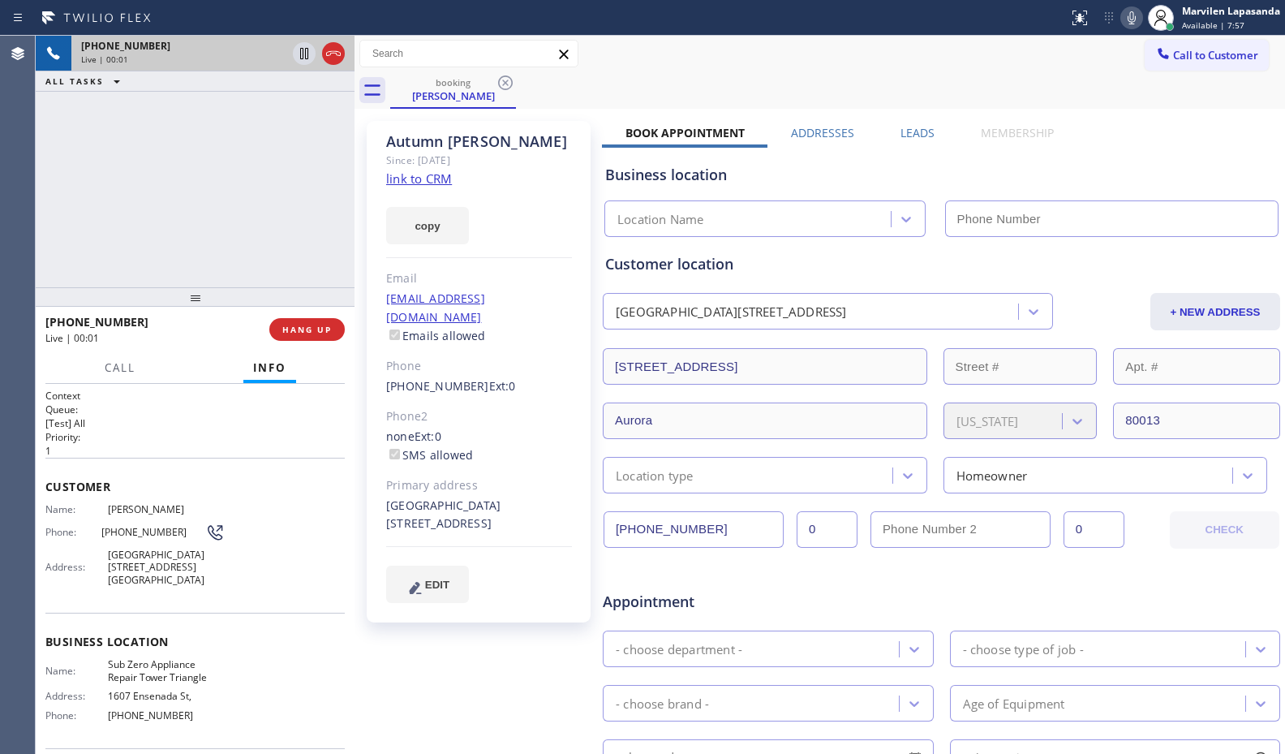
type input "[PHONE_NUMBER]"
click at [346, 189] on div "+13038564613 Live | 00:03 ALL TASKS ALL TASKS ACTIVE TASKS TASKS IN WRAP UP" at bounding box center [195, 161] width 319 height 251
click at [299, 174] on div "+13038564613 Live | 00:04 ALL TASKS ALL TASKS ACTIVE TASKS TASKS IN WRAP UP" at bounding box center [195, 161] width 319 height 251
click at [300, 174] on div "+13038564613 Live | 00:04 ALL TASKS ALL TASKS ACTIVE TASKS TASKS IN WRAP UP" at bounding box center [195, 161] width 319 height 251
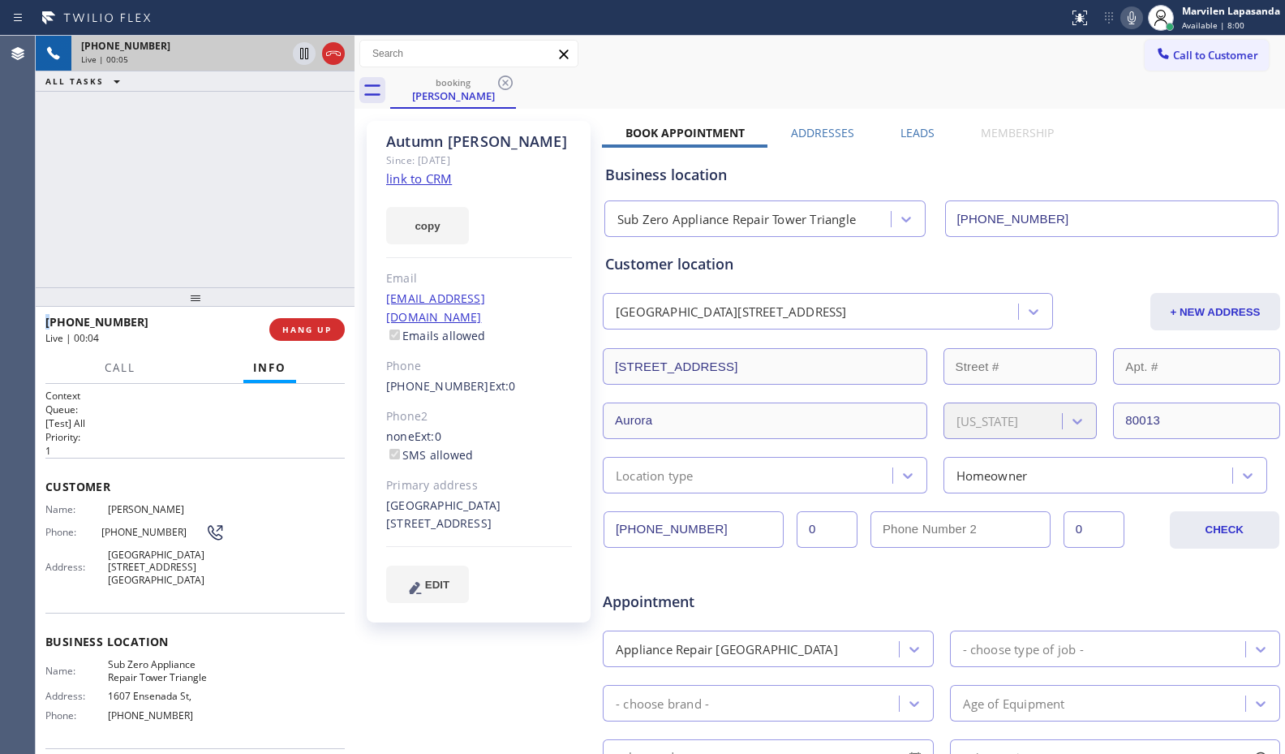
click at [301, 174] on div "+13038564613 Live | 00:05 ALL TASKS ALL TASKS ACTIVE TASKS TASKS IN WRAP UP" at bounding box center [195, 161] width 319 height 251
click at [407, 175] on link "link to CRM" at bounding box center [419, 178] width 66 height 16
click at [208, 271] on div "+13038564613 Live | 00:24 ALL TASKS ALL TASKS ACTIVE TASKS TASKS IN WRAP UP" at bounding box center [195, 161] width 319 height 251
click at [224, 247] on div "+13038564613 Live | 00:24 ALL TASKS ALL TASKS ACTIVE TASKS TASKS IN WRAP UP" at bounding box center [195, 161] width 319 height 251
click at [218, 346] on div "+13038564613 Live | 00:30" at bounding box center [157, 329] width 224 height 42
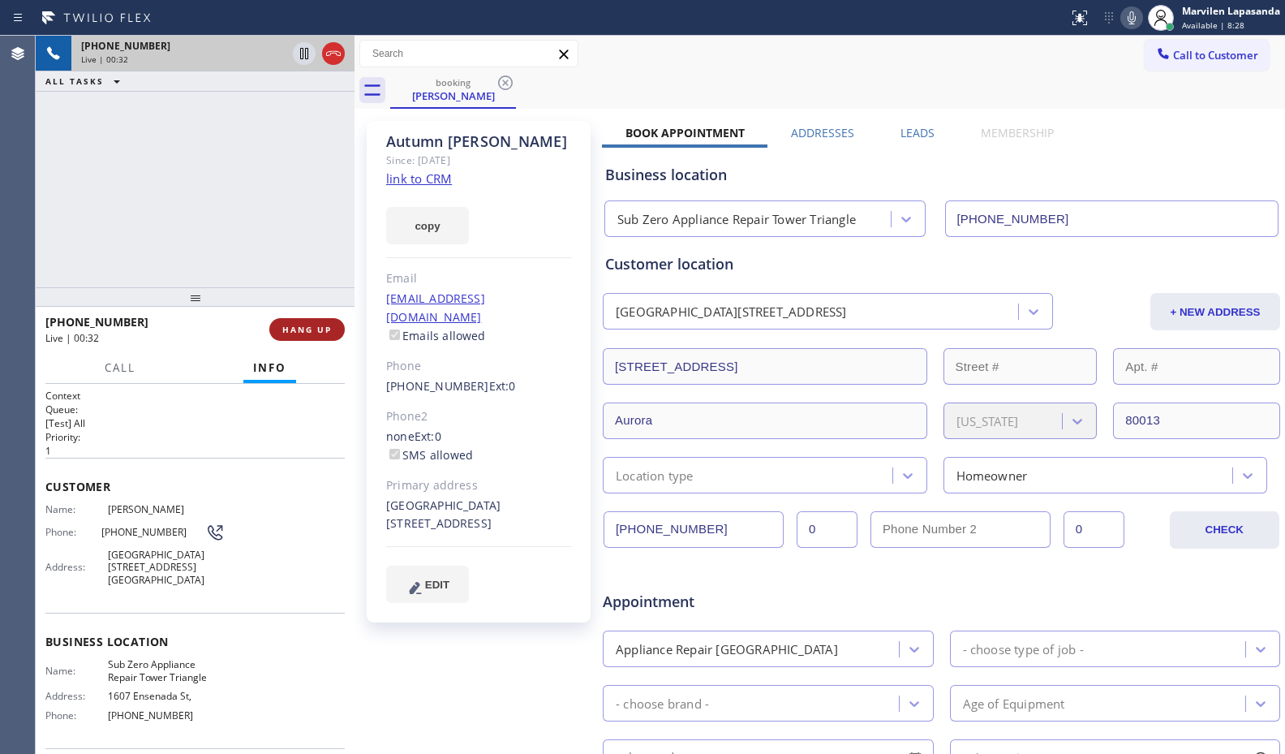
click at [303, 326] on span "HANG UP" at bounding box center [306, 329] width 49 height 11
click at [306, 327] on span "HANG UP" at bounding box center [306, 329] width 49 height 11
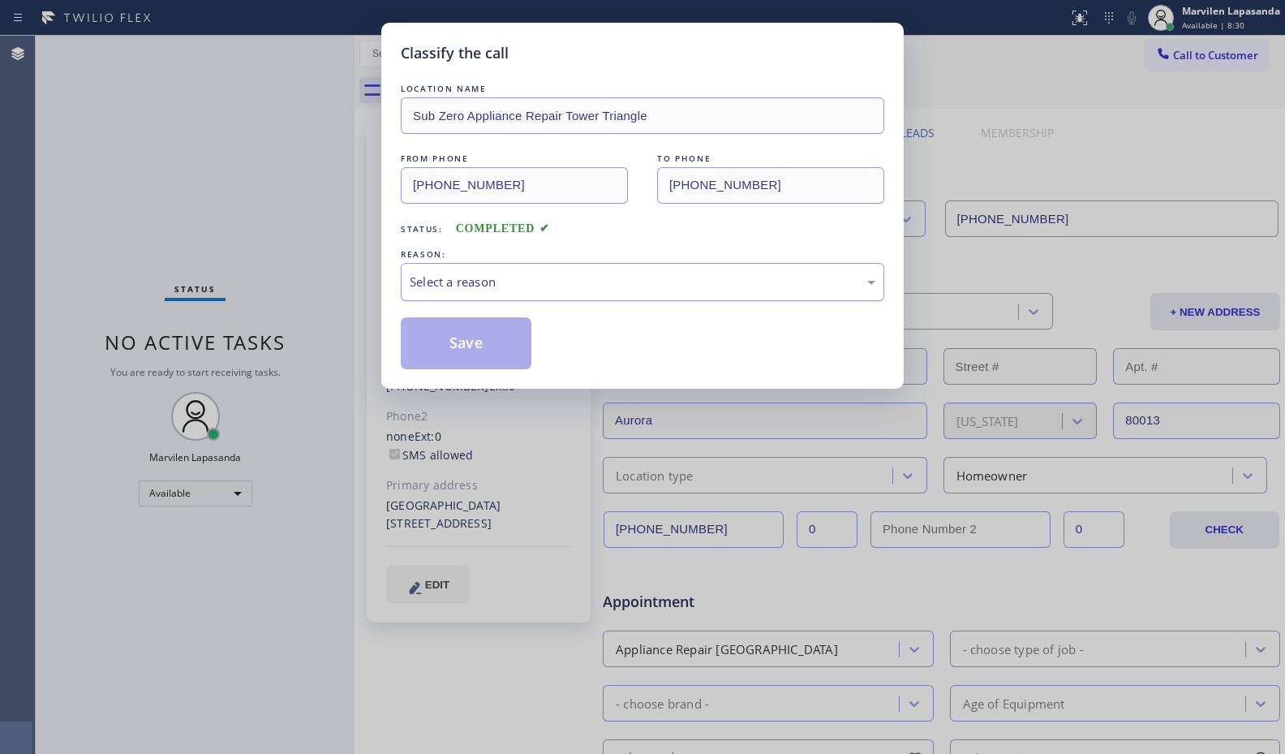
click at [449, 293] on div "Select a reason" at bounding box center [642, 282] width 483 height 38
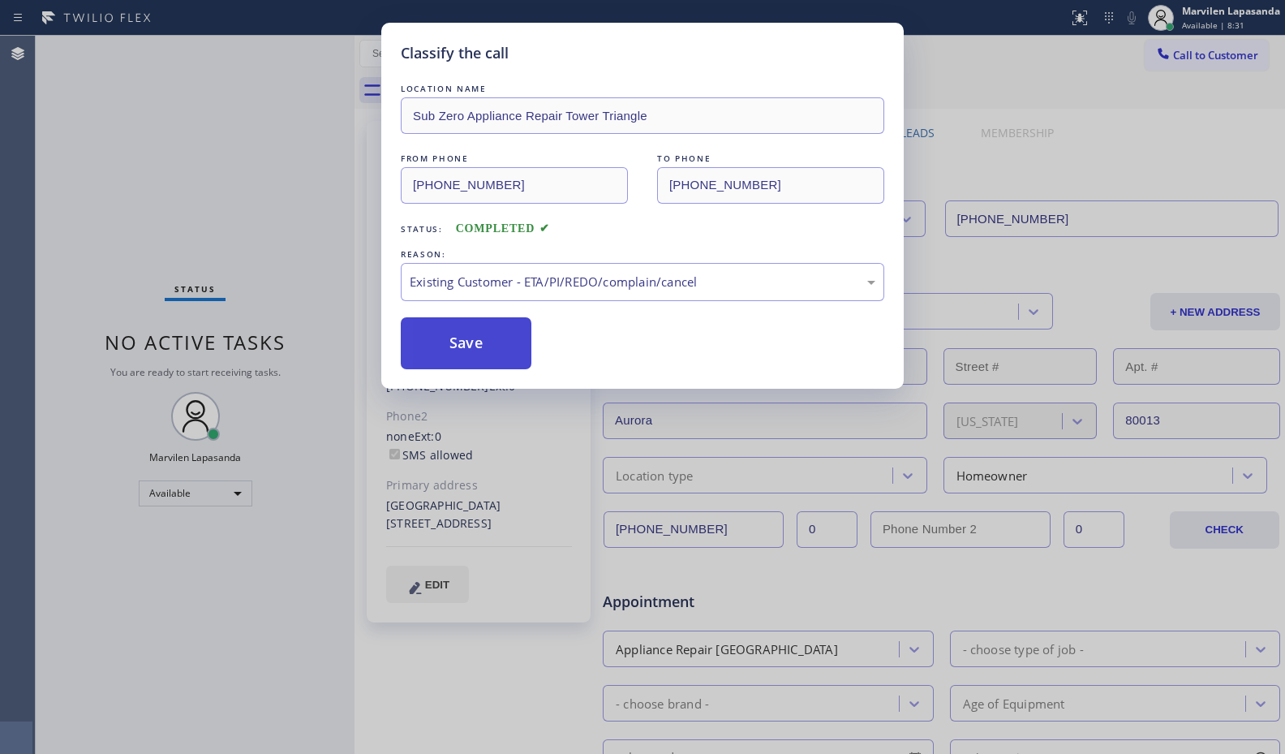
click at [436, 348] on button "Save" at bounding box center [466, 343] width 131 height 52
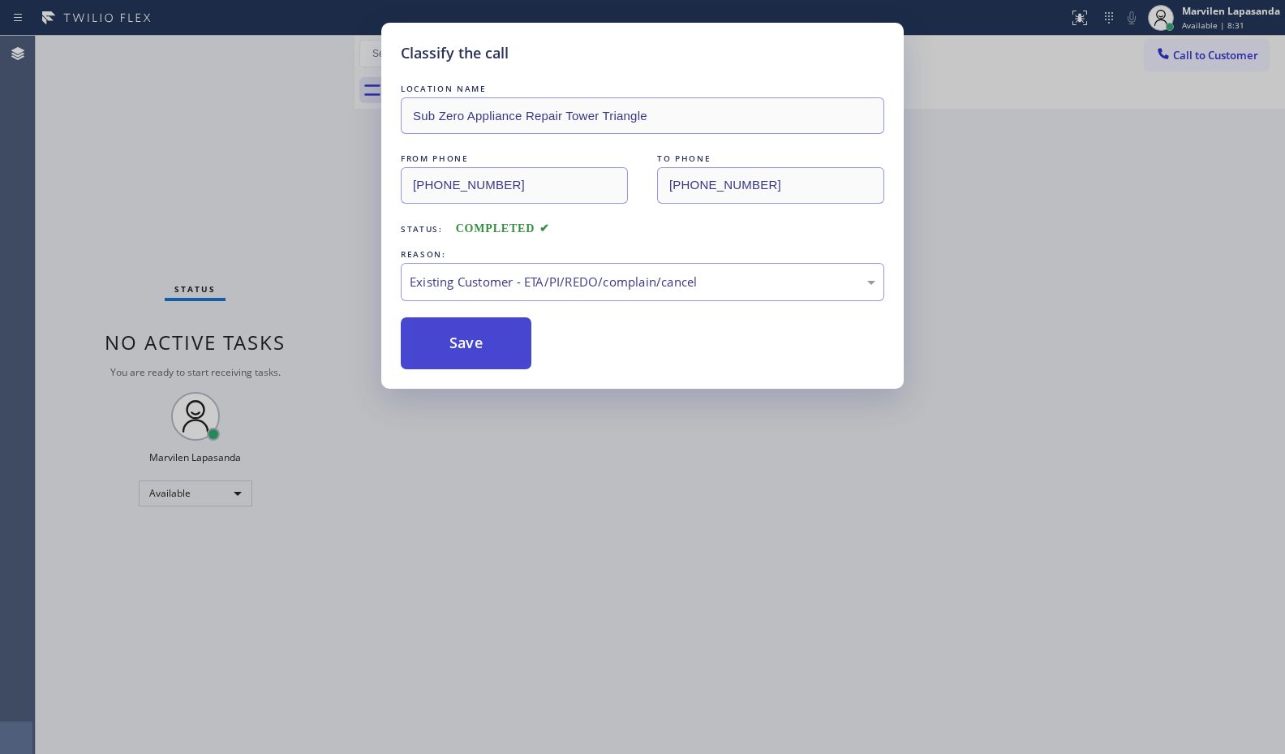
click at [436, 348] on button "Save" at bounding box center [466, 343] width 131 height 52
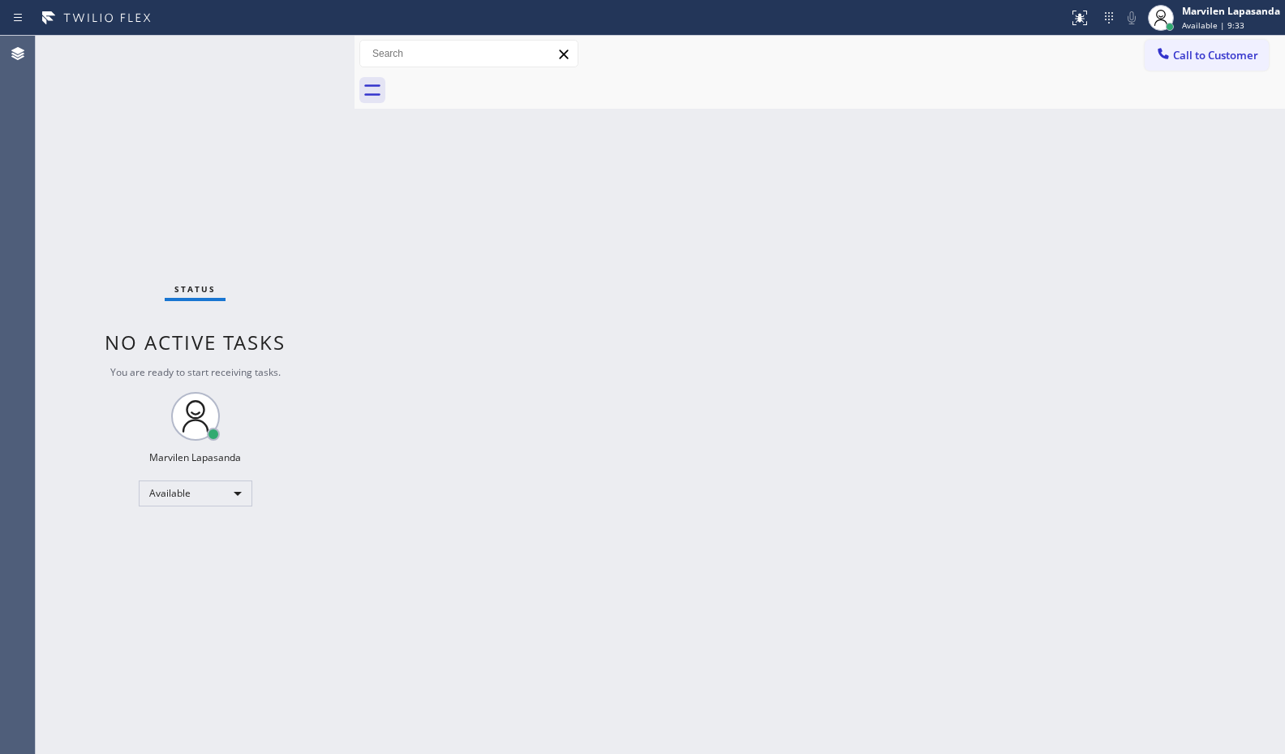
click at [311, 45] on div "Status No active tasks You are ready to start receiving tasks. Marvilen Lapasan…" at bounding box center [195, 395] width 319 height 718
click at [307, 45] on div "Status No active tasks You are ready to start receiving tasks. Marvilen Lapasan…" at bounding box center [195, 395] width 319 height 718
click at [304, 51] on div "Status No active tasks You are ready to start receiving tasks. Marvilen Lapasan…" at bounding box center [195, 395] width 319 height 718
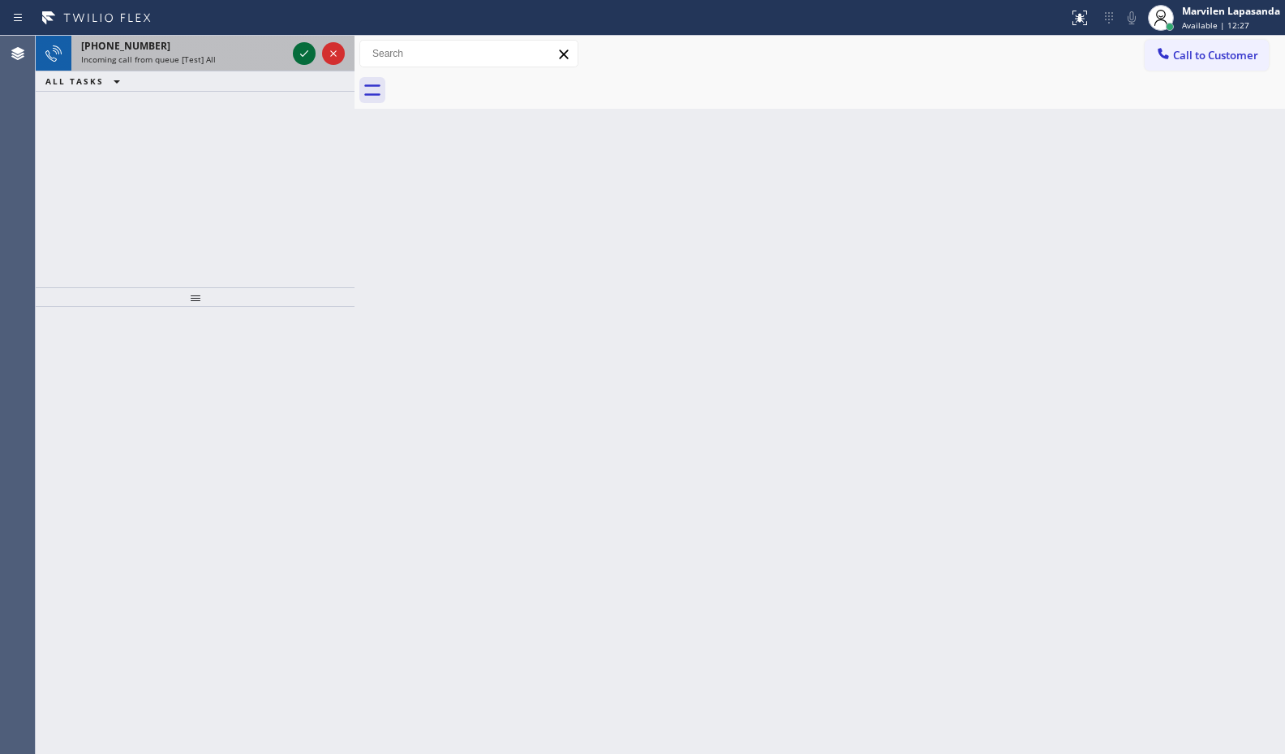
click at [304, 51] on icon at bounding box center [303, 53] width 19 height 19
click at [308, 52] on icon at bounding box center [303, 53] width 19 height 19
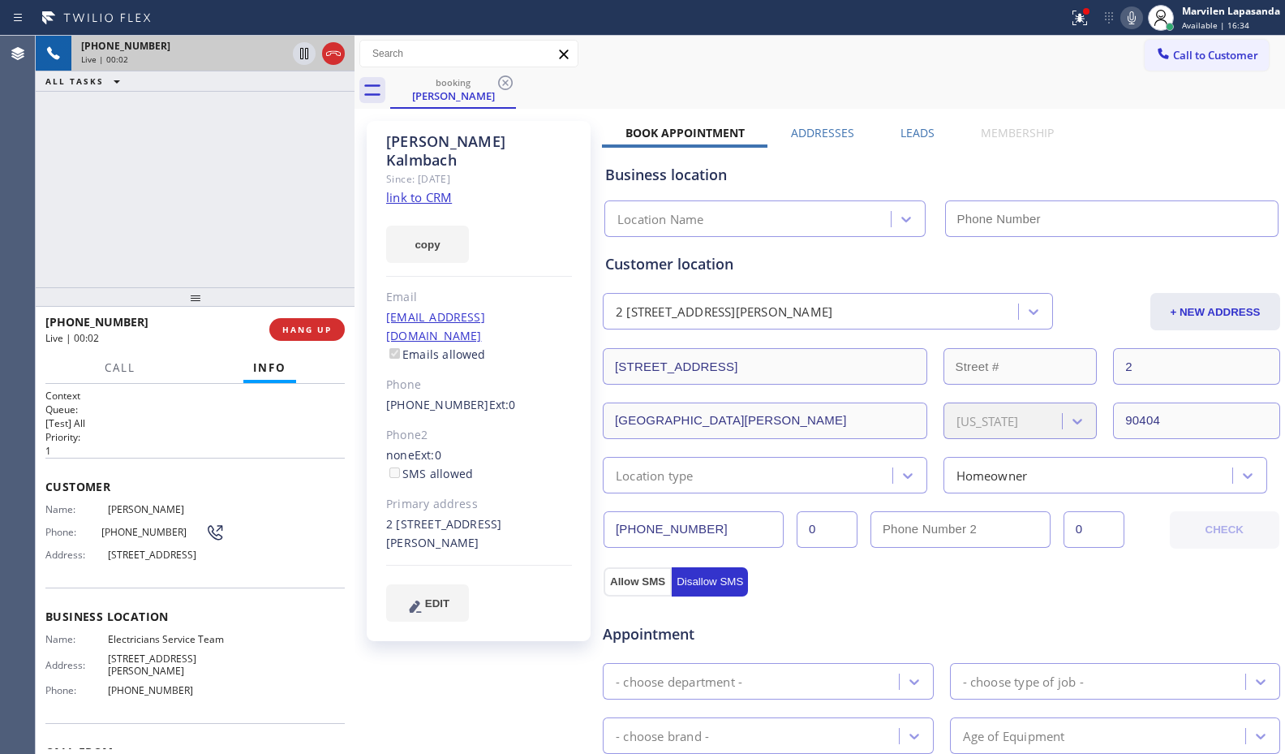
type input "[PHONE_NUMBER]"
click at [204, 624] on span "Business location" at bounding box center [194, 615] width 299 height 15
click at [192, 624] on span "Business location" at bounding box center [194, 615] width 299 height 15
drag, startPoint x: 339, startPoint y: 234, endPoint x: 393, endPoint y: 172, distance: 82.3
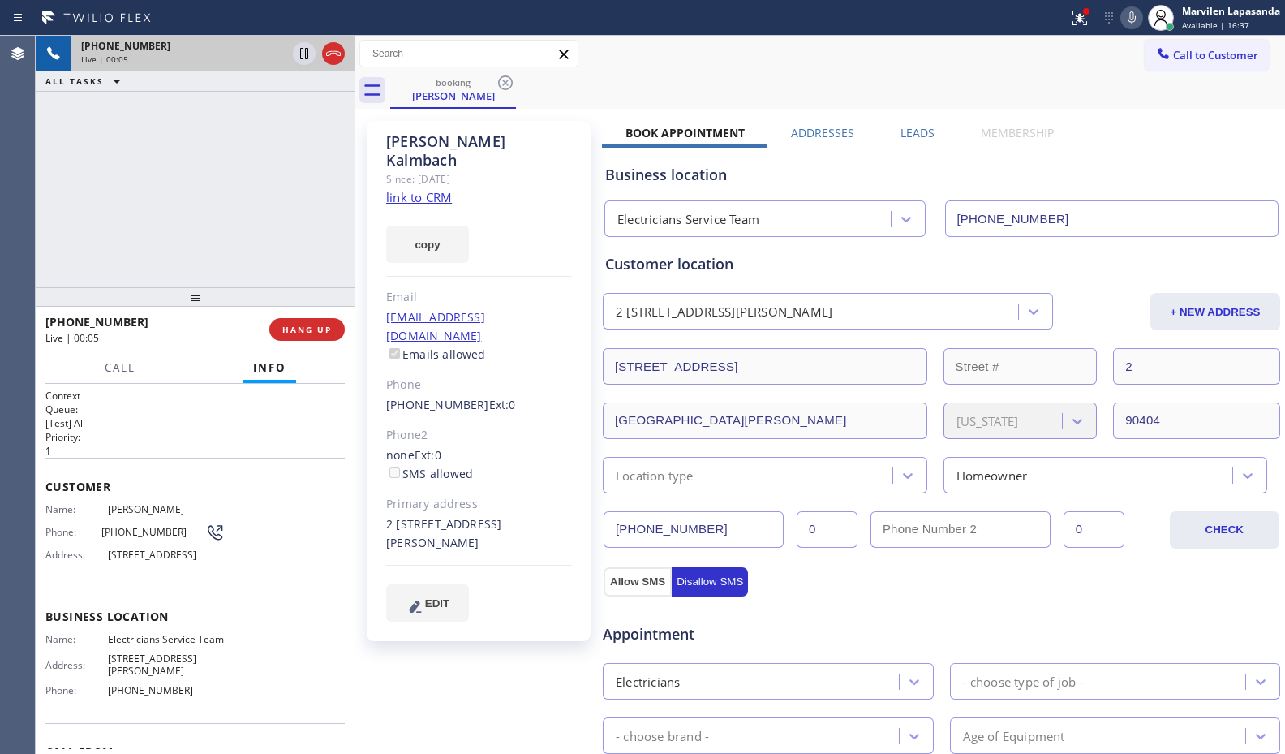
click at [350, 220] on div "+18036298875 Live | 00:05 ALL TASKS ALL TASKS ACTIVE TASKS TASKS IN WRAP UP" at bounding box center [195, 161] width 319 height 251
click at [412, 189] on link "link to CRM" at bounding box center [419, 197] width 66 height 16
click at [311, 148] on div "+18036298875 Live | 01:28 ALL TASKS ALL TASKS ACTIVE TASKS TASKS IN WRAP UP" at bounding box center [195, 161] width 319 height 251
click at [306, 320] on button "HANG UP" at bounding box center [306, 329] width 75 height 23
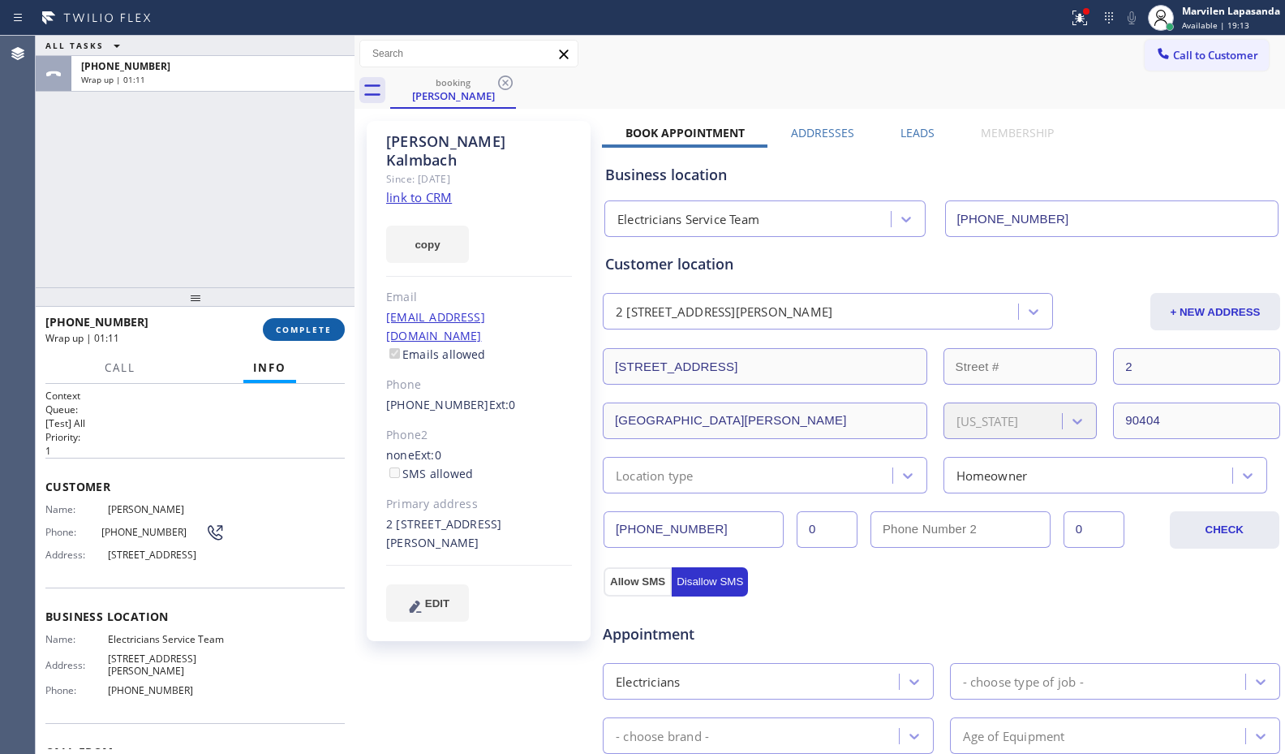
click at [322, 339] on button "COMPLETE" at bounding box center [304, 329] width 82 height 23
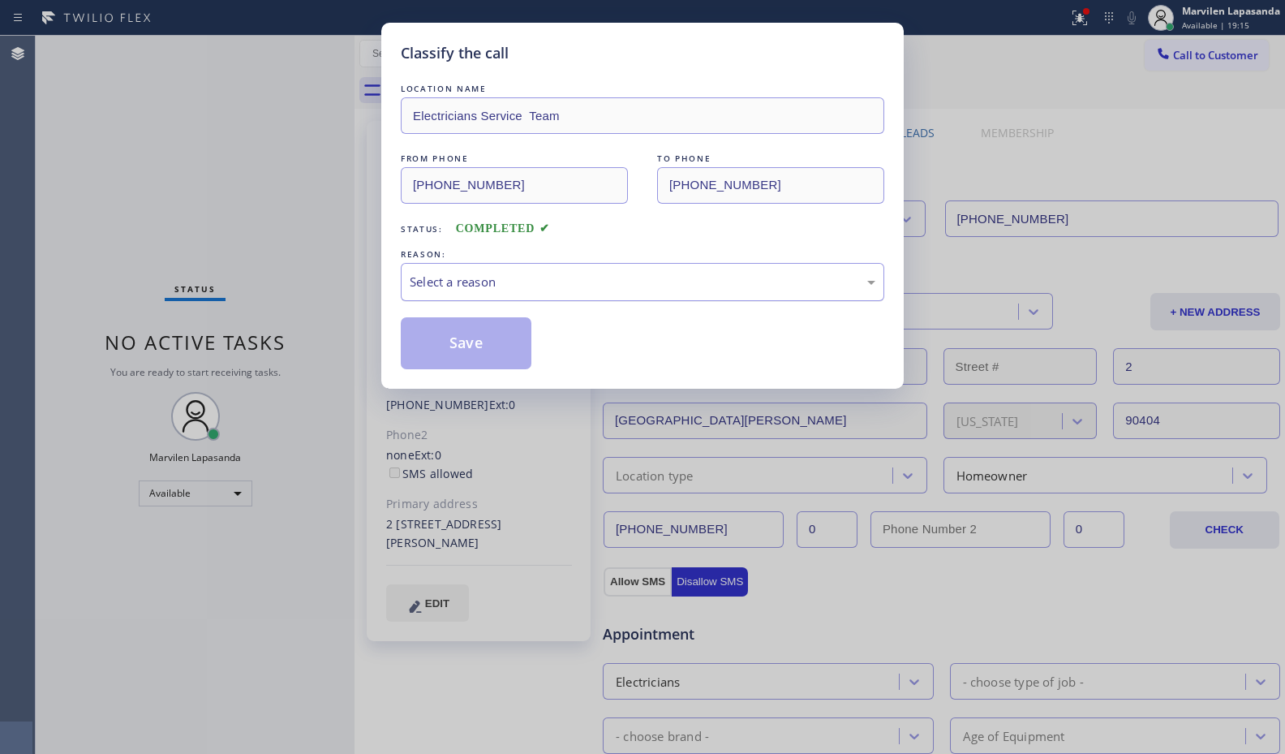
click at [458, 280] on div "Select a reason" at bounding box center [643, 282] width 466 height 19
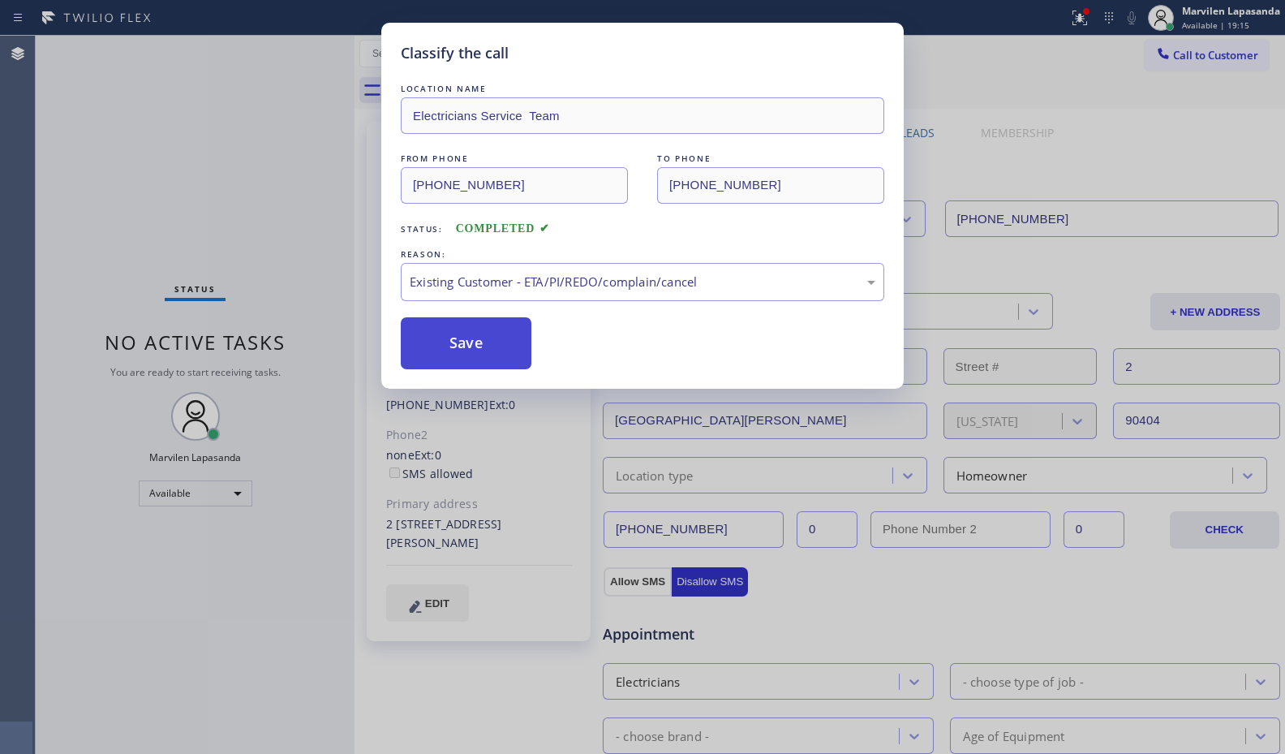
click at [442, 338] on button "Save" at bounding box center [466, 343] width 131 height 52
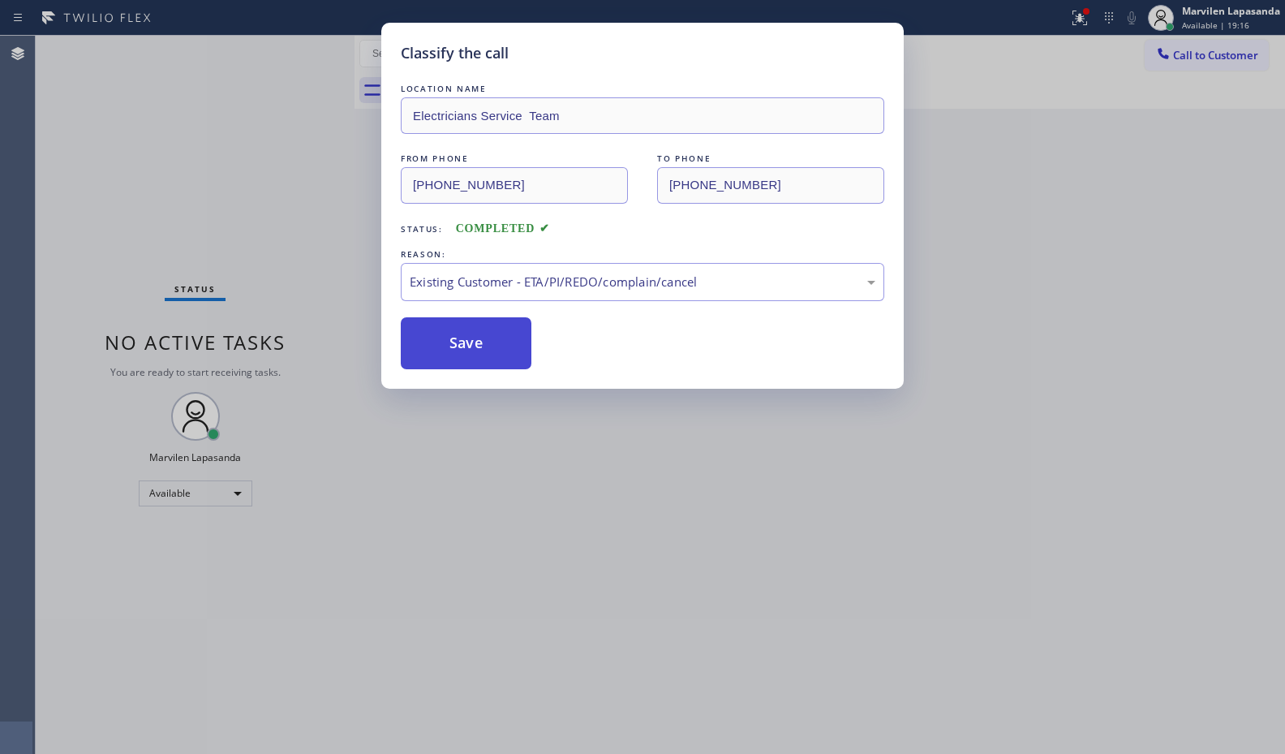
click at [442, 338] on button "Save" at bounding box center [466, 343] width 131 height 52
drag, startPoint x: 442, startPoint y: 338, endPoint x: 518, endPoint y: 330, distance: 75.9
click at [462, 336] on button "Save" at bounding box center [466, 343] width 131 height 52
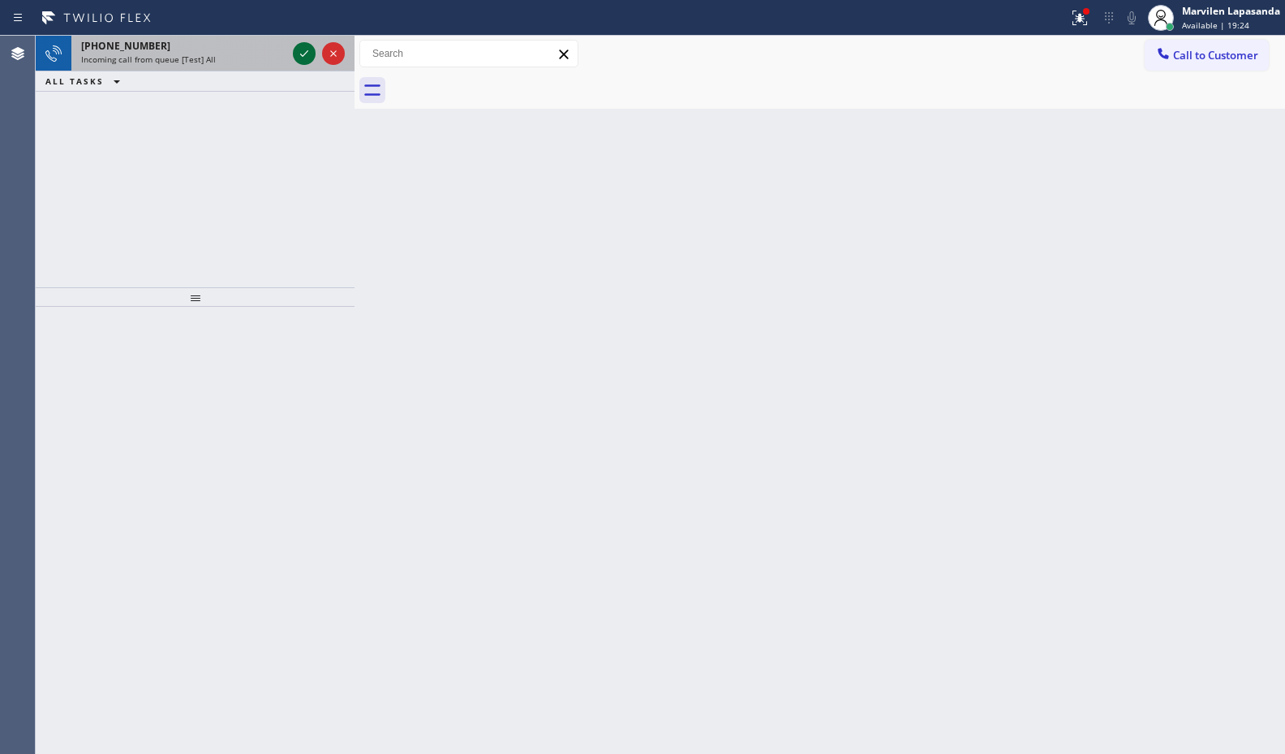
click at [299, 54] on icon at bounding box center [303, 53] width 19 height 19
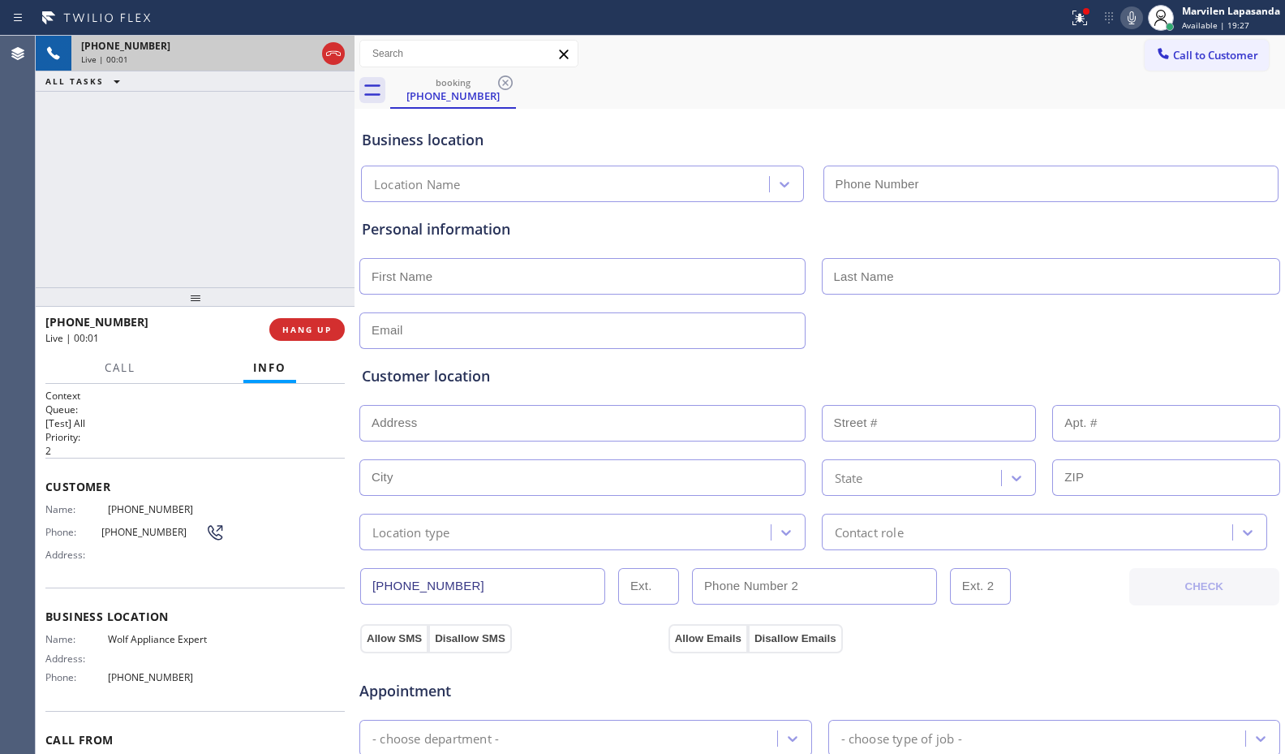
type input "[PHONE_NUMBER]"
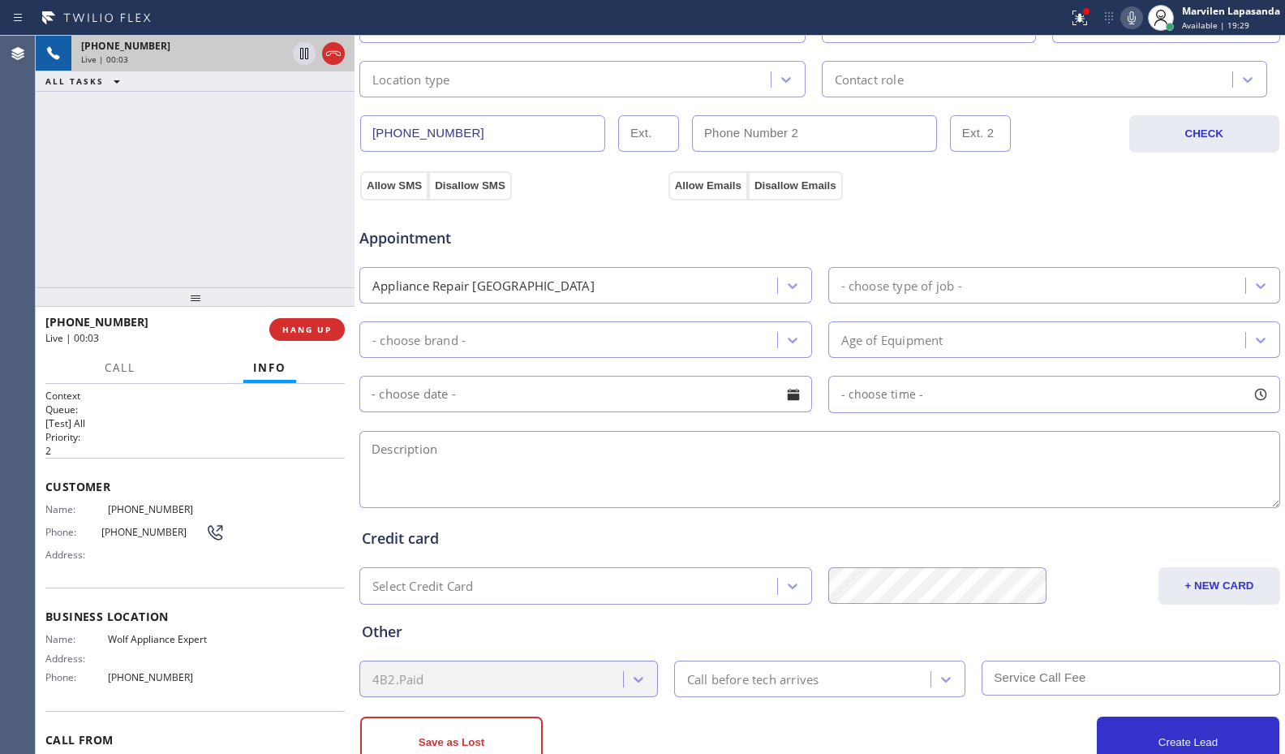
scroll to position [504, 0]
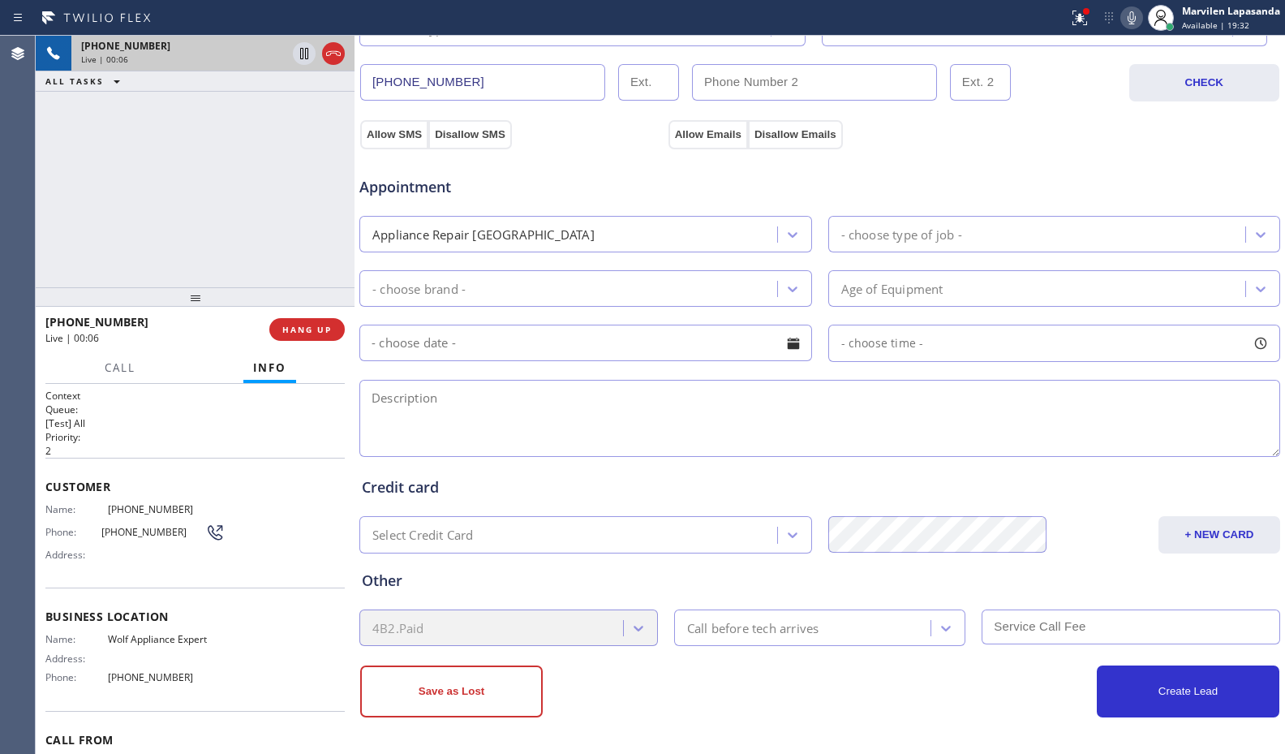
click at [179, 194] on div "+19495620146 Live | 00:06 ALL TASKS ALL TASKS ACTIVE TASKS TASKS IN WRAP UP" at bounding box center [195, 161] width 319 height 251
click at [194, 199] on div "+19495620146 Live | 00:06 ALL TASKS ALL TASKS ACTIVE TASKS TASKS IN WRAP UP" at bounding box center [195, 161] width 319 height 251
click at [1108, 135] on div "Allow SMS Disallow SMS Allow Emails Disallow Emails" at bounding box center [820, 132] width 924 height 32
click at [170, 195] on div "+19495620146 Live | 00:36 ALL TASKS ALL TASKS ACTIVE TASKS TASKS IN WRAP UP" at bounding box center [195, 161] width 319 height 251
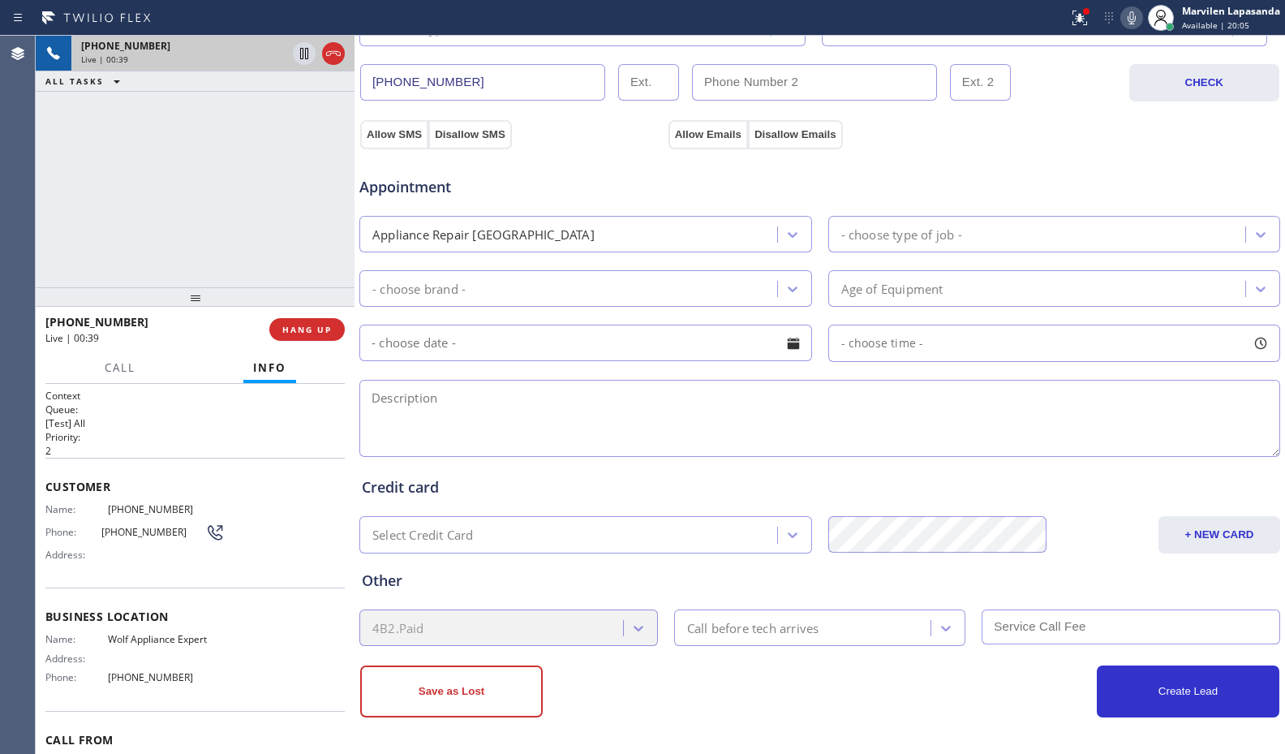
click at [122, 566] on div "Name: (949) 562-0146 Phone: (949) 562-0146 Address:" at bounding box center [134, 535] width 179 height 64
click at [304, 331] on span "HANG UP" at bounding box center [306, 329] width 49 height 11
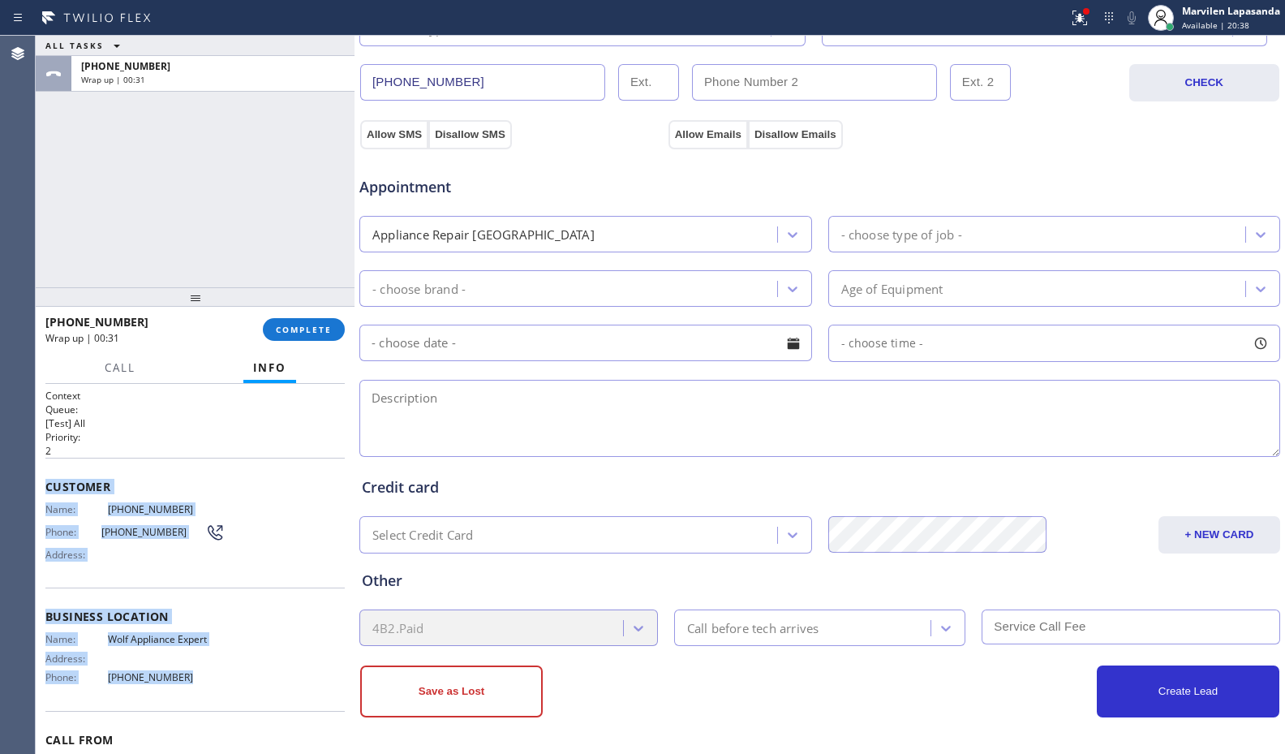
drag, startPoint x: 49, startPoint y: 492, endPoint x: 222, endPoint y: 676, distance: 252.5
click at [222, 676] on div "Context Queue: [Test] All Priority: 2 Customer Name: (949) 562-0146 Phone: (949…" at bounding box center [195, 569] width 319 height 370
click at [51, 250] on div "ALL TASKS ALL TASKS ACTIVE TASKS TASKS IN WRAP UP +19495620146 Wrap up | 00:53" at bounding box center [195, 161] width 319 height 251
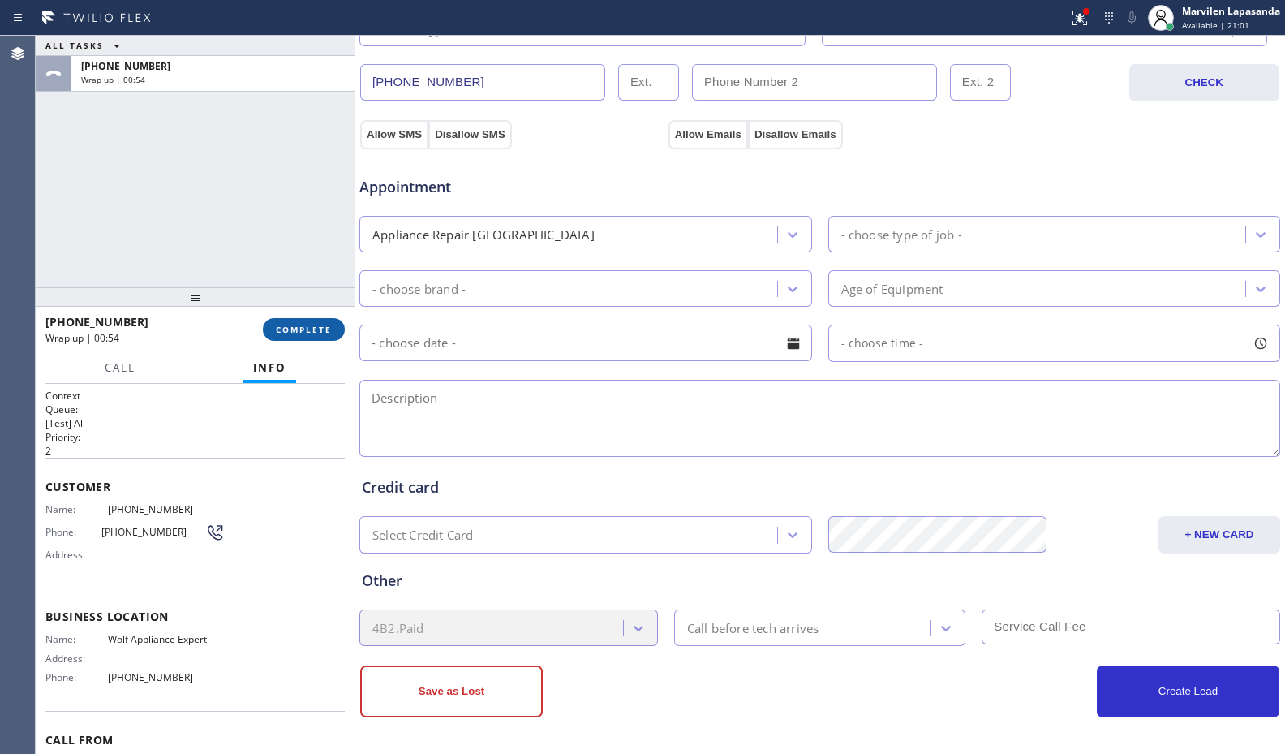
click at [320, 335] on button "COMPLETE" at bounding box center [304, 329] width 82 height 23
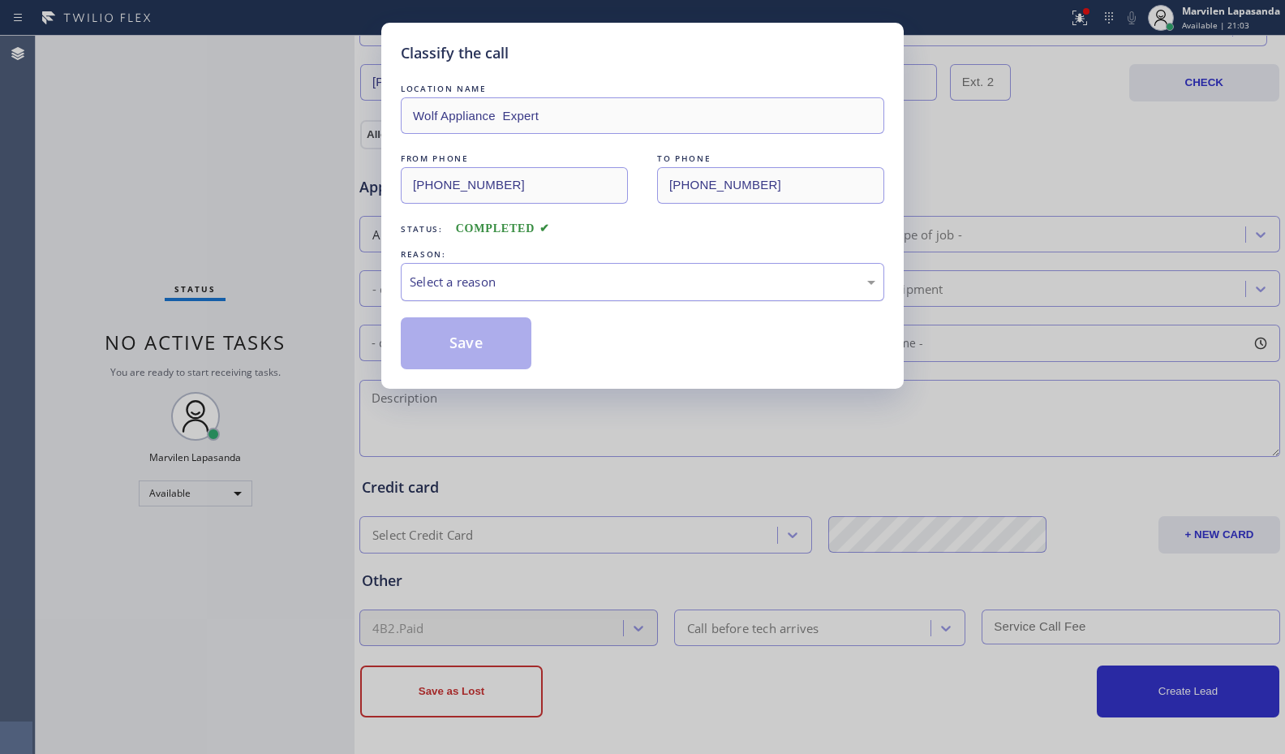
click at [435, 290] on div "Select a reason" at bounding box center [643, 282] width 466 height 19
click at [450, 350] on button "Save" at bounding box center [466, 343] width 131 height 52
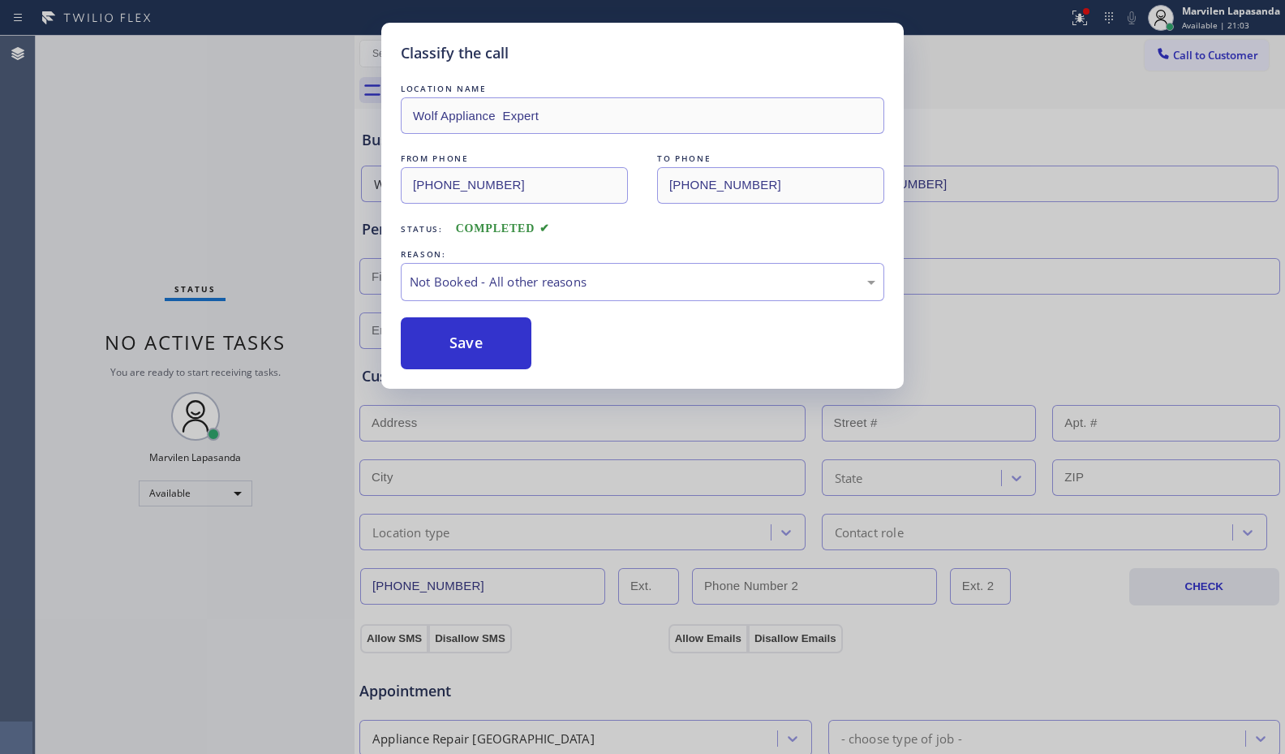
click at [450, 350] on button "Save" at bounding box center [466, 343] width 131 height 52
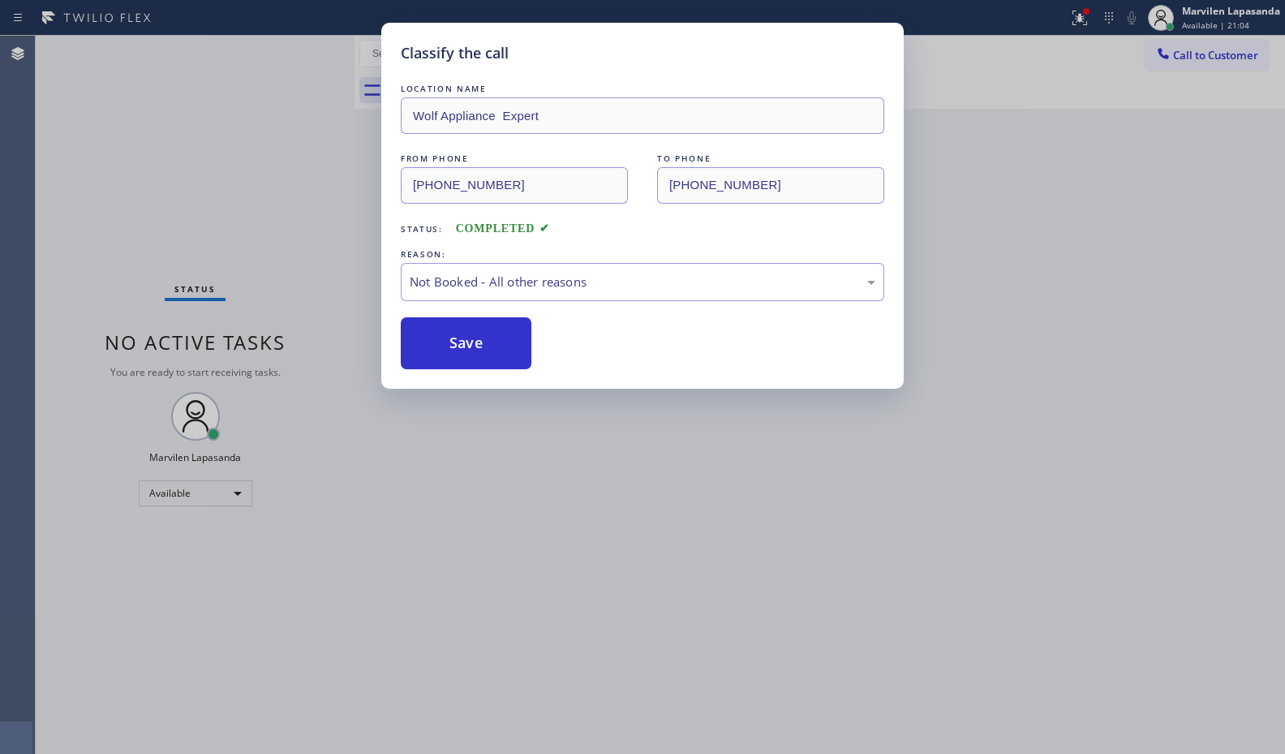
click at [450, 350] on button "Save" at bounding box center [466, 343] width 131 height 52
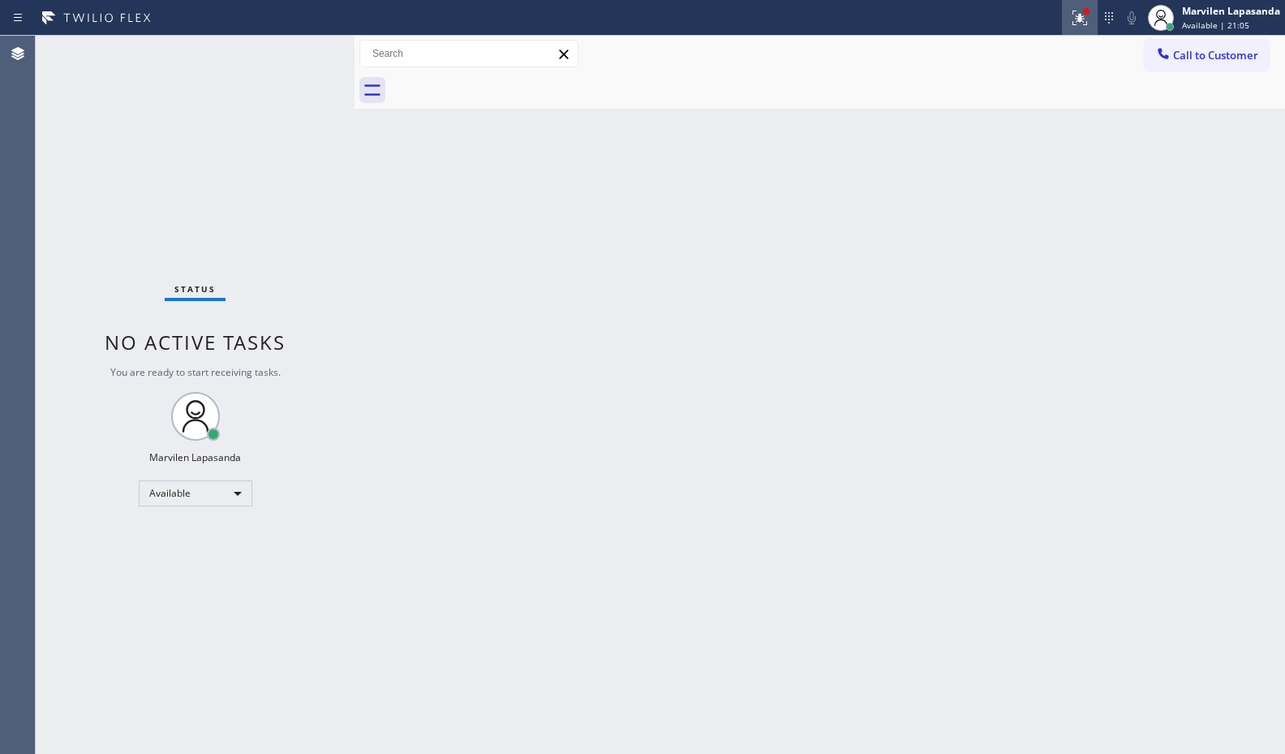
click at [1072, 15] on icon at bounding box center [1079, 17] width 19 height 19
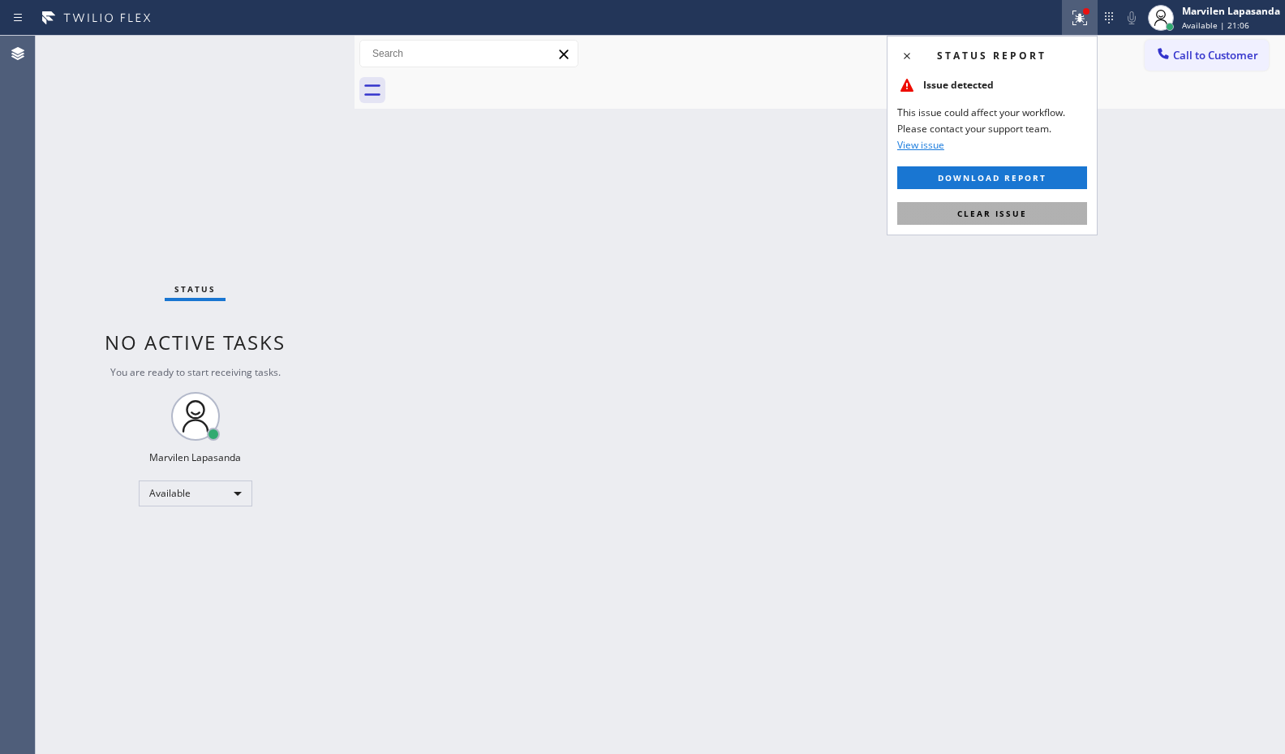
click at [1025, 215] on span "Clear issue" at bounding box center [992, 213] width 70 height 11
click at [1025, 215] on div "Back to Dashboard Change Sender ID Customers Technicians Select a contact Outbo…" at bounding box center [819, 395] width 930 height 718
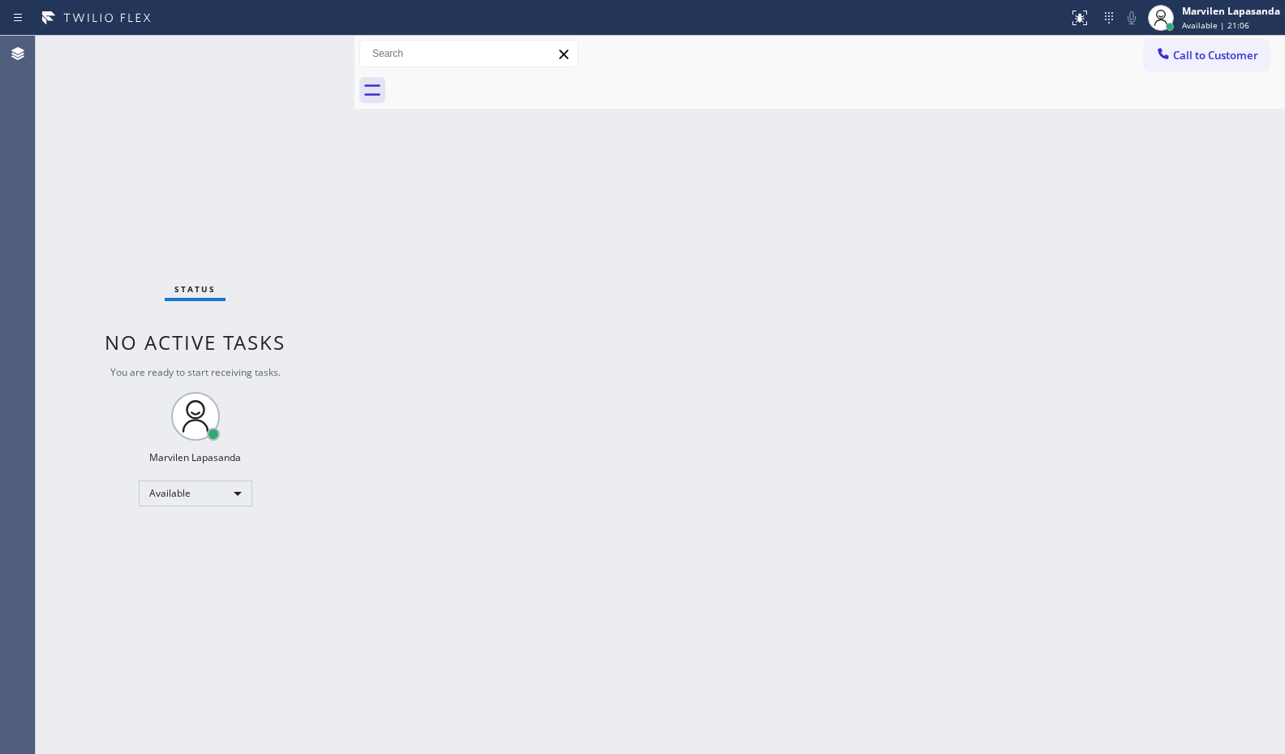
click at [1025, 215] on div "Back to Dashboard Change Sender ID Customers Technicians Select a contact Outbo…" at bounding box center [819, 395] width 930 height 718
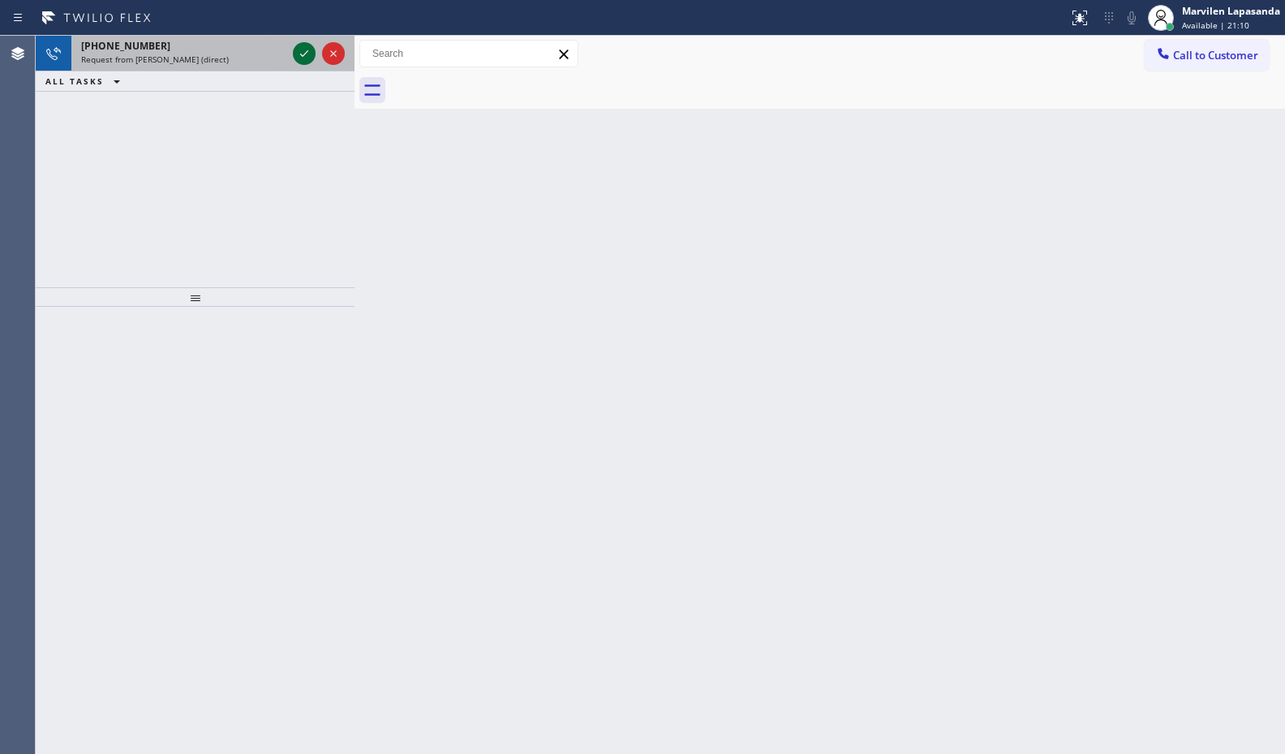
click at [299, 57] on icon at bounding box center [303, 53] width 19 height 19
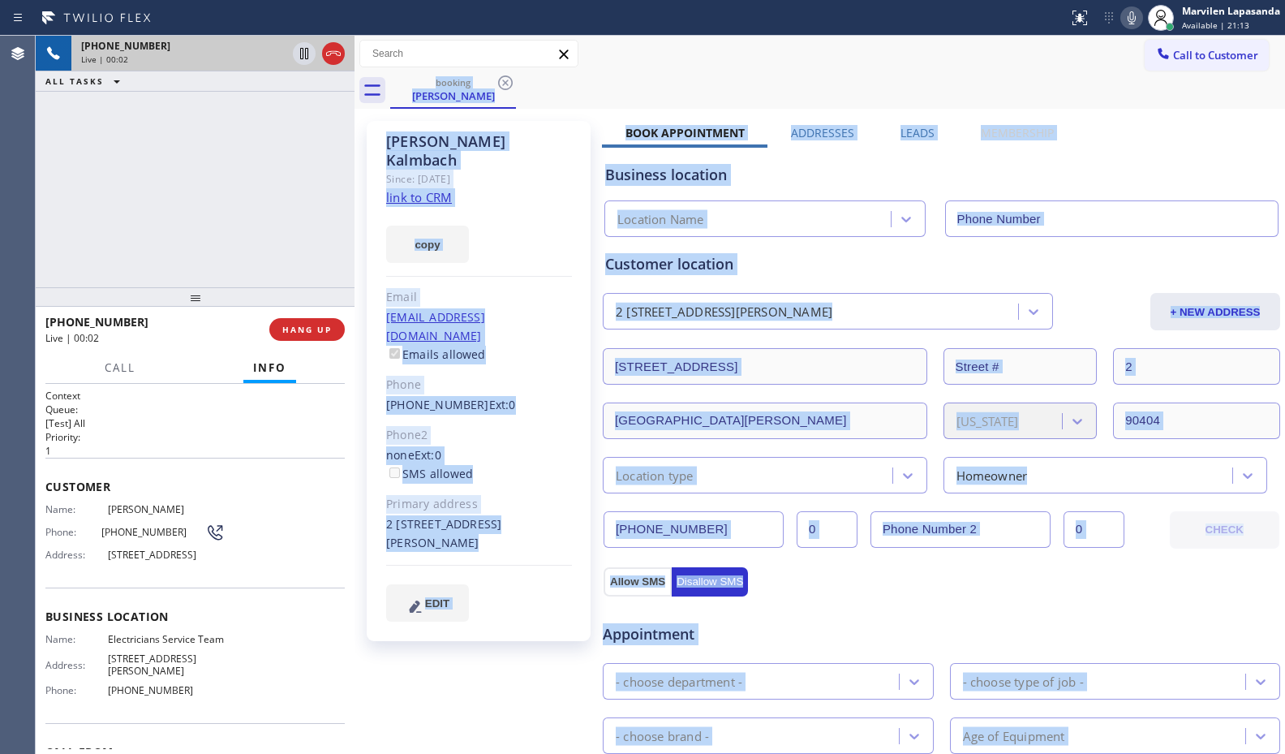
type input "[PHONE_NUMBER]"
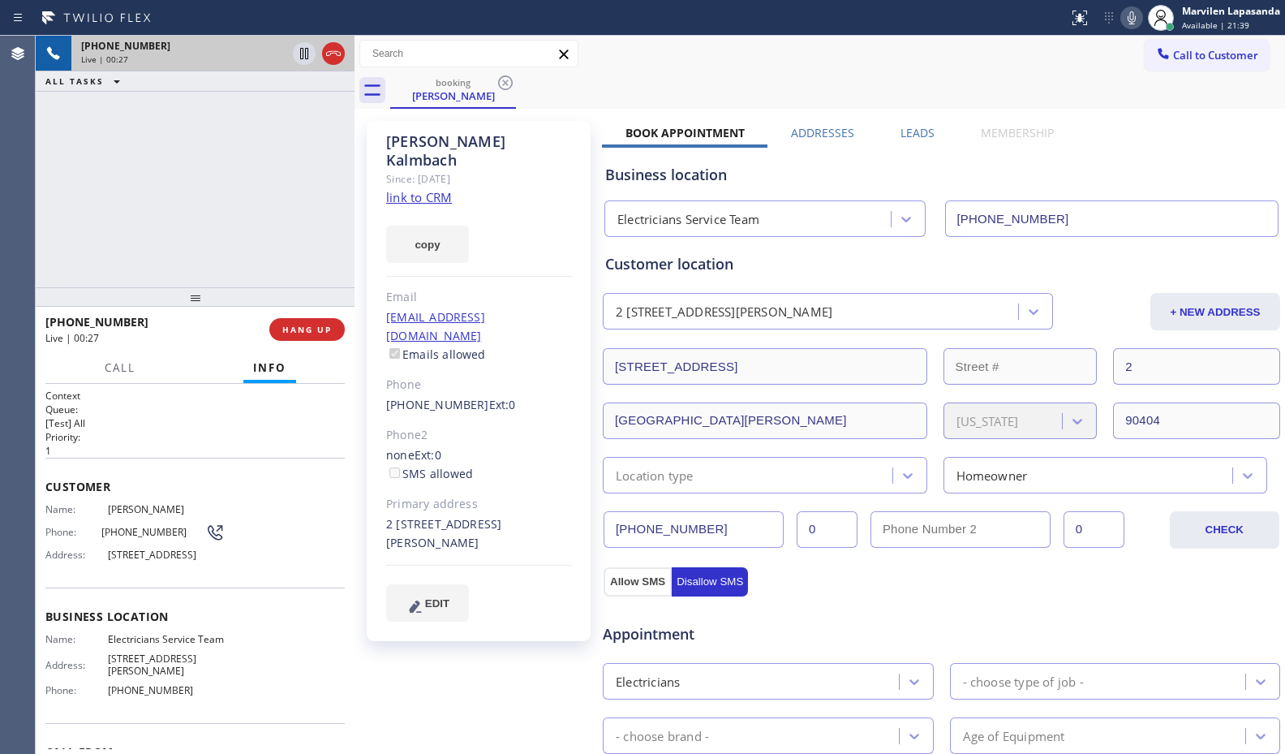
click at [58, 165] on div "+18036298875 Live | 00:27 ALL TASKS ALL TASKS ACTIVE TASKS TASKS IN WRAP UP" at bounding box center [195, 161] width 319 height 251
click at [64, 121] on div "+18036298875 Live | 00:28 ALL TASKS ALL TASKS ACTIVE TASKS TASKS IN WRAP UP" at bounding box center [195, 161] width 319 height 251
click at [62, 106] on div "+18036298875 Live | 00:28 ALL TASKS ALL TASKS ACTIVE TASKS TASKS IN WRAP UP" at bounding box center [195, 161] width 319 height 251
click at [10, 86] on div "Agent Desktop" at bounding box center [17, 395] width 35 height 718
click at [62, 88] on button "ALL TASKS" at bounding box center [86, 80] width 101 height 19
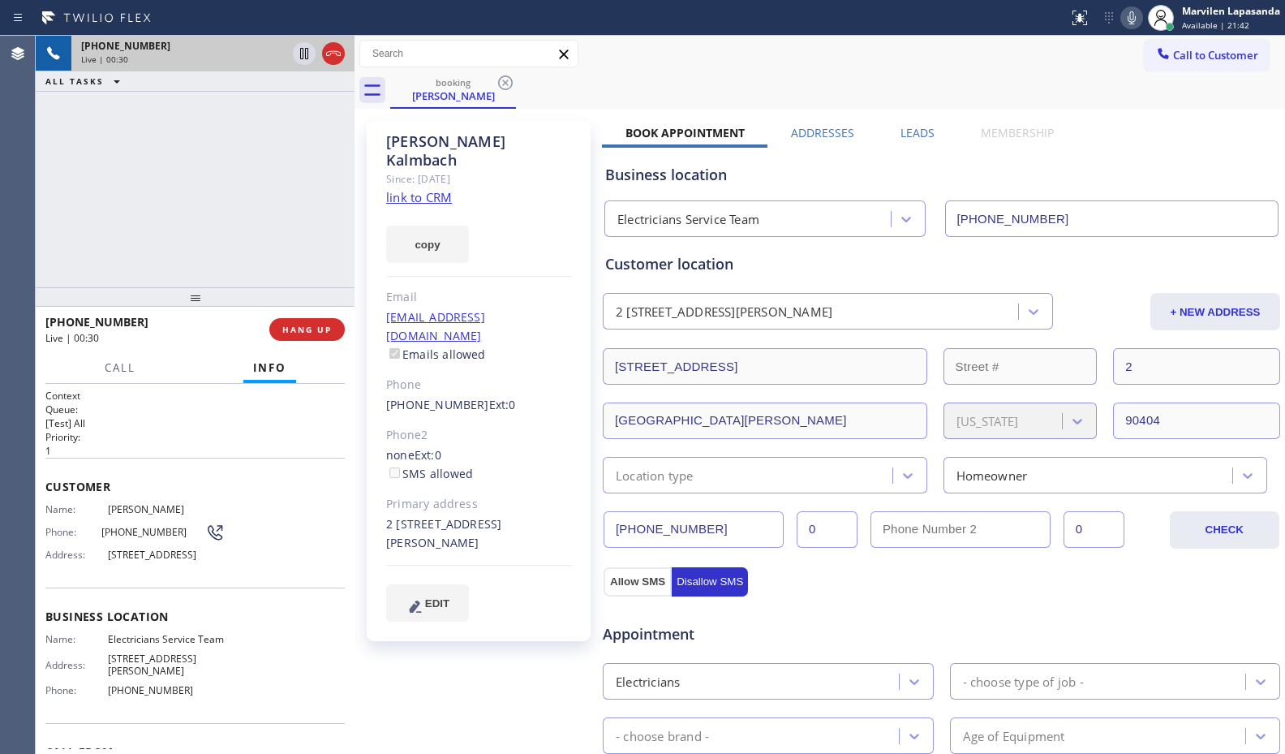
click at [20, 88] on div "Agent Desktop" at bounding box center [17, 395] width 35 height 718
click at [13, 88] on div "Agent Desktop" at bounding box center [17, 395] width 35 height 718
click at [378, 122] on div "Theodore Kalmbach Since: 20 may 2020 link to CRM copy Email tmkalmbach@gmail.co…" at bounding box center [479, 381] width 224 height 520
click at [302, 54] on icon at bounding box center [303, 53] width 19 height 19
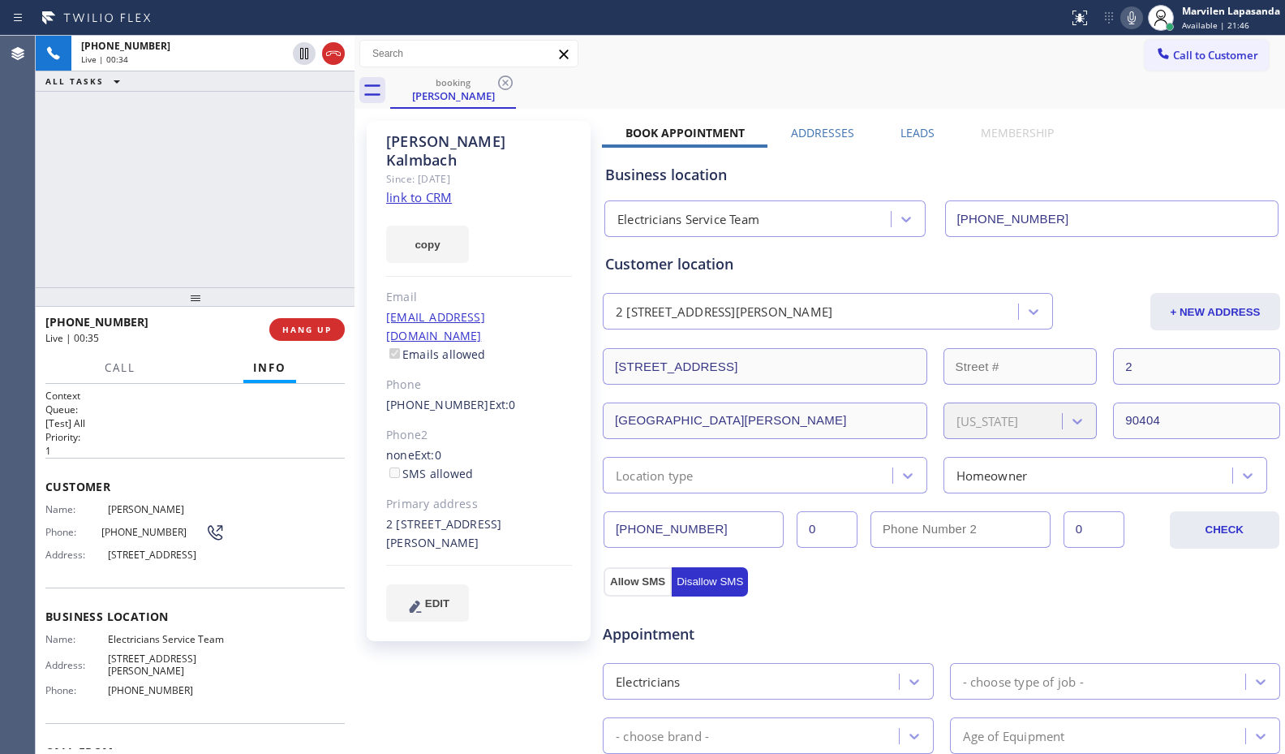
click at [1138, 16] on icon at bounding box center [1131, 17] width 19 height 19
click at [61, 207] on div "+18036298875 Live | 01:10 ALL TASKS ALL TASKS ACTIVE TASKS TASKS IN WRAP UP" at bounding box center [195, 161] width 319 height 251
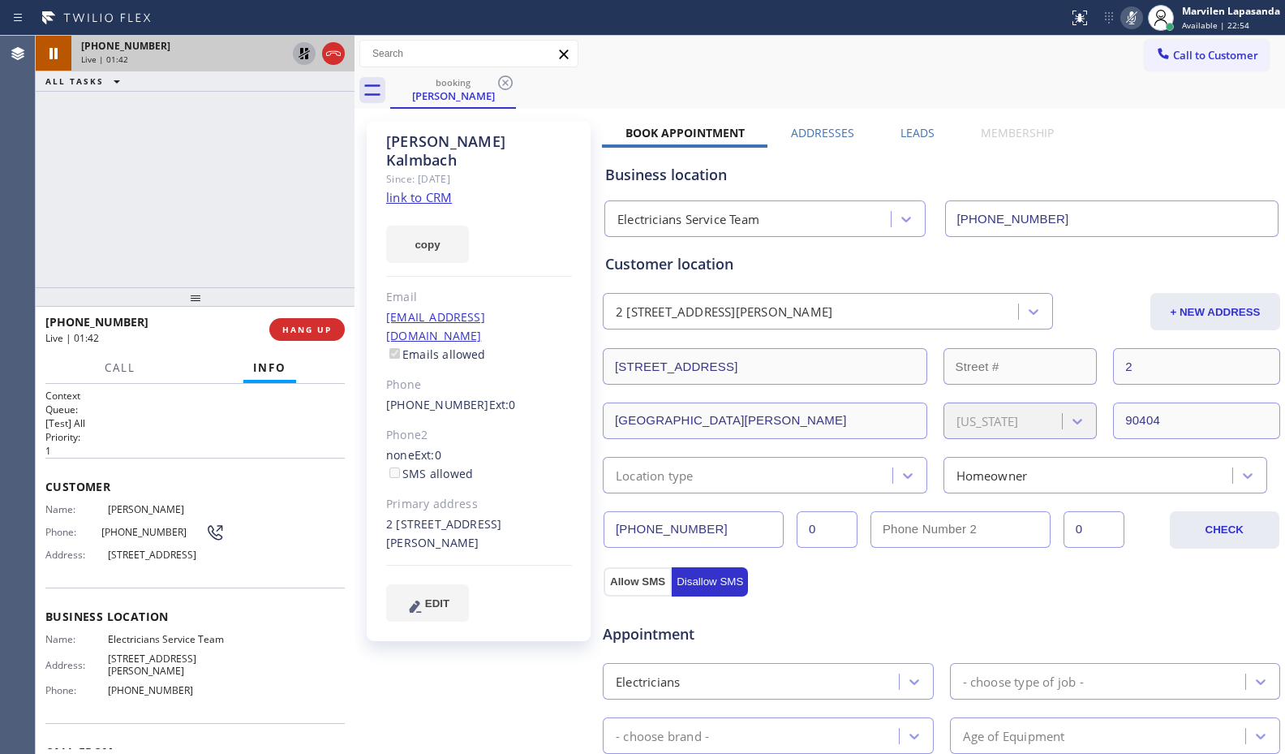
click at [299, 52] on icon at bounding box center [303, 53] width 19 height 19
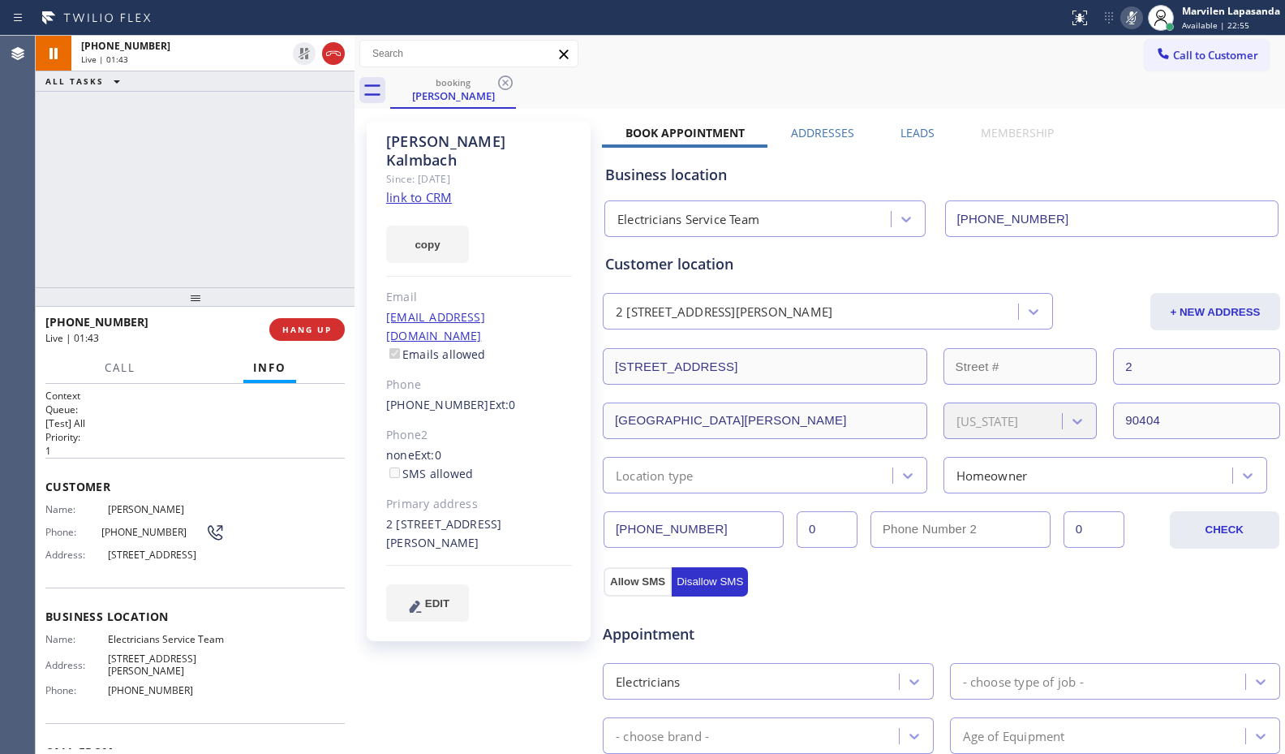
click at [1124, 21] on icon at bounding box center [1131, 17] width 19 height 19
click at [168, 175] on div "+18036298875 Live | 01:47 ALL TASKS ALL TASKS ACTIVE TASKS TASKS IN WRAP UP" at bounding box center [195, 161] width 319 height 251
click at [354, 162] on div at bounding box center [354, 395] width 0 height 718
click at [368, 161] on div "Theodore Kalmbach Since: 20 may 2020 link to CRM copy Email tmkalmbach@gmail.co…" at bounding box center [479, 381] width 224 height 520
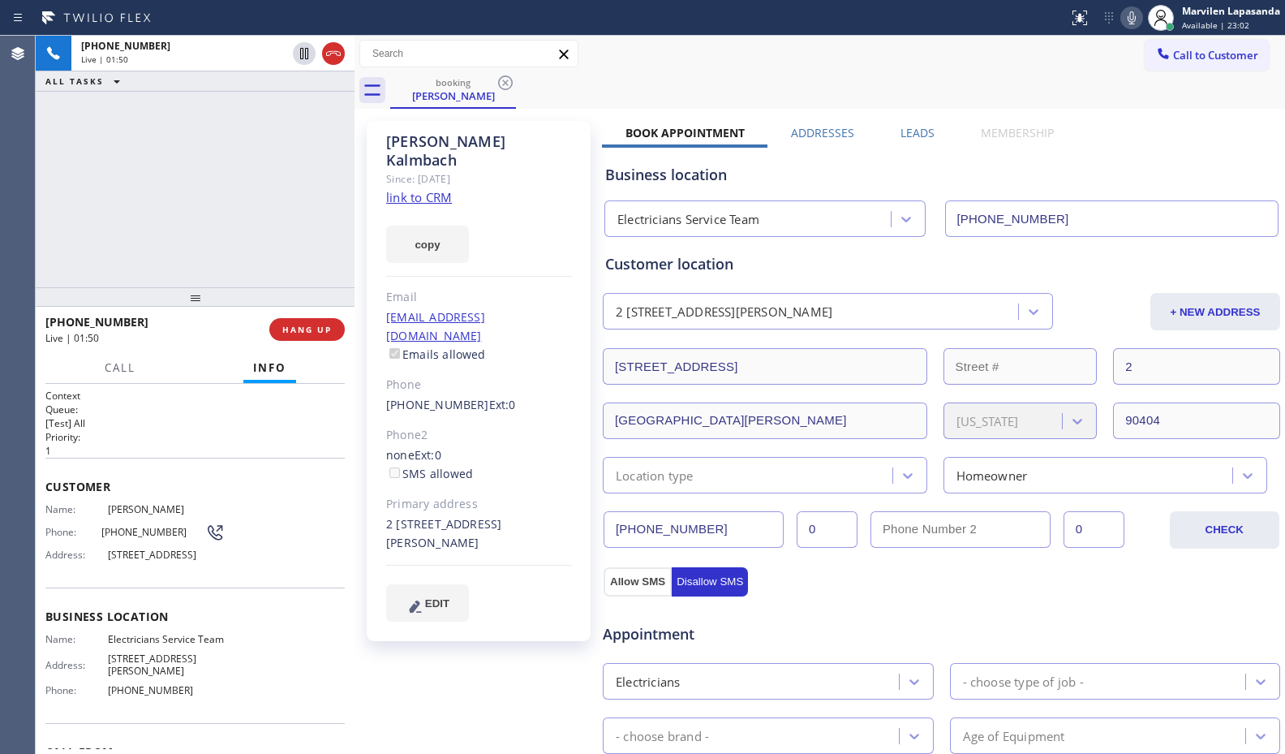
click at [368, 161] on div "Theodore Kalmbach Since: 20 may 2020 link to CRM copy Email tmkalmbach@gmail.co…" at bounding box center [479, 381] width 224 height 520
click at [644, 47] on div "Call to Customer Outbound call Location GE Monogram Inc Repair Your caller id p…" at bounding box center [819, 54] width 930 height 28
drag, startPoint x: 488, startPoint y: 180, endPoint x: 362, endPoint y: 183, distance: 126.6
click at [362, 183] on div "Theodore Kalmbach Since: 20 may 2020 link to CRM copy Email tmkalmbach@gmail.co…" at bounding box center [480, 655] width 243 height 1084
click at [507, 182] on div "Theodore Kalmbach Since: 20 may 2020 link to CRM copy Email tmkalmbach@gmail.co…" at bounding box center [479, 381] width 224 height 520
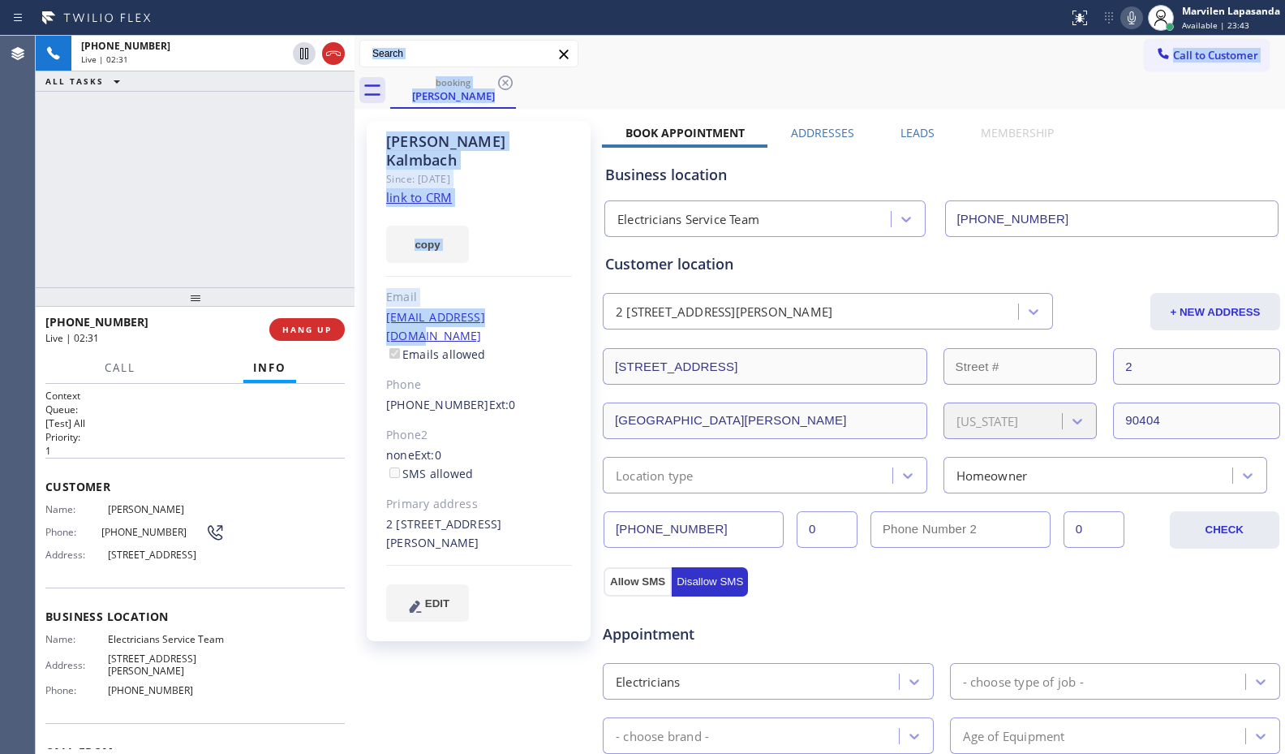
drag, startPoint x: 551, startPoint y: 298, endPoint x: 357, endPoint y: 306, distance: 194.0
click at [357, 306] on div "+18036298875 Live | 02:31 ALL TASKS ALL TASKS ACTIVE TASKS TASKS IN WRAP UP +18…" at bounding box center [660, 395] width 1249 height 718
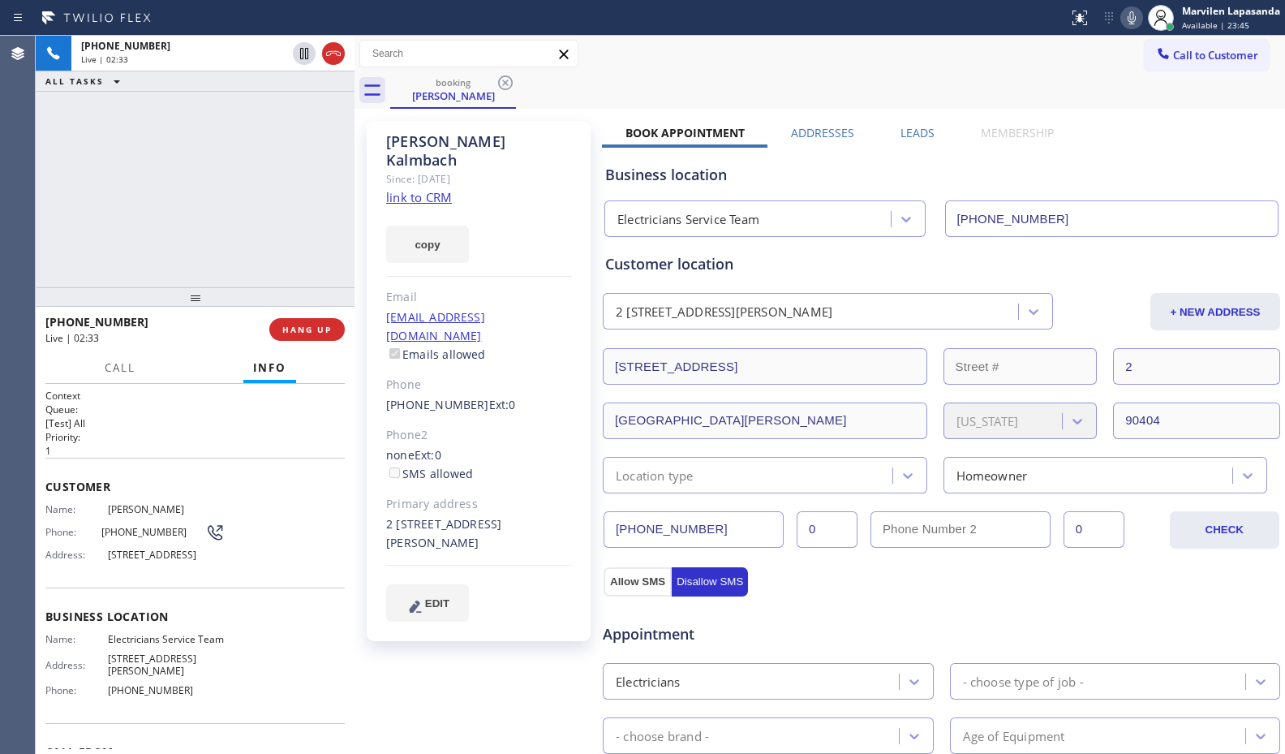
click at [321, 209] on div "+18036298875 Live | 02:33 ALL TASKS ALL TASKS ACTIVE TASKS TASKS IN WRAP UP" at bounding box center [195, 161] width 319 height 251
click at [326, 213] on div "+18036298875 Live | 02:34 ALL TASKS ALL TASKS ACTIVE TASKS TASKS IN WRAP UP" at bounding box center [195, 161] width 319 height 251
click at [326, 213] on div "+18036298875 Live | 02:35 ALL TASKS ALL TASKS ACTIVE TASKS TASKS IN WRAP UP" at bounding box center [195, 161] width 319 height 251
drag, startPoint x: 380, startPoint y: 367, endPoint x: 466, endPoint y: 372, distance: 86.9
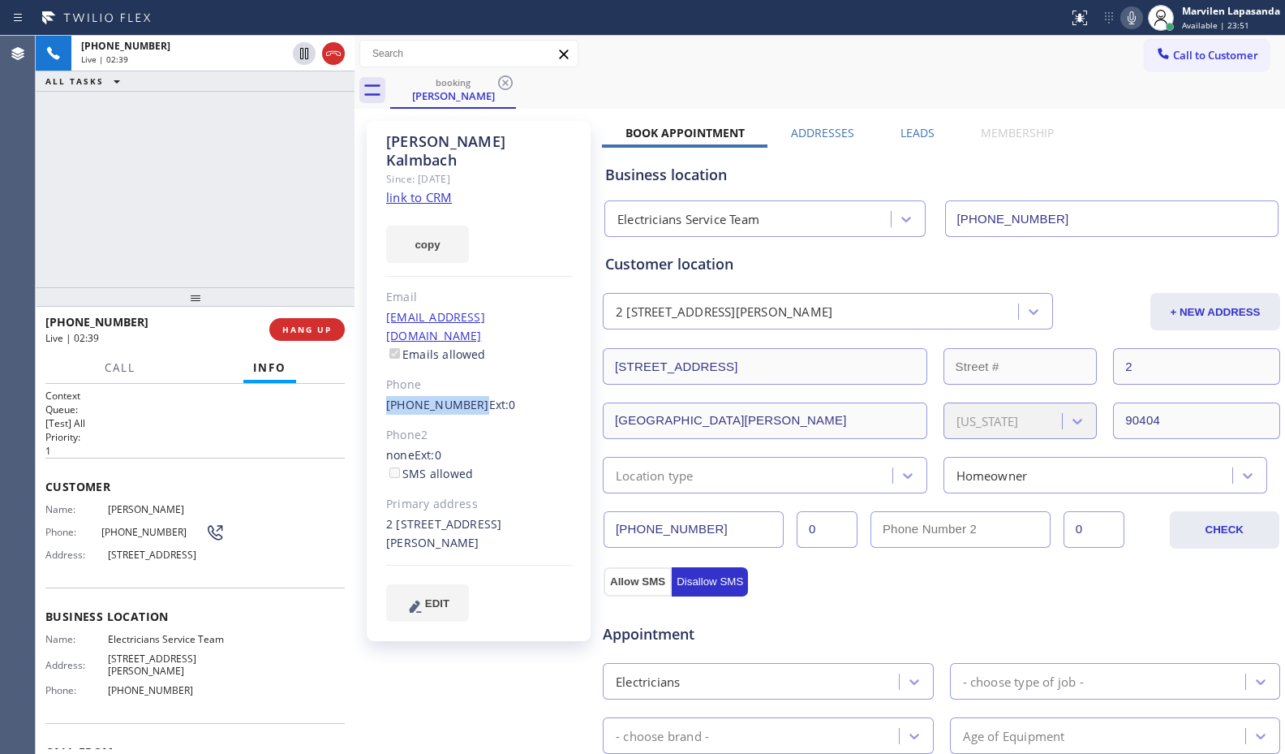
click at [466, 372] on div "Theodore Kalmbach Since: 20 may 2020 link to CRM copy Email tmkalmbach@gmail.co…" at bounding box center [479, 381] width 224 height 520
click at [322, 424] on p "[Test] All" at bounding box center [194, 423] width 299 height 14
click at [551, 446] on div "none Ext: 0 SMS allowed" at bounding box center [479, 464] width 186 height 37
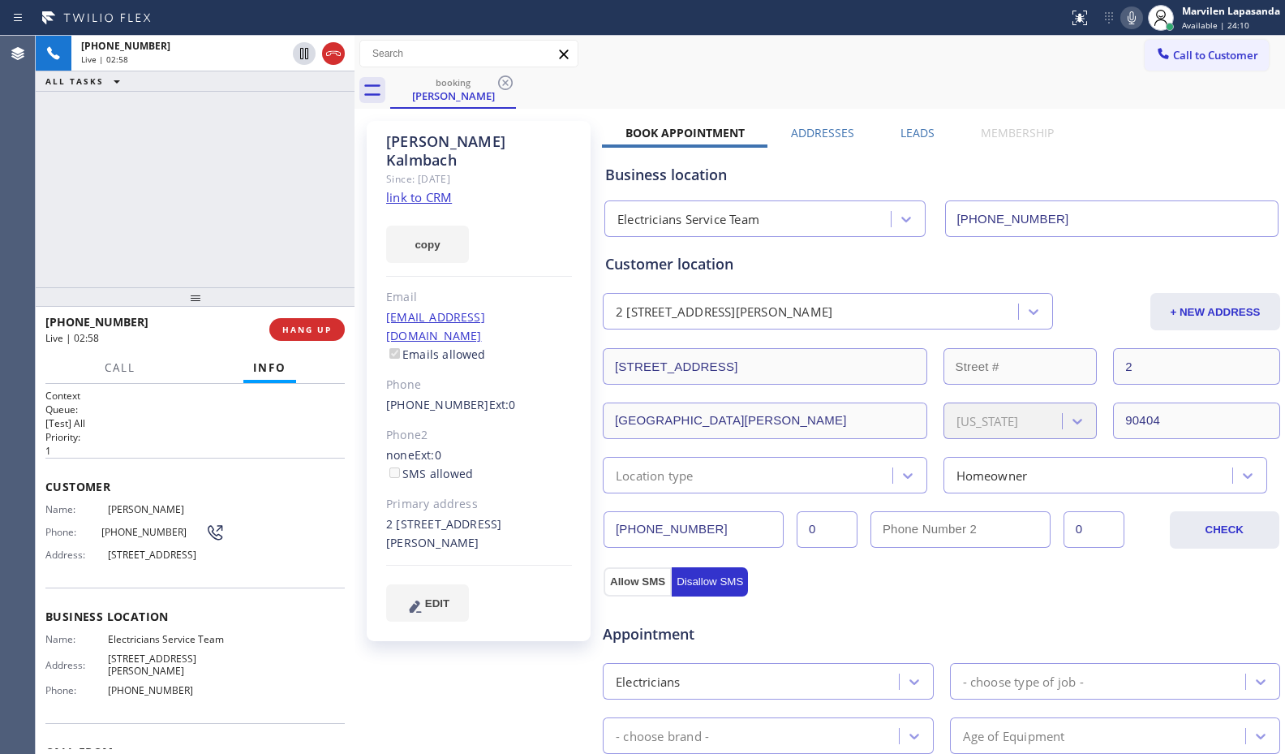
click at [556, 446] on div "none Ext: 0 SMS allowed" at bounding box center [479, 464] width 186 height 37
click at [577, 426] on div "Theodore Kalmbach Since: 20 may 2020 link to CRM copy Email tmkalmbach@gmail.co…" at bounding box center [479, 381] width 224 height 520
click at [585, 426] on div "Theodore Kalmbach Since: 20 may 2020 link to CRM copy Email tmkalmbach@gmail.co…" at bounding box center [479, 381] width 224 height 520
click at [571, 446] on div "none Ext: 0 SMS allowed" at bounding box center [479, 464] width 186 height 37
click at [585, 425] on div "Theodore Kalmbach Since: 20 may 2020 link to CRM copy Email tmkalmbach@gmail.co…" at bounding box center [479, 381] width 224 height 520
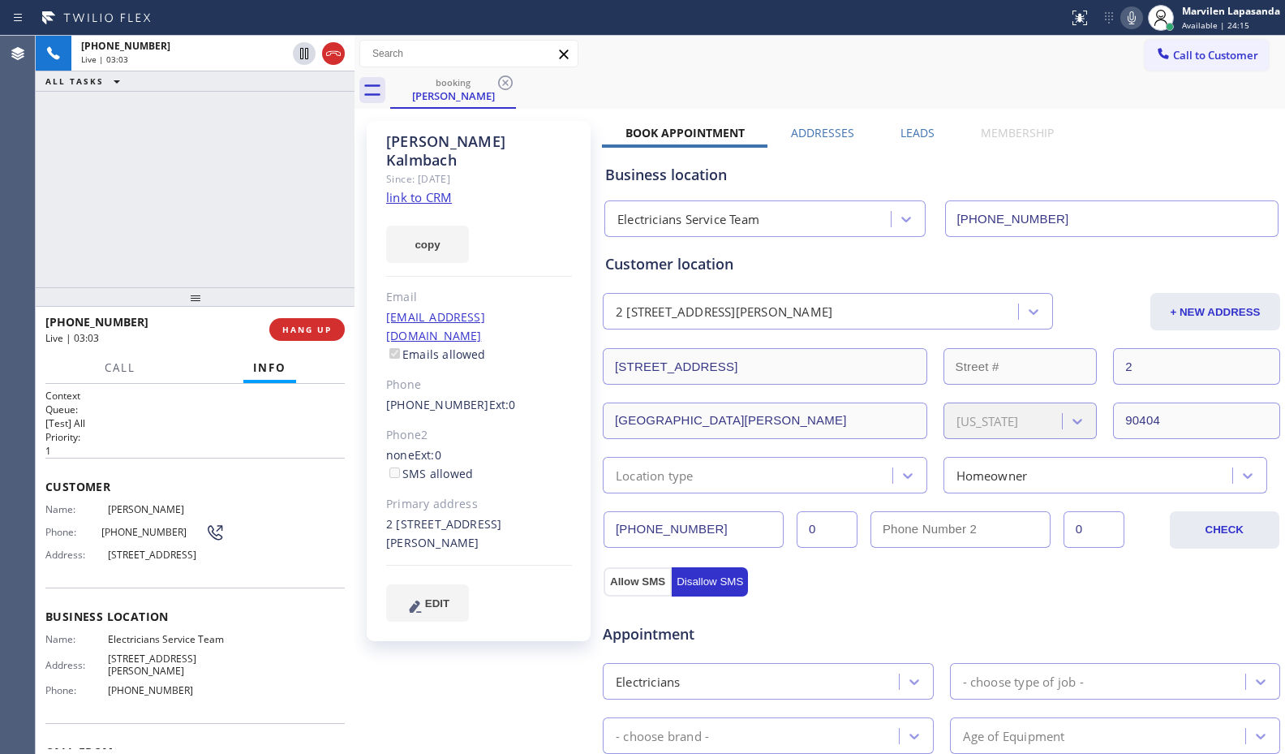
click at [217, 561] on span "[STREET_ADDRESS]" at bounding box center [166, 554] width 117 height 12
click at [235, 567] on div "Name: Theodore Kalmbach Phone: (803) 629-8875 Address: 1329 Yale St APT 2, Sant…" at bounding box center [194, 535] width 299 height 64
drag, startPoint x: 67, startPoint y: 514, endPoint x: 57, endPoint y: 501, distance: 16.7
click at [67, 514] on span "Name:" at bounding box center [76, 509] width 62 height 12
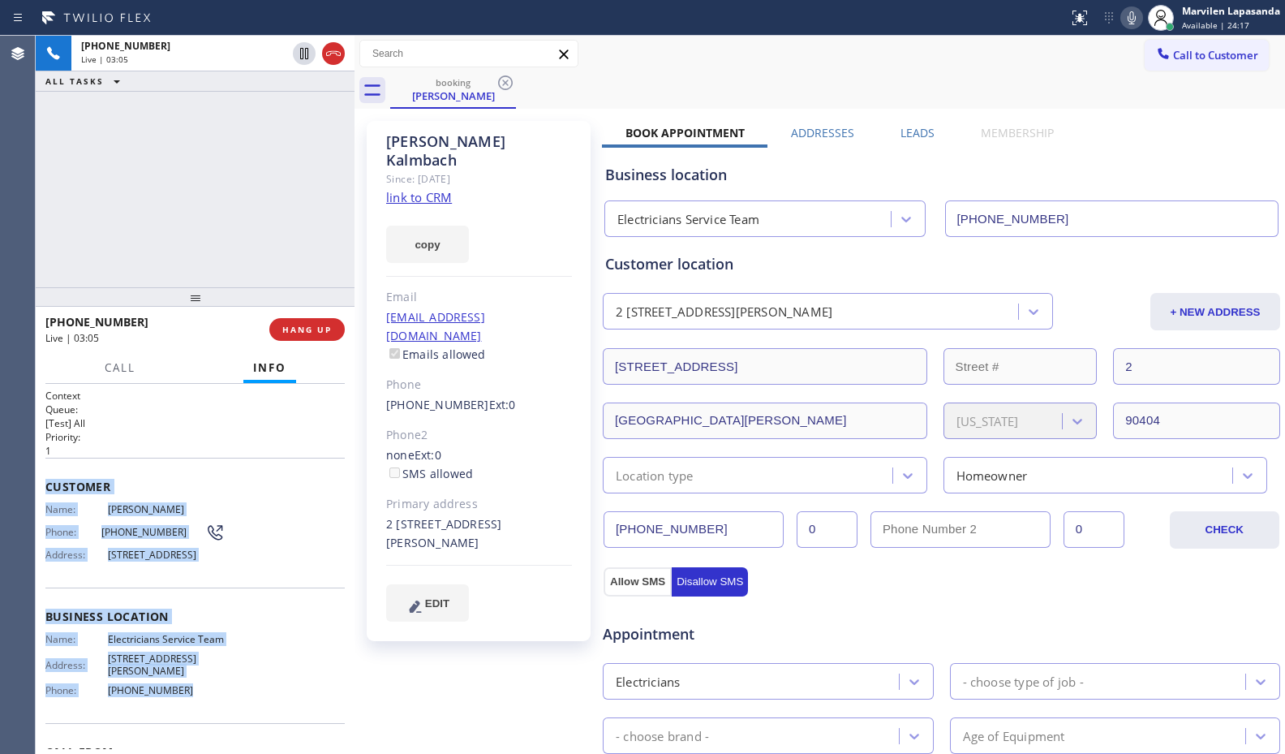
scroll to position [122, 0]
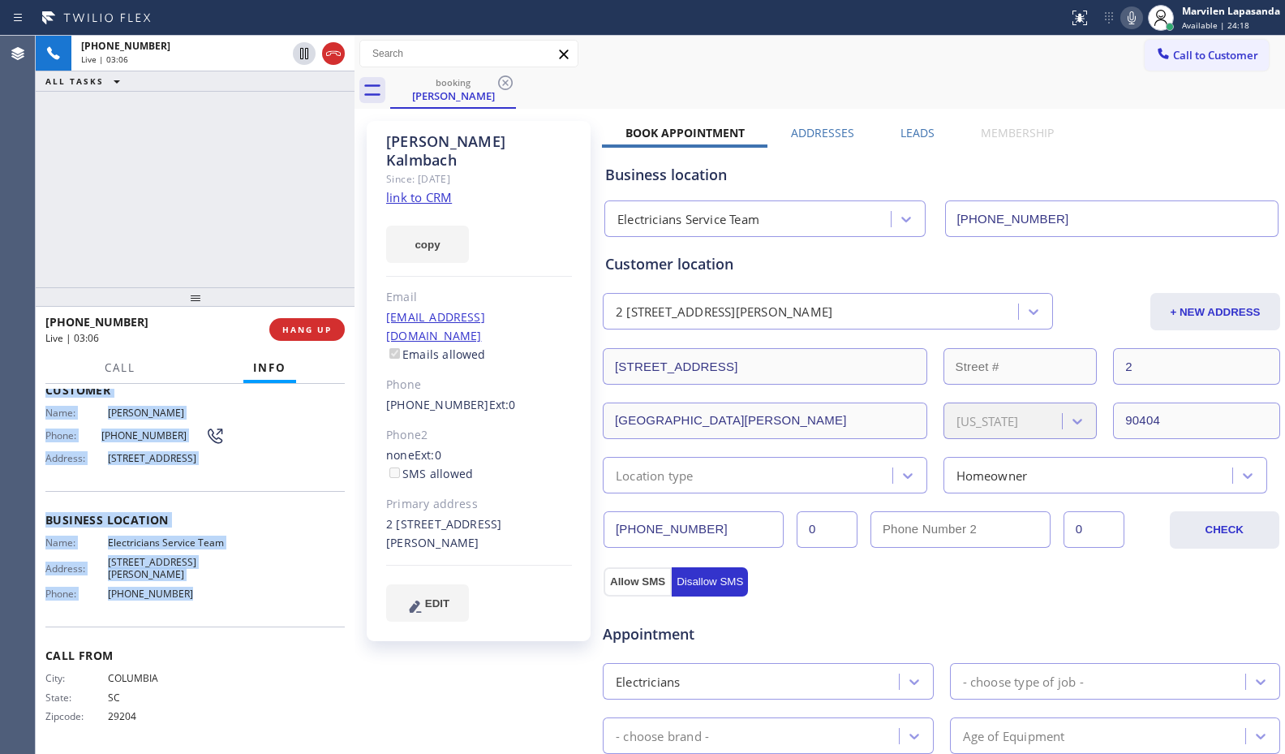
drag, startPoint x: 42, startPoint y: 483, endPoint x: 208, endPoint y: 613, distance: 210.8
click at [208, 613] on div "Context Queue: [Test] All Priority: 1 Customer Name: [PERSON_NAME] Phone: [PHON…" at bounding box center [195, 569] width 319 height 370
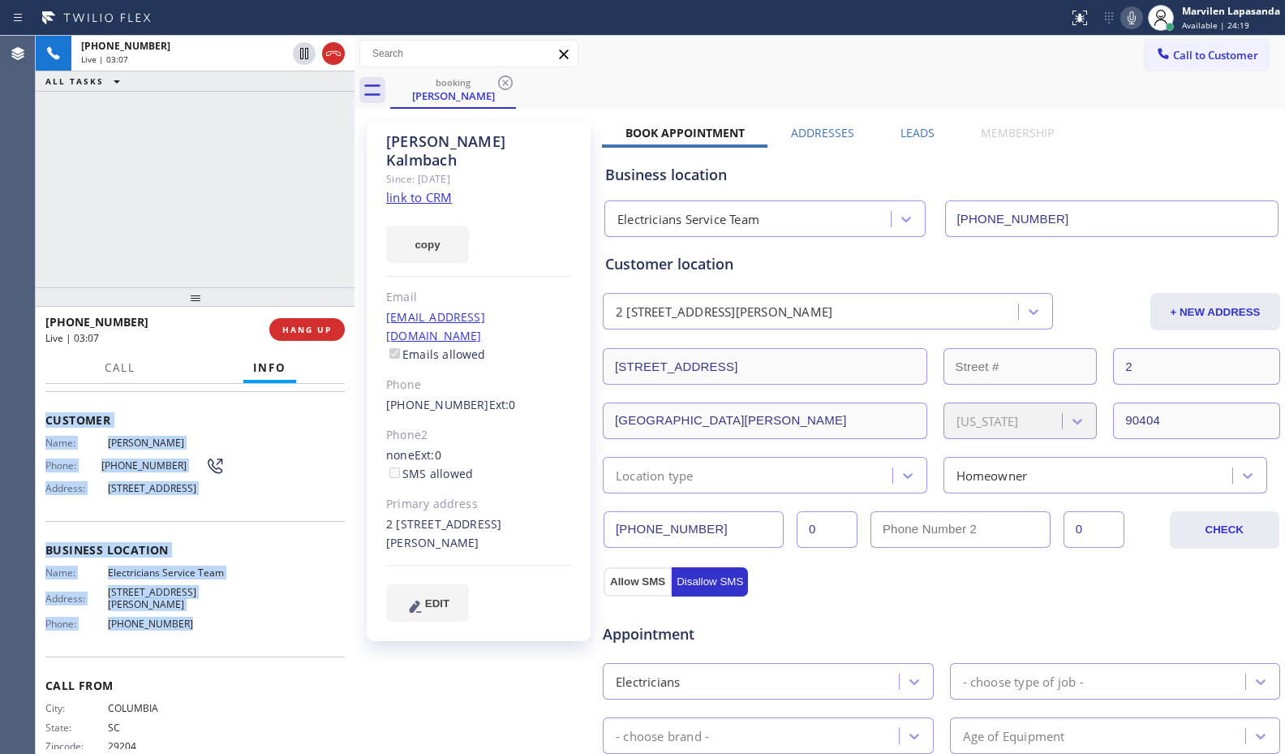
scroll to position [0, 0]
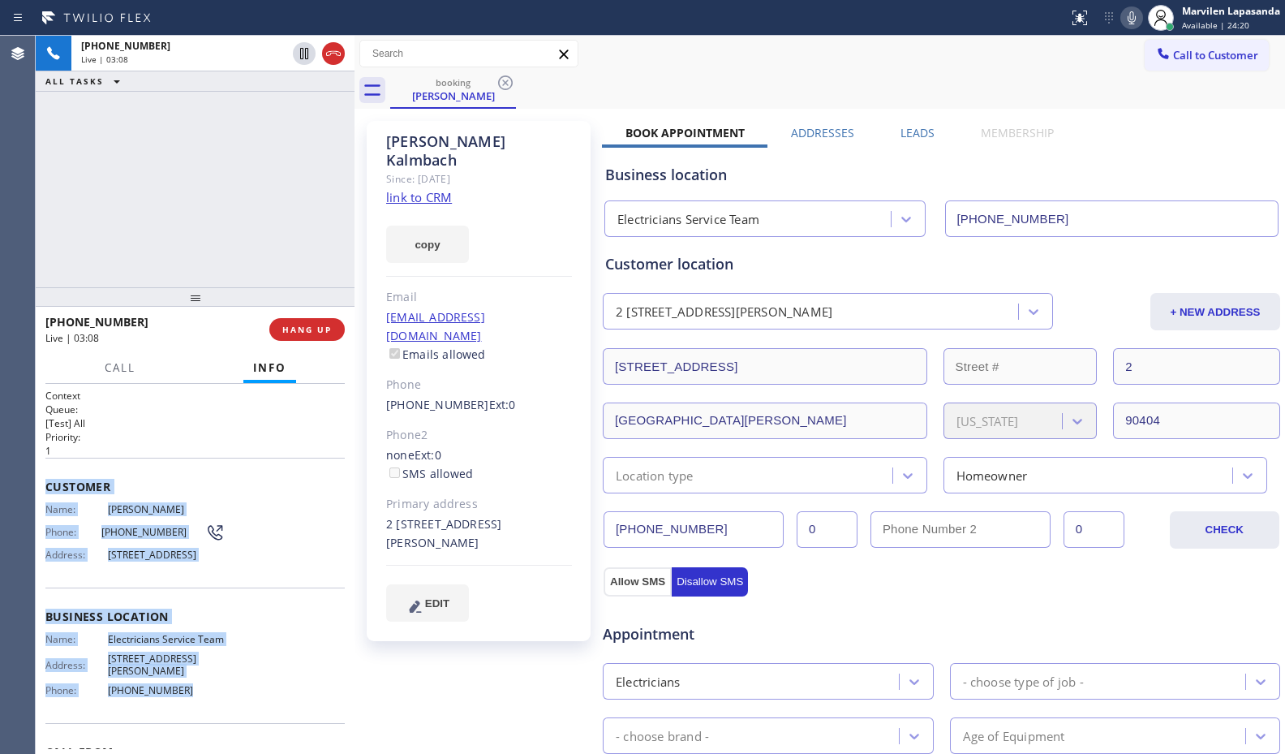
click at [260, 587] on div "Customer Name: Theodore Kalmbach Phone: (803) 629-8875 Address: 1329 Yale St AP…" at bounding box center [194, 523] width 299 height 130
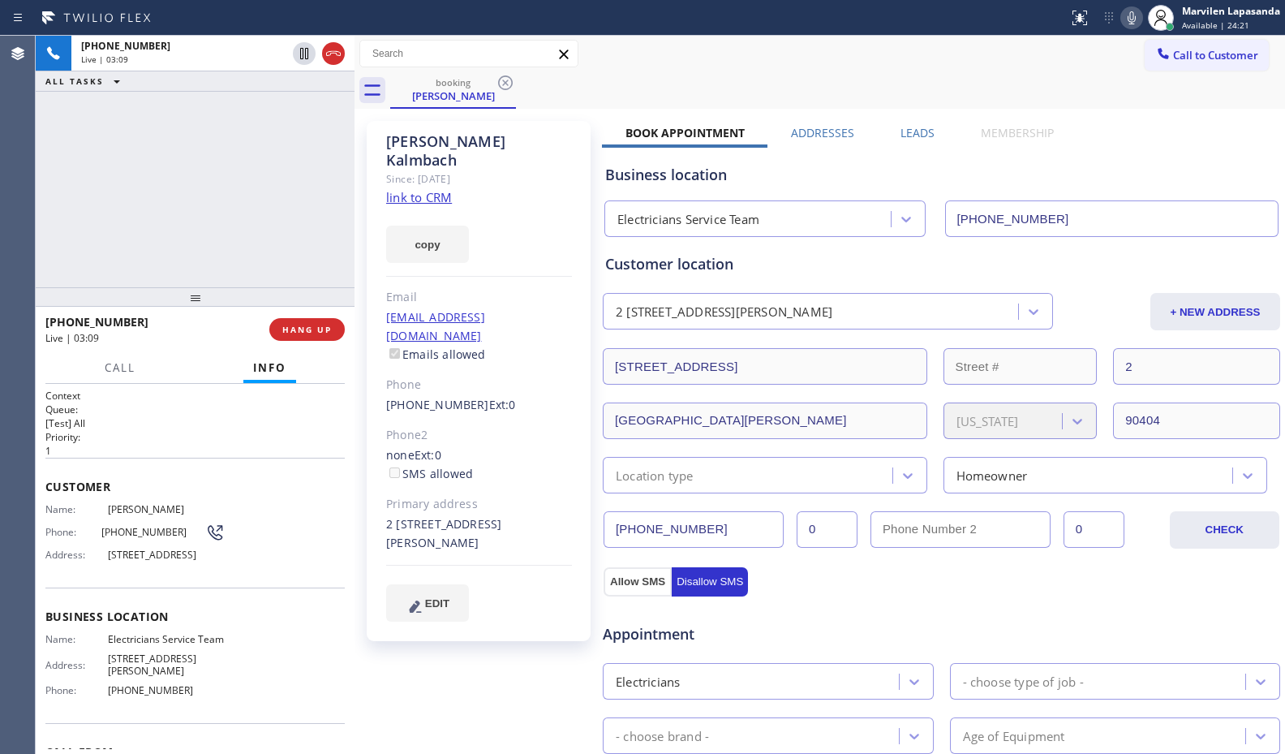
click at [244, 567] on div "Name: Theodore Kalmbach Phone: (803) 629-8875 Address: 1329 Yale St APT 2, Sant…" at bounding box center [194, 535] width 299 height 64
click at [218, 567] on div "Name: Theodore Kalmbach Phone: (803) 629-8875 Address: 1329 Yale St APT 2, Sant…" at bounding box center [194, 535] width 299 height 64
drag, startPoint x: 204, startPoint y: 595, endPoint x: 118, endPoint y: 608, distance: 87.9
click at [195, 587] on div "Customer Name: Theodore Kalmbach Phone: (803) 629-8875 Address: 1329 Yale St AP…" at bounding box center [194, 523] width 299 height 130
click at [28, 505] on div "Agent Desktop" at bounding box center [17, 395] width 35 height 718
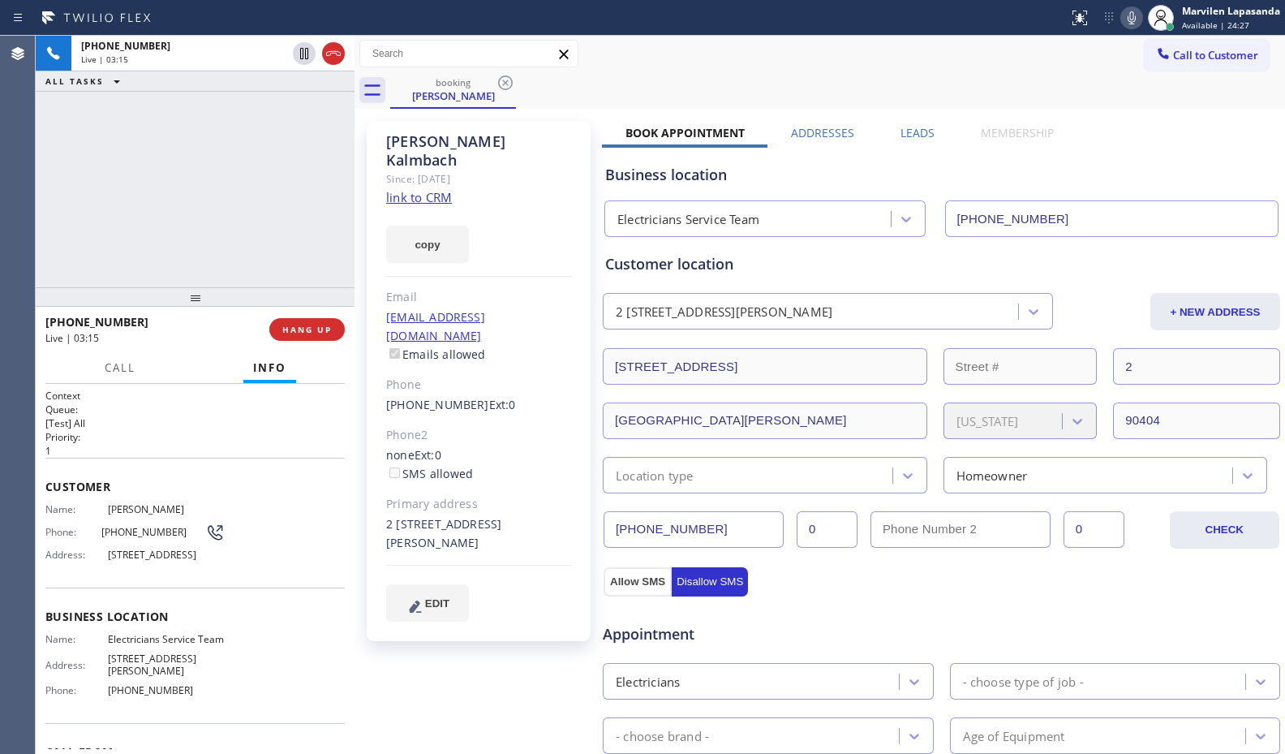
click at [399, 189] on link "link to CRM" at bounding box center [419, 197] width 66 height 16
click at [296, 184] on div "[PHONE_NUMBER] Live | 04:13 ALL TASKS ALL TASKS ACTIVE TASKS TASKS IN WRAP UP" at bounding box center [195, 161] width 319 height 251
click at [307, 179] on div "[PHONE_NUMBER] Live | 04:13 ALL TASKS ALL TASKS ACTIVE TASKS TASKS IN WRAP UP" at bounding box center [195, 161] width 319 height 251
click at [354, 116] on div at bounding box center [354, 395] width 0 height 718
click at [883, 81] on div "booking [PERSON_NAME]" at bounding box center [837, 90] width 895 height 37
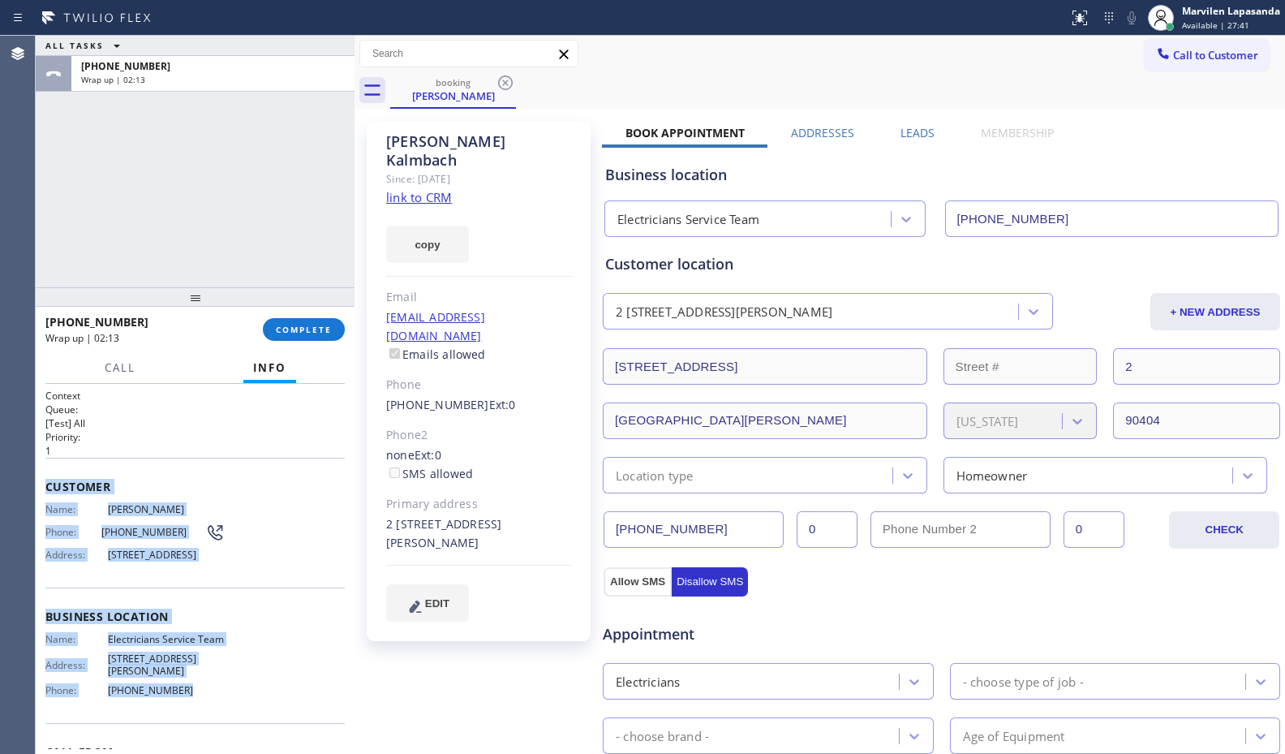
drag, startPoint x: 45, startPoint y: 486, endPoint x: 212, endPoint y: 715, distance: 283.9
click at [212, 715] on div "Context Queue: [Test] All Priority: 1 Customer Name: [PERSON_NAME] Phone: [PHON…" at bounding box center [195, 569] width 319 height 370
copy div "Customer Name: [PERSON_NAME] Phone: [PHONE_NUMBER] Address: [STREET_ADDRESS] Bu…"
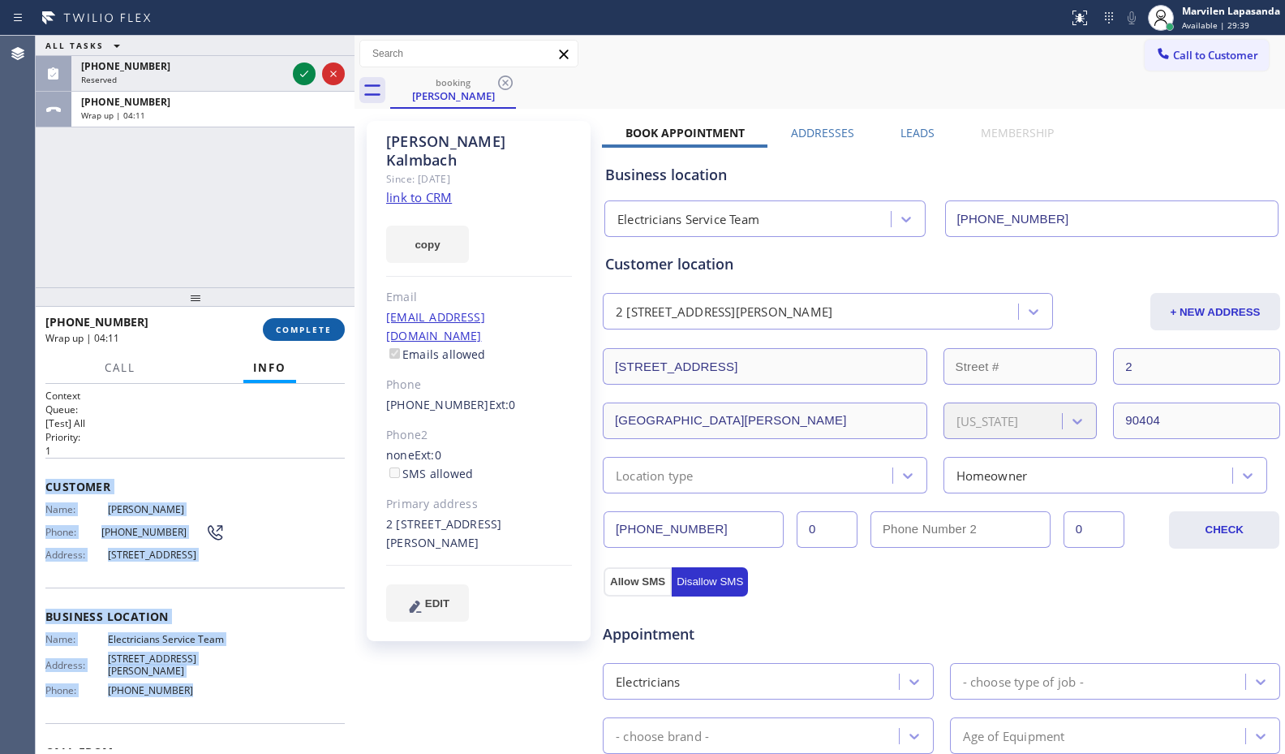
click at [310, 323] on button "COMPLETE" at bounding box center [304, 329] width 82 height 23
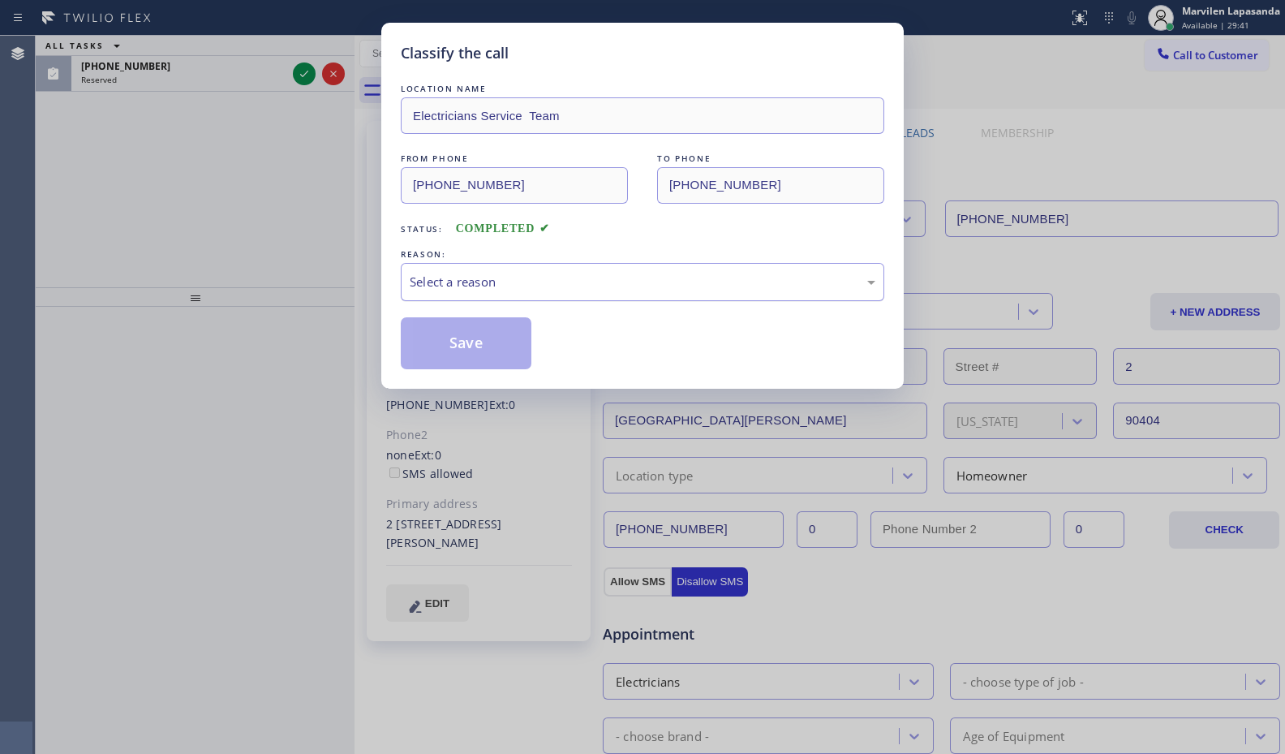
click at [447, 292] on div "Select a reason" at bounding box center [642, 282] width 483 height 38
click at [444, 343] on button "Save" at bounding box center [466, 343] width 131 height 52
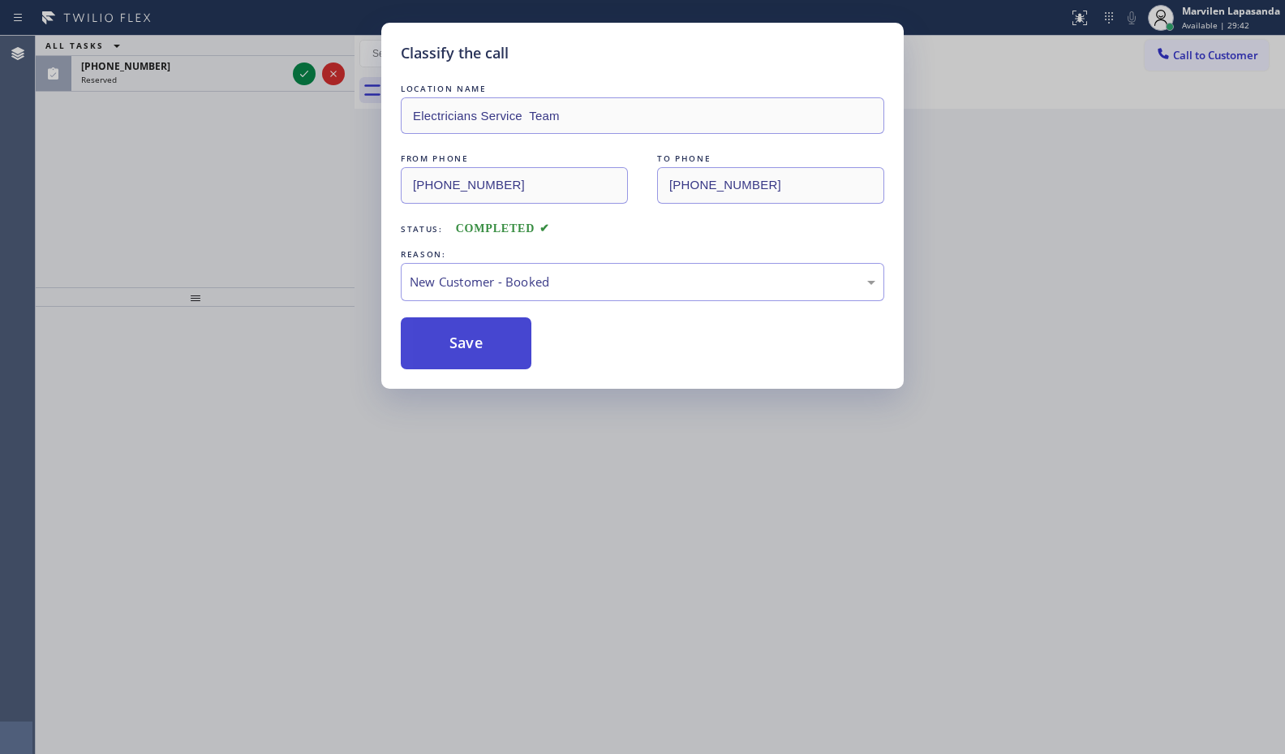
click at [444, 343] on button "Save" at bounding box center [466, 343] width 131 height 52
drag, startPoint x: 337, startPoint y: 215, endPoint x: 327, endPoint y: 112, distance: 103.6
click at [342, 195] on div "Classify the call LOCATION NAME Electricians Service Team FROM PHONE [PHONE_NUM…" at bounding box center [642, 377] width 1285 height 754
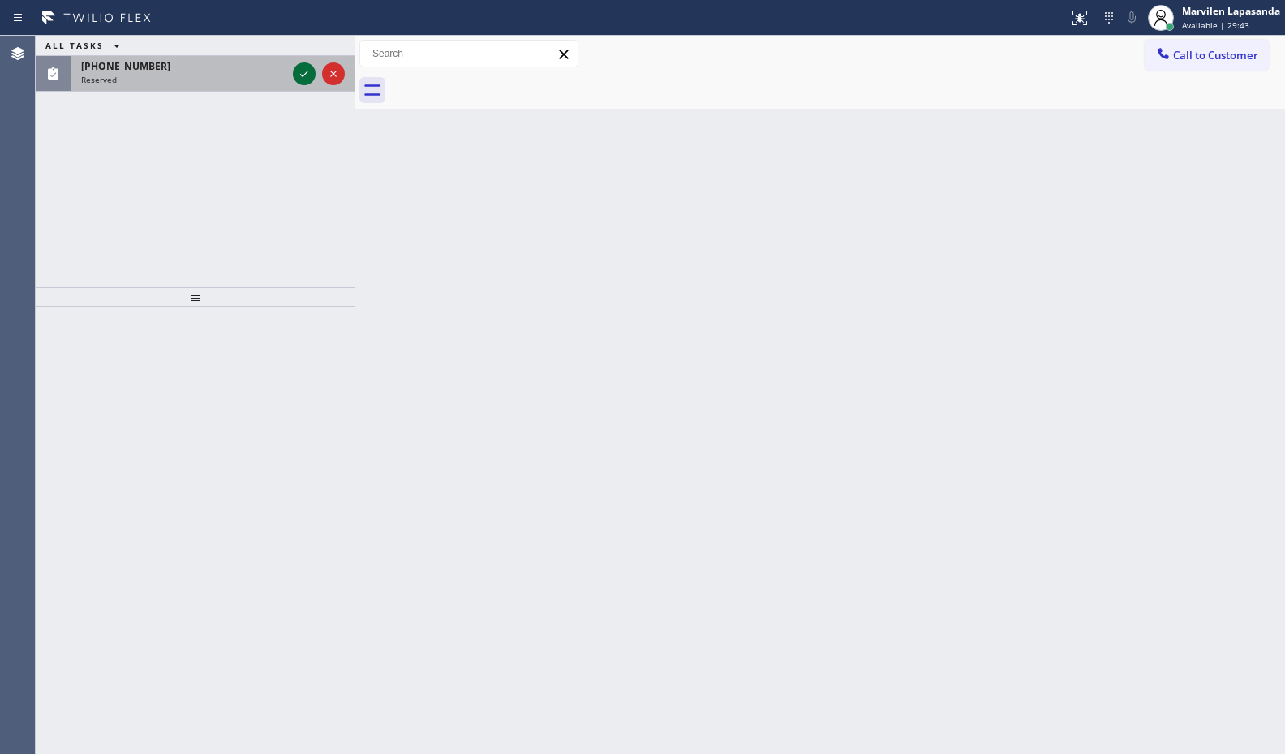
click at [301, 70] on icon at bounding box center [303, 73] width 19 height 19
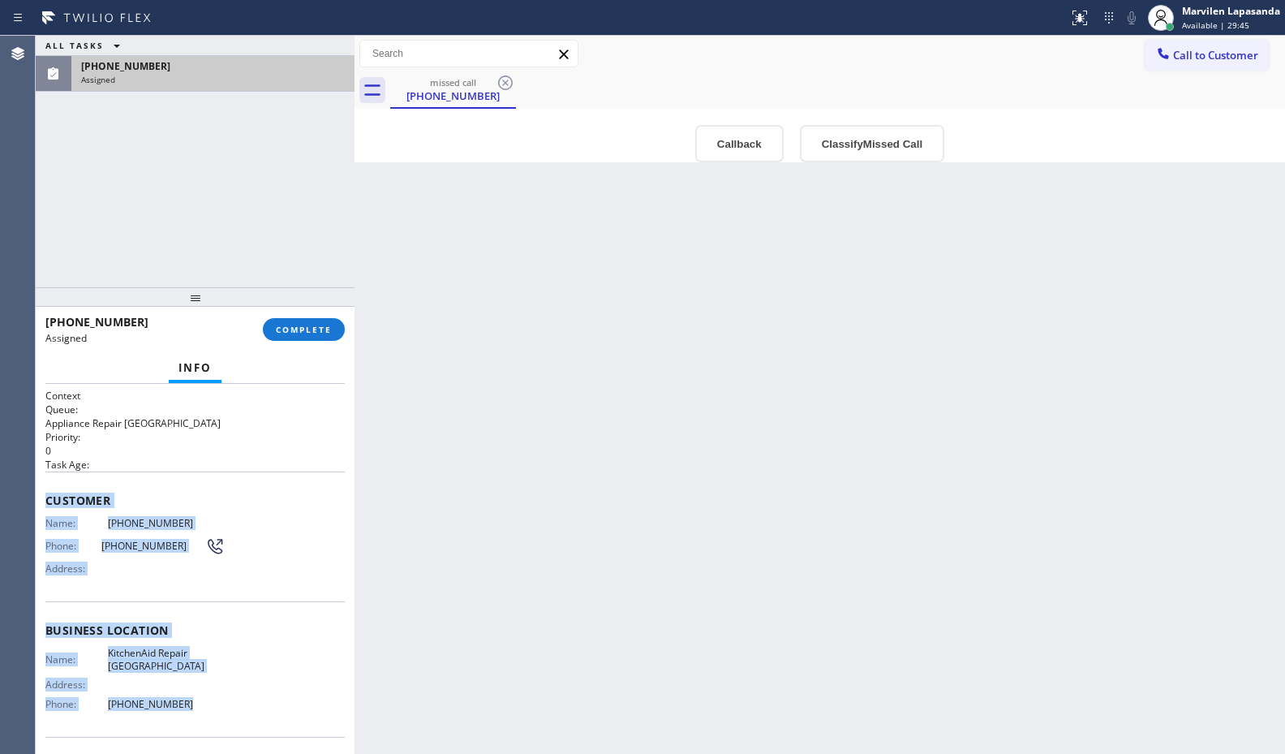
drag, startPoint x: 45, startPoint y: 496, endPoint x: 195, endPoint y: 698, distance: 251.0
click at [195, 698] on div "Context Queue: Appliance Repair High End Priority: 0 Task Age: Customer Name: […" at bounding box center [194, 624] width 299 height 470
copy div "Customer Name: [PHONE_NUMBER] Phone: [PHONE_NUMBER] Address: Business location …"
click at [304, 324] on span "COMPLETE" at bounding box center [304, 329] width 56 height 11
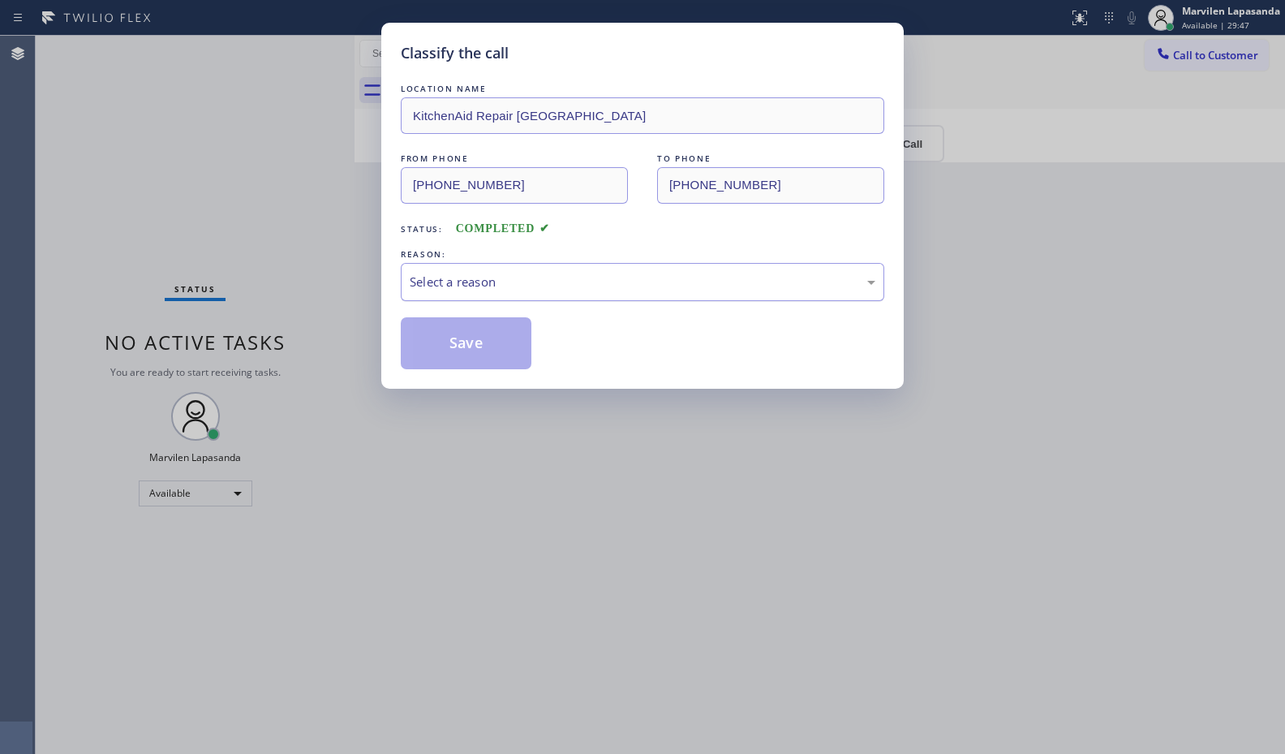
click at [442, 280] on div "Select a reason" at bounding box center [643, 282] width 466 height 19
click at [445, 345] on button "Save" at bounding box center [466, 343] width 131 height 52
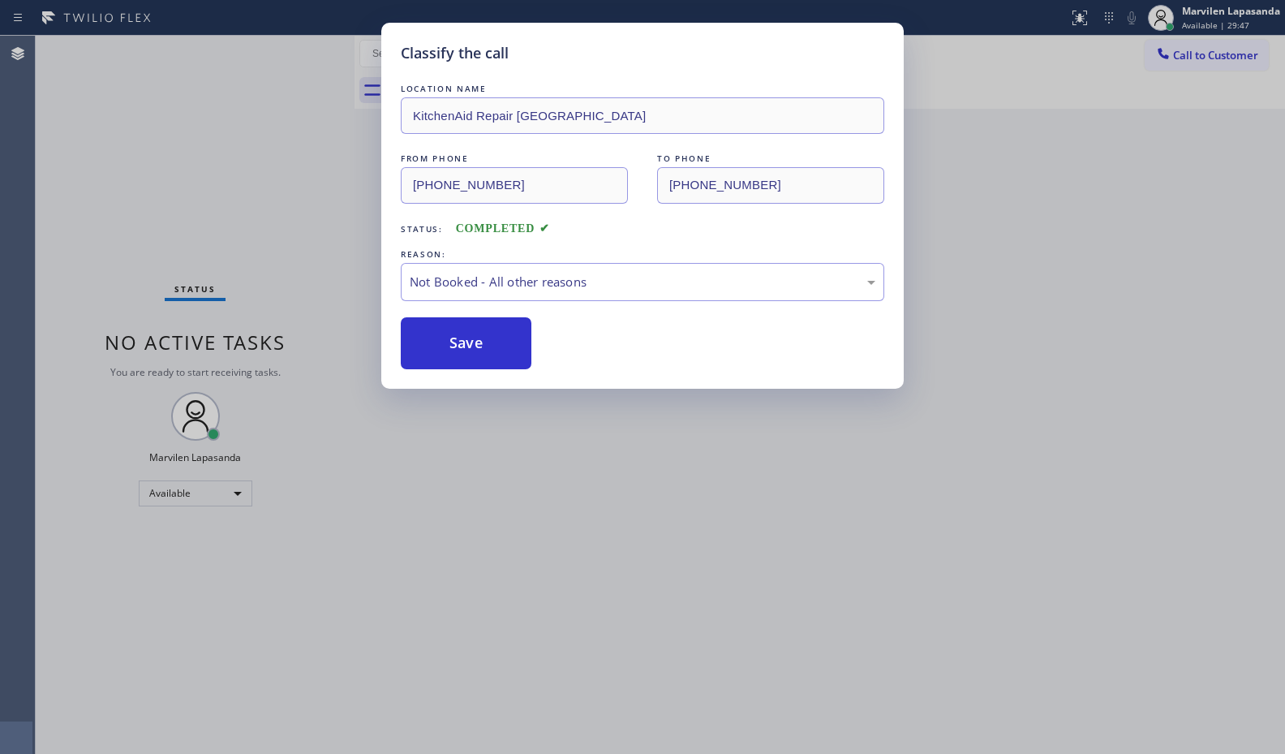
click at [445, 345] on button "Save" at bounding box center [466, 343] width 131 height 52
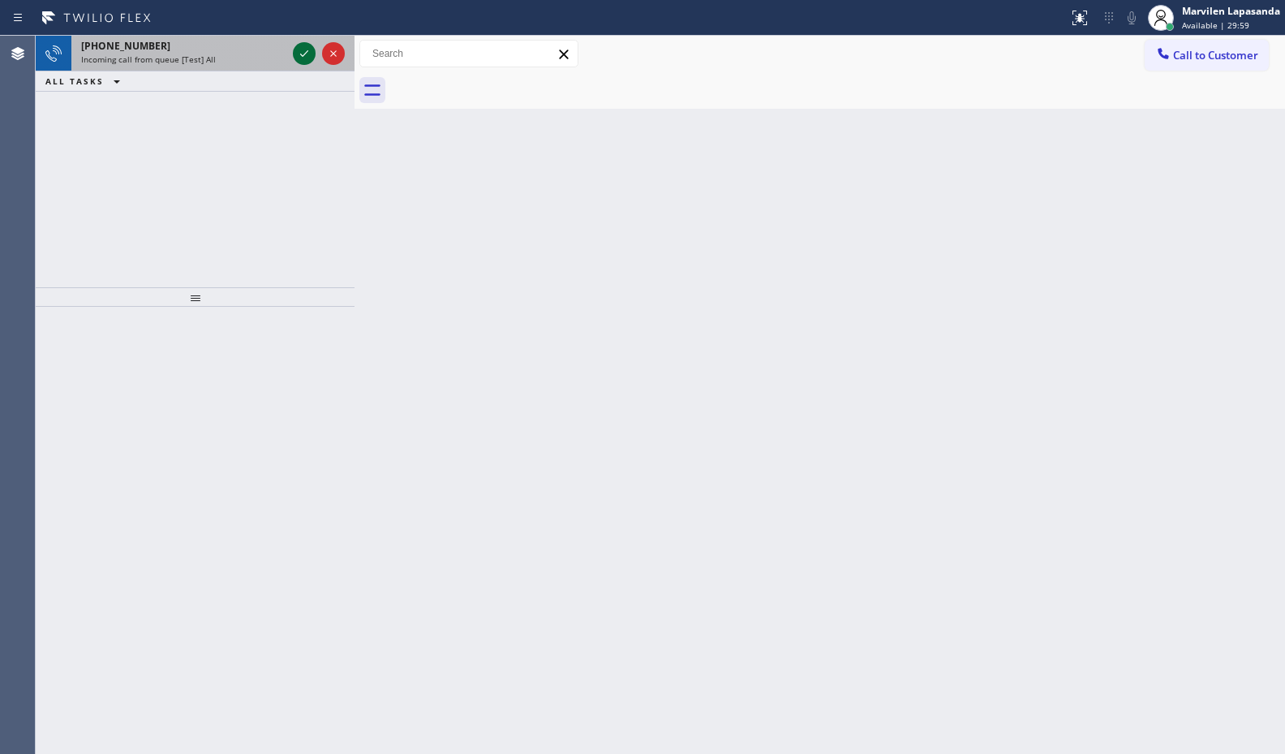
click at [299, 55] on icon at bounding box center [303, 53] width 19 height 19
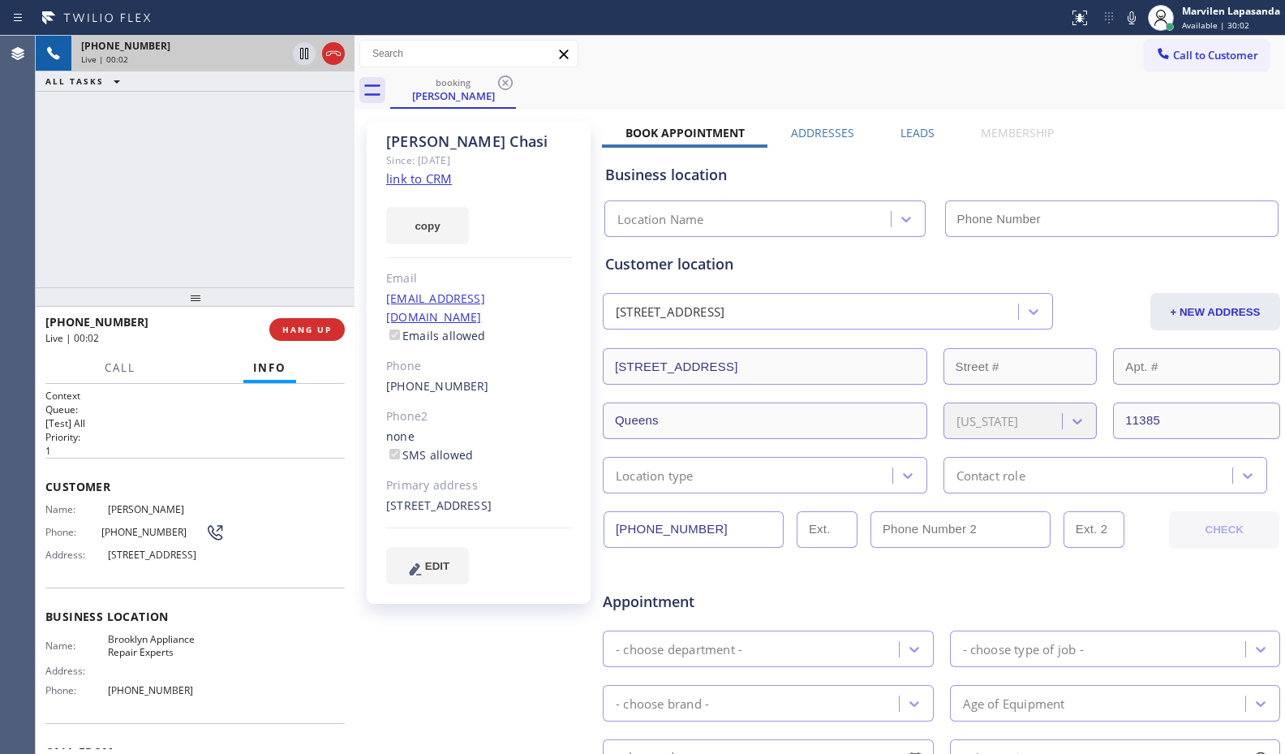
type input "[PHONE_NUMBER]"
click at [556, 316] on div "[EMAIL_ADDRESS][DOMAIN_NAME] Emails allowed" at bounding box center [479, 318] width 186 height 56
click at [359, 224] on div "[PERSON_NAME] Since: [DATE] link to CRM copy Email [EMAIL_ADDRESS][DOMAIN_NAME]…" at bounding box center [480, 638] width 243 height 1051
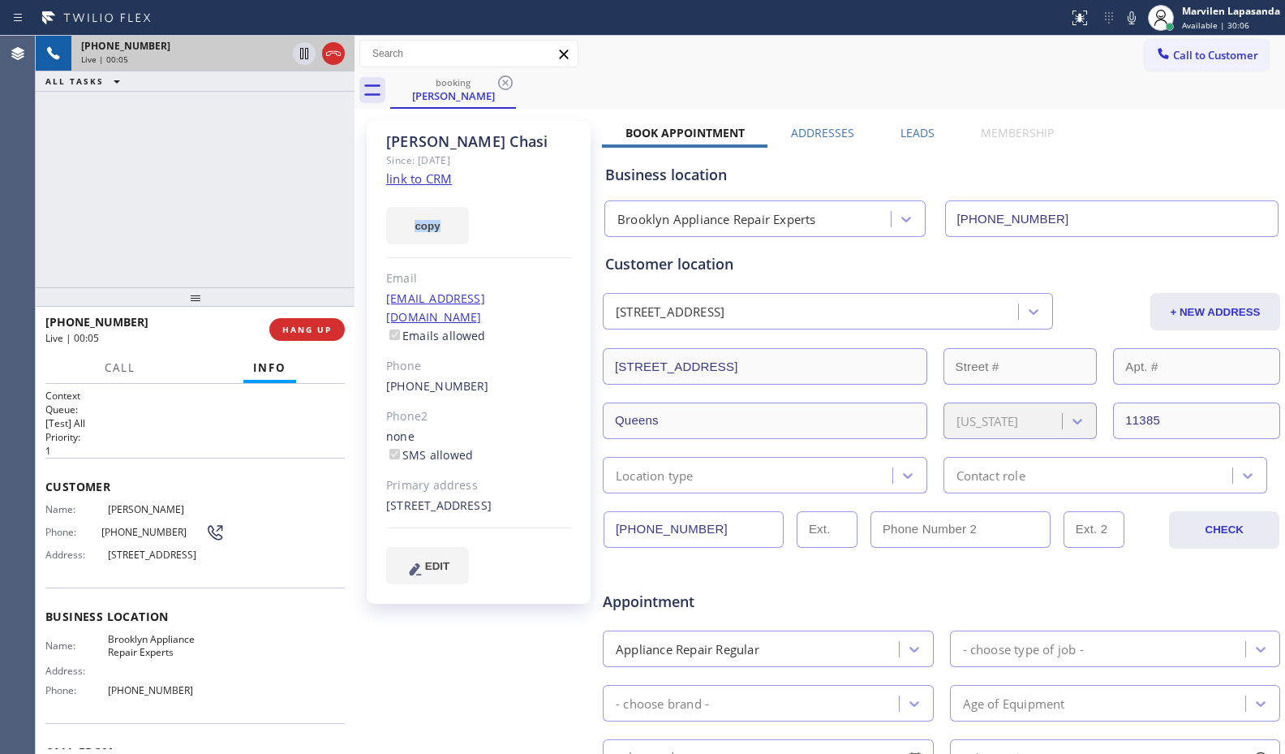
click at [410, 181] on link "link to CRM" at bounding box center [419, 178] width 66 height 16
click at [1082, 73] on div "booking [PERSON_NAME]" at bounding box center [837, 90] width 895 height 37
click at [1105, 68] on div "Call to Customer Outbound call Location GE Monogram Inc Repair Your caller id p…" at bounding box center [819, 54] width 930 height 37
click at [1129, 23] on icon at bounding box center [1131, 17] width 19 height 19
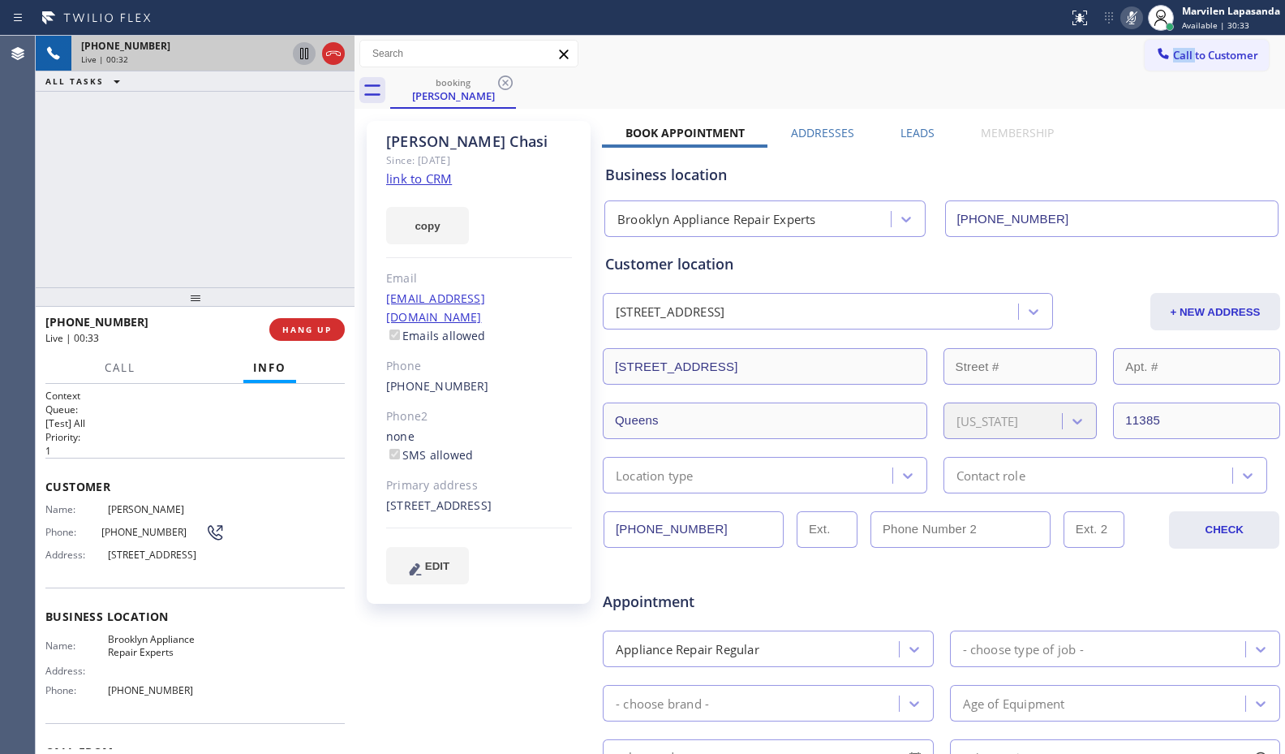
click at [305, 56] on icon at bounding box center [304, 53] width 8 height 11
click at [298, 54] on icon at bounding box center [303, 53] width 19 height 19
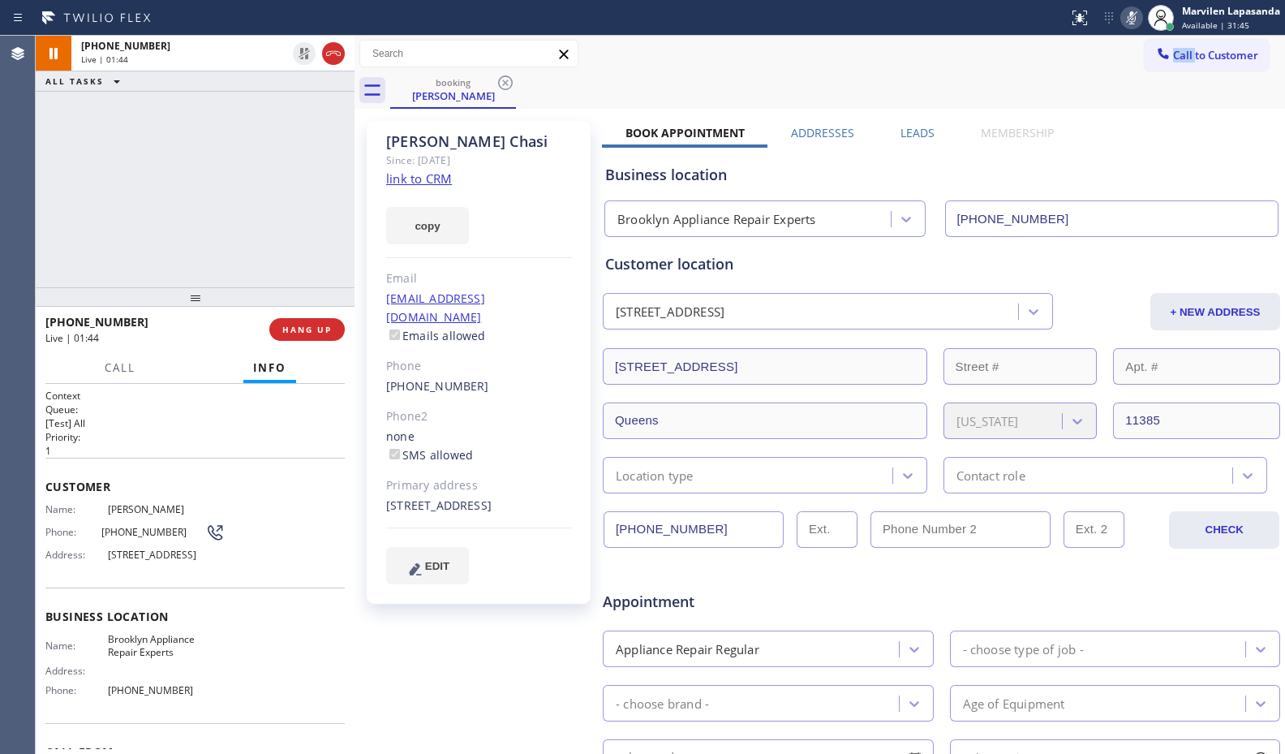
click at [1130, 24] on icon at bounding box center [1131, 17] width 19 height 19
click at [329, 167] on div "[PHONE_NUMBER] Live | 01:47 ALL TASKS ALL TASKS ACTIVE TASKS TASKS IN WRAP UP" at bounding box center [195, 161] width 319 height 251
click at [320, 153] on div "[PHONE_NUMBER] Live | 01:47 ALL TASKS ALL TASKS ACTIVE TASKS TASKS IN WRAP UP" at bounding box center [195, 161] width 319 height 251
click at [320, 153] on div "[PHONE_NUMBER] Live | 01:49 ALL TASKS ALL TASKS ACTIVE TASKS TASKS IN WRAP UP" at bounding box center [195, 161] width 319 height 251
click at [322, 177] on div "[PHONE_NUMBER] Live | 01:51 ALL TASKS ALL TASKS ACTIVE TASKS TASKS IN WRAP UP" at bounding box center [195, 161] width 319 height 251
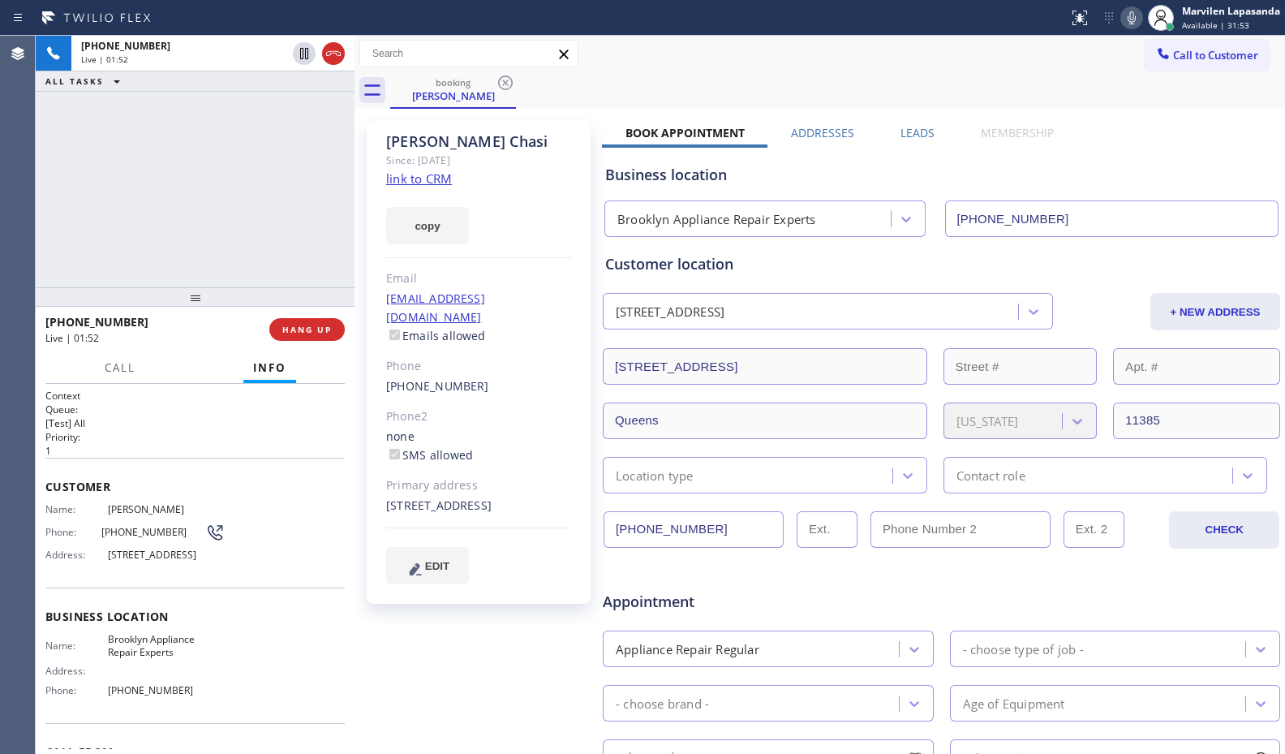
click at [361, 179] on div "[PERSON_NAME] Since: [DATE] link to CRM copy Email [EMAIL_ADDRESS][DOMAIN_NAME]…" at bounding box center [480, 638] width 243 height 1051
click at [361, 171] on div "[PERSON_NAME] Since: [DATE] link to CRM copy Email [EMAIL_ADDRESS][DOMAIN_NAME]…" at bounding box center [480, 638] width 243 height 1051
click at [361, 168] on div "[PERSON_NAME] Since: [DATE] link to CRM copy Email [EMAIL_ADDRESS][DOMAIN_NAME]…" at bounding box center [480, 638] width 243 height 1051
click at [362, 157] on div "[PERSON_NAME] Since: [DATE] link to CRM copy Email [EMAIL_ADDRESS][DOMAIN_NAME]…" at bounding box center [480, 638] width 243 height 1051
click at [363, 118] on div "[PERSON_NAME] Since: [DATE] link to CRM copy Email [EMAIL_ADDRESS][DOMAIN_NAME]…" at bounding box center [480, 638] width 243 height 1051
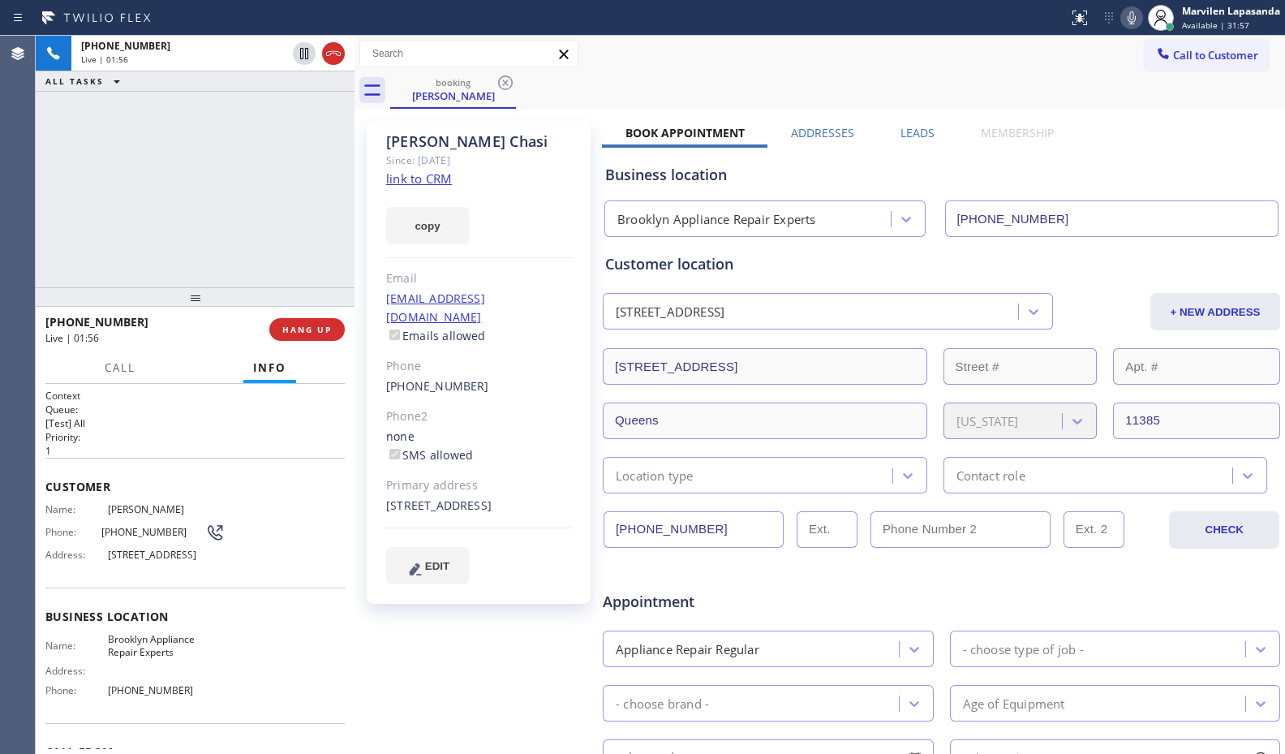
click at [363, 118] on div "[PERSON_NAME] Since: [DATE] link to CRM copy Email [EMAIL_ADDRESS][DOMAIN_NAME]…" at bounding box center [480, 638] width 243 height 1051
click at [380, 118] on div "[PERSON_NAME] Since: [DATE] link to CRM copy Email [EMAIL_ADDRESS][DOMAIN_NAME]…" at bounding box center [480, 638] width 243 height 1051
click at [364, 118] on div "[PERSON_NAME] Since: [DATE] link to CRM copy Email [EMAIL_ADDRESS][DOMAIN_NAME]…" at bounding box center [480, 638] width 243 height 1051
click at [502, 122] on div "[PERSON_NAME] Since: [DATE] link to CRM copy Email [EMAIL_ADDRESS][DOMAIN_NAME]…" at bounding box center [479, 362] width 224 height 483
click at [517, 122] on div "[PERSON_NAME] Since: [DATE] link to CRM copy Email [EMAIL_ADDRESS][DOMAIN_NAME]…" at bounding box center [479, 362] width 224 height 483
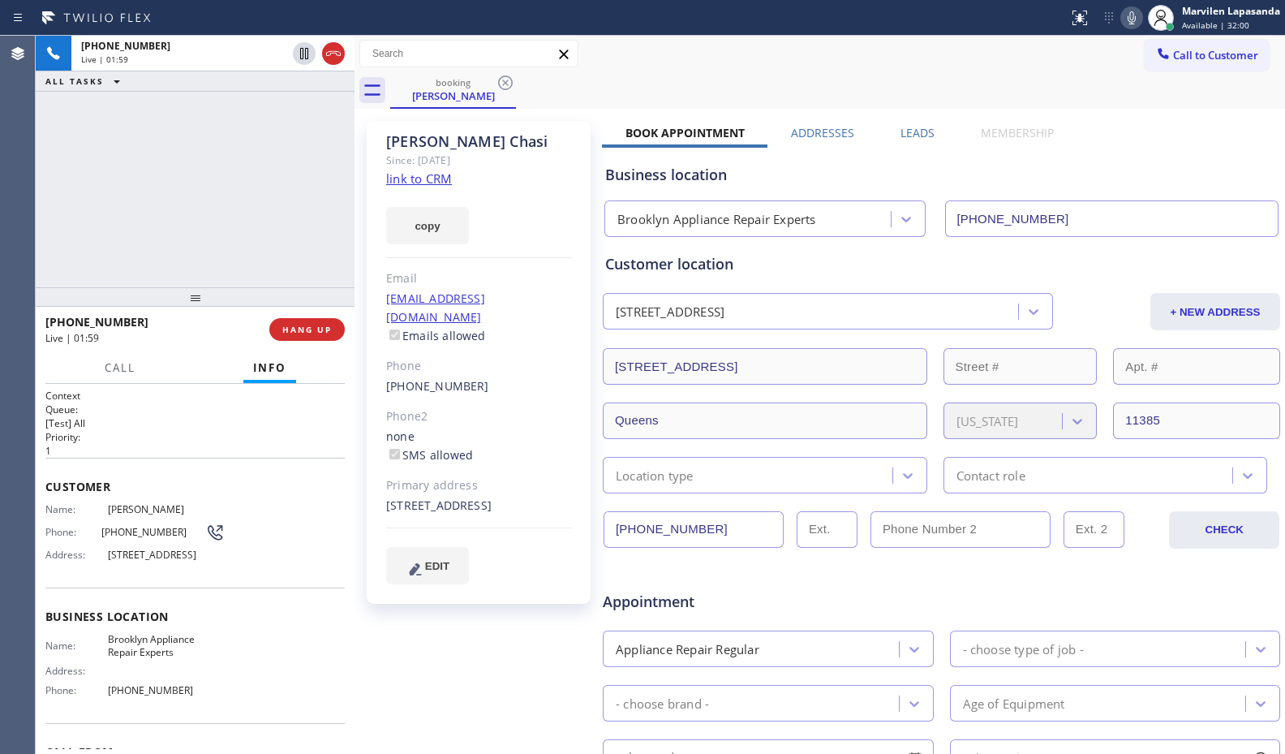
click at [522, 122] on div "[PERSON_NAME] Since: [DATE] link to CRM copy Email [EMAIL_ADDRESS][DOMAIN_NAME]…" at bounding box center [479, 362] width 224 height 483
click at [521, 120] on div "[PERSON_NAME] Since: [DATE] link to CRM copy Email [EMAIL_ADDRESS][DOMAIN_NAME]…" at bounding box center [480, 638] width 243 height 1051
drag, startPoint x: 524, startPoint y: 168, endPoint x: 526, endPoint y: 209, distance: 41.4
click at [524, 178] on div "[PERSON_NAME] Since: [DATE] link to CRM copy Email [EMAIL_ADDRESS][DOMAIN_NAME]…" at bounding box center [479, 362] width 224 height 483
click at [532, 257] on div at bounding box center [479, 257] width 186 height 1
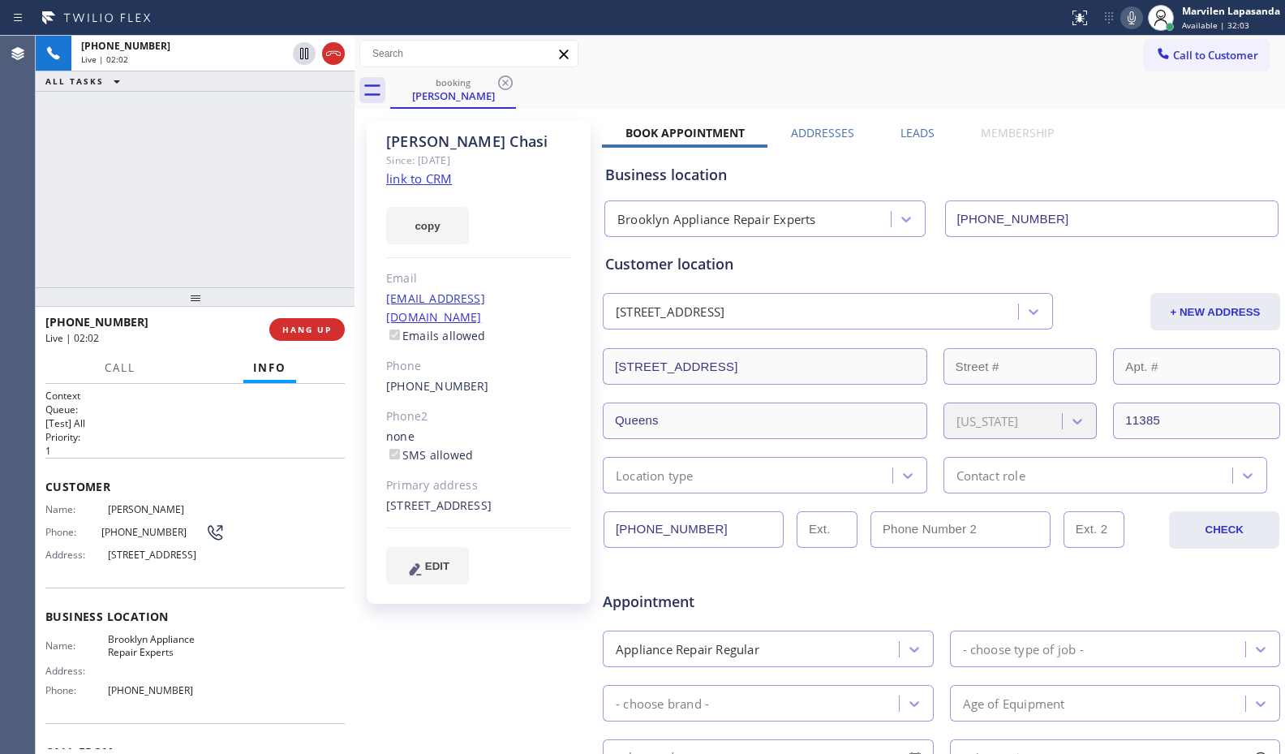
click at [532, 257] on div at bounding box center [479, 257] width 186 height 1
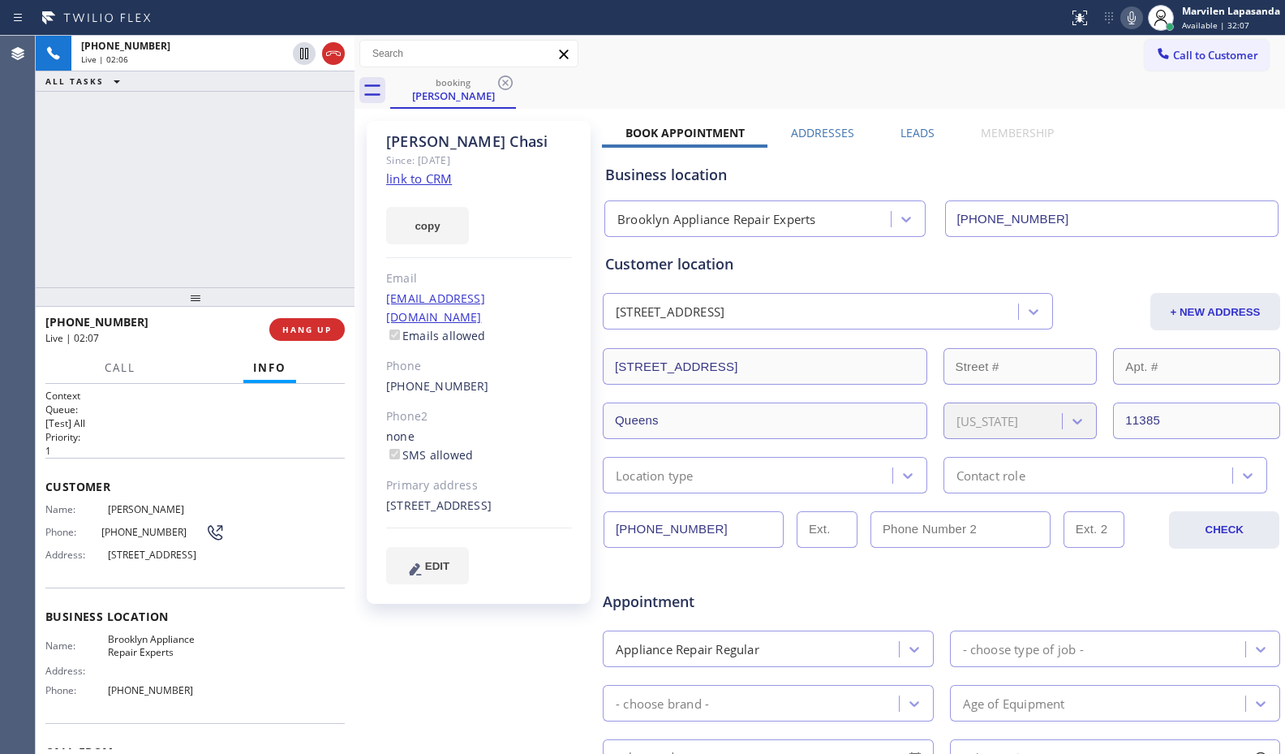
click at [532, 257] on div at bounding box center [479, 257] width 186 height 1
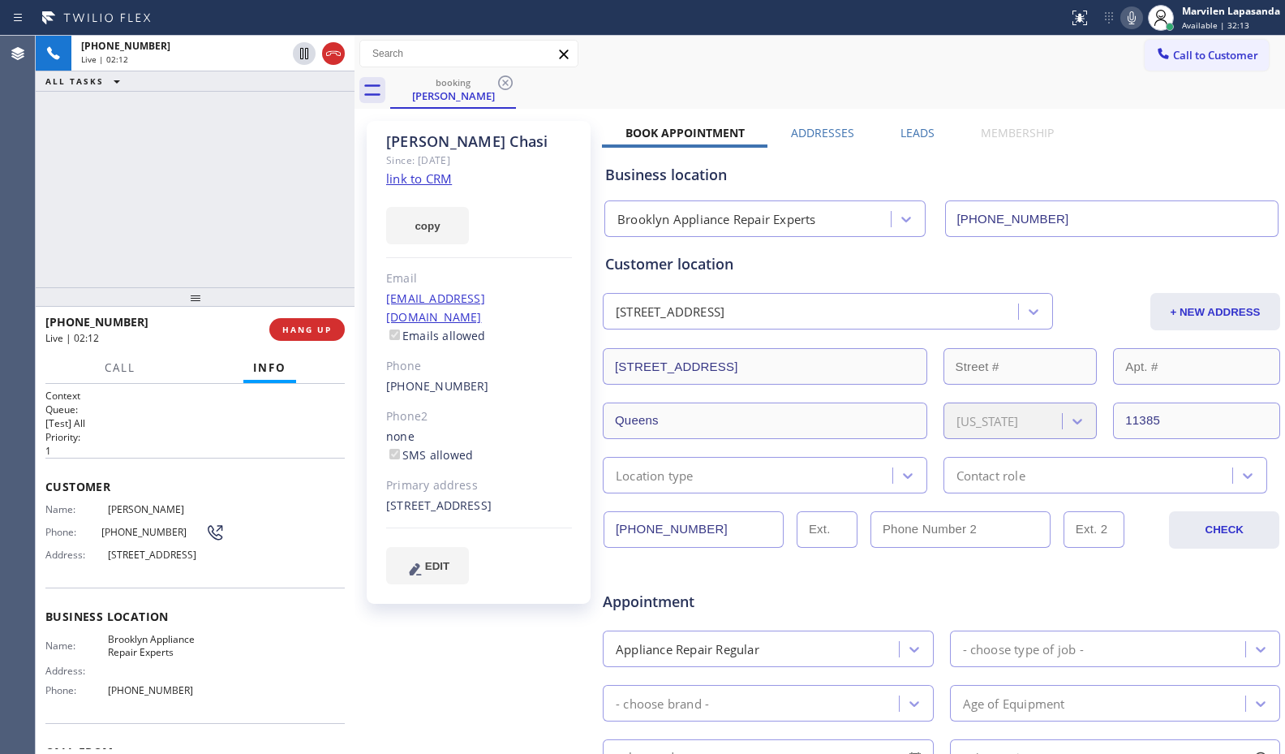
click at [532, 257] on div at bounding box center [479, 257] width 186 height 1
click at [519, 257] on div at bounding box center [479, 257] width 186 height 1
click at [522, 257] on div at bounding box center [479, 257] width 186 height 1
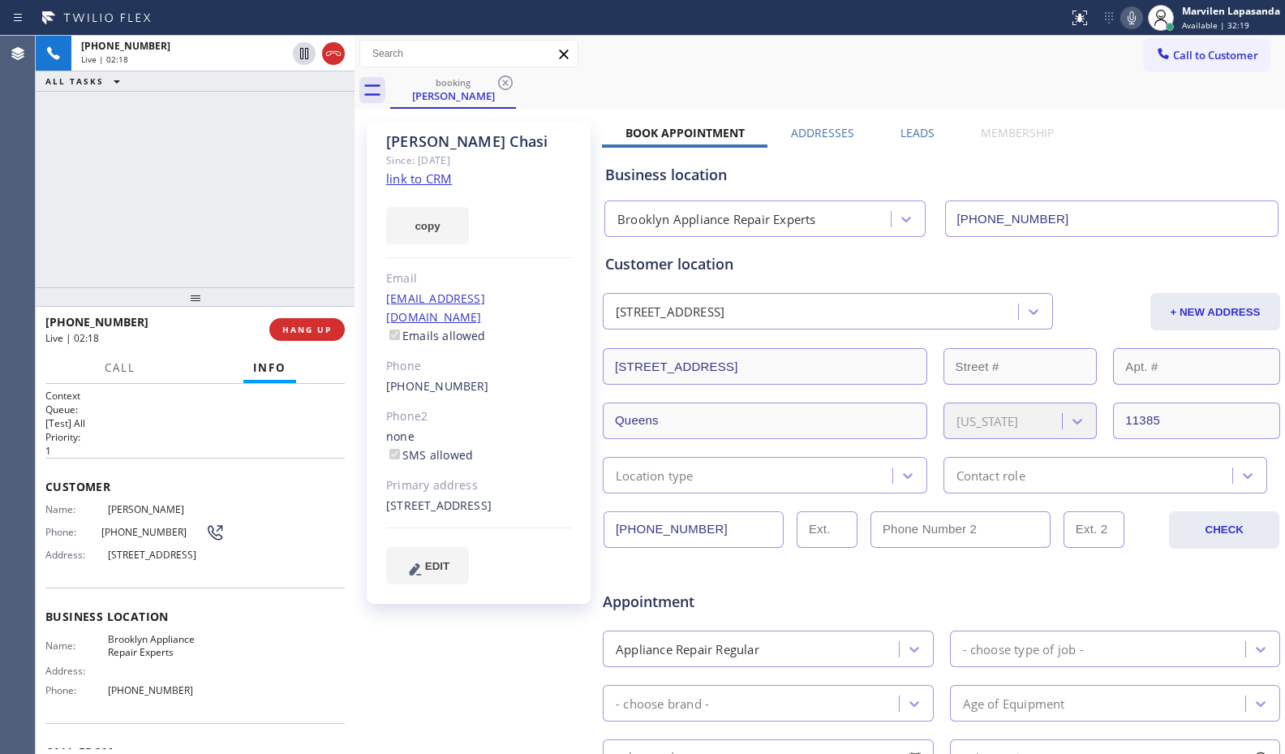
click at [522, 257] on div at bounding box center [479, 257] width 186 height 1
click at [522, 357] on div "Phone" at bounding box center [479, 366] width 186 height 19
click at [364, 342] on div "[PERSON_NAME] Since: [DATE] link to CRM copy Email [EMAIL_ADDRESS][DOMAIN_NAME]…" at bounding box center [480, 638] width 243 height 1051
click at [373, 342] on div "[PERSON_NAME] Since: [DATE] link to CRM copy Email [EMAIL_ADDRESS][DOMAIN_NAME]…" at bounding box center [479, 362] width 224 height 483
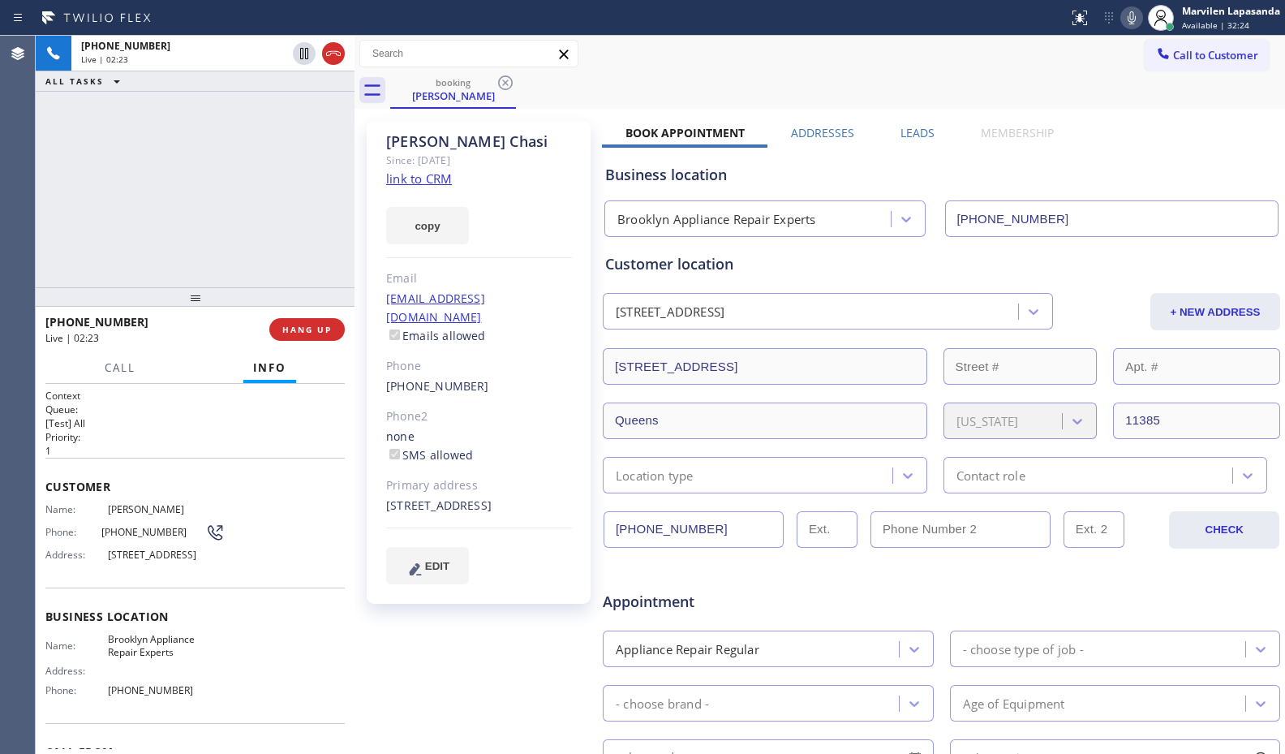
click at [373, 342] on div "[PERSON_NAME] Since: [DATE] link to CRM copy Email [EMAIL_ADDRESS][DOMAIN_NAME]…" at bounding box center [479, 362] width 224 height 483
click at [369, 342] on div "[PERSON_NAME] Since: [DATE] link to CRM copy Email [EMAIL_ADDRESS][DOMAIN_NAME]…" at bounding box center [479, 362] width 224 height 483
click at [366, 342] on div "[PERSON_NAME] Since: [DATE] link to CRM copy Email [EMAIL_ADDRESS][DOMAIN_NAME]…" at bounding box center [480, 638] width 243 height 1051
click at [359, 341] on div "[PERSON_NAME] Since: [DATE] link to CRM copy Email [EMAIL_ADDRESS][DOMAIN_NAME]…" at bounding box center [480, 638] width 243 height 1051
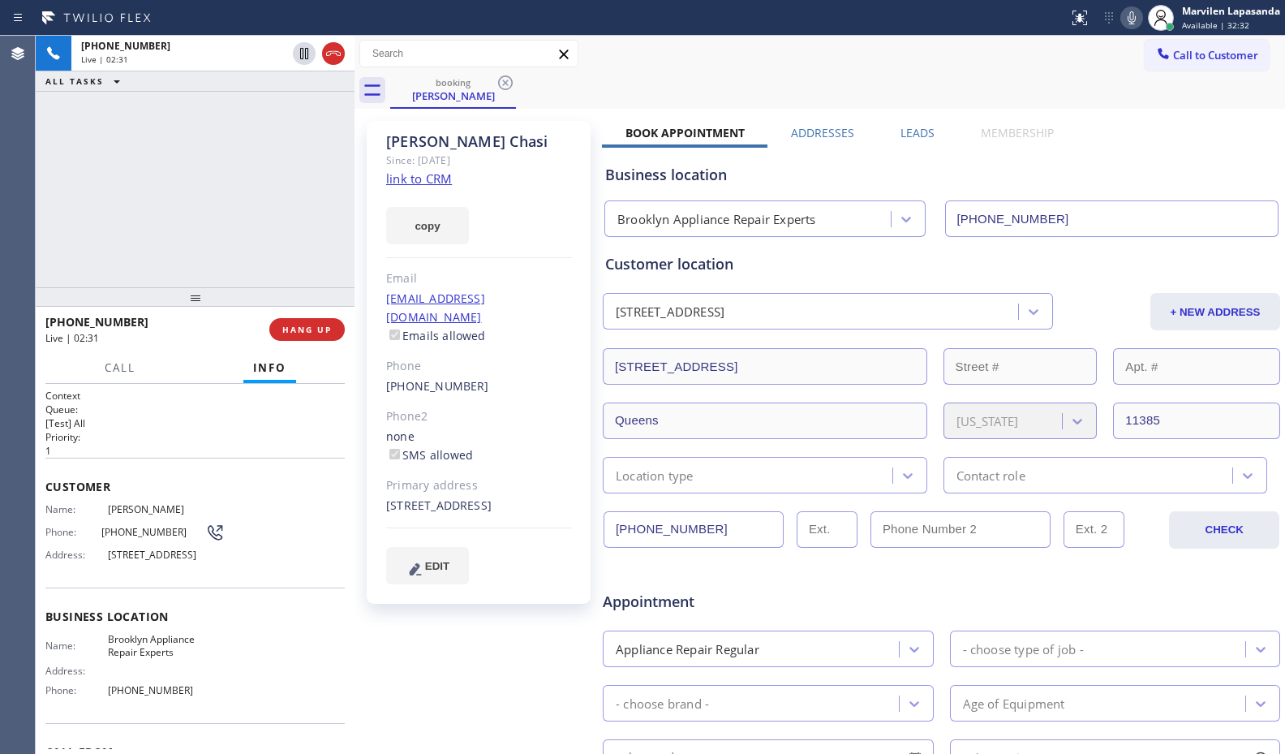
click at [359, 341] on div "[PERSON_NAME] Since: [DATE] link to CRM copy Email [EMAIL_ADDRESS][DOMAIN_NAME]…" at bounding box center [480, 638] width 243 height 1051
click at [362, 338] on div "[PERSON_NAME] Since: [DATE] link to CRM copy Email [EMAIL_ADDRESS][DOMAIN_NAME]…" at bounding box center [480, 638] width 243 height 1051
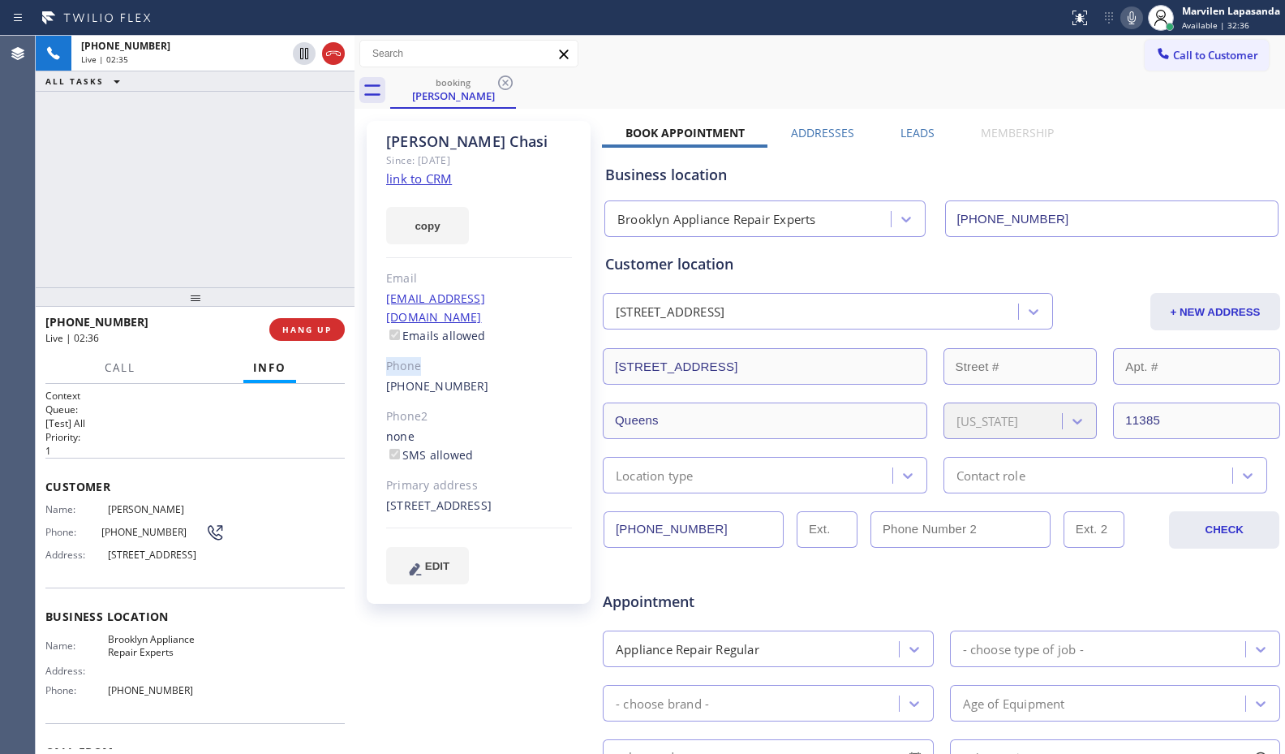
click at [362, 338] on div "[PERSON_NAME] Since: [DATE] link to CRM copy Email [EMAIL_ADDRESS][DOMAIN_NAME]…" at bounding box center [480, 638] width 243 height 1051
click at [427, 357] on div "Phone" at bounding box center [479, 366] width 186 height 19
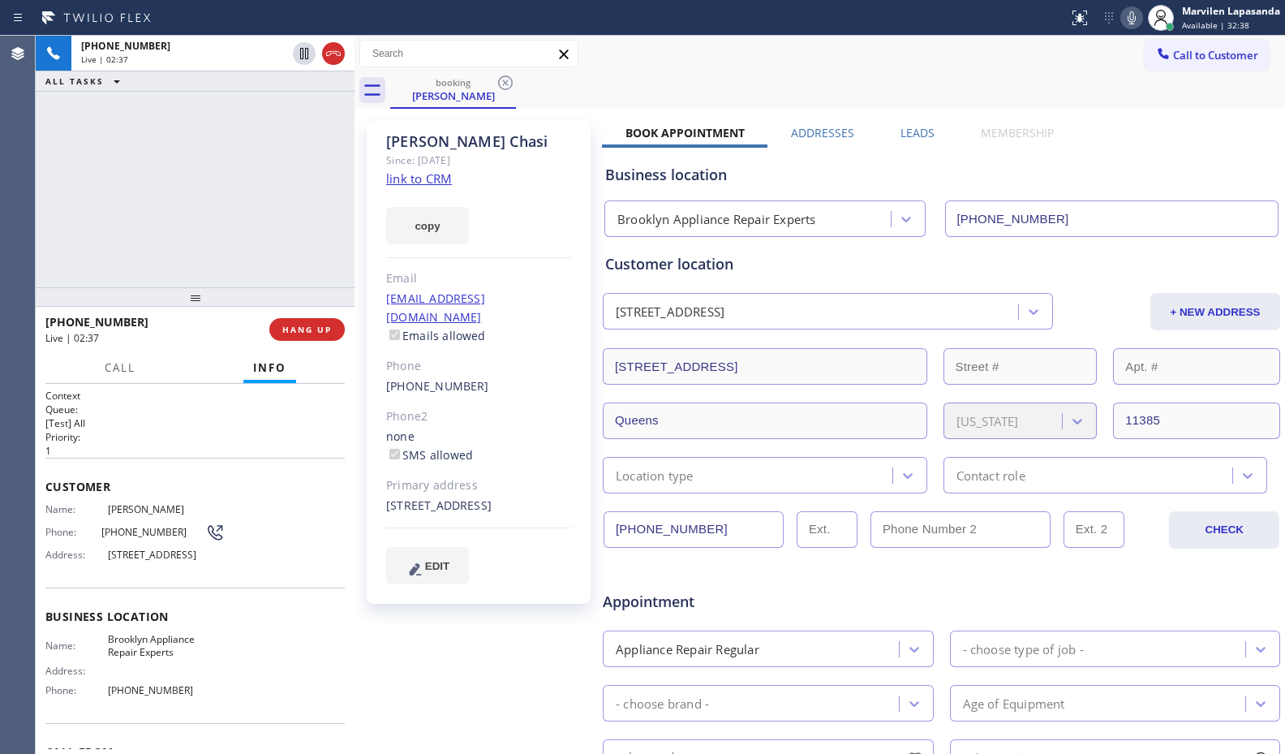
click at [445, 357] on div "Phone" at bounding box center [479, 366] width 186 height 19
click at [515, 357] on div "Phone" at bounding box center [479, 366] width 186 height 19
click at [312, 329] on span "HANG UP" at bounding box center [306, 329] width 49 height 11
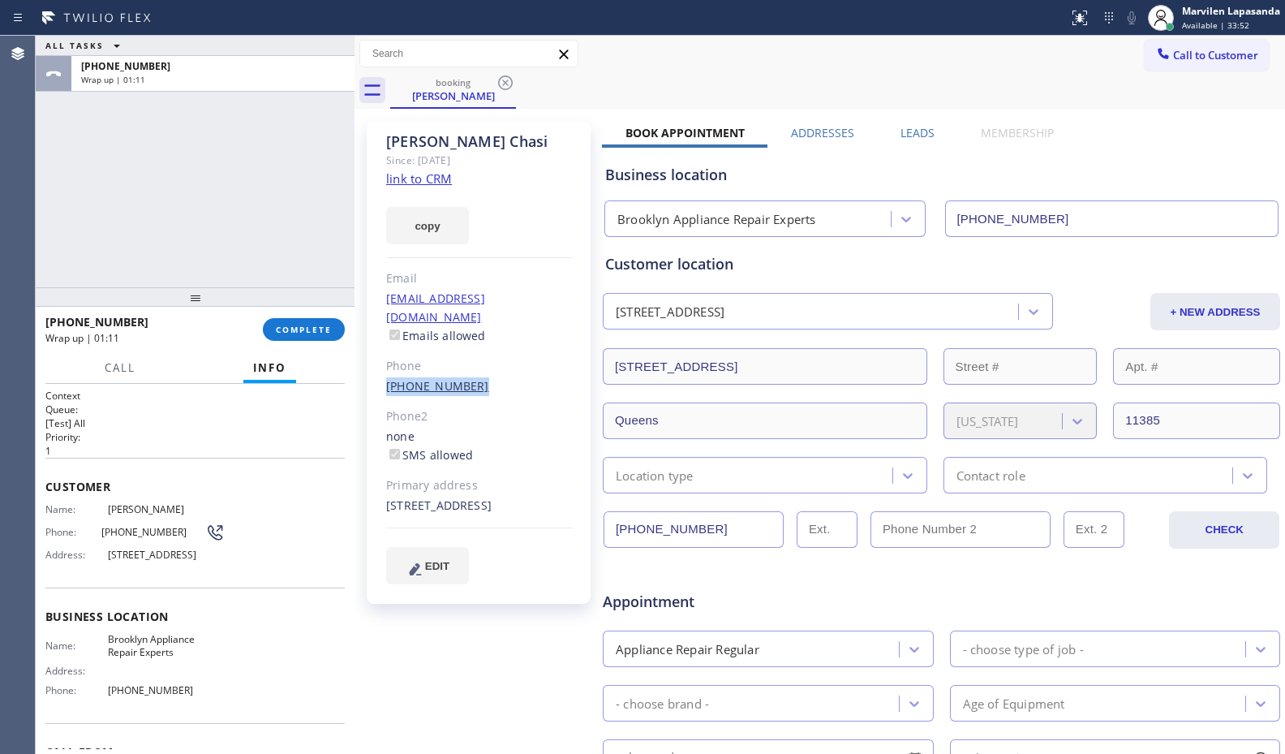
drag, startPoint x: 380, startPoint y: 368, endPoint x: 466, endPoint y: 371, distance: 86.8
click at [466, 371] on div "[PERSON_NAME] Since: [DATE] link to CRM copy Email [EMAIL_ADDRESS][DOMAIN_NAME]…" at bounding box center [479, 362] width 224 height 483
copy link "[PHONE_NUMBER]"
click at [1182, 58] on span "Call to Customer" at bounding box center [1215, 55] width 85 height 15
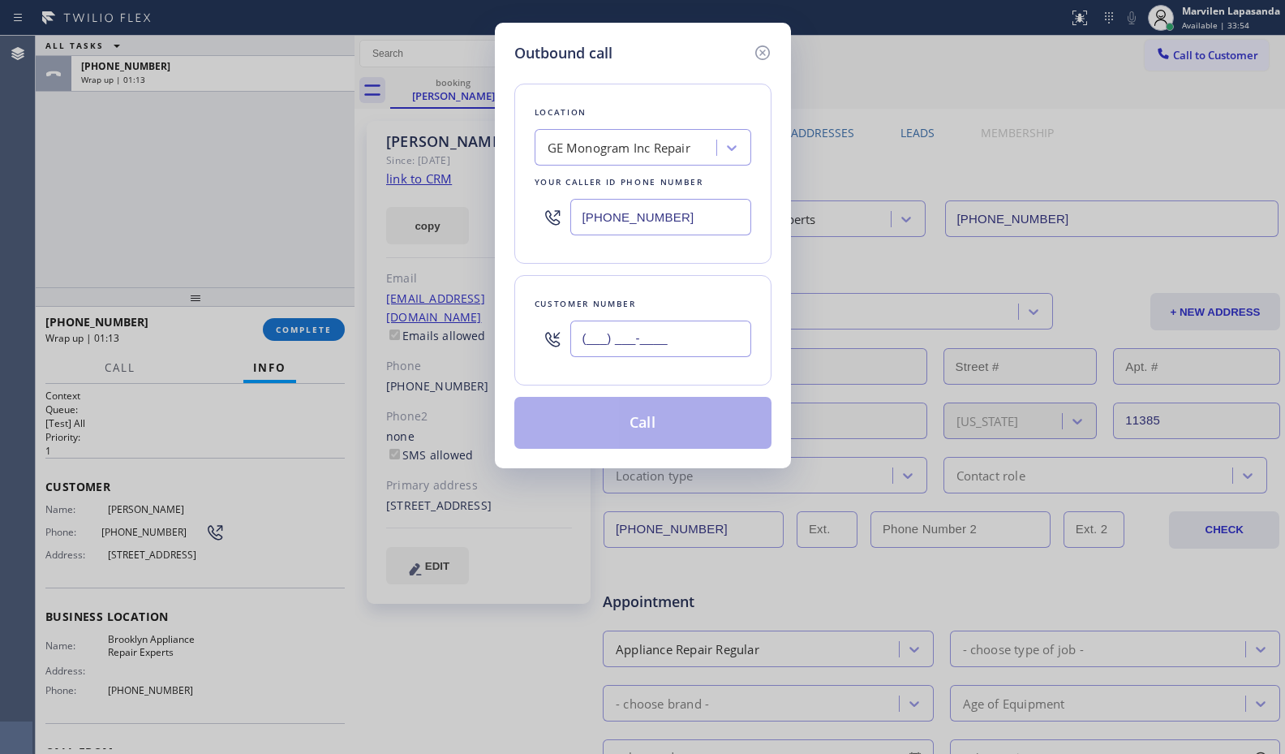
click at [658, 334] on input "(___) ___-____" at bounding box center [660, 338] width 181 height 37
paste input "347) 579-3818"
type input "[PHONE_NUMBER]"
click at [612, 154] on div "GE Monogram Inc Repair" at bounding box center [619, 148] width 143 height 19
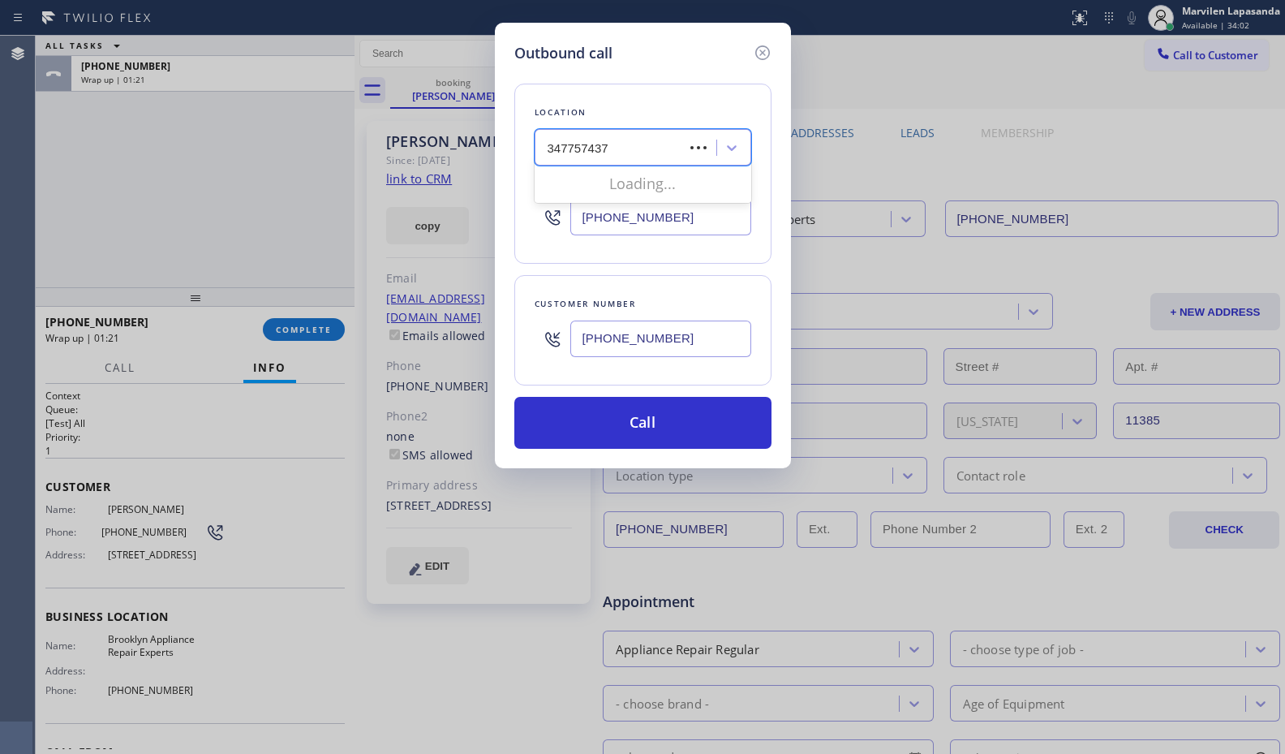
type input "3477574373"
click at [648, 144] on div "GE Monogram Inc Repair" at bounding box center [627, 148] width 177 height 28
drag, startPoint x: 695, startPoint y: 224, endPoint x: 568, endPoint y: 222, distance: 127.4
click at [568, 222] on div "[PHONE_NUMBER]" at bounding box center [643, 217] width 217 height 53
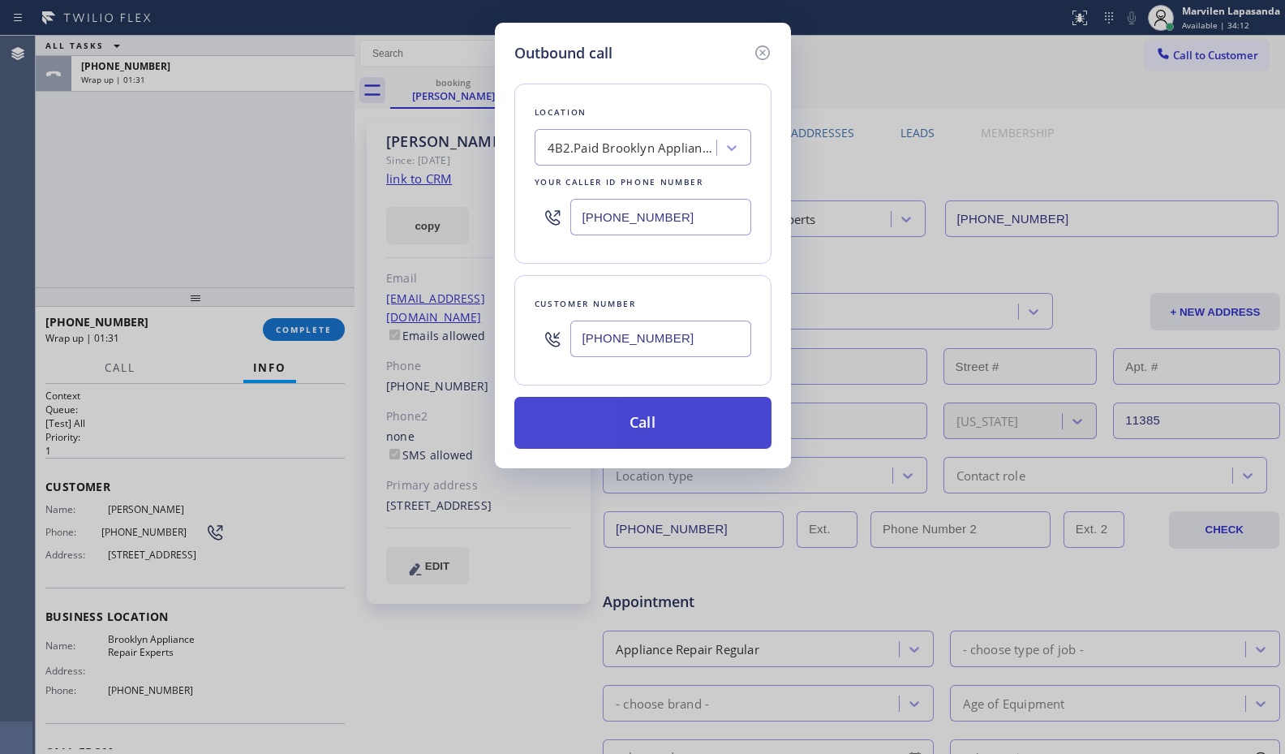
type input "[PHONE_NUMBER]"
click at [672, 412] on button "Call" at bounding box center [642, 423] width 257 height 52
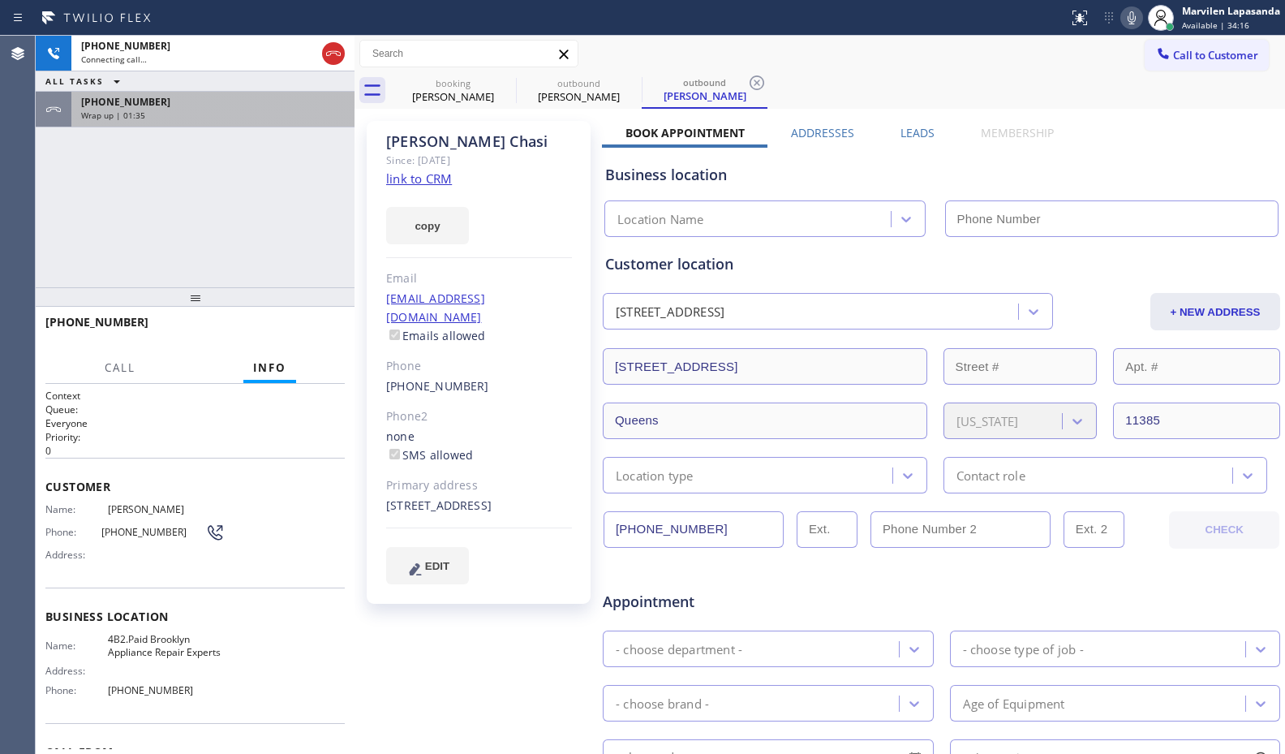
click at [212, 122] on div "[PHONE_NUMBER] Wrap up | 01:35" at bounding box center [209, 110] width 277 height 36
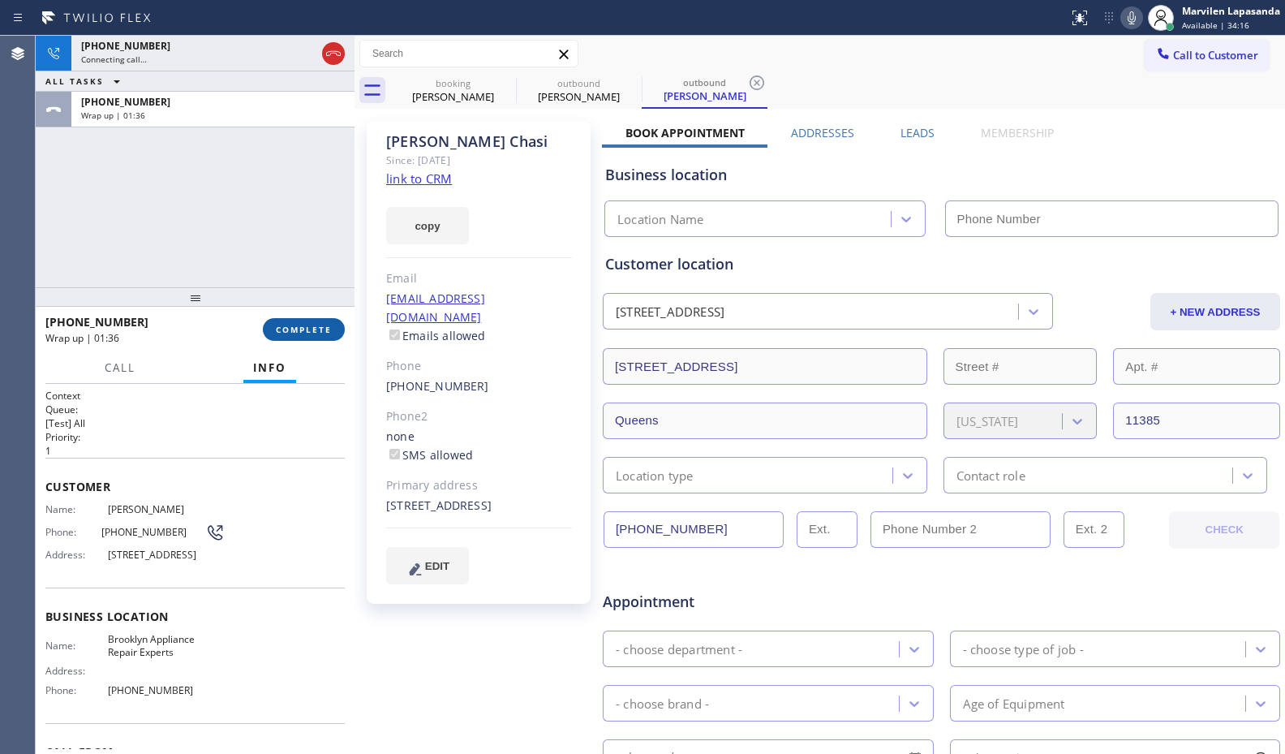
click at [315, 330] on span "COMPLETE" at bounding box center [304, 329] width 56 height 11
type input "[PHONE_NUMBER]"
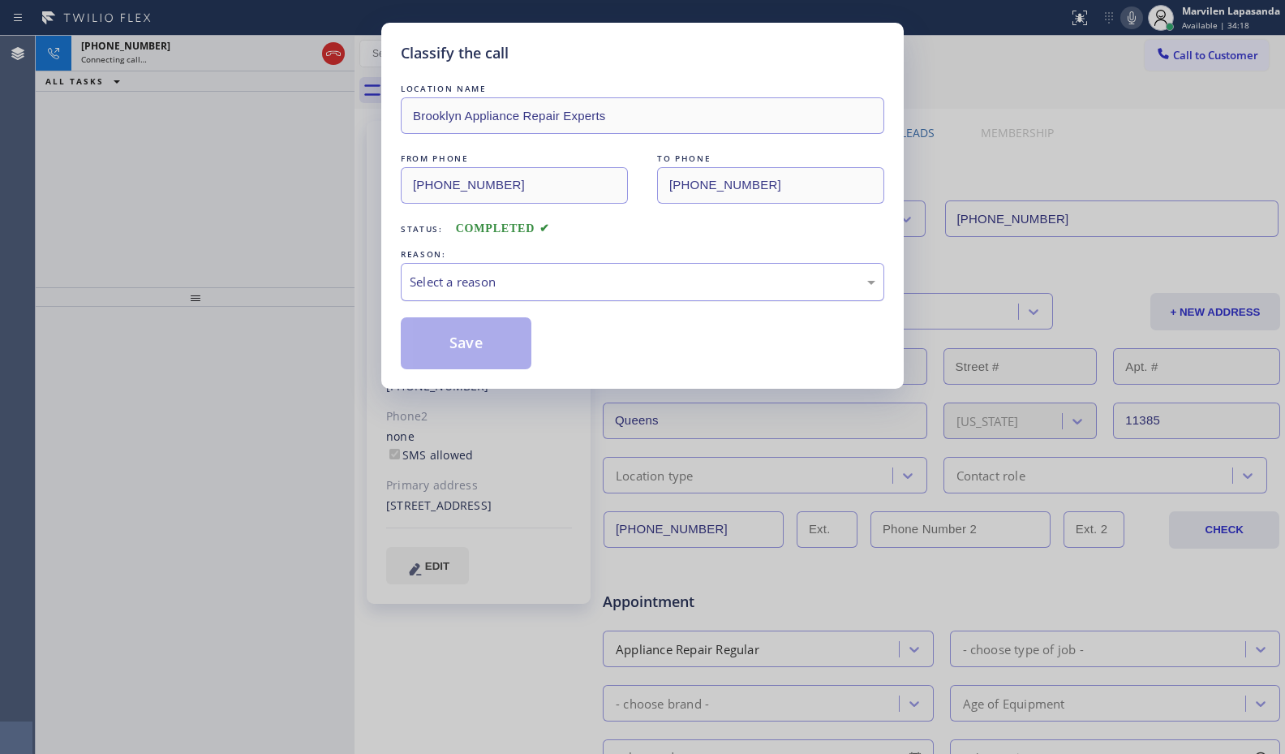
click at [438, 286] on div "Select a reason" at bounding box center [643, 282] width 466 height 19
click at [437, 340] on button "Save" at bounding box center [466, 343] width 131 height 52
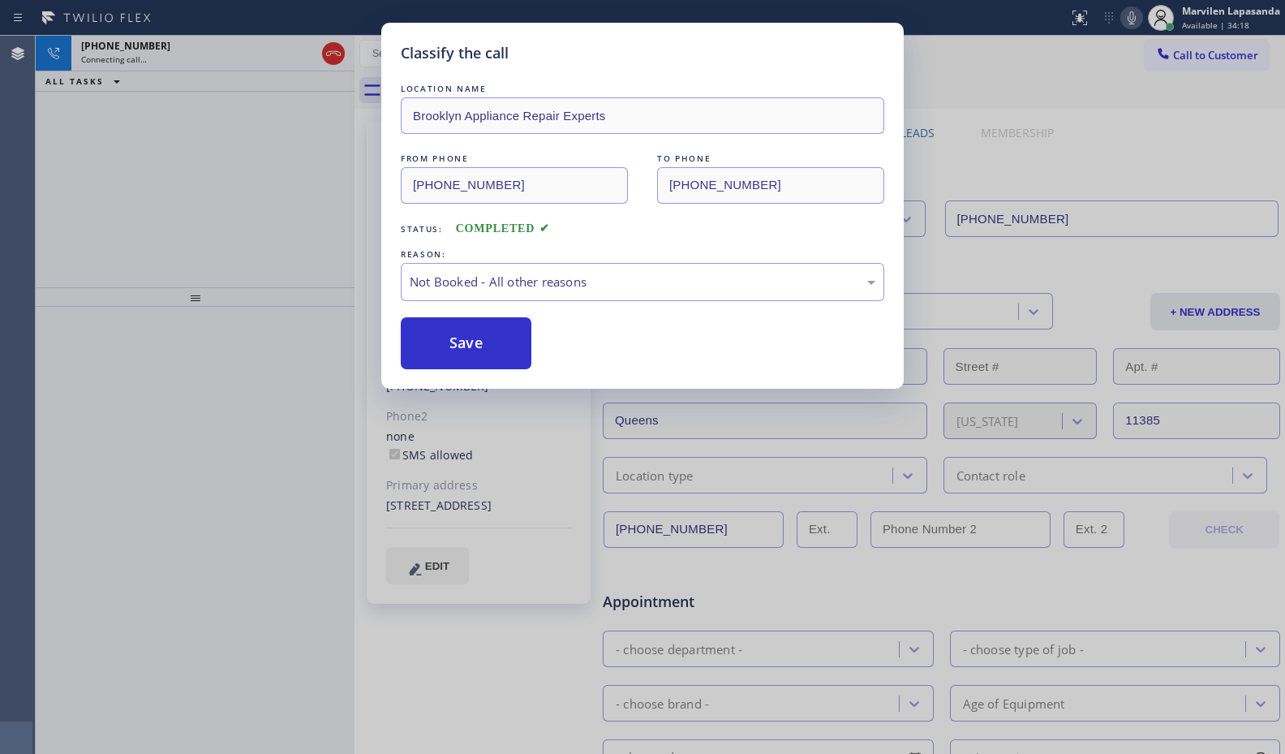
click at [437, 340] on button "Save" at bounding box center [466, 343] width 131 height 52
drag, startPoint x: 259, startPoint y: 191, endPoint x: 280, endPoint y: 8, distance: 184.5
click at [260, 178] on div "Classify the call LOCATION NAME Brooklyn Appliance Repair Experts FROM PHONE [P…" at bounding box center [642, 377] width 1285 height 754
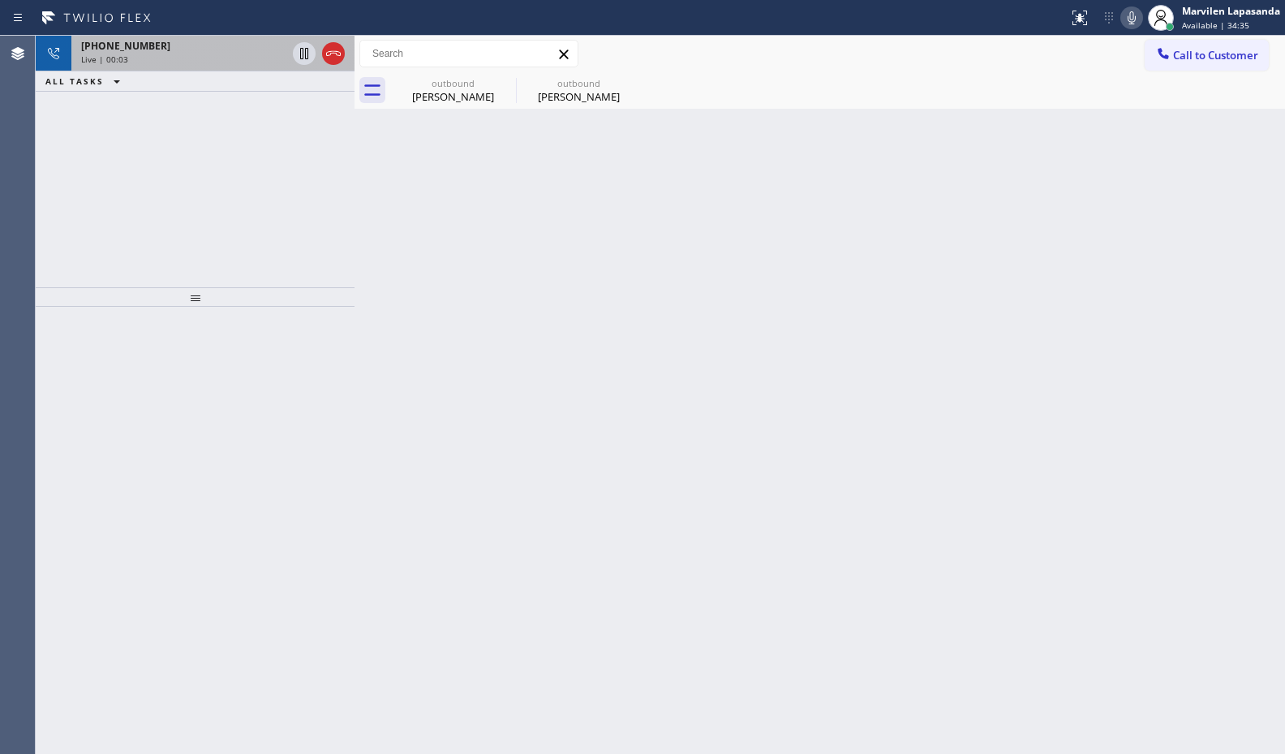
click at [242, 54] on div "Live | 00:03" at bounding box center [183, 59] width 205 height 11
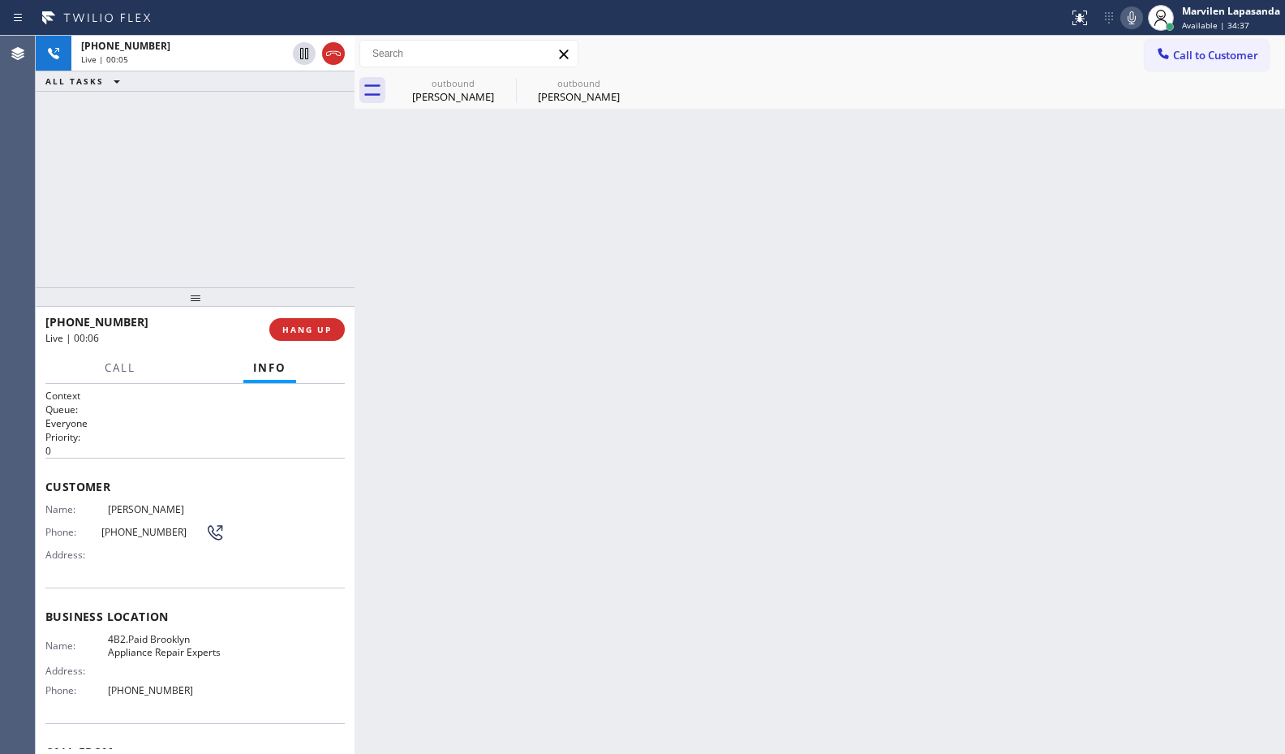
click at [176, 654] on span "4B2.Paid Brooklyn Appliance Repair Experts" at bounding box center [166, 645] width 117 height 25
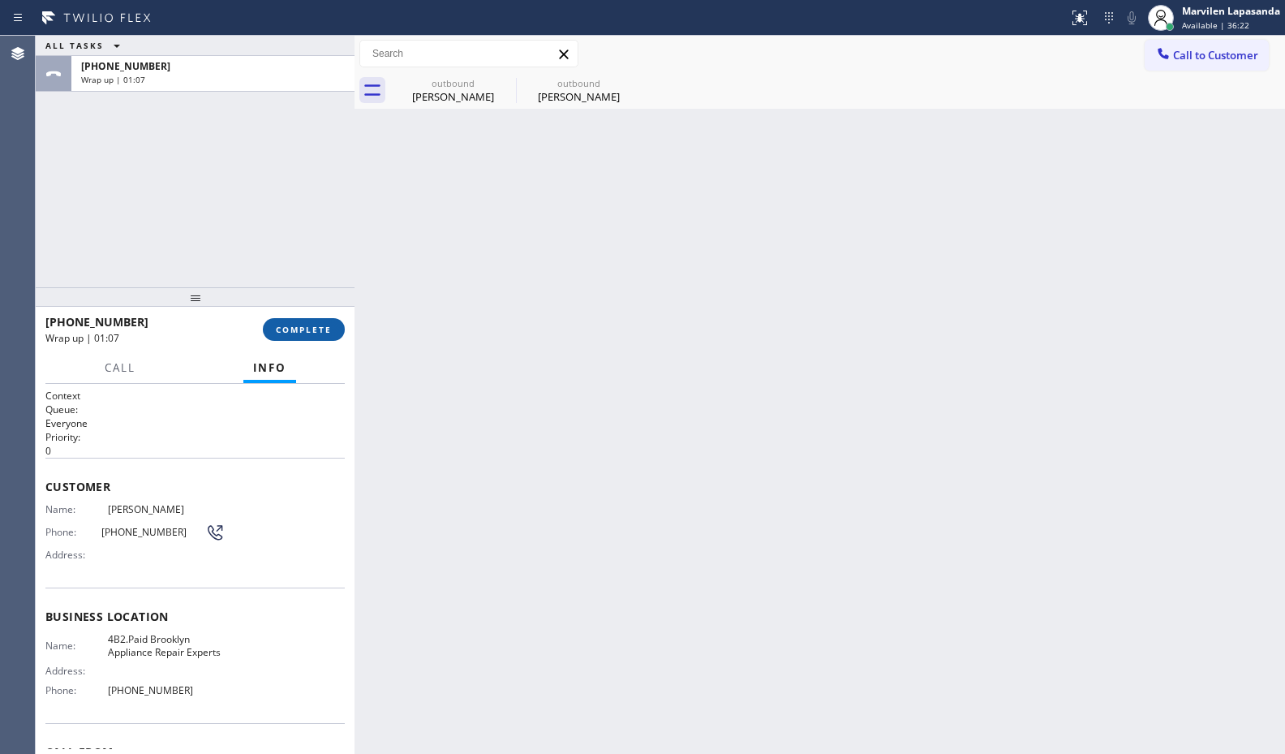
click at [286, 318] on button "COMPLETE" at bounding box center [304, 329] width 82 height 23
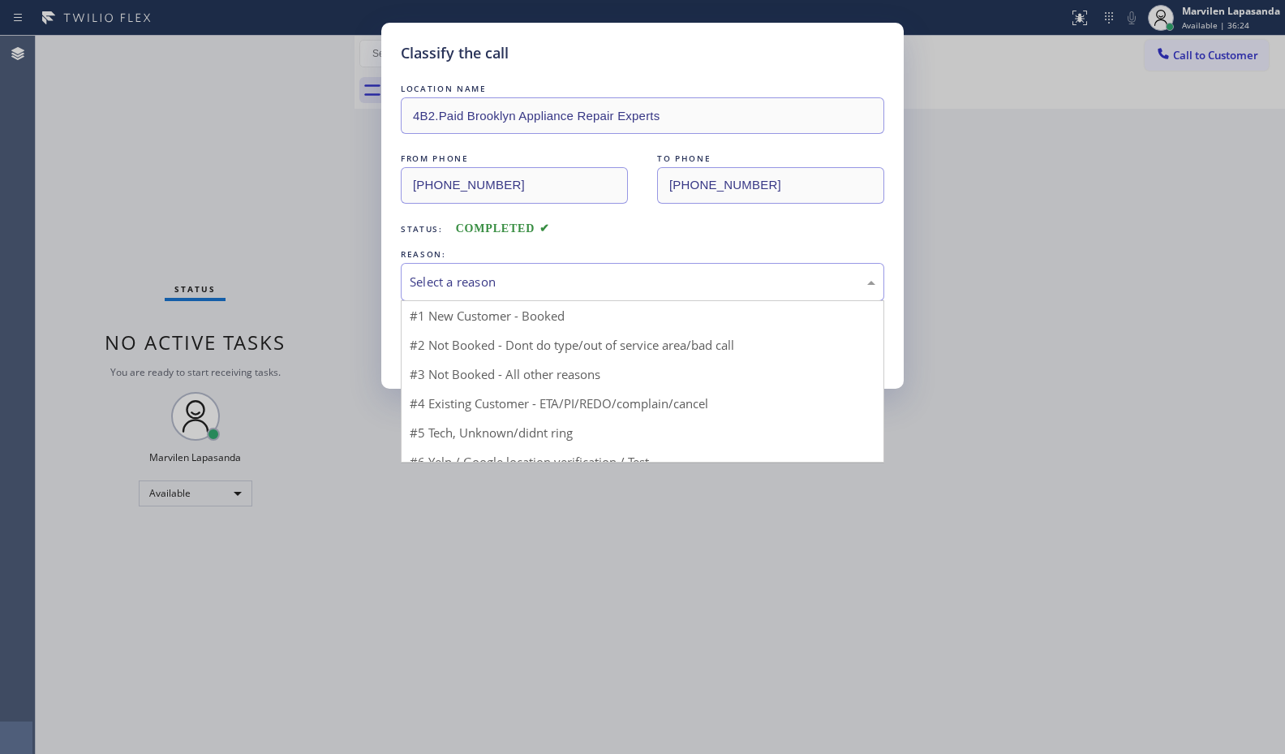
click at [432, 288] on div "Select a reason" at bounding box center [643, 282] width 466 height 19
drag, startPoint x: 455, startPoint y: 371, endPoint x: 449, endPoint y: 359, distance: 12.7
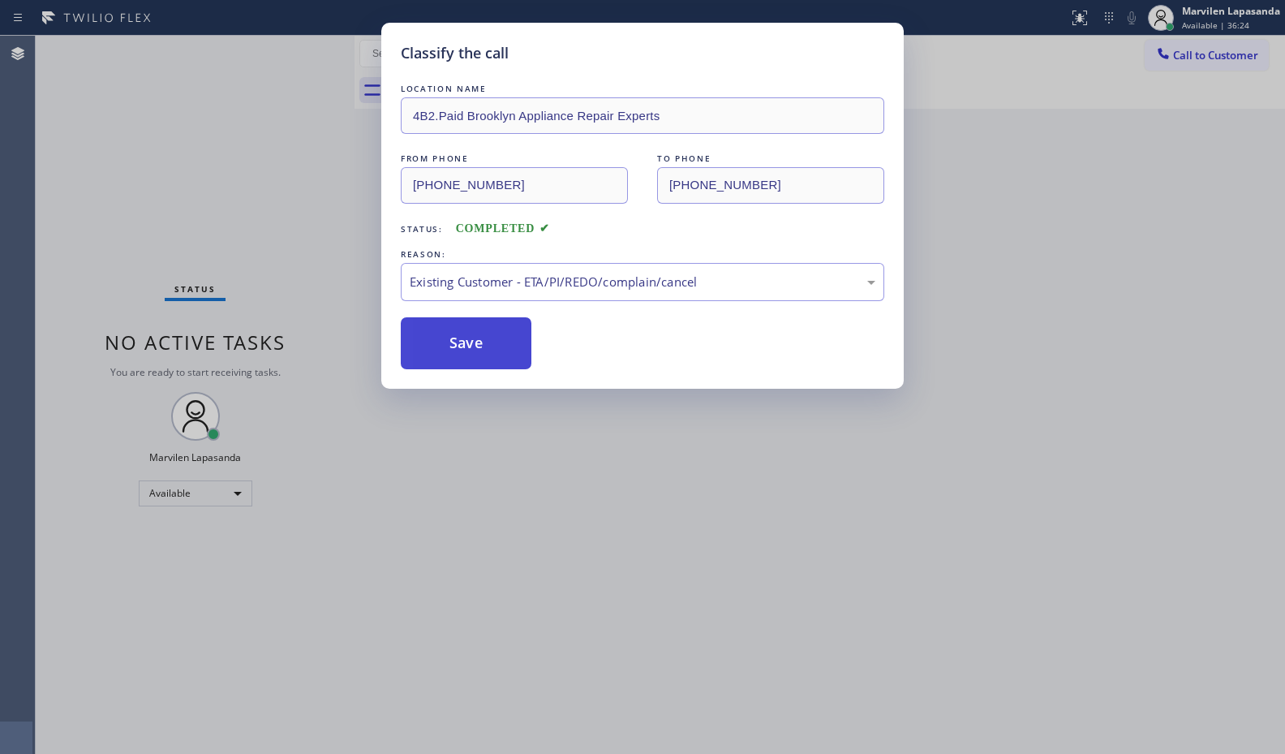
click at [445, 333] on button "Save" at bounding box center [466, 343] width 131 height 52
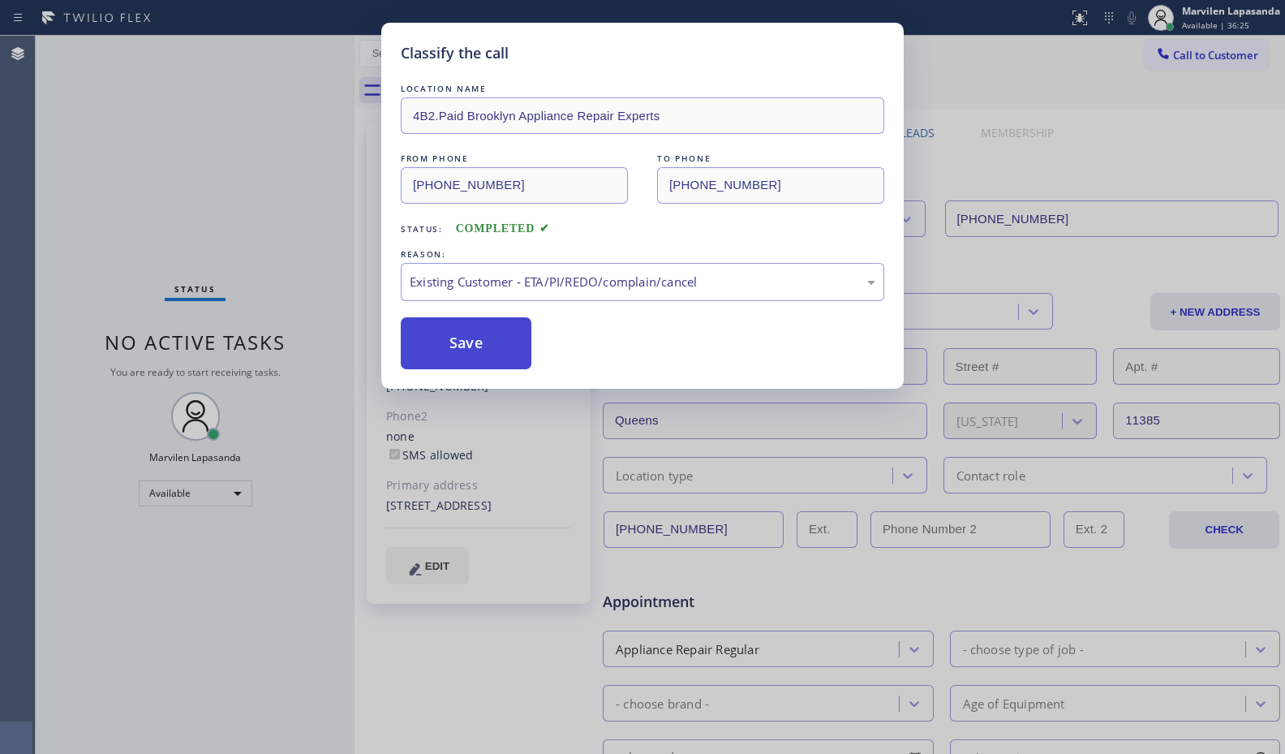
drag, startPoint x: 445, startPoint y: 333, endPoint x: 449, endPoint y: 342, distance: 9.8
click at [445, 337] on button "Save" at bounding box center [466, 343] width 131 height 52
click at [449, 342] on button "Save" at bounding box center [466, 343] width 131 height 52
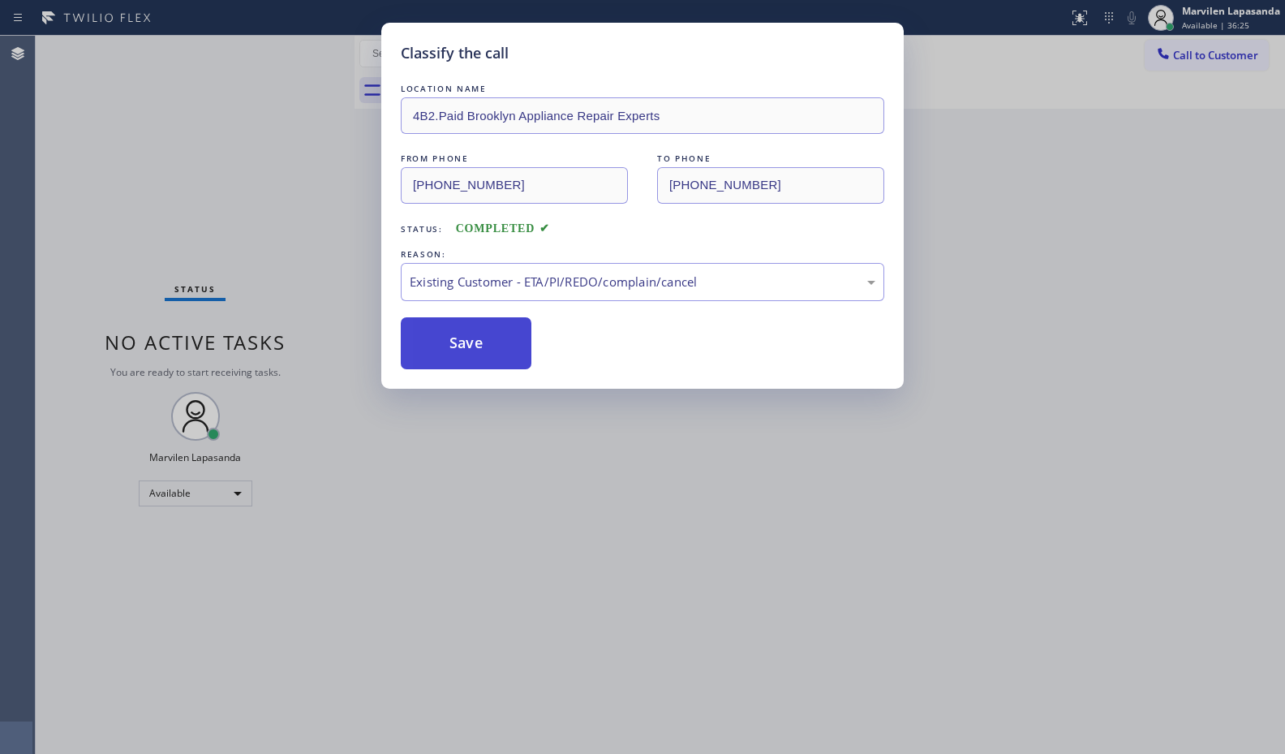
click at [449, 342] on button "Save" at bounding box center [466, 343] width 131 height 52
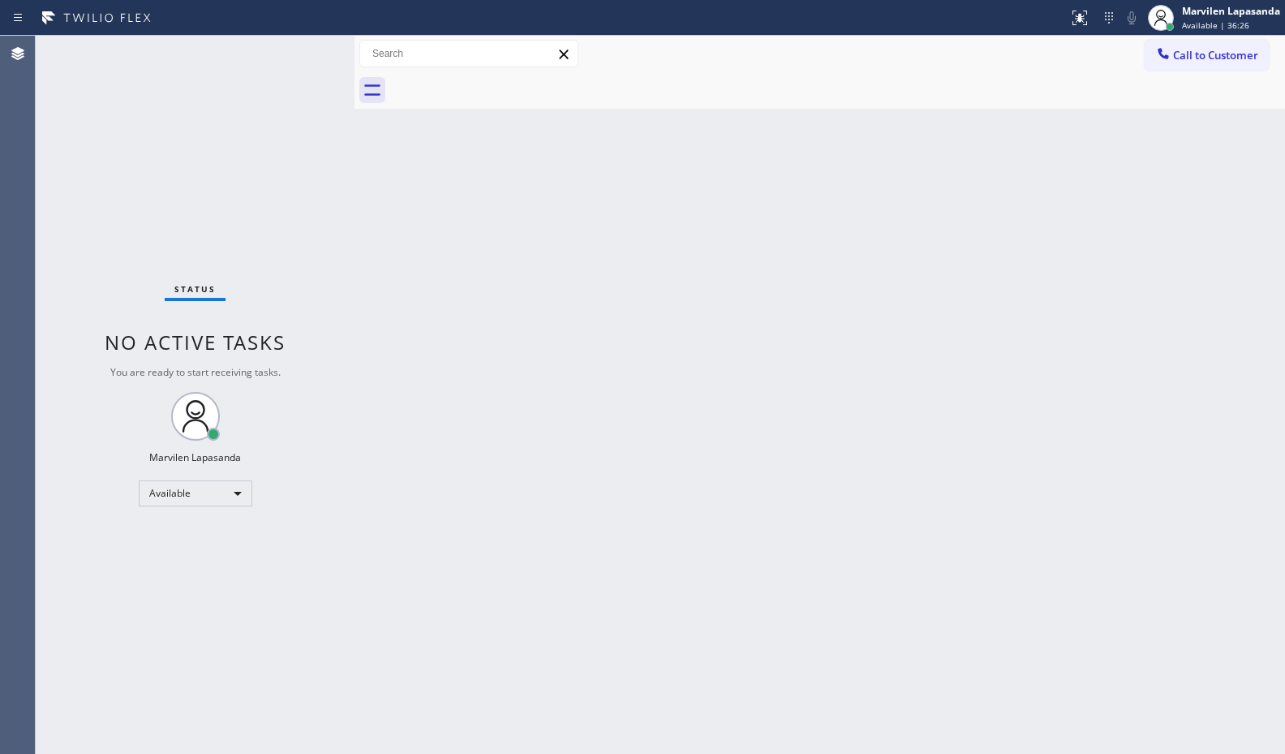
click at [292, 199] on div "Status No active tasks You are ready to start receiving tasks. Marvilen Lapasan…" at bounding box center [195, 395] width 319 height 718
click at [434, 122] on div "Back to Dashboard Change Sender ID Customers Technicians Select a contact Outbo…" at bounding box center [819, 395] width 930 height 718
click at [438, 175] on div "Back to Dashboard Change Sender ID Customers Technicians Select a contact Outbo…" at bounding box center [819, 395] width 930 height 718
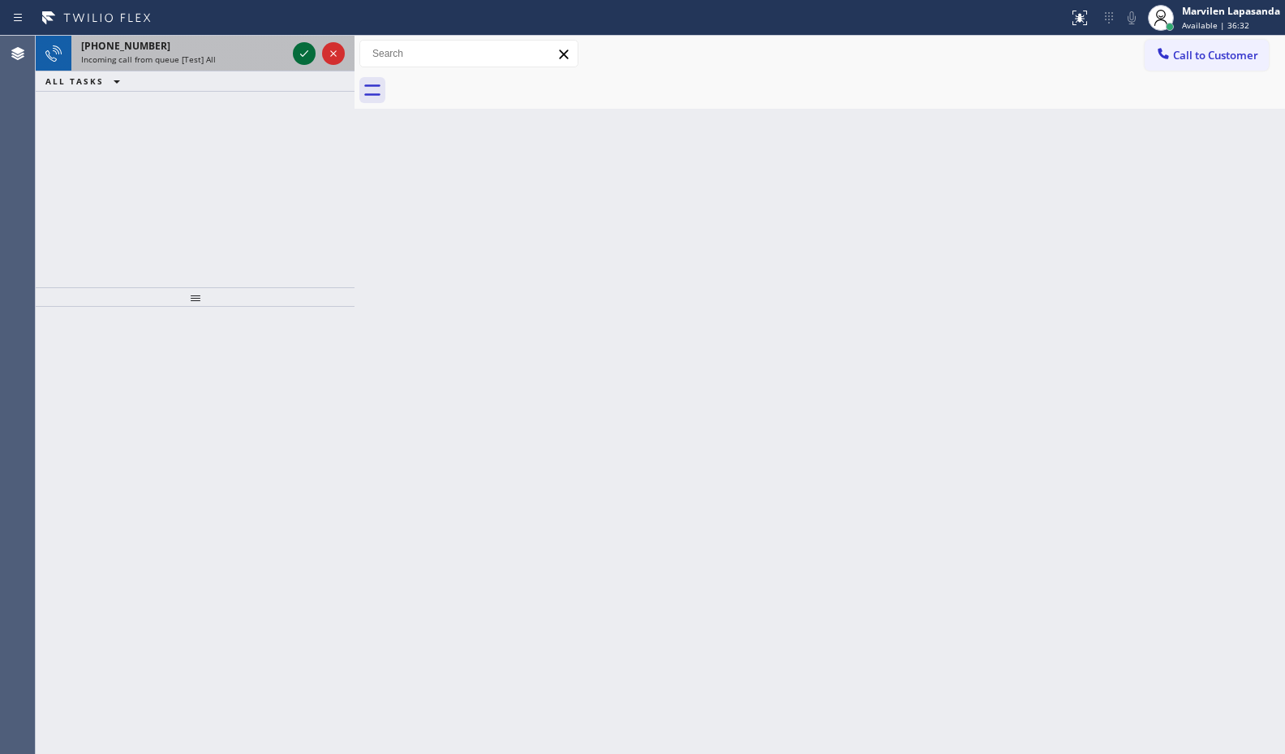
click at [299, 47] on icon at bounding box center [303, 53] width 19 height 19
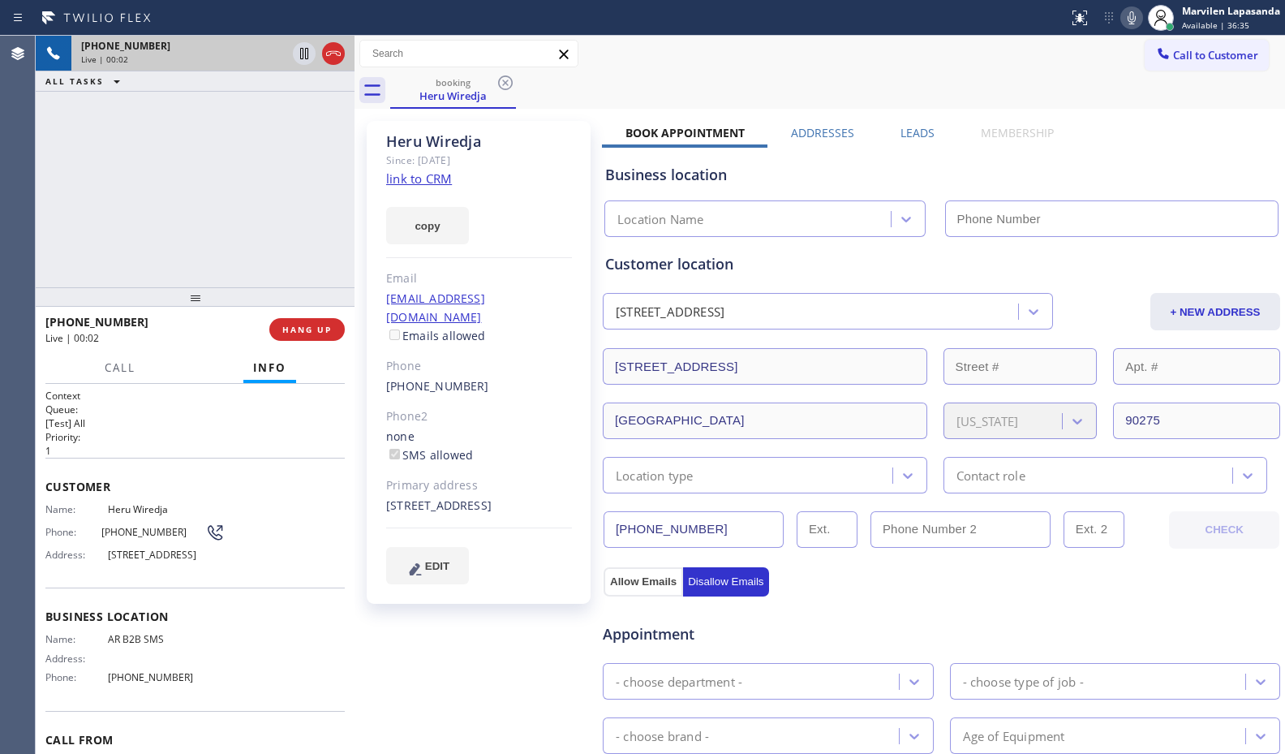
type input "[PHONE_NUMBER]"
click at [281, 233] on div "[PHONE_NUMBER] Live | 00:02 ALL TASKS ALL TASKS ACTIVE TASKS TASKS IN WRAP UP" at bounding box center [195, 161] width 319 height 251
click at [281, 233] on div "[PHONE_NUMBER] Live | 00:03 ALL TASKS ALL TASKS ACTIVE TASKS TASKS IN WRAP UP" at bounding box center [195, 161] width 319 height 251
click at [409, 185] on link "link to CRM" at bounding box center [419, 178] width 66 height 16
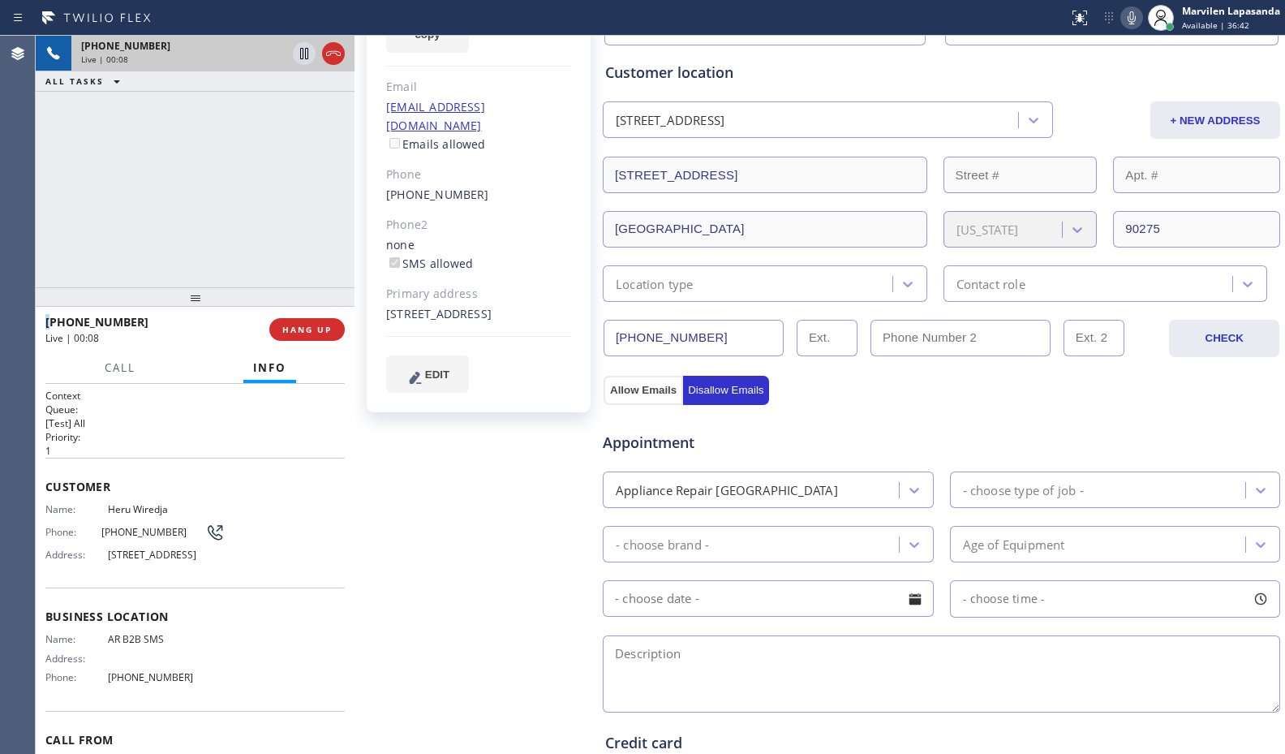
scroll to position [324, 0]
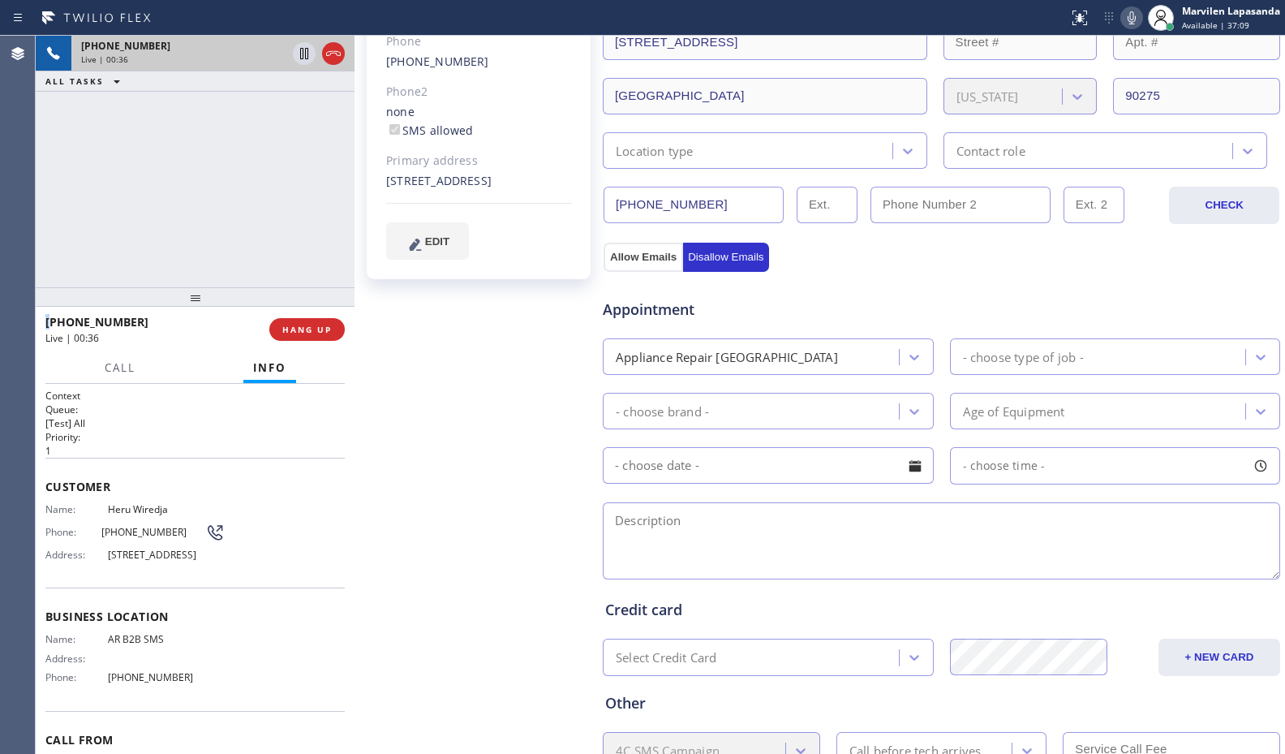
click at [1123, 24] on icon at bounding box center [1131, 17] width 19 height 19
click at [302, 57] on icon at bounding box center [303, 53] width 19 height 19
click at [302, 55] on icon at bounding box center [304, 53] width 11 height 11
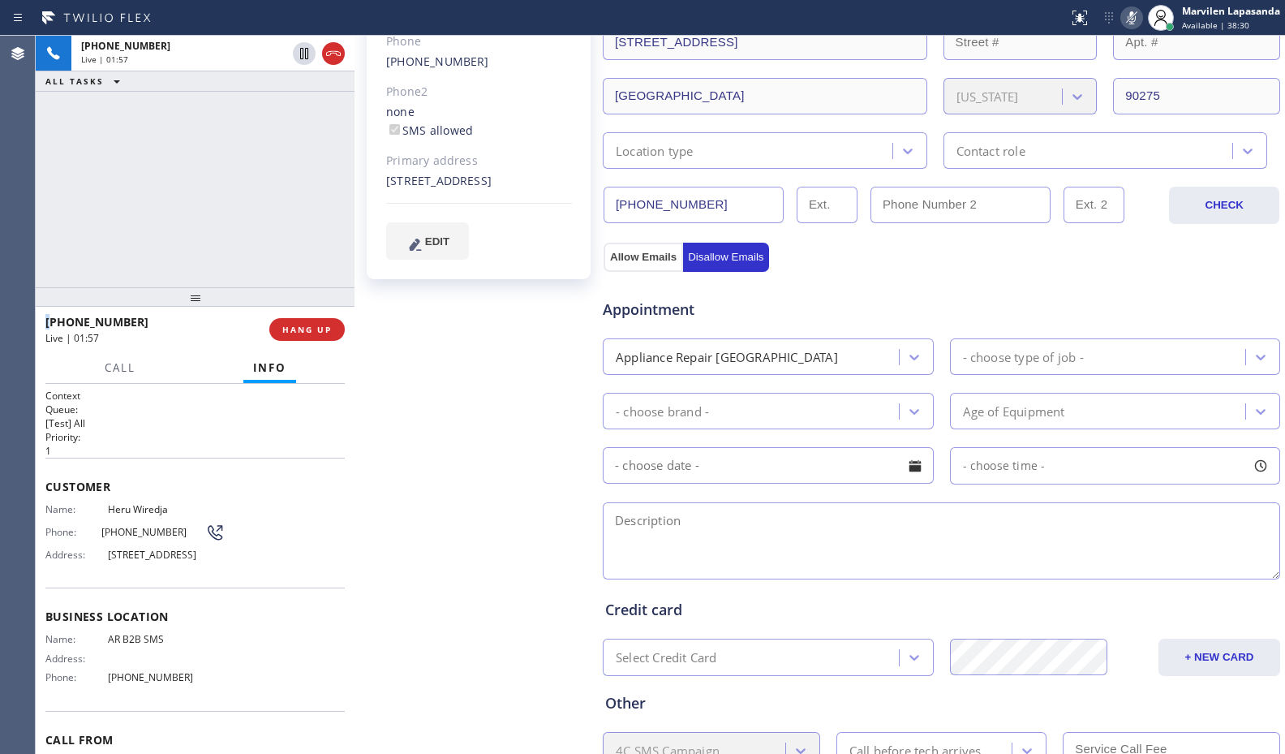
click at [1134, 19] on icon at bounding box center [1131, 17] width 19 height 19
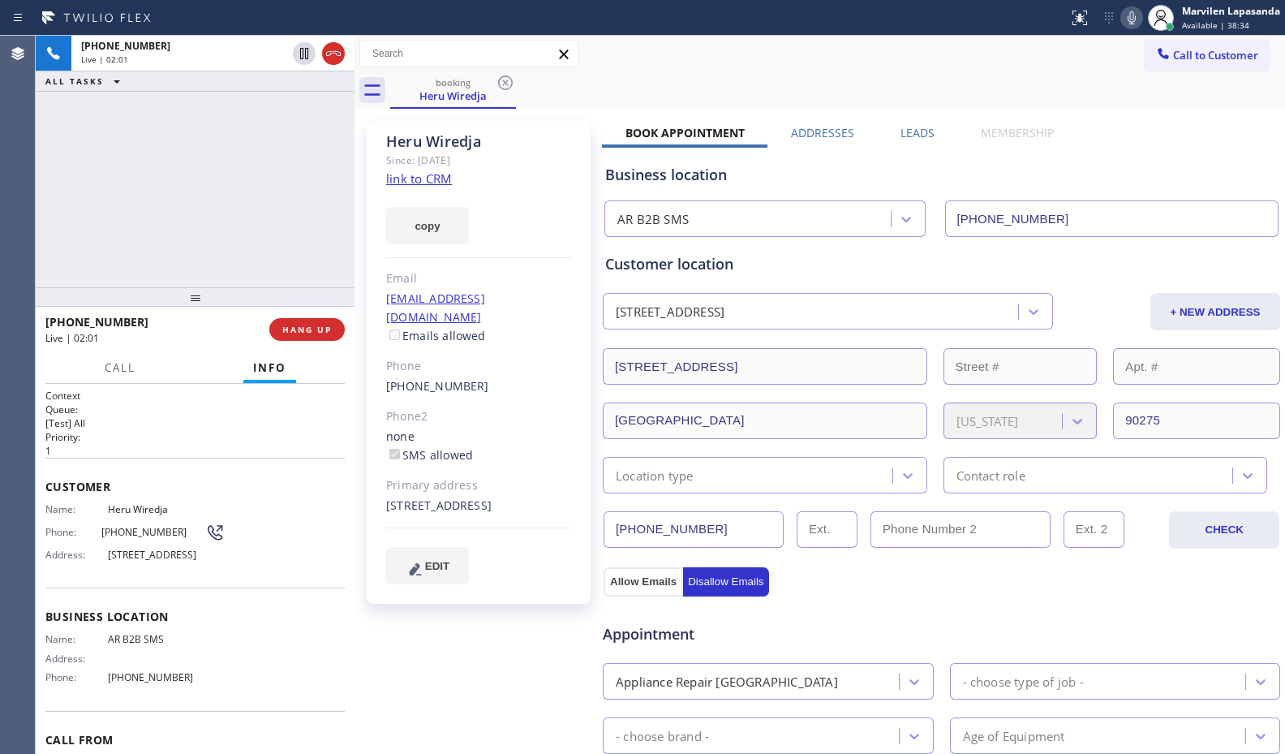
click at [496, 195] on div "copy" at bounding box center [479, 216] width 186 height 56
click at [497, 195] on div "copy" at bounding box center [479, 216] width 186 height 56
click at [500, 195] on div "copy" at bounding box center [479, 216] width 186 height 56
click at [363, 195] on div "Heru Wiredja Since: [DATE] link to CRM copy Email [EMAIL_ADDRESS][DOMAIN_NAME] …" at bounding box center [480, 655] width 243 height 1084
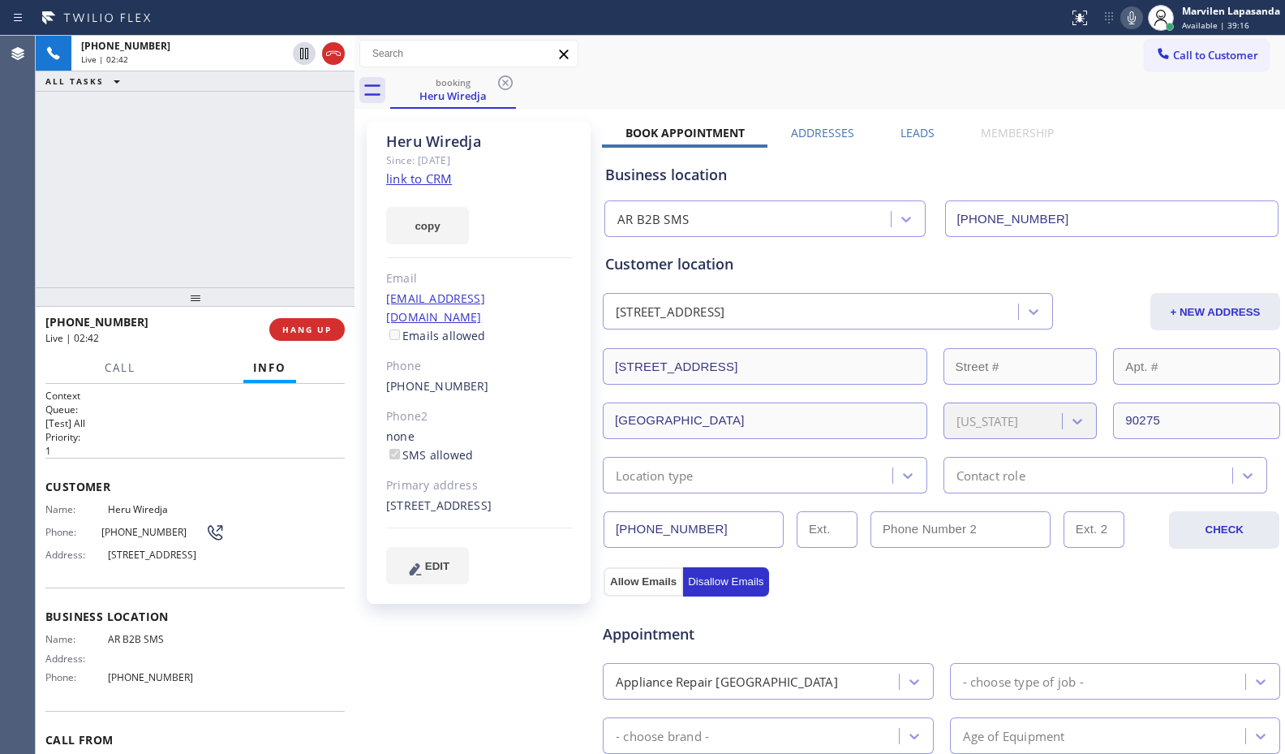
click at [192, 241] on div "[PHONE_NUMBER] Live | 02:42 ALL TASKS ALL TASKS ACTIVE TASKS TASKS IN WRAP UP" at bounding box center [195, 161] width 319 height 251
click at [192, 241] on div "[PHONE_NUMBER] Live | 02:43 ALL TASKS ALL TASKS ACTIVE TASKS TASKS IN WRAP UP" at bounding box center [195, 161] width 319 height 251
click at [290, 333] on span "HANG UP" at bounding box center [306, 329] width 49 height 11
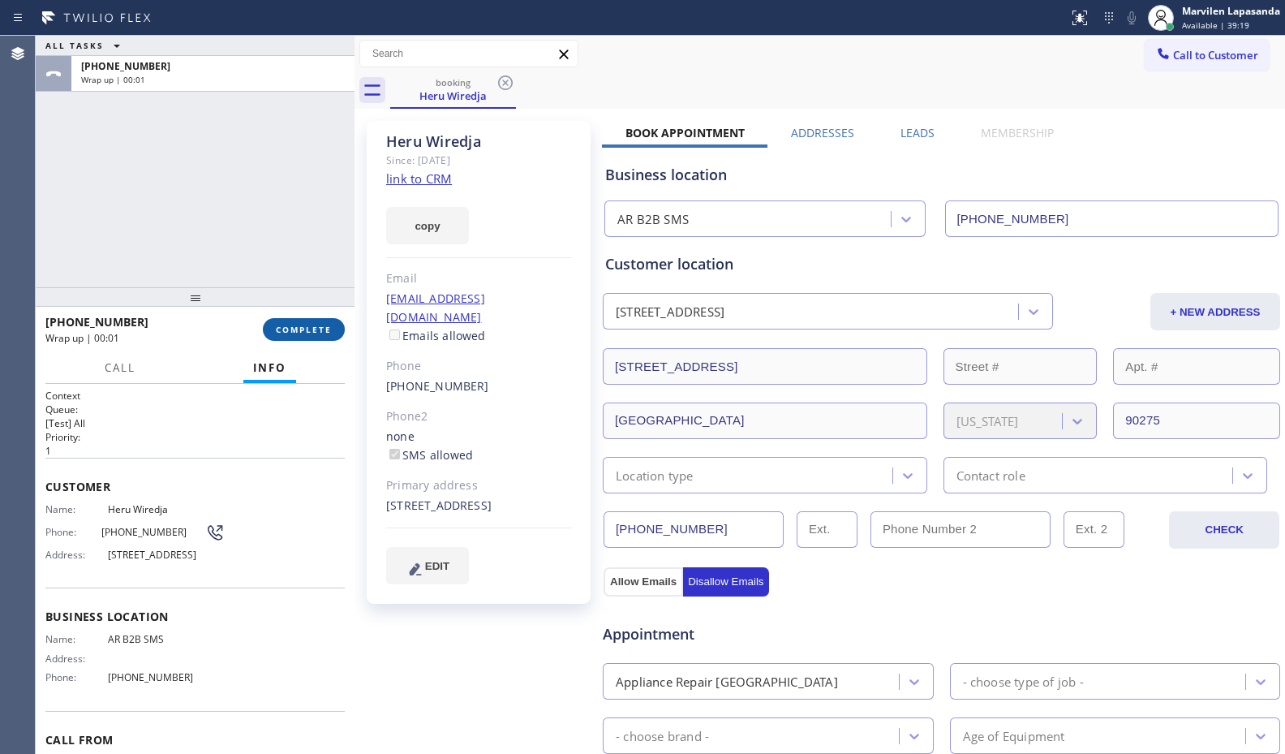
click at [290, 333] on span "COMPLETE" at bounding box center [304, 329] width 56 height 11
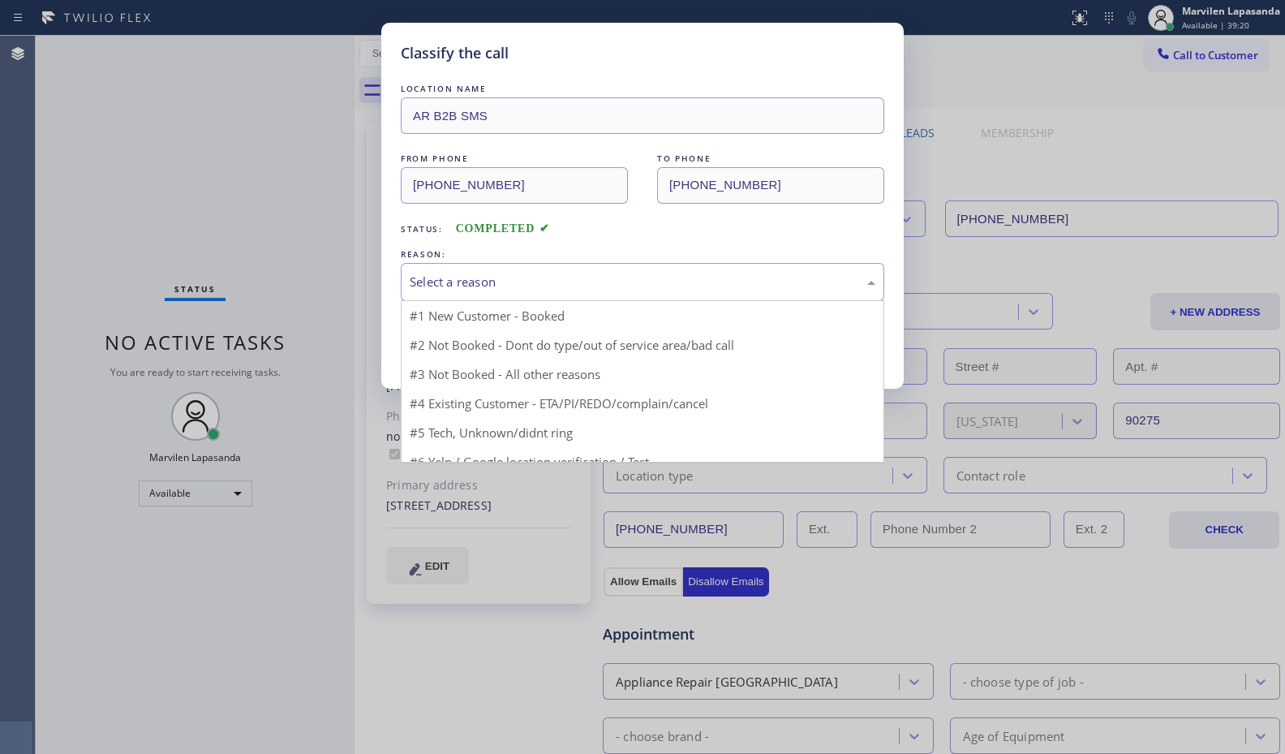
click at [445, 288] on div "Select a reason" at bounding box center [643, 282] width 466 height 19
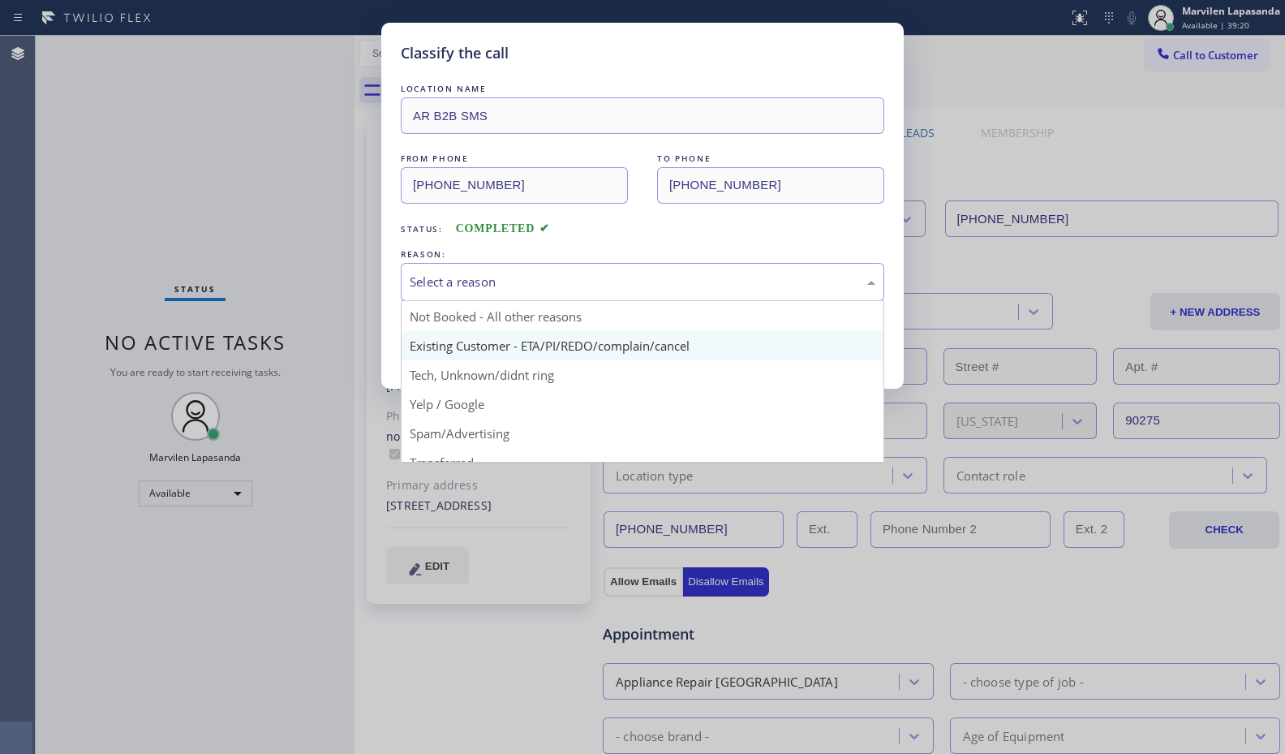
scroll to position [15, 0]
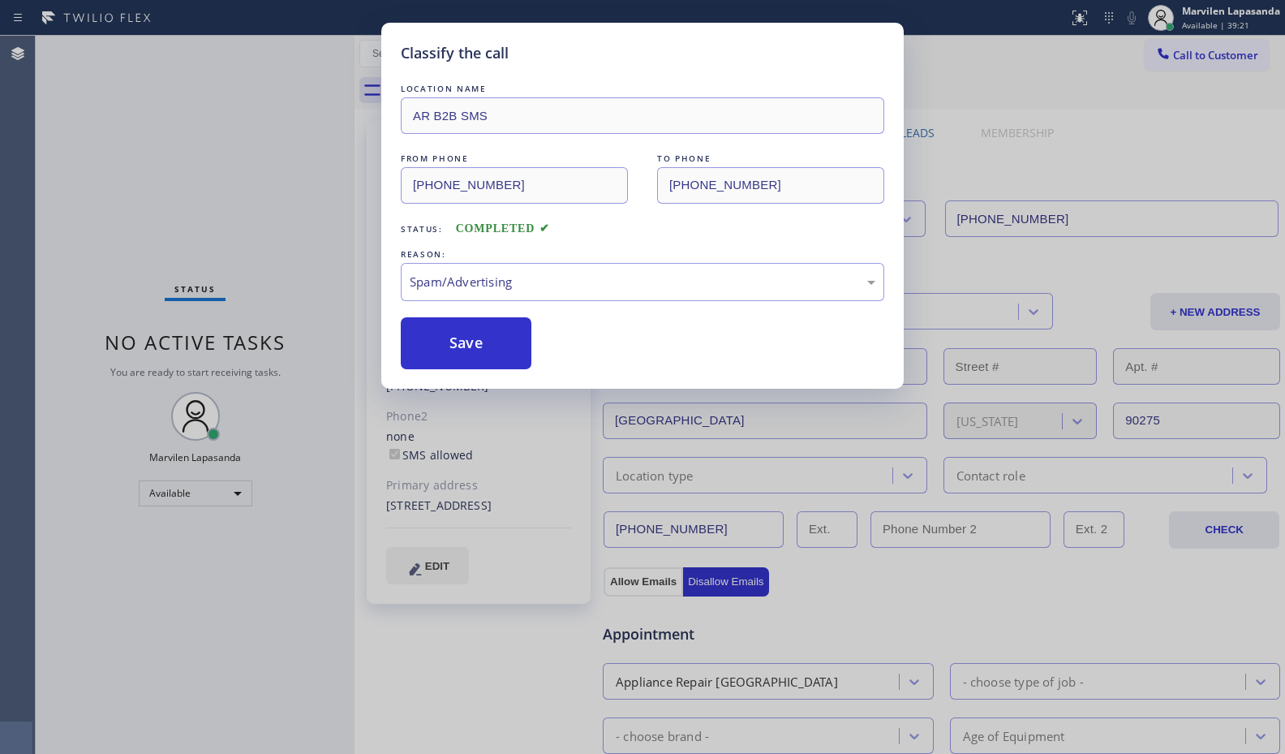
click at [479, 369] on div "Classify the call LOCATION NAME AR B2B SMS FROM PHONE [PHONE_NUMBER] TO PHONE […" at bounding box center [642, 206] width 522 height 366
click at [479, 367] on button "Save" at bounding box center [466, 343] width 131 height 52
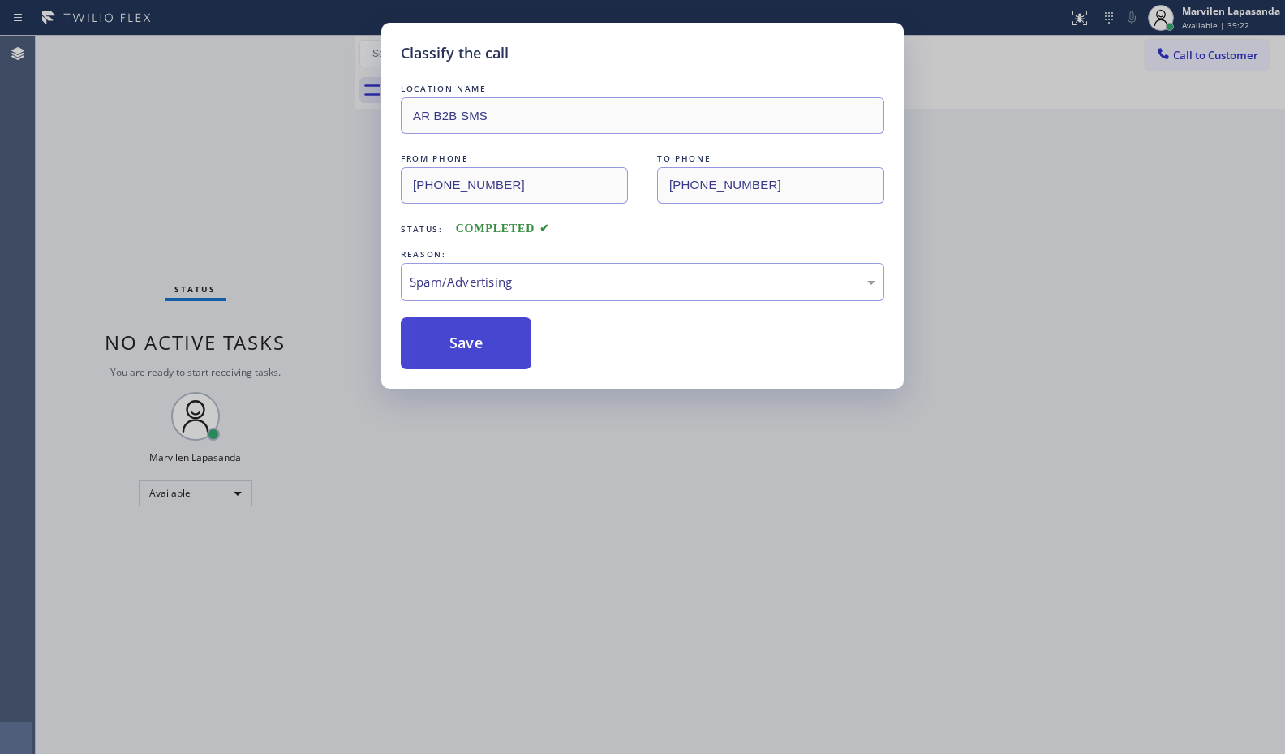
click at [470, 347] on button "Save" at bounding box center [466, 343] width 131 height 52
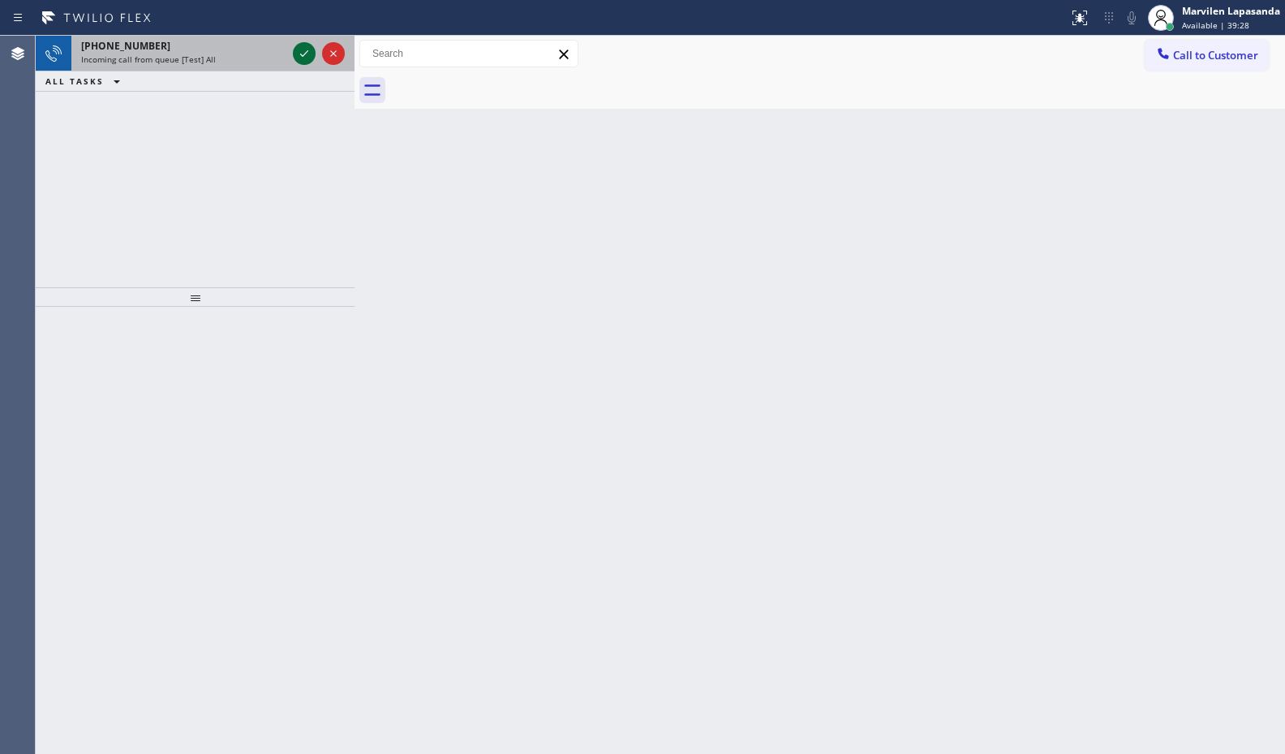
click at [303, 52] on icon at bounding box center [303, 53] width 19 height 19
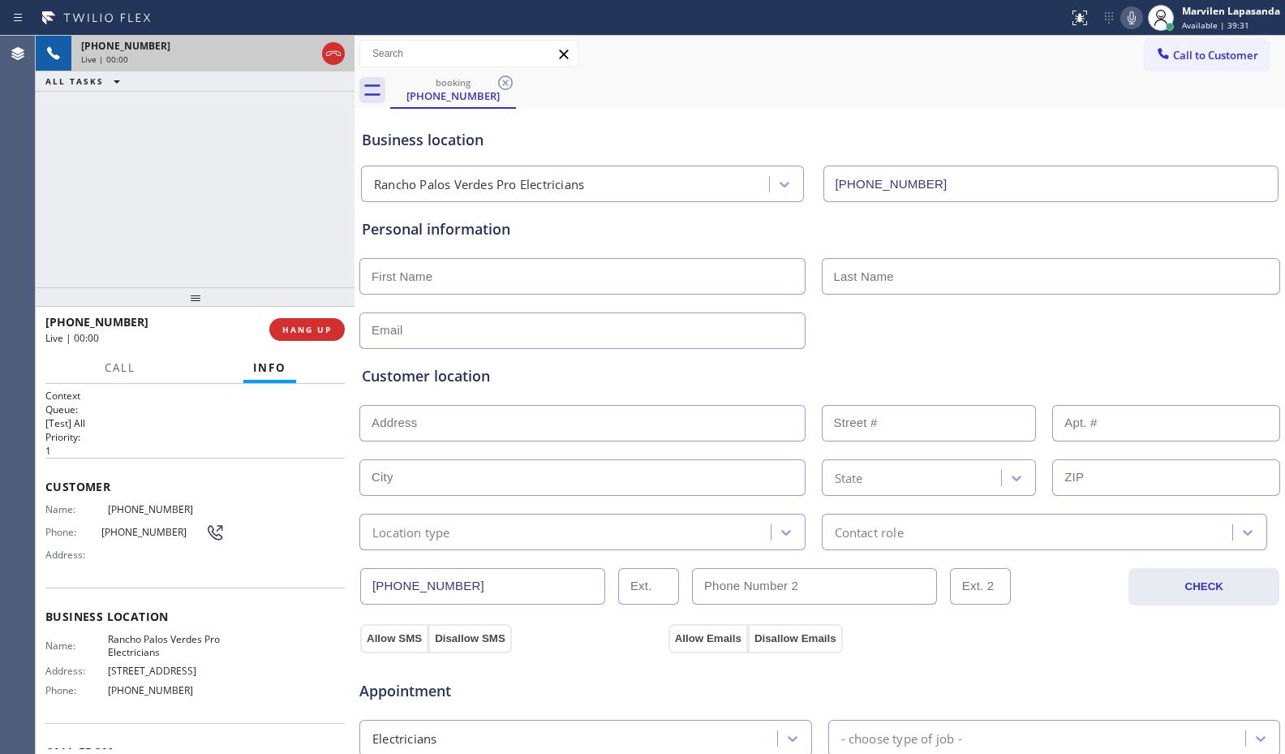
type input "[PHONE_NUMBER]"
click at [97, 632] on div "Business location Name: [GEOGRAPHIC_DATA] Pro Electricians Address: [STREET_ADD…" at bounding box center [194, 654] width 299 height 135
click at [71, 576] on div "Customer Name: [PHONE_NUMBER] Phone: [PHONE_NUMBER] Address:" at bounding box center [194, 523] width 299 height 130
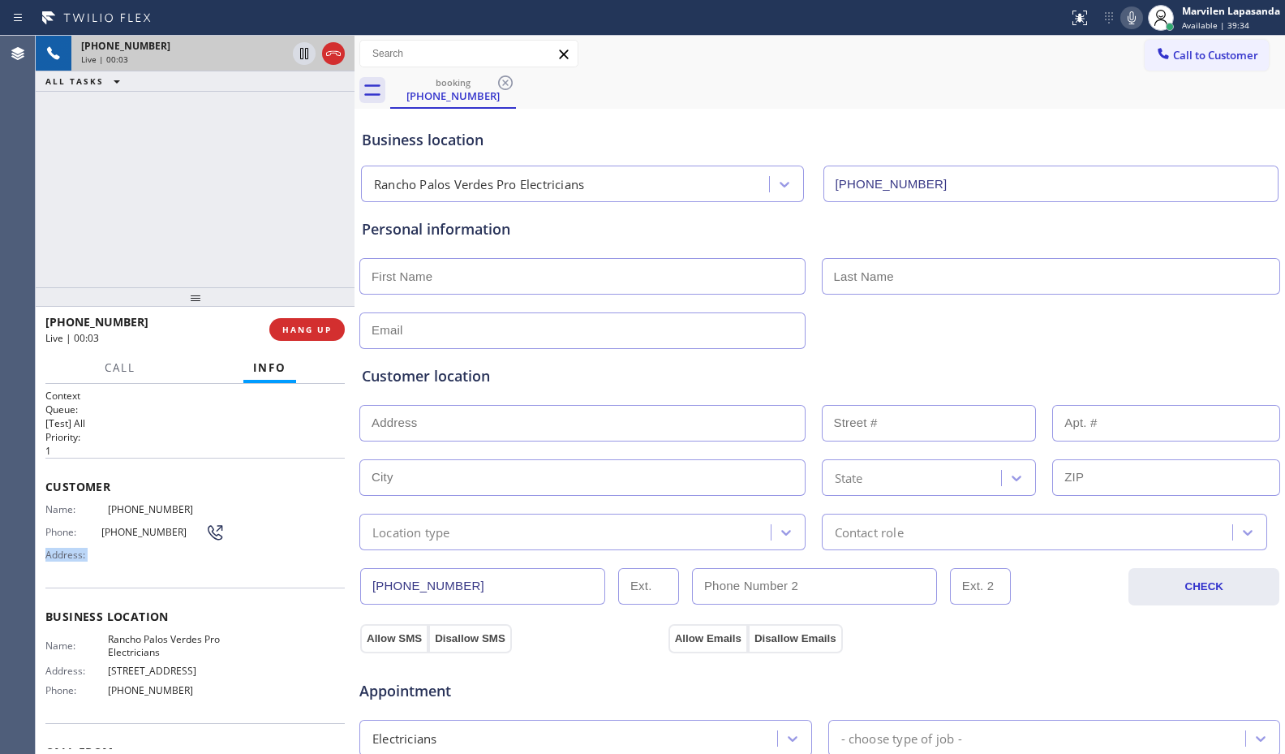
click at [71, 576] on div "Customer Name: [PHONE_NUMBER] Phone: [PHONE_NUMBER] Address:" at bounding box center [194, 523] width 299 height 130
click at [48, 487] on span "Customer" at bounding box center [194, 486] width 299 height 15
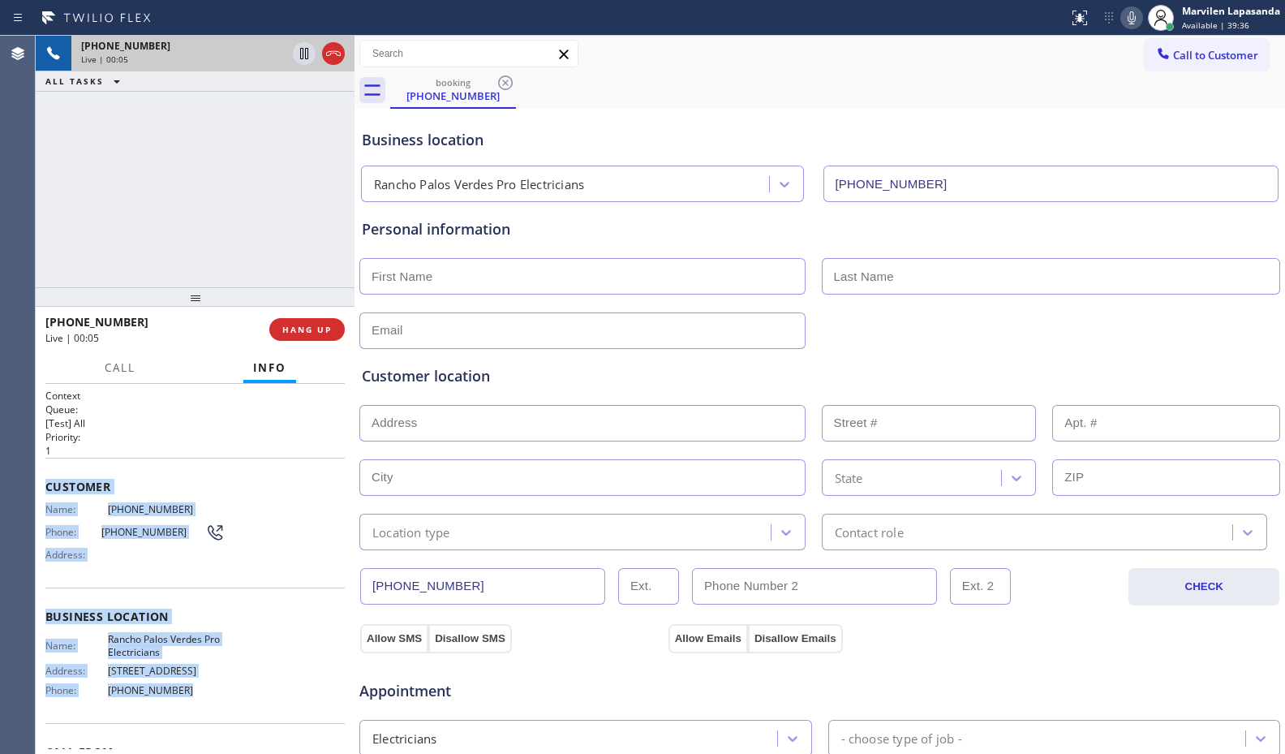
drag, startPoint x: 47, startPoint y: 482, endPoint x: 228, endPoint y: 701, distance: 284.1
click at [228, 701] on div "Context Queue: [Test] All Priority: 1 Customer Name: [PHONE_NUMBER] Phone: [PHO…" at bounding box center [194, 617] width 299 height 457
copy div "Customer Name: [PHONE_NUMBER] Phone: [PHONE_NUMBER] Address: Business location …"
click at [1133, 19] on icon at bounding box center [1132, 17] width 8 height 13
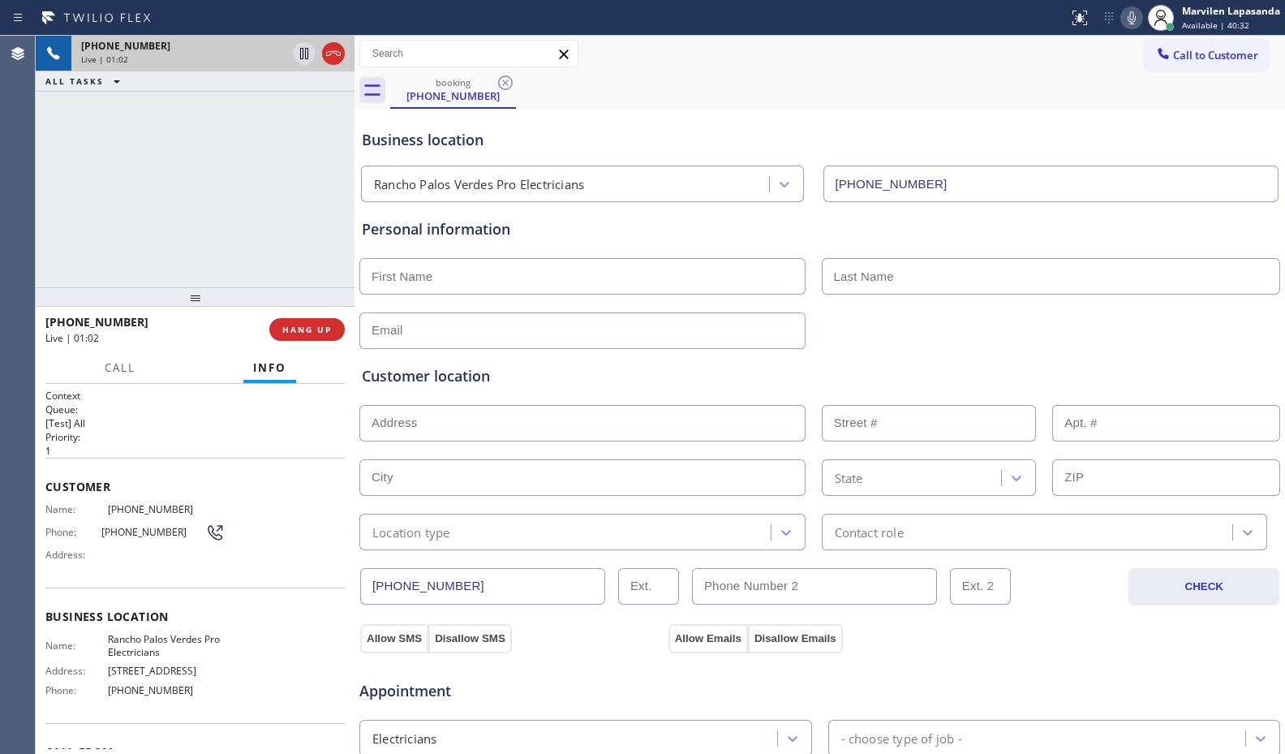
click at [1126, 101] on div "booking [PHONE_NUMBER]" at bounding box center [837, 90] width 895 height 37
click at [1149, 104] on div "booking [PHONE_NUMBER]" at bounding box center [837, 90] width 895 height 37
click at [1135, 16] on icon at bounding box center [1132, 17] width 8 height 13
drag, startPoint x: 259, startPoint y: 125, endPoint x: 269, endPoint y: 114, distance: 15.5
click at [265, 118] on div "[PHONE_NUMBER] Live | 02:00 ALL TASKS ALL TASKS ACTIVE TASKS TASKS IN WRAP UP" at bounding box center [195, 161] width 319 height 251
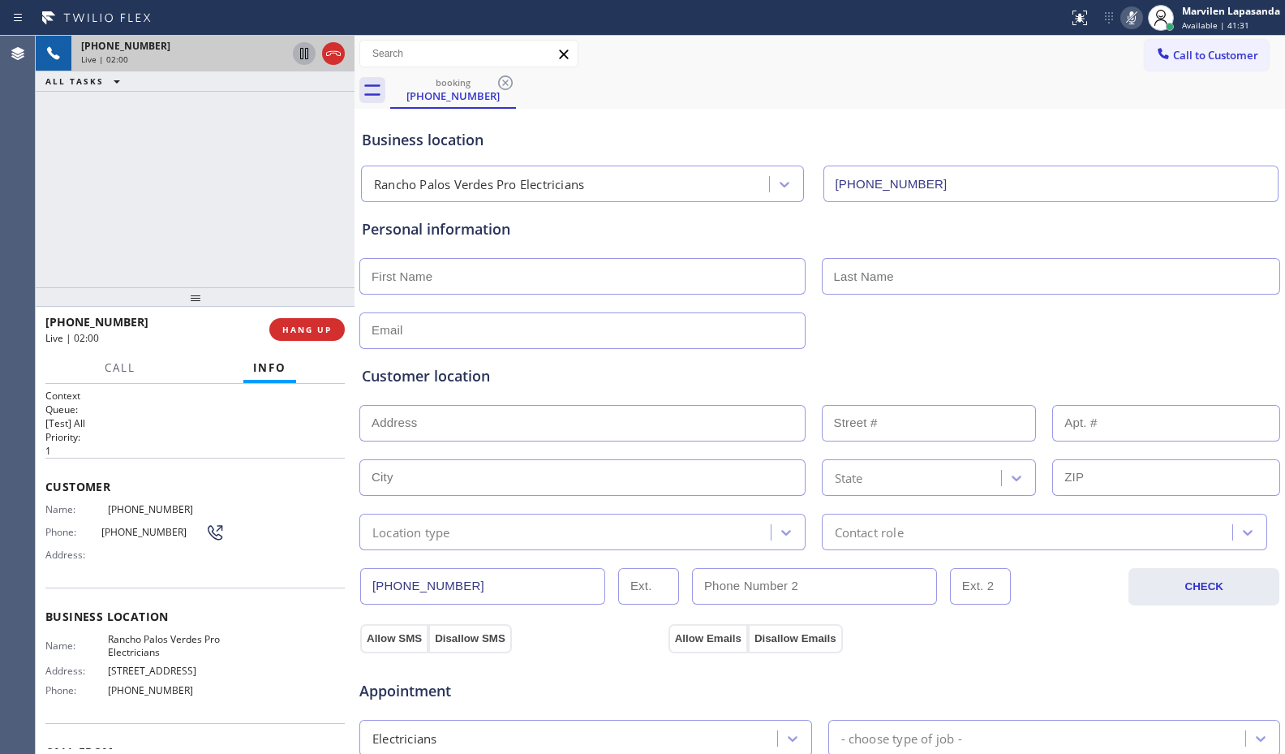
click at [300, 58] on icon at bounding box center [304, 53] width 8 height 11
drag, startPoint x: 763, startPoint y: 44, endPoint x: 932, endPoint y: 48, distance: 168.8
click at [763, 44] on div "Call to Customer Outbound call Location [GEOGRAPHIC_DATA] Appliance Repair Expe…" at bounding box center [819, 54] width 930 height 28
click at [1134, 23] on icon at bounding box center [1131, 17] width 19 height 19
click at [302, 55] on icon at bounding box center [304, 53] width 11 height 11
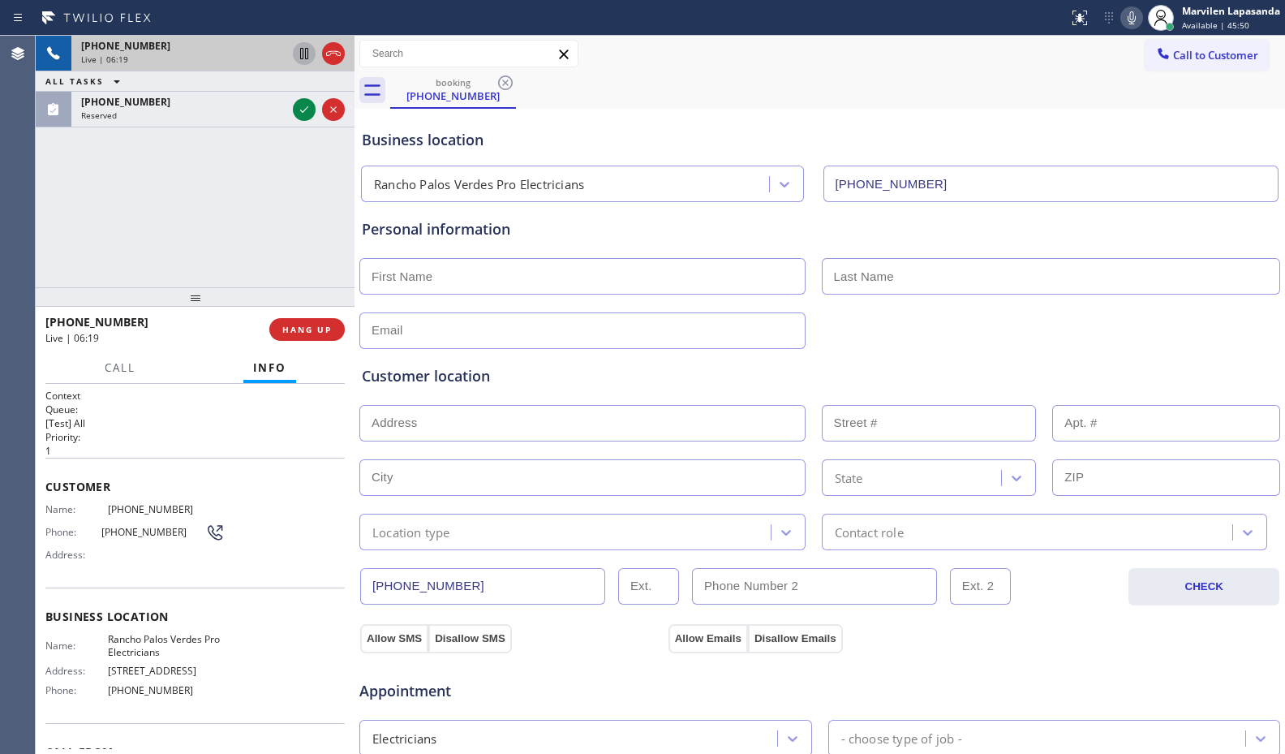
click at [809, 137] on div "Business location" at bounding box center [820, 140] width 916 height 22
click at [1136, 21] on icon at bounding box center [1131, 17] width 19 height 19
click at [1099, 123] on div "Business location [GEOGRAPHIC_DATA] Pro Electricians [PHONE_NUMBER]" at bounding box center [820, 157] width 922 height 89
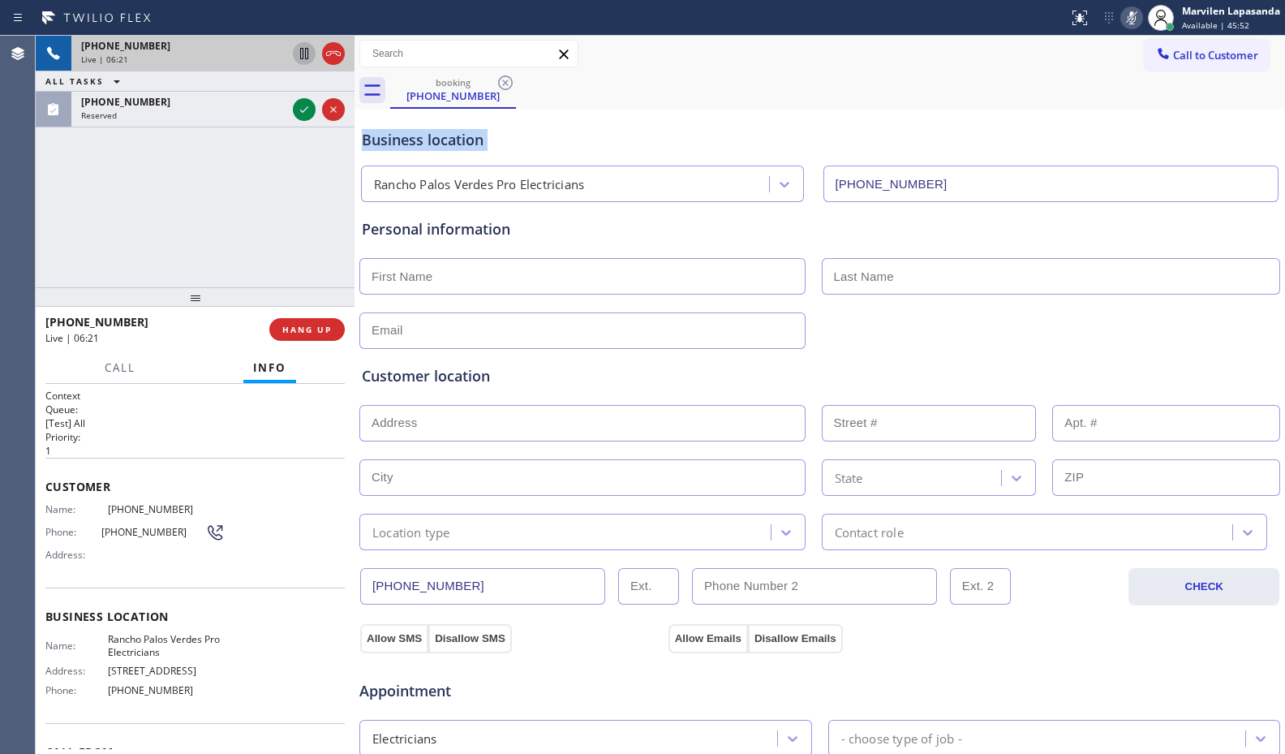
click at [1099, 123] on div "Business location [GEOGRAPHIC_DATA] Pro Electricians [PHONE_NUMBER]" at bounding box center [820, 157] width 922 height 89
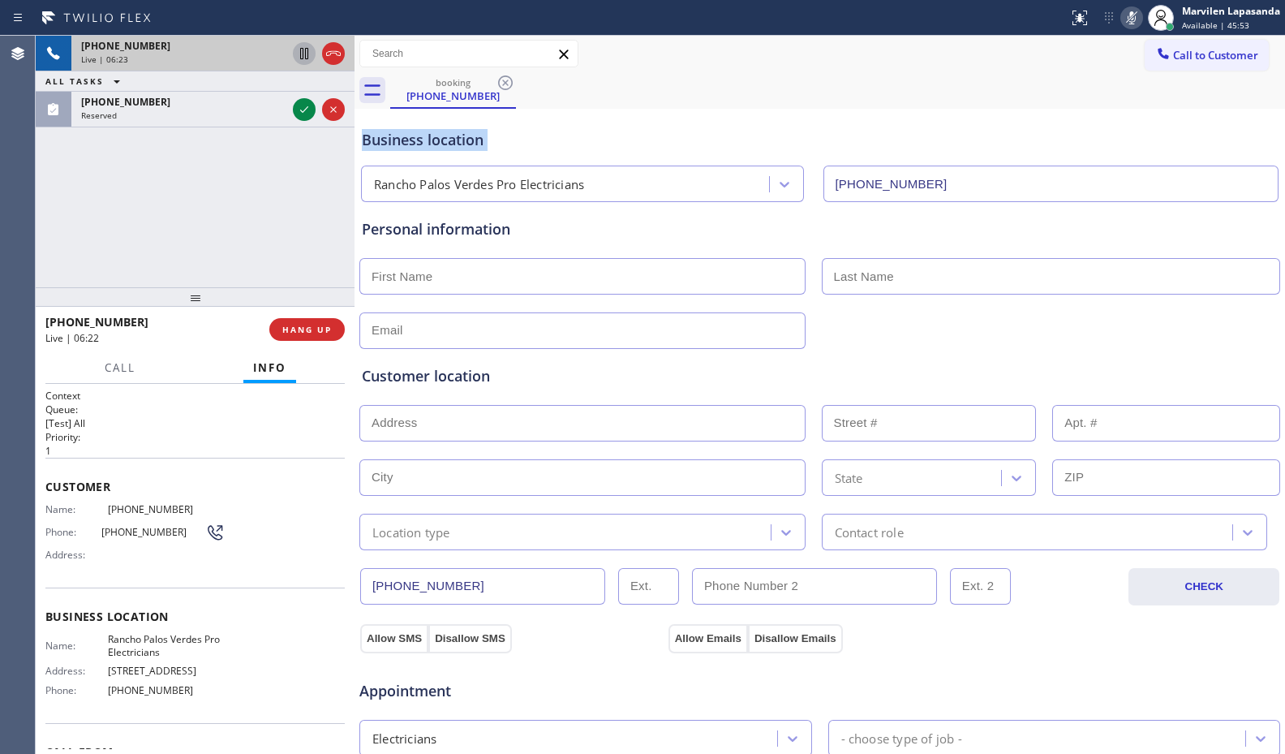
click at [1099, 123] on div "Business location [GEOGRAPHIC_DATA] Pro Electricians [PHONE_NUMBER]" at bounding box center [820, 157] width 922 height 89
click at [1099, 81] on div "booking [PHONE_NUMBER]" at bounding box center [837, 90] width 895 height 37
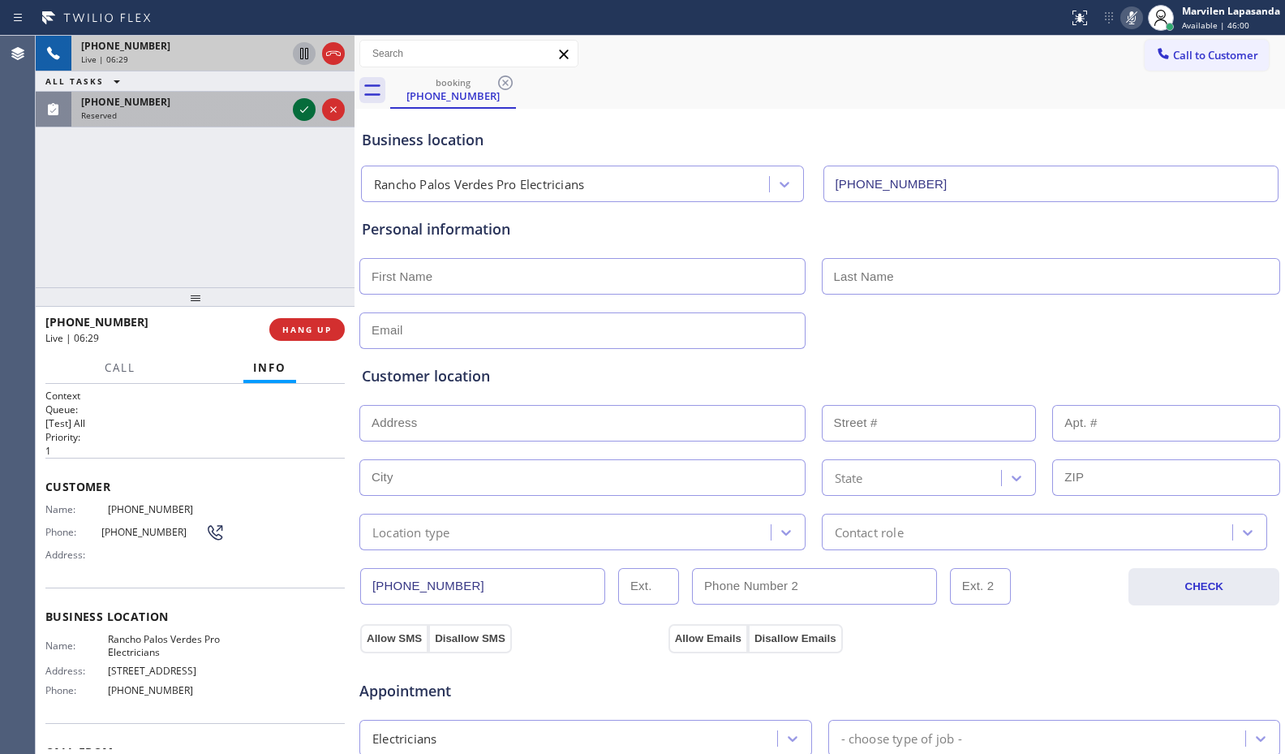
click at [305, 112] on icon at bounding box center [303, 109] width 19 height 19
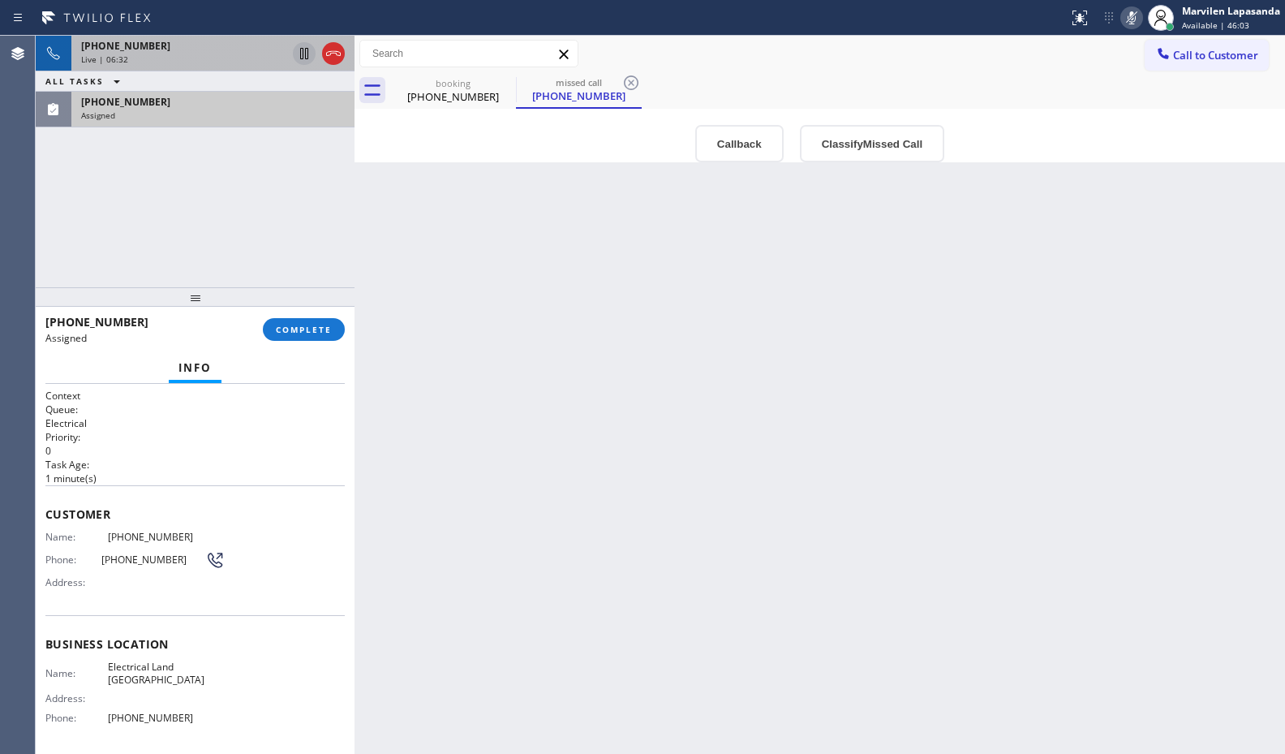
click at [229, 53] on div "[PHONE_NUMBER] Live | 06:32" at bounding box center [180, 54] width 218 height 36
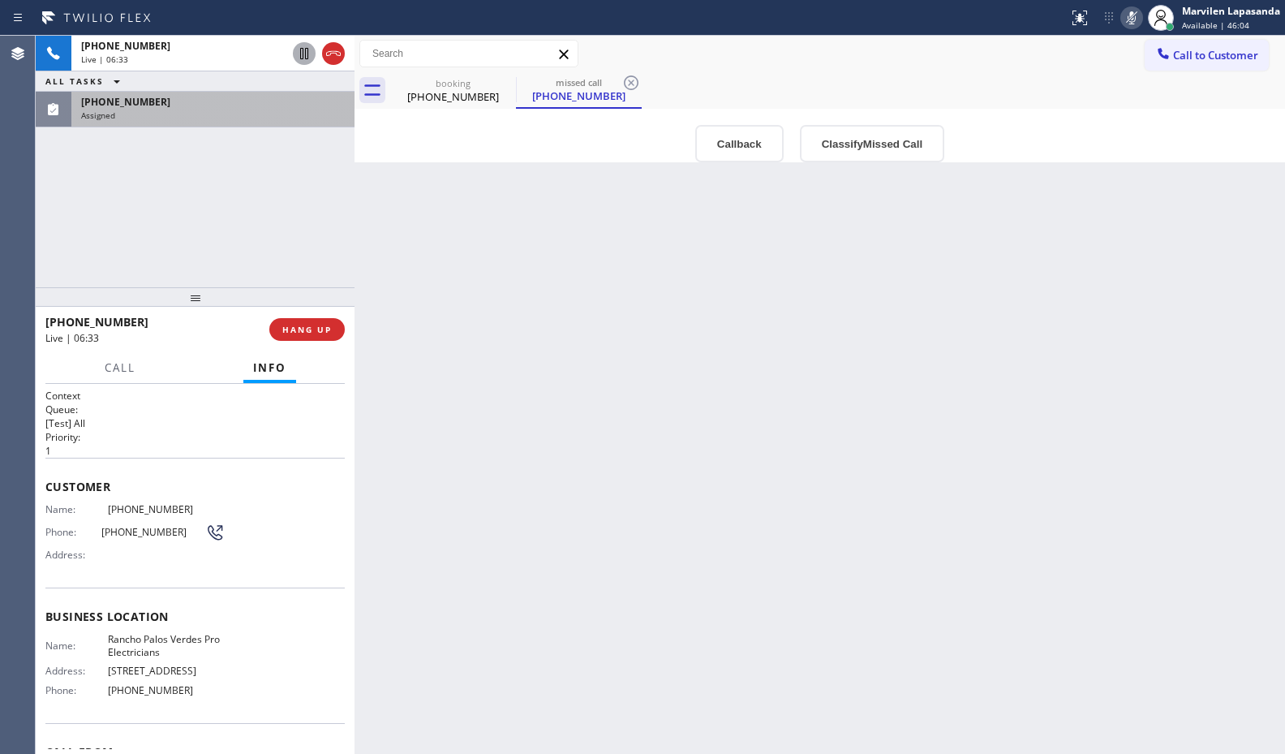
click at [1102, 132] on div "Callback Classify Missed Call" at bounding box center [819, 143] width 930 height 37
click at [1130, 17] on icon at bounding box center [1131, 17] width 19 height 19
click at [561, 94] on div "[PHONE_NUMBER]" at bounding box center [579, 95] width 122 height 15
click at [1039, 238] on div "Back to Dashboard Change Sender ID Customers Technicians Select a contact Outbo…" at bounding box center [819, 395] width 930 height 718
click at [1009, 287] on div "Back to Dashboard Change Sender ID Customers Technicians Select a contact Outbo…" at bounding box center [819, 395] width 930 height 718
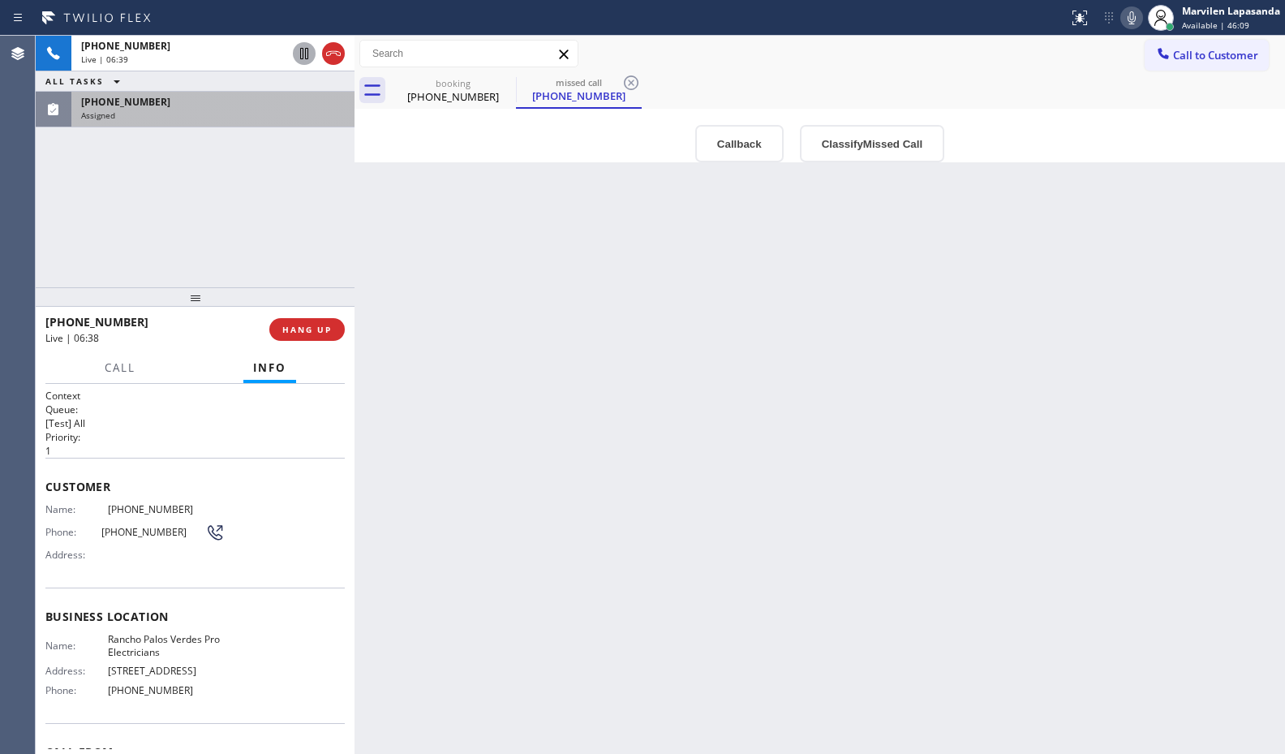
click at [1013, 297] on div "Back to Dashboard Change Sender ID Customers Technicians Select a contact Outbo…" at bounding box center [819, 395] width 930 height 718
click at [719, 188] on div "Back to Dashboard Change Sender ID Customers Technicians Select a contact Outbo…" at bounding box center [819, 395] width 930 height 718
click at [595, 187] on div "Back to Dashboard Change Sender ID Customers Technicians Select a contact Outbo…" at bounding box center [819, 395] width 930 height 718
click at [463, 98] on div "[PHONE_NUMBER]" at bounding box center [453, 96] width 122 height 15
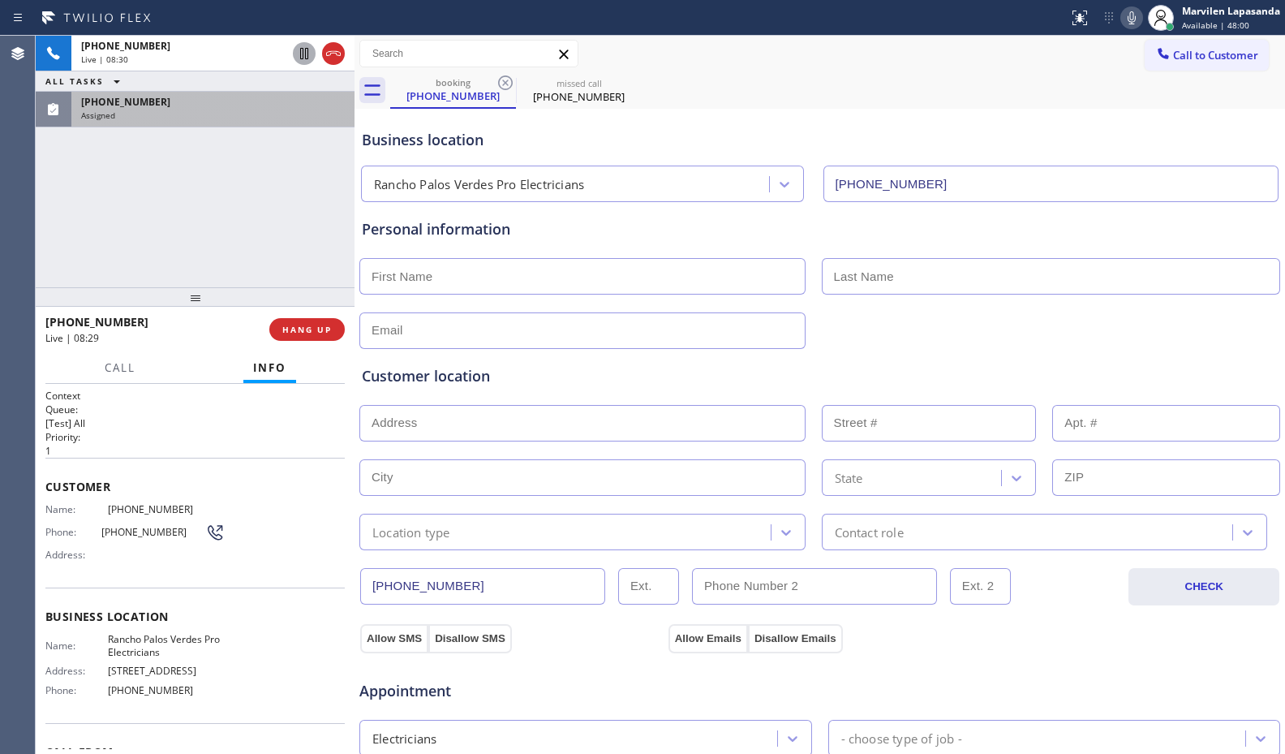
click at [526, 245] on div "Personal information" at bounding box center [820, 283] width 916 height 131
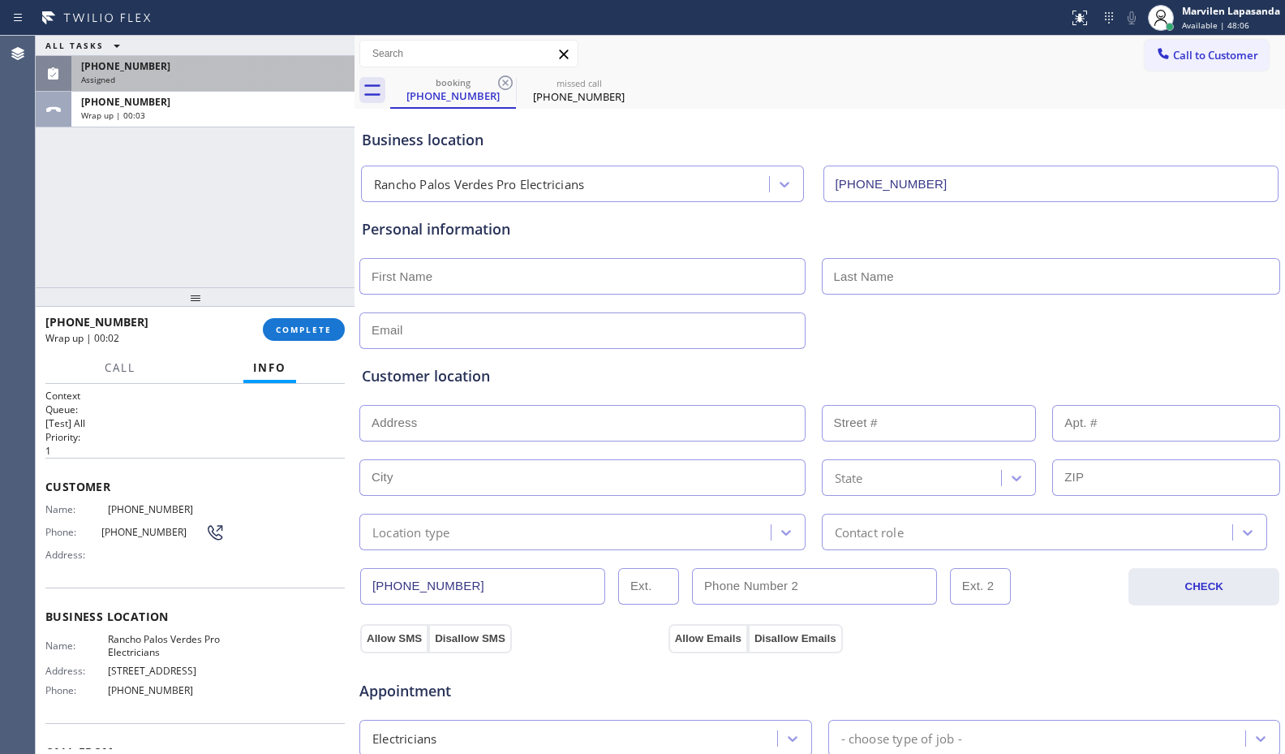
click at [564, 282] on input "text" at bounding box center [582, 276] width 446 height 37
paste input "Lauren"
type input "Lauren"
click at [938, 309] on div at bounding box center [820, 329] width 924 height 40
click at [939, 284] on input "text" at bounding box center [1051, 276] width 459 height 37
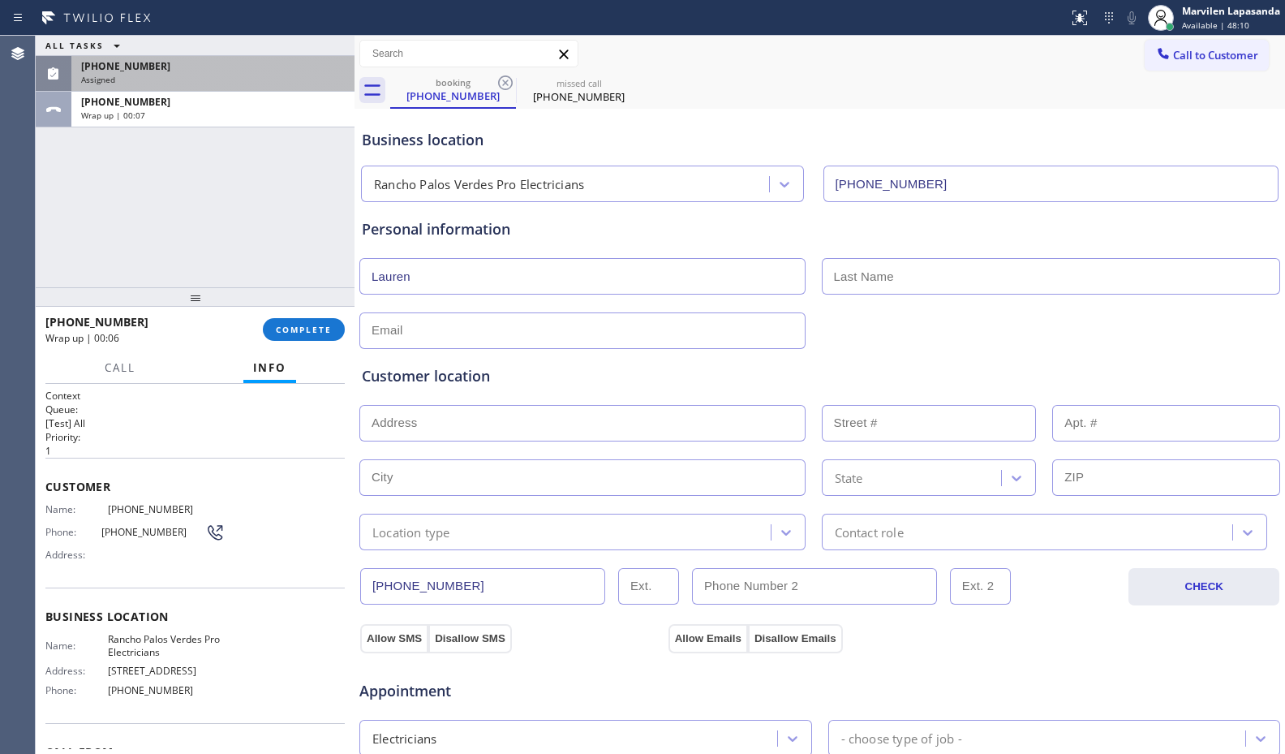
click at [776, 229] on div "Personal information" at bounding box center [820, 229] width 916 height 22
click at [860, 273] on input "text" at bounding box center [1051, 276] width 459 height 37
paste input "[PERSON_NAME]"
type input "[PERSON_NAME]"
click at [427, 333] on input "text" at bounding box center [582, 330] width 446 height 37
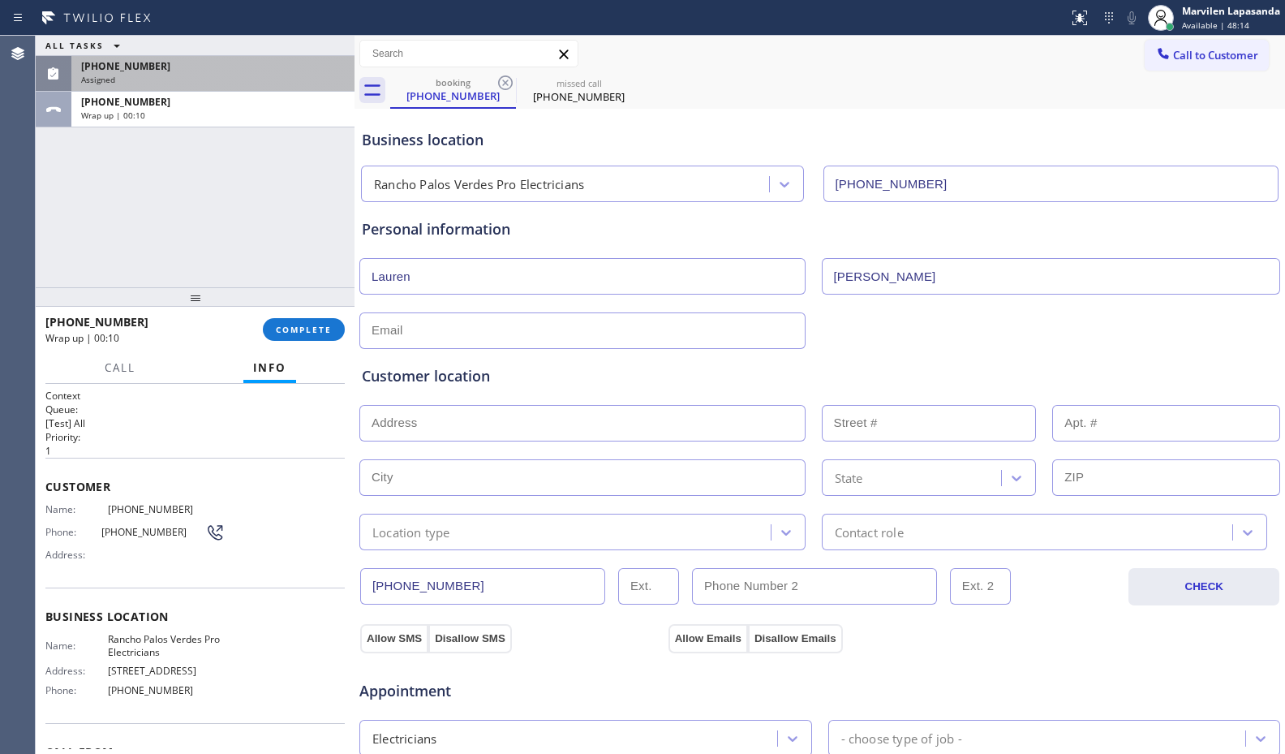
paste input "[EMAIL_ADDRESS][DOMAIN_NAME]"
type input "[EMAIL_ADDRESS][DOMAIN_NAME]"
click at [469, 387] on div "Customer location >> ADD NEW ADDRESS << + NEW ADDRESS State Location type Conta…" at bounding box center [820, 457] width 916 height 185
click at [402, 426] on input "text" at bounding box center [582, 423] width 446 height 37
paste input "[STREET_ADDRESS][PERSON_NAME]"
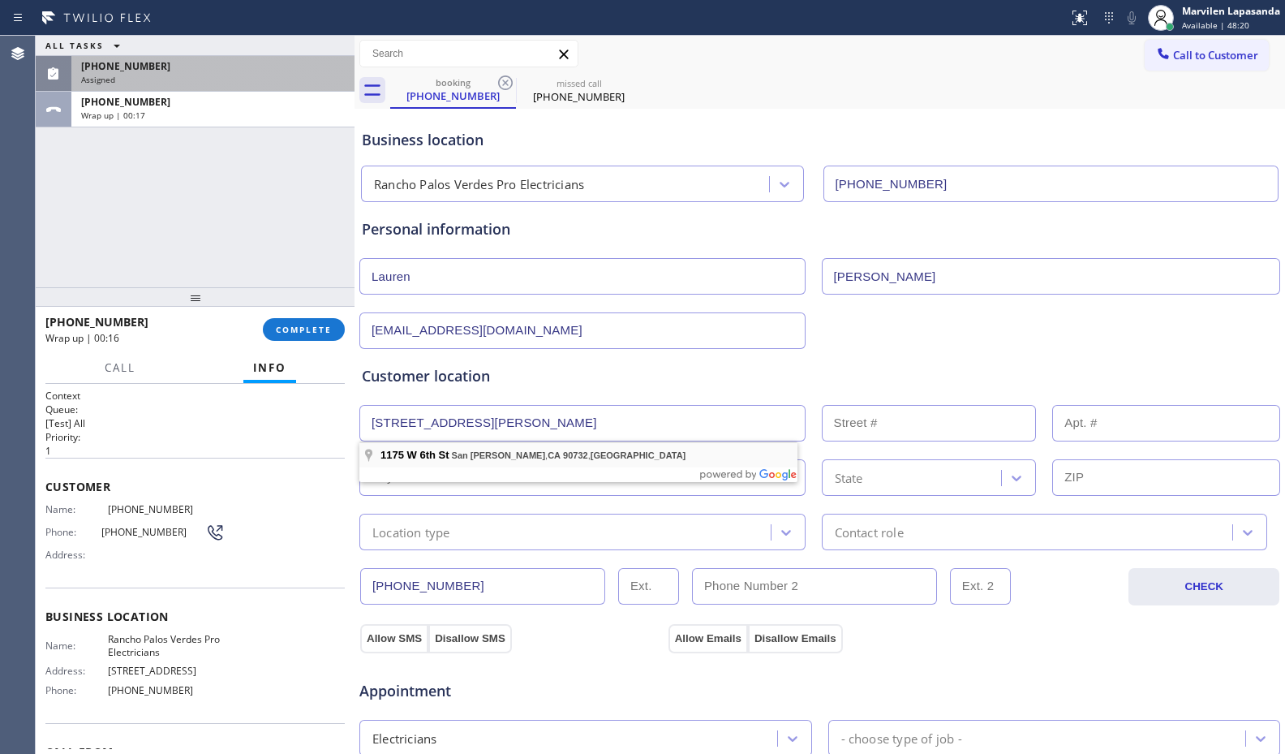
type input "[STREET_ADDRESS]"
type input "1175"
type input "90732"
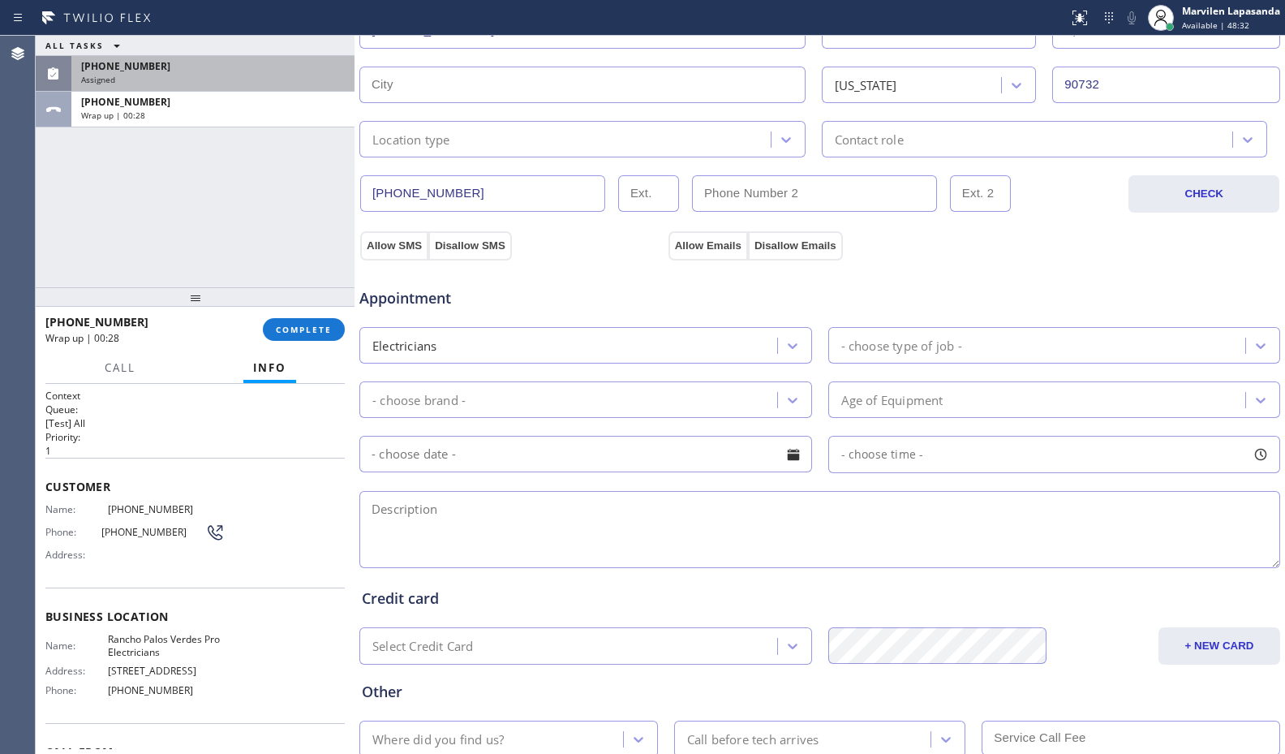
scroll to position [406, 0]
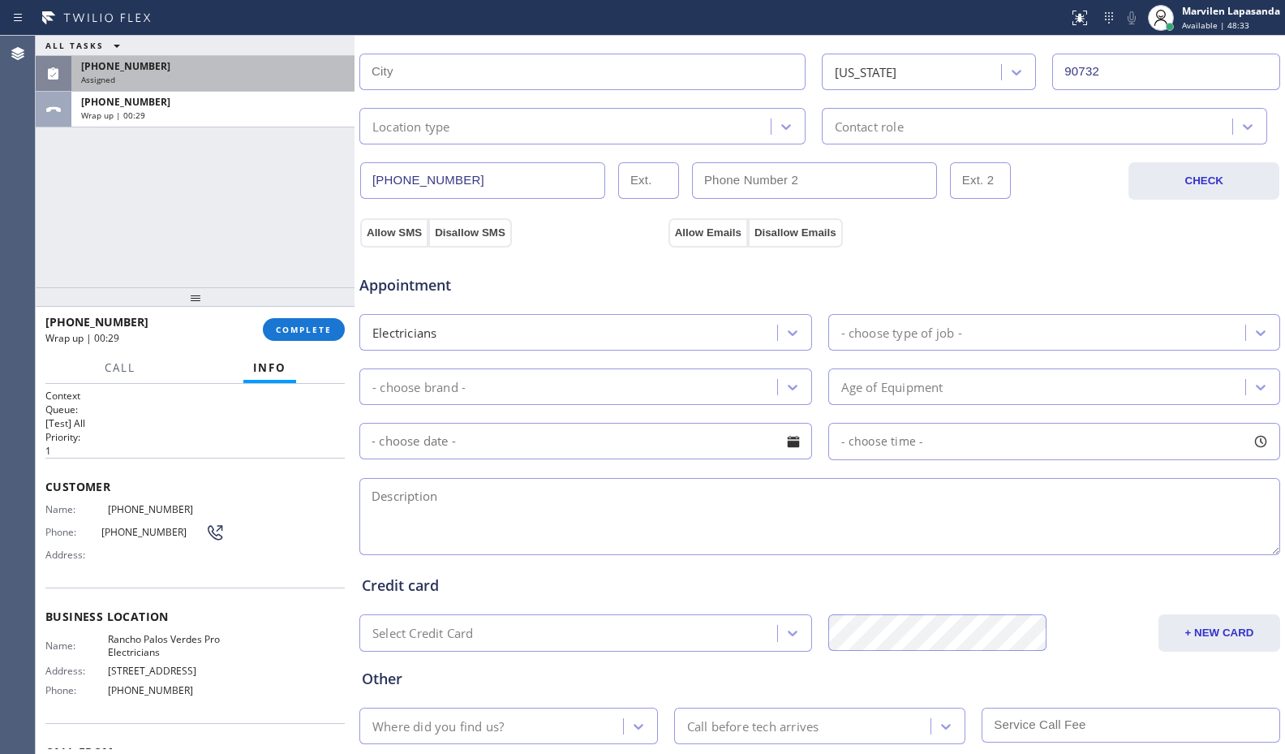
click at [498, 525] on textarea at bounding box center [819, 516] width 921 height 77
paste textarea "[STREET_ADDRESS][PERSON_NAME]"
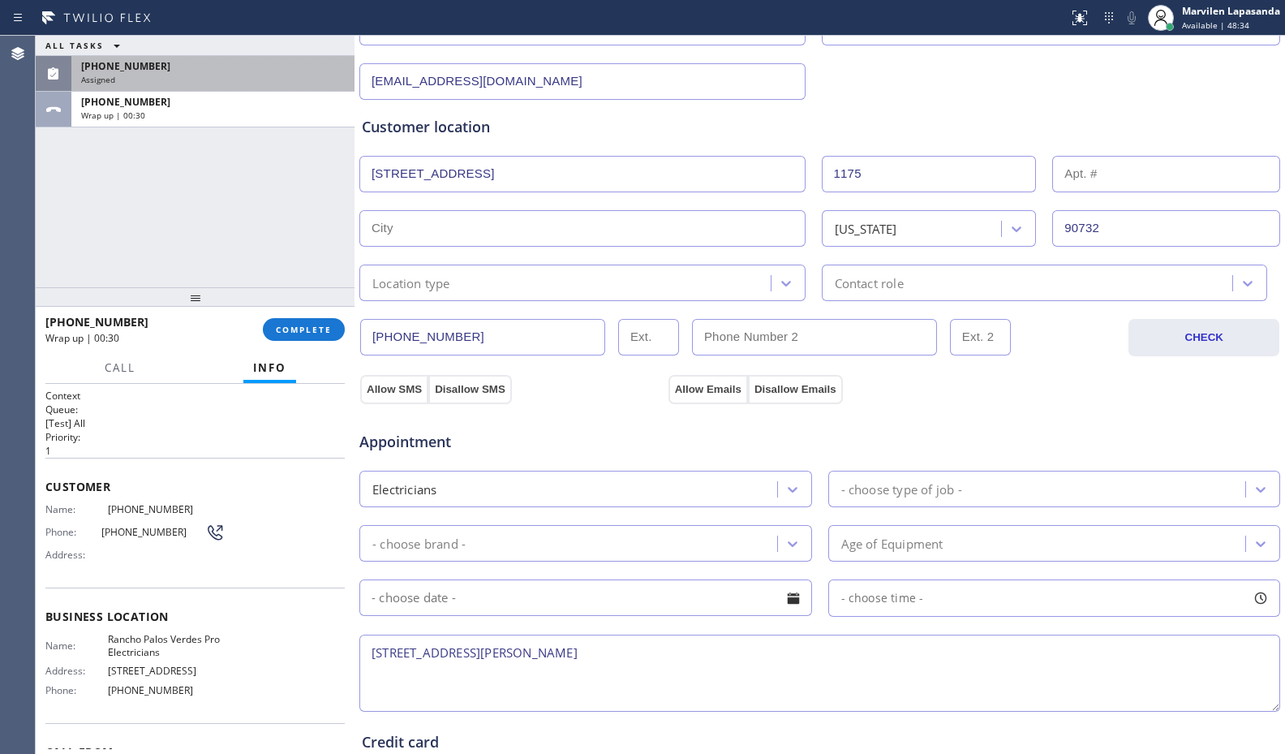
scroll to position [243, 0]
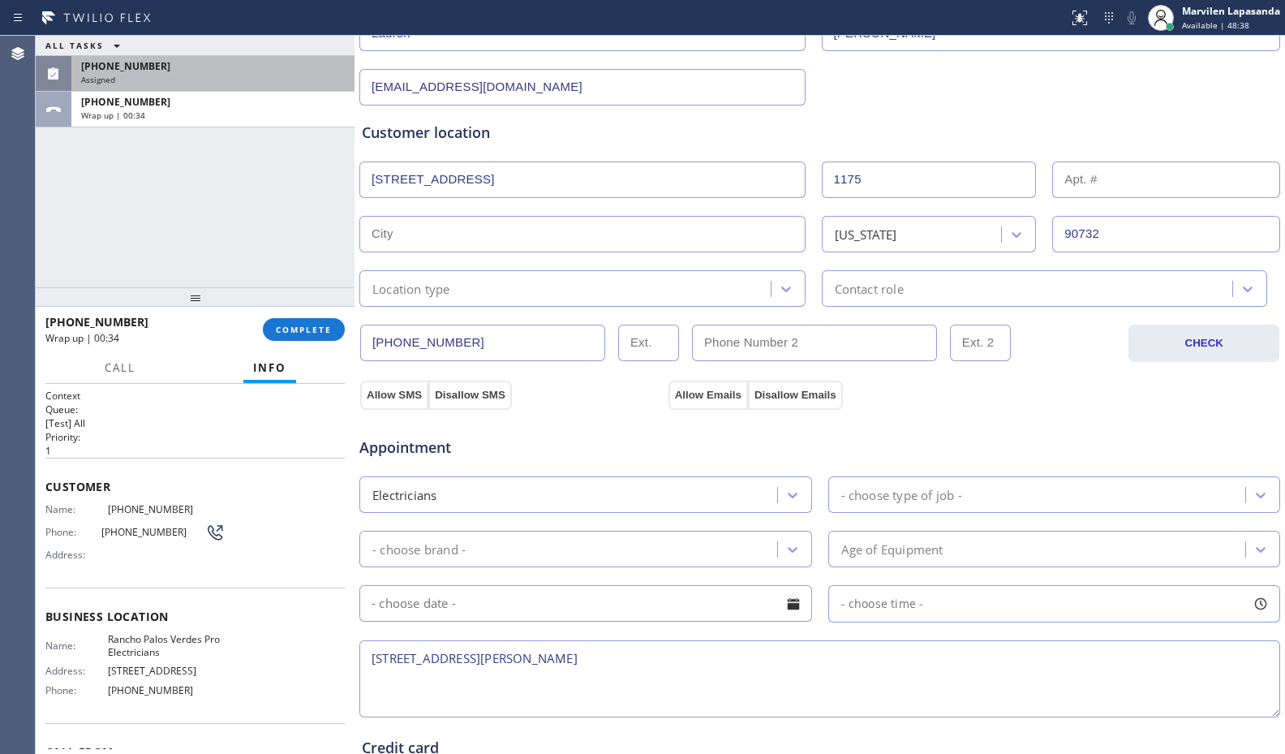
drag, startPoint x: 458, startPoint y: 659, endPoint x: 513, endPoint y: 660, distance: 56.0
click at [513, 660] on textarea "[STREET_ADDRESS][PERSON_NAME]" at bounding box center [819, 678] width 921 height 77
type textarea "[STREET_ADDRESS][PERSON_NAME]"
click at [462, 234] on input "text" at bounding box center [582, 234] width 446 height 37
paste input "San [PERSON_NAME]"
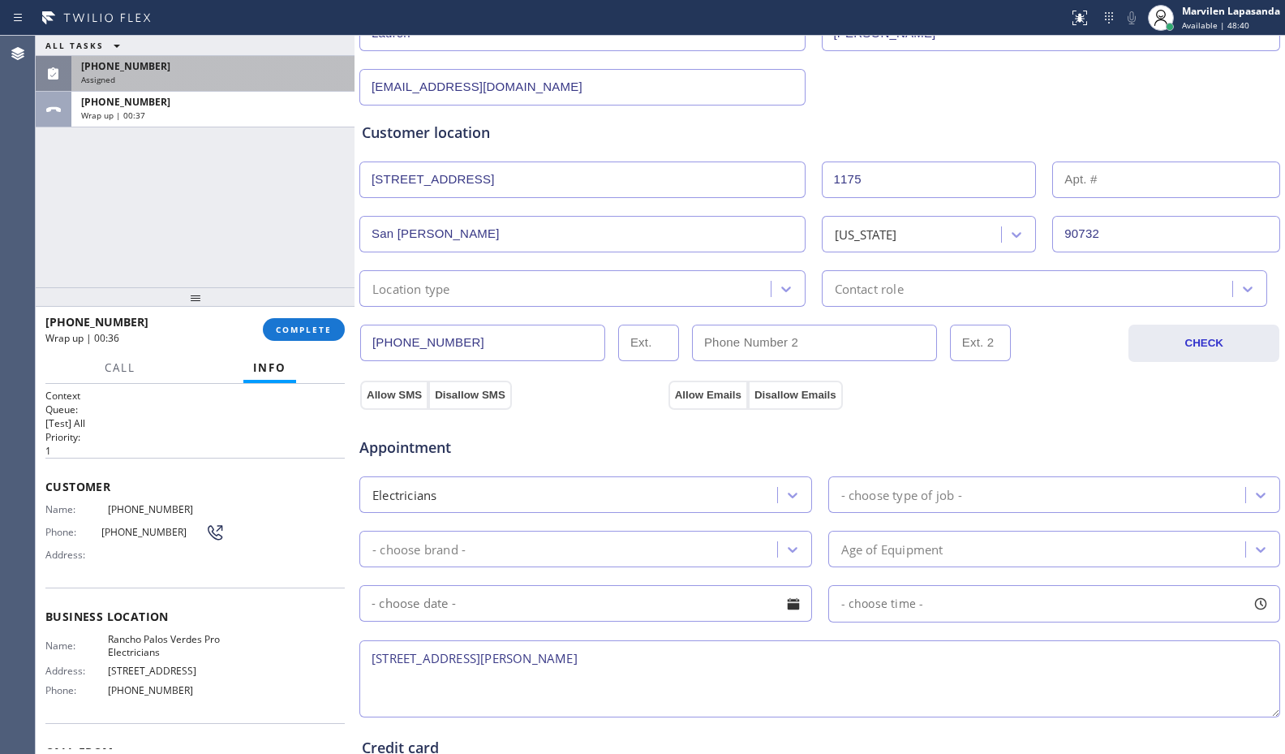
type input "San [PERSON_NAME]"
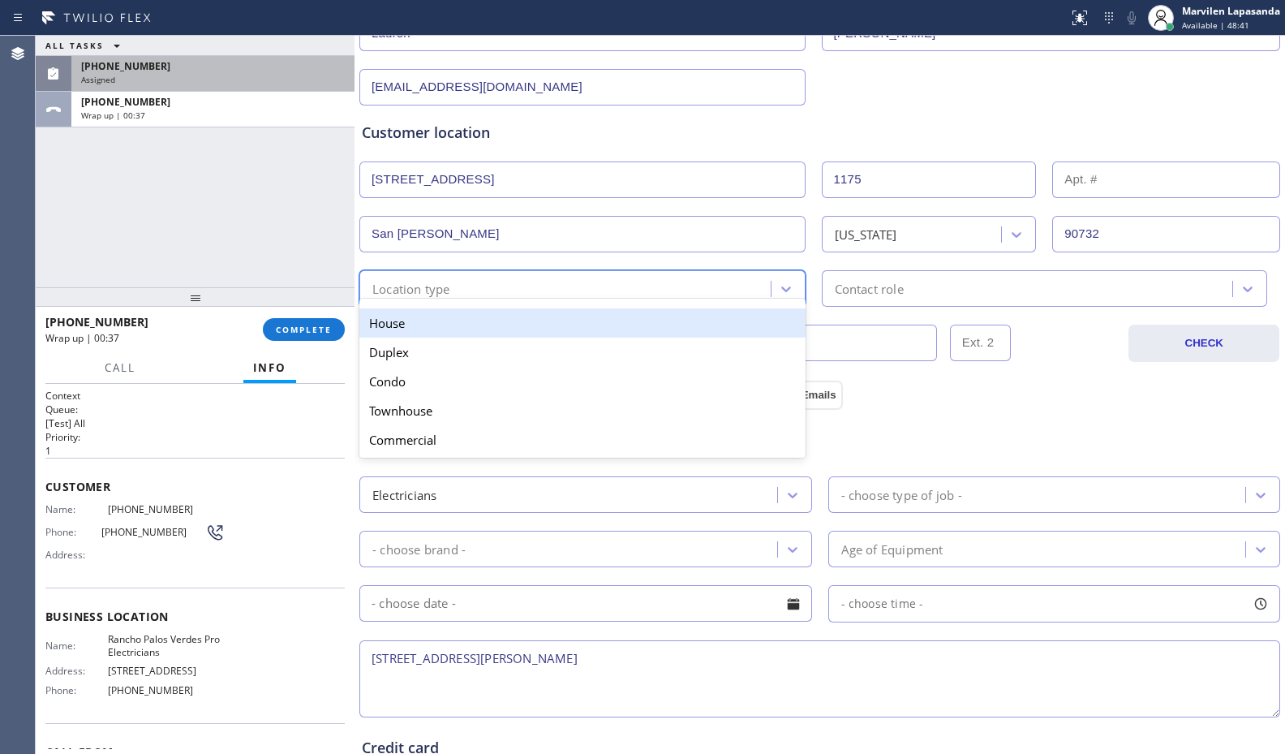
click at [458, 280] on div "Location type" at bounding box center [567, 288] width 406 height 28
drag, startPoint x: 443, startPoint y: 316, endPoint x: 487, endPoint y: 316, distance: 43.8
click at [446, 316] on div "House" at bounding box center [582, 322] width 446 height 29
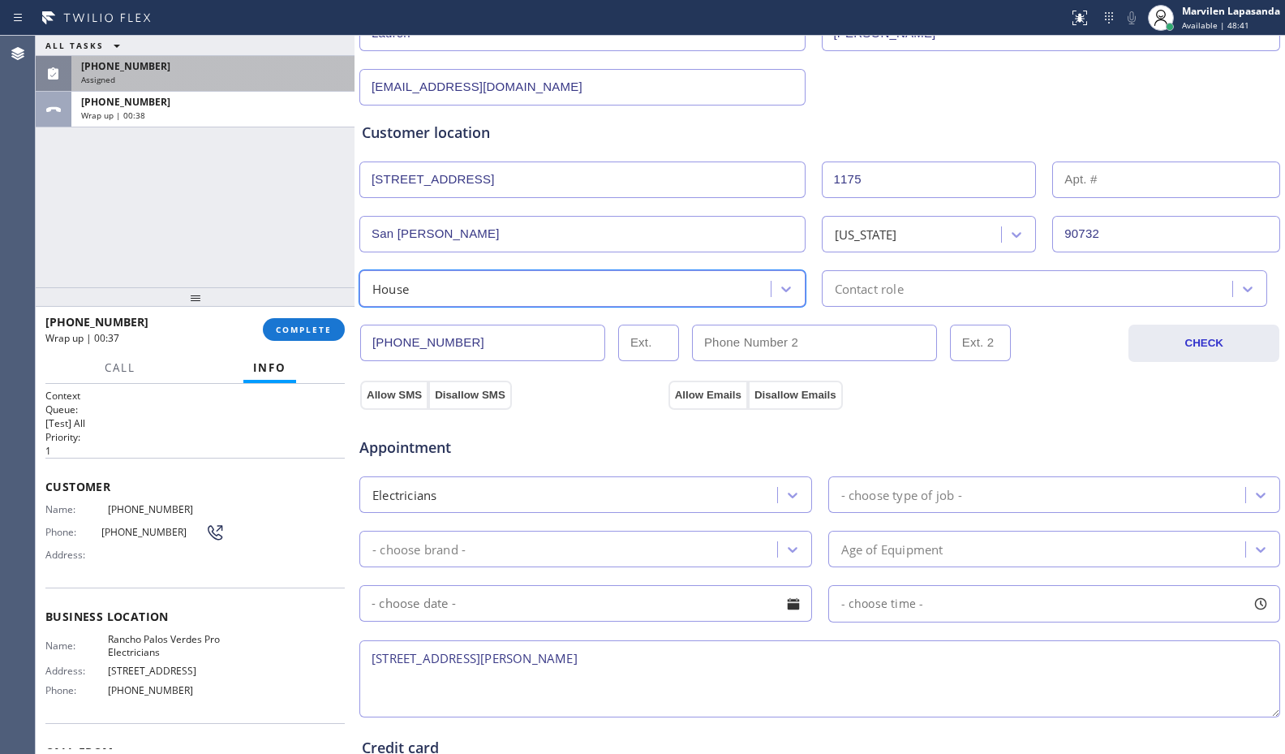
click at [838, 288] on div "Contact role" at bounding box center [869, 288] width 69 height 19
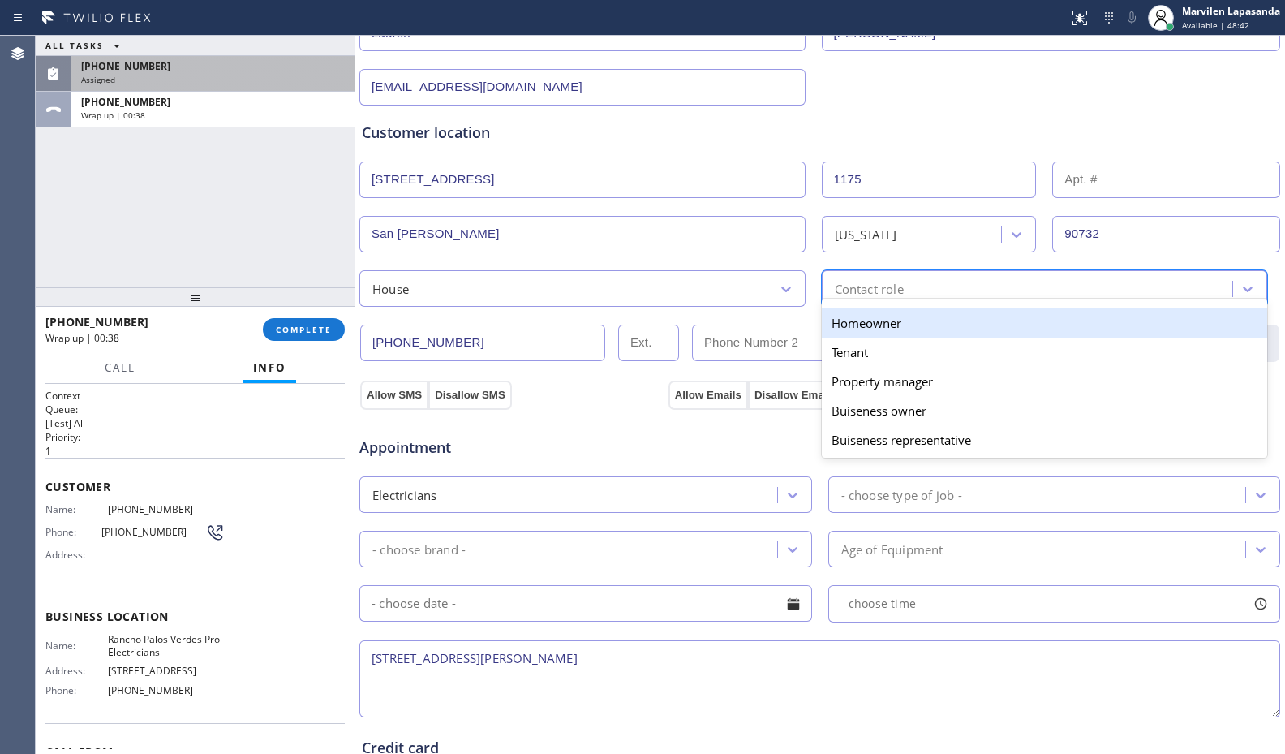
click at [844, 325] on div "Homeowner" at bounding box center [1045, 322] width 446 height 29
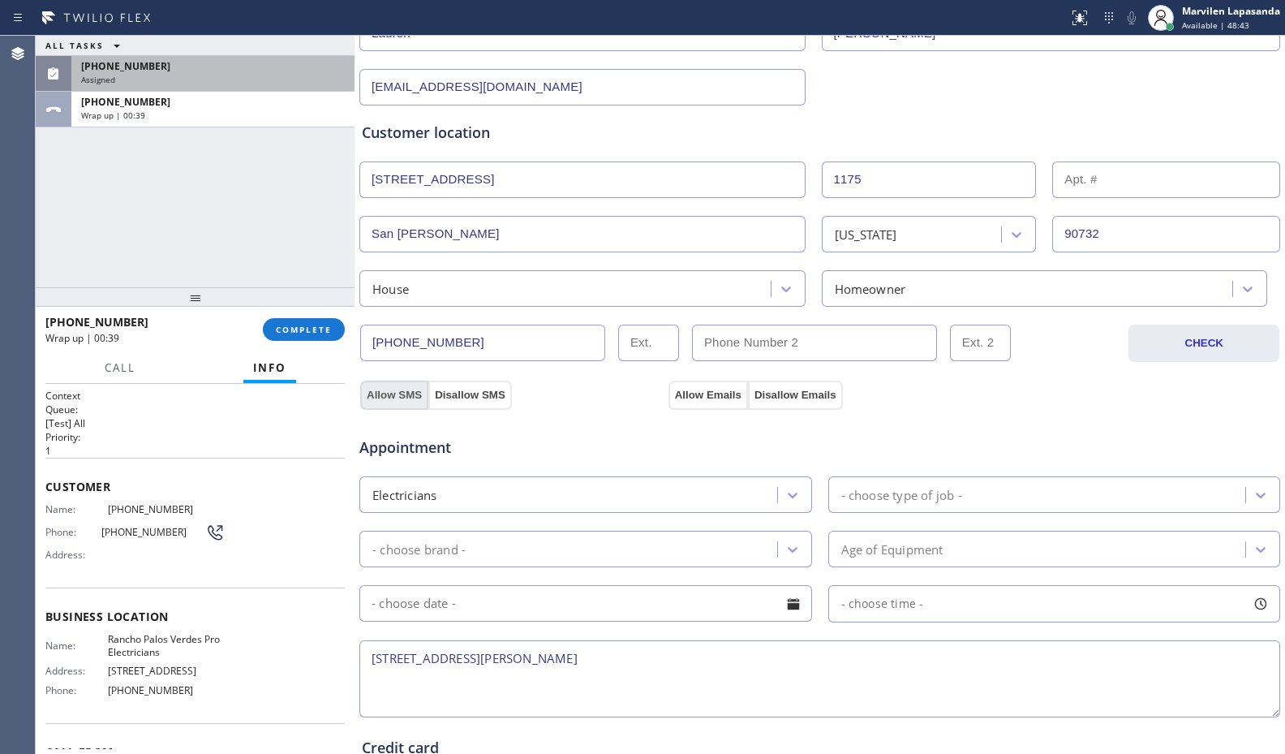
click at [409, 389] on button "Allow SMS" at bounding box center [394, 394] width 68 height 29
click at [712, 397] on button "Allow Emails" at bounding box center [707, 394] width 79 height 29
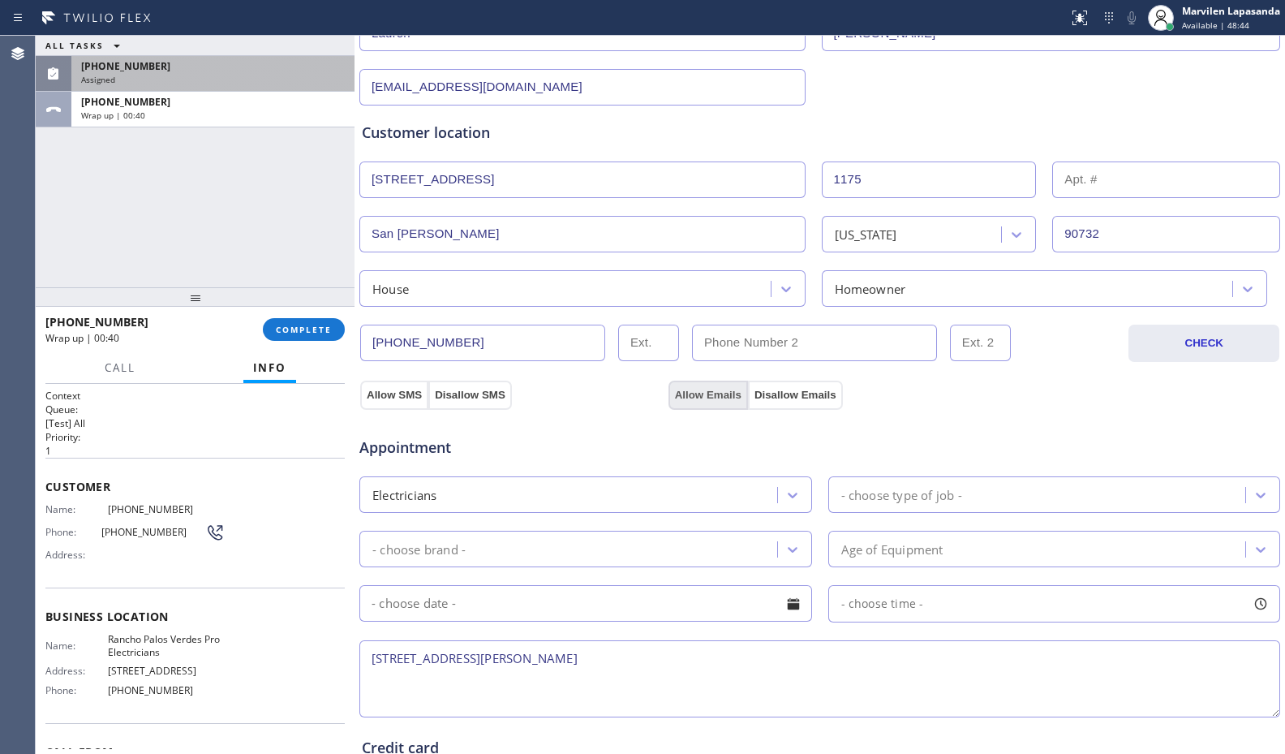
click at [712, 397] on button "Allow Emails" at bounding box center [707, 394] width 79 height 29
click at [712, 396] on button "Allow Emails" at bounding box center [707, 394] width 79 height 29
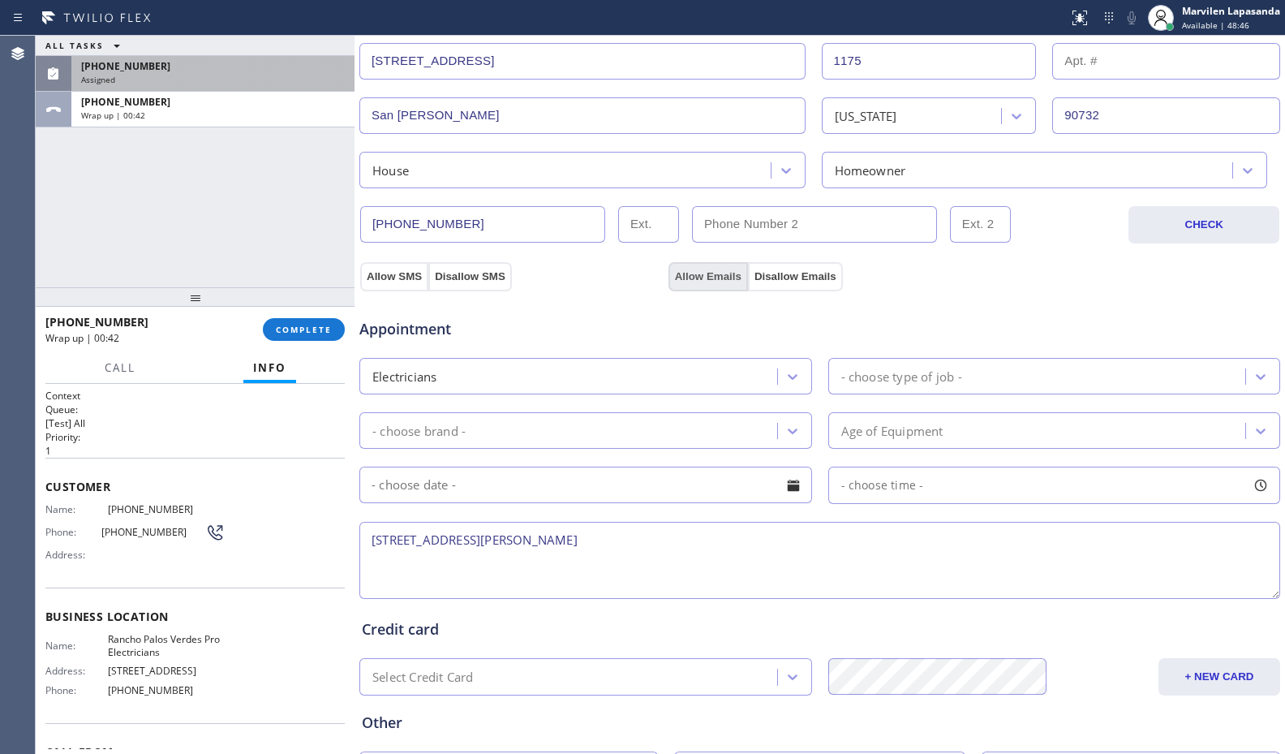
scroll to position [406, 0]
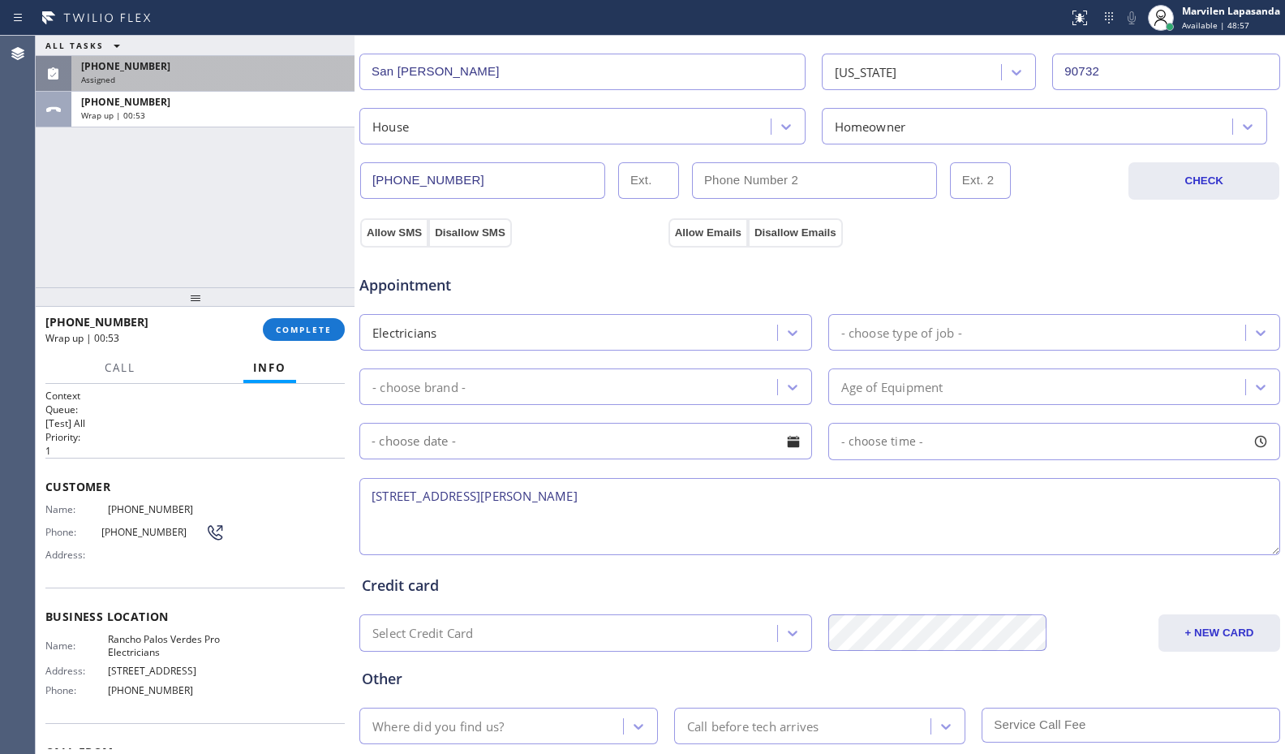
click at [572, 525] on textarea "[STREET_ADDRESS][PERSON_NAME]" at bounding box center [819, 516] width 921 height 77
paste textarea "2-5/ $60 SCF+TS/ Her brand new dryer is not working. She was told to call an el…"
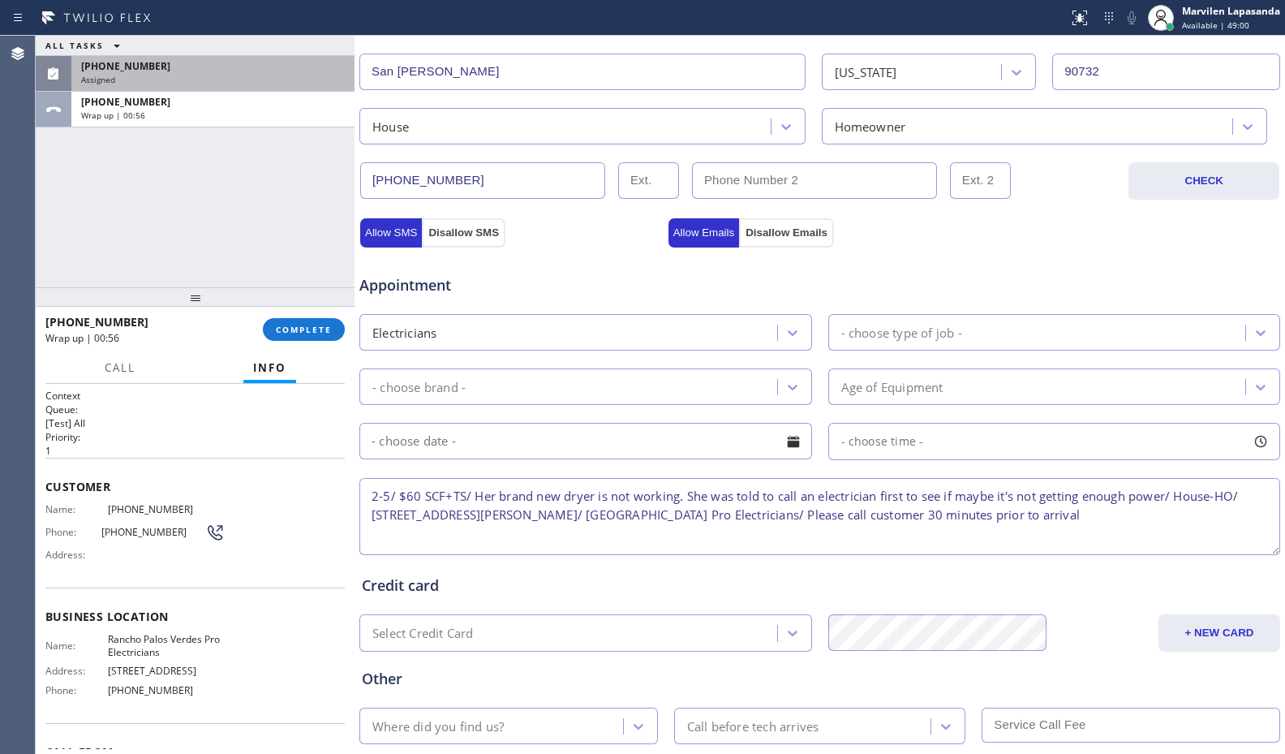
click at [381, 491] on textarea "2-5/ $60 SCF+TS/ Her brand new dryer is not working. She was told to call an el…" at bounding box center [819, 516] width 921 height 77
click at [429, 494] on textarea "2-5/ $60 SCF+TS/ Her brand new dryer is not working. She was told to call an el…" at bounding box center [819, 516] width 921 height 77
click at [479, 495] on textarea "2-5/ $60 SCF+TS/ Her brand new dryer is not working. She was told to call an el…" at bounding box center [819, 516] width 921 height 77
click at [522, 499] on textarea "2-5/ $60 SCF+TS/ Her brand new dryer is not working. She was told to call an el…" at bounding box center [819, 516] width 921 height 77
drag, startPoint x: 565, startPoint y: 499, endPoint x: 656, endPoint y: 496, distance: 91.7
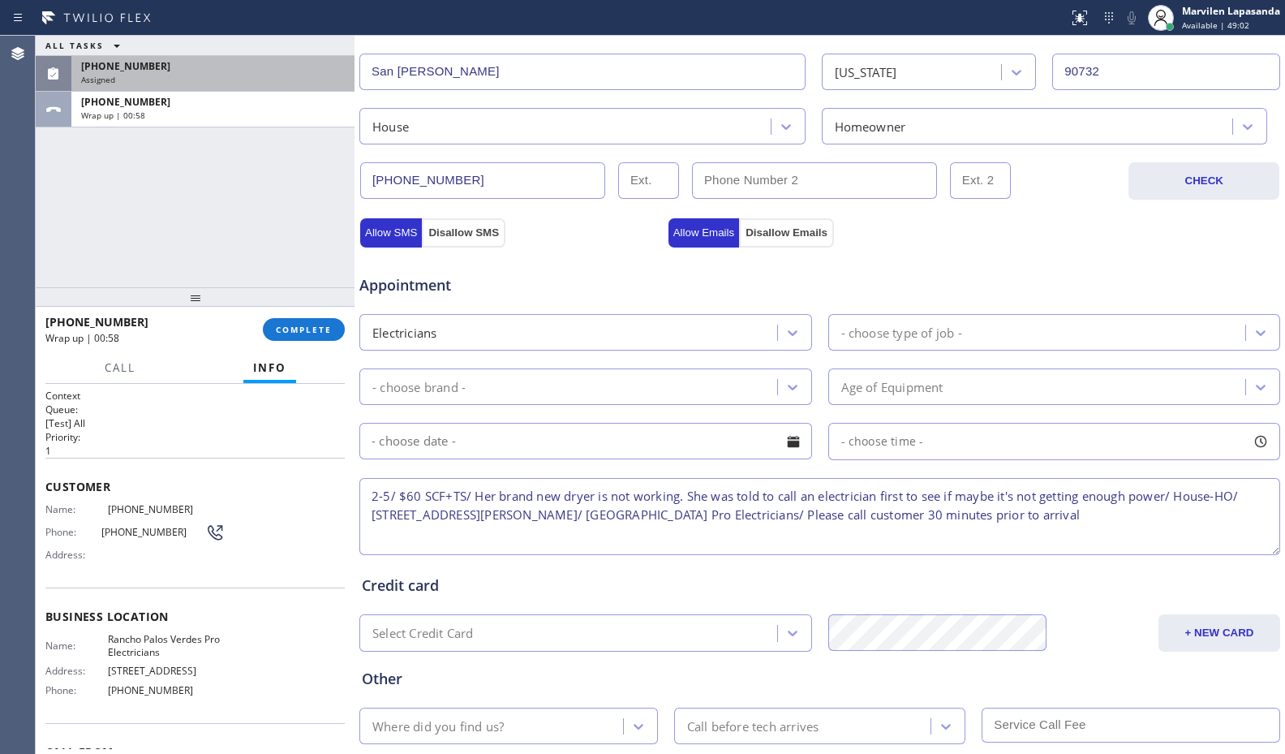
click at [566, 499] on textarea "2-5/ $60 SCF+TS/ Her brand new dryer is not working. She was told to call an el…" at bounding box center [819, 516] width 921 height 77
click at [656, 496] on textarea "2-5/ $60 SCF+TS/ Her brand new dryer is not working. She was told to call an el…" at bounding box center [819, 516] width 921 height 77
click at [733, 497] on textarea "2-5/ $60 SCF+TS/ Her brand new dryer is not working. She was told to call an el…" at bounding box center [819, 516] width 921 height 77
click at [794, 496] on textarea "2-5/ $60 SCF+TS/ Her brand new dryer is not working. She was told to call an el…" at bounding box center [819, 516] width 921 height 77
drag, startPoint x: 844, startPoint y: 494, endPoint x: 902, endPoint y: 499, distance: 58.6
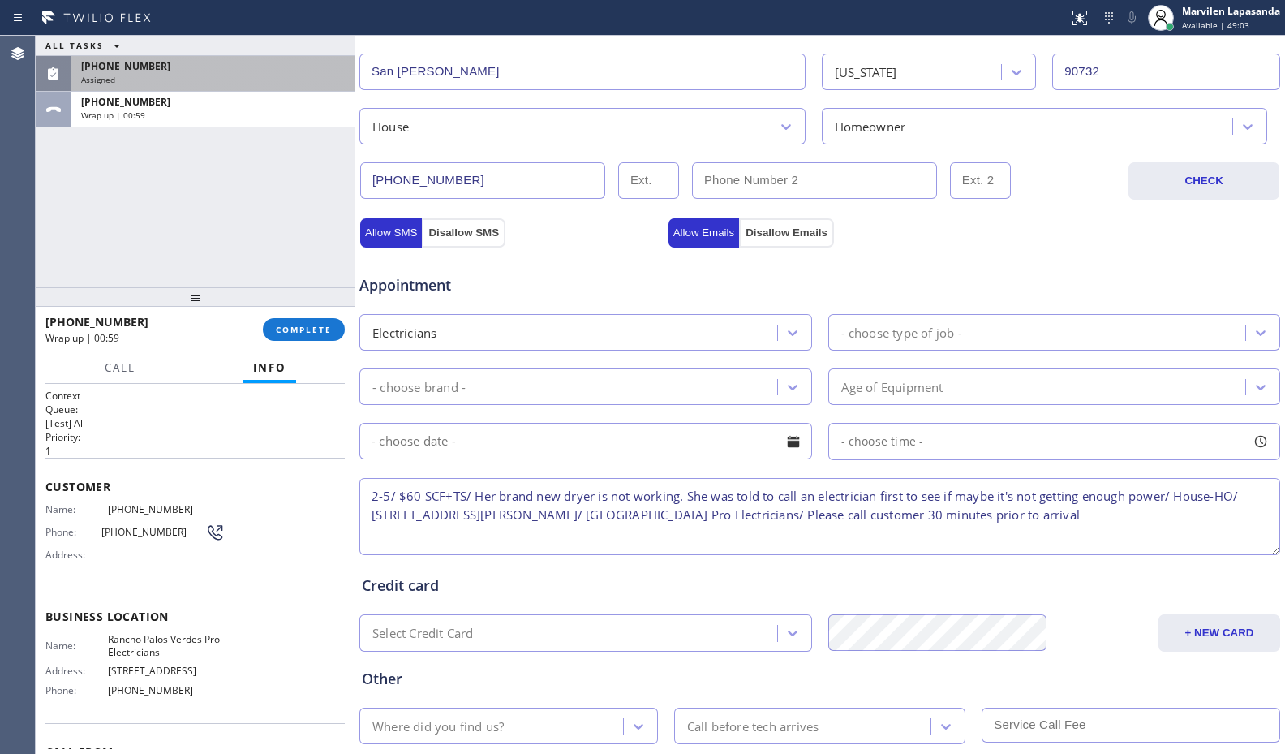
click at [846, 494] on textarea "2-5/ $60 SCF+TS/ Her brand new dryer is not working. She was told to call an el…" at bounding box center [819, 516] width 921 height 77
click at [902, 499] on textarea "2-5/ $60 SCF+TS/ Her brand new dryer is not working. She was told to call an el…" at bounding box center [819, 516] width 921 height 77
drag, startPoint x: 962, startPoint y: 498, endPoint x: 1038, endPoint y: 496, distance: 76.3
click at [966, 498] on textarea "2-5/ $60 SCF+TS/ Her brand new dryer is not working. She was told to call an el…" at bounding box center [819, 516] width 921 height 77
click at [1038, 496] on textarea "2-5/ $60 SCF+TS/ Her brand new dryer is not working. She was told to call an el…" at bounding box center [819, 516] width 921 height 77
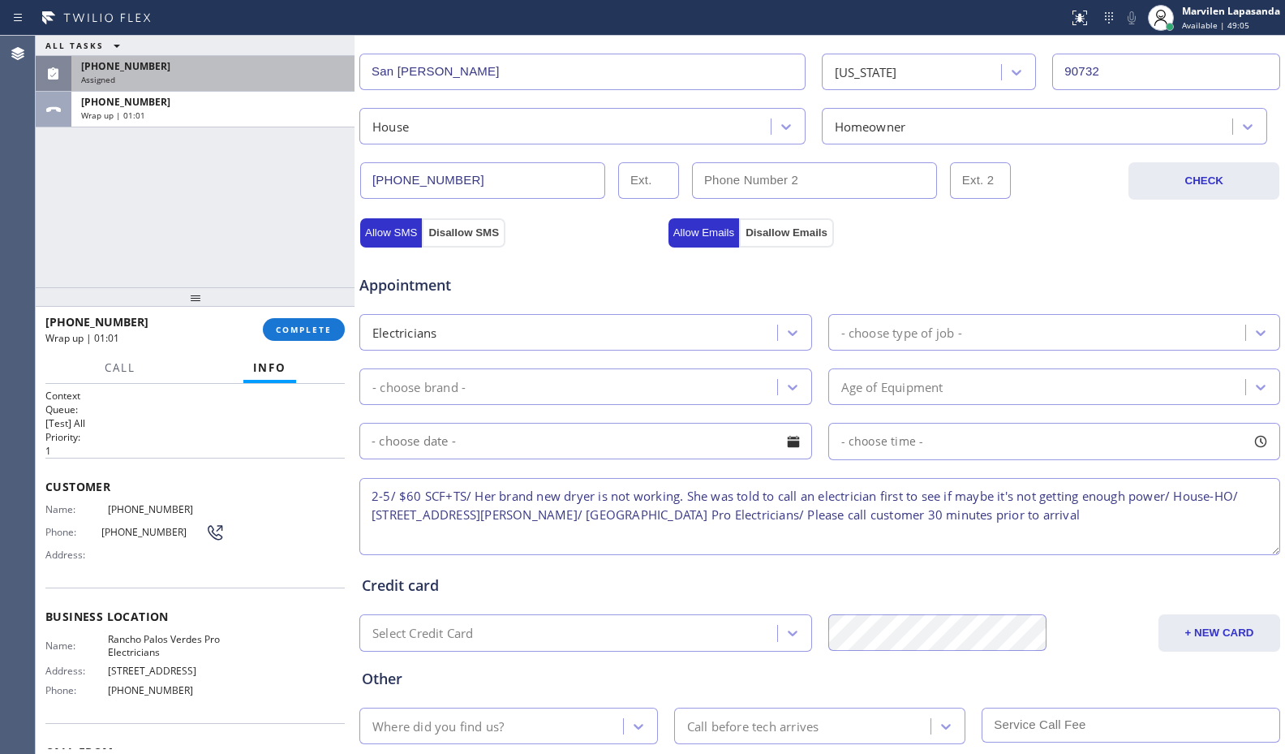
click at [994, 509] on textarea "2-5/ $60 SCF+TS/ Her brand new dryer is not working. She was told to call an el…" at bounding box center [819, 516] width 921 height 77
click at [956, 492] on textarea "2-5/ $60 SCF+TS/ Her brand new dryer is not working. She was told to call an el…" at bounding box center [819, 516] width 921 height 77
click at [994, 492] on textarea "2-5/ $60 SCF+TS/ Her brand new dryer is not working. She was told to call an el…" at bounding box center [819, 516] width 921 height 77
drag, startPoint x: 1013, startPoint y: 496, endPoint x: 1000, endPoint y: 496, distance: 13.0
click at [1000, 496] on textarea "2-5/ $60 SCF+TS/ Her brand new dryer is not working. She was told to call an el…" at bounding box center [819, 516] width 921 height 77
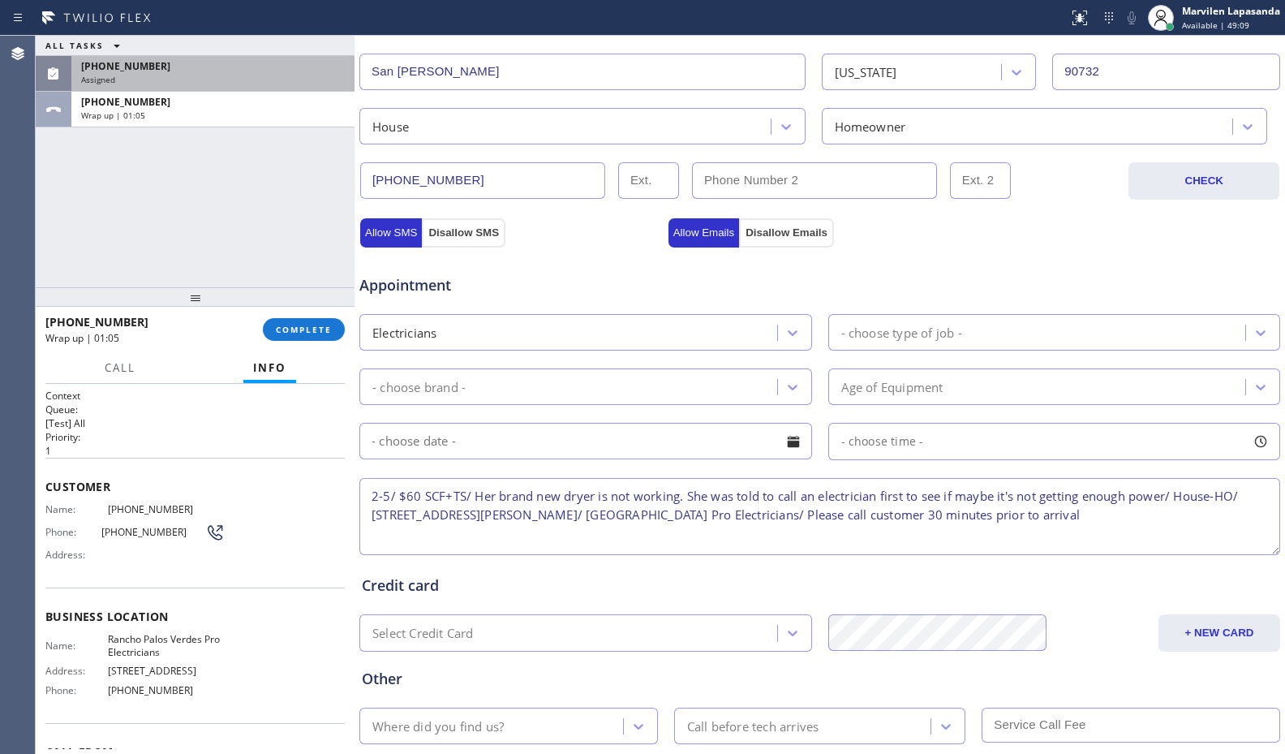
click at [1030, 498] on textarea "2-5/ $60 SCF+TS/ Her brand new dryer is not working. She was told to call an el…" at bounding box center [819, 516] width 921 height 77
drag, startPoint x: 1015, startPoint y: 496, endPoint x: 999, endPoint y: 496, distance: 15.4
click at [999, 496] on textarea "2-5/ $60 SCF+TS/ Her brand new dryer is not working. She was told to call an el…" at bounding box center [819, 516] width 921 height 77
click at [1016, 501] on textarea "2-5/ $60 SCF+TS/ Her brand new dryer is not working. She was told to call an el…" at bounding box center [819, 516] width 921 height 77
click at [1046, 531] on textarea "2-5/ $60 SCF+TS/ Her brand new dryer is not working. She was told to call an el…" at bounding box center [819, 516] width 921 height 77
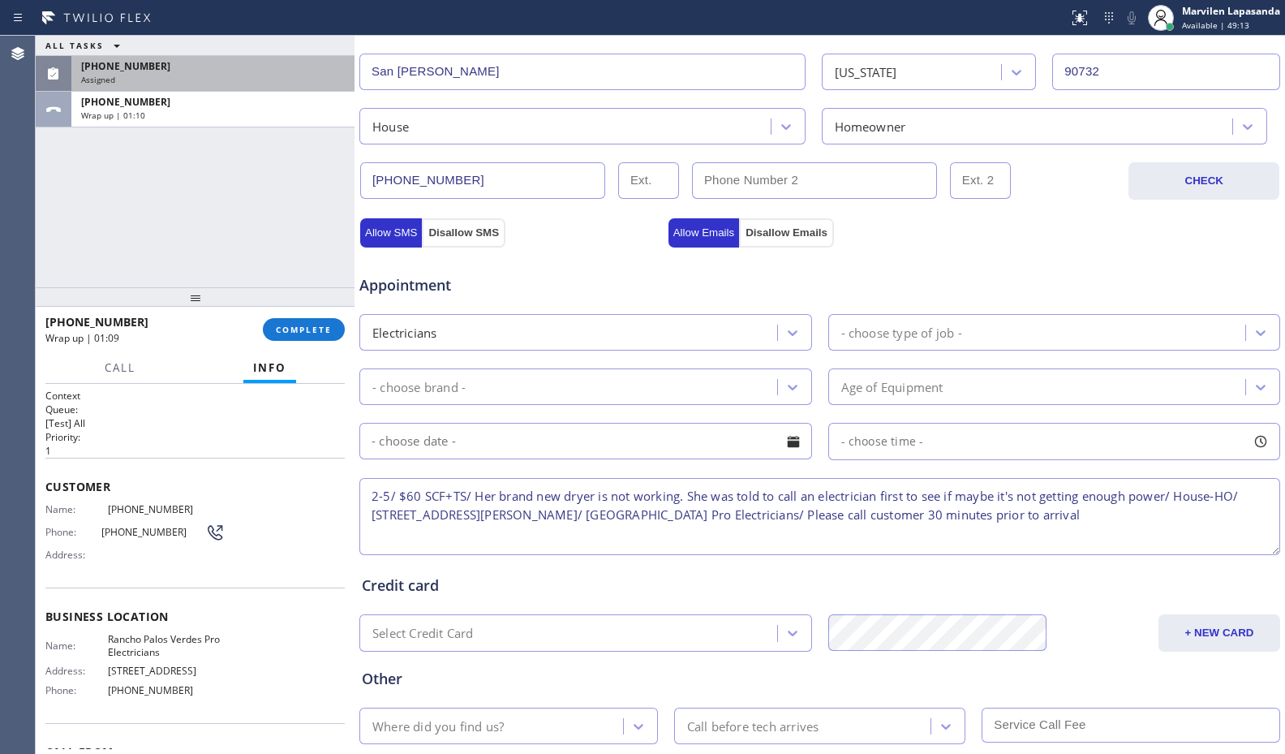
click at [1110, 522] on textarea "2-5/ $60 SCF+TS/ Her brand new dryer is not working. She was told to call an el…" at bounding box center [819, 516] width 921 height 77
click at [1172, 494] on textarea "2-5/ $60 SCF+TS/ Her brand new dryer is not working. She was told to call an el…" at bounding box center [819, 516] width 921 height 77
click at [1205, 496] on textarea "2-5/ $60 SCF+TS/ Her brand new dryer is not working. She was told to call an el…" at bounding box center [819, 516] width 921 height 77
click at [1201, 515] on textarea "2-5/ $60 SCF+TS/ Her brand new dryer is not working. She was told to call an el…" at bounding box center [819, 516] width 921 height 77
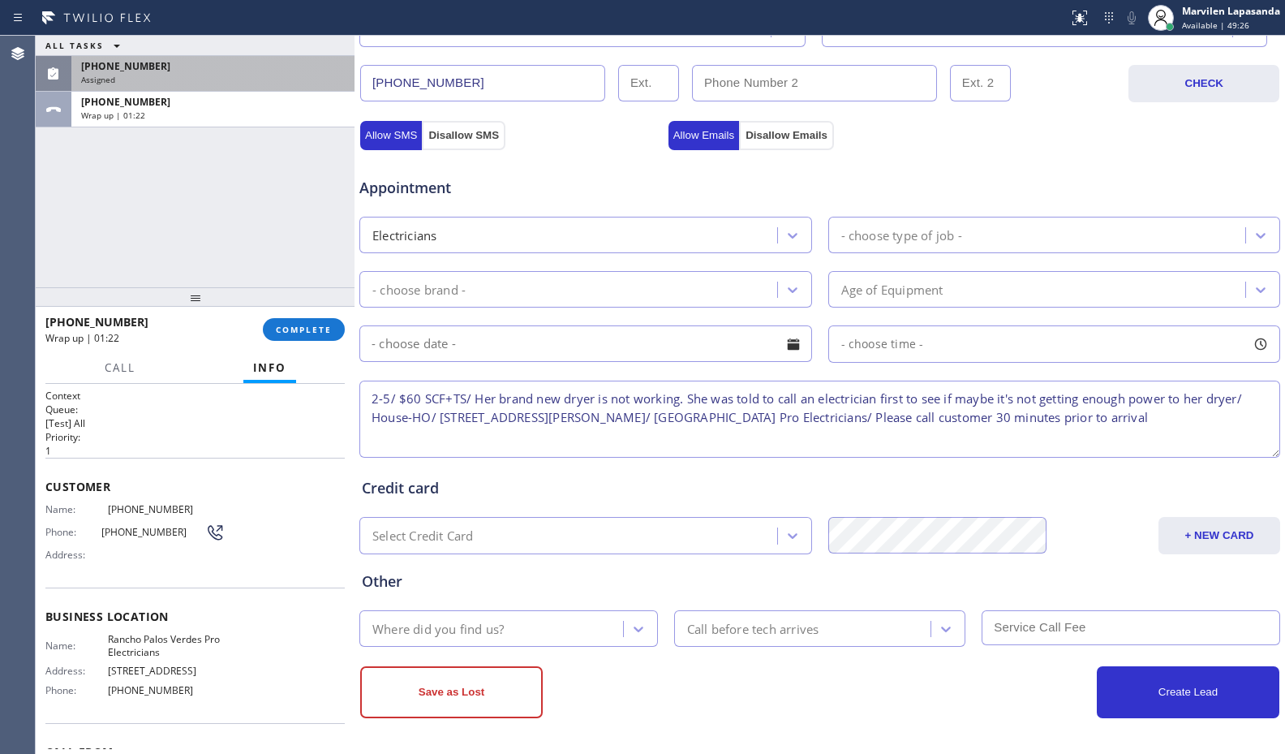
scroll to position [504, 0]
type textarea "2-5/ $60 SCF+TS/ Her brand new dryer is not working. She was told to call an el…"
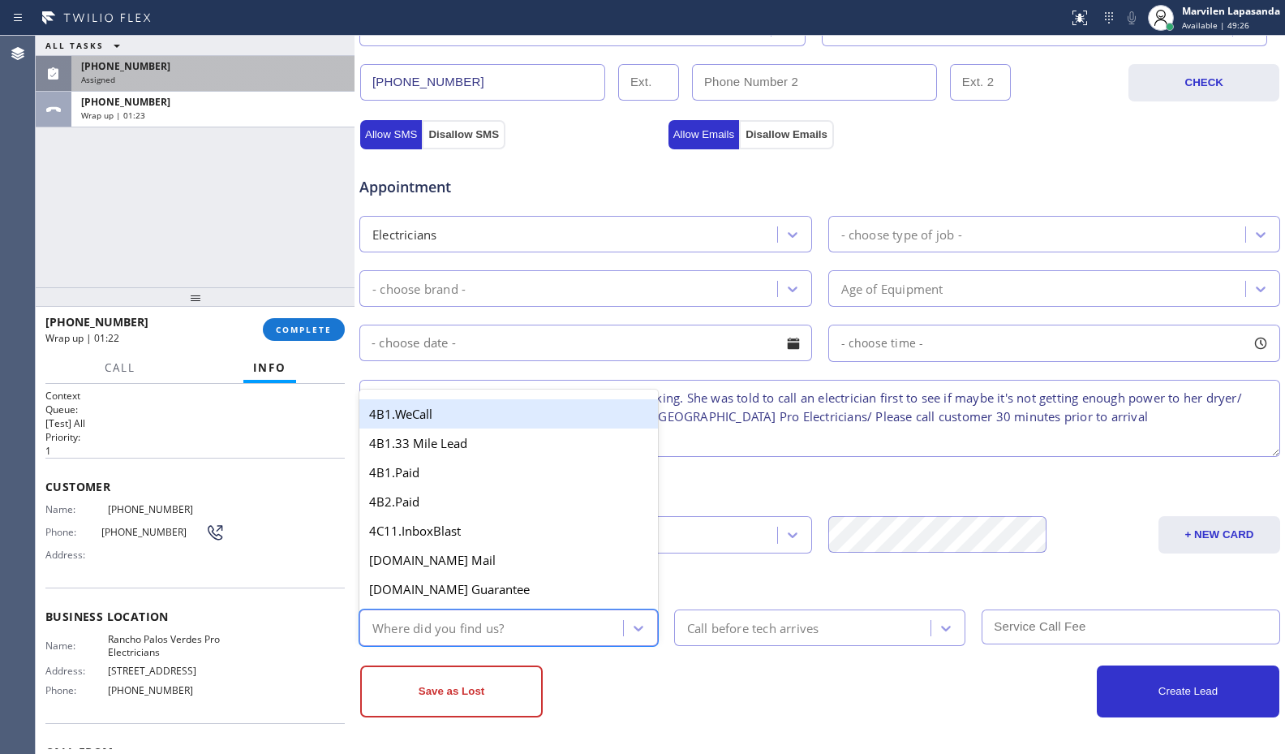
click at [458, 631] on div "Where did you find us?" at bounding box center [437, 627] width 131 height 19
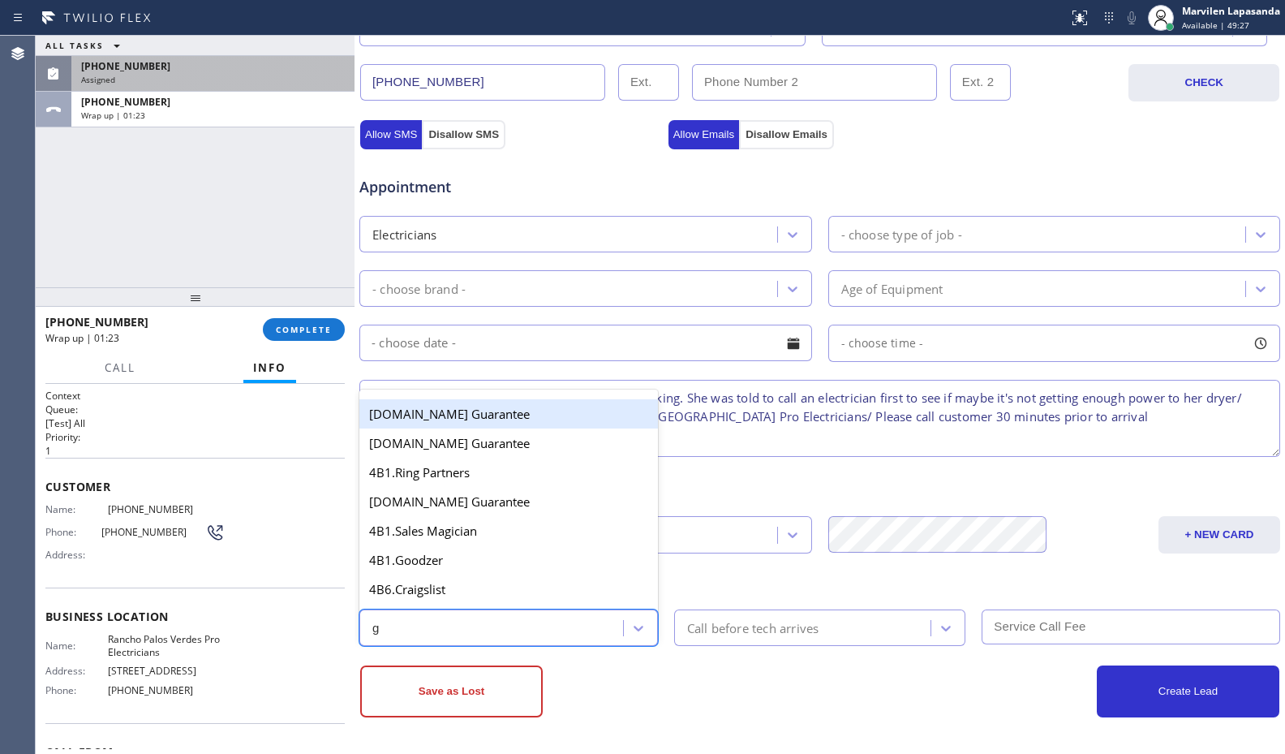
type input "go"
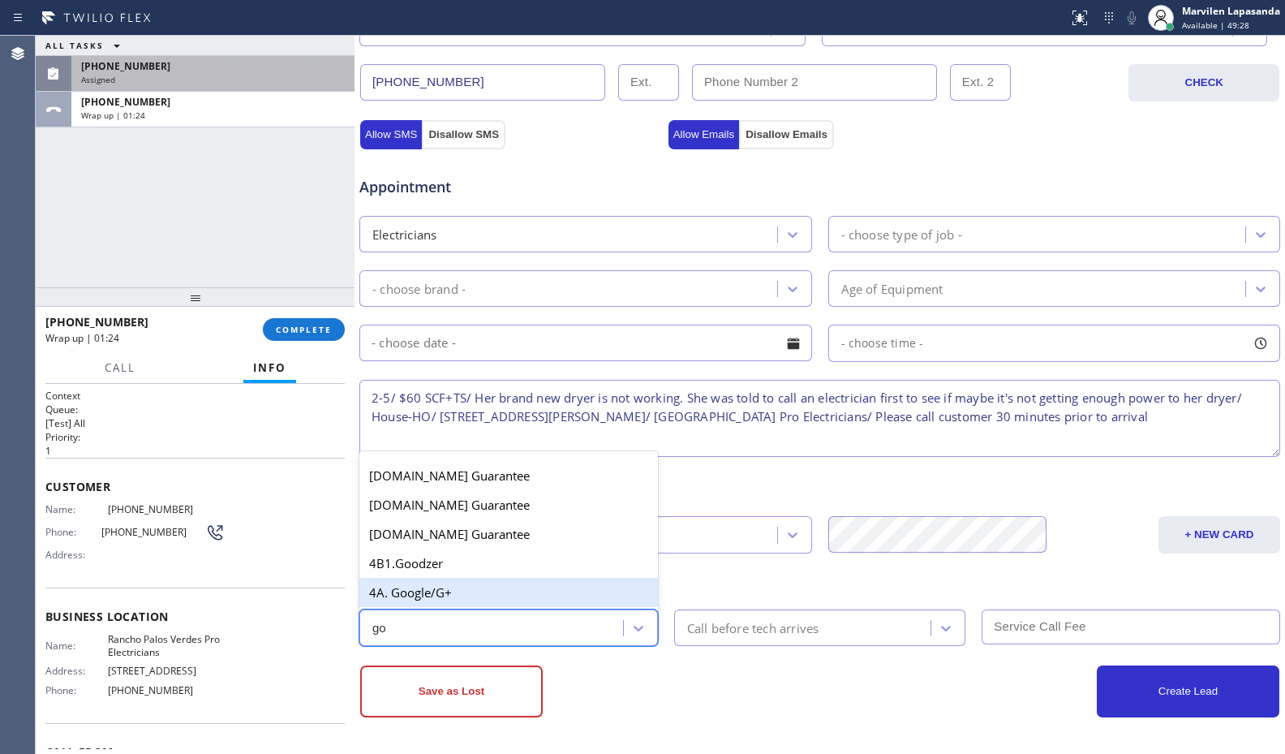
click at [465, 595] on div "4A. Google/G+" at bounding box center [508, 592] width 299 height 29
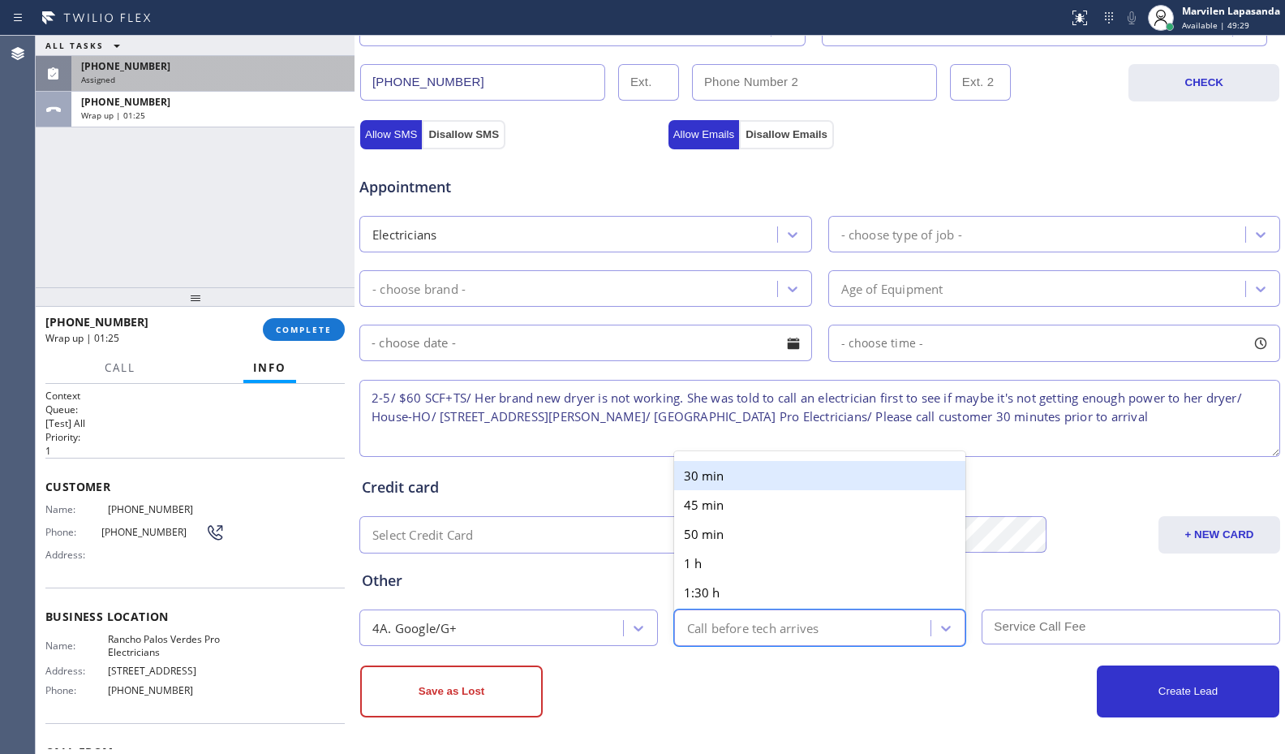
click at [794, 627] on div "Call before tech arrives" at bounding box center [753, 627] width 132 height 19
click at [733, 480] on div "30 min" at bounding box center [820, 475] width 292 height 29
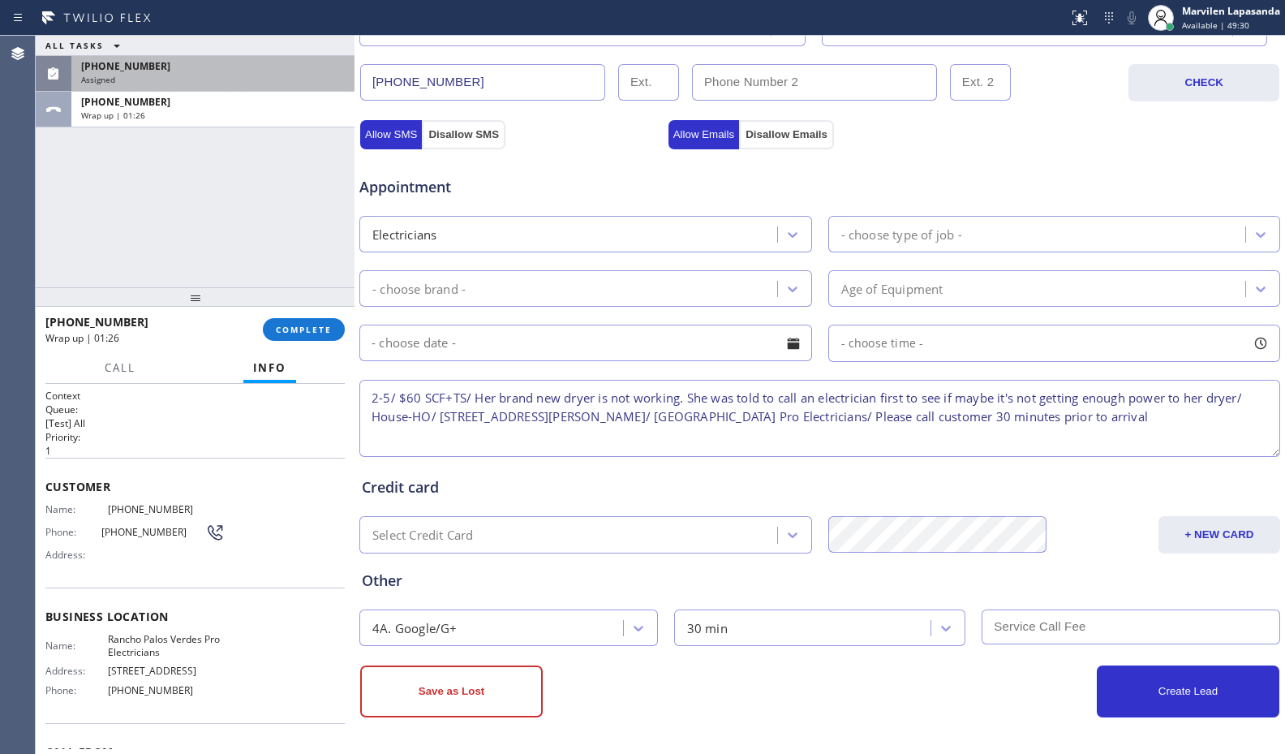
click at [1131, 636] on input "text" at bounding box center [1131, 626] width 299 height 35
type input "60"
click at [975, 731] on div "Business location [GEOGRAPHIC_DATA] Pro Electricians [PHONE_NUMBER] Personal in…" at bounding box center [819, 179] width 930 height 1149
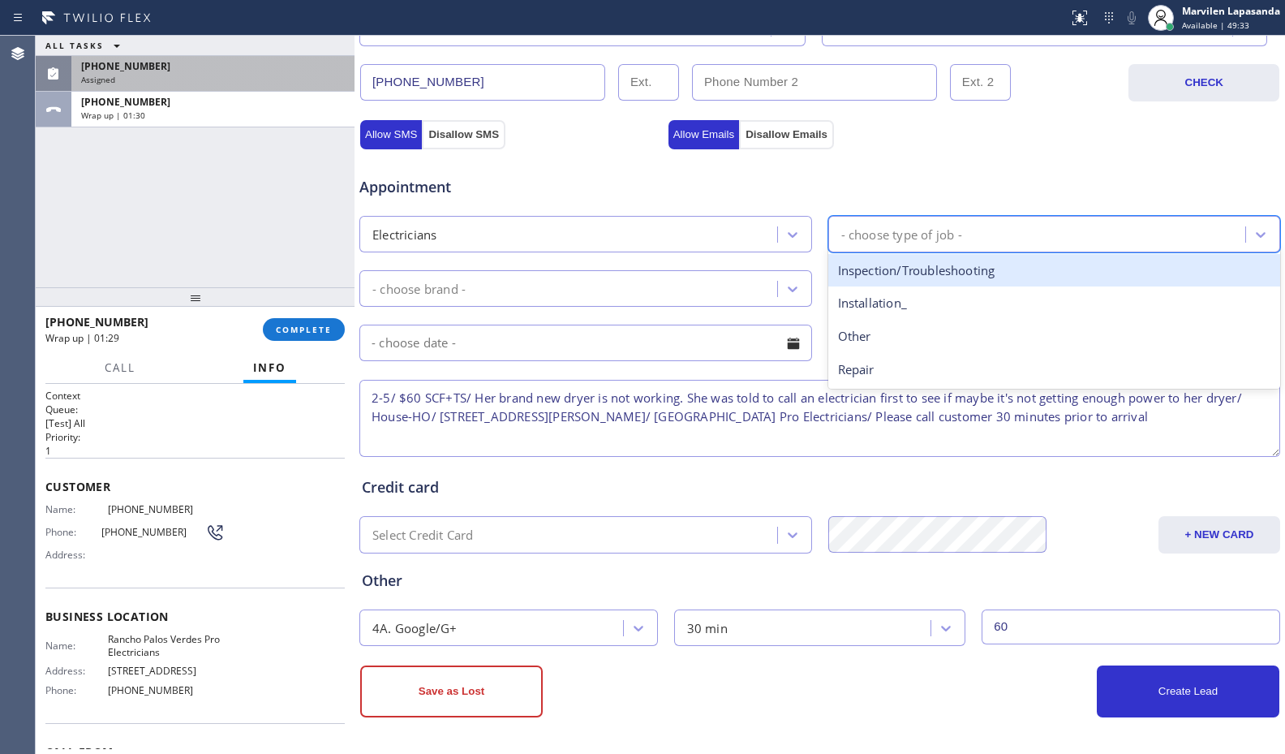
click at [929, 238] on div "- choose type of job -" at bounding box center [901, 234] width 121 height 19
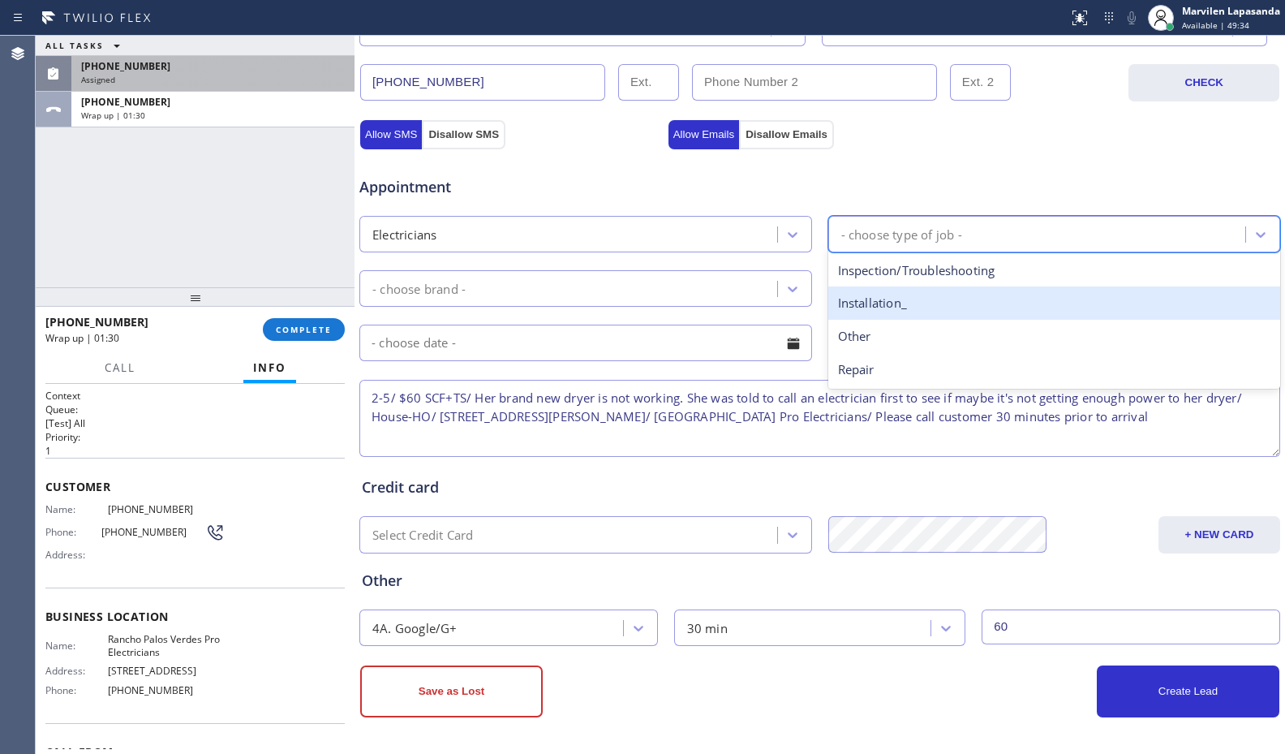
click at [897, 272] on div "Inspection/Troubleshooting" at bounding box center [1054, 270] width 453 height 33
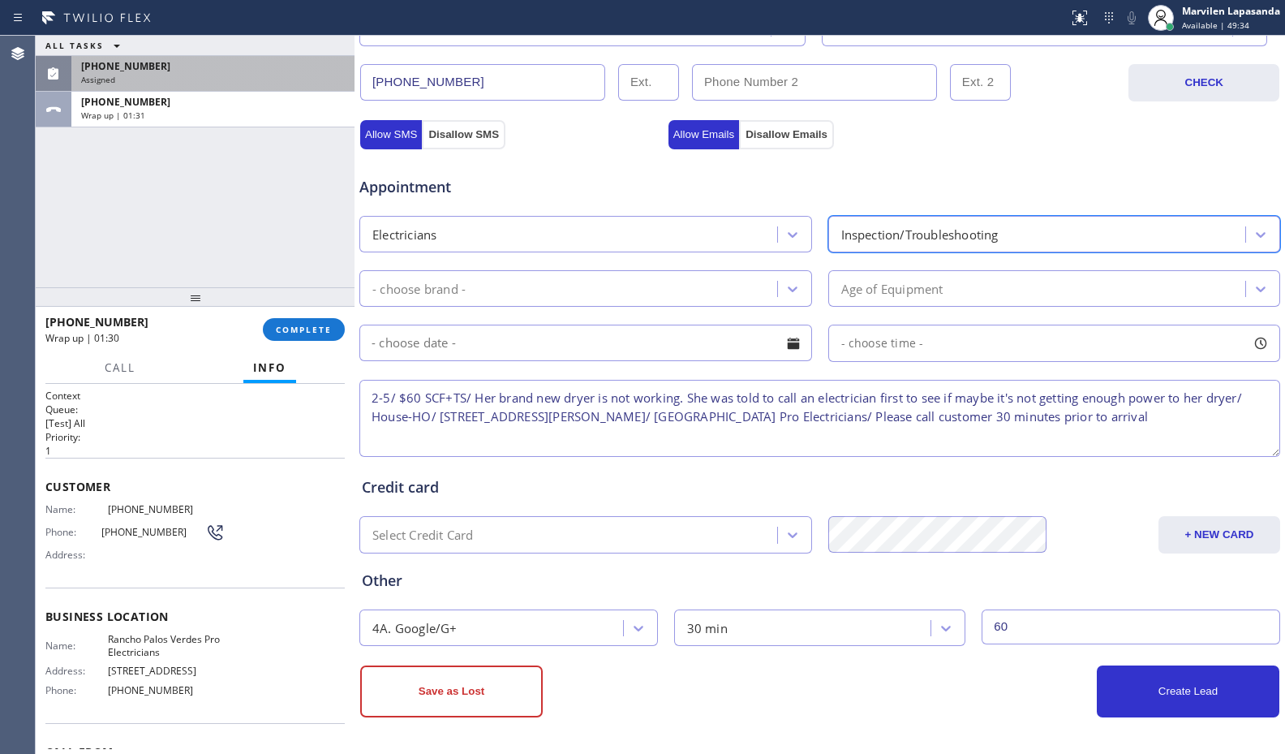
click at [586, 290] on div "- choose brand -" at bounding box center [570, 288] width 413 height 28
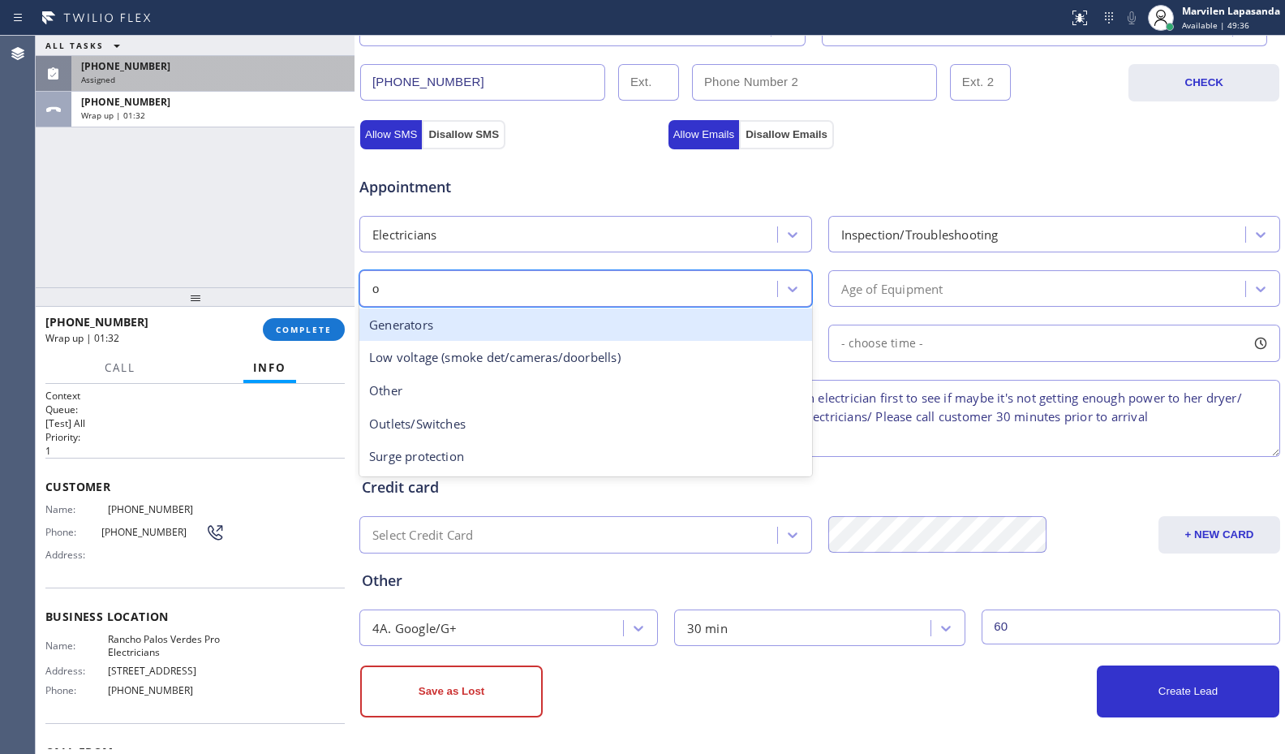
type input "ot"
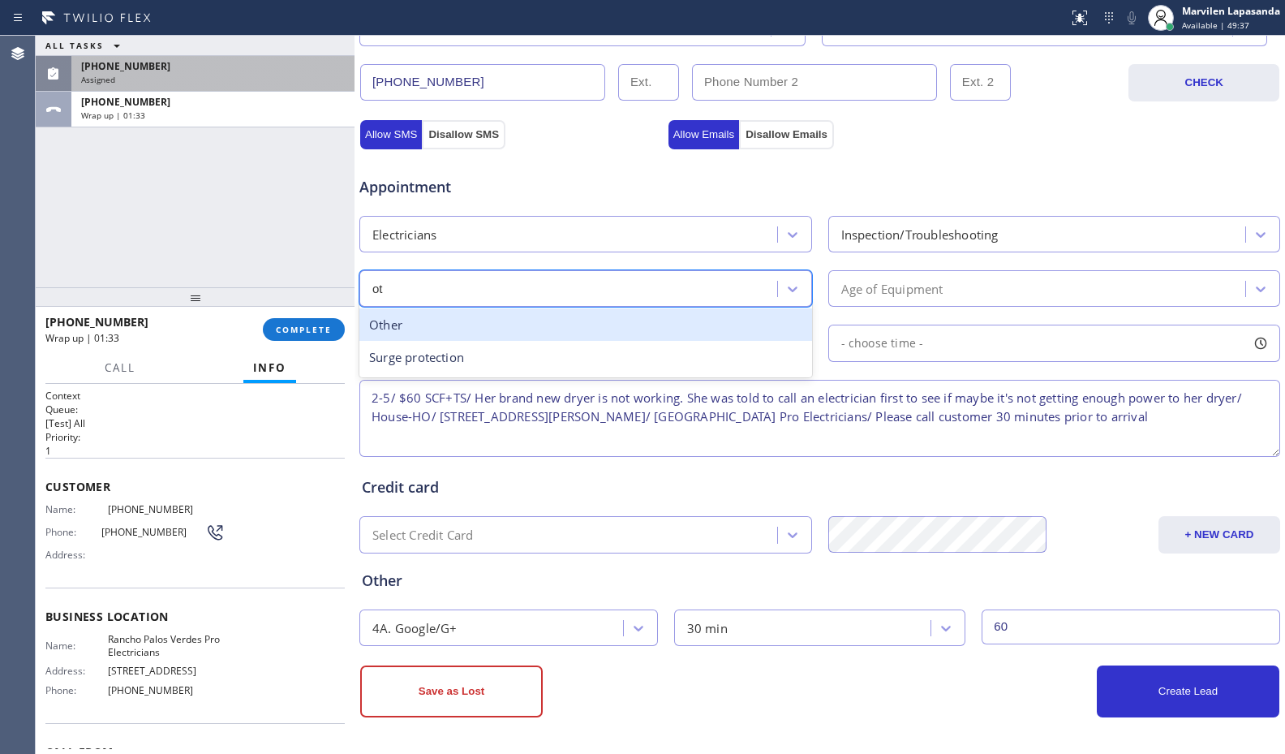
drag, startPoint x: 537, startPoint y: 327, endPoint x: 776, endPoint y: 309, distance: 240.0
click at [544, 327] on div "Other" at bounding box center [585, 324] width 453 height 33
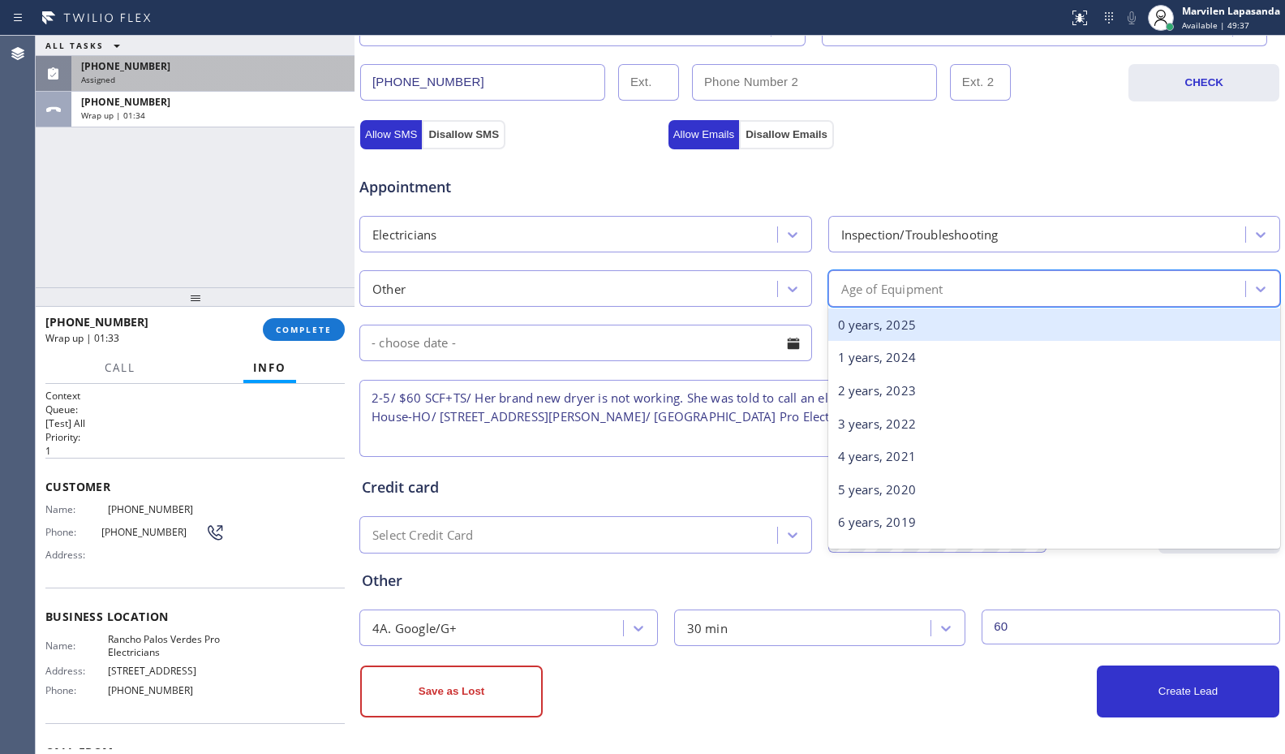
click at [874, 290] on div "Age of Equipment" at bounding box center [892, 288] width 102 height 19
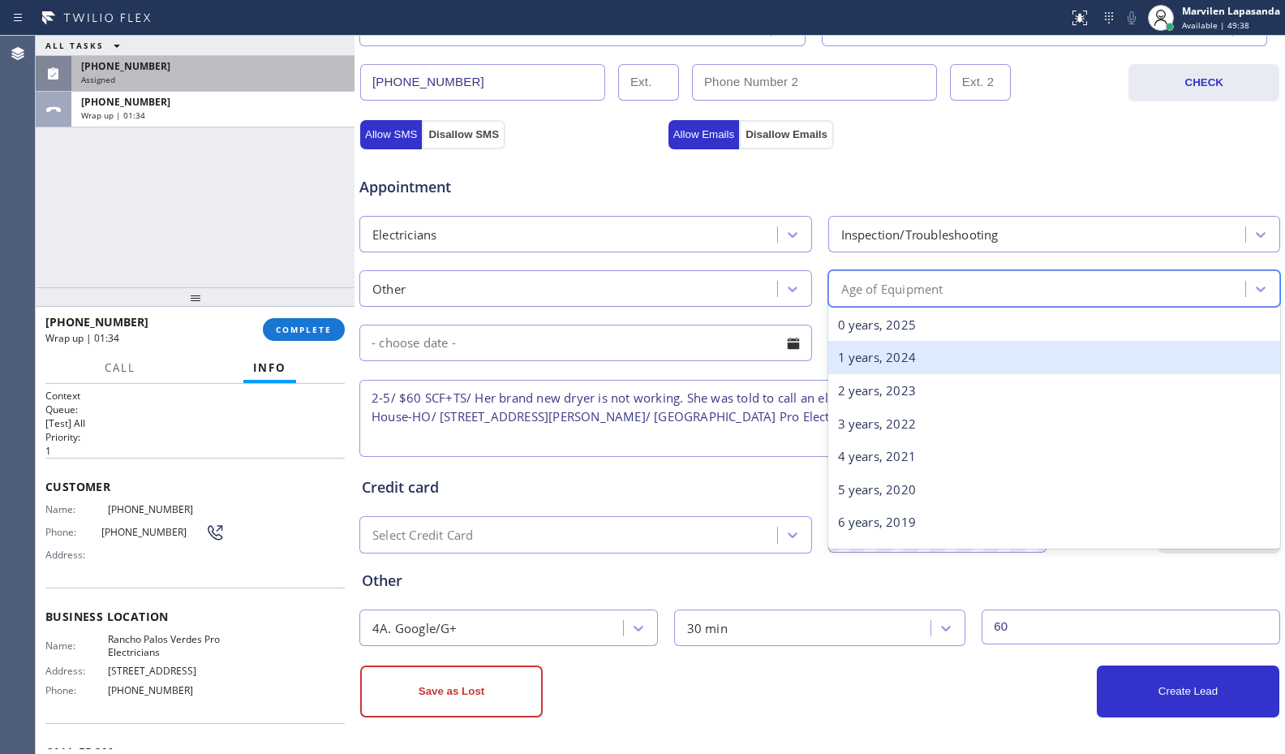
click at [859, 350] on div "1 years, 2024" at bounding box center [1054, 357] width 453 height 33
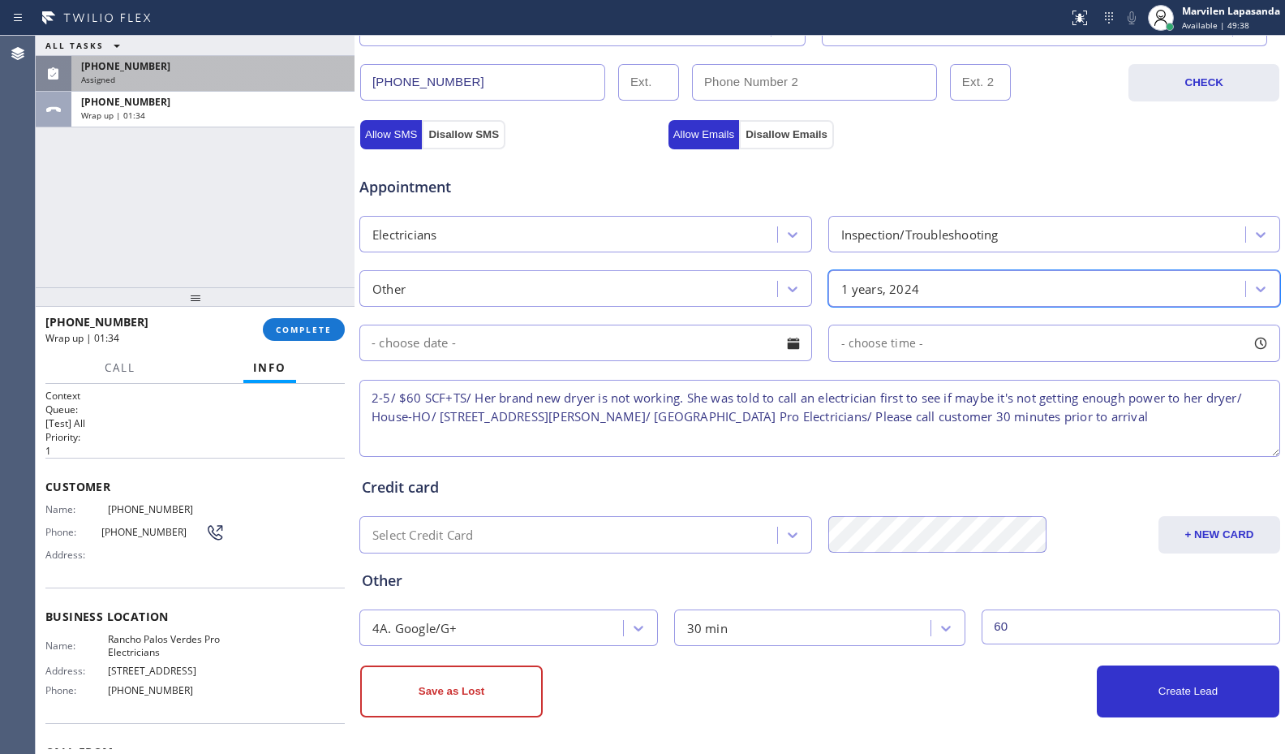
click at [781, 340] on div at bounding box center [794, 343] width 28 height 28
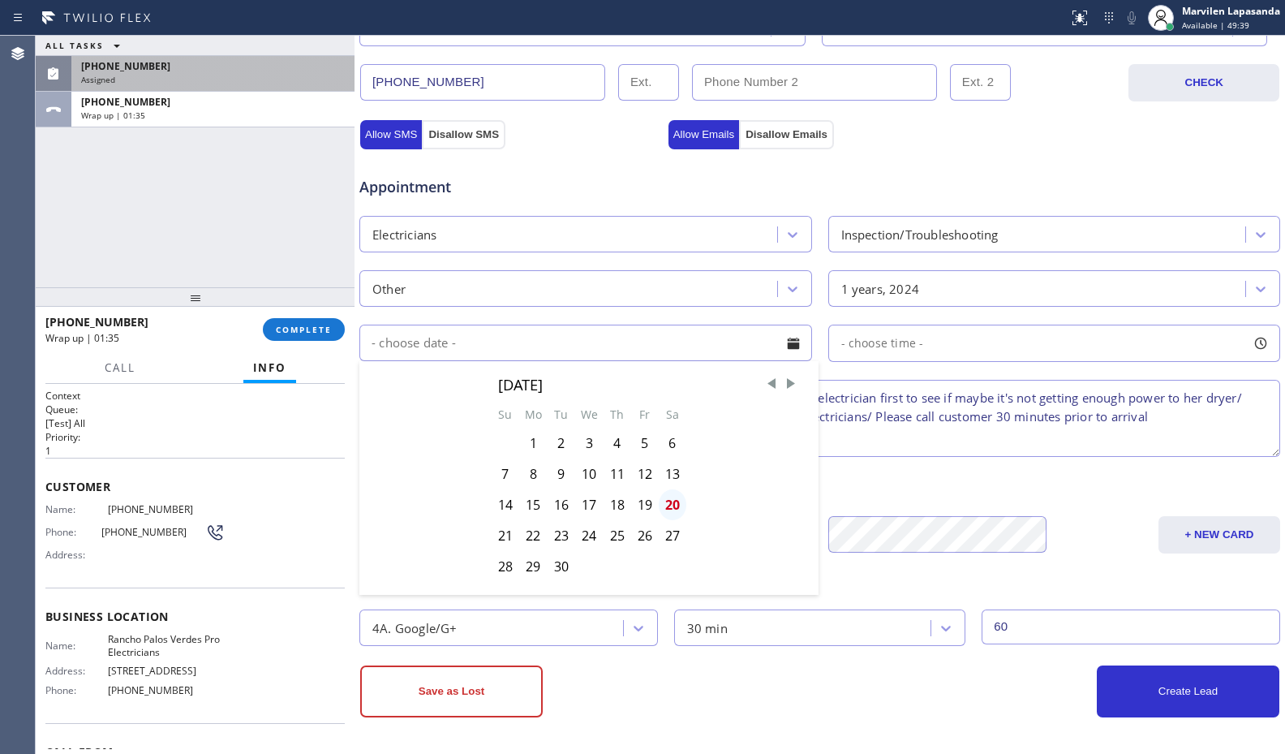
click at [671, 509] on div "20" at bounding box center [673, 504] width 28 height 31
type input "[DATE]"
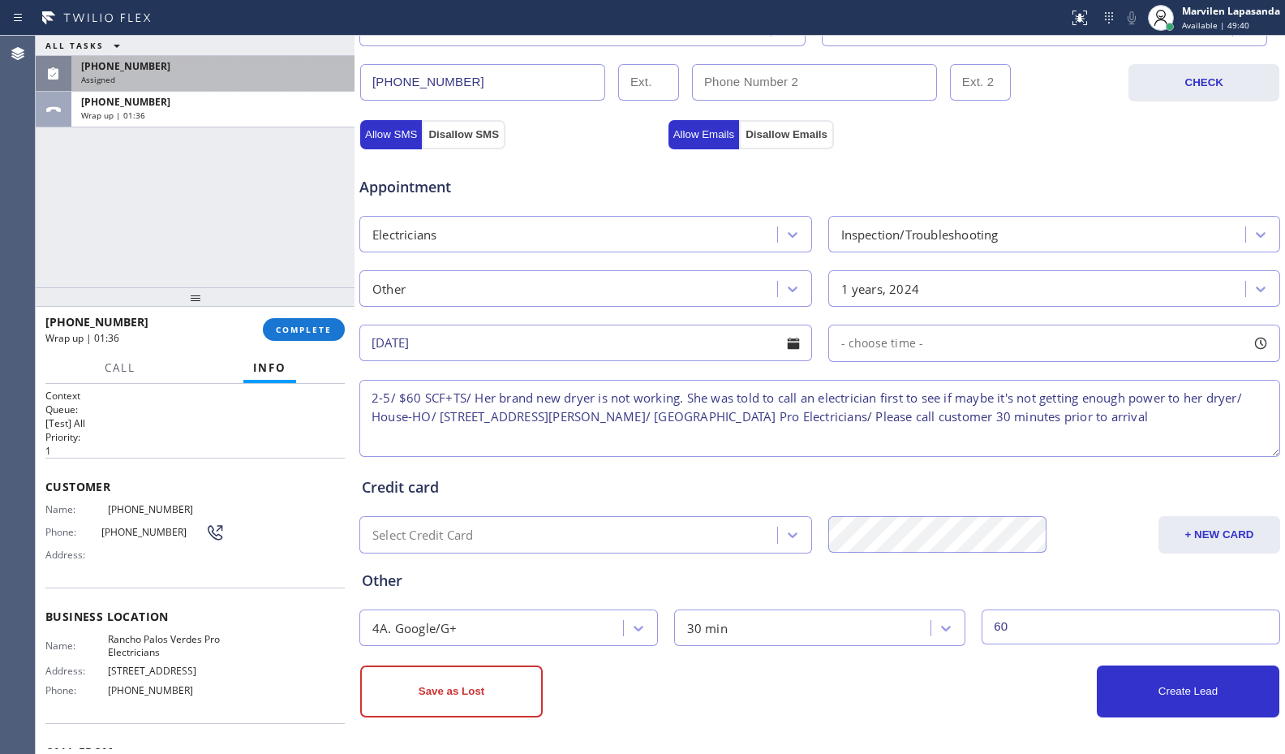
click at [1252, 344] on div at bounding box center [1261, 343] width 28 height 28
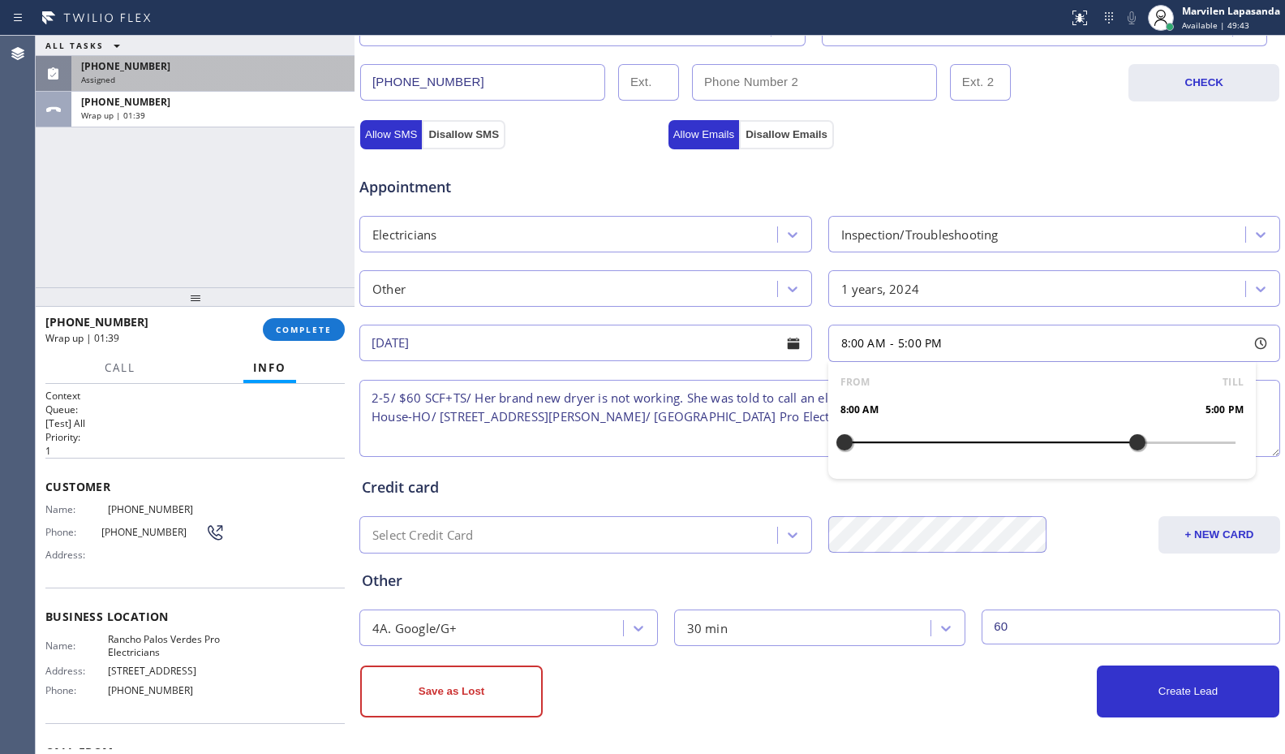
drag, startPoint x: 871, startPoint y: 448, endPoint x: 1126, endPoint y: 452, distance: 254.7
click at [1128, 452] on div at bounding box center [1137, 442] width 19 height 34
drag, startPoint x: 830, startPoint y: 441, endPoint x: 1026, endPoint y: 445, distance: 196.3
click at [1030, 445] on div at bounding box center [1039, 442] width 19 height 34
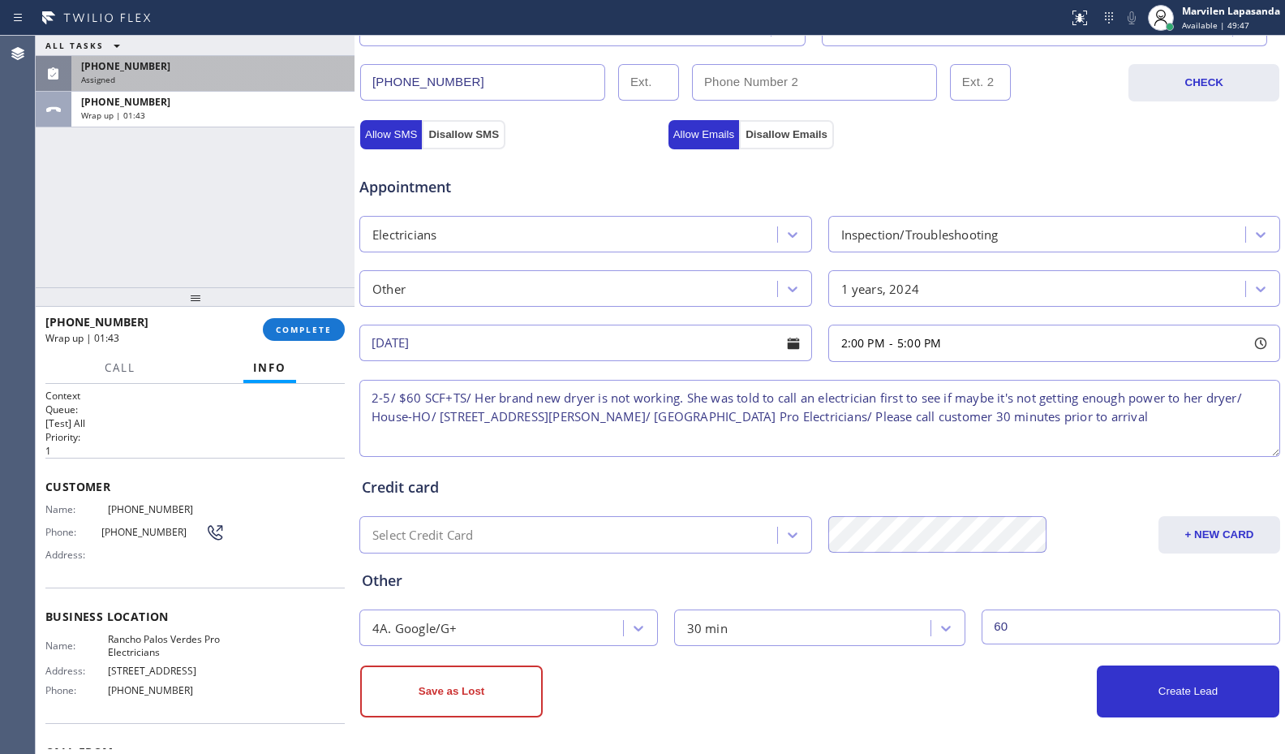
click at [737, 479] on div "Credit card" at bounding box center [820, 487] width 916 height 22
click at [799, 727] on div "Business location [GEOGRAPHIC_DATA] Pro Electricians [PHONE_NUMBER] Personal in…" at bounding box center [819, 179] width 930 height 1149
click at [1166, 706] on button "Create Lead" at bounding box center [1188, 691] width 183 height 52
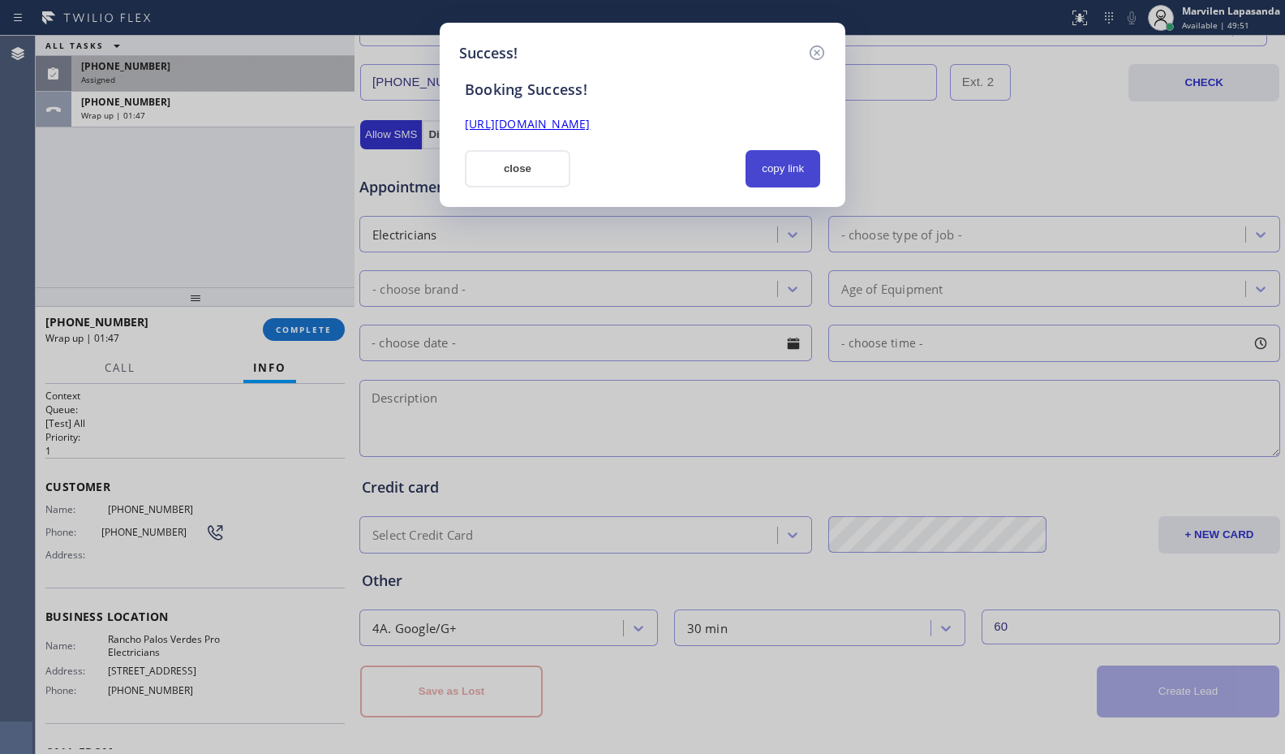
click at [776, 174] on button "copy link" at bounding box center [782, 168] width 75 height 37
click at [590, 131] on link "[URL][DOMAIN_NAME]" at bounding box center [527, 123] width 125 height 15
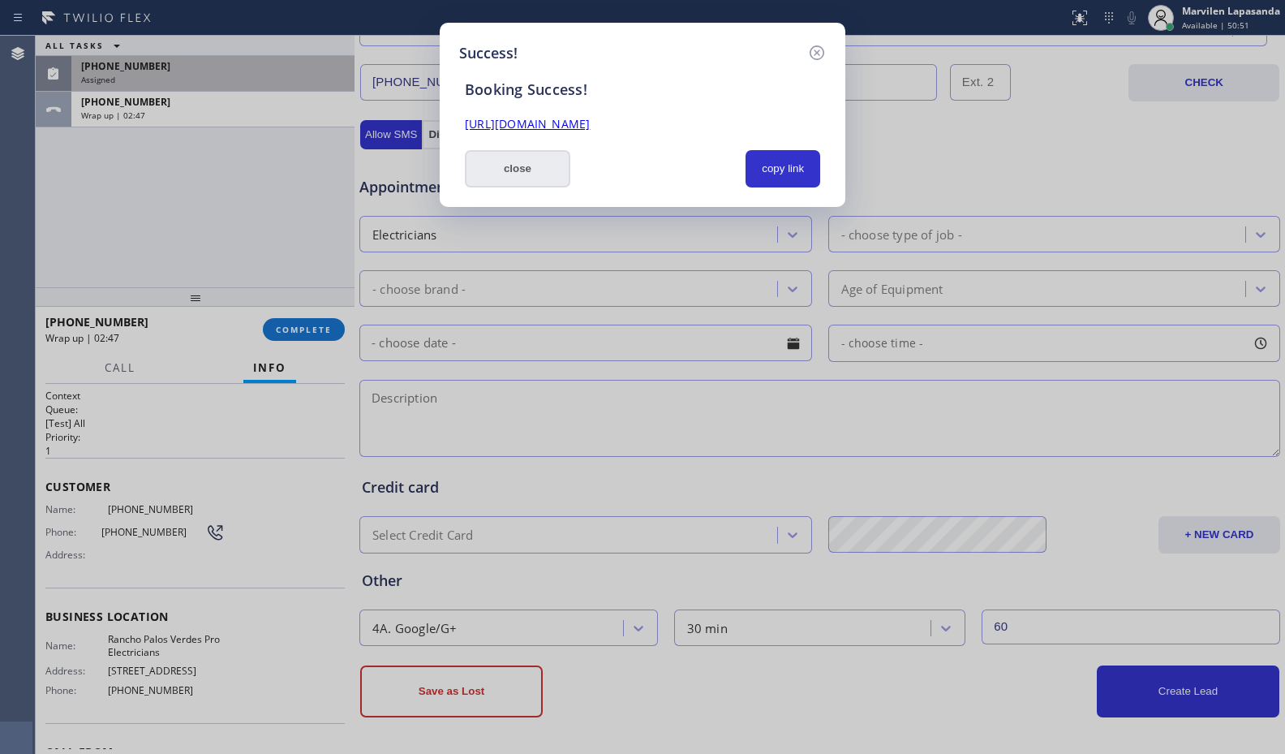
click at [538, 178] on button "close" at bounding box center [517, 168] width 105 height 37
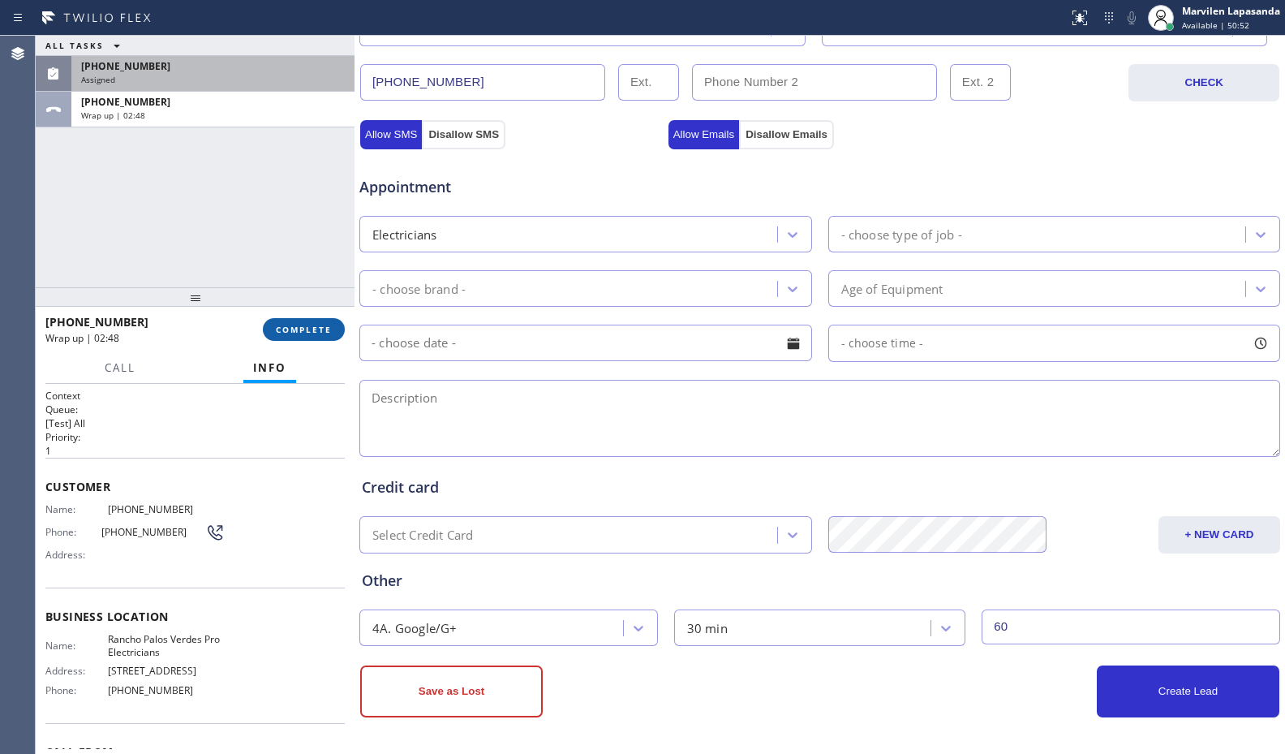
click at [318, 333] on span "COMPLETE" at bounding box center [304, 329] width 56 height 11
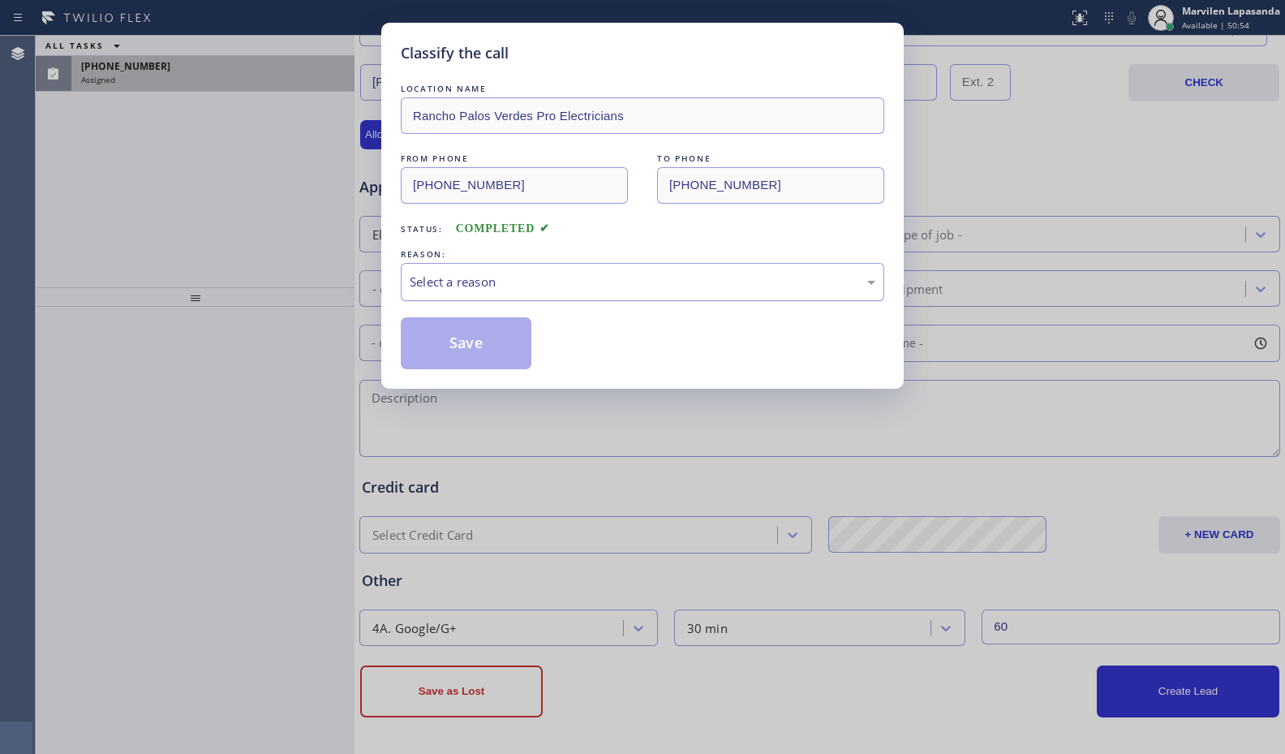
click at [435, 276] on div "Select a reason" at bounding box center [643, 282] width 466 height 19
drag, startPoint x: 432, startPoint y: 310, endPoint x: 435, endPoint y: 324, distance: 14.8
click at [437, 328] on button "Save" at bounding box center [466, 343] width 131 height 52
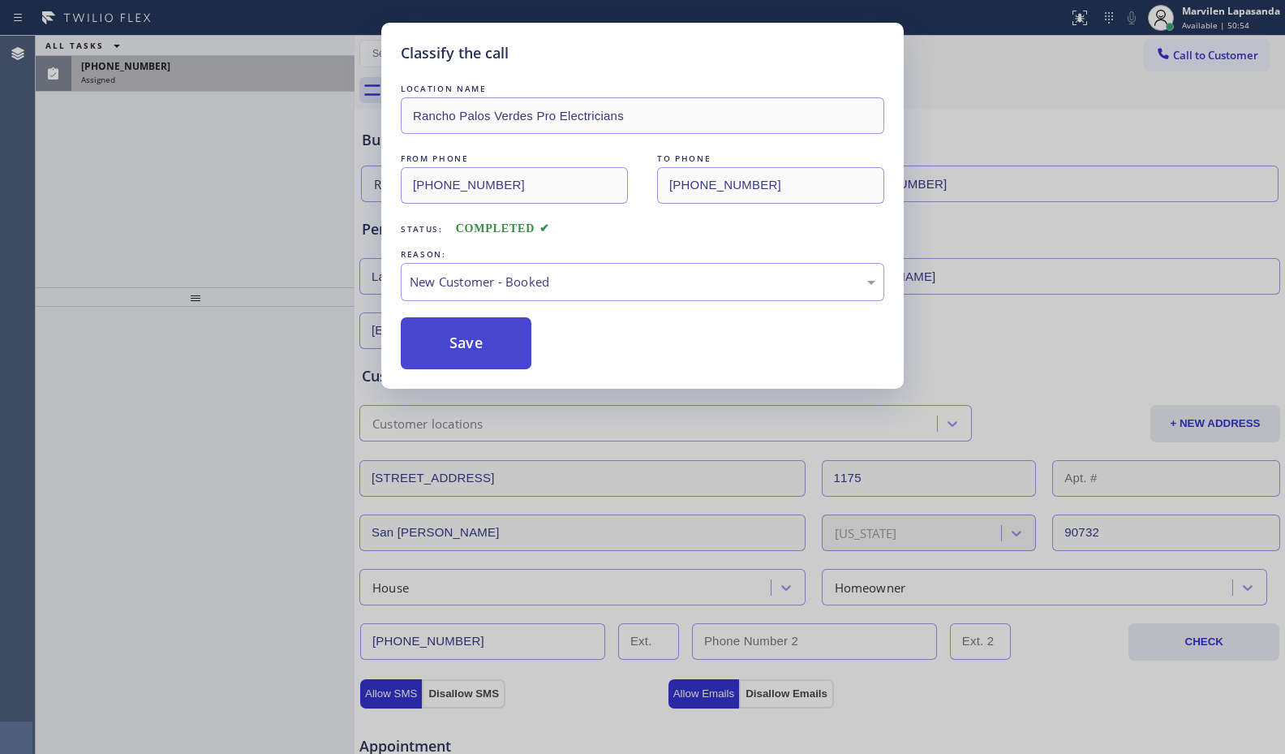
click at [440, 335] on button "Save" at bounding box center [466, 343] width 131 height 52
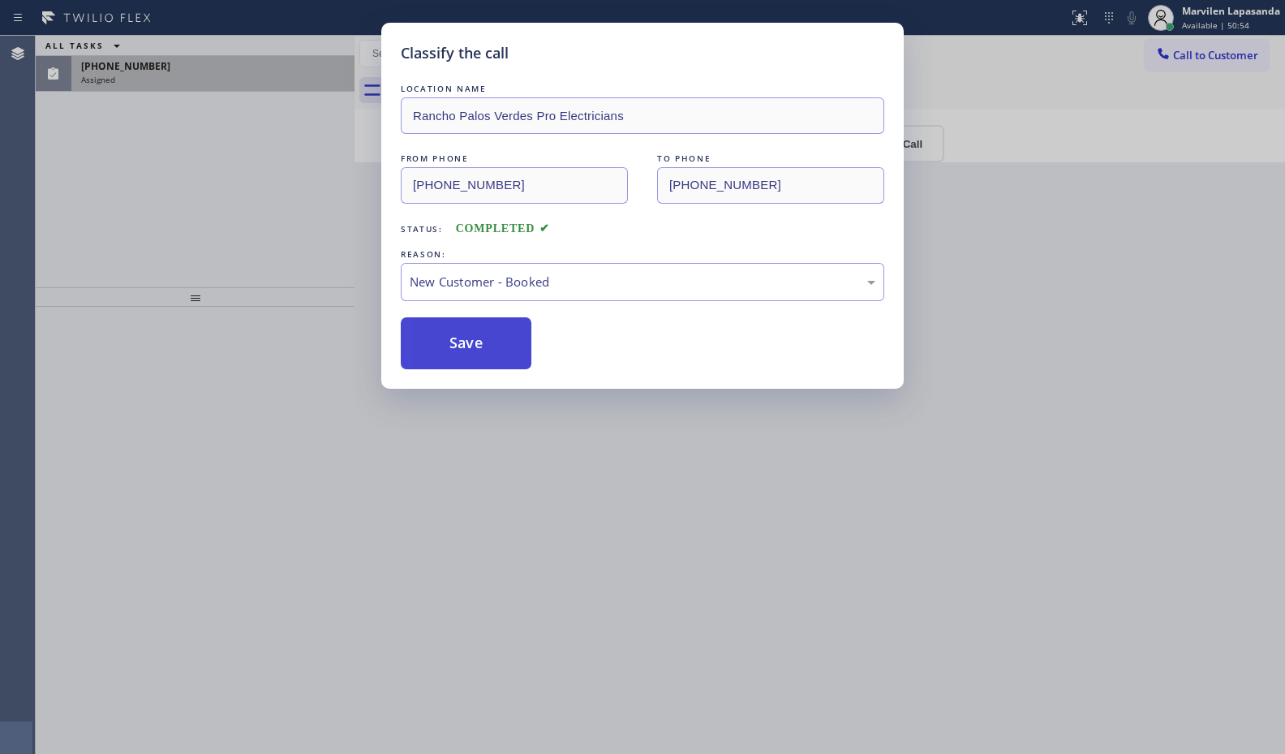
click at [441, 337] on button "Save" at bounding box center [466, 343] width 131 height 52
drag, startPoint x: 293, startPoint y: 268, endPoint x: 286, endPoint y: 257, distance: 13.5
click at [288, 260] on div "ALL TASKS ALL TASKS ACTIVE TASKS TASKS IN WRAP UP [PHONE_NUMBER] Assigned" at bounding box center [195, 161] width 319 height 251
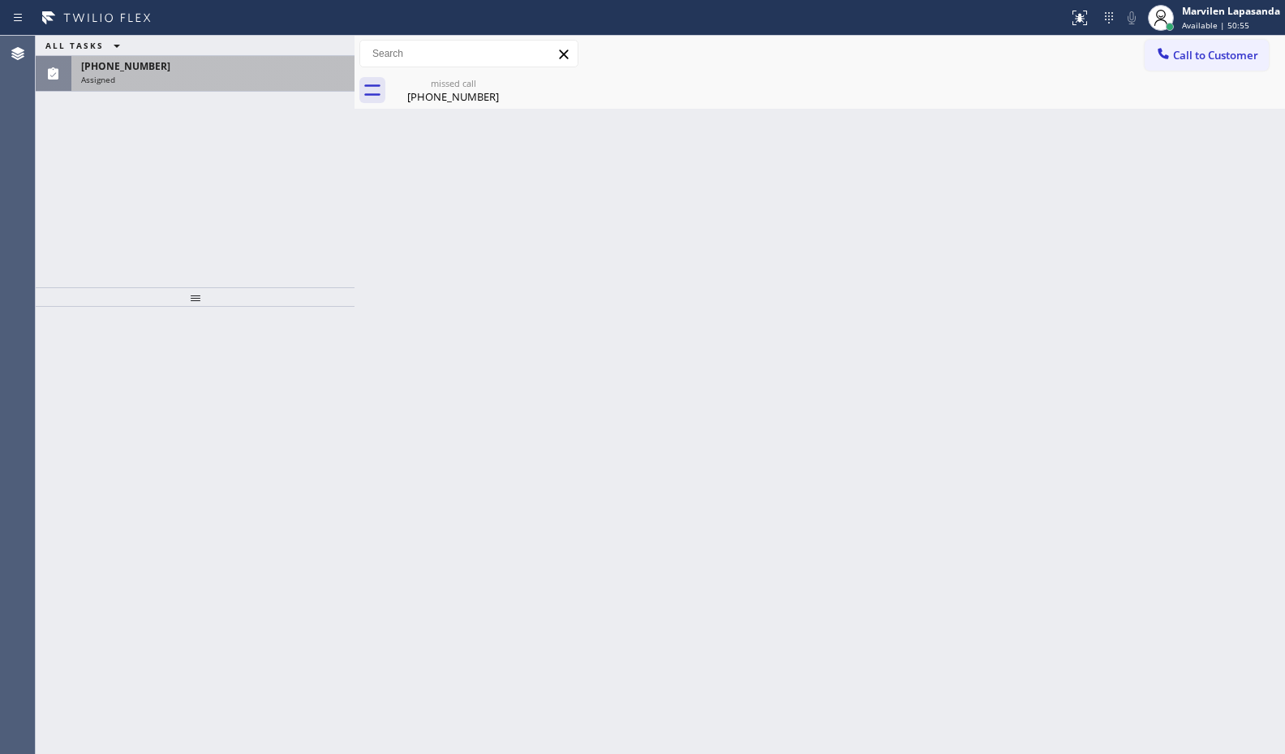
click at [201, 79] on div "Assigned" at bounding box center [213, 79] width 264 height 11
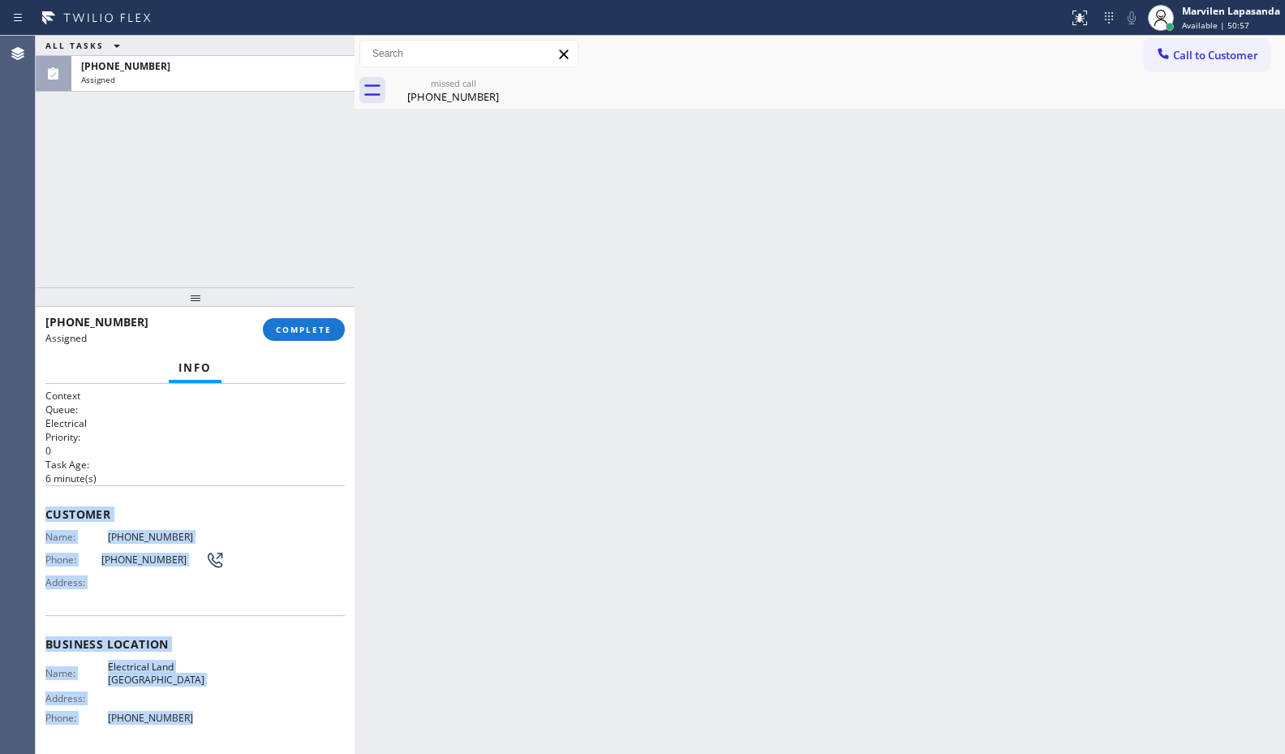
drag, startPoint x: 44, startPoint y: 506, endPoint x: 243, endPoint y: 719, distance: 291.5
click at [243, 719] on div "Context Queue: Electrical Priority: 0 Task Age: [DEMOGRAPHIC_DATA] minute(s) Cu…" at bounding box center [195, 569] width 319 height 370
copy div "Customer Name: [PHONE_NUMBER] Phone: [PHONE_NUMBER] Address: Business location …"
click at [307, 329] on span "COMPLETE" at bounding box center [304, 329] width 56 height 11
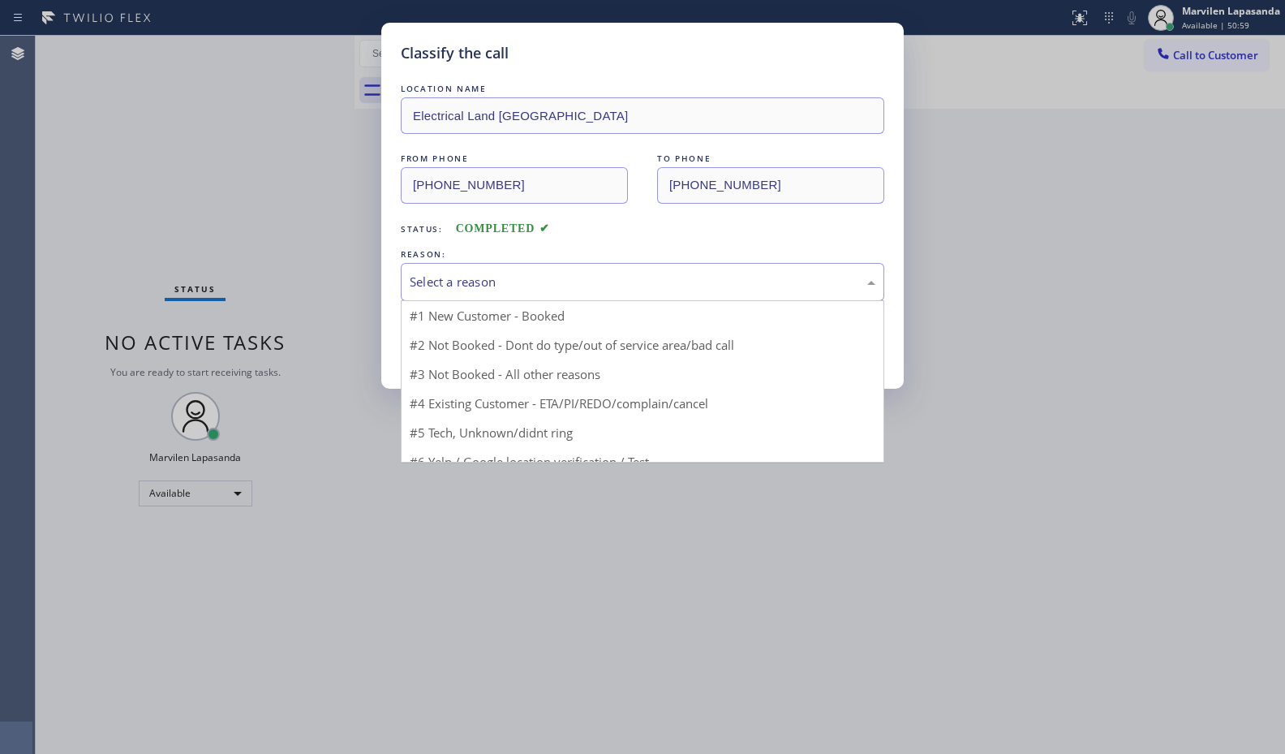
click at [453, 286] on div "Select a reason" at bounding box center [643, 282] width 466 height 19
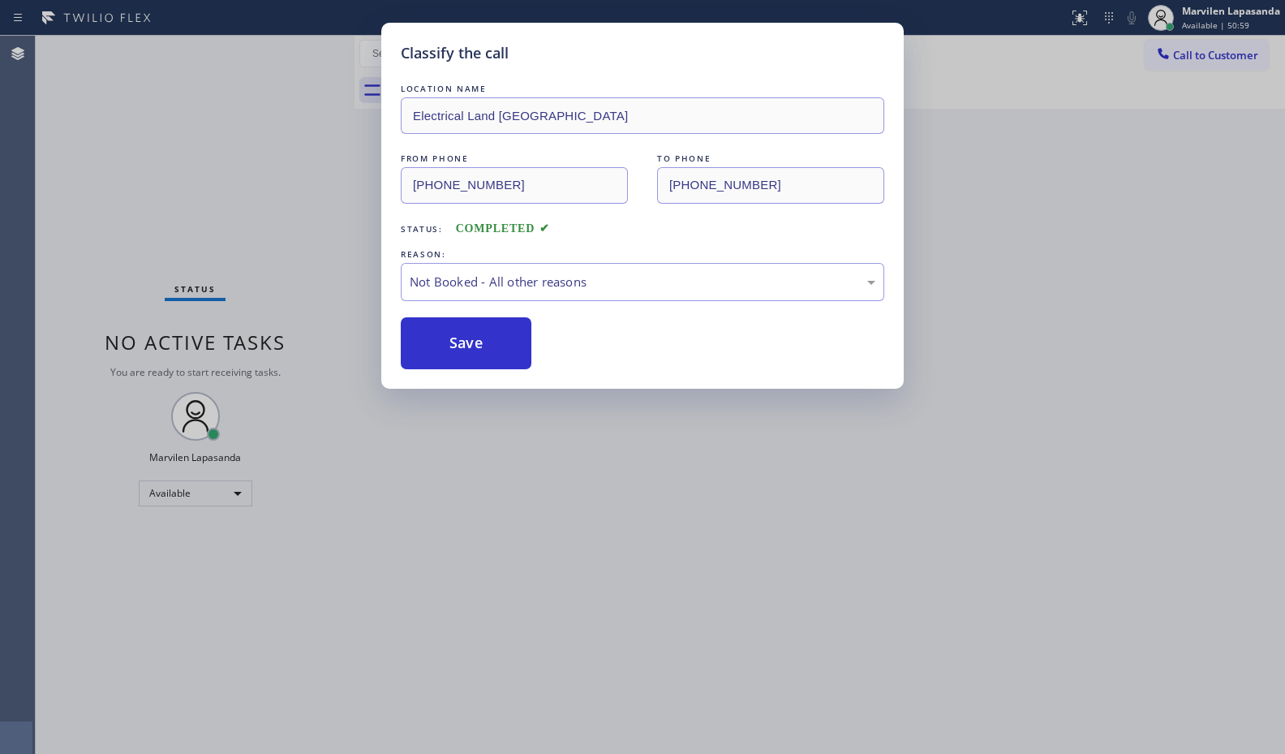
click at [449, 343] on button "Save" at bounding box center [466, 343] width 131 height 52
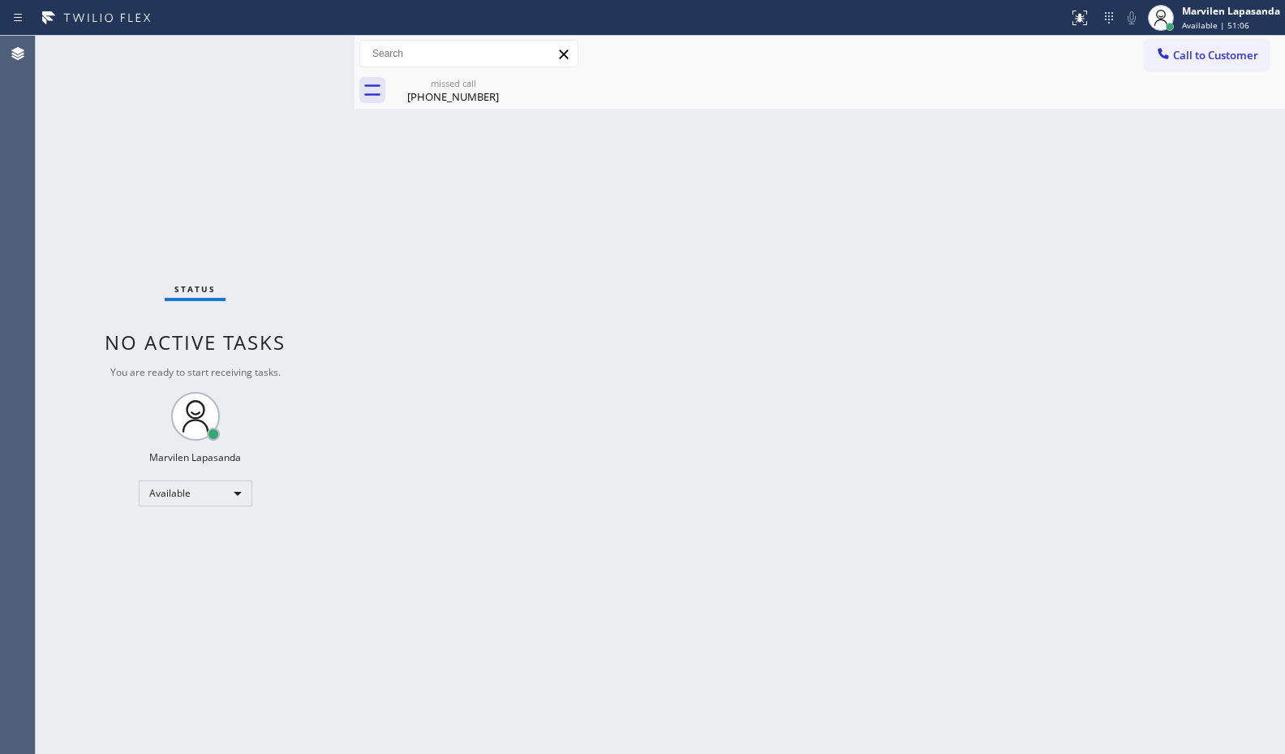
click at [702, 66] on div "Call to Customer Outbound call Location [GEOGRAPHIC_DATA] Appliance Repair Expe…" at bounding box center [819, 54] width 930 height 28
click at [478, 90] on div "[PHONE_NUMBER]" at bounding box center [453, 96] width 122 height 15
click at [554, 98] on div at bounding box center [837, 90] width 895 height 37
click at [818, 115] on div "Back to Dashboard Change Sender ID Customers Technicians Select a contact Outbo…" at bounding box center [819, 395] width 930 height 718
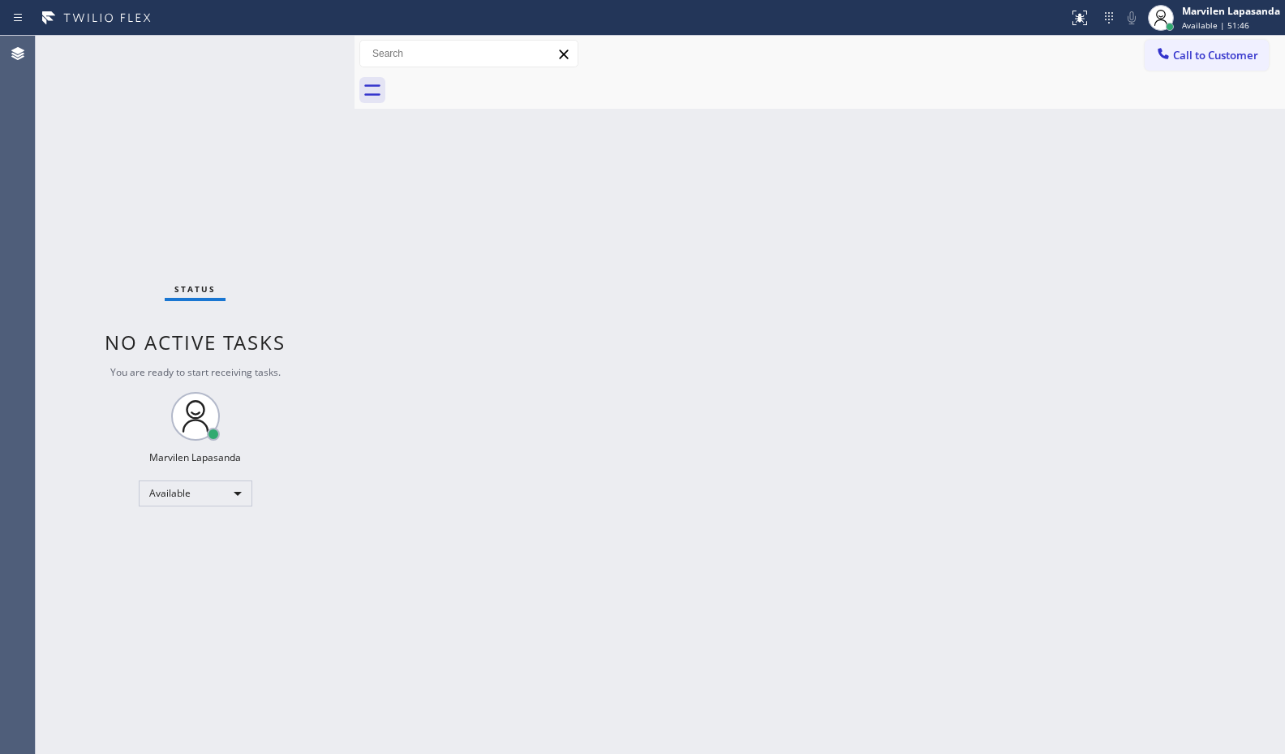
click at [956, 308] on div "Back to Dashboard Change Sender ID Customers Technicians Select a contact Outbo…" at bounding box center [819, 395] width 930 height 718
drag, startPoint x: 956, startPoint y: 308, endPoint x: 978, endPoint y: 307, distance: 22.0
click at [960, 308] on div "Back to Dashboard Change Sender ID Customers Technicians Select a contact Outbo…" at bounding box center [819, 395] width 930 height 718
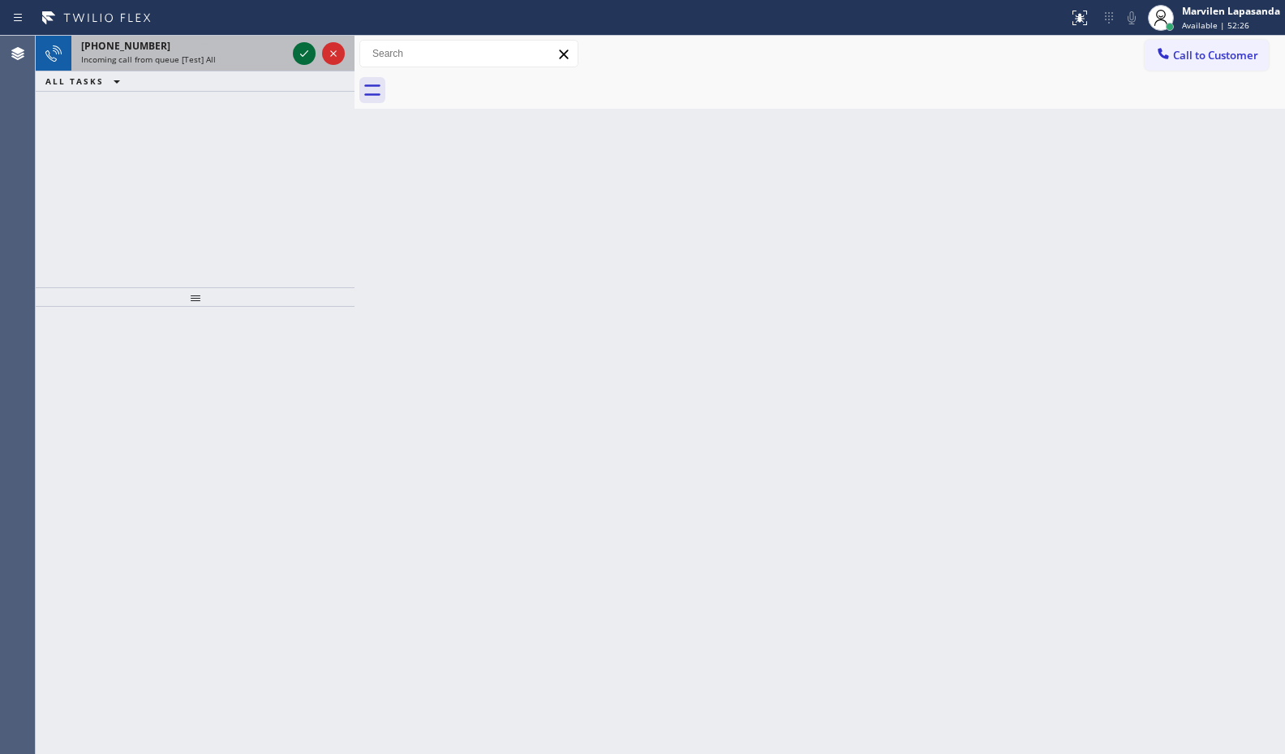
click at [298, 55] on icon at bounding box center [303, 53] width 19 height 19
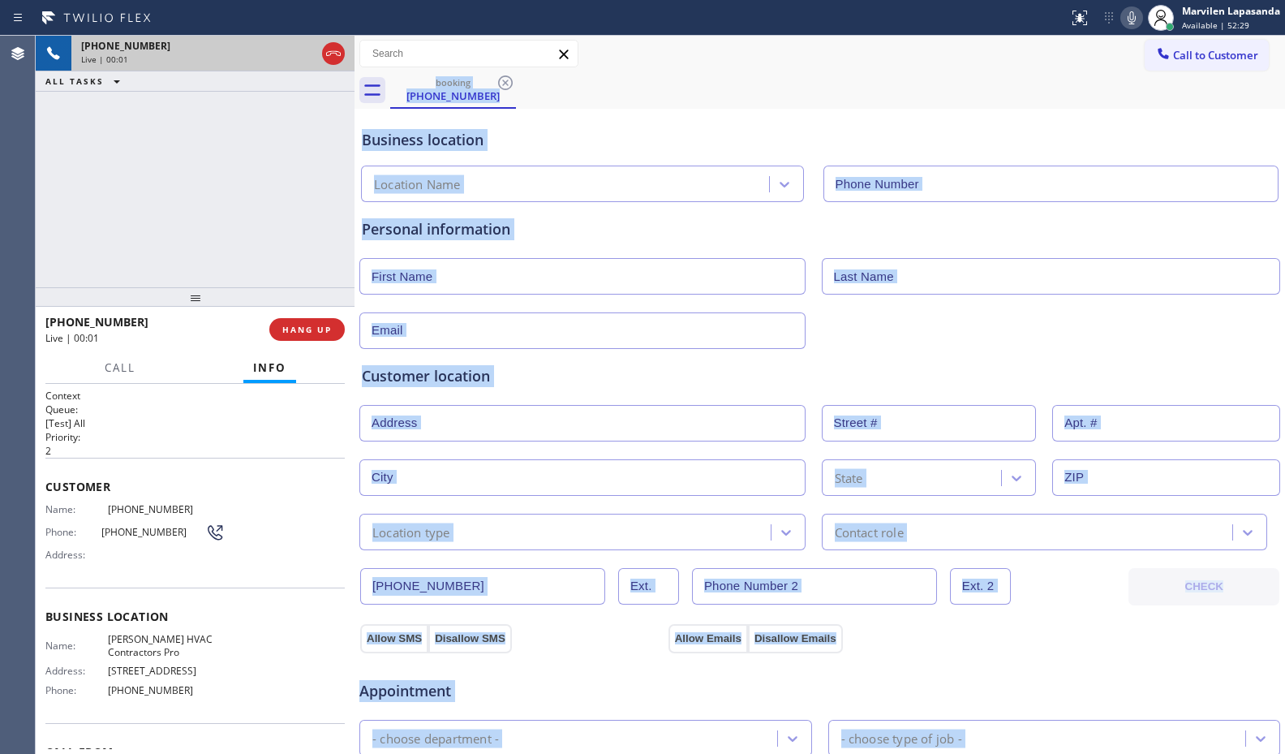
type input "[PHONE_NUMBER]"
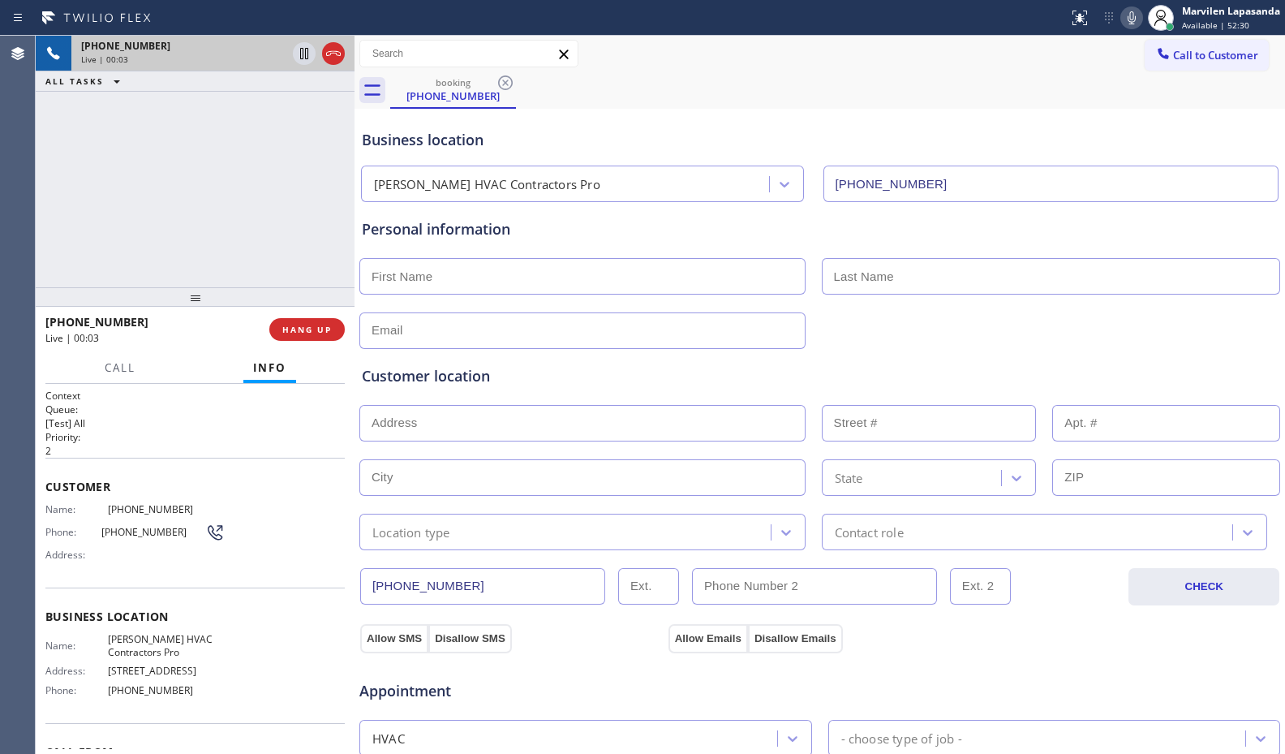
click at [65, 520] on div "Name: [PHONE_NUMBER] Phone: [PHONE_NUMBER] Address:" at bounding box center [134, 535] width 179 height 64
click at [64, 505] on span "Name:" at bounding box center [76, 509] width 62 height 12
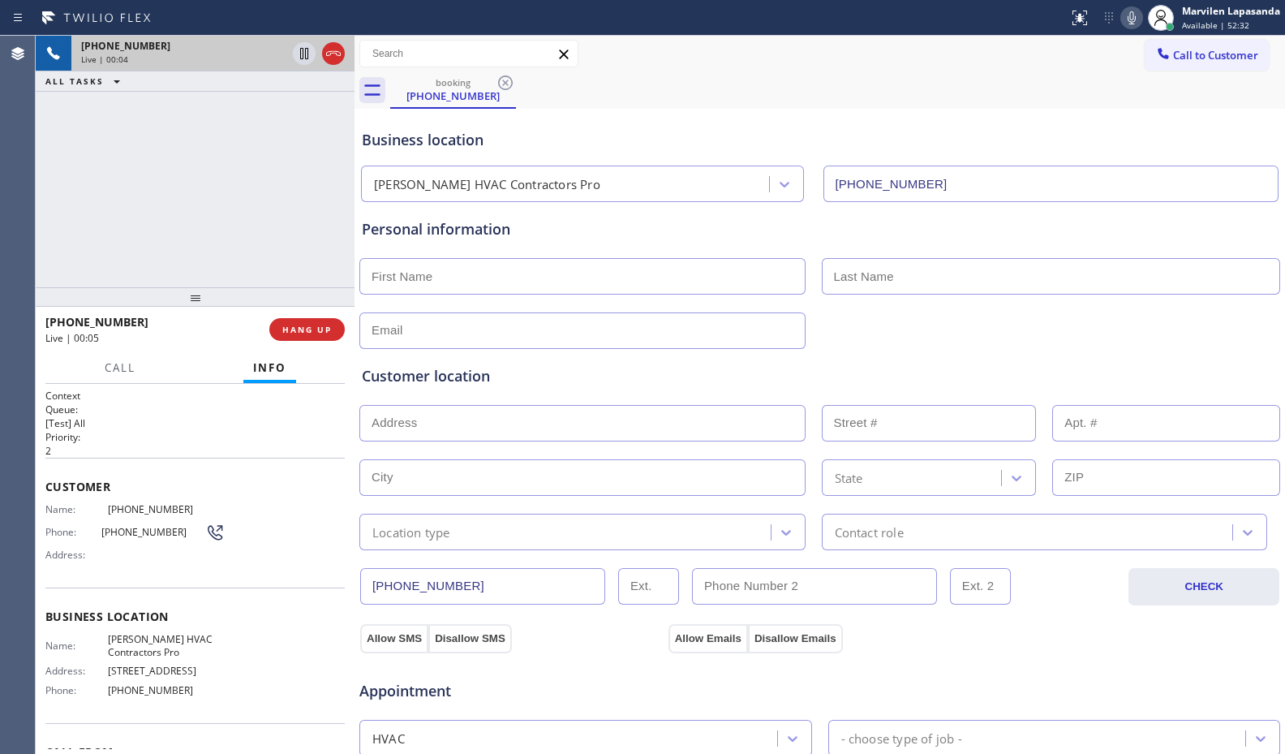
click at [85, 506] on span "Name:" at bounding box center [76, 509] width 62 height 12
click at [114, 515] on span "[PHONE_NUMBER]" at bounding box center [166, 509] width 117 height 12
click at [67, 522] on div "Phone: [PHONE_NUMBER]" at bounding box center [134, 531] width 179 height 19
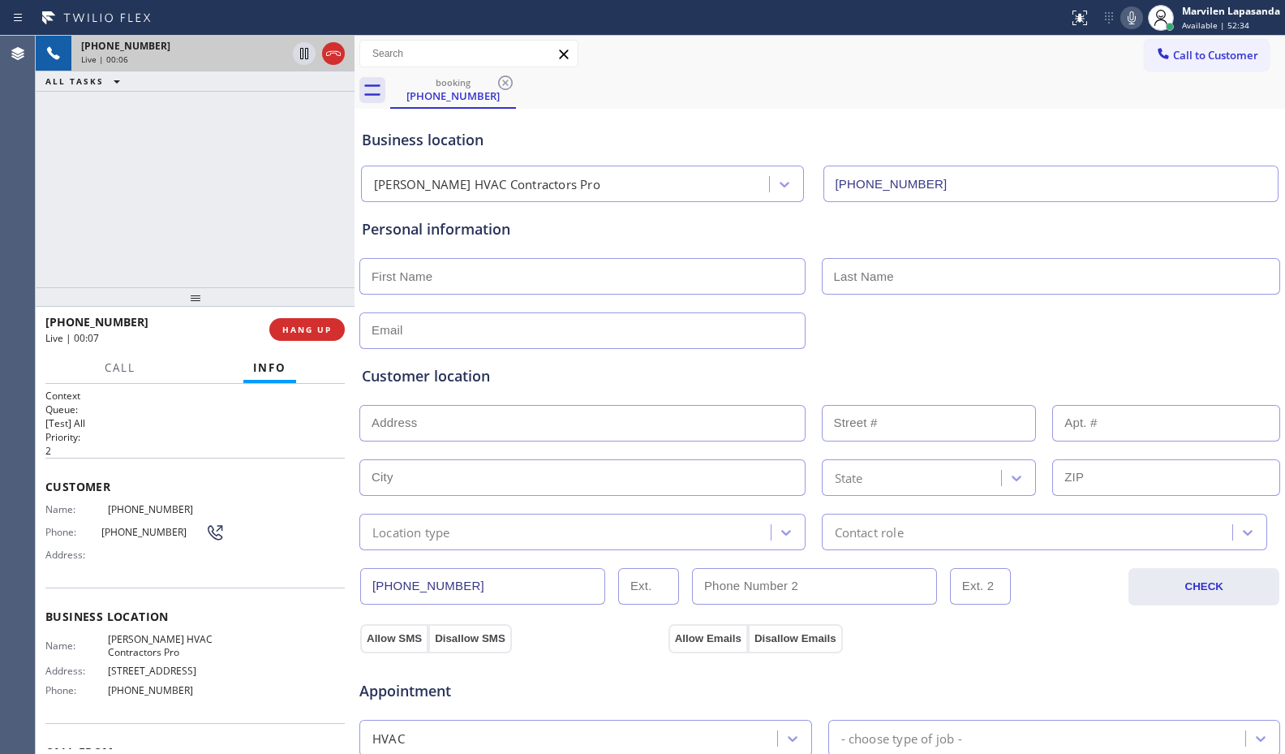
click at [51, 490] on span "Customer" at bounding box center [194, 486] width 299 height 15
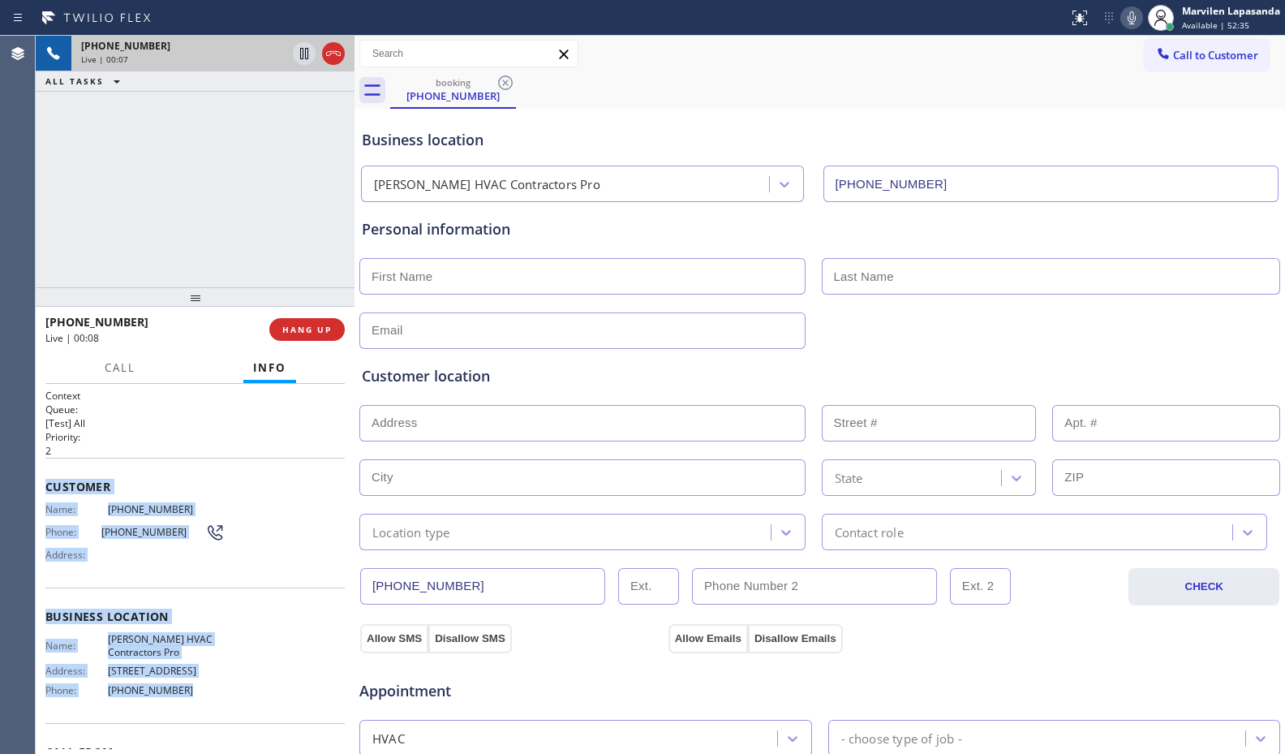
drag, startPoint x: 41, startPoint y: 478, endPoint x: 234, endPoint y: 700, distance: 294.9
click at [234, 700] on div "Context Queue: [Test] All Priority: 2 Customer Name: [PHONE_NUMBER] Phone: [PHO…" at bounding box center [195, 569] width 319 height 370
copy div "Customer Name: [PHONE_NUMBER] Phone: [PHONE_NUMBER] Address: Business location …"
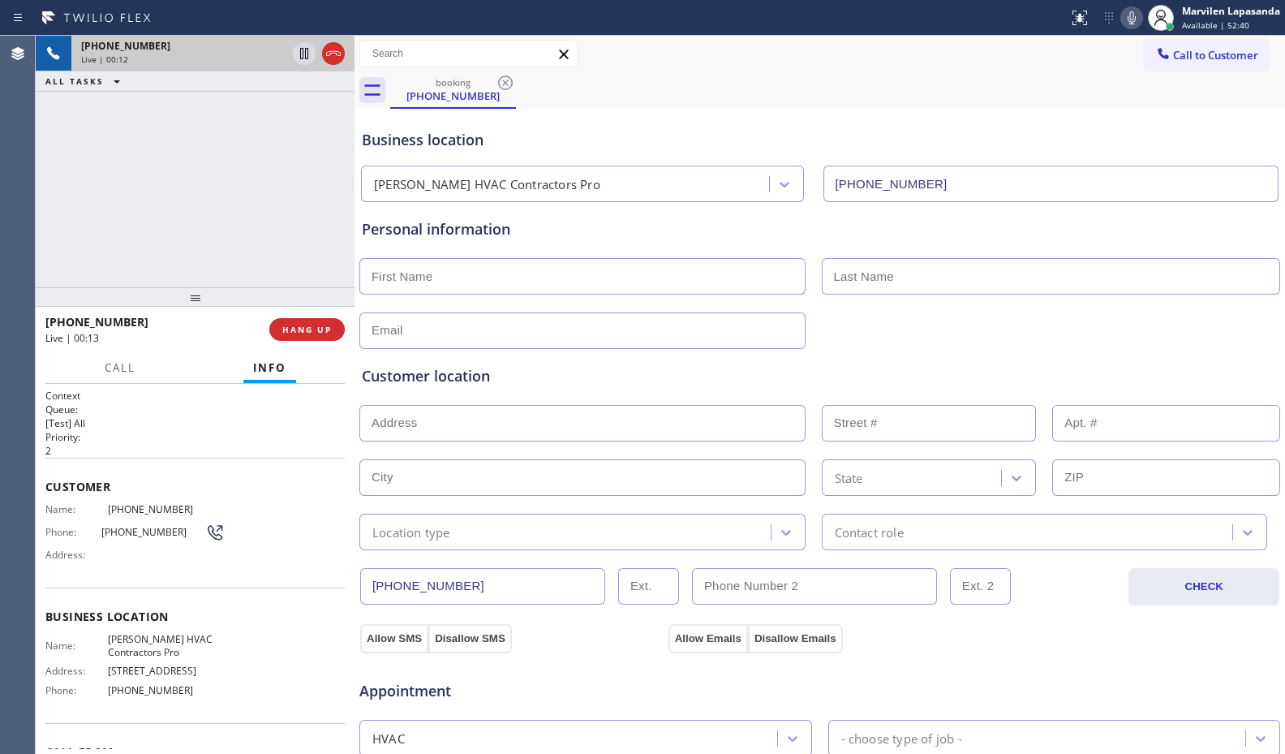
click at [262, 190] on div "[PHONE_NUMBER] Live | 00:12 ALL TASKS ALL TASKS ACTIVE TASKS TASKS IN WRAP UP" at bounding box center [195, 161] width 319 height 251
click at [262, 190] on div "[PHONE_NUMBER] Live | 00:13 ALL TASKS ALL TASKS ACTIVE TASKS TASKS IN WRAP UP" at bounding box center [195, 161] width 319 height 251
click at [316, 332] on span "HANG UP" at bounding box center [306, 329] width 49 height 11
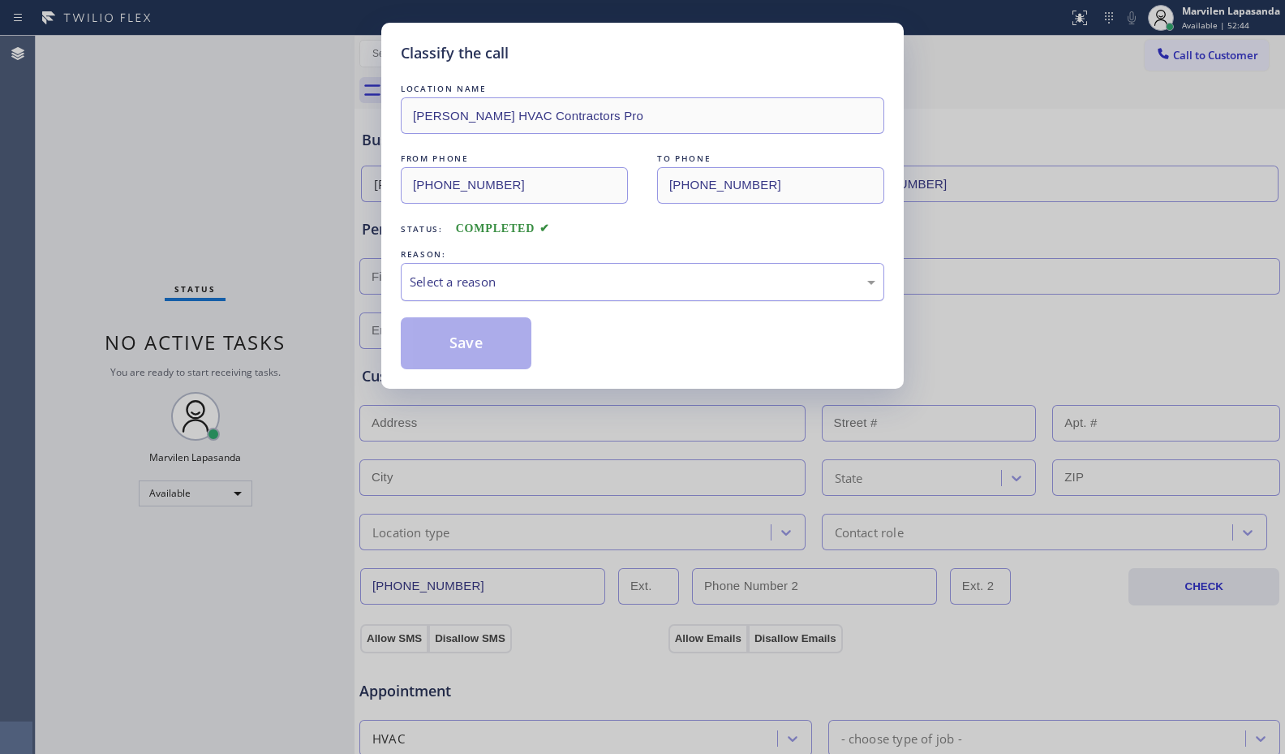
click at [461, 282] on div "Select a reason" at bounding box center [643, 282] width 466 height 19
click at [444, 354] on button "Save" at bounding box center [466, 343] width 131 height 52
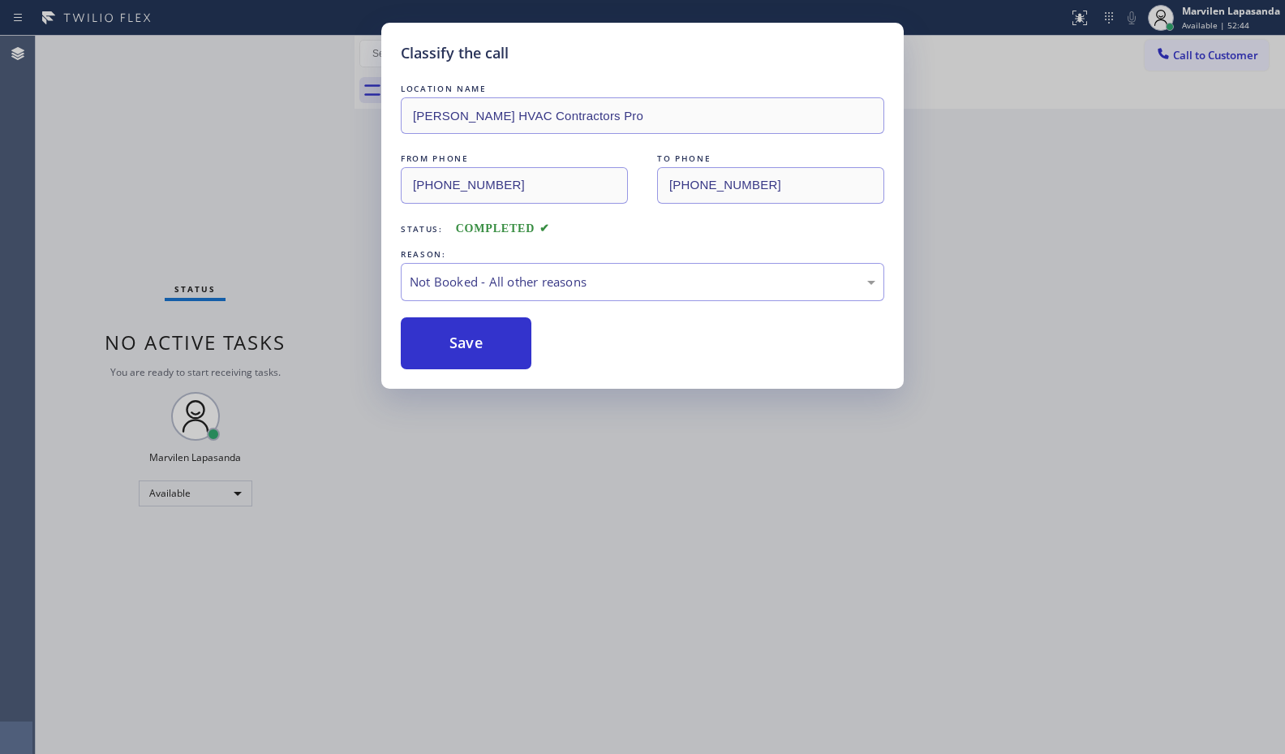
click at [444, 354] on button "Save" at bounding box center [466, 343] width 131 height 52
drag, startPoint x: 443, startPoint y: 352, endPoint x: 1253, endPoint y: 235, distance: 818.7
click at [460, 342] on button "Save" at bounding box center [466, 343] width 131 height 52
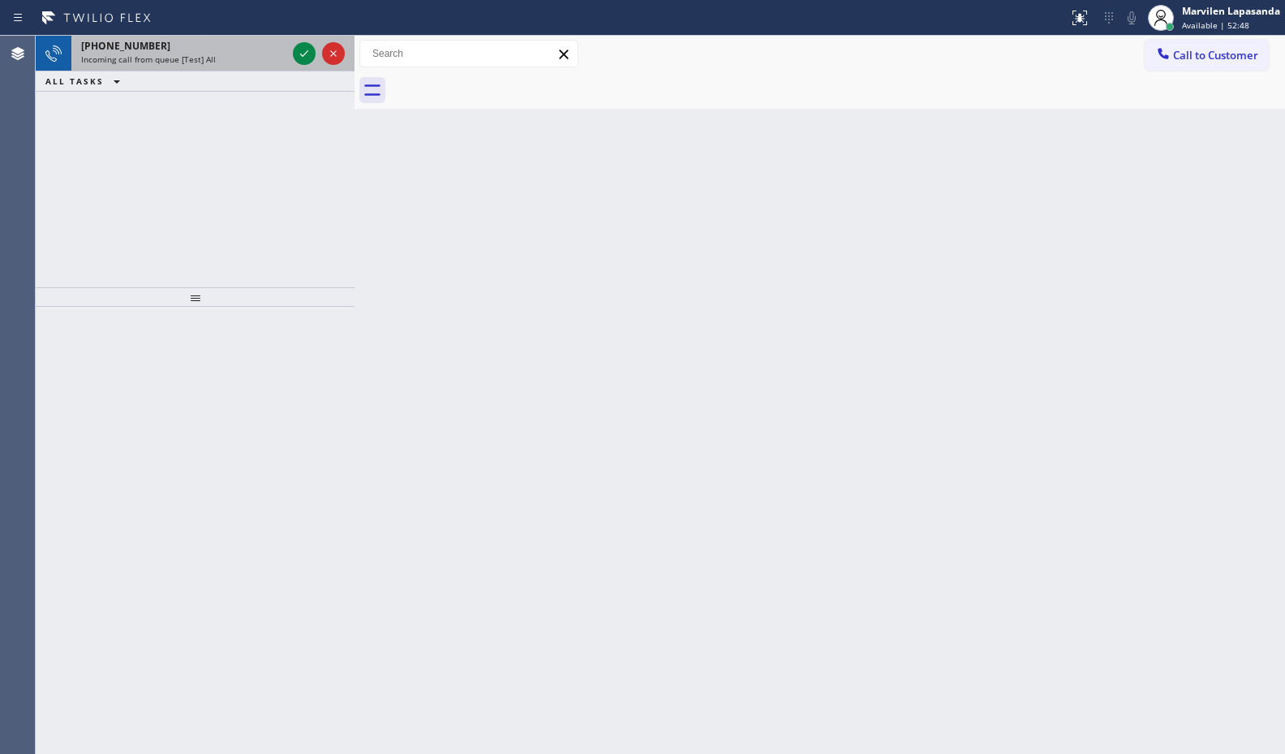
drag, startPoint x: 288, startPoint y: 45, endPoint x: 299, endPoint y: 52, distance: 12.4
click at [290, 47] on div "[PHONE_NUMBER] Incoming call from queue [Test] All" at bounding box center [195, 54] width 319 height 36
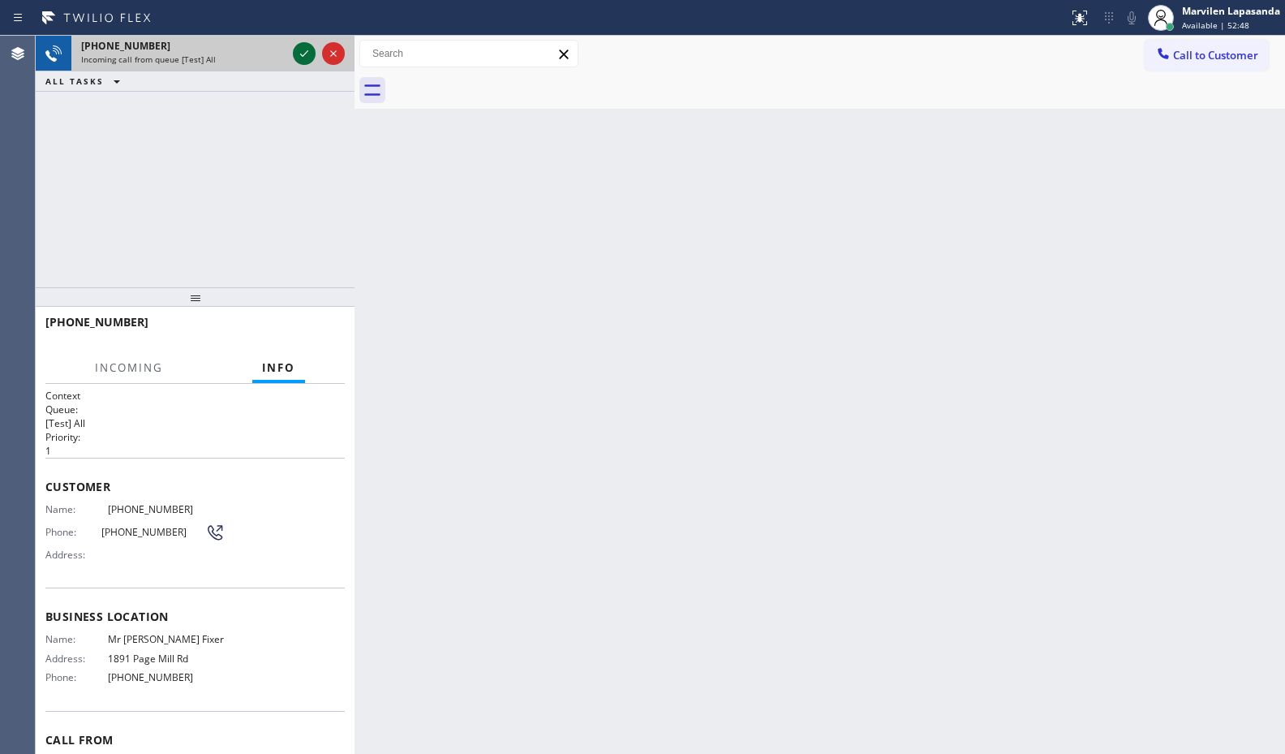
click at [299, 53] on icon at bounding box center [303, 53] width 19 height 19
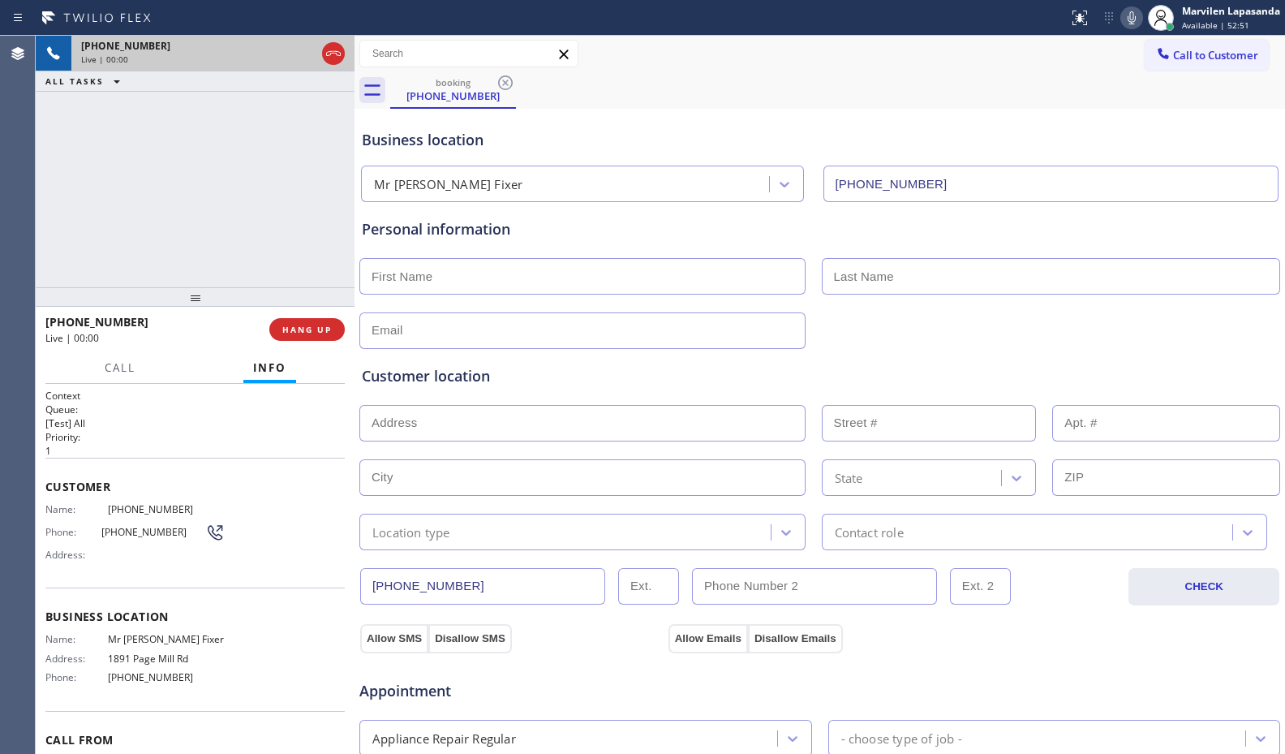
type input "[PHONE_NUMBER]"
click at [232, 156] on div "[PHONE_NUMBER] Live | 00:01 ALL TASKS ALL TASKS ACTIVE TASKS TASKS IN WRAP UP" at bounding box center [195, 161] width 319 height 251
click at [116, 536] on span "[PHONE_NUMBER]" at bounding box center [153, 532] width 105 height 12
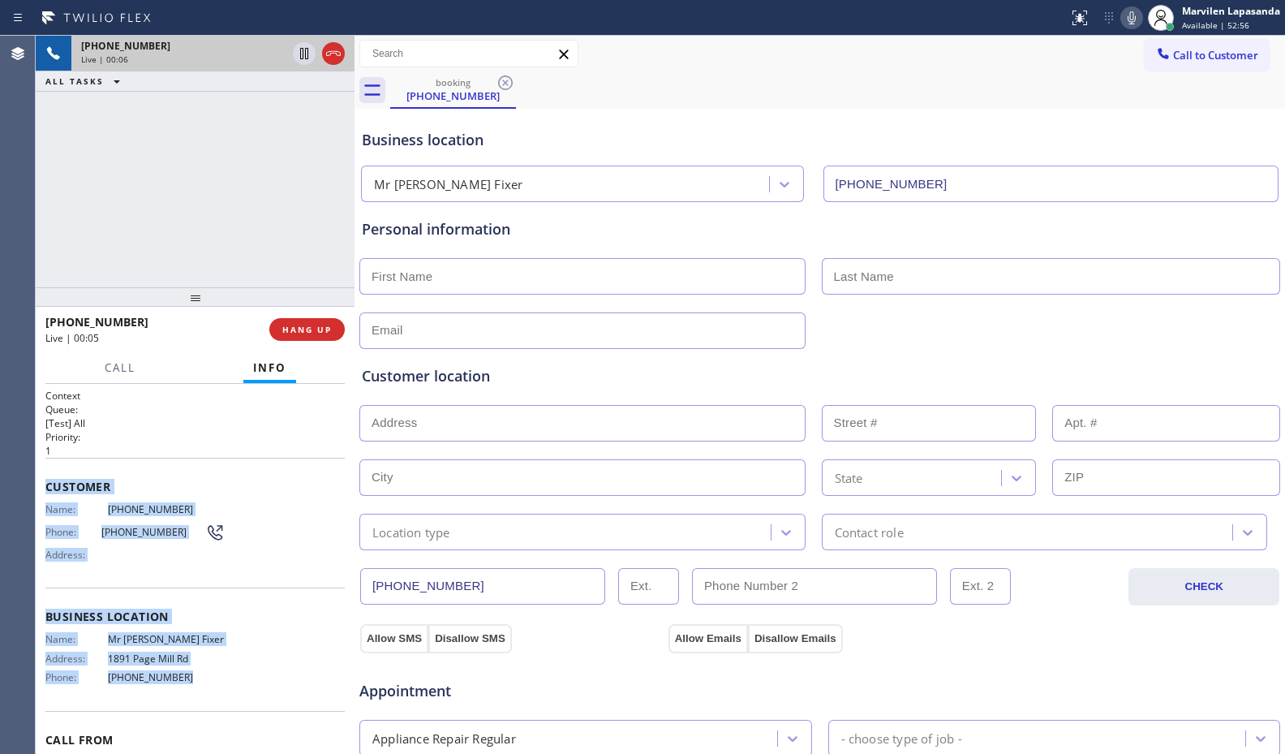
drag, startPoint x: 42, startPoint y: 488, endPoint x: 212, endPoint y: 683, distance: 258.2
click at [212, 683] on div "Context Queue: [Test] All Priority: 1 Customer Name: [PHONE_NUMBER] Phone: [PHO…" at bounding box center [195, 569] width 319 height 370
copy div "Customer Name: [PHONE_NUMBER] Phone: [PHONE_NUMBER] Address: Business location …"
click at [302, 318] on button "HANG UP" at bounding box center [306, 329] width 75 height 23
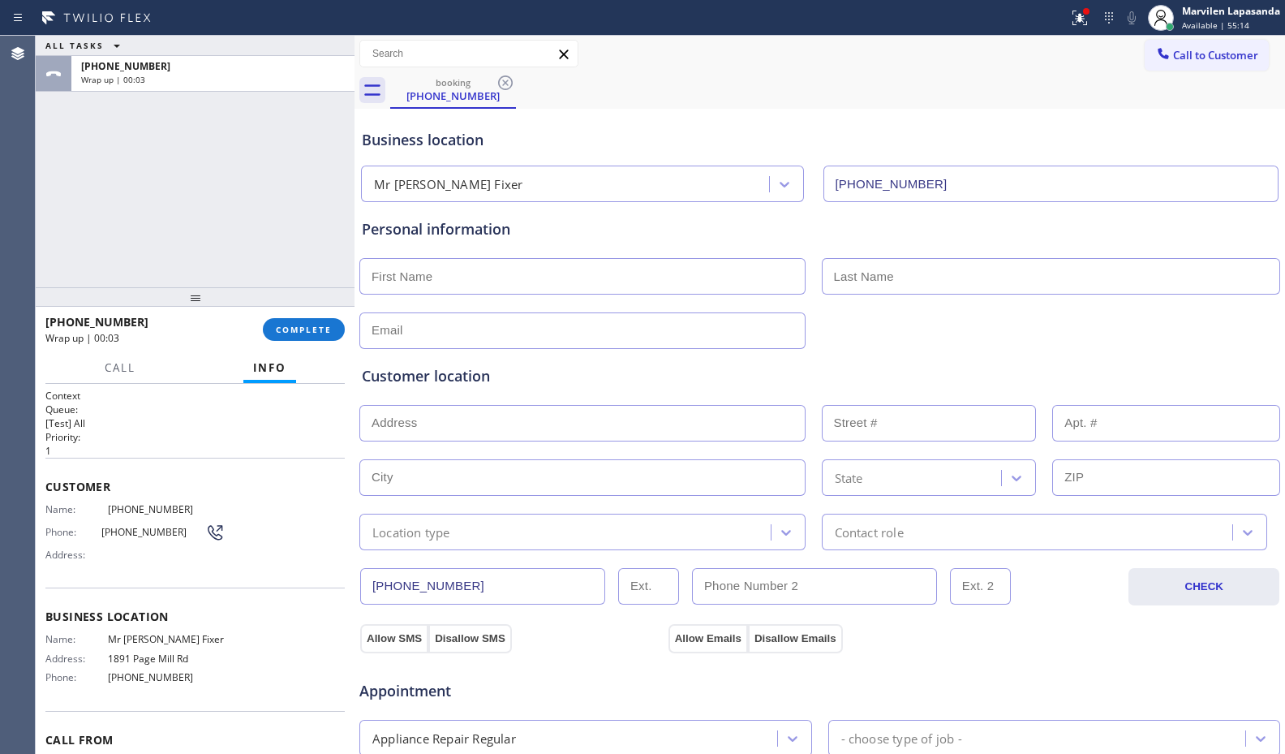
click at [453, 268] on input "text" at bounding box center [582, 276] width 446 height 37
type input "Mr"
type input "..."
type input "[EMAIL_ADDRESS][DOMAIN_NAME]"
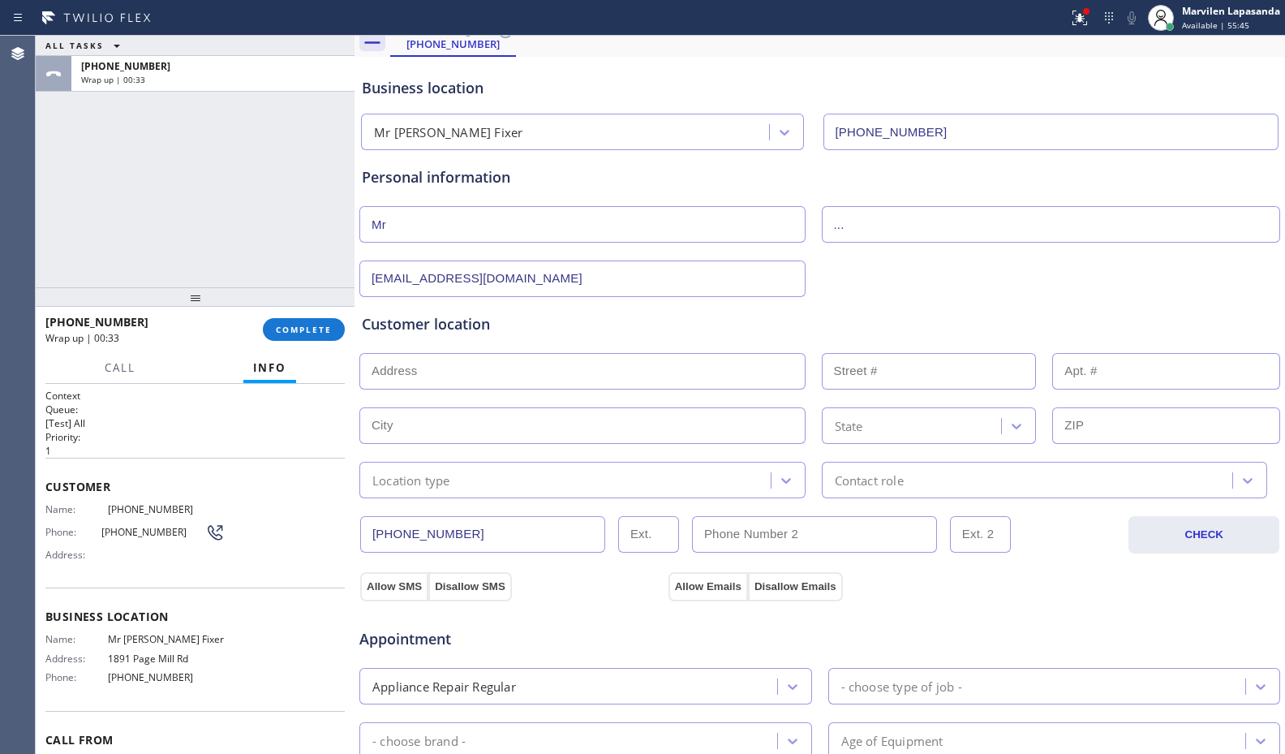
scroll to position [243, 0]
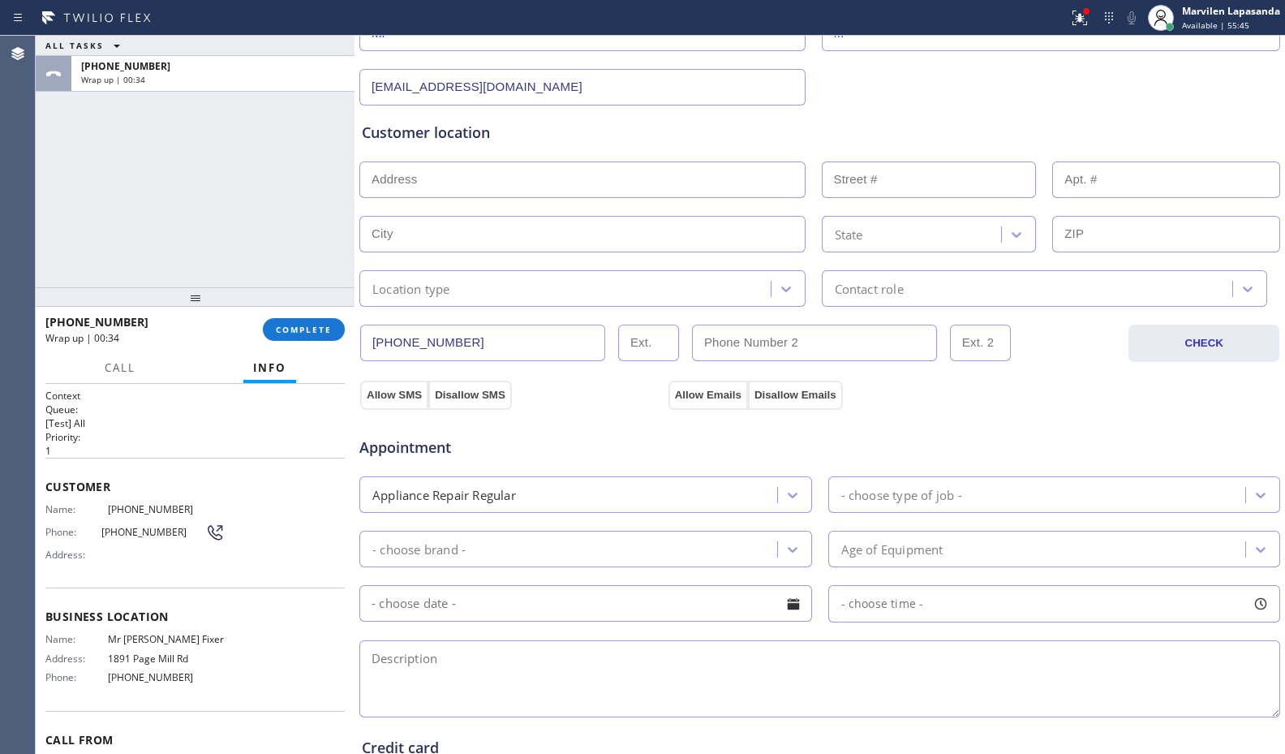
click at [536, 676] on textarea at bounding box center [819, 678] width 921 height 77
paste textarea "Fridge/ The temperature is higher than expected/ 94566/ Mr [PERSON_NAME] Fixer/…"
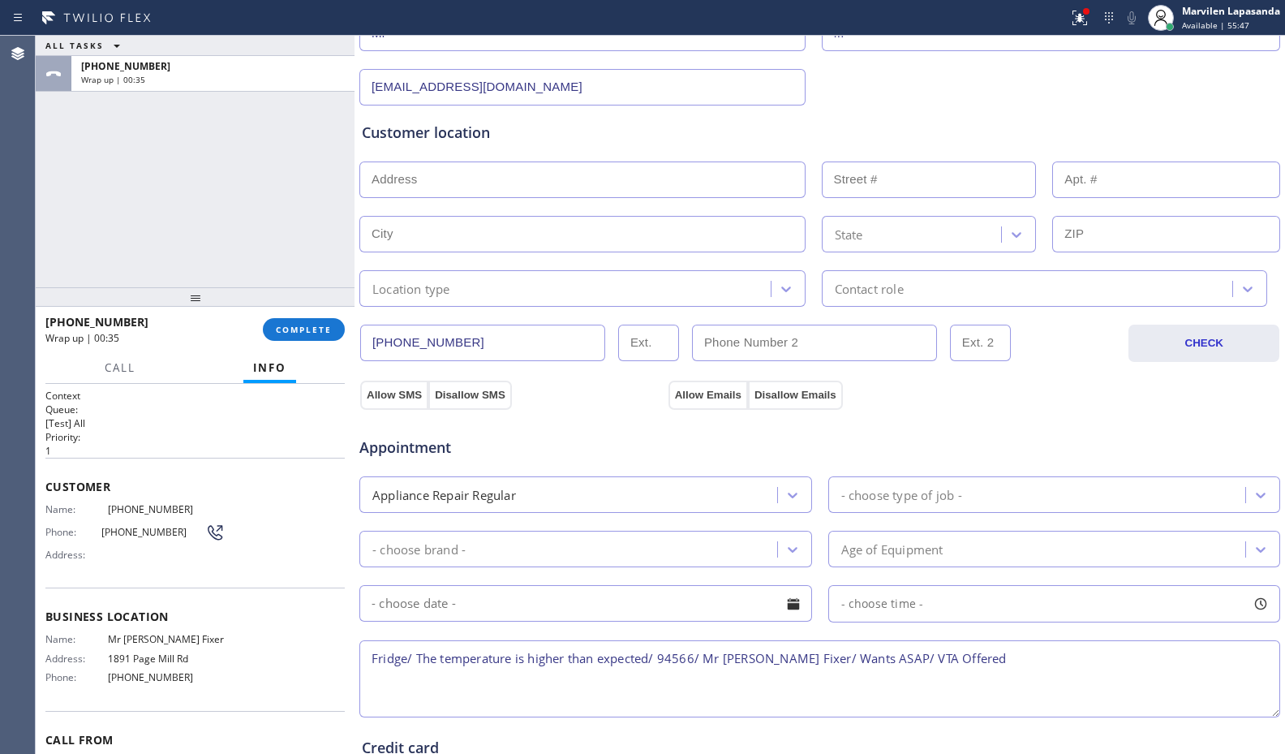
scroll to position [81, 0]
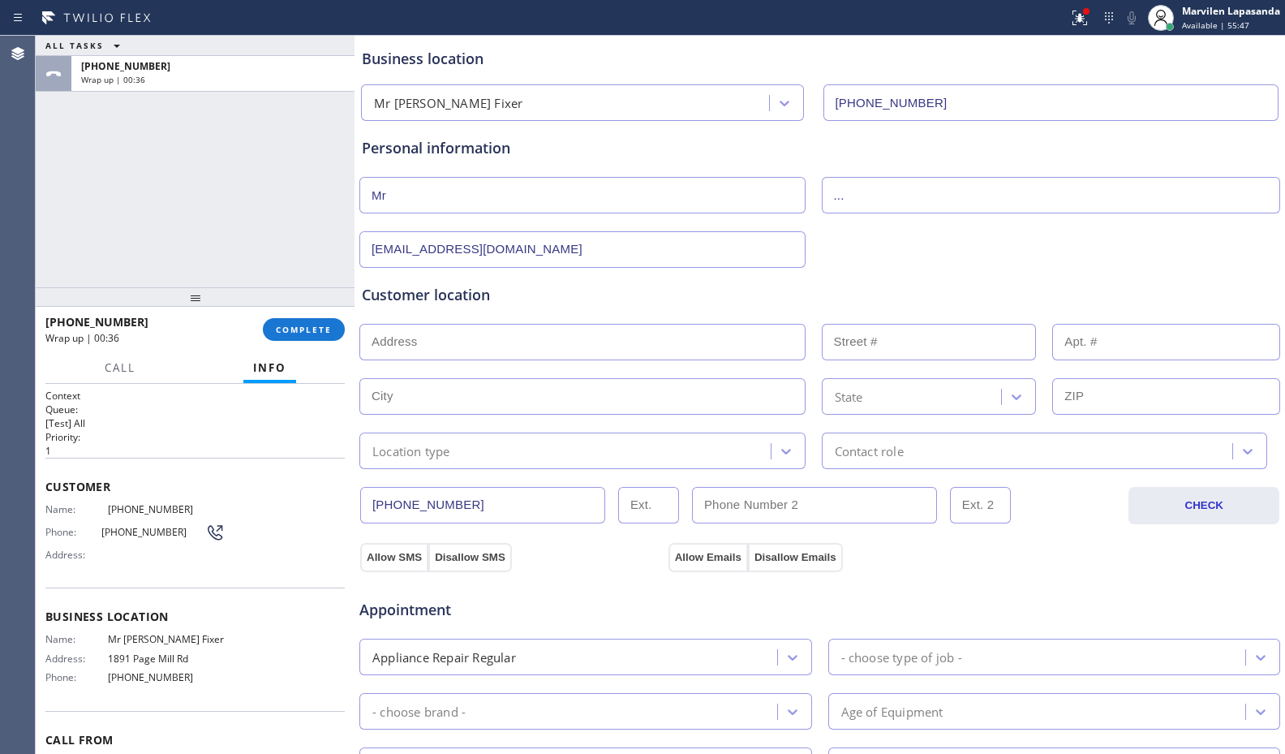
type textarea "Fridge/ The temperature is higher than expected/ 94566/ Mr [PERSON_NAME] Fixer/…"
click at [487, 346] on input "text" at bounding box center [582, 342] width 446 height 37
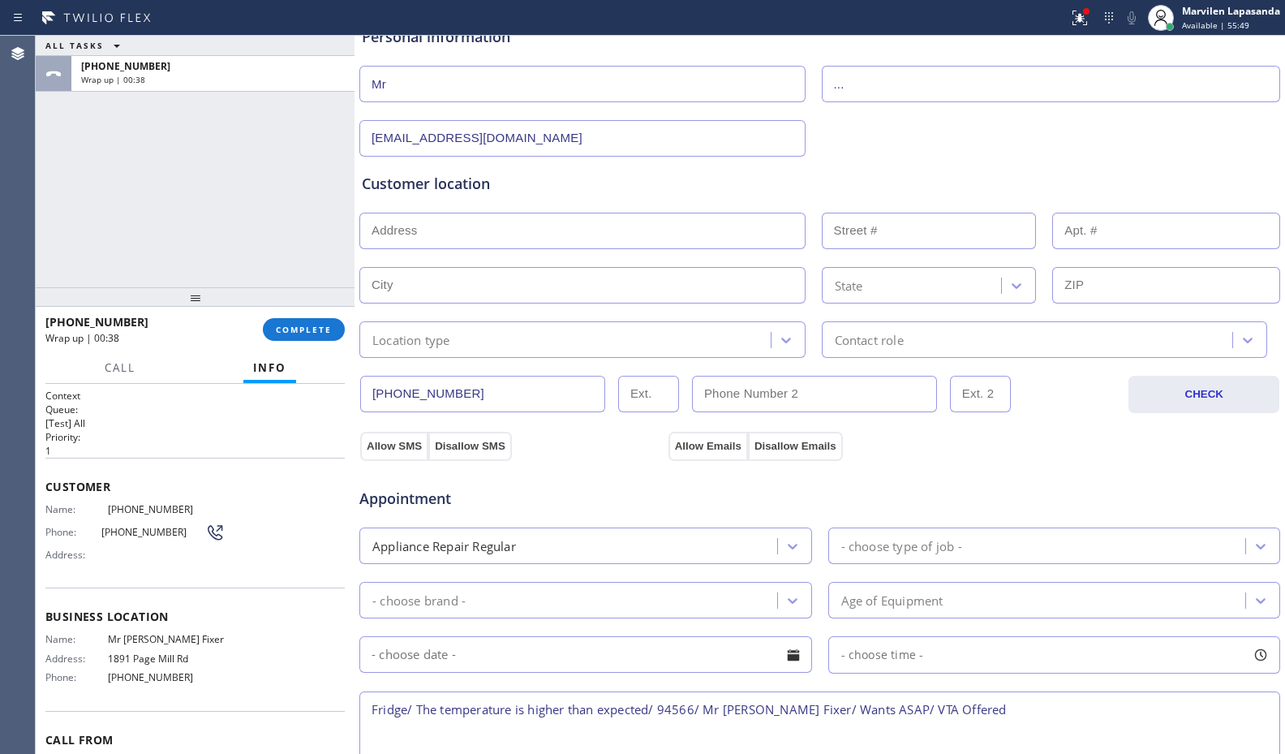
scroll to position [162, 0]
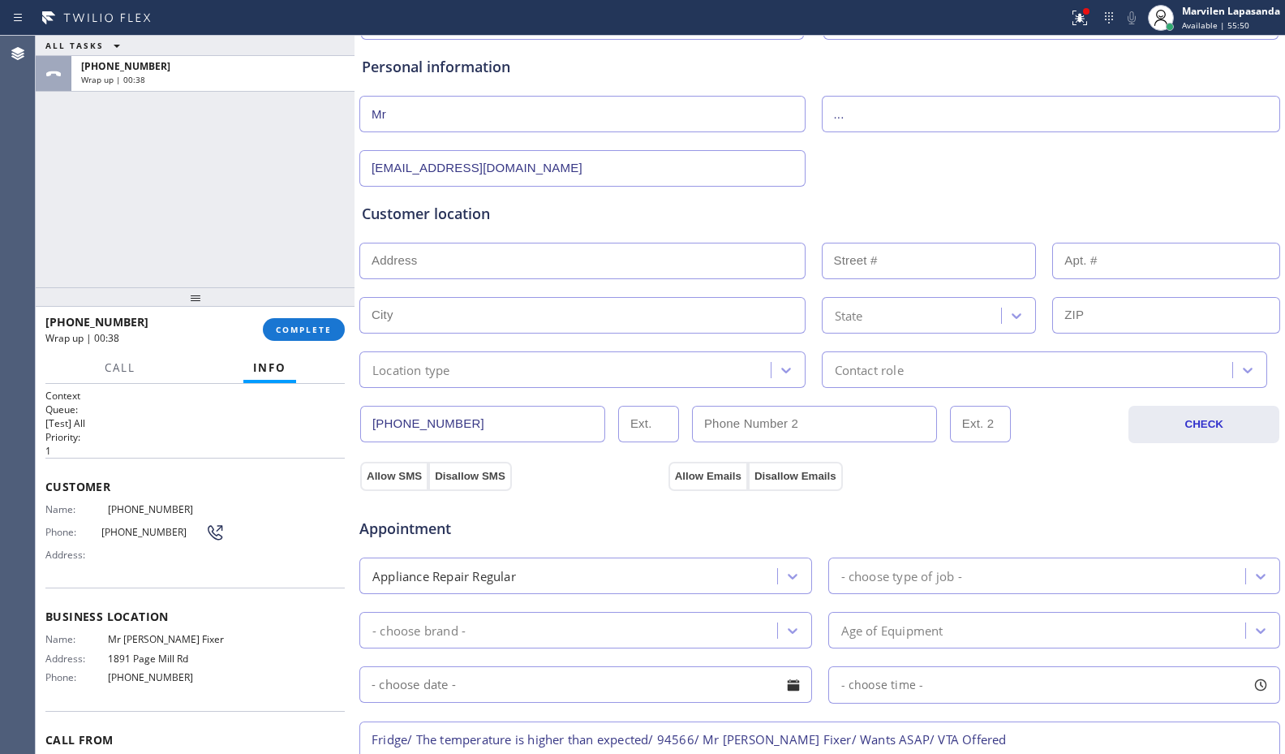
click at [456, 256] on input "text" at bounding box center [582, 261] width 446 height 37
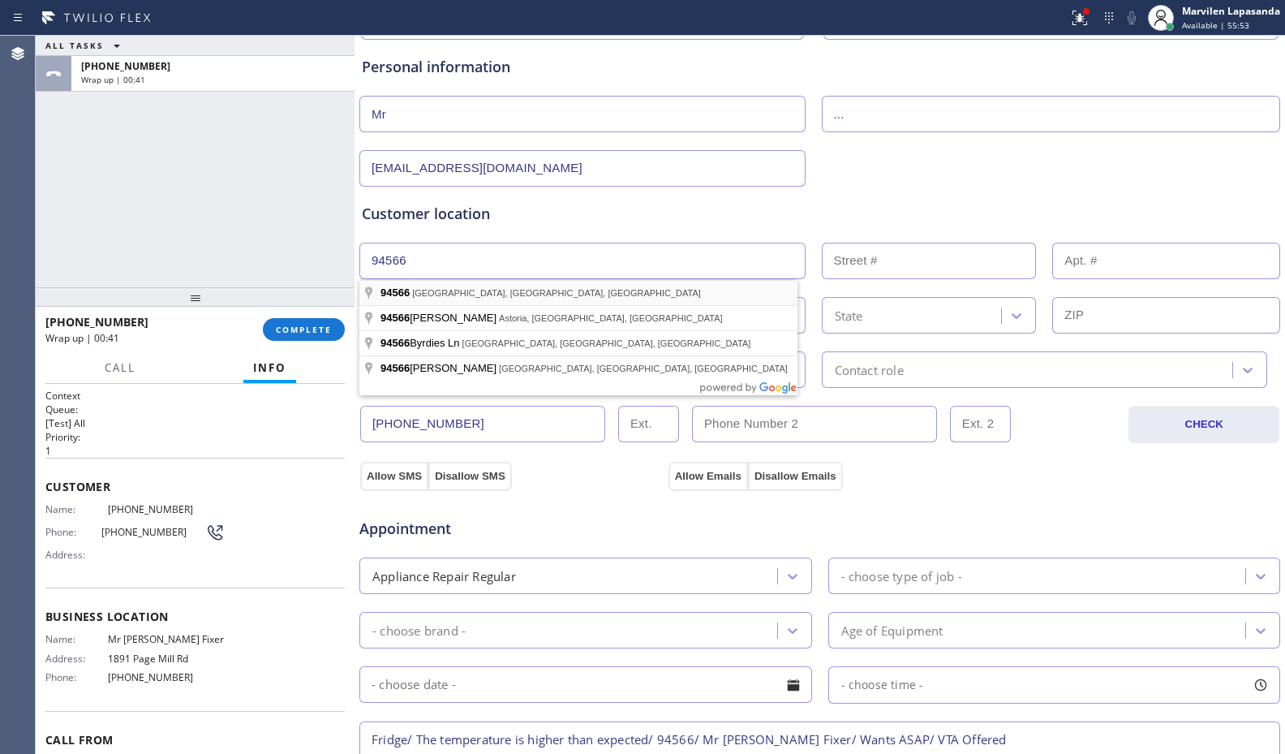
type input "[GEOGRAPHIC_DATA], [GEOGRAPHIC_DATA]"
type input "Pleasanton"
type input "94566"
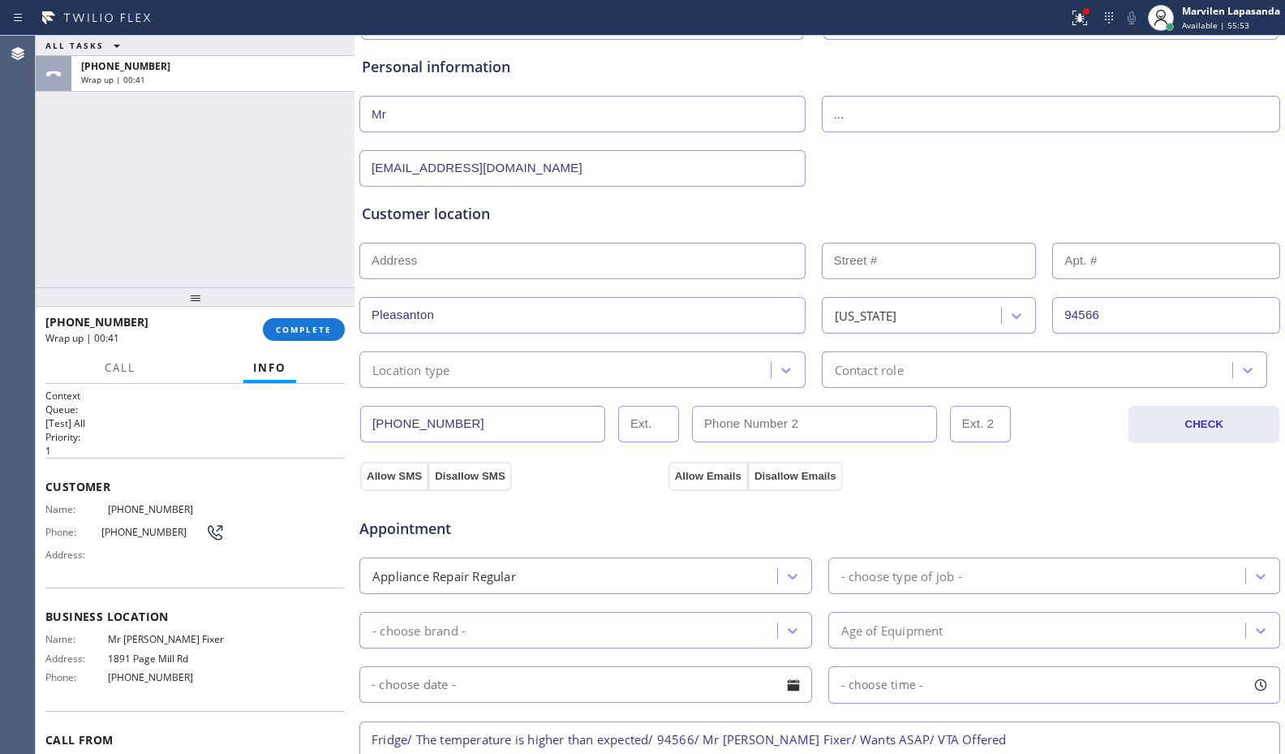
click at [460, 260] on input "text" at bounding box center [582, 261] width 446 height 37
type input ","
click at [925, 251] on input "text" at bounding box center [929, 261] width 215 height 37
type input ","
click at [900, 198] on div "Customer location >> ADD NEW ADDRESS << + [GEOGRAPHIC_DATA][US_STATE] Location …" at bounding box center [820, 287] width 922 height 201
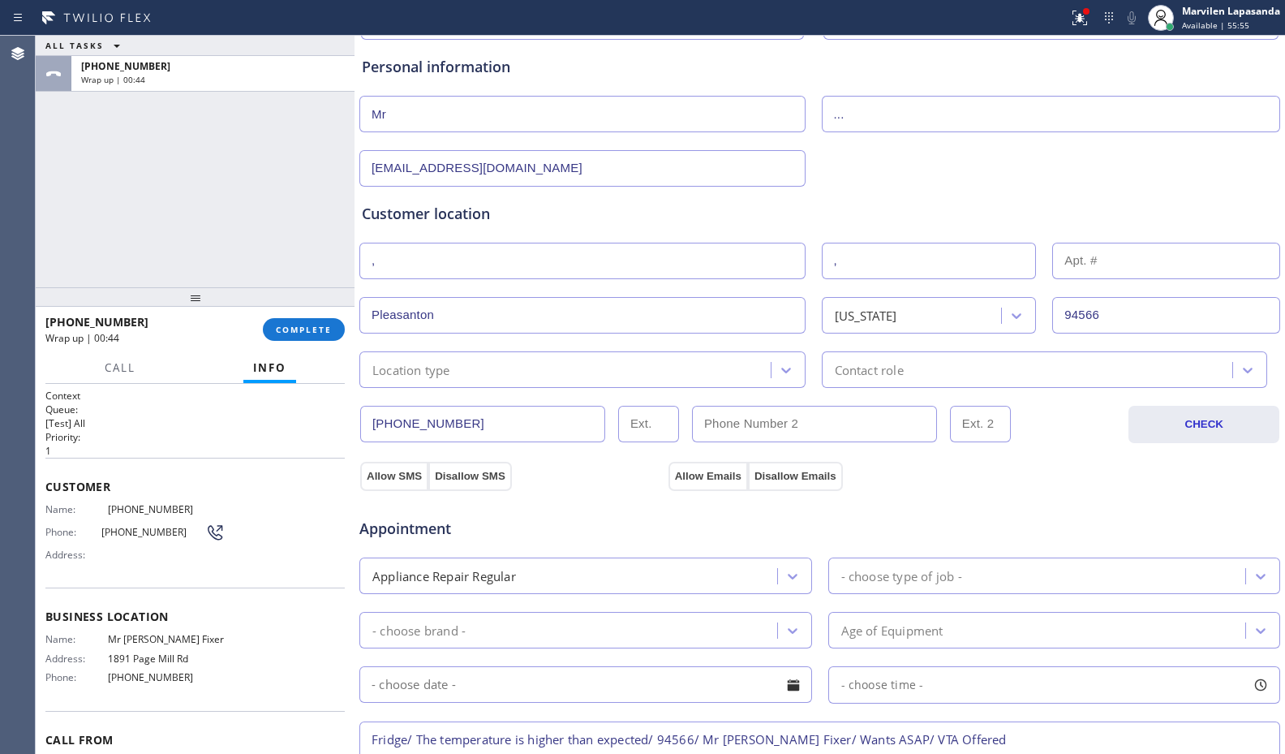
scroll to position [406, 0]
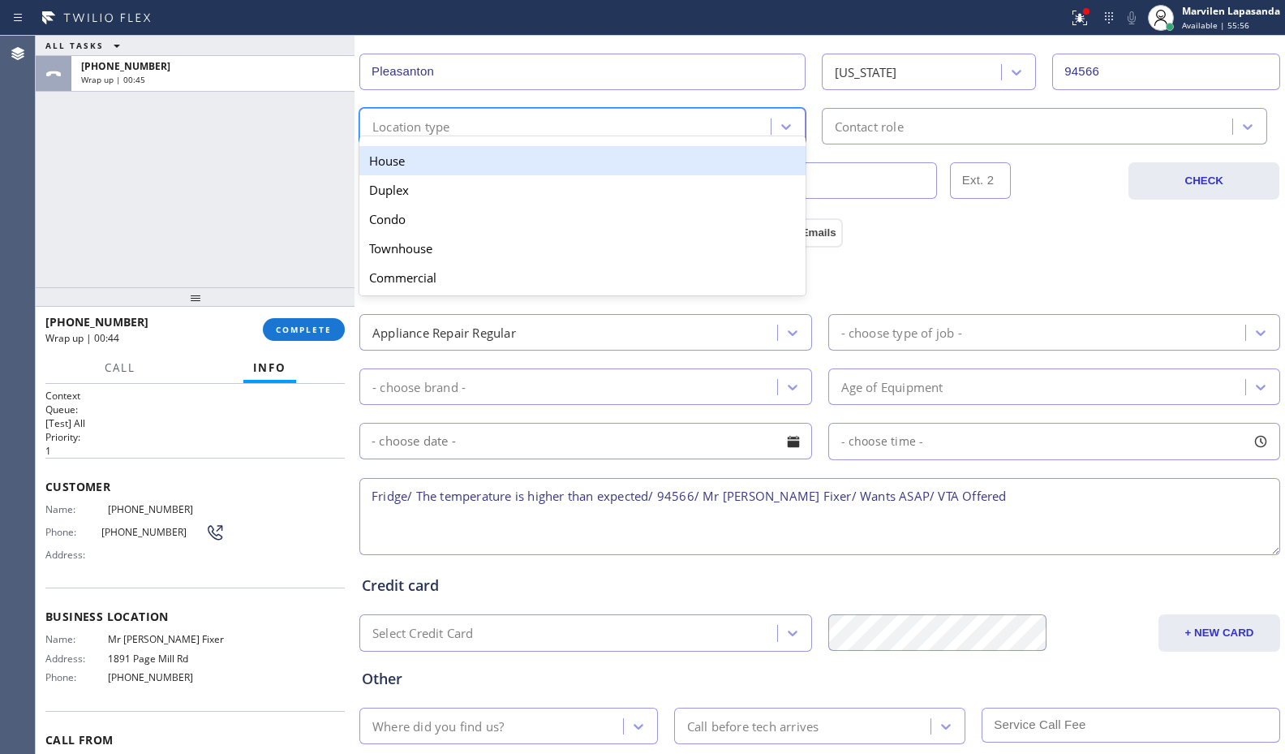
click at [399, 130] on div "Location type" at bounding box center [411, 126] width 78 height 19
click at [407, 165] on div "House" at bounding box center [582, 160] width 446 height 29
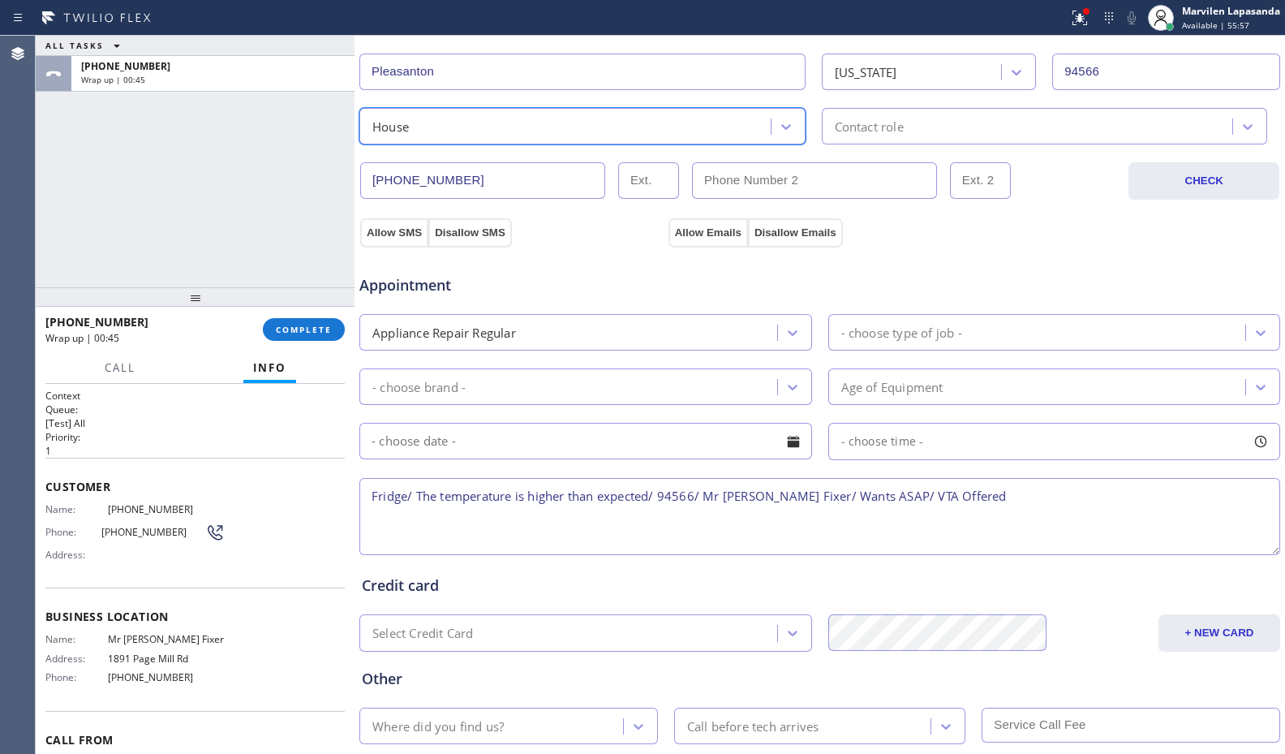
click at [892, 127] on div "Contact role" at bounding box center [869, 126] width 69 height 19
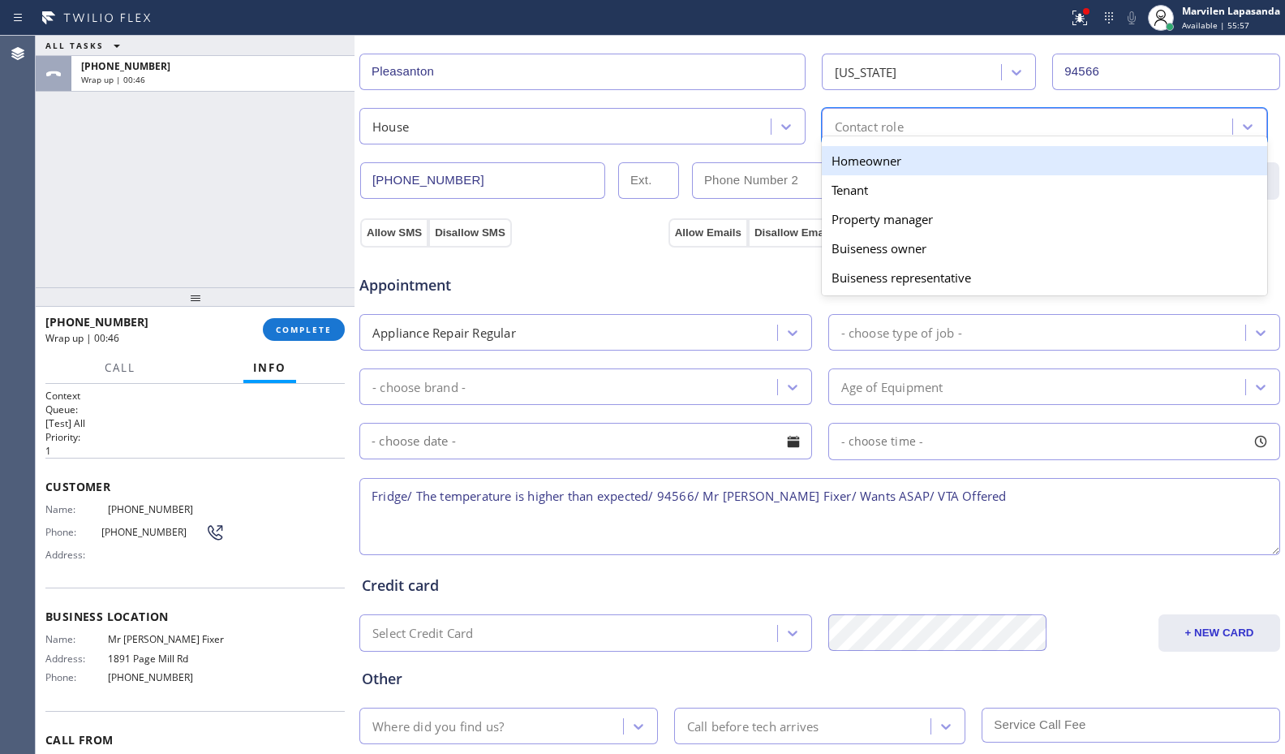
click at [863, 168] on div "Homeowner" at bounding box center [1045, 160] width 446 height 29
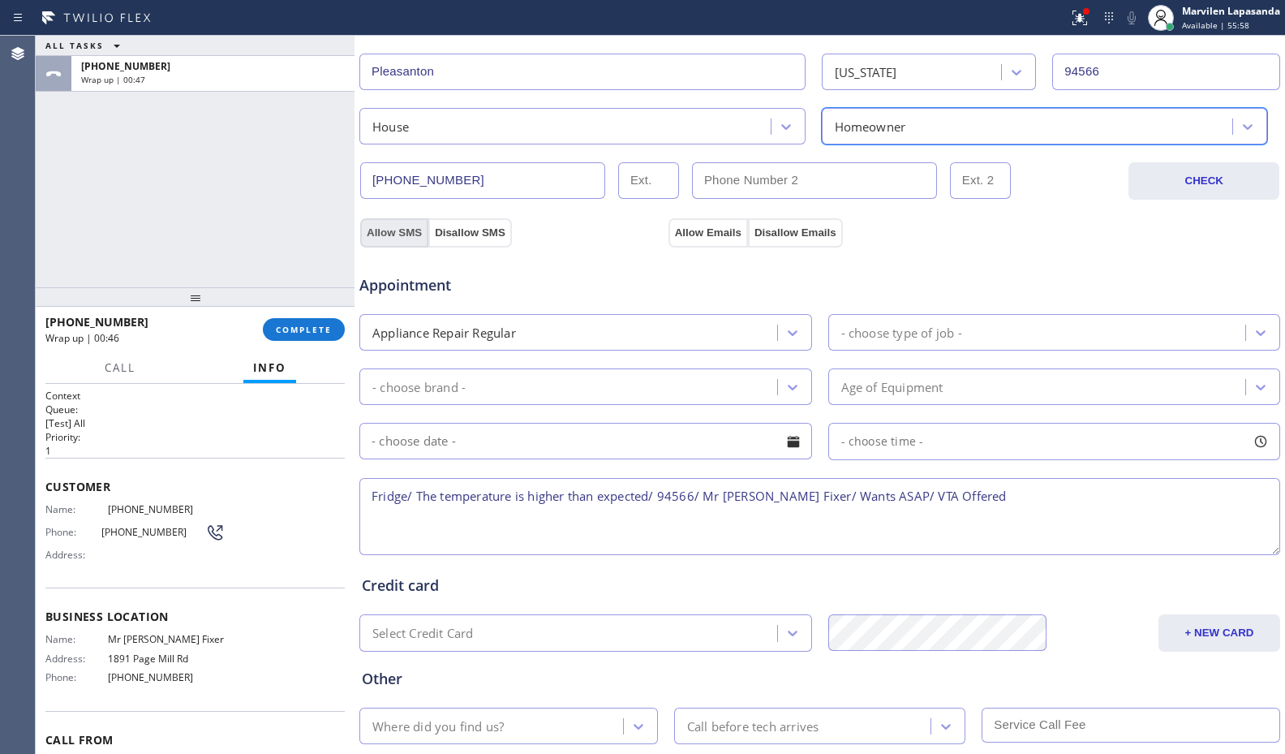
click at [391, 234] on button "Allow SMS" at bounding box center [394, 232] width 68 height 29
click at [390, 234] on button "Allow SMS" at bounding box center [394, 232] width 68 height 29
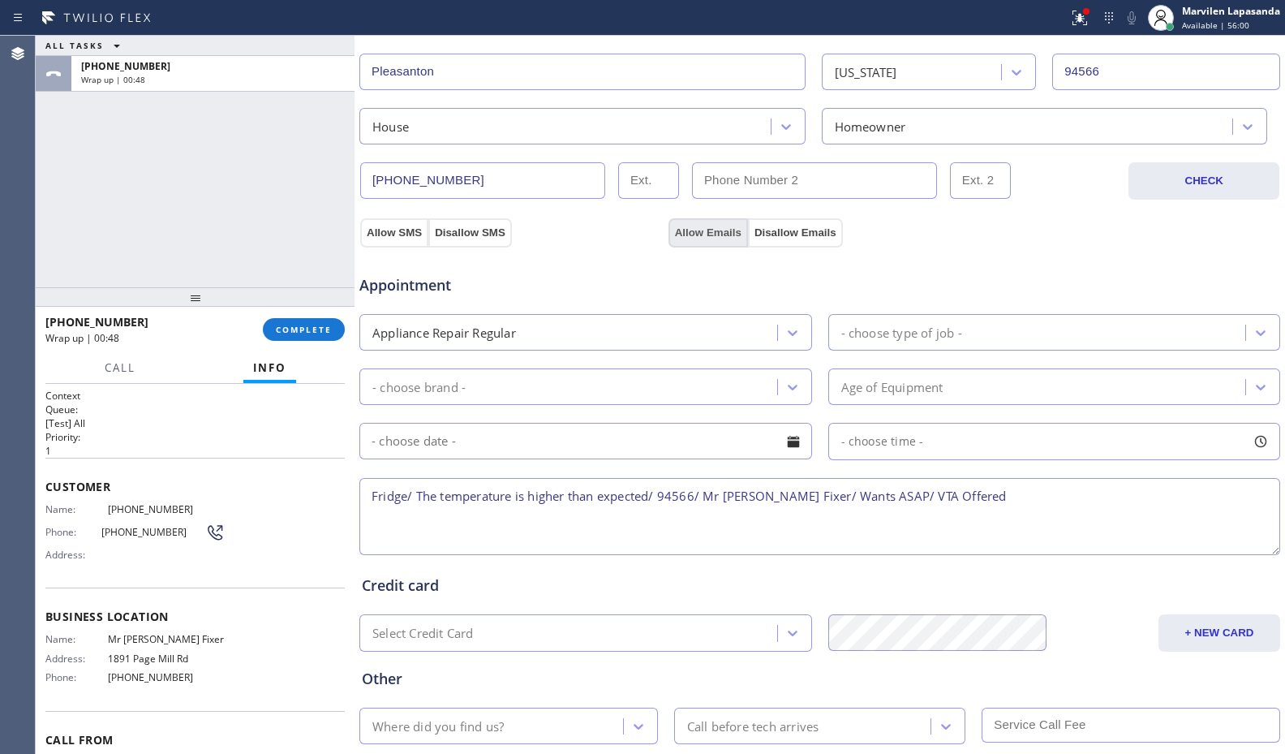
click at [702, 229] on button "Allow Emails" at bounding box center [707, 232] width 79 height 29
click at [605, 247] on div "Appointment Appliance Repair Regular - choose type of job - - choose brand - Ag…" at bounding box center [820, 402] width 922 height 311
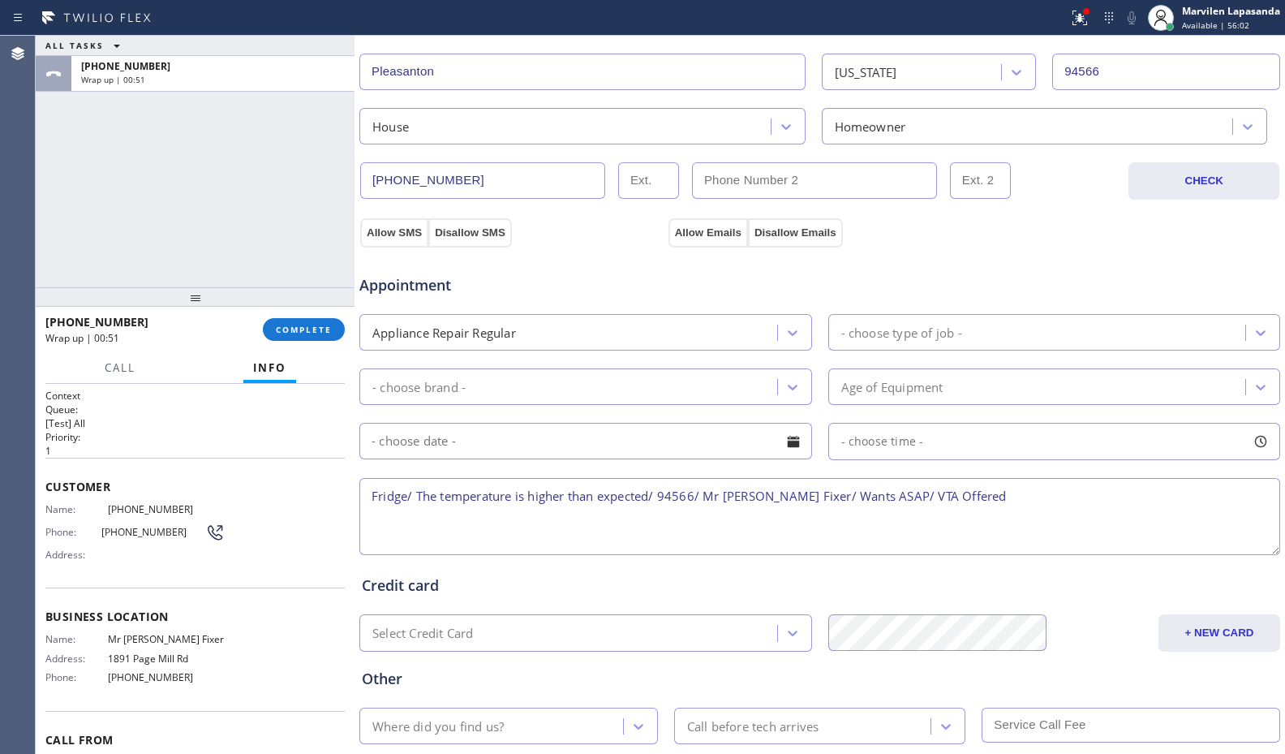
click at [505, 333] on div "Appliance Repair Regular" at bounding box center [444, 332] width 144 height 19
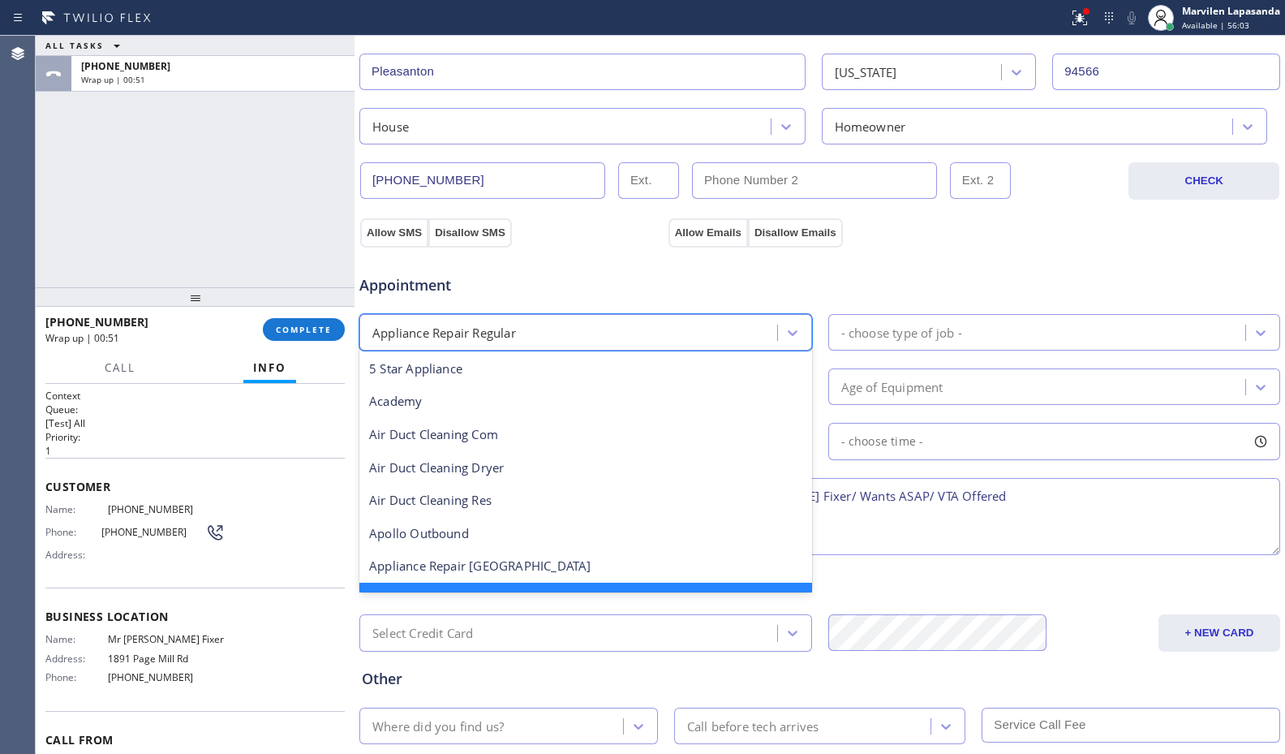
scroll to position [35, 0]
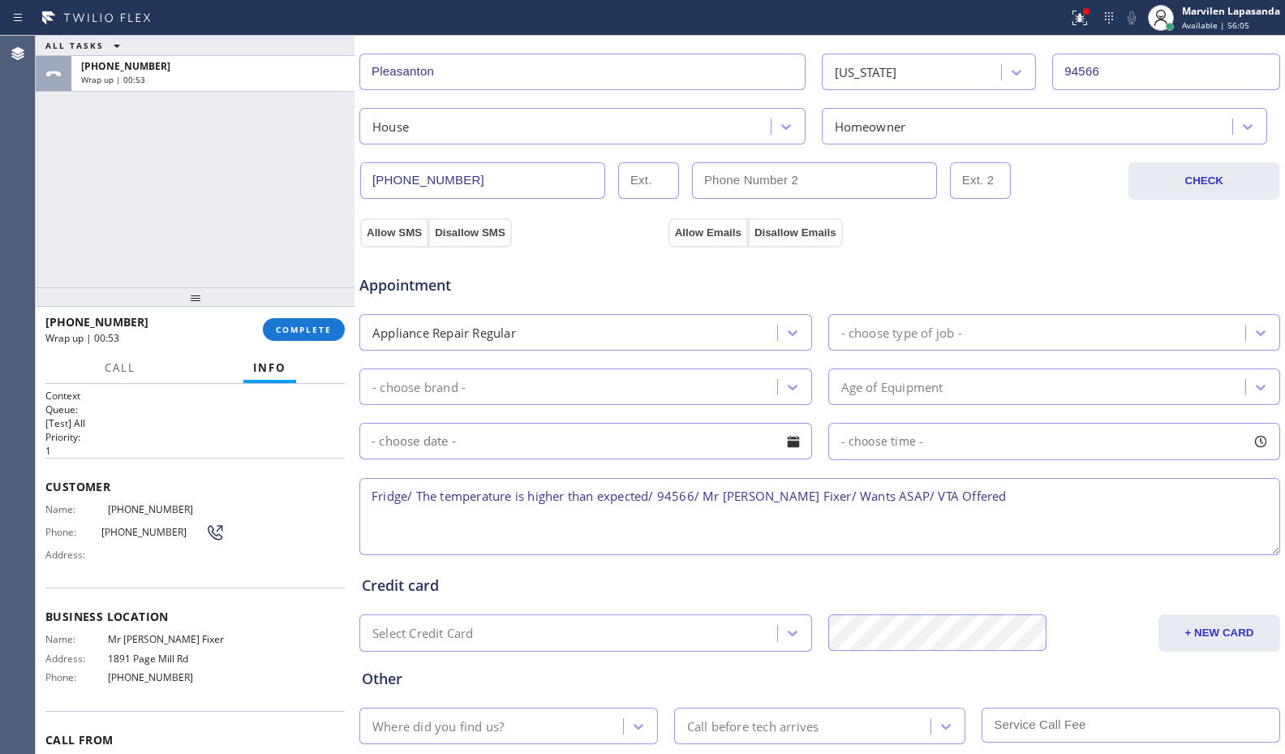
click at [767, 290] on div "Appointment" at bounding box center [820, 275] width 924 height 41
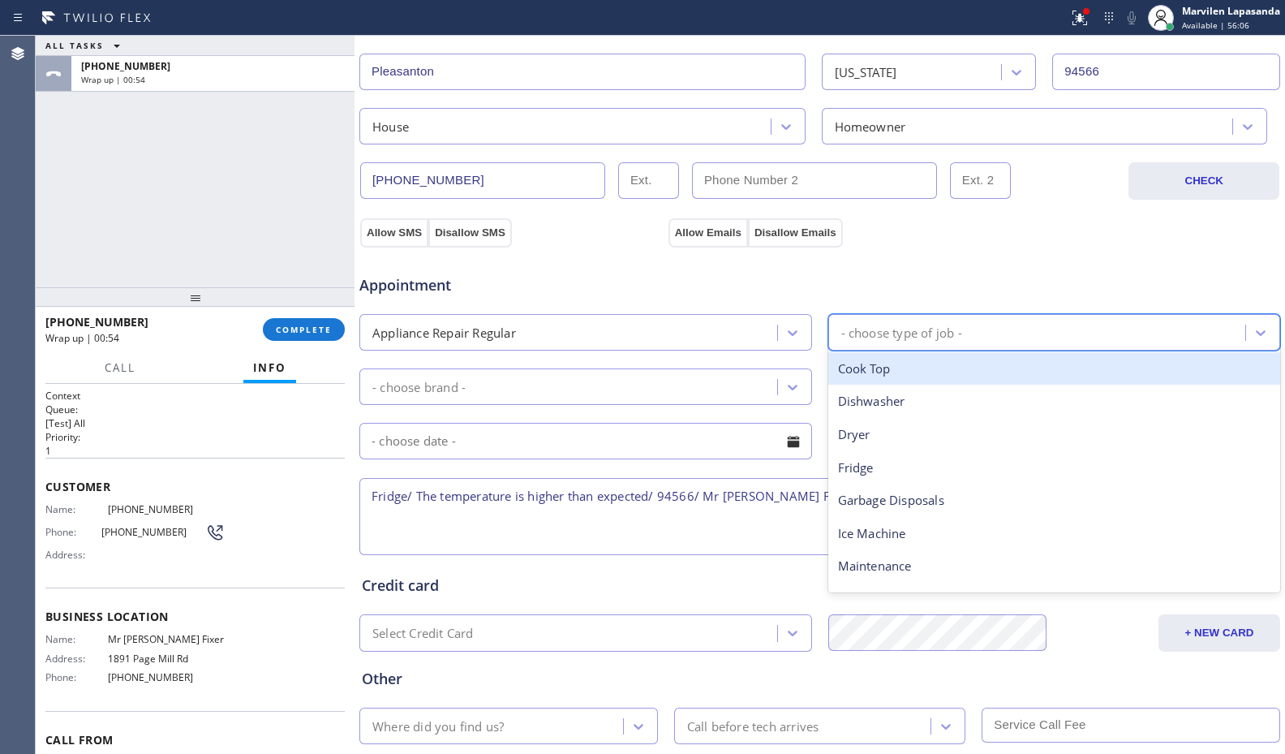
click at [932, 324] on div "- choose type of job -" at bounding box center [901, 332] width 121 height 19
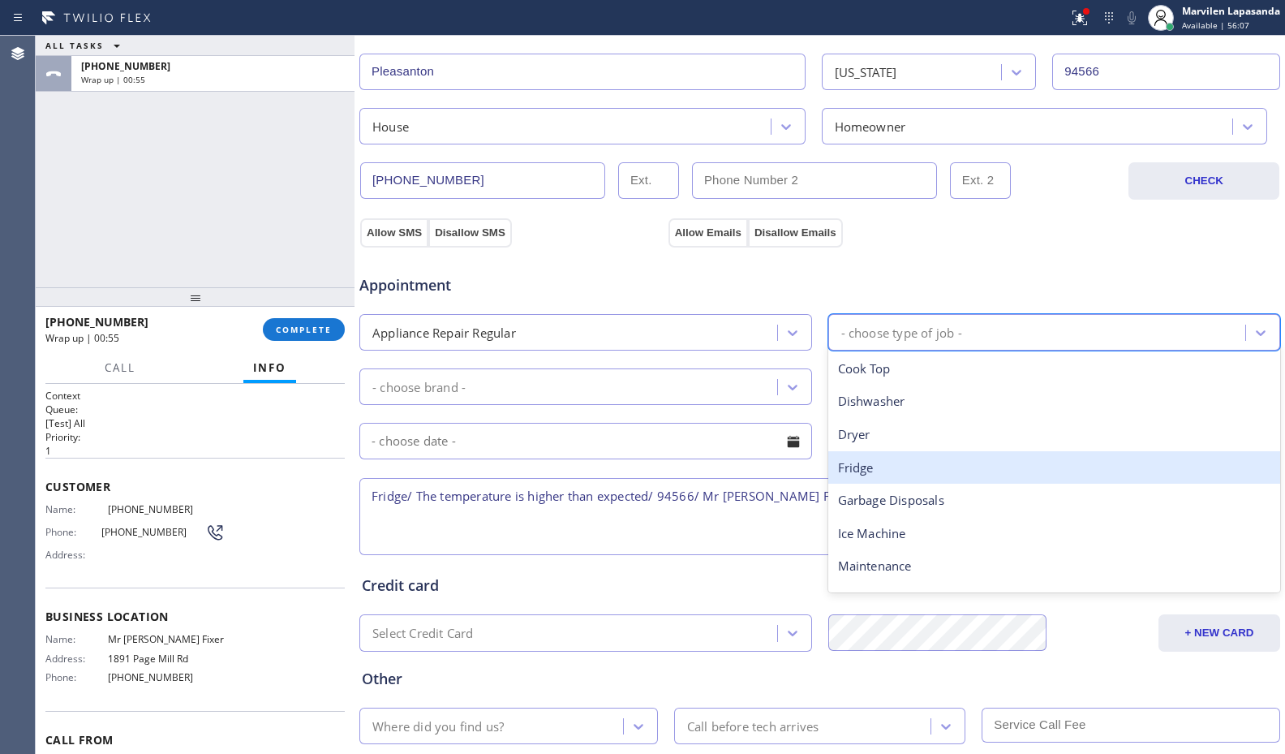
click at [884, 475] on div "Fridge" at bounding box center [1054, 467] width 453 height 33
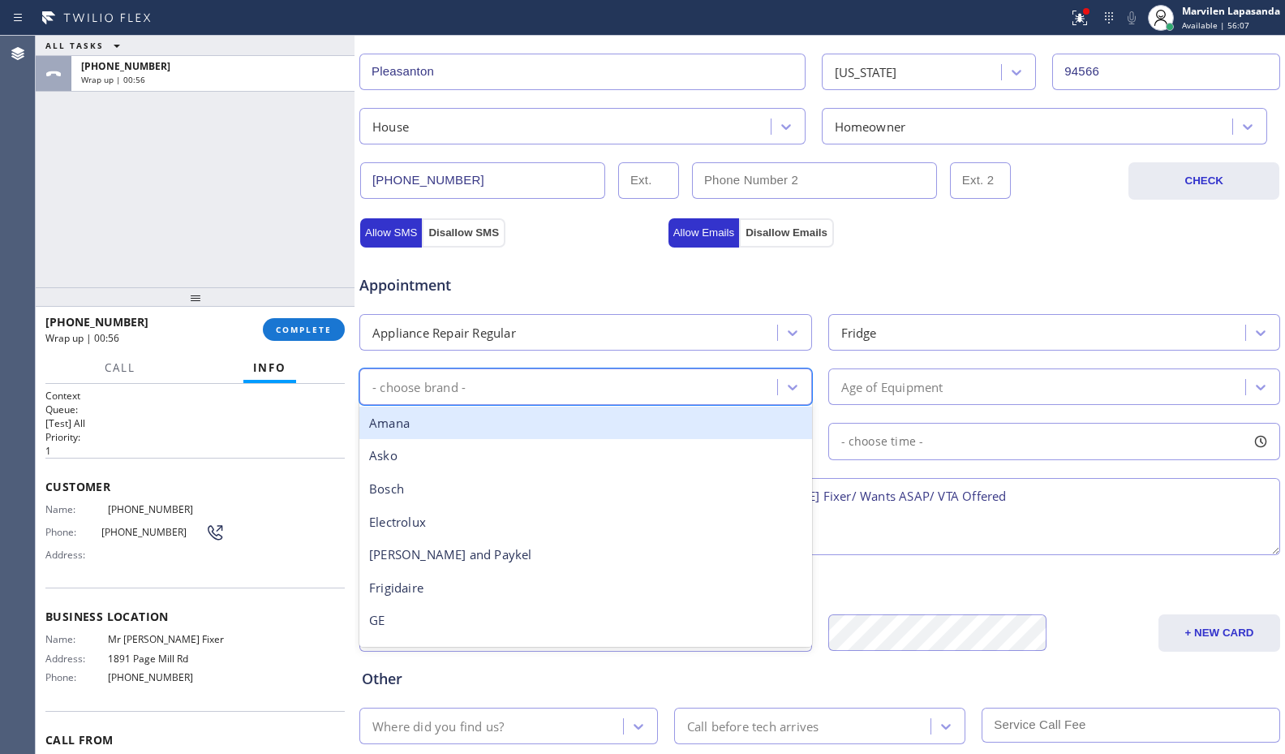
click at [565, 384] on div "- choose brand -" at bounding box center [570, 386] width 413 height 28
type input "ot"
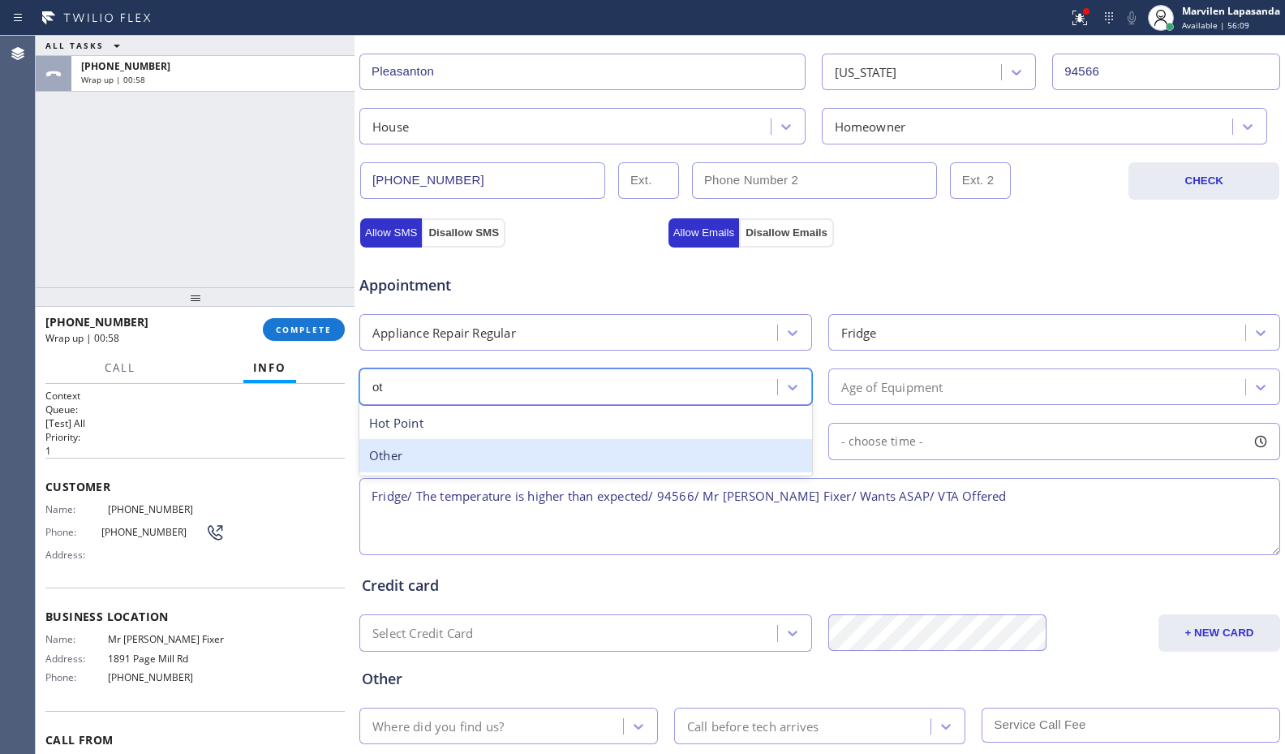
drag, startPoint x: 485, startPoint y: 455, endPoint x: 506, endPoint y: 456, distance: 21.1
click at [488, 455] on div "Other" at bounding box center [585, 455] width 453 height 33
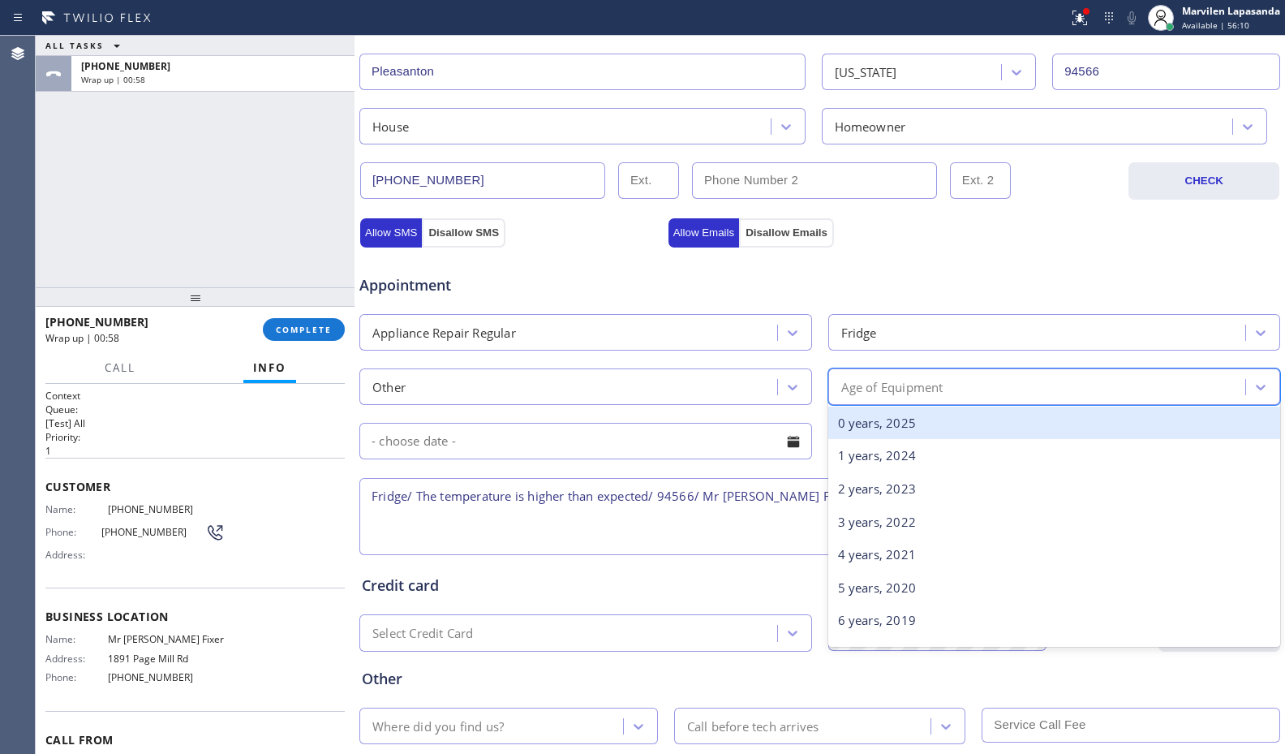
click at [874, 383] on div "Age of Equipment" at bounding box center [892, 386] width 102 height 19
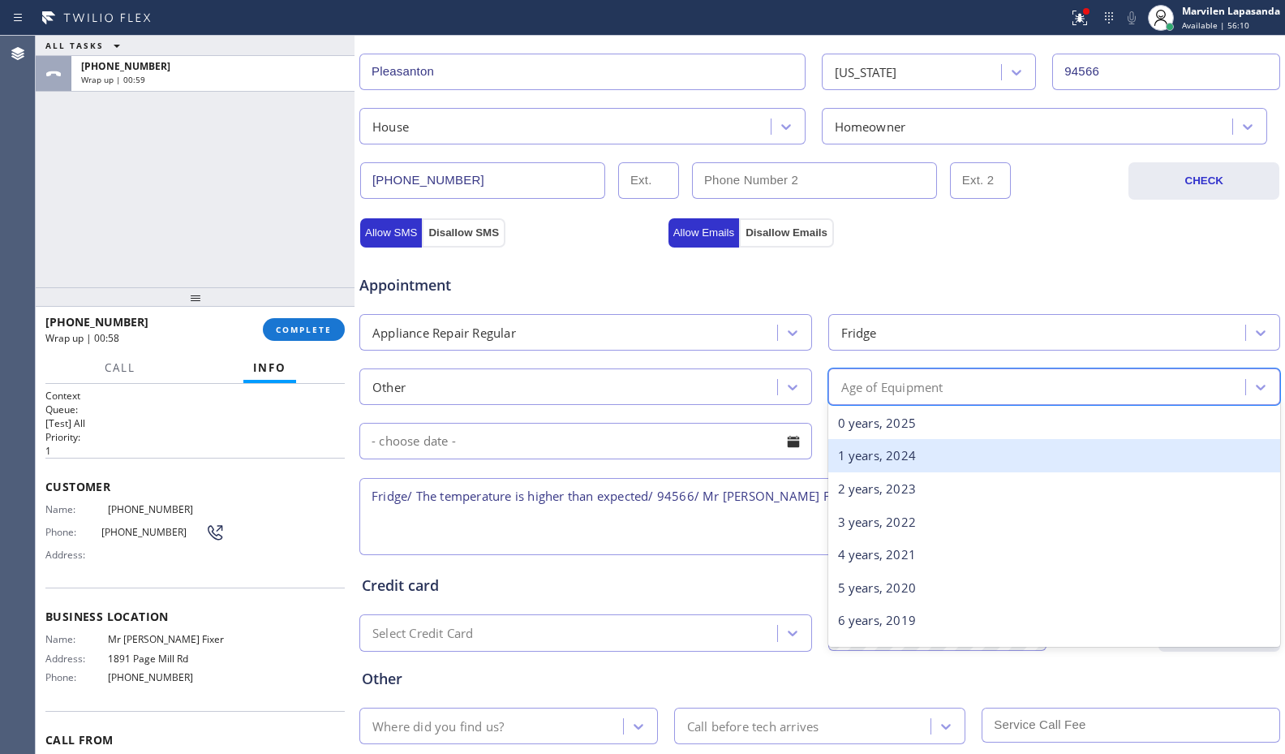
click at [864, 459] on div "1 years, 2024" at bounding box center [1054, 455] width 453 height 33
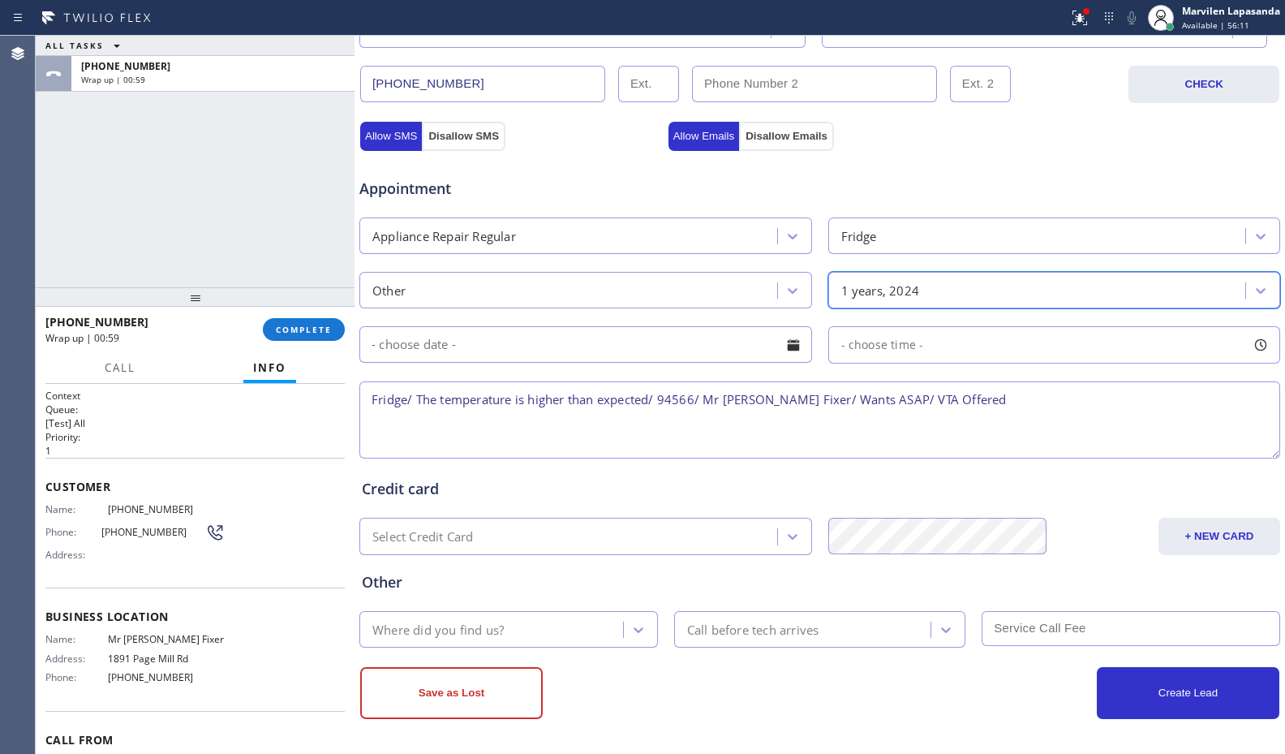
scroll to position [504, 0]
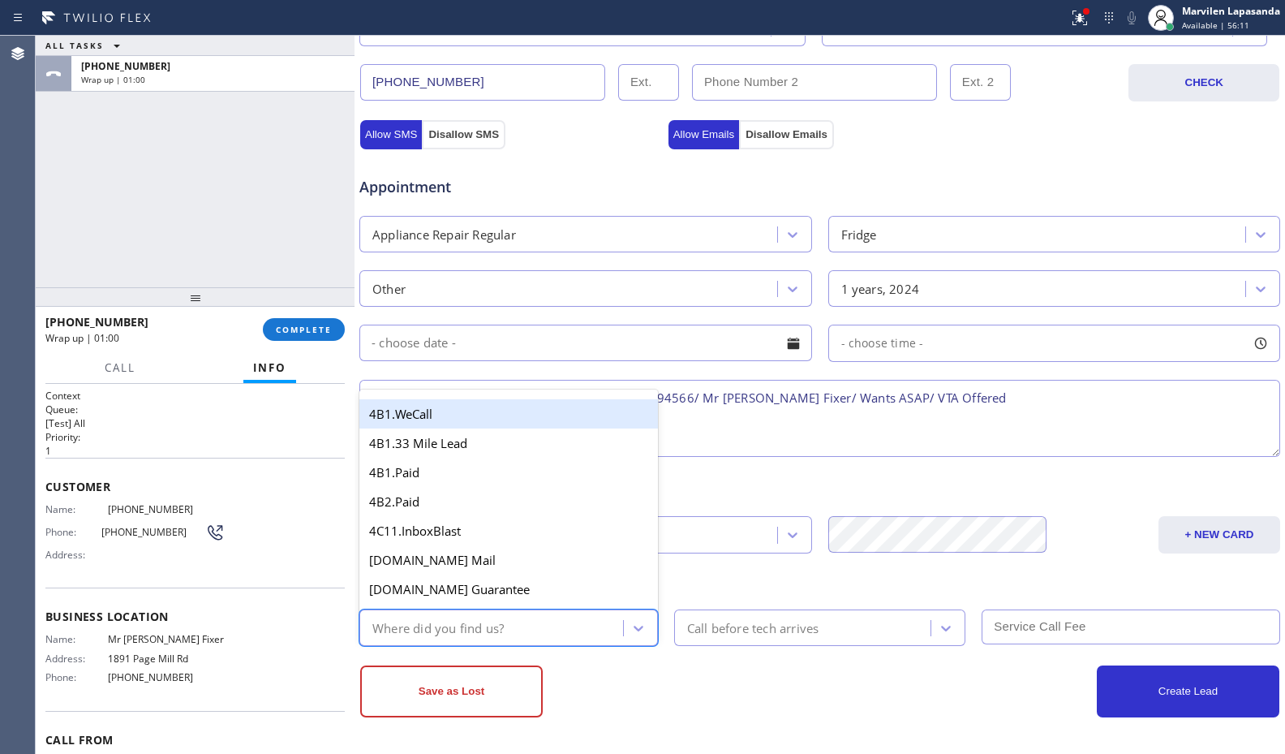
click at [416, 641] on div "Where did you find us?" at bounding box center [493, 627] width 259 height 28
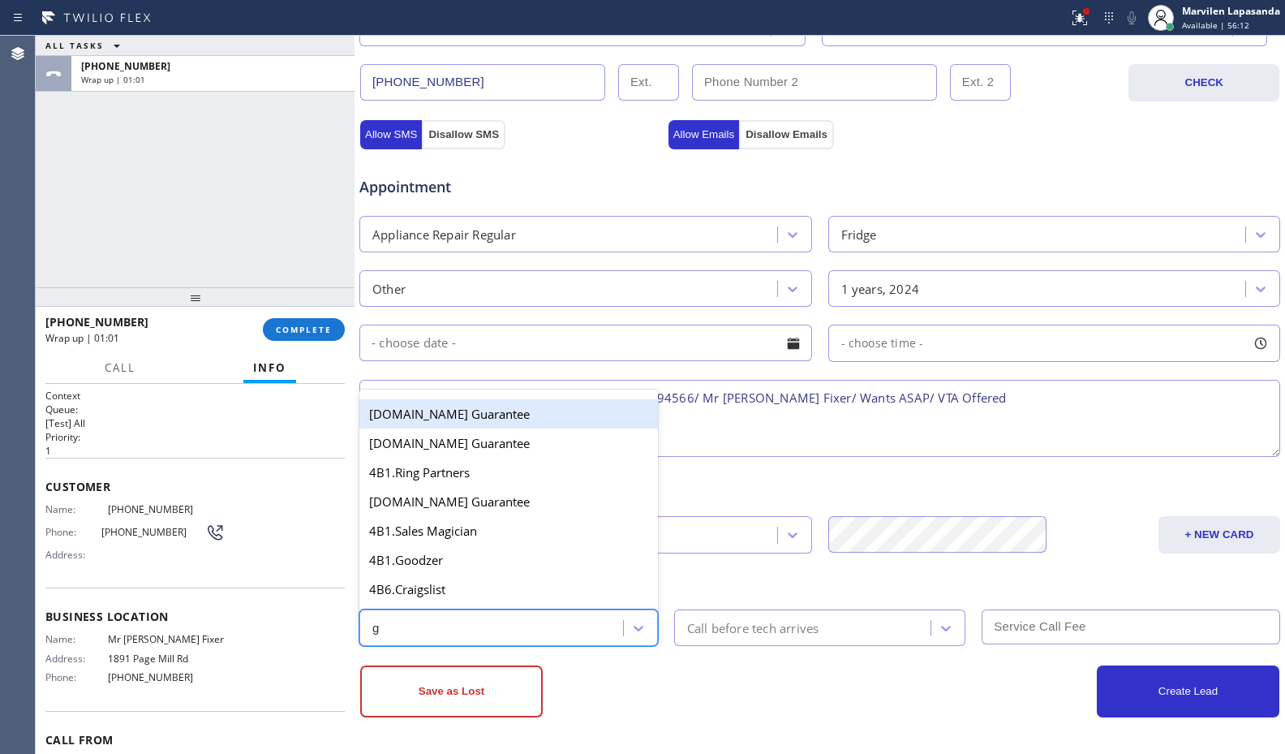
type input "go"
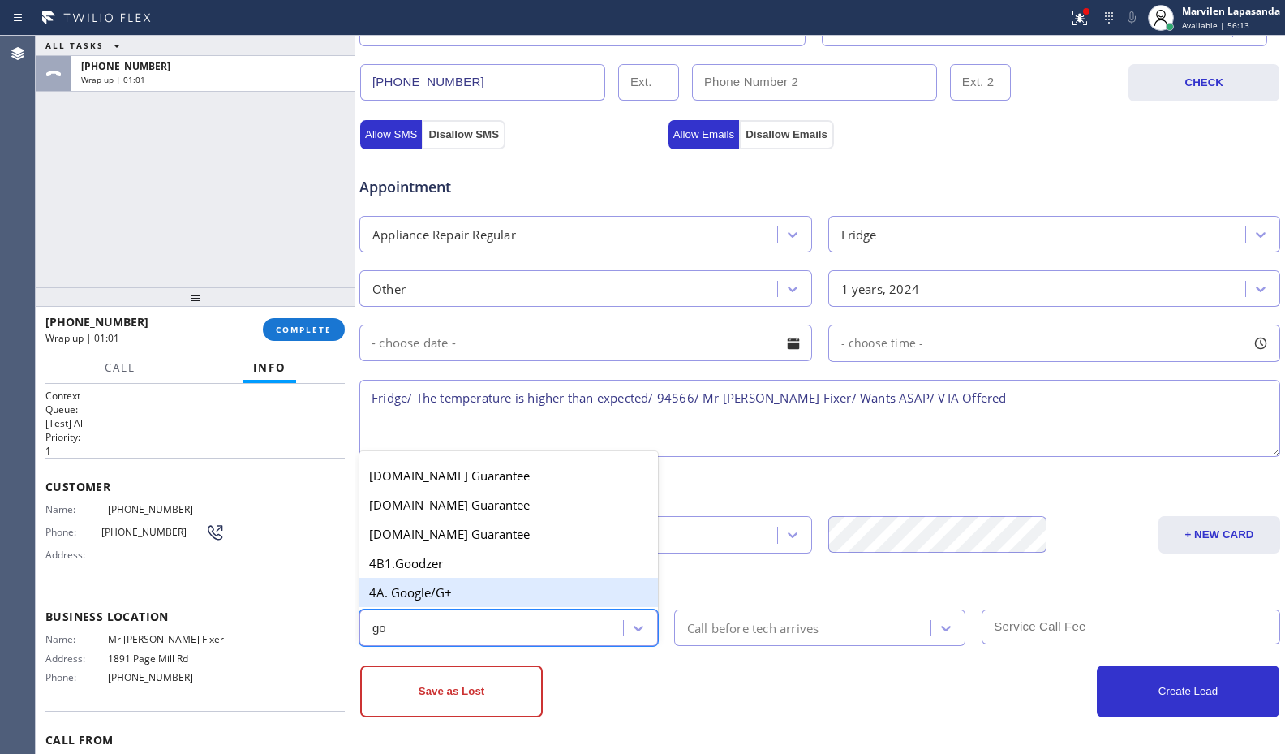
click at [419, 578] on div "4A. Google/G+" at bounding box center [508, 592] width 299 height 29
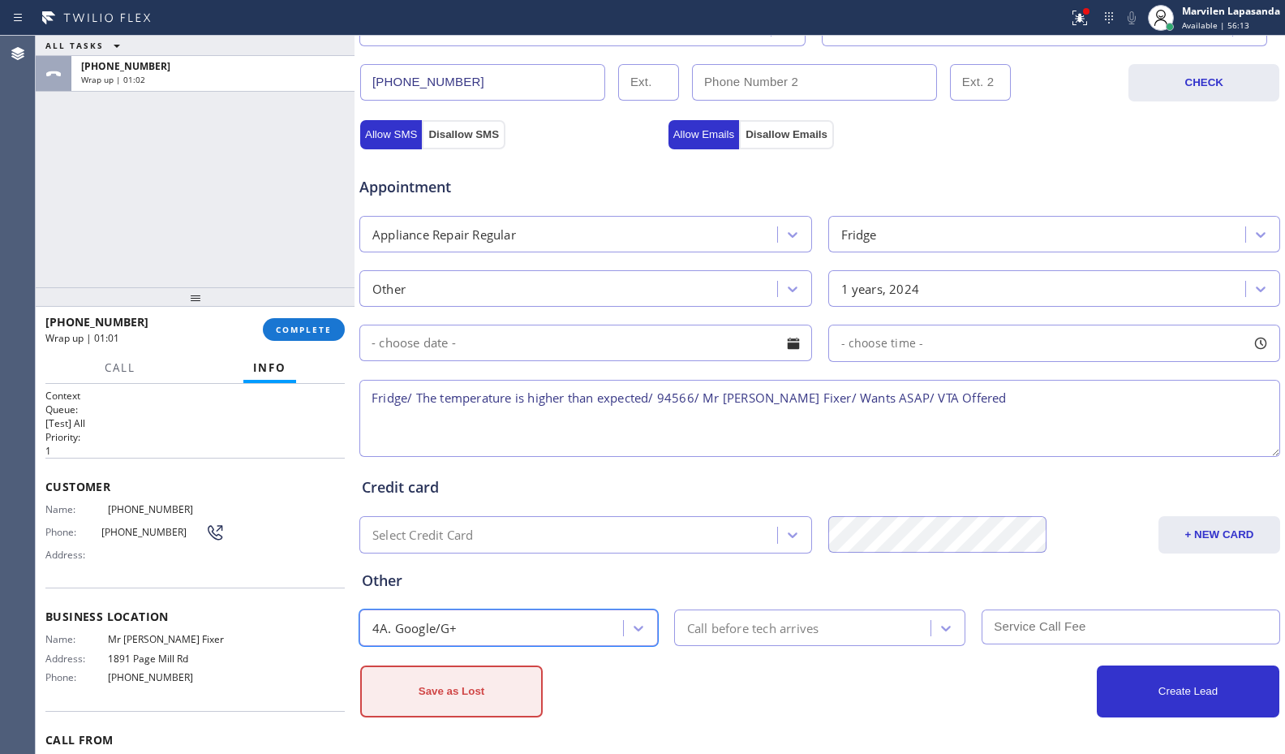
click at [443, 696] on button "Save as Lost" at bounding box center [451, 691] width 183 height 52
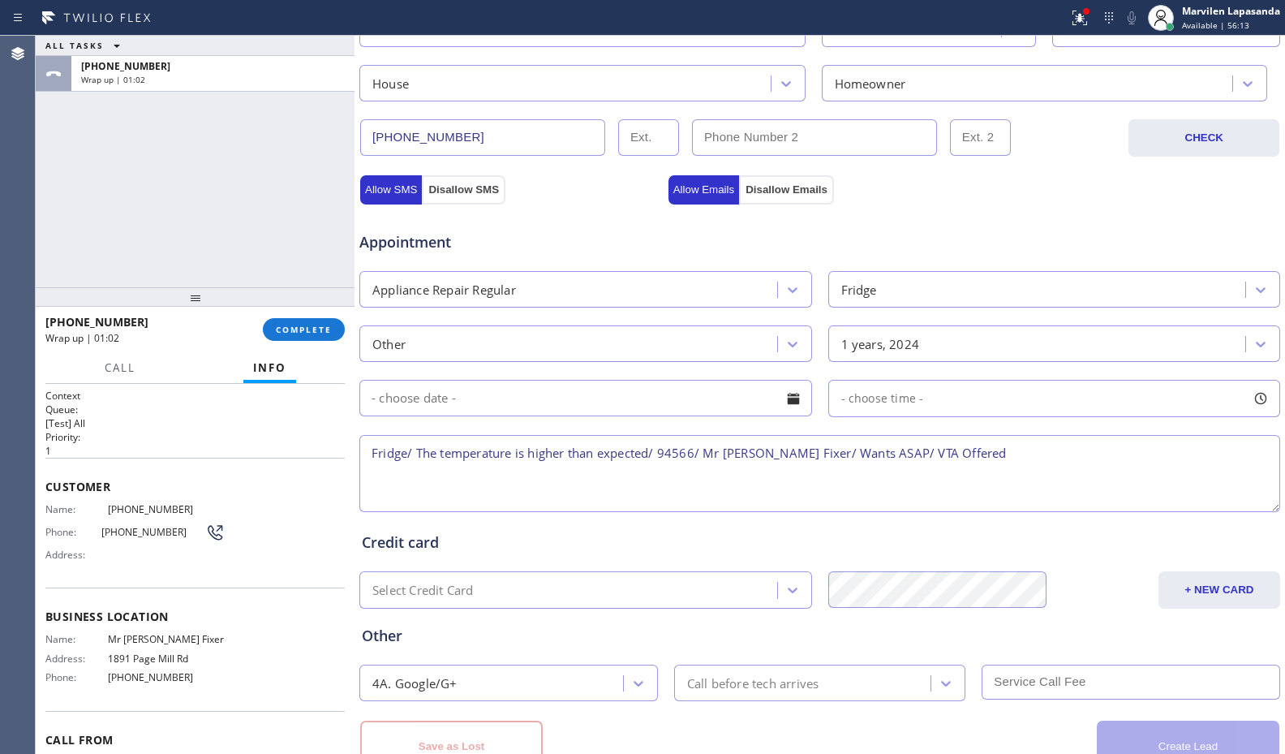
scroll to position [559, 0]
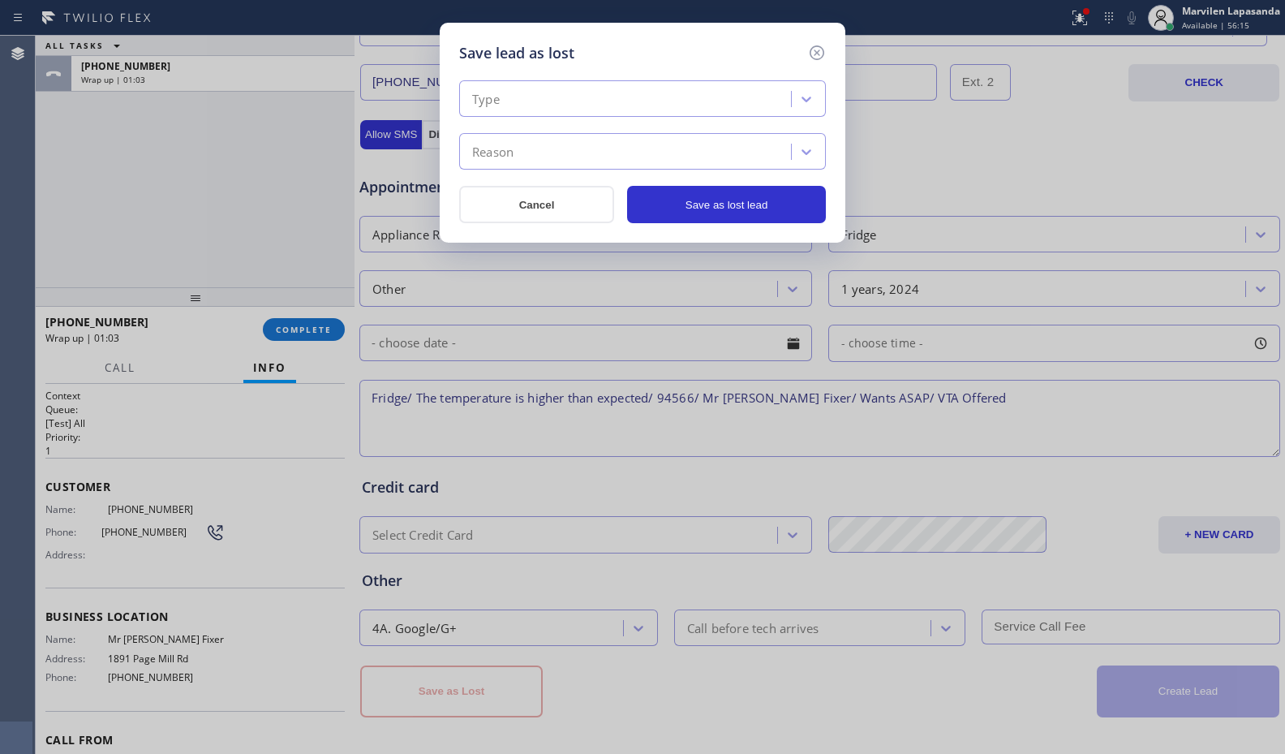
click at [497, 98] on div "Type" at bounding box center [486, 99] width 28 height 19
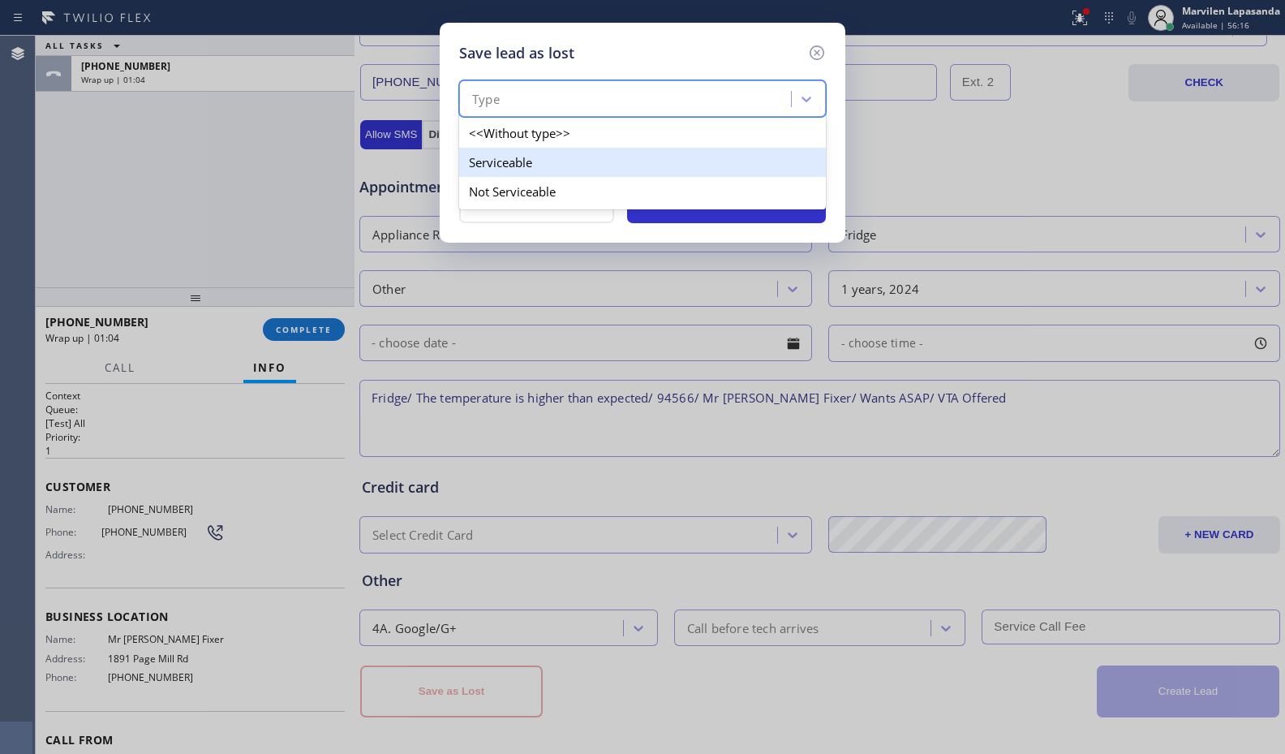
click at [500, 165] on div "Serviceable" at bounding box center [642, 162] width 367 height 29
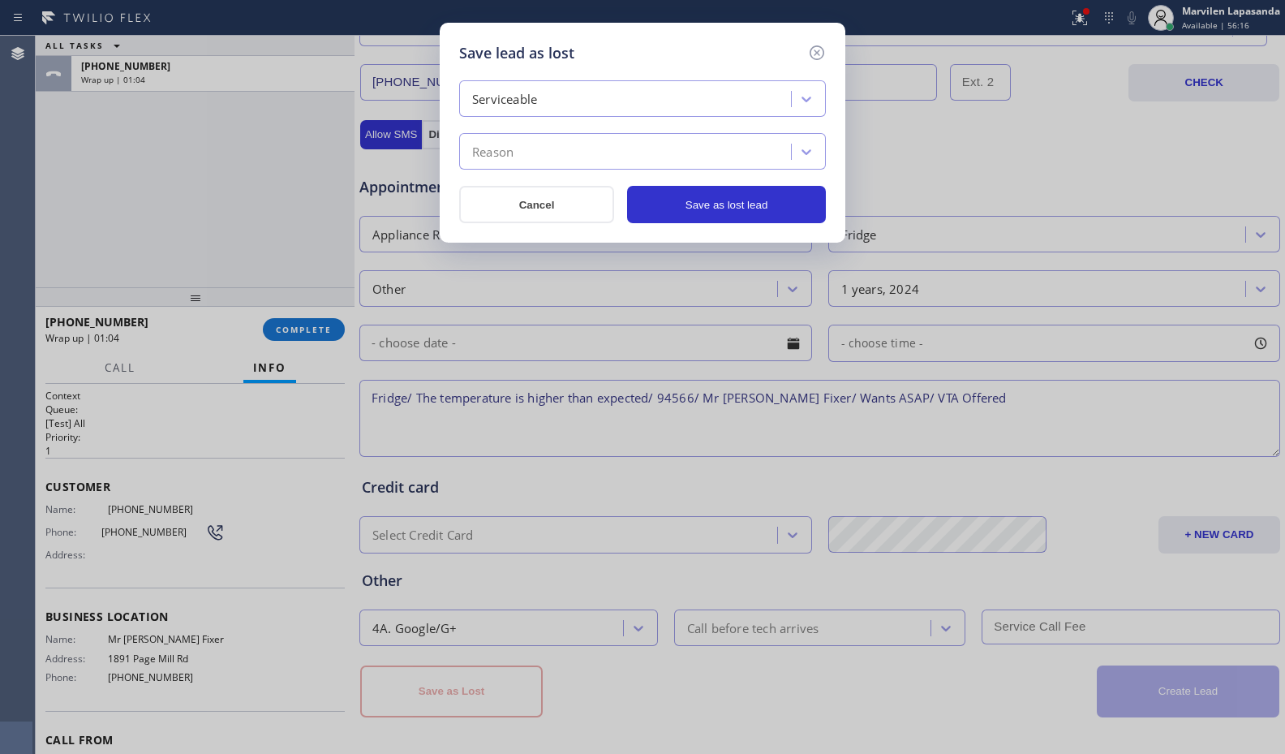
click at [497, 152] on div "Reason" at bounding box center [492, 152] width 41 height 19
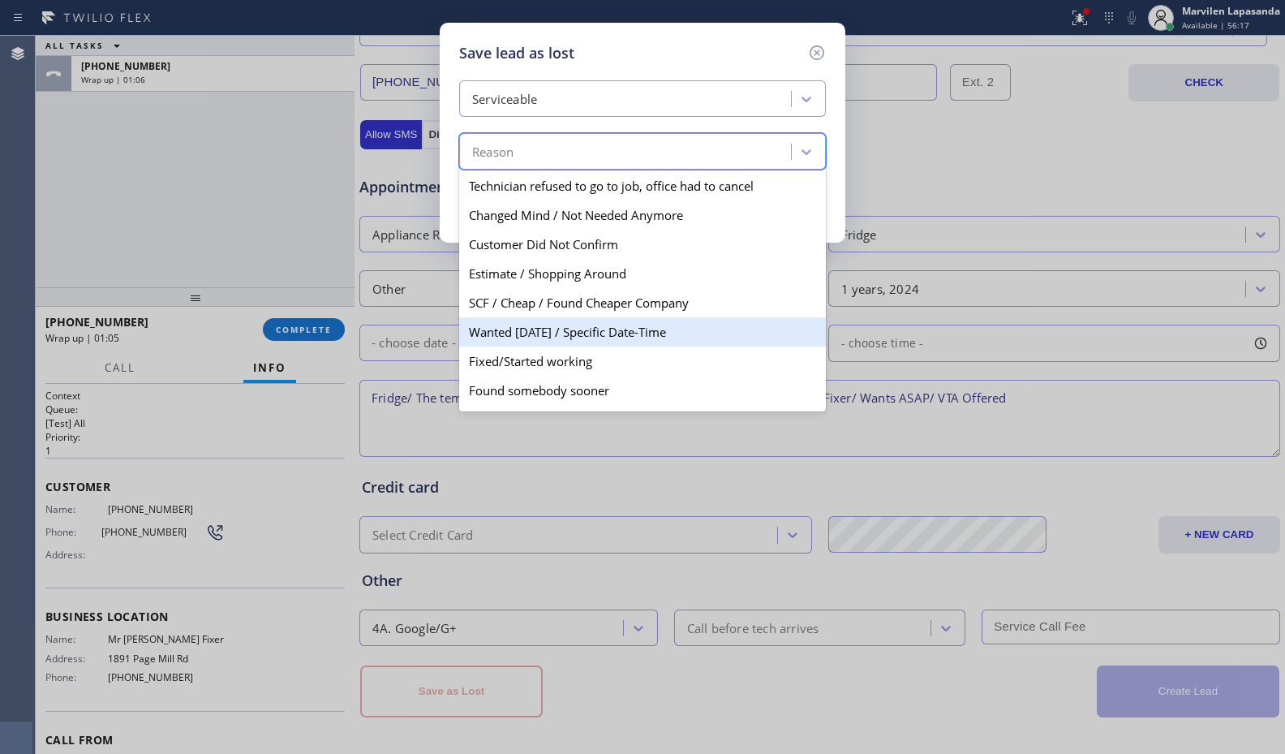
click at [505, 329] on div "Wanted [DATE] / Specific Date-Time" at bounding box center [642, 331] width 367 height 29
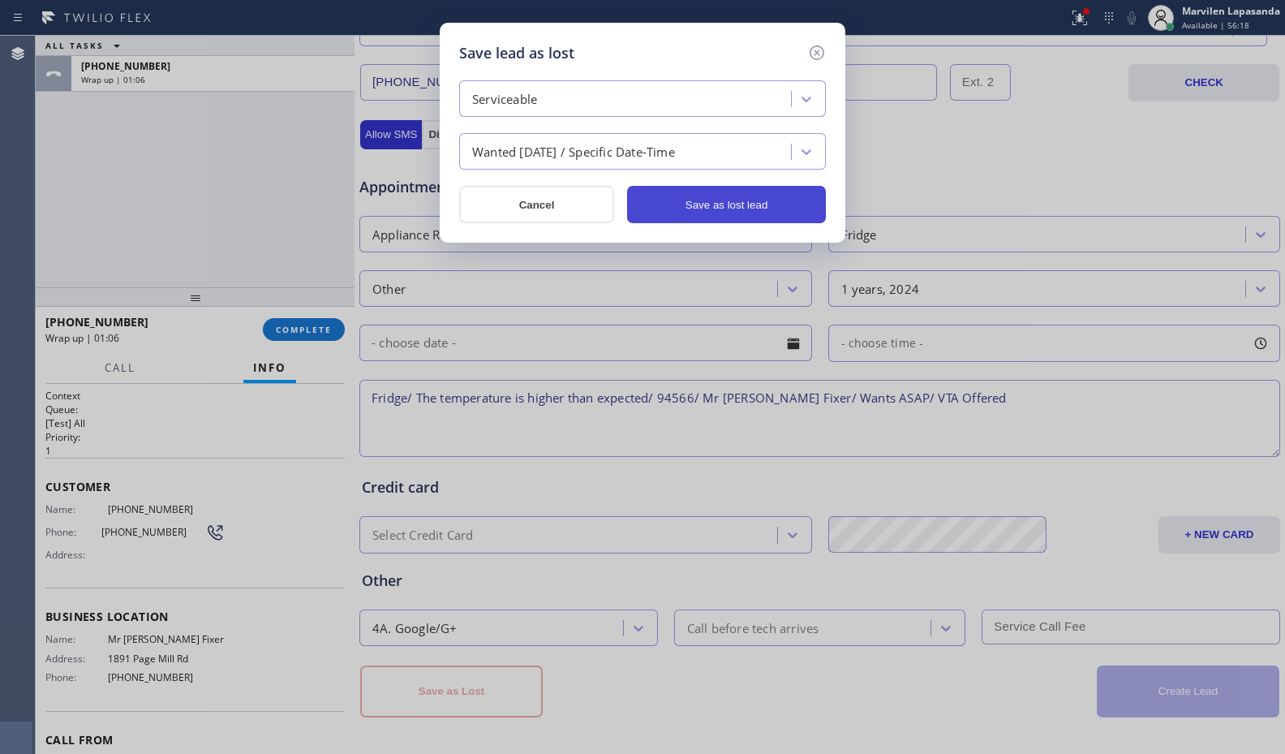
click at [736, 215] on button "Save as lost lead" at bounding box center [726, 204] width 199 height 37
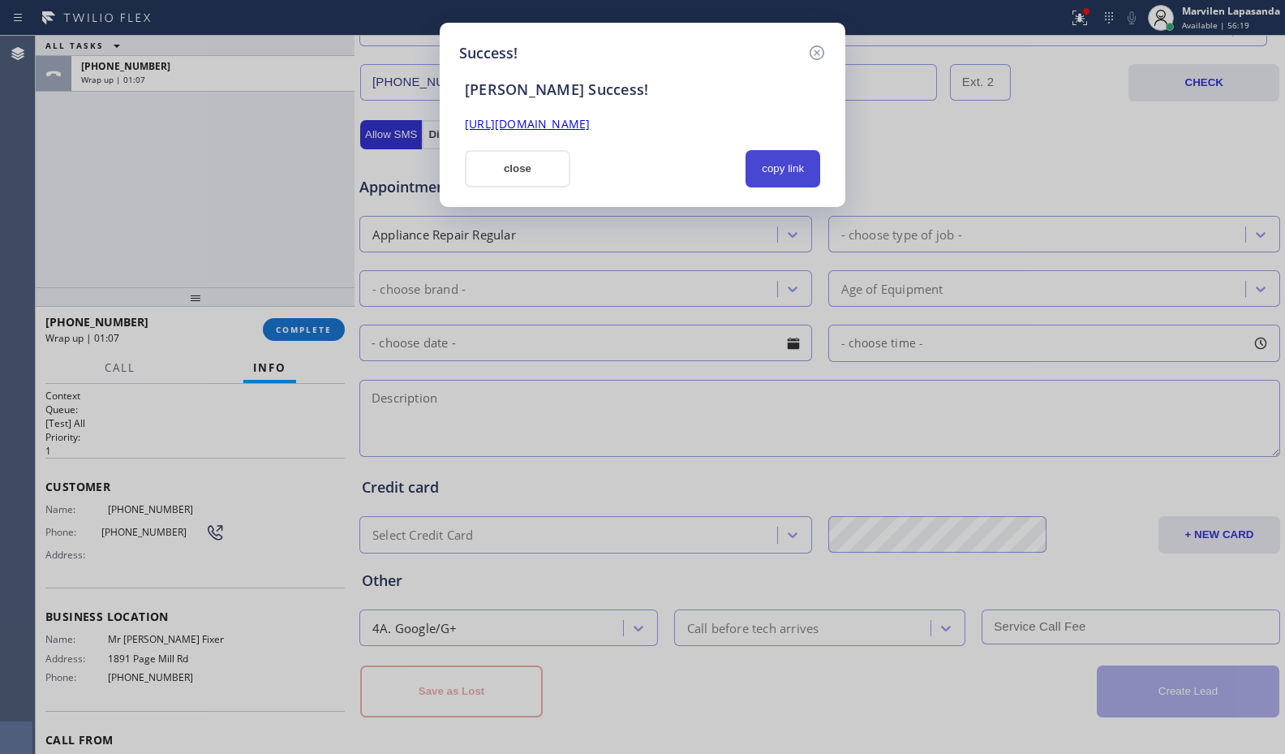
click at [753, 176] on button "copy link" at bounding box center [782, 168] width 75 height 37
click at [529, 167] on button "close" at bounding box center [517, 168] width 105 height 37
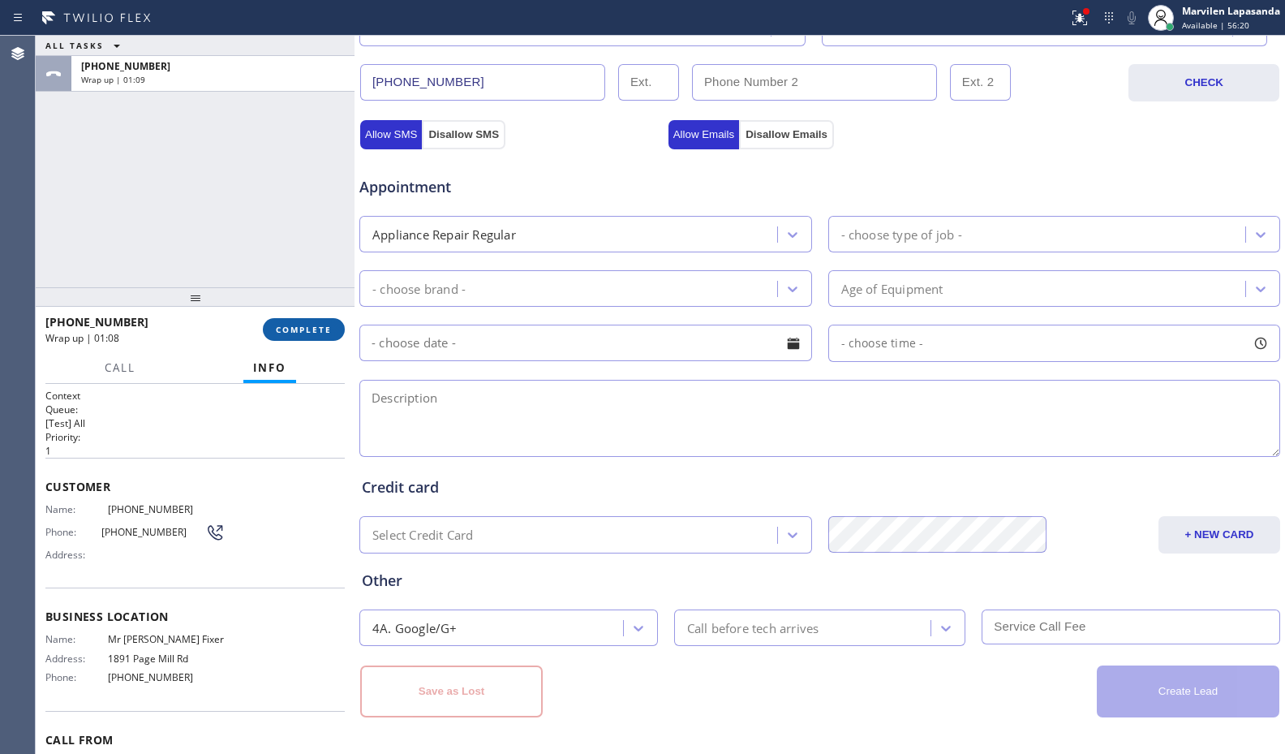
click at [318, 329] on span "COMPLETE" at bounding box center [304, 329] width 56 height 11
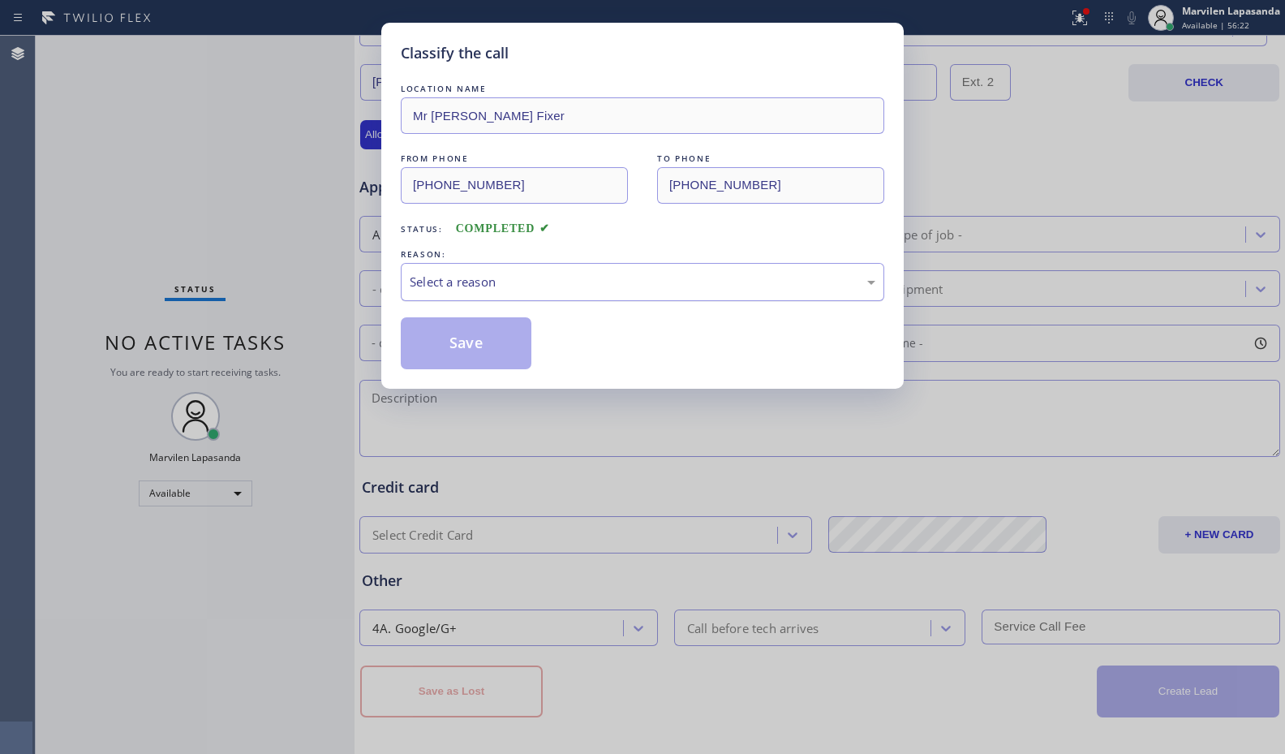
click at [458, 283] on div "Select a reason" at bounding box center [643, 282] width 466 height 19
click at [450, 346] on button "Save" at bounding box center [466, 343] width 131 height 52
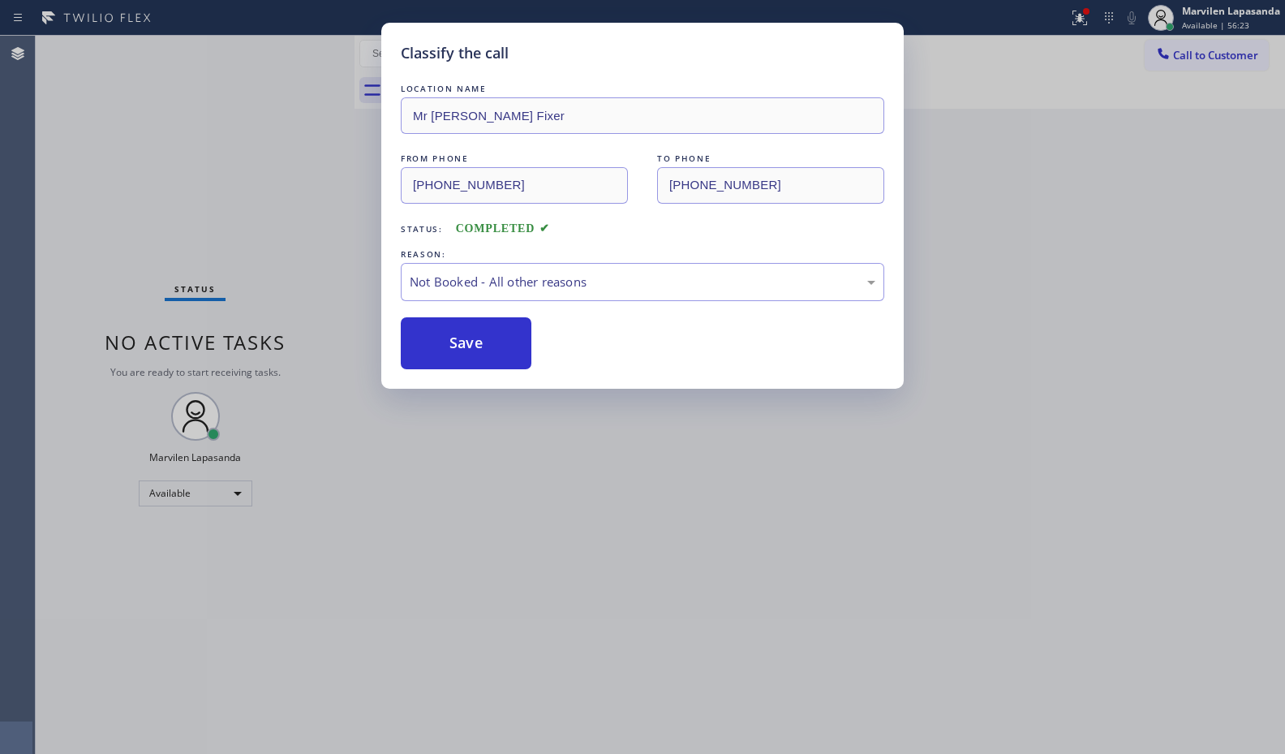
click at [450, 346] on button "Save" at bounding box center [466, 343] width 131 height 52
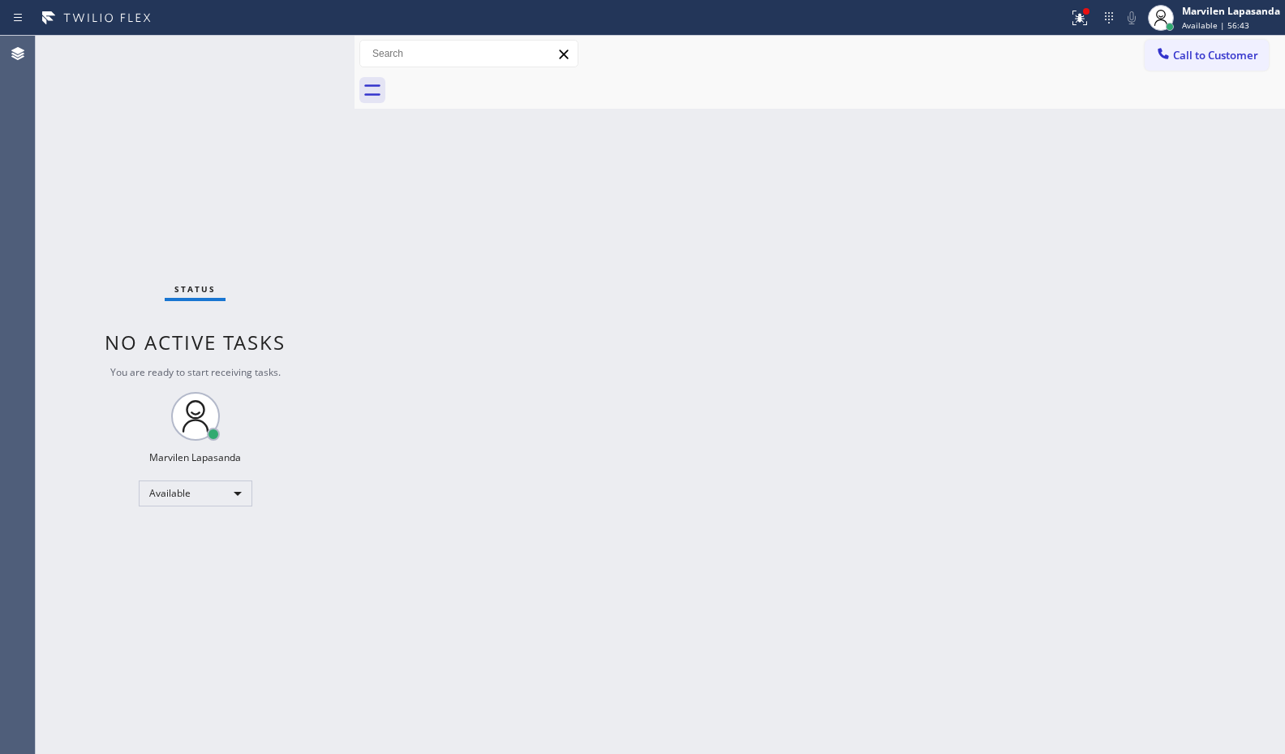
click at [311, 58] on div "Status No active tasks You are ready to start receiving tasks. Marvilen Lapasan…" at bounding box center [195, 395] width 319 height 718
click at [1060, 174] on div "Back to Dashboard Change Sender ID Customers Technicians Select a contact Outbo…" at bounding box center [819, 395] width 930 height 718
drag, startPoint x: 1080, startPoint y: 11, endPoint x: 1072, endPoint y: 118, distance: 107.4
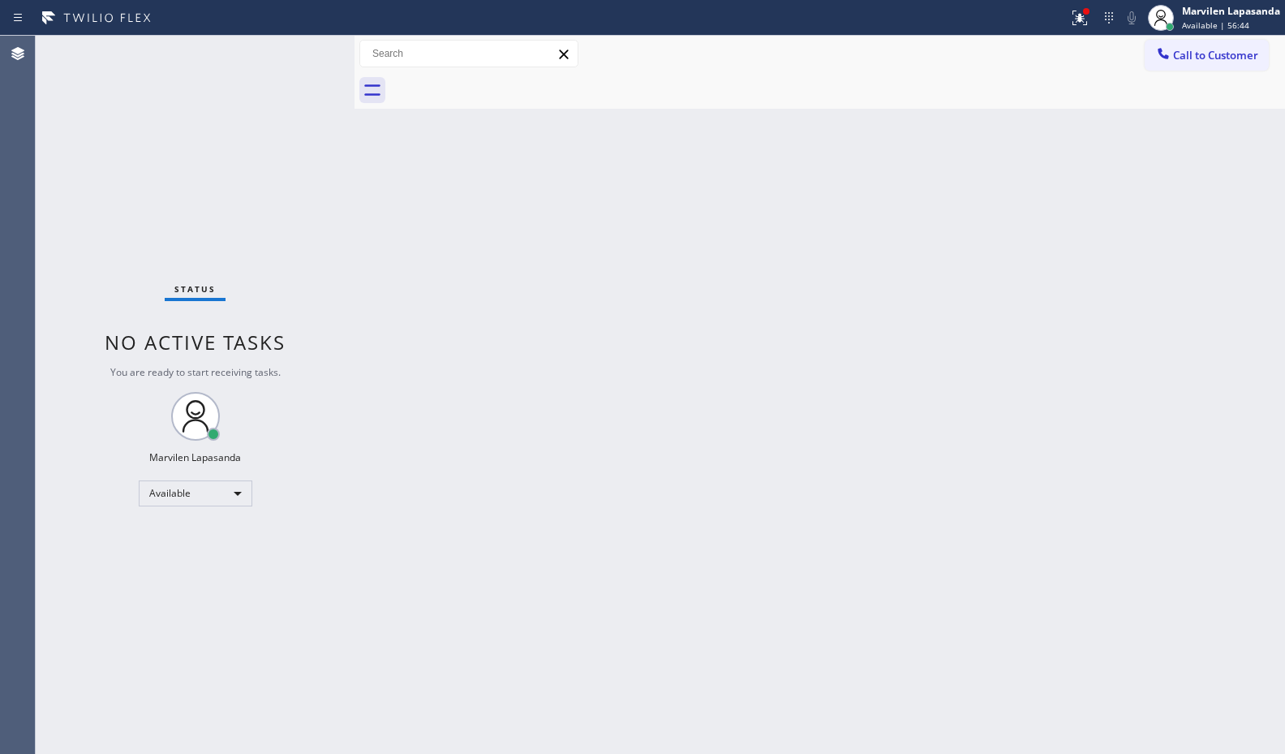
click at [1085, 19] on icon at bounding box center [1079, 17] width 19 height 19
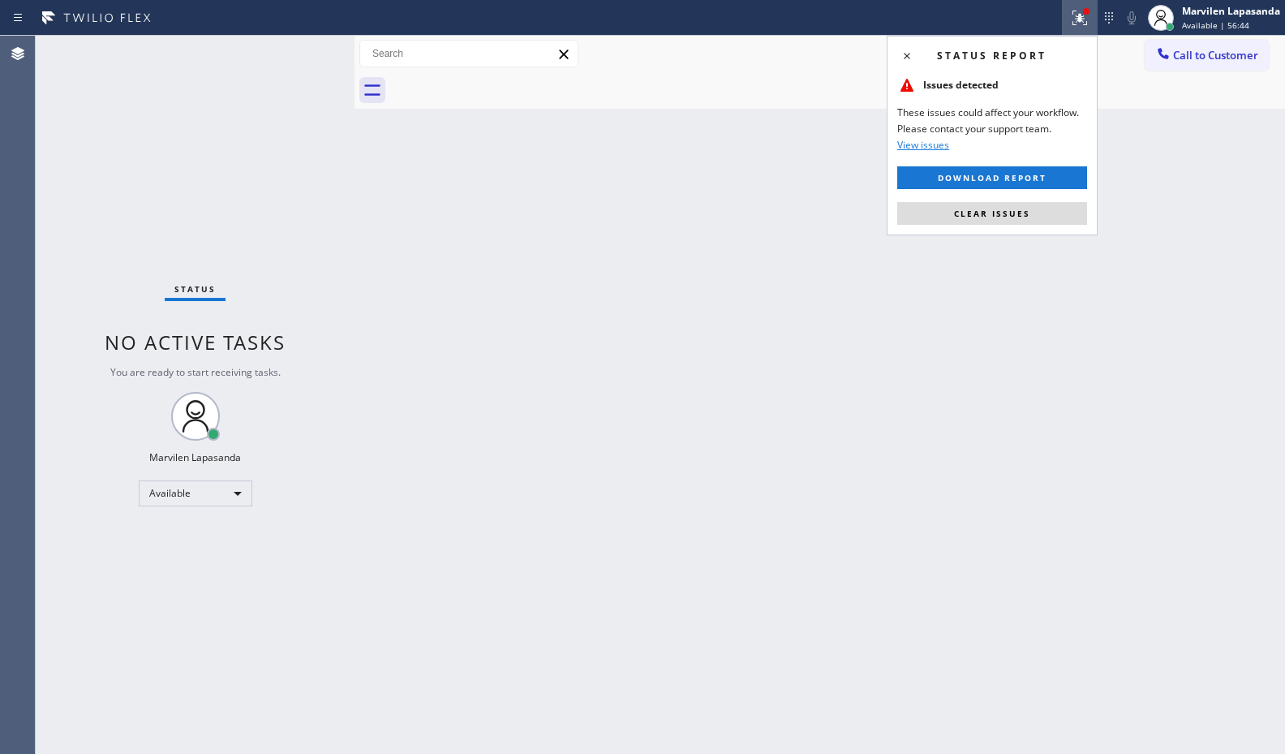
click at [1044, 217] on button "Clear issues" at bounding box center [992, 213] width 190 height 23
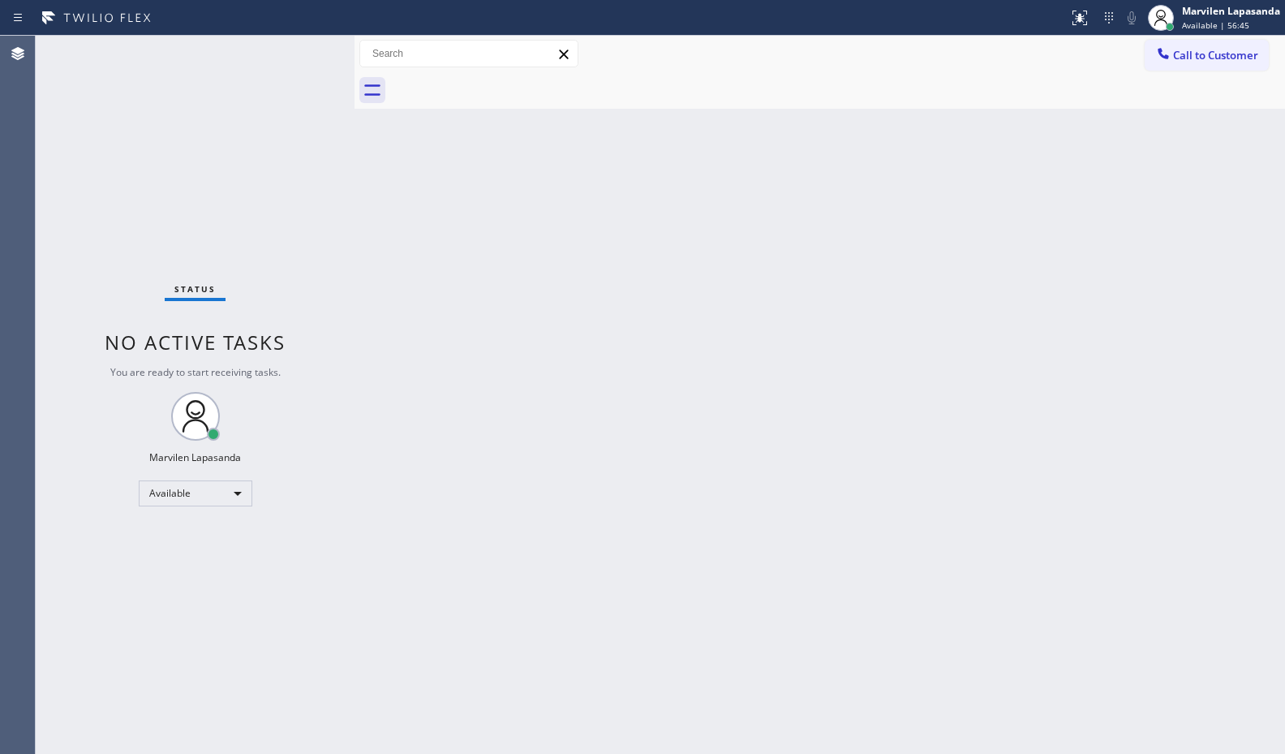
click at [1044, 216] on div "Back to Dashboard Change Sender ID Customers Technicians Select a contact Outbo…" at bounding box center [819, 395] width 930 height 718
drag, startPoint x: 1044, startPoint y: 216, endPoint x: 1264, endPoint y: 190, distance: 221.4
click at [1060, 216] on div "Back to Dashboard Change Sender ID Customers Technicians Select a contact Outbo…" at bounding box center [819, 395] width 930 height 718
click at [1264, 190] on div "Back to Dashboard Change Sender ID Customers Technicians Select a contact Outbo…" at bounding box center [819, 395] width 930 height 718
drag, startPoint x: 1050, startPoint y: 277, endPoint x: 1060, endPoint y: 274, distance: 10.3
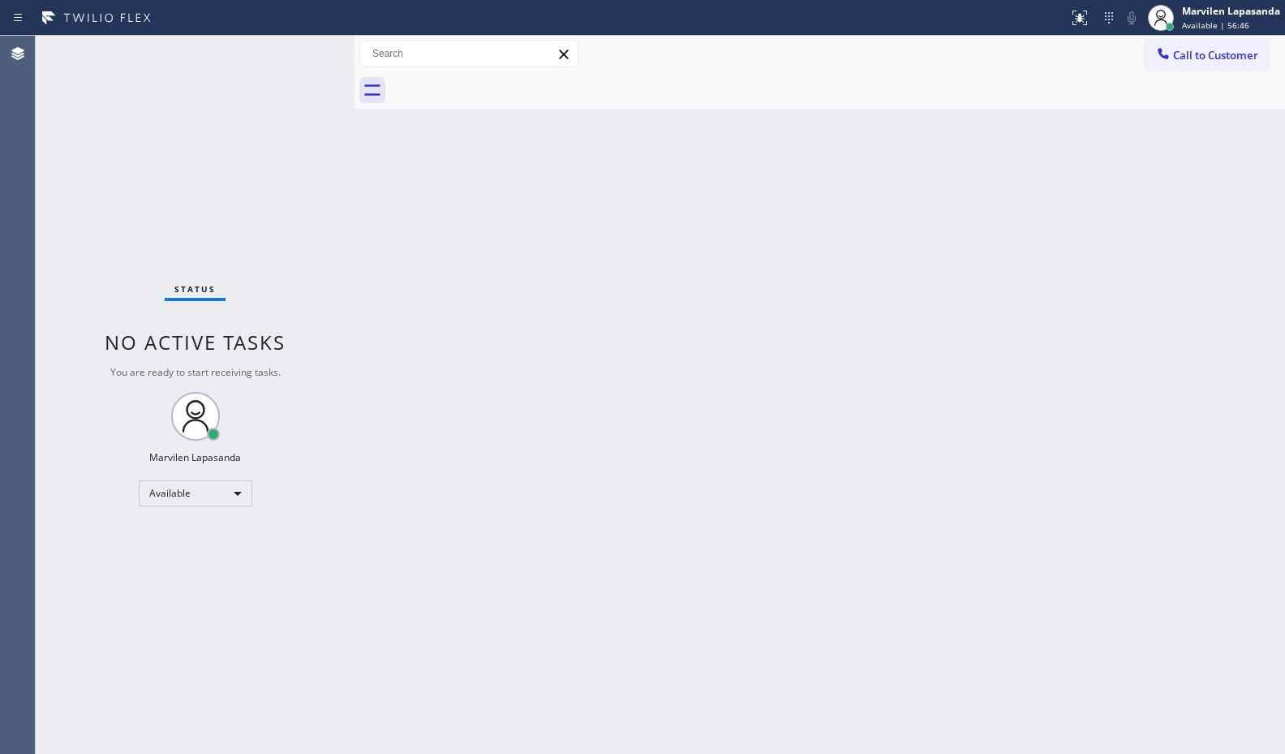
click at [1050, 278] on div "Back to Dashboard Change Sender ID Customers Technicians Select a contact Outbo…" at bounding box center [819, 395] width 930 height 718
click at [987, 165] on div "Back to Dashboard Change Sender ID Customers Technicians Select a contact Outbo…" at bounding box center [819, 395] width 930 height 718
click at [992, 165] on div "Back to Dashboard Change Sender ID Customers Technicians Select a contact Outbo…" at bounding box center [819, 395] width 930 height 718
click at [307, 50] on div "Status No active tasks You are ready to start receiving tasks. Marvilen Lapasan…" at bounding box center [195, 395] width 319 height 718
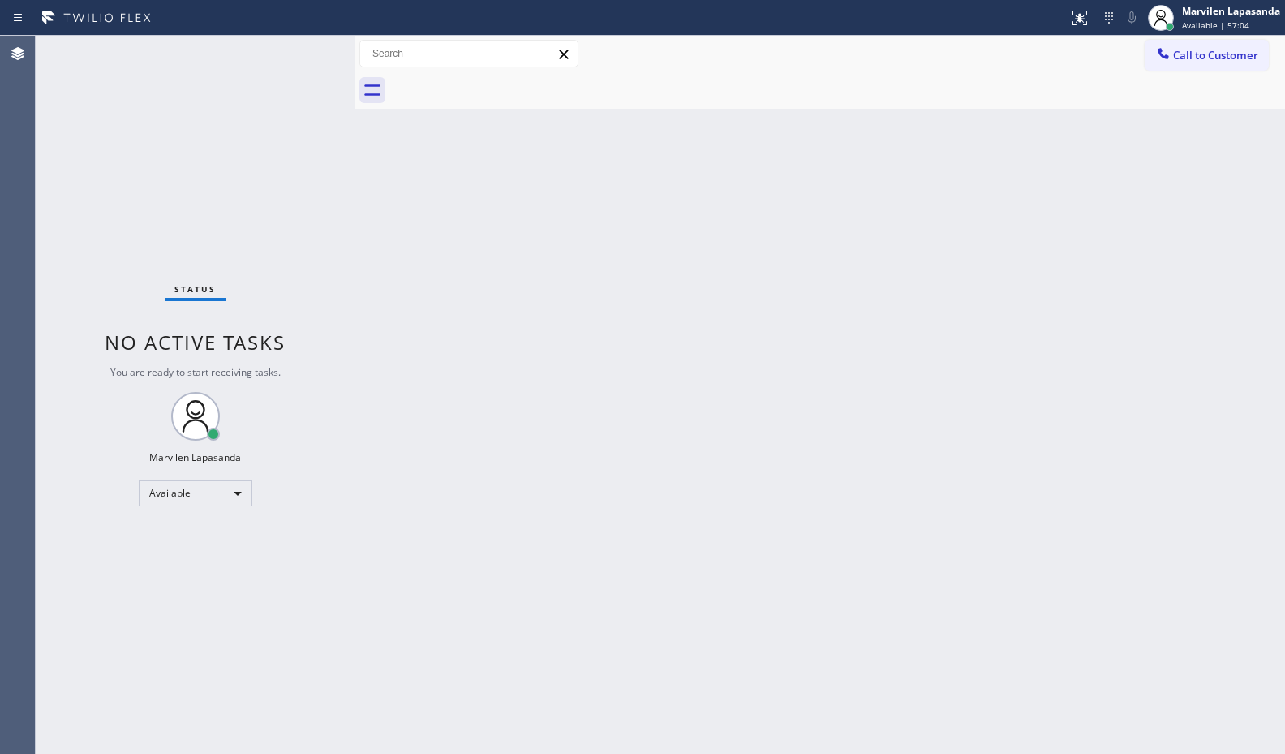
click at [307, 50] on div "Status No active tasks You are ready to start receiving tasks. Marvilen Lapasan…" at bounding box center [195, 395] width 319 height 718
click at [640, 217] on div "Back to Dashboard Change Sender ID Customers Technicians Select a contact Outbo…" at bounding box center [819, 395] width 930 height 718
click at [646, 421] on div "Back to Dashboard Change Sender ID Customers Technicians Select a contact Outbo…" at bounding box center [819, 395] width 930 height 718
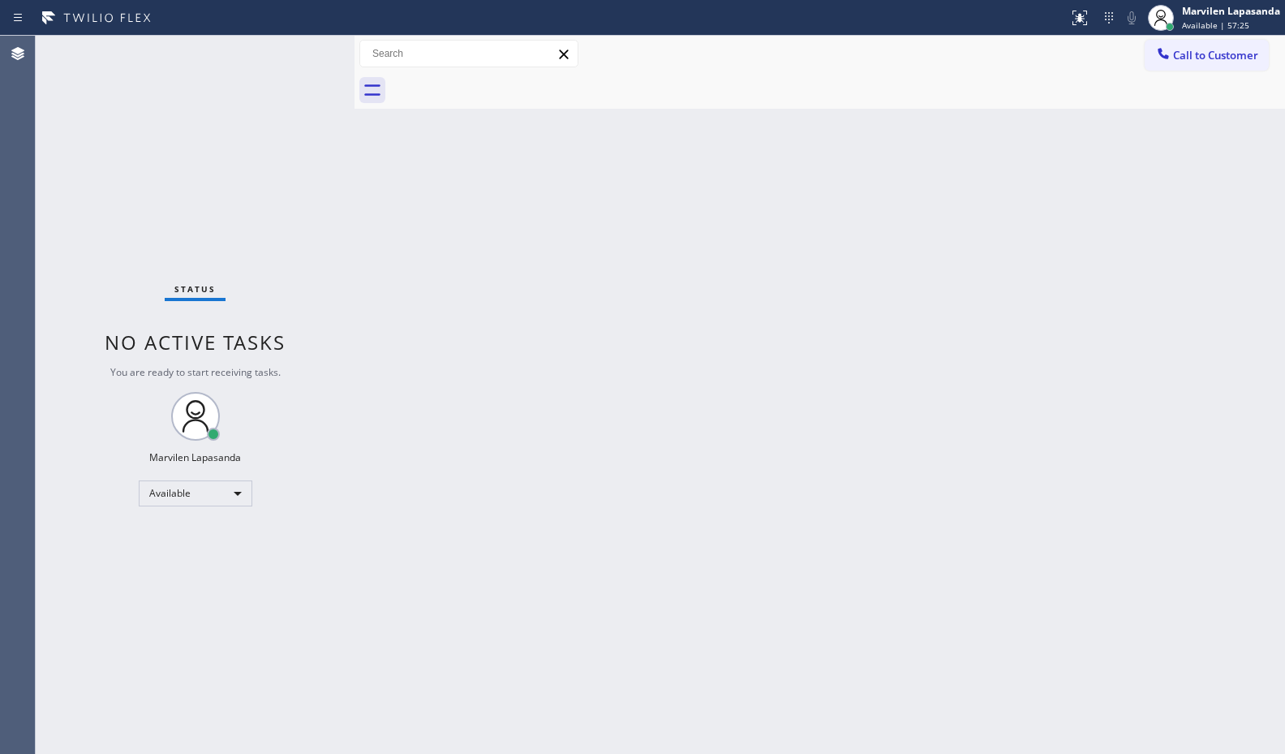
drag, startPoint x: 646, startPoint y: 421, endPoint x: 1184, endPoint y: 376, distance: 539.7
click at [651, 423] on div "Back to Dashboard Change Sender ID Customers Technicians Select a contact Outbo…" at bounding box center [819, 395] width 930 height 718
click at [772, 66] on div "Call to Customer Outbound call Location [GEOGRAPHIC_DATA] Appliance Repair Expe…" at bounding box center [819, 54] width 930 height 28
click at [1010, 234] on div "Back to Dashboard Change Sender ID Customers Technicians Select a contact Outbo…" at bounding box center [819, 395] width 930 height 718
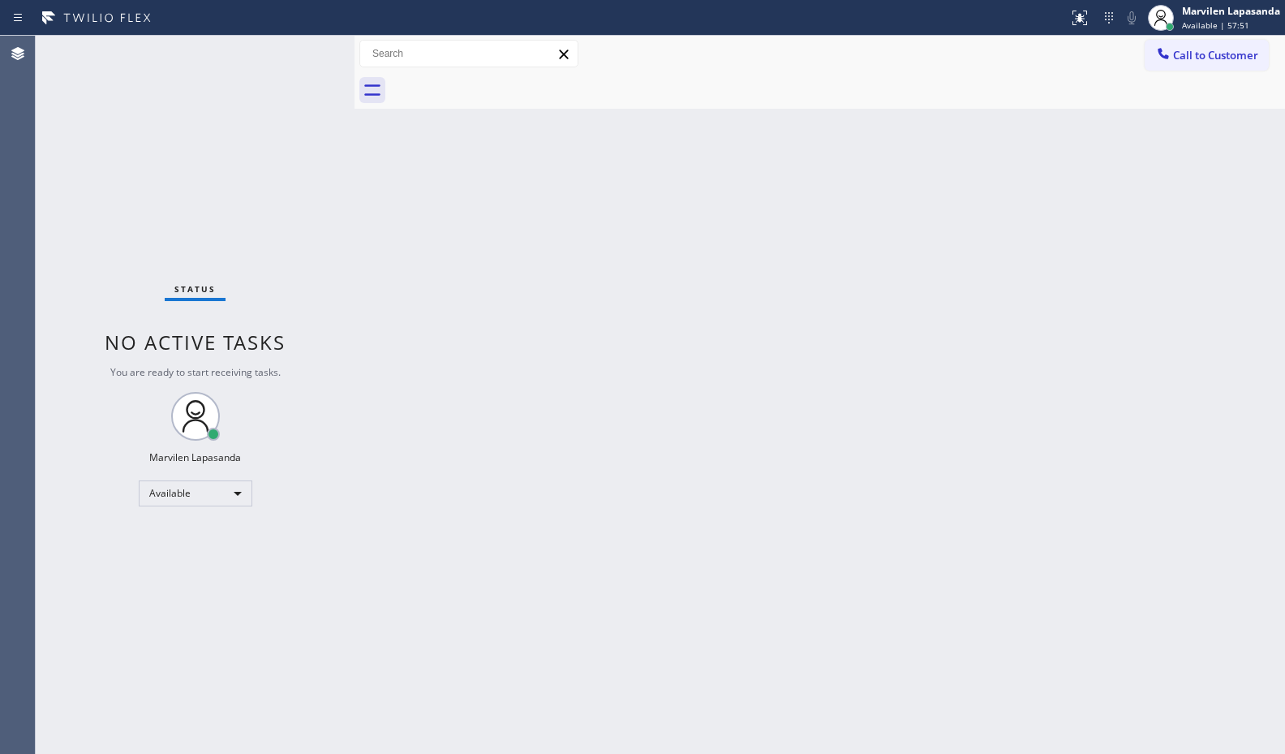
click at [1010, 234] on div "Back to Dashboard Change Sender ID Customers Technicians Select a contact Outbo…" at bounding box center [819, 395] width 930 height 718
click at [1095, 556] on div "Back to Dashboard Change Sender ID Customers Technicians Select a contact Outbo…" at bounding box center [819, 395] width 930 height 718
click at [964, 621] on div "Back to Dashboard Change Sender ID Customers Technicians Select a contact Outbo…" at bounding box center [819, 395] width 930 height 718
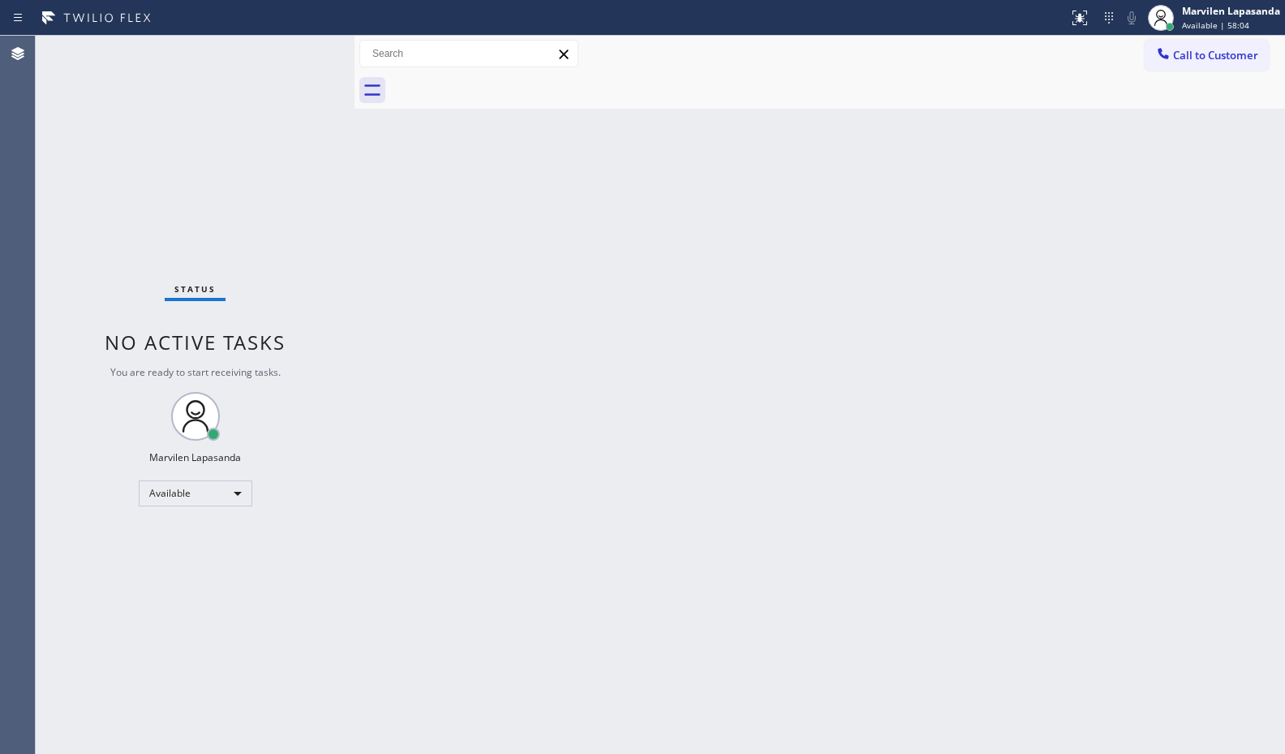
click at [964, 621] on div "Back to Dashboard Change Sender ID Customers Technicians Select a contact Outbo…" at bounding box center [819, 395] width 930 height 718
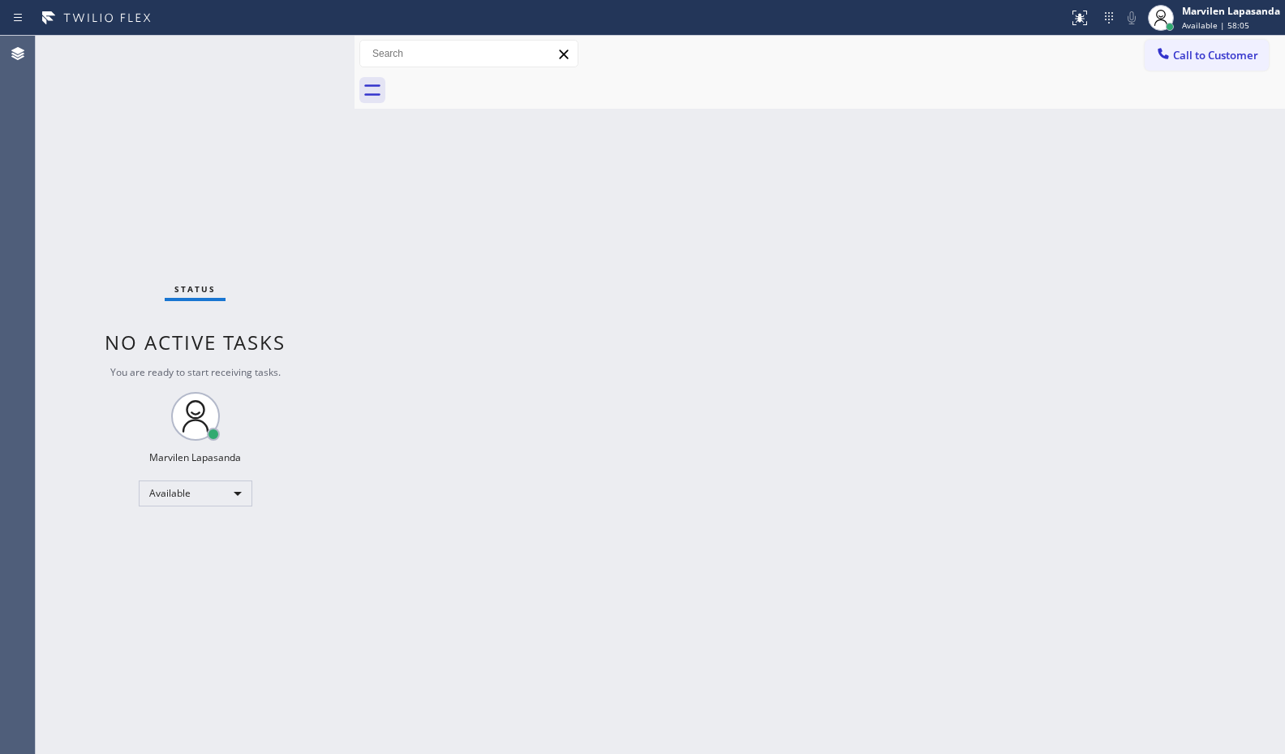
click at [964, 621] on div "Back to Dashboard Change Sender ID Customers Technicians Select a contact Outbo…" at bounding box center [819, 395] width 930 height 718
click at [303, 51] on div "Status No active tasks You are ready to start receiving tasks. Marvilen Lapasan…" at bounding box center [195, 395] width 319 height 718
click at [295, 45] on div "Status No active tasks You are ready to start receiving tasks. Marvilen Lapasan…" at bounding box center [195, 395] width 319 height 718
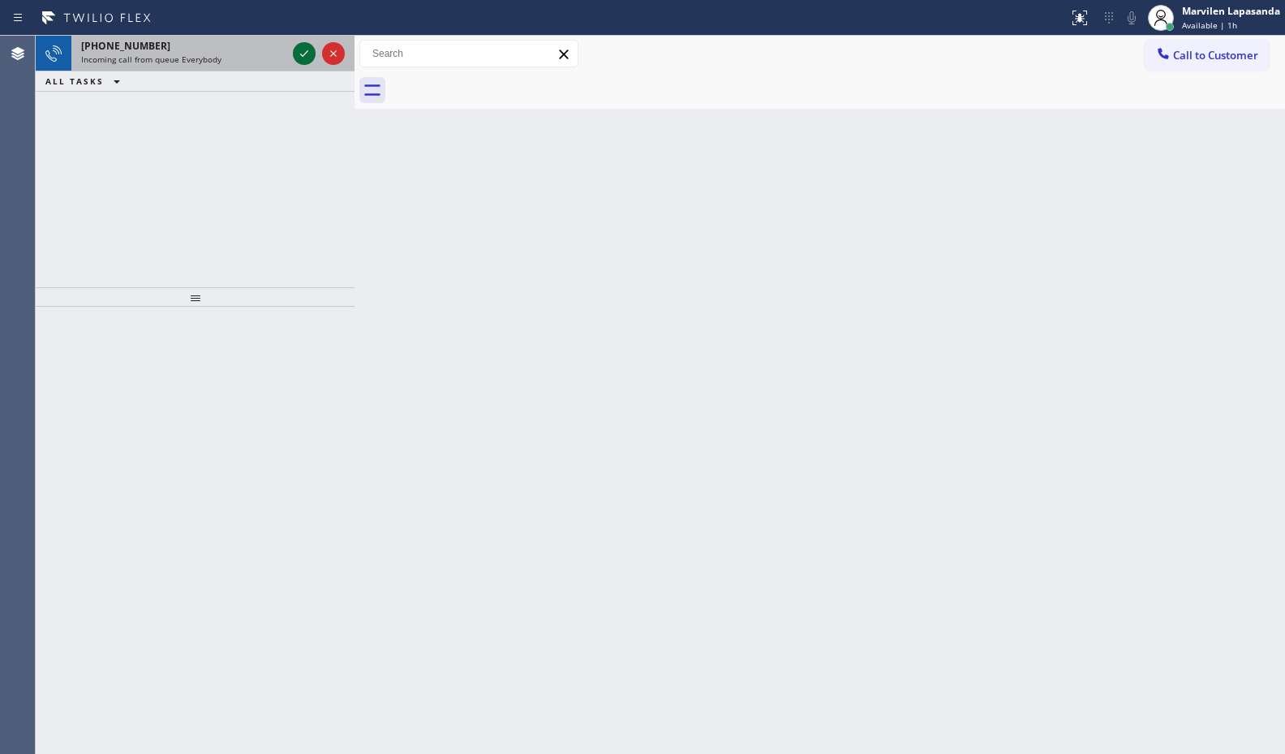
click at [301, 54] on icon at bounding box center [303, 53] width 19 height 19
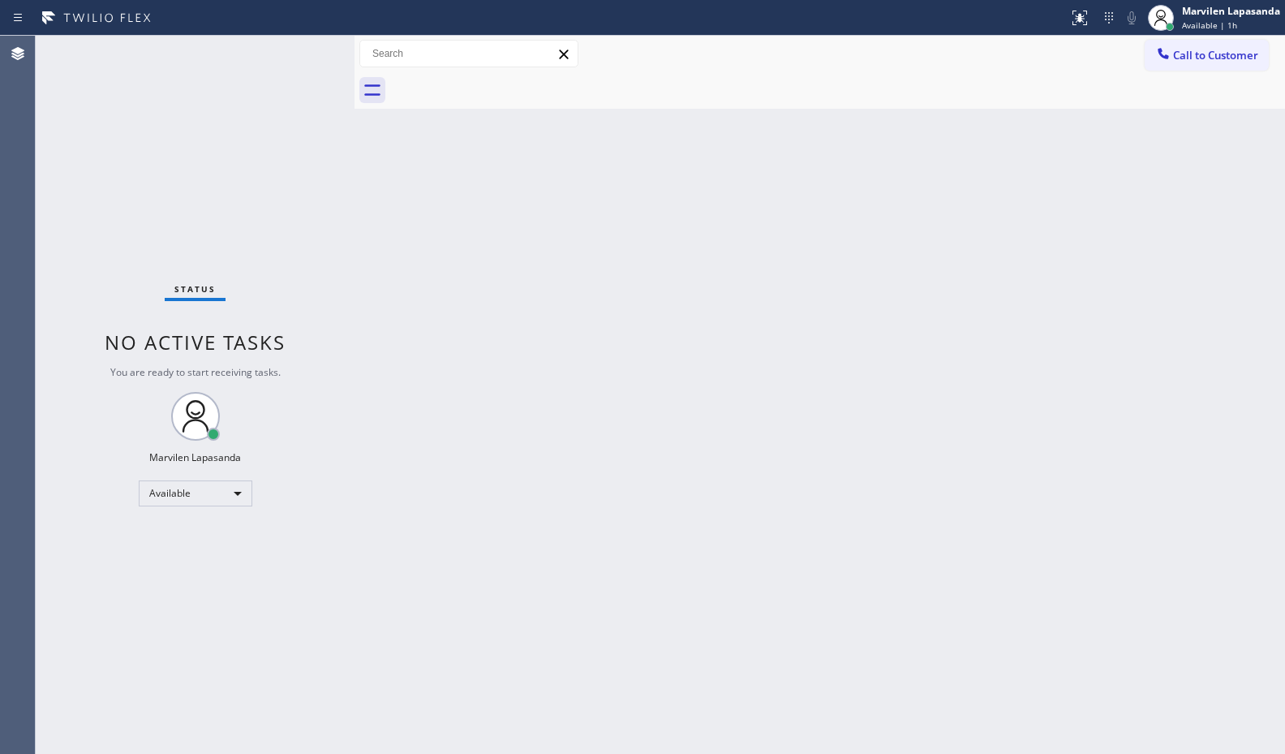
click at [301, 54] on div "Status No active tasks You are ready to start receiving tasks. Marvilen Lapasan…" at bounding box center [195, 395] width 319 height 718
click at [304, 50] on div "Status No active tasks You are ready to start receiving tasks. Marvilen Lapasan…" at bounding box center [195, 395] width 319 height 718
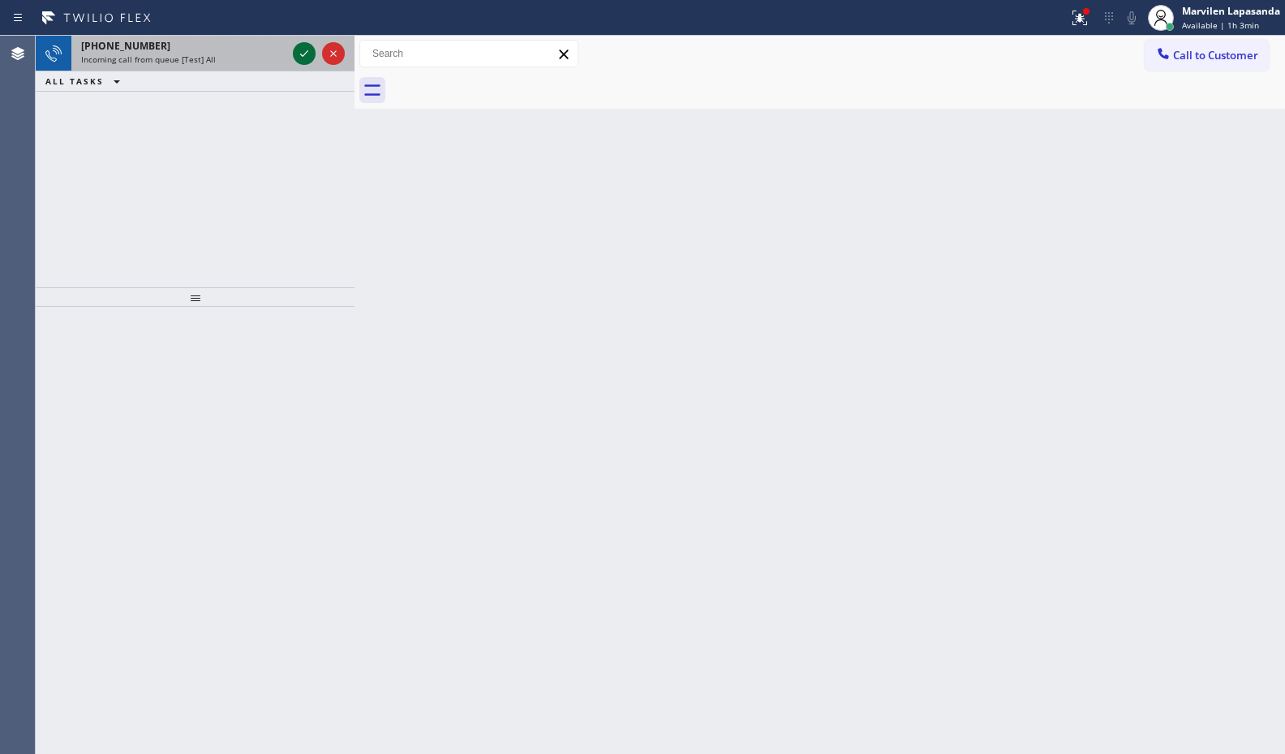
click at [304, 50] on icon at bounding box center [303, 53] width 19 height 19
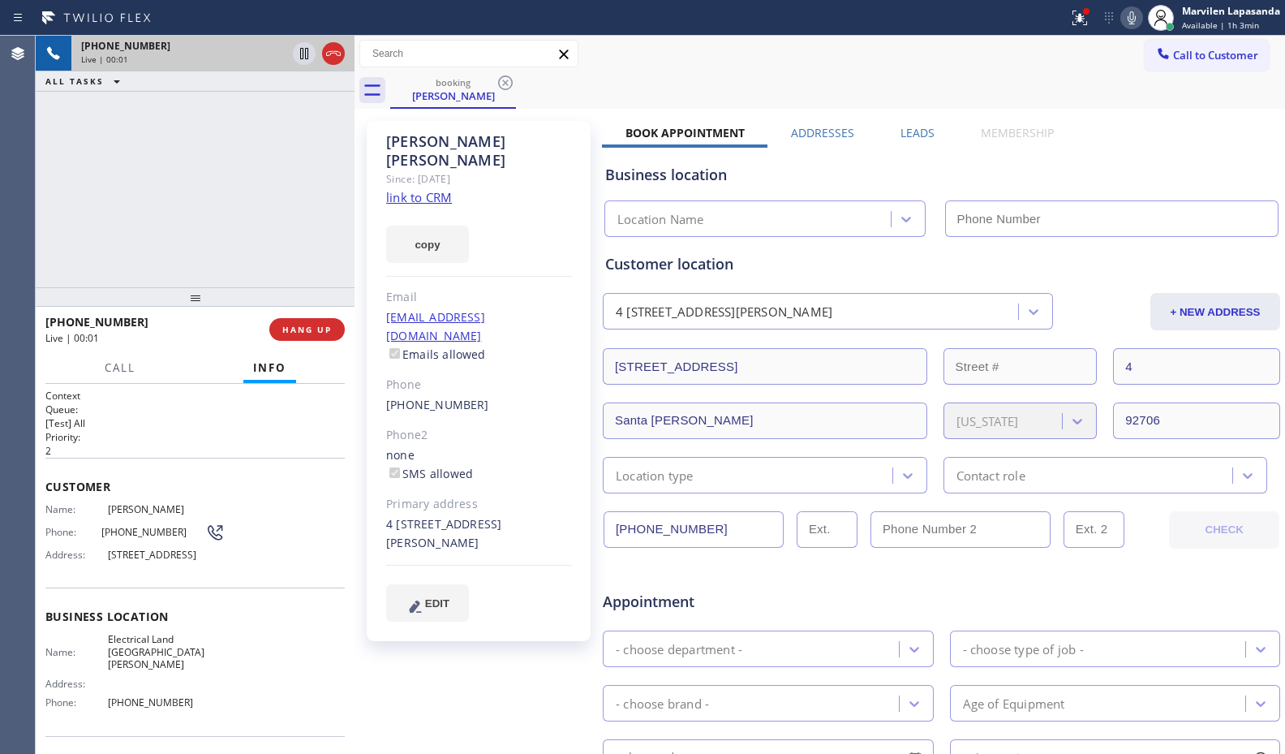
type input "[PHONE_NUMBER]"
click at [138, 599] on div "Business location Name: Electrical Land Santa [PERSON_NAME] Address: Phone: [PH…" at bounding box center [194, 661] width 299 height 148
click at [437, 189] on link "link to CRM" at bounding box center [419, 197] width 66 height 16
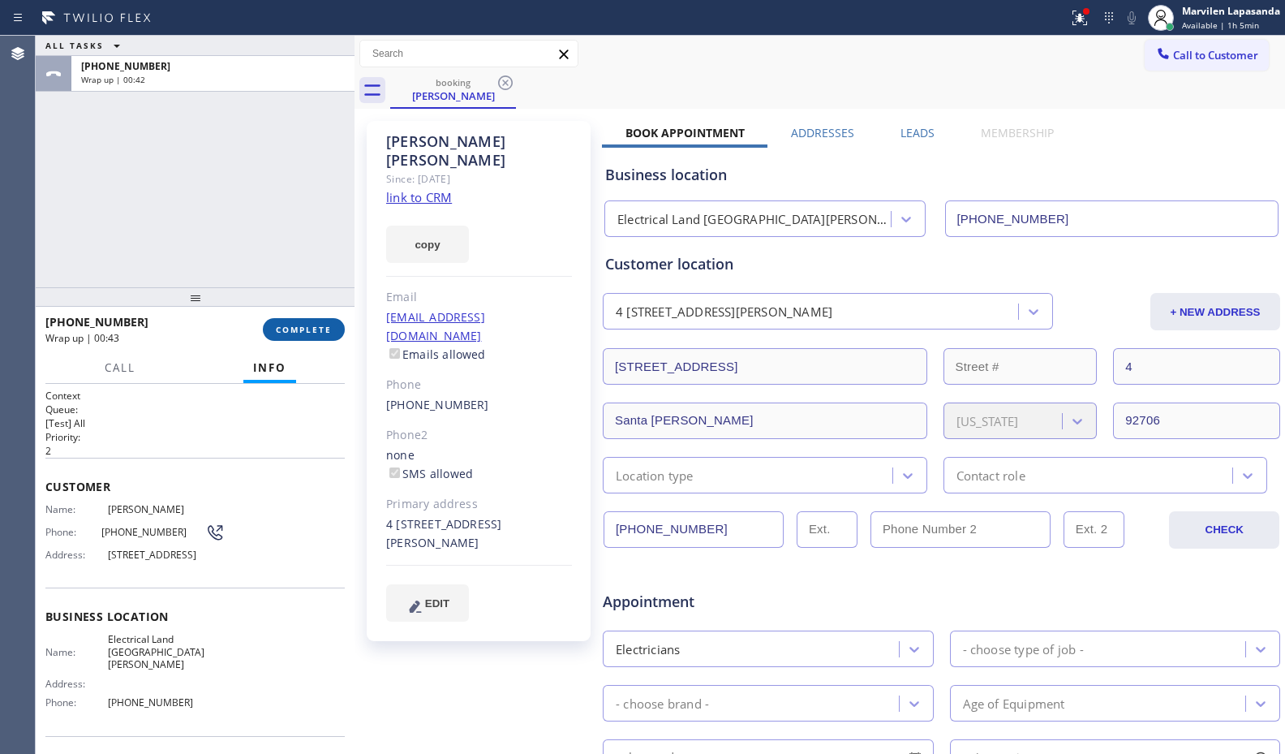
click at [311, 330] on span "COMPLETE" at bounding box center [304, 329] width 56 height 11
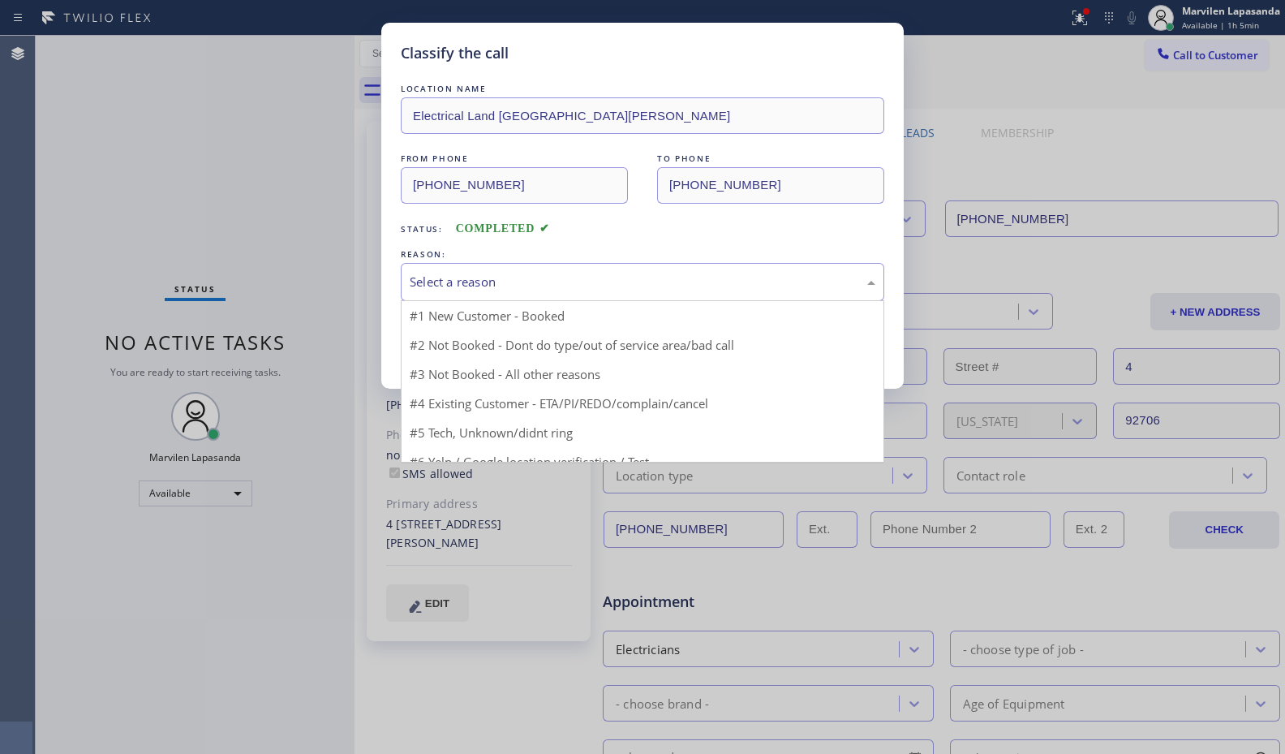
click at [439, 279] on div "Select a reason" at bounding box center [643, 282] width 466 height 19
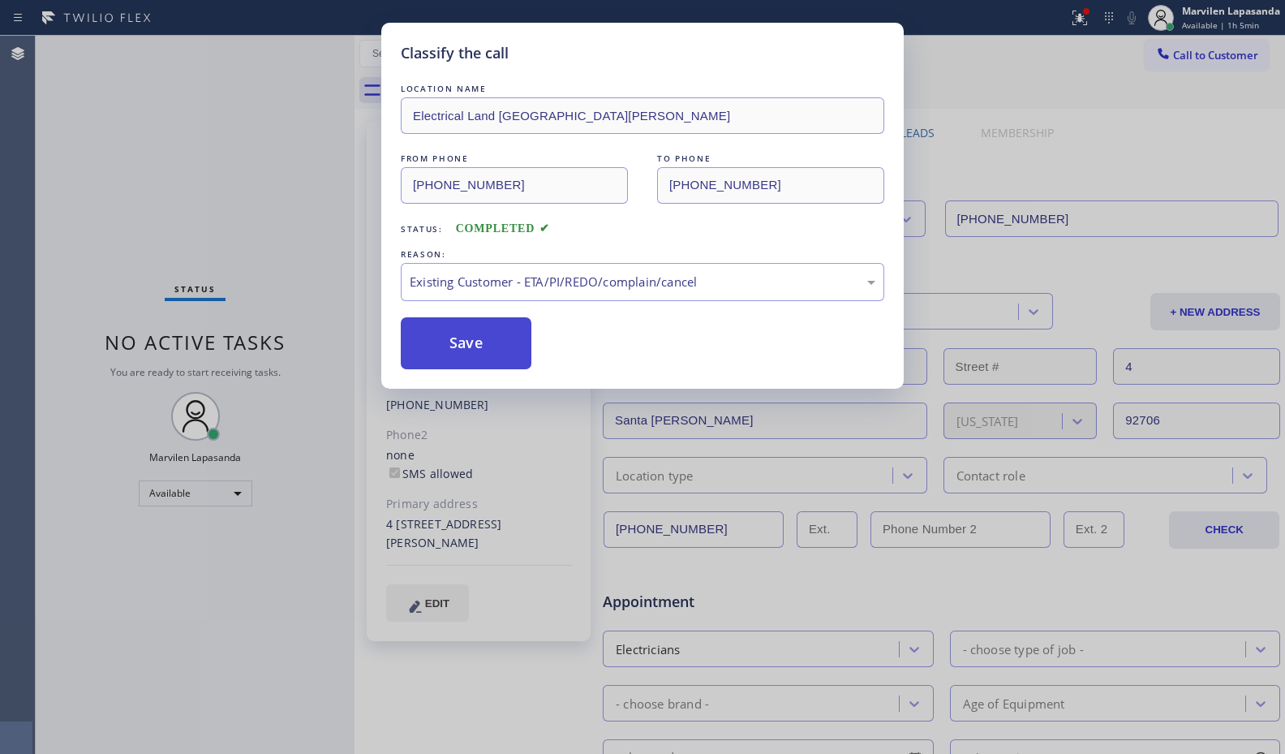
click at [436, 338] on button "Save" at bounding box center [466, 343] width 131 height 52
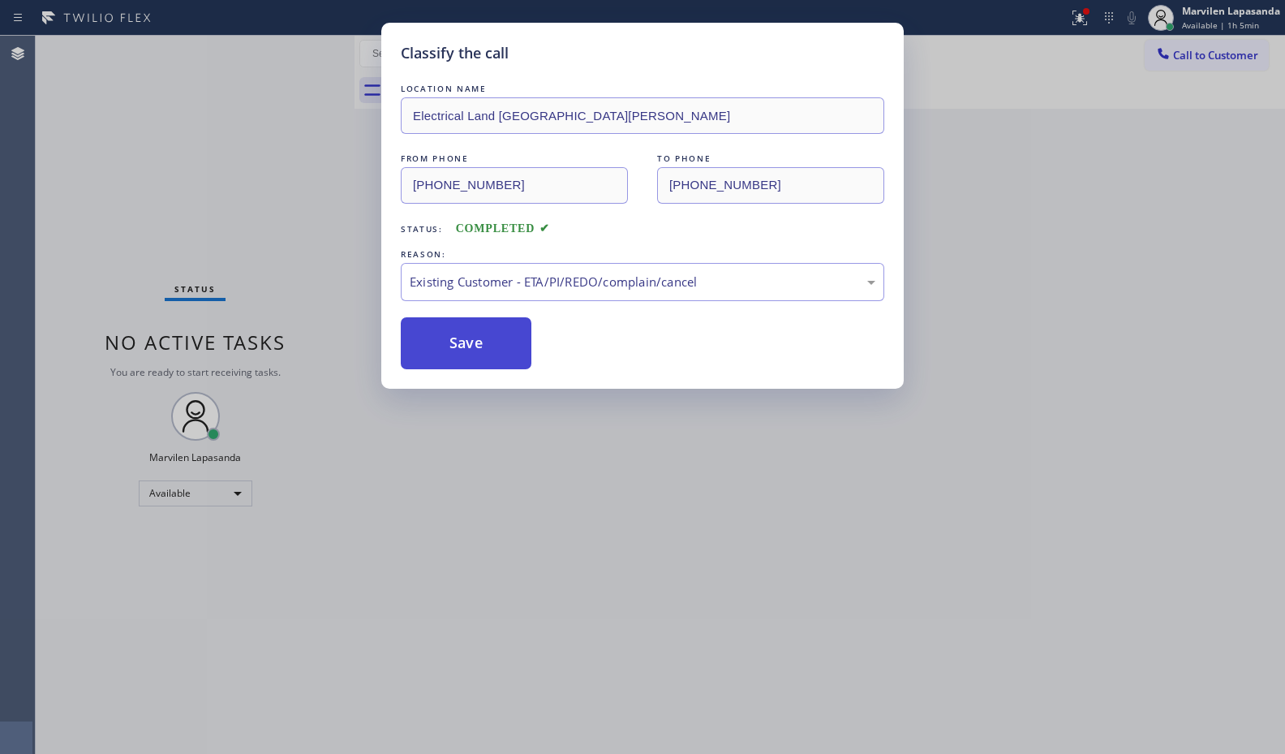
click at [436, 338] on button "Save" at bounding box center [466, 343] width 131 height 52
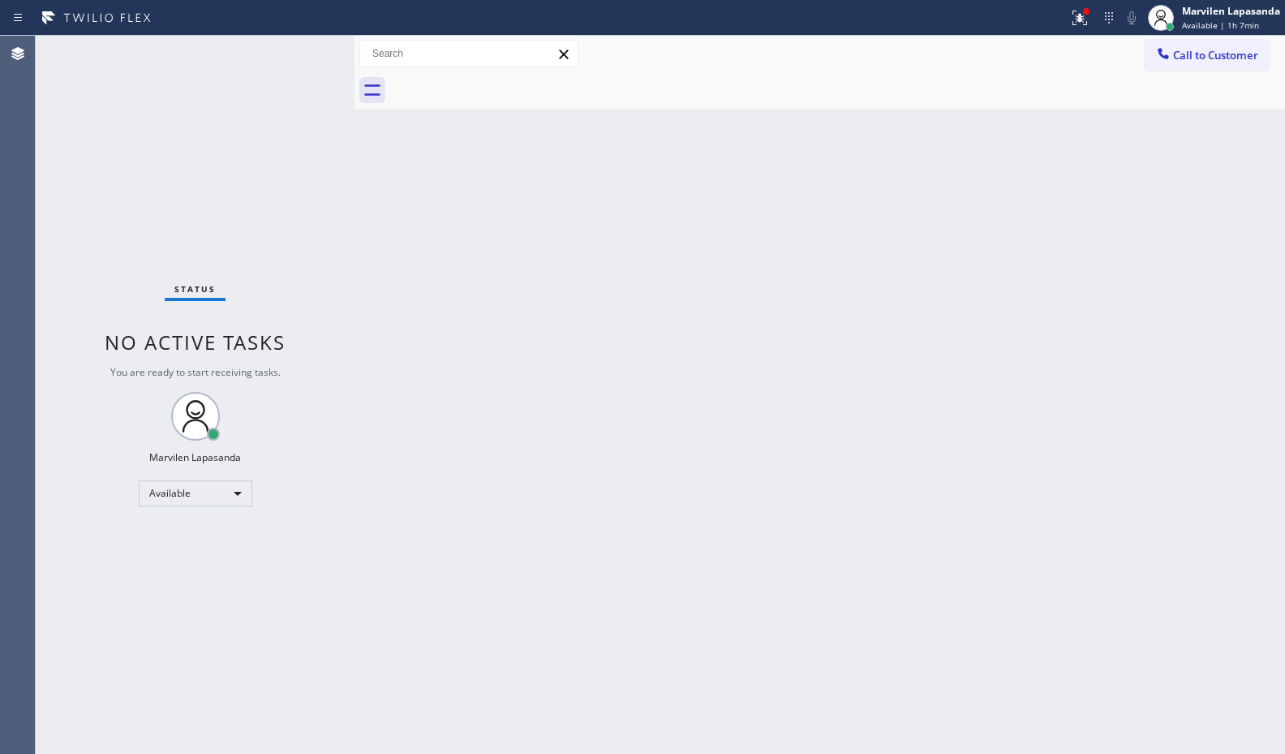
click at [405, 259] on div "Back to Dashboard Change Sender ID Customers Technicians Select a contact Outbo…" at bounding box center [819, 395] width 930 height 718
click at [1079, 26] on icon at bounding box center [1079, 17] width 19 height 19
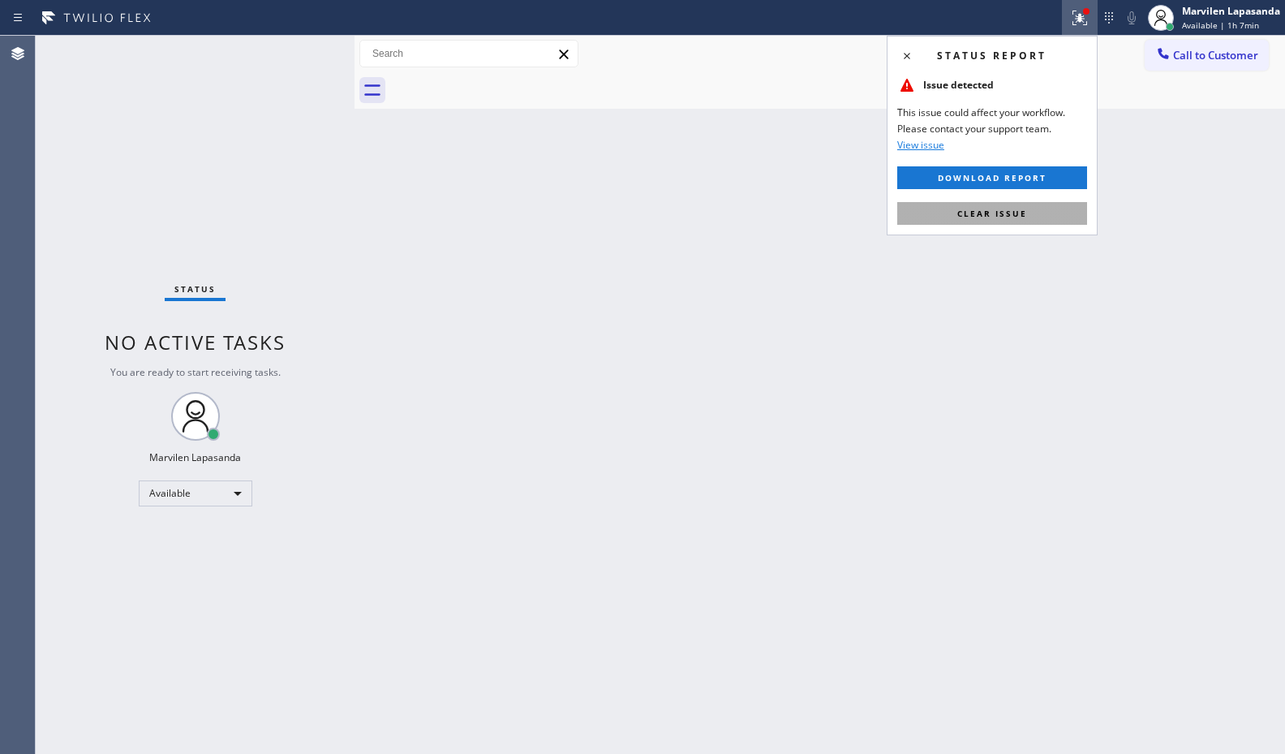
click at [1003, 217] on span "Clear issue" at bounding box center [992, 213] width 70 height 11
click at [1003, 217] on div "Back to Dashboard Change Sender ID Customers Technicians Select a contact Outbo…" at bounding box center [819, 395] width 930 height 718
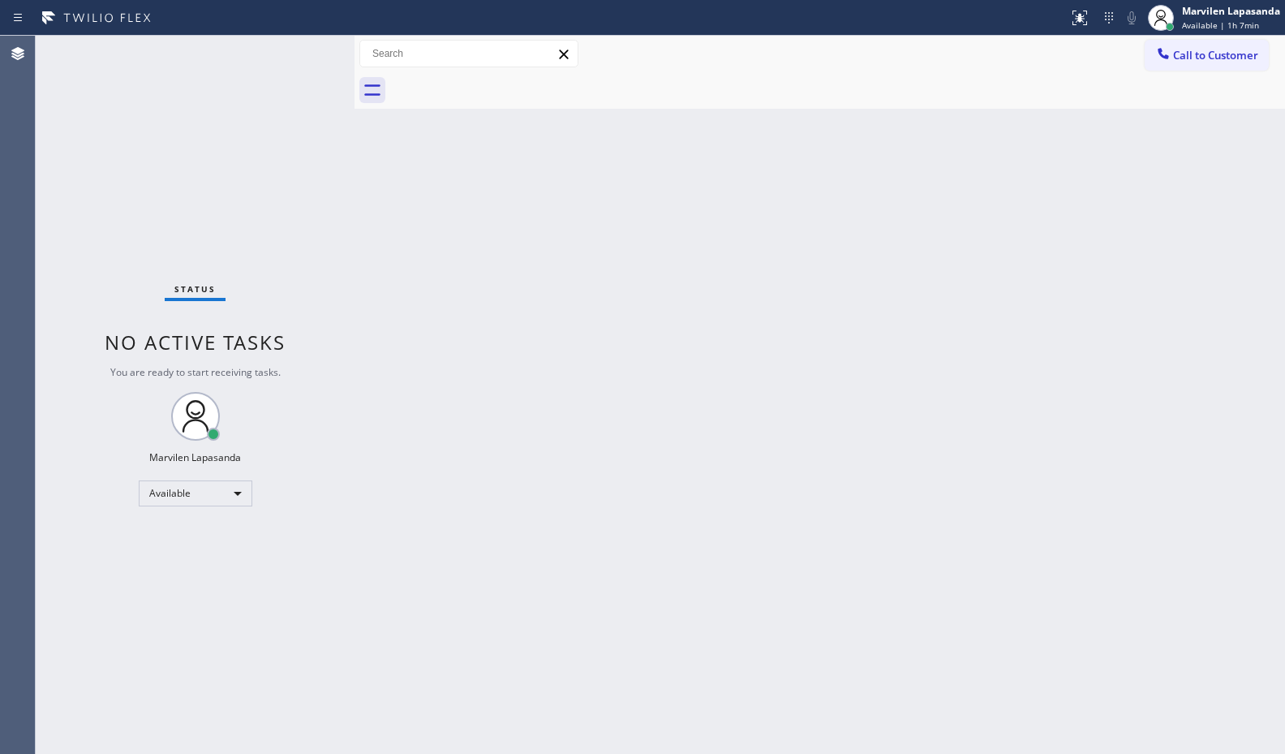
click at [1003, 217] on div "Back to Dashboard Change Sender ID Customers Technicians Select a contact Outbo…" at bounding box center [819, 395] width 930 height 718
click at [1029, 212] on div "Back to Dashboard Change Sender ID Customers Technicians Select a contact Outbo…" at bounding box center [819, 395] width 930 height 718
click at [846, 215] on div "Back to Dashboard Change Sender ID Customers Technicians Select a contact Outbo…" at bounding box center [819, 395] width 930 height 718
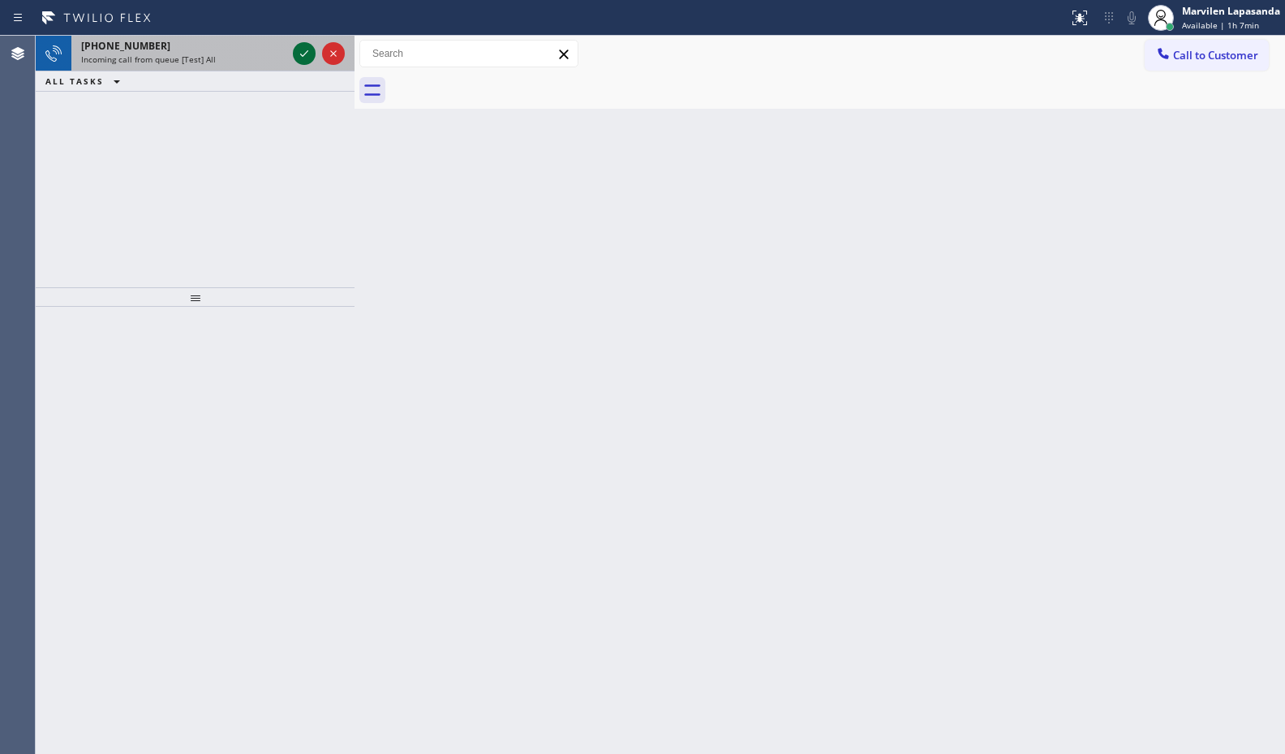
click at [303, 52] on icon at bounding box center [303, 53] width 19 height 19
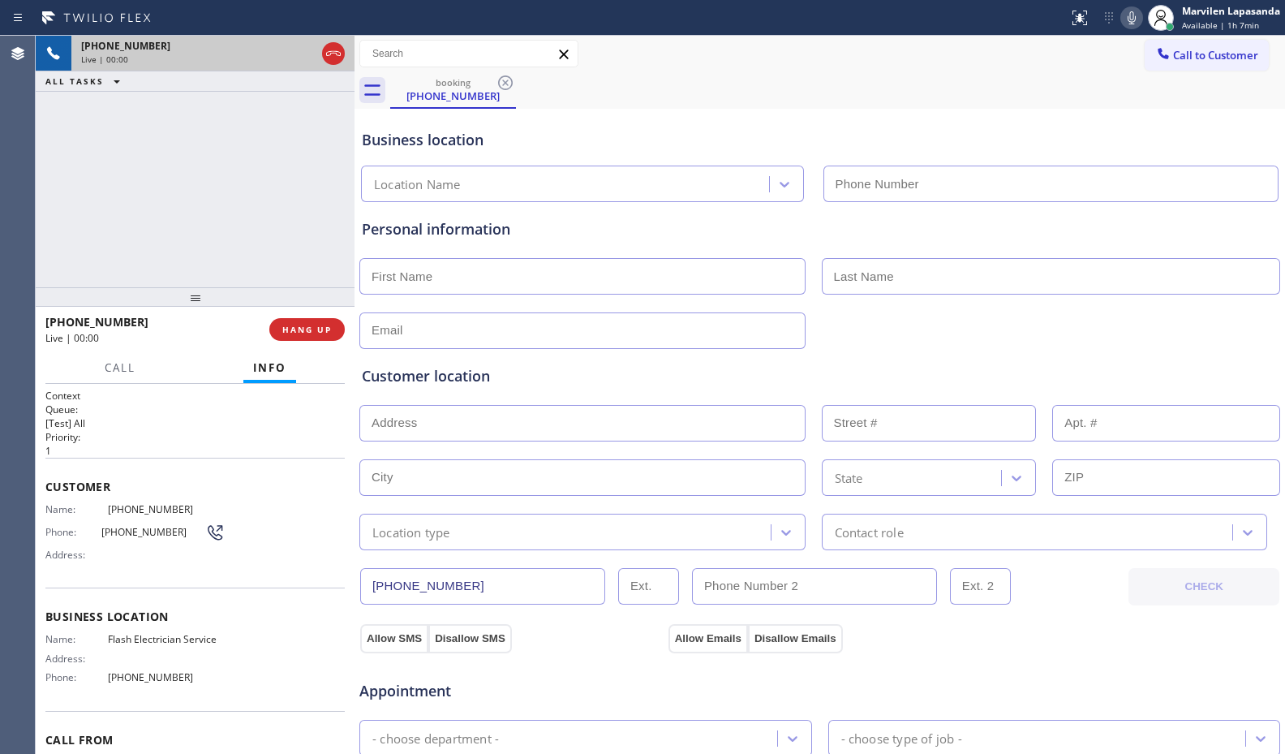
type input "[PHONE_NUMBER]"
click at [67, 524] on div "Phone: [PHONE_NUMBER]" at bounding box center [134, 531] width 179 height 19
click at [62, 505] on span "Name:" at bounding box center [76, 509] width 62 height 12
click at [54, 496] on div "Customer Name: [PHONE_NUMBER] Phone: [PHONE_NUMBER] Address:" at bounding box center [194, 523] width 299 height 130
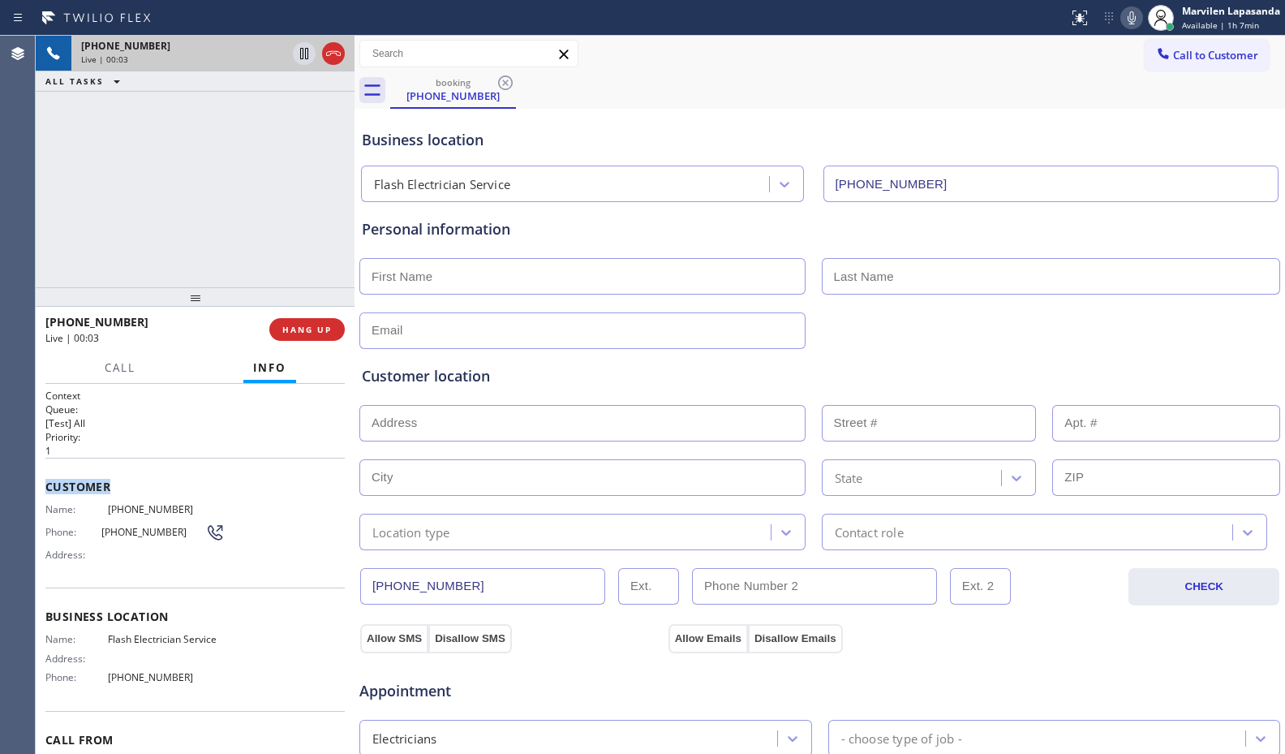
click at [54, 496] on div "Customer Name: [PHONE_NUMBER] Phone: [PHONE_NUMBER] Address:" at bounding box center [194, 523] width 299 height 130
click at [47, 483] on span "Customer" at bounding box center [194, 486] width 299 height 15
click at [69, 512] on span "Name:" at bounding box center [76, 509] width 62 height 12
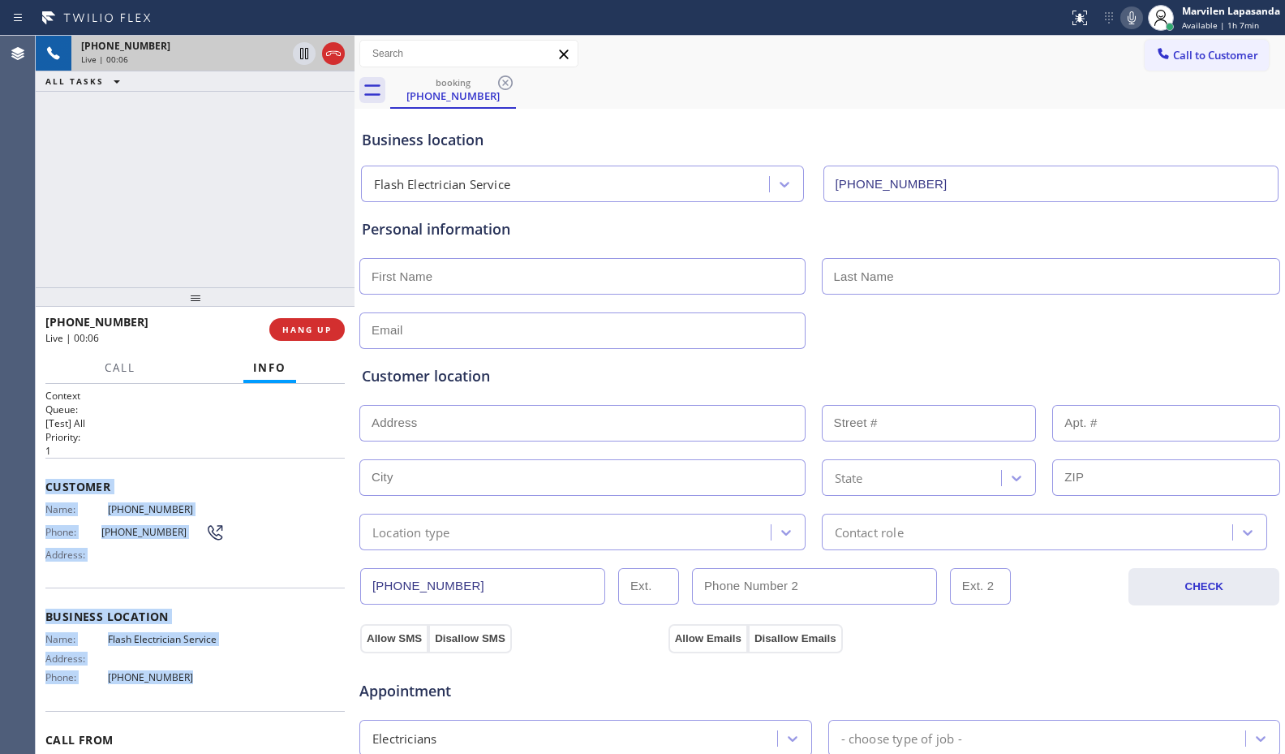
drag, startPoint x: 46, startPoint y: 481, endPoint x: 251, endPoint y: 694, distance: 294.9
click at [251, 694] on div "Context Queue: [Test] All Priority: 1 Customer Name: [PHONE_NUMBER] Phone: [PHO…" at bounding box center [194, 611] width 299 height 445
copy div "Customer Name: [PHONE_NUMBER] Phone: [PHONE_NUMBER] Address: Business location …"
drag, startPoint x: 307, startPoint y: 53, endPoint x: 315, endPoint y: 54, distance: 8.2
click at [307, 54] on icon at bounding box center [303, 53] width 19 height 19
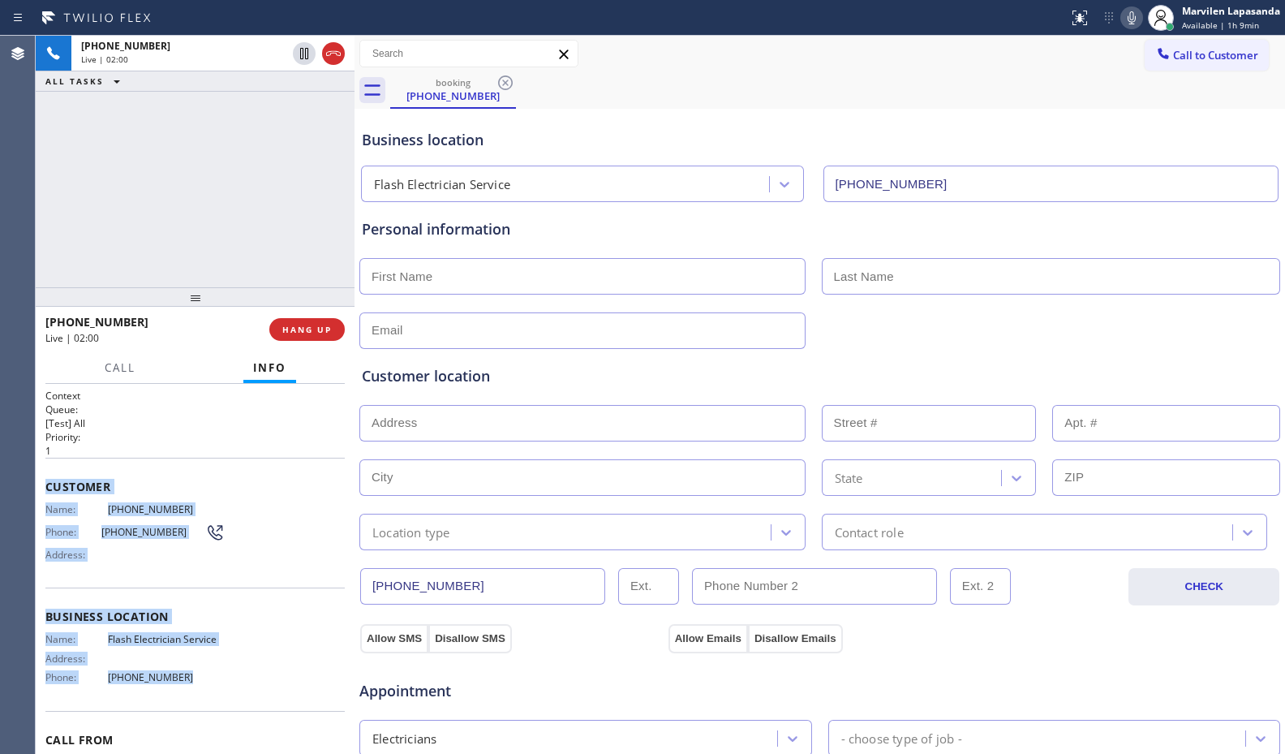
click at [1122, 16] on icon at bounding box center [1131, 17] width 19 height 19
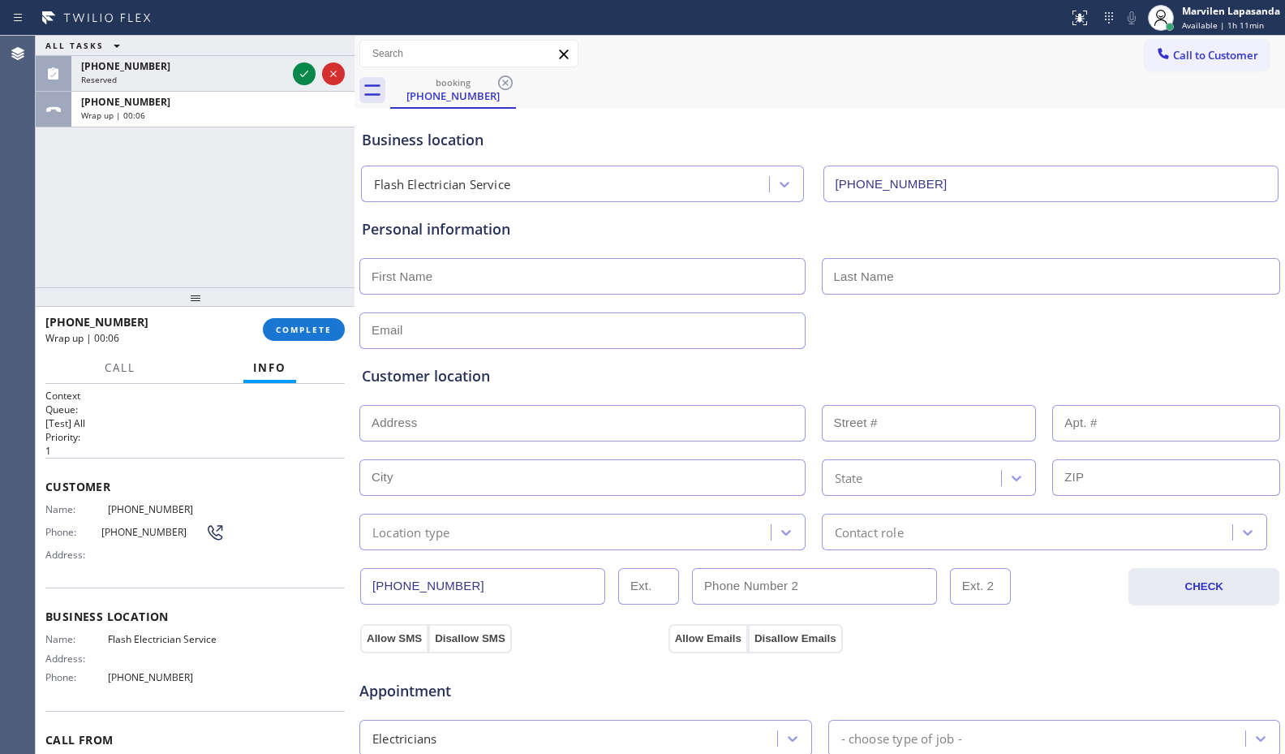
click at [45, 174] on div "ALL TASKS ALL TASKS ACTIVE TASKS TASKS IN WRAP UP [PHONE_NUMBER] Reserved [PHON…" at bounding box center [195, 161] width 319 height 251
click at [300, 73] on icon at bounding box center [303, 73] width 19 height 19
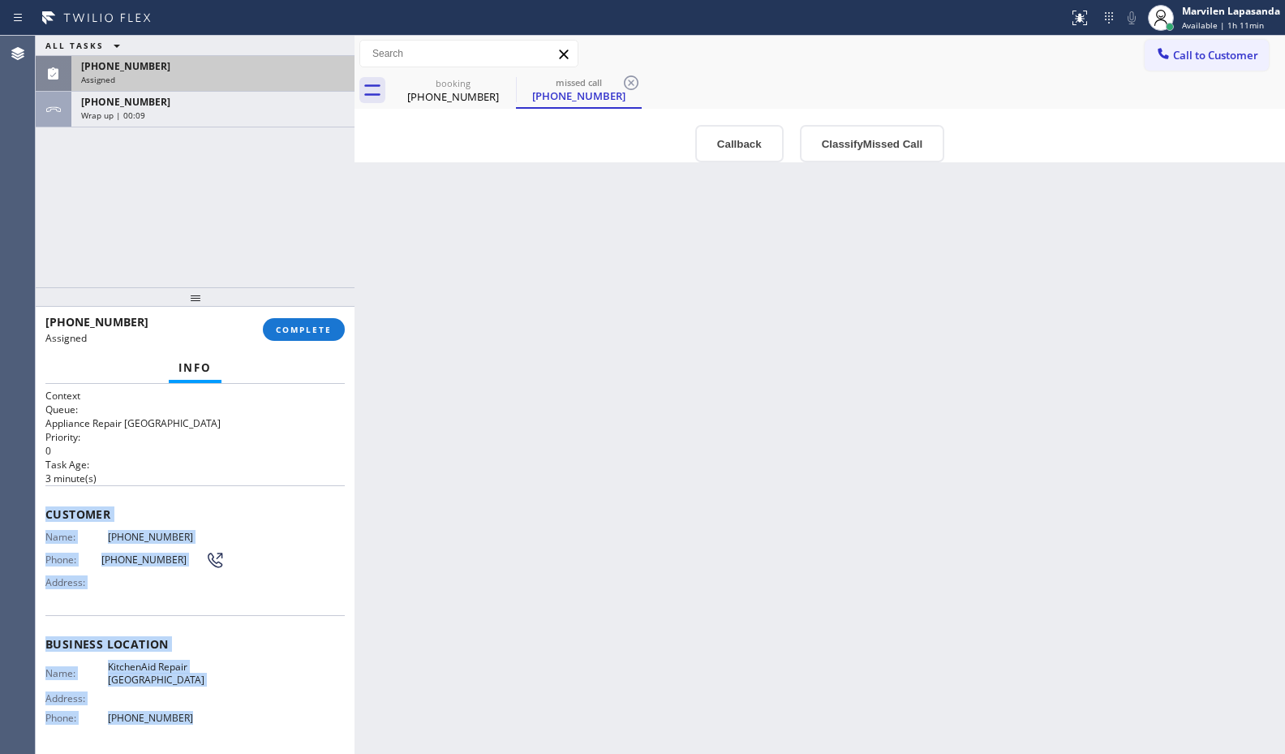
drag, startPoint x: 53, startPoint y: 522, endPoint x: 197, endPoint y: 729, distance: 252.9
click at [197, 729] on div "Context Queue: Appliance Repair High End Priority: 0 Task Age: [DEMOGRAPHIC_DAT…" at bounding box center [195, 569] width 319 height 370
copy div "Customer Name: [PHONE_NUMBER] Phone: [PHONE_NUMBER] Address: Business location …"
click at [290, 332] on span "COMPLETE" at bounding box center [304, 329] width 56 height 11
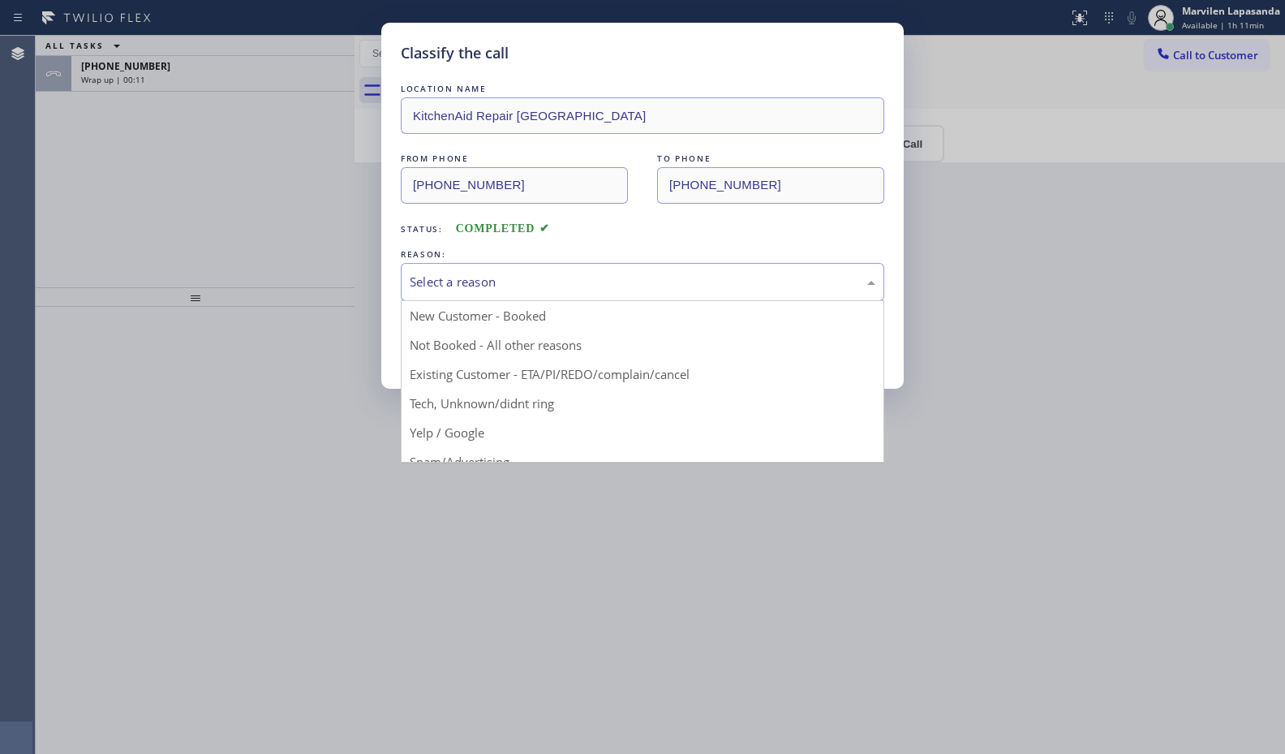
click at [424, 289] on div "Select a reason" at bounding box center [643, 282] width 466 height 19
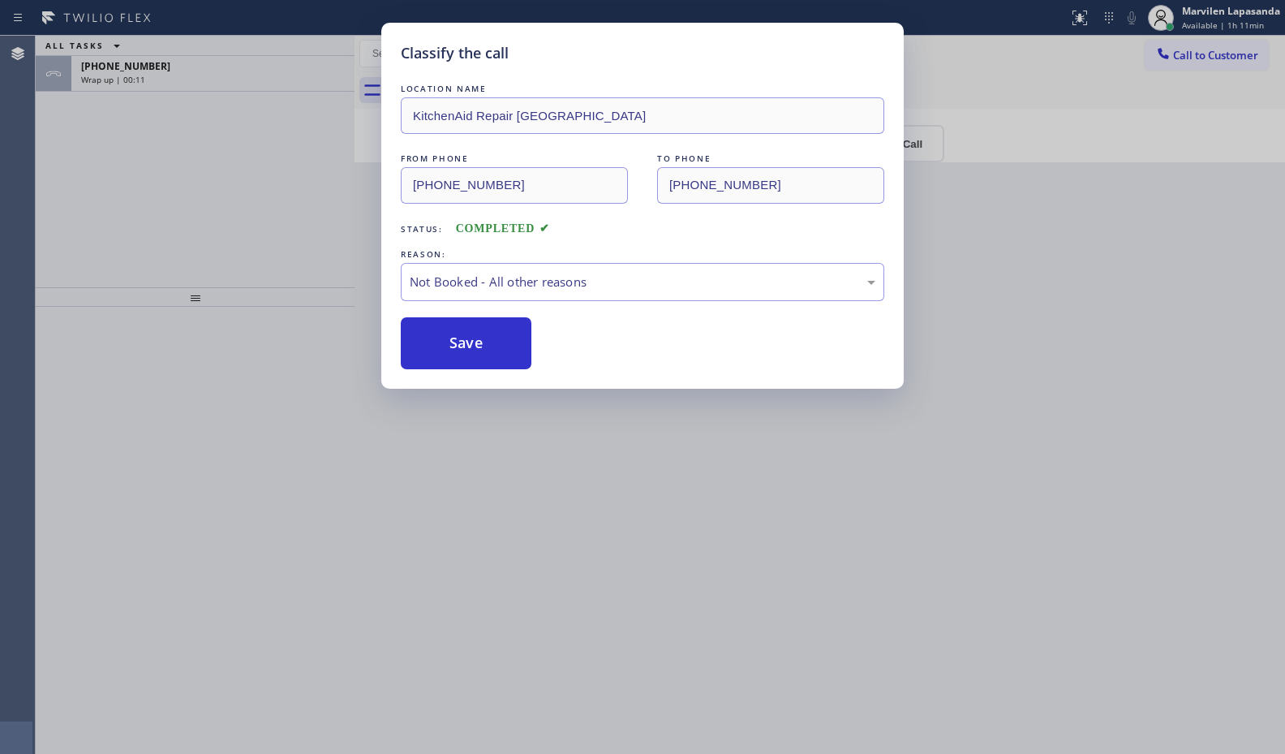
click at [432, 343] on button "Save" at bounding box center [466, 343] width 131 height 52
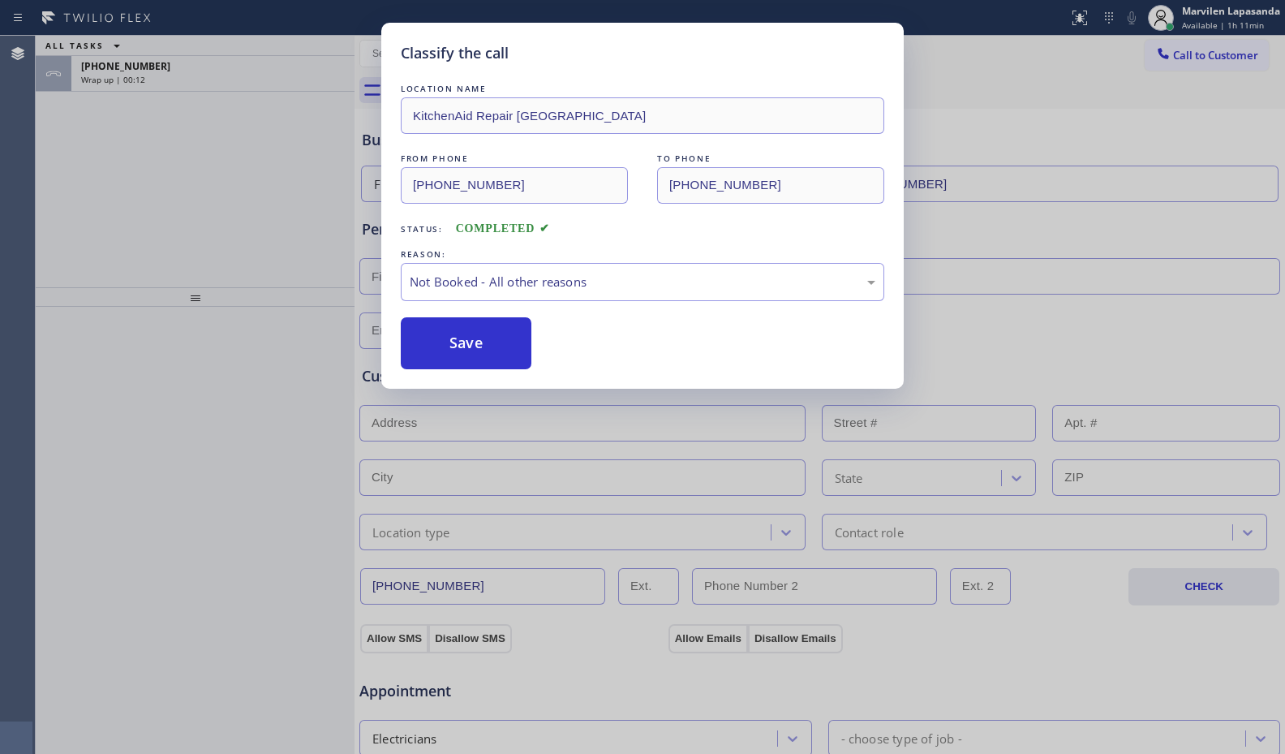
click at [432, 343] on button "Save" at bounding box center [466, 343] width 131 height 52
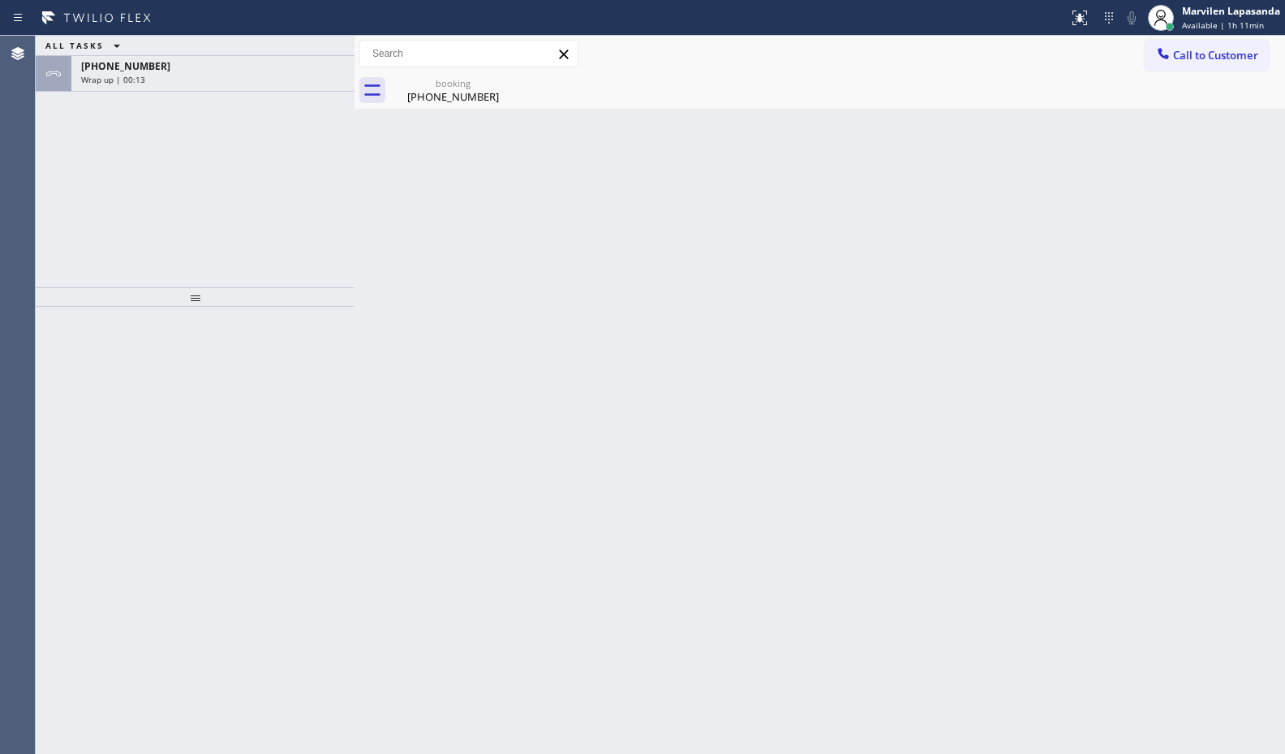
click at [279, 287] on div at bounding box center [195, 296] width 319 height 19
click at [630, 53] on div "Call to Customer Outbound call Location [GEOGRAPHIC_DATA] Appliance Repair Expe…" at bounding box center [819, 54] width 930 height 28
click at [484, 90] on div "[PHONE_NUMBER]" at bounding box center [453, 96] width 122 height 15
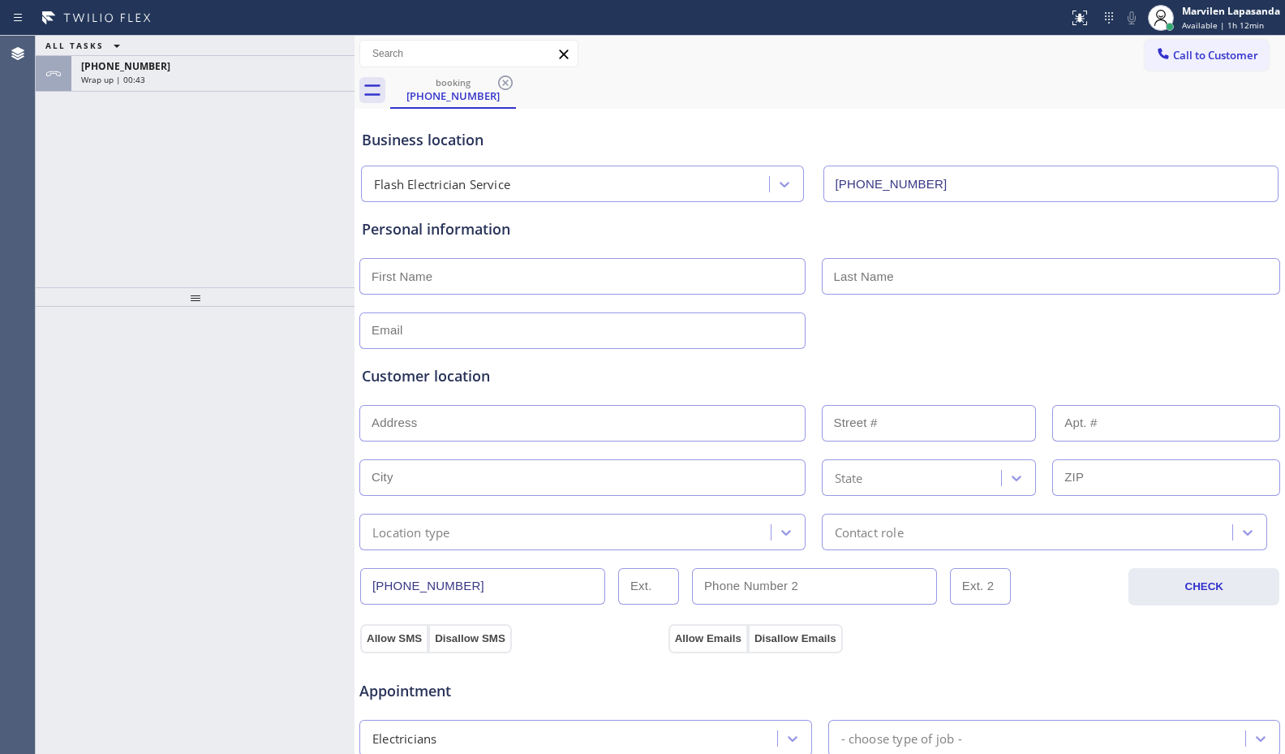
click at [436, 282] on input "text" at bounding box center [582, 276] width 446 height 37
type input "[PERSON_NAME]"
type input "..."
type input "[EMAIL_ADDRESS][DOMAIN_NAME]"
click at [507, 392] on div "Customer location >> ADD NEW ADDRESS << + NEW ADDRESS State Location type Conta…" at bounding box center [820, 457] width 916 height 185
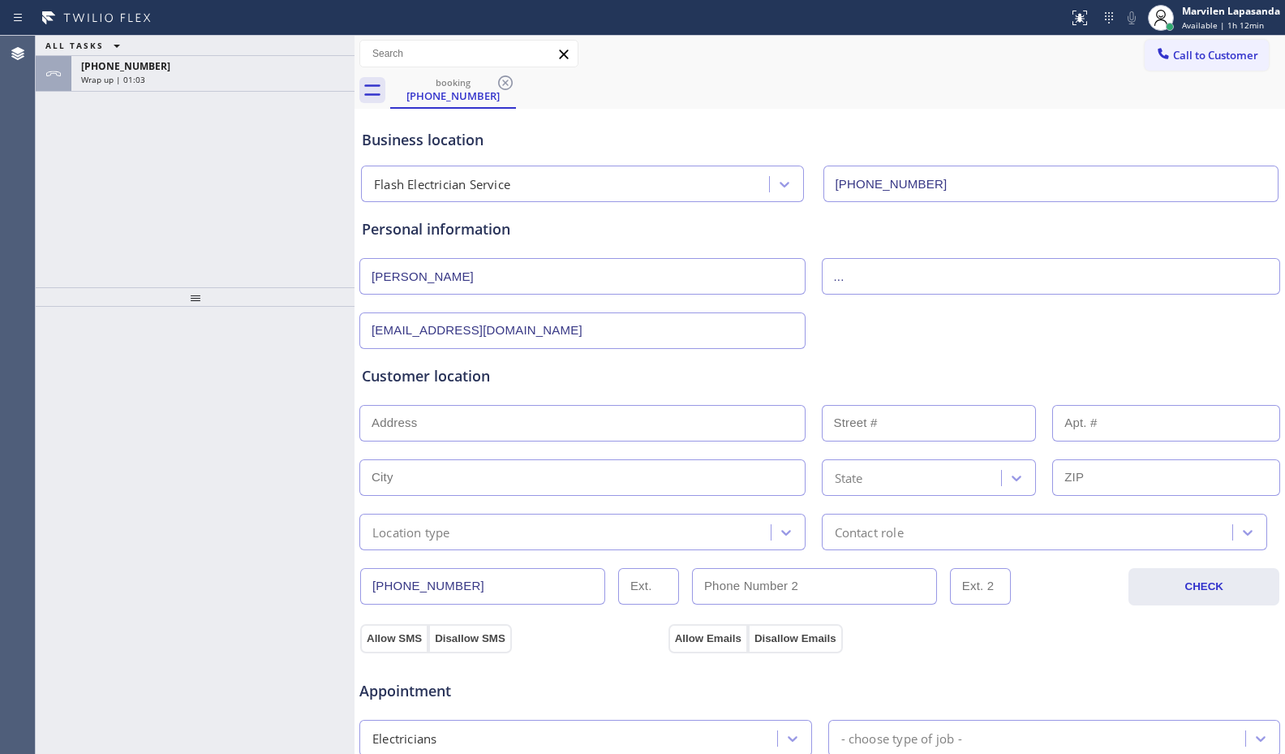
click at [413, 414] on input "text" at bounding box center [582, 423] width 446 height 37
paste input "[STREET_ADDRESS][PERSON_NAME]"
type input "[STREET_ADDRESS][PERSON_NAME]"
type input "437"
type input "[PERSON_NAME]"
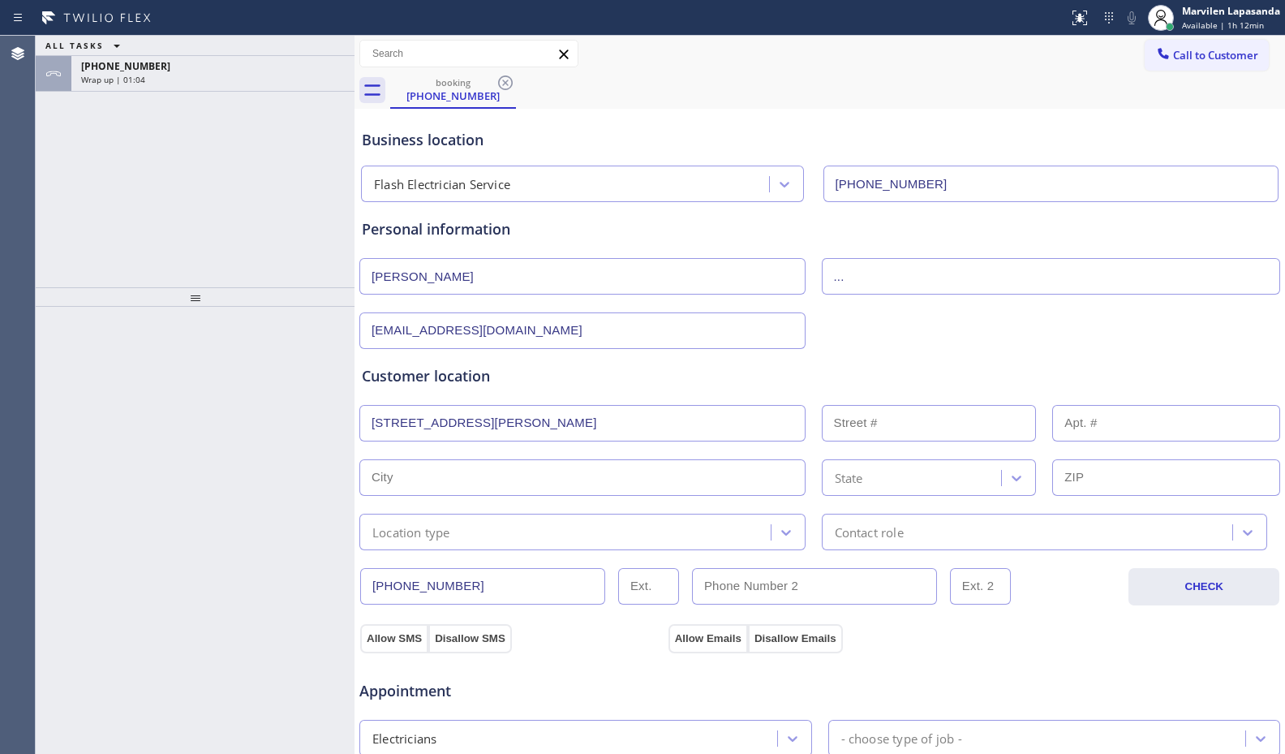
type input "90745"
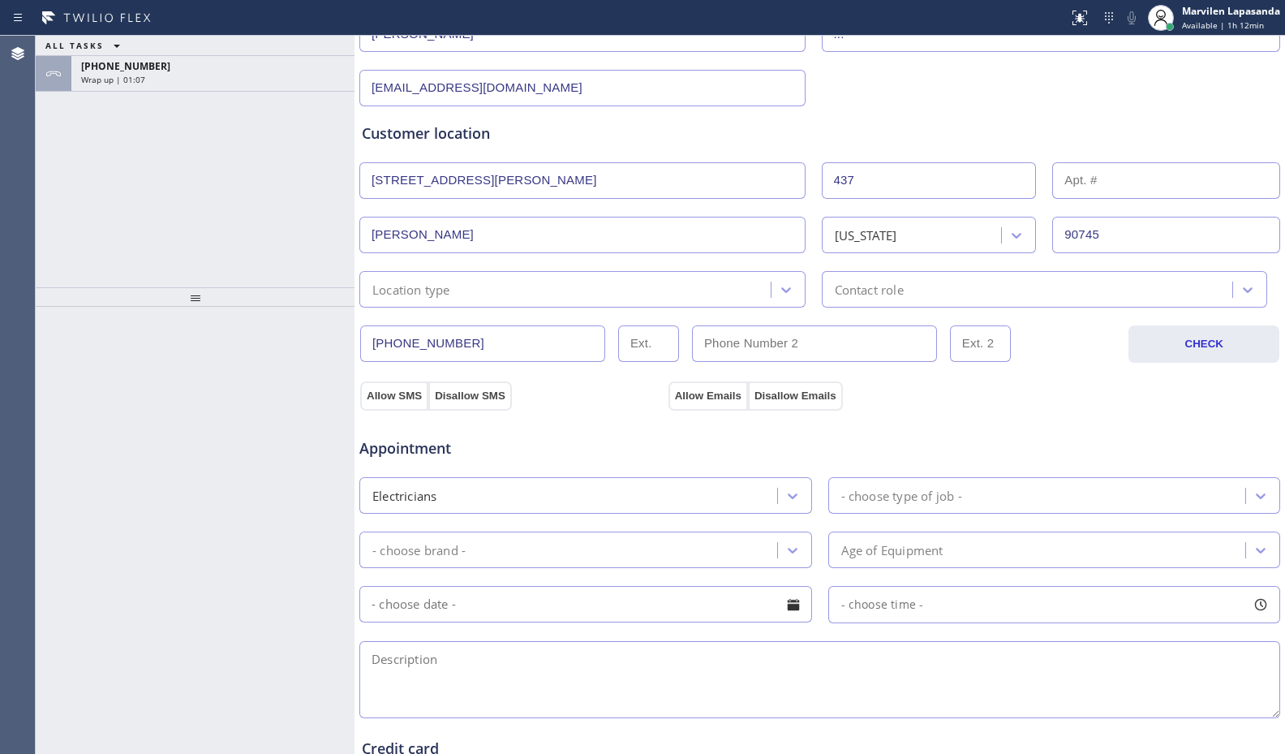
scroll to position [243, 0]
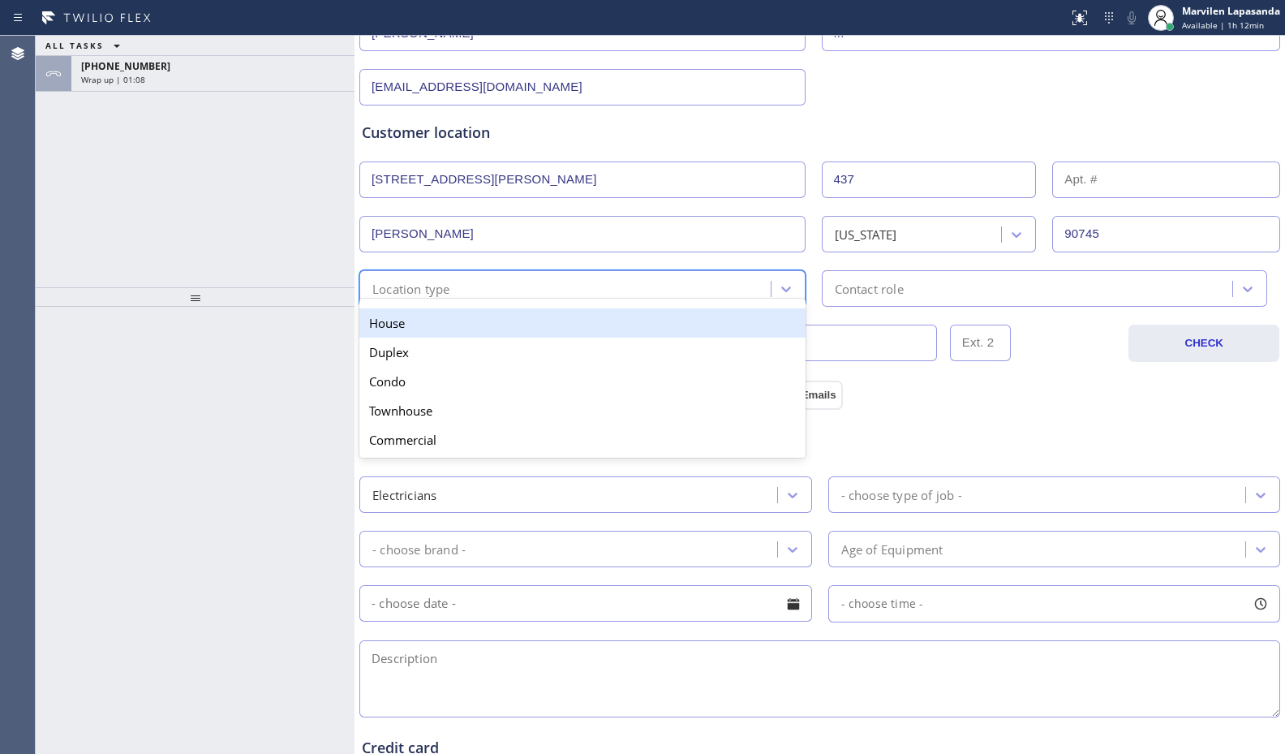
click at [390, 280] on div "Location type" at bounding box center [411, 288] width 78 height 19
click at [402, 335] on div "House" at bounding box center [582, 322] width 446 height 29
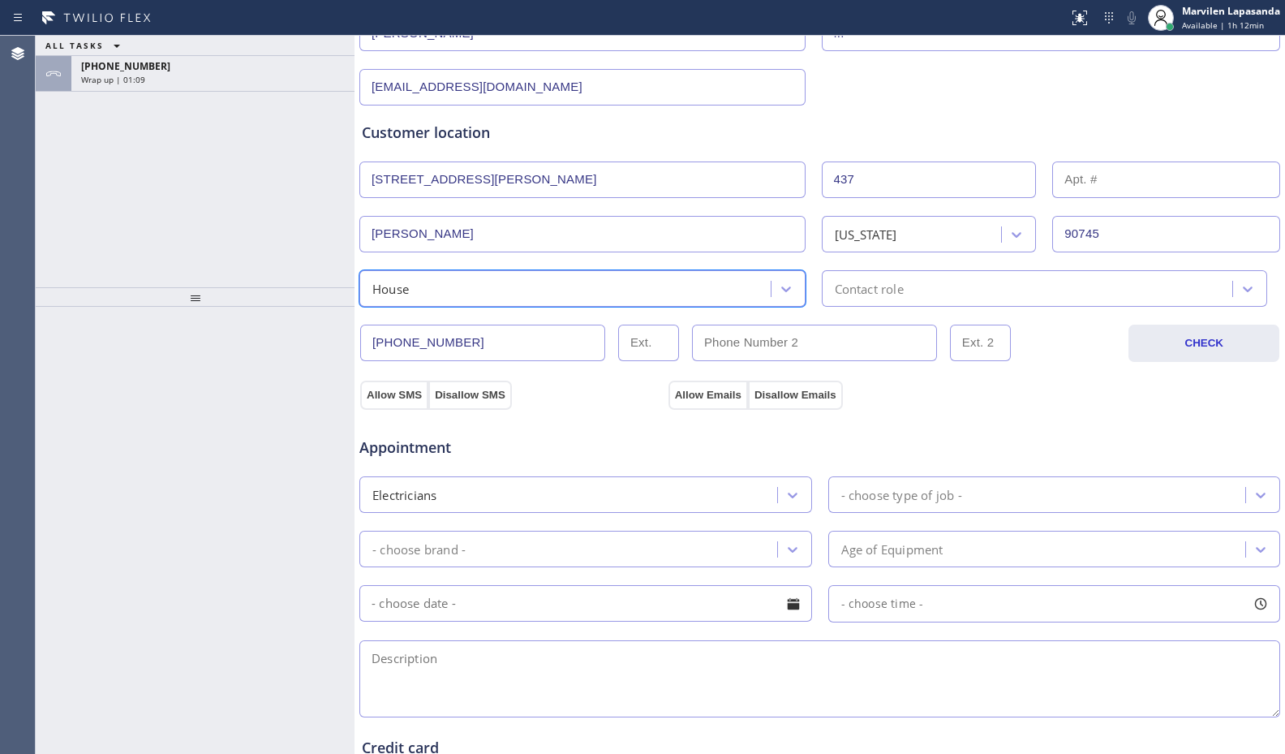
click at [833, 298] on div "Contact role" at bounding box center [1045, 288] width 446 height 37
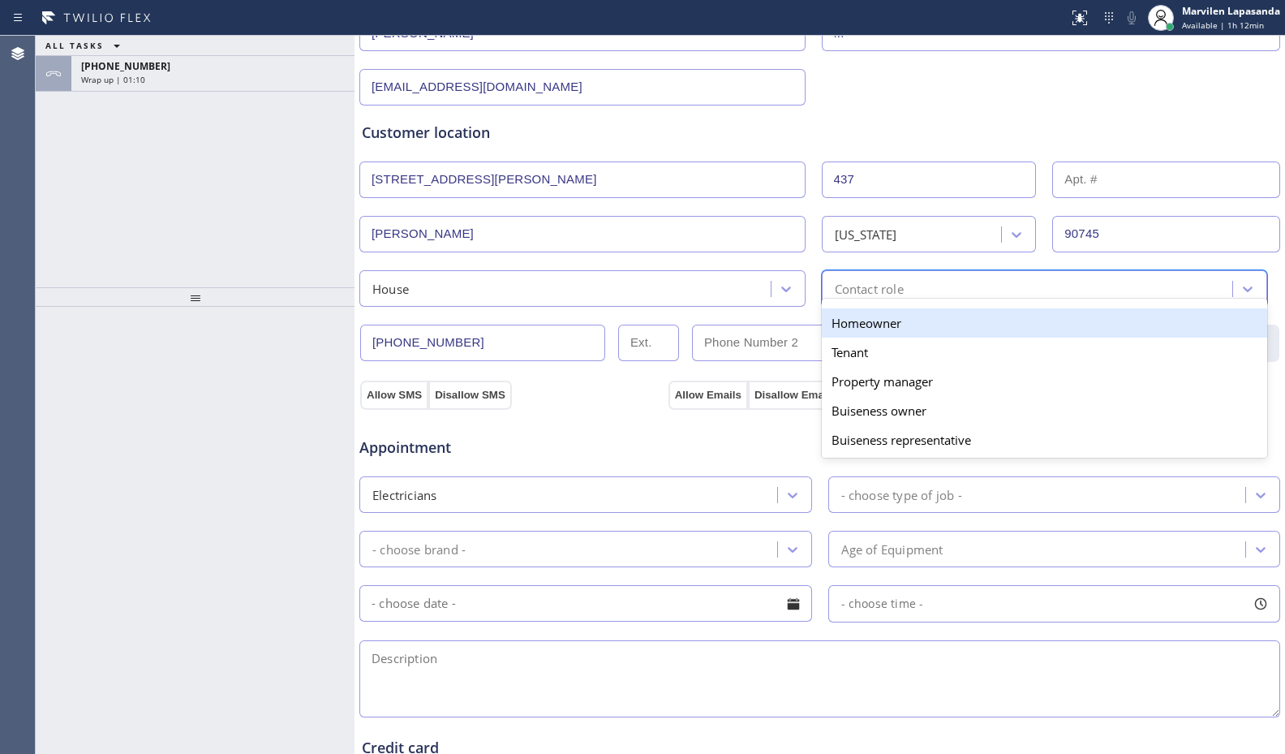
click at [835, 324] on div "Homeowner" at bounding box center [1045, 322] width 446 height 29
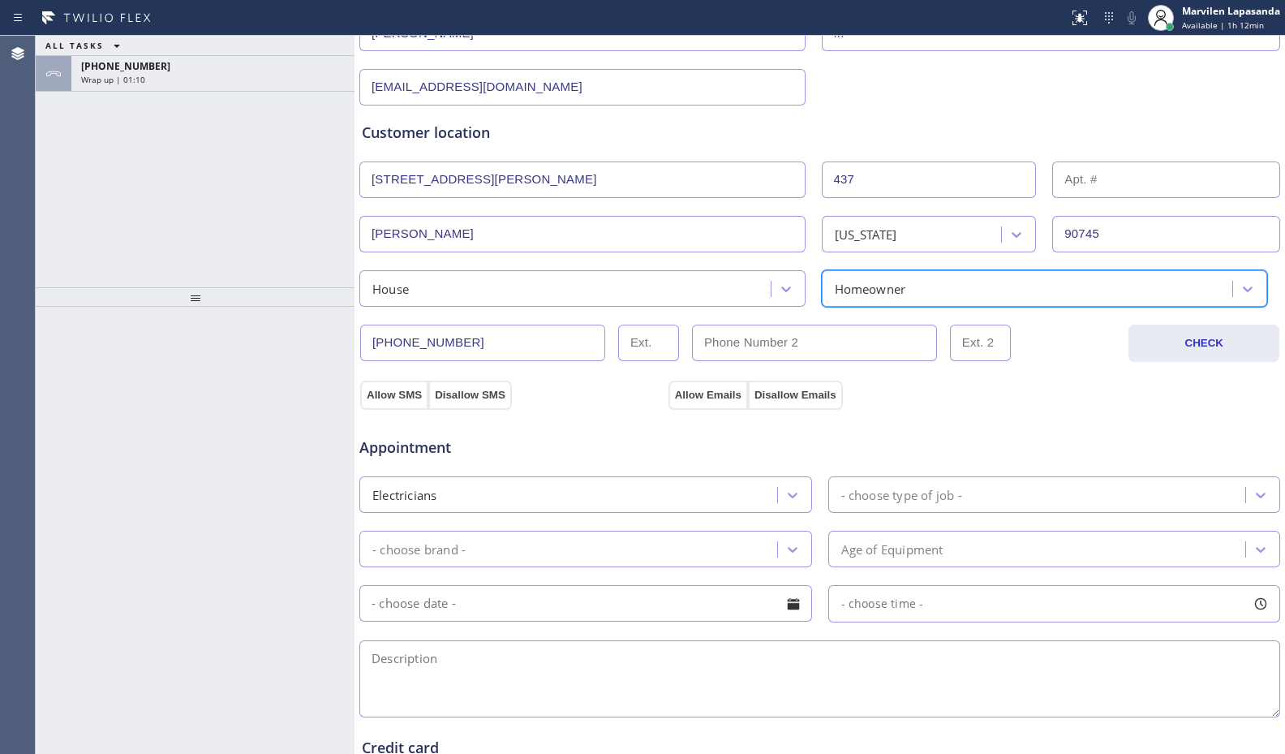
click at [408, 402] on div "Appointment Electricians - choose type of job - - choose brand - Age of Equipme…" at bounding box center [820, 561] width 922 height 318
click at [402, 393] on button "Allow SMS" at bounding box center [394, 394] width 68 height 29
click at [400, 393] on button "Allow SMS" at bounding box center [394, 394] width 68 height 29
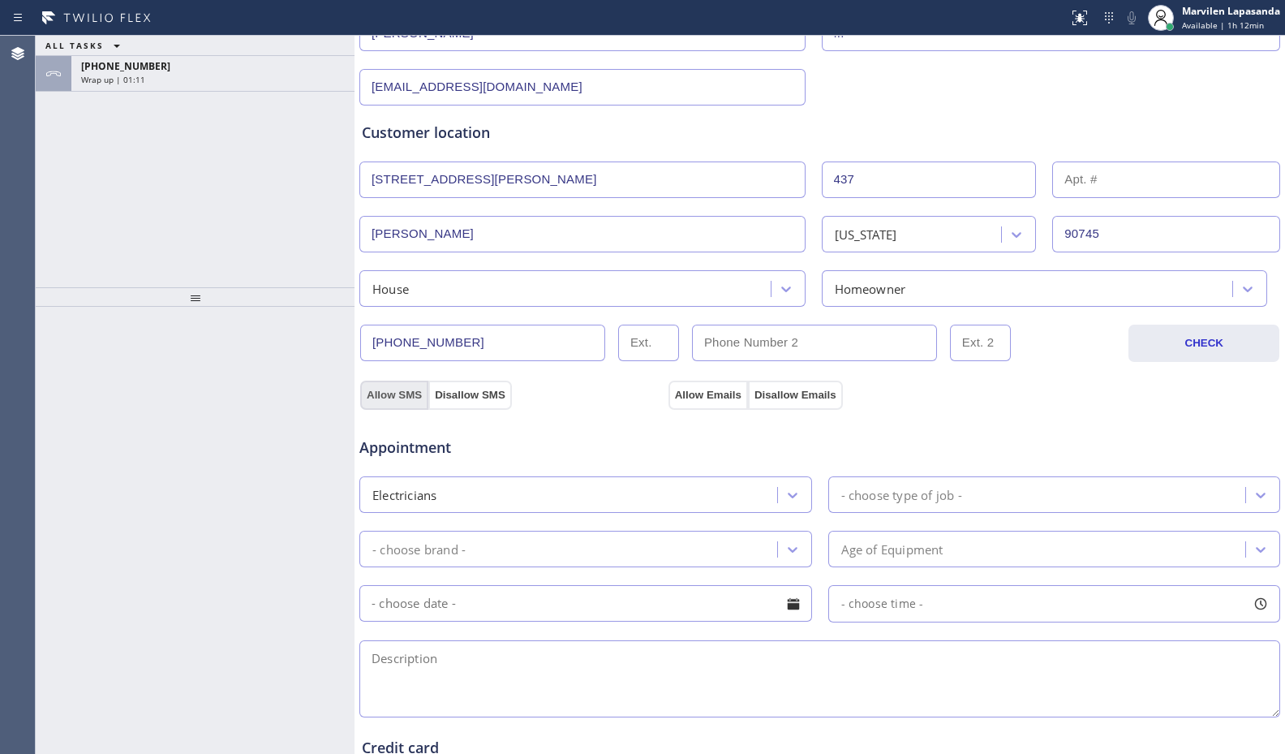
drag, startPoint x: 399, startPoint y: 393, endPoint x: 565, endPoint y: 388, distance: 166.4
click at [404, 393] on button "Allow SMS" at bounding box center [394, 394] width 68 height 29
click at [695, 390] on button "Allow Emails" at bounding box center [707, 394] width 79 height 29
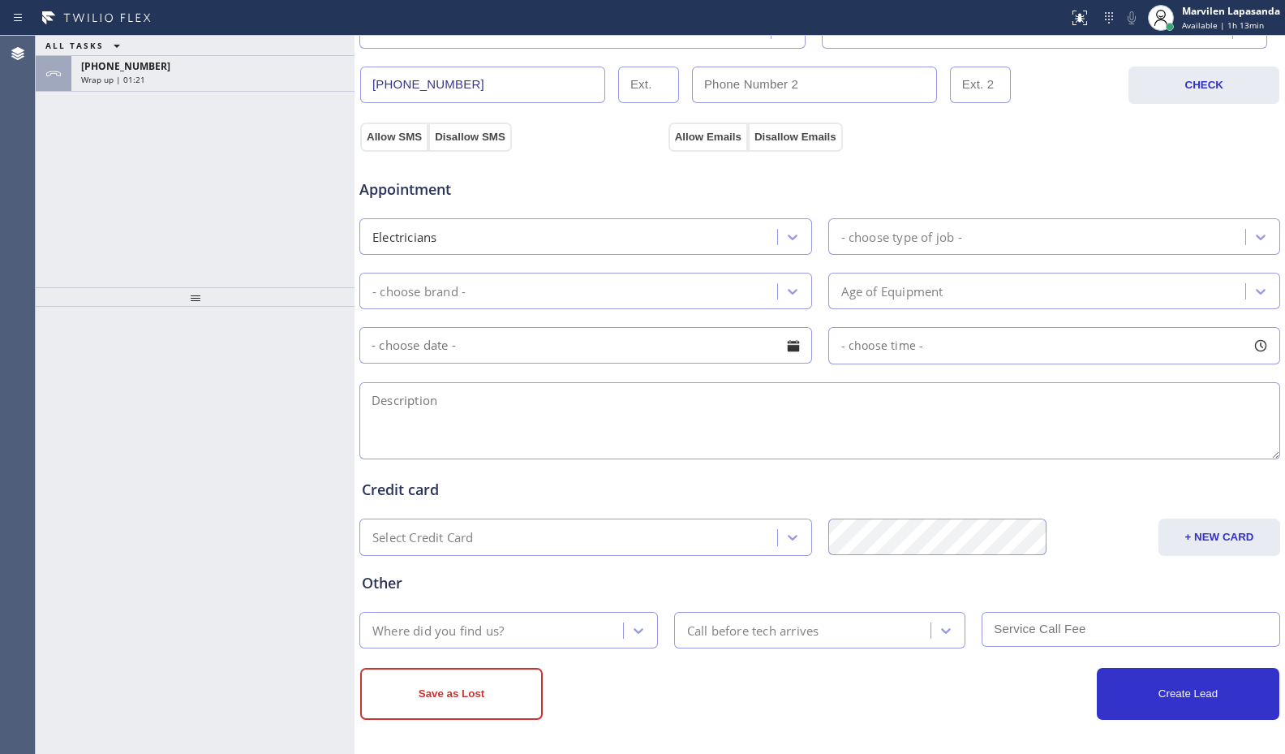
scroll to position [504, 0]
click at [531, 429] on textarea at bounding box center [819, 418] width 921 height 77
paste textarea "He just want an outlet connected for his car. The outlet is already there but t…"
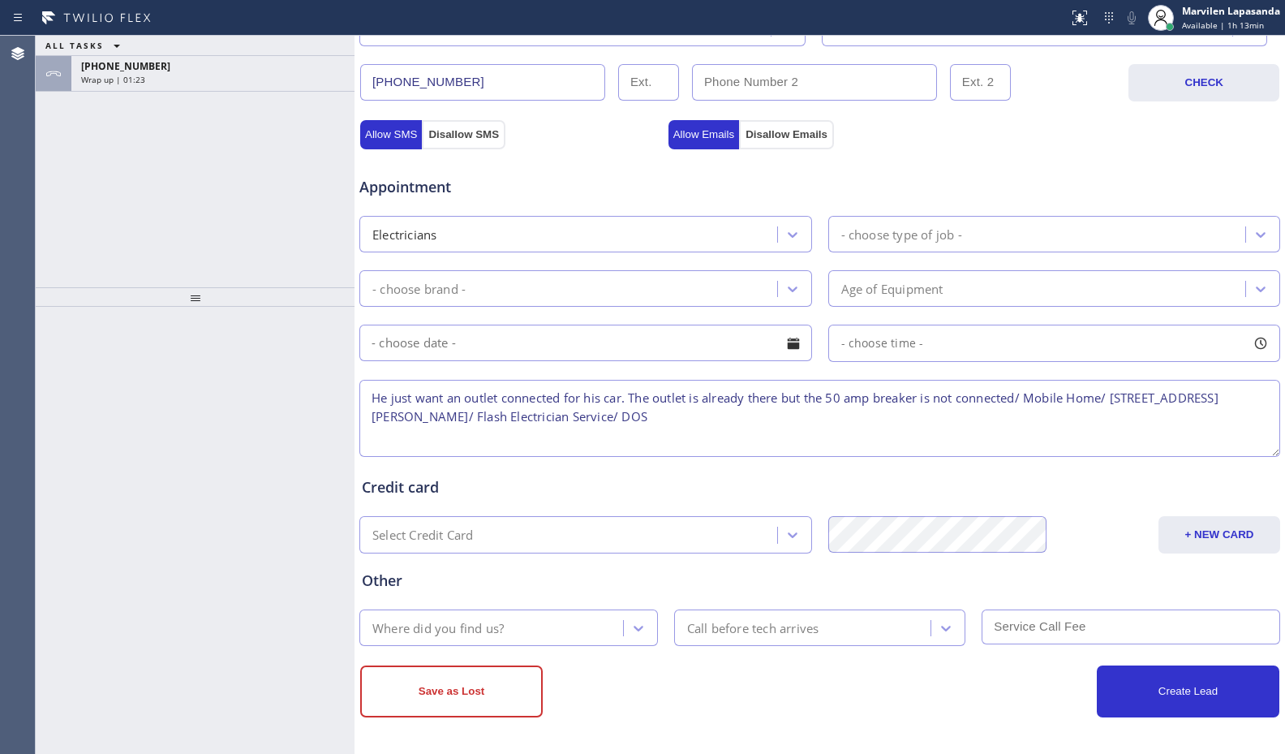
type textarea "He just want an outlet connected for his car. The outlet is already there but t…"
click at [881, 243] on div "- choose type of job -" at bounding box center [901, 234] width 121 height 19
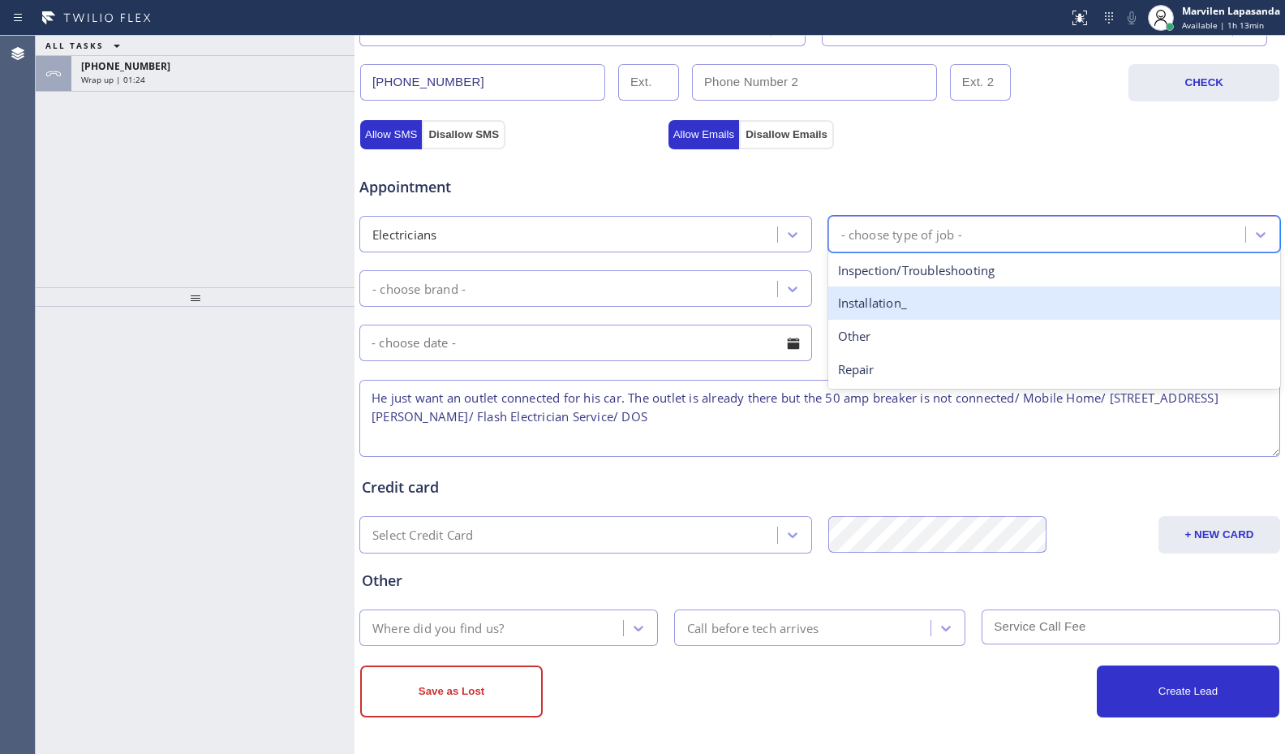
click at [874, 298] on div "Installation_" at bounding box center [1054, 302] width 453 height 33
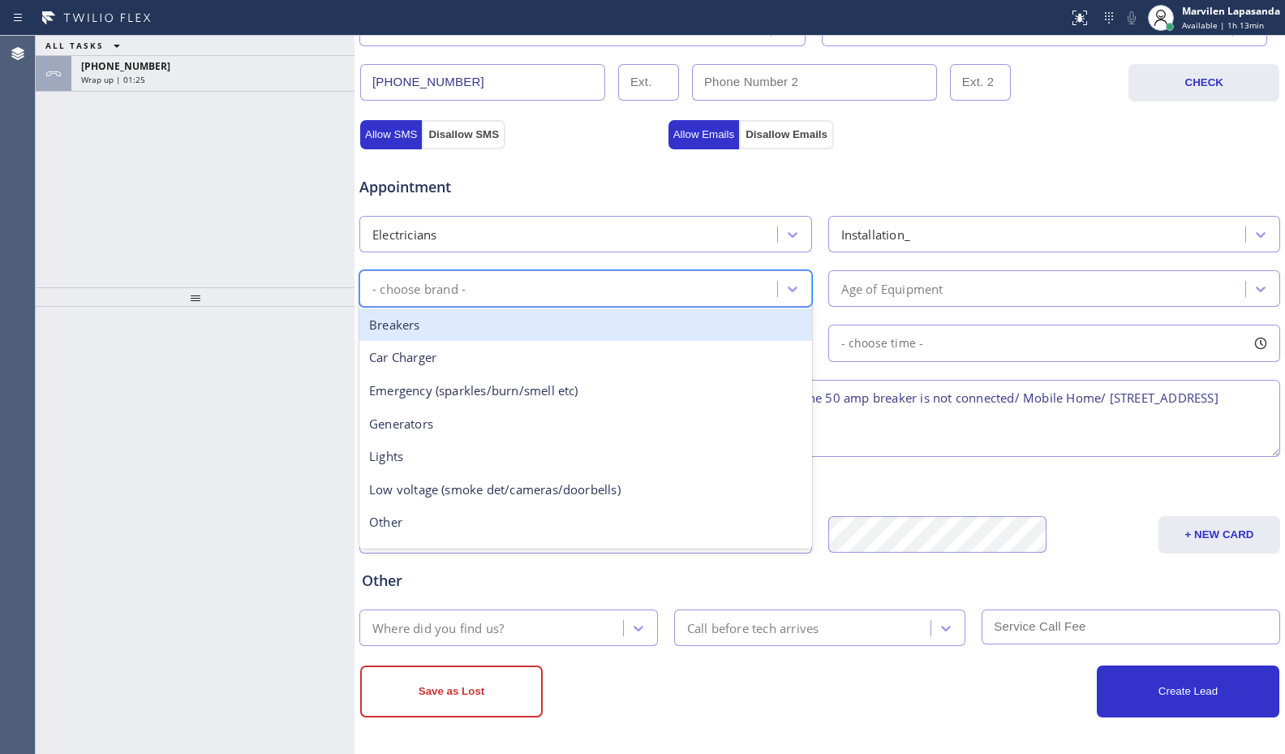
click at [604, 272] on div "- choose brand -" at bounding box center [585, 288] width 453 height 37
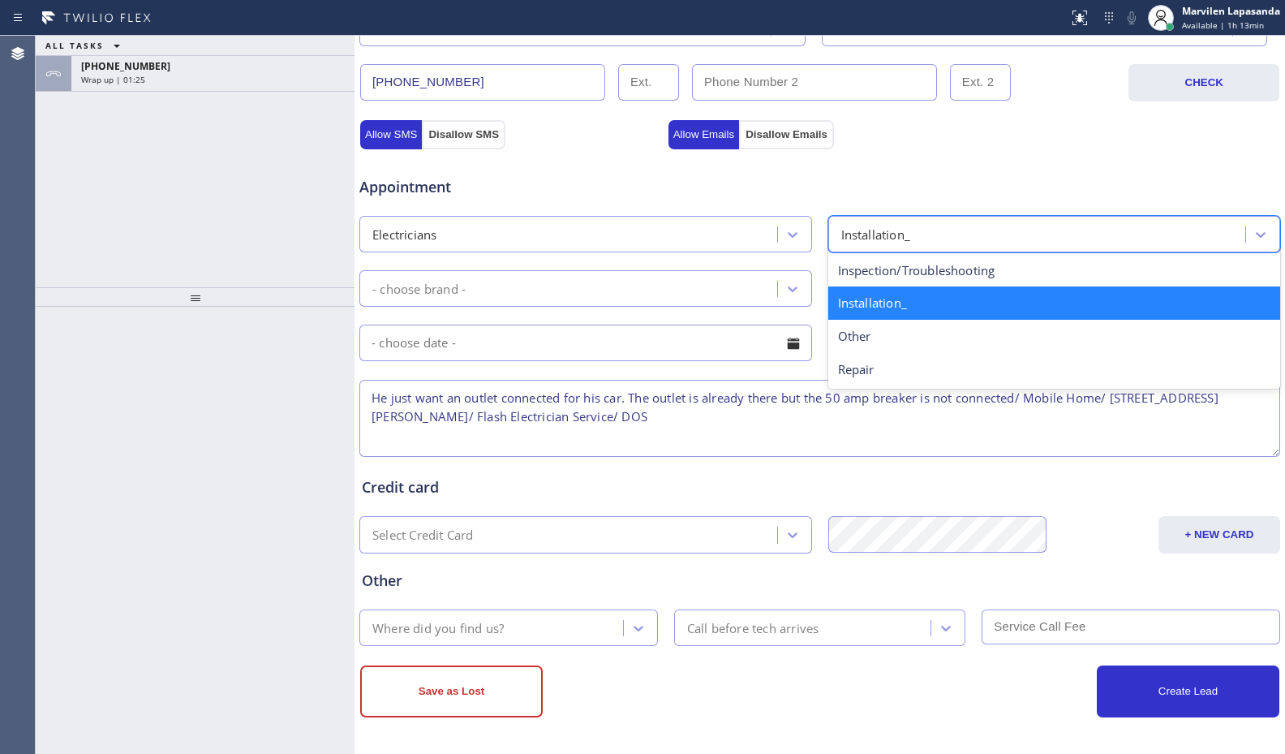
click at [935, 237] on div "Installation_" at bounding box center [1039, 234] width 413 height 28
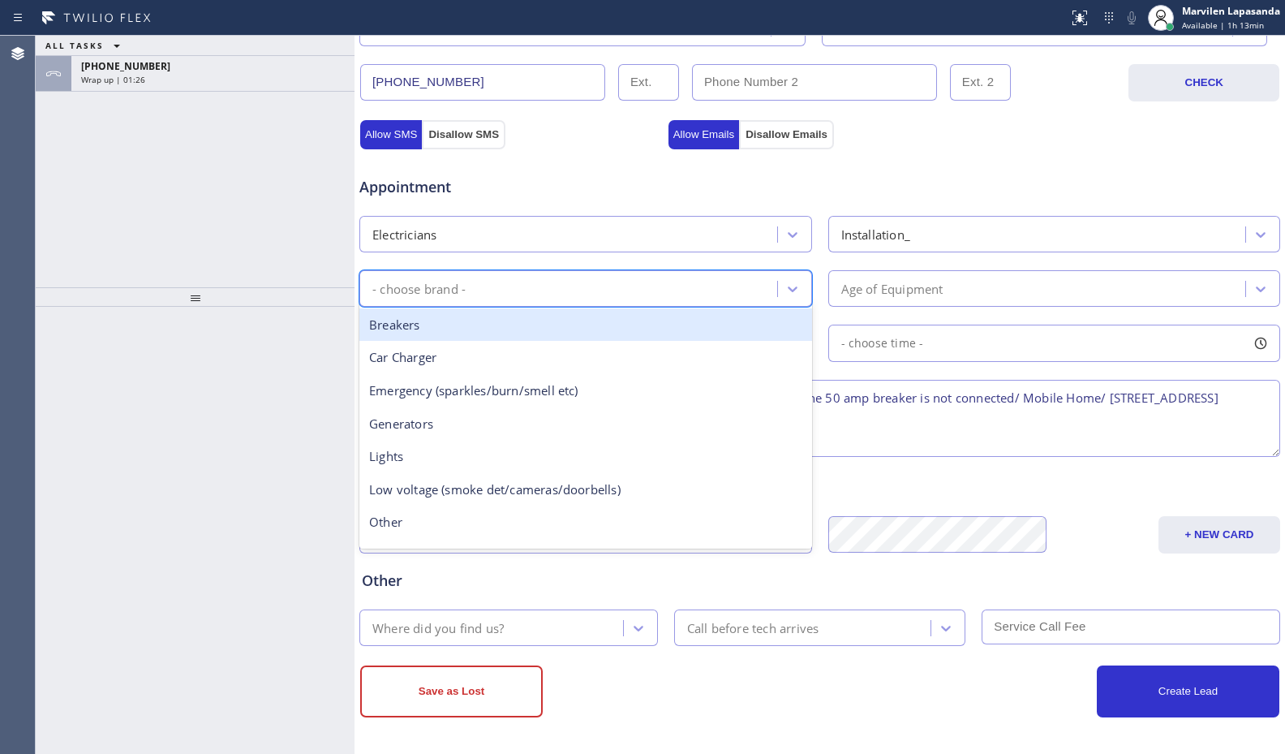
click at [580, 294] on div "- choose brand -" at bounding box center [570, 288] width 413 height 28
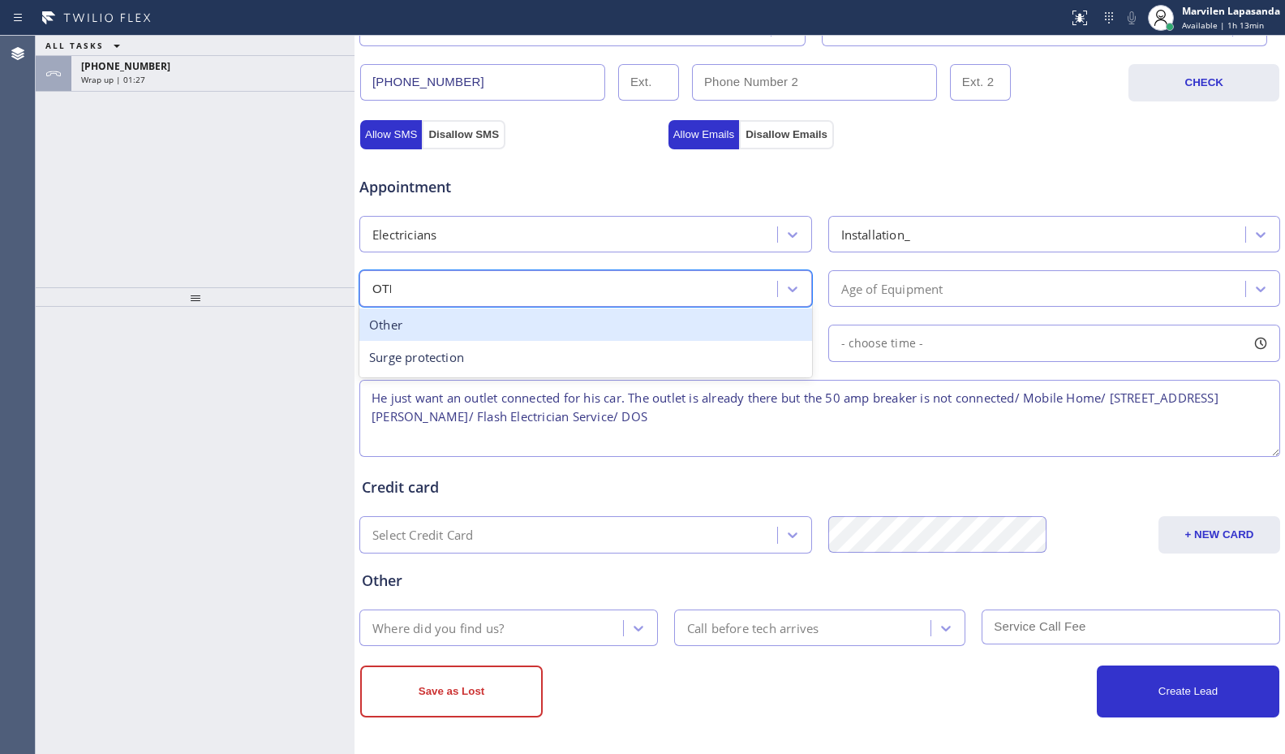
type input "OTHER"
drag, startPoint x: 558, startPoint y: 323, endPoint x: 592, endPoint y: 321, distance: 34.1
click at [578, 322] on div "Other" at bounding box center [585, 324] width 453 height 33
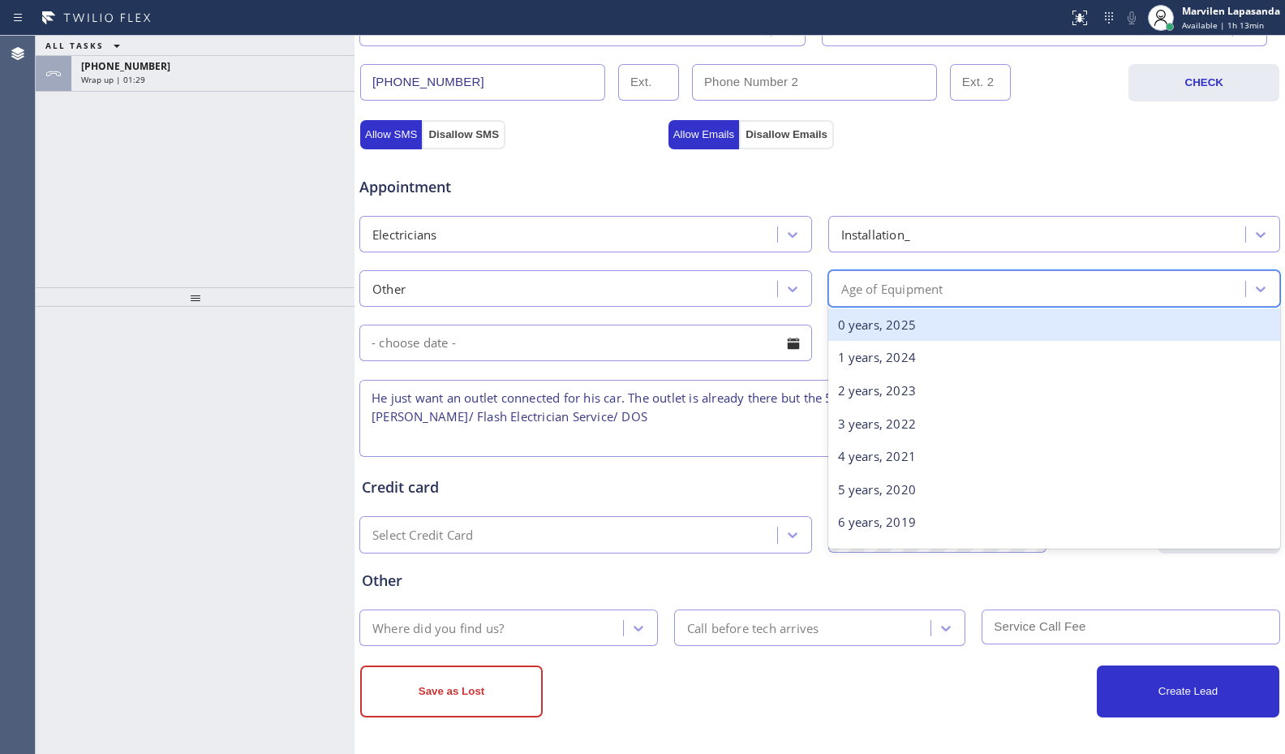
click at [841, 297] on div "Age of Equipment" at bounding box center [892, 288] width 102 height 19
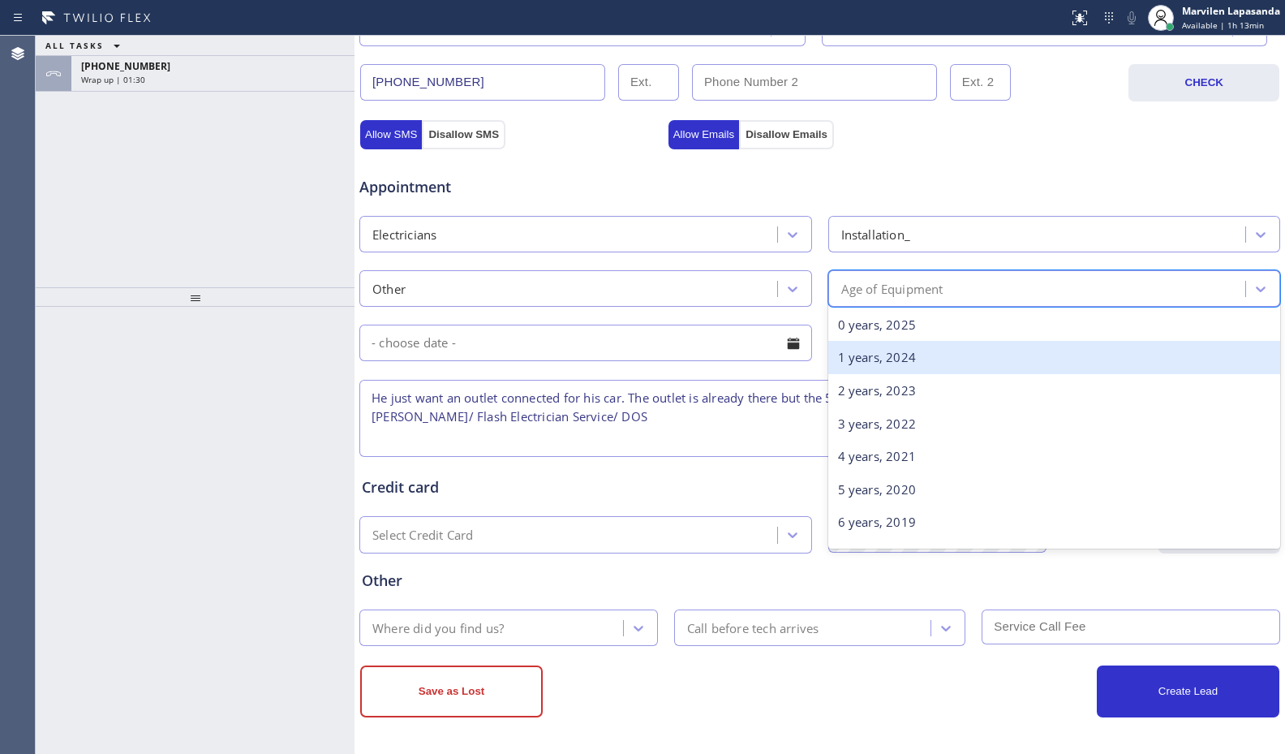
click at [843, 354] on div "1 years, 2024" at bounding box center [1054, 357] width 453 height 33
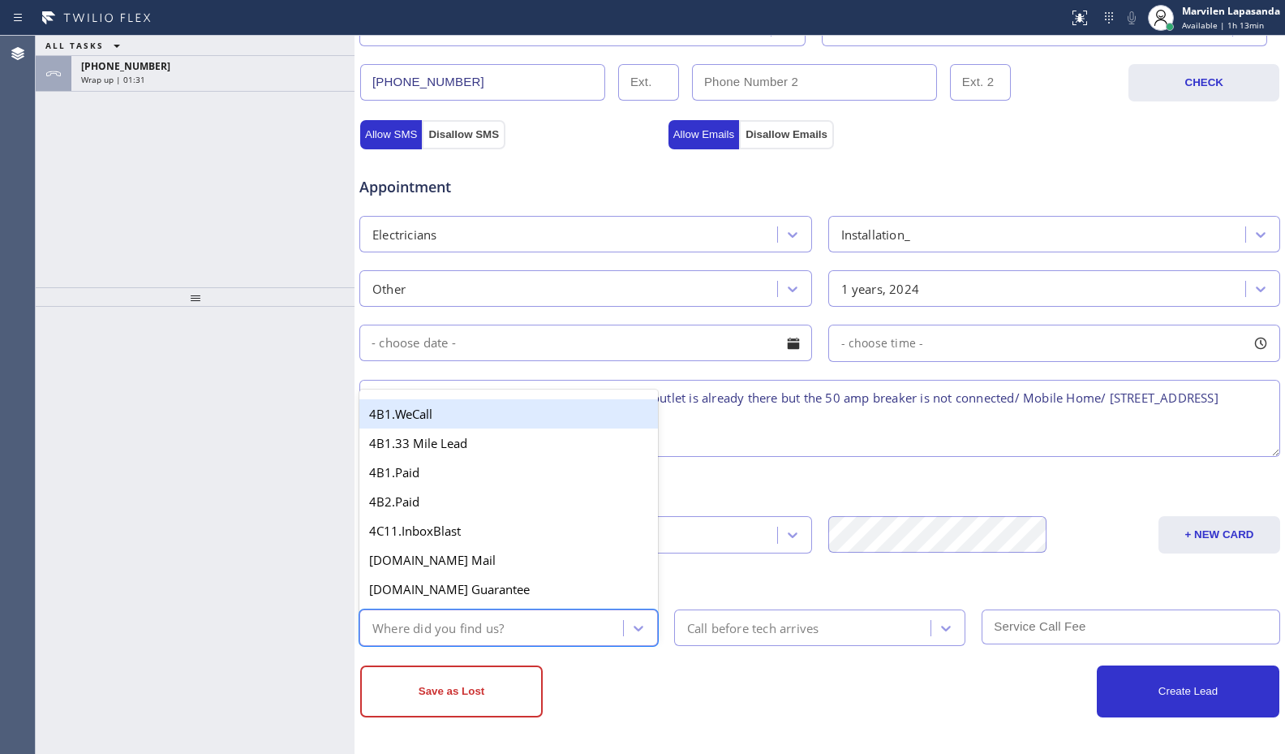
click at [475, 637] on div "Where did you find us?" at bounding box center [437, 627] width 131 height 19
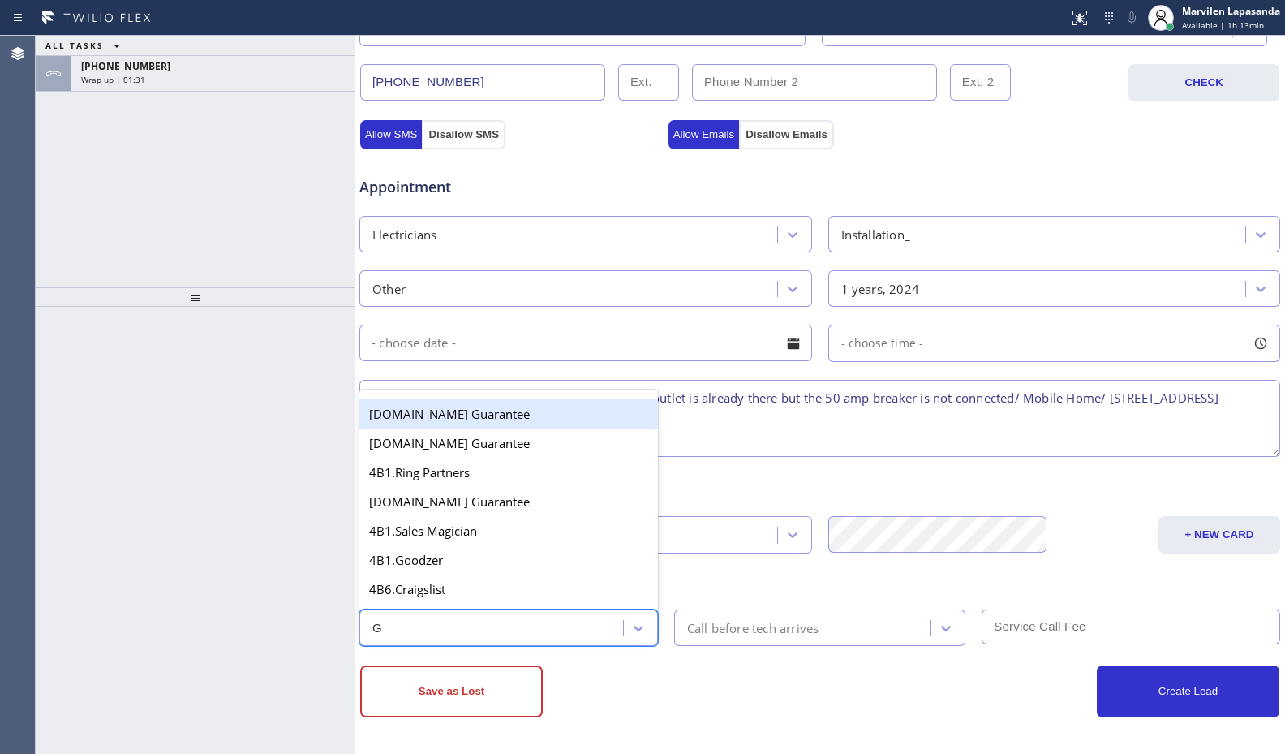
type input "GO"
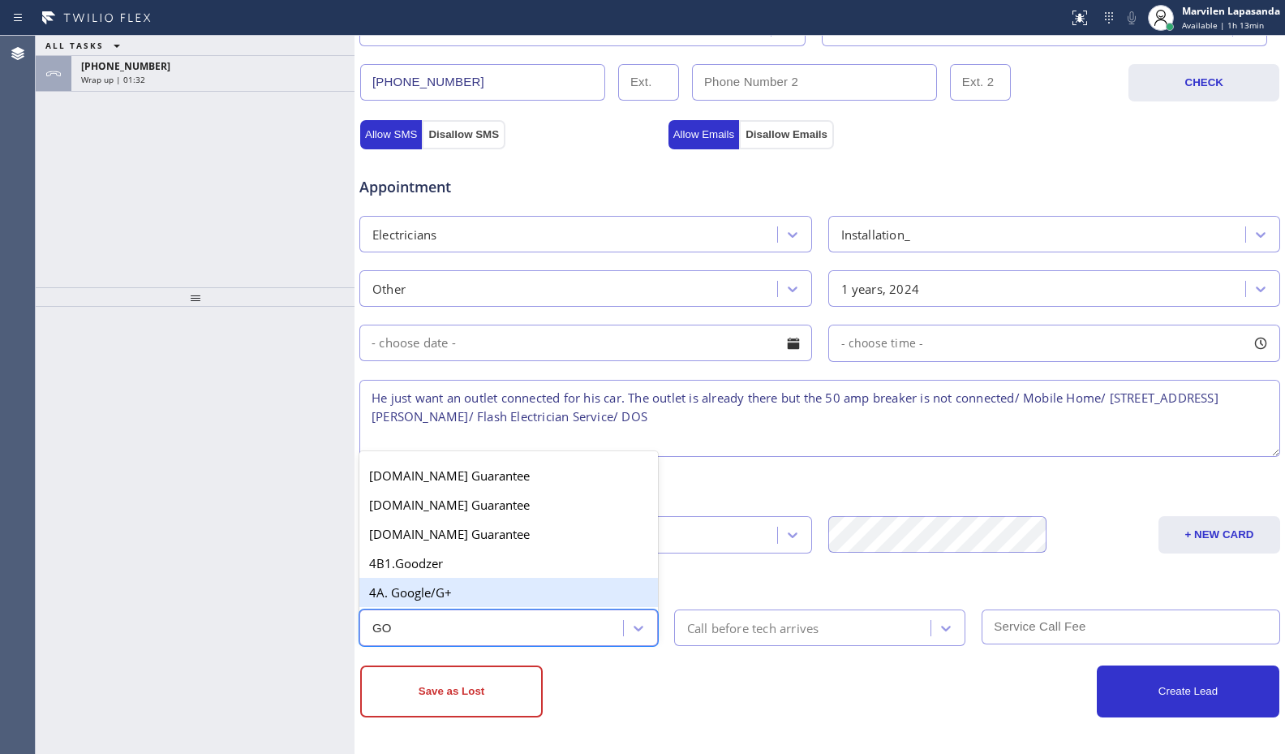
click at [467, 601] on div "4A. Google/G+" at bounding box center [508, 592] width 299 height 29
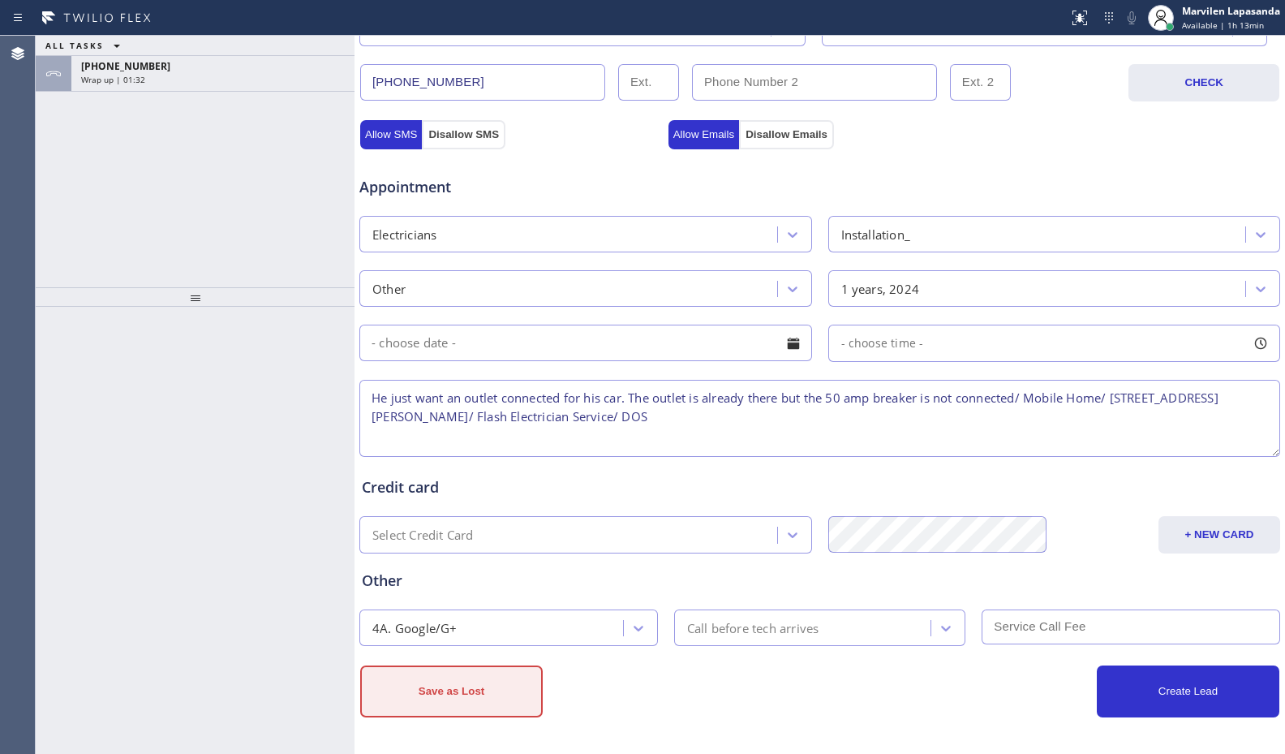
click at [458, 670] on button "Save as Lost" at bounding box center [451, 691] width 183 height 52
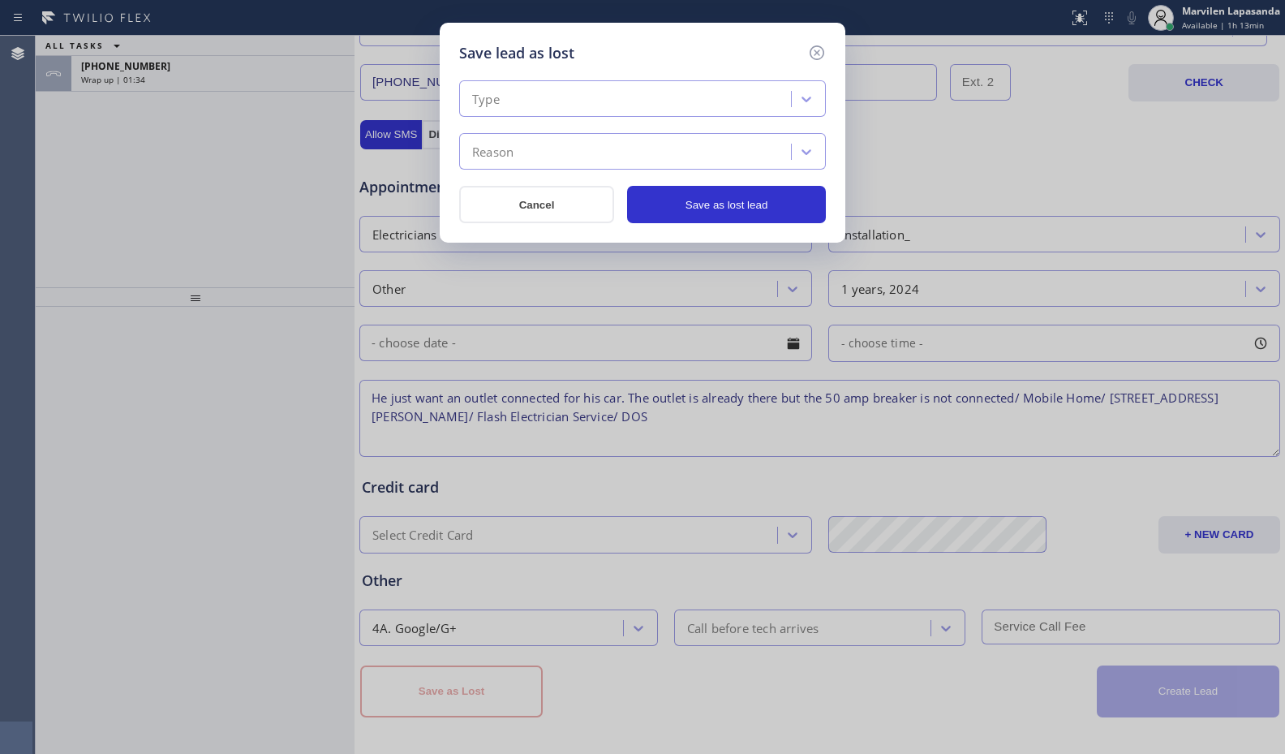
click at [526, 88] on div "Type" at bounding box center [627, 99] width 327 height 28
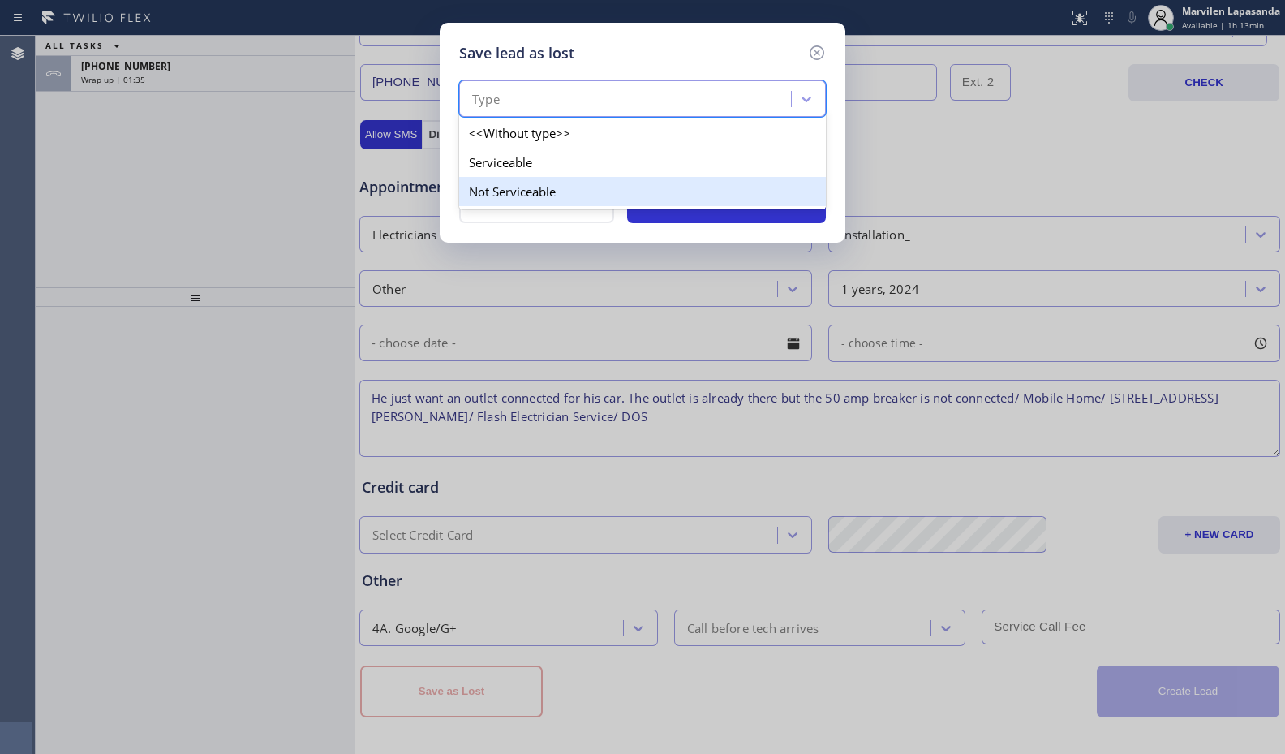
click at [506, 183] on div "Not Serviceable" at bounding box center [642, 191] width 367 height 29
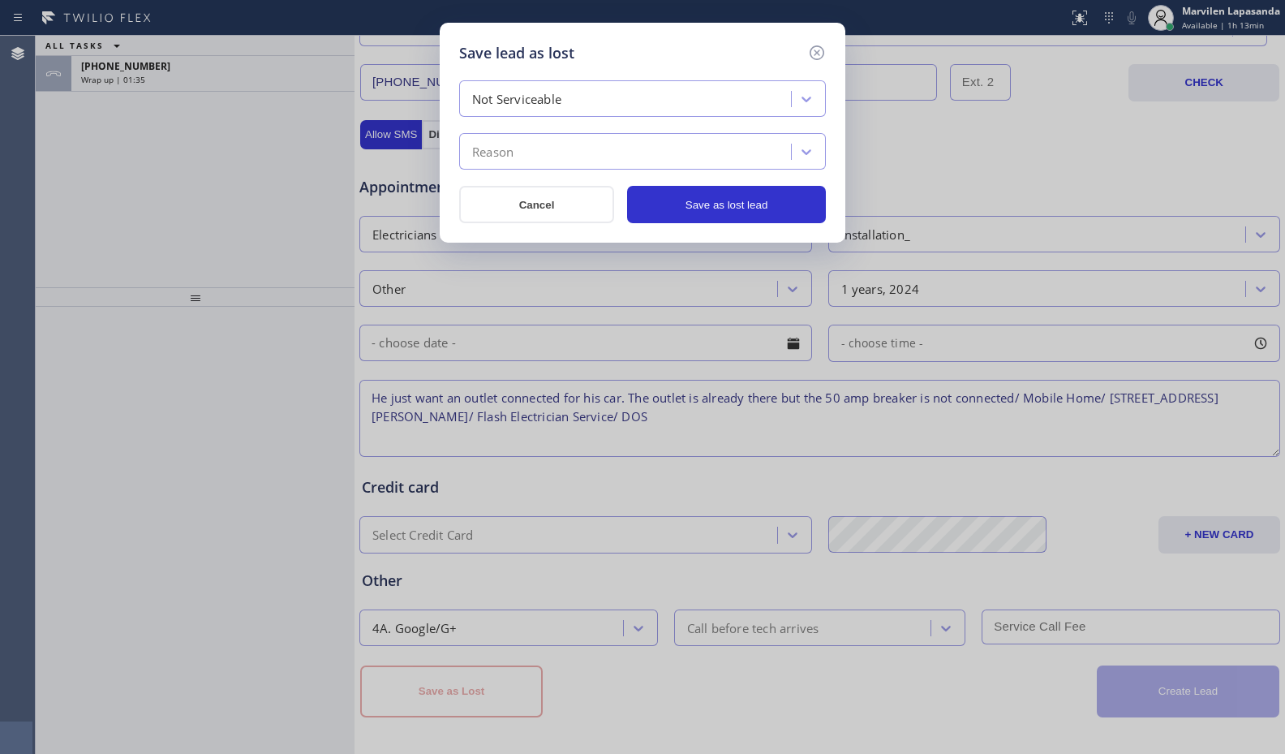
click at [509, 153] on div "Reason" at bounding box center [492, 152] width 41 height 19
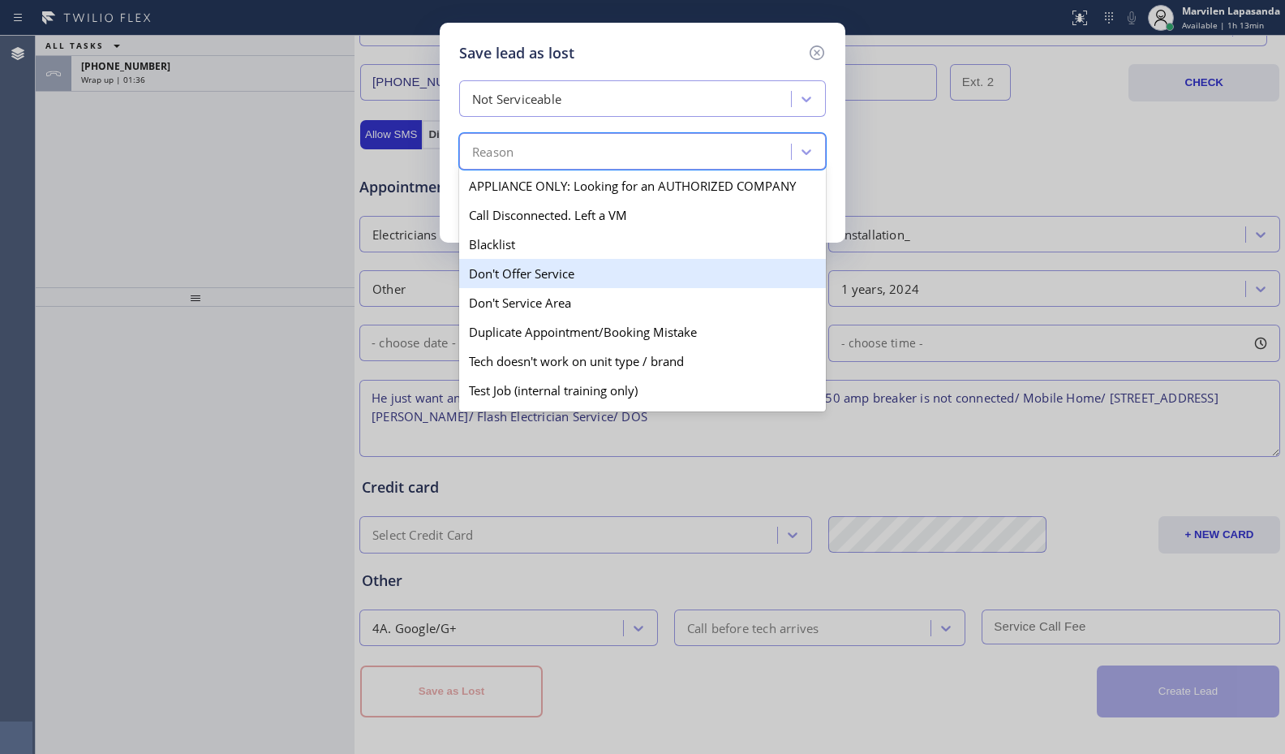
drag, startPoint x: 521, startPoint y: 279, endPoint x: 536, endPoint y: 272, distance: 17.1
click at [523, 279] on div "Don't Offer Service" at bounding box center [642, 273] width 367 height 29
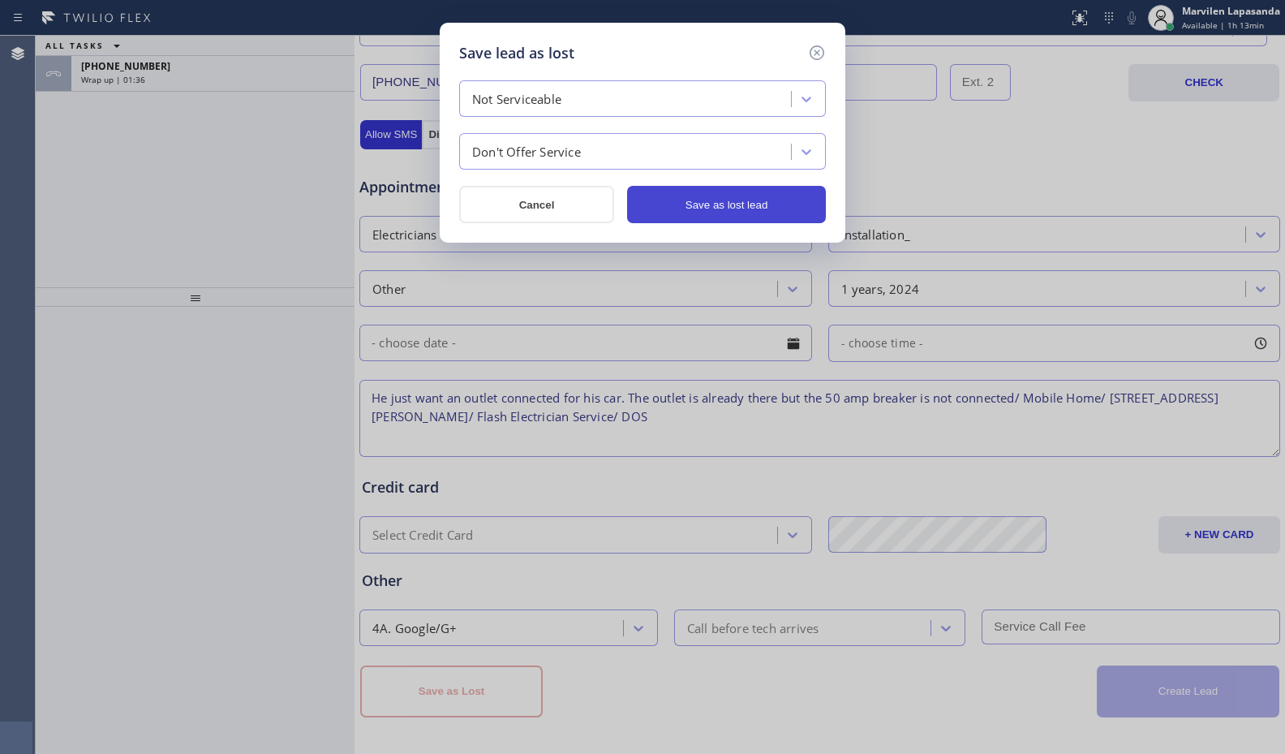
click at [728, 206] on button "Save as lost lead" at bounding box center [726, 204] width 199 height 37
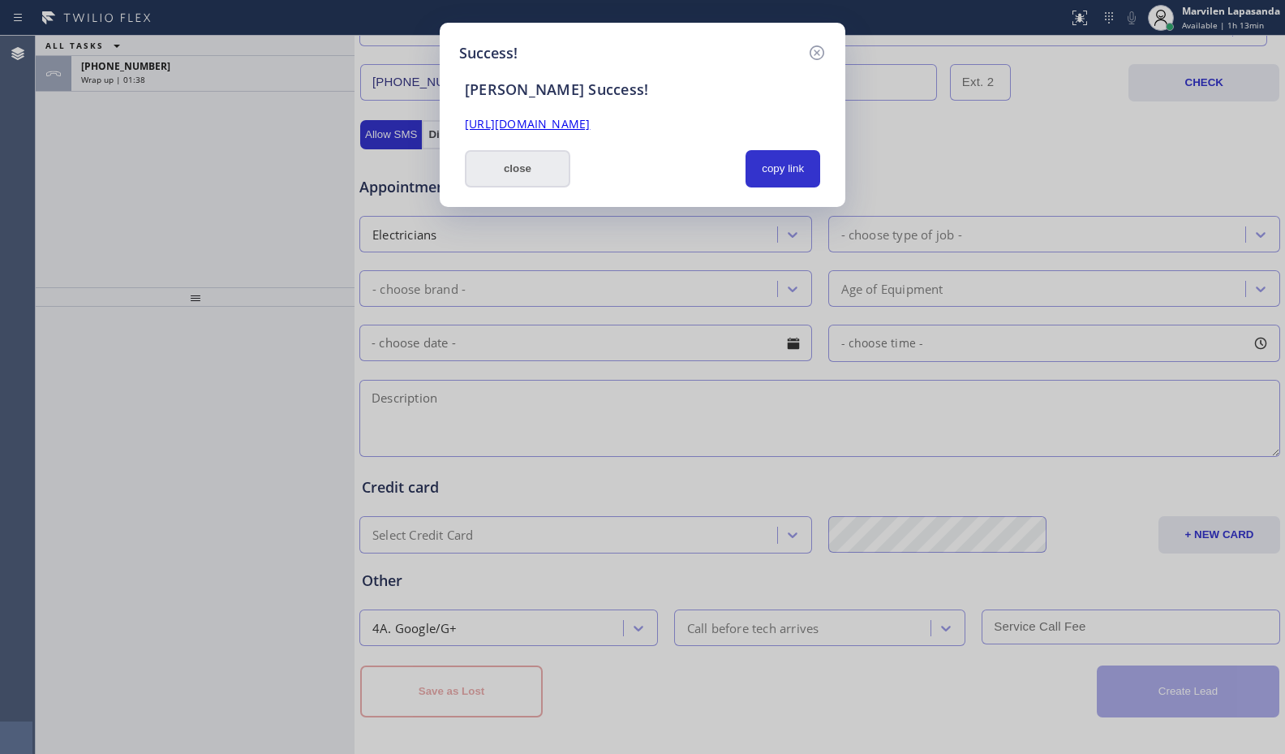
click at [554, 183] on button "close" at bounding box center [517, 168] width 105 height 37
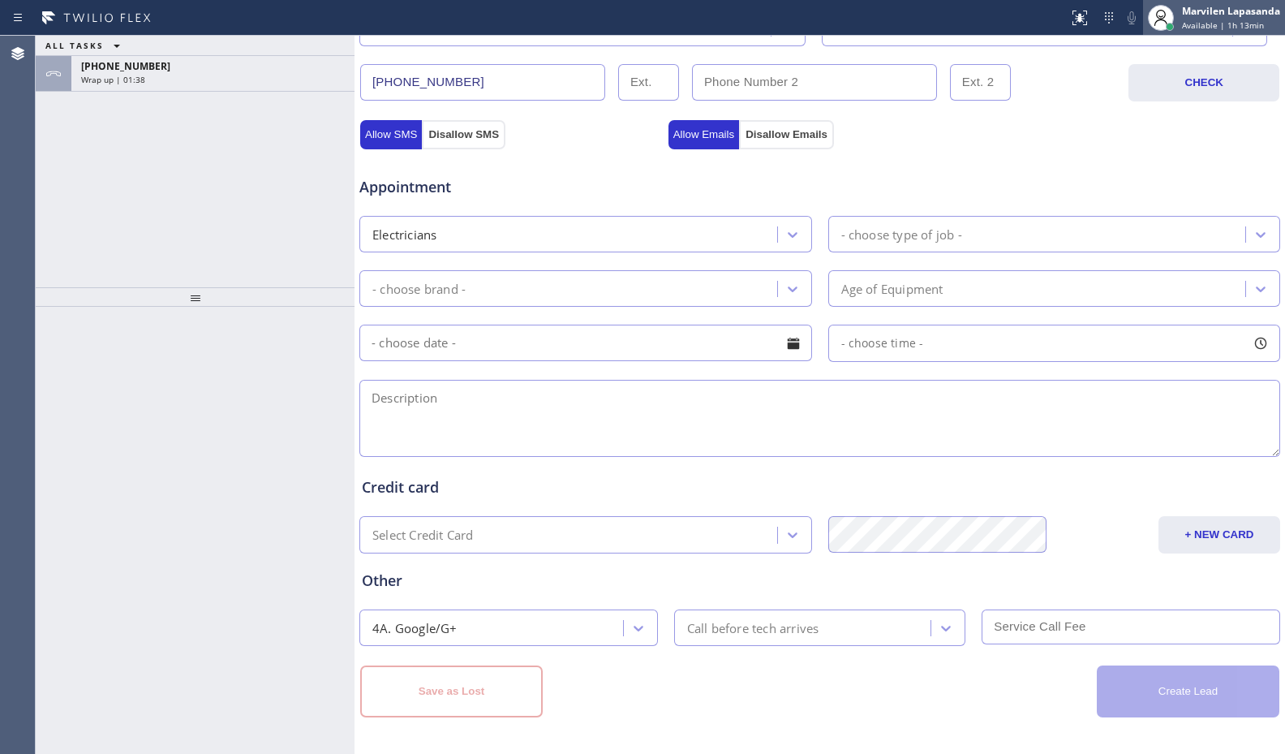
click at [1195, 24] on span "Available | 1h 13min" at bounding box center [1223, 24] width 82 height 11
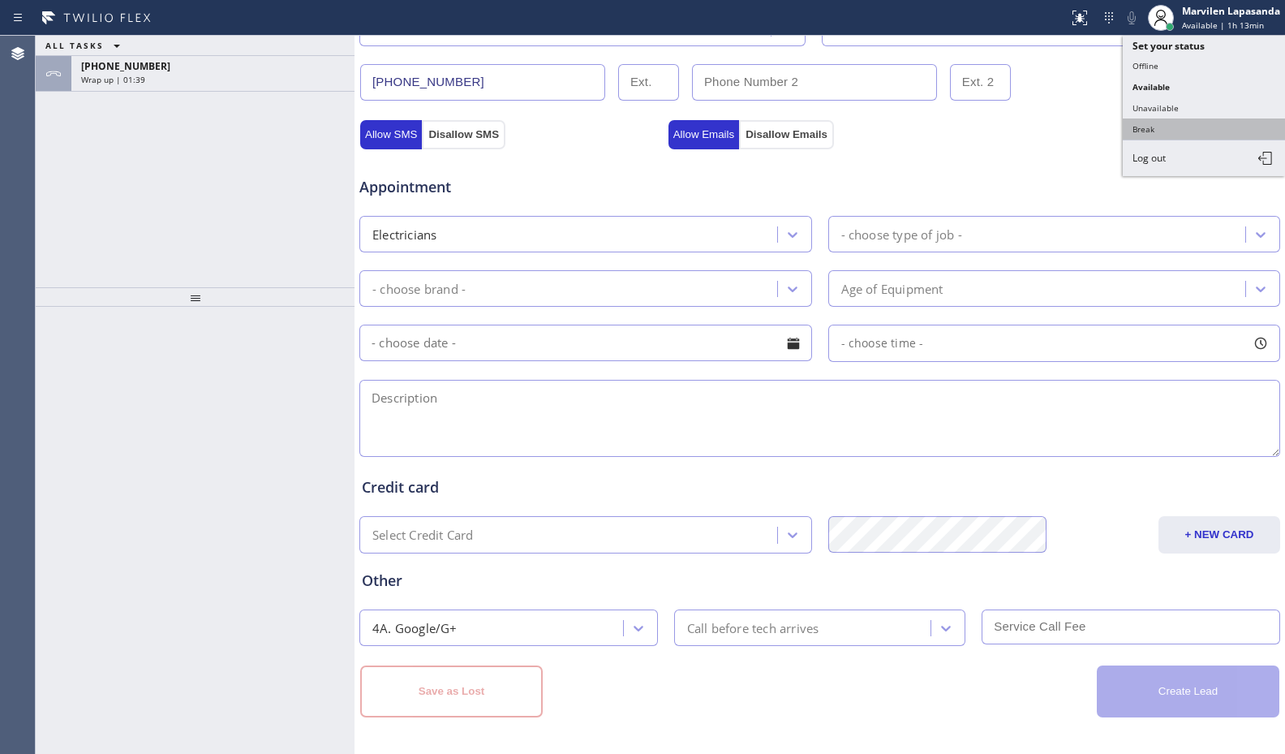
click at [1165, 138] on button "Break" at bounding box center [1204, 128] width 162 height 21
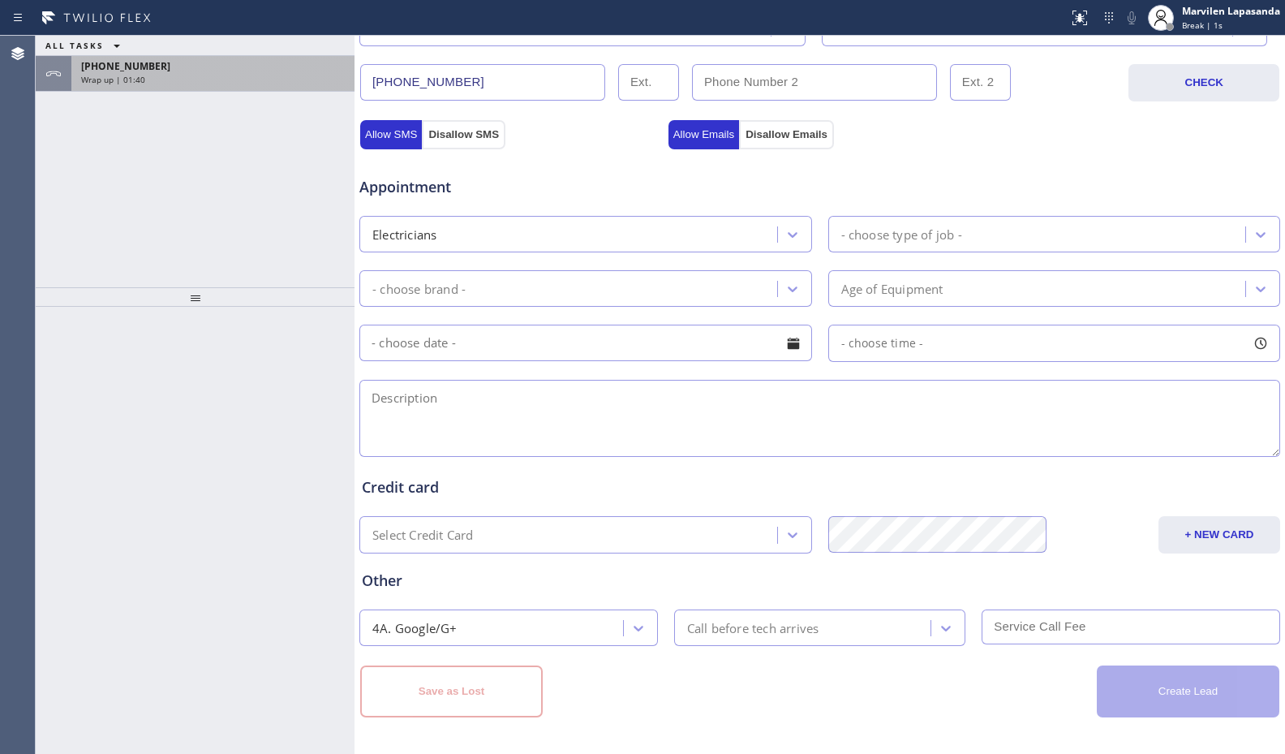
click at [193, 77] on div "Wrap up | 01:40" at bounding box center [213, 79] width 264 height 11
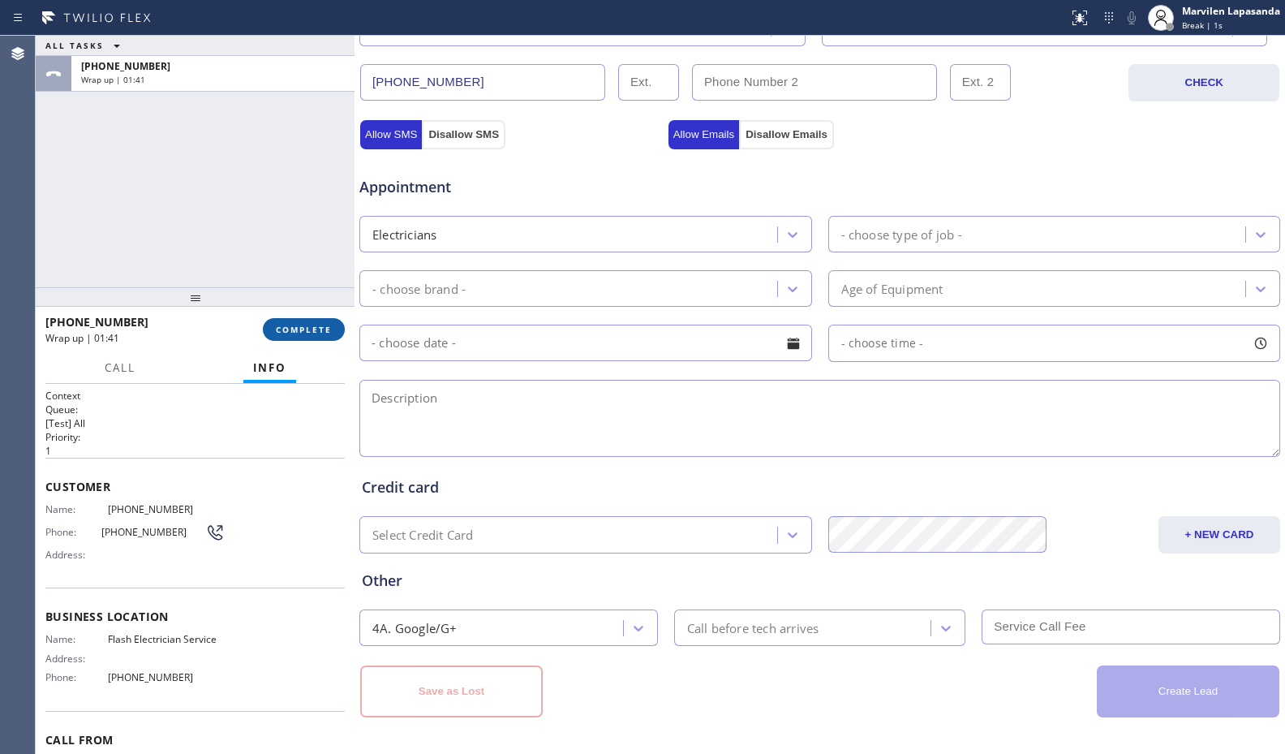
click at [305, 321] on button "COMPLETE" at bounding box center [304, 329] width 82 height 23
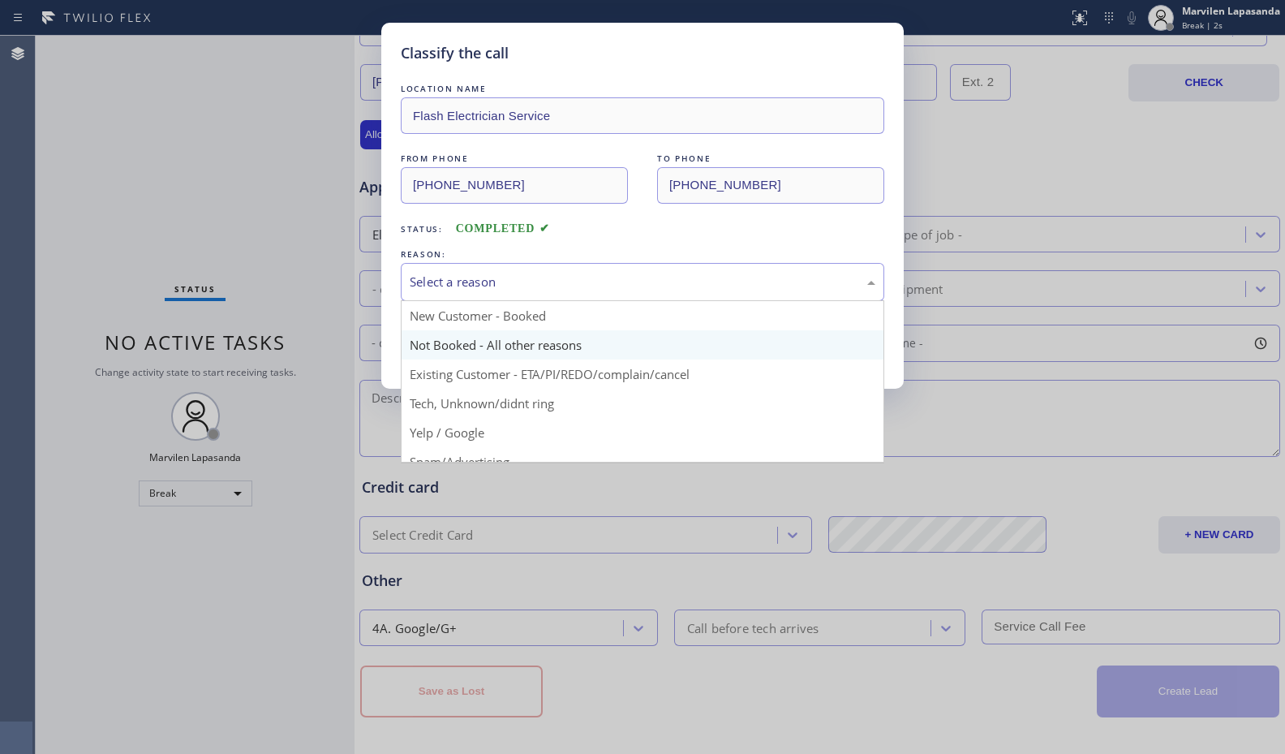
drag, startPoint x: 430, startPoint y: 284, endPoint x: 428, endPoint y: 332, distance: 47.9
click at [431, 284] on div "Select a reason" at bounding box center [643, 282] width 466 height 19
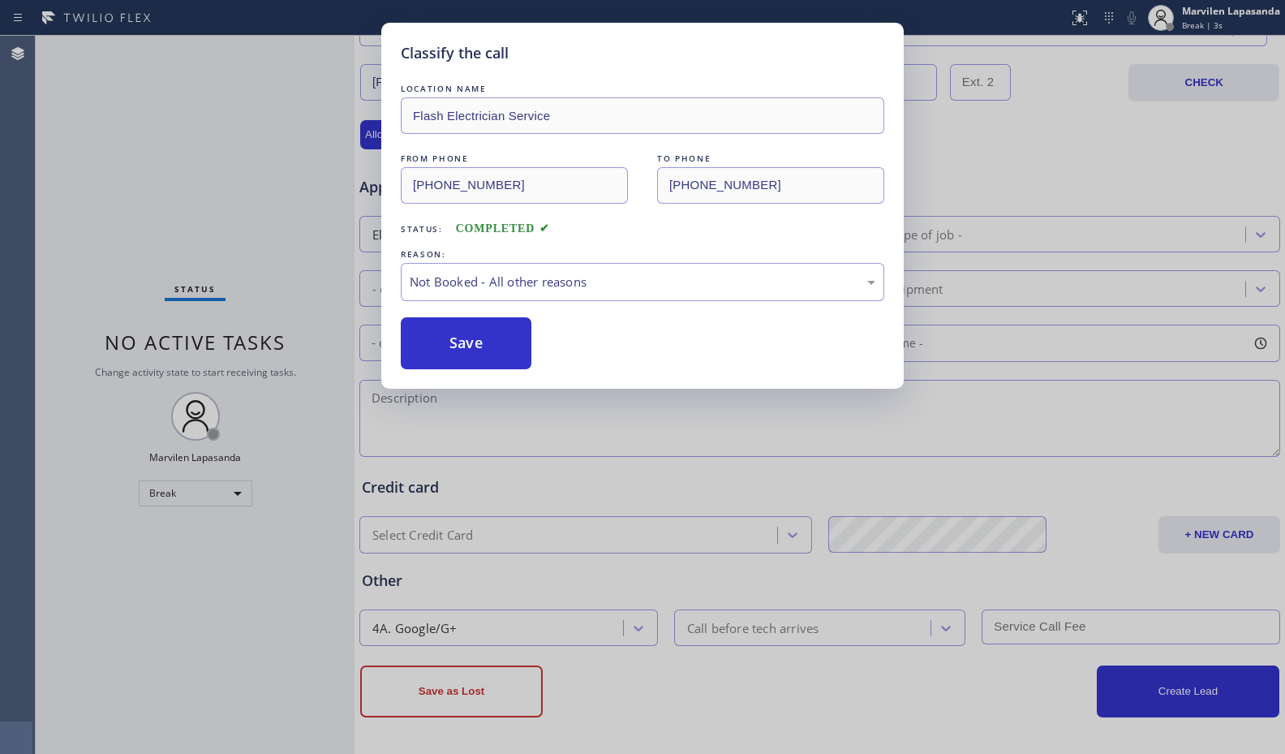
click at [430, 340] on button "Save" at bounding box center [466, 343] width 131 height 52
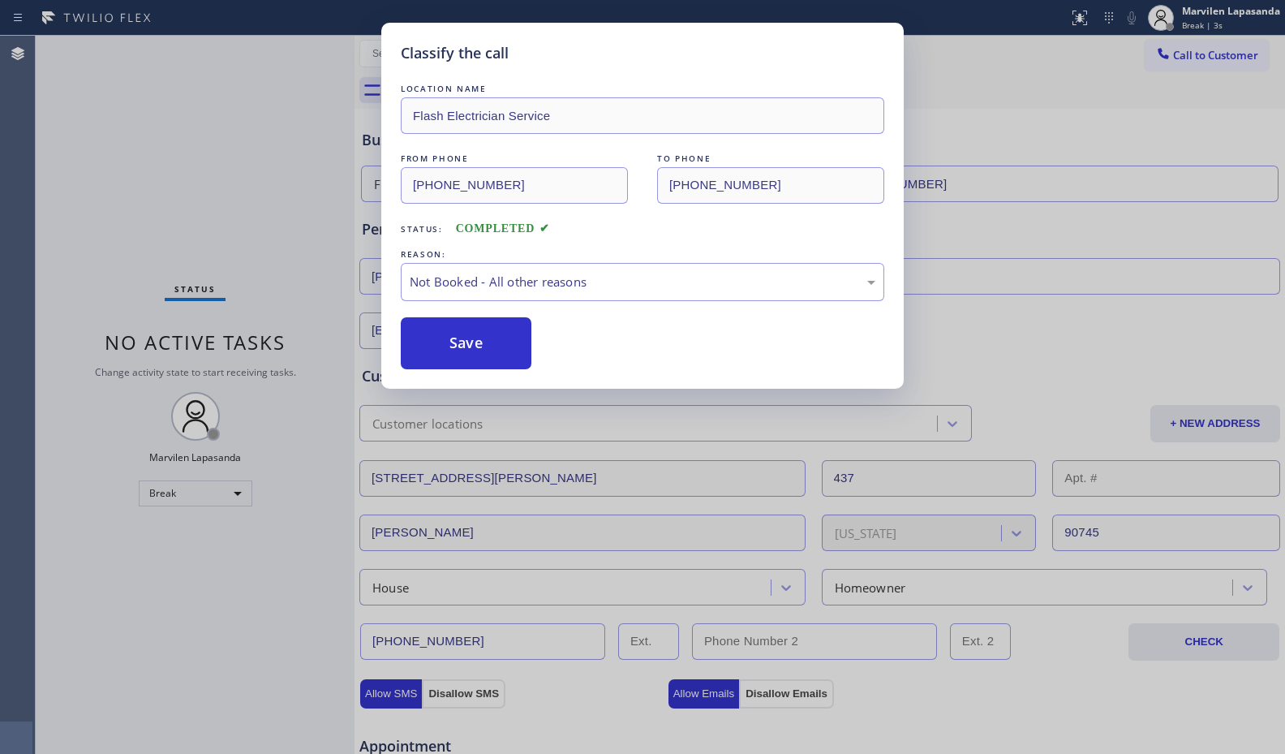
click at [430, 340] on button "Save" at bounding box center [466, 343] width 131 height 52
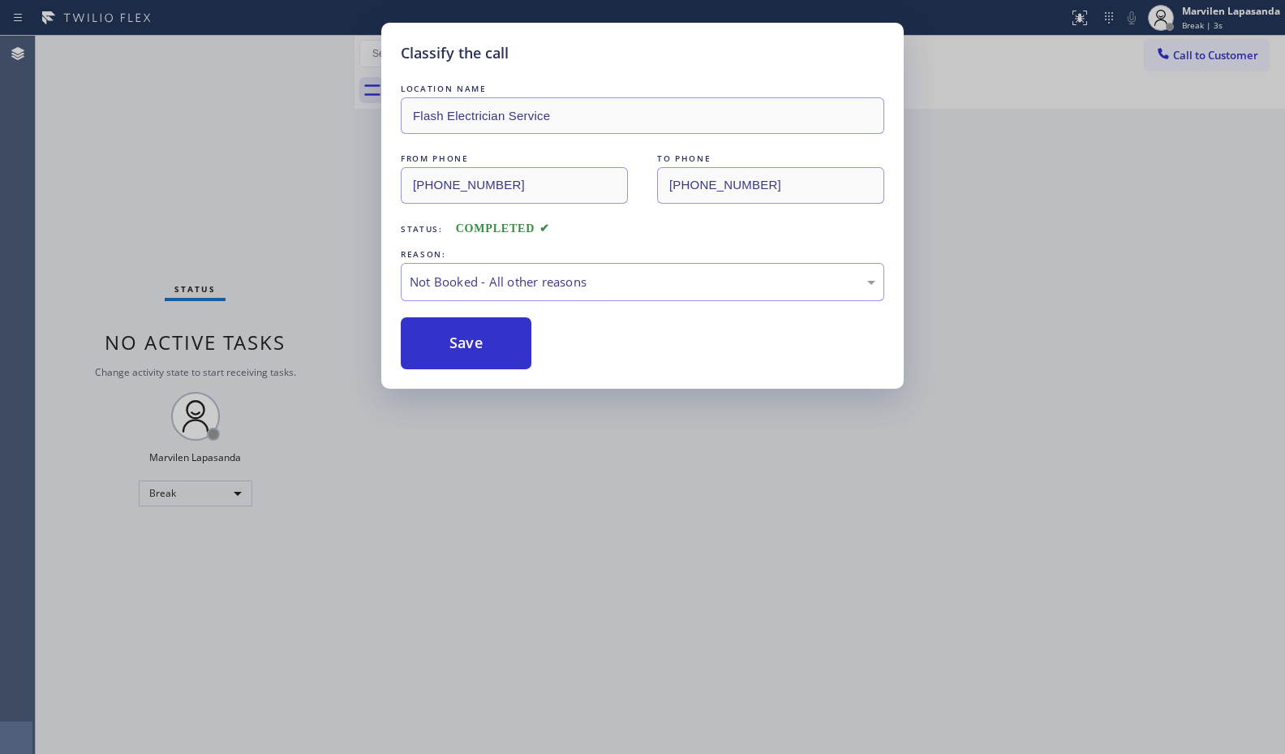
click at [430, 340] on button "Save" at bounding box center [466, 343] width 131 height 52
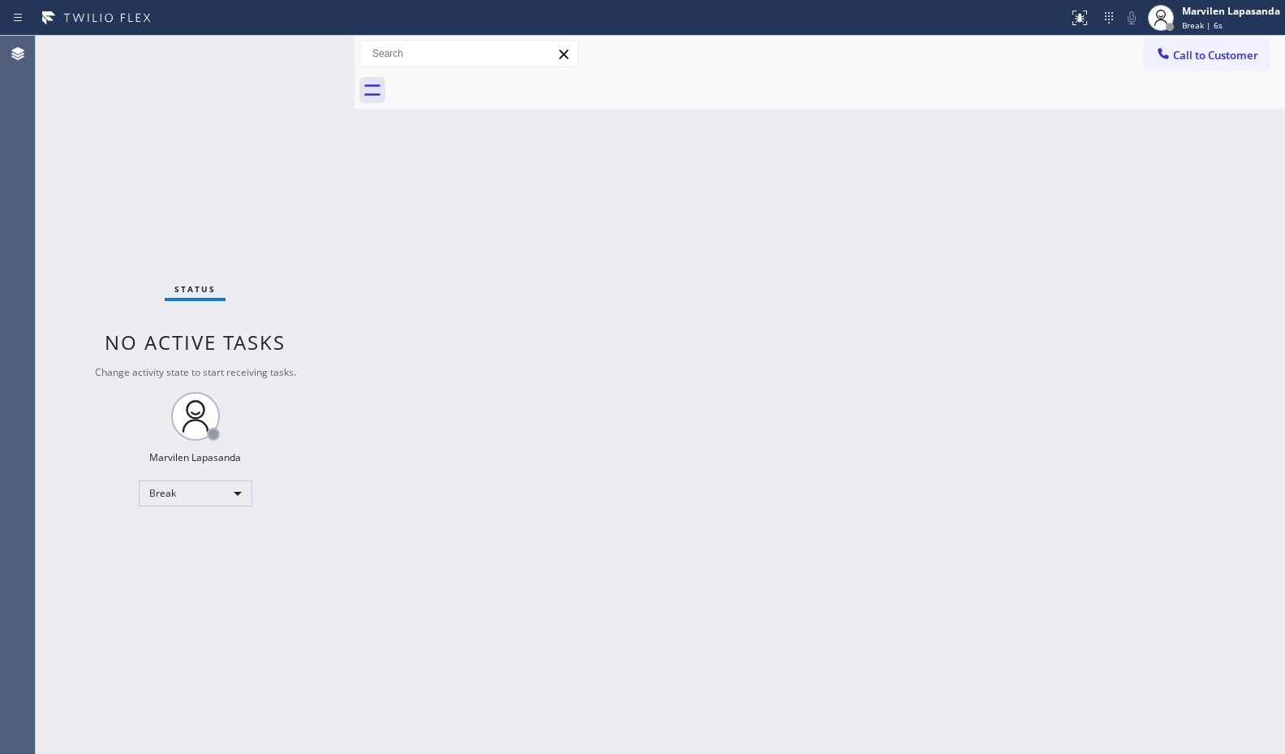
drag, startPoint x: 1021, startPoint y: 246, endPoint x: 1282, endPoint y: 243, distance: 260.4
click at [1034, 244] on div "Back to Dashboard Change Sender ID Customers Technicians Select a contact Outbo…" at bounding box center [819, 395] width 930 height 718
click at [1011, 51] on div "Call to Customer Outbound call Location [GEOGRAPHIC_DATA] Appliance Repair Expe…" at bounding box center [819, 54] width 930 height 28
drag, startPoint x: 1160, startPoint y: 115, endPoint x: 1166, endPoint y: 122, distance: 9.2
click at [1166, 122] on div "Back to Dashboard Change Sender ID Customers Technicians Select a contact Outbo…" at bounding box center [819, 395] width 930 height 718
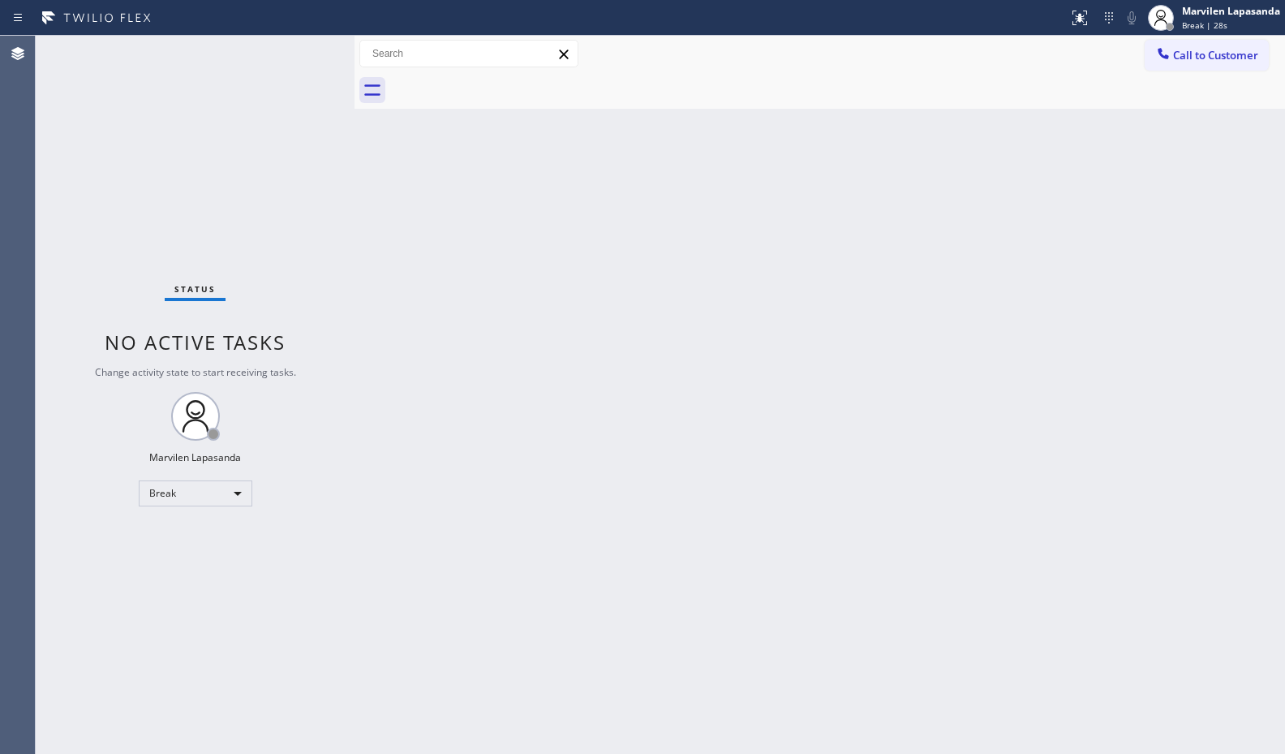
click at [306, 41] on div "Status No active tasks Change activity state to start receiving tasks. Marvilen…" at bounding box center [195, 395] width 319 height 718
